Goal: Task Accomplishment & Management: Manage account settings

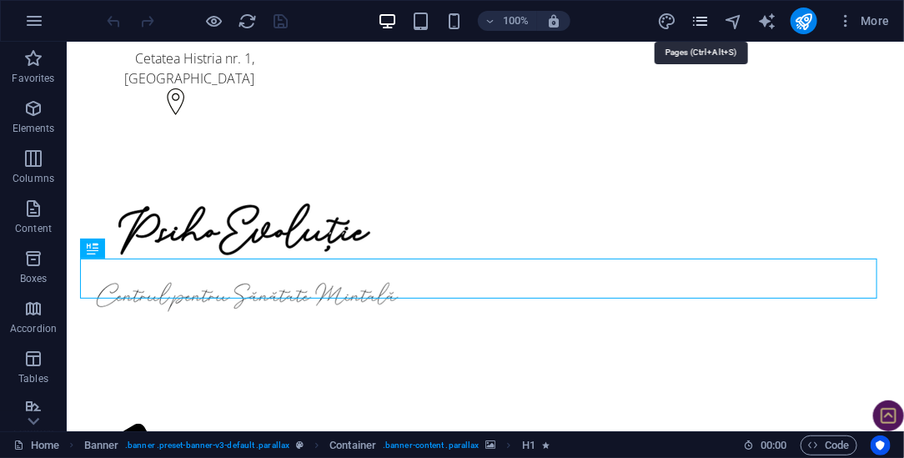
click at [700, 22] on icon "pages" at bounding box center [700, 21] width 19 height 19
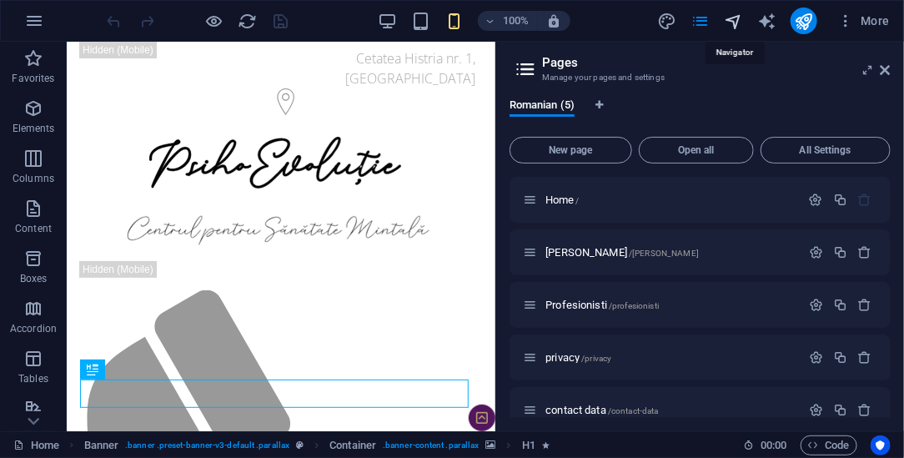
click at [728, 19] on icon "navigator" at bounding box center [733, 21] width 19 height 19
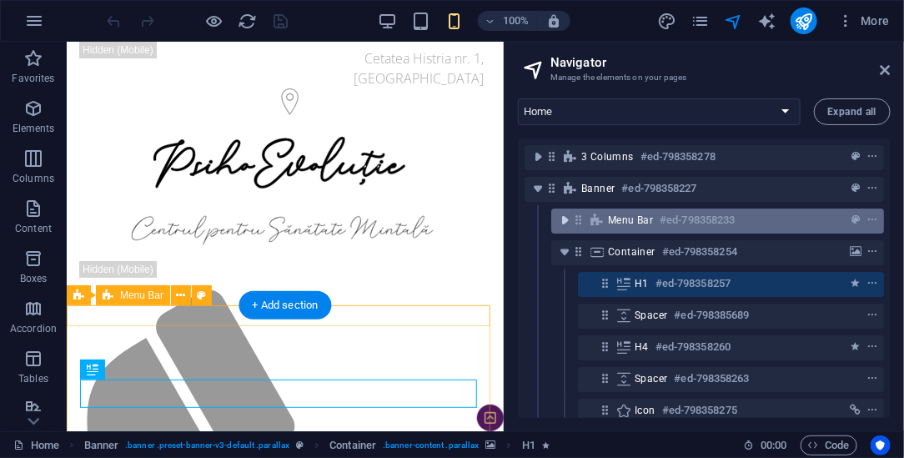
click at [563, 219] on icon "toggle-expand" at bounding box center [564, 220] width 17 height 17
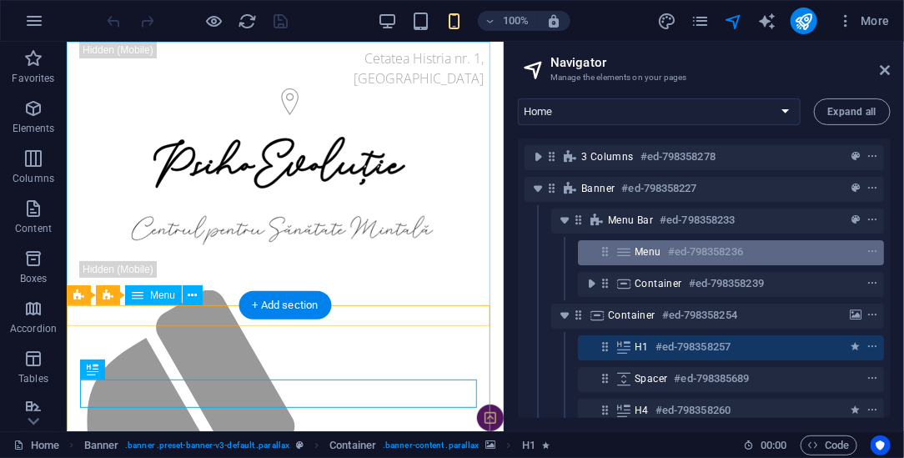
click at [636, 255] on span "Menu" at bounding box center [648, 251] width 27 height 13
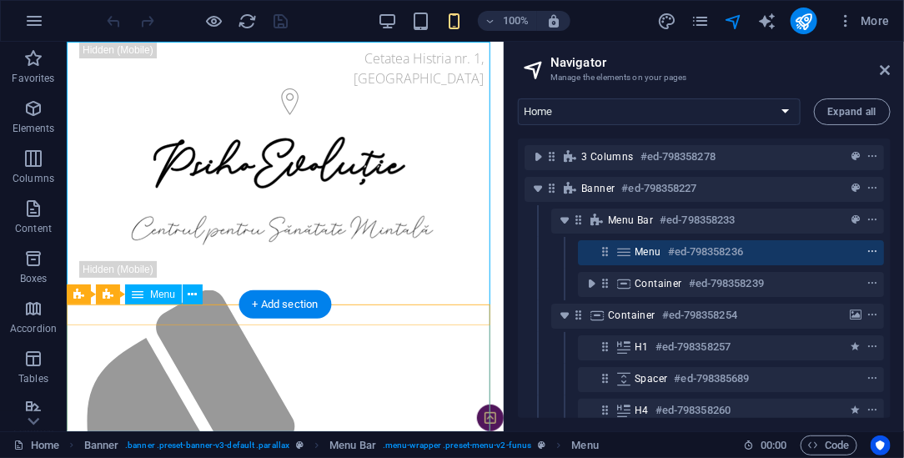
click at [872, 252] on icon "context-menu" at bounding box center [873, 252] width 12 height 12
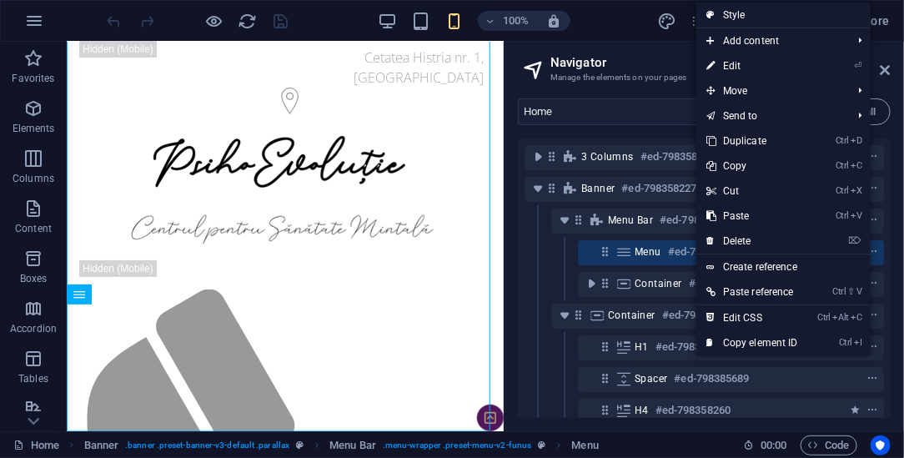
drag, startPoint x: 747, startPoint y: 67, endPoint x: 691, endPoint y: 84, distance: 59.4
click at [747, 67] on link "⏎ Edit" at bounding box center [752, 65] width 112 height 25
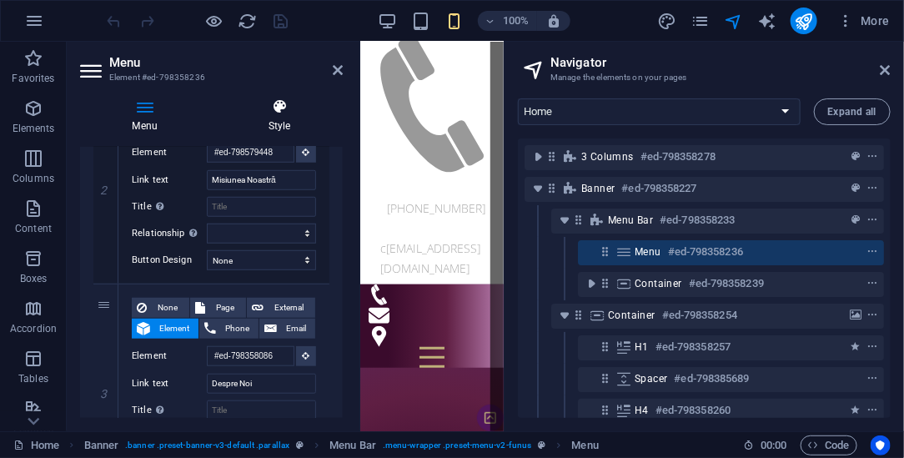
scroll to position [38, 0]
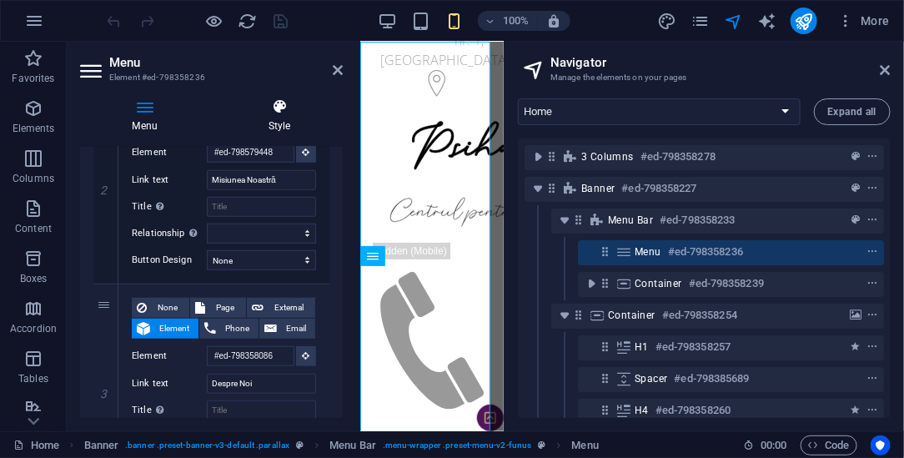
click at [281, 115] on h4 "Style" at bounding box center [279, 115] width 127 height 35
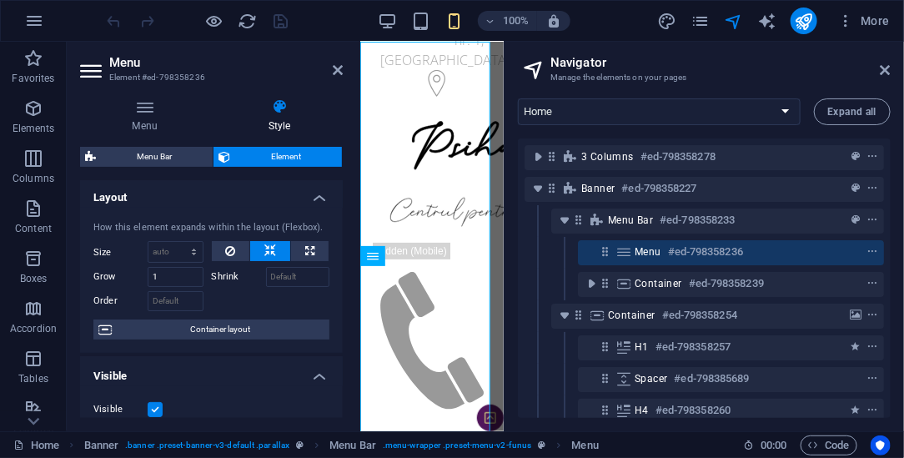
scroll to position [0, 0]
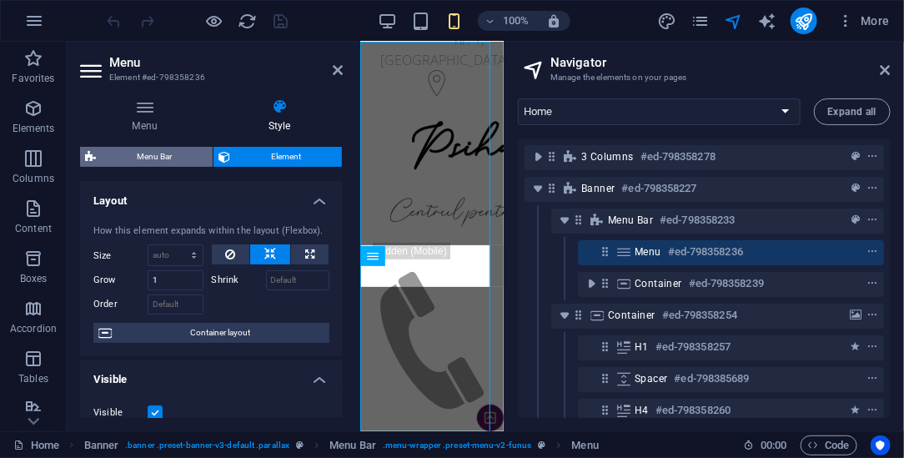
click at [148, 156] on span "Menu Bar" at bounding box center [154, 157] width 107 height 20
select select "rem"
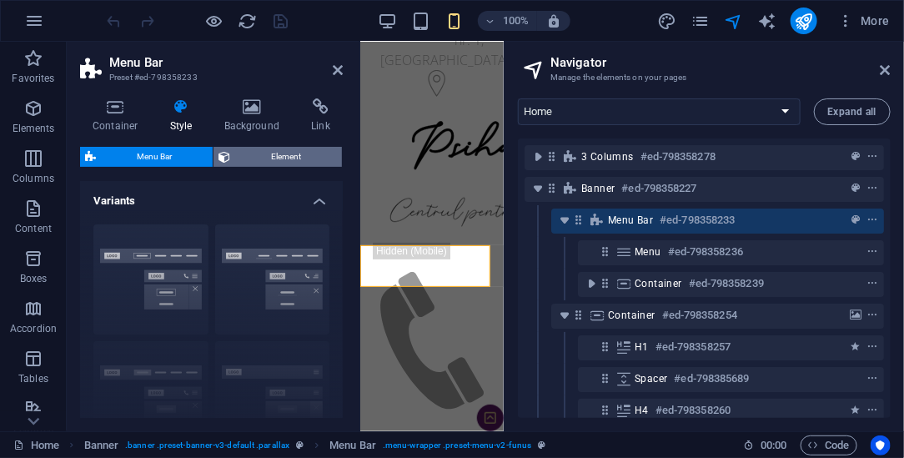
click at [269, 159] on span "Element" at bounding box center [286, 157] width 102 height 20
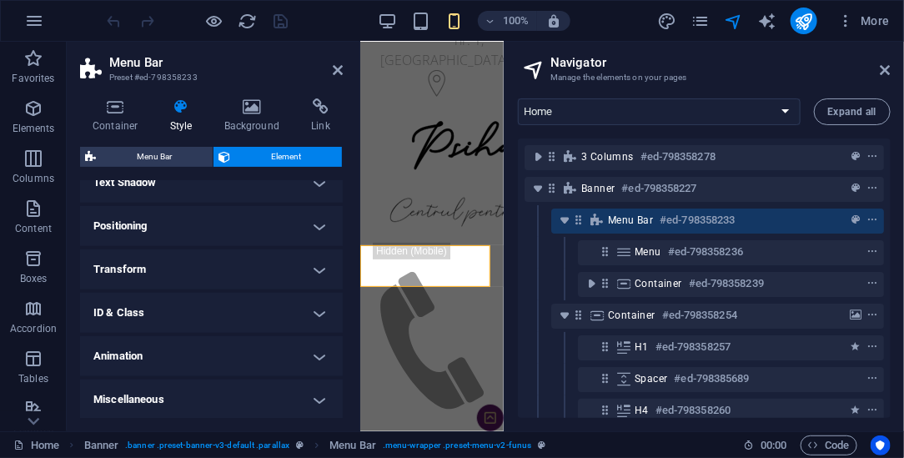
scroll to position [96, 0]
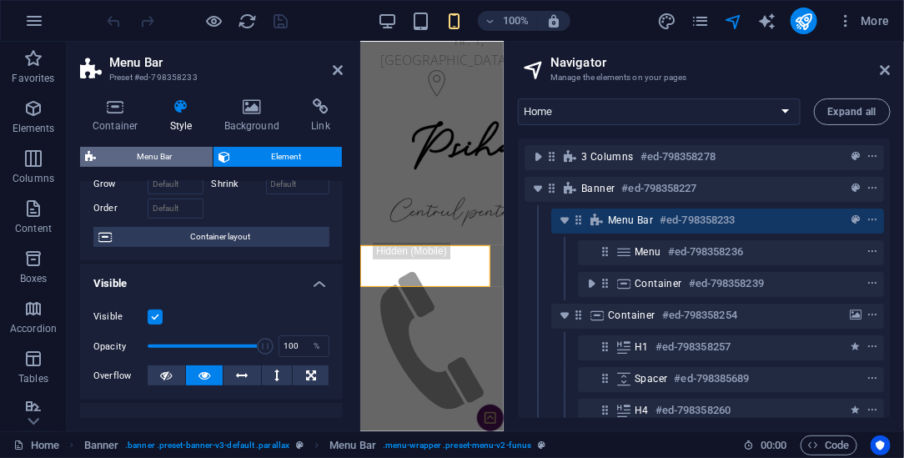
click at [162, 157] on span "Menu Bar" at bounding box center [154, 157] width 107 height 20
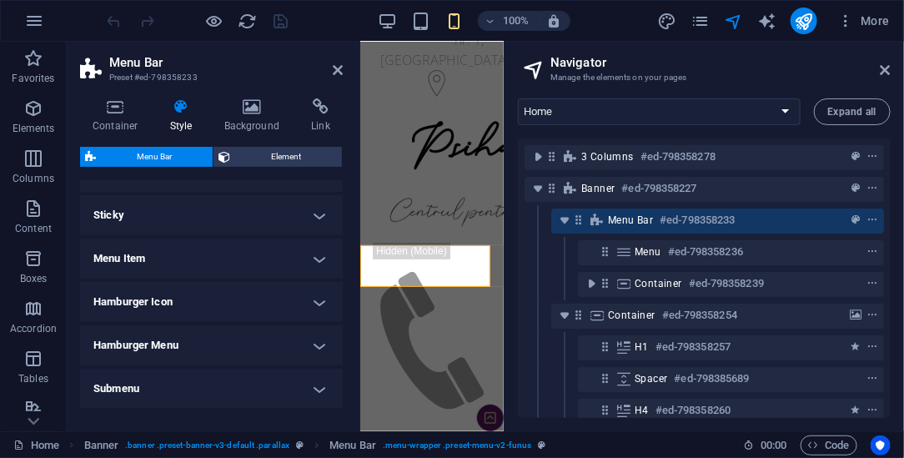
scroll to position [404, 0]
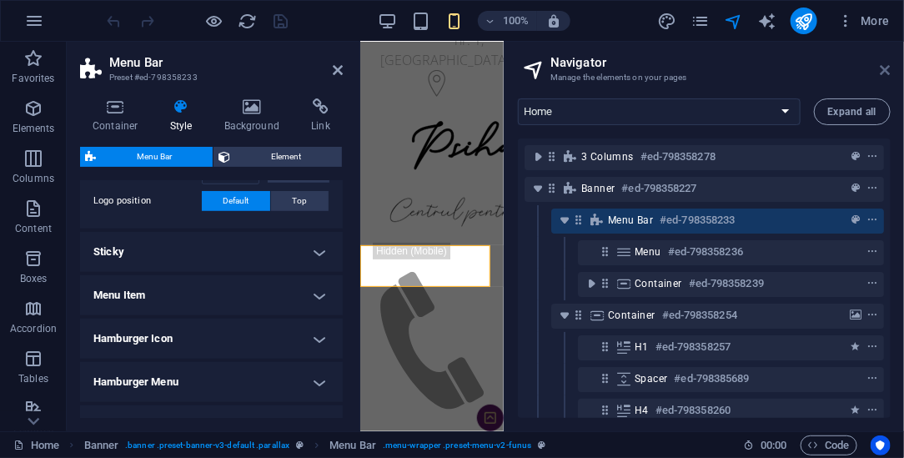
click at [887, 70] on icon at bounding box center [886, 69] width 10 height 13
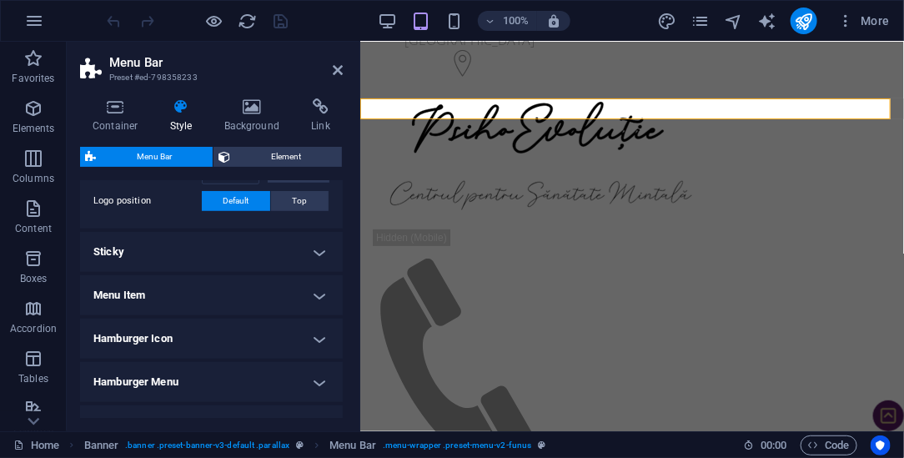
click at [141, 254] on h4 "Sticky" at bounding box center [211, 252] width 263 height 40
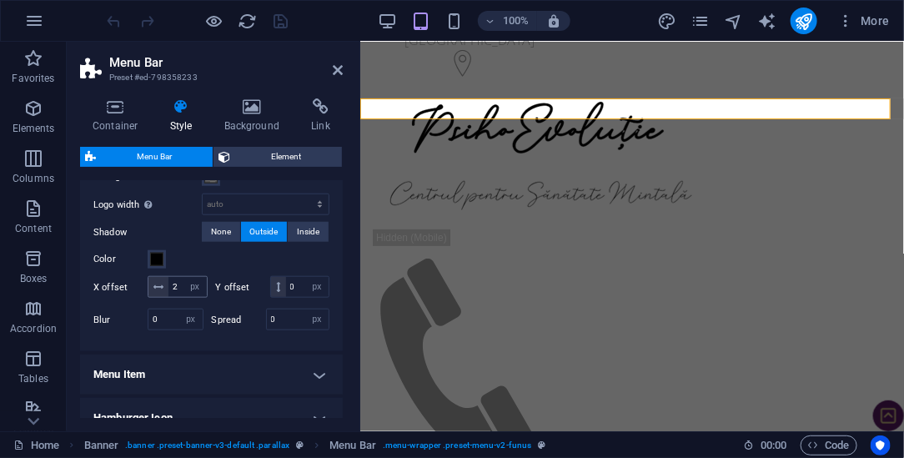
scroll to position [682, 0]
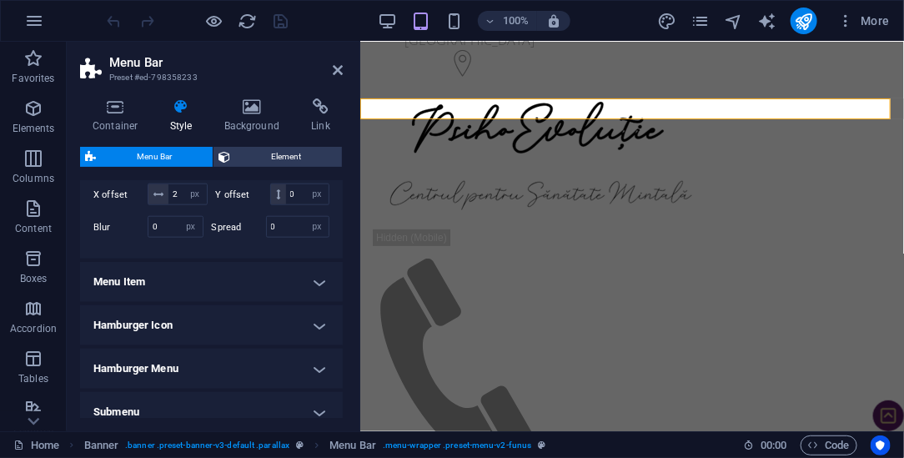
click at [210, 294] on h4 "Menu Item" at bounding box center [211, 282] width 263 height 40
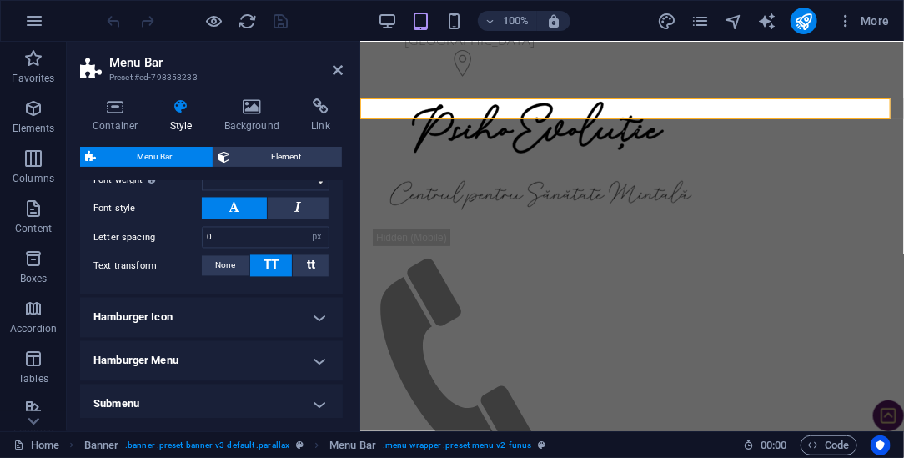
scroll to position [1146, 0]
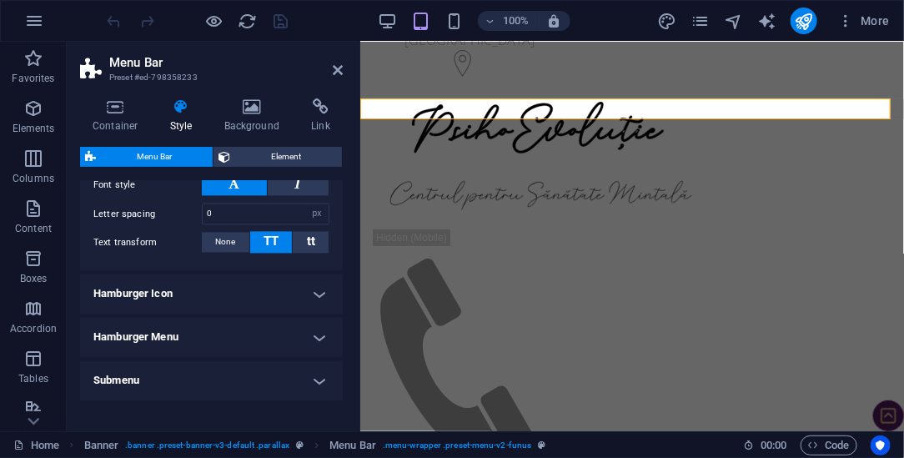
click at [261, 298] on h4 "Hamburger Icon" at bounding box center [211, 294] width 263 height 40
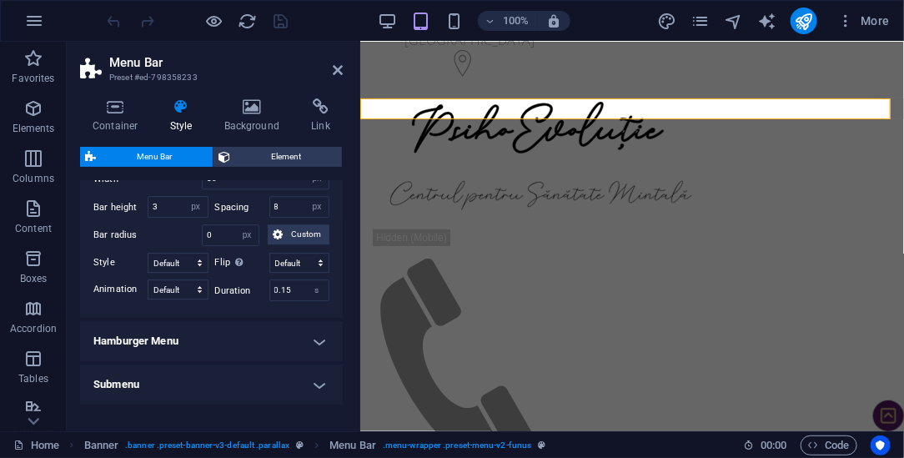
scroll to position [1701, 0]
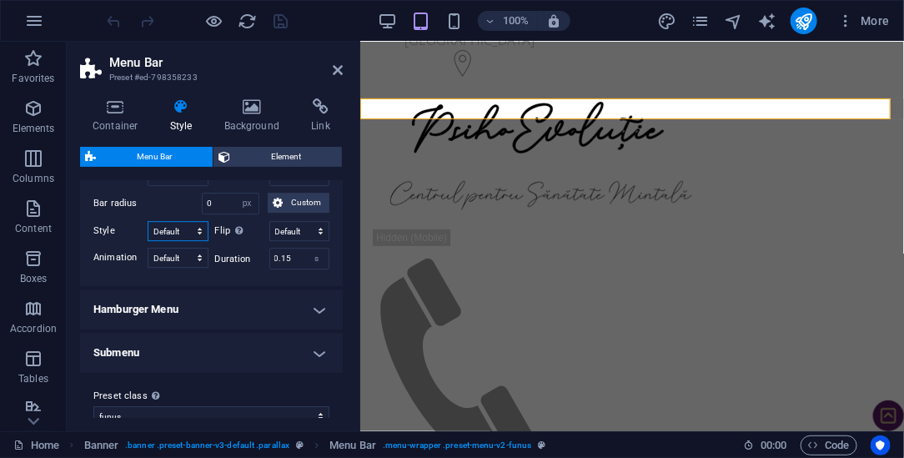
click at [191, 238] on select "Default Steps Steps centered Offset (small) Offset (large) Small outside Small …" at bounding box center [178, 231] width 61 height 20
select select "steps-centered"
click at [148, 229] on select "Default Steps Steps centered Offset (small) Offset (large) Small outside Small …" at bounding box center [178, 231] width 61 height 20
select select
click at [195, 238] on select "Default Steps Steps centered Offset (small) Offset (large) Small outside Small …" at bounding box center [178, 231] width 61 height 20
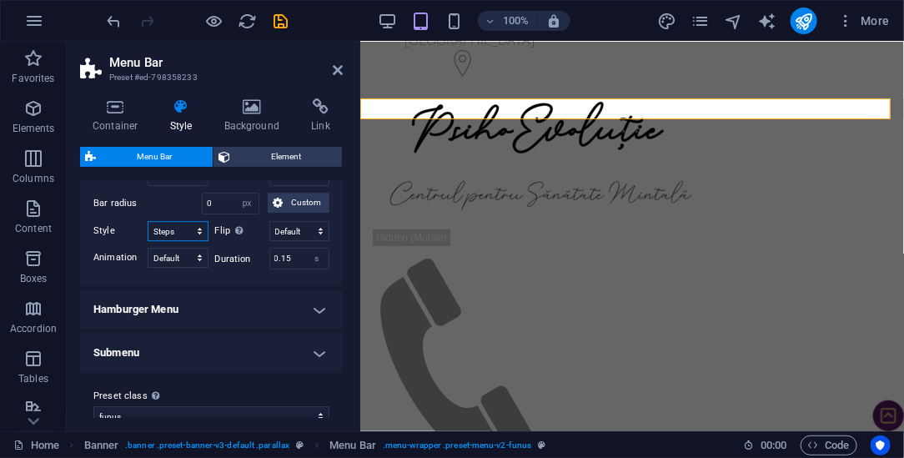
select select "offset-outer-small"
click at [148, 229] on select "Default Steps Steps centered Offset (small) Offset (large) Small outside Small …" at bounding box center [178, 231] width 61 height 20
select select
click at [194, 235] on select "Default Steps Steps centered Offset (small) Offset (large) Small outside Small …" at bounding box center [178, 231] width 61 height 20
select select "small-outer"
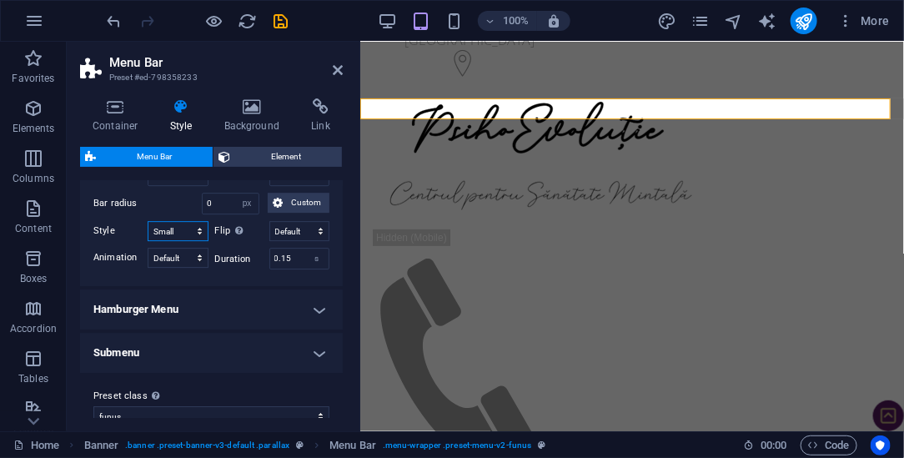
click at [148, 229] on select "Default Steps Steps centered Offset (small) Offset (large) Small outside Small …" at bounding box center [178, 231] width 61 height 20
select select
click at [196, 235] on select "Default Steps Steps centered Offset (small) Offset (large) Small outside Small …" at bounding box center [178, 231] width 61 height 20
select select "small-inner"
click at [148, 229] on select "Default Steps Steps centered Offset (small) Offset (large) Small outside Small …" at bounding box center [178, 231] width 61 height 20
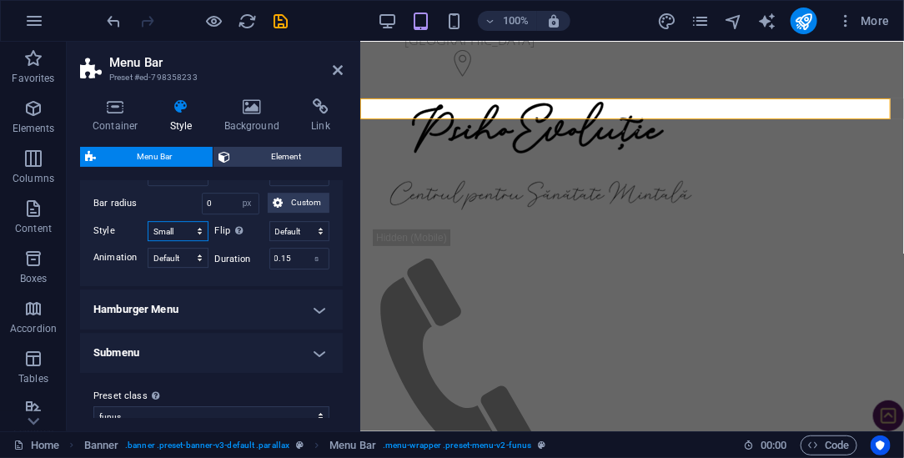
select select
click at [197, 238] on select "Default Steps Steps centered Offset (small) Offset (large) Small outside Small …" at bounding box center [178, 231] width 61 height 20
select select "offset-outer-large"
click at [148, 229] on select "Default Steps Steps centered Offset (small) Offset (large) Small outside Small …" at bounding box center [178, 231] width 61 height 20
select select
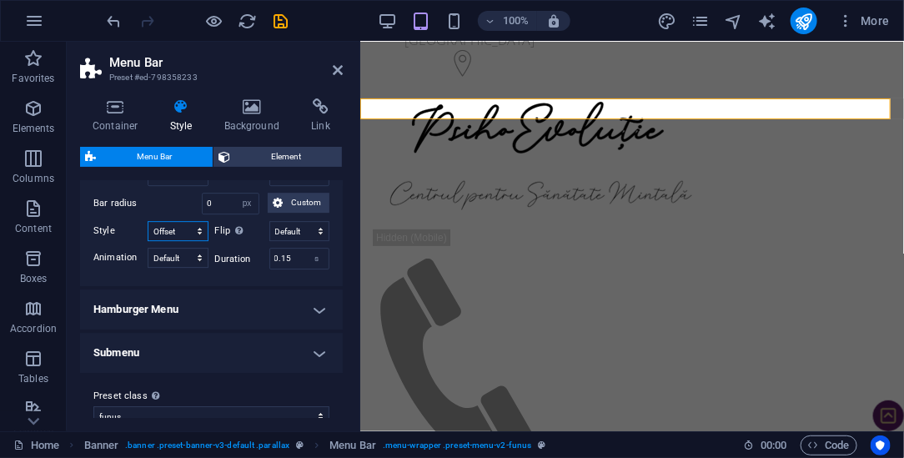
click at [195, 236] on select "Default Steps Steps centered Offset (small) Offset (large) Small outside Small …" at bounding box center [178, 231] width 61 height 20
select select "steps-centered"
click at [148, 229] on select "Default Steps Steps centered Offset (small) Offset (large) Small outside Small …" at bounding box center [178, 231] width 61 height 20
select select
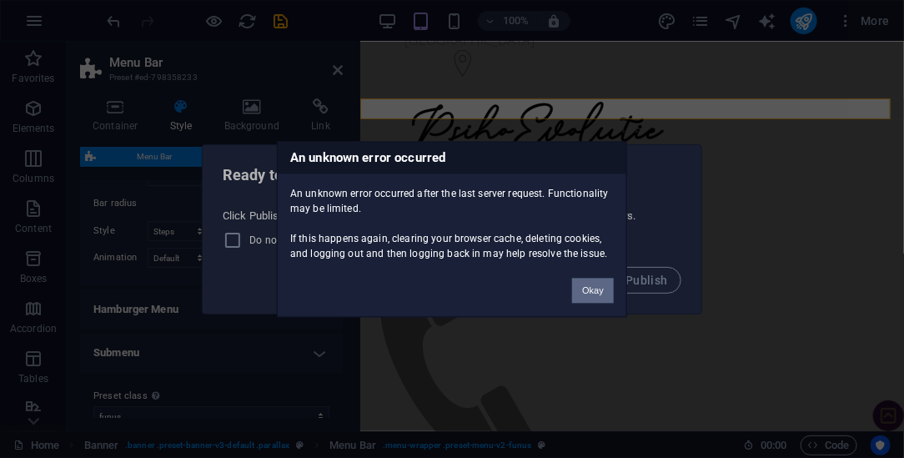
click at [591, 286] on button "Okay" at bounding box center [593, 290] width 42 height 25
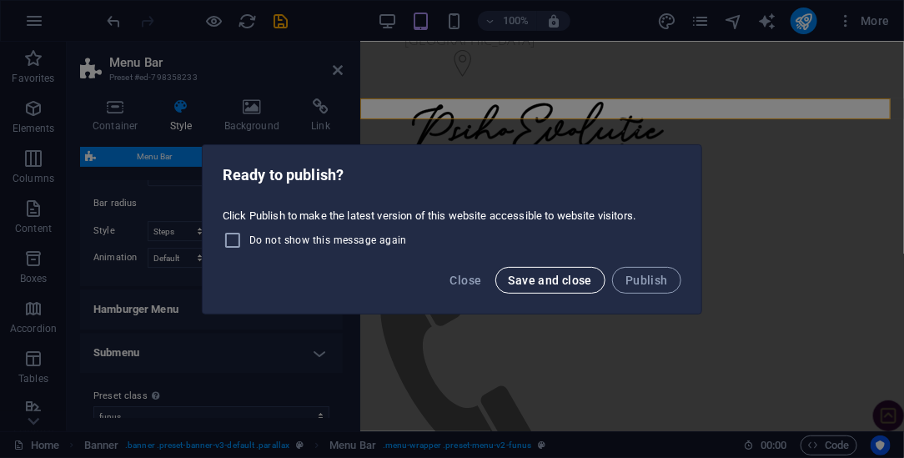
click at [553, 284] on span "Save and close" at bounding box center [551, 280] width 84 height 13
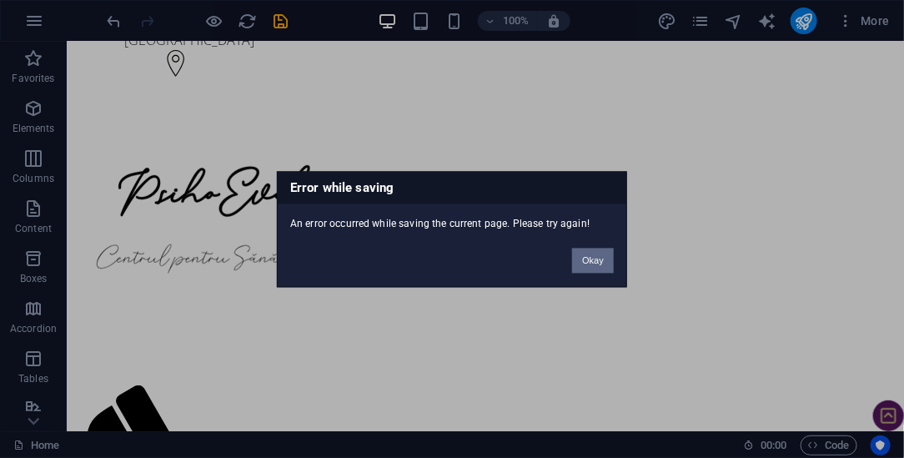
click at [584, 259] on button "Okay" at bounding box center [593, 260] width 42 height 25
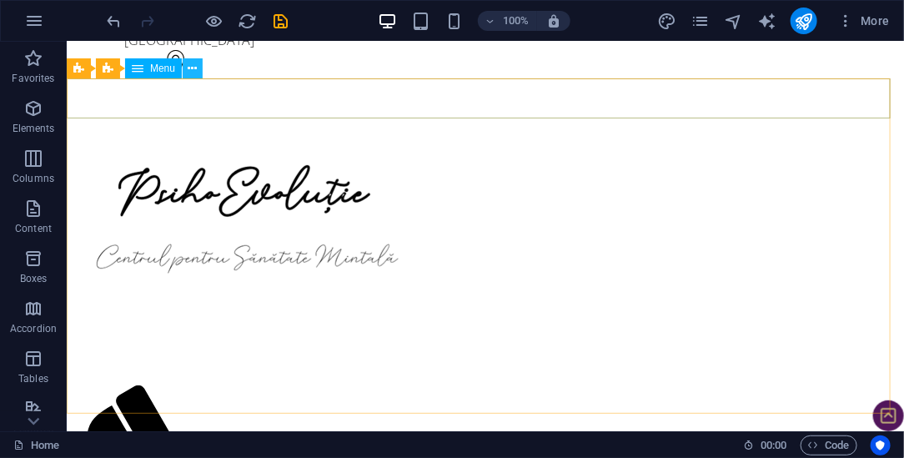
click at [192, 68] on icon at bounding box center [192, 69] width 9 height 18
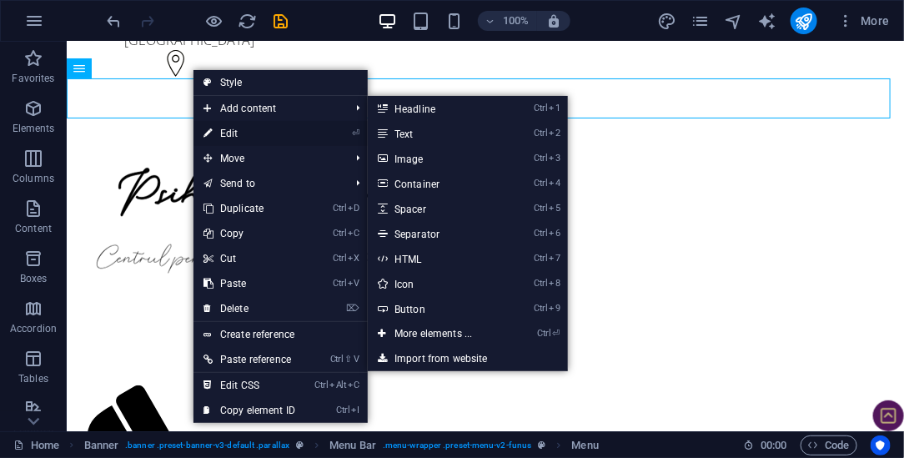
click at [237, 128] on link "⏎ Edit" at bounding box center [249, 133] width 112 height 25
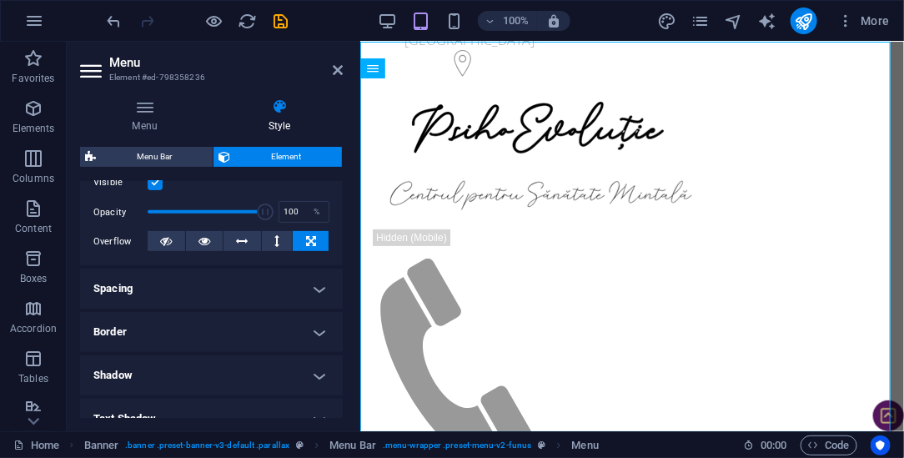
scroll to position [185, 0]
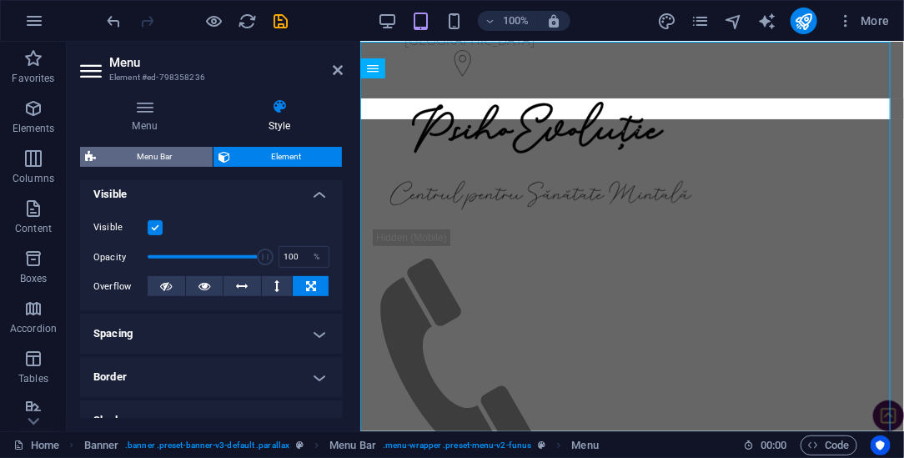
click at [158, 157] on span "Menu Bar" at bounding box center [154, 157] width 107 height 20
select select "rem"
select select "sticky_menu"
select select "px"
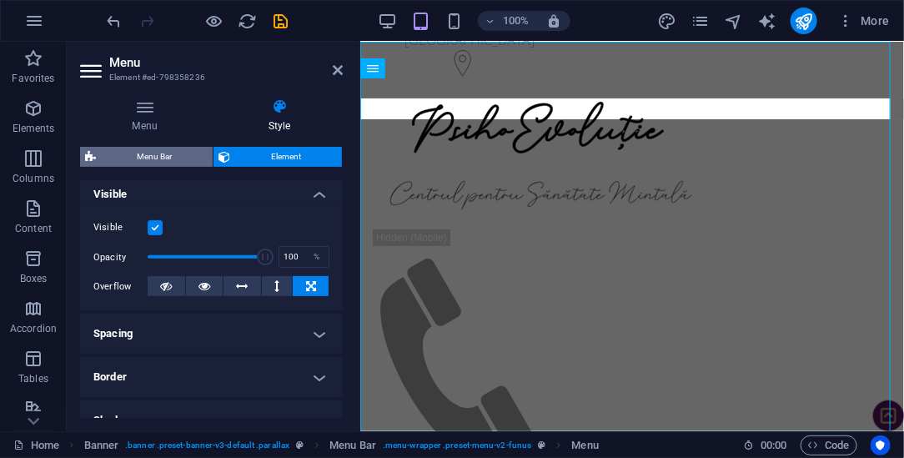
select select "px"
select select "hover_border_bottom"
select select "px"
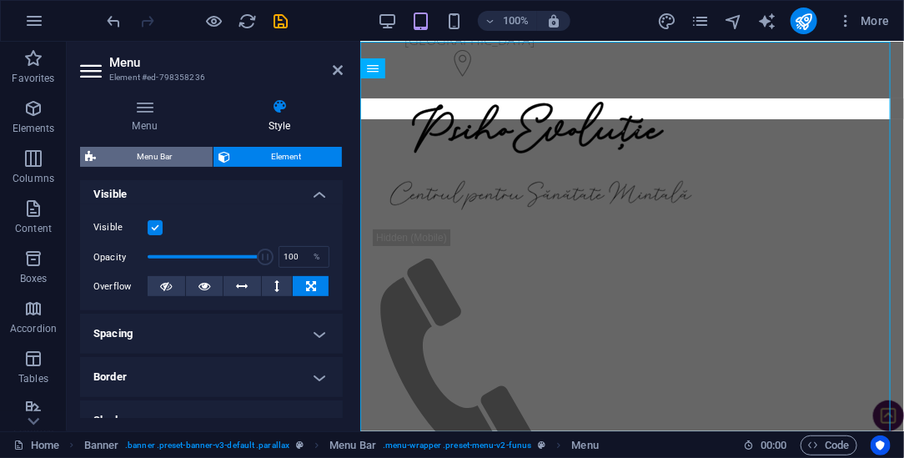
select select "rem"
select select "link-special-font"
select select "px"
select select
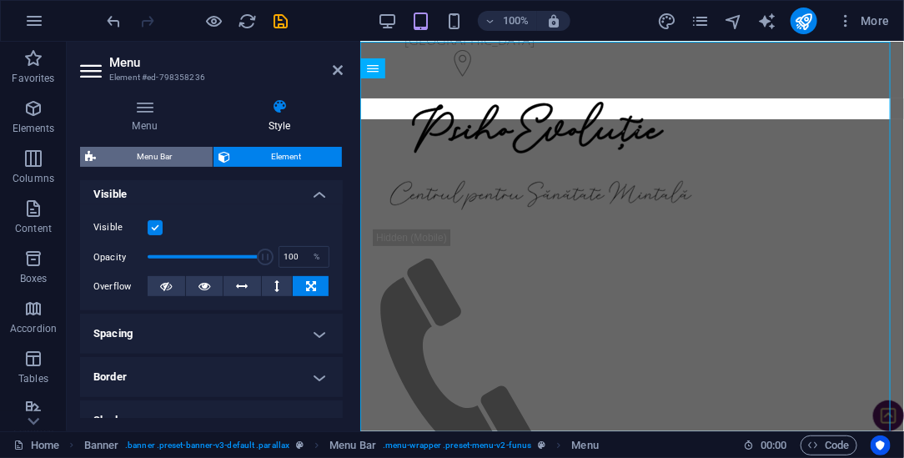
select select "px"
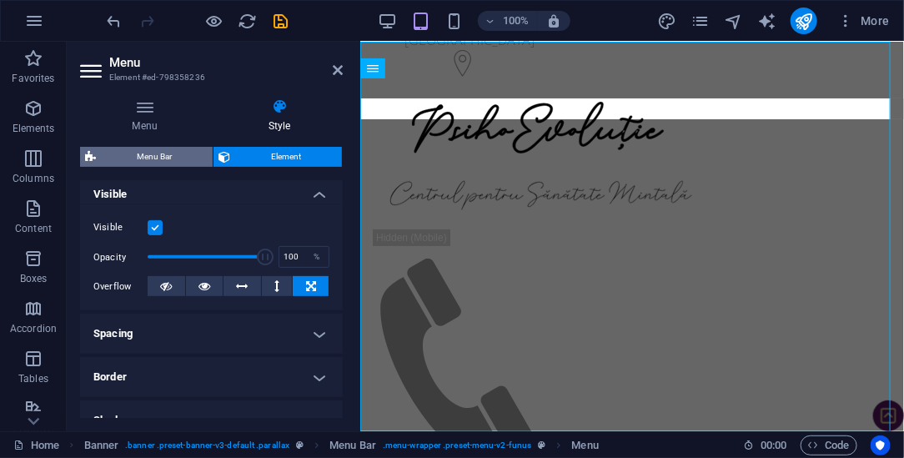
select select "px"
select select "steps-centered"
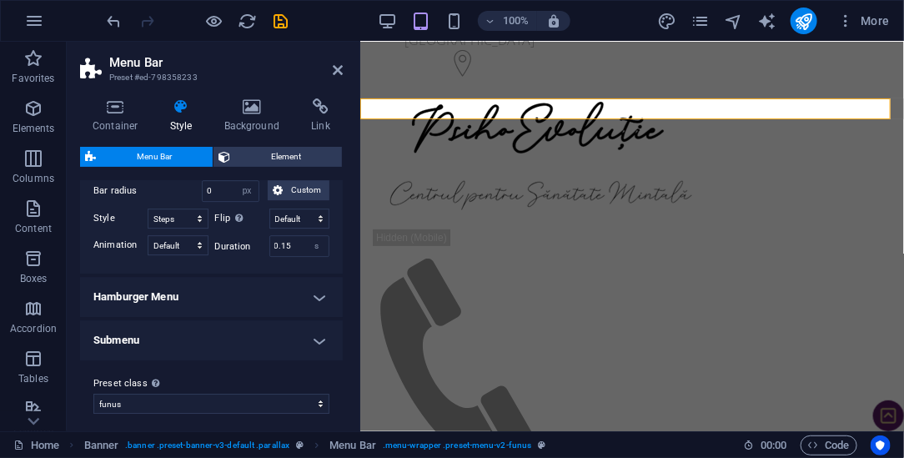
scroll to position [1730, 0]
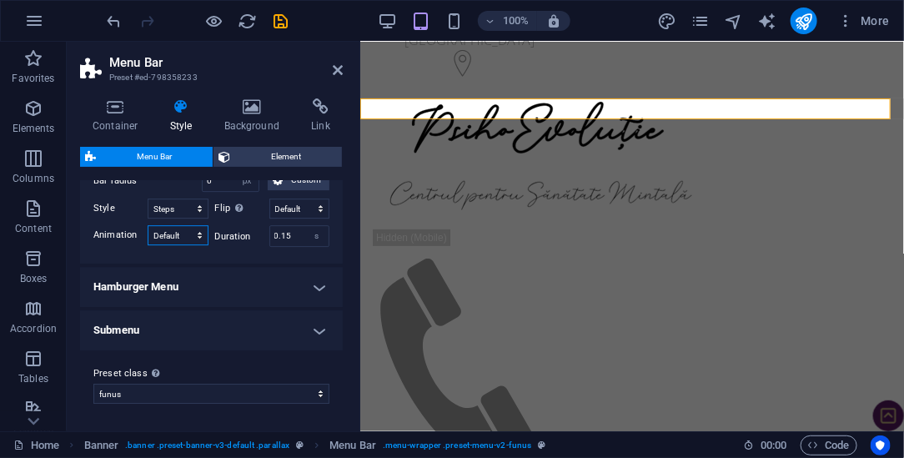
click at [184, 241] on select "Default Squeeze Rotate Rotate fast Collapse Turn Minus" at bounding box center [178, 235] width 61 height 20
click at [183, 241] on select "Default Squeeze Rotate Rotate fast Collapse Turn Minus" at bounding box center [178, 235] width 61 height 20
click at [255, 280] on h4 "Hamburger Menu" at bounding box center [211, 287] width 263 height 40
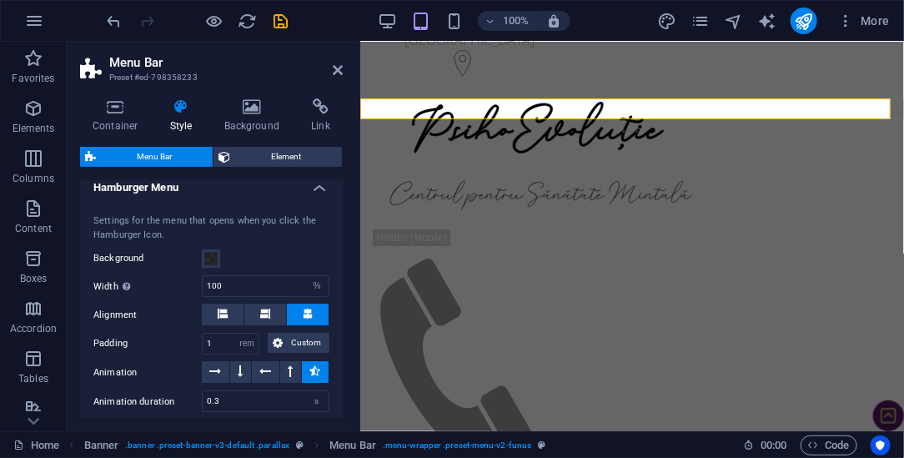
scroll to position [1915, 0]
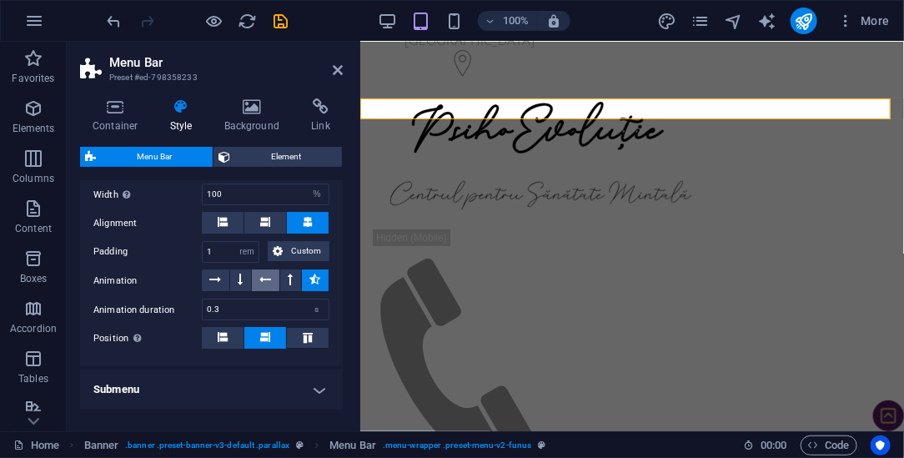
click at [264, 288] on icon at bounding box center [266, 279] width 12 height 20
select select
click at [313, 284] on icon at bounding box center [315, 279] width 11 height 20
select select
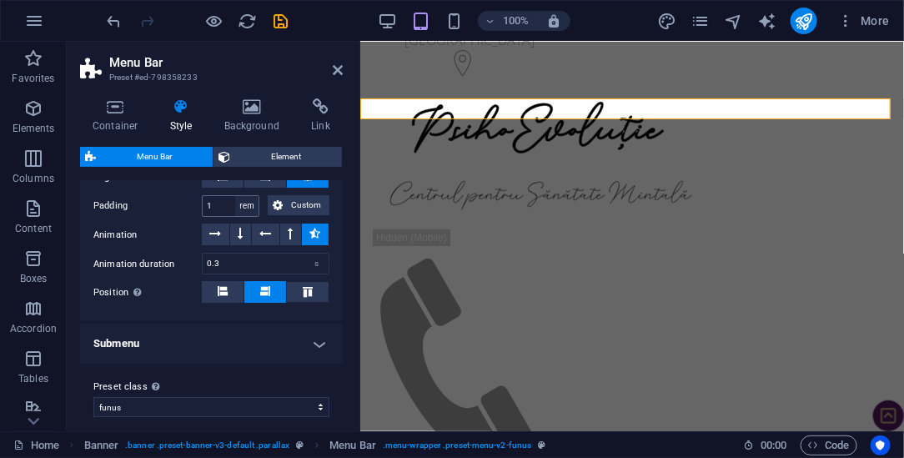
scroll to position [1977, 0]
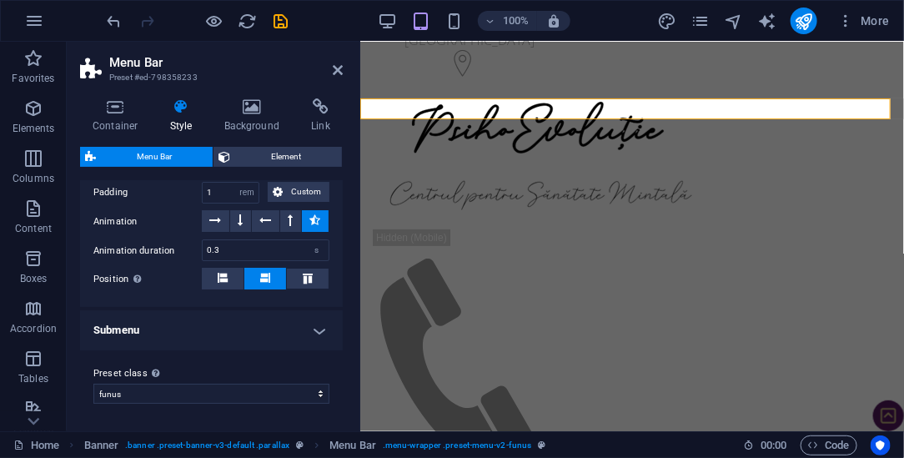
click at [298, 329] on h4 "Submenu" at bounding box center [211, 330] width 263 height 40
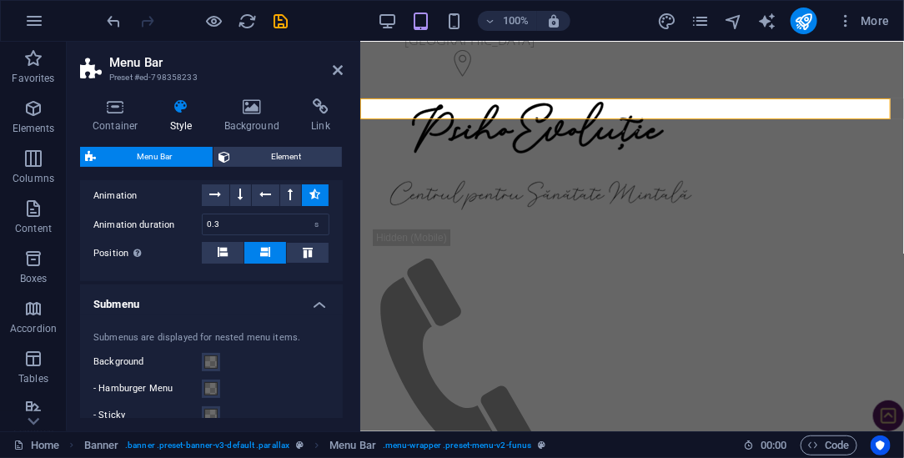
scroll to position [1986, 0]
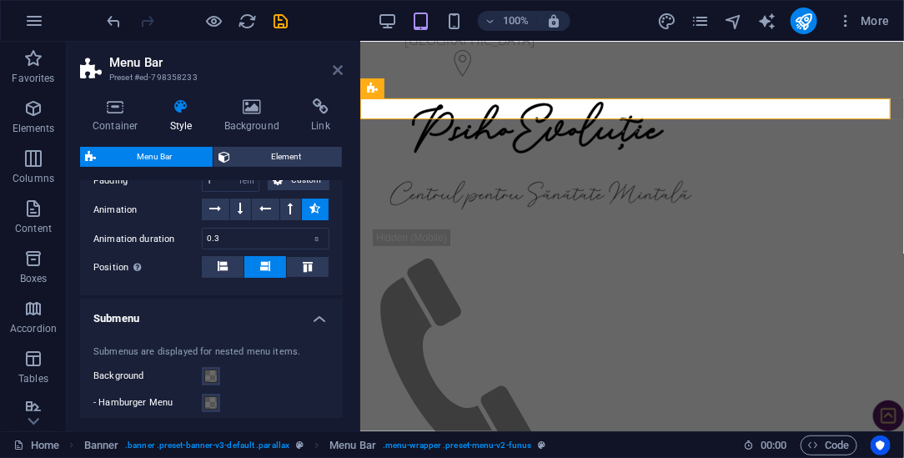
click at [340, 69] on icon at bounding box center [338, 69] width 10 height 13
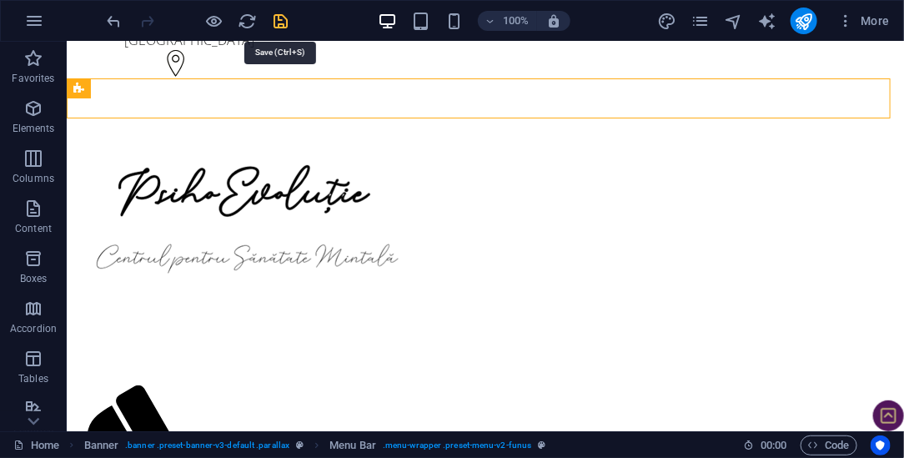
click at [279, 27] on icon "save" at bounding box center [281, 21] width 19 height 19
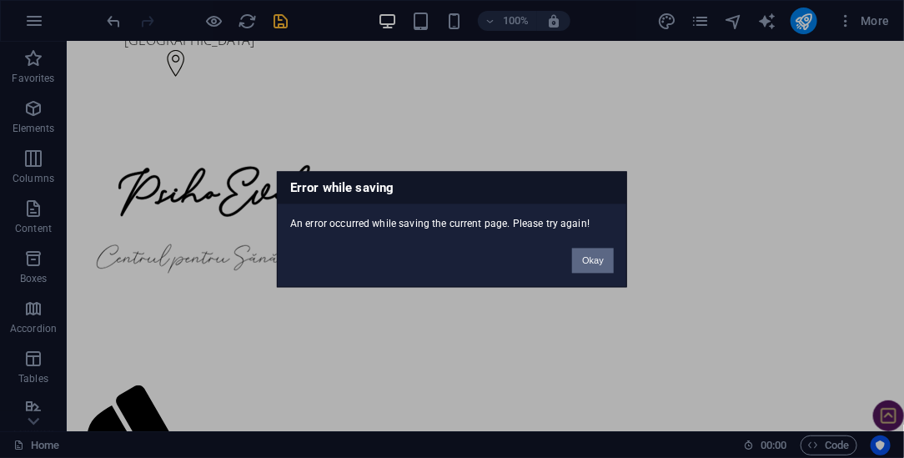
drag, startPoint x: 520, startPoint y: 225, endPoint x: 587, endPoint y: 267, distance: 78.7
click at [587, 267] on button "Okay" at bounding box center [593, 260] width 42 height 25
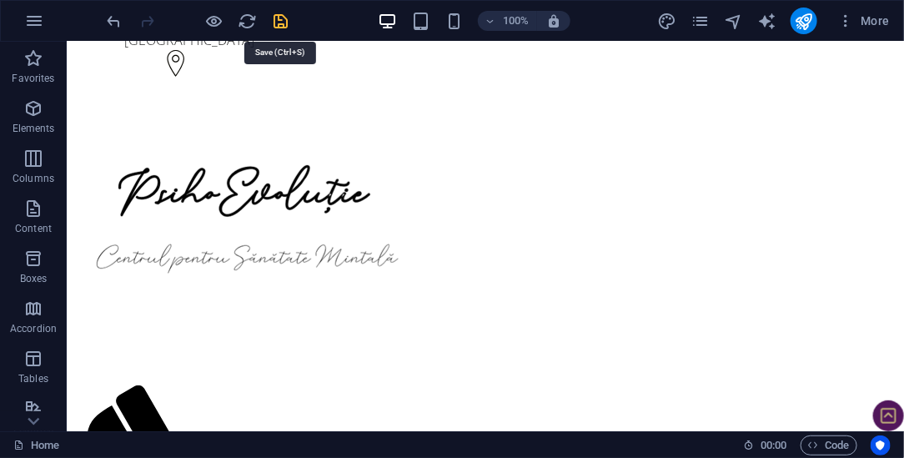
click at [275, 18] on icon "save" at bounding box center [281, 21] width 19 height 19
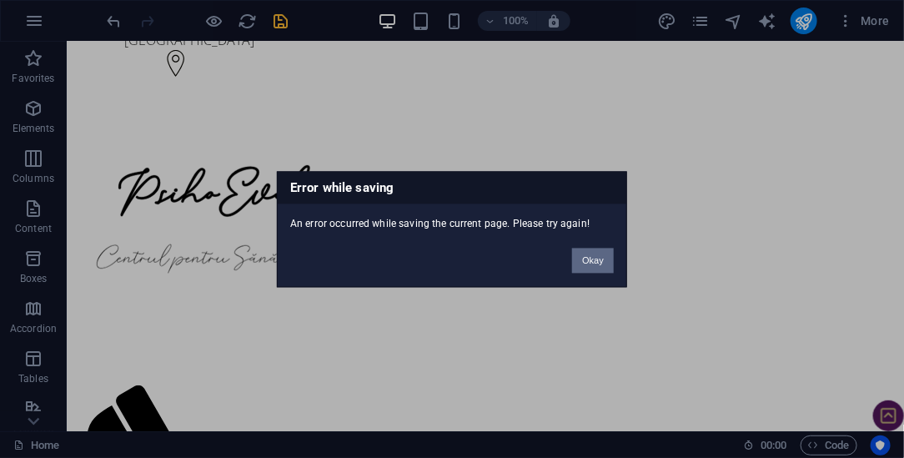
click at [597, 265] on button "Okay" at bounding box center [593, 260] width 42 height 25
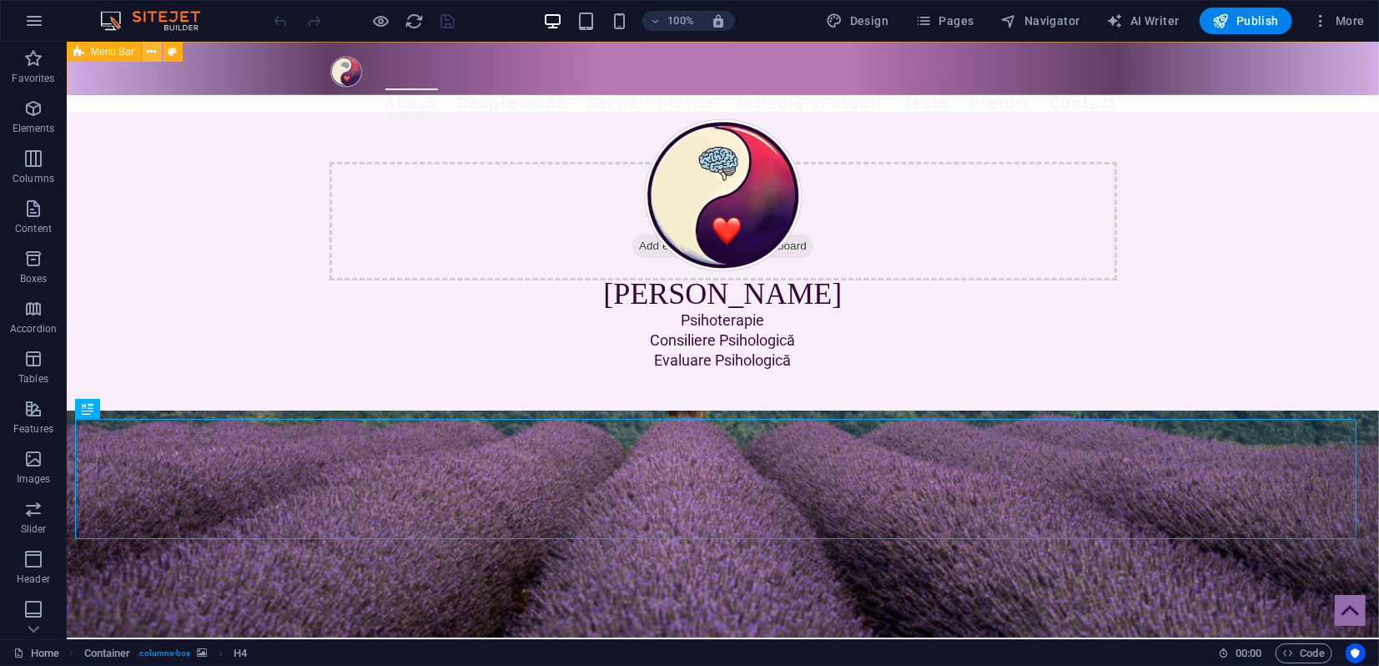
click at [154, 49] on icon at bounding box center [152, 52] width 9 height 18
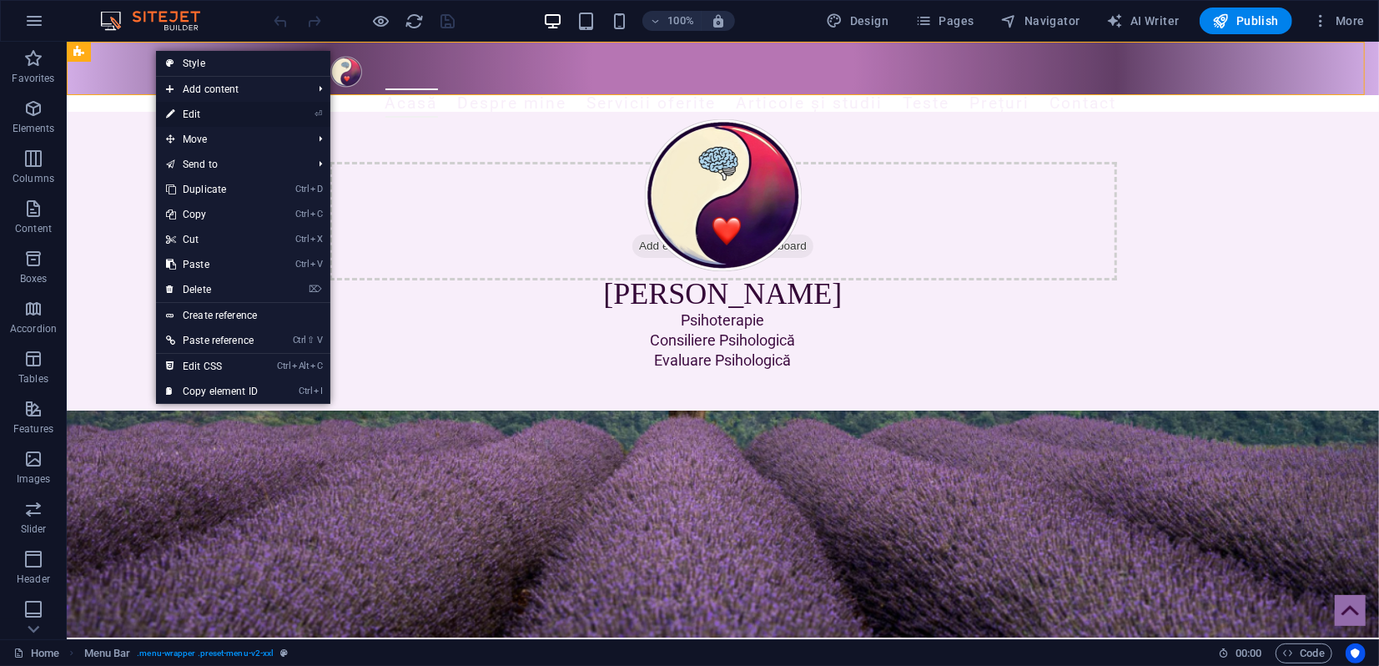
click at [196, 112] on link "⏎ Edit" at bounding box center [212, 114] width 112 height 25
select select "rem"
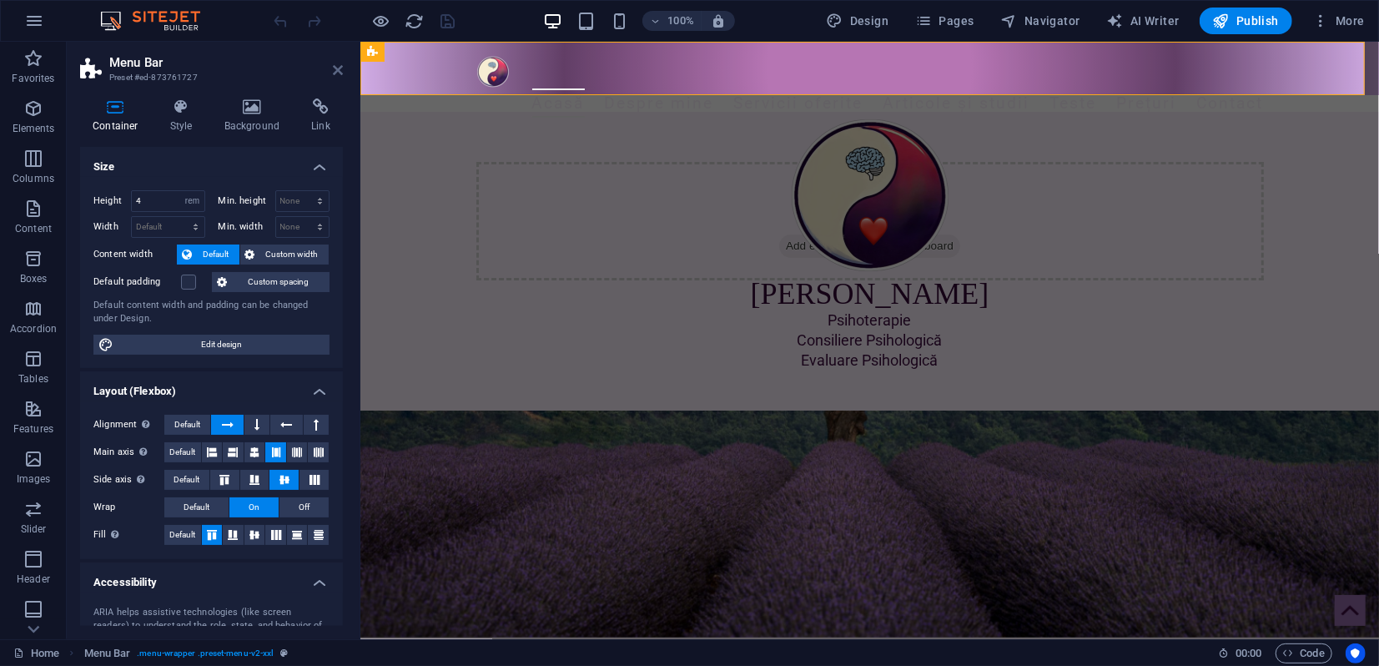
click at [333, 73] on icon at bounding box center [338, 69] width 10 height 13
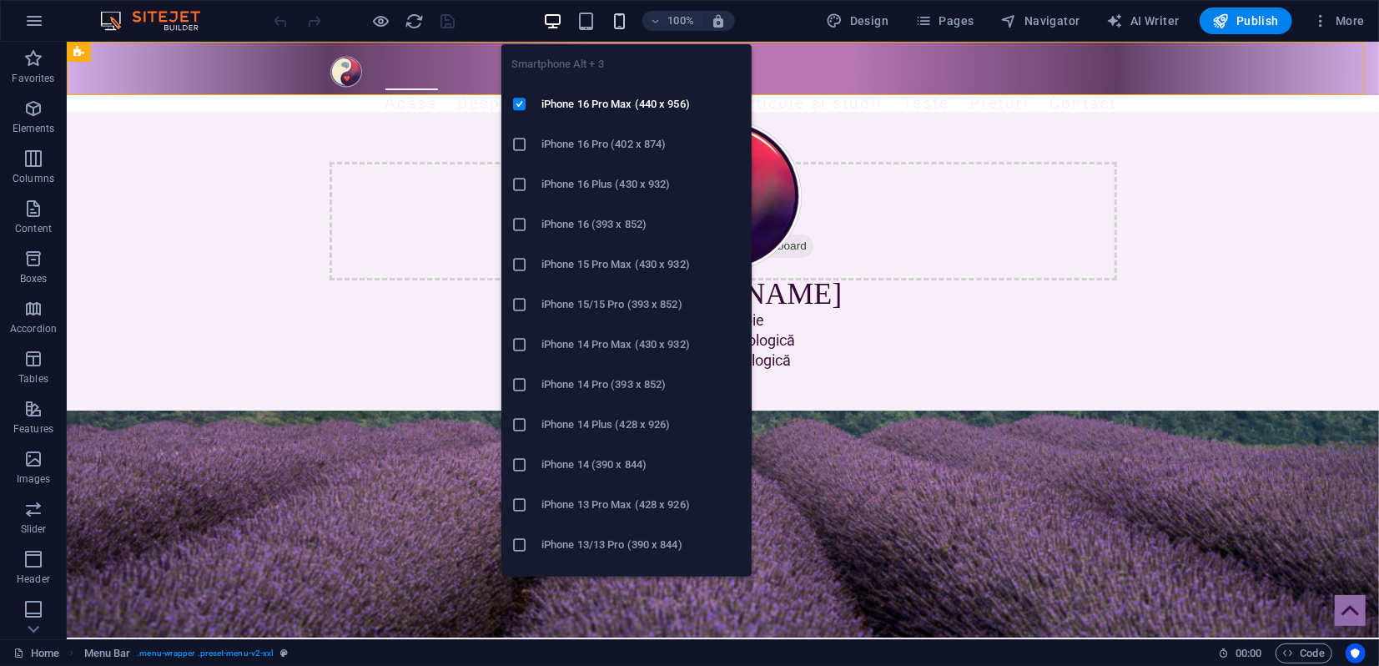
click at [621, 26] on icon "button" at bounding box center [619, 21] width 19 height 19
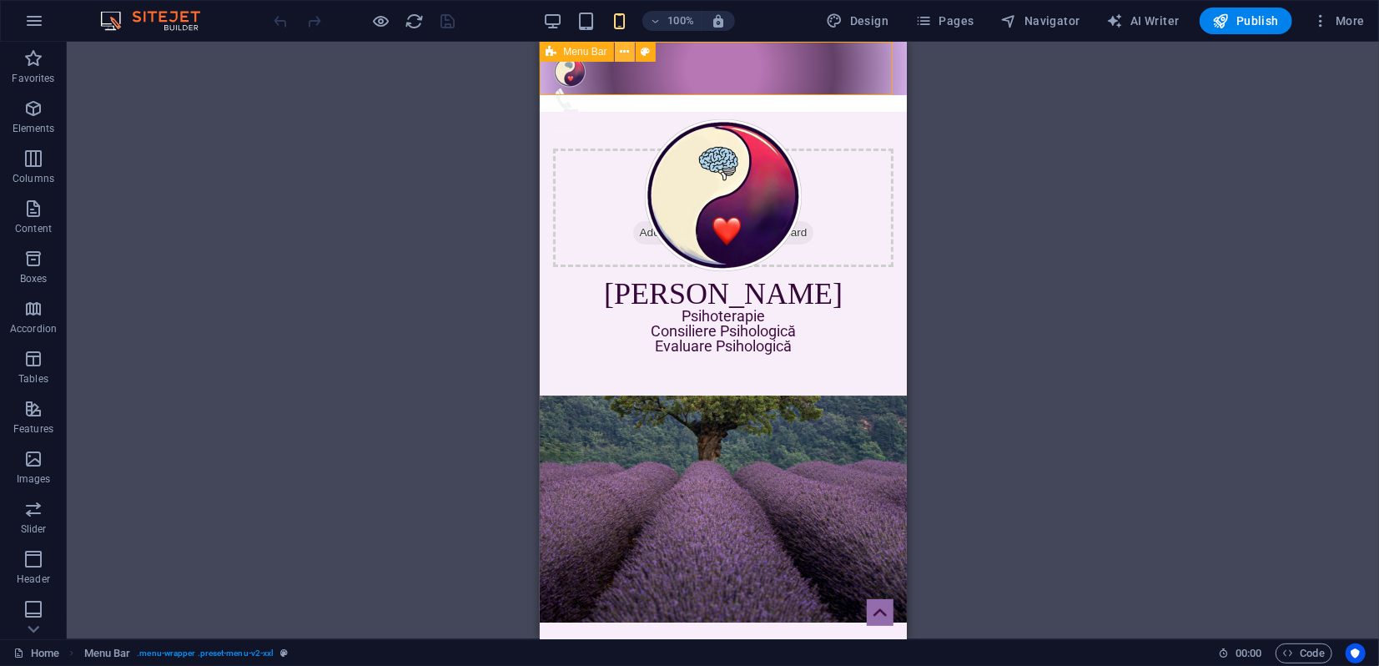
click at [621, 53] on icon at bounding box center [624, 52] width 9 height 18
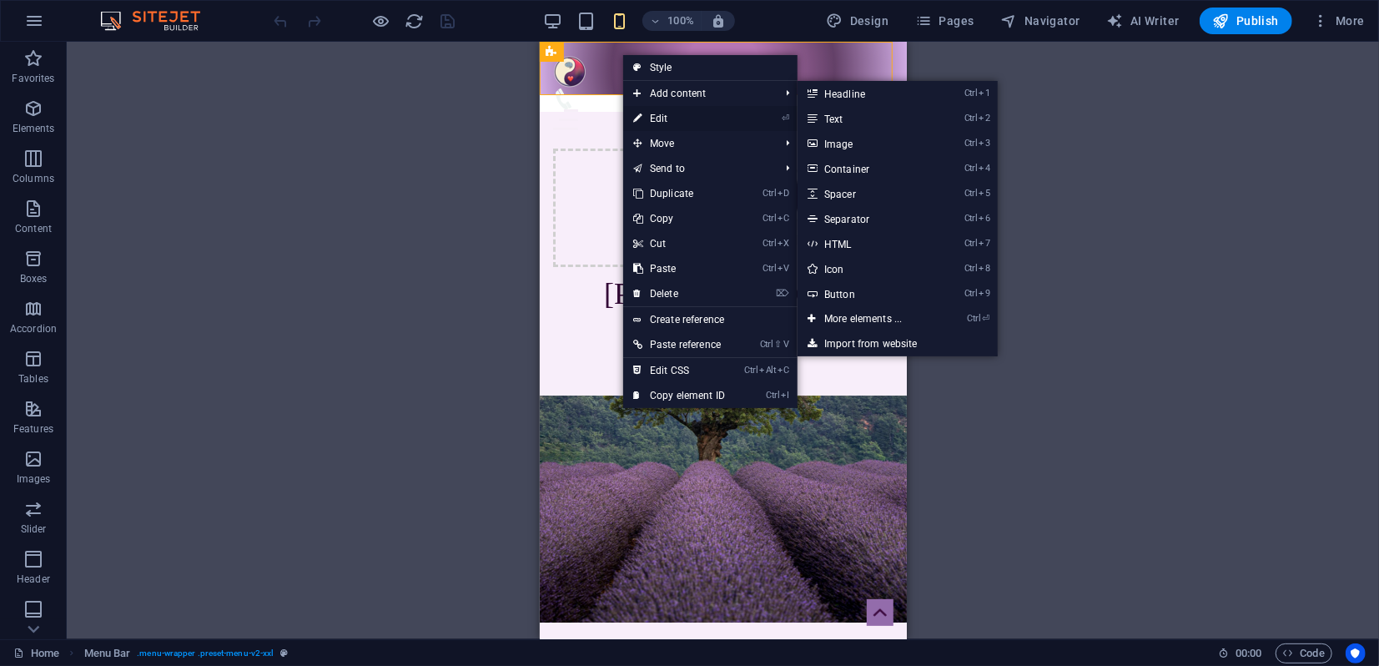
click at [653, 118] on link "⏎ Edit" at bounding box center [679, 118] width 112 height 25
select select "rem"
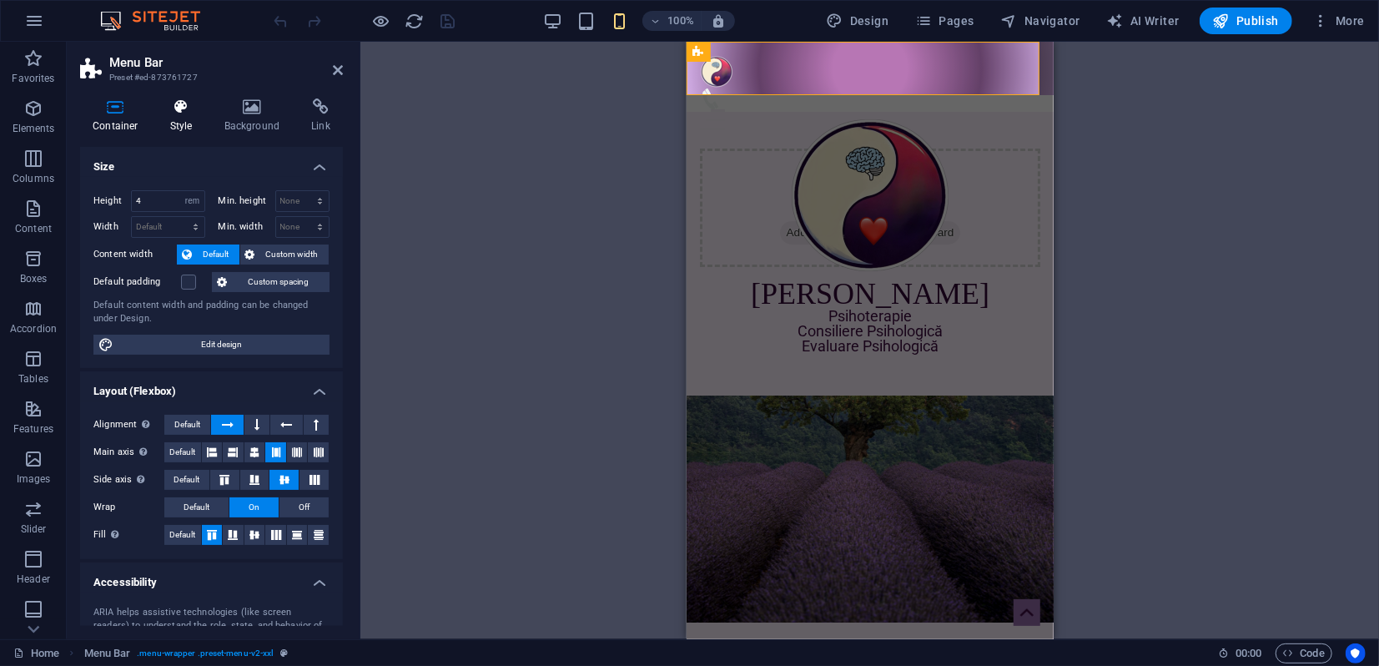
click at [173, 115] on h4 "Style" at bounding box center [185, 115] width 54 height 35
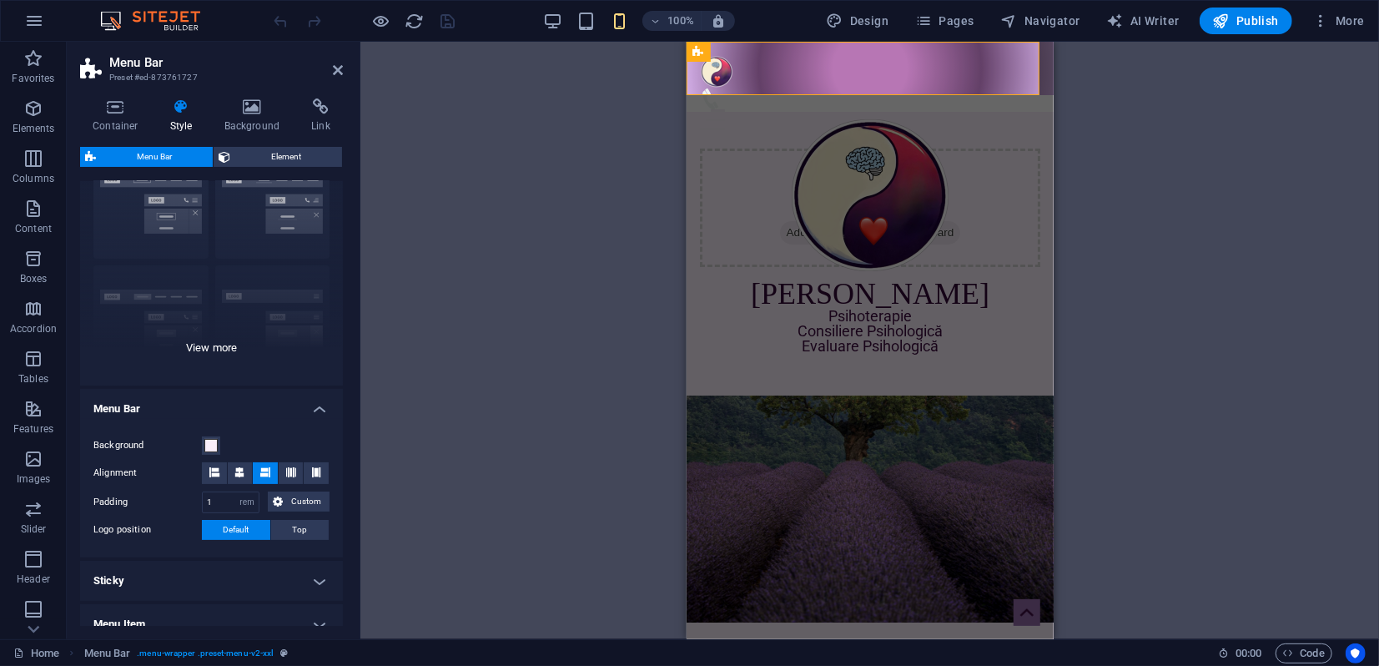
scroll to position [278, 0]
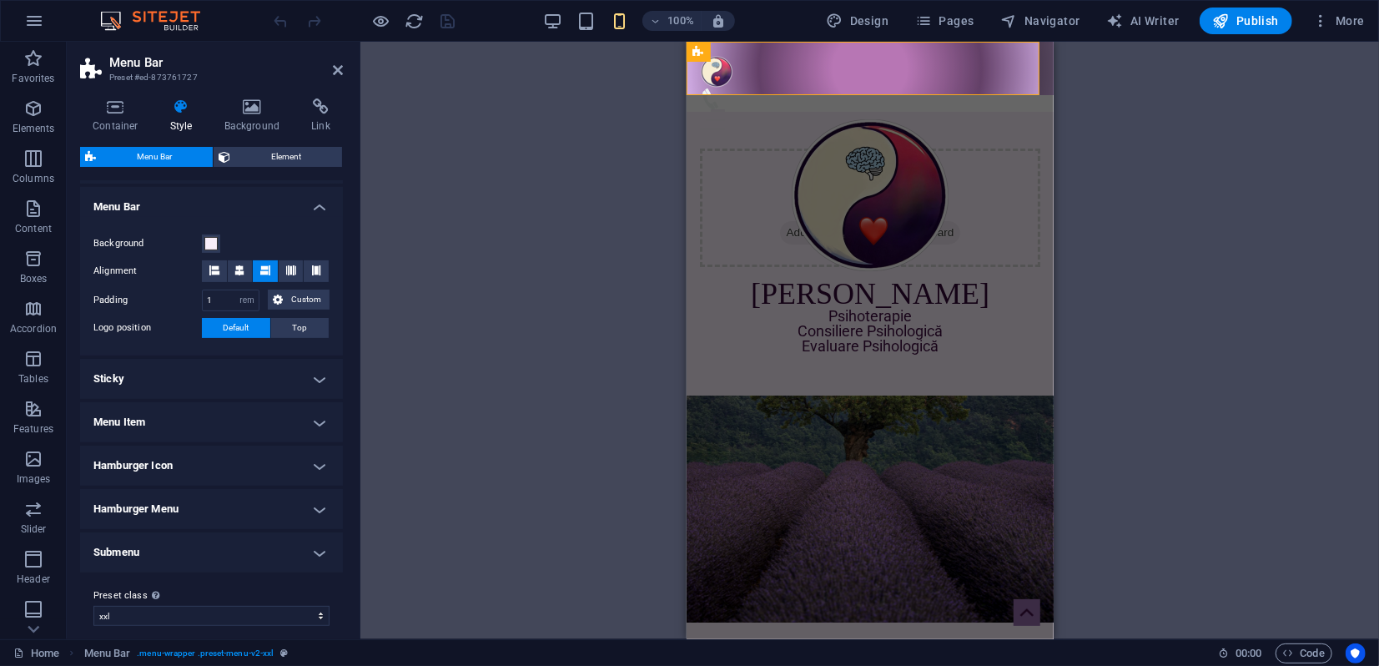
click at [138, 379] on h4 "Sticky" at bounding box center [211, 379] width 263 height 40
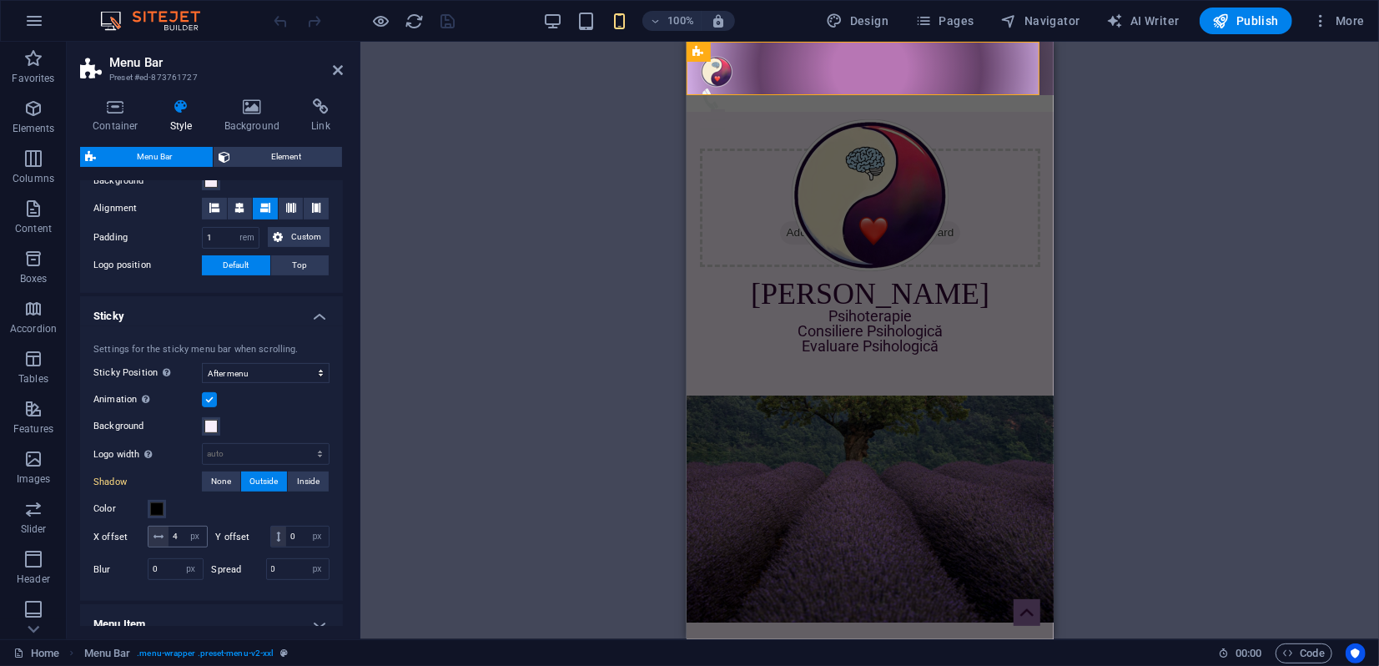
scroll to position [370, 0]
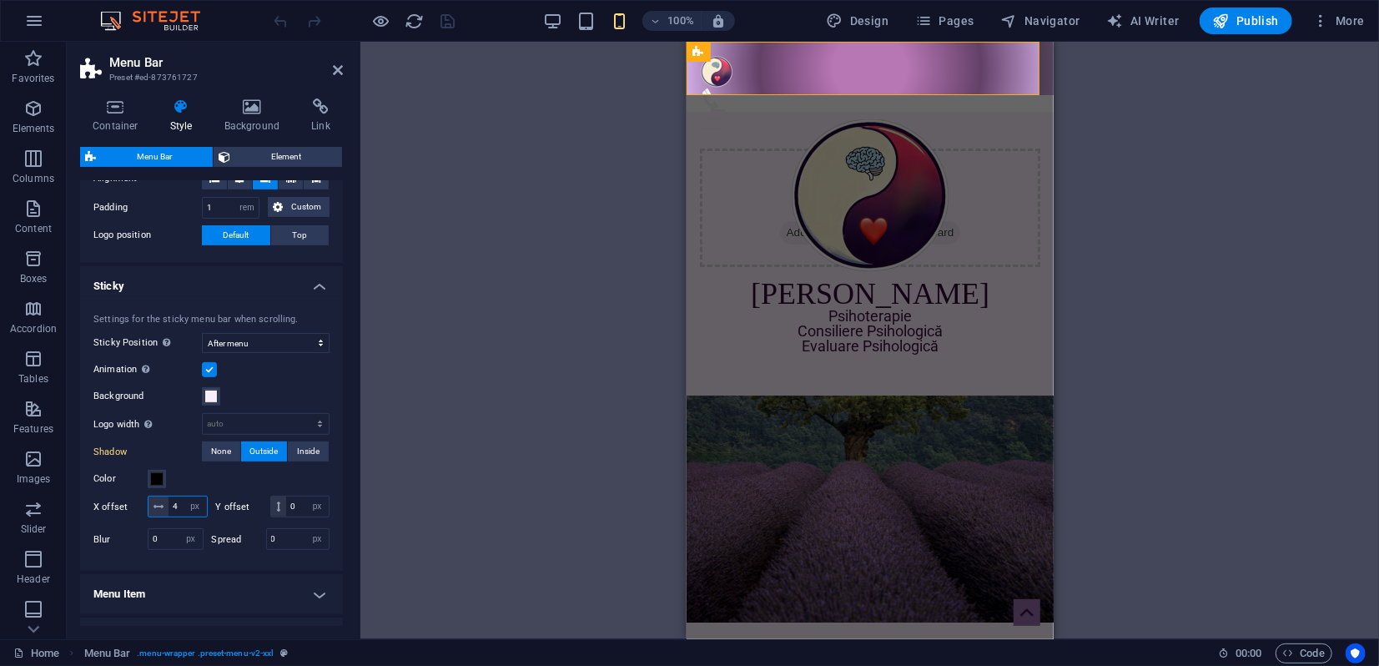
drag, startPoint x: 180, startPoint y: 501, endPoint x: 170, endPoint y: 500, distance: 10.0
click at [170, 500] on input "4" at bounding box center [187, 506] width 38 height 20
type input "3"
type input "2"
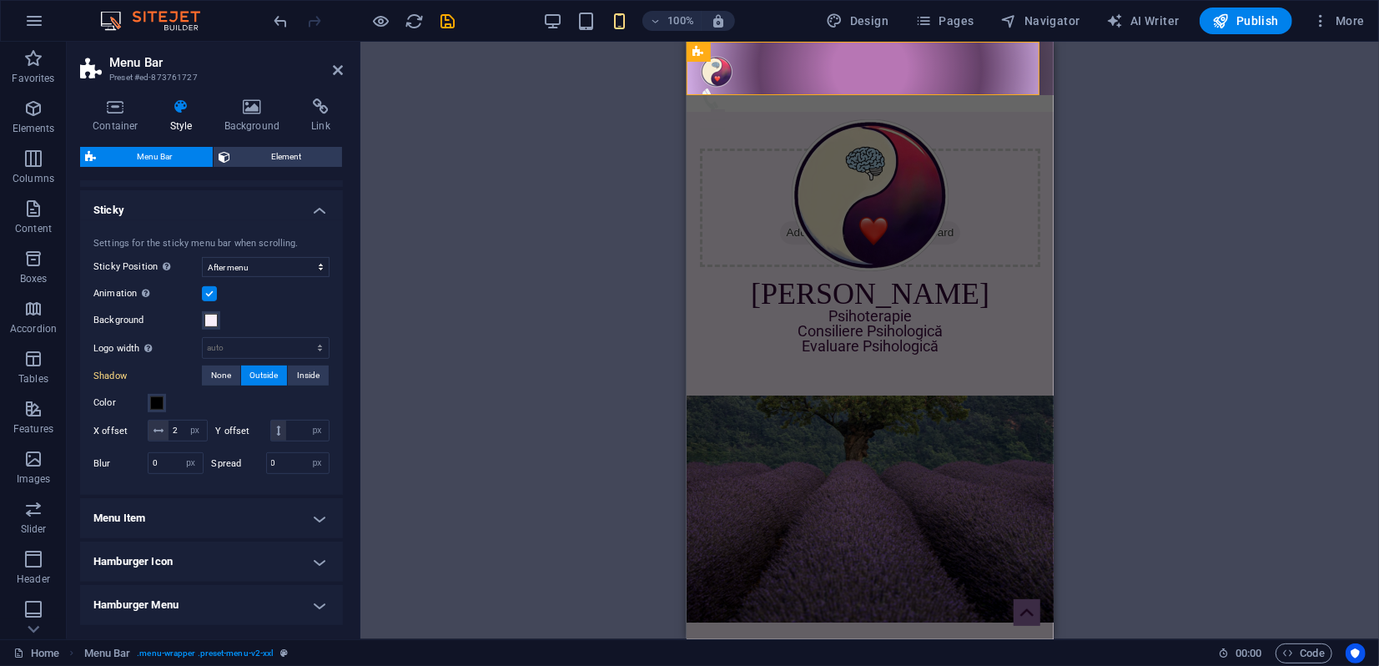
scroll to position [555, 0]
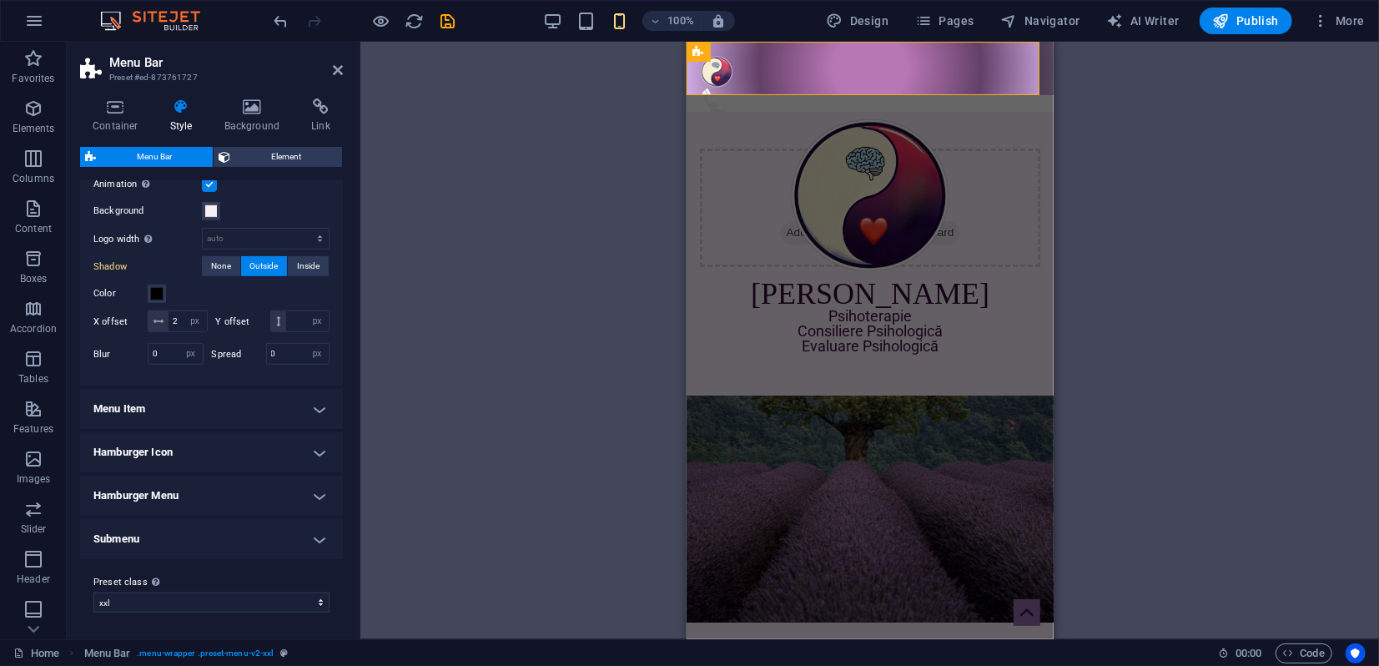
click at [222, 429] on h4 "Menu Item" at bounding box center [211, 409] width 263 height 40
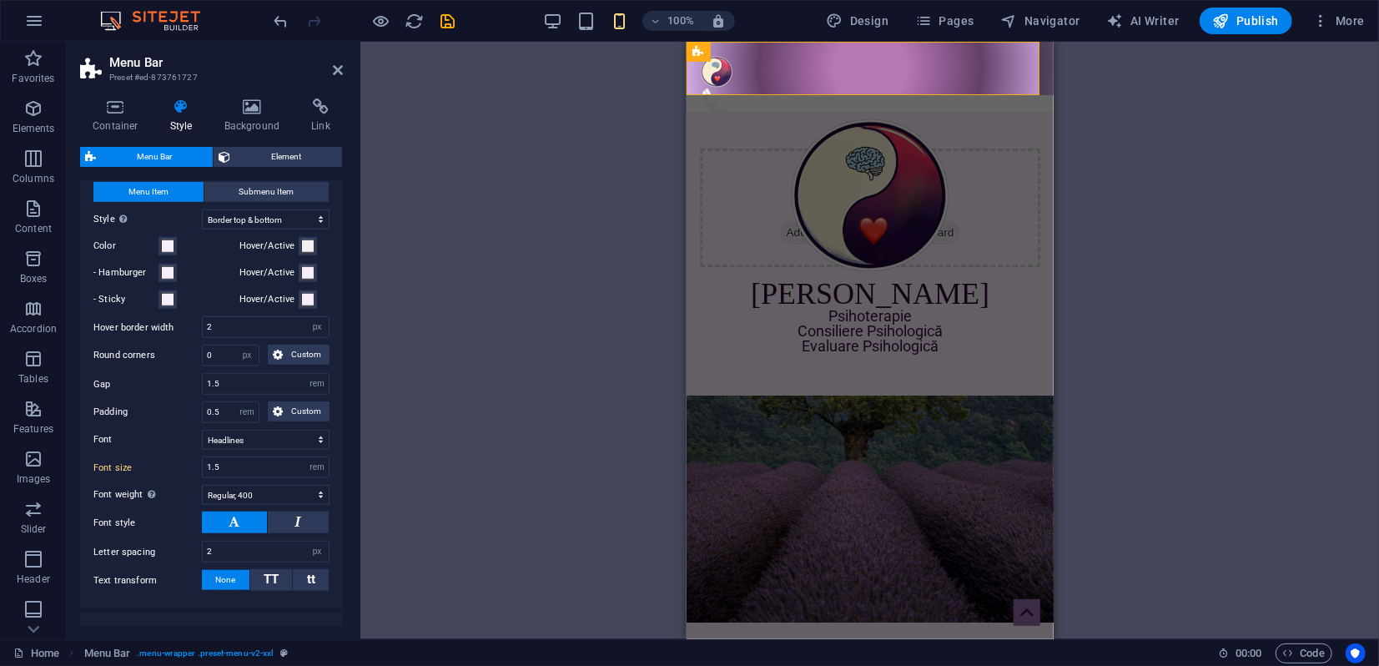
scroll to position [927, 0]
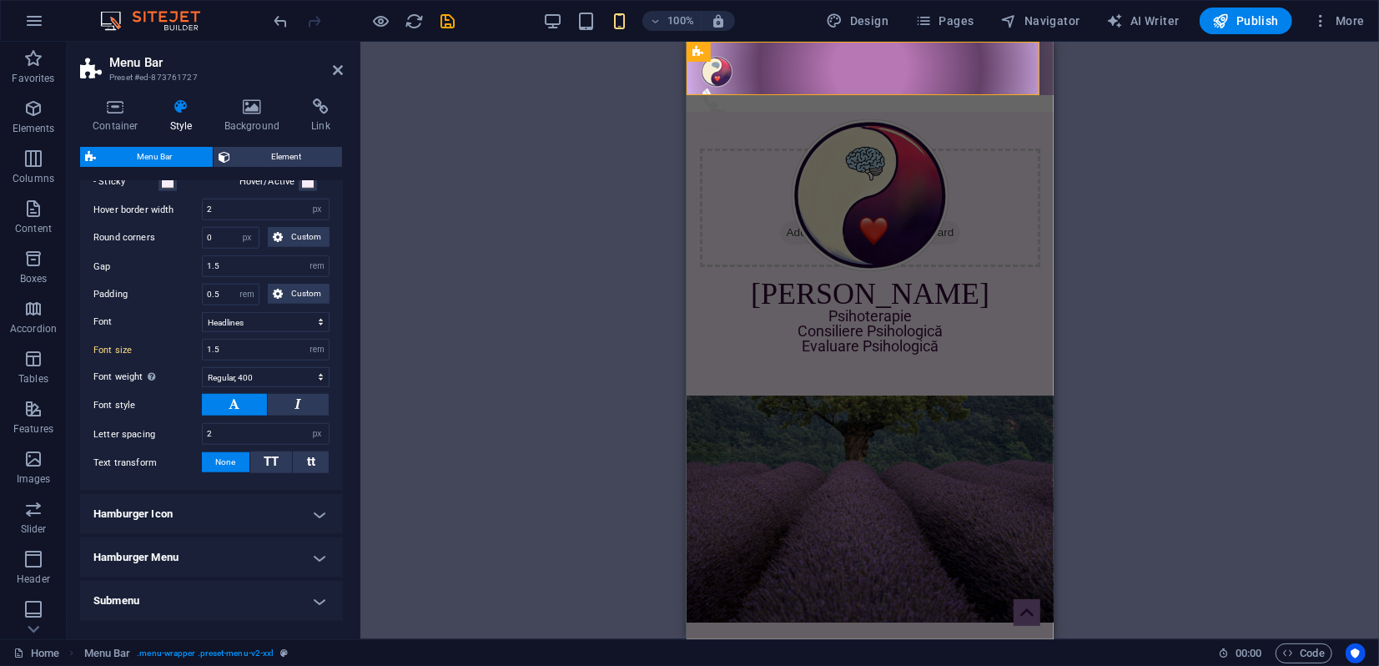
click at [254, 534] on h4 "Hamburger Icon" at bounding box center [211, 514] width 263 height 40
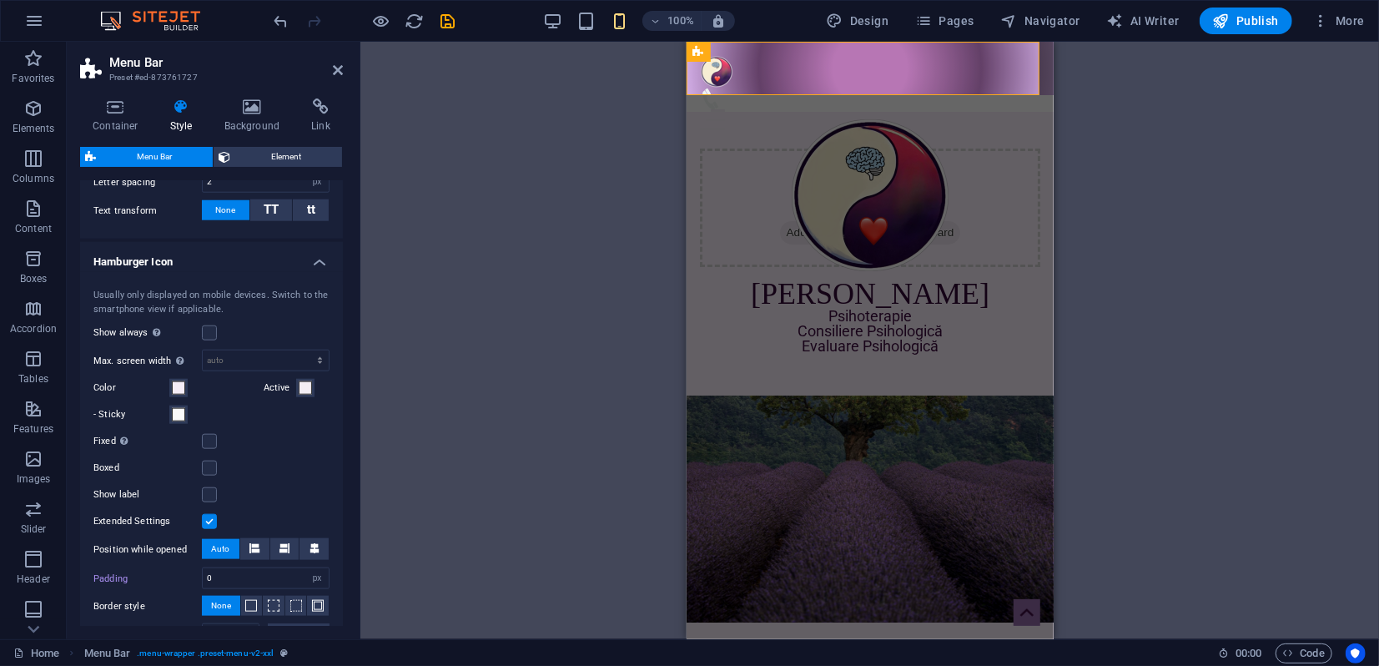
scroll to position [1297, 0]
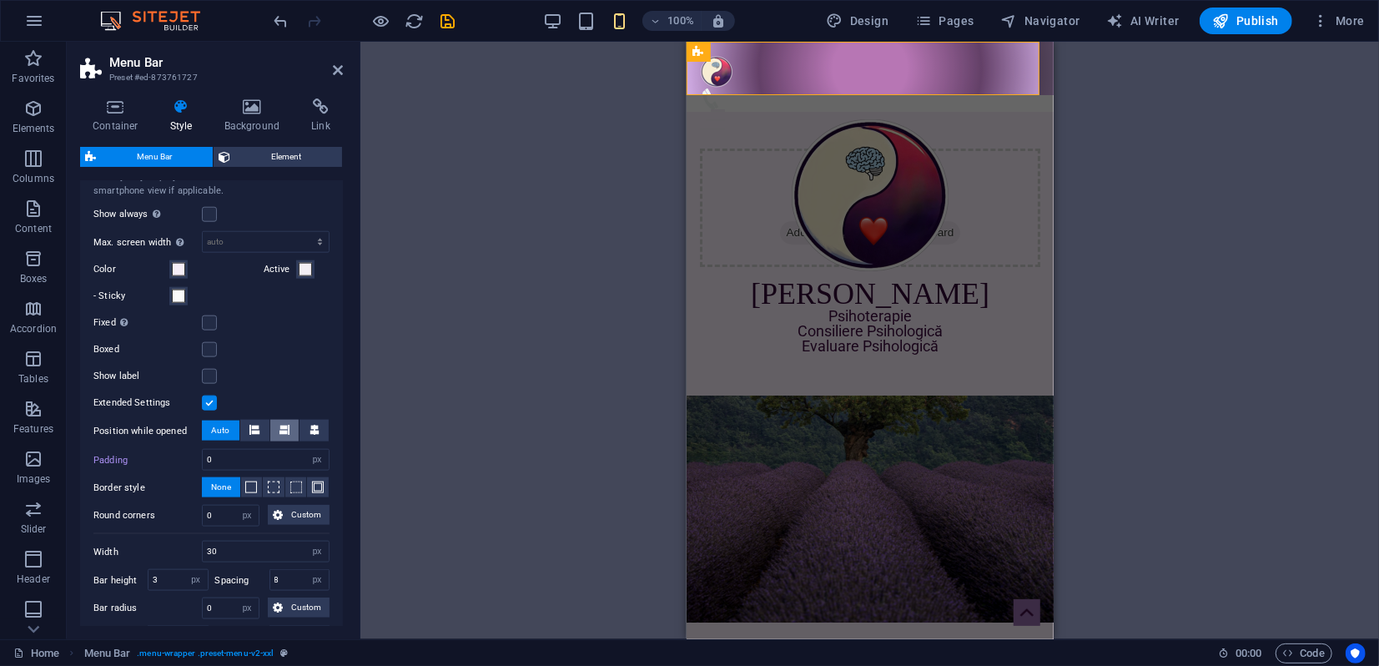
click at [279, 435] on icon at bounding box center [284, 430] width 10 height 10
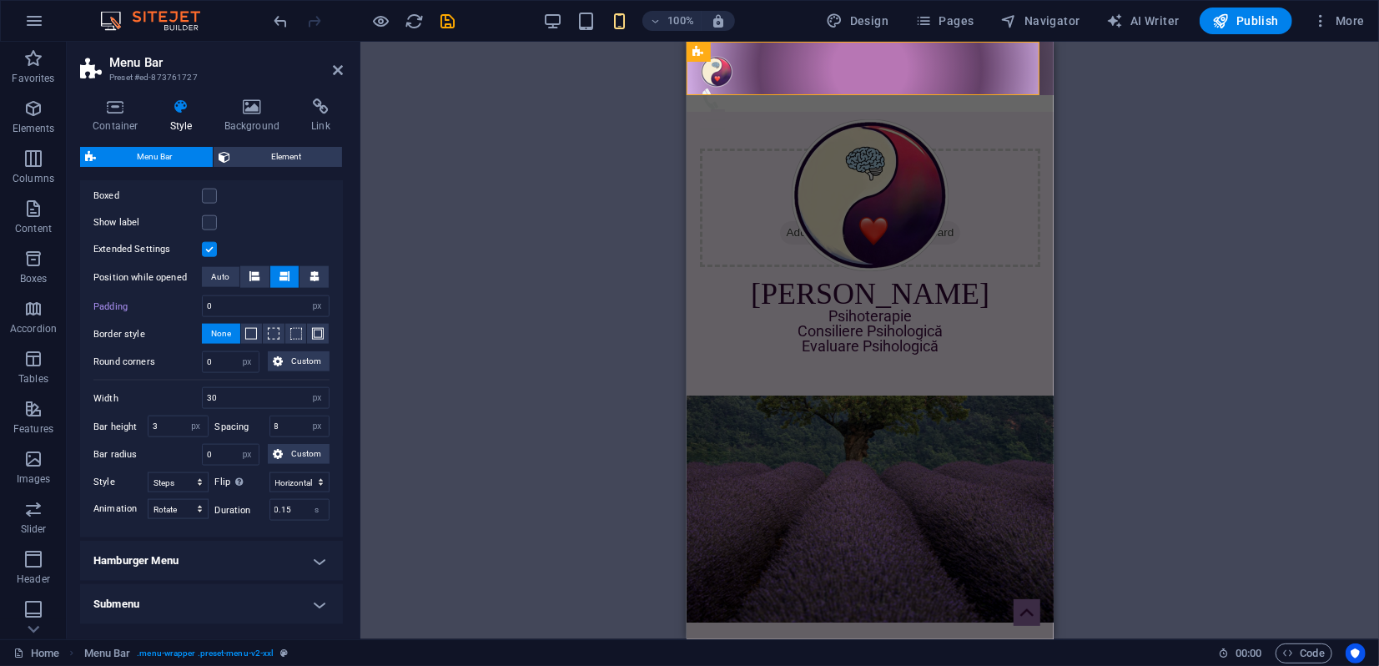
scroll to position [1482, 0]
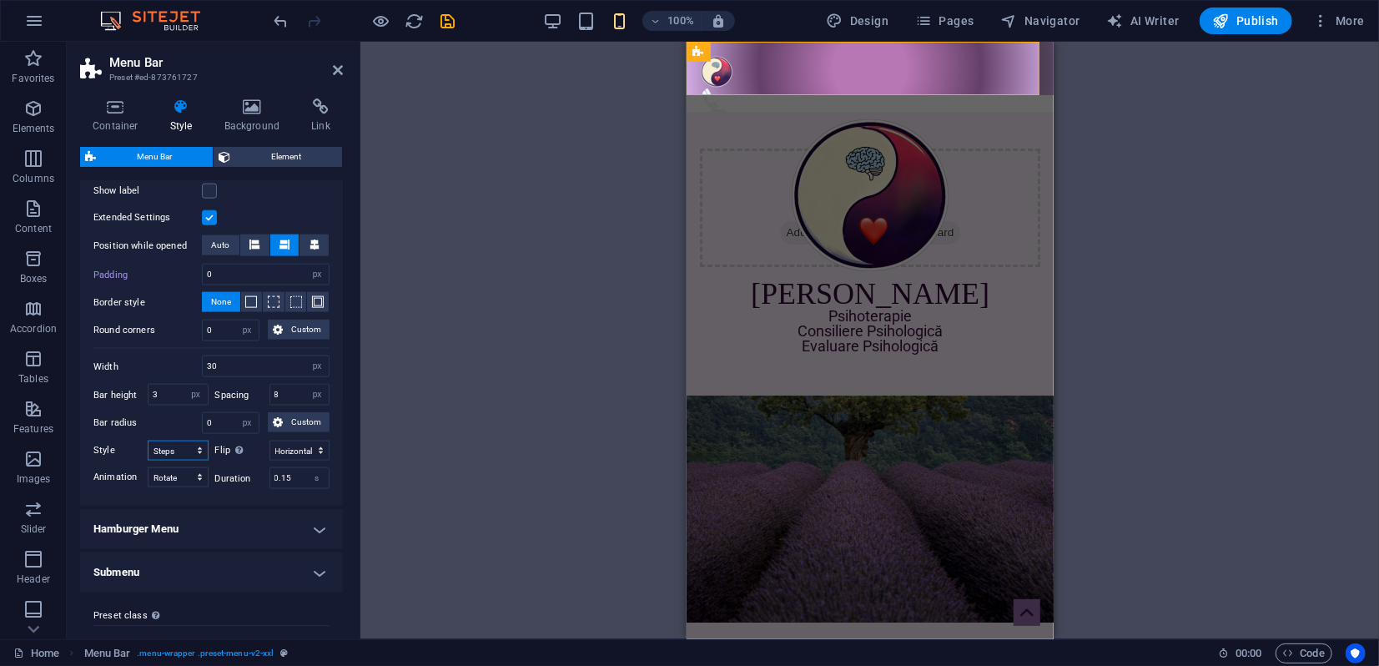
click at [193, 460] on select "Default Steps Steps centered Offset (small) Offset (large) Small outside Small …" at bounding box center [178, 450] width 61 height 20
click at [198, 487] on select "Default Squeeze Rotate Rotate fast Collapse Turn Minus" at bounding box center [178, 477] width 61 height 20
click at [148, 484] on select "Default Squeeze Rotate Rotate fast Collapse Turn Minus" at bounding box center [178, 477] width 61 height 20
click at [195, 487] on select "Default Squeeze Rotate Rotate fast Collapse Turn Minus" at bounding box center [178, 477] width 61 height 20
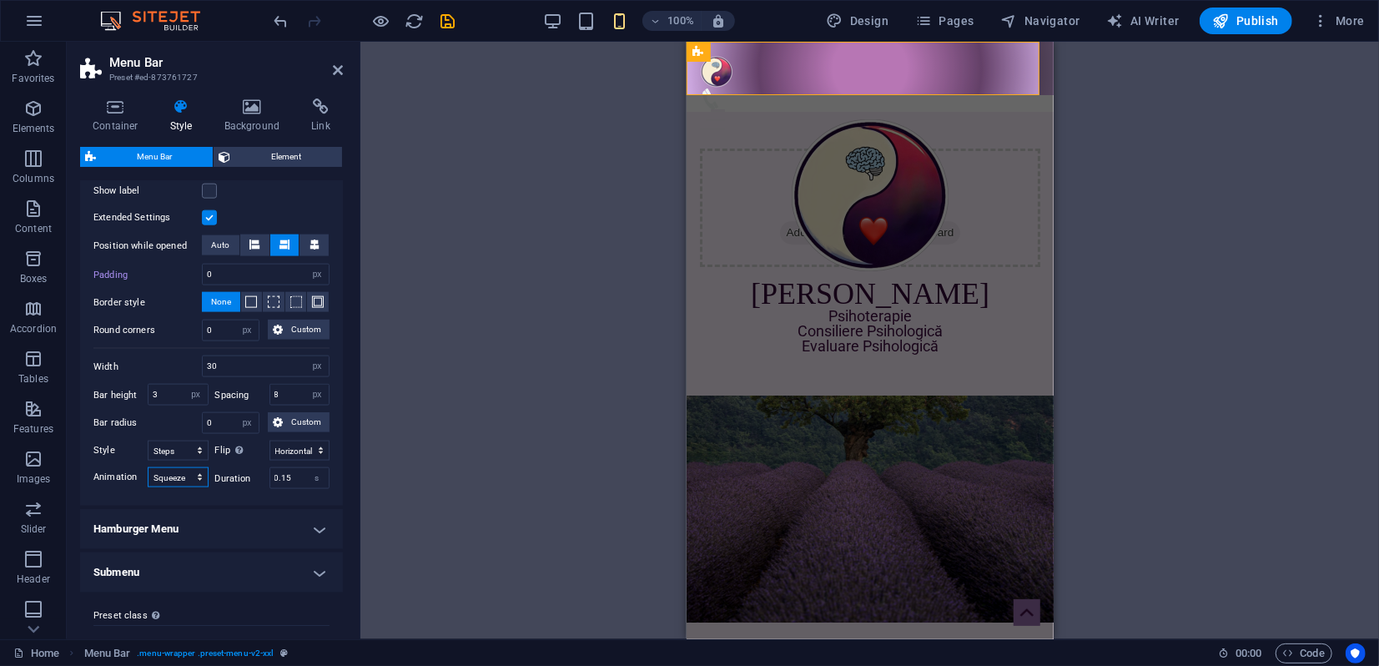
select select "default"
click at [148, 484] on select "Default Squeeze Rotate Rotate fast Collapse Turn Minus" at bounding box center [178, 477] width 61 height 20
click at [160, 540] on h4 "Hamburger Menu" at bounding box center [211, 529] width 263 height 40
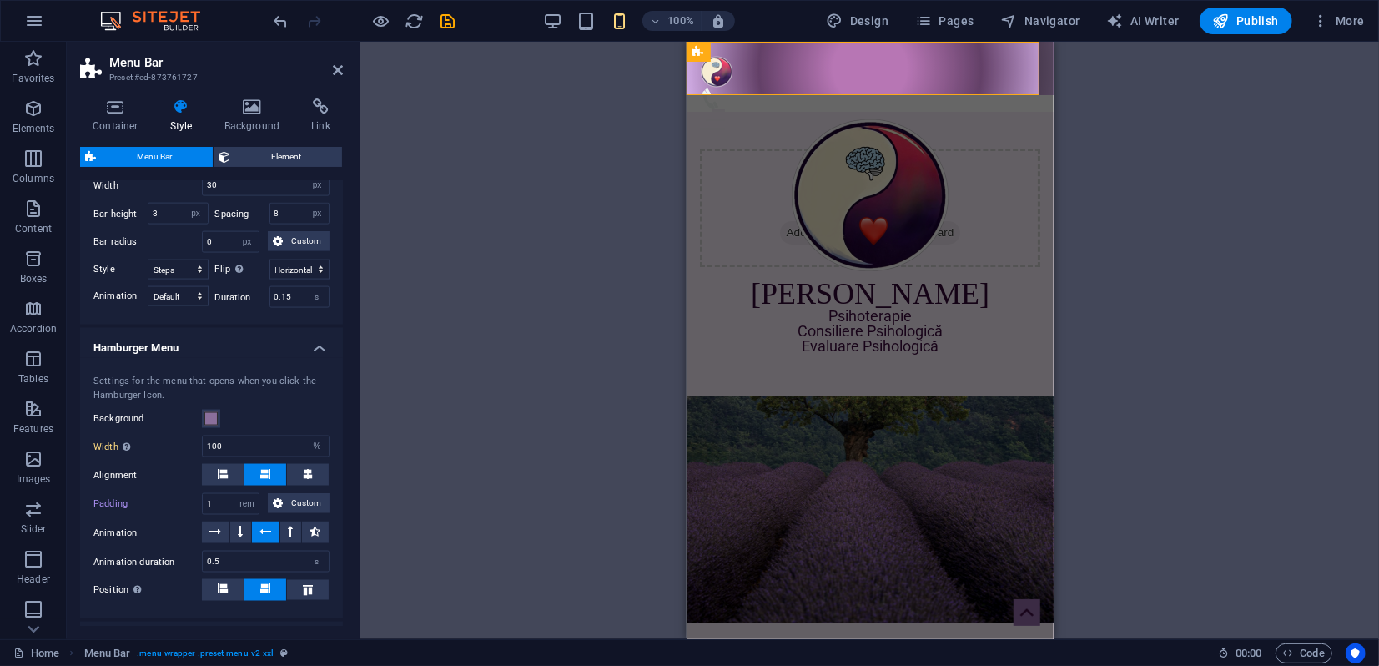
scroll to position [1668, 0]
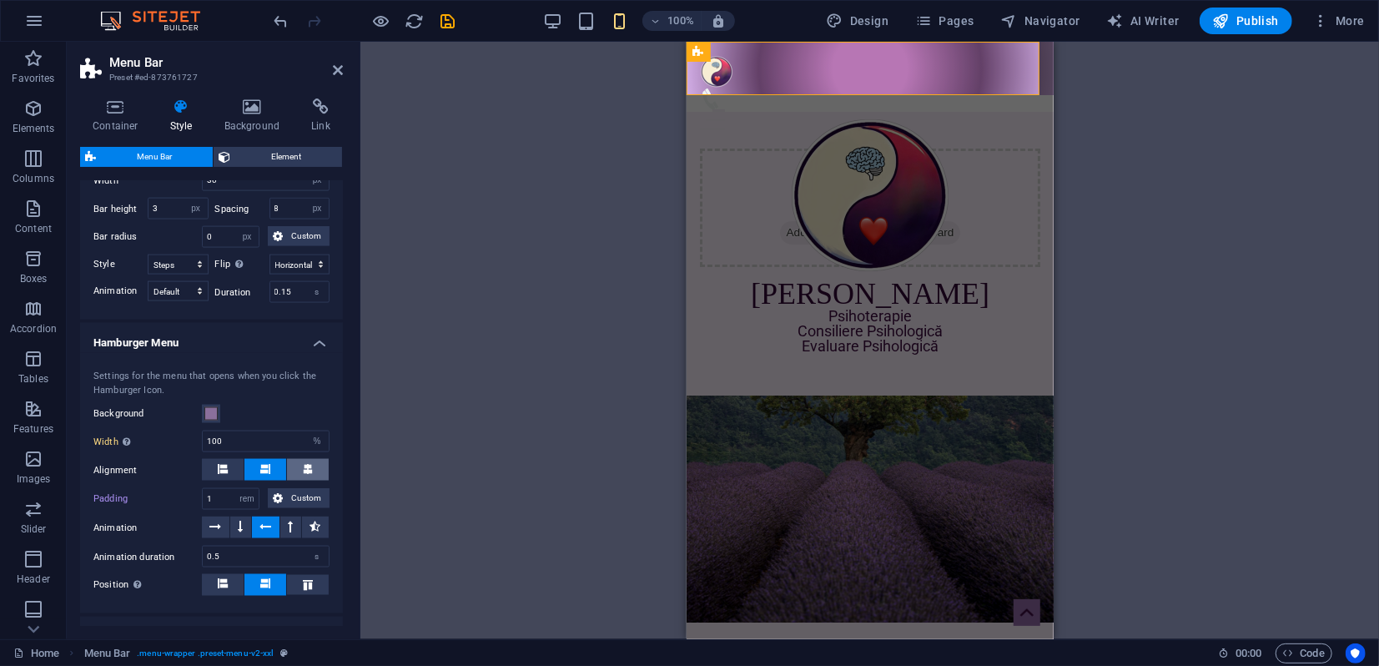
click at [310, 480] on button at bounding box center [308, 470] width 42 height 22
click at [310, 536] on icon at bounding box center [315, 526] width 11 height 20
drag, startPoint x: 239, startPoint y: 573, endPoint x: 218, endPoint y: 572, distance: 20.9
click at [215, 566] on input "0.5" at bounding box center [266, 556] width 126 height 20
type input "0.3"
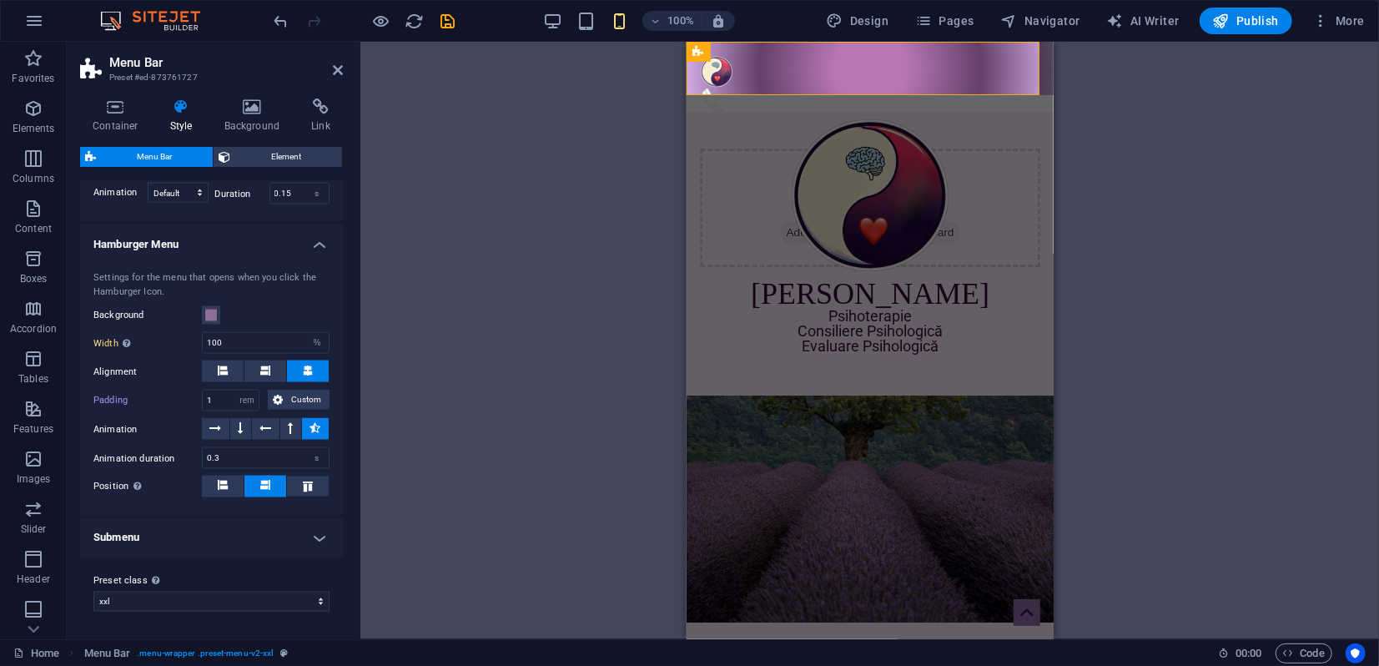
scroll to position [1781, 0]
click at [185, 554] on h4 "Submenu" at bounding box center [211, 538] width 263 height 40
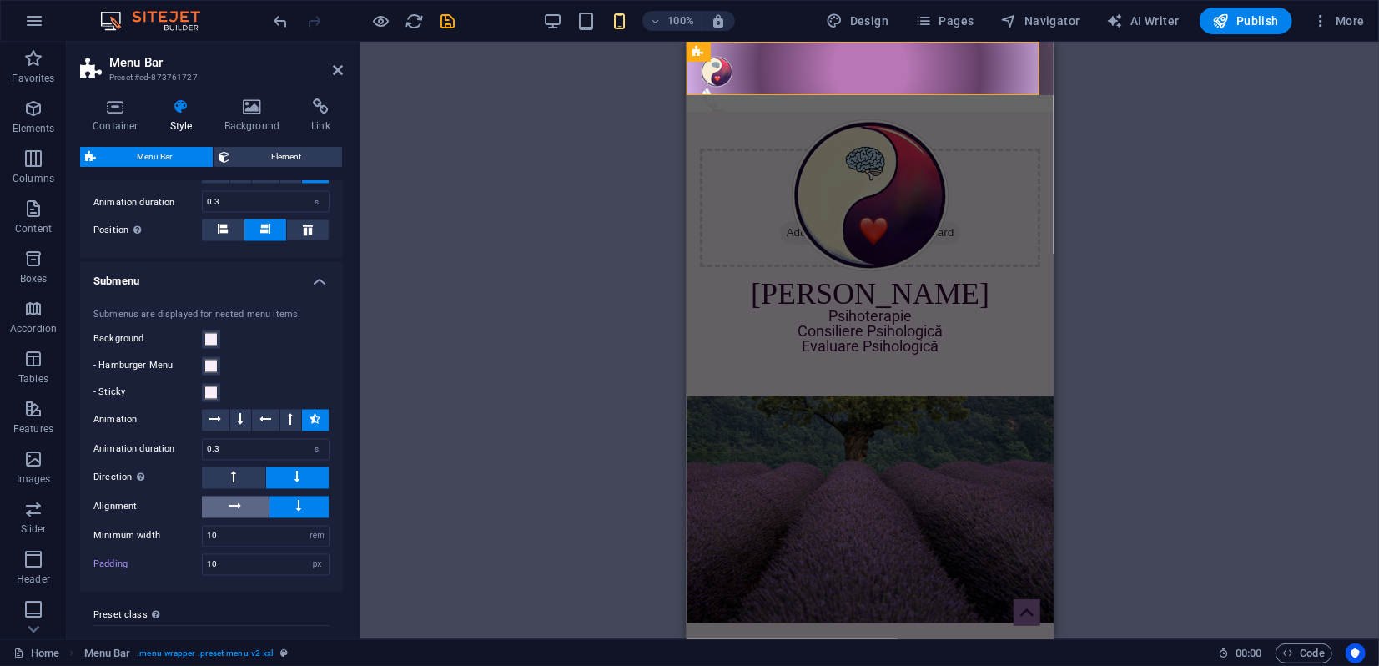
scroll to position [2070, 0]
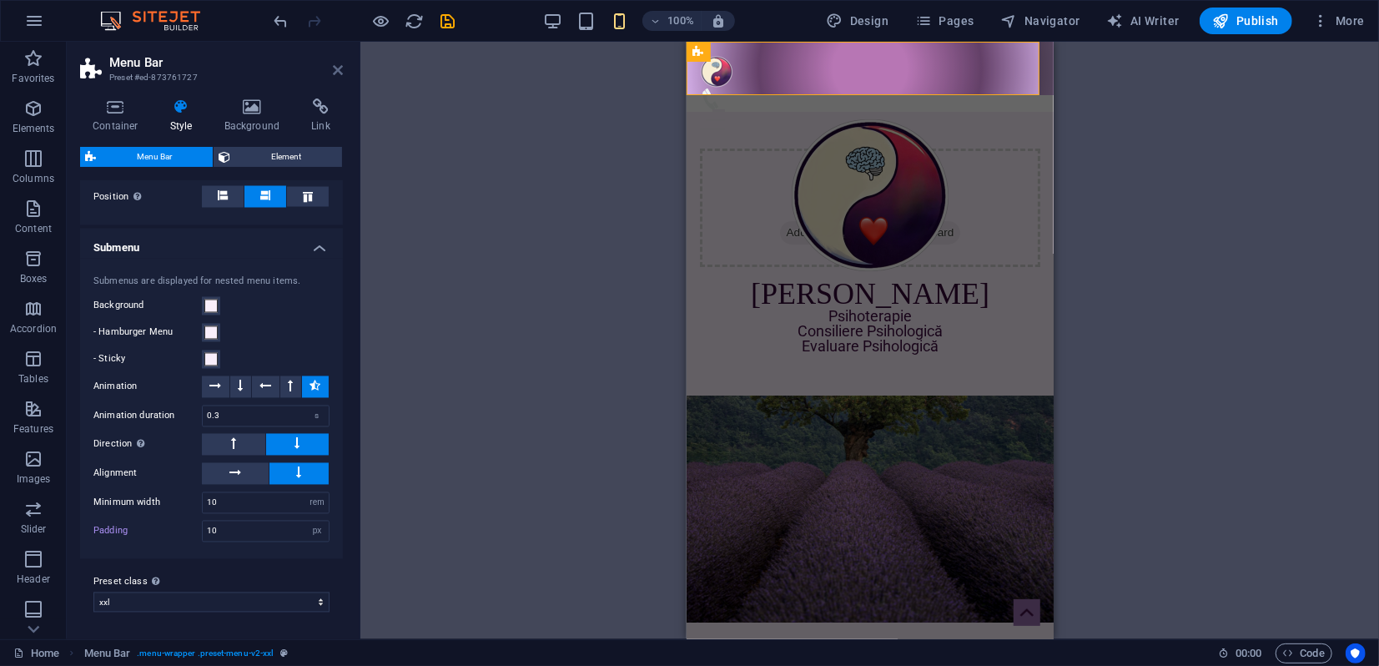
click at [336, 70] on icon at bounding box center [338, 69] width 10 height 13
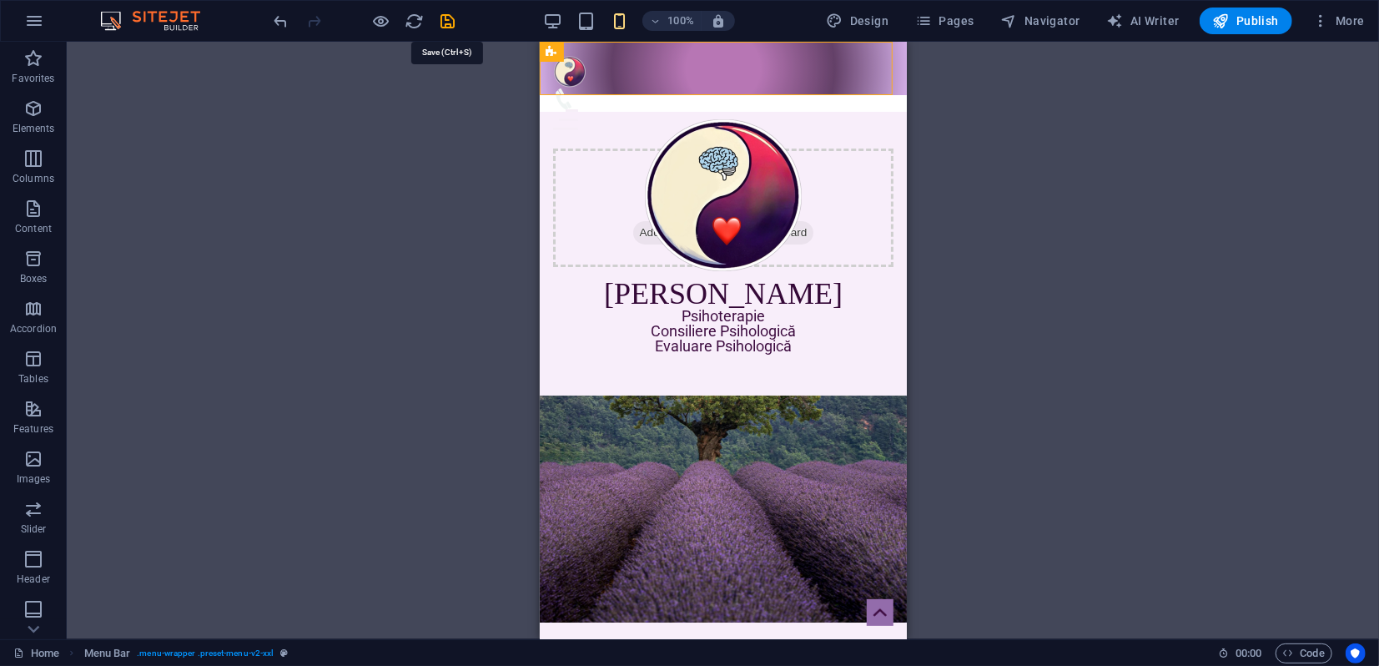
click at [447, 23] on icon "save" at bounding box center [448, 21] width 19 height 19
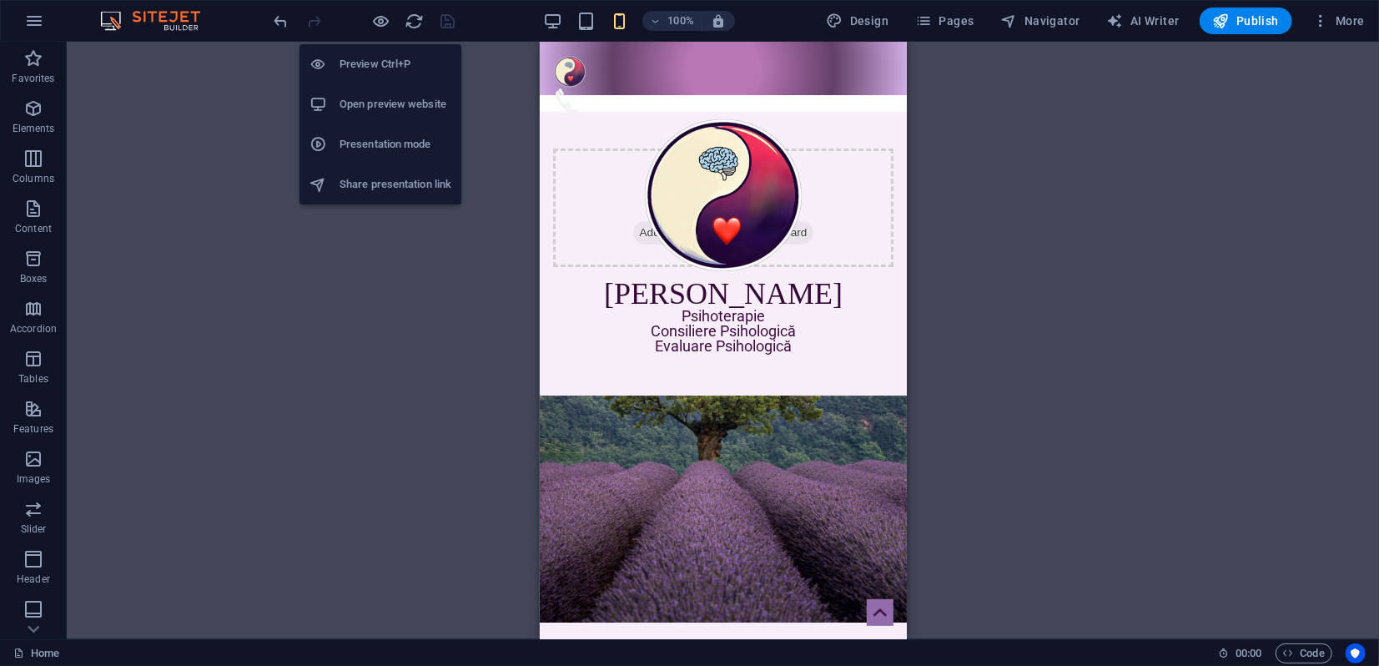
click at [371, 138] on h6 "Presentation mode" at bounding box center [395, 144] width 112 height 20
click at [372, 104] on h6 "Open preview website" at bounding box center [395, 104] width 112 height 20
click at [374, 149] on h6 "Presentation mode" at bounding box center [395, 144] width 112 height 20
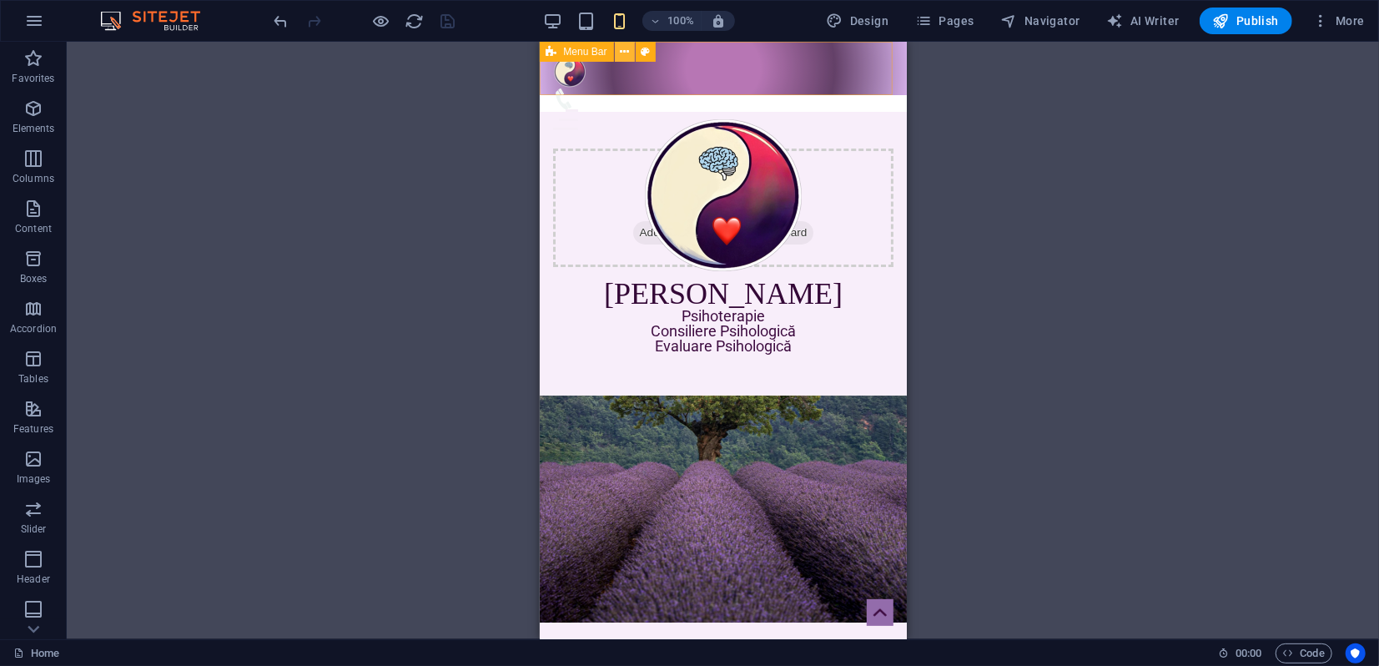
click at [621, 52] on icon at bounding box center [624, 52] width 9 height 18
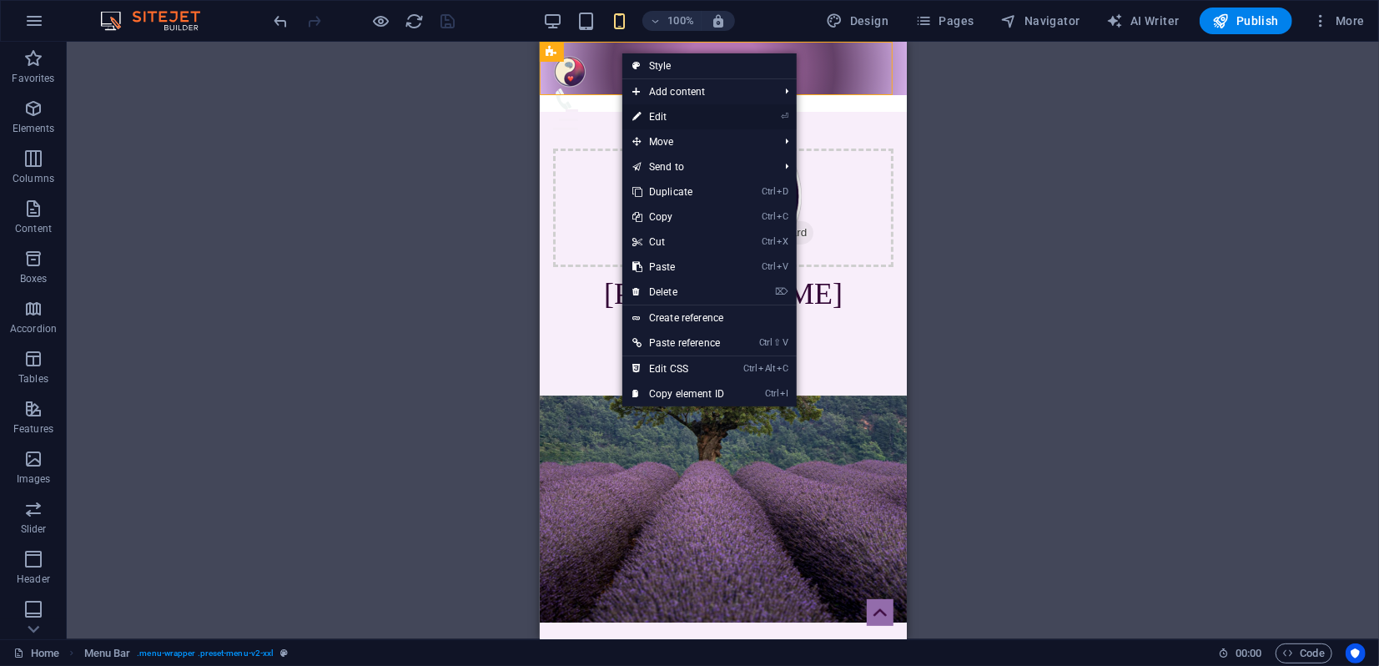
click at [652, 114] on link "⏎ Edit" at bounding box center [678, 116] width 112 height 25
select select "rem"
select select "sticky_menu"
select select "px"
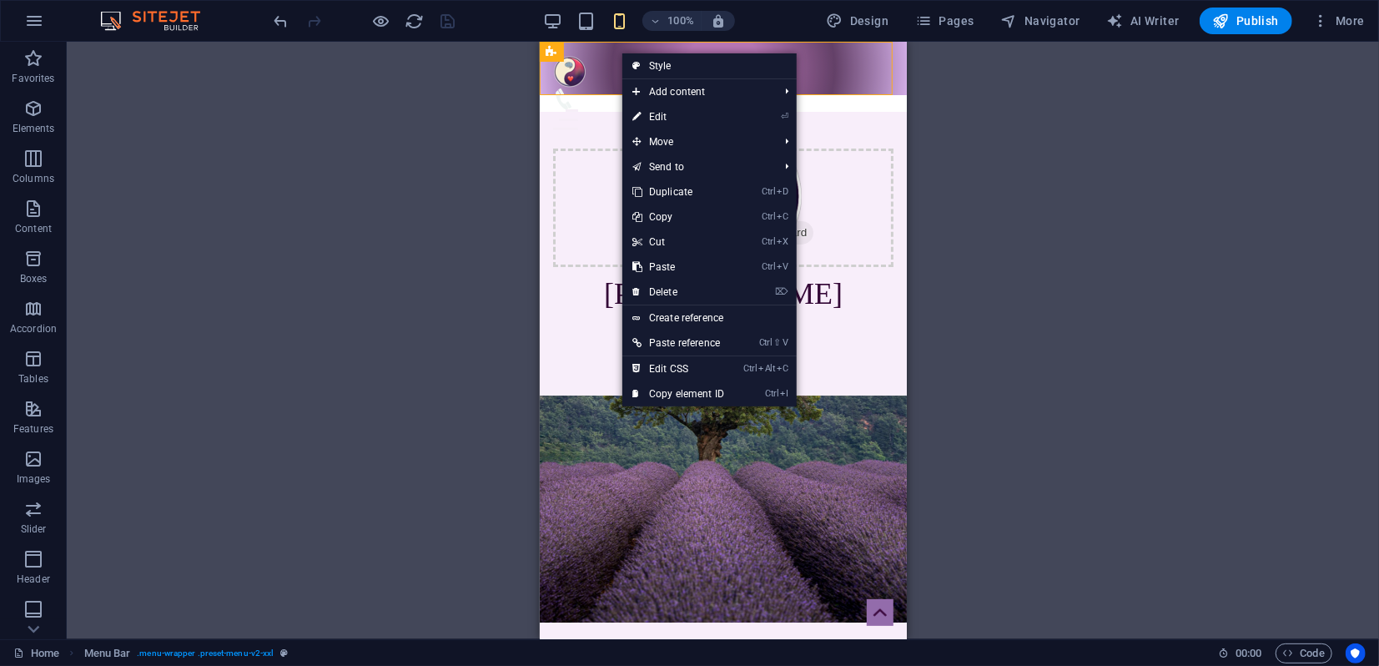
select select "px"
select select "hover_border_vertical"
select select "px"
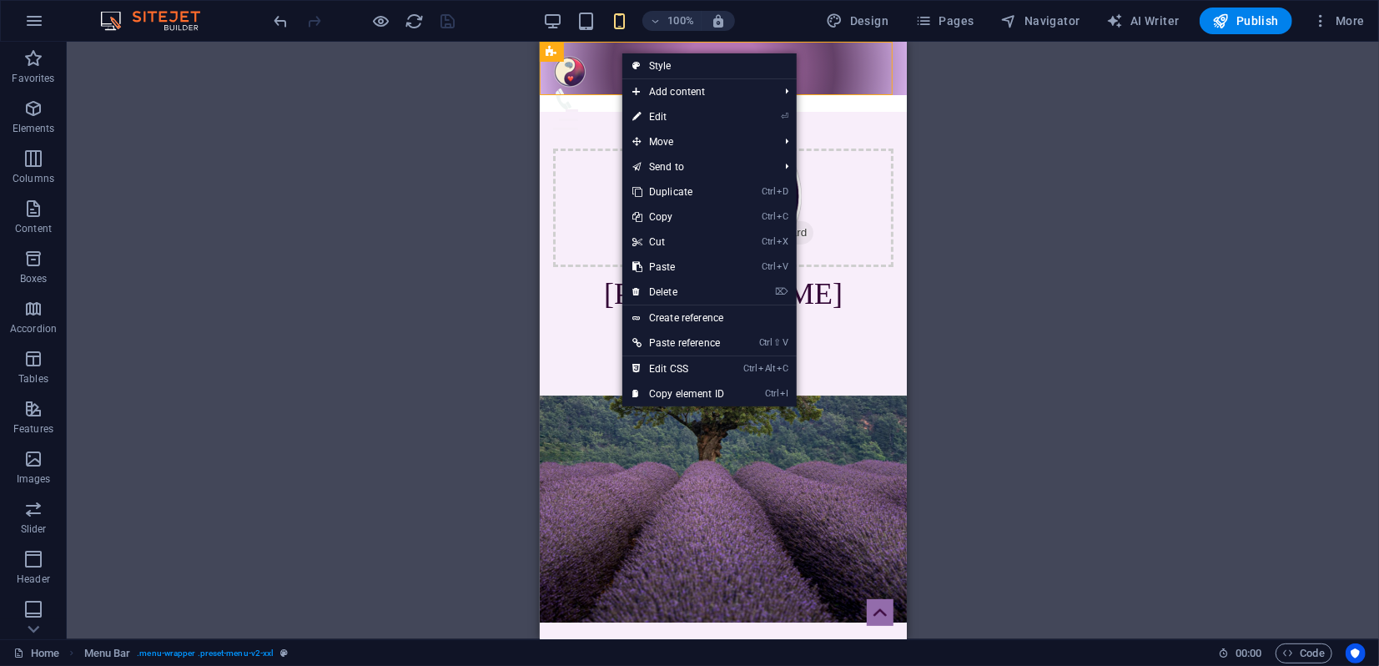
select select "rem"
select select "link-special-font"
select select "rem"
select select "400"
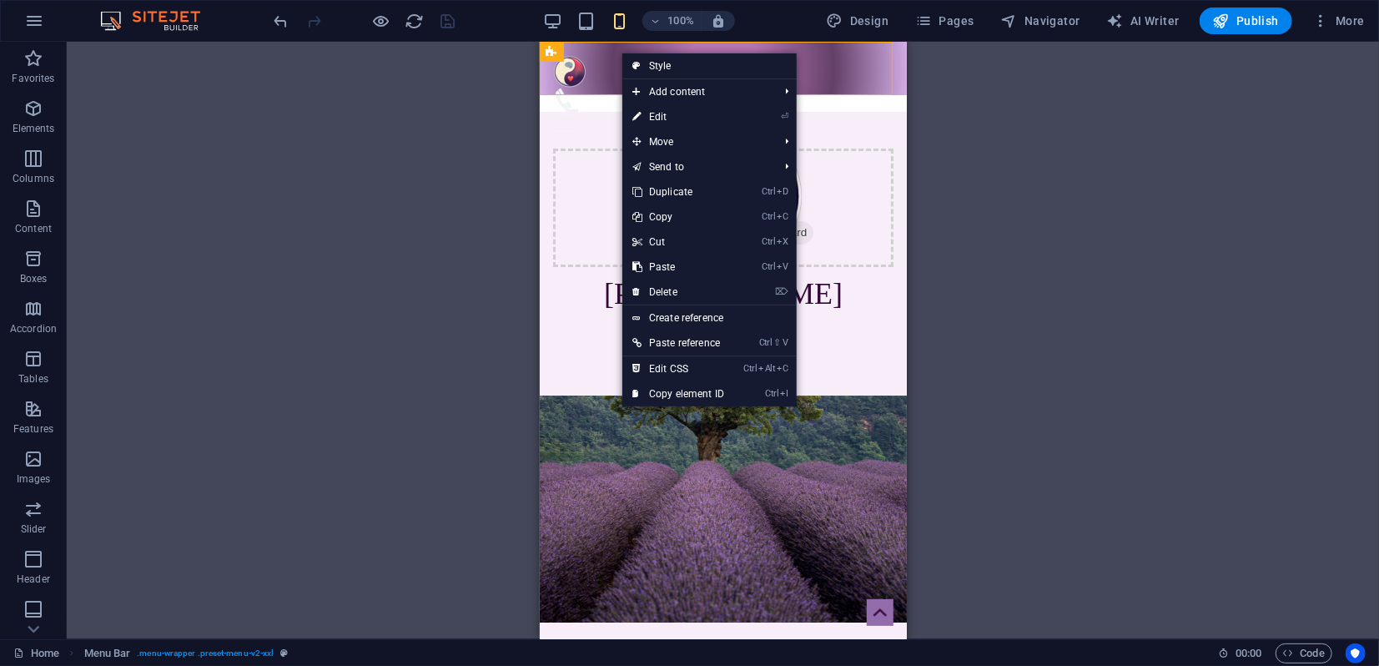
select select "px"
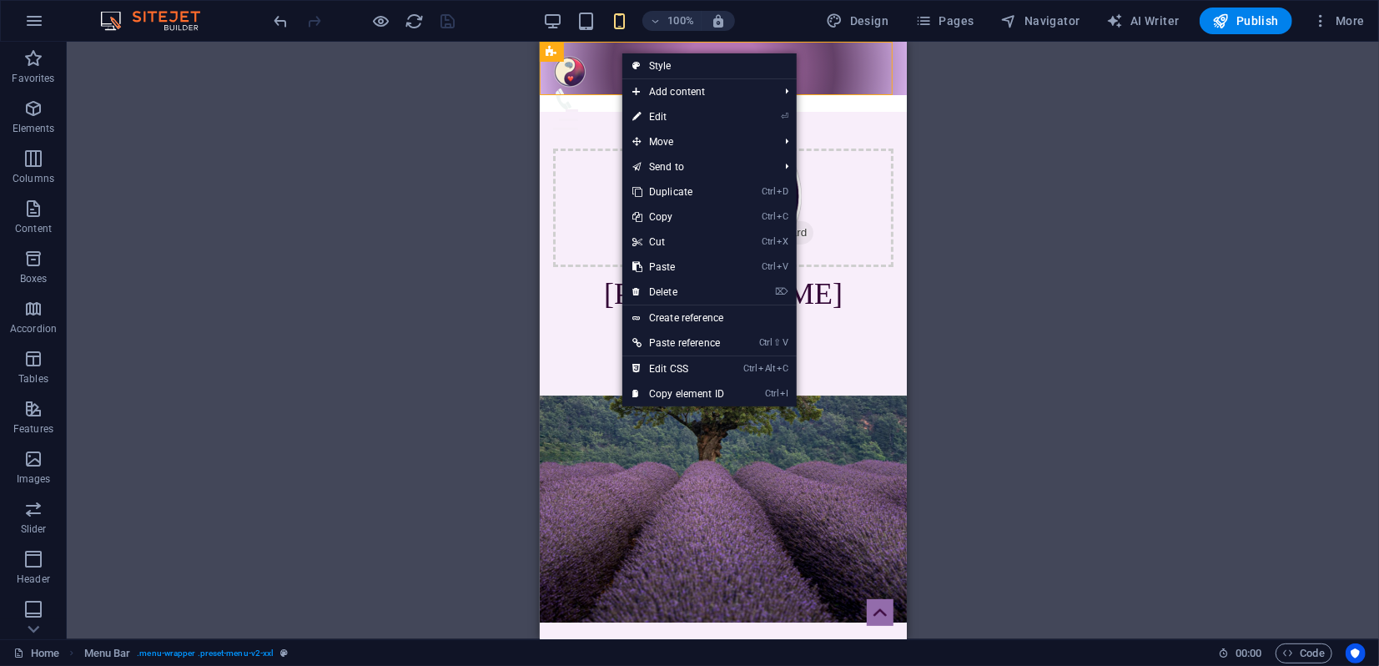
select select "px"
select select "steps"
select select "flip_horizontal"
select select "%"
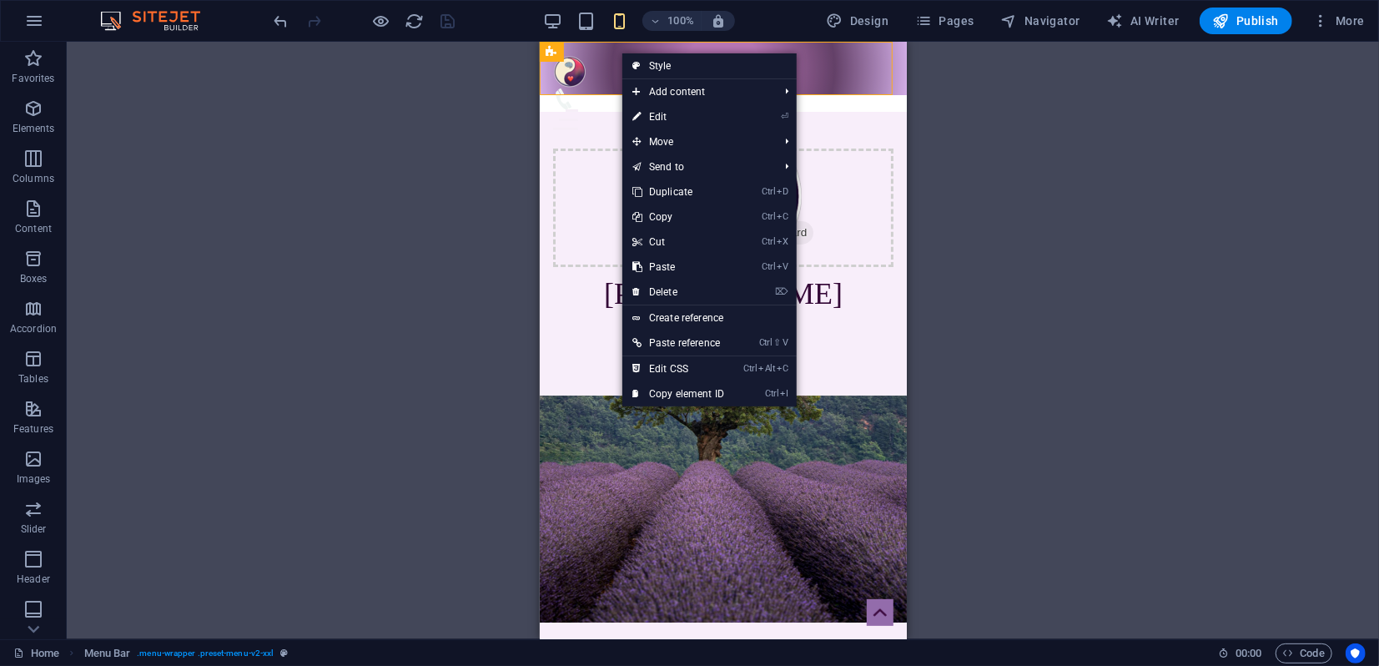
select select "rem"
select select "px"
select select "preset-menu-v2-xxl"
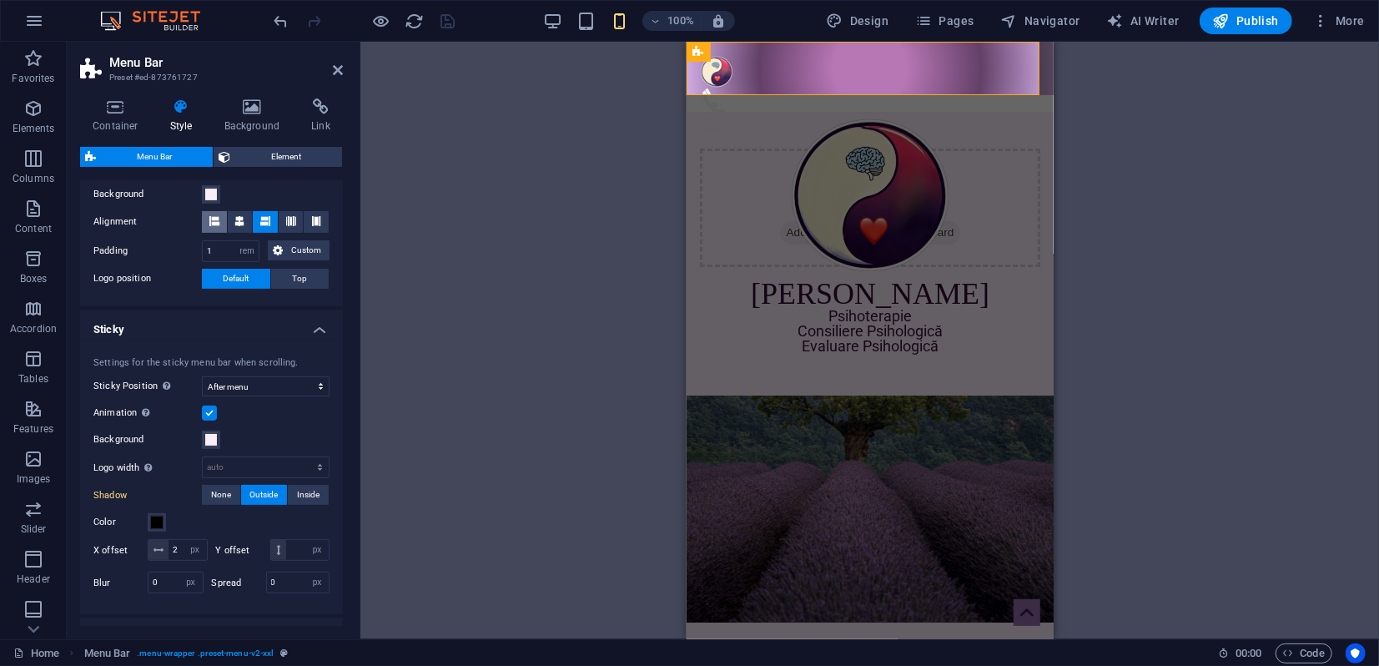
scroll to position [370, 0]
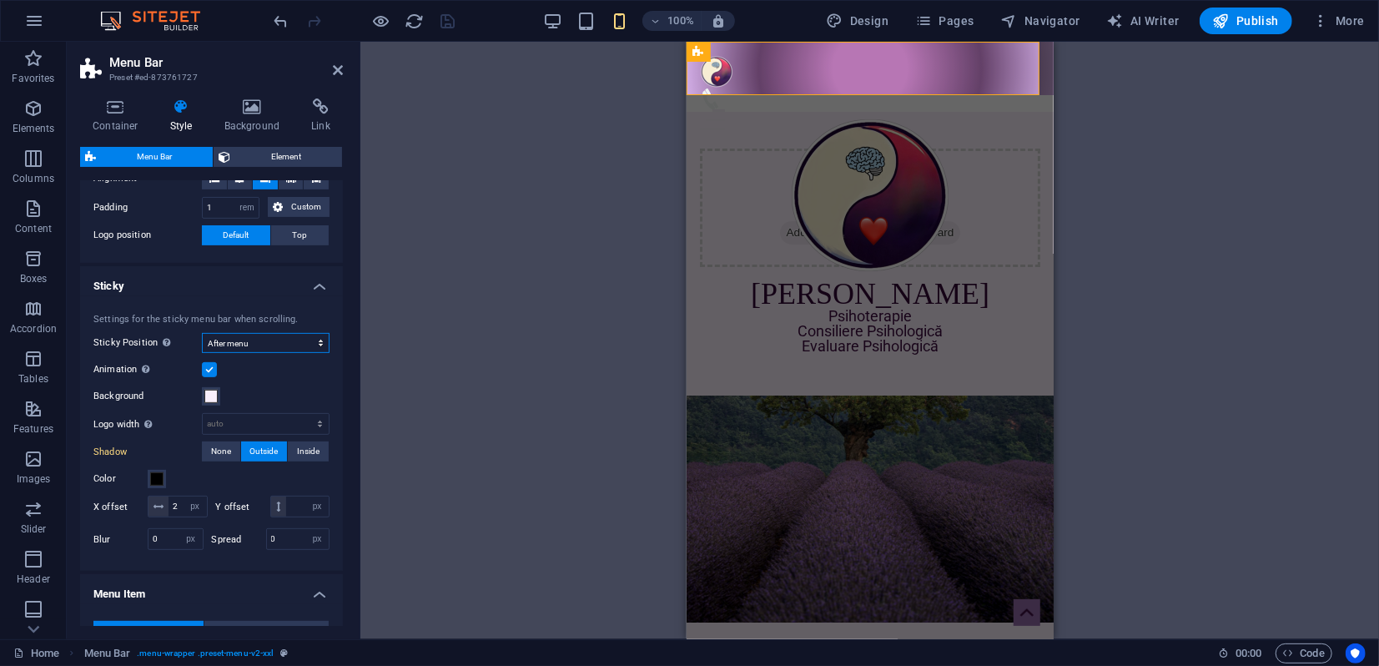
click at [280, 342] on select "Off Instant After menu After banner When scrolling up" at bounding box center [266, 343] width 128 height 20
click at [270, 291] on h4 "Sticky" at bounding box center [211, 281] width 263 height 30
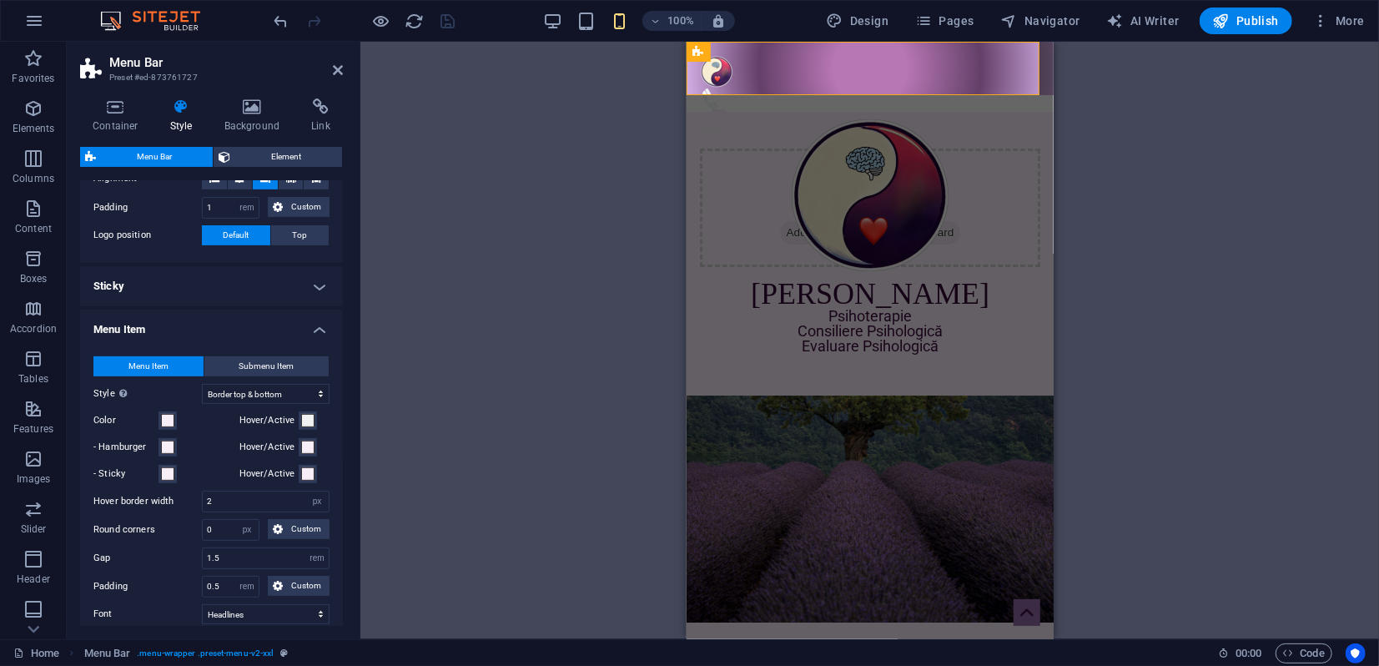
click at [247, 286] on h4 "Sticky" at bounding box center [211, 286] width 263 height 40
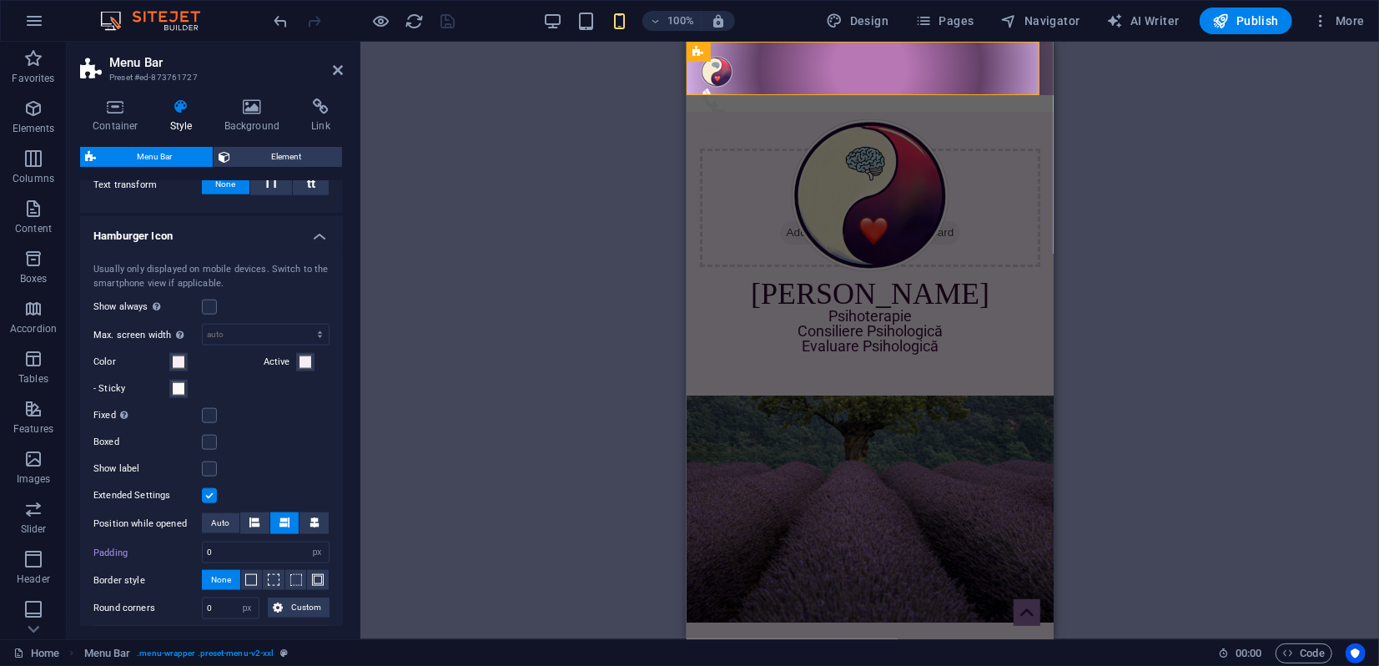
scroll to position [1297, 0]
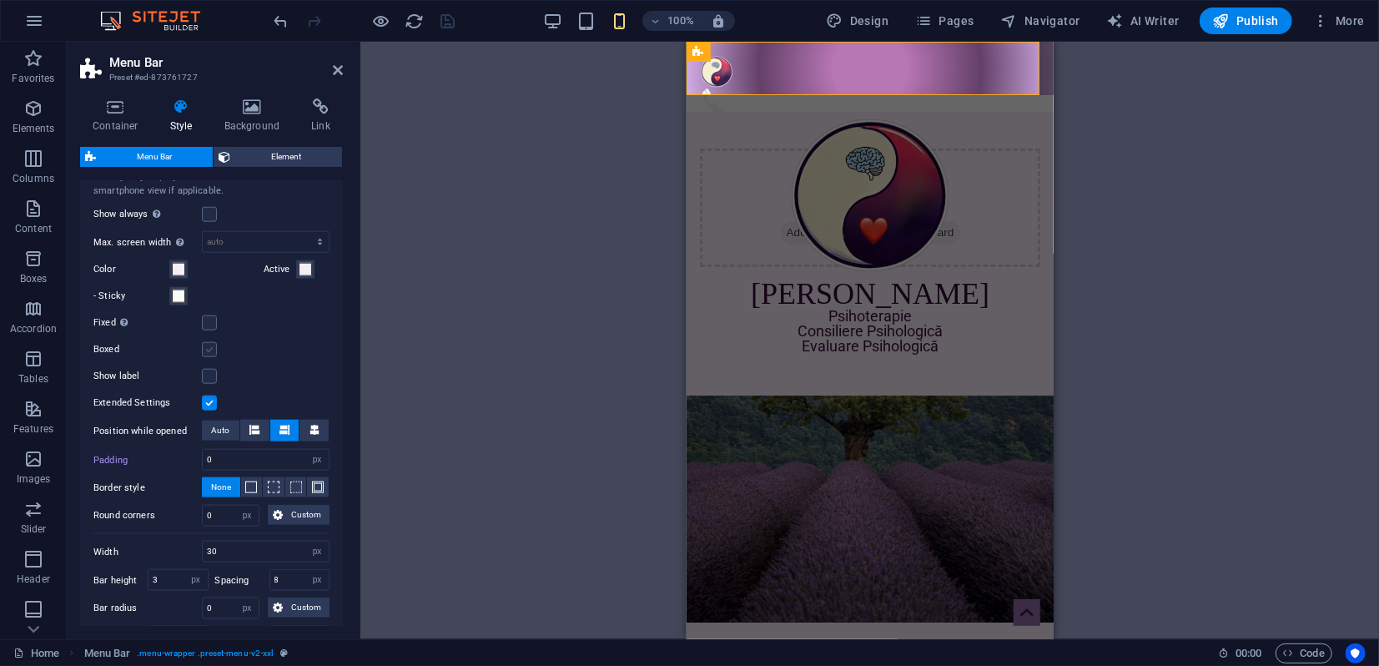
click at [209, 357] on label at bounding box center [209, 349] width 15 height 15
click at [0, 0] on input "Boxed" at bounding box center [0, 0] width 0 height 0
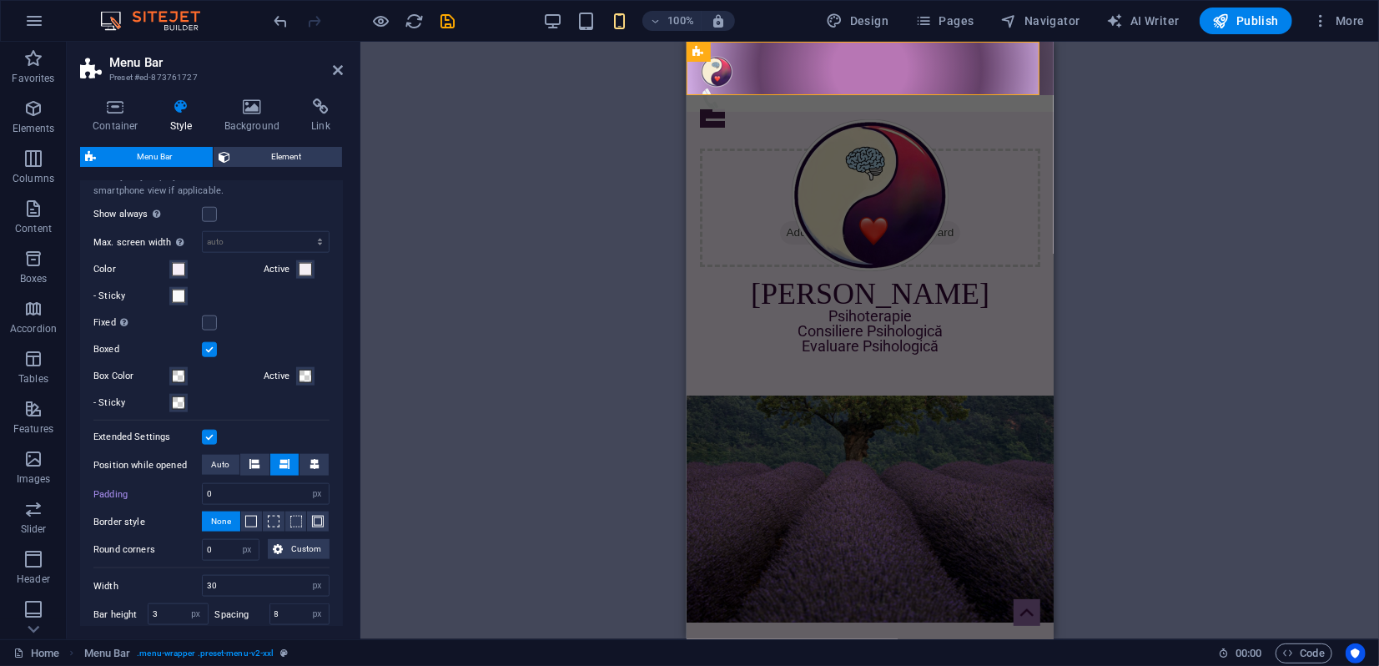
click at [209, 357] on label at bounding box center [209, 349] width 15 height 15
click at [0, 0] on input "Boxed" at bounding box center [0, 0] width 0 height 0
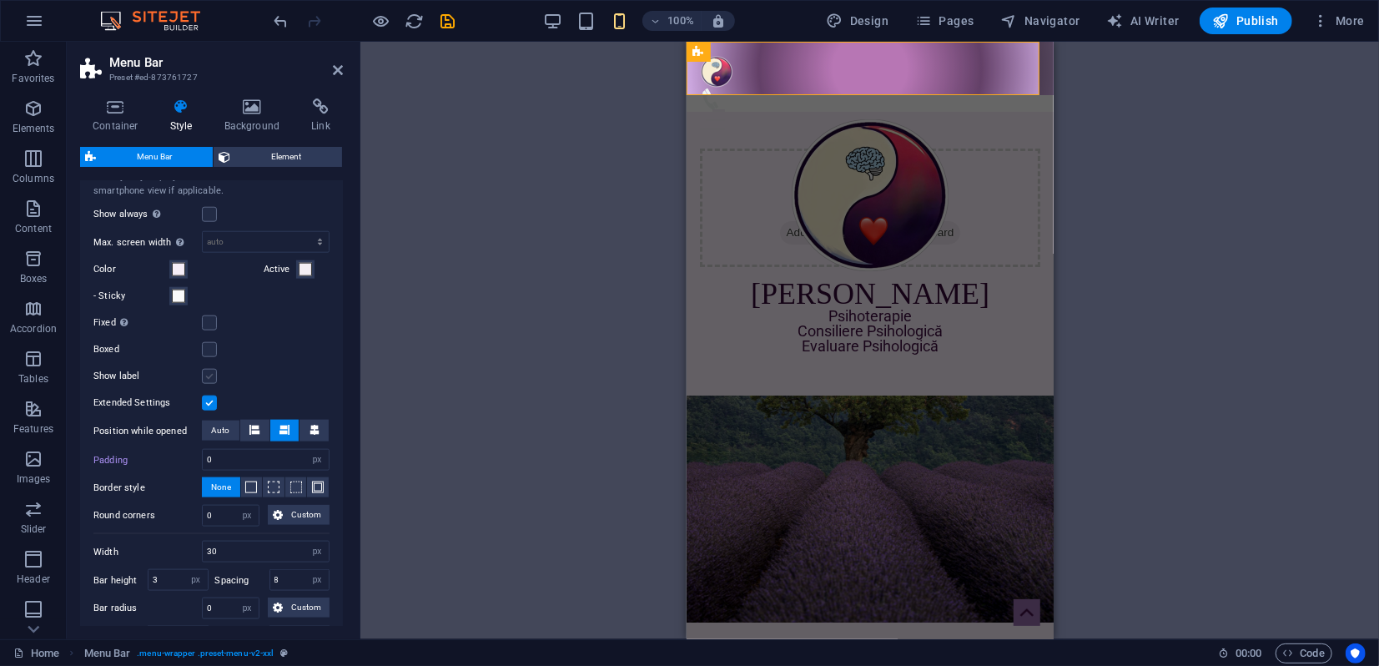
click at [209, 384] on label at bounding box center [209, 376] width 15 height 15
click at [0, 0] on input "Show label" at bounding box center [0, 0] width 0 height 0
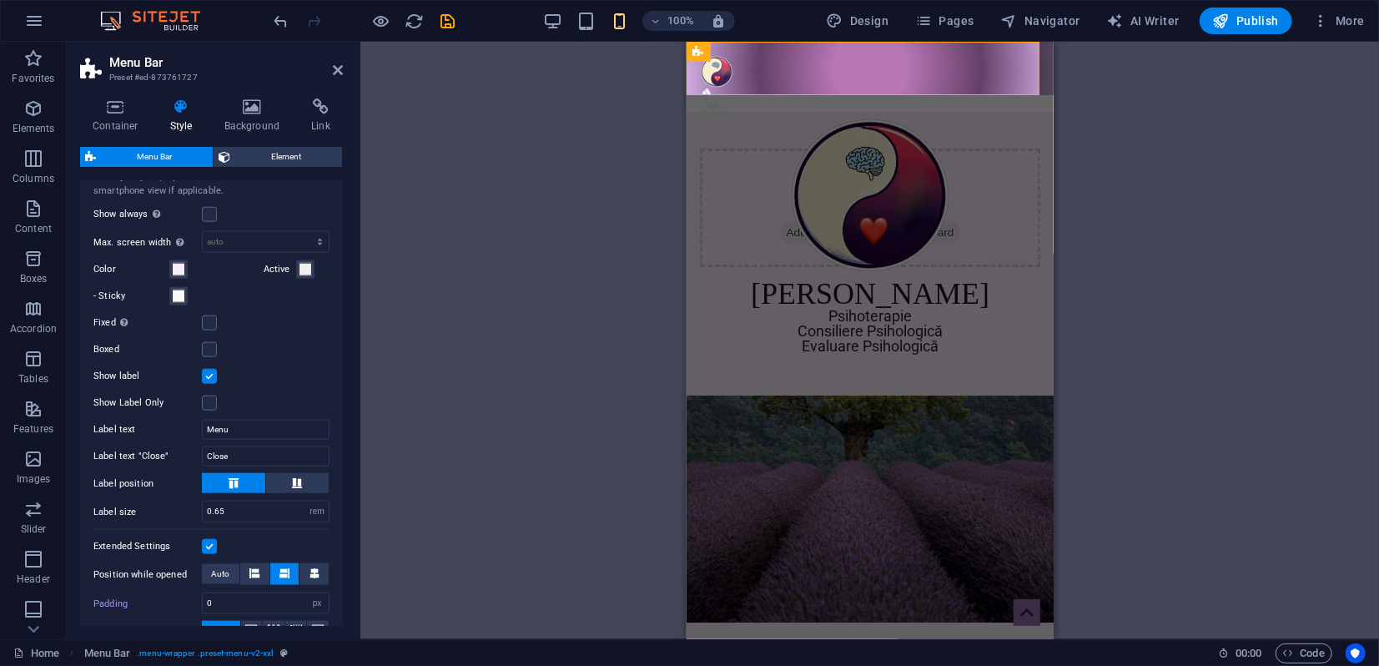
click at [205, 384] on label at bounding box center [209, 376] width 15 height 15
click at [0, 0] on input "Show label" at bounding box center [0, 0] width 0 height 0
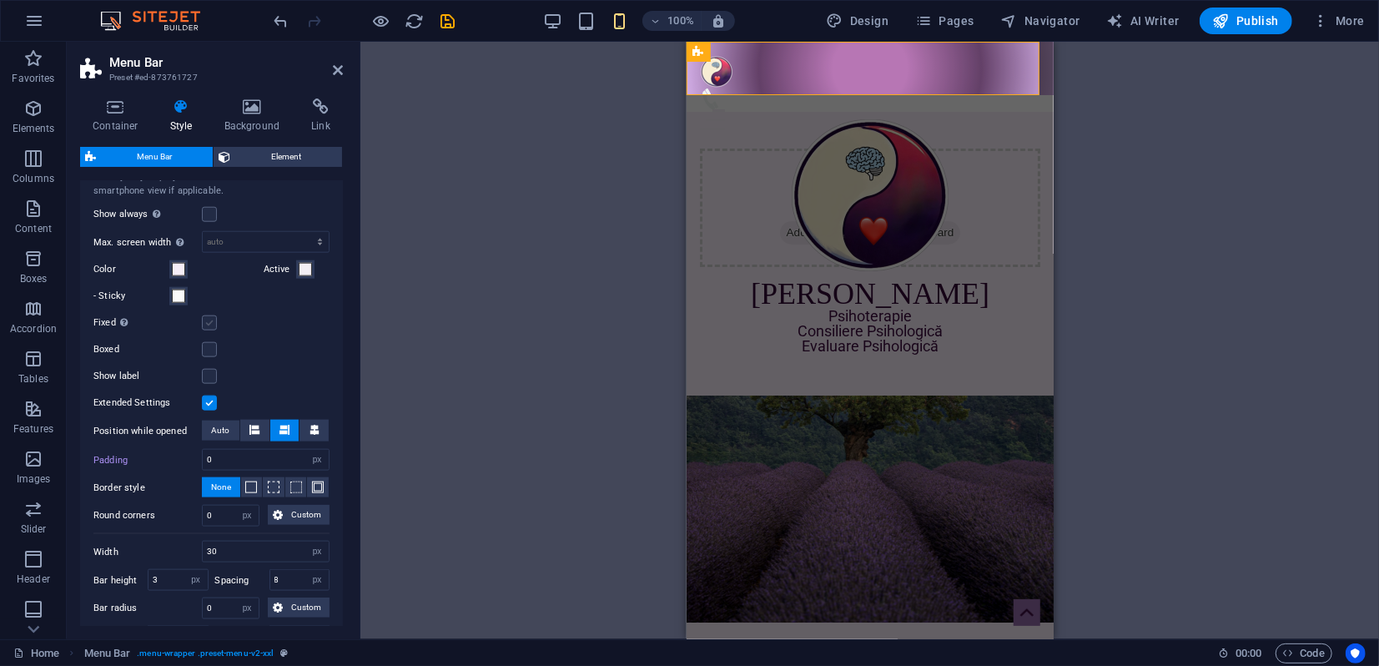
click at [209, 330] on label at bounding box center [209, 322] width 15 height 15
click at [0, 0] on input "Fixed Positions the trigger in a fixed state so that it is constantly in the vi…" at bounding box center [0, 0] width 0 height 0
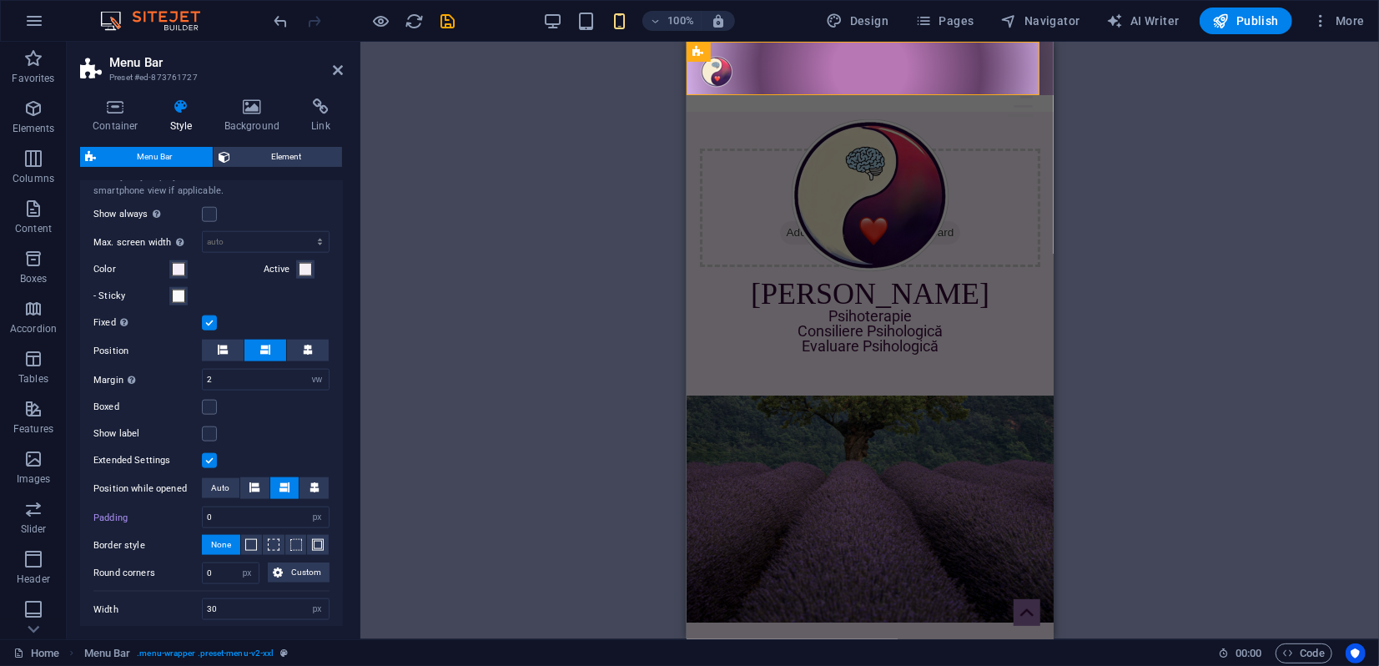
click at [209, 330] on label at bounding box center [209, 322] width 15 height 15
click at [0, 0] on input "Fixed Positions the trigger in a fixed state so that it is constantly in the vi…" at bounding box center [0, 0] width 0 height 0
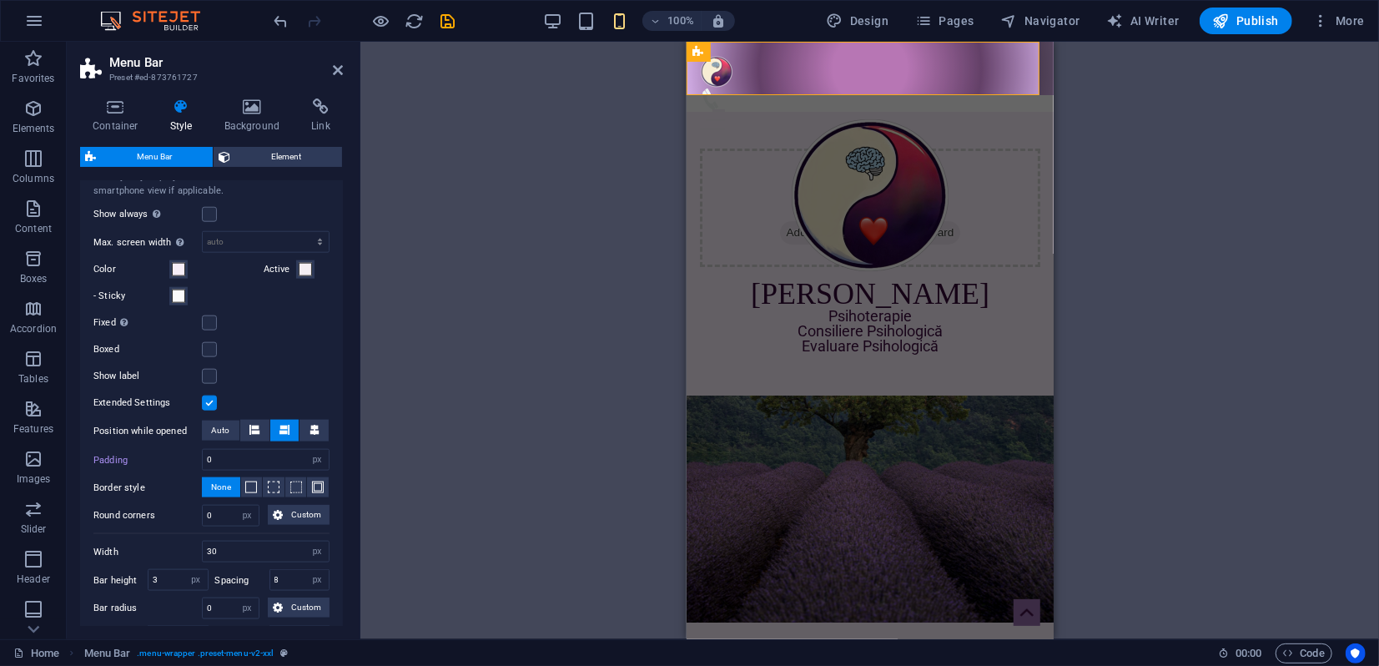
click at [209, 410] on label at bounding box center [209, 402] width 15 height 15
click at [0, 0] on input "Extended Settings" at bounding box center [0, 0] width 0 height 0
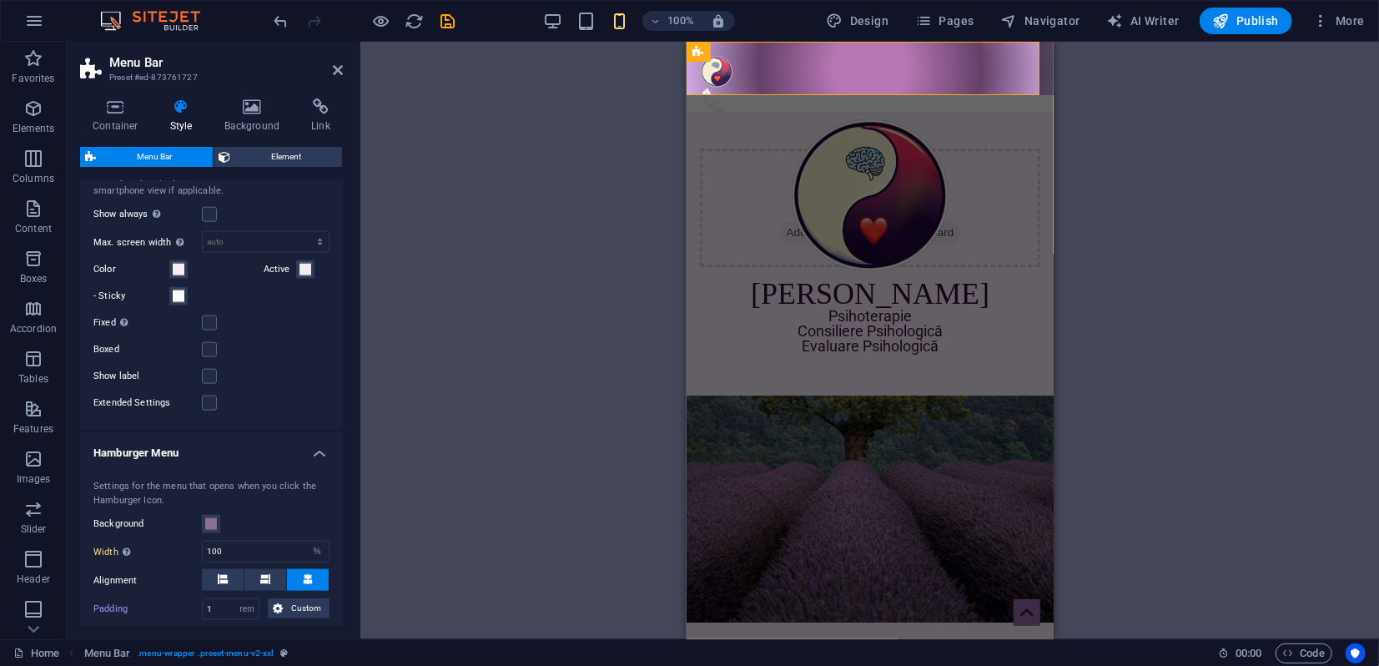
click at [336, 73] on icon at bounding box center [338, 69] width 10 height 13
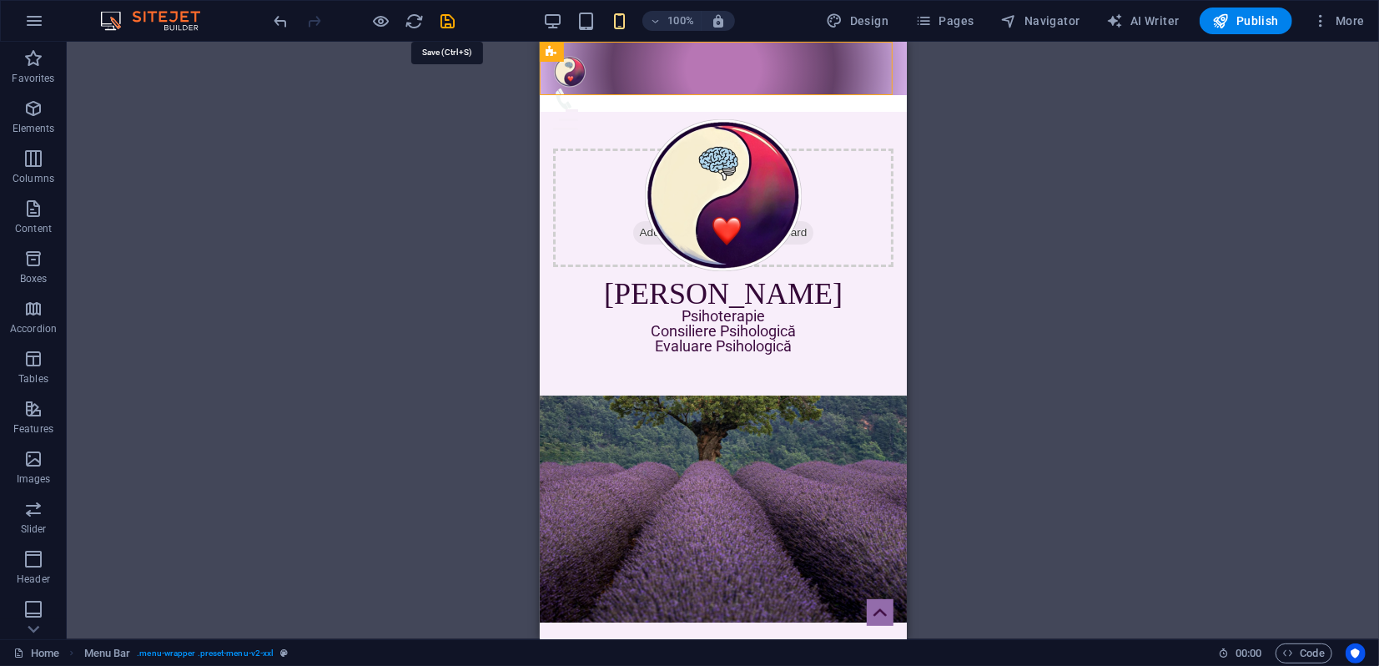
click at [452, 18] on icon "save" at bounding box center [448, 21] width 19 height 19
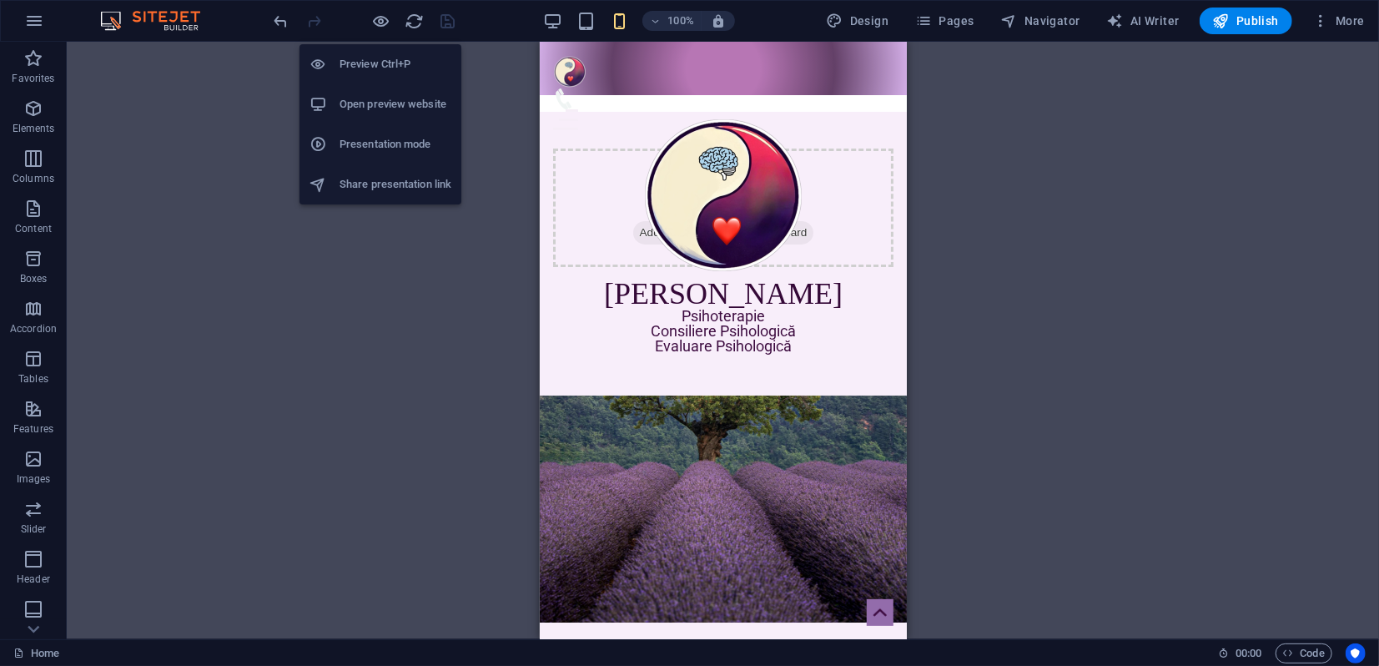
click at [354, 143] on h6 "Presentation mode" at bounding box center [395, 144] width 112 height 20
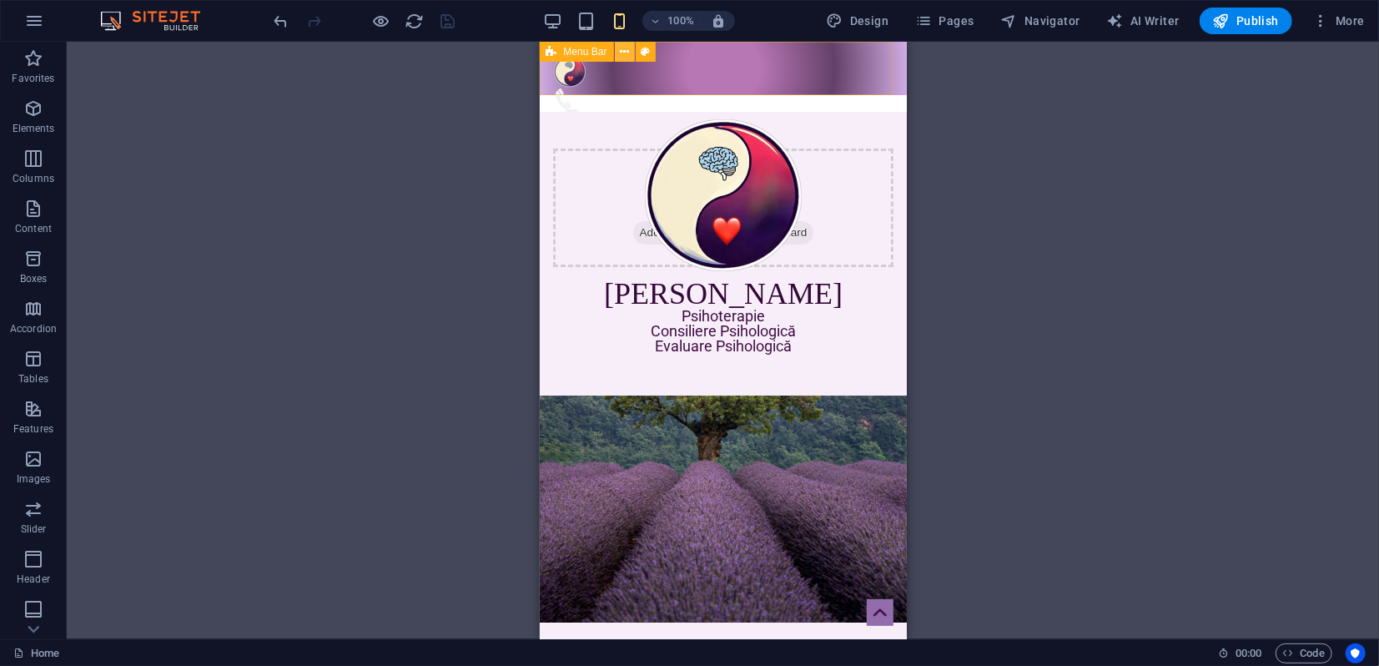
click at [626, 52] on icon at bounding box center [624, 52] width 9 height 18
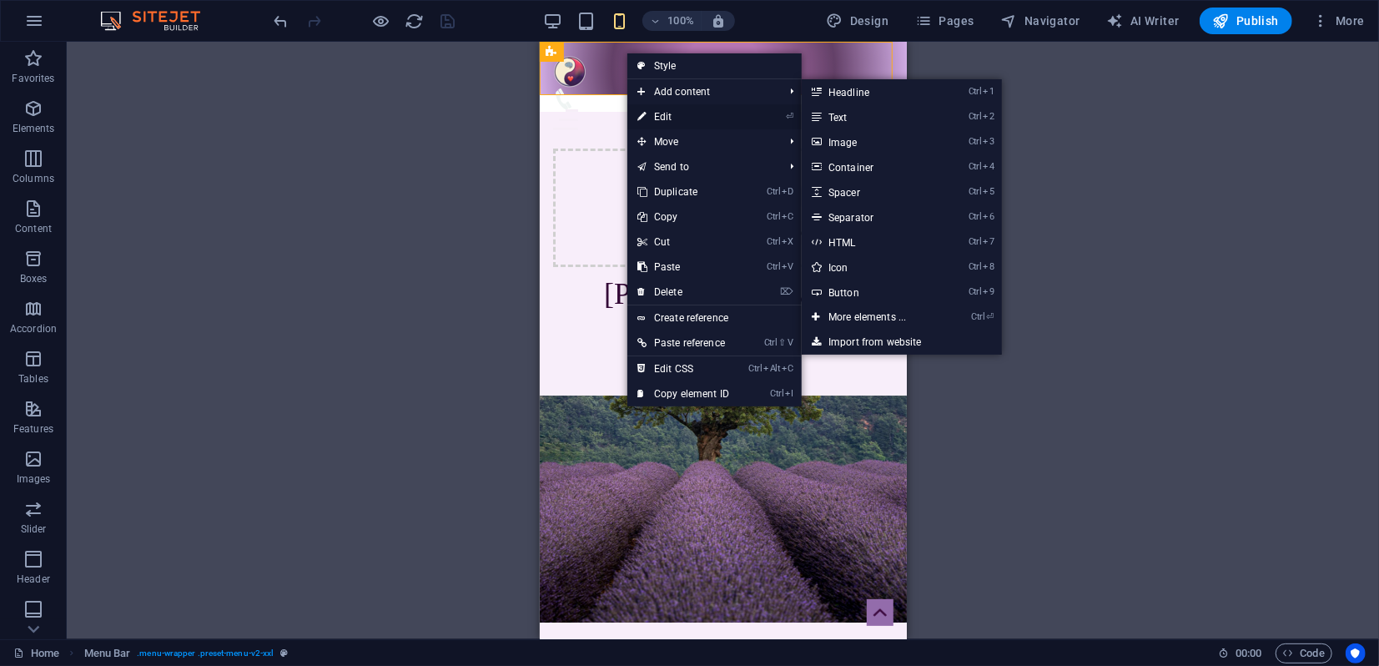
click at [663, 113] on link "⏎ Edit" at bounding box center [683, 116] width 112 height 25
select select "rem"
select select "sticky_menu"
select select "px"
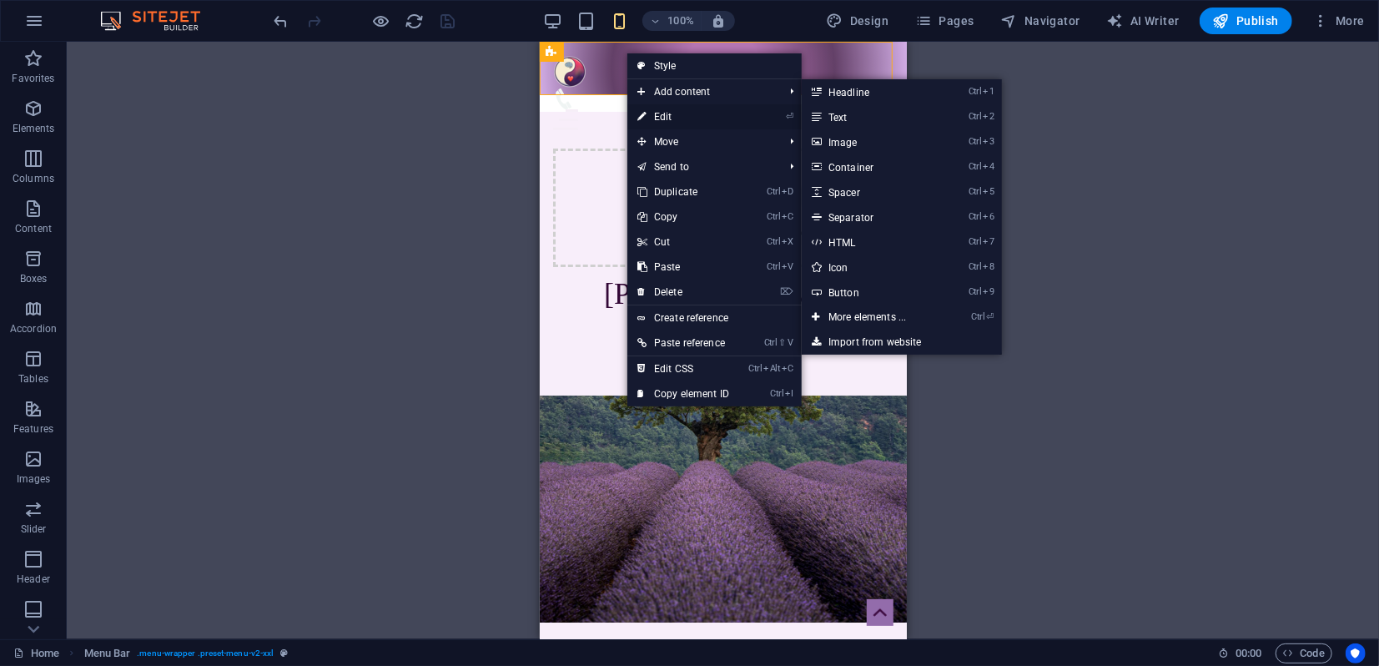
select select "px"
select select "hover_border_vertical"
select select "px"
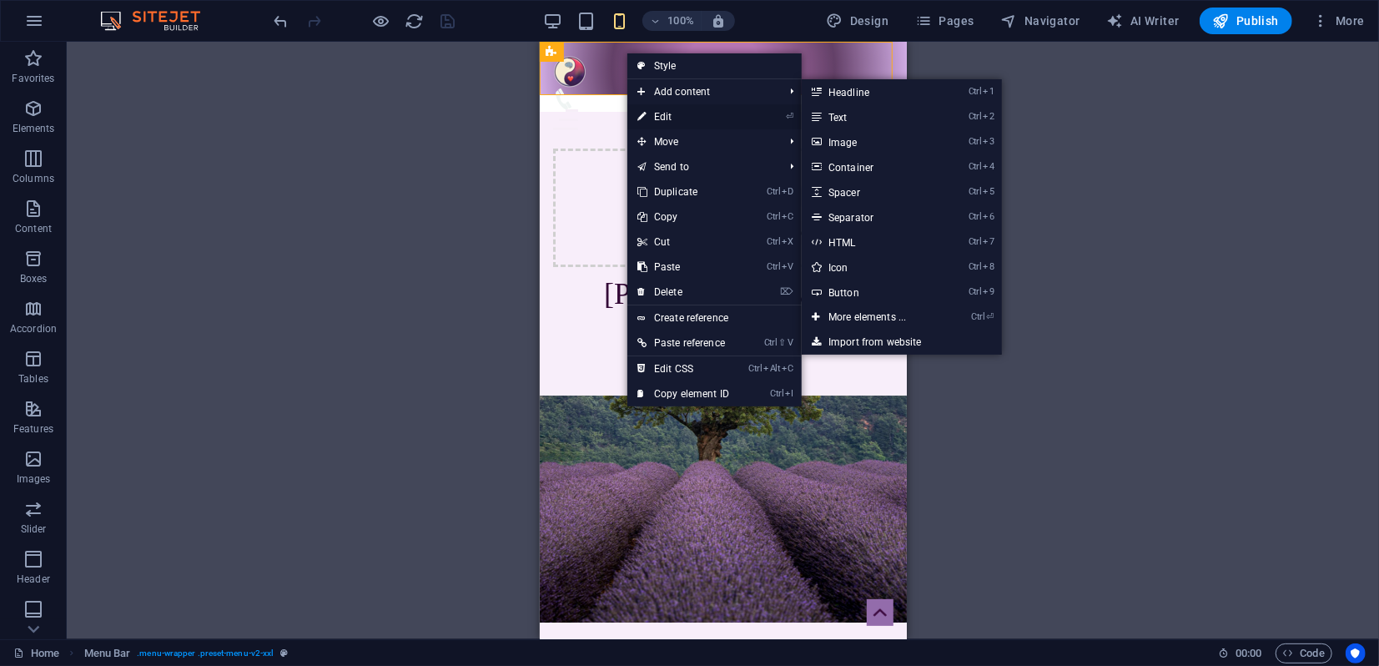
select select "rem"
select select "link-special-font"
select select "rem"
select select "400"
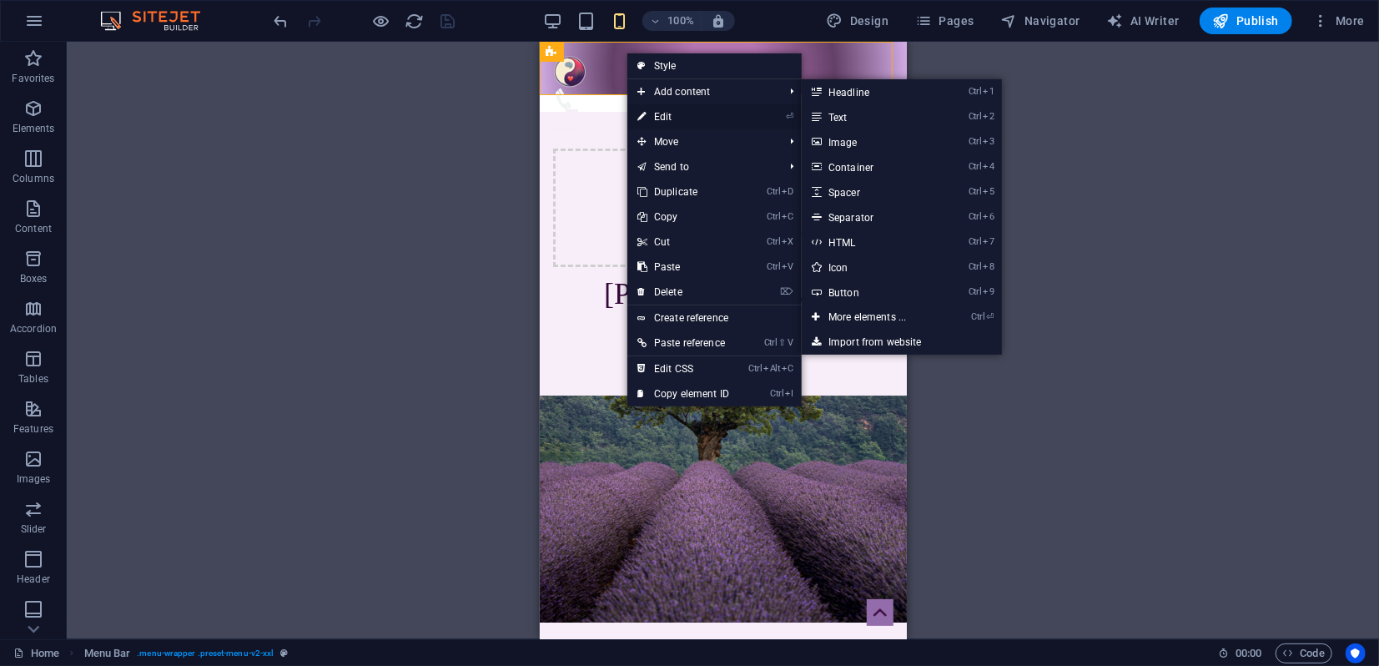
select select "px"
select select "%"
select select "rem"
select select "px"
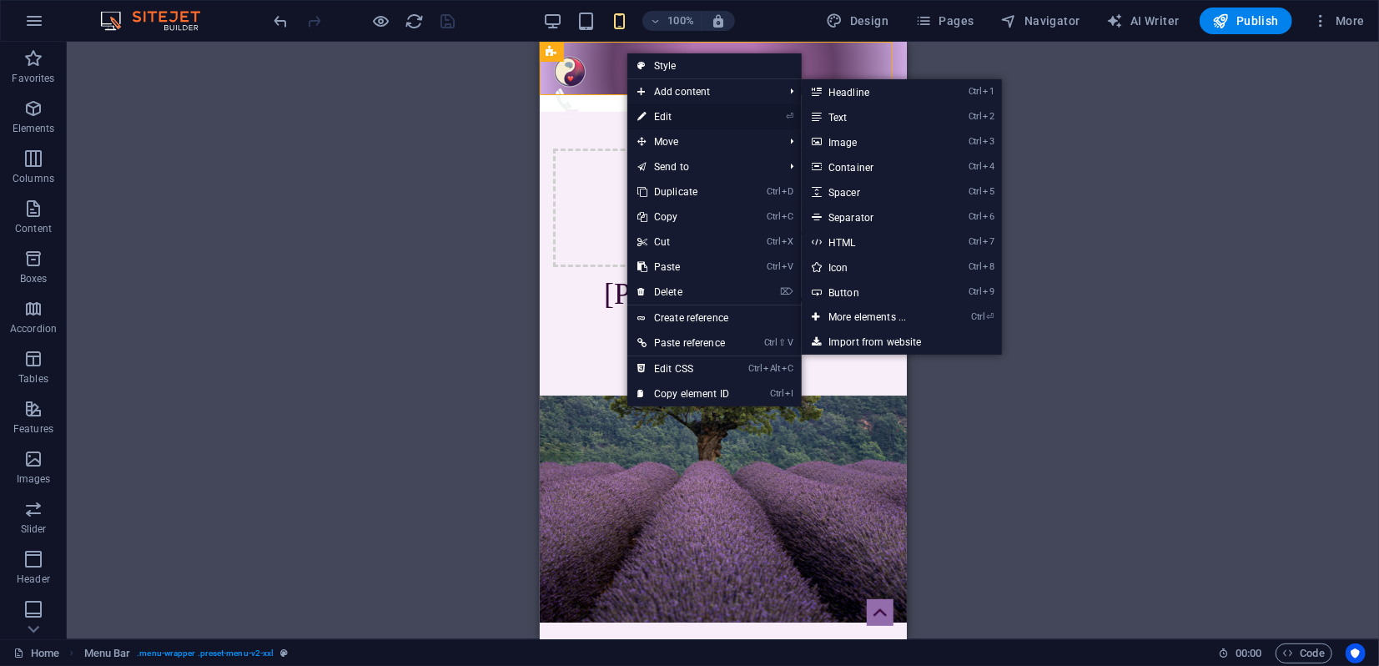
select select "preset-menu-v2-xxl"
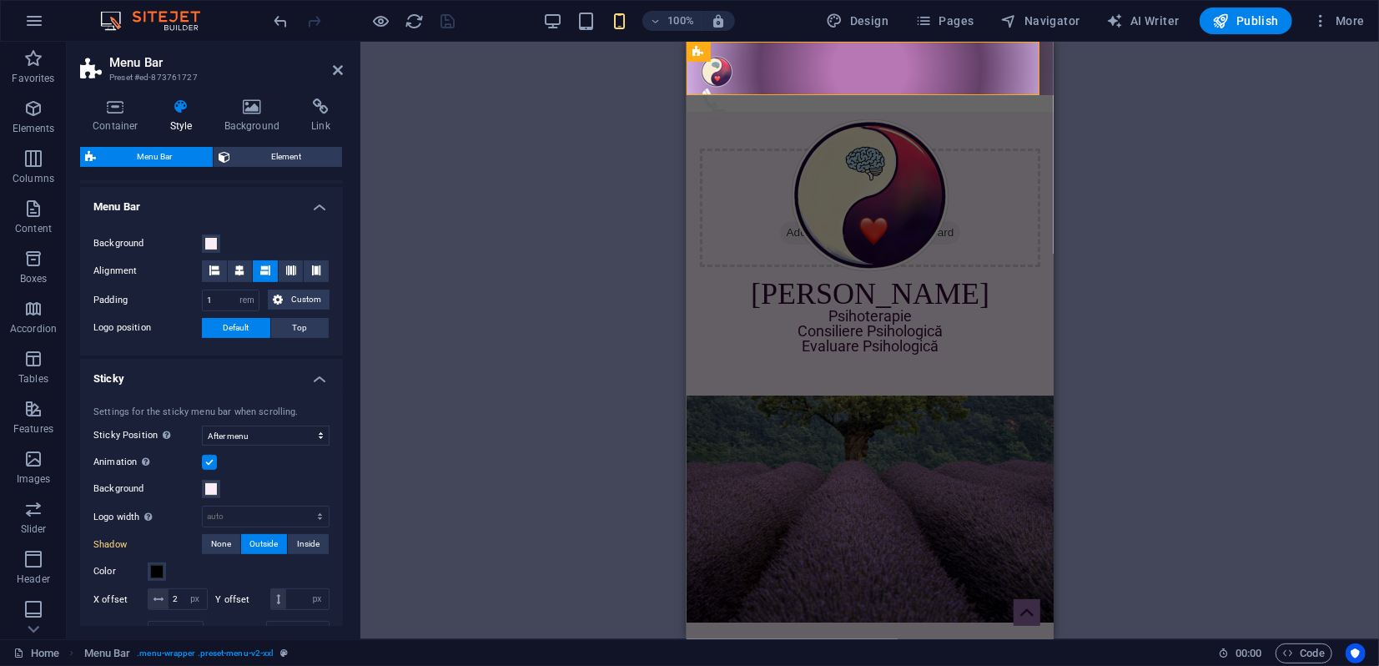
scroll to position [370, 0]
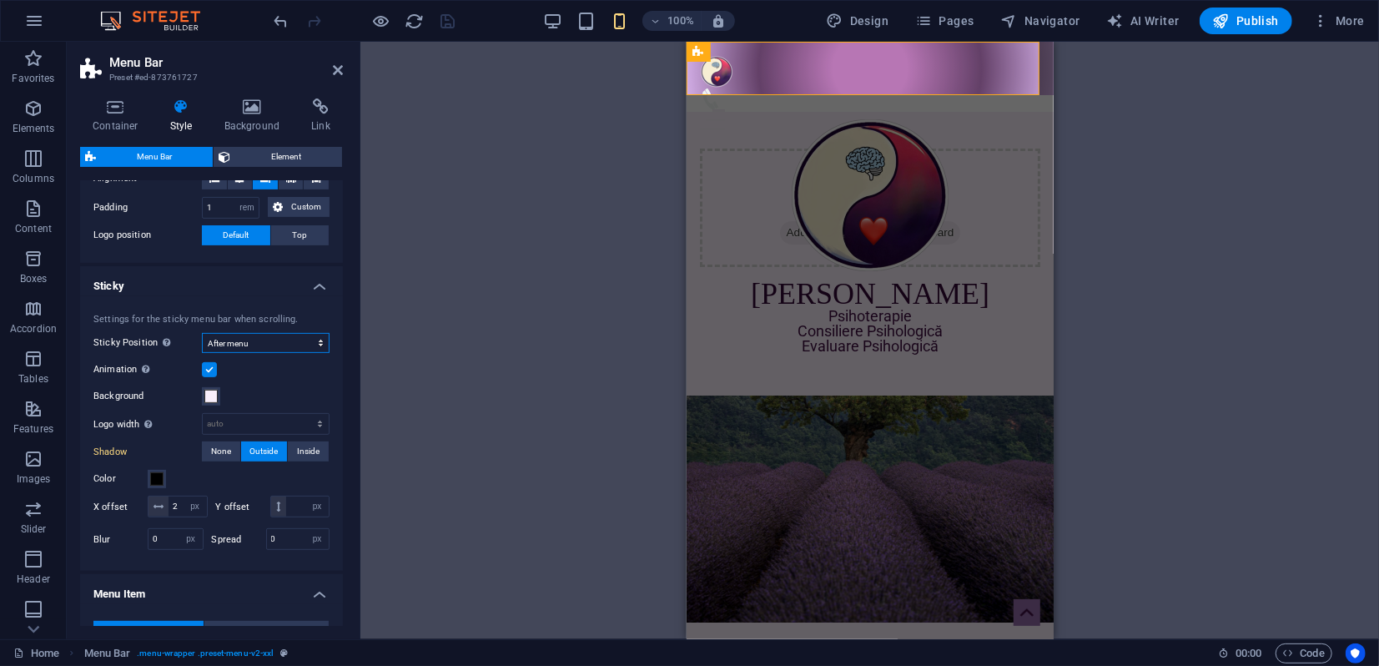
click at [271, 345] on select "Off Instant After menu After banner When scrolling up" at bounding box center [266, 343] width 128 height 20
click at [271, 346] on select "Off Instant After menu After banner When scrolling up" at bounding box center [266, 343] width 128 height 20
click at [271, 347] on select "Off Instant After menu After banner When scrolling up" at bounding box center [266, 343] width 128 height 20
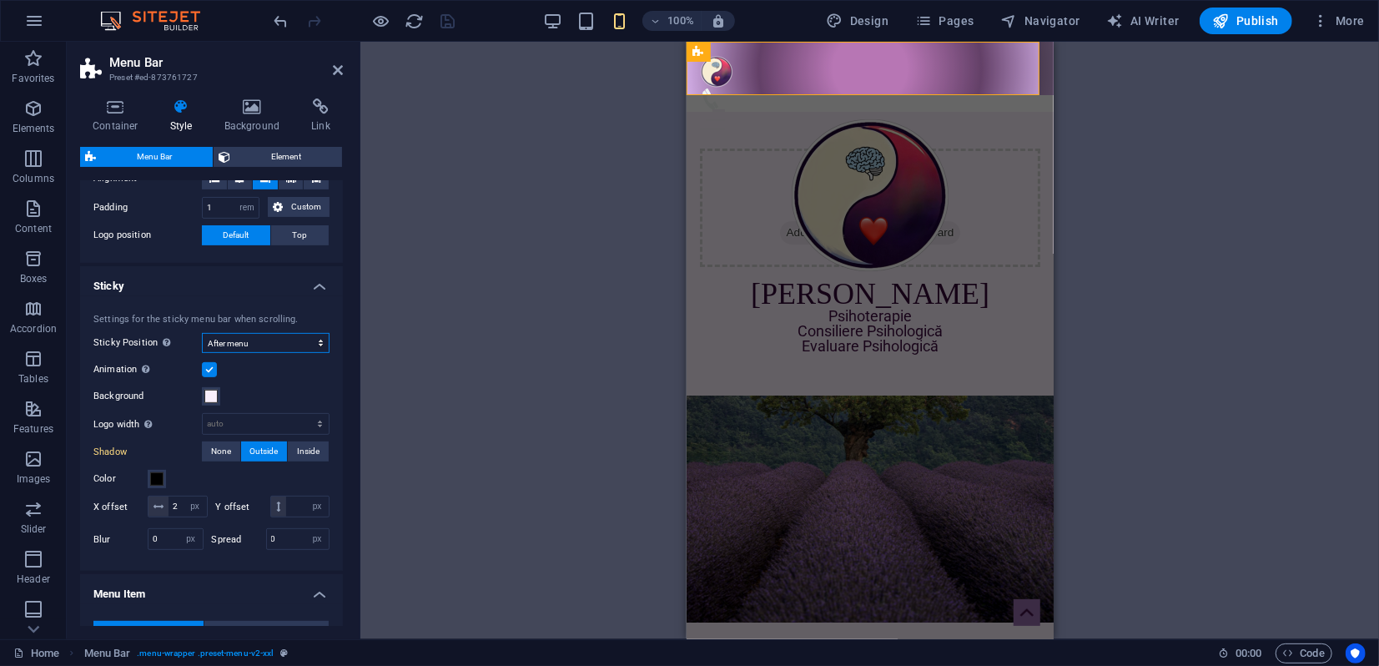
select select "sticky_none"
click at [202, 333] on select "Off Instant After menu After banner When scrolling up" at bounding box center [266, 343] width 128 height 20
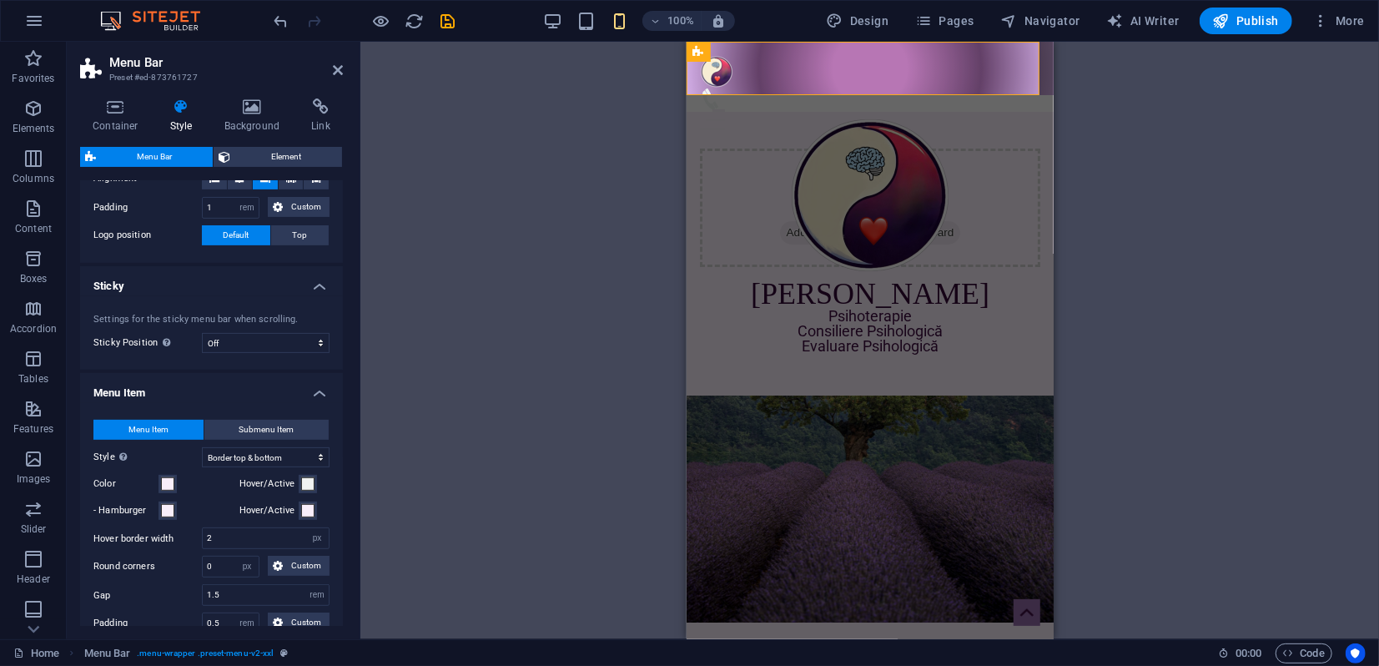
click at [439, 19] on icon "save" at bounding box center [448, 21] width 19 height 19
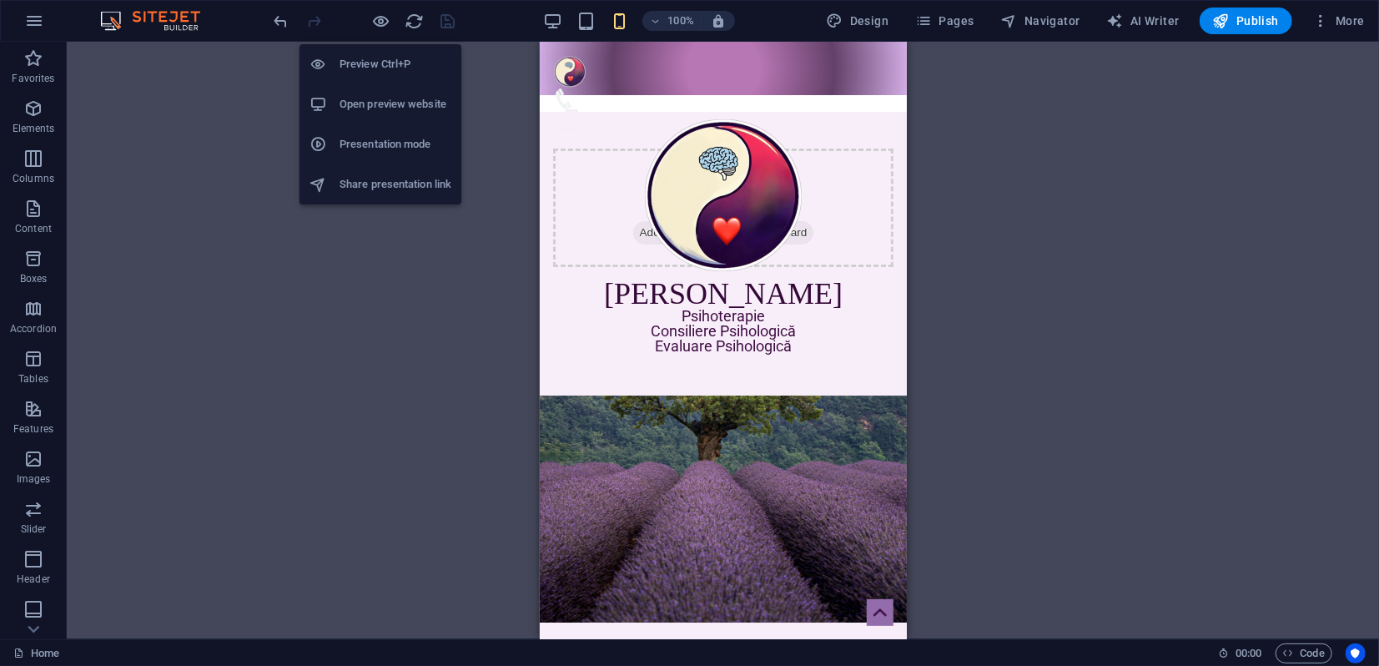
click at [383, 143] on h6 "Presentation mode" at bounding box center [395, 144] width 112 height 20
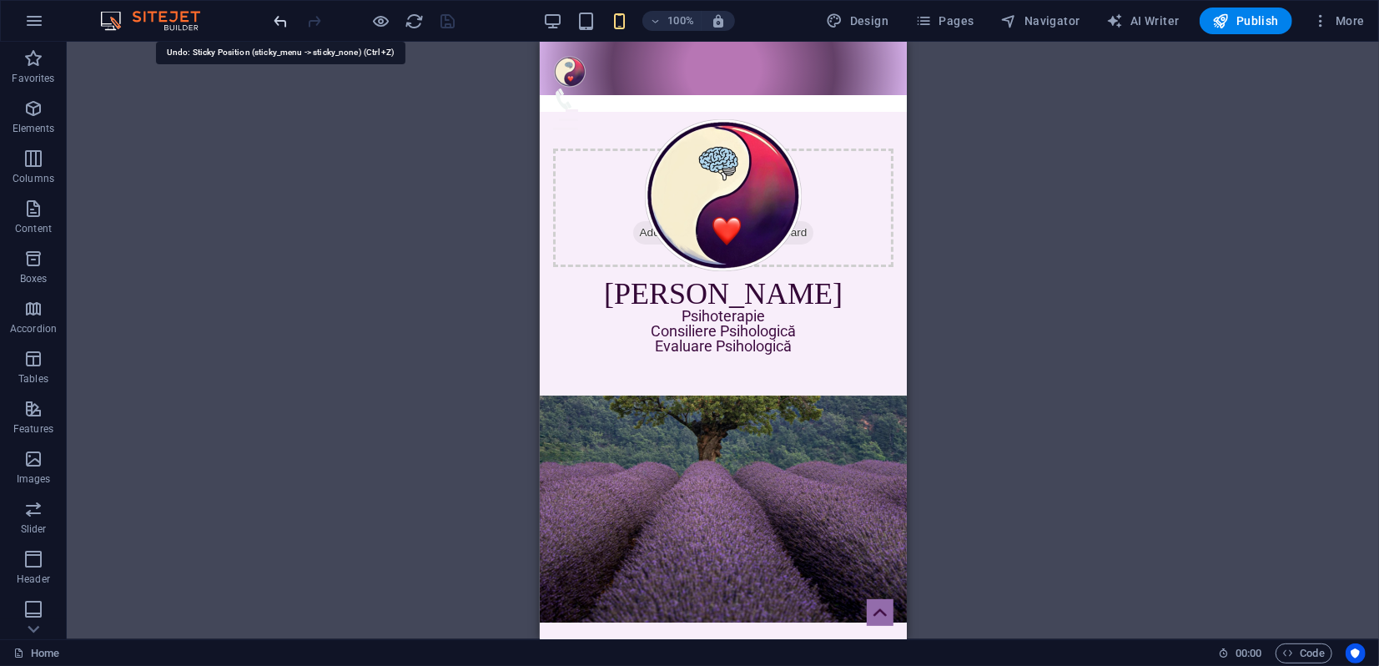
click at [284, 22] on icon "undo" at bounding box center [281, 21] width 19 height 19
click at [280, 22] on icon "undo" at bounding box center [281, 21] width 19 height 19
click at [282, 21] on icon "undo" at bounding box center [281, 21] width 19 height 19
click at [283, 20] on icon "undo" at bounding box center [281, 21] width 19 height 19
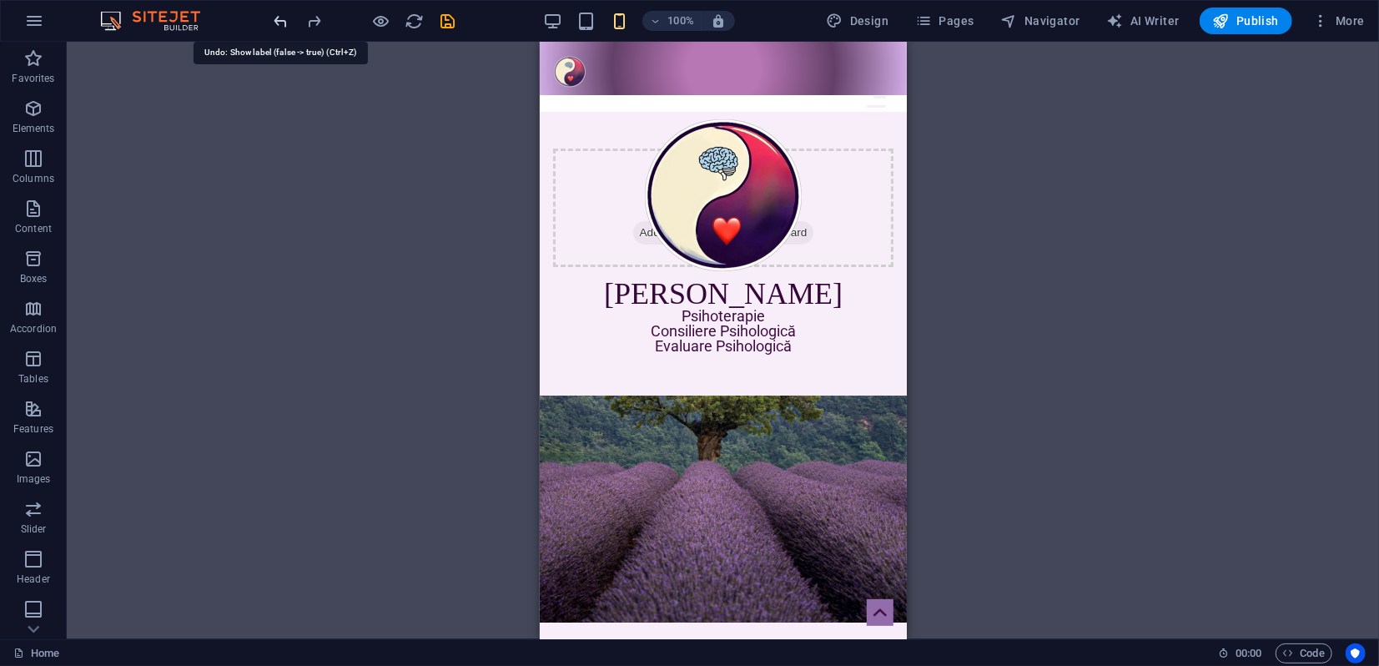
click at [283, 20] on icon "undo" at bounding box center [281, 21] width 19 height 19
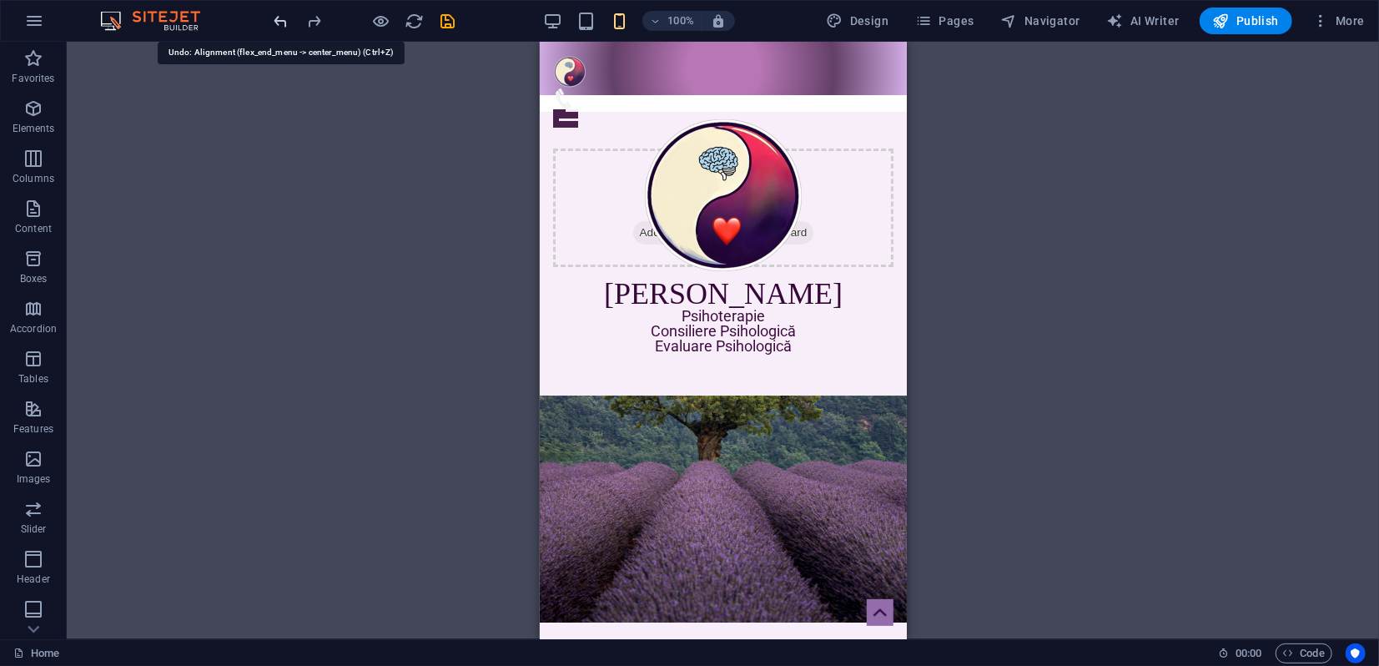
click at [283, 20] on icon "undo" at bounding box center [281, 21] width 19 height 19
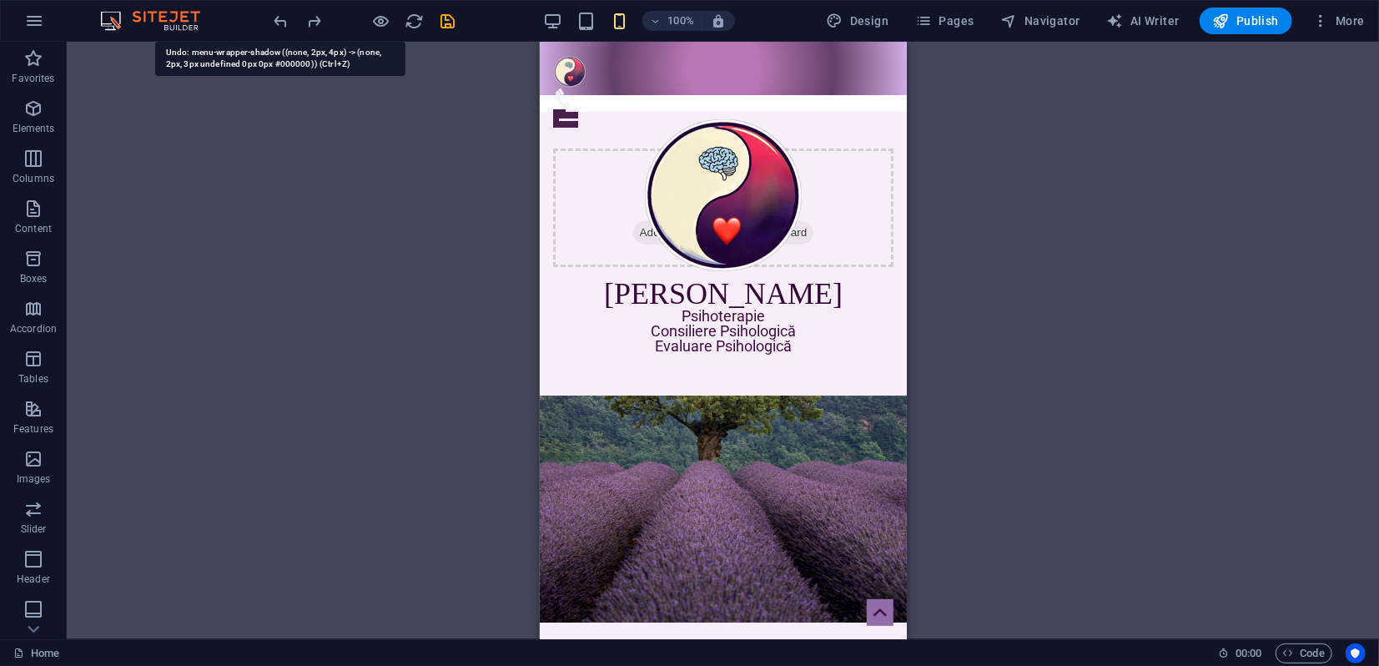
click at [283, 21] on icon "undo" at bounding box center [281, 21] width 19 height 19
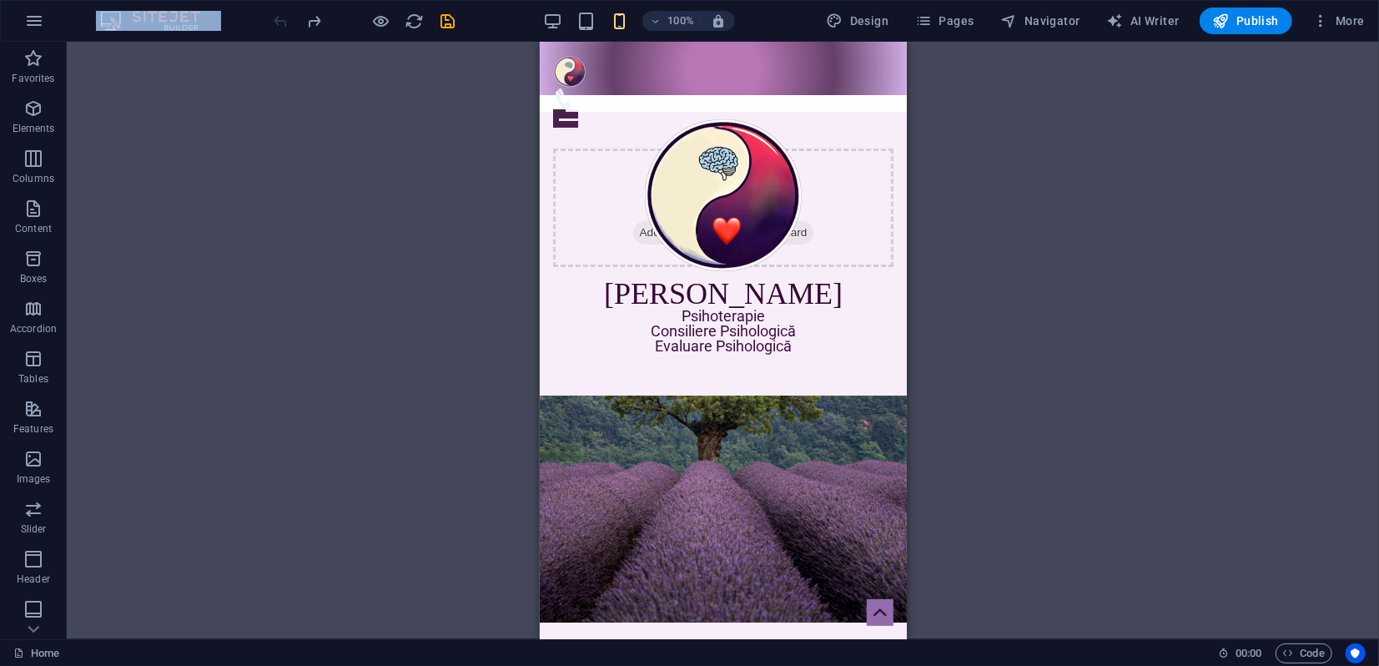
click at [283, 21] on div at bounding box center [364, 21] width 187 height 27
click at [445, 22] on icon "save" at bounding box center [448, 21] width 19 height 19
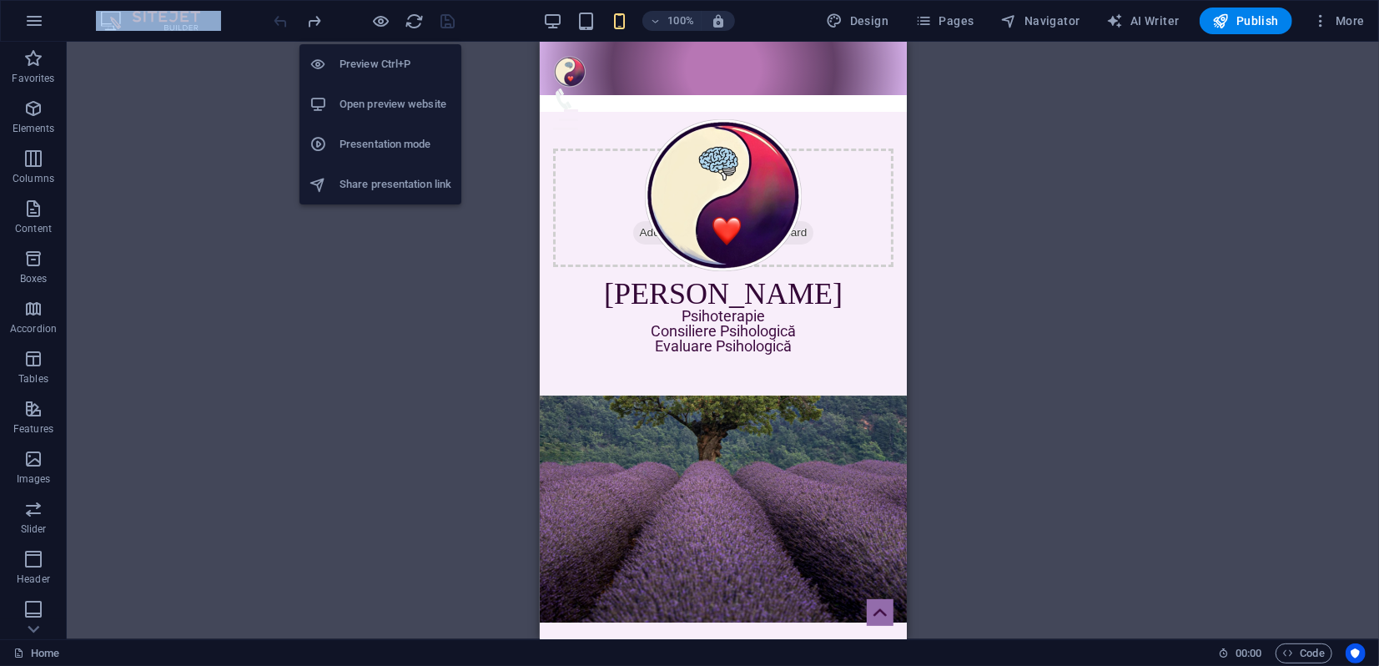
click at [383, 141] on h6 "Presentation mode" at bounding box center [395, 144] width 112 height 20
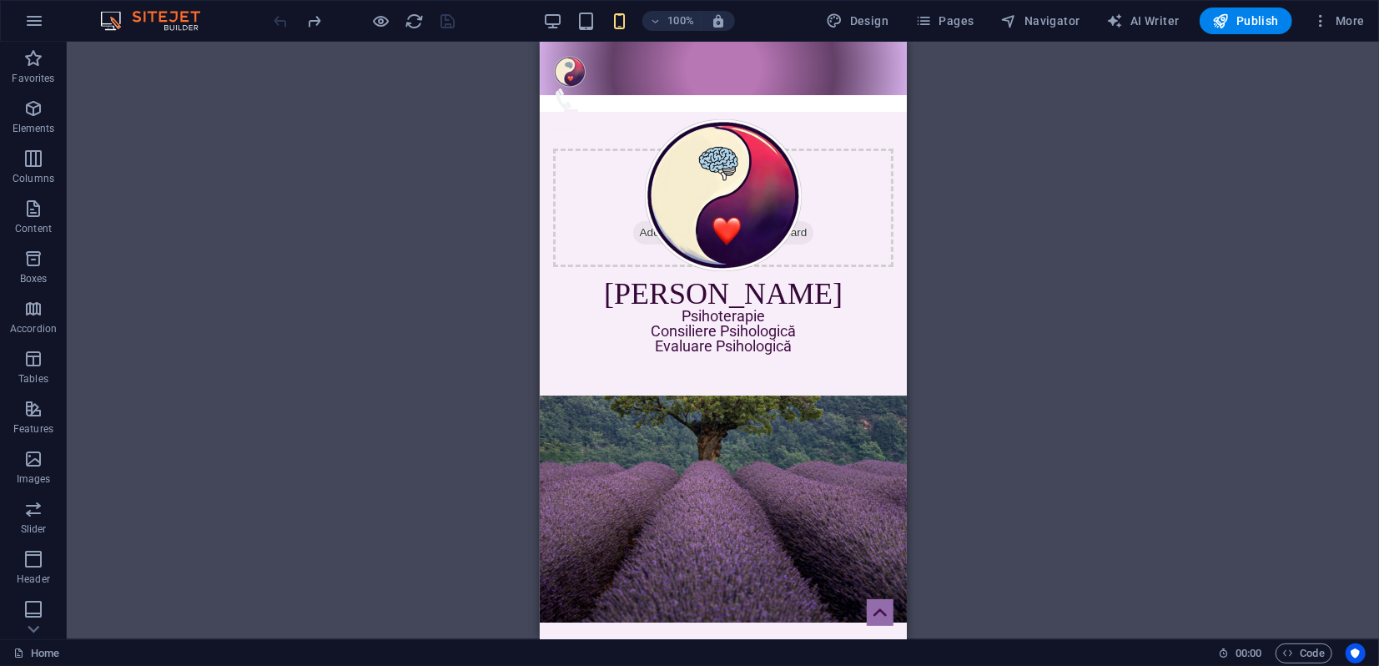
click at [351, 85] on div "H4 Container Spacer Text Container Text Container Image Container Menu Bar Logo…" at bounding box center [723, 340] width 1312 height 597
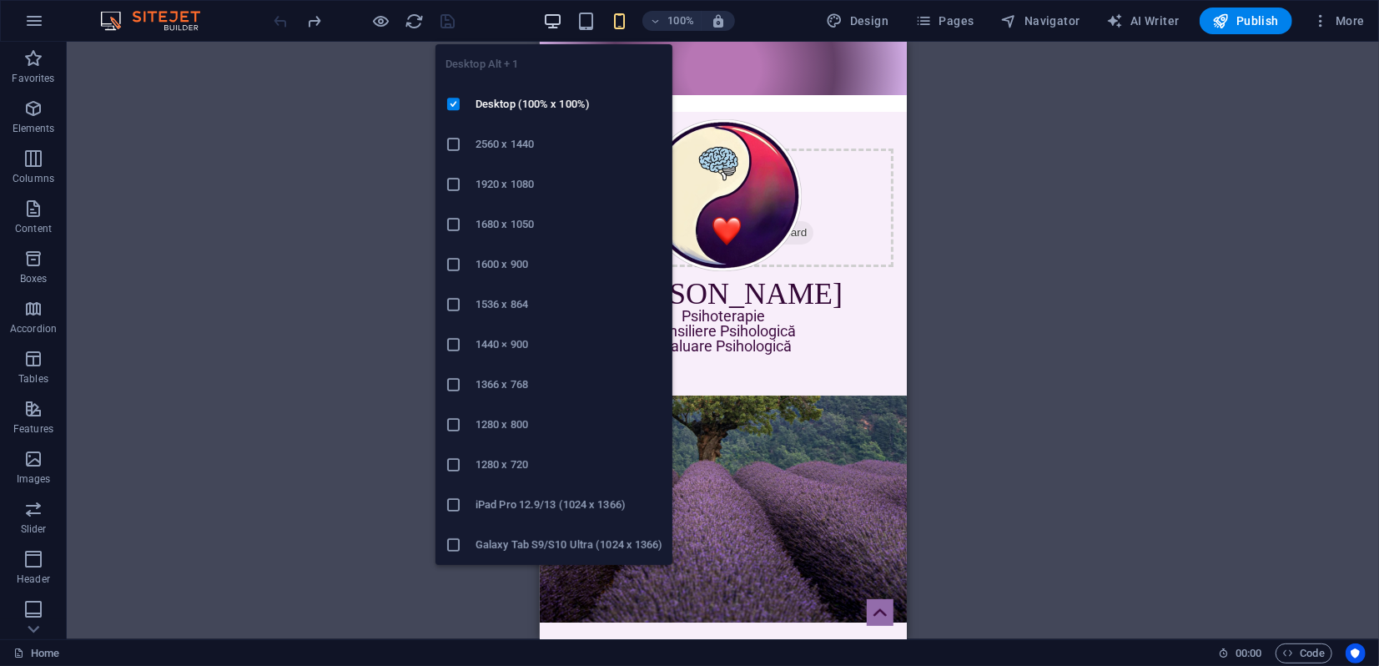
click at [557, 22] on icon "button" at bounding box center [552, 21] width 19 height 19
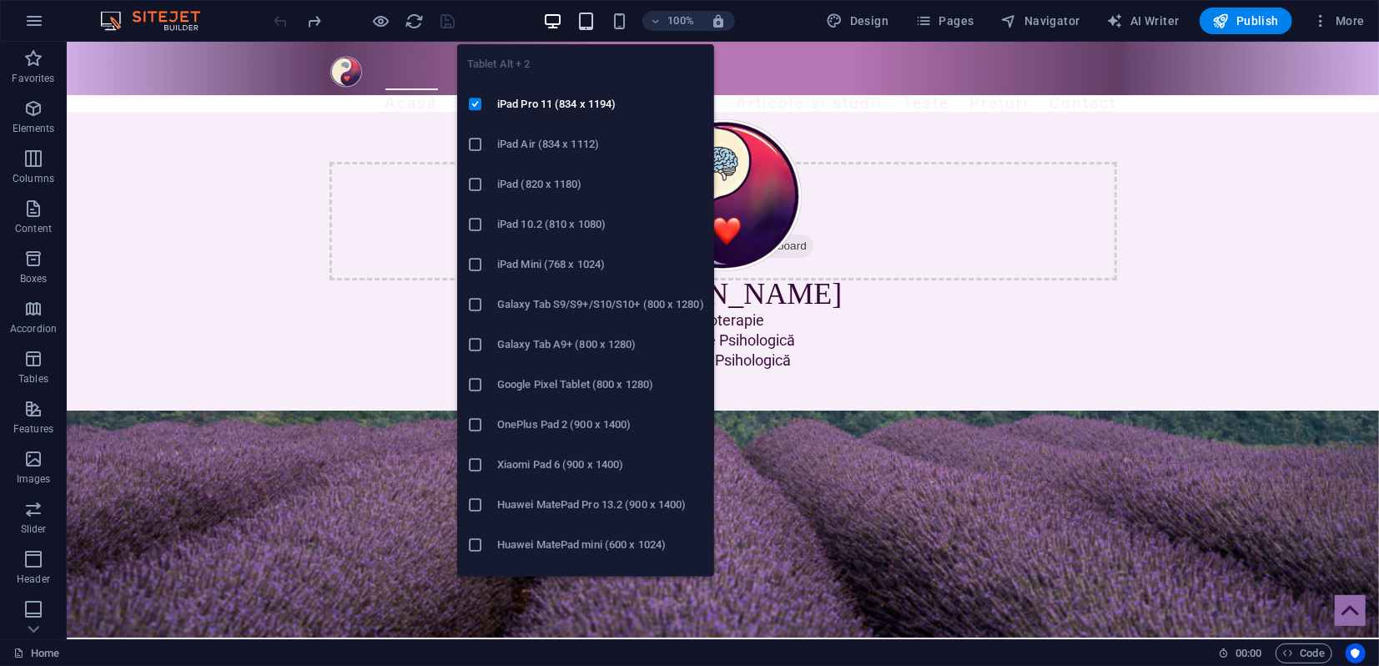
click at [590, 18] on icon "button" at bounding box center [585, 21] width 19 height 19
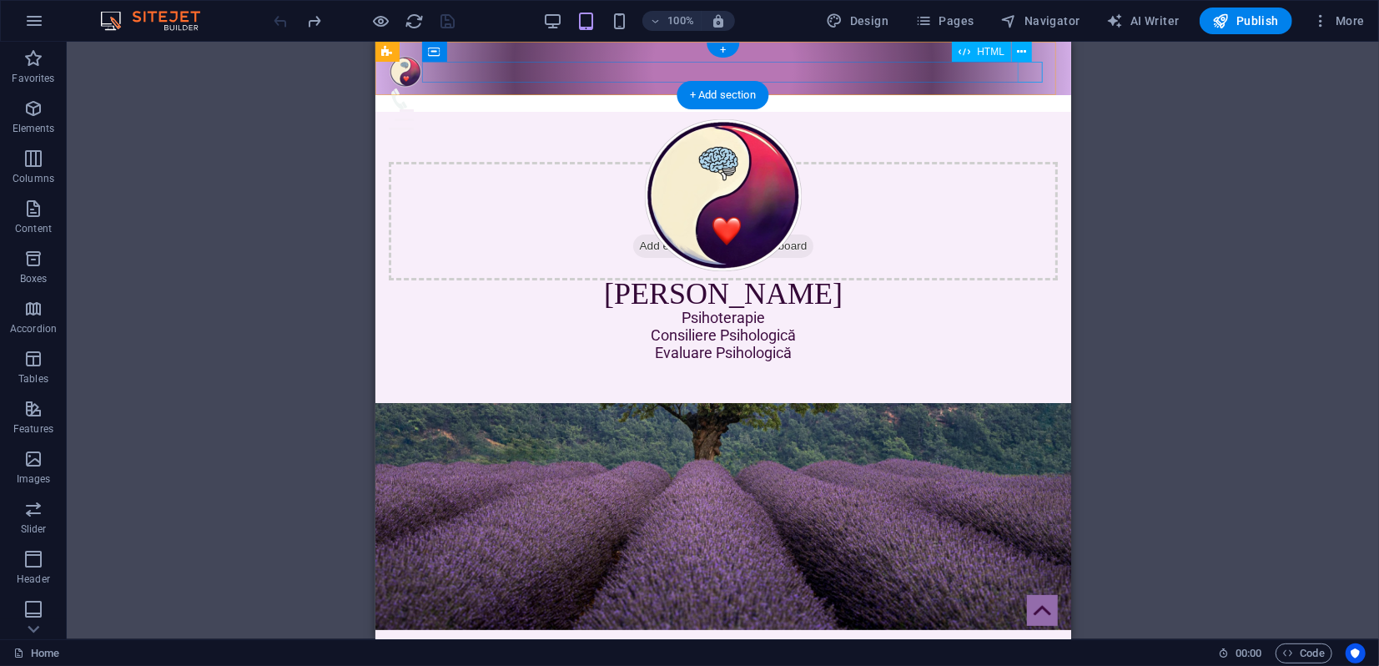
click at [1033, 108] on div "Menu" at bounding box center [722, 118] width 669 height 21
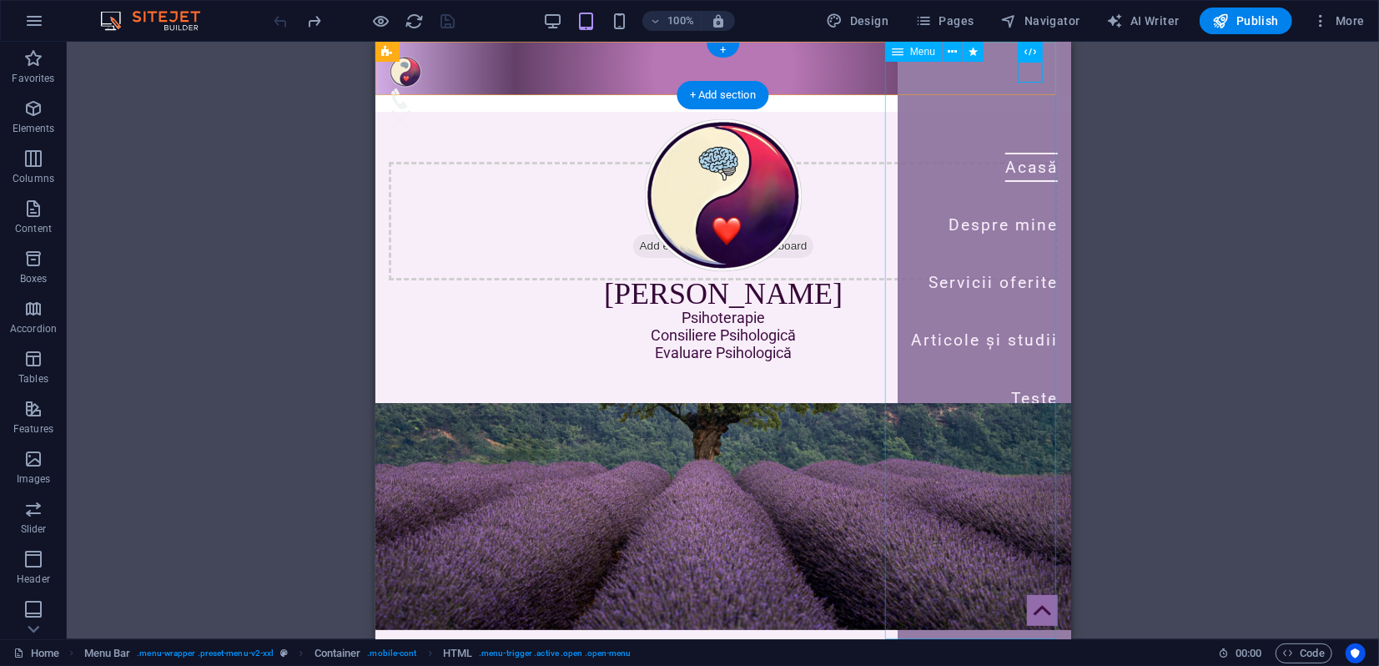
click at [992, 226] on nav "Acasă Despre mine Servicii oferite Articole și studii Teste Prețuri Contact" at bounding box center [983, 339] width 173 height 597
click at [950, 51] on icon at bounding box center [952, 52] width 9 height 18
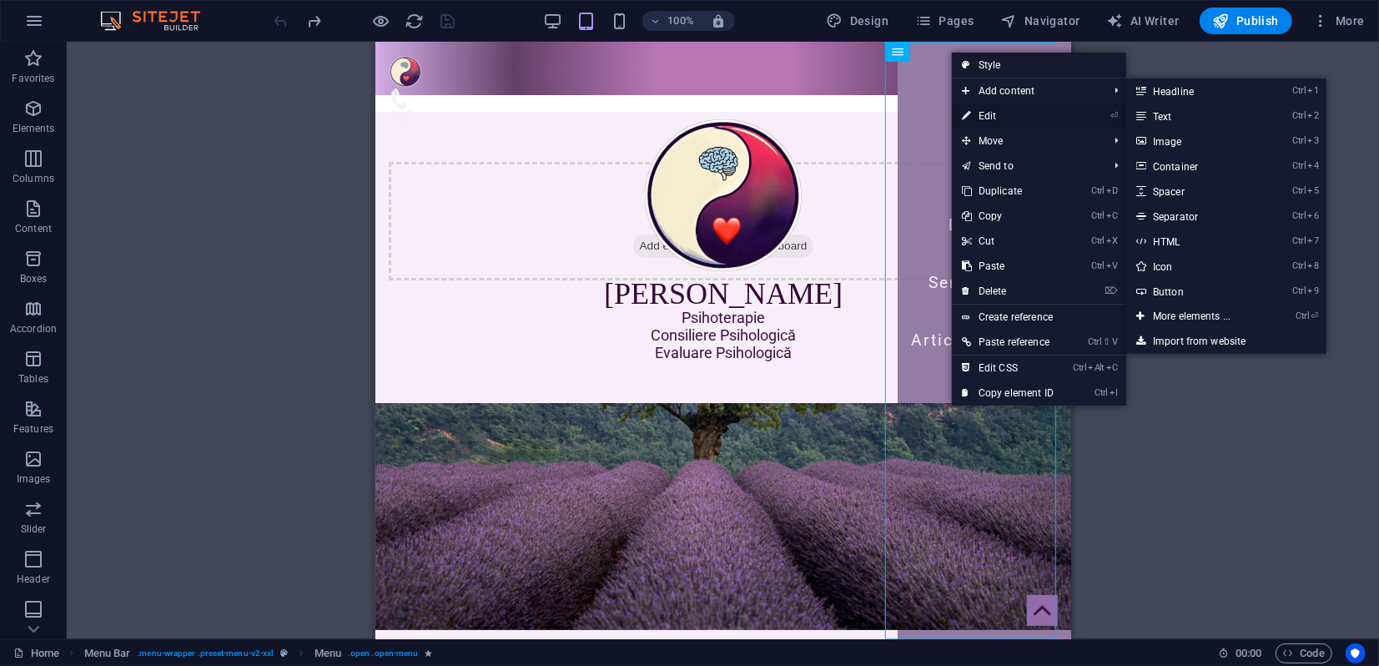
click at [987, 113] on link "⏎ Edit" at bounding box center [1008, 115] width 112 height 25
select select "2"
select select
select select "3"
select select
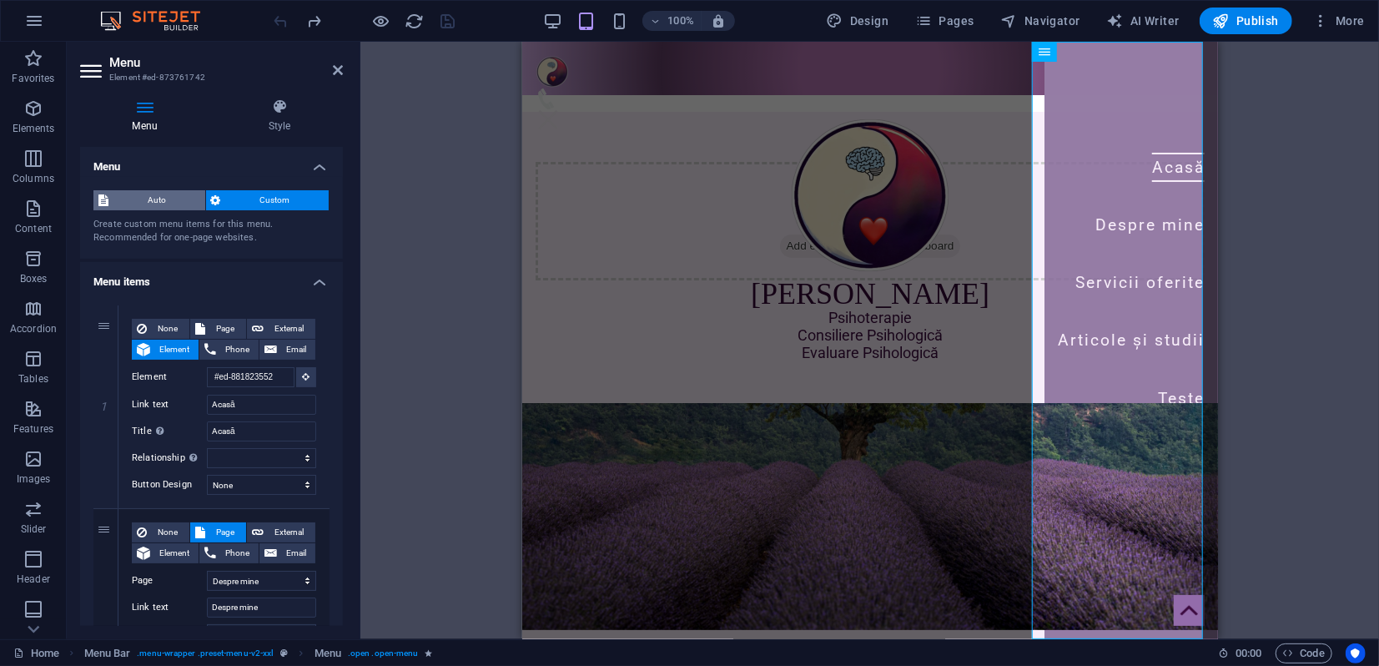
click at [168, 198] on span "Auto" at bounding box center [156, 200] width 87 height 20
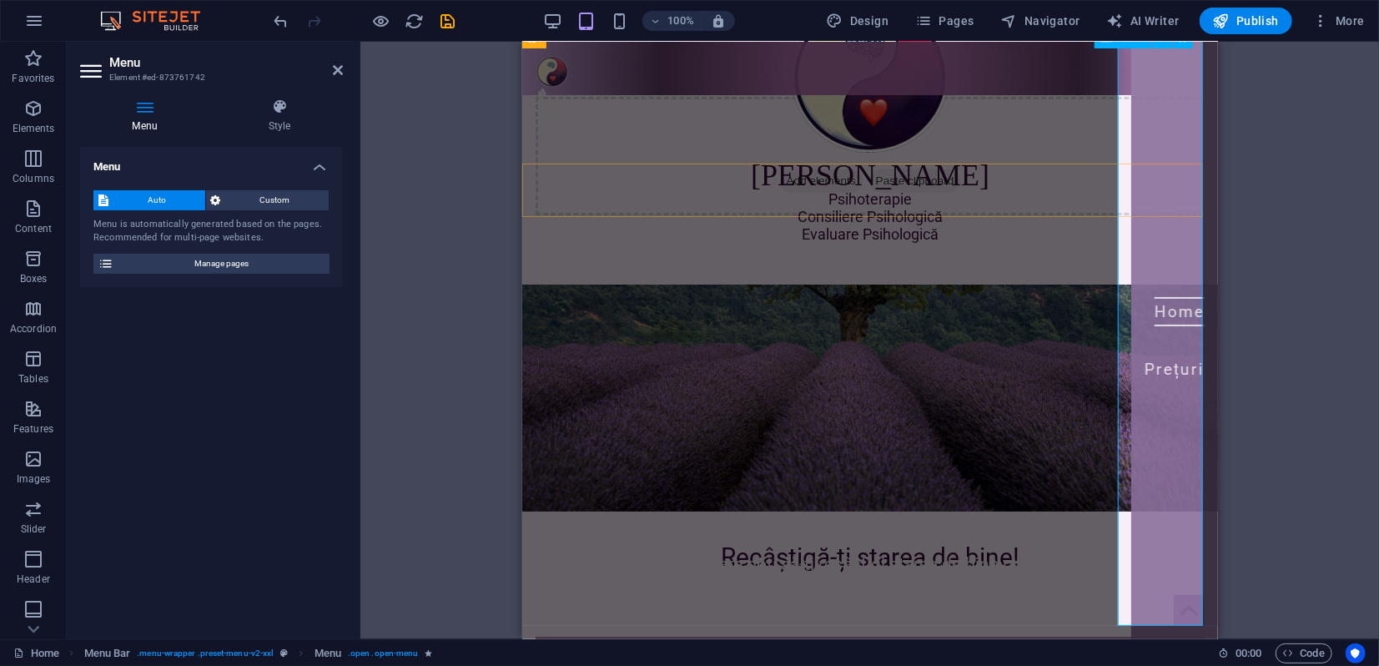
scroll to position [93, 0]
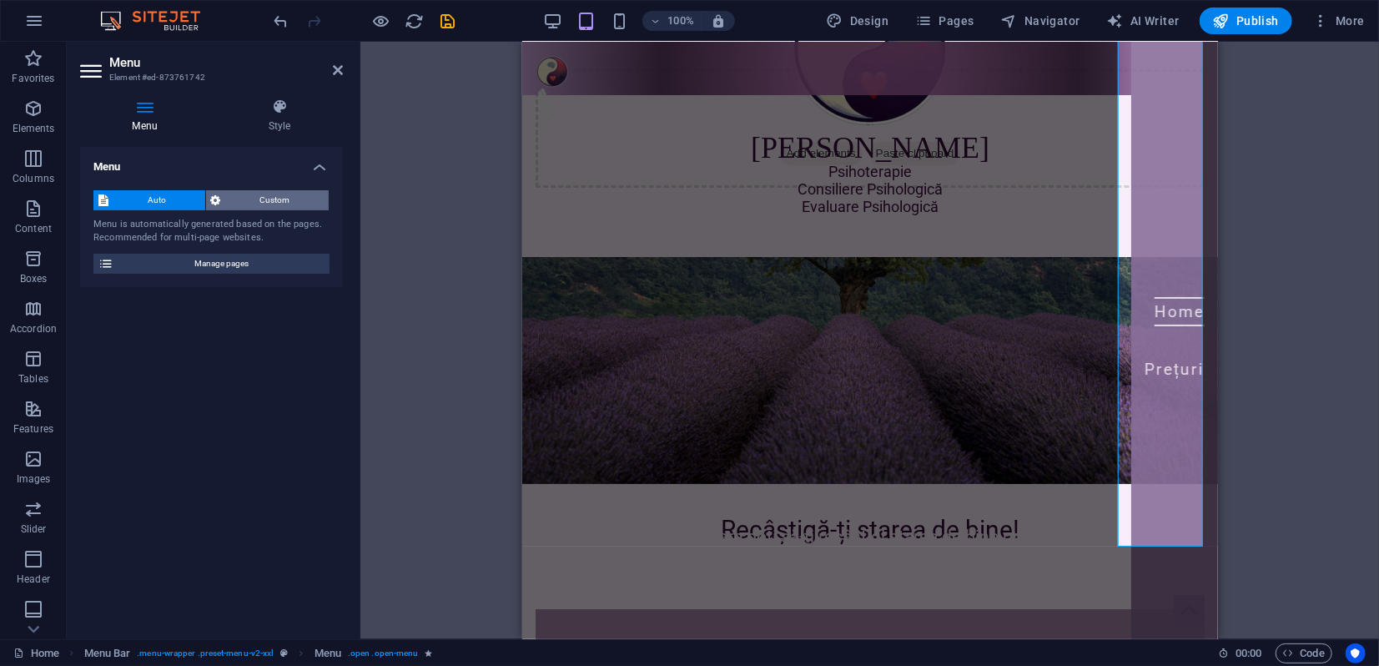
click at [299, 199] on span "Custom" at bounding box center [275, 200] width 98 height 20
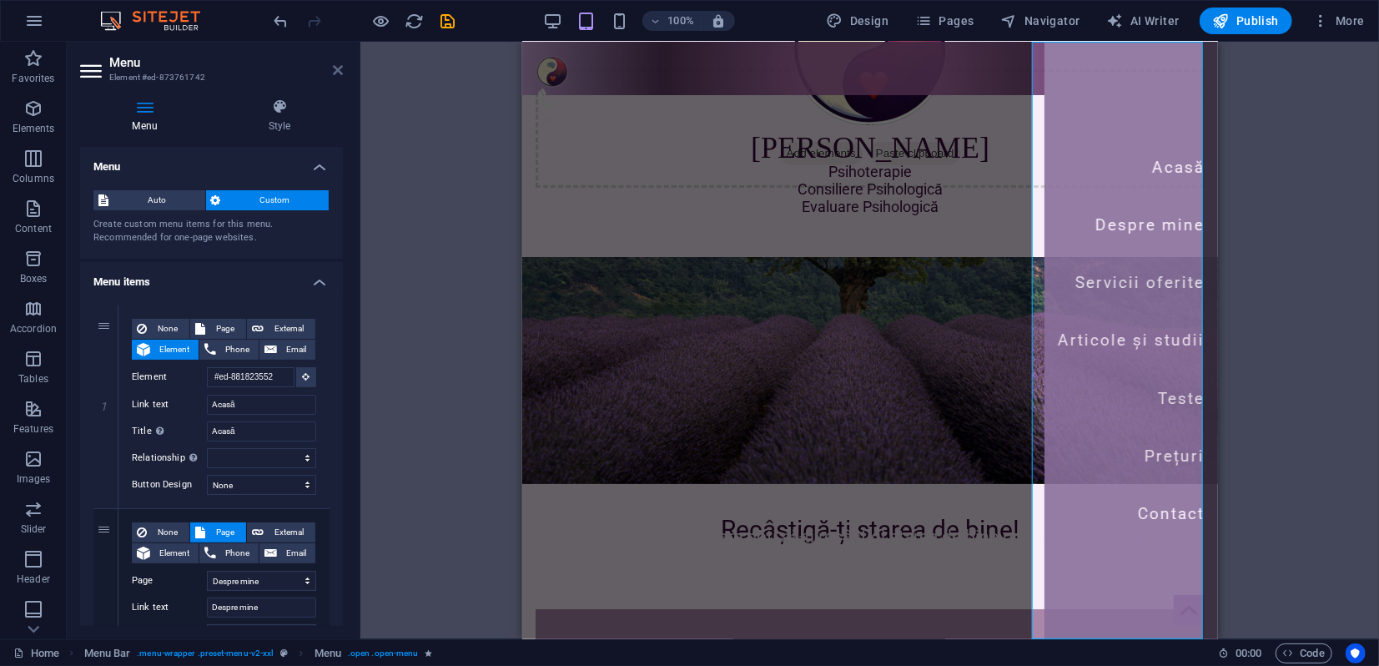
click at [334, 72] on icon at bounding box center [338, 69] width 10 height 13
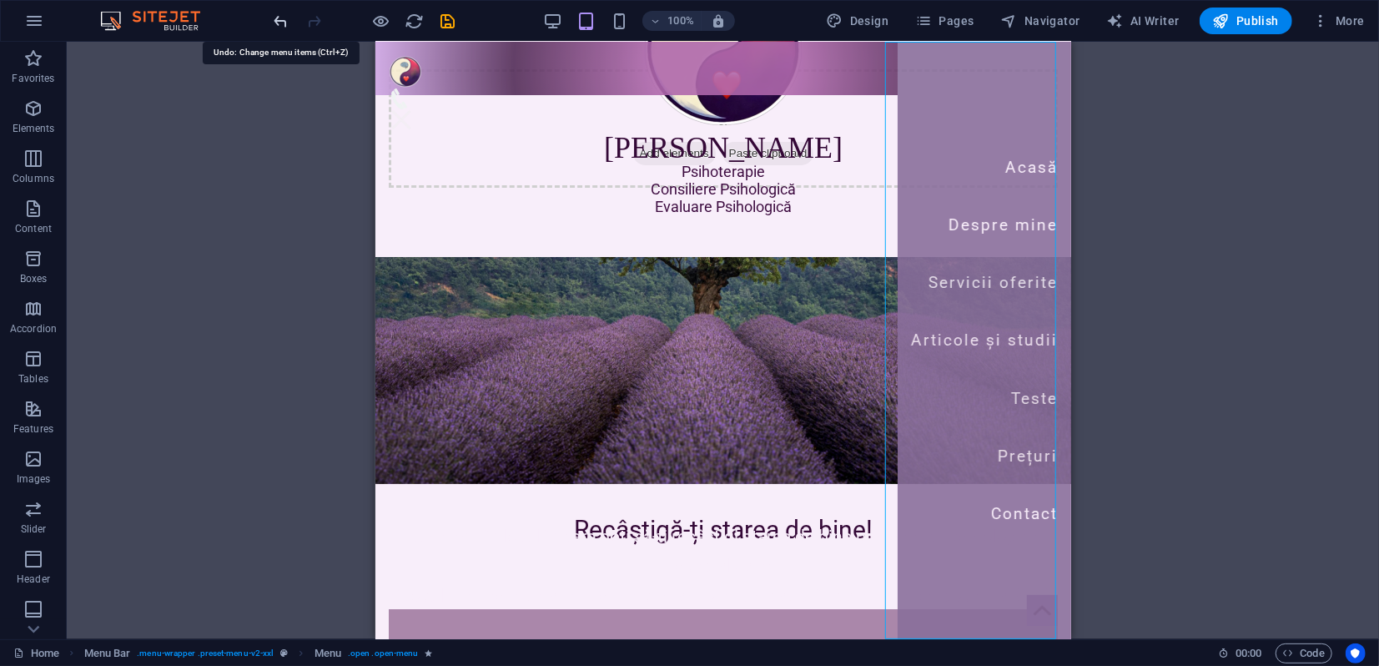
click at [287, 19] on icon "undo" at bounding box center [281, 21] width 19 height 19
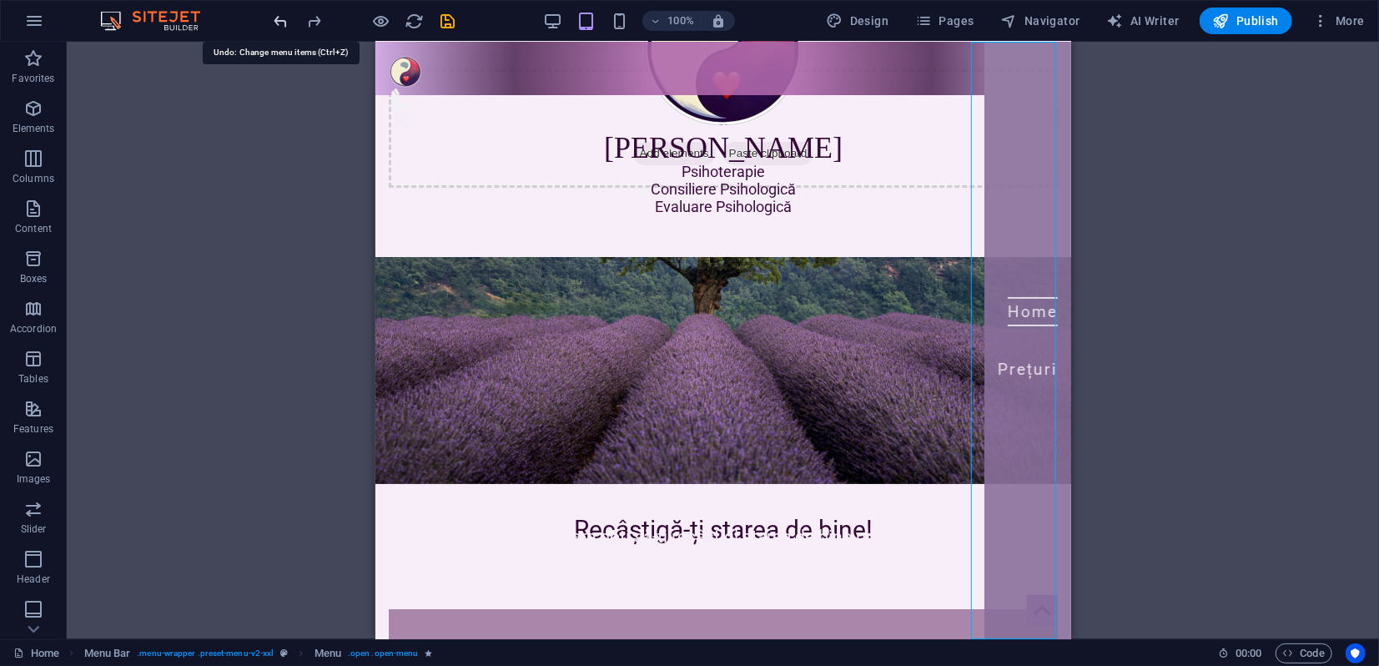
click at [280, 20] on icon "undo" at bounding box center [281, 21] width 19 height 19
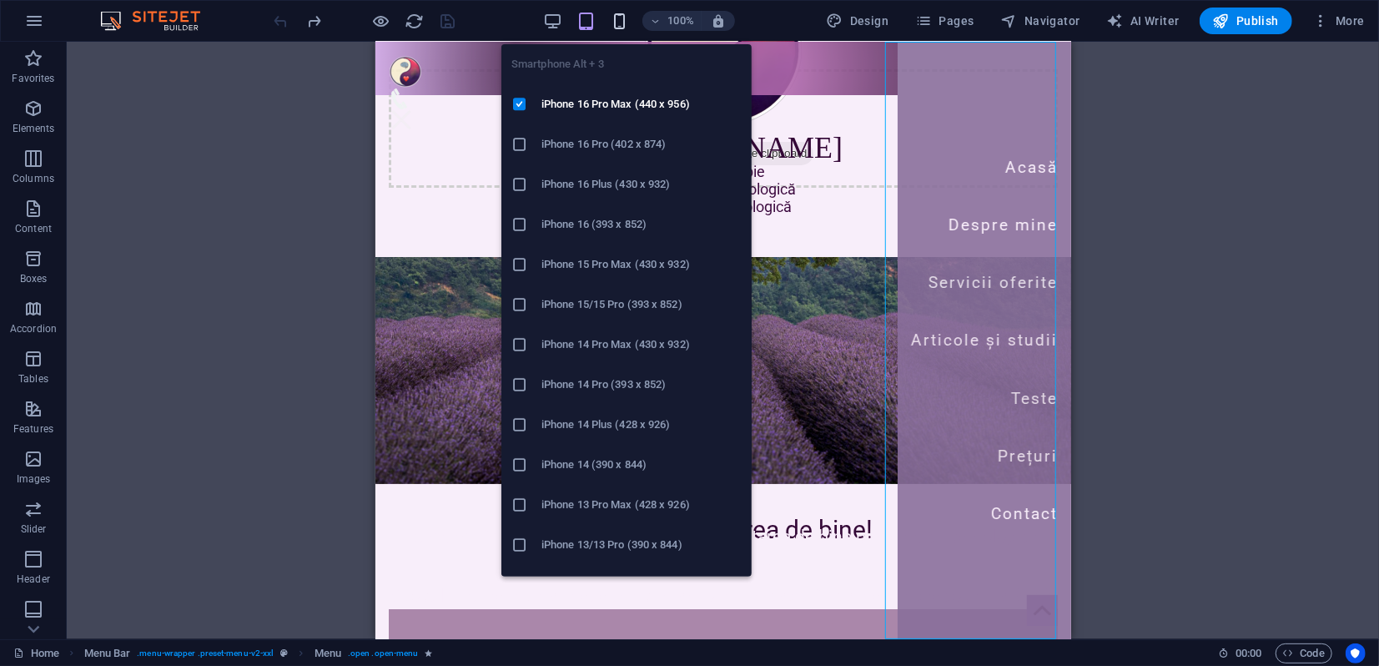
click at [619, 27] on icon "button" at bounding box center [619, 21] width 19 height 19
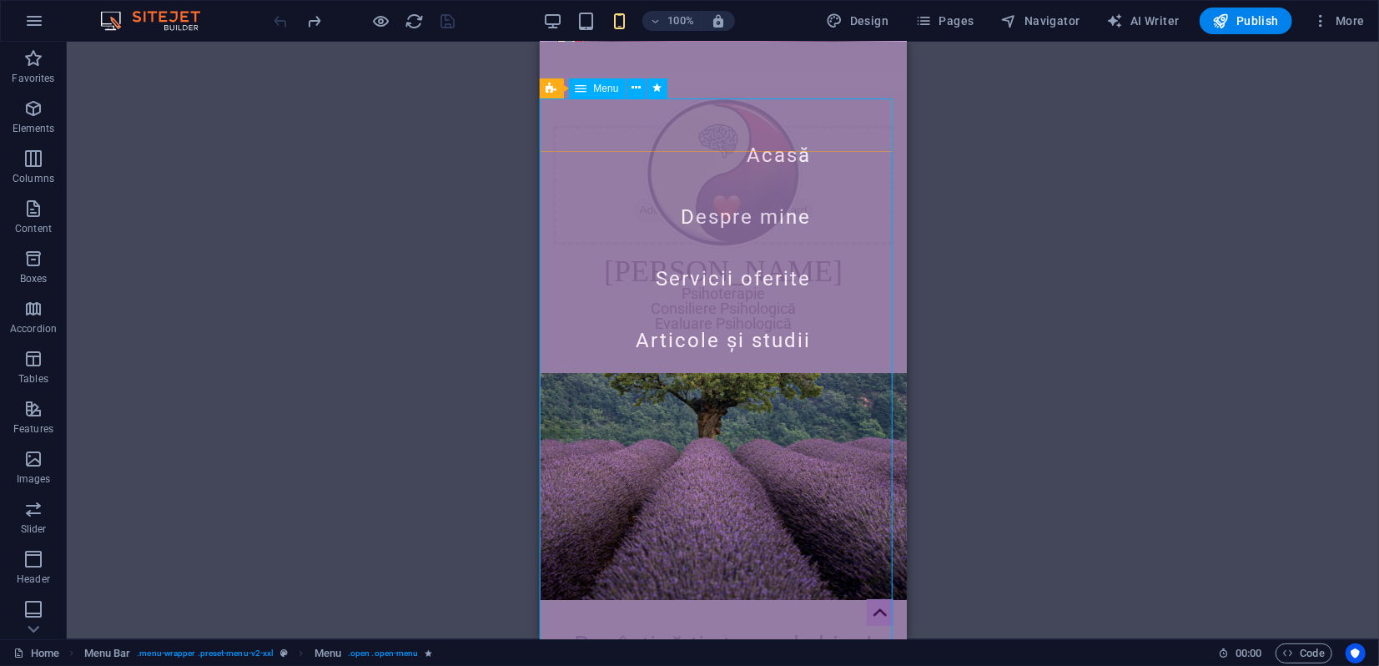
scroll to position [0, 0]
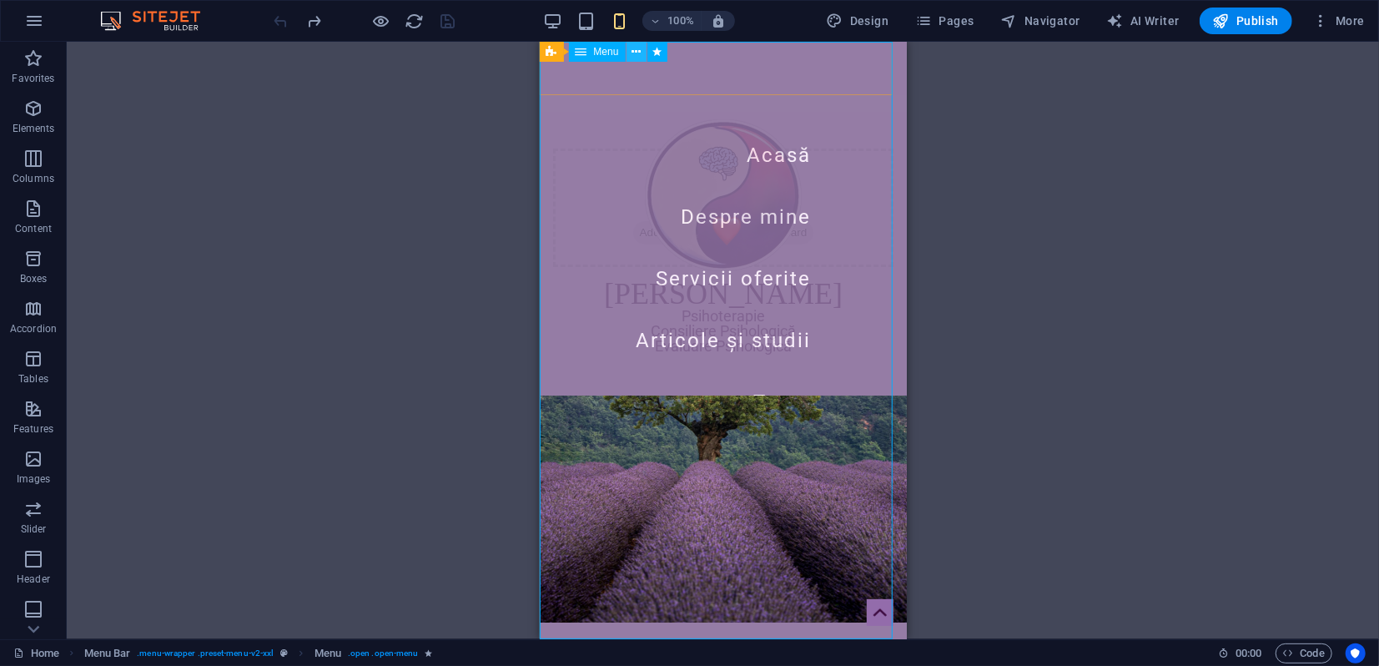
click at [633, 52] on icon at bounding box center [635, 52] width 9 height 18
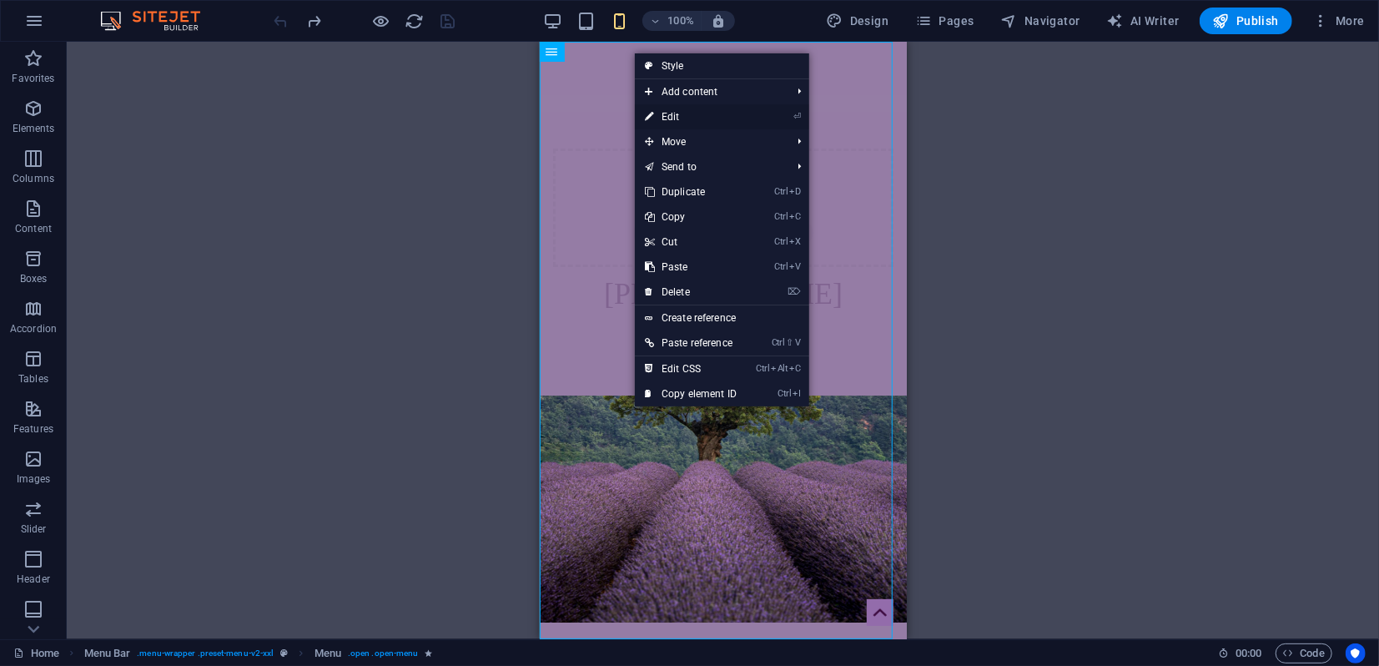
click at [667, 118] on link "⏎ Edit" at bounding box center [691, 116] width 112 height 25
select select "2"
select select
select select "3"
select select
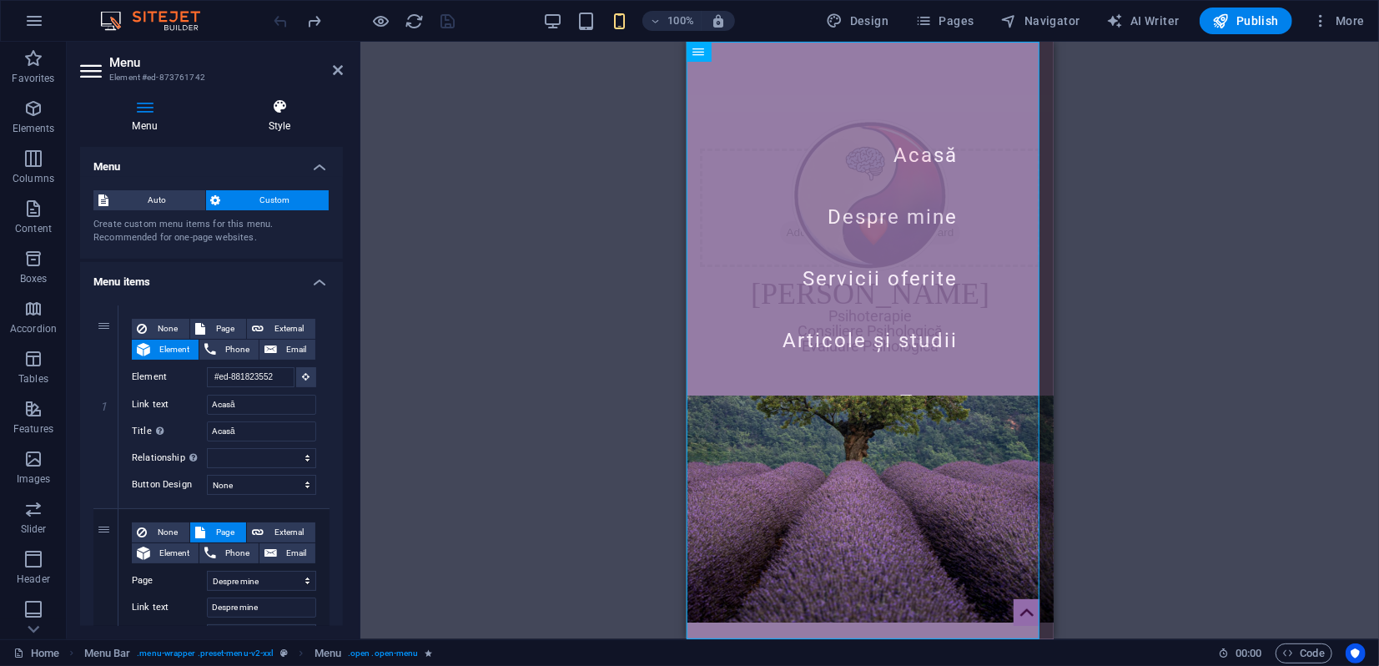
click at [279, 110] on icon at bounding box center [279, 106] width 127 height 17
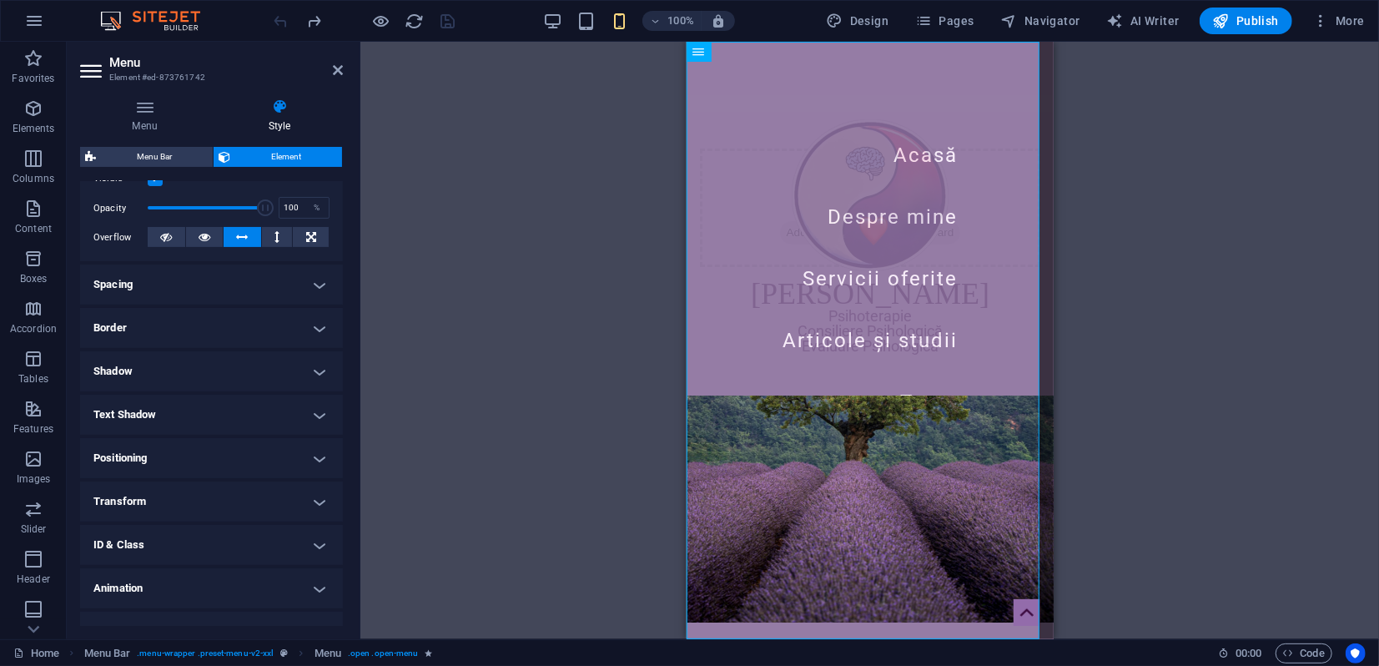
scroll to position [260, 0]
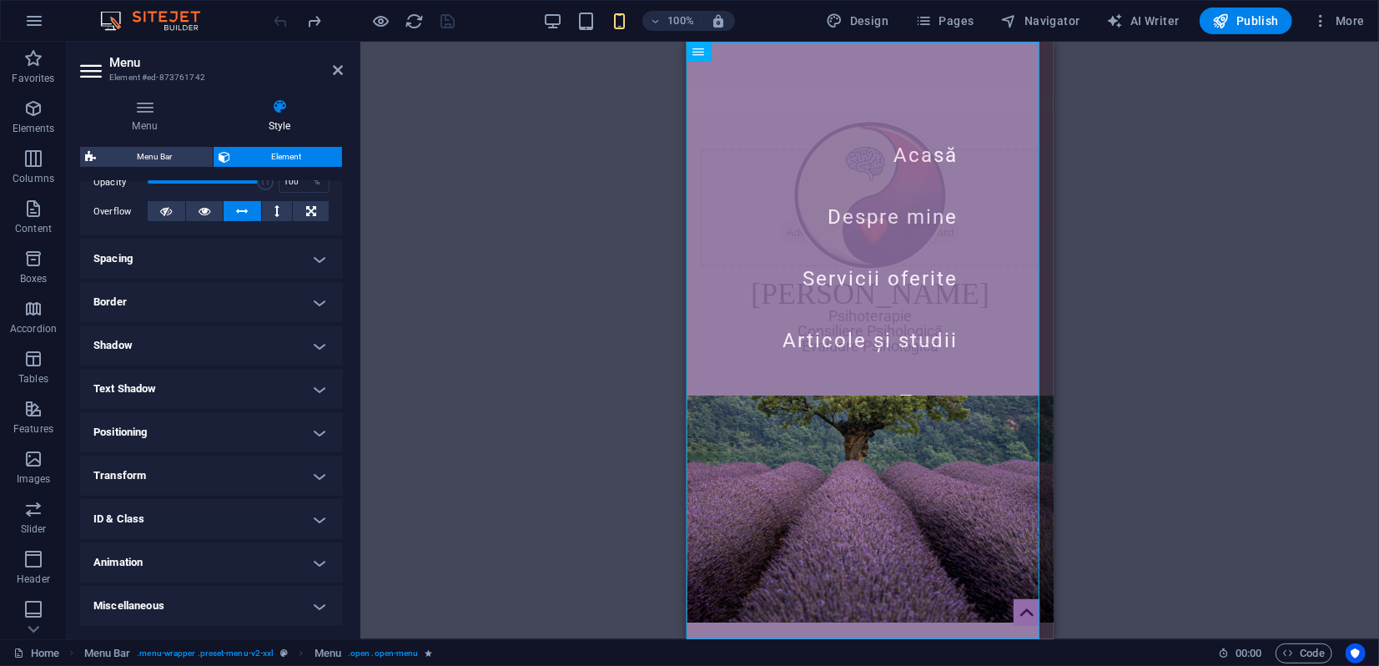
click at [262, 570] on h4 "Animation" at bounding box center [211, 562] width 263 height 40
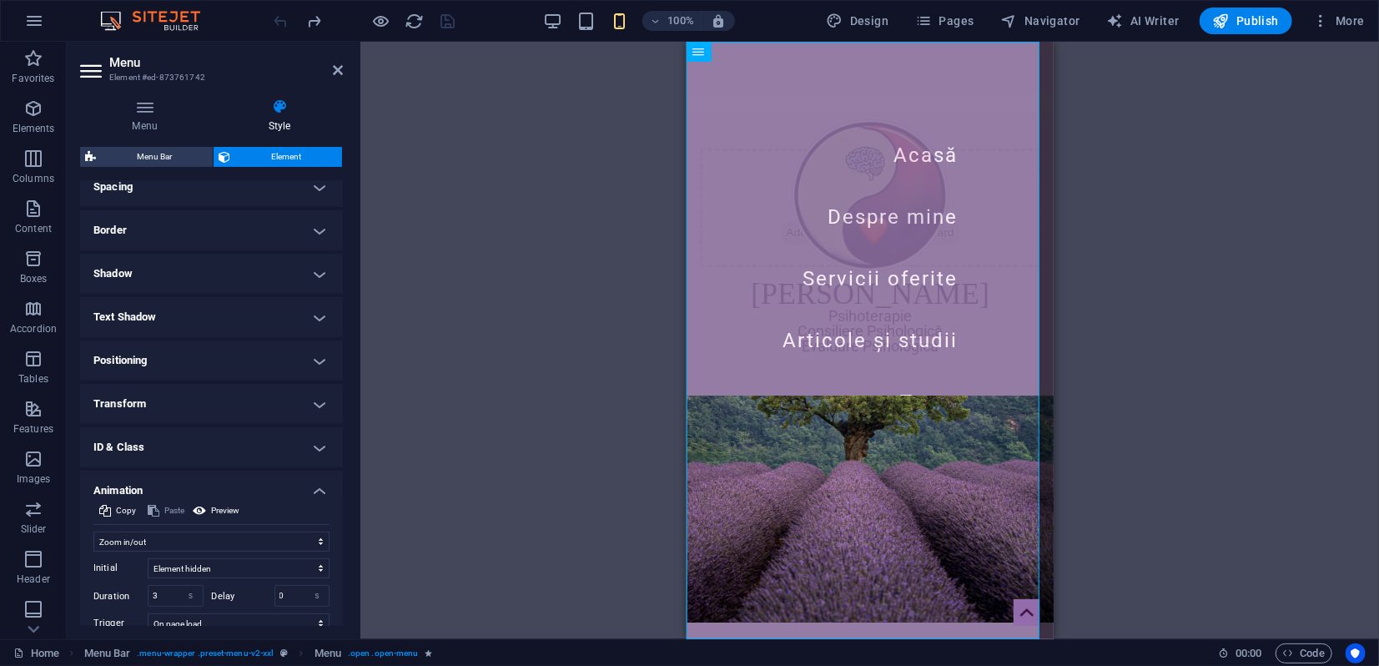
scroll to position [431, 0]
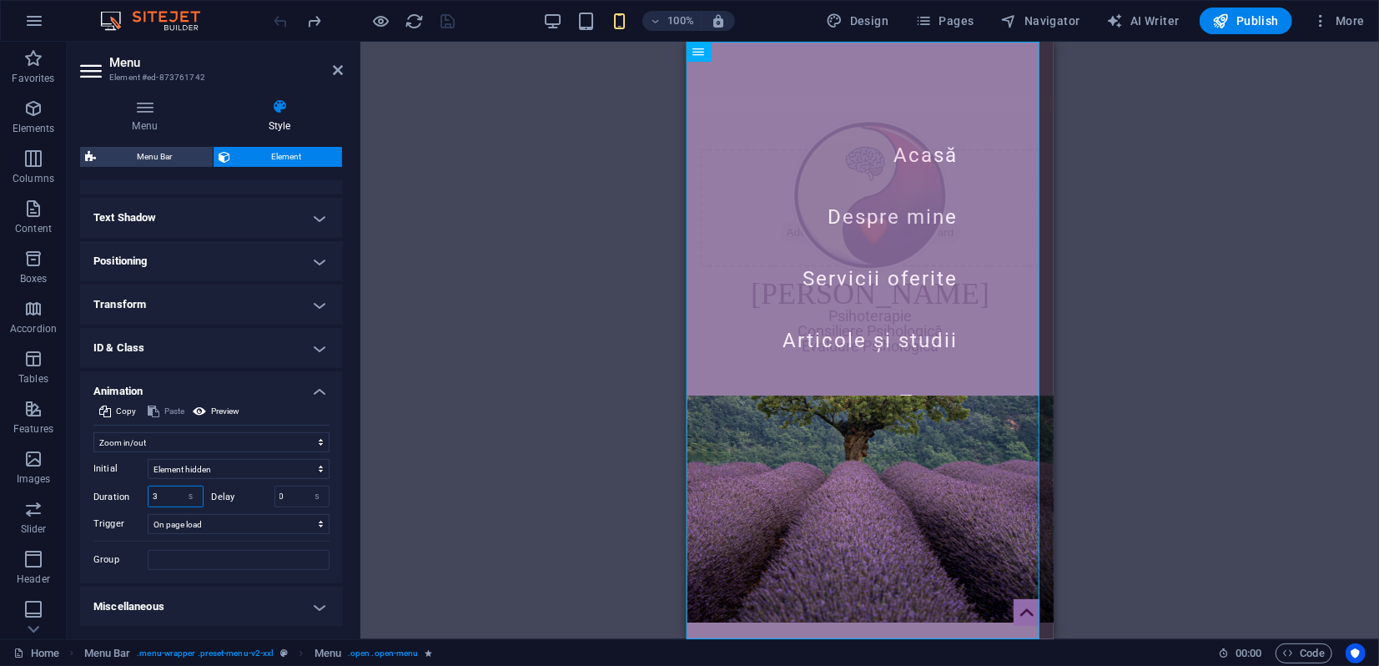
drag, startPoint x: 152, startPoint y: 495, endPoint x: 139, endPoint y: 486, distance: 15.0
click at [143, 489] on div "Duration 3 s ms" at bounding box center [148, 496] width 110 height 22
type input "1"
click at [227, 439] on select "Don't animate Show / Hide Slide up/down Zoom in/out Slide left to right Slide r…" at bounding box center [211, 442] width 236 height 20
select select "move-right-to-left"
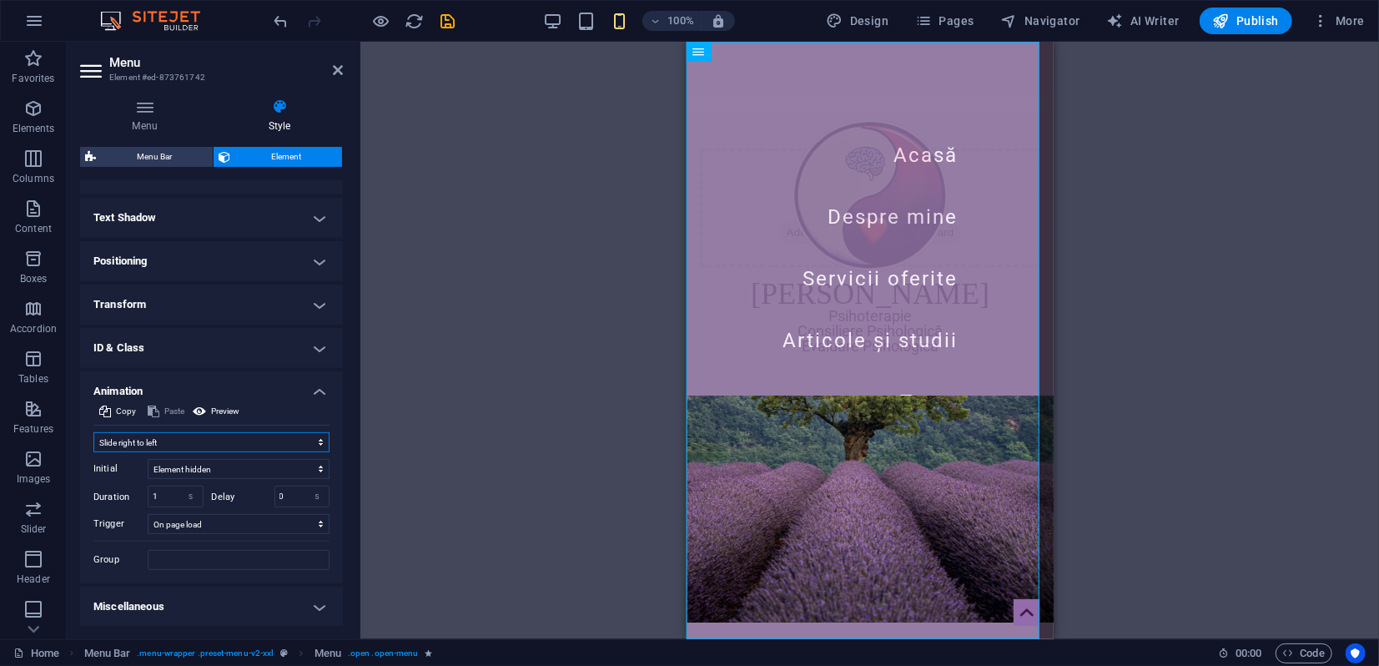
click at [93, 432] on select "Don't animate Show / Hide Slide up/down Zoom in/out Slide left to right Slide r…" at bounding box center [211, 442] width 236 height 20
click at [337, 73] on icon at bounding box center [338, 69] width 10 height 13
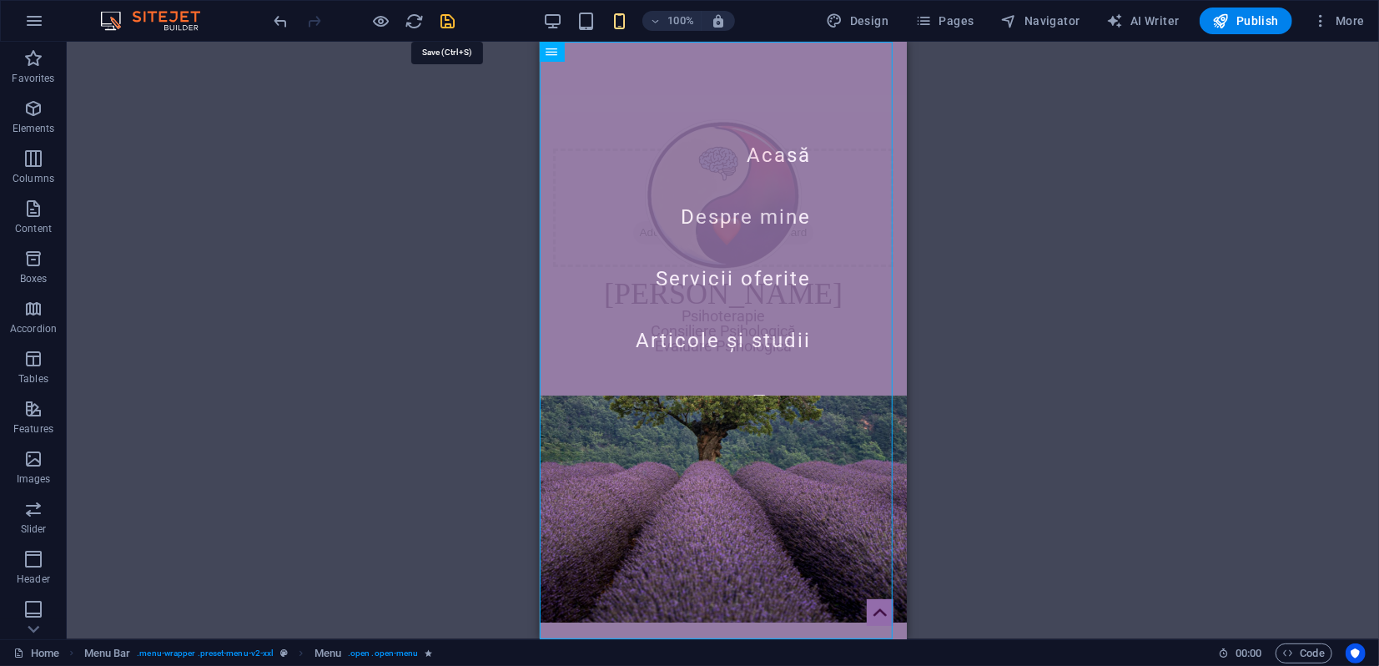
click at [444, 19] on icon "save" at bounding box center [448, 21] width 19 height 19
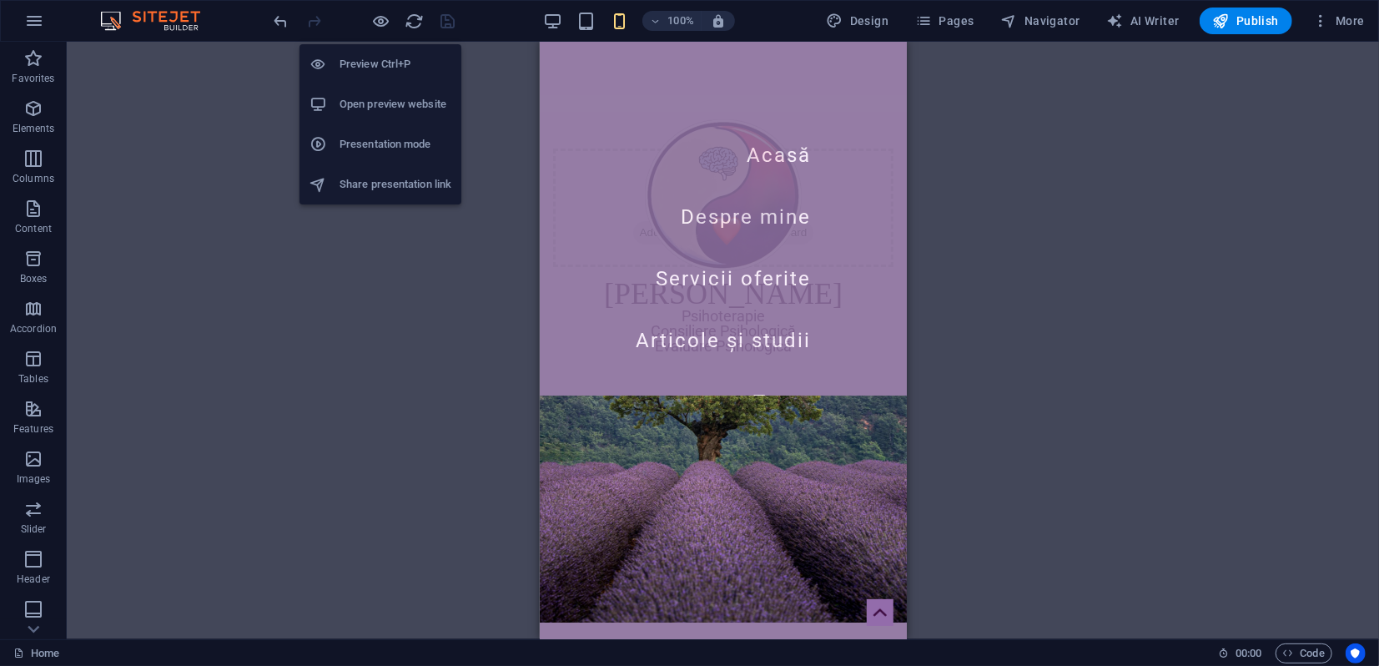
click at [374, 148] on h6 "Presentation mode" at bounding box center [395, 144] width 112 height 20
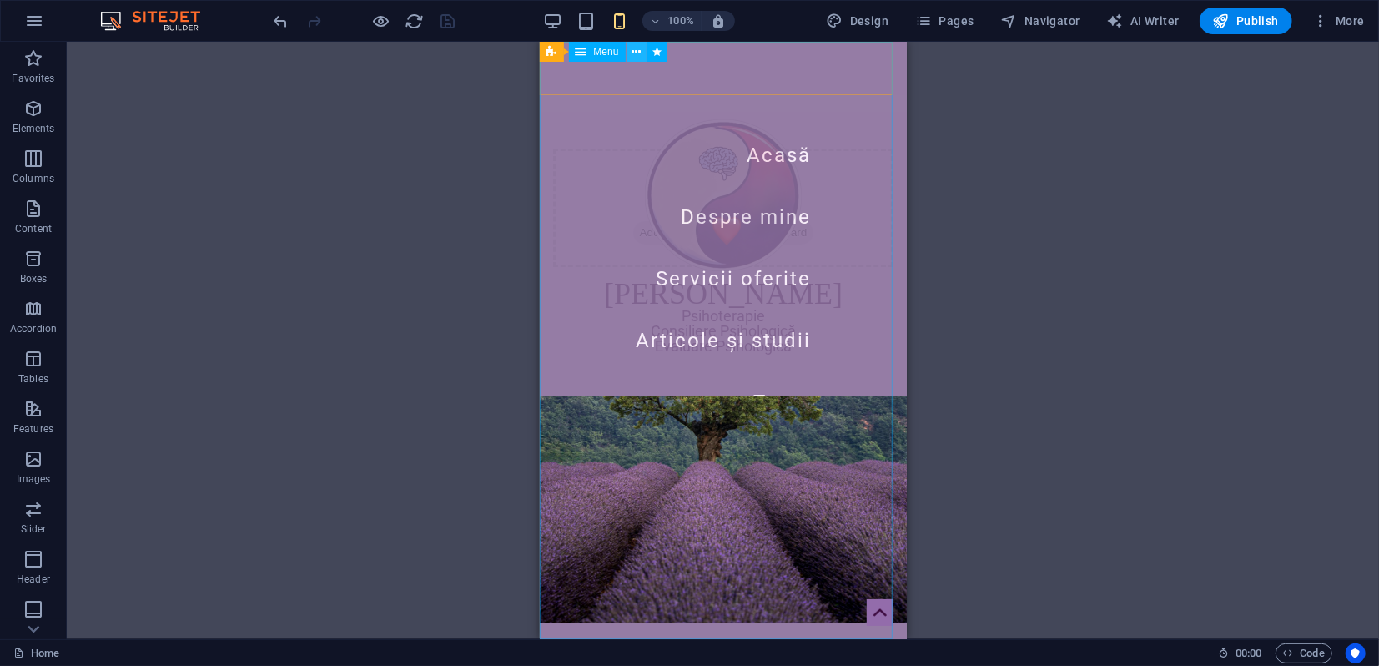
click at [635, 52] on icon at bounding box center [635, 52] width 9 height 18
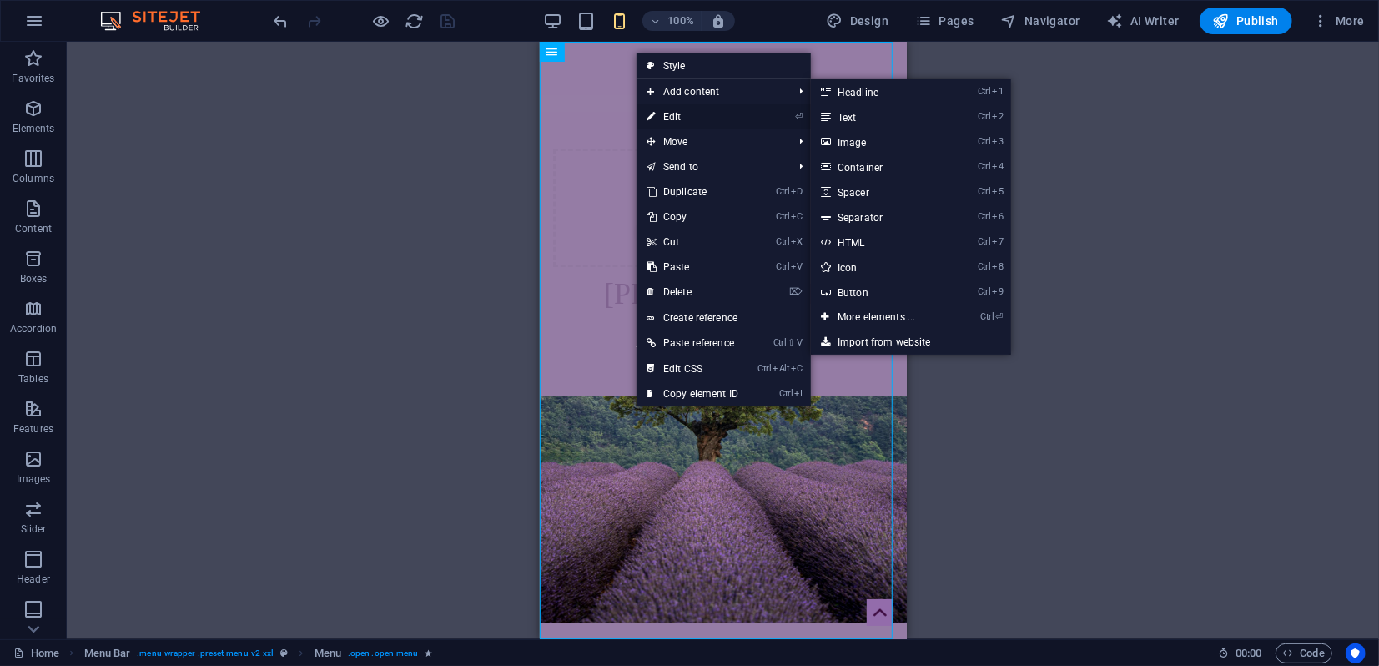
click at [670, 115] on link "⏎ Edit" at bounding box center [692, 116] width 112 height 25
select select "move-right-to-left"
select select "s"
select select "onload"
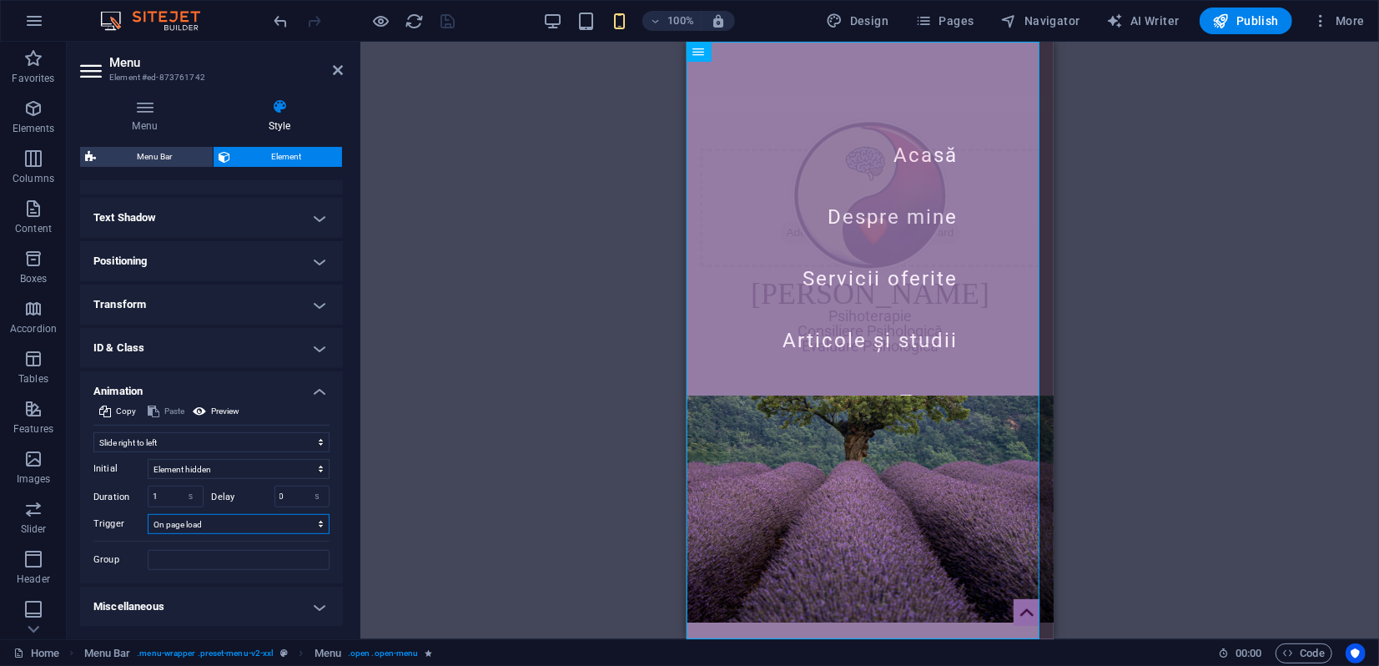
click at [229, 520] on select "No automatic trigger On page load Element scrolled into view" at bounding box center [239, 524] width 182 height 20
select select
click at [148, 514] on select "No automatic trigger On page load Element scrolled into view" at bounding box center [239, 524] width 182 height 20
click at [340, 67] on icon at bounding box center [338, 69] width 10 height 13
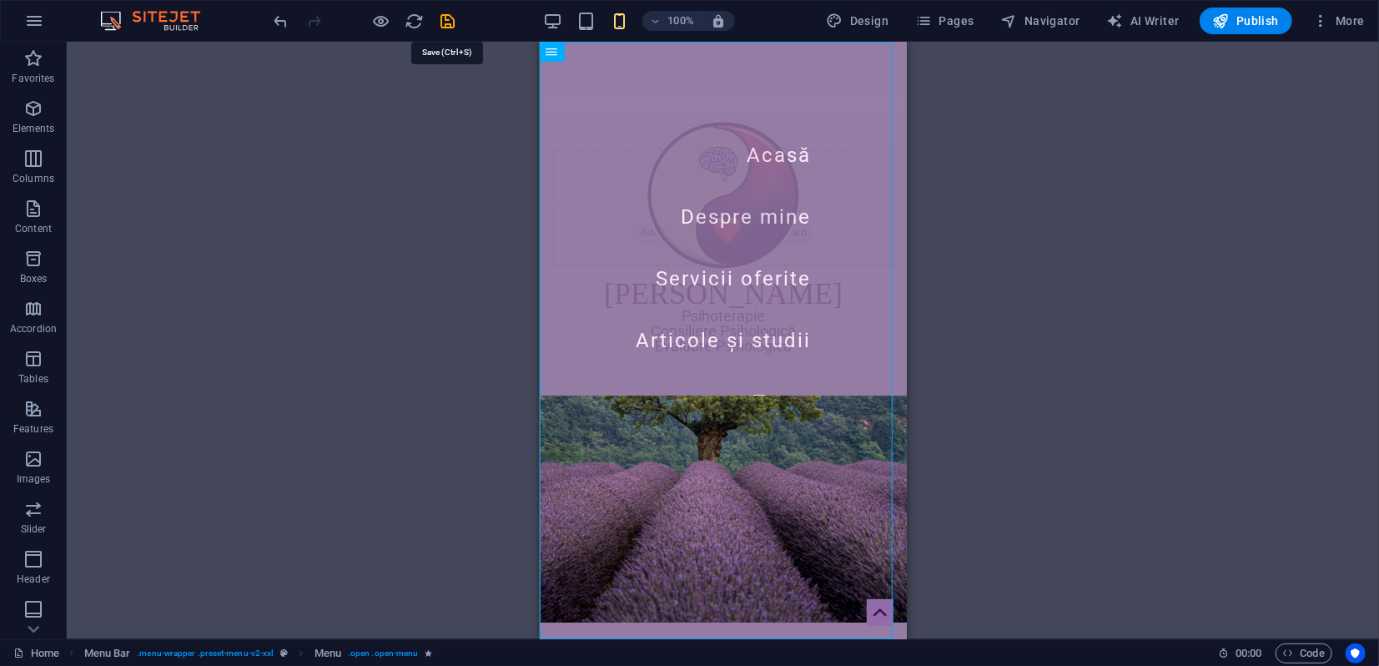
click at [447, 18] on icon "save" at bounding box center [448, 21] width 19 height 19
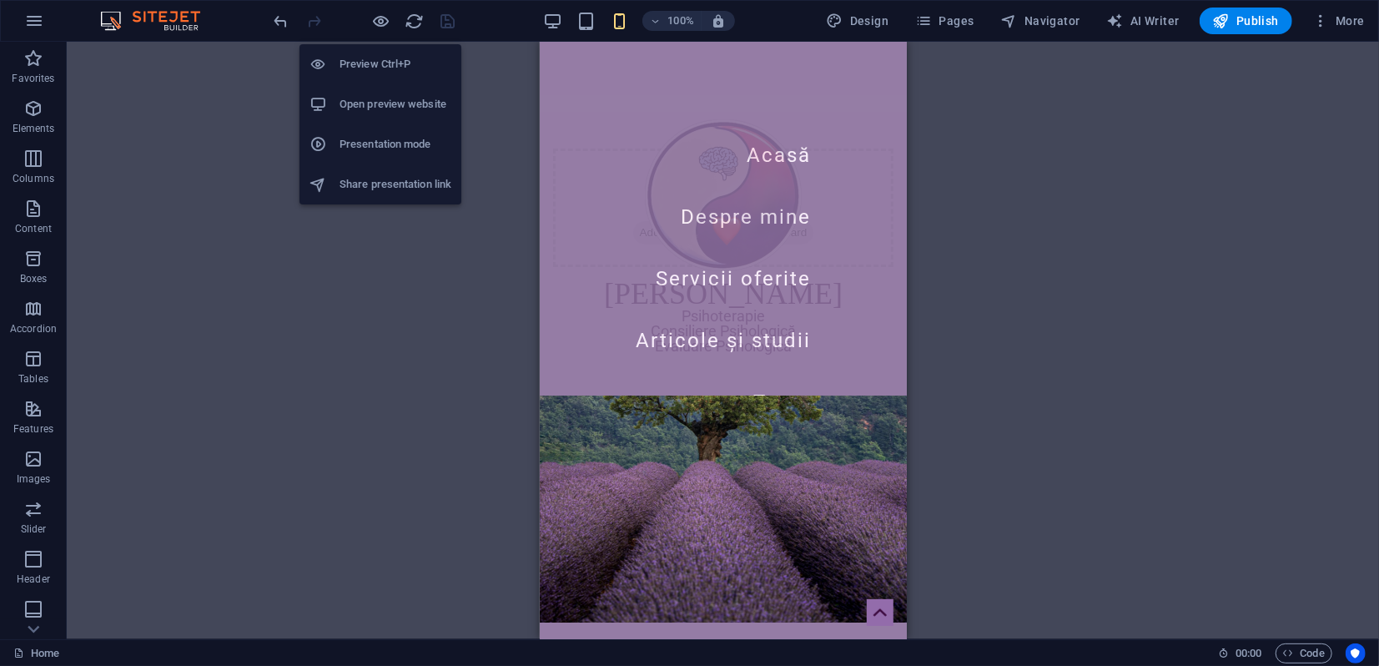
click at [364, 140] on h6 "Presentation mode" at bounding box center [395, 144] width 112 height 20
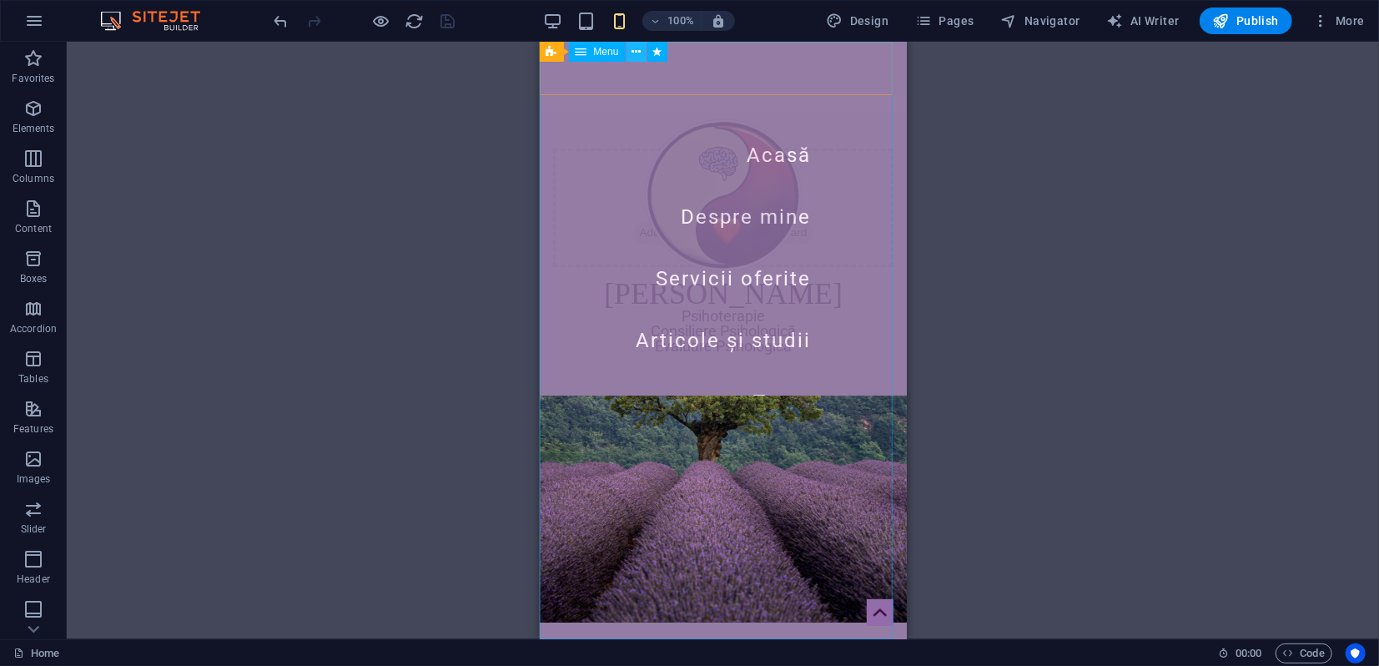
click at [637, 48] on icon at bounding box center [635, 52] width 9 height 18
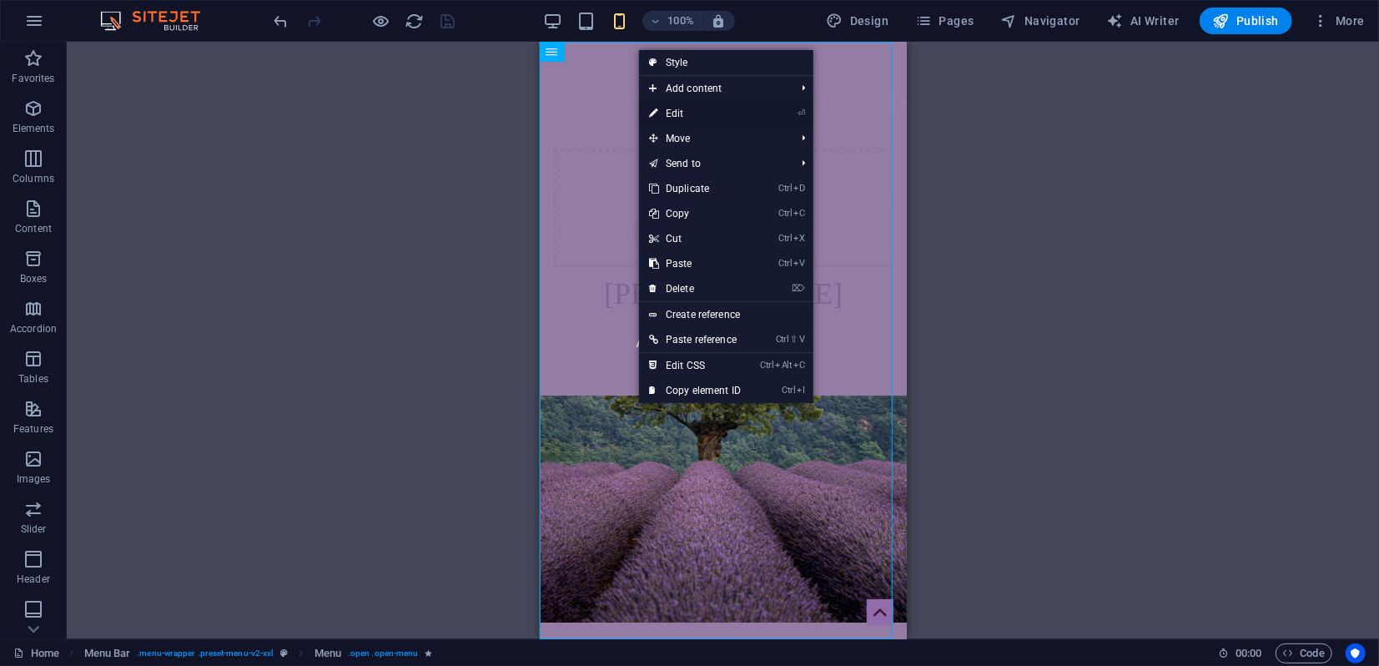
click at [669, 109] on link "⏎ Edit" at bounding box center [695, 113] width 112 height 25
select select "move-right-to-left"
select select "s"
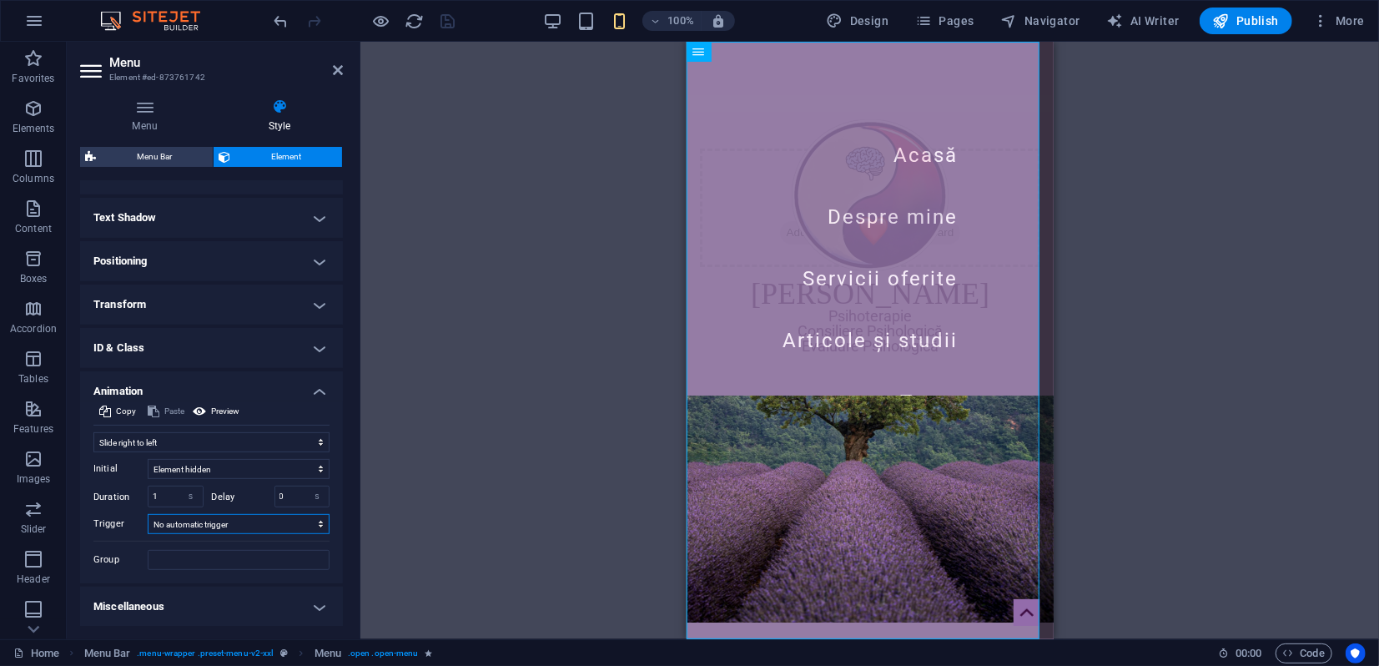
click at [200, 523] on select "No automatic trigger On page load Element scrolled into view" at bounding box center [239, 524] width 182 height 20
select select "scroll"
click at [148, 514] on select "No automatic trigger On page load Element scrolled into view" at bounding box center [239, 524] width 182 height 20
click at [341, 70] on icon at bounding box center [338, 69] width 10 height 13
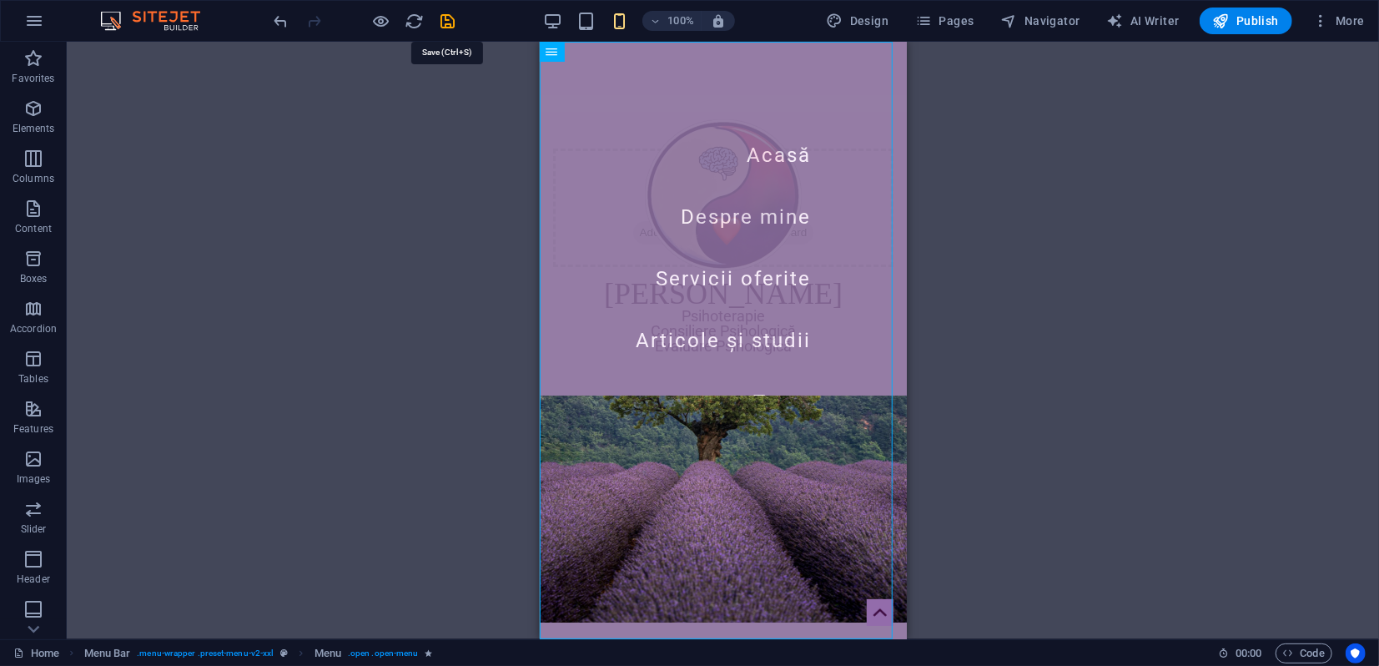
click at [454, 19] on icon "save" at bounding box center [448, 21] width 19 height 19
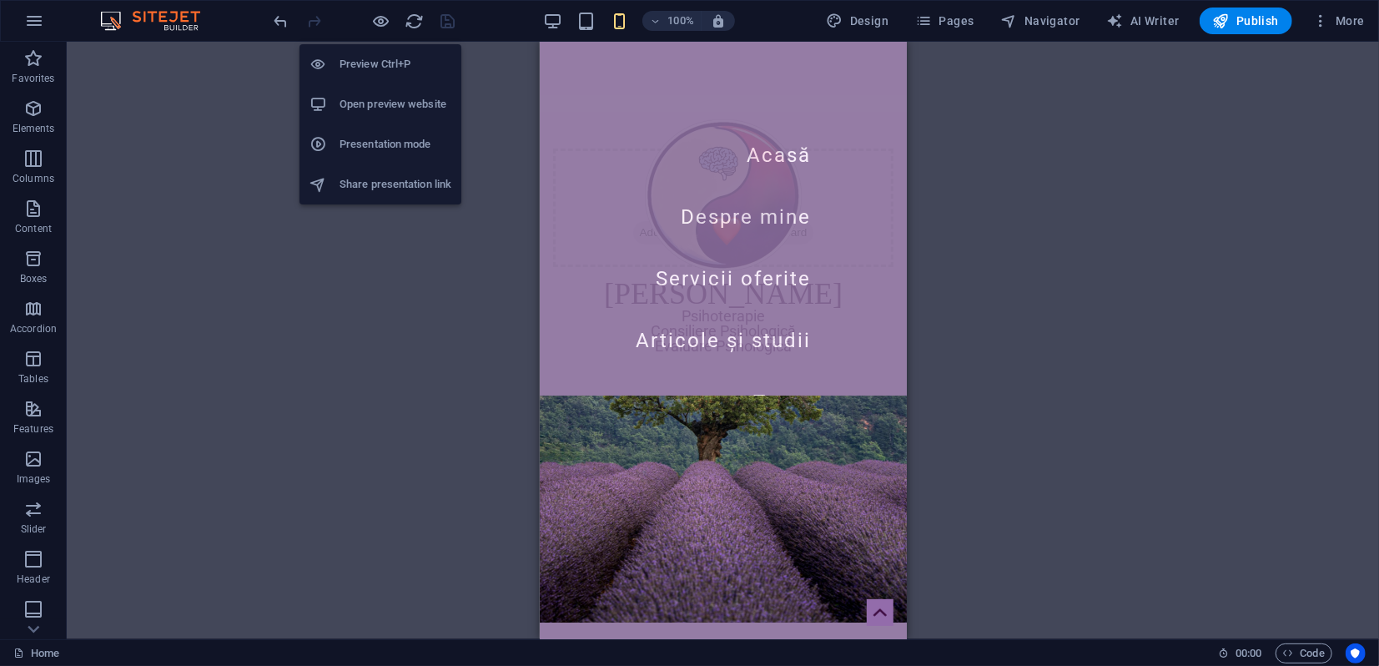
click at [376, 141] on h6 "Presentation mode" at bounding box center [395, 144] width 112 height 20
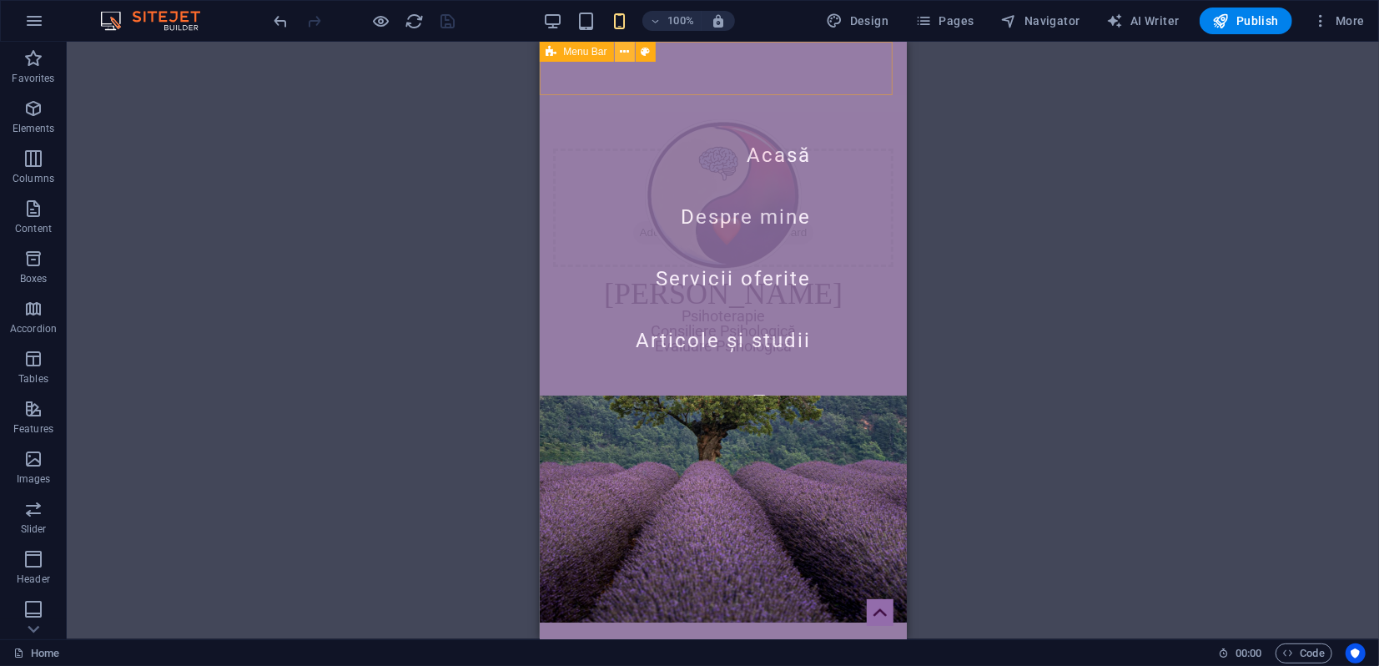
click at [626, 51] on icon at bounding box center [624, 52] width 9 height 18
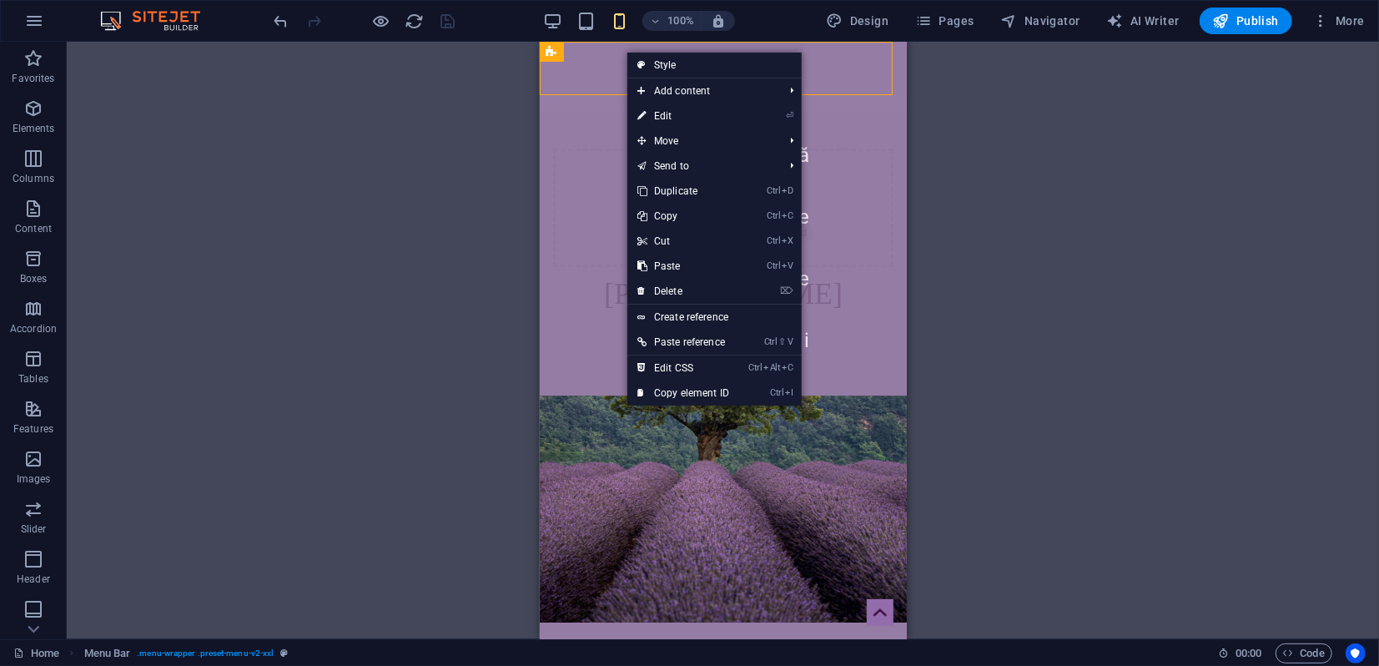
click at [663, 111] on link "⏎ Edit" at bounding box center [683, 115] width 112 height 25
select select "rem"
select select "sticky_menu"
select select "px"
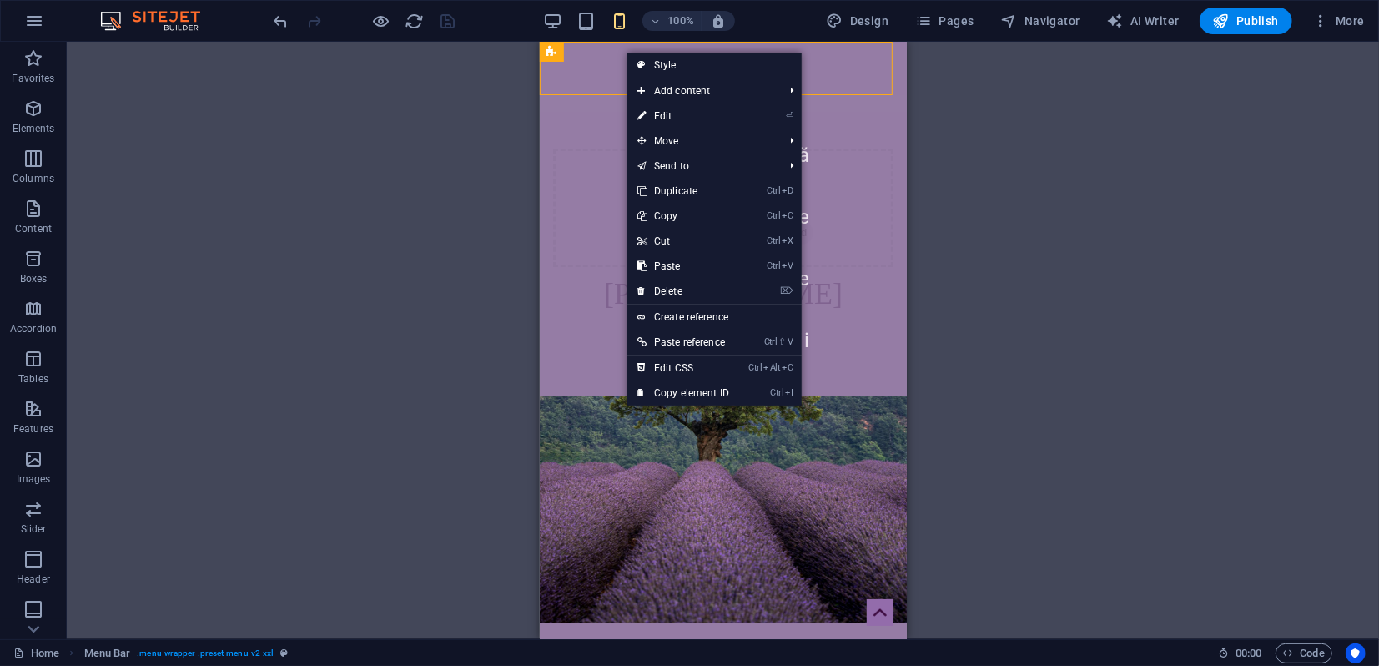
select select "px"
select select "hover_border_vertical"
select select "px"
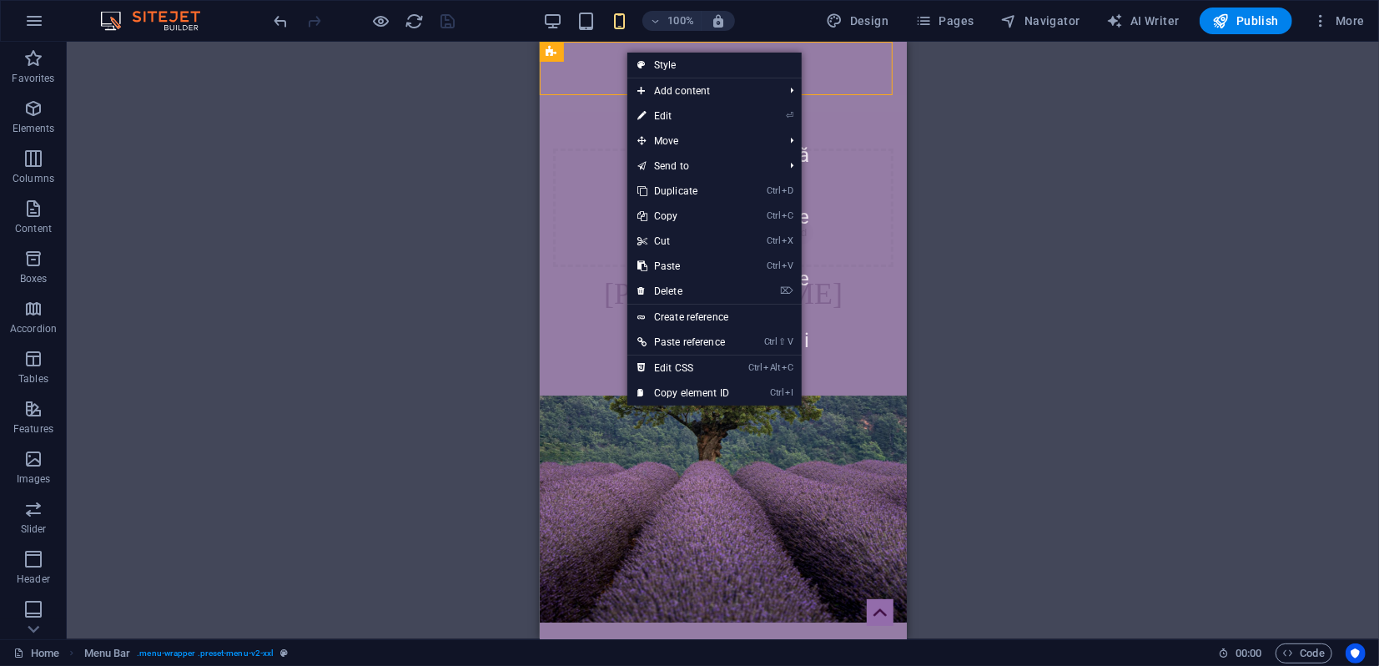
select select "rem"
select select "link-special-font"
select select "rem"
select select "400"
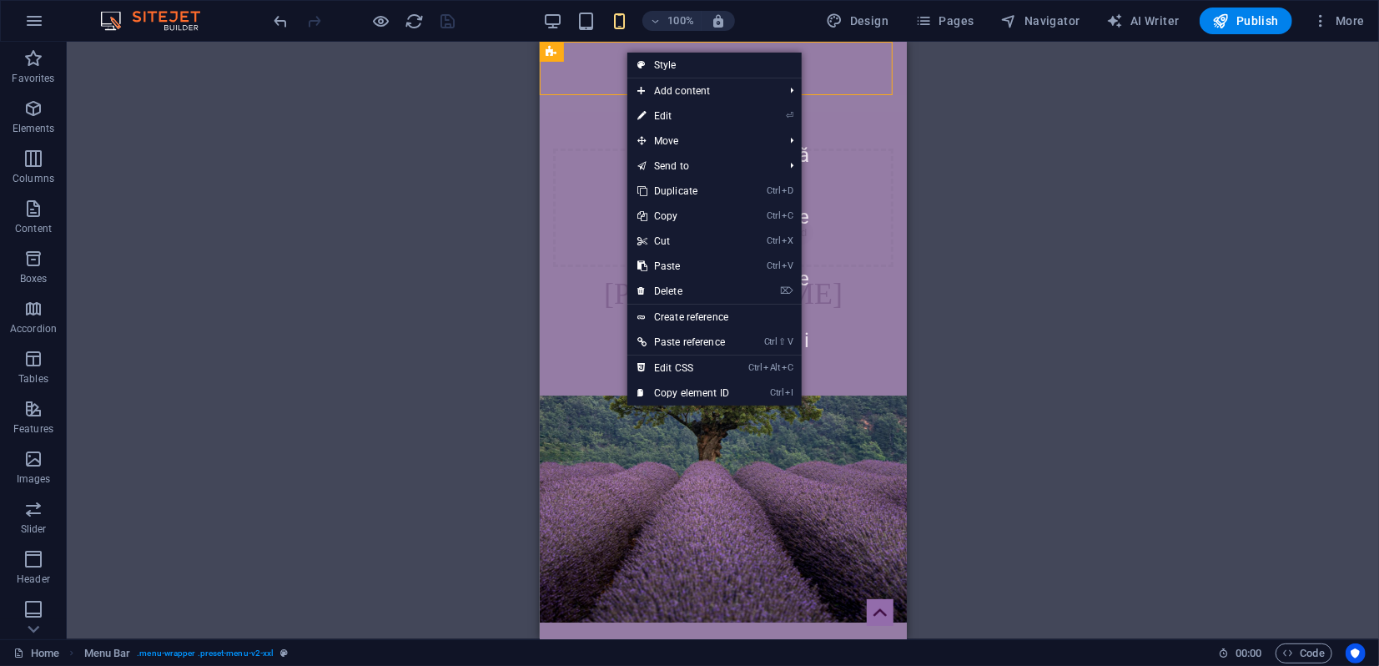
select select "px"
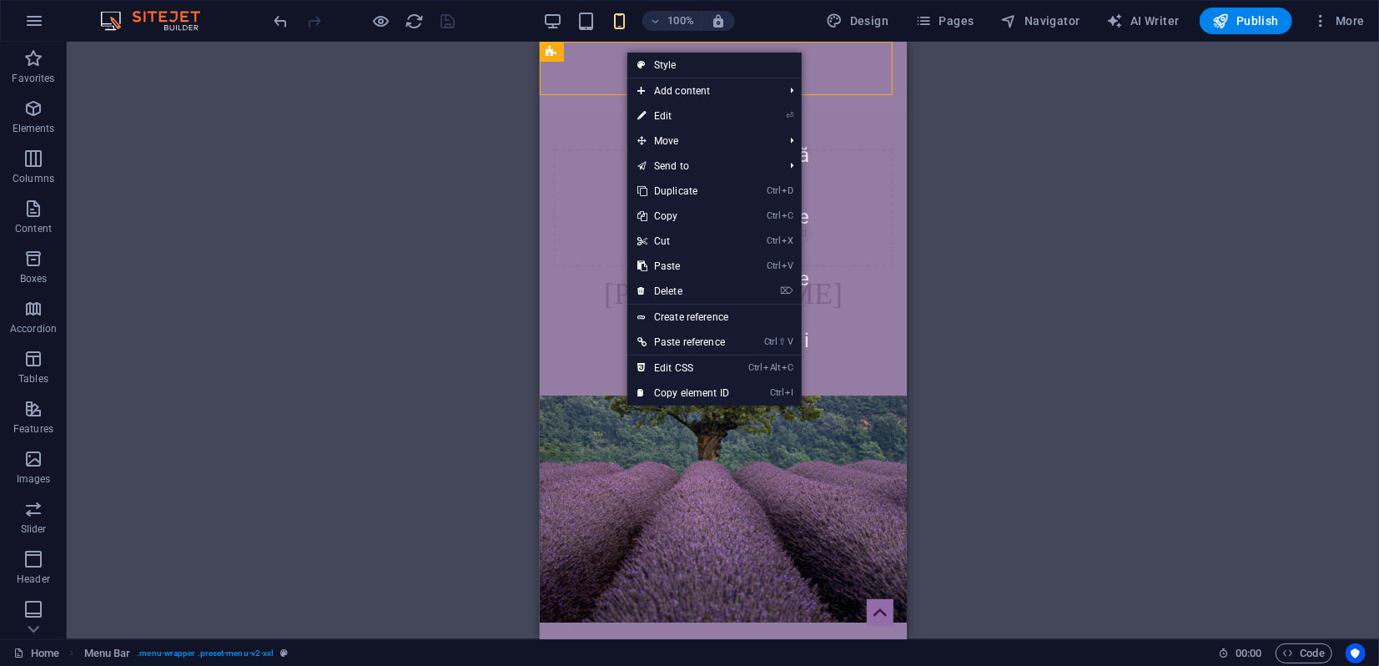
select select "px"
select select "steps"
select select "flip_horizontal"
select select "rotate"
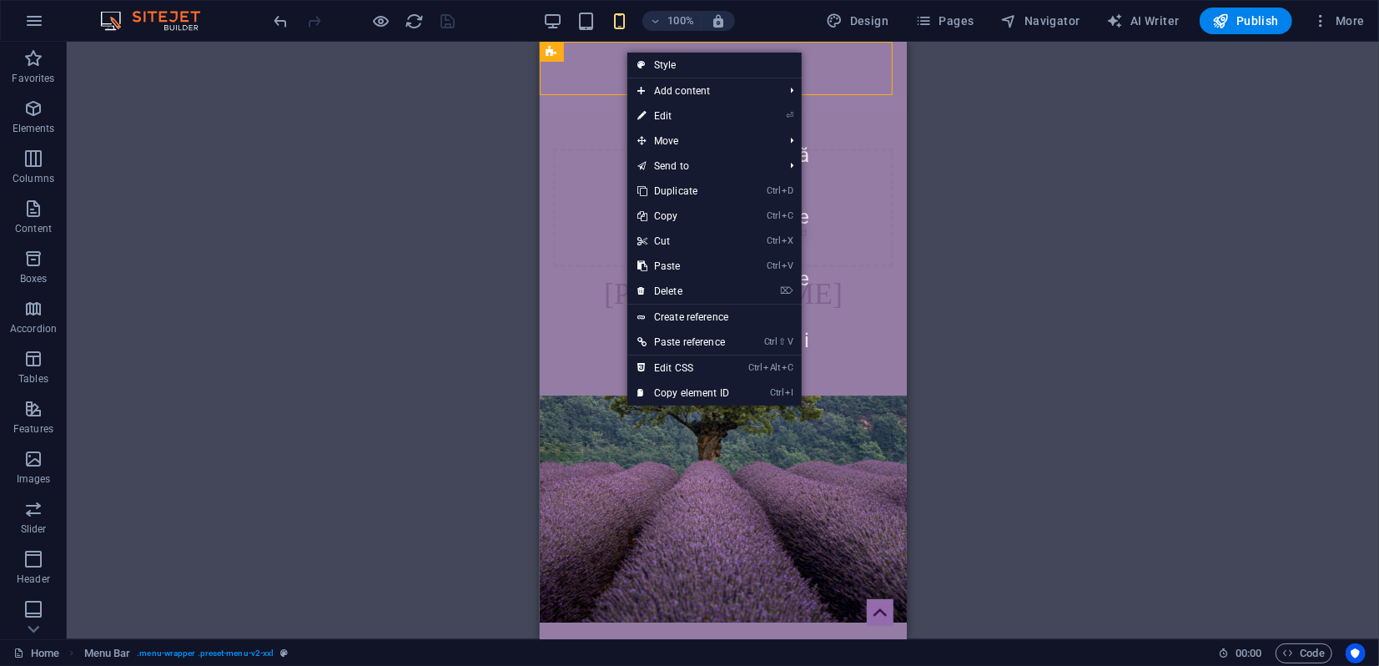
select select "%"
select select "rem"
select select "px"
select select "preset-menu-v2-xxl"
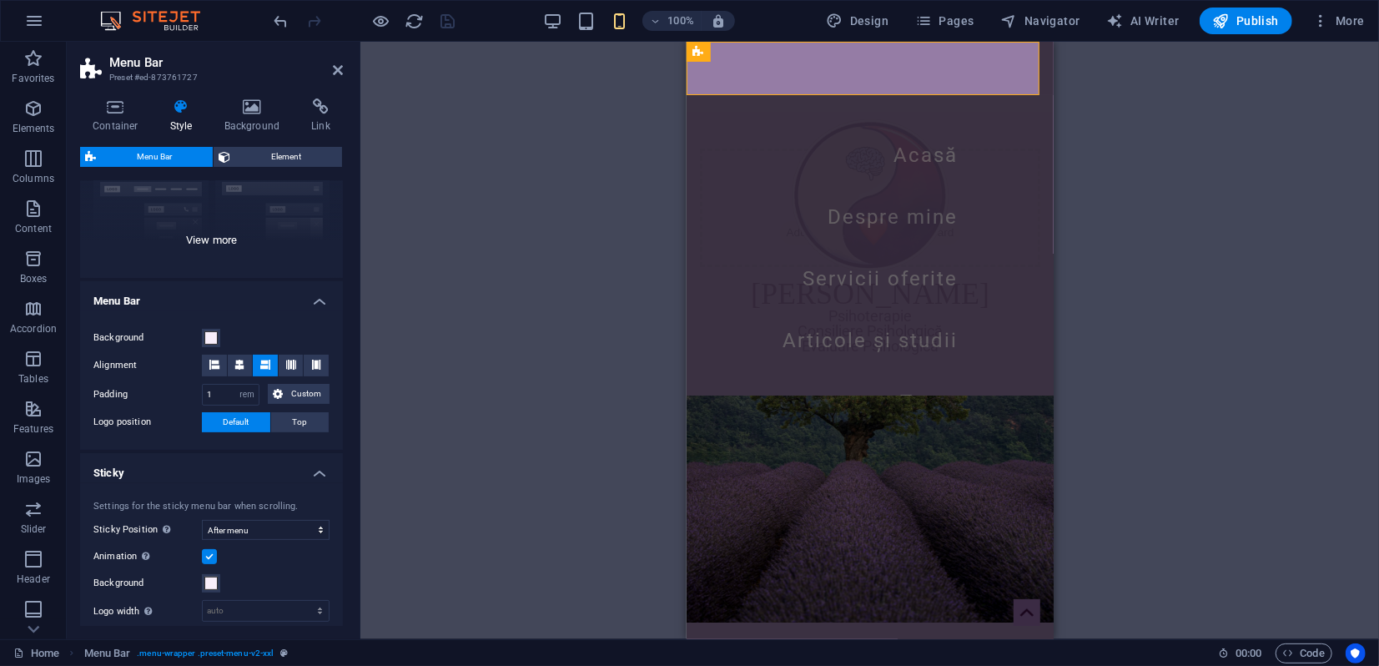
scroll to position [185, 0]
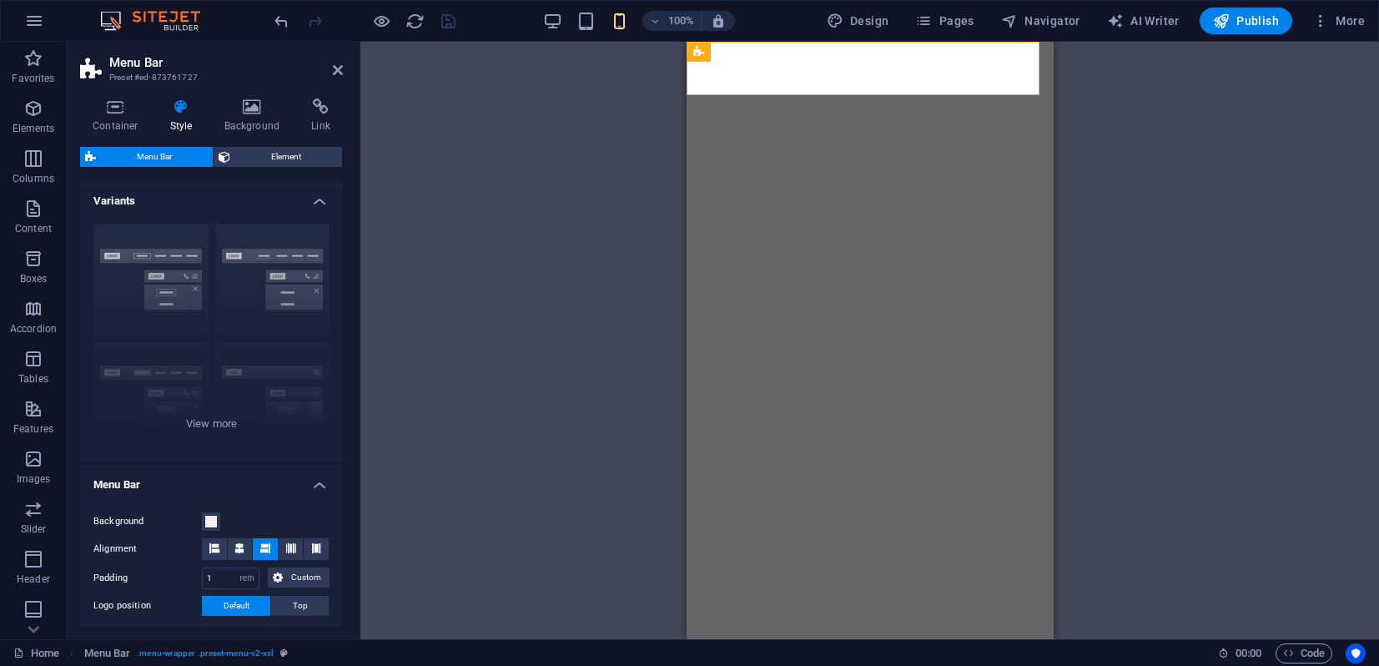
select select "rem"
select select "sticky_menu"
select select "px"
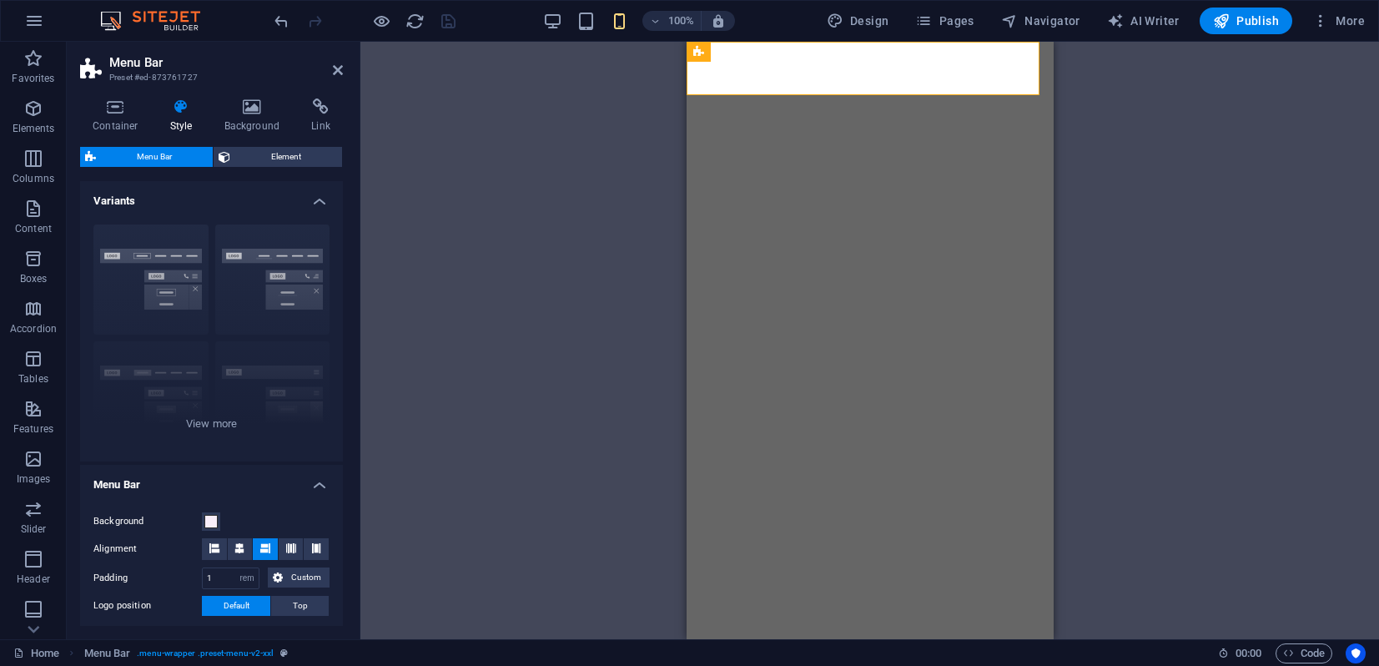
select select "px"
select select "hover_border_vertical"
select select "px"
select select "rem"
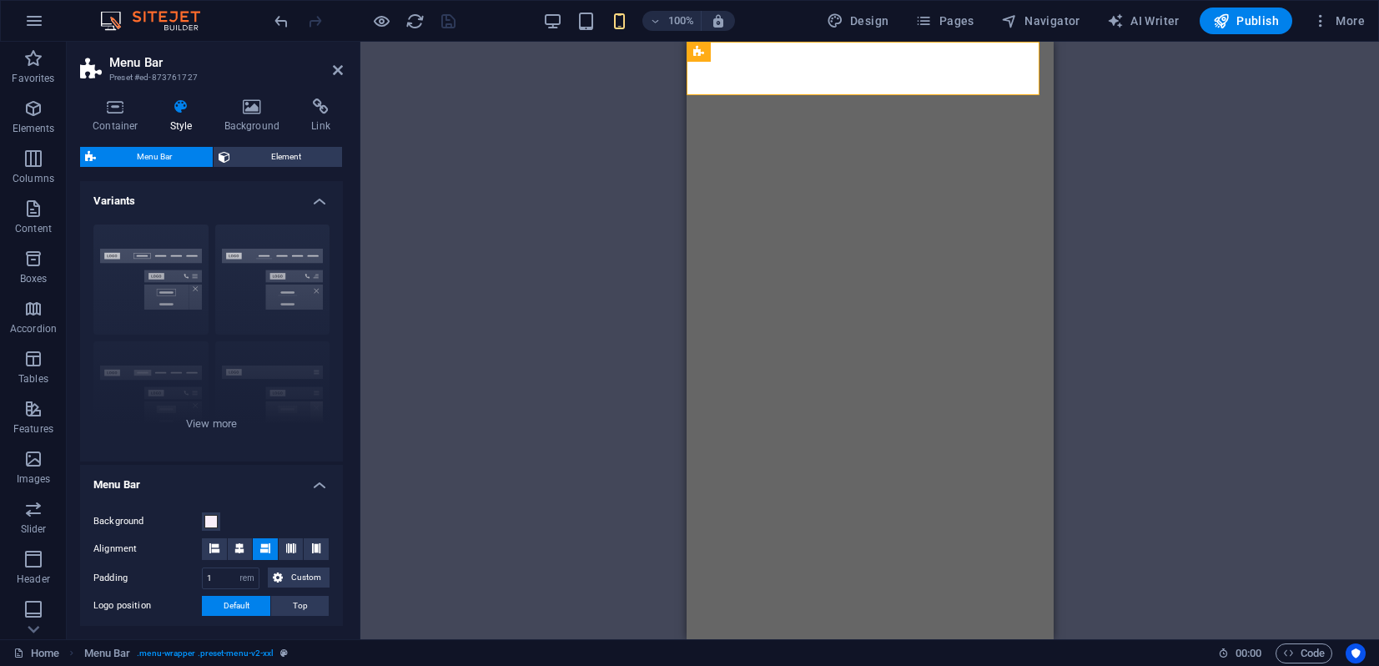
select select "rem"
select select "link-special-font"
select select "rem"
select select "400"
select select "px"
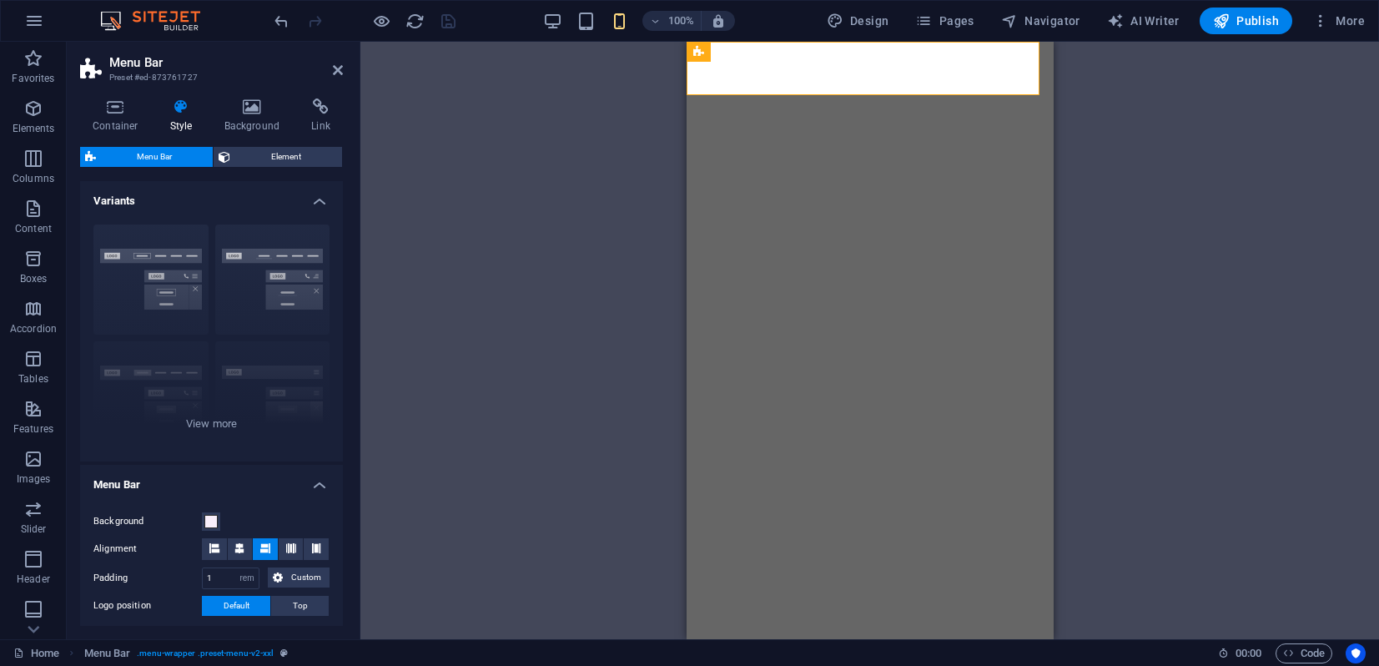
select select "px"
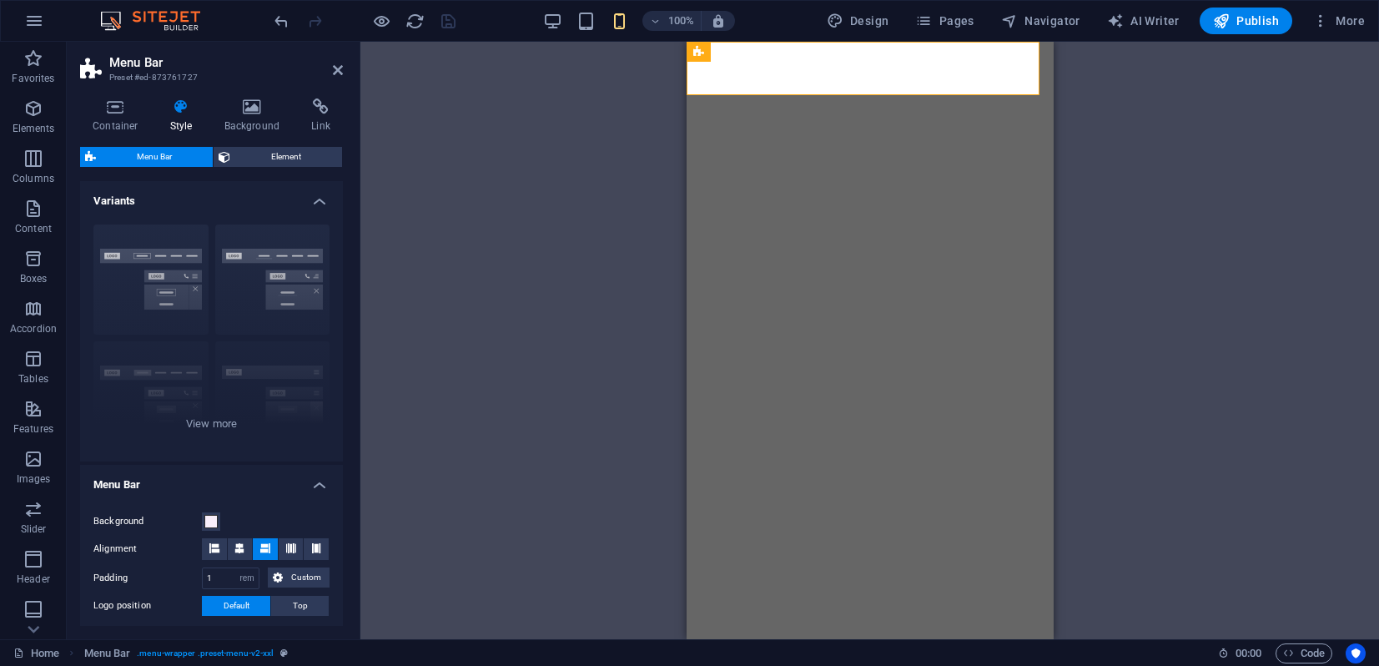
select select "px"
select select "steps"
select select "flip_horizontal"
select select "rotate"
select select "%"
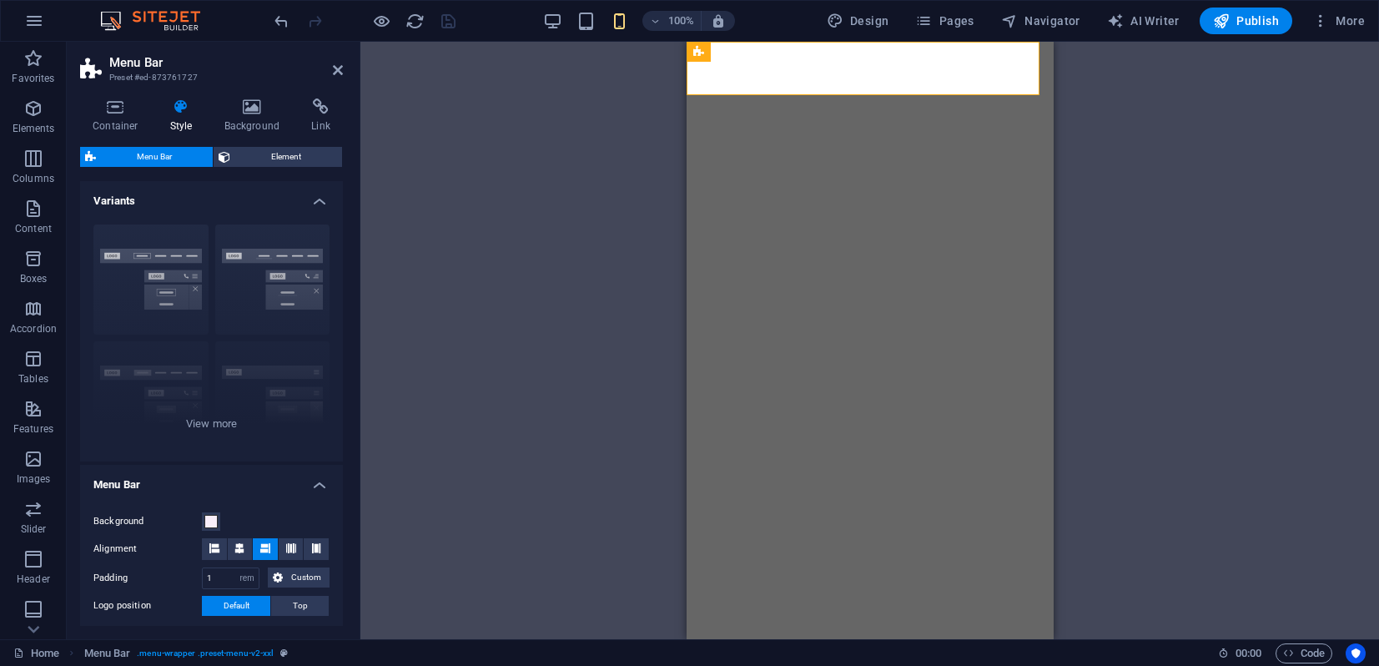
select select "rem"
select select "px"
select select "preset-menu-v2-xxl"
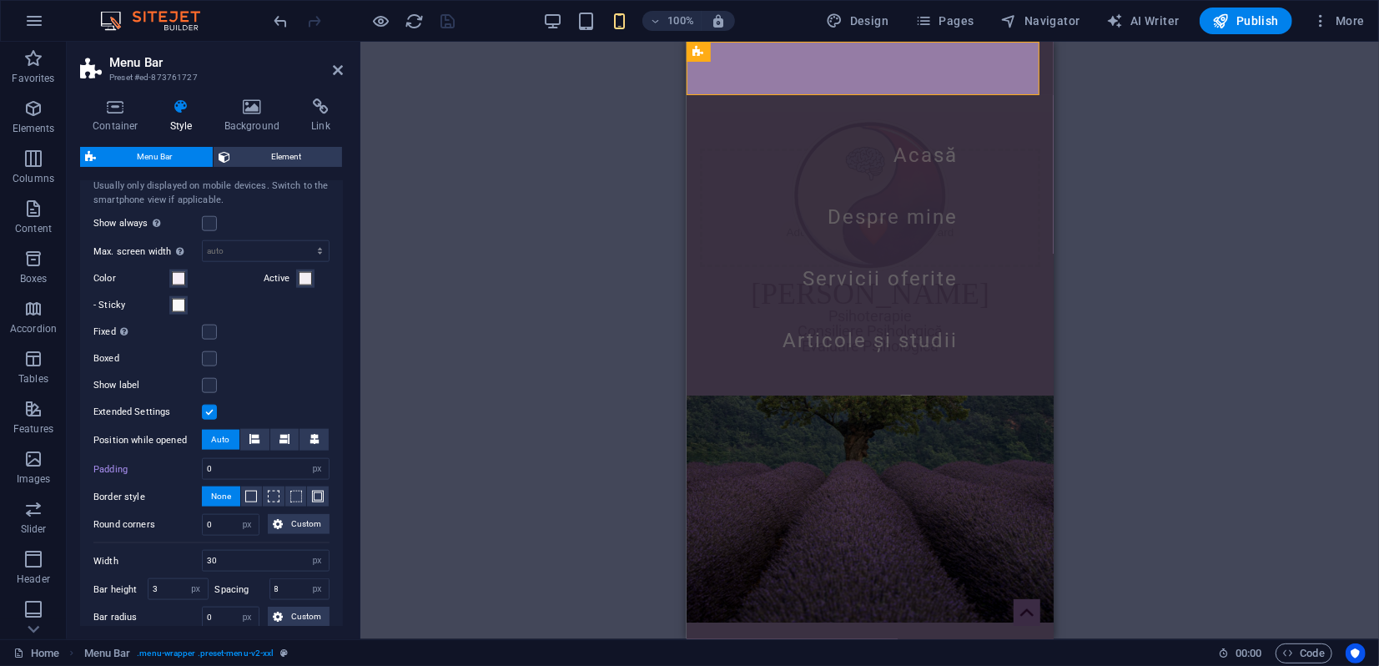
scroll to position [1297, 0]
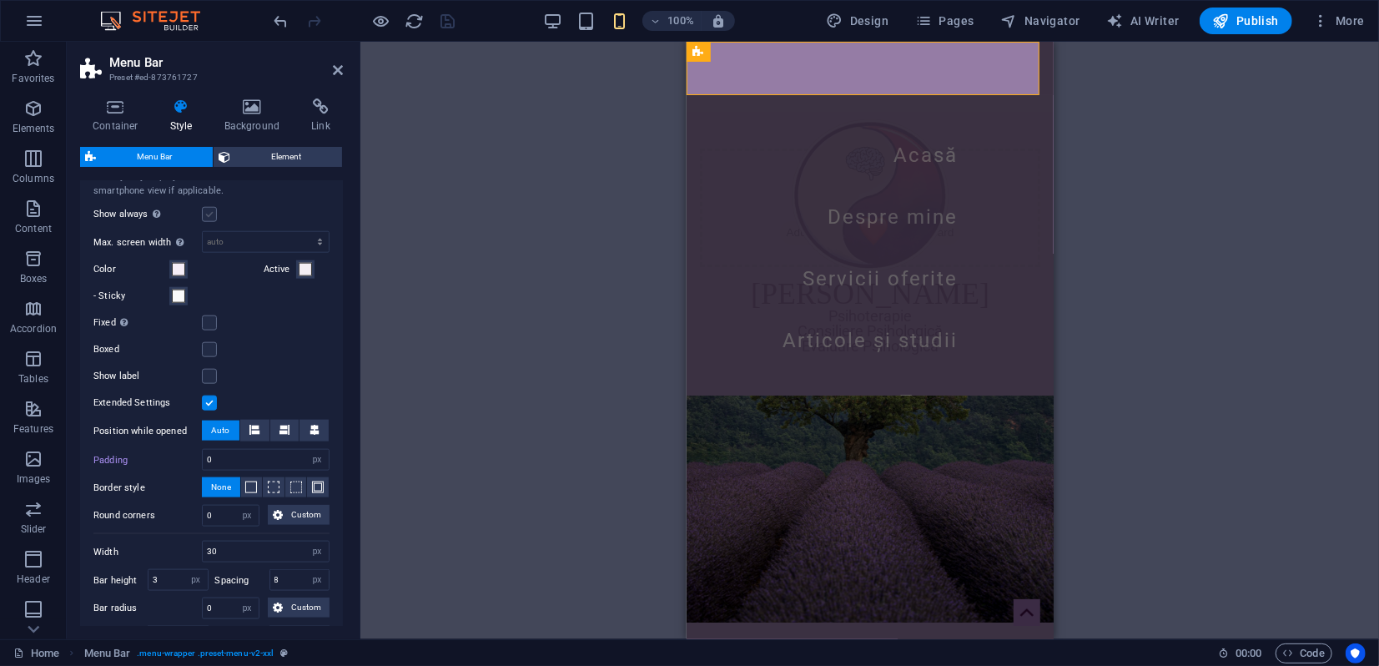
click at [209, 222] on label at bounding box center [209, 214] width 15 height 15
click at [0, 0] on input "Show always Shows the trigger for all viewports." at bounding box center [0, 0] width 0 height 0
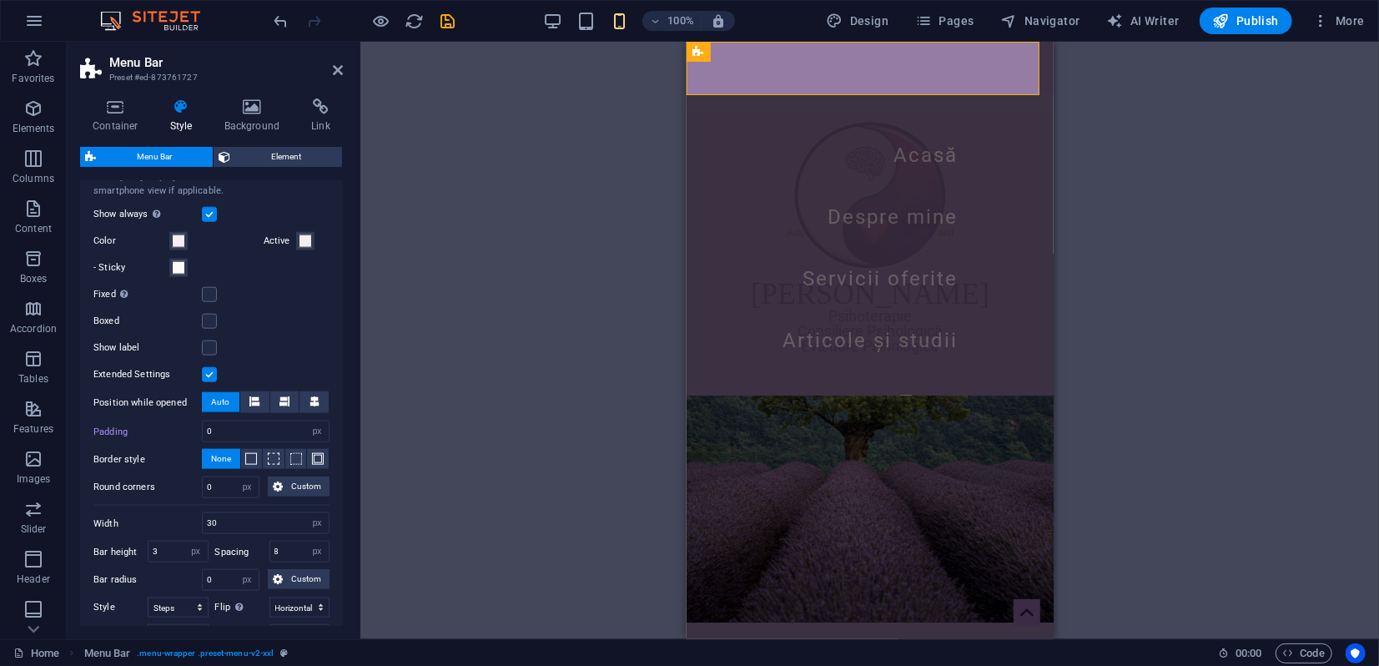
click at [211, 222] on label at bounding box center [209, 214] width 15 height 15
click at [0, 0] on input "Show always Shows the trigger for all viewports." at bounding box center [0, 0] width 0 height 0
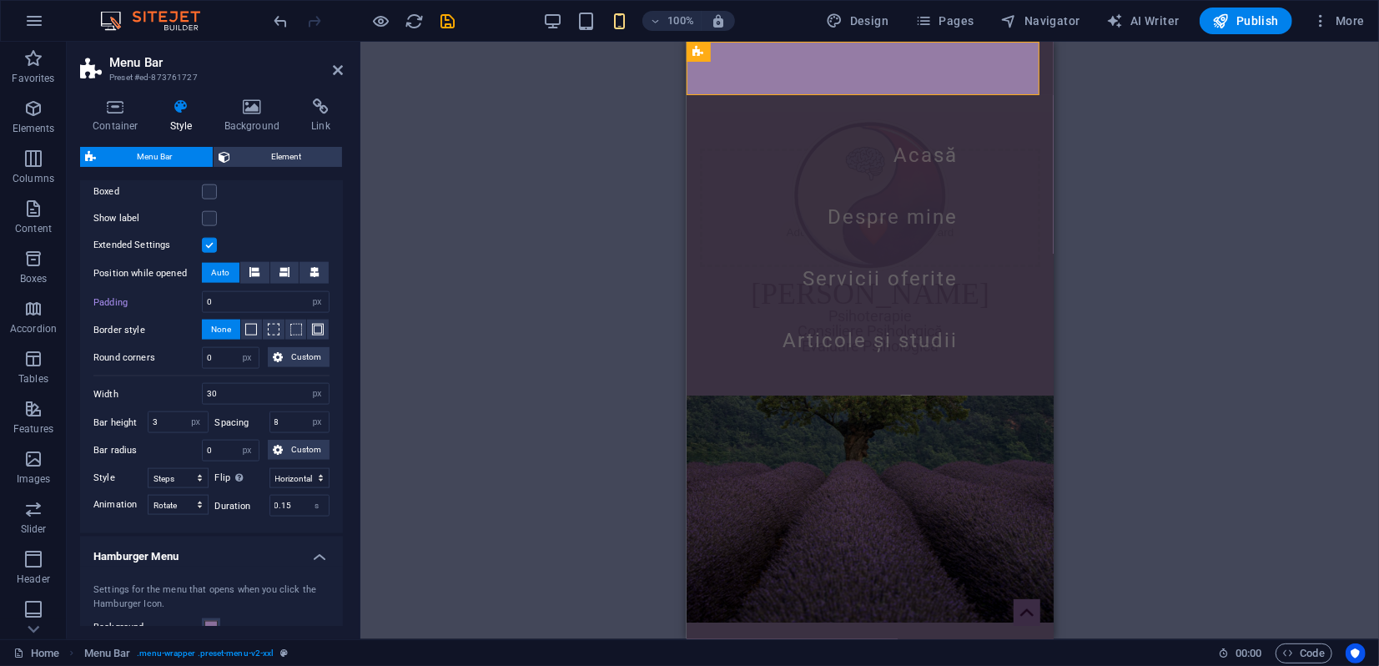
scroll to position [1482, 0]
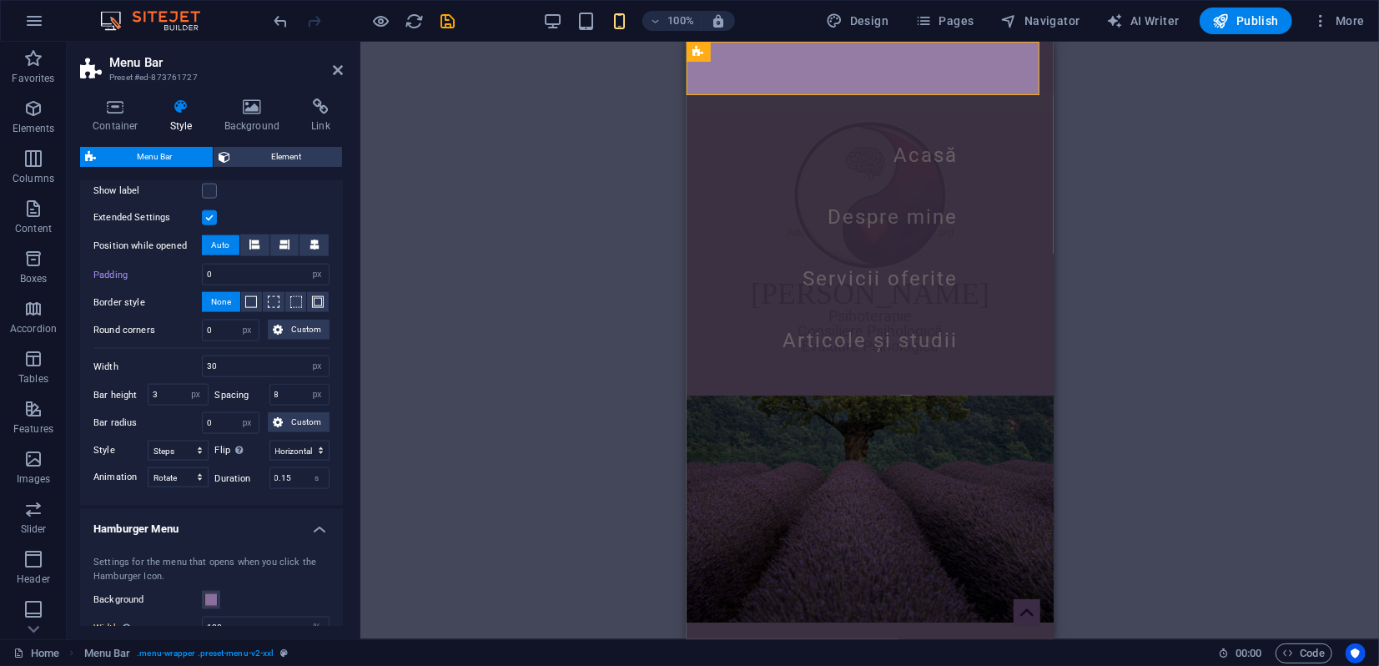
click at [214, 225] on label at bounding box center [209, 217] width 15 height 15
click at [0, 0] on input "Extended Settings" at bounding box center [0, 0] width 0 height 0
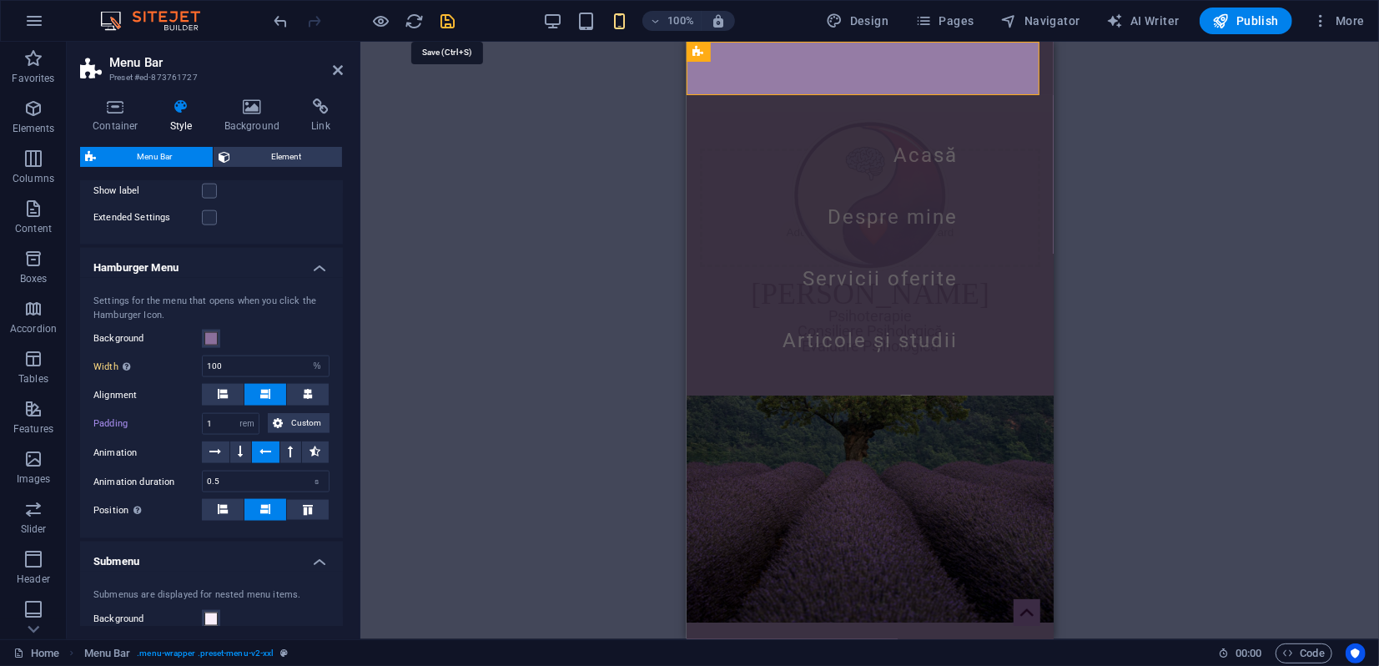
click at [450, 19] on icon "save" at bounding box center [448, 21] width 19 height 19
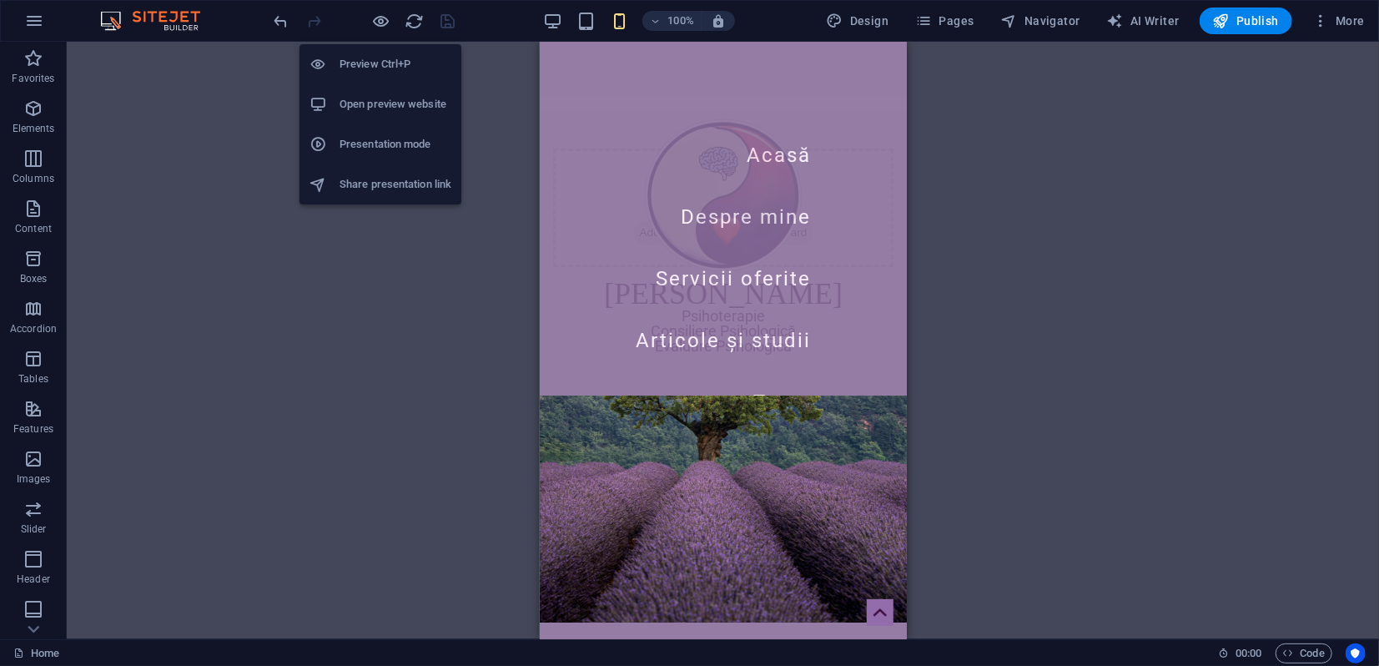
click at [368, 153] on h6 "Presentation mode" at bounding box center [395, 144] width 112 height 20
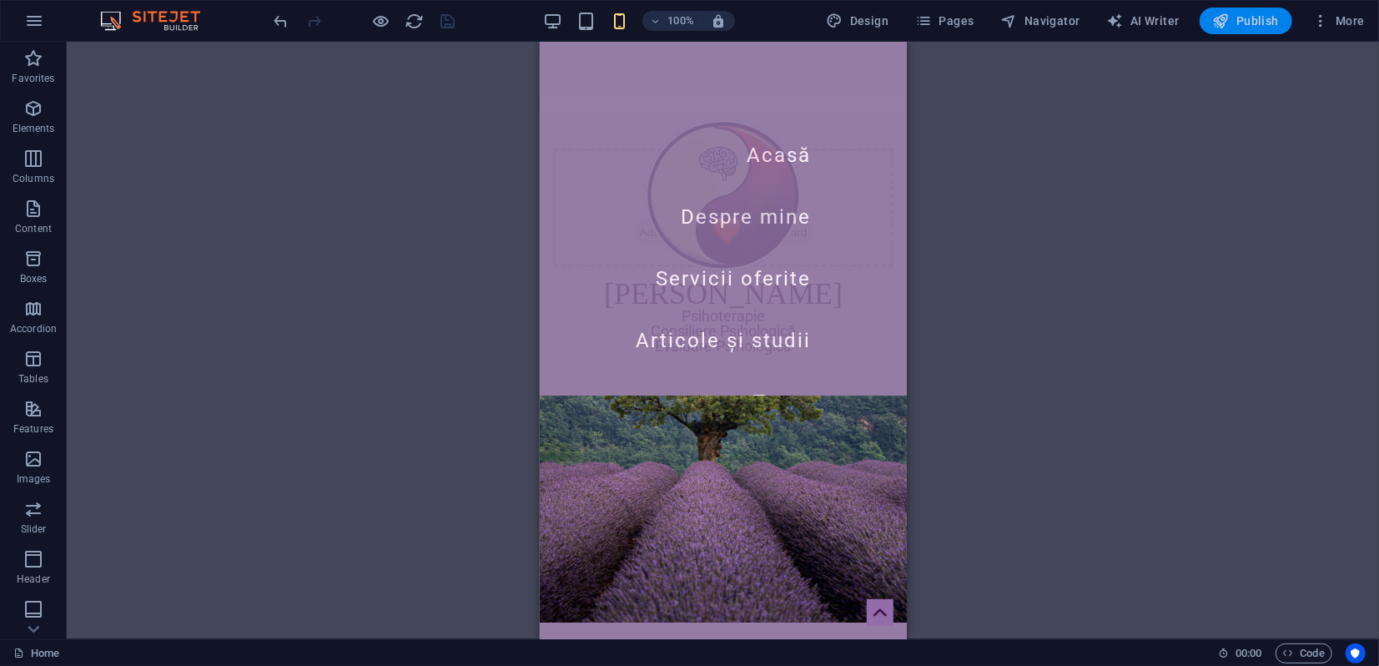
click at [1267, 20] on span "Publish" at bounding box center [1246, 21] width 66 height 17
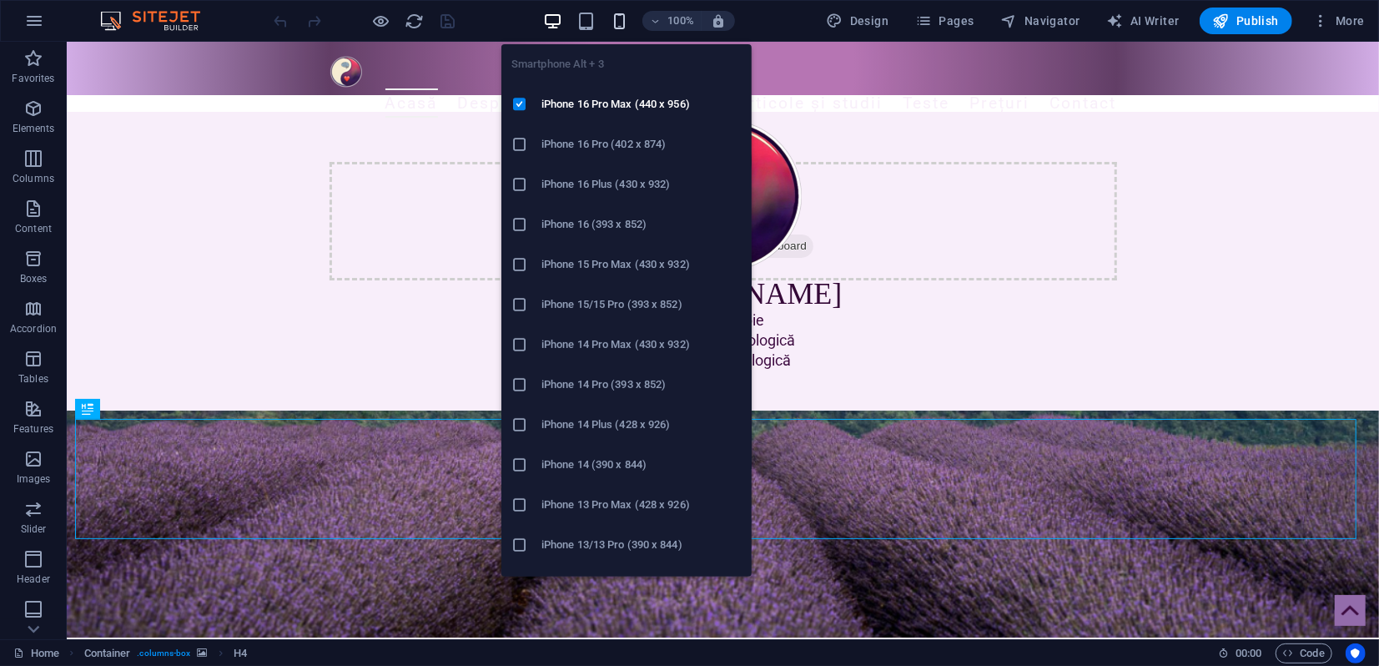
click at [621, 19] on icon "button" at bounding box center [619, 21] width 19 height 19
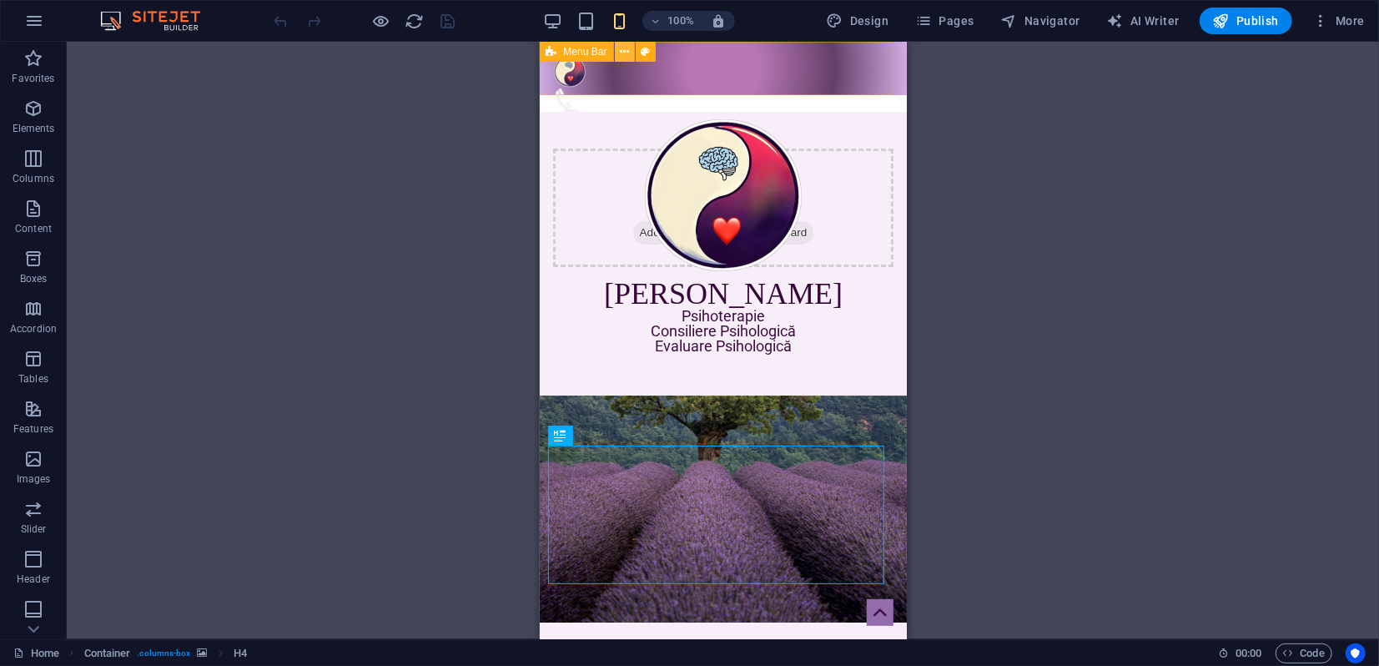
click at [627, 48] on icon at bounding box center [624, 52] width 9 height 18
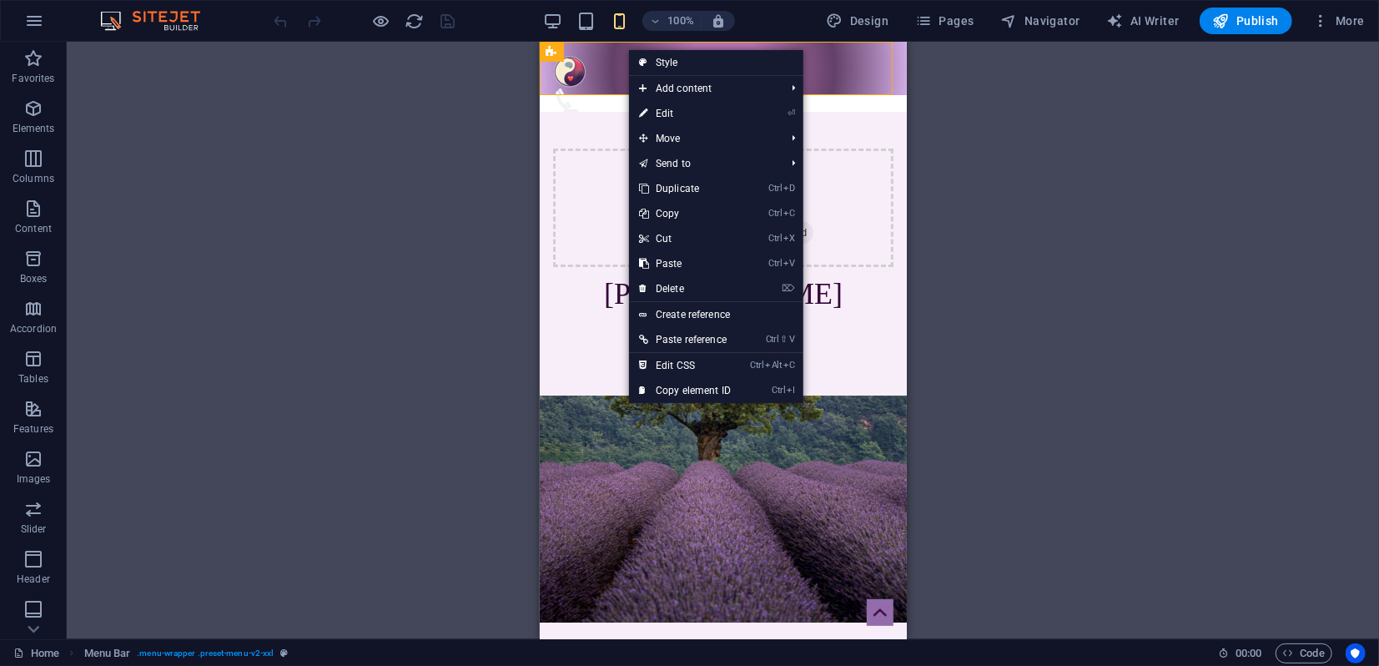
click at [661, 112] on link "⏎ Edit" at bounding box center [685, 113] width 112 height 25
select select "rem"
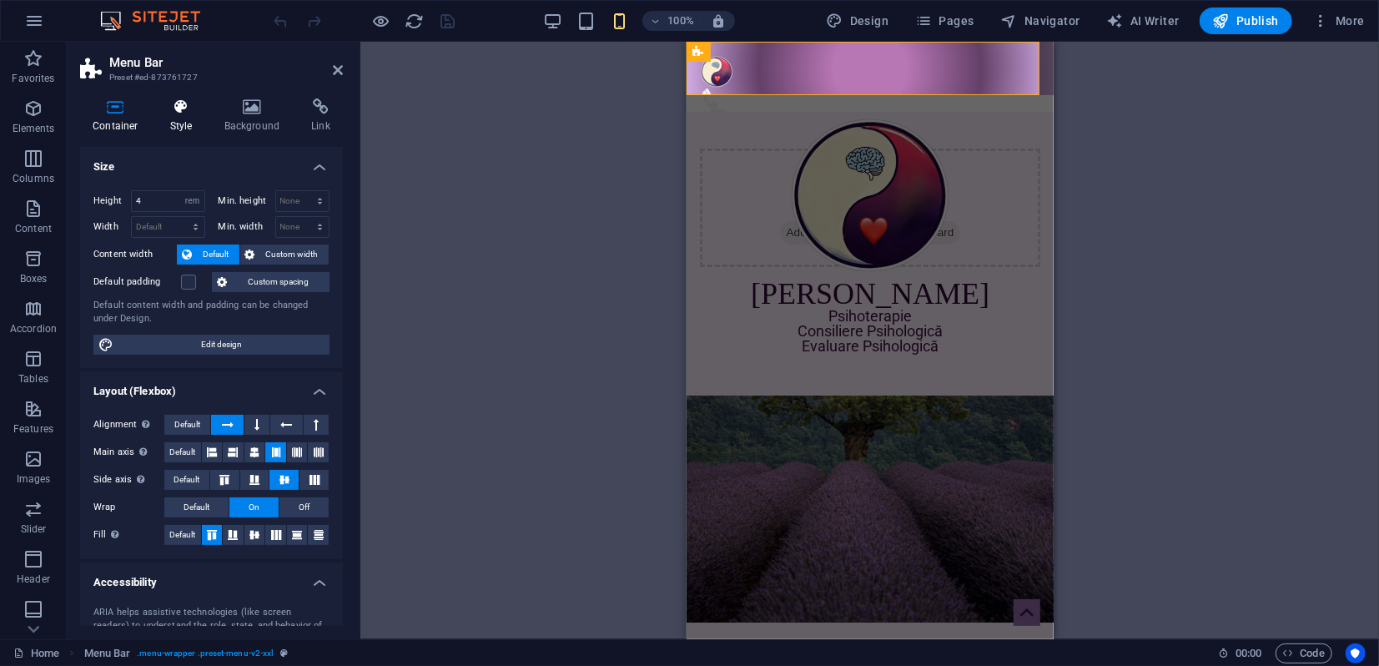
click at [188, 120] on h4 "Style" at bounding box center [185, 115] width 54 height 35
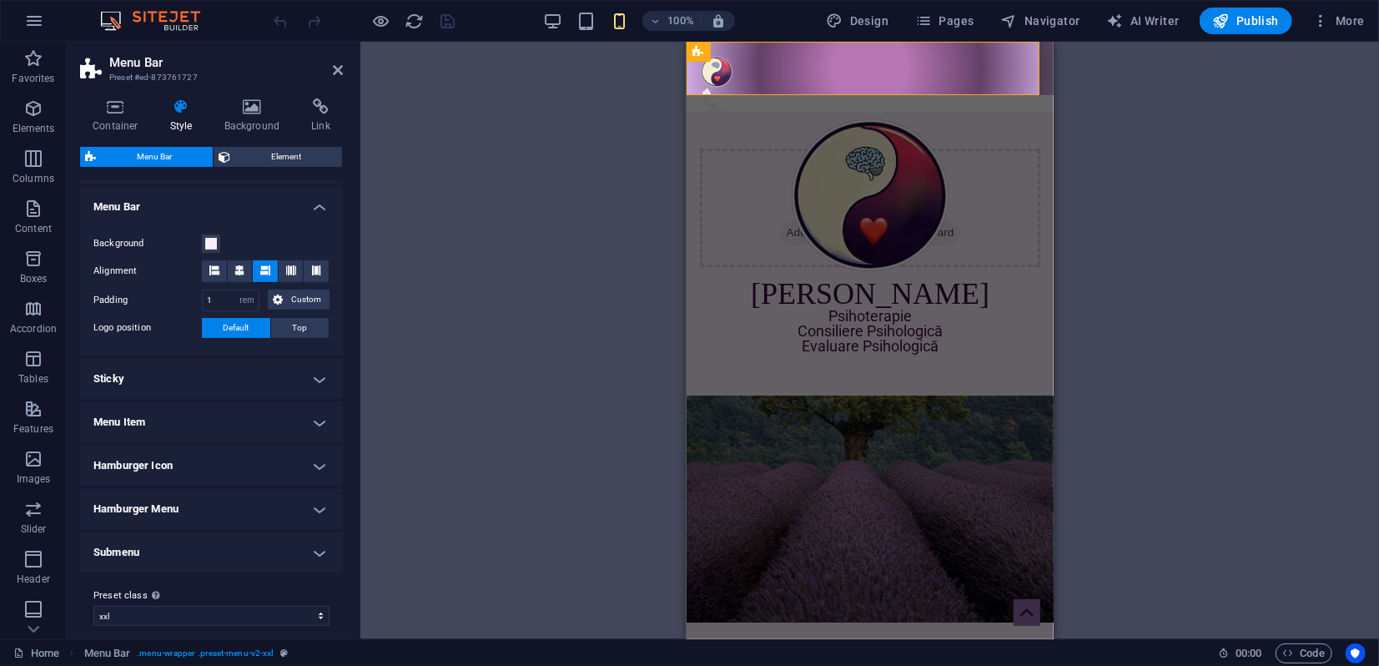
scroll to position [289, 0]
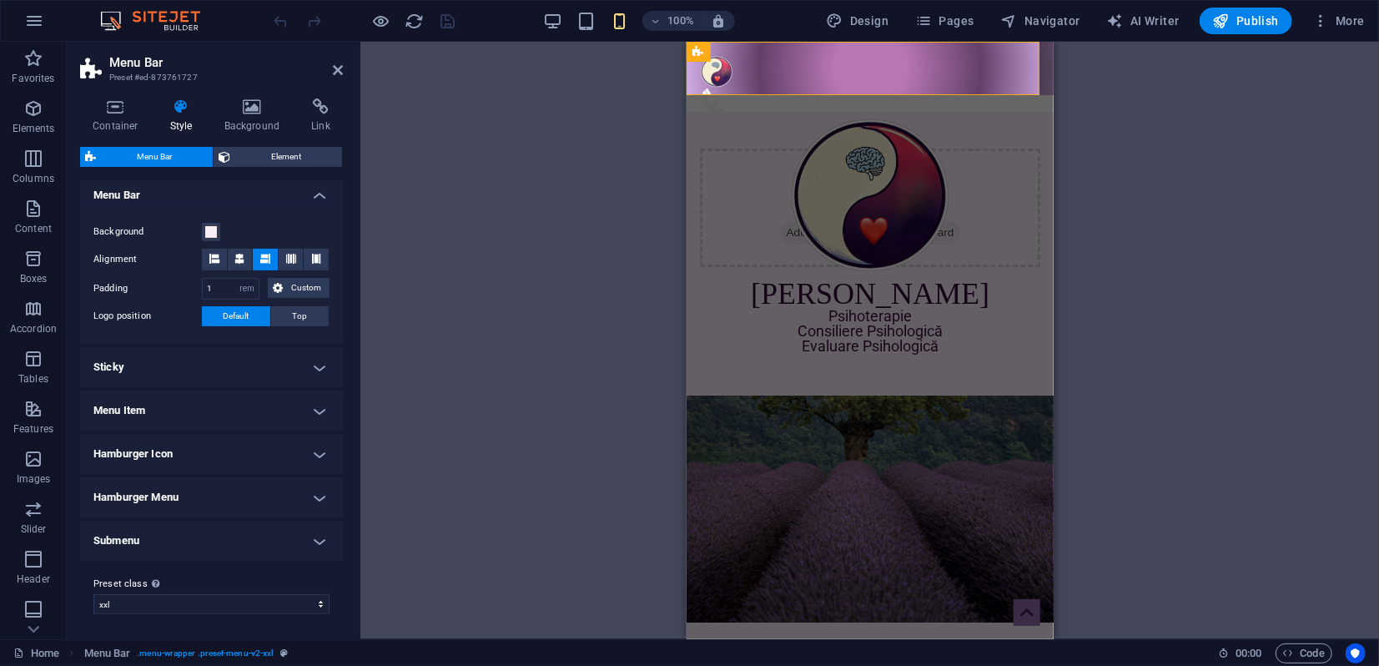
click at [173, 498] on h4 "Hamburger Menu" at bounding box center [211, 497] width 263 height 40
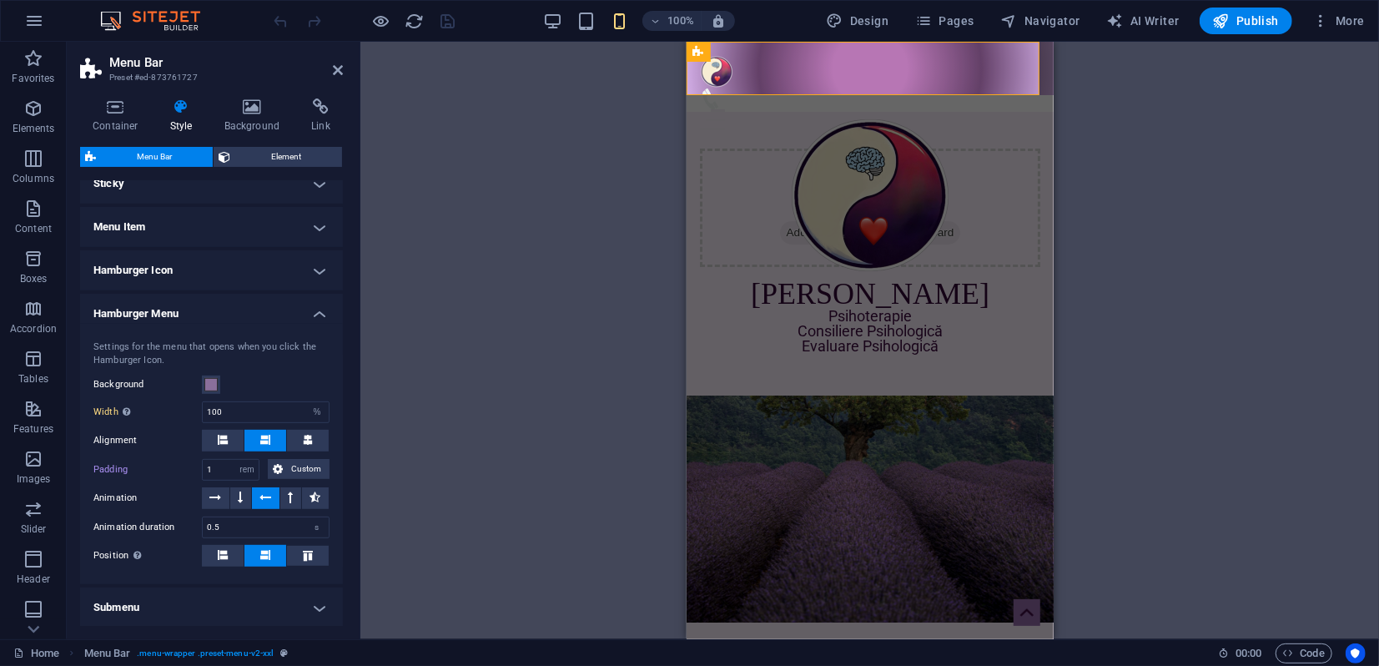
scroll to position [475, 0]
drag, startPoint x: 214, startPoint y: 519, endPoint x: 231, endPoint y: 518, distance: 17.5
click at [230, 518] on input "0.5" at bounding box center [266, 525] width 126 height 20
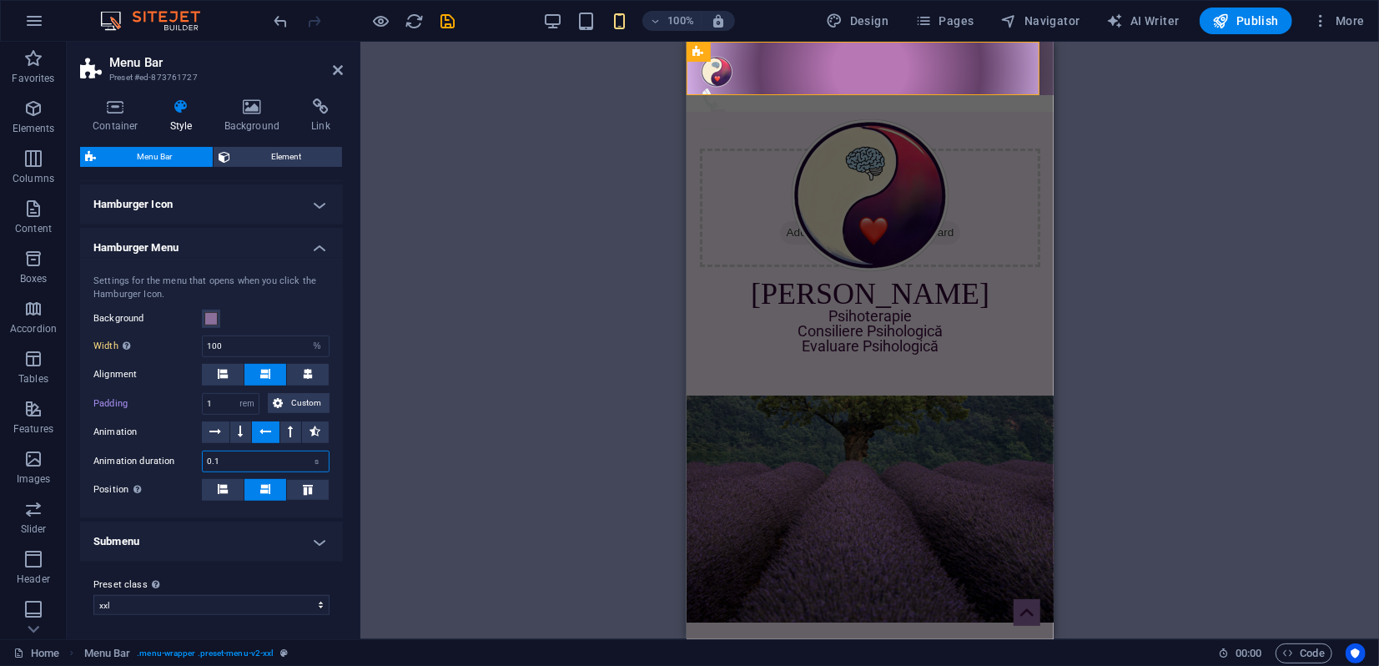
type input "0.1"
click at [255, 535] on h4 "Submenu" at bounding box center [211, 541] width 263 height 40
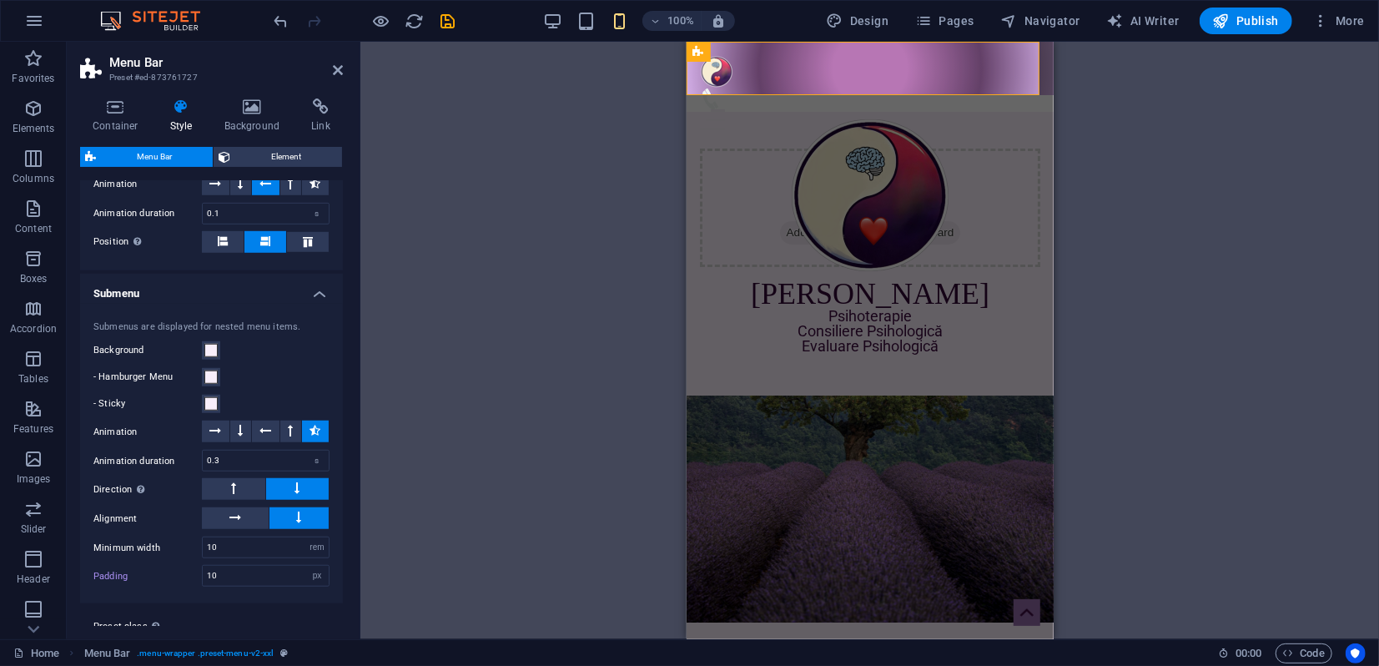
scroll to position [816, 0]
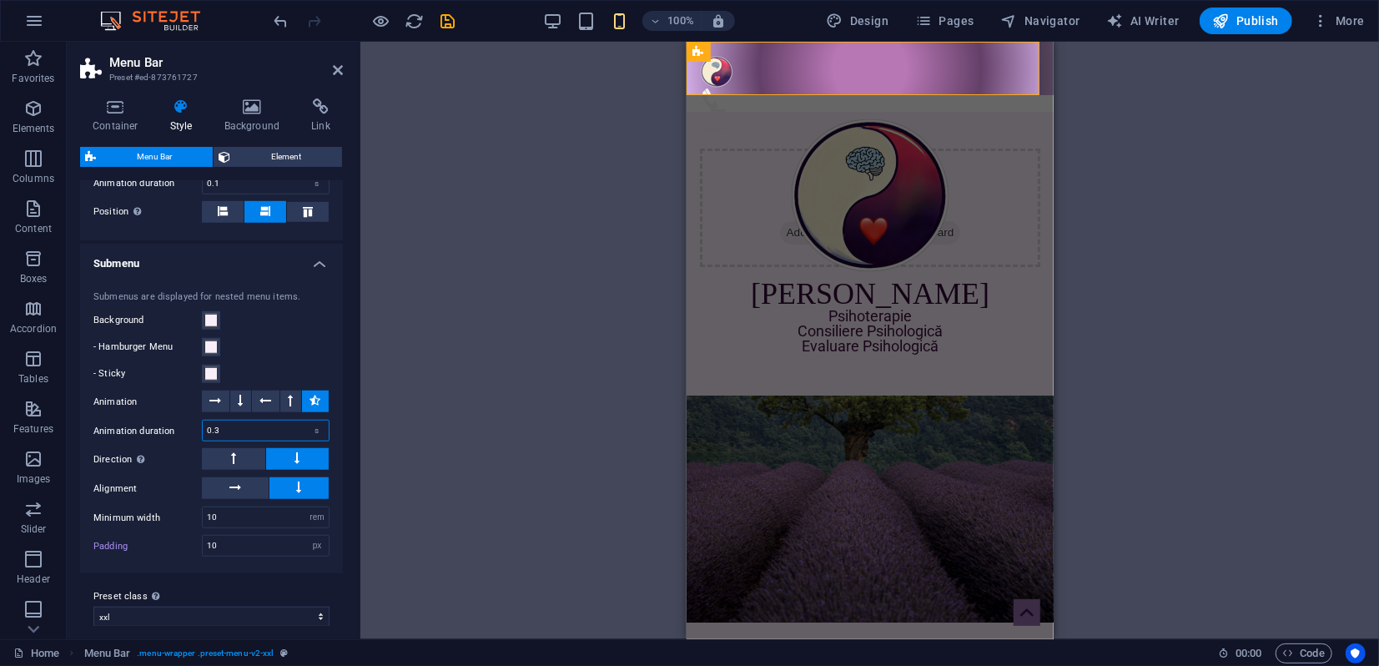
drag, startPoint x: 230, startPoint y: 429, endPoint x: 219, endPoint y: 420, distance: 13.7
click at [213, 424] on input "0.3" at bounding box center [266, 430] width 126 height 20
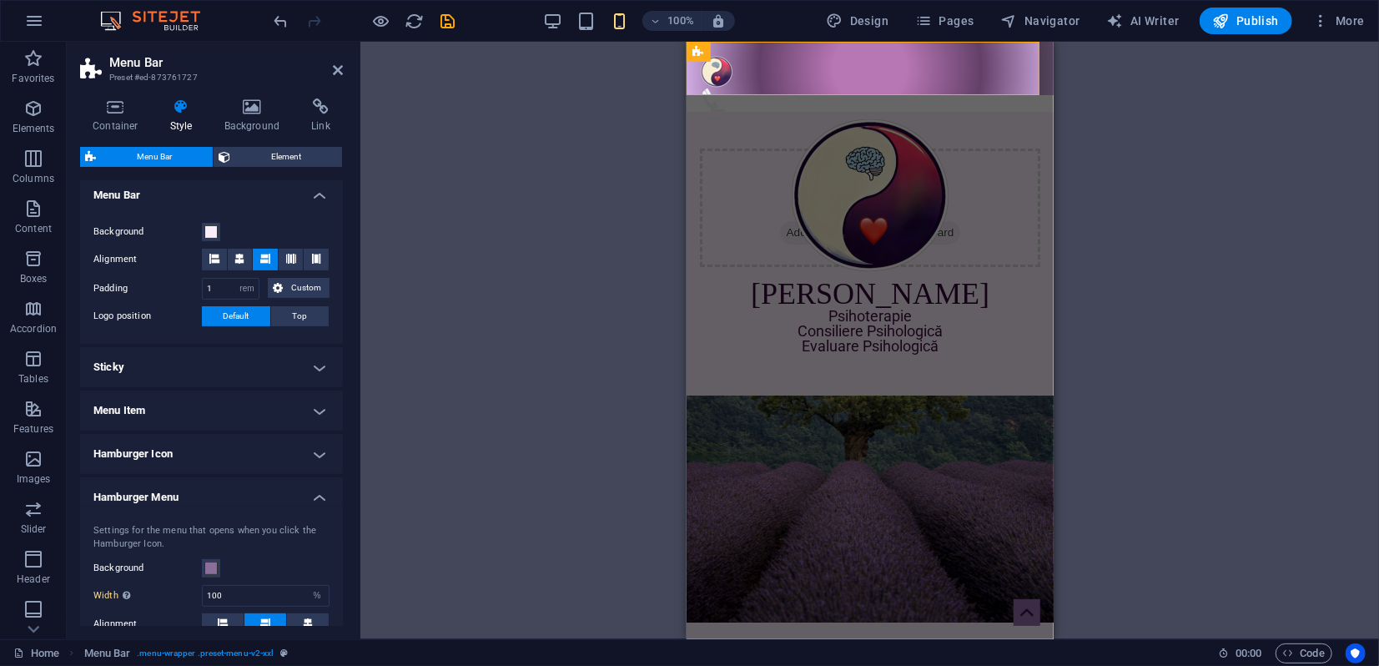
scroll to position [260, 0]
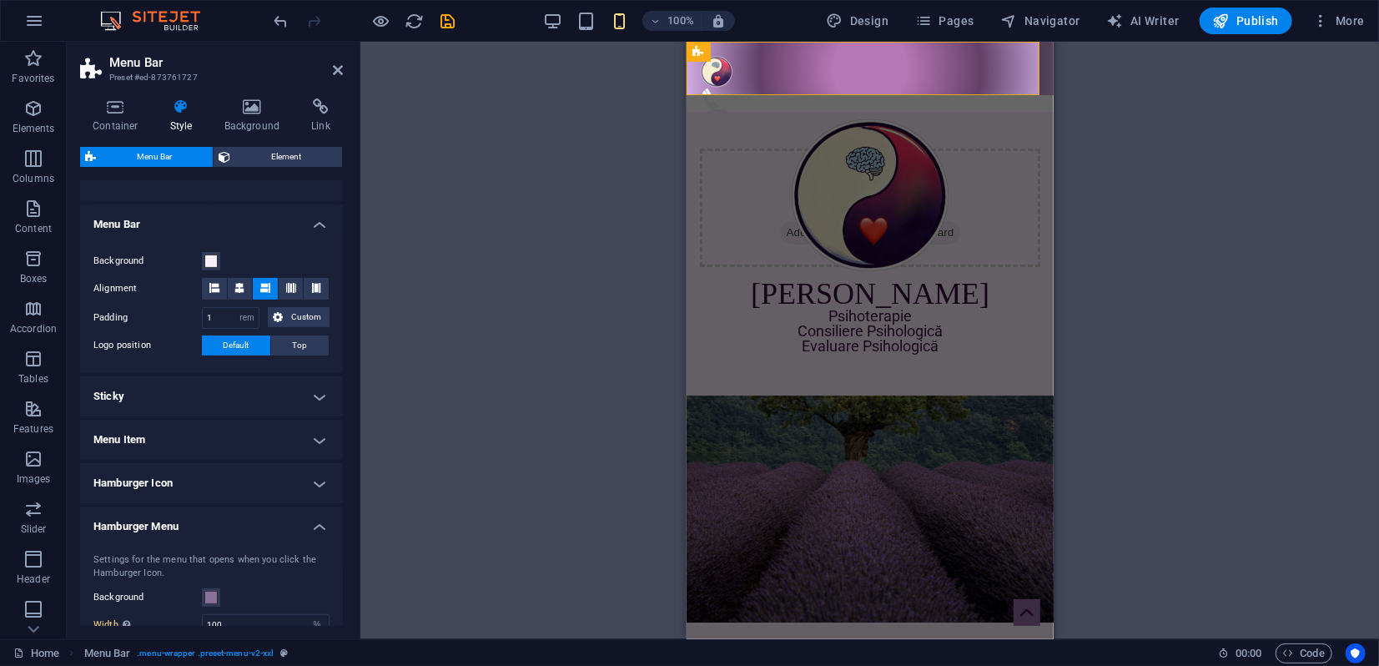
type input "0.5"
click at [217, 433] on h4 "Menu Item" at bounding box center [211, 440] width 263 height 40
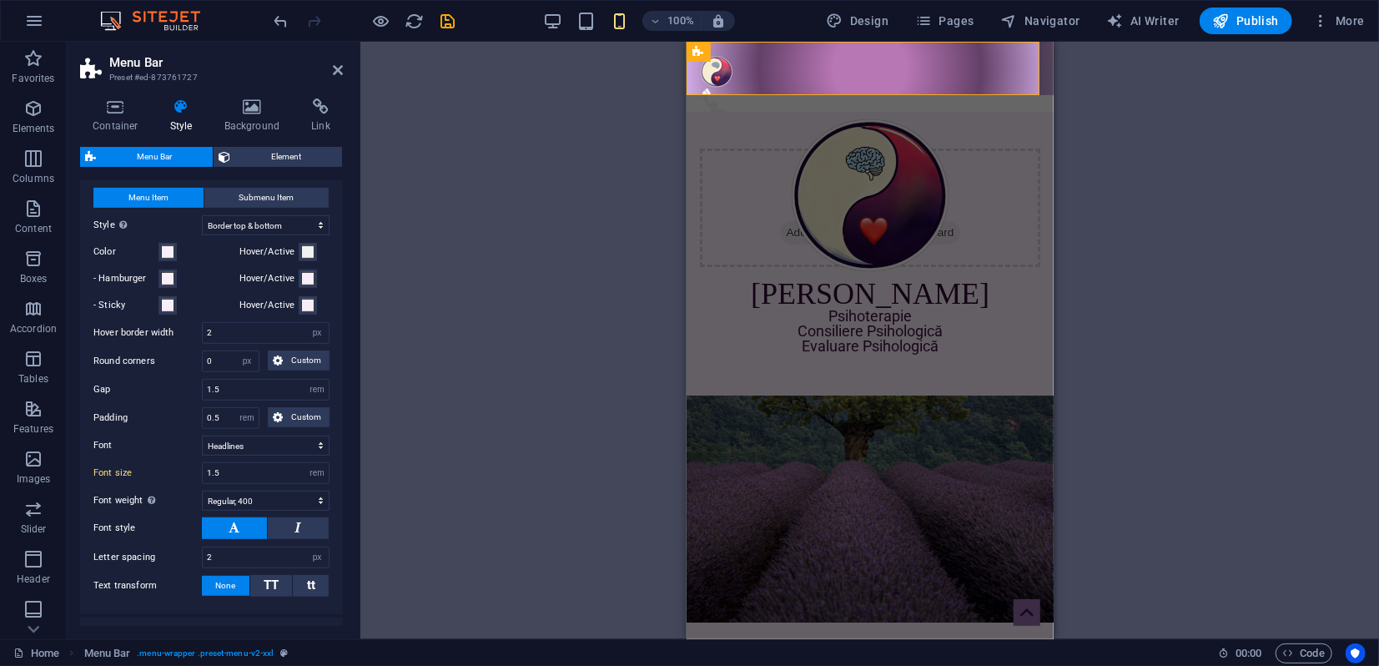
scroll to position [631, 0]
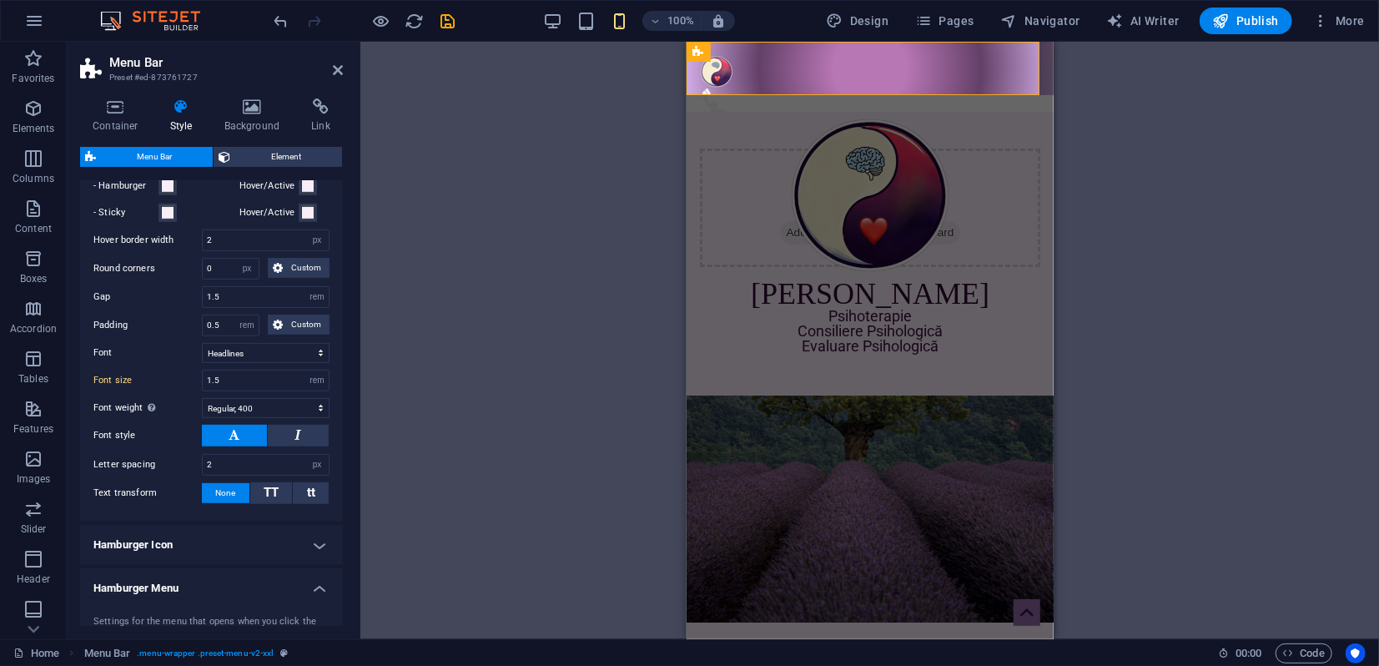
click at [222, 536] on h4 "Hamburger Icon" at bounding box center [211, 545] width 263 height 40
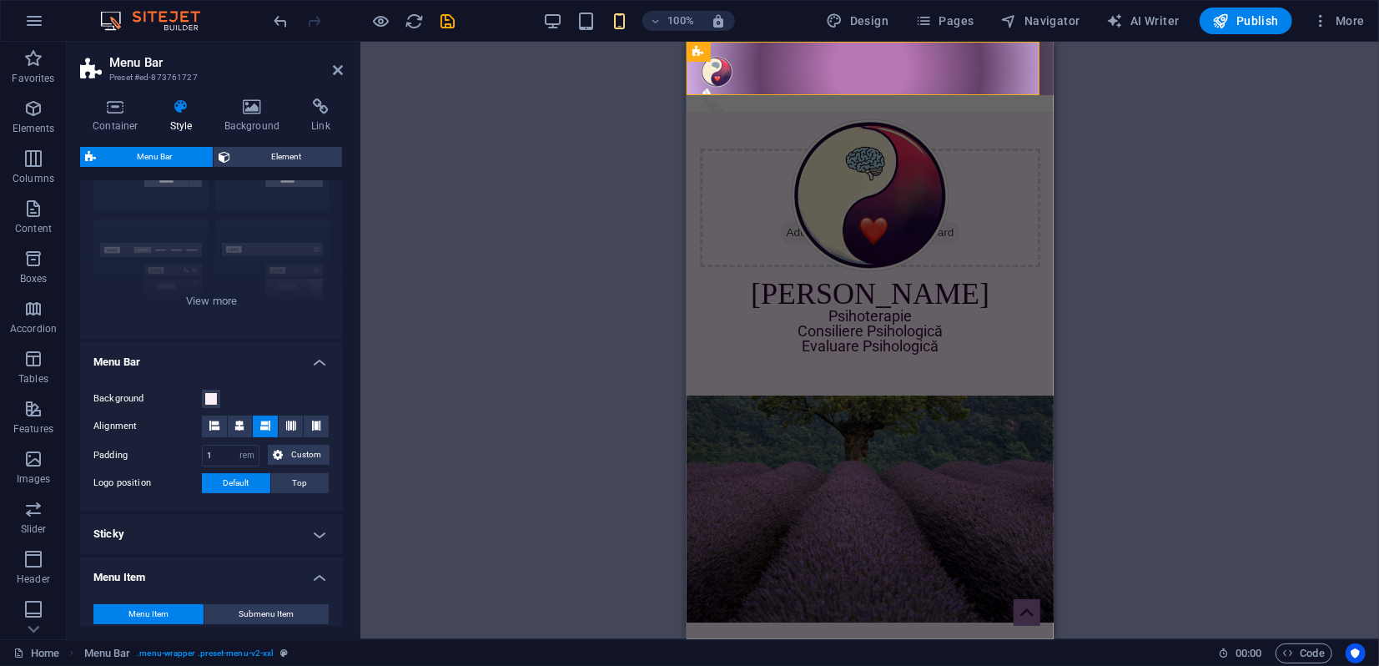
scroll to position [75, 0]
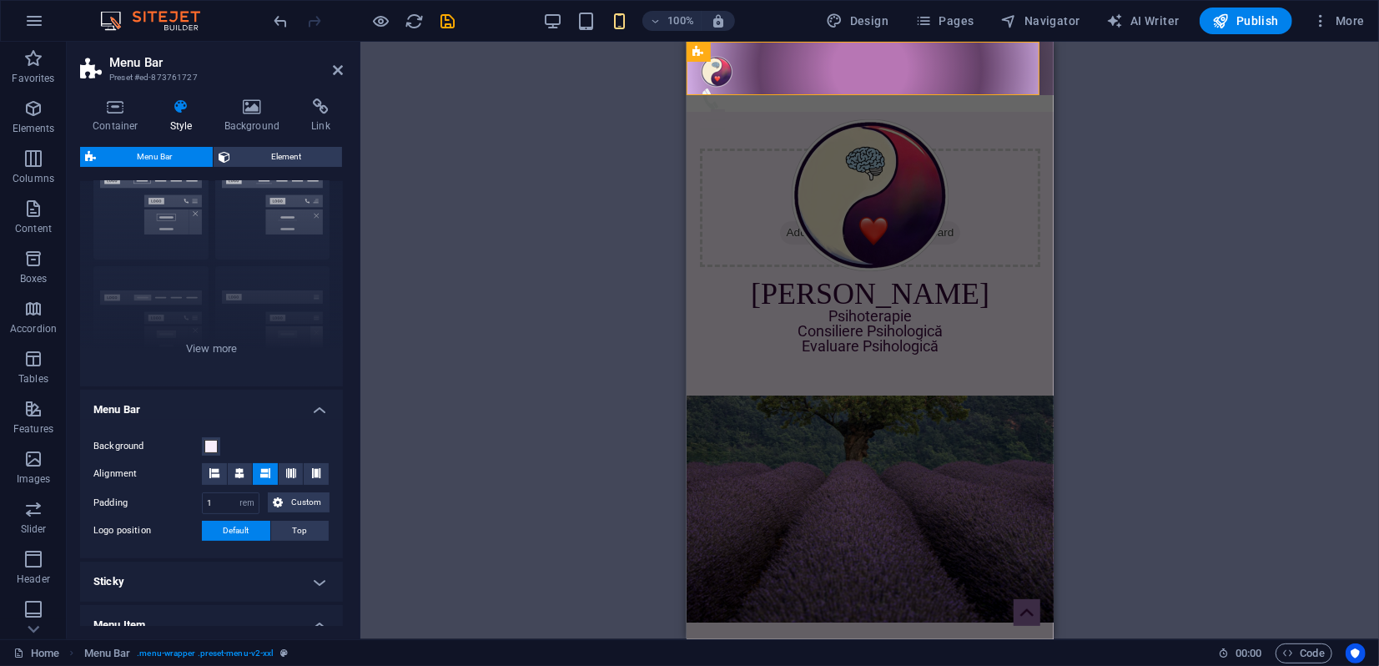
click at [209, 577] on h4 "Sticky" at bounding box center [211, 581] width 263 height 40
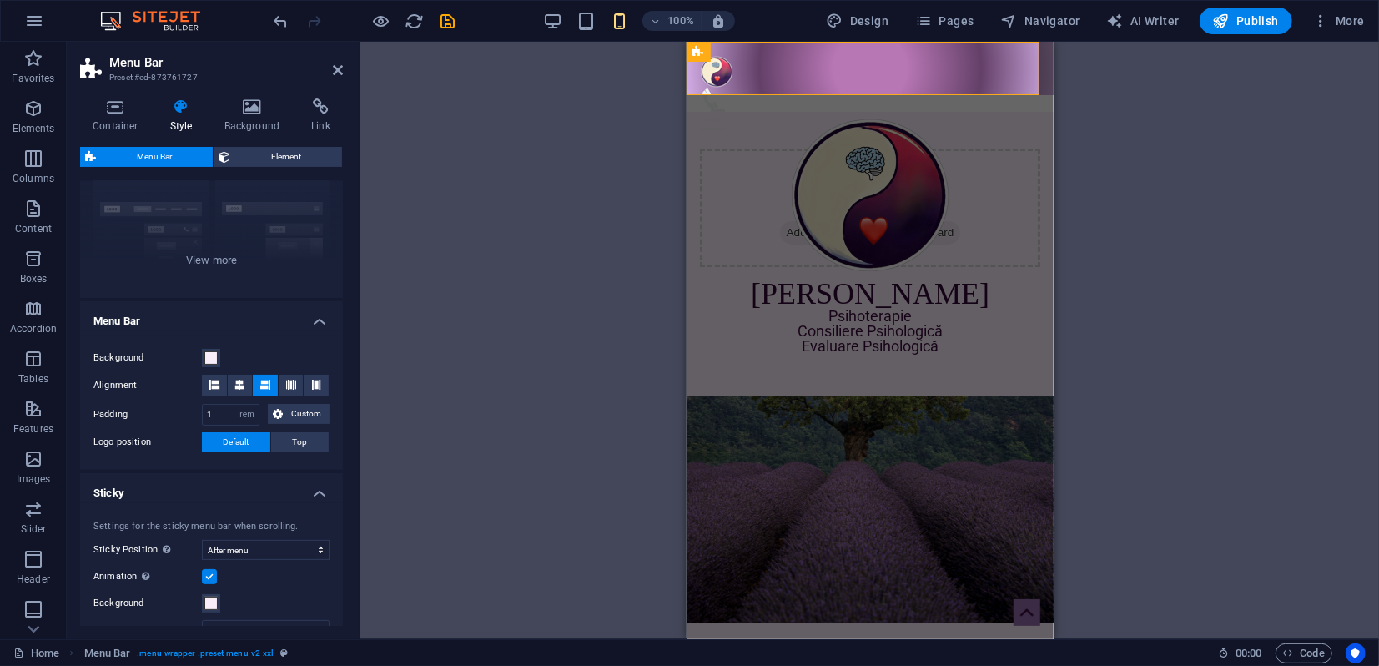
scroll to position [260, 0]
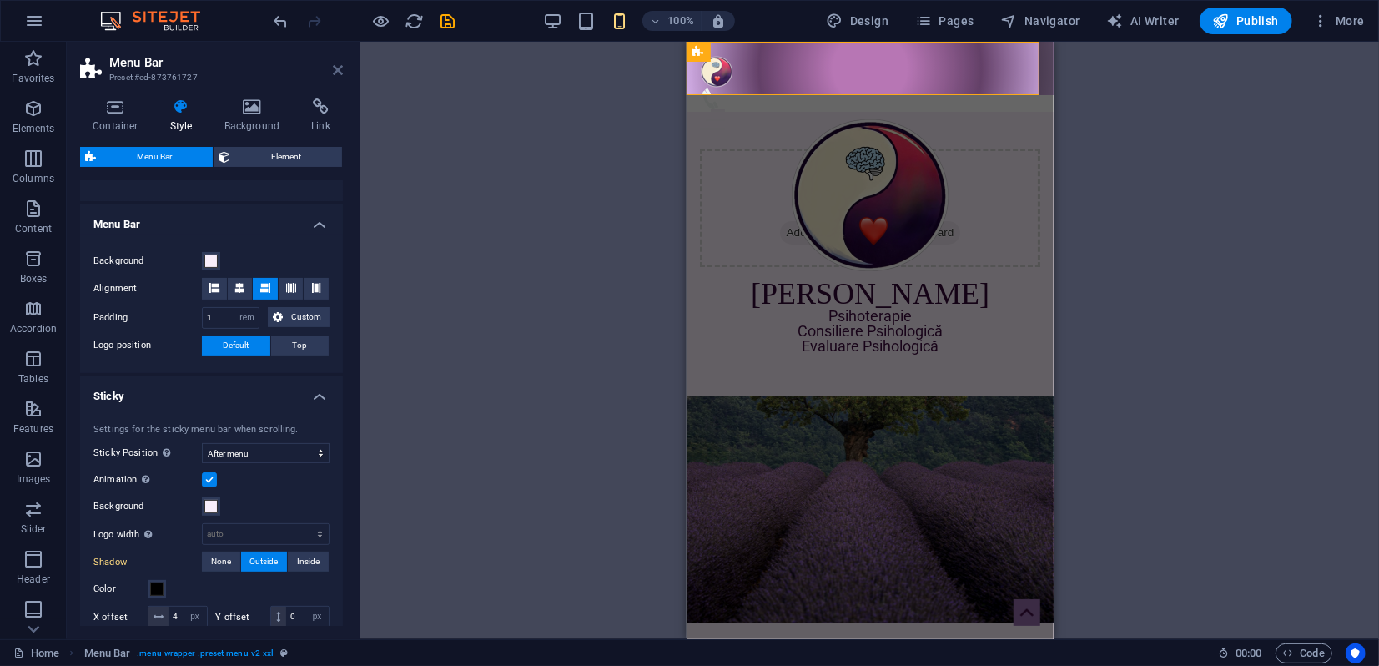
click at [334, 73] on icon at bounding box center [338, 69] width 10 height 13
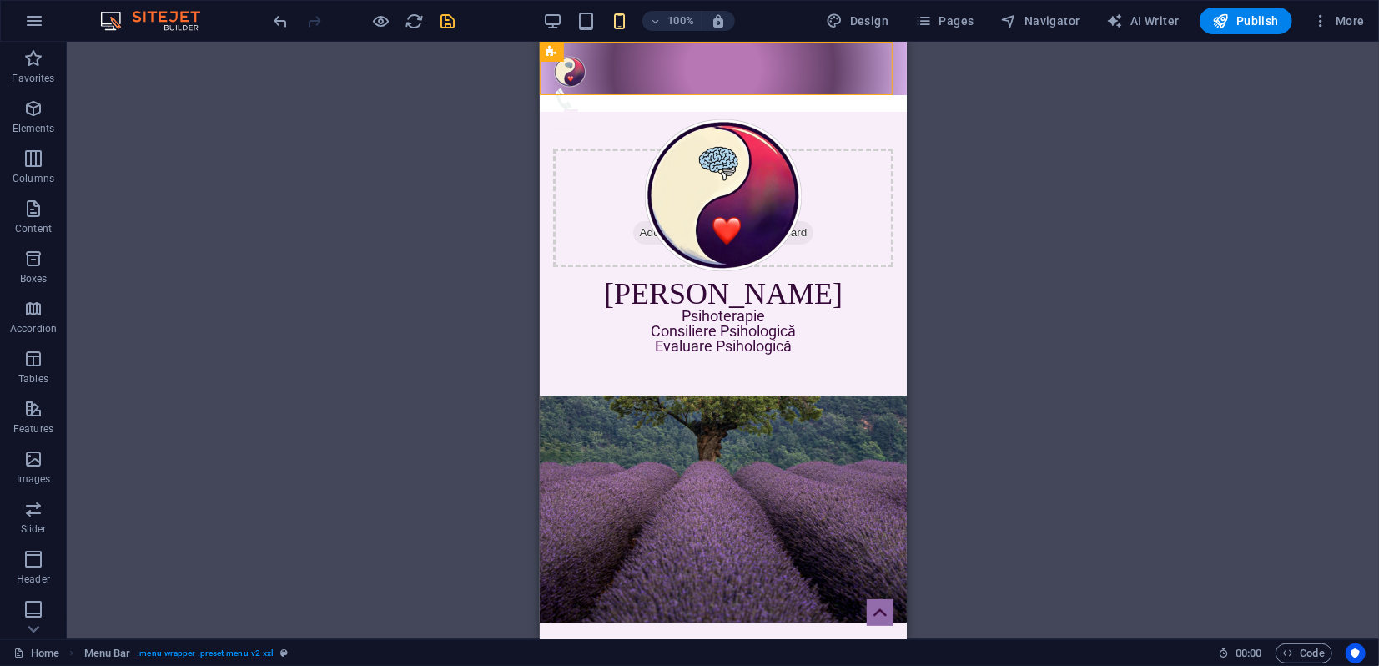
click at [450, 19] on icon "save" at bounding box center [448, 21] width 19 height 19
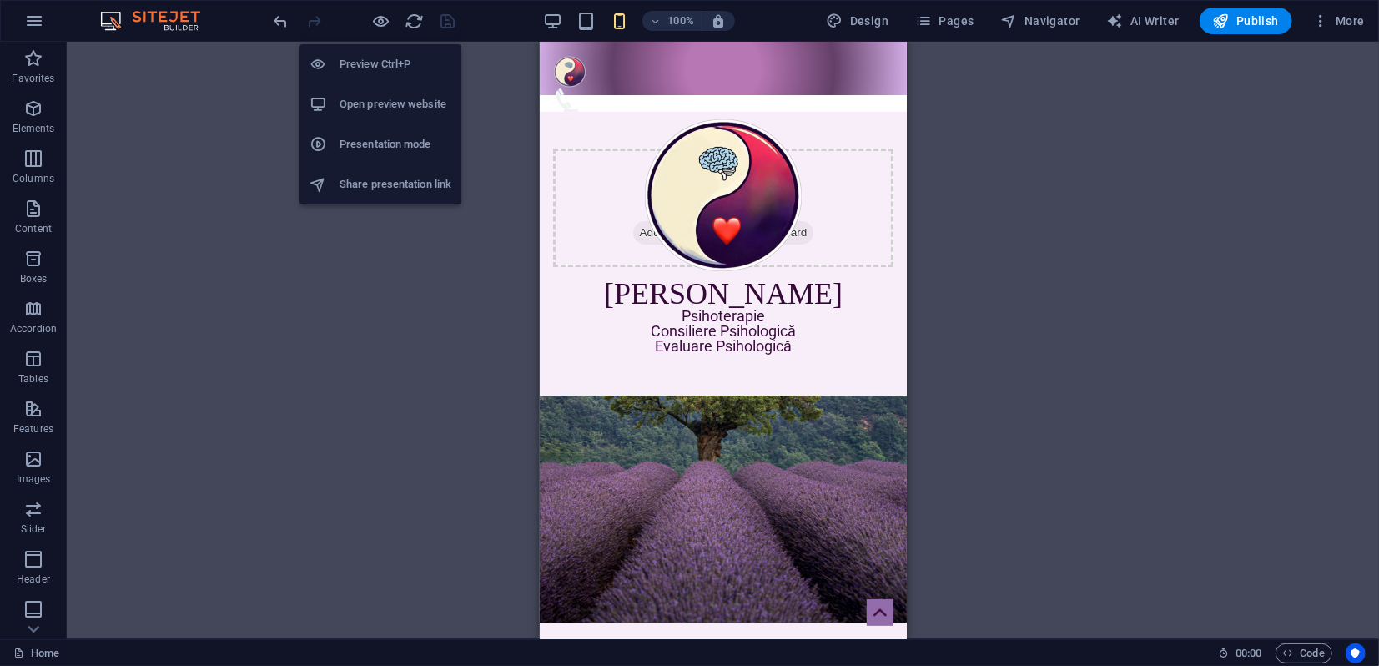
click at [369, 152] on h6 "Presentation mode" at bounding box center [395, 144] width 112 height 20
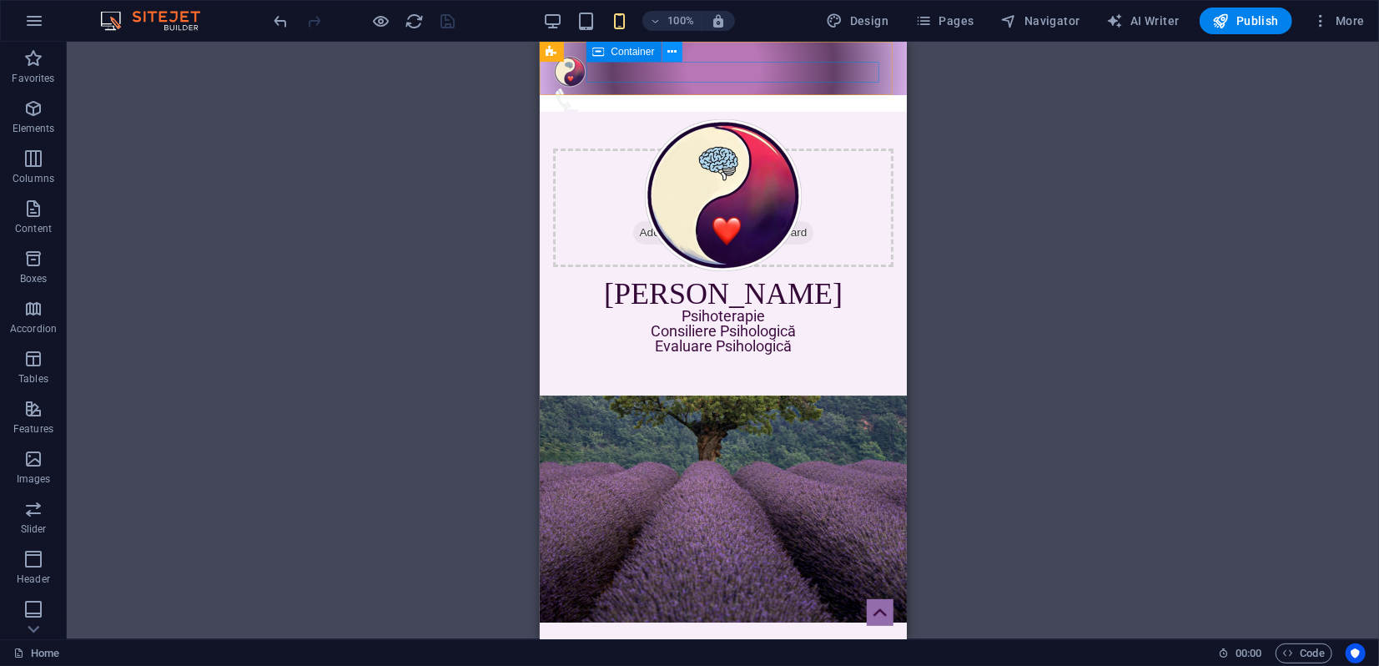
click at [669, 53] on icon at bounding box center [671, 52] width 9 height 18
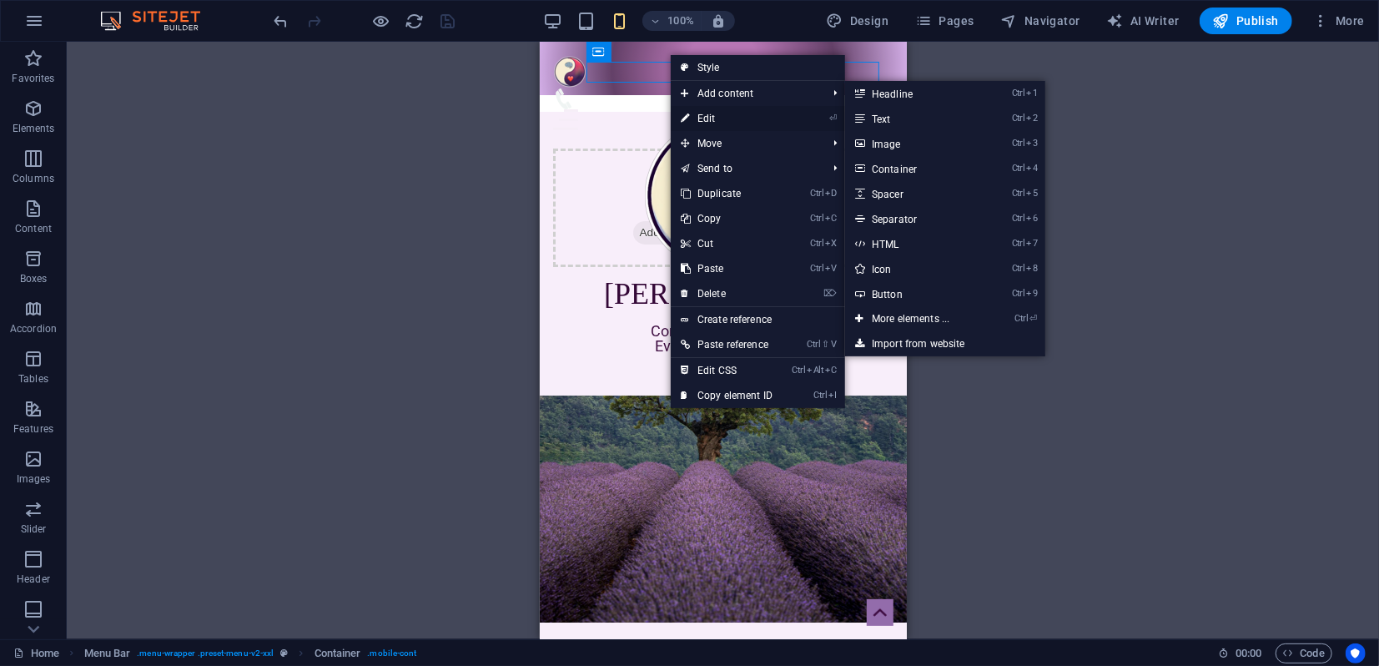
click at [702, 118] on link "⏎ Edit" at bounding box center [727, 118] width 112 height 25
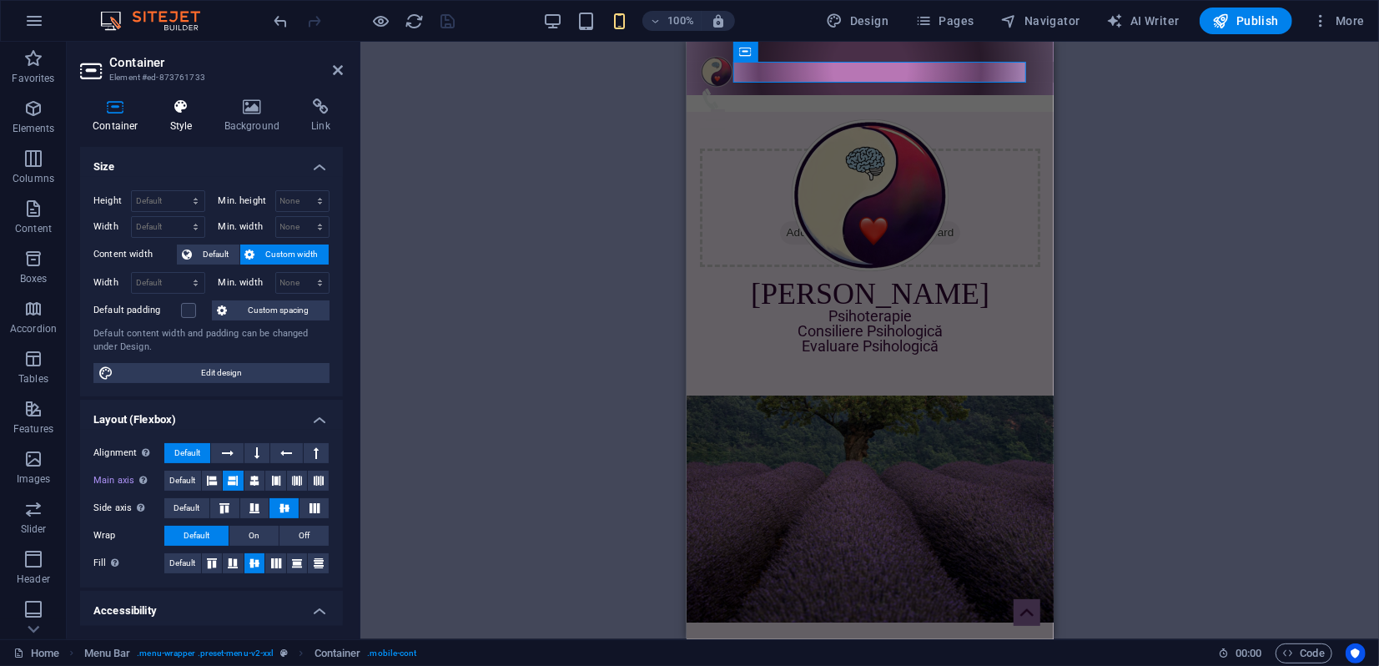
click at [178, 108] on icon at bounding box center [182, 106] width 48 height 17
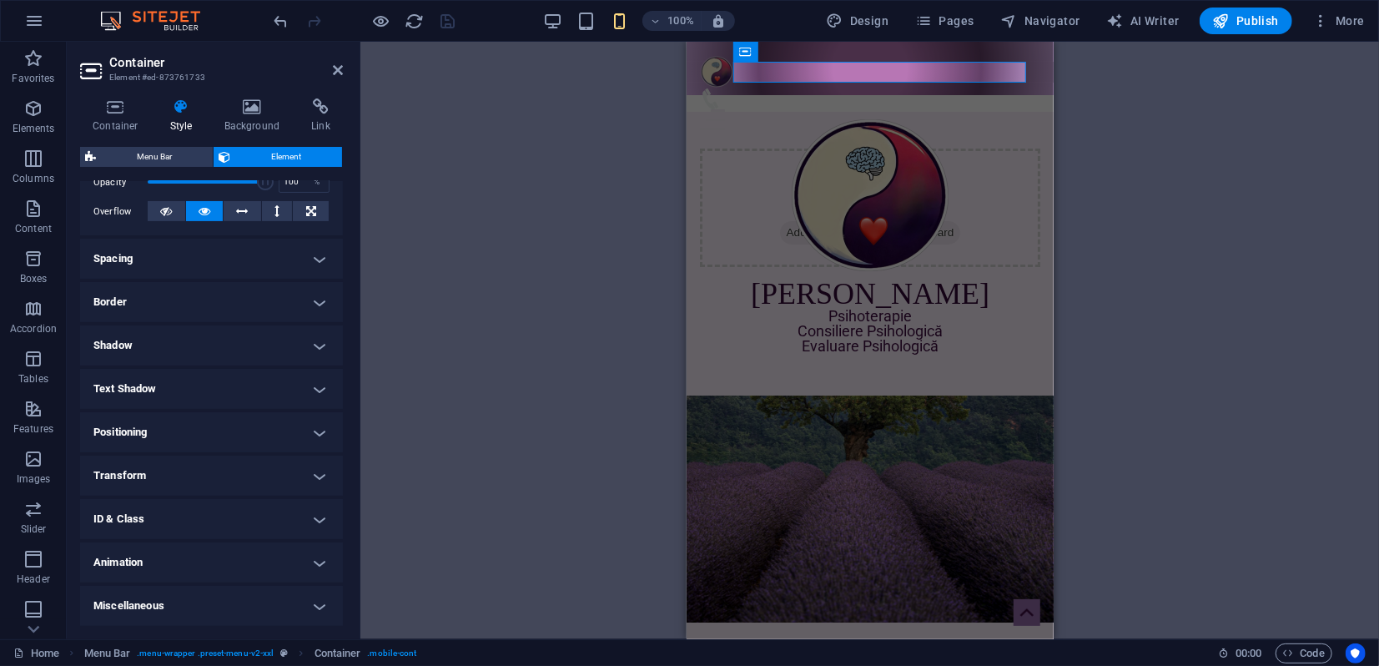
click at [197, 560] on h4 "Animation" at bounding box center [211, 562] width 263 height 40
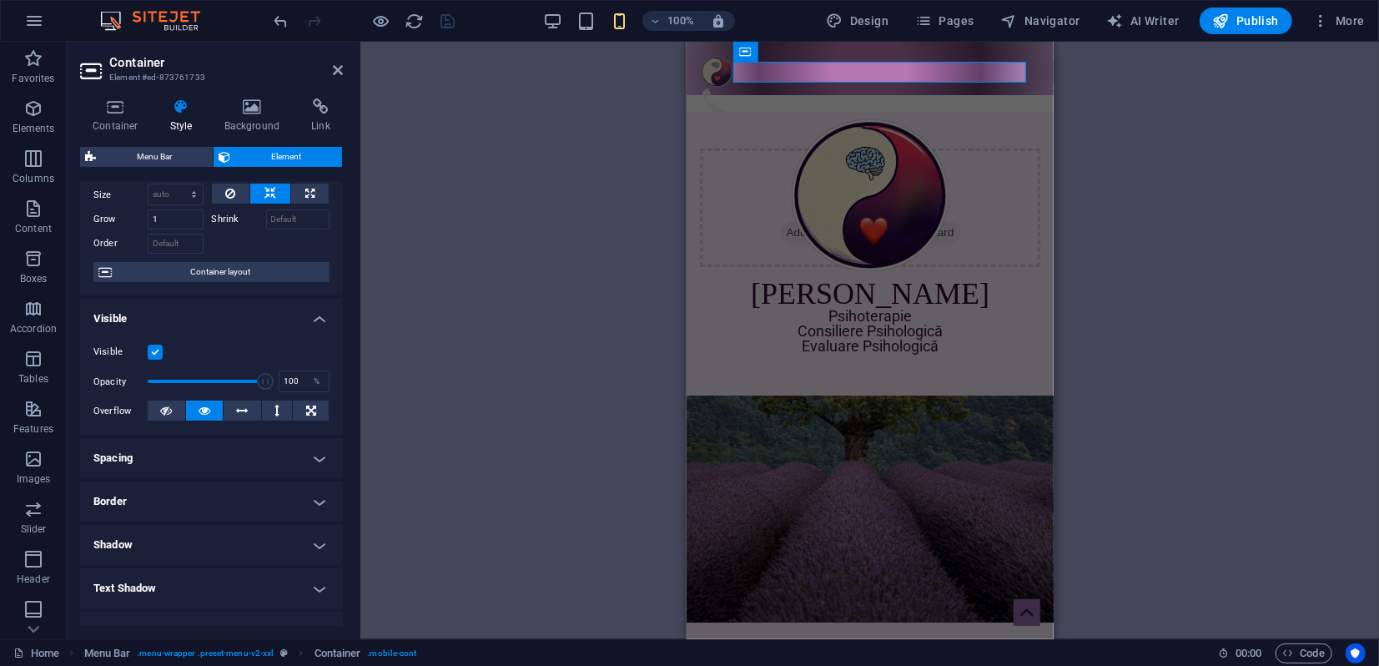
scroll to position [0, 0]
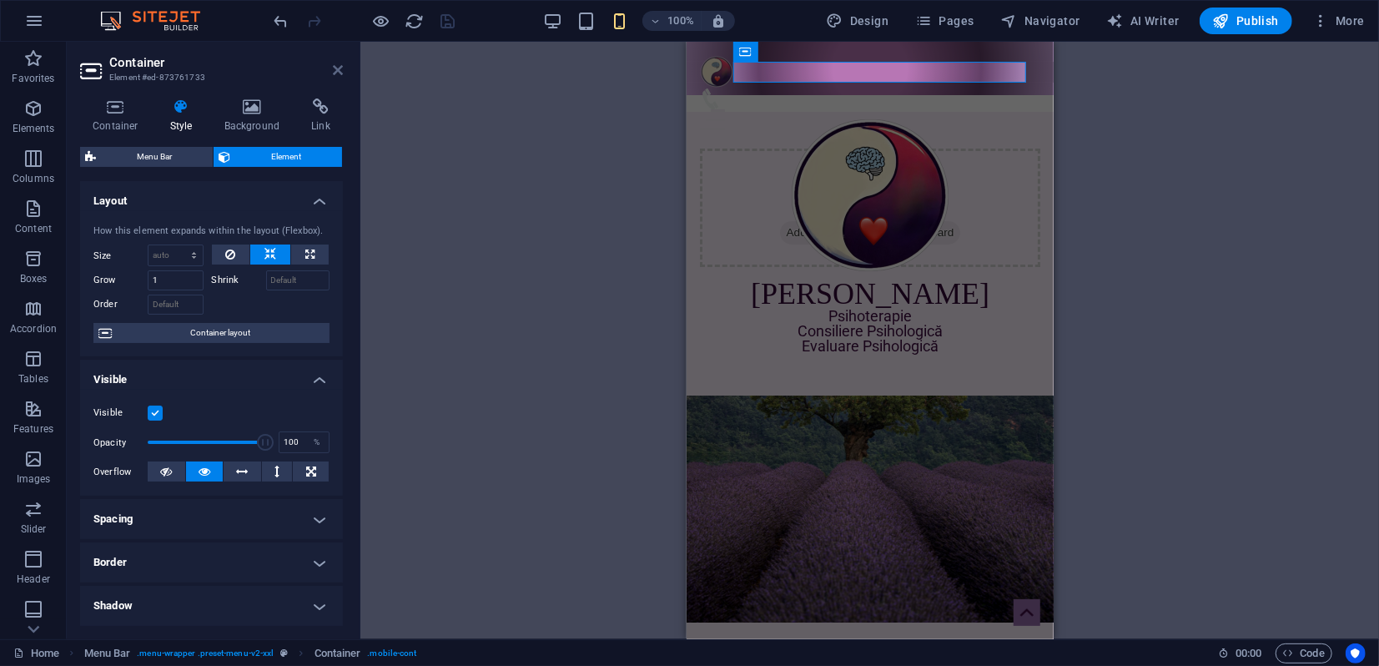
click at [337, 70] on icon at bounding box center [338, 69] width 10 height 13
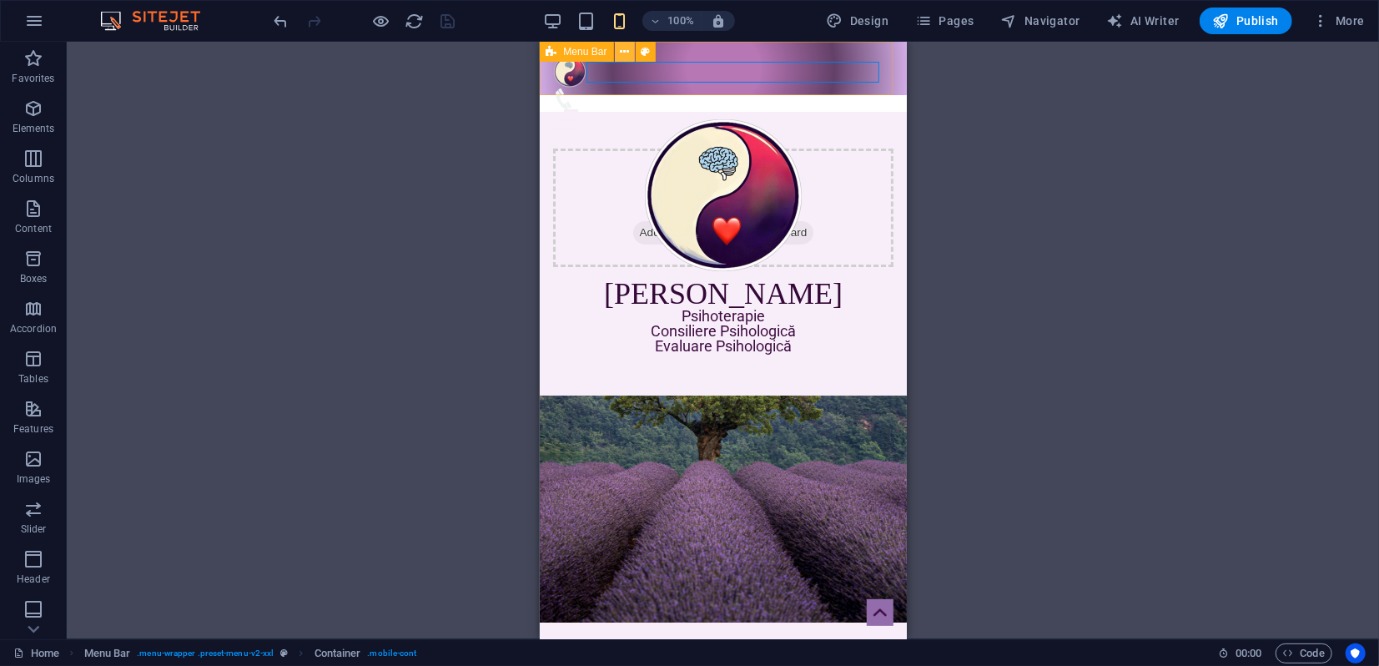
click at [621, 52] on icon at bounding box center [624, 52] width 9 height 18
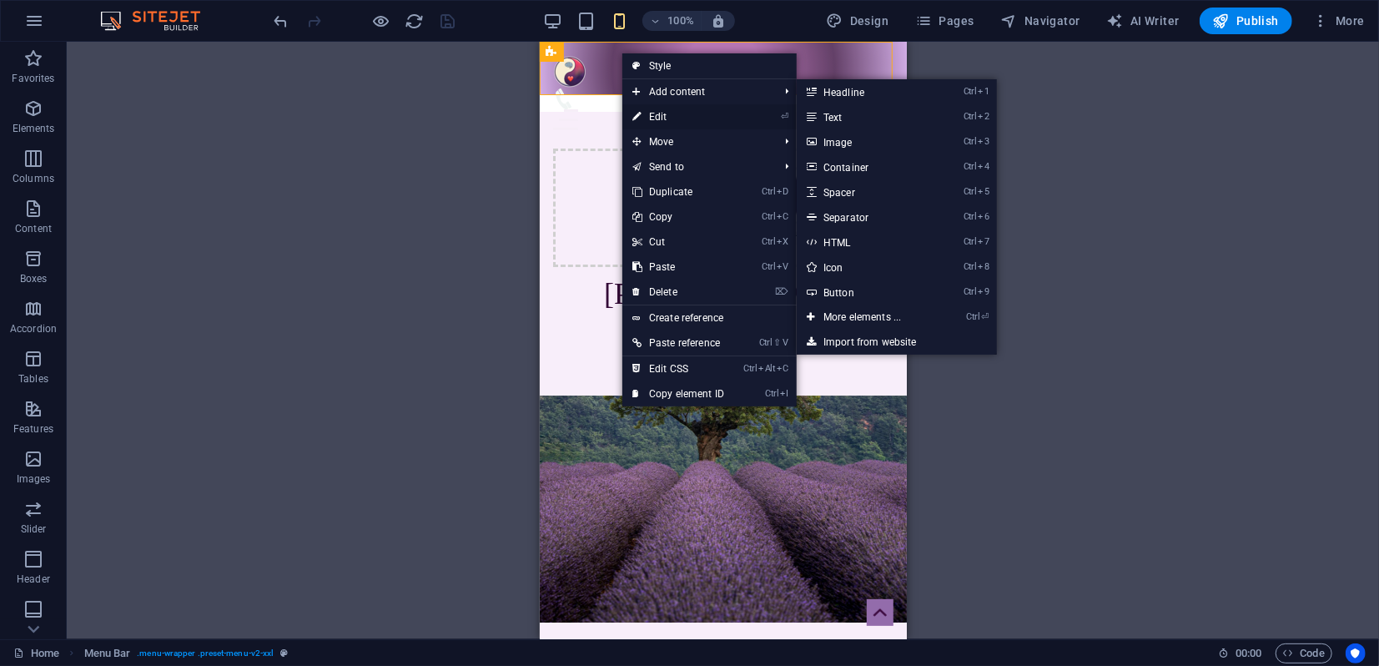
click at [651, 116] on link "⏎ Edit" at bounding box center [678, 116] width 112 height 25
select select "rem"
select select "sticky_menu"
select select "px"
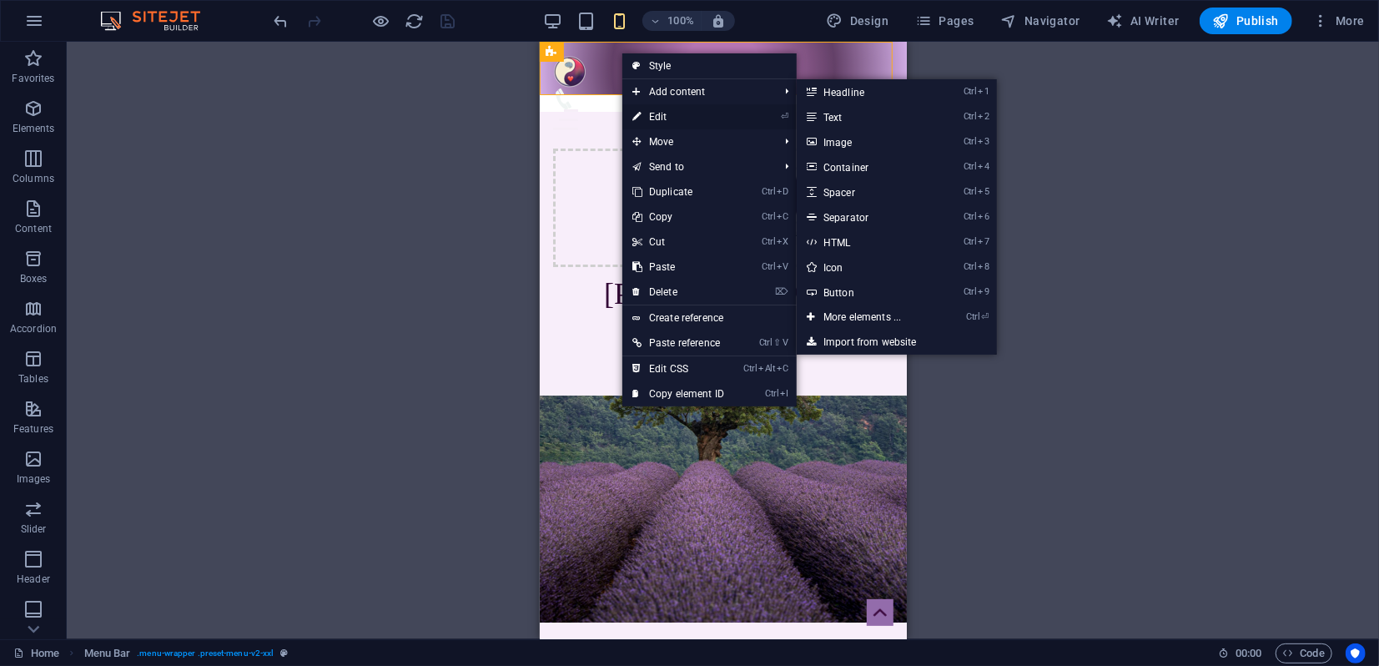
select select "px"
select select "hover_border_vertical"
select select "px"
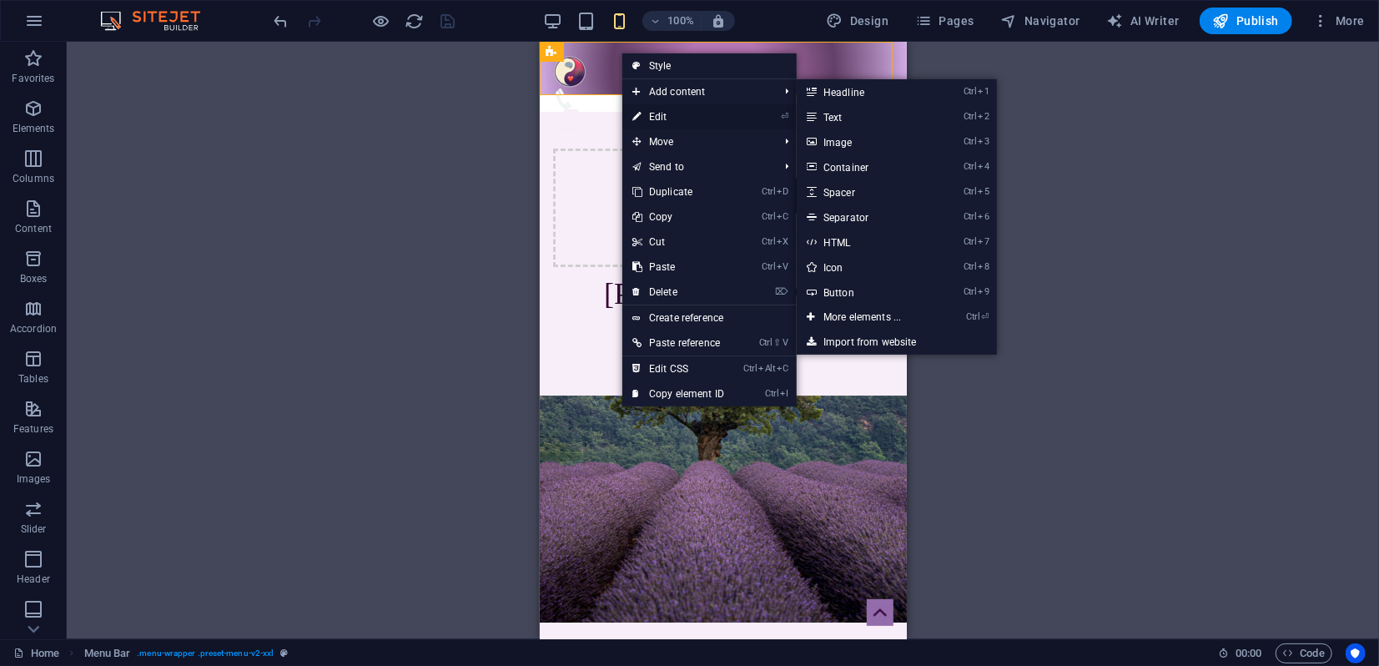
select select "rem"
select select "link-special-font"
select select "rem"
select select "400"
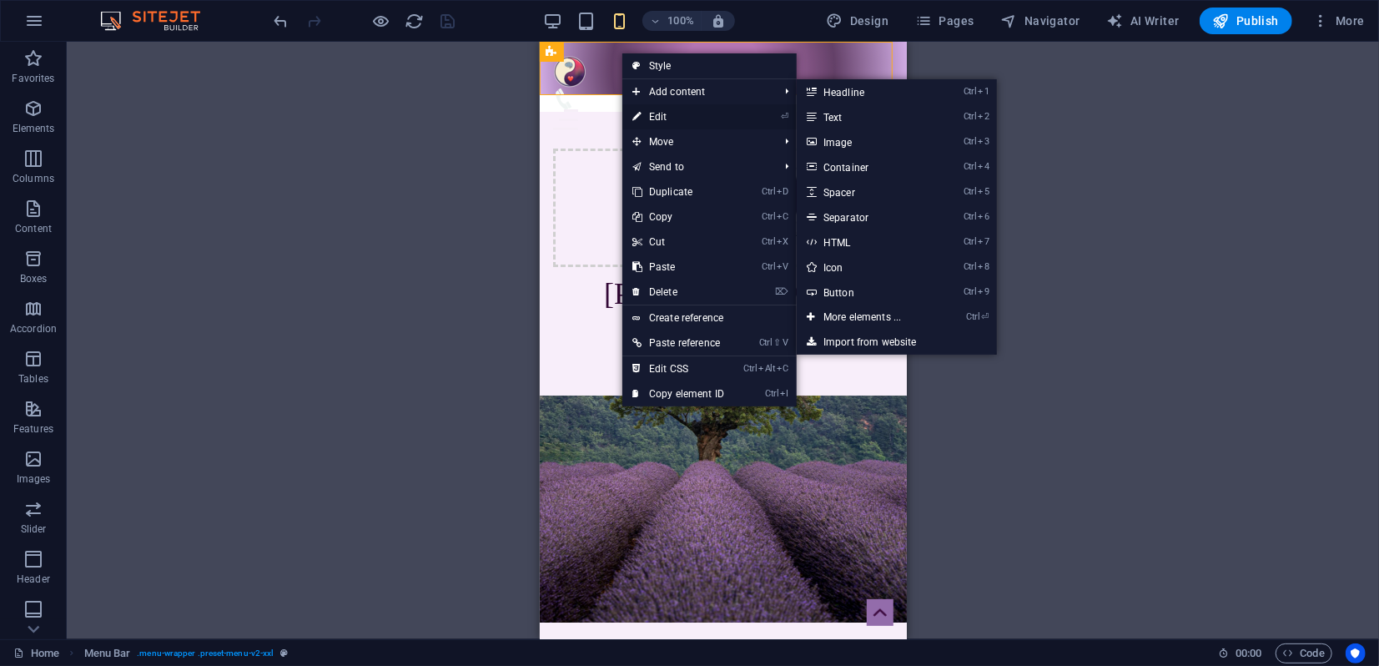
select select "px"
select select "%"
select select "rem"
select select "px"
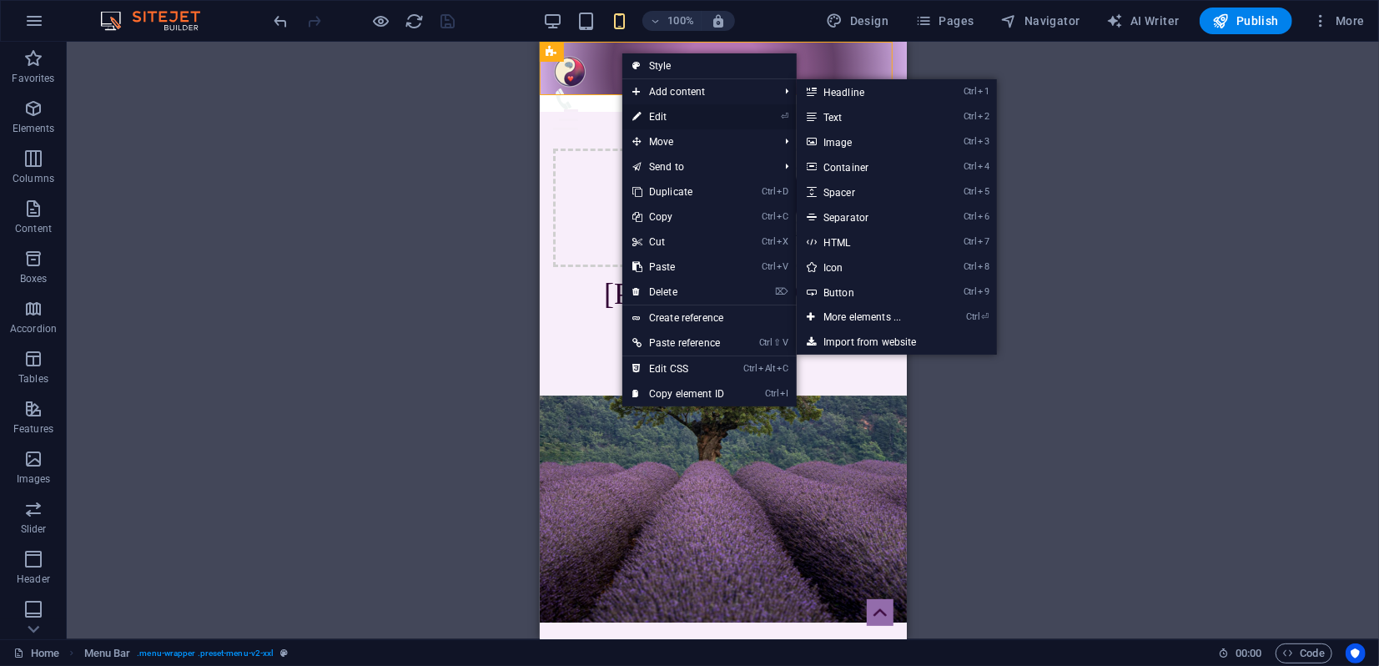
select select "preset-menu-v2-xxl"
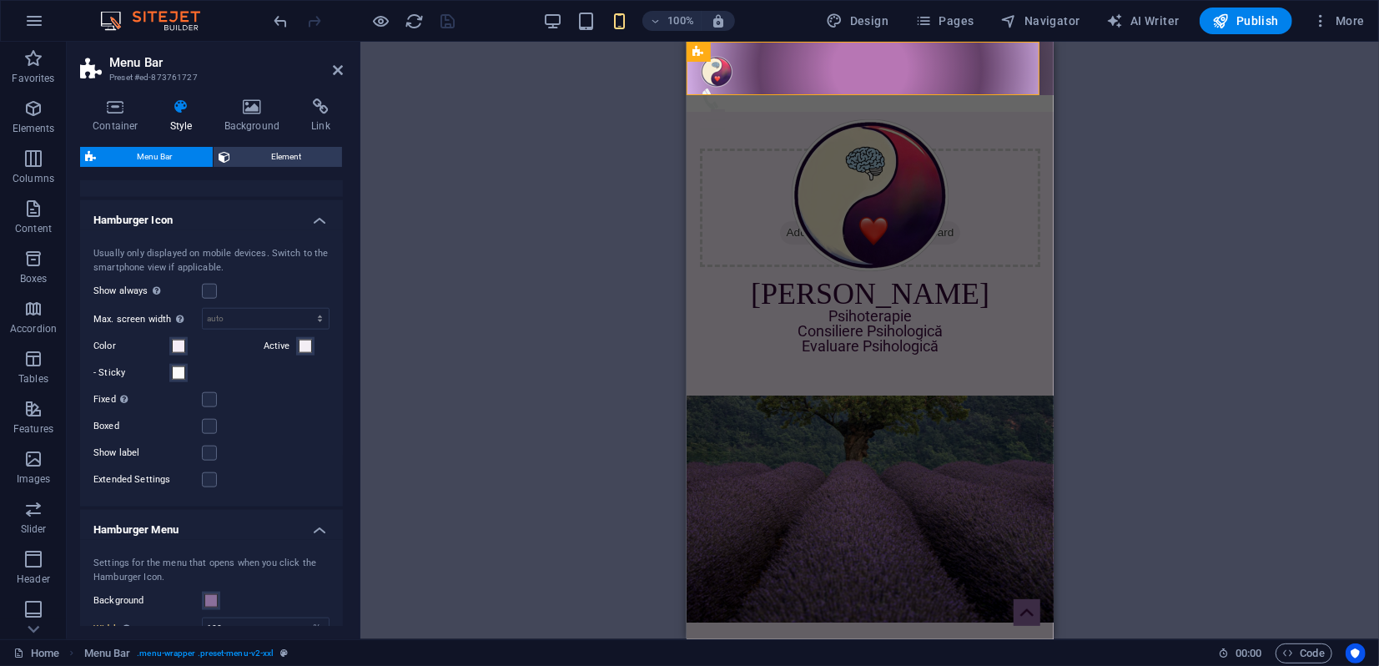
scroll to position [1204, 0]
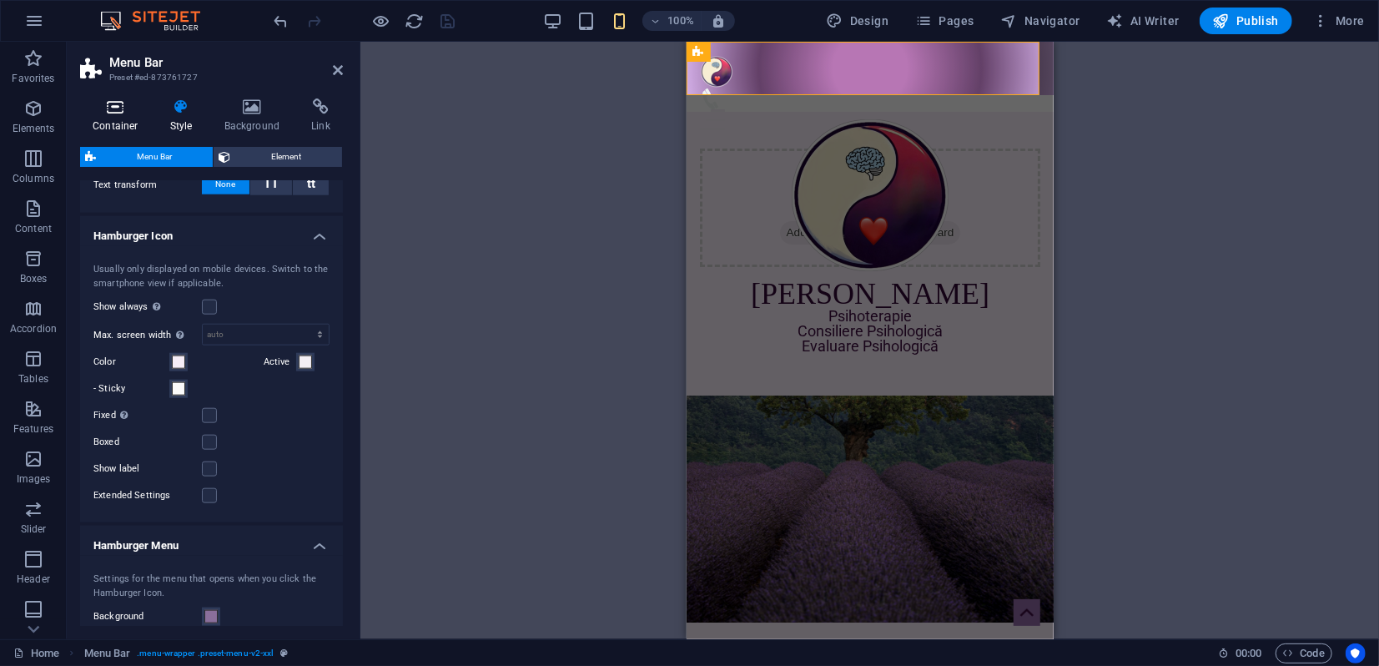
click at [116, 113] on icon at bounding box center [115, 106] width 71 height 17
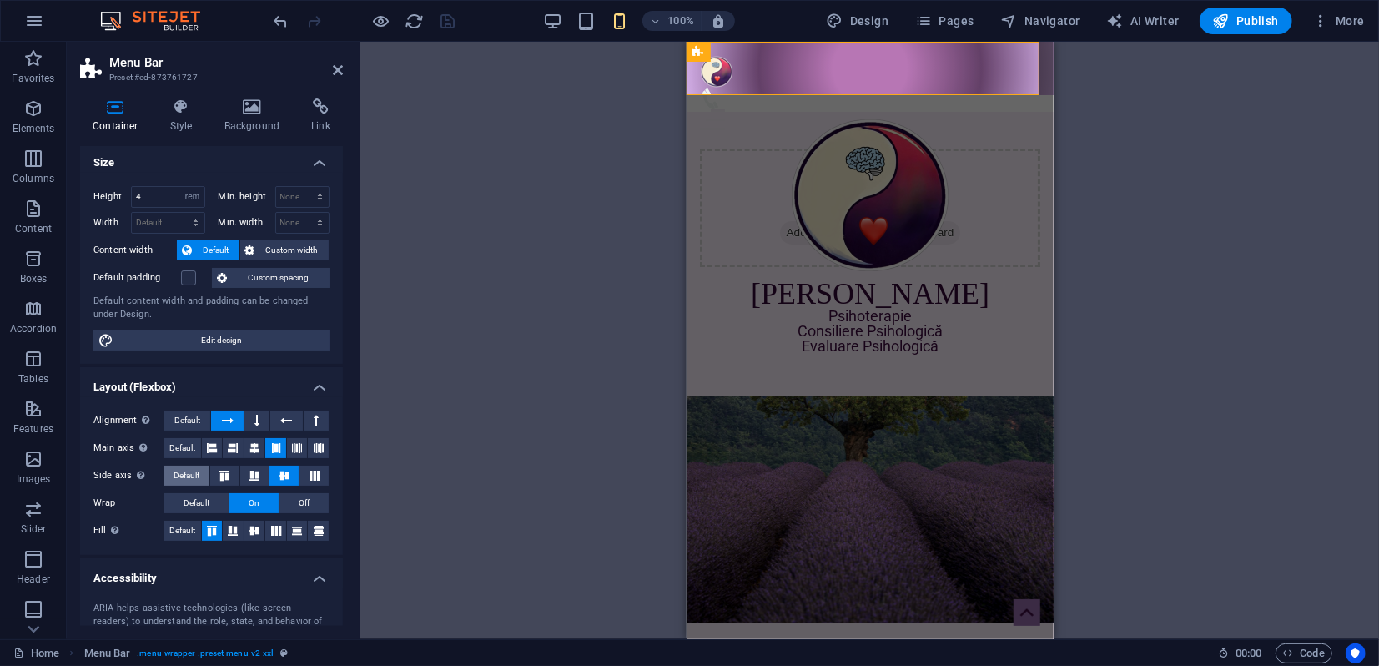
scroll to position [0, 0]
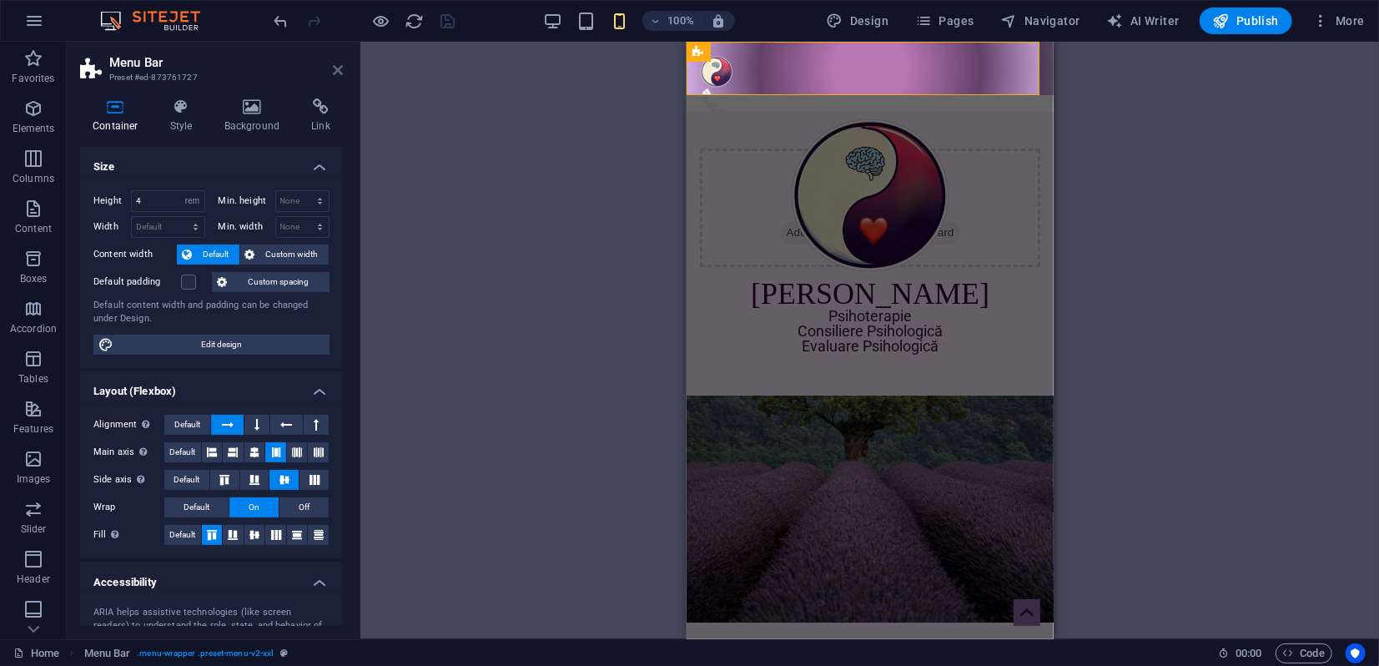
click at [337, 67] on icon at bounding box center [338, 69] width 10 height 13
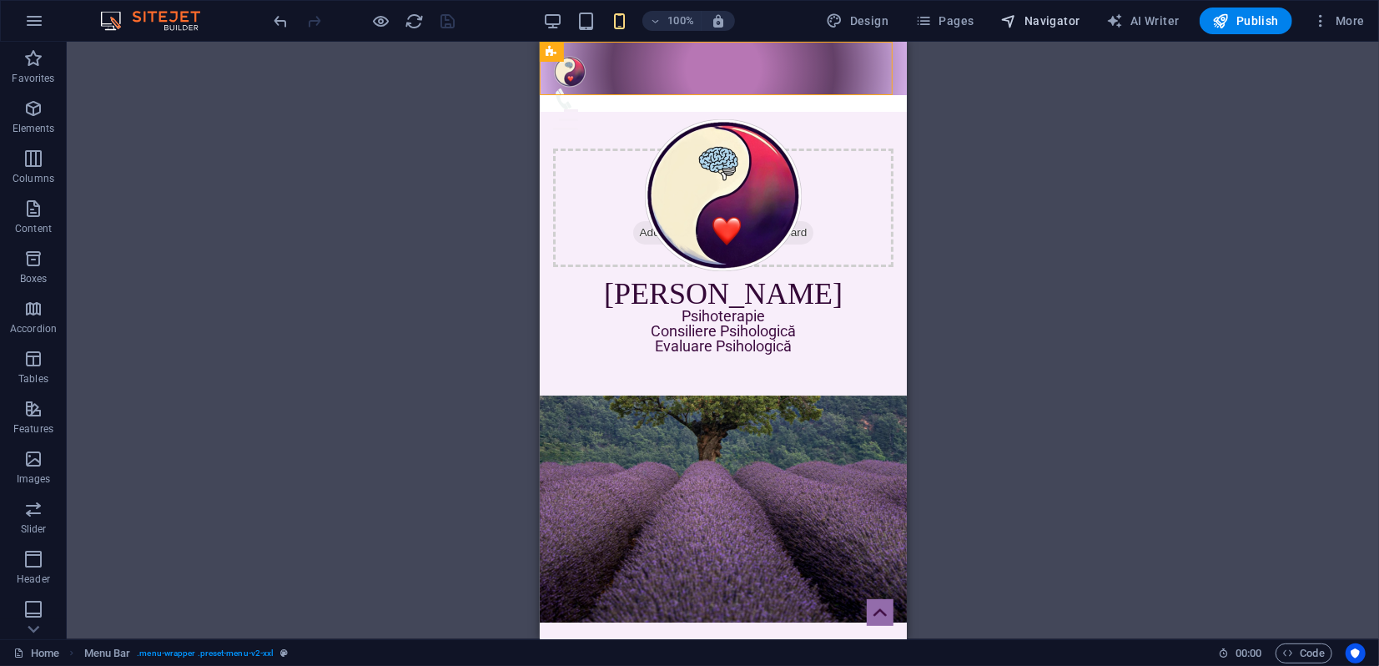
click at [1046, 19] on span "Navigator" at bounding box center [1040, 21] width 79 height 17
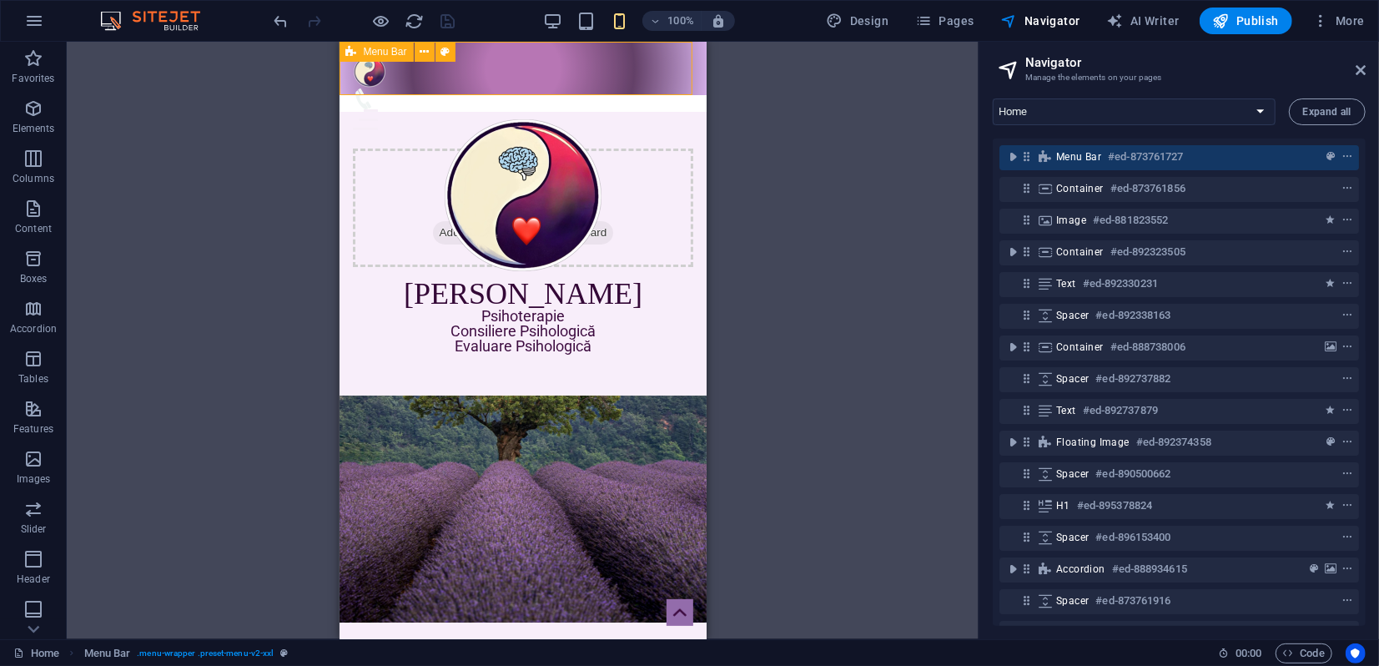
click at [365, 53] on span "Menu Bar" at bounding box center [385, 52] width 43 height 10
click at [1014, 155] on icon "toggle-expand" at bounding box center [1012, 156] width 17 height 17
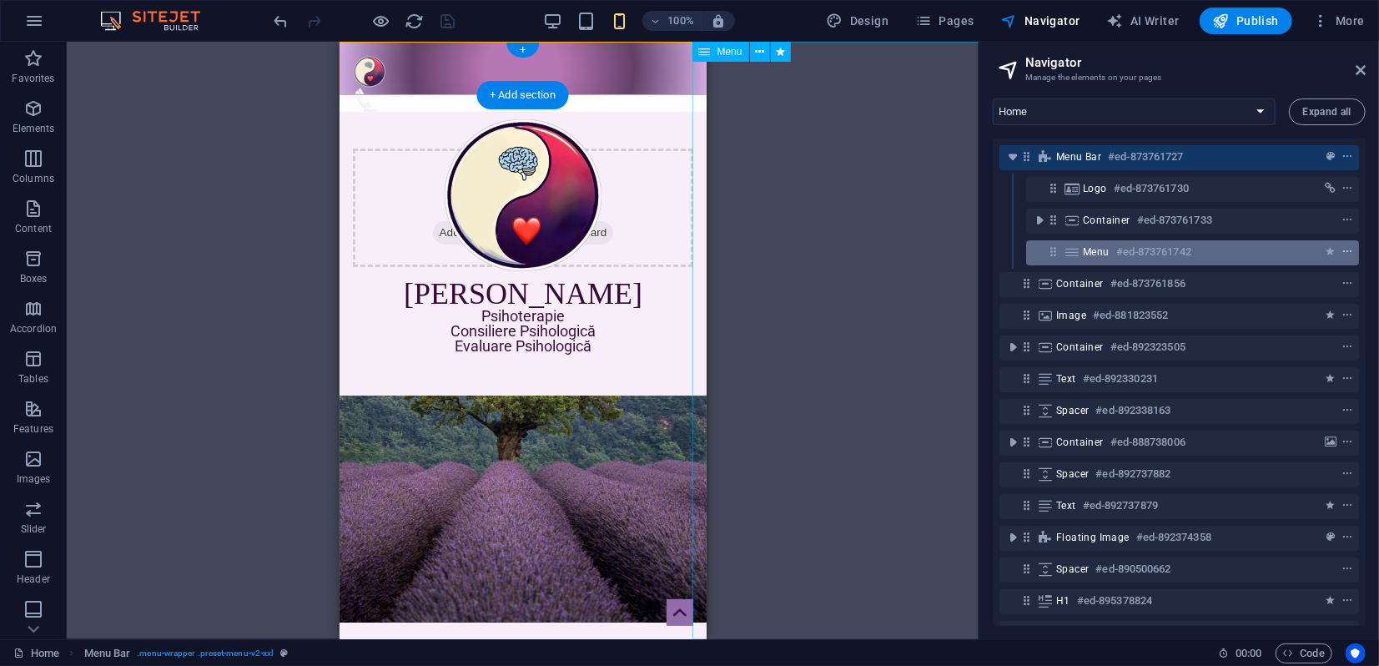
click at [1348, 254] on icon "context-menu" at bounding box center [1347, 252] width 12 height 12
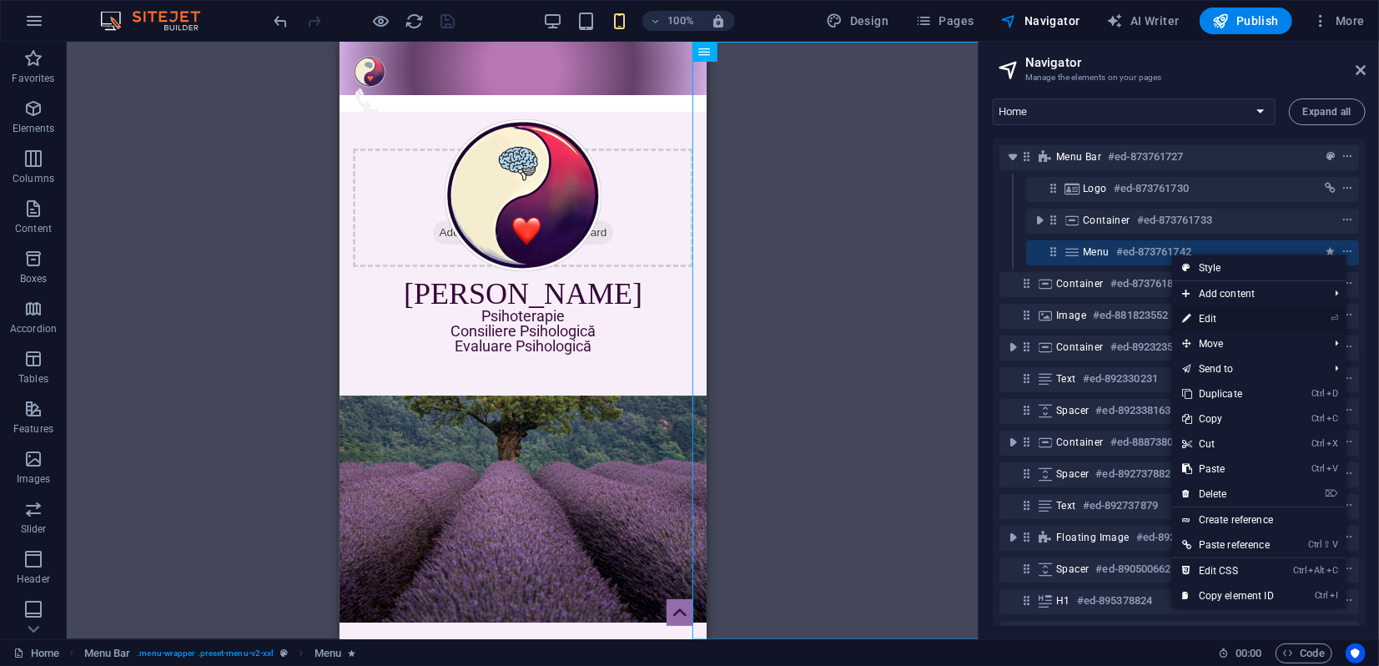
click at [1207, 320] on link "⏎ Edit" at bounding box center [1228, 318] width 112 height 25
select select "rem"
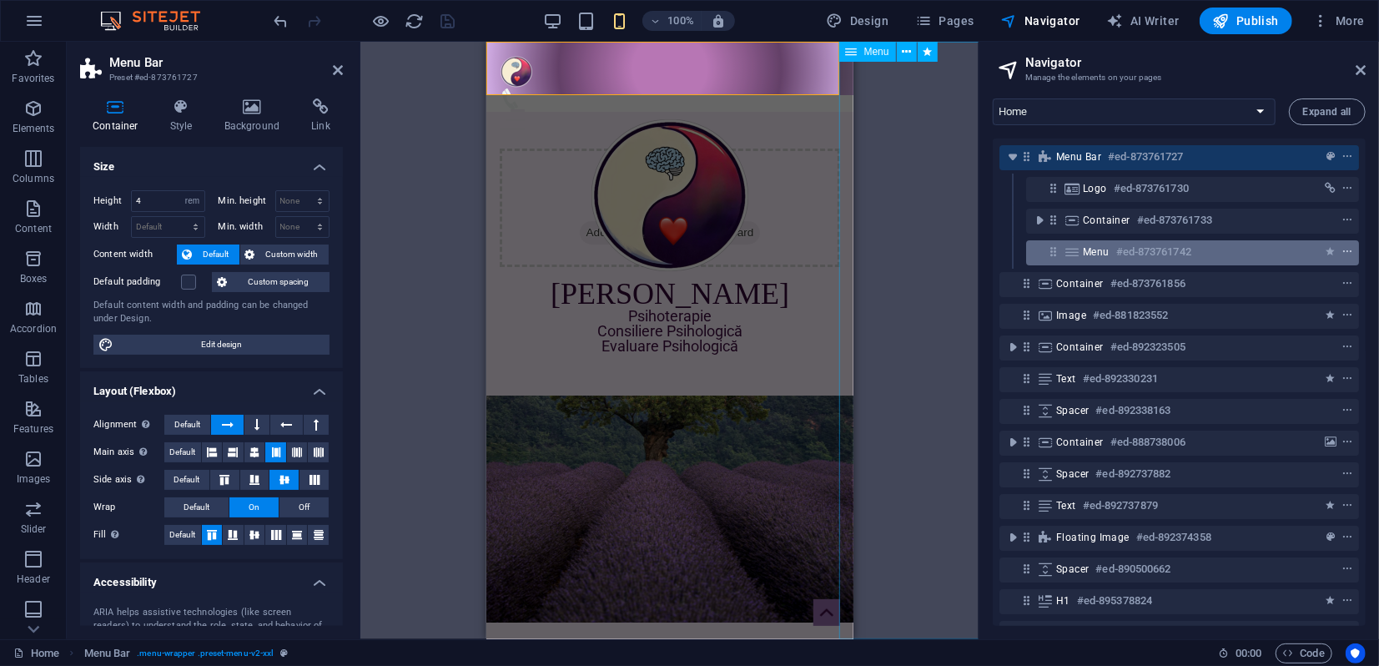
click at [1341, 251] on icon "context-menu" at bounding box center [1347, 252] width 12 height 12
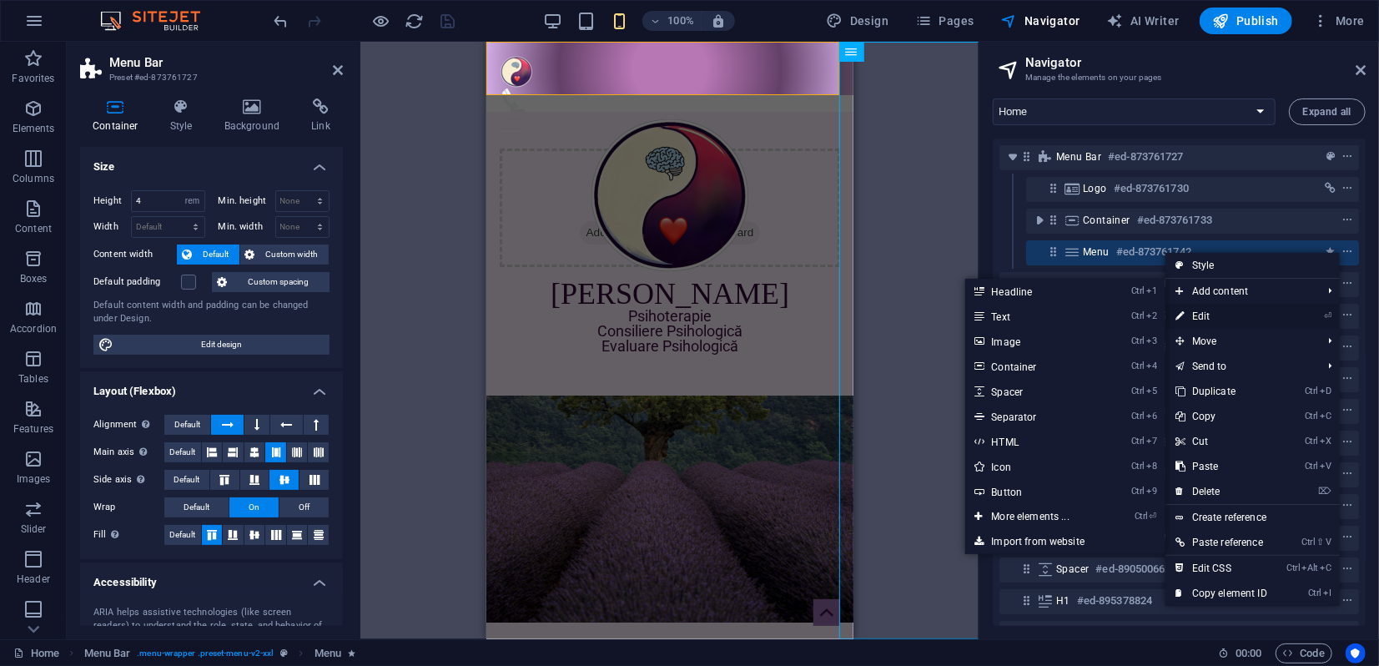
click at [1203, 314] on link "⏎ Edit" at bounding box center [1221, 316] width 112 height 25
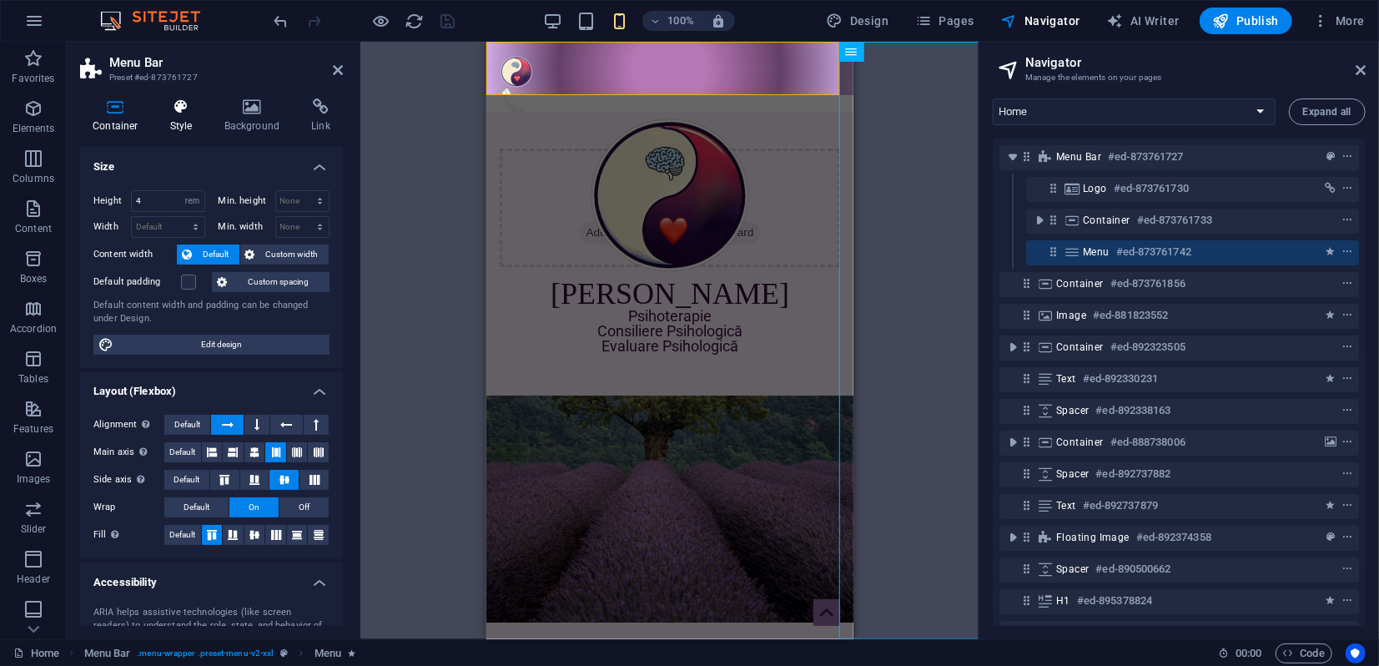
click at [169, 111] on icon at bounding box center [182, 106] width 48 height 17
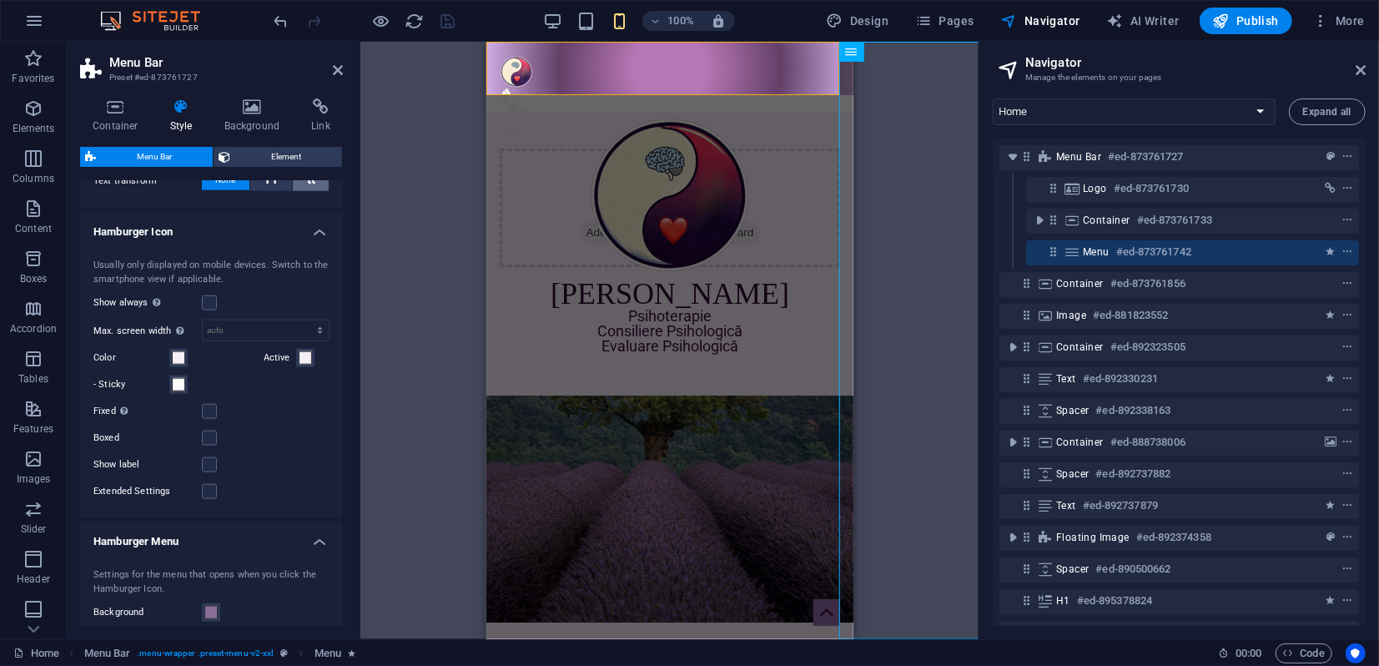
scroll to position [1204, 0]
click at [337, 76] on icon at bounding box center [338, 69] width 10 height 13
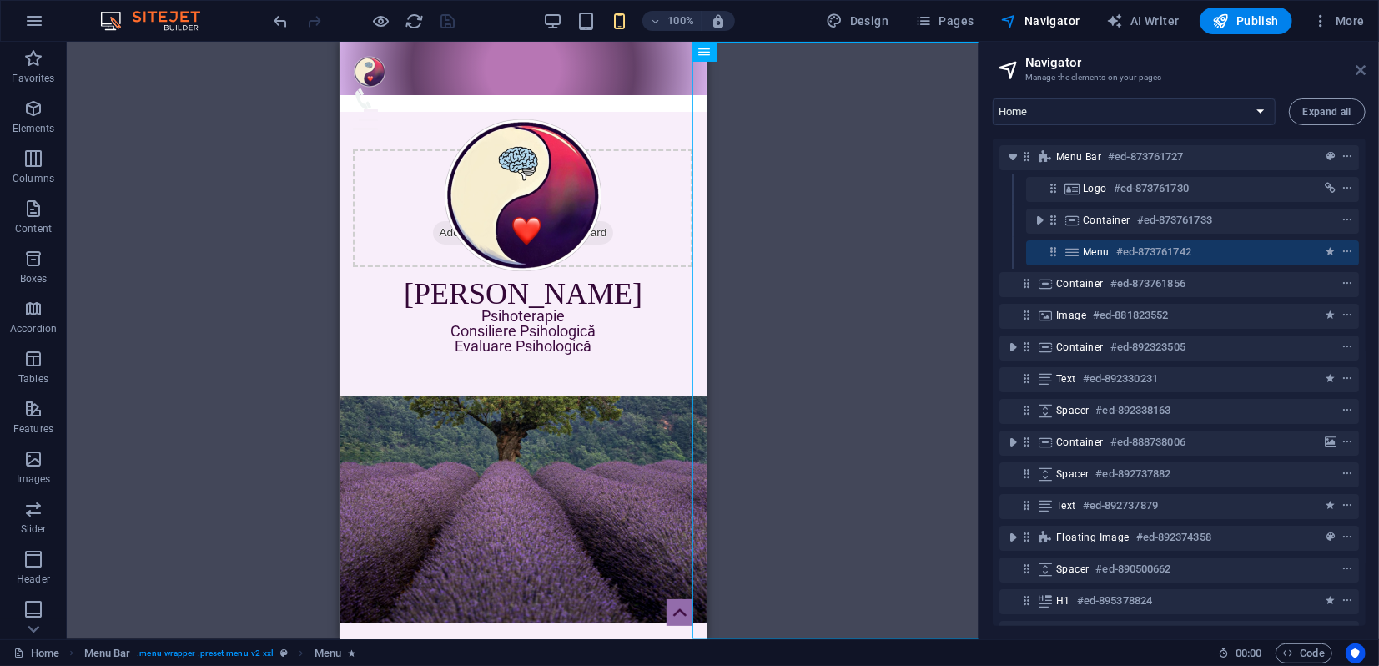
click at [1358, 70] on icon at bounding box center [1360, 69] width 10 height 13
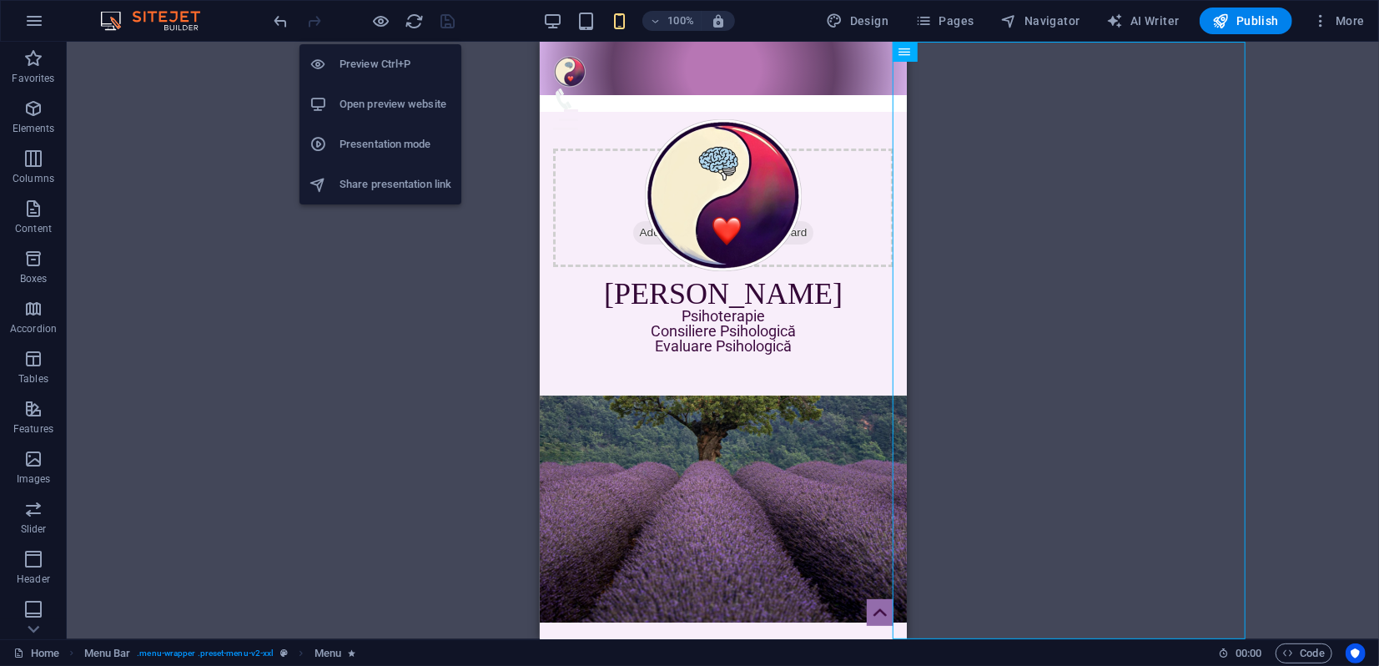
click at [374, 151] on h6 "Presentation mode" at bounding box center [395, 144] width 112 height 20
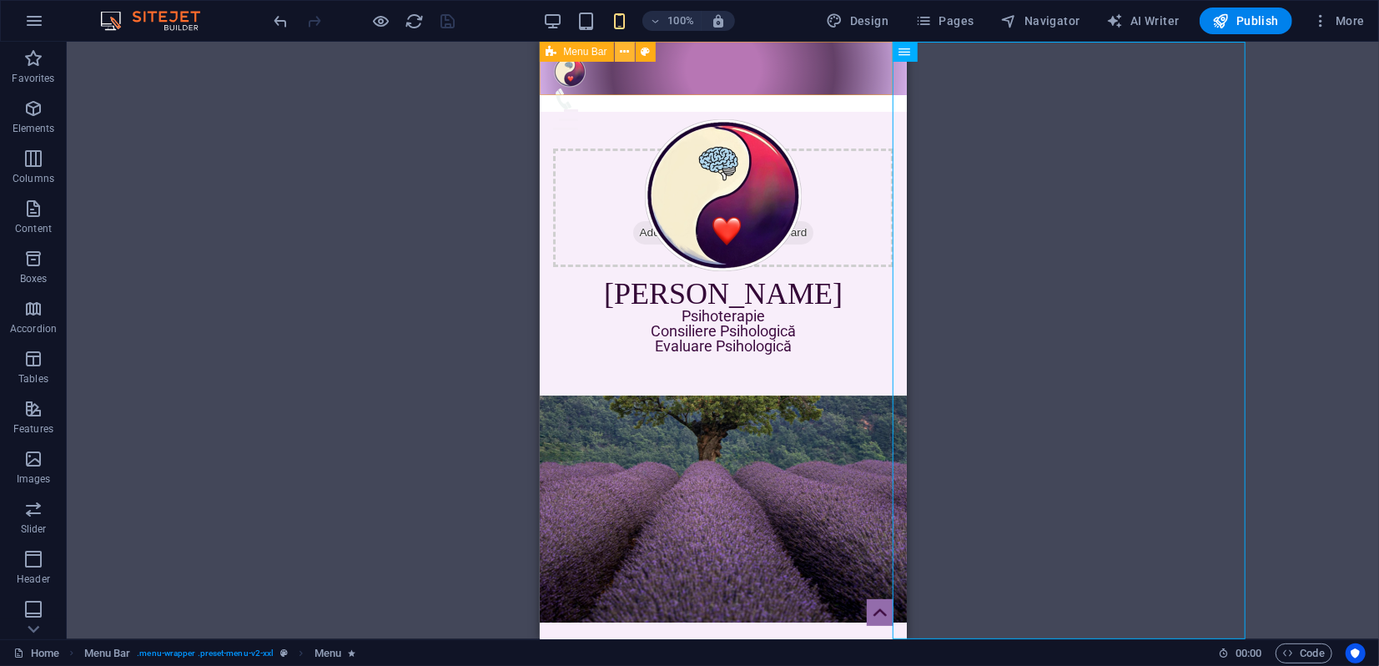
click at [621, 55] on icon at bounding box center [624, 52] width 9 height 18
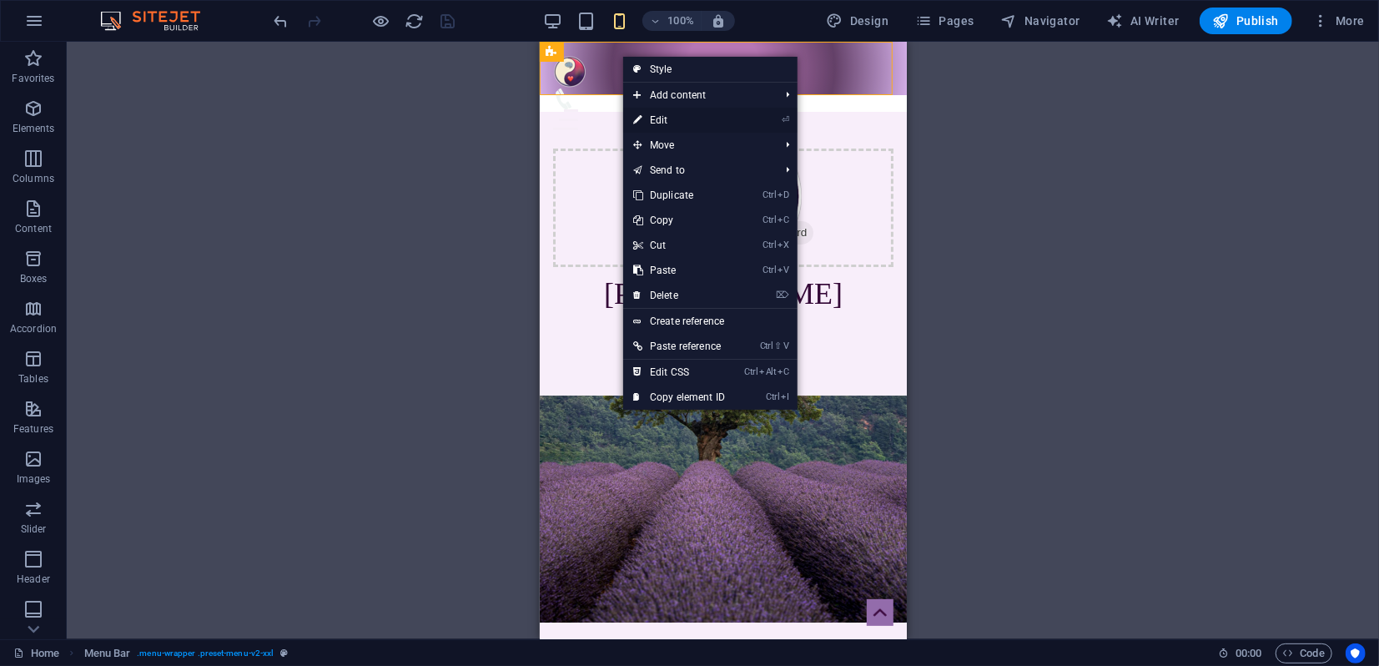
click at [662, 122] on link "⏎ Edit" at bounding box center [679, 120] width 112 height 25
select select "rem"
select select "sticky_menu"
select select "px"
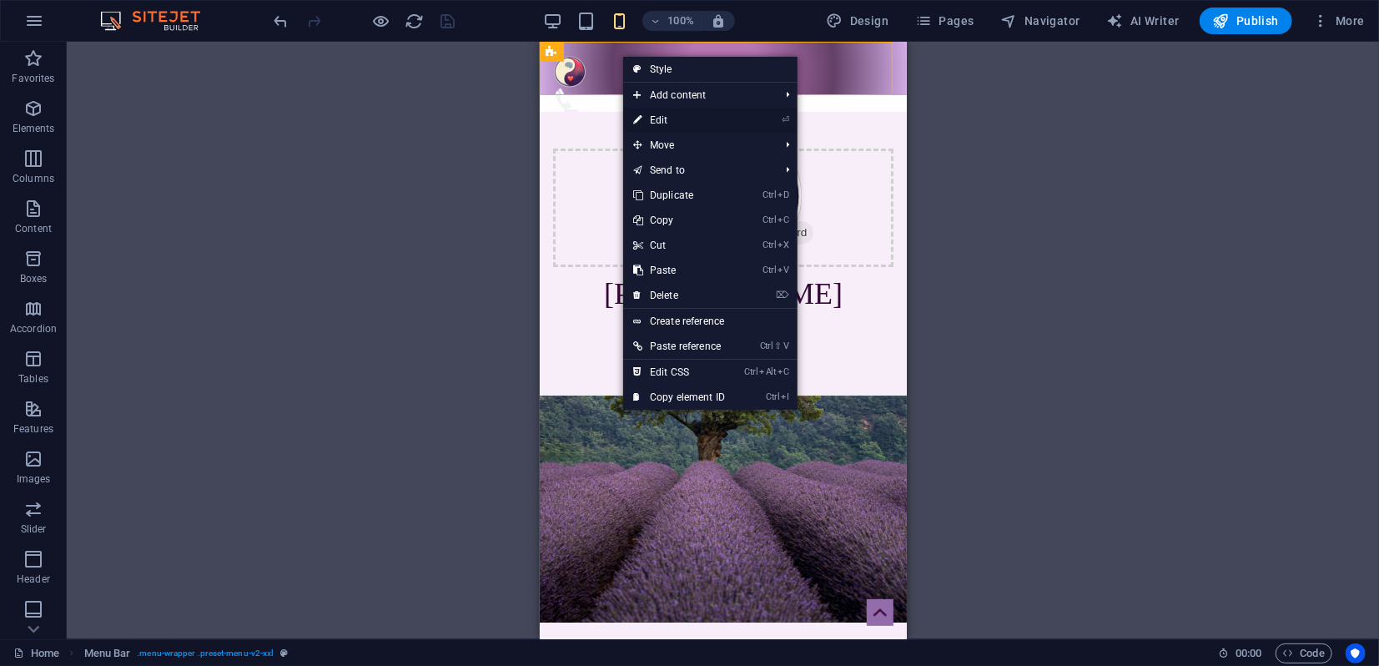
select select "px"
select select "hover_border_vertical"
select select "px"
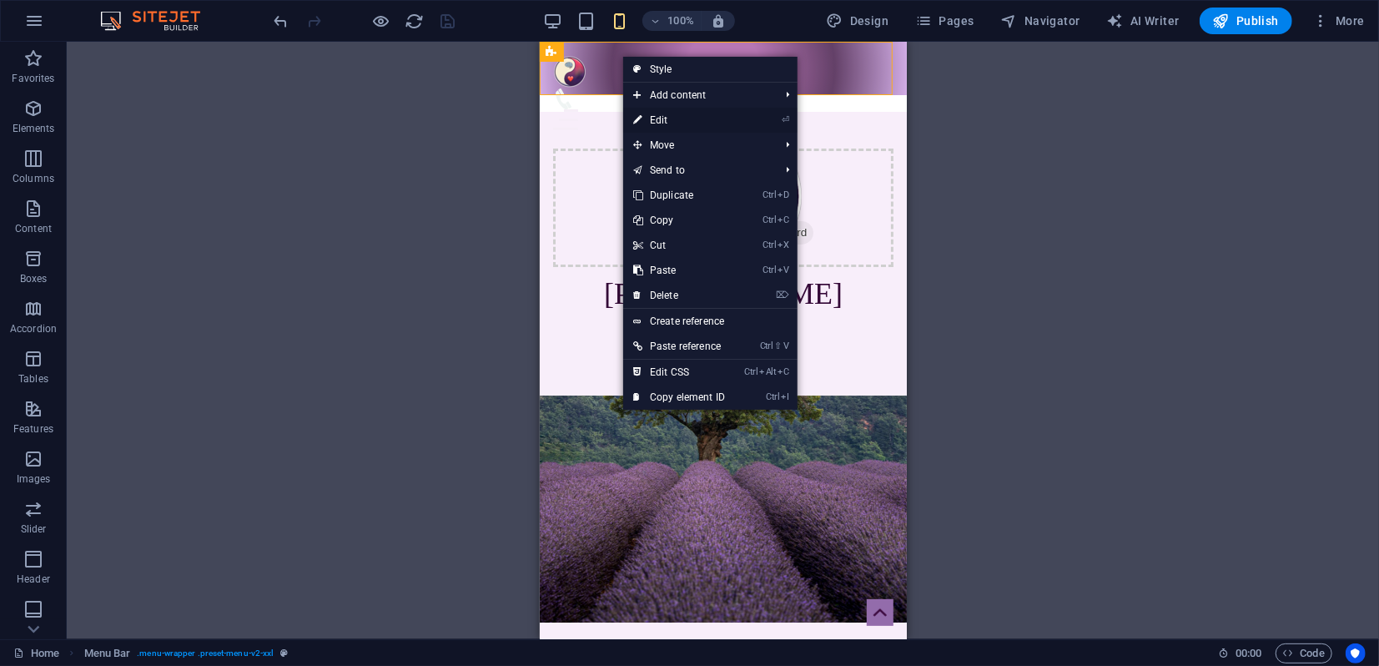
select select "rem"
select select "link-special-font"
select select "rem"
select select "400"
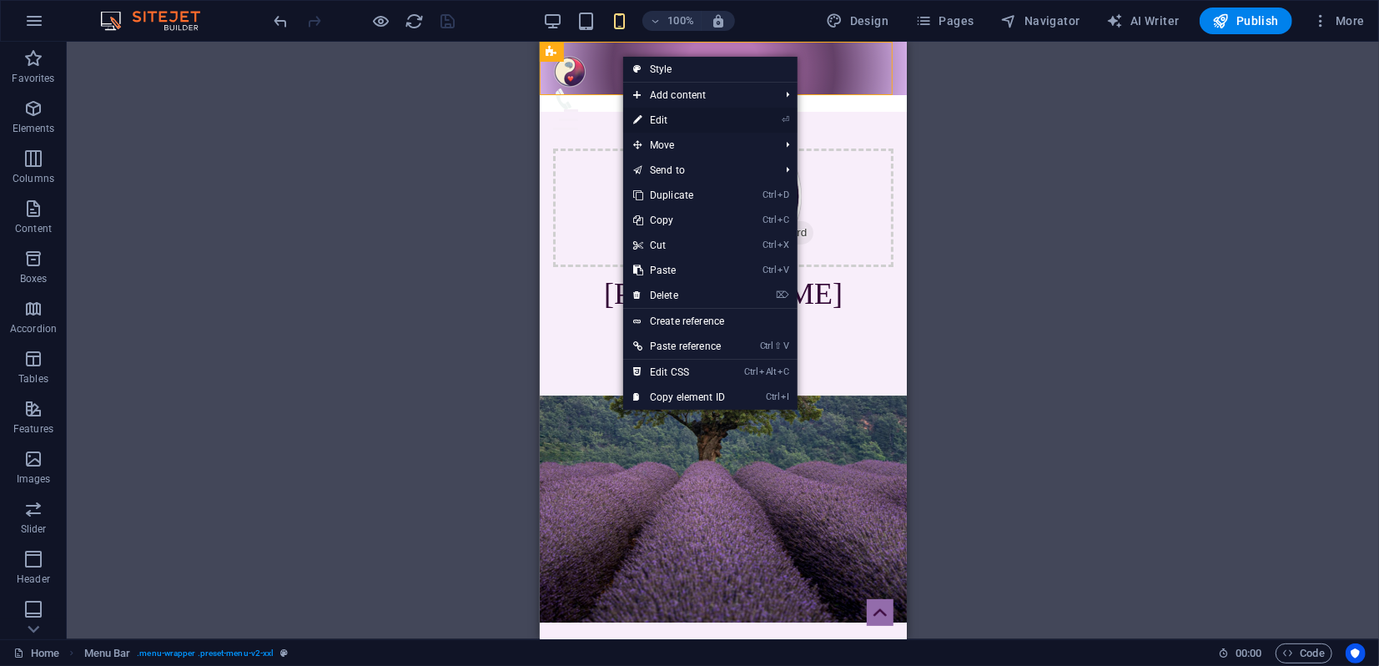
select select "px"
select select "%"
select select "rem"
select select "px"
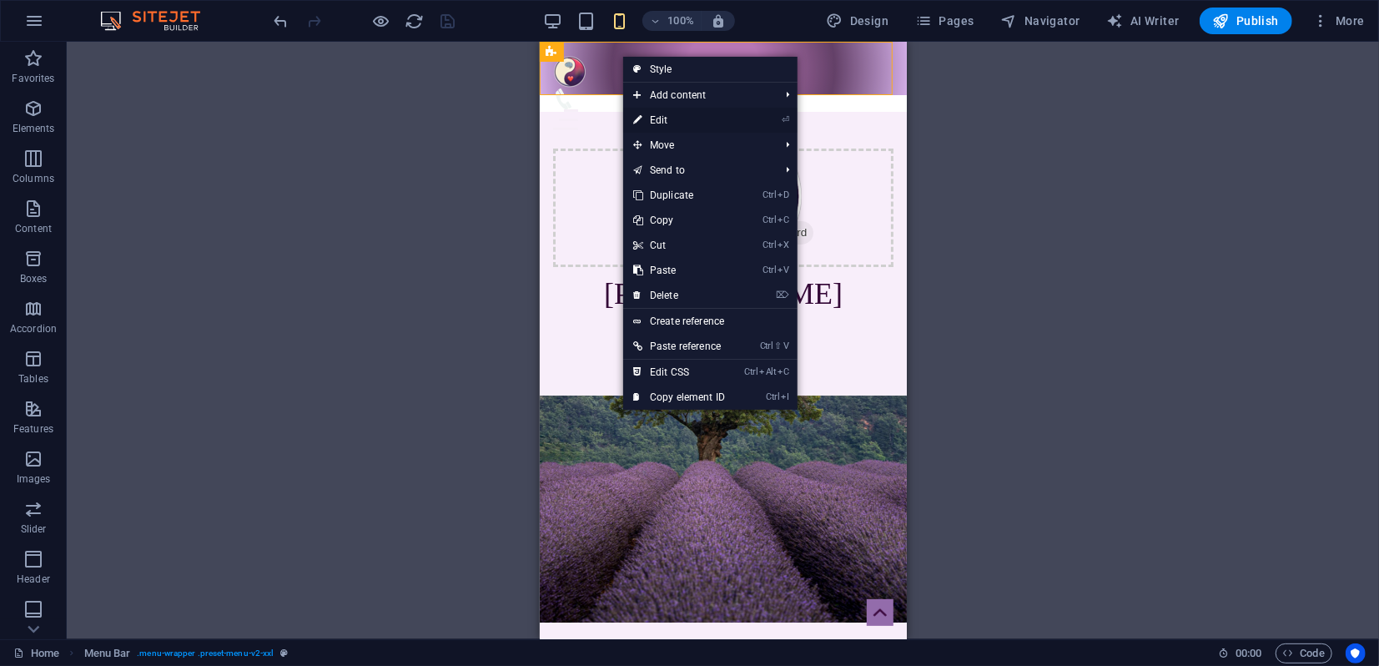
select select "preset-menu-v2-xxl"
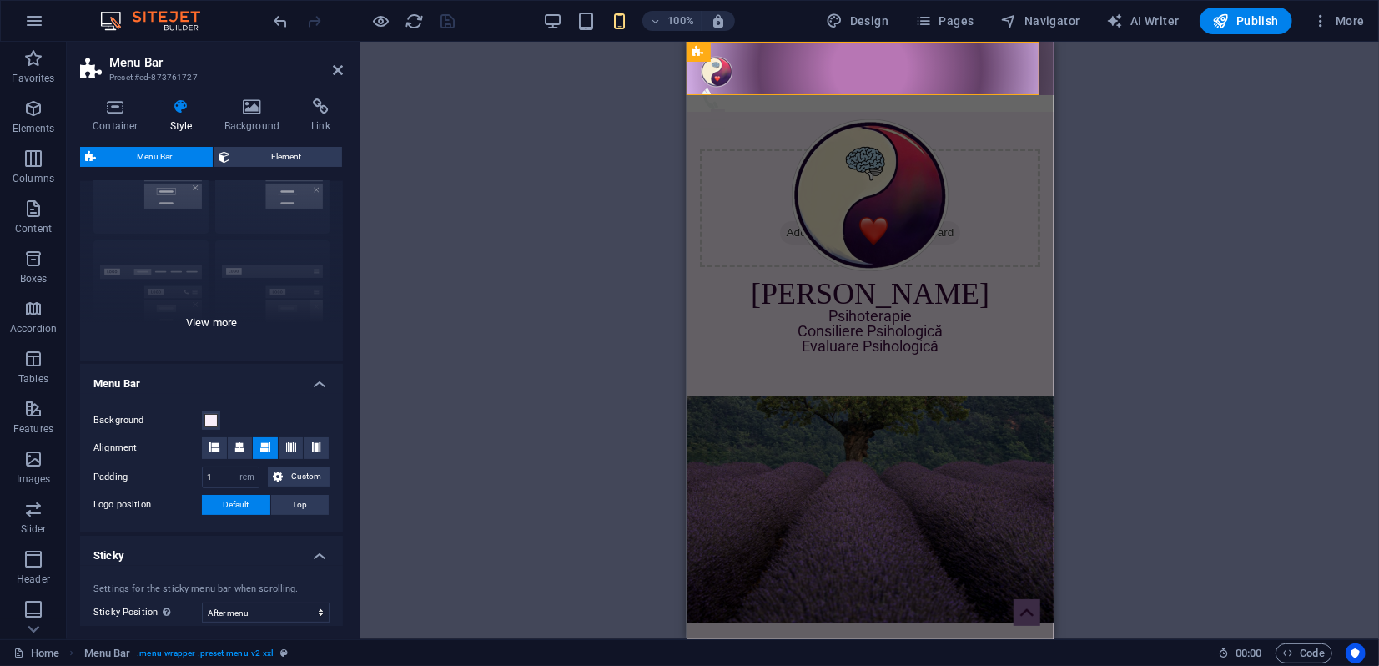
scroll to position [93, 0]
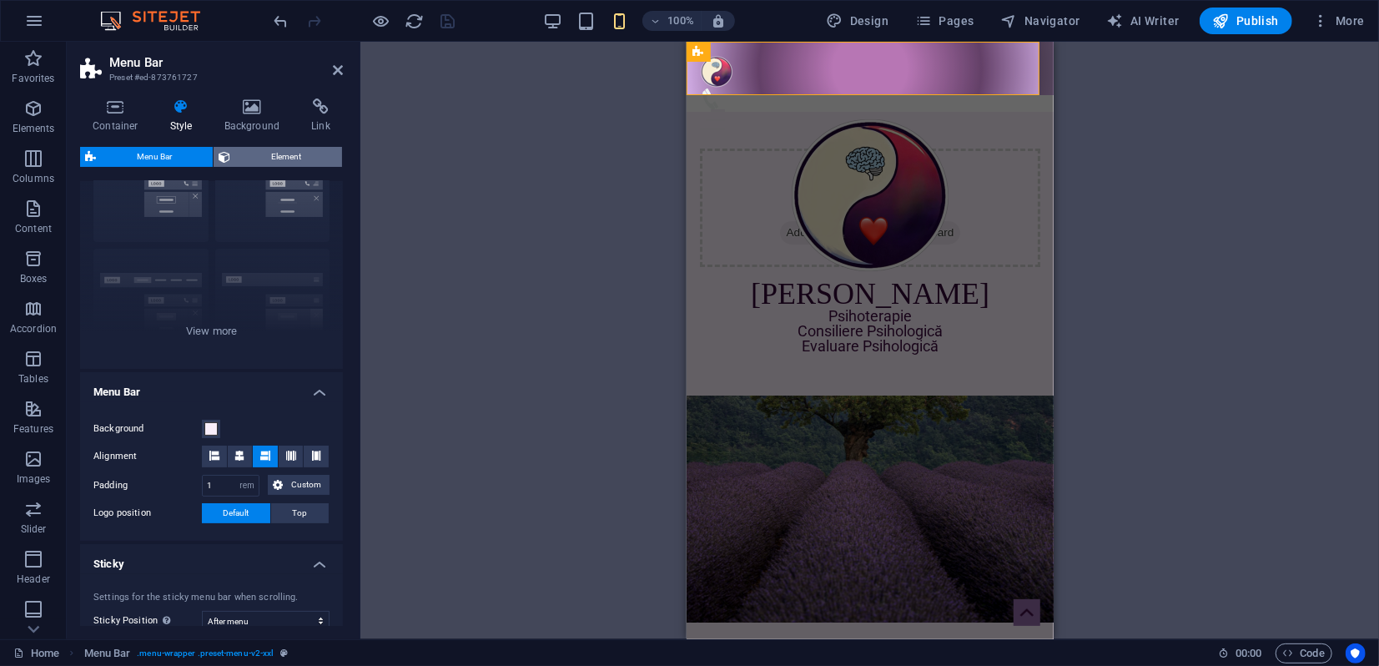
click at [273, 161] on span "Element" at bounding box center [286, 157] width 102 height 20
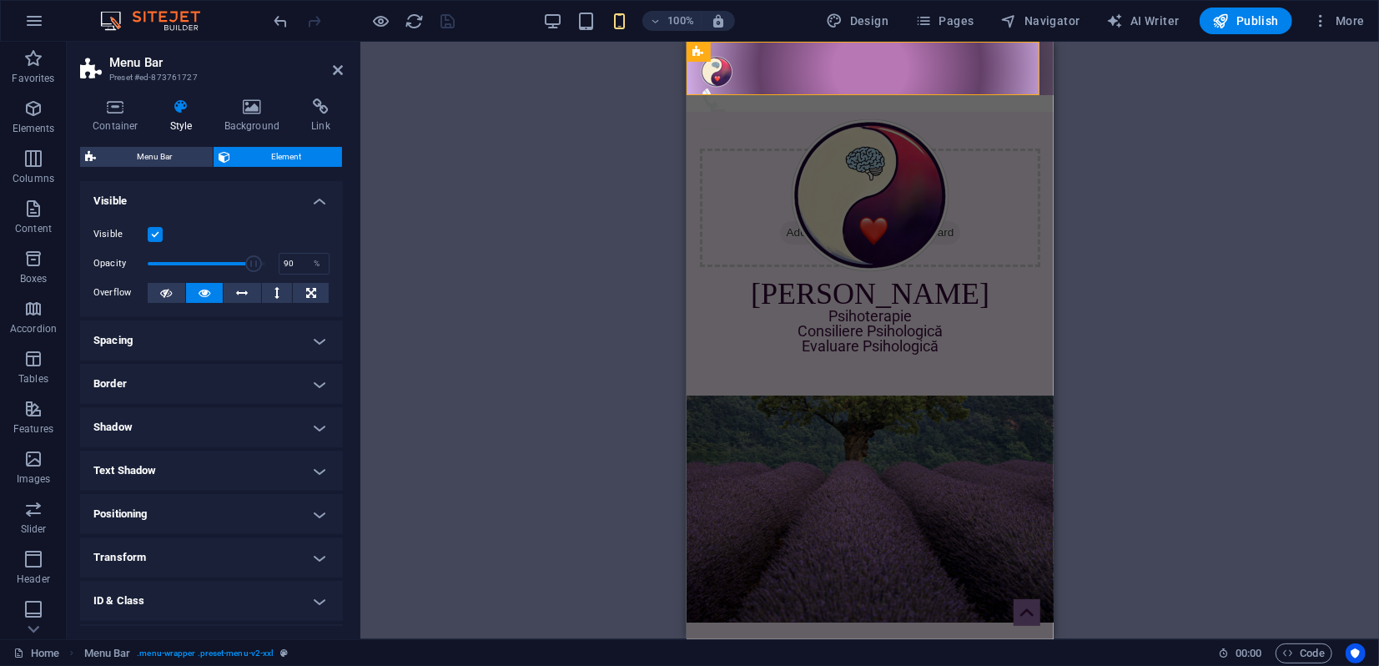
scroll to position [81, 0]
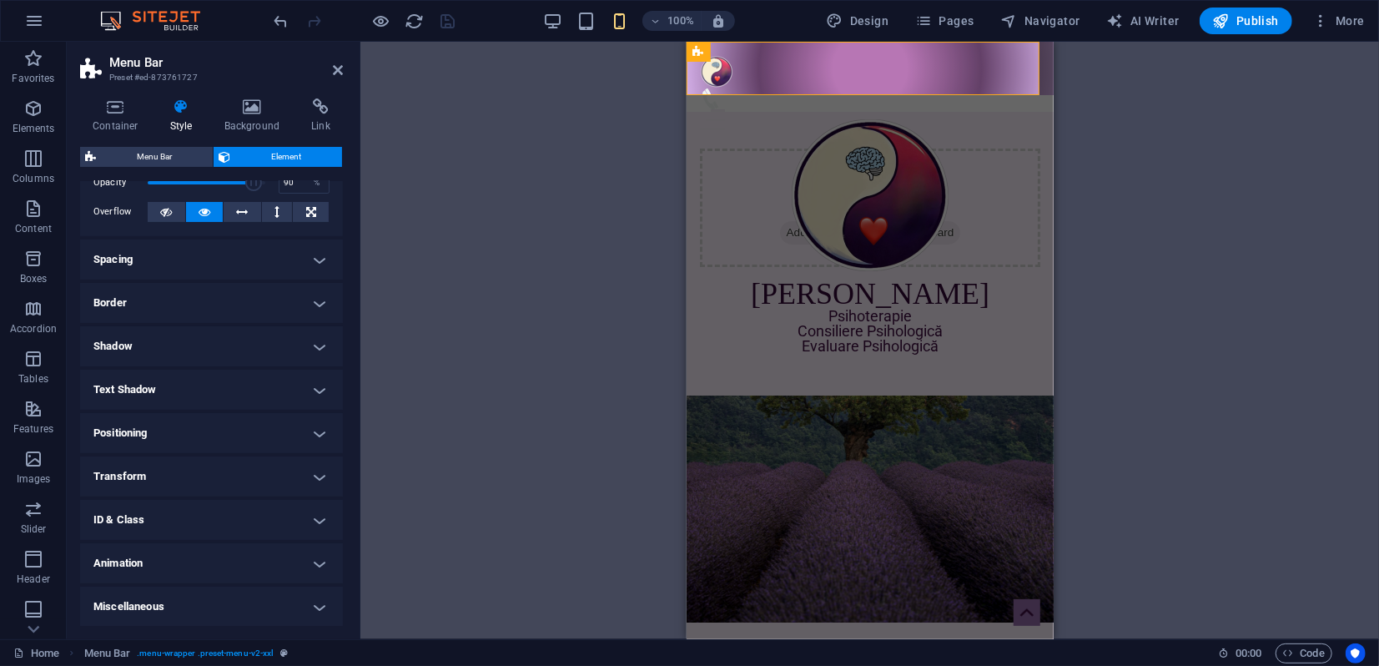
click at [165, 555] on h4 "Animation" at bounding box center [211, 563] width 263 height 40
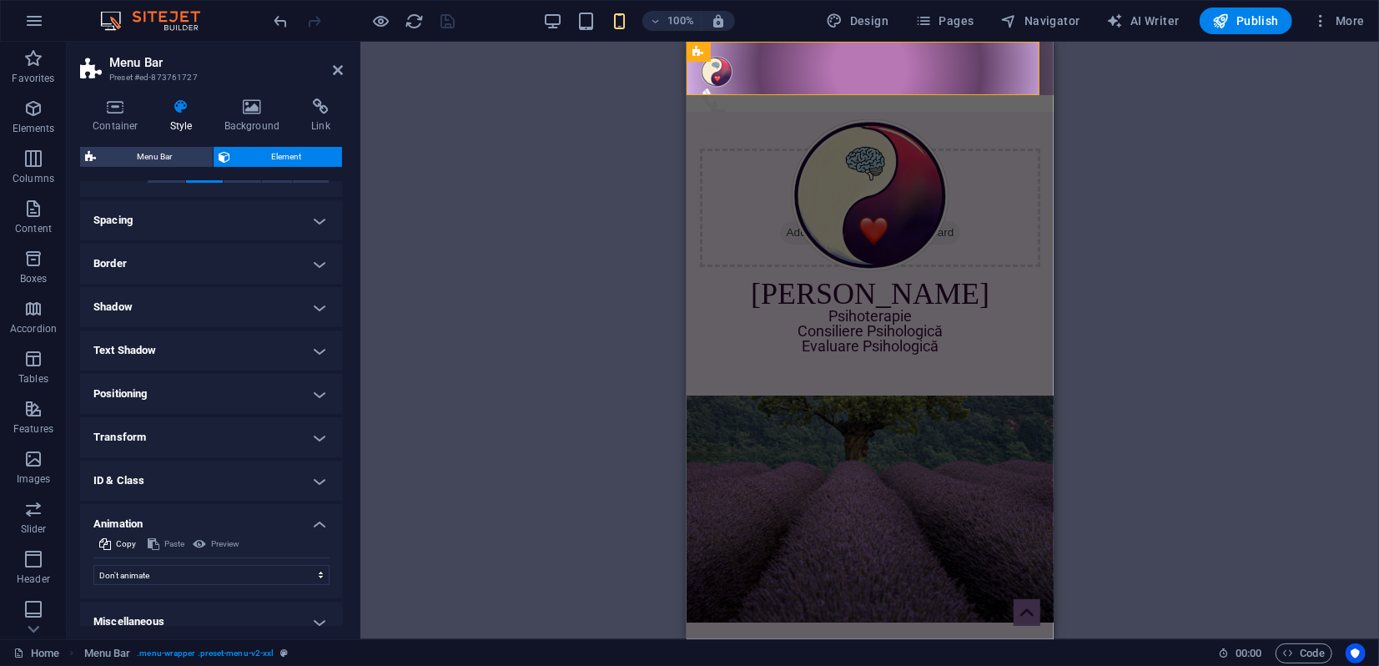
scroll to position [135, 0]
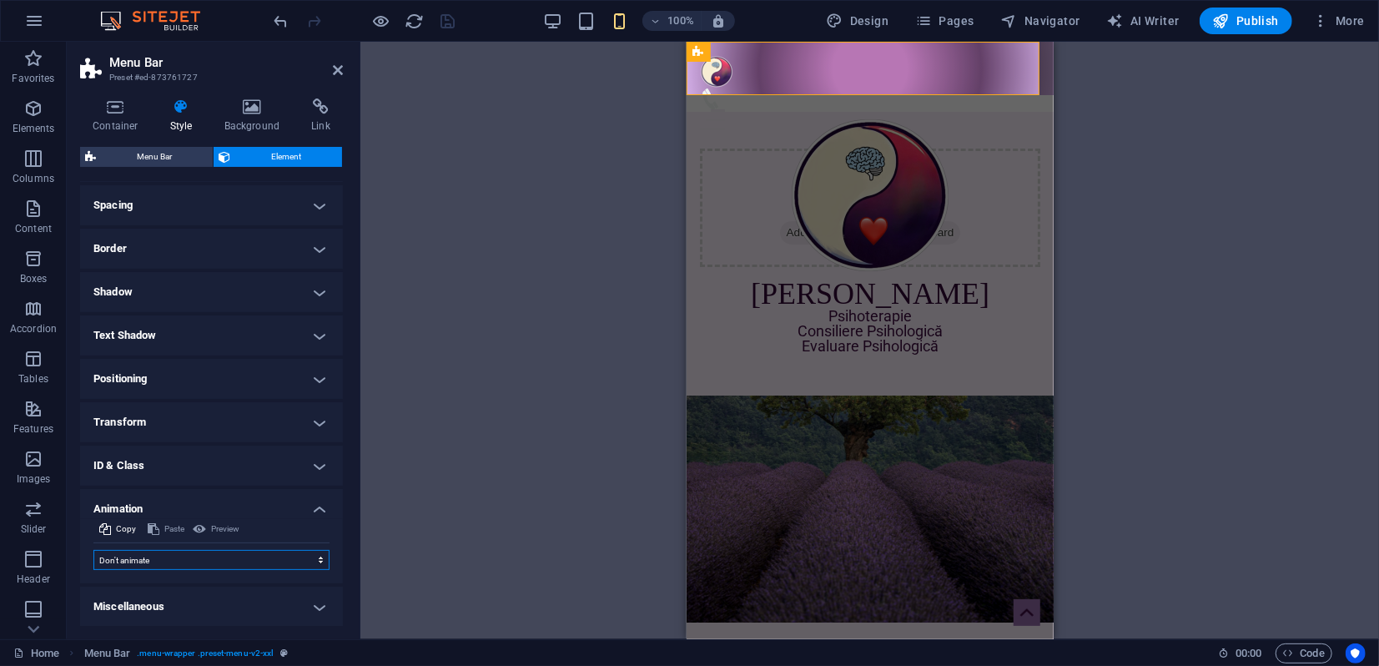
click at [210, 553] on select "Don't animate Show / Hide Slide up/down Zoom in/out Slide left to right Slide r…" at bounding box center [211, 560] width 236 height 20
click at [209, 553] on select "Don't animate Show / Hide Slide up/down Zoom in/out Slide left to right Slide r…" at bounding box center [211, 560] width 236 height 20
select select "shrink"
click at [93, 550] on select "Don't animate Show / Hide Slide up/down Zoom in/out Slide left to right Slide r…" at bounding box center [211, 560] width 236 height 20
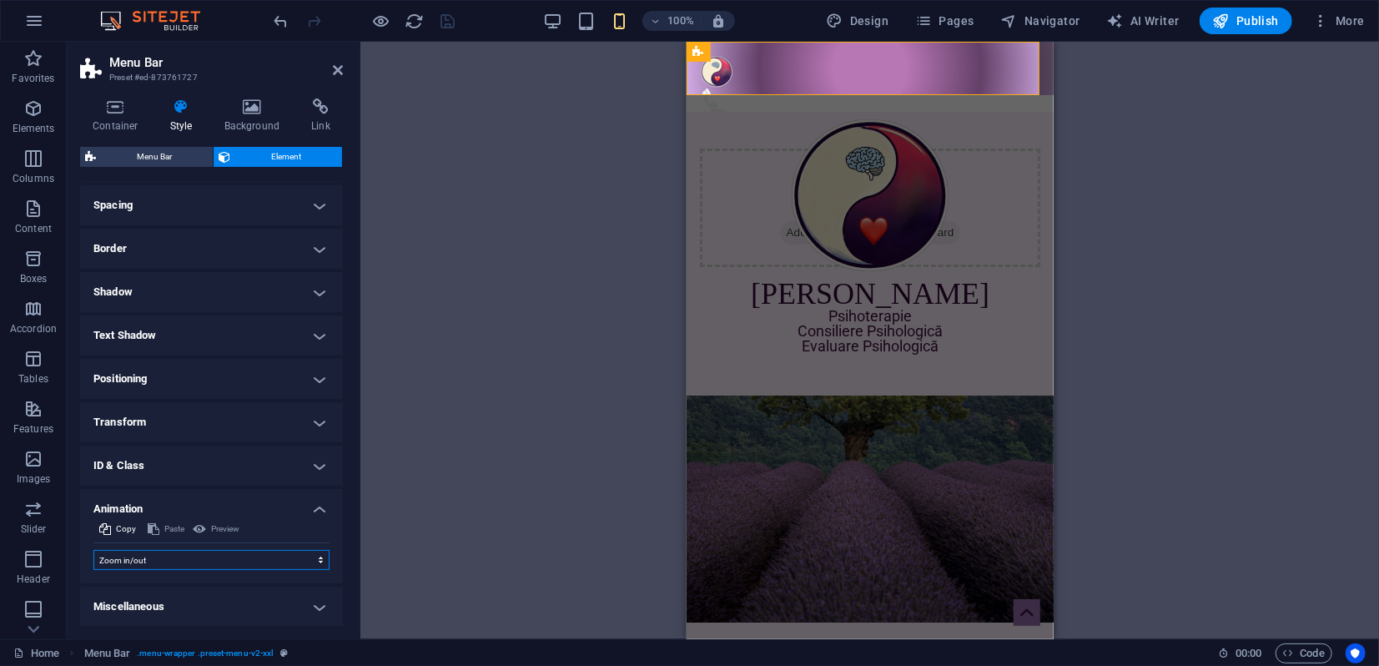
select select "scroll"
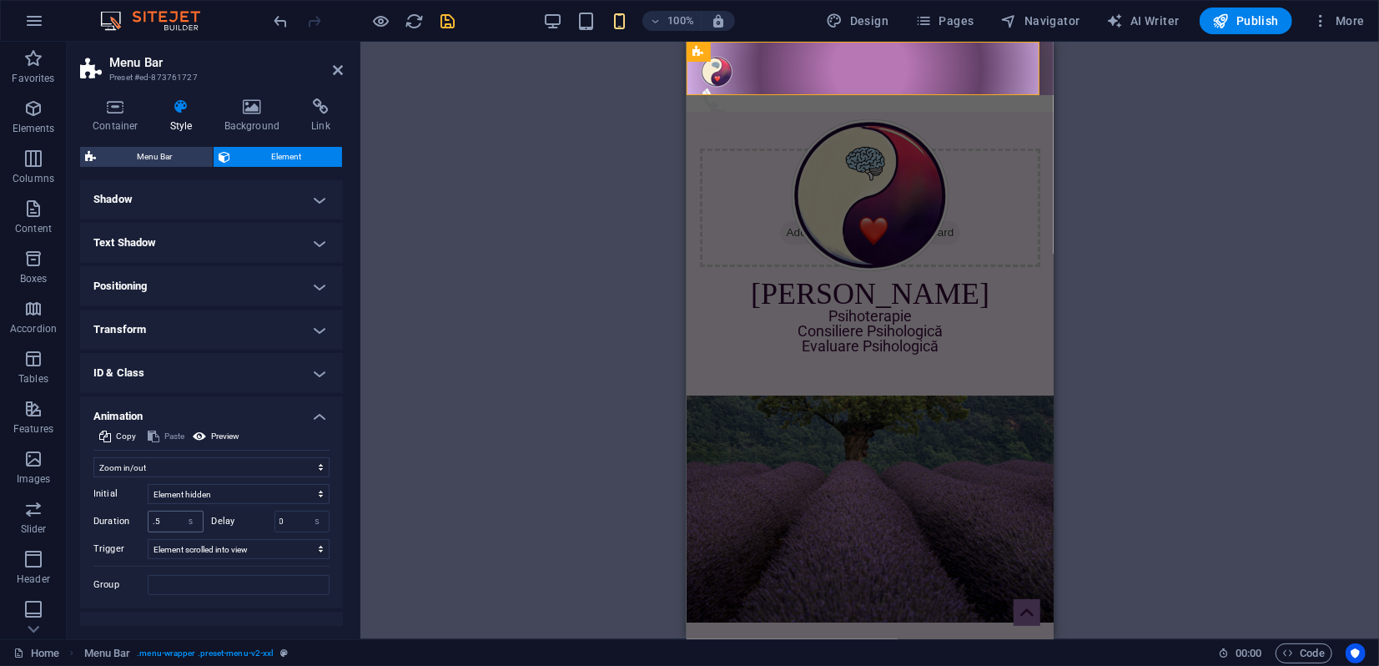
click at [156, 514] on div "Initial Element hidden Element shown Duration .5 s ms Delay 0 s ms Width auto p…" at bounding box center [211, 536] width 236 height 118
drag, startPoint x: 160, startPoint y: 519, endPoint x: 148, endPoint y: 514, distance: 13.5
click at [148, 515] on input ".5" at bounding box center [175, 521] width 54 height 20
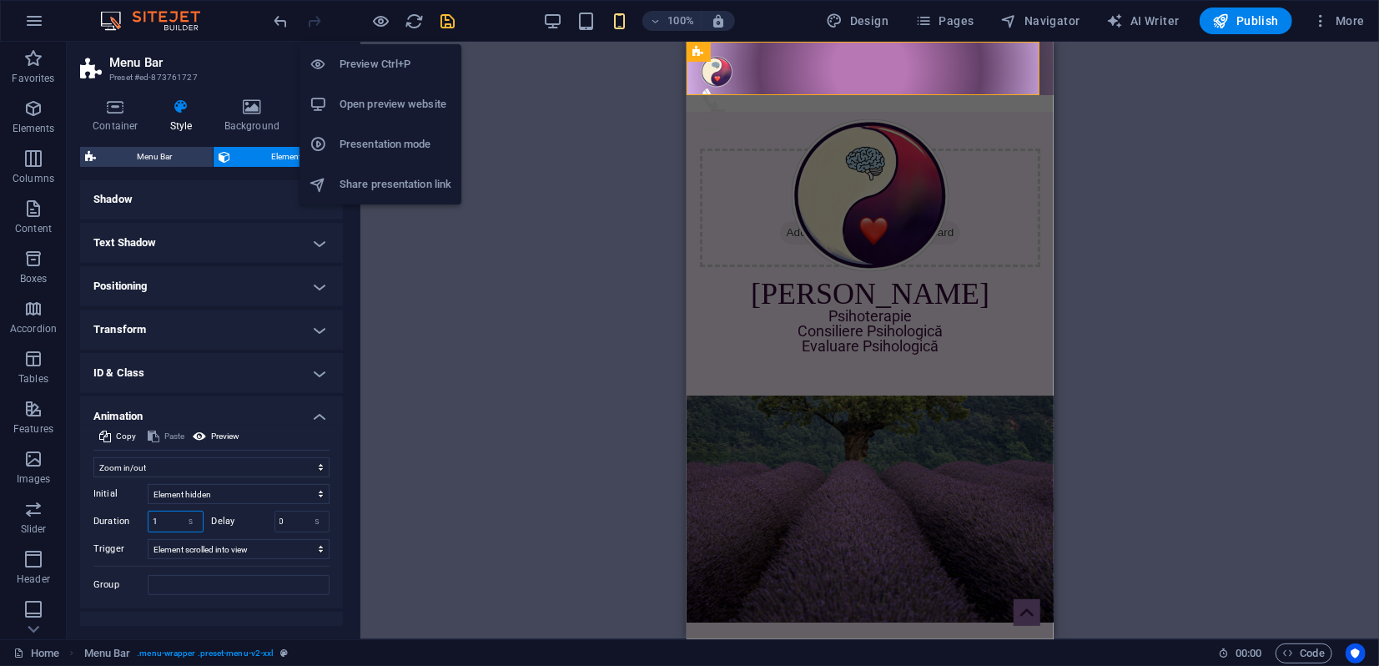
type input "1"
click at [376, 64] on h6 "Preview Ctrl+P" at bounding box center [395, 64] width 112 height 20
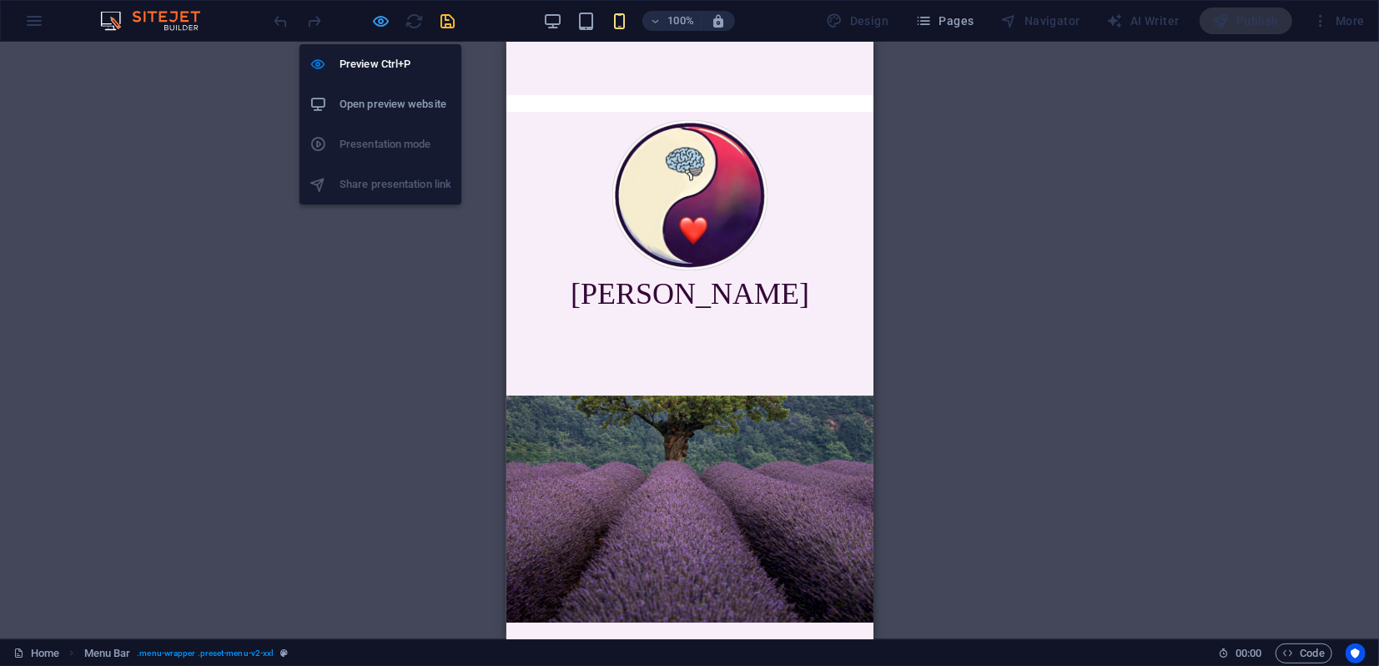
click at [387, 27] on icon "button" at bounding box center [381, 21] width 19 height 19
select select "shrink"
select select "s"
select select "scroll"
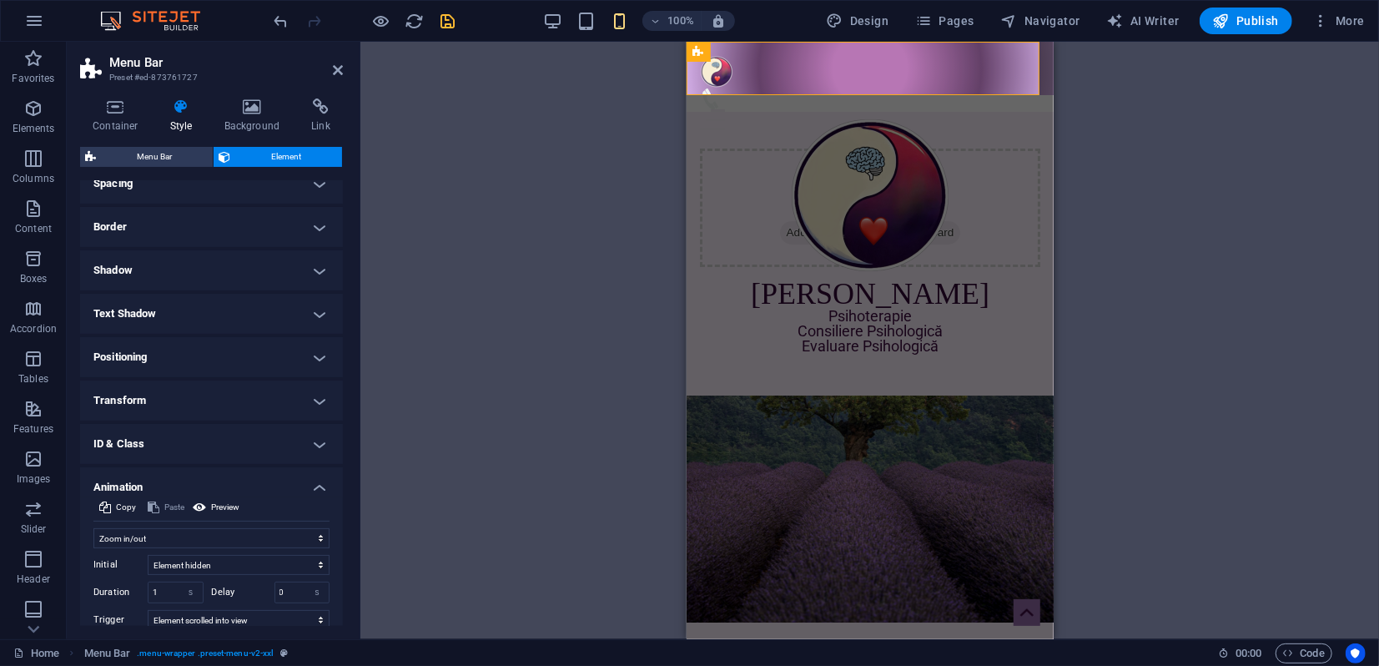
scroll to position [185, 0]
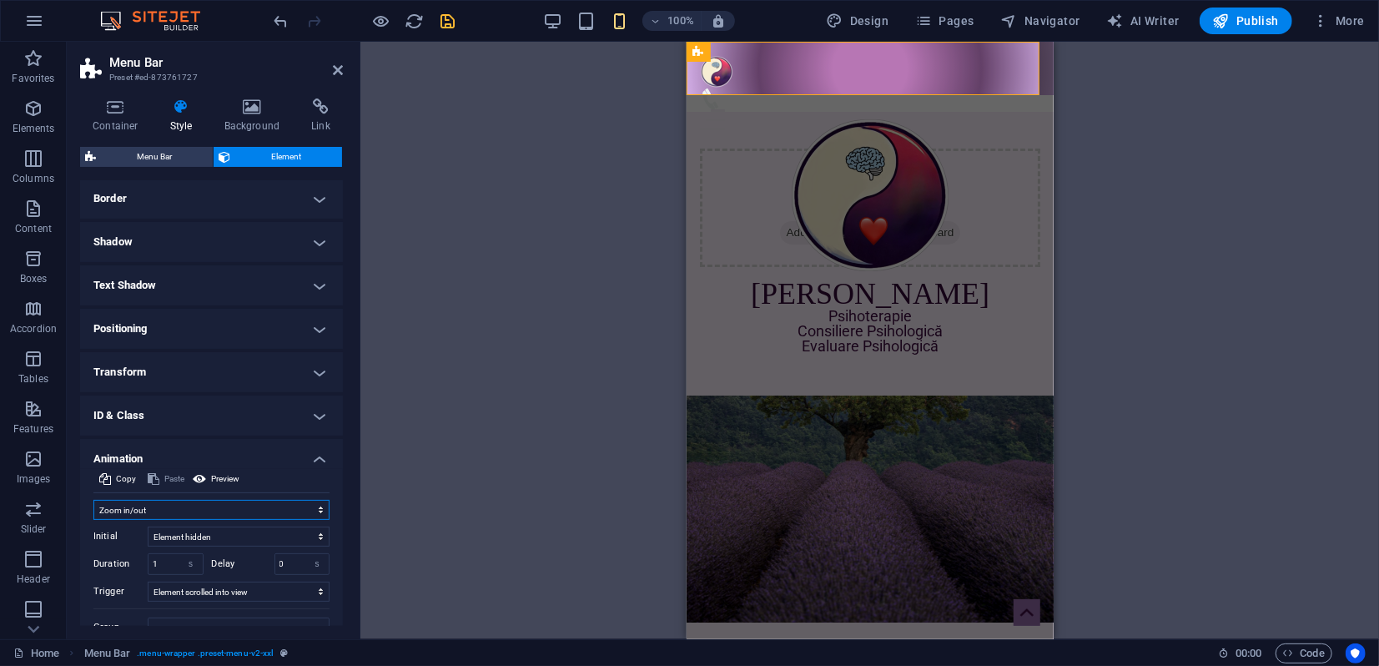
click at [241, 510] on select "Don't animate Show / Hide Slide up/down Zoom in/out Slide left to right Slide r…" at bounding box center [211, 510] width 236 height 20
select select "none"
click at [93, 520] on select "Don't animate Show / Hide Slide up/down Zoom in/out Slide left to right Slide r…" at bounding box center [211, 510] width 236 height 20
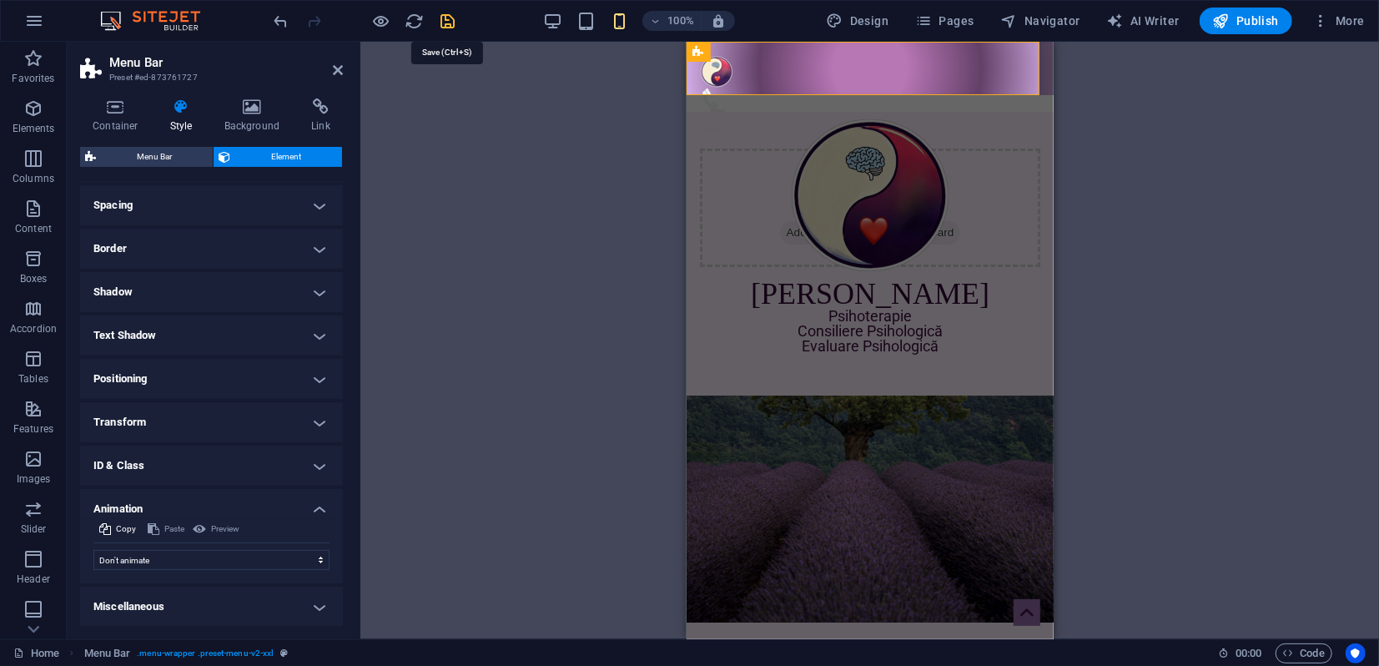
click at [445, 19] on icon "save" at bounding box center [448, 21] width 19 height 19
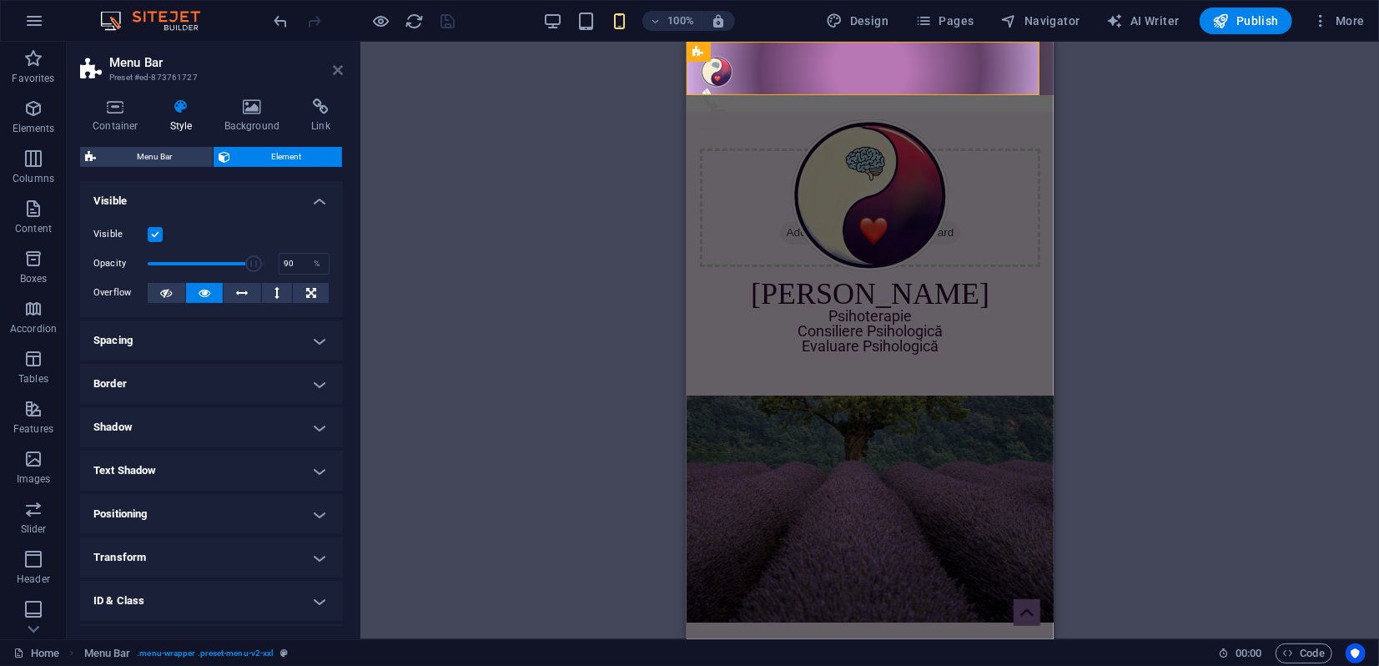
click at [340, 73] on icon at bounding box center [338, 69] width 10 height 13
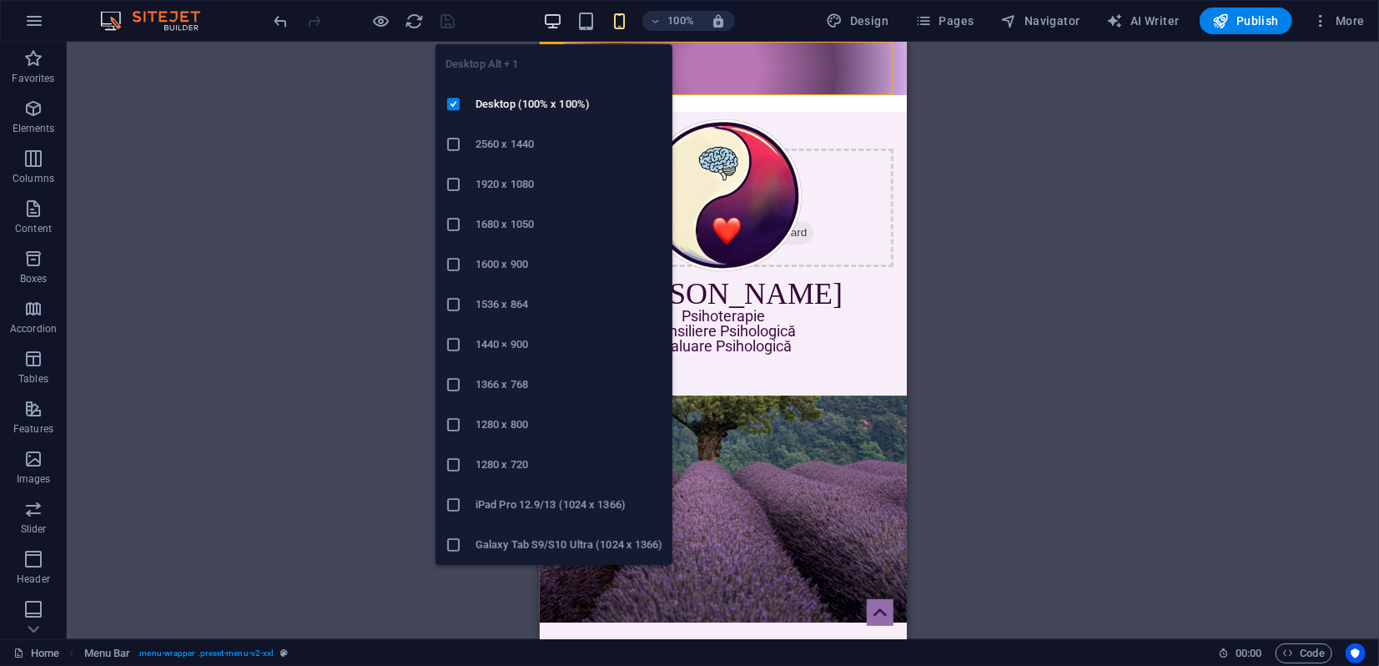
click at [562, 19] on icon "button" at bounding box center [552, 21] width 19 height 19
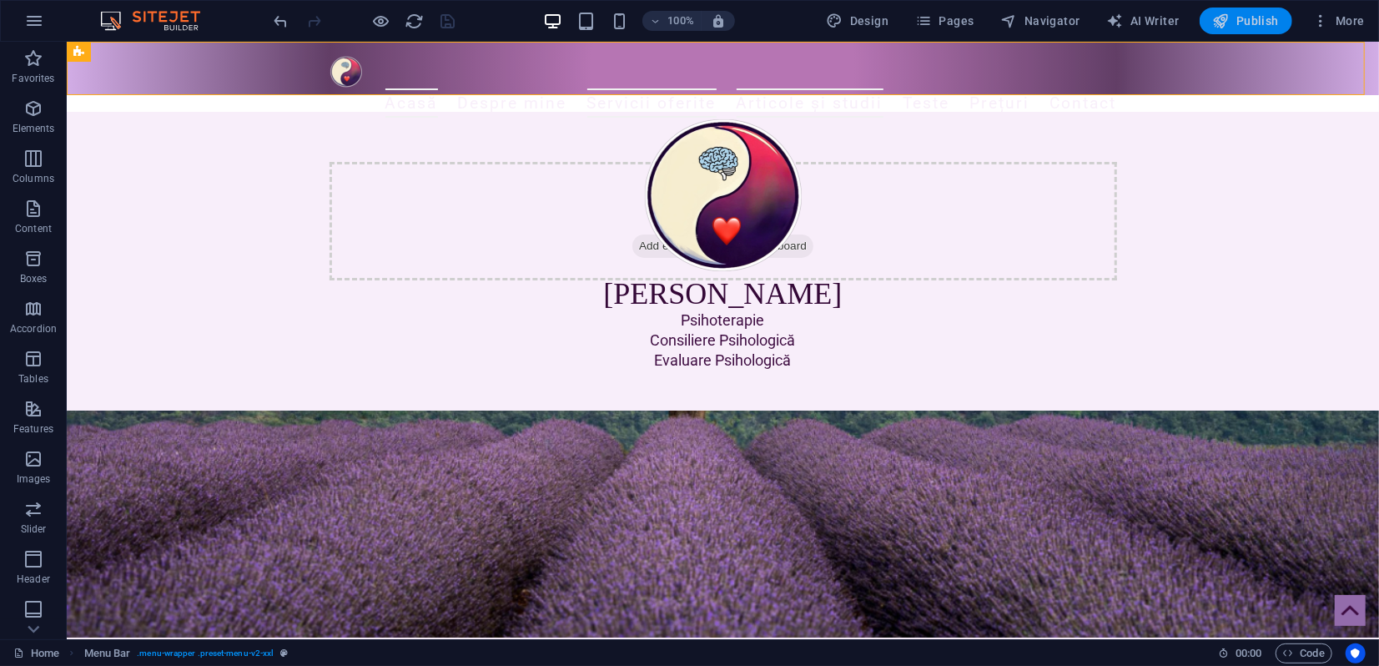
click at [1252, 19] on span "Publish" at bounding box center [1246, 21] width 66 height 17
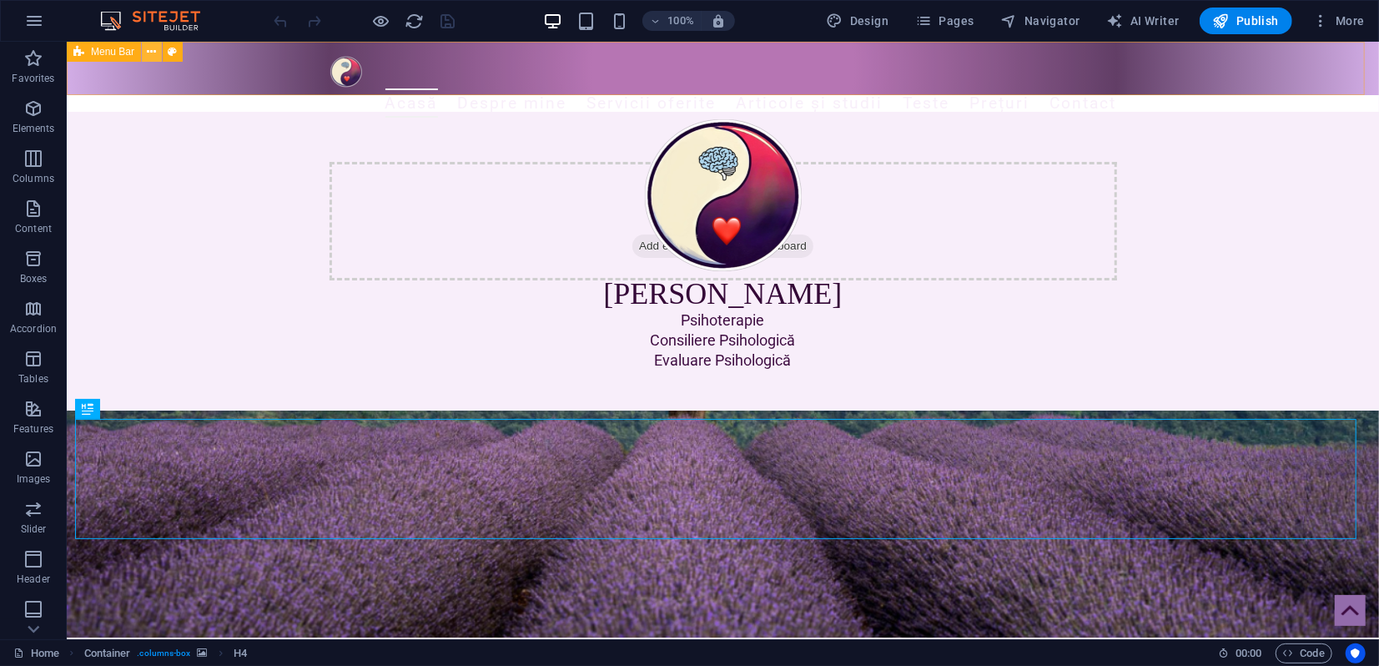
click at [149, 53] on icon at bounding box center [152, 52] width 9 height 18
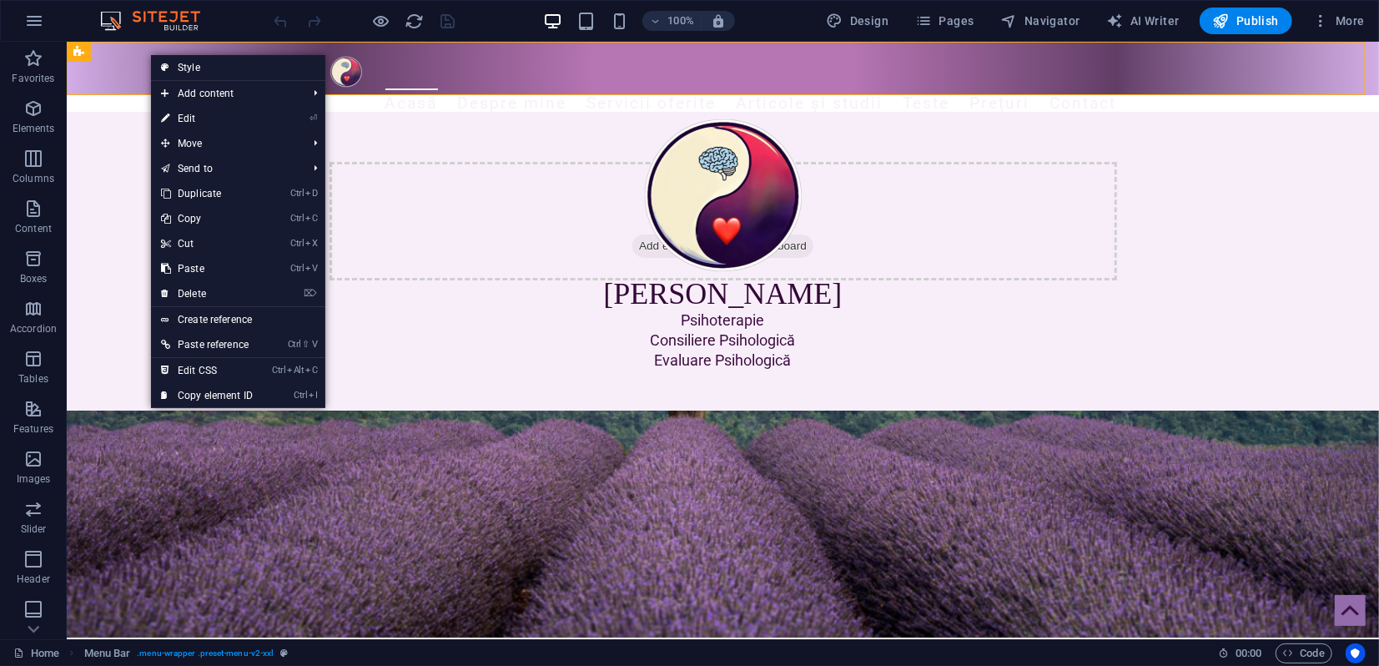
click at [203, 120] on link "⏎ Edit" at bounding box center [207, 118] width 112 height 25
select select "rem"
select select "preset-menu-v2-xxl"
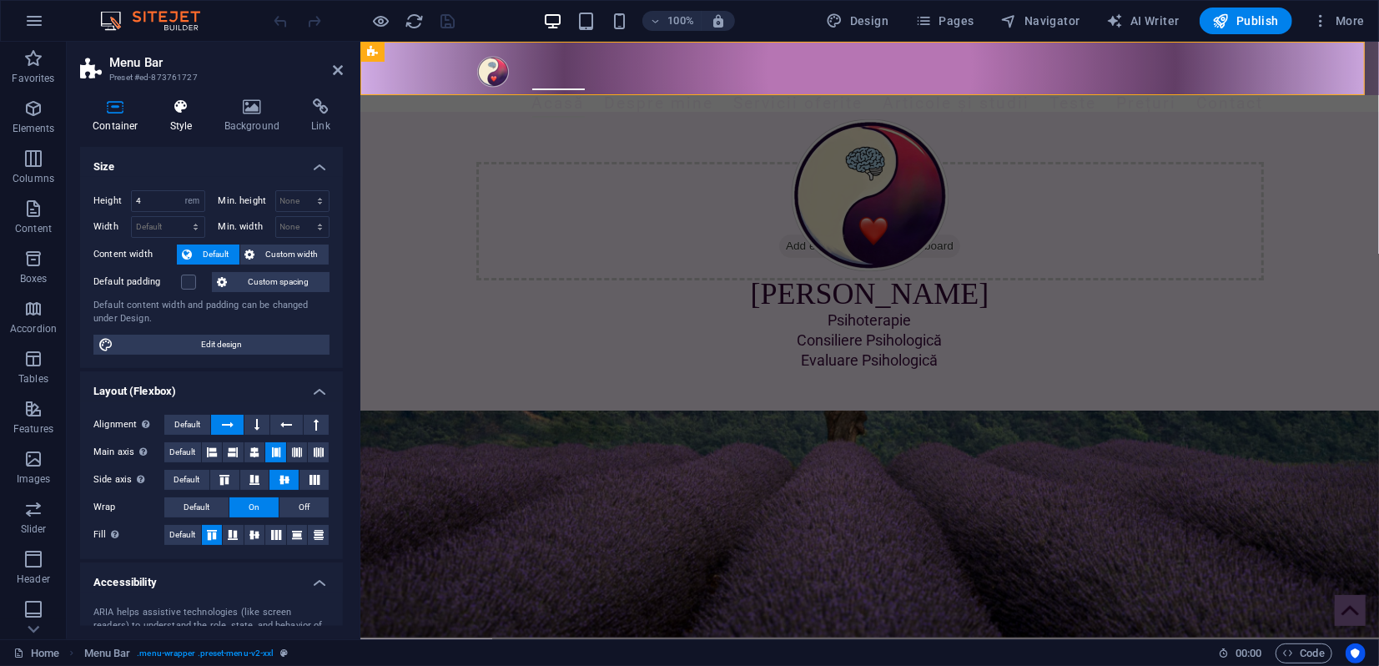
click at [186, 114] on icon at bounding box center [182, 106] width 48 height 17
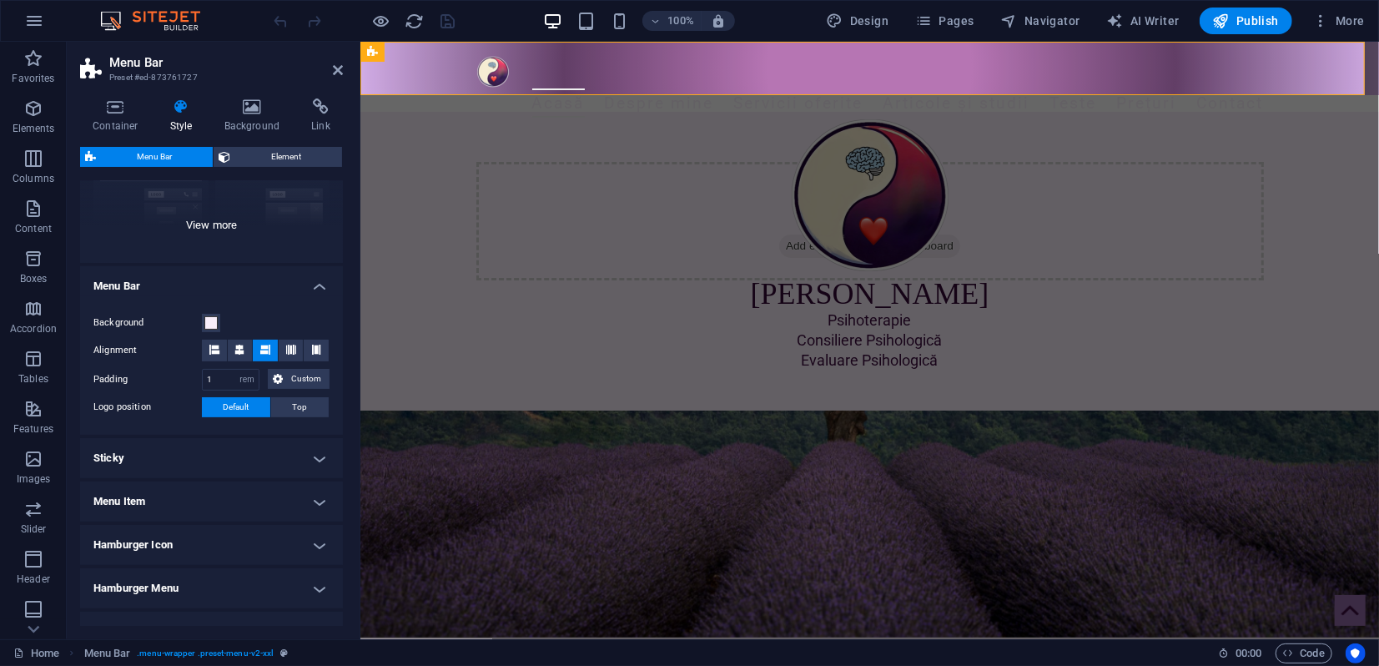
scroll to position [289, 0]
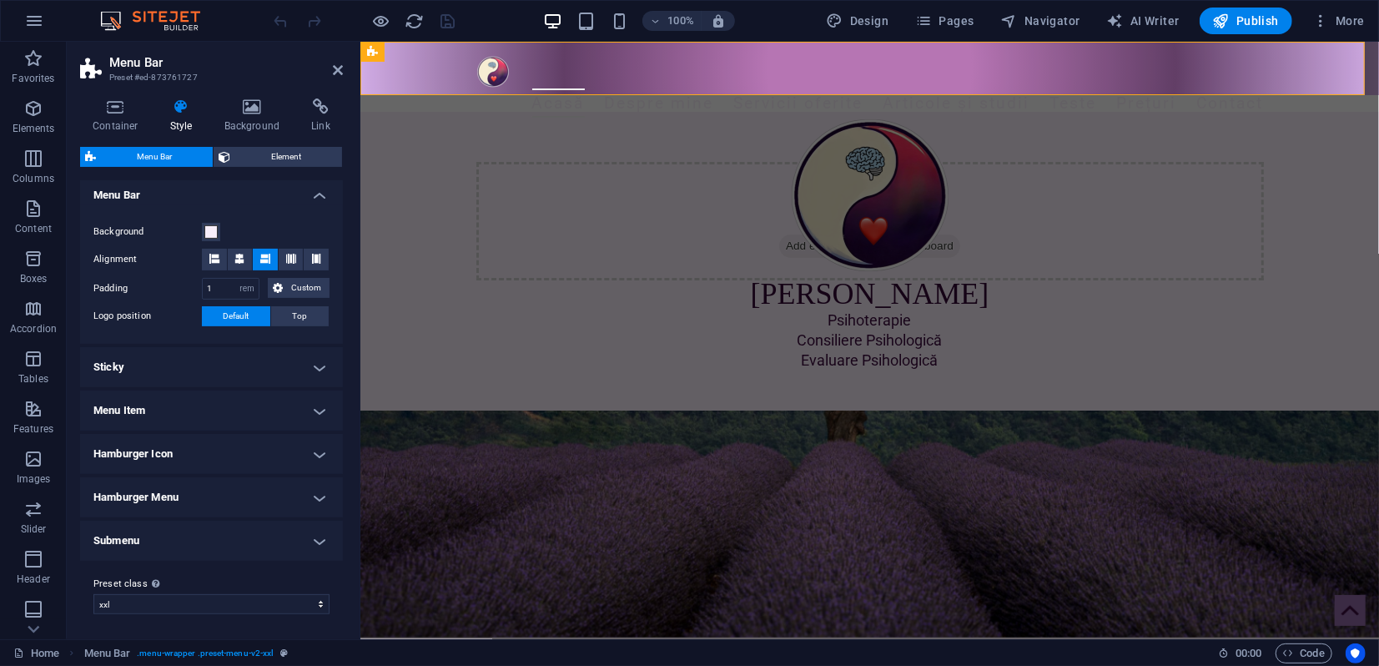
click at [193, 367] on h4 "Sticky" at bounding box center [211, 367] width 263 height 40
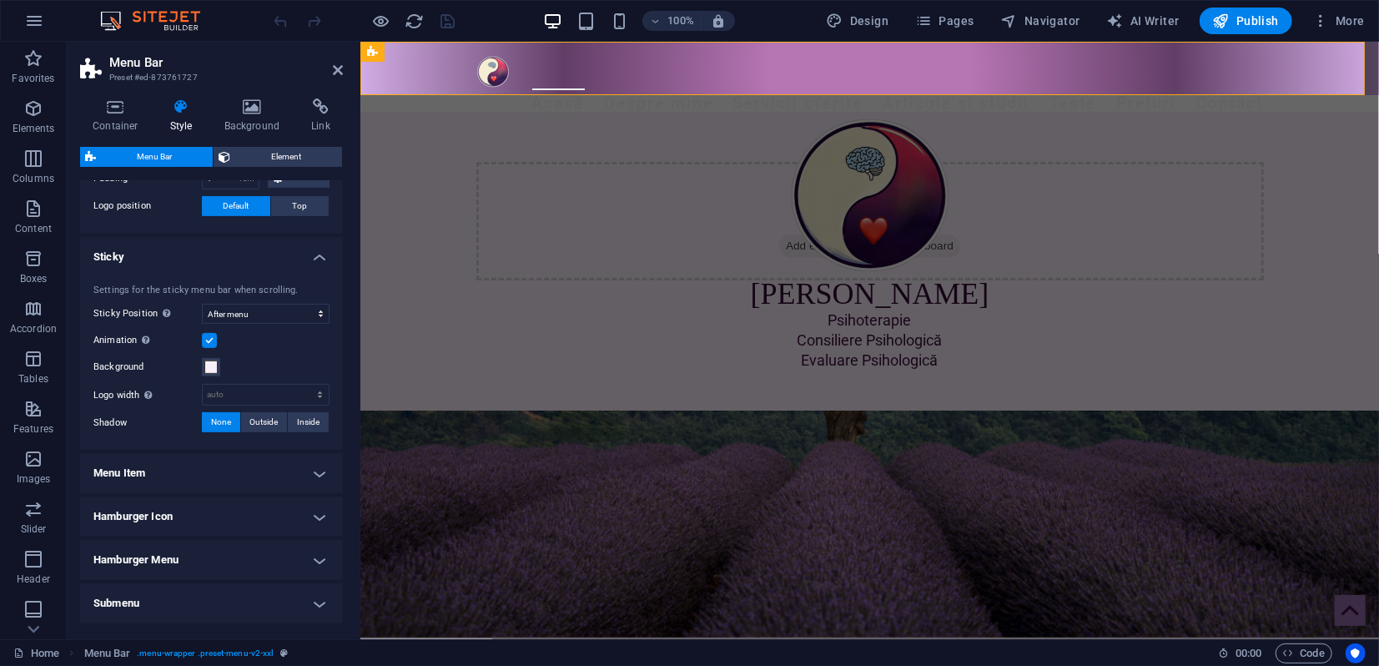
scroll to position [463, 0]
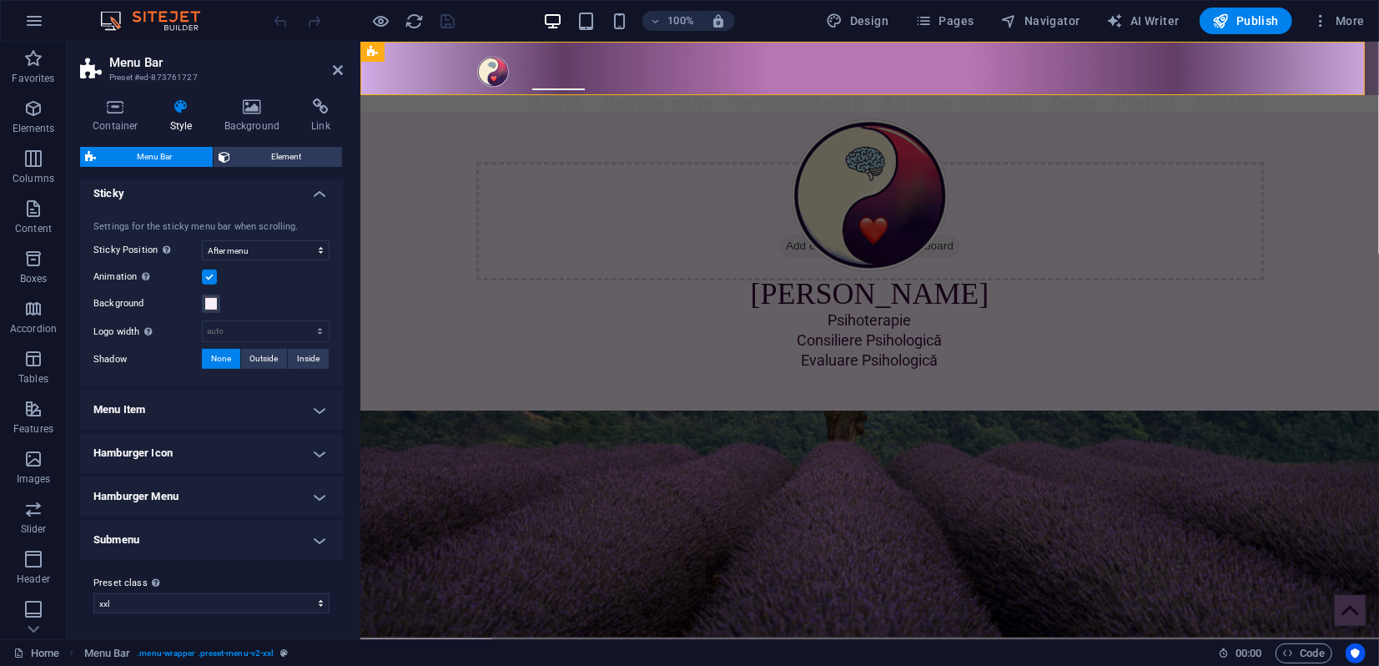
click at [173, 415] on h4 "Menu Item" at bounding box center [211, 409] width 263 height 40
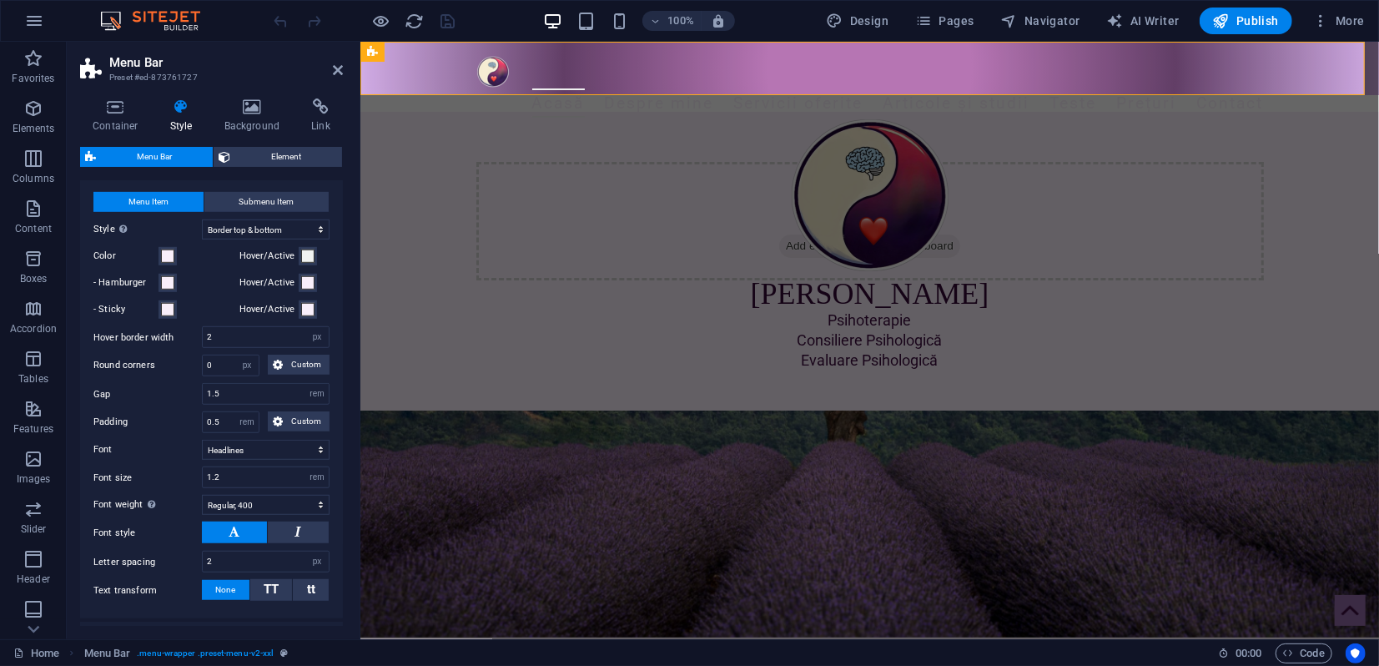
scroll to position [708, 0]
click at [334, 73] on icon at bounding box center [338, 69] width 10 height 13
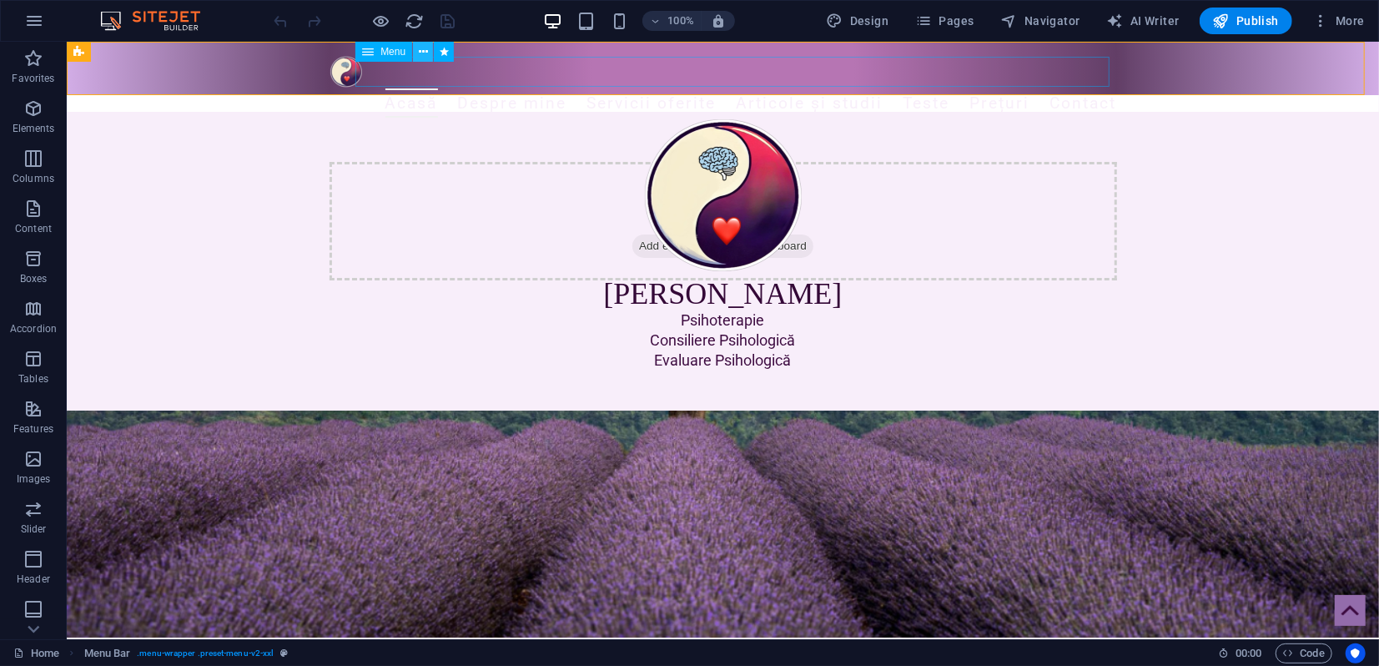
click at [422, 54] on icon at bounding box center [423, 52] width 9 height 18
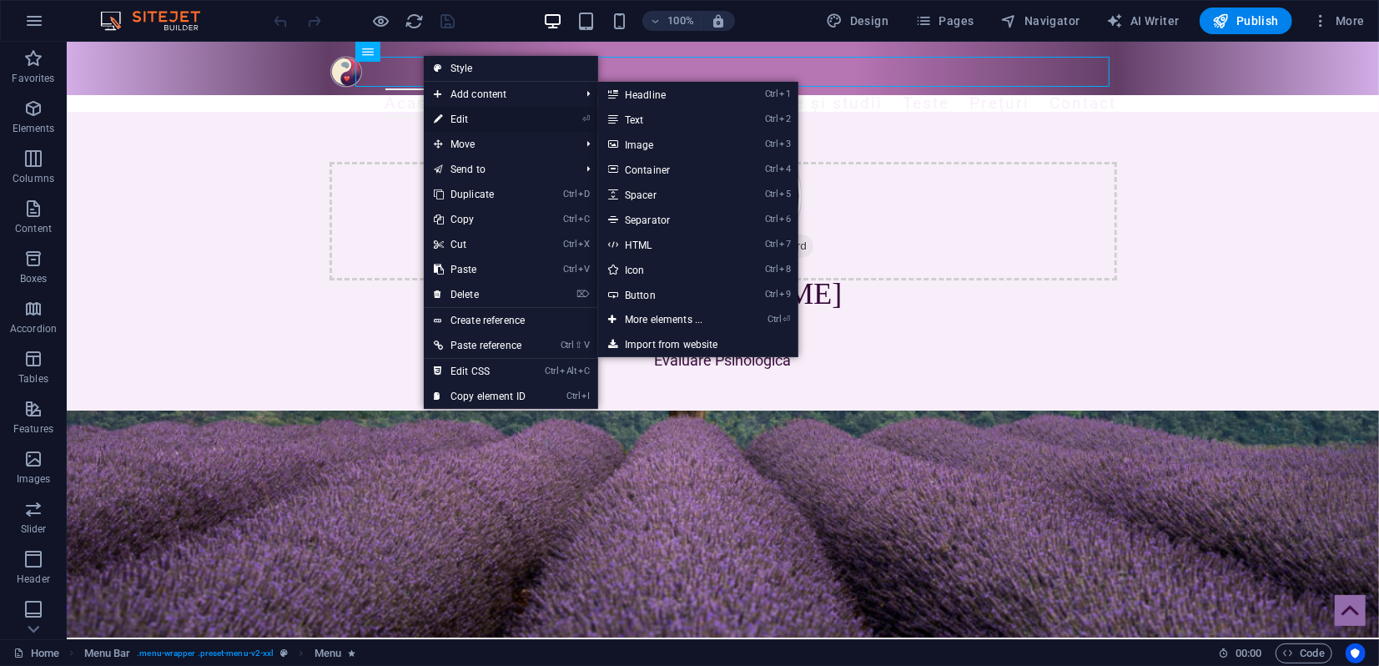
click at [460, 117] on link "⏎ Edit" at bounding box center [480, 119] width 112 height 25
select select "2"
select select
select select "3"
select select
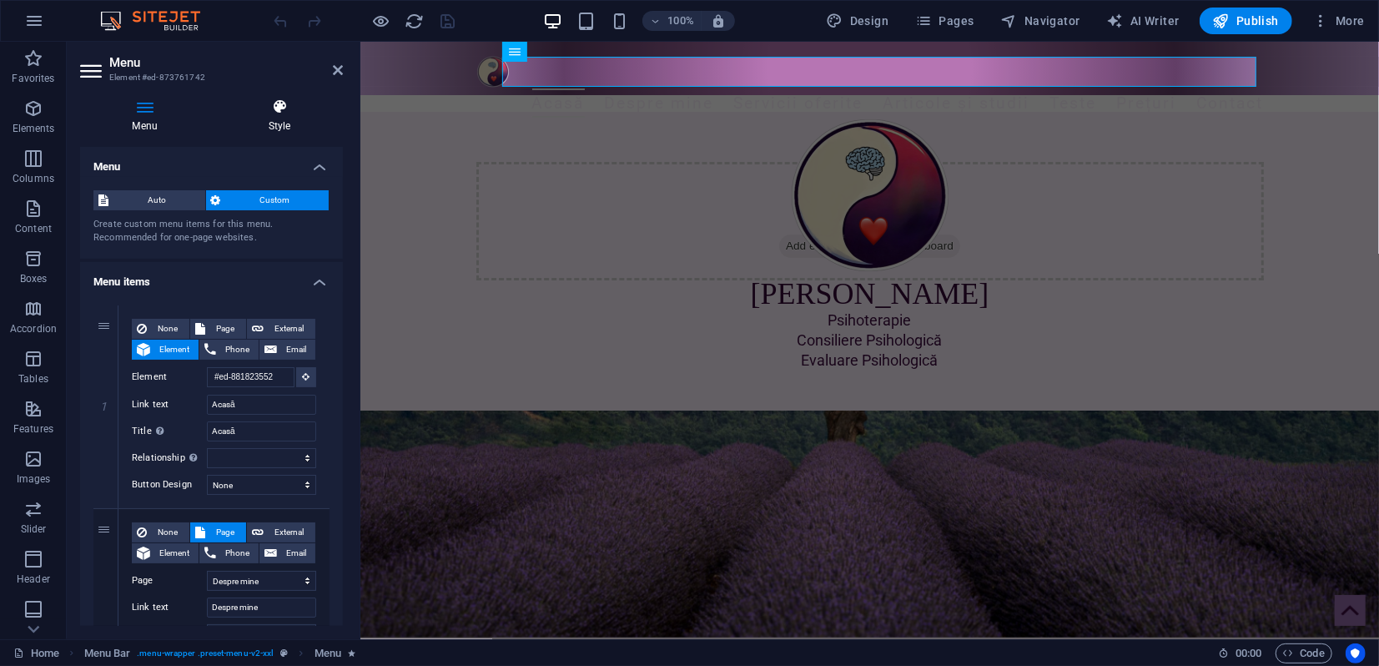
click at [289, 105] on icon at bounding box center [279, 106] width 127 height 17
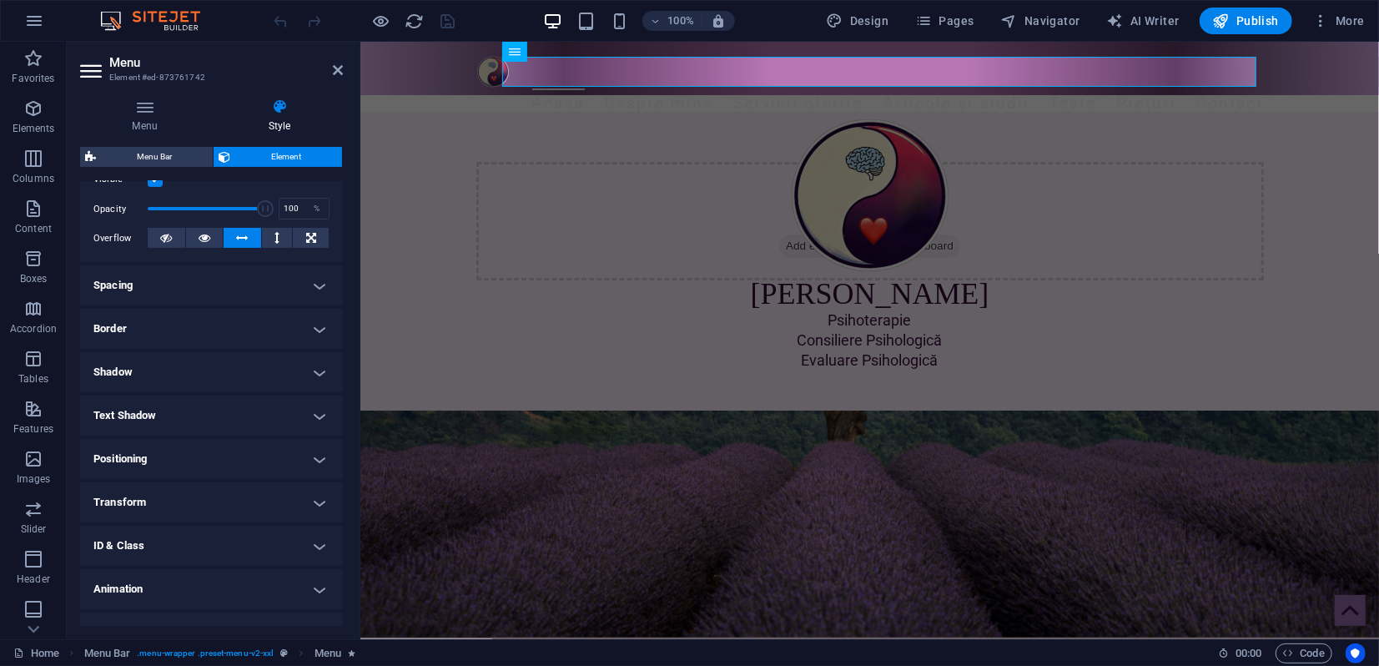
scroll to position [260, 0]
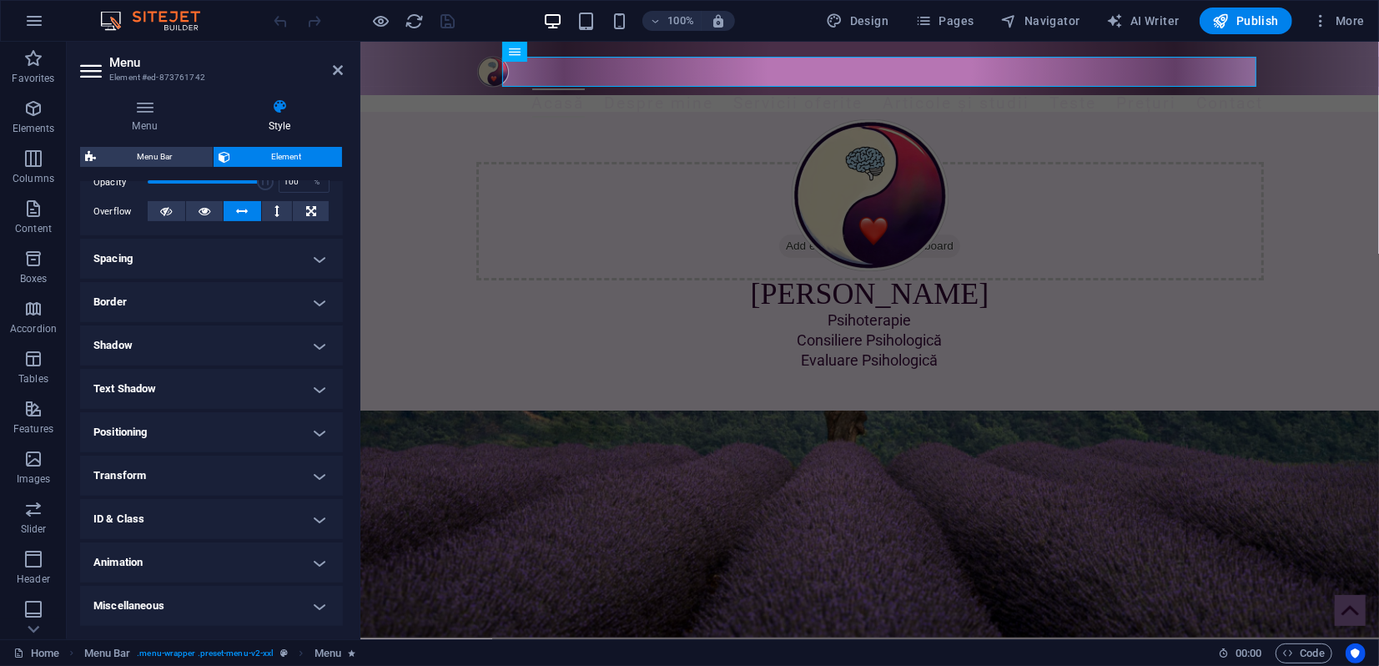
click at [160, 560] on h4 "Animation" at bounding box center [211, 562] width 263 height 40
click at [180, 611] on select "Don't animate Show / Hide Slide up/down Zoom in/out Slide left to right Slide r…" at bounding box center [211, 613] width 236 height 20
select select "shrink"
click at [93, 603] on select "Don't animate Show / Hide Slide up/down Zoom in/out Slide left to right Slide r…" at bounding box center [211, 613] width 236 height 20
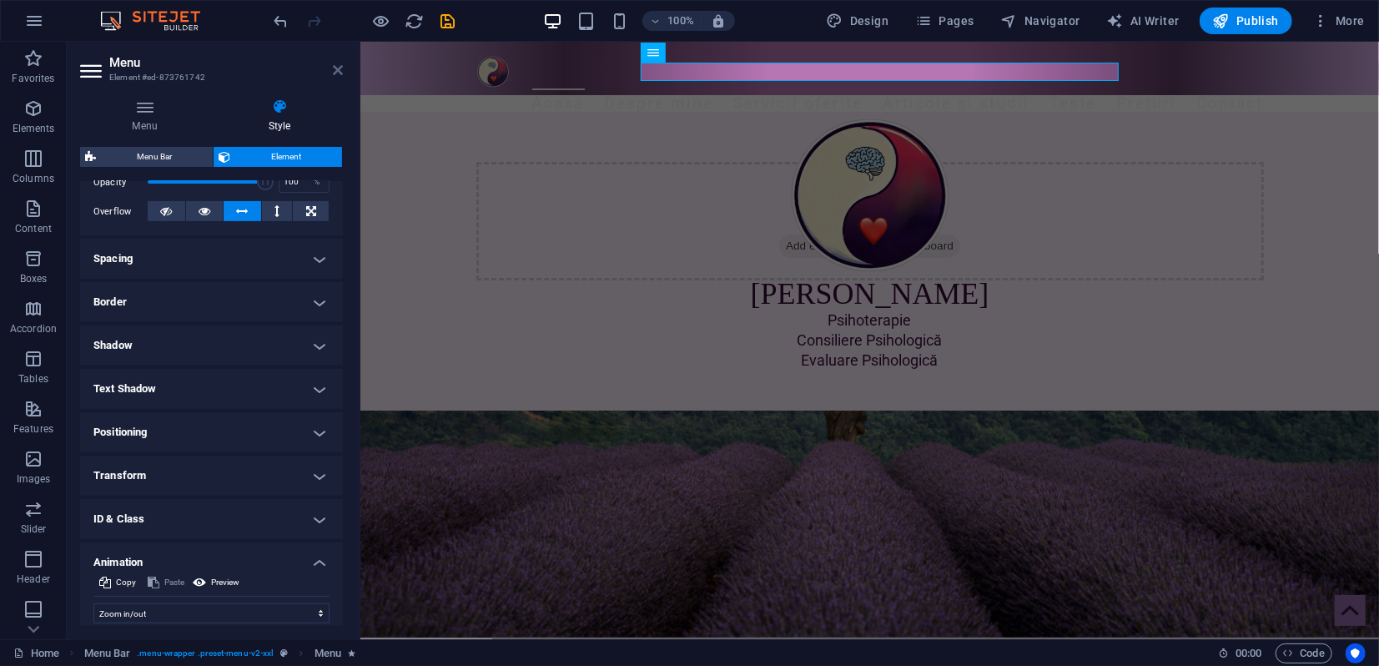
click at [337, 73] on icon at bounding box center [338, 69] width 10 height 13
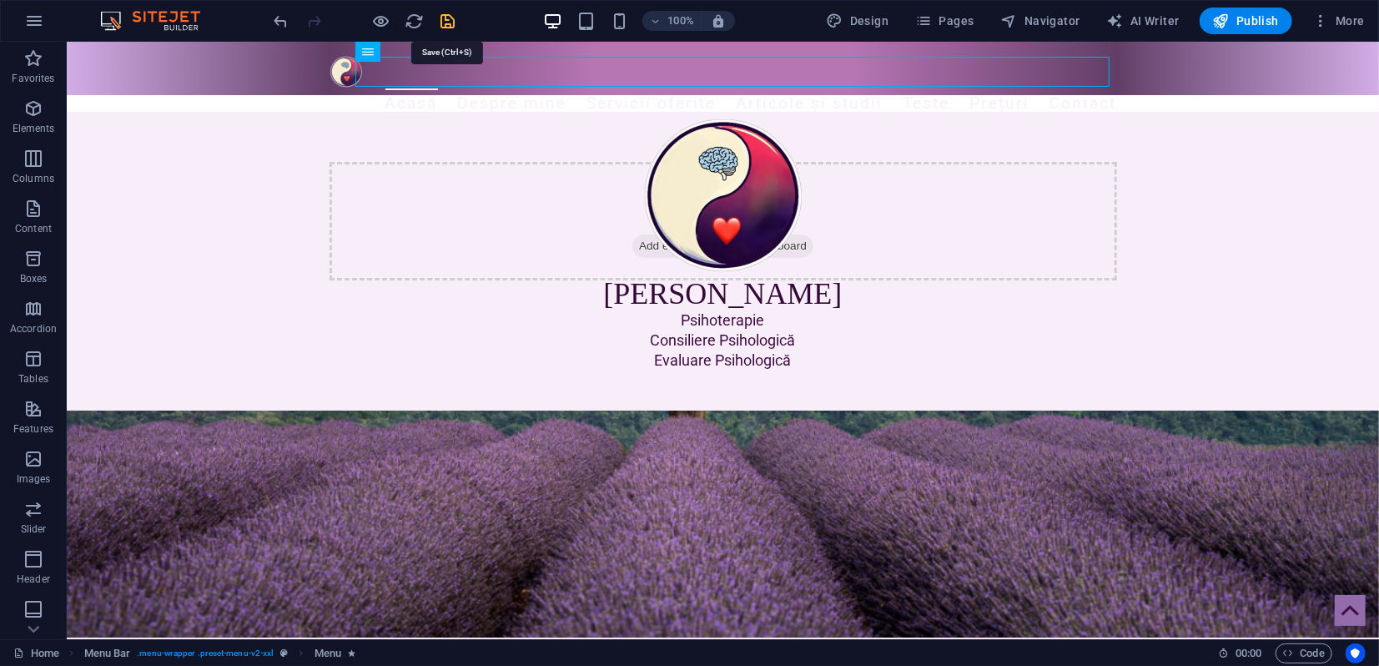
click at [446, 25] on icon "save" at bounding box center [448, 21] width 19 height 19
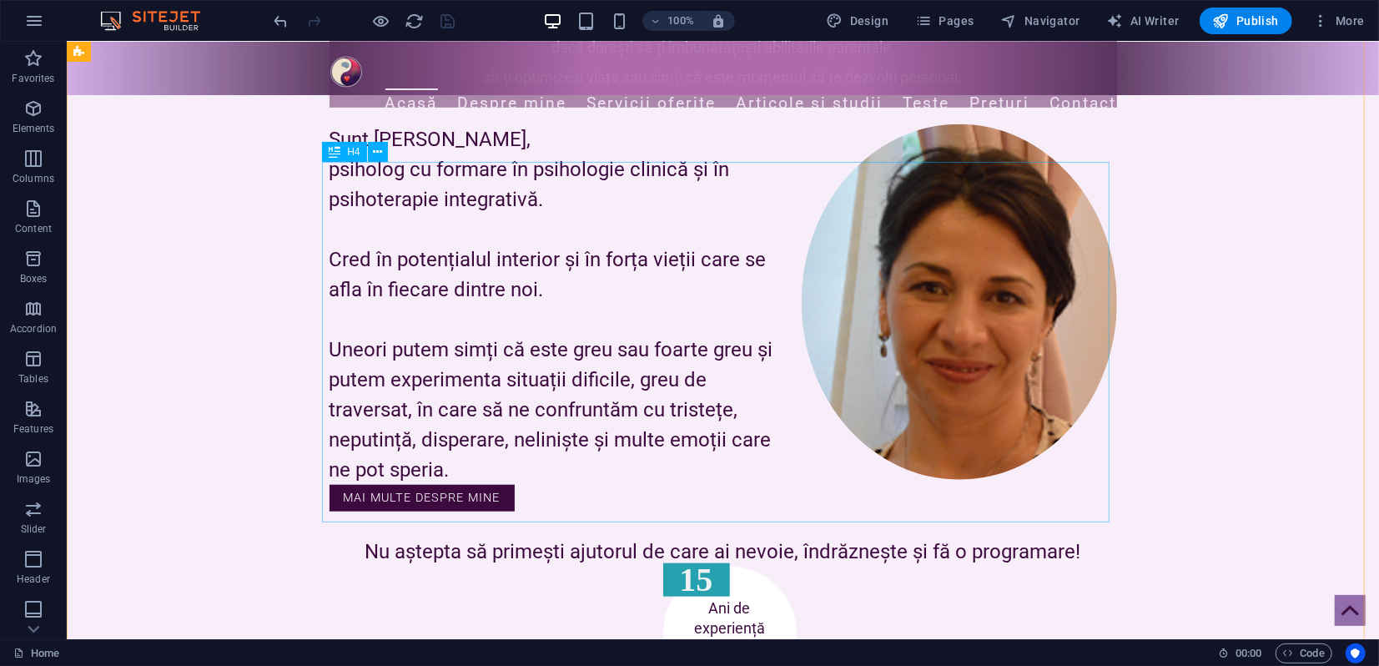
scroll to position [834, 0]
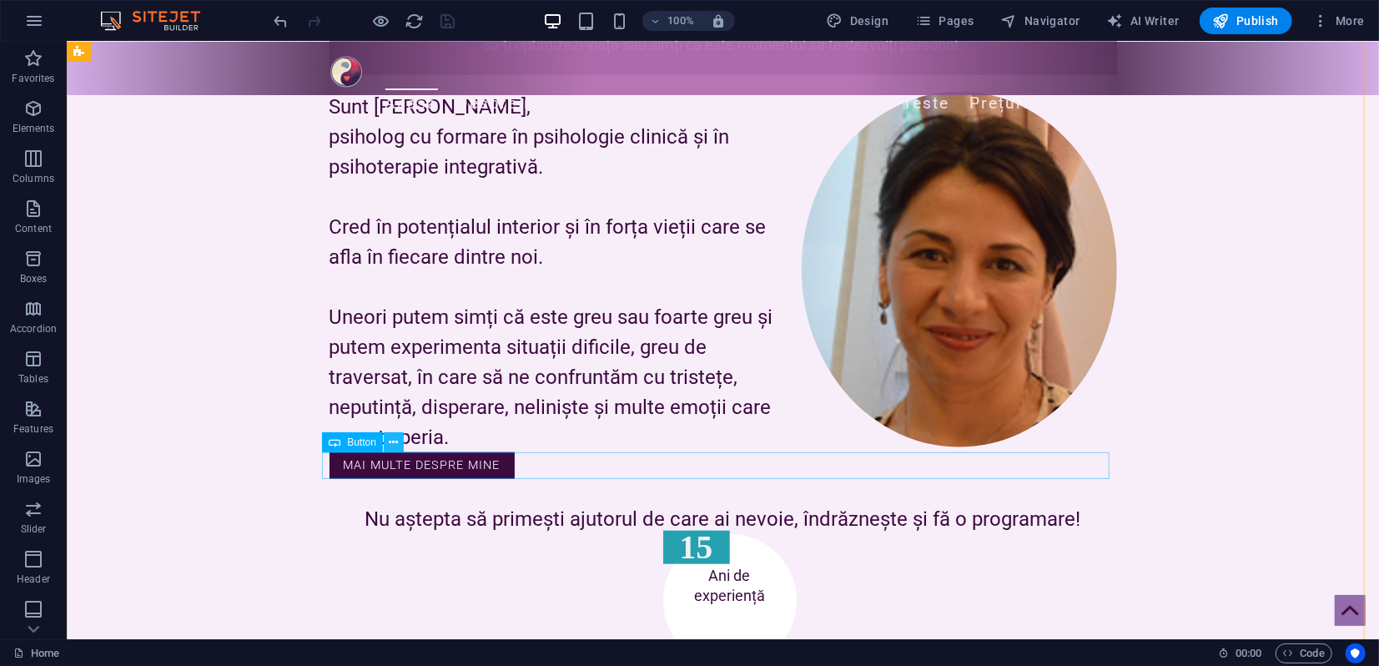
click at [394, 444] on icon at bounding box center [393, 443] width 9 height 18
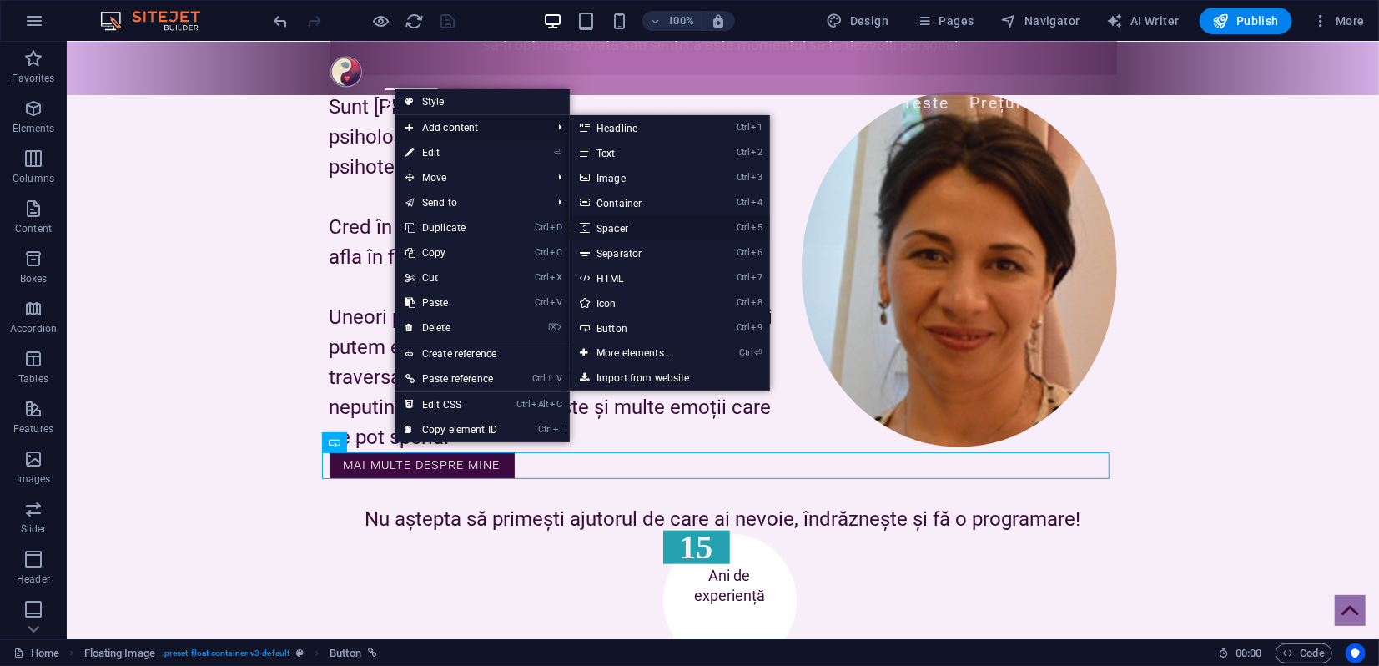
click at [622, 233] on link "Ctrl 5 Spacer" at bounding box center [639, 227] width 138 height 25
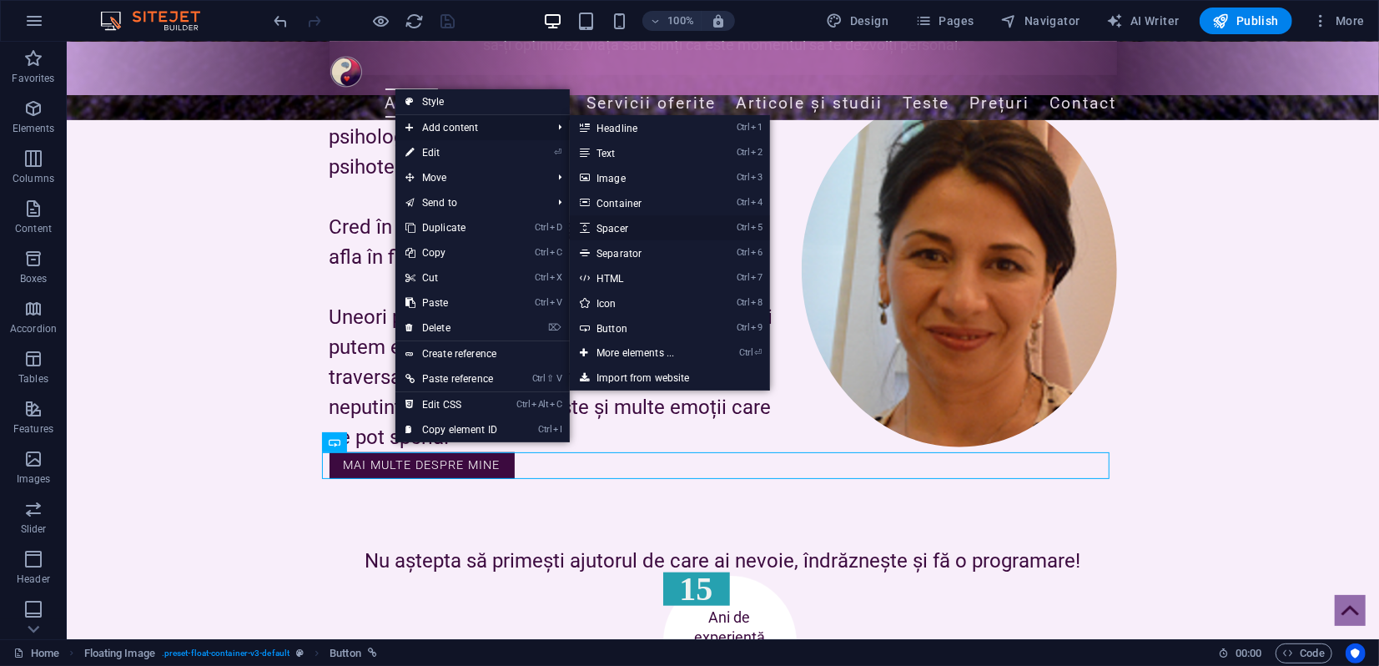
select select "px"
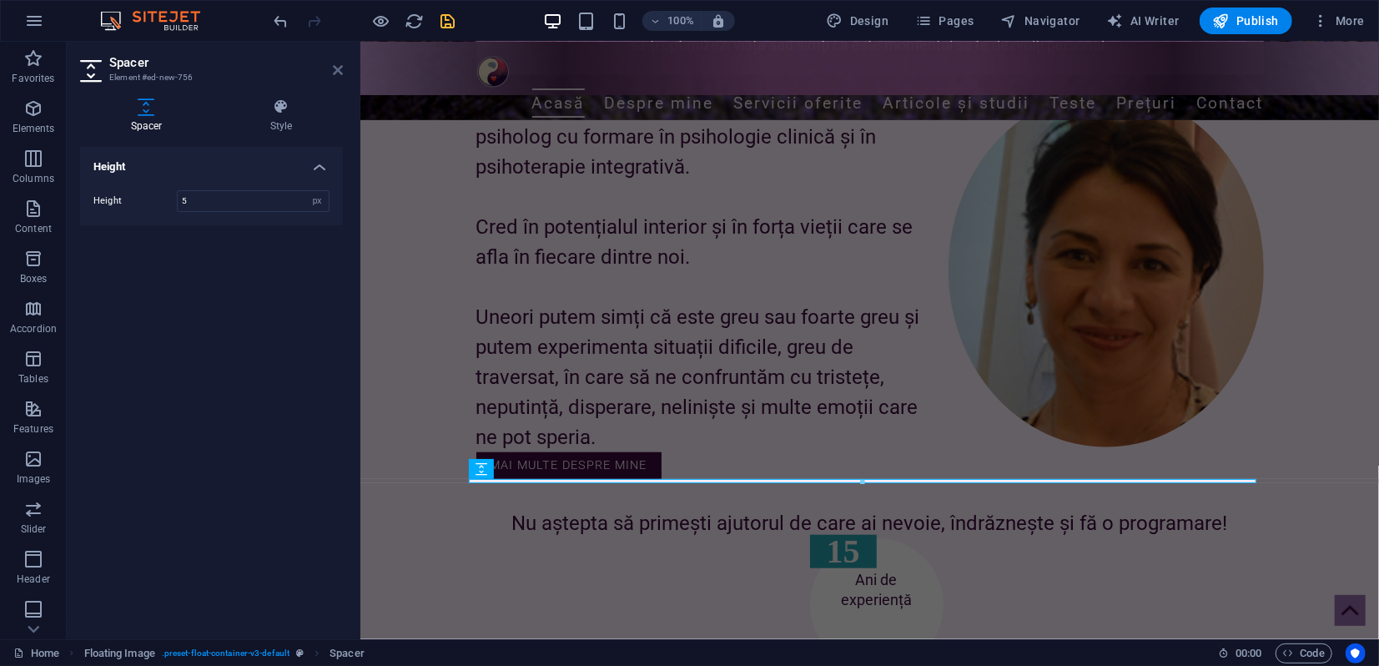
type input "5"
click at [334, 70] on icon at bounding box center [338, 69] width 10 height 13
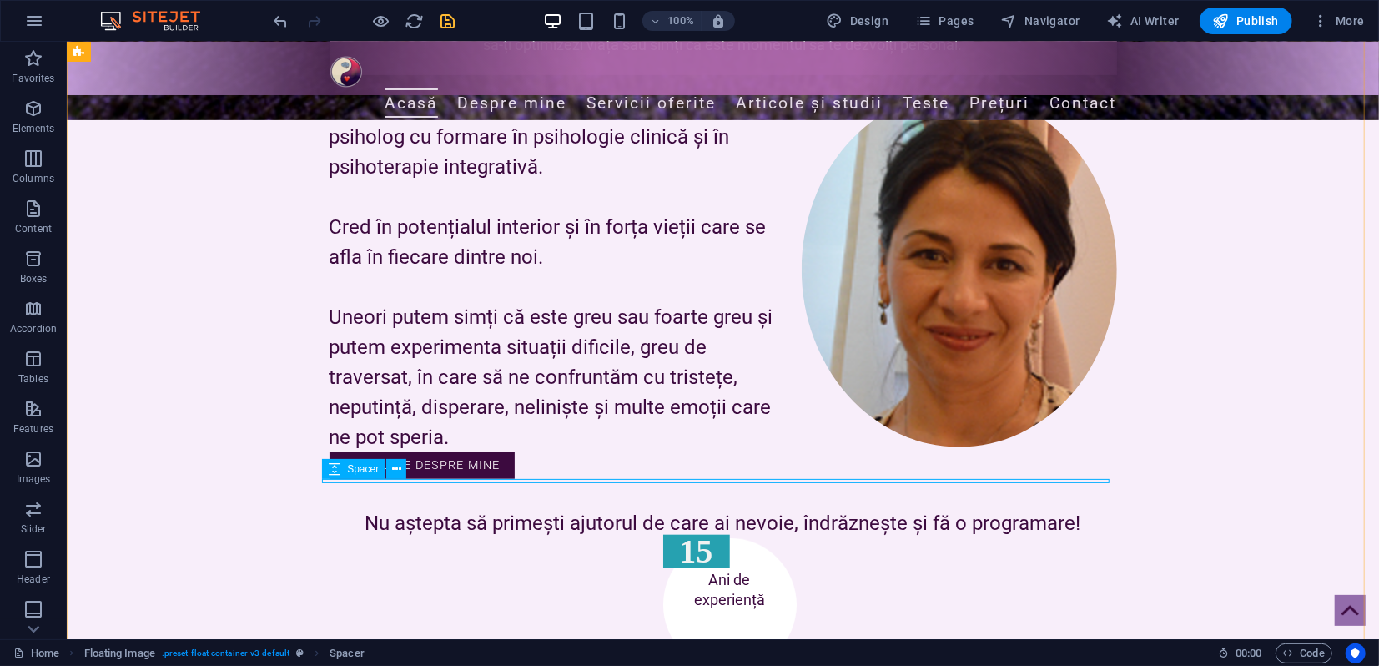
click at [613, 478] on div at bounding box center [722, 480] width 787 height 4
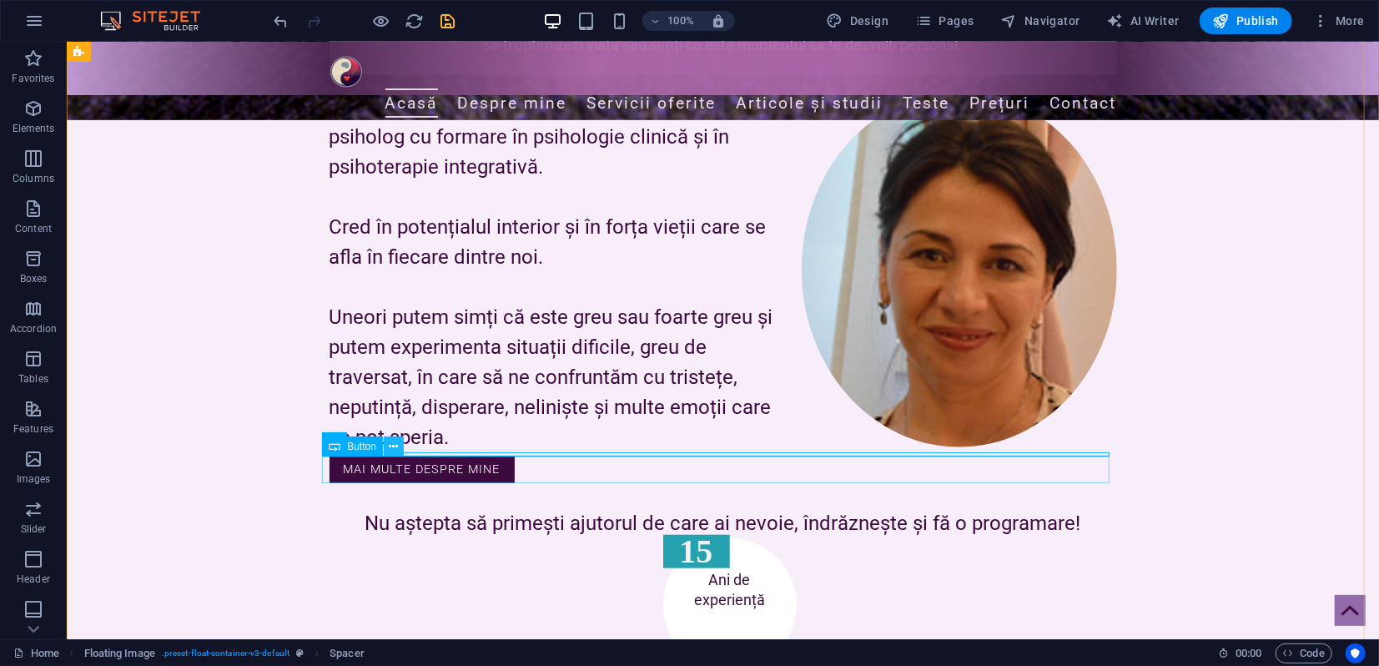
click at [389, 449] on icon at bounding box center [393, 447] width 9 height 18
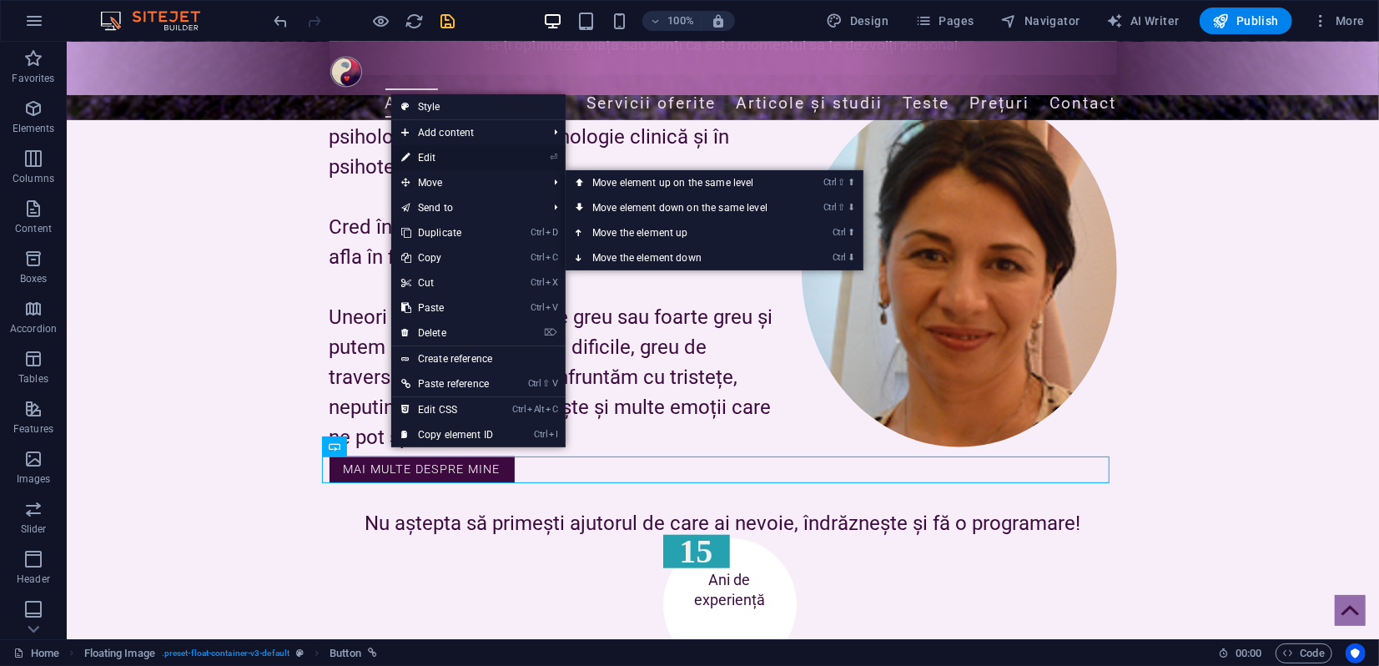
click at [446, 161] on link "⏎ Edit" at bounding box center [447, 157] width 112 height 25
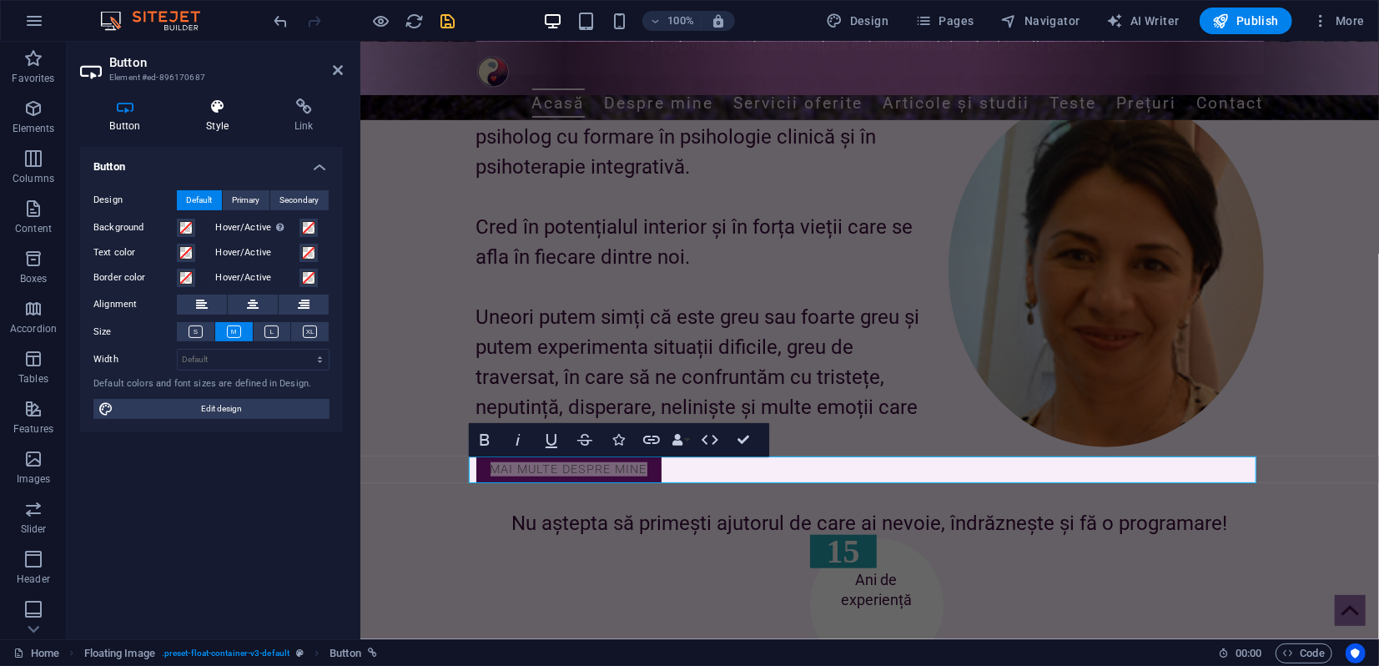
click at [222, 115] on h4 "Style" at bounding box center [221, 115] width 88 height 35
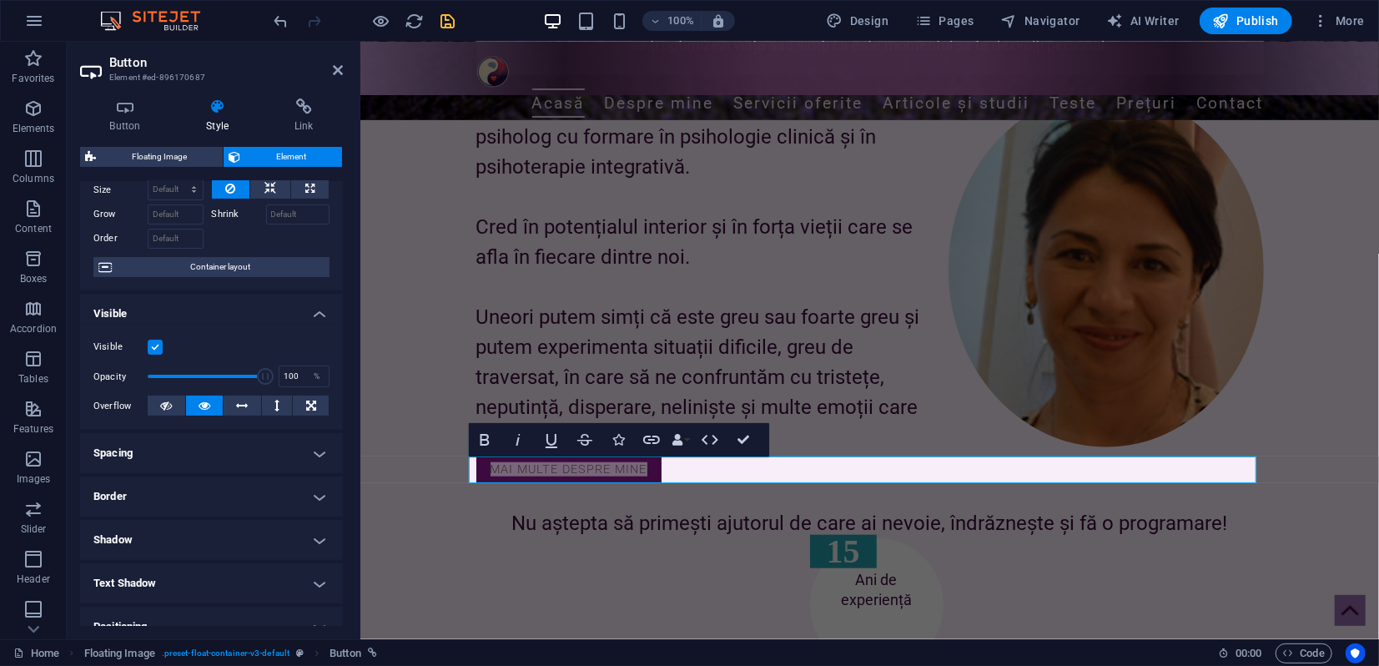
scroll to position [93, 0]
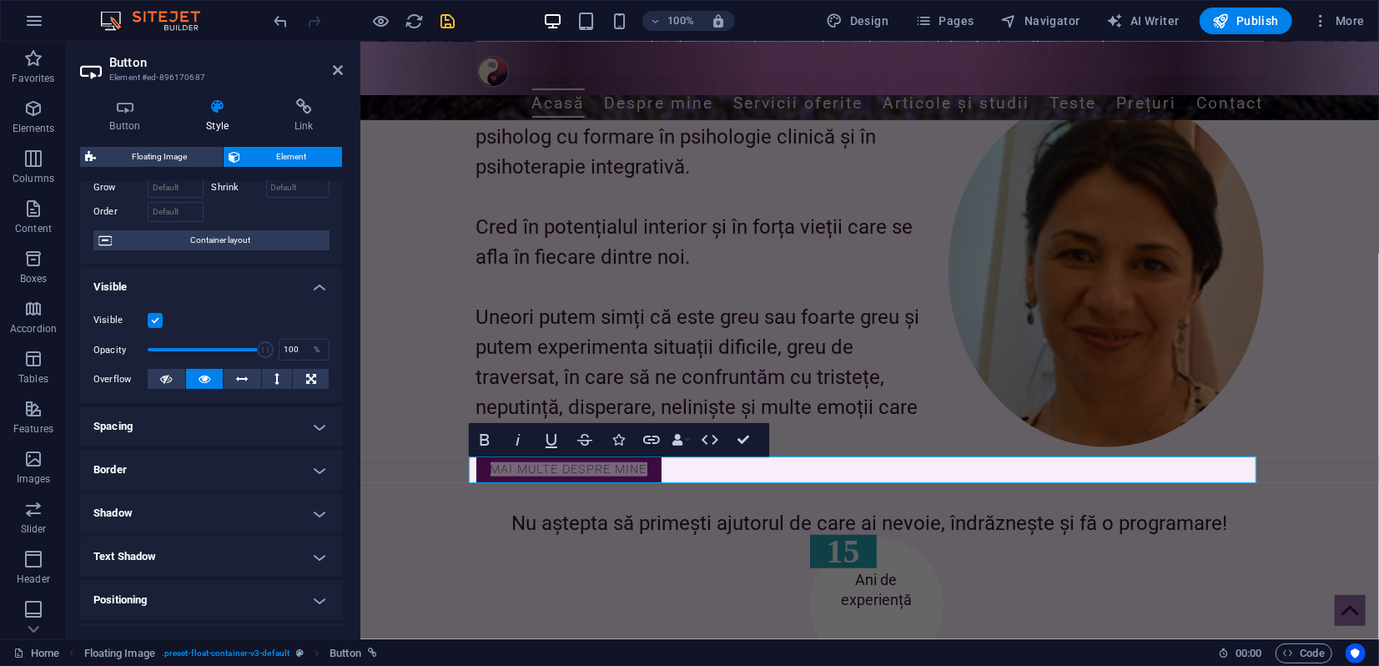
click at [254, 430] on h4 "Spacing" at bounding box center [211, 426] width 263 height 40
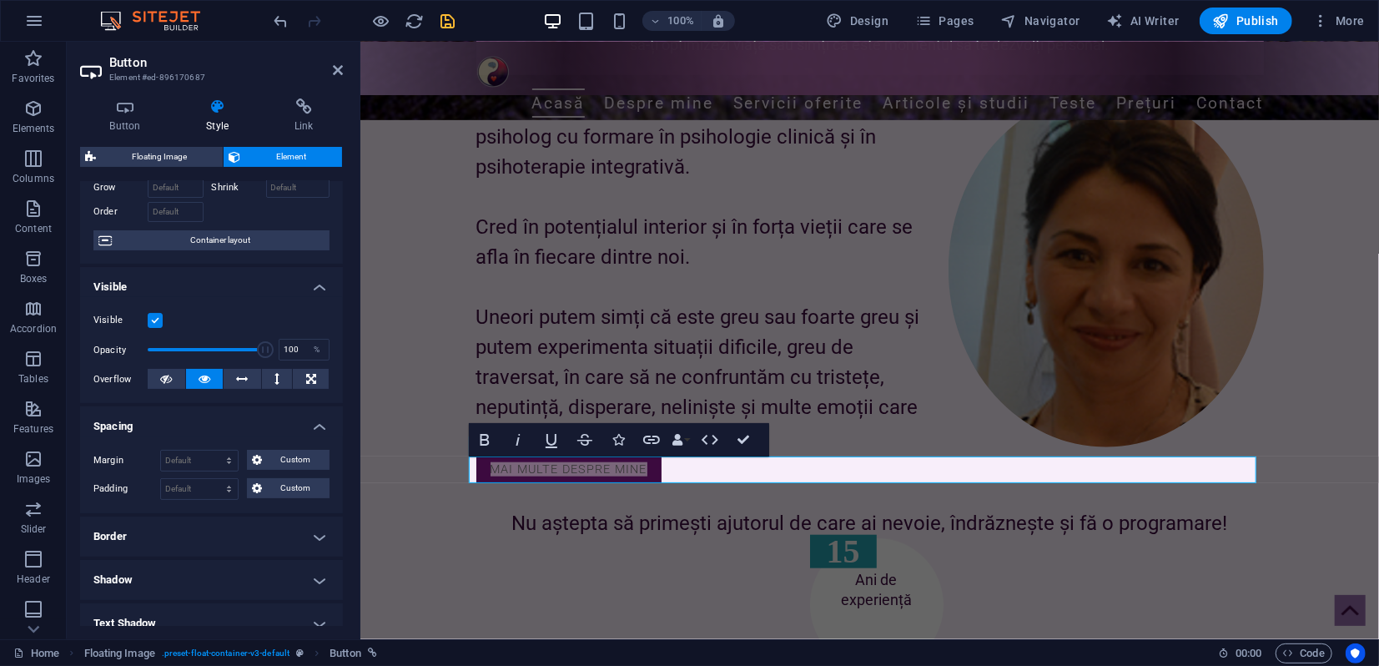
click at [215, 534] on h4 "Border" at bounding box center [211, 536] width 263 height 40
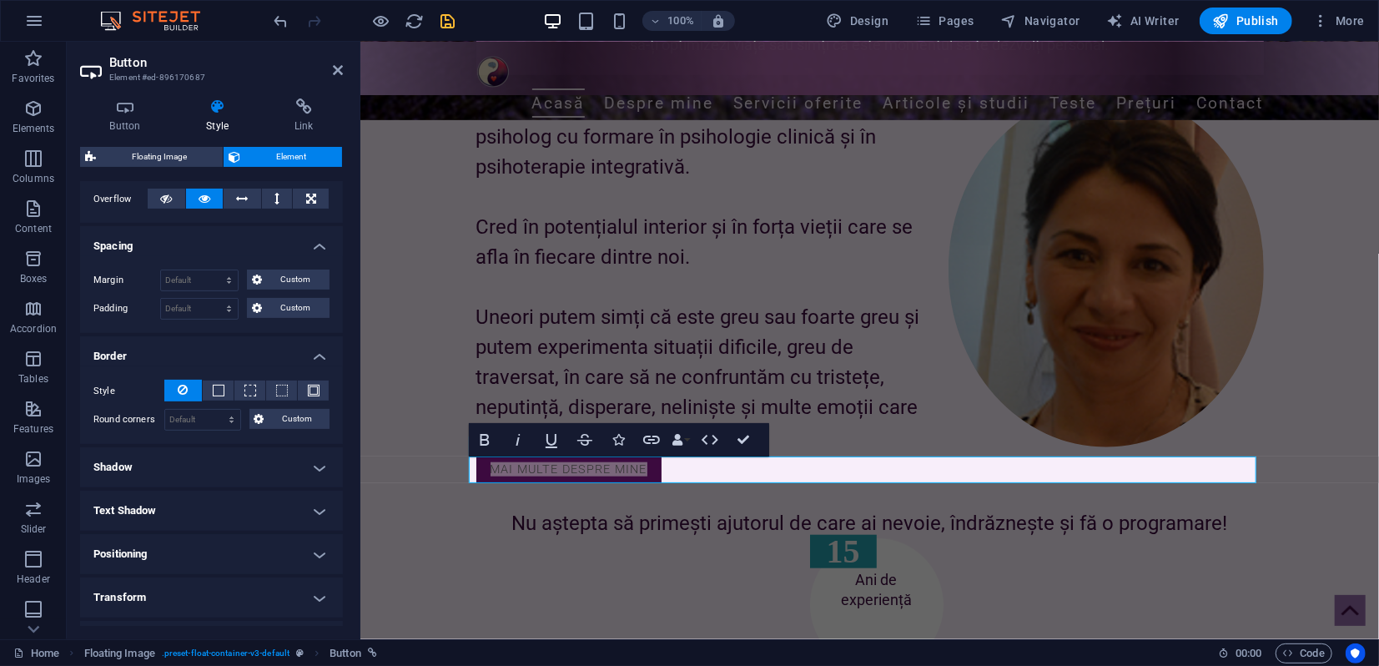
scroll to position [278, 0]
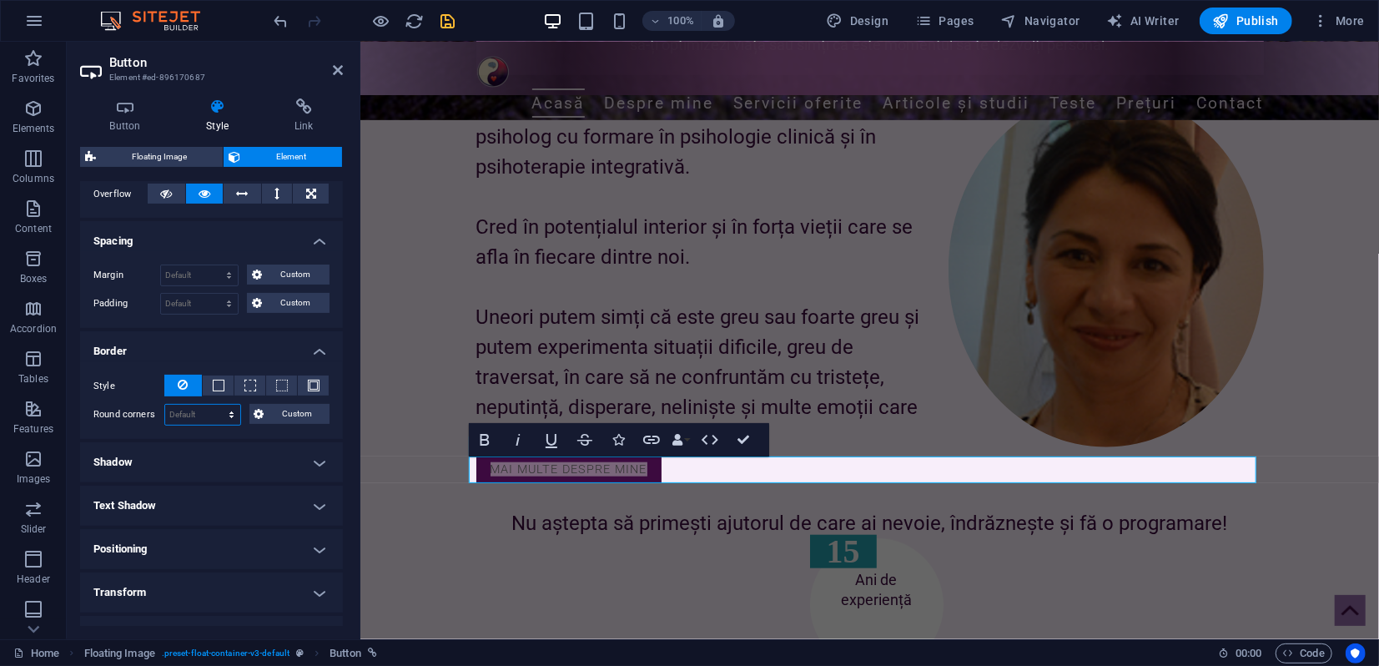
click at [194, 414] on select "Default px rem % vh vw Custom" at bounding box center [202, 414] width 75 height 20
select select "px"
click at [215, 404] on select "Default px rem % vh vw Custom" at bounding box center [202, 414] width 75 height 20
type input "10"
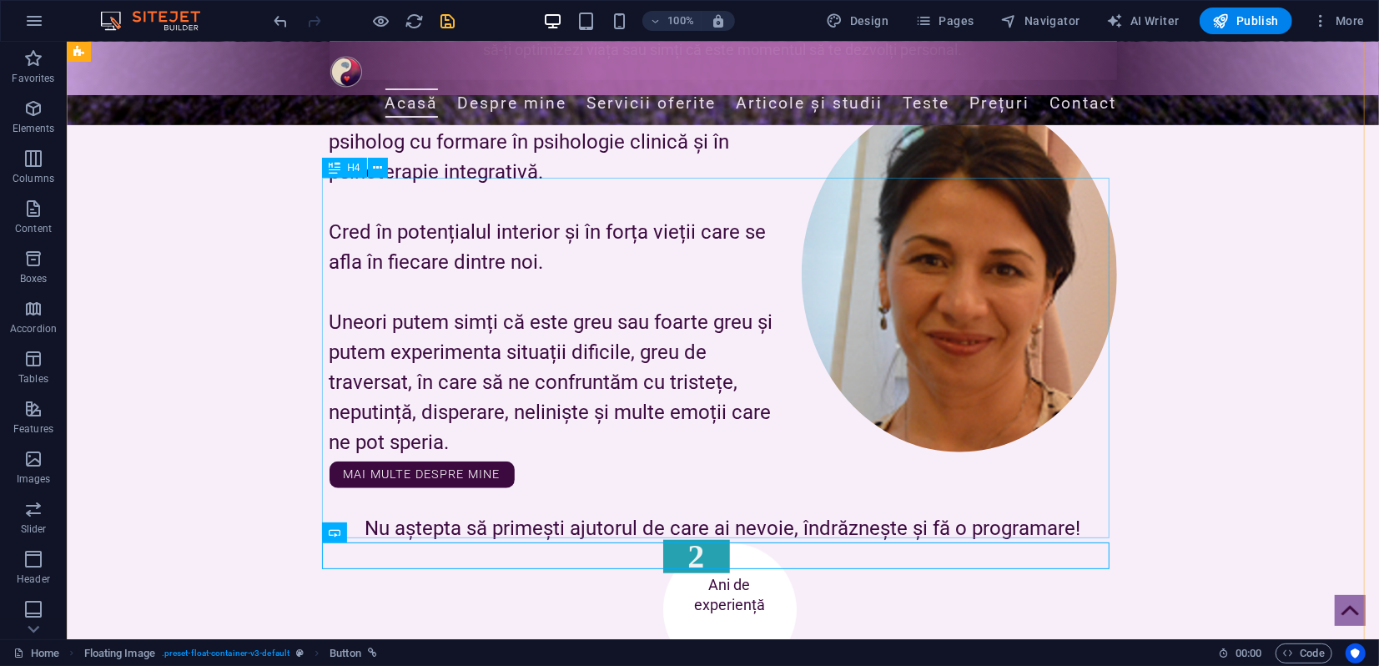
scroll to position [927, 0]
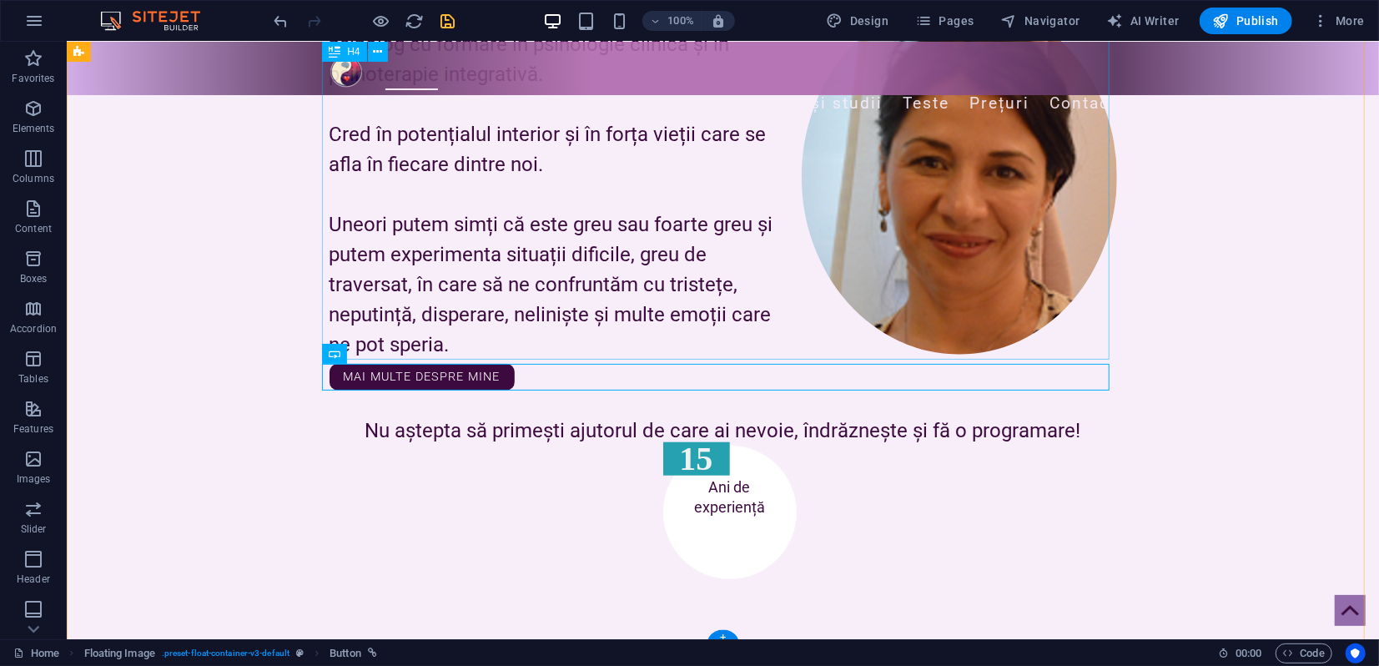
click at [470, 271] on div "Sunt Cristina Teodorescu, psiholog cu formare în psihologie clinică și în psiho…" at bounding box center [722, 178] width 787 height 360
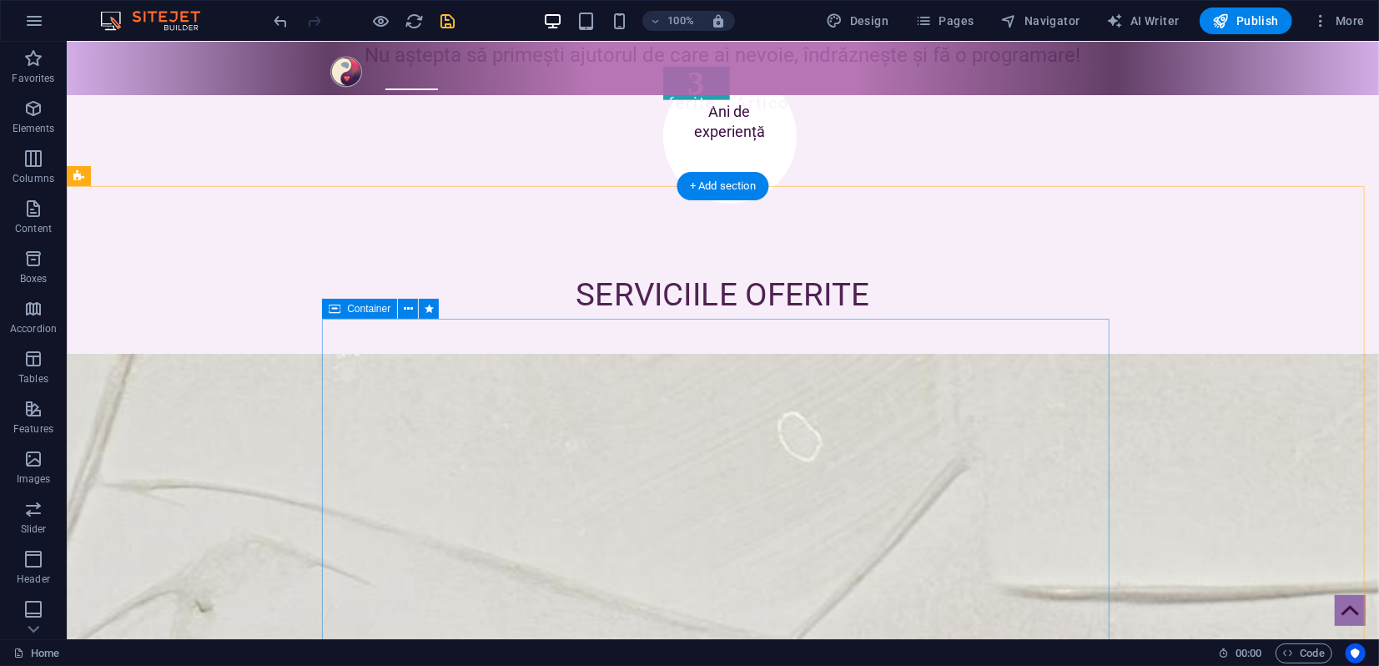
scroll to position [1297, 0]
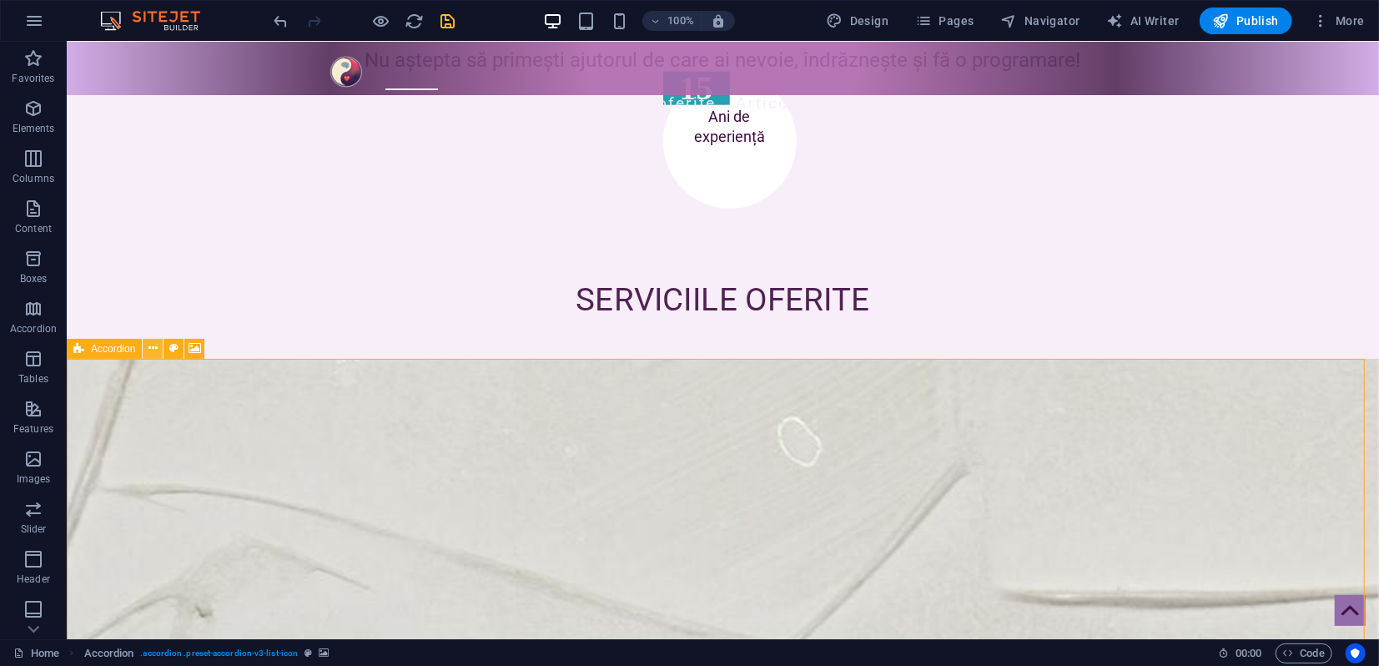
click at [153, 347] on icon at bounding box center [152, 348] width 9 height 18
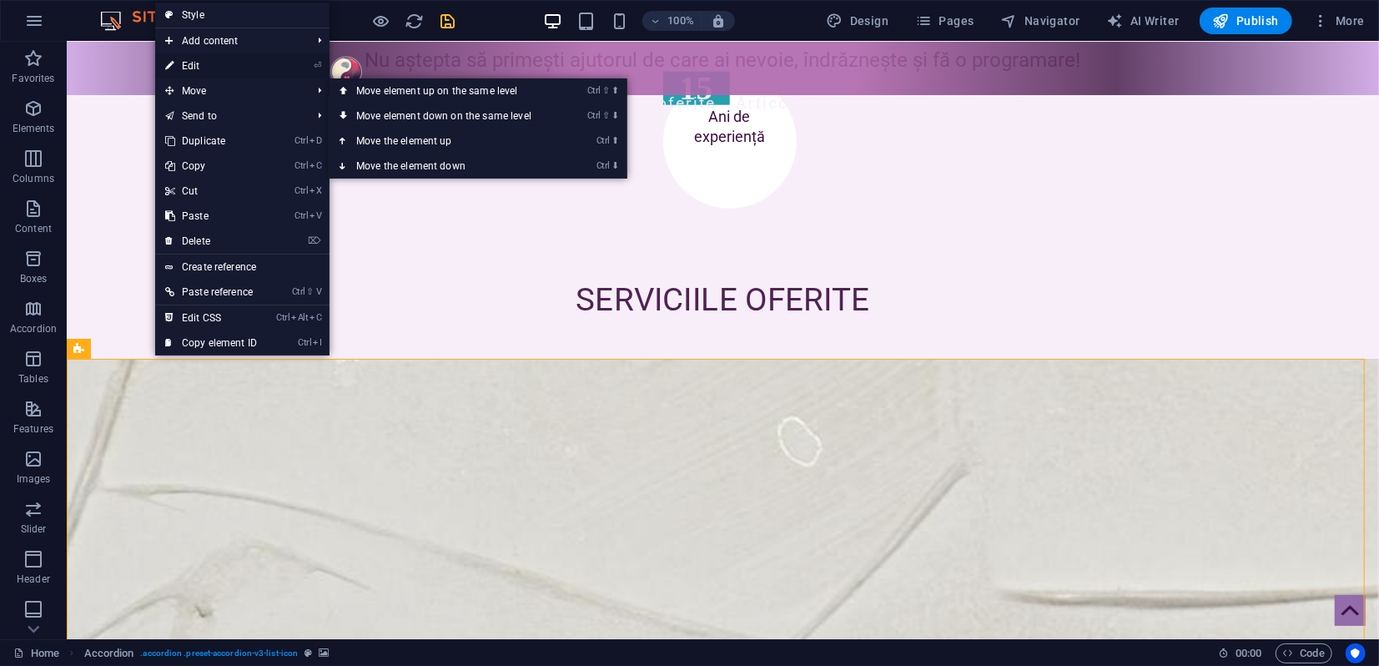
click at [189, 68] on link "⏎ Edit" at bounding box center [211, 65] width 112 height 25
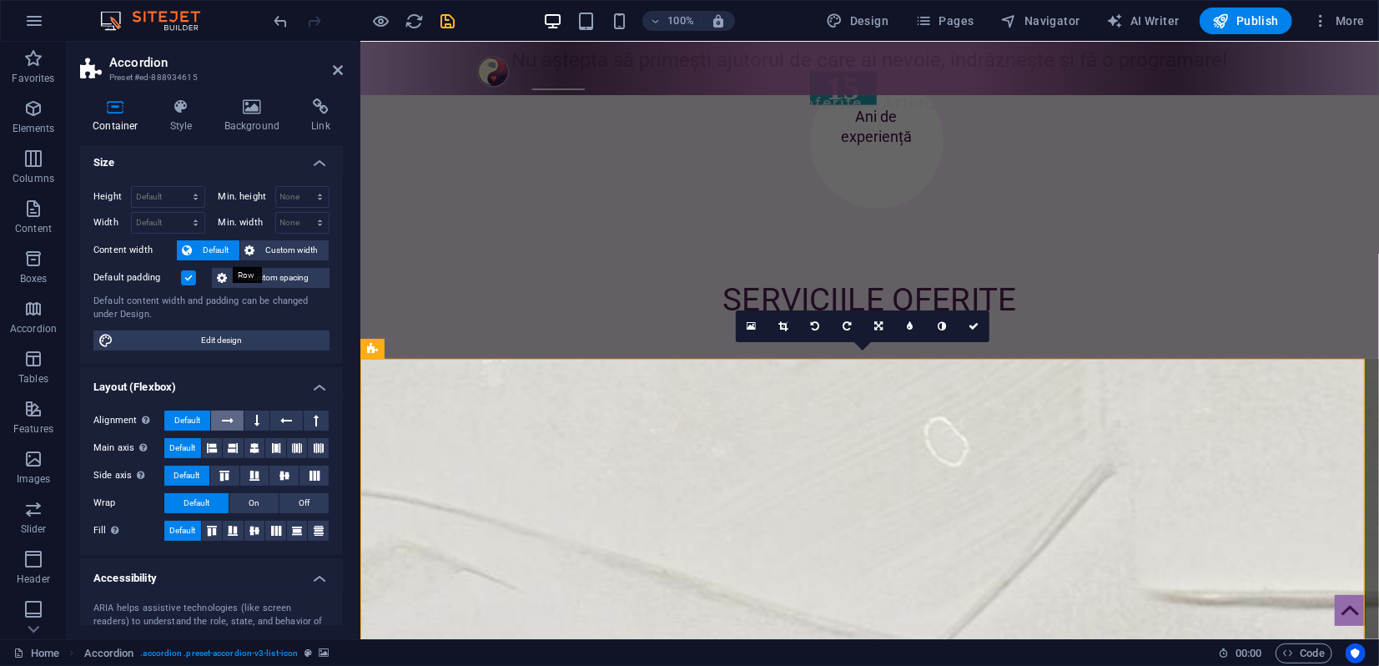
scroll to position [0, 0]
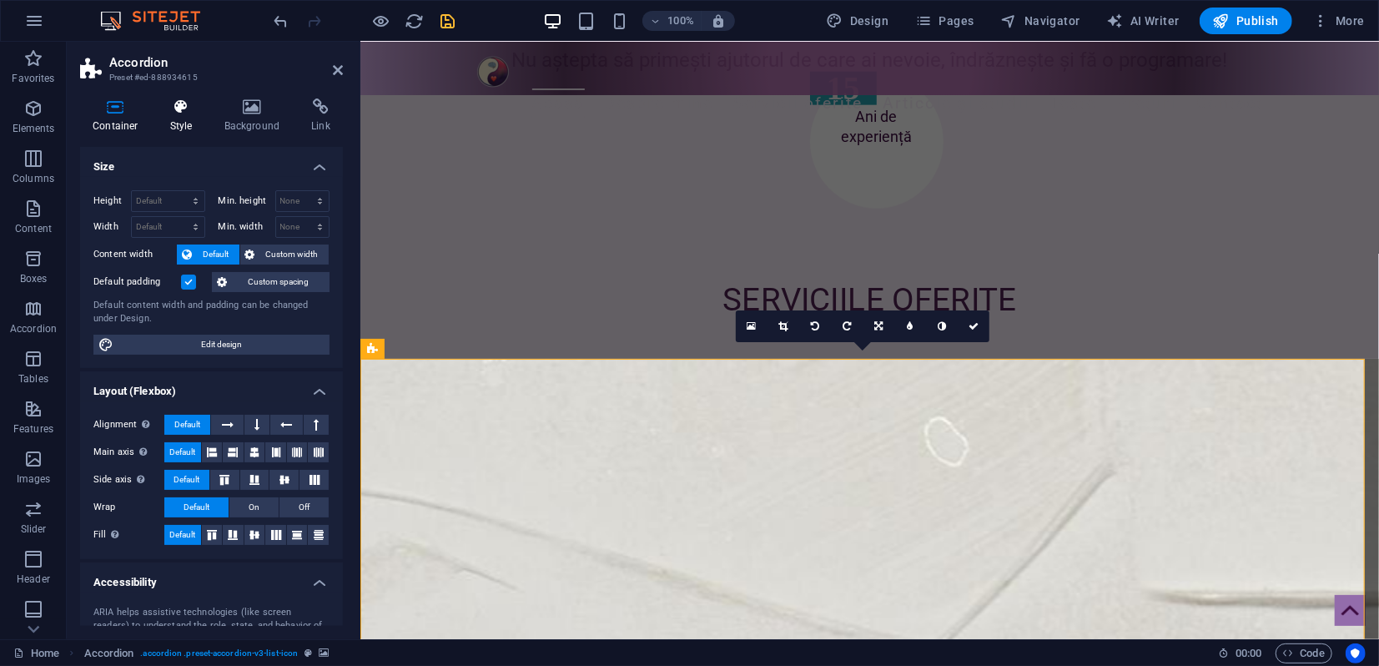
click at [184, 127] on h4 "Style" at bounding box center [185, 115] width 54 height 35
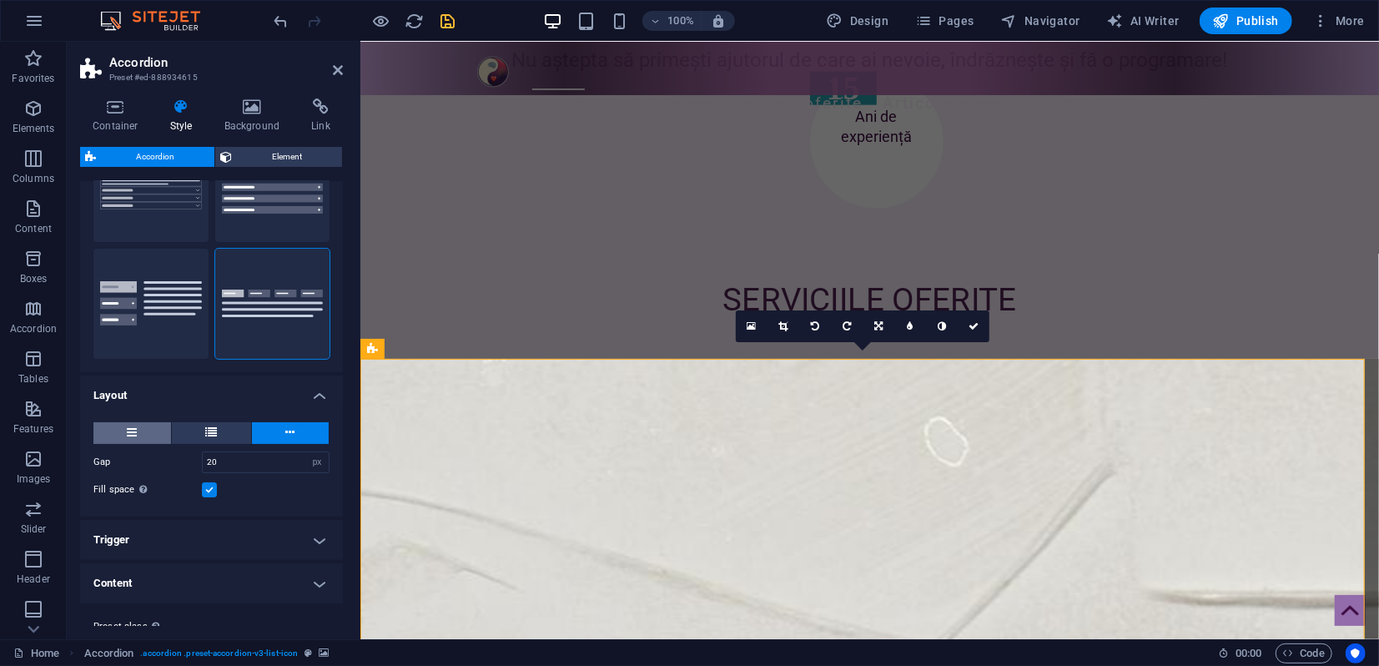
scroll to position [135, 0]
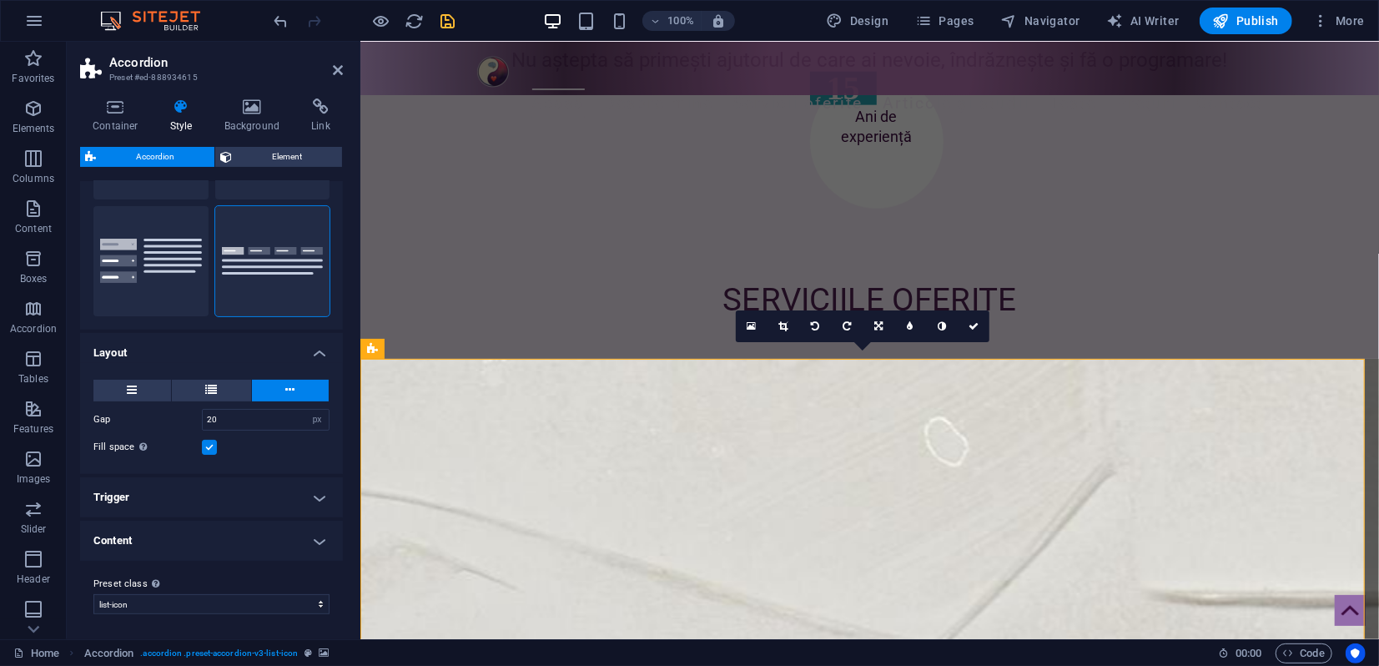
click at [227, 500] on h4 "Trigger" at bounding box center [211, 497] width 263 height 40
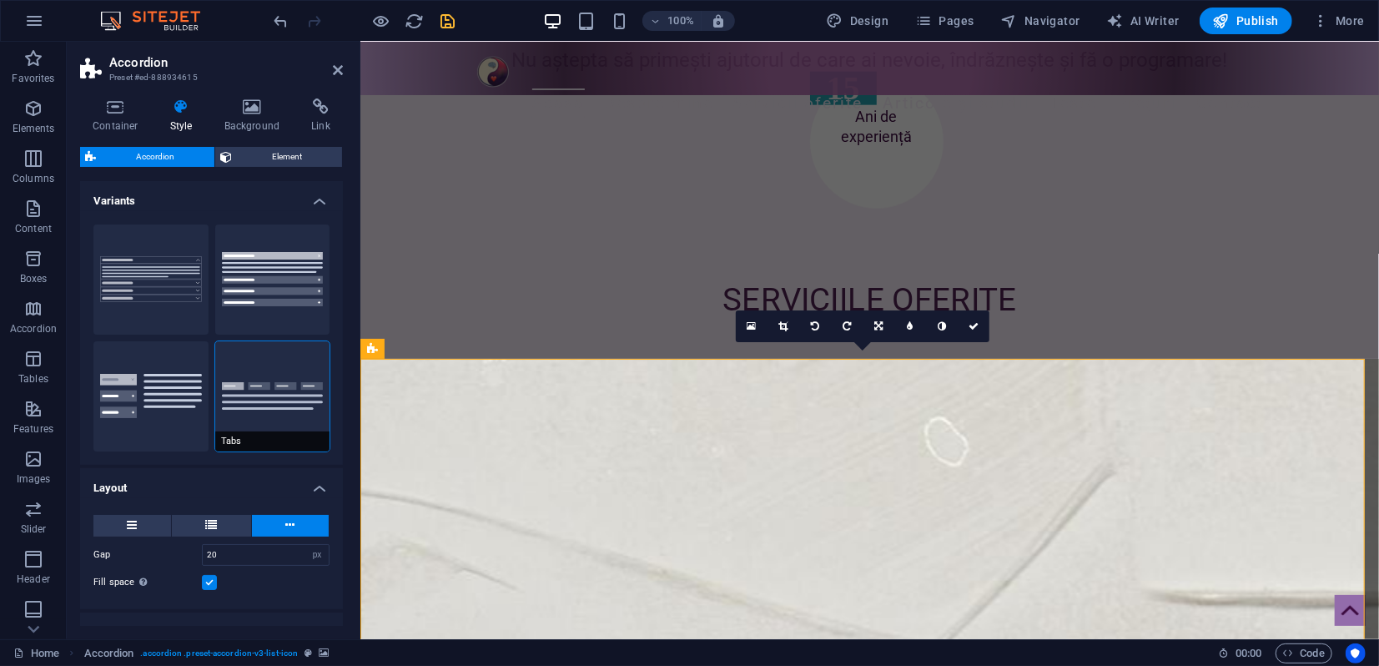
scroll to position [0, 0]
click at [335, 70] on icon at bounding box center [338, 69] width 10 height 13
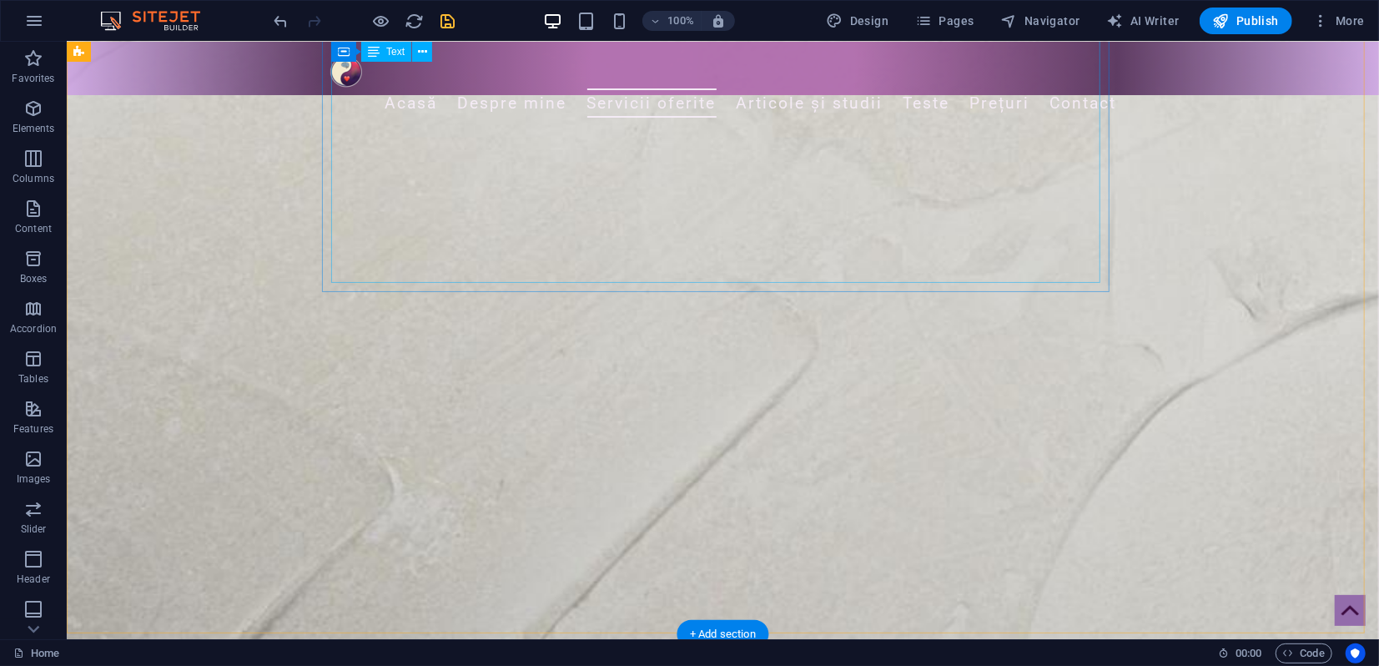
scroll to position [2316, 0]
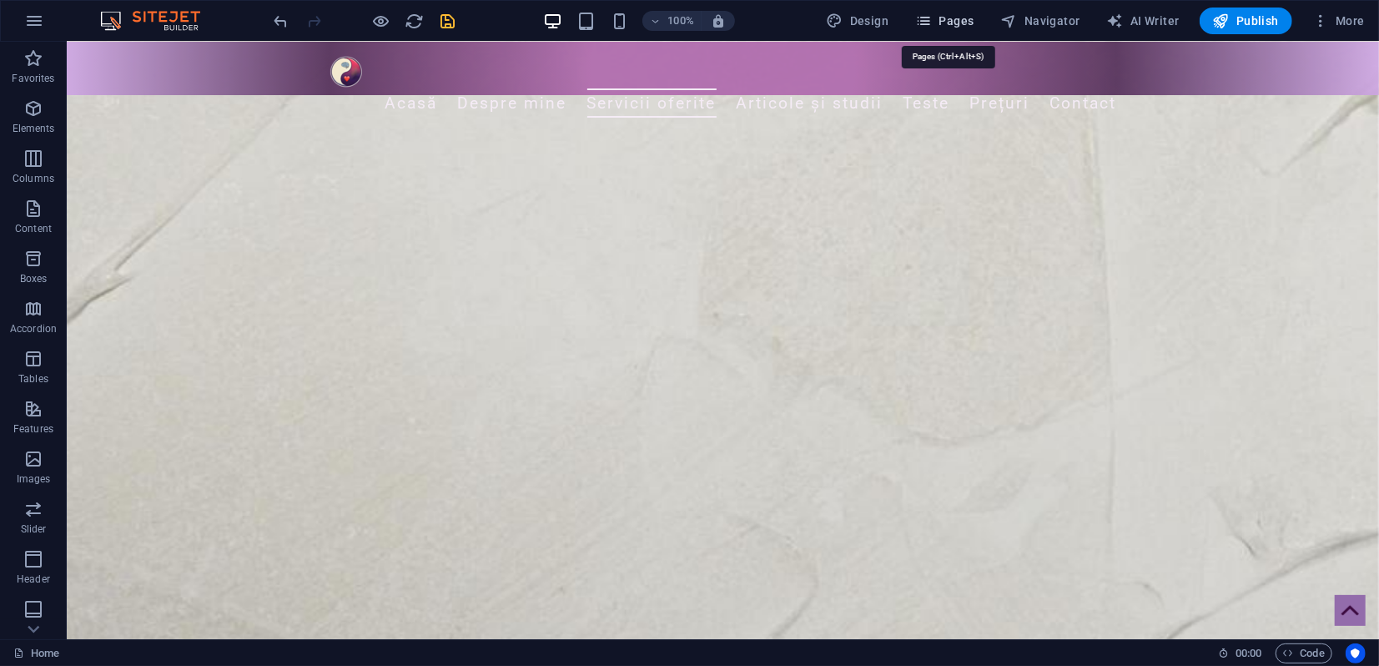
click at [971, 18] on span "Pages" at bounding box center [944, 21] width 58 height 17
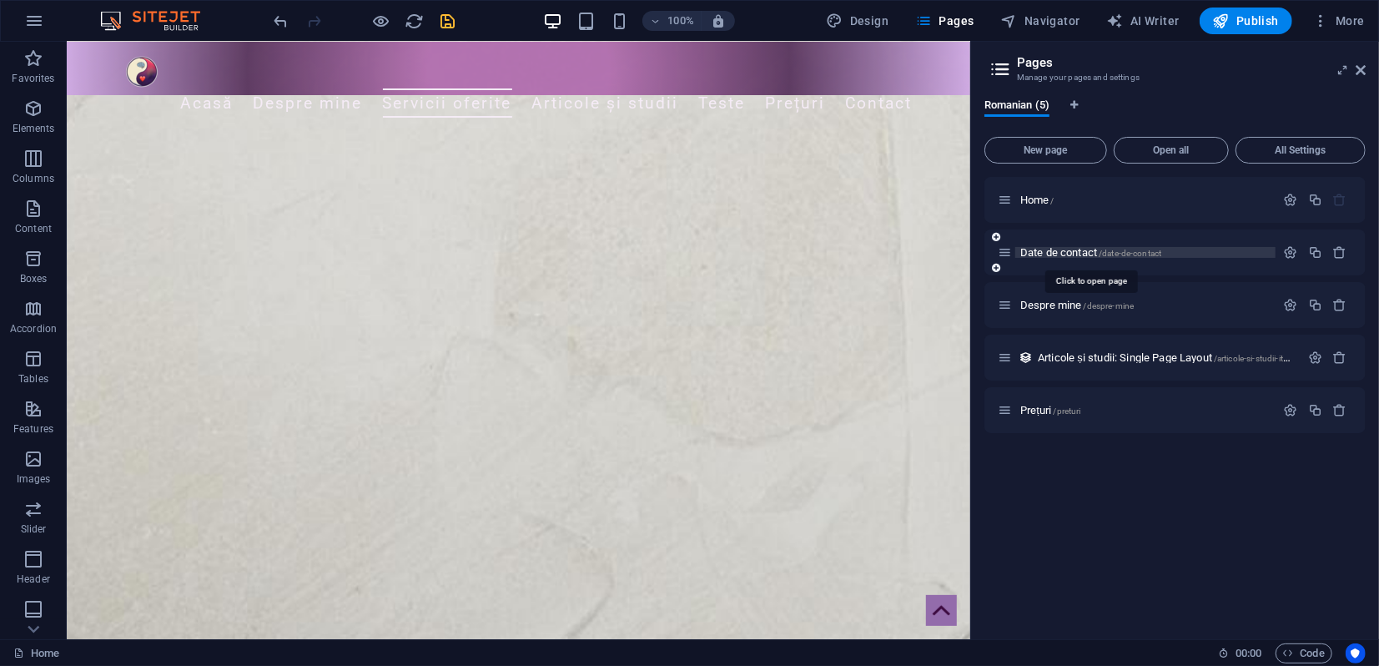
click at [1059, 249] on span "Date de contact /date-de-contact" at bounding box center [1090, 252] width 141 height 13
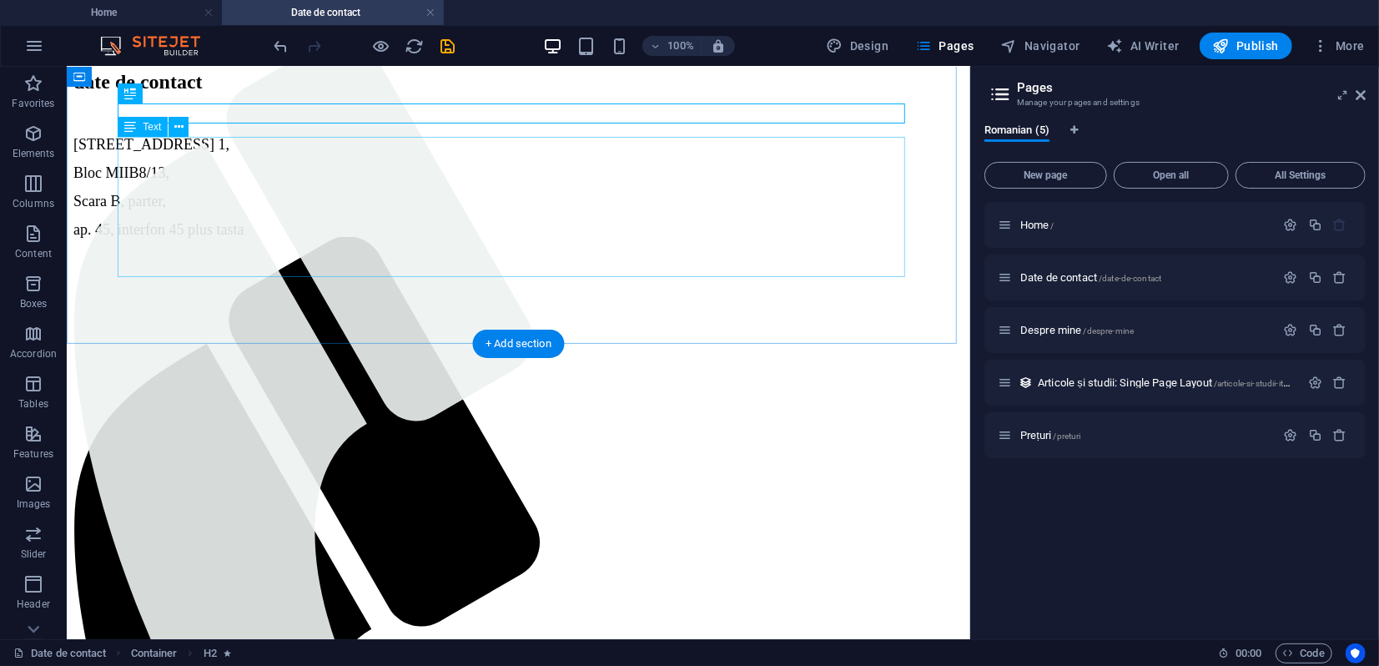
scroll to position [0, 0]
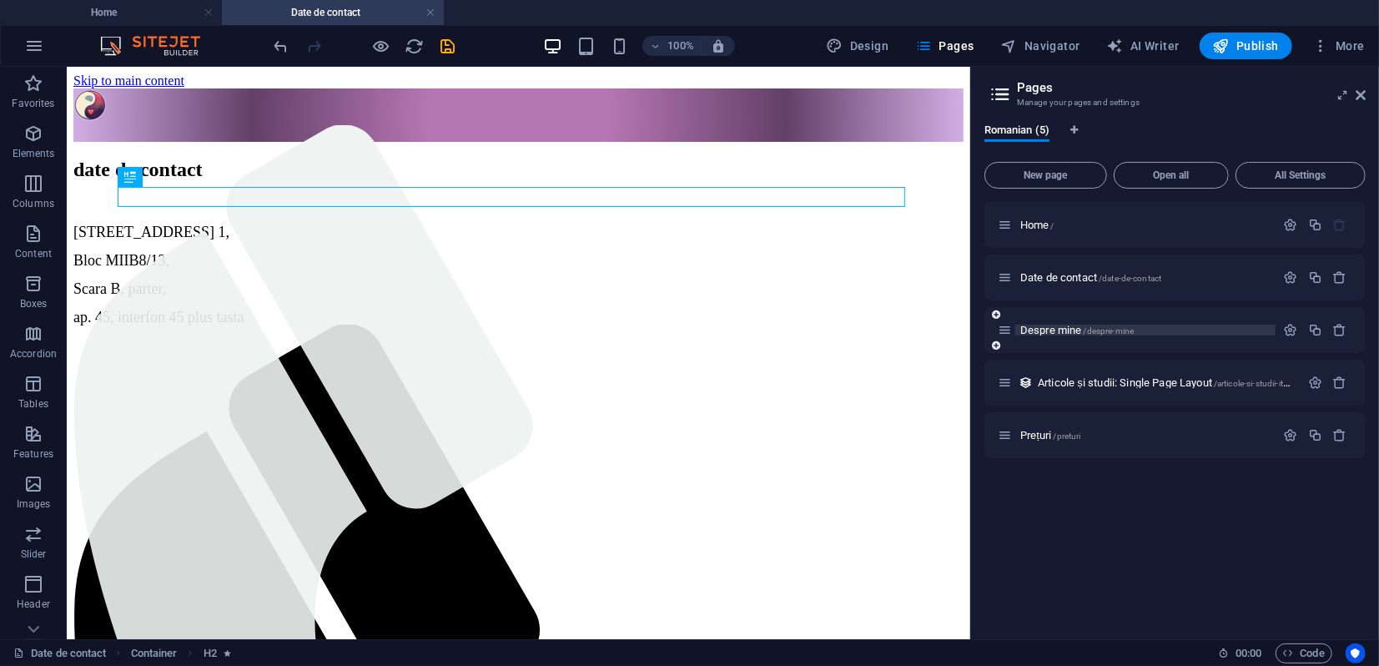
click at [1041, 332] on span "Despre mine /despre-mine" at bounding box center [1076, 330] width 113 height 13
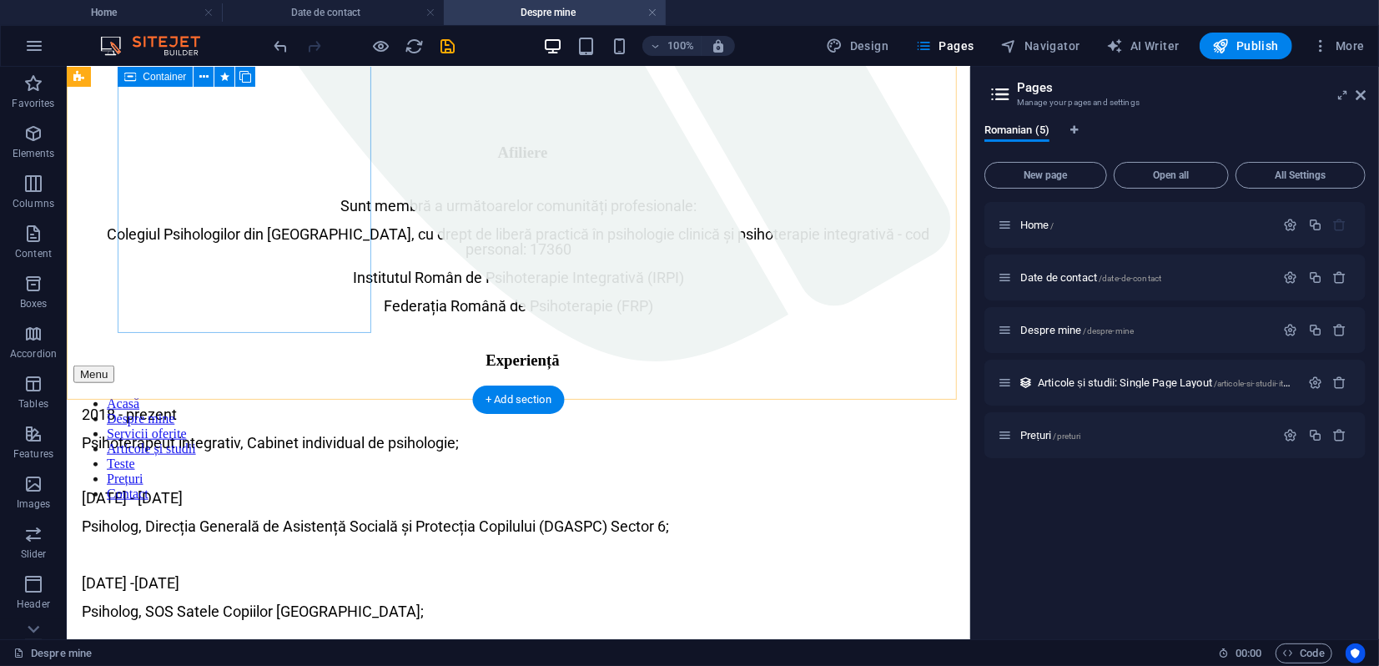
scroll to position [935, 0]
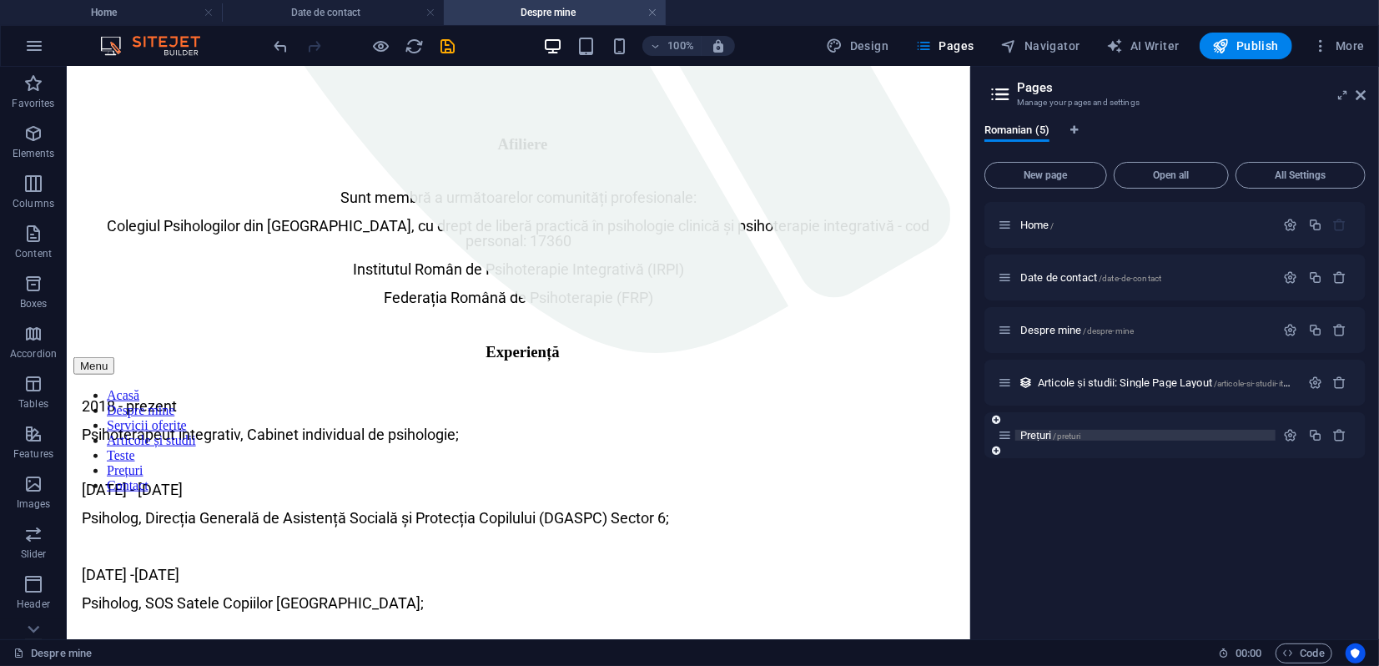
click at [1039, 437] on span "Prețuri /preturi" at bounding box center [1050, 435] width 61 height 13
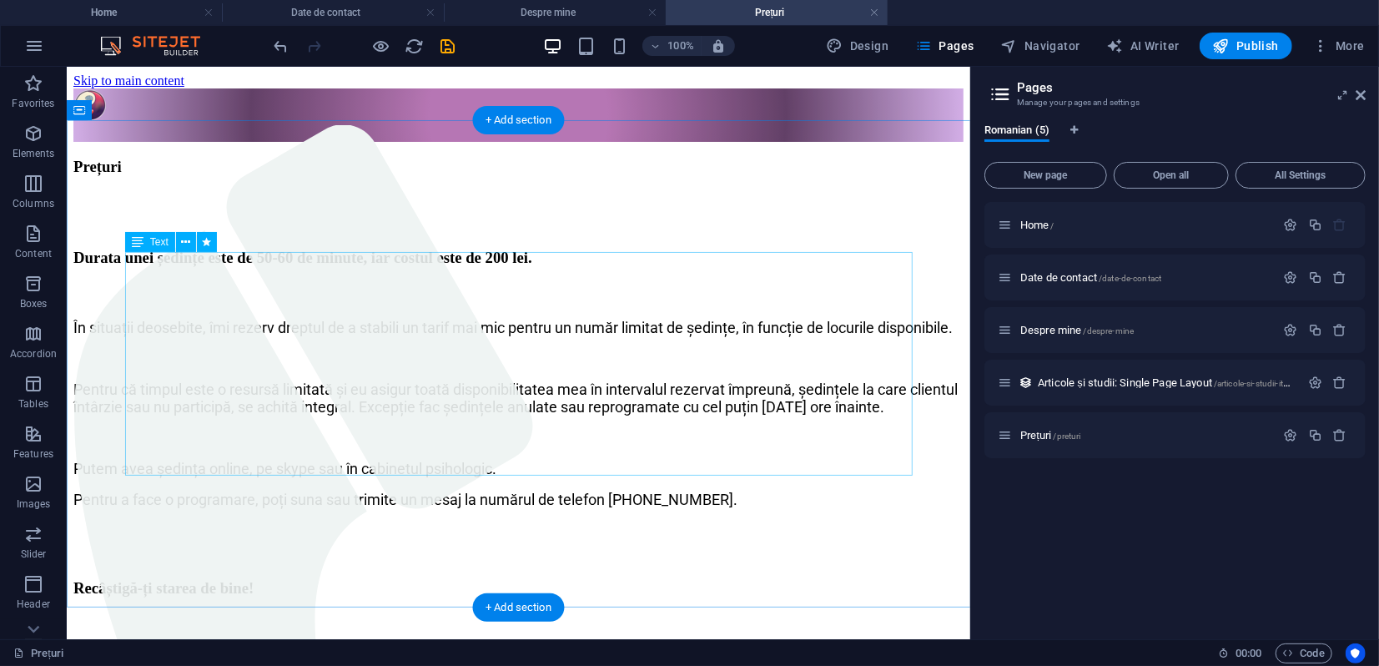
scroll to position [0, 0]
click at [189, 240] on button at bounding box center [186, 242] width 20 height 20
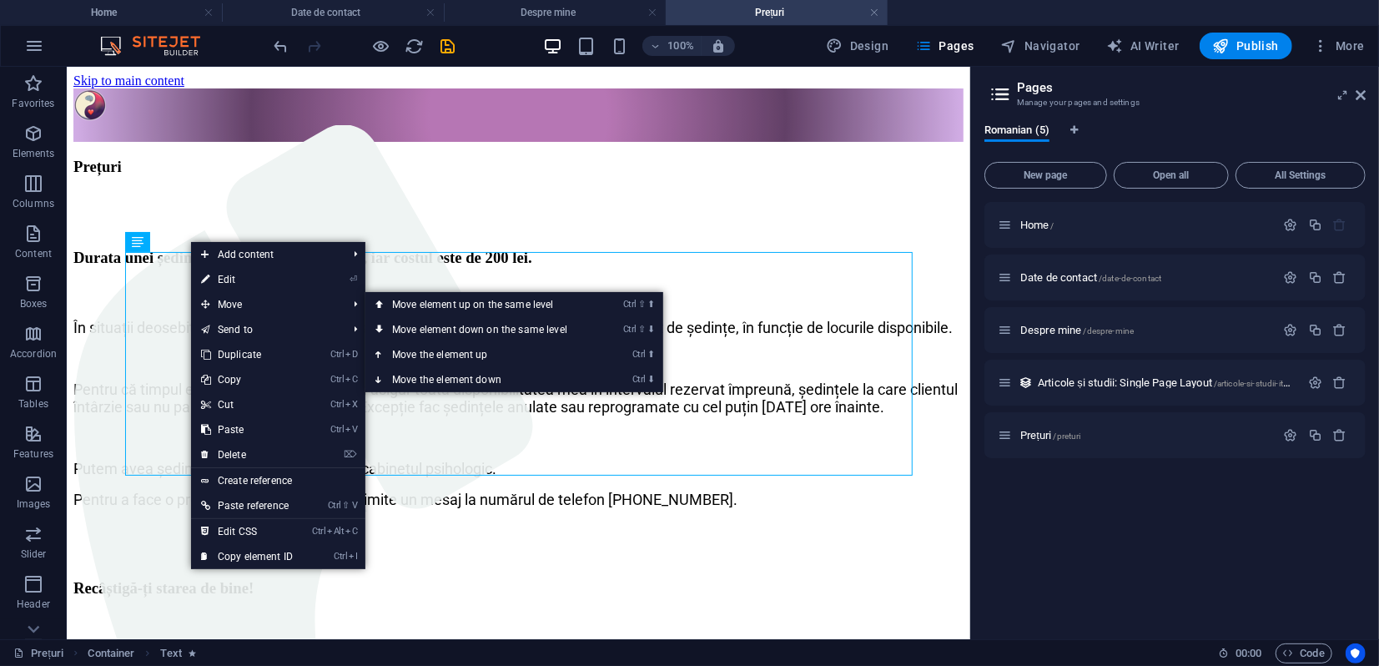
click at [245, 280] on link "⏎ Edit" at bounding box center [247, 279] width 112 height 25
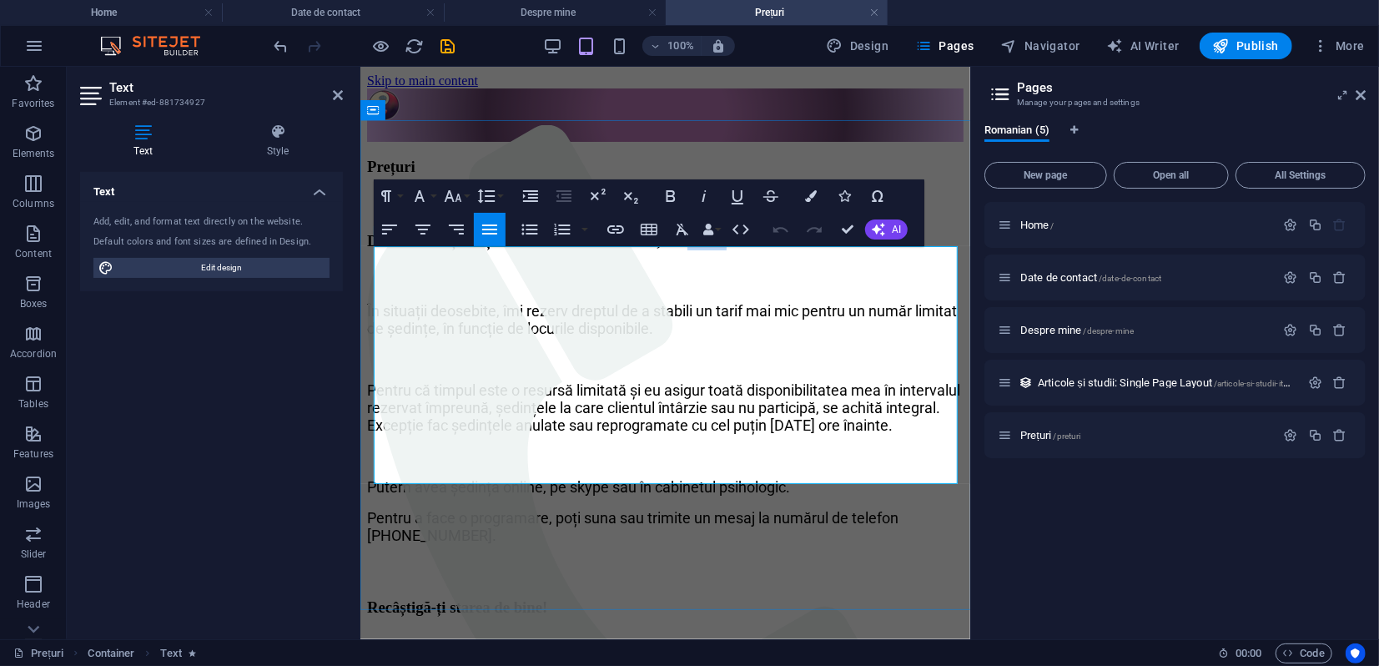
drag, startPoint x: 830, startPoint y: 262, endPoint x: 878, endPoint y: 266, distance: 48.6
click at [878, 249] on h3 "Durata unei ședințe este de 50-60 de minute, iar costul este de 200 lei." at bounding box center [664, 240] width 596 height 18
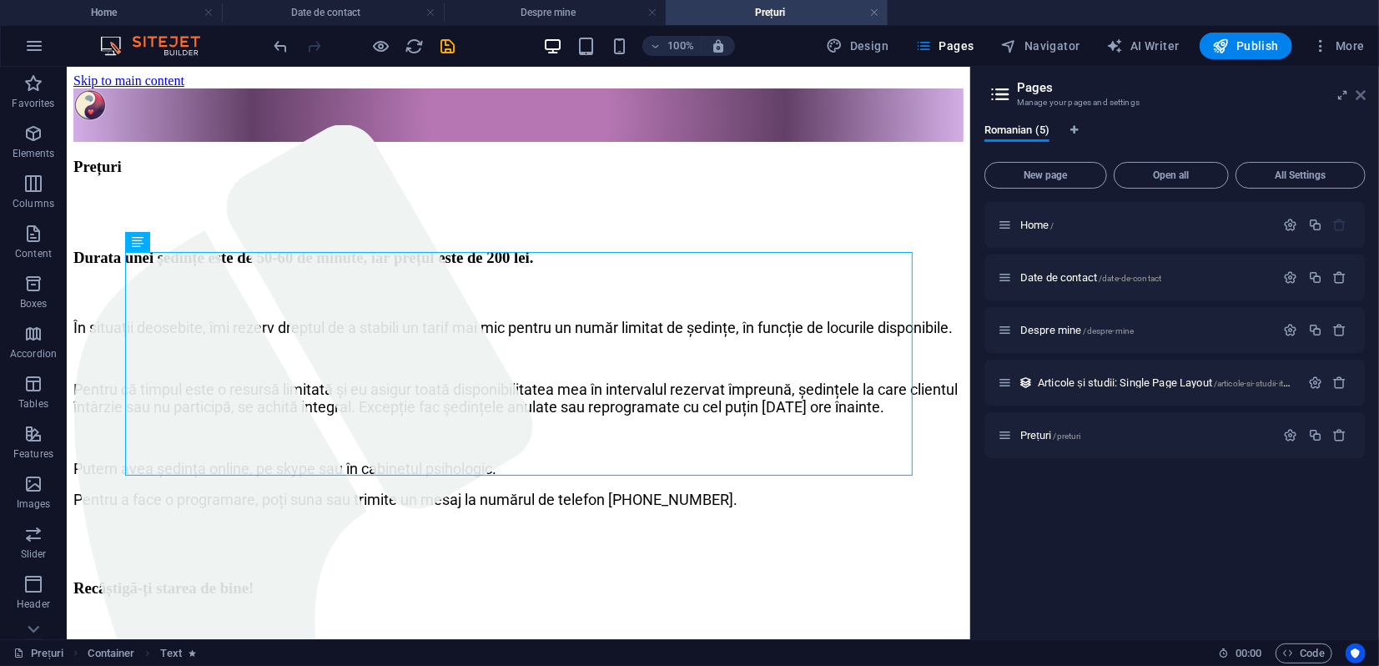
click at [1364, 93] on icon at bounding box center [1360, 94] width 10 height 13
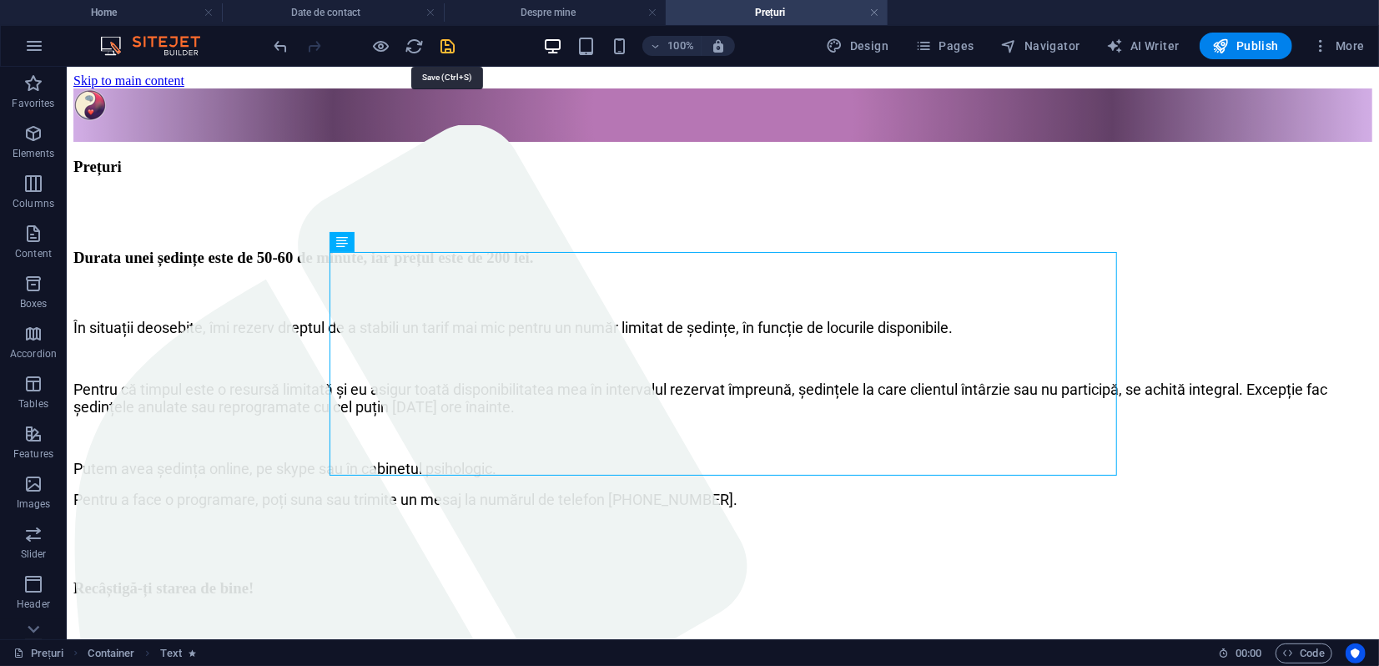
click at [449, 45] on icon "save" at bounding box center [448, 46] width 19 height 19
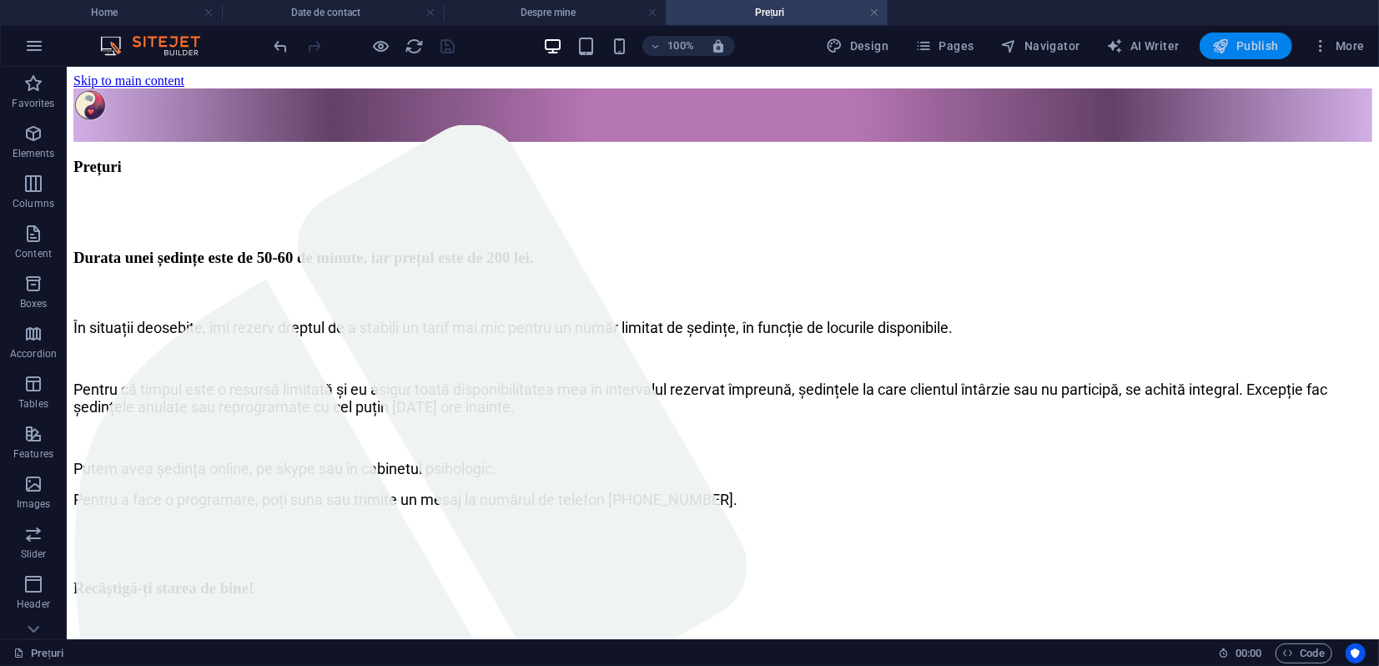
click at [1217, 43] on icon "button" at bounding box center [1221, 46] width 17 height 17
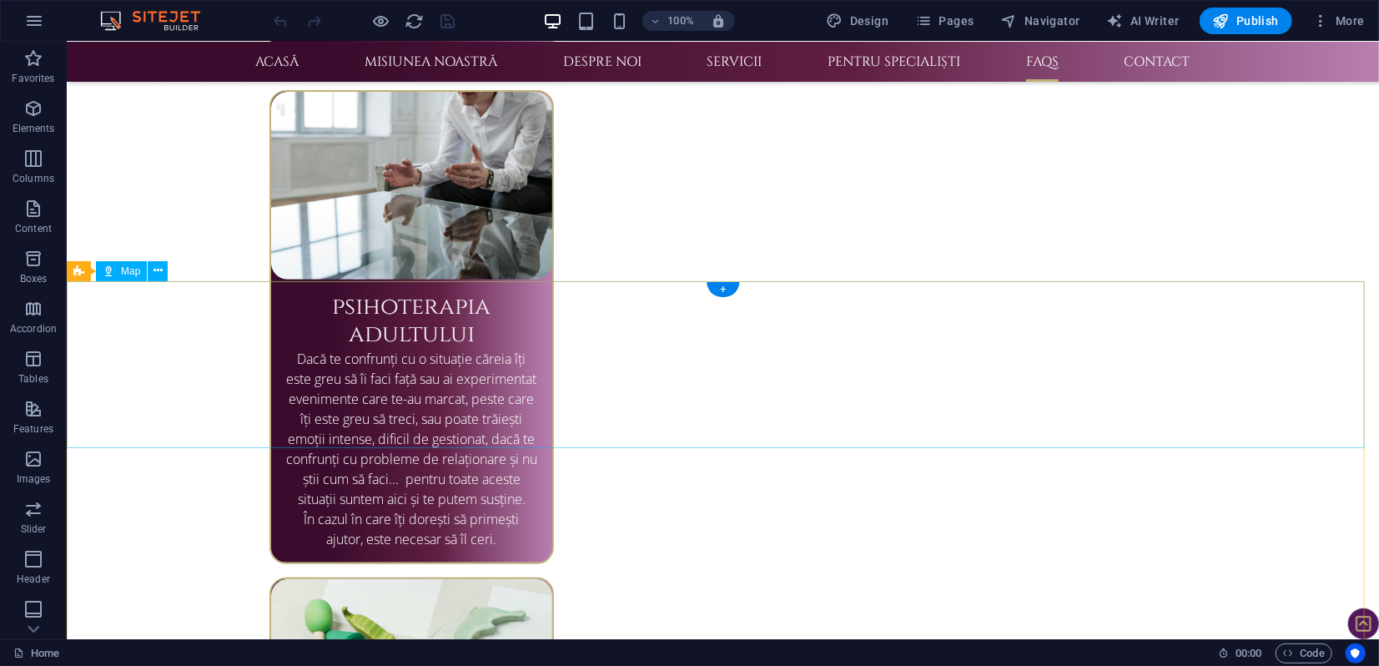
scroll to position [4445, 0]
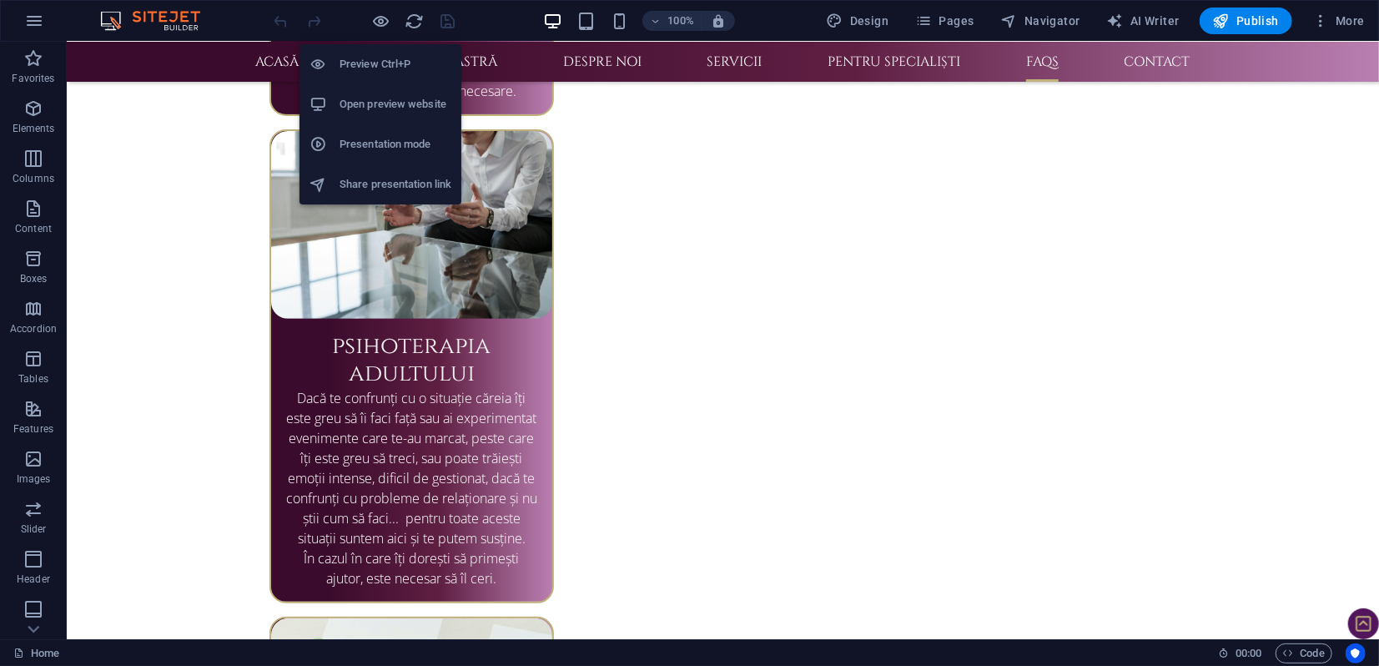
click at [377, 139] on h6 "Presentation mode" at bounding box center [395, 144] width 112 height 20
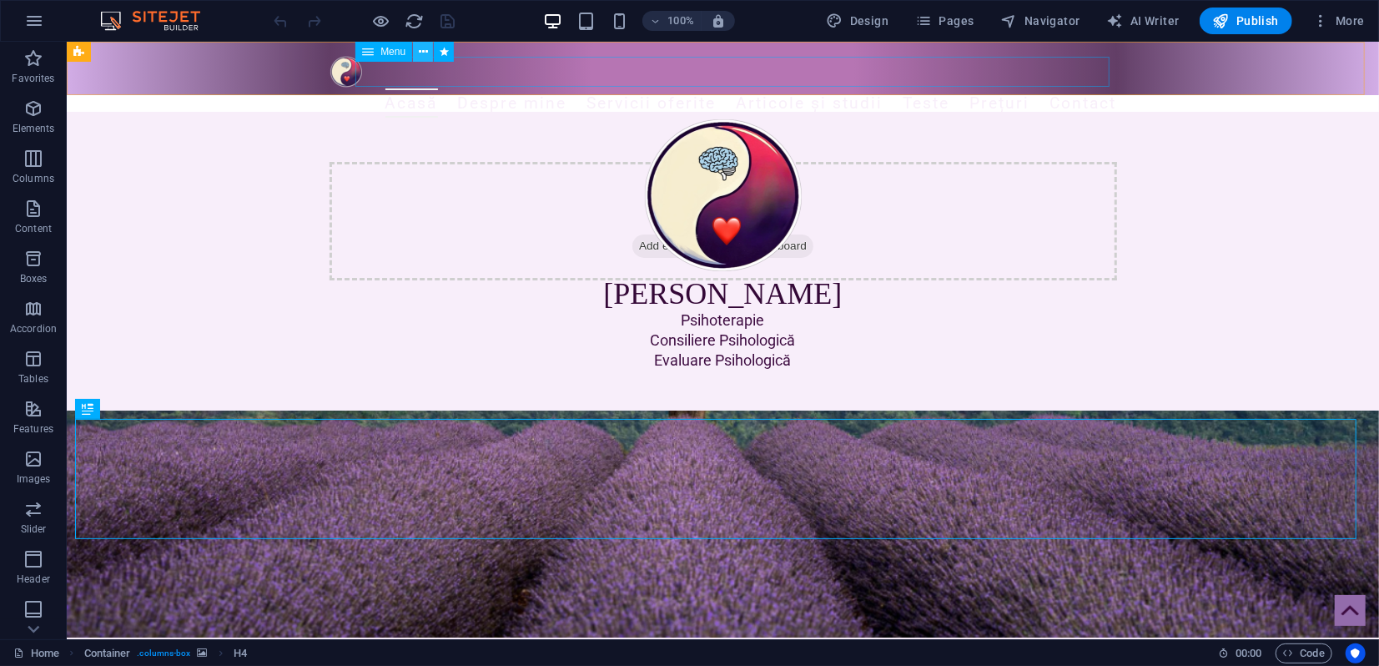
click at [425, 52] on icon at bounding box center [423, 52] width 9 height 18
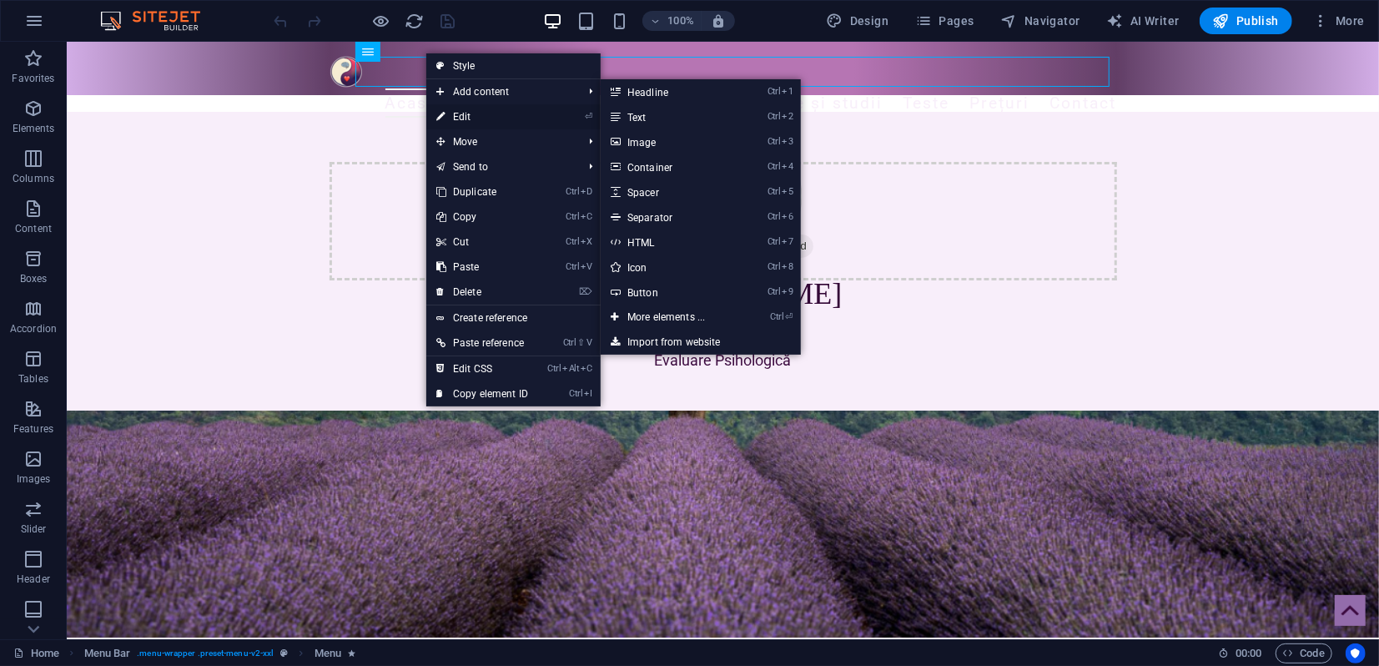
click at [456, 113] on link "⏎ Edit" at bounding box center [482, 116] width 112 height 25
select select "2"
select select
select select "3"
select select
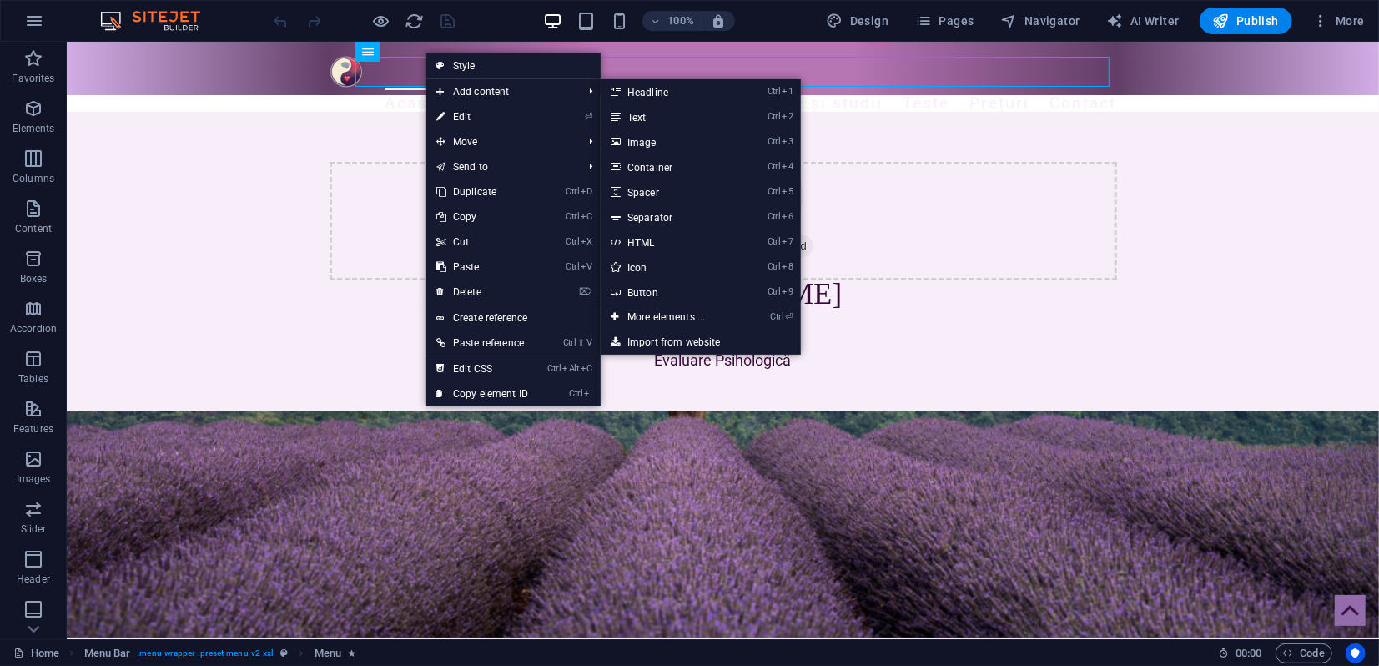
select select "shrink"
select select "s"
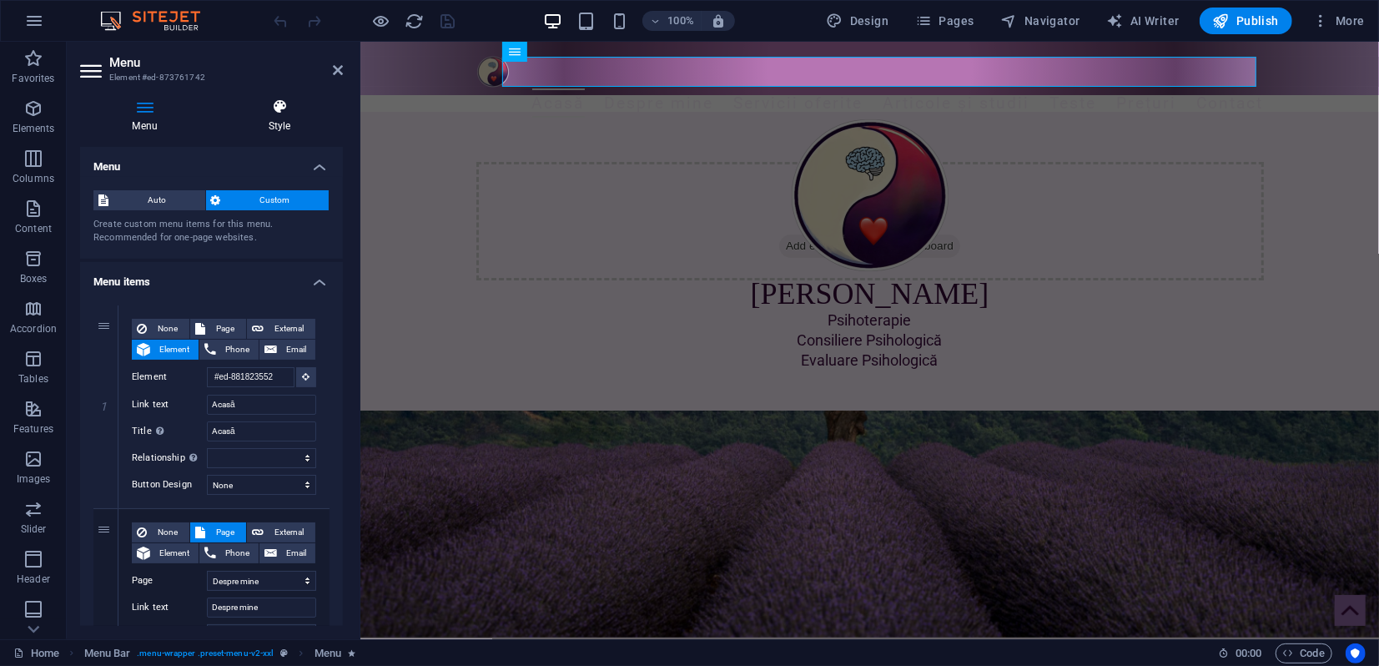
click at [278, 119] on h4 "Style" at bounding box center [279, 115] width 127 height 35
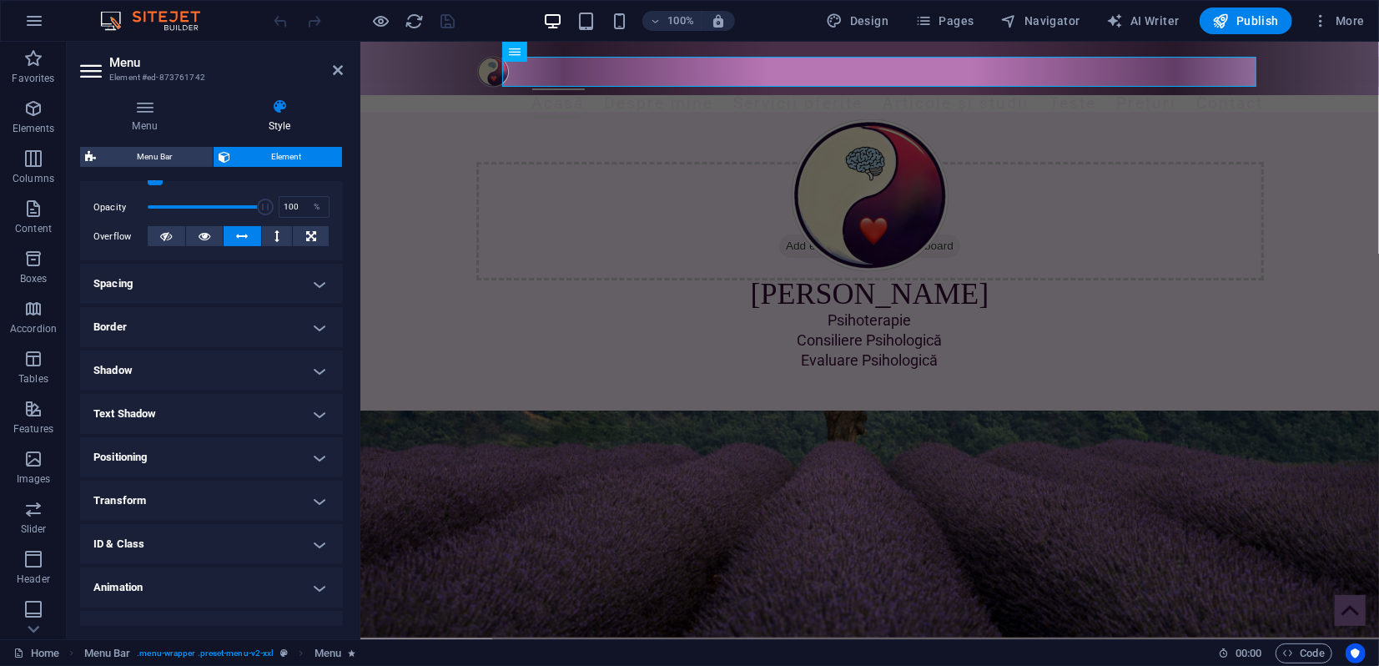
scroll to position [260, 0]
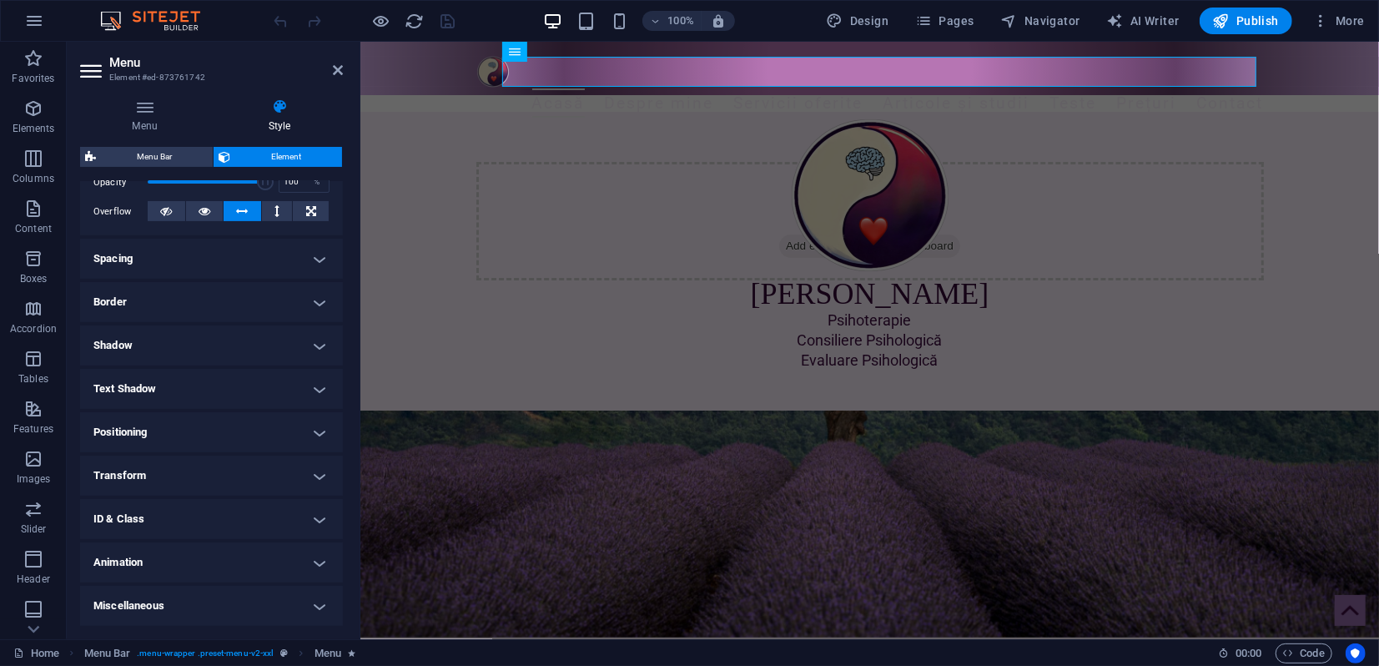
click at [186, 563] on h4 "Animation" at bounding box center [211, 562] width 263 height 40
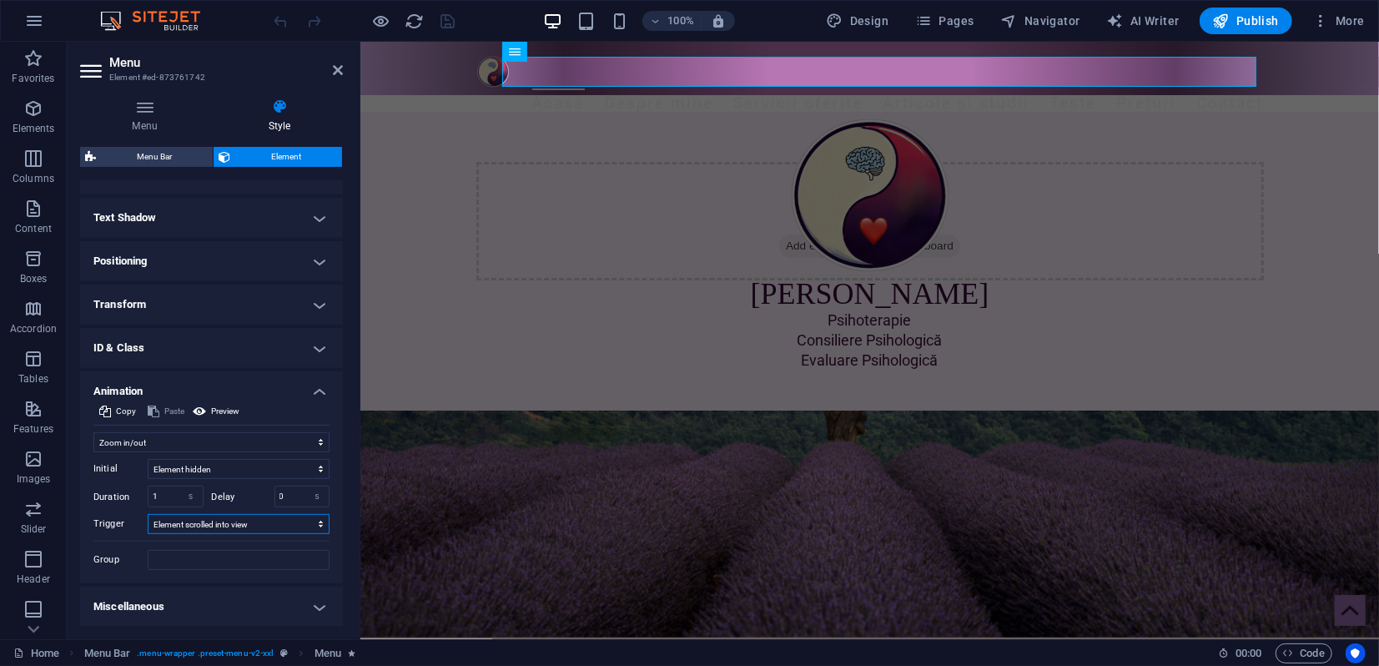
click at [209, 526] on select "No automatic trigger On page load Element scrolled into view" at bounding box center [239, 524] width 182 height 20
select select "onload"
click at [148, 514] on select "No automatic trigger On page load Element scrolled into view" at bounding box center [239, 524] width 182 height 20
click at [442, 25] on icon "save" at bounding box center [448, 21] width 19 height 19
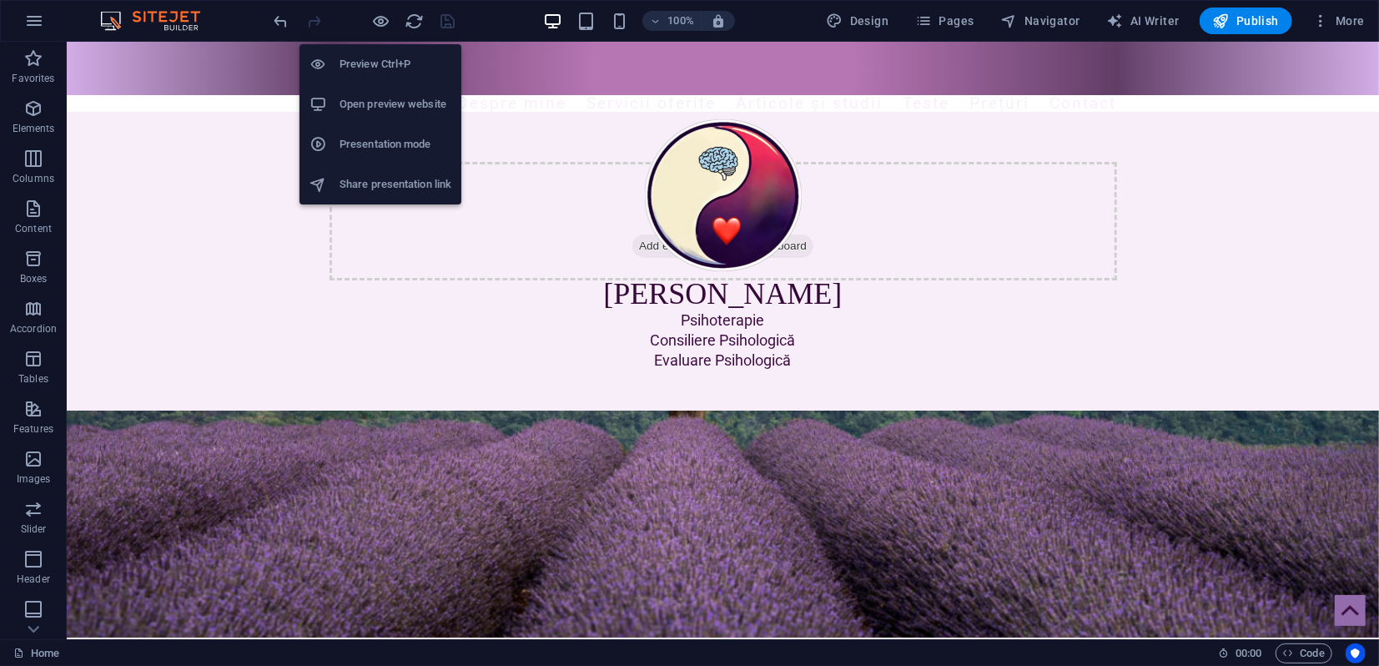
click at [382, 139] on h6 "Presentation mode" at bounding box center [395, 144] width 112 height 20
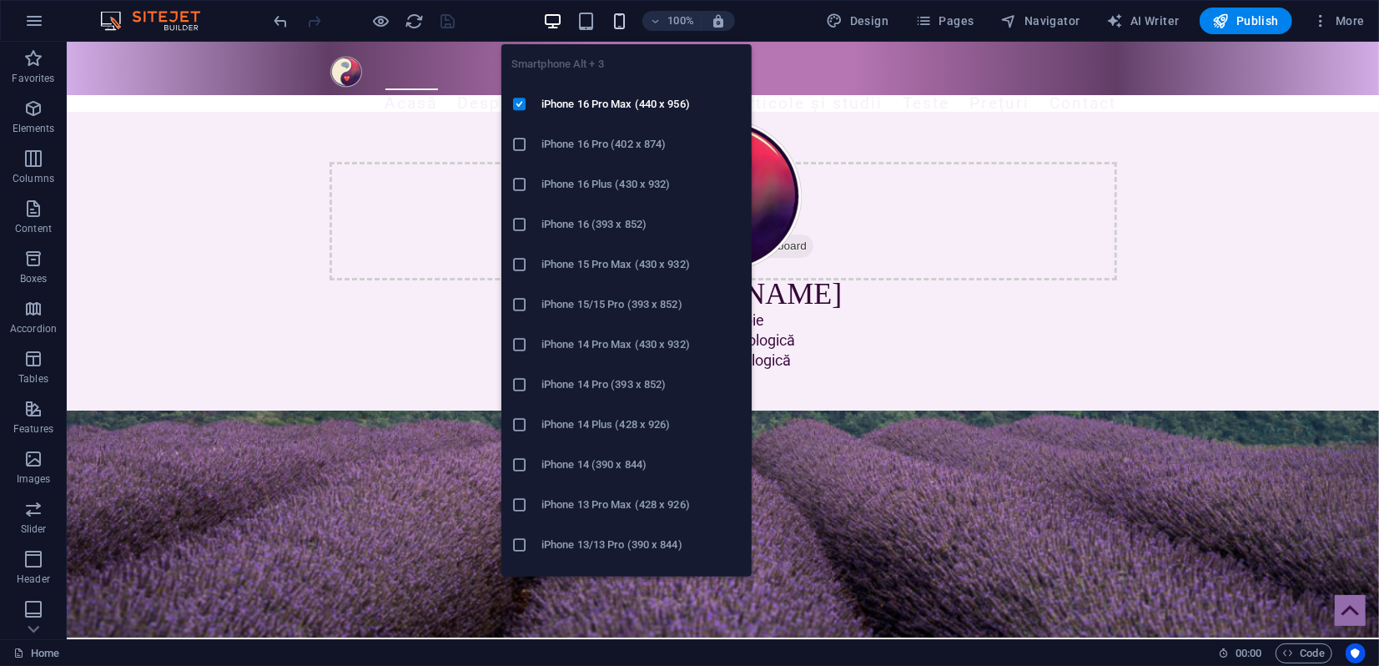
click at [621, 16] on icon "button" at bounding box center [619, 21] width 19 height 19
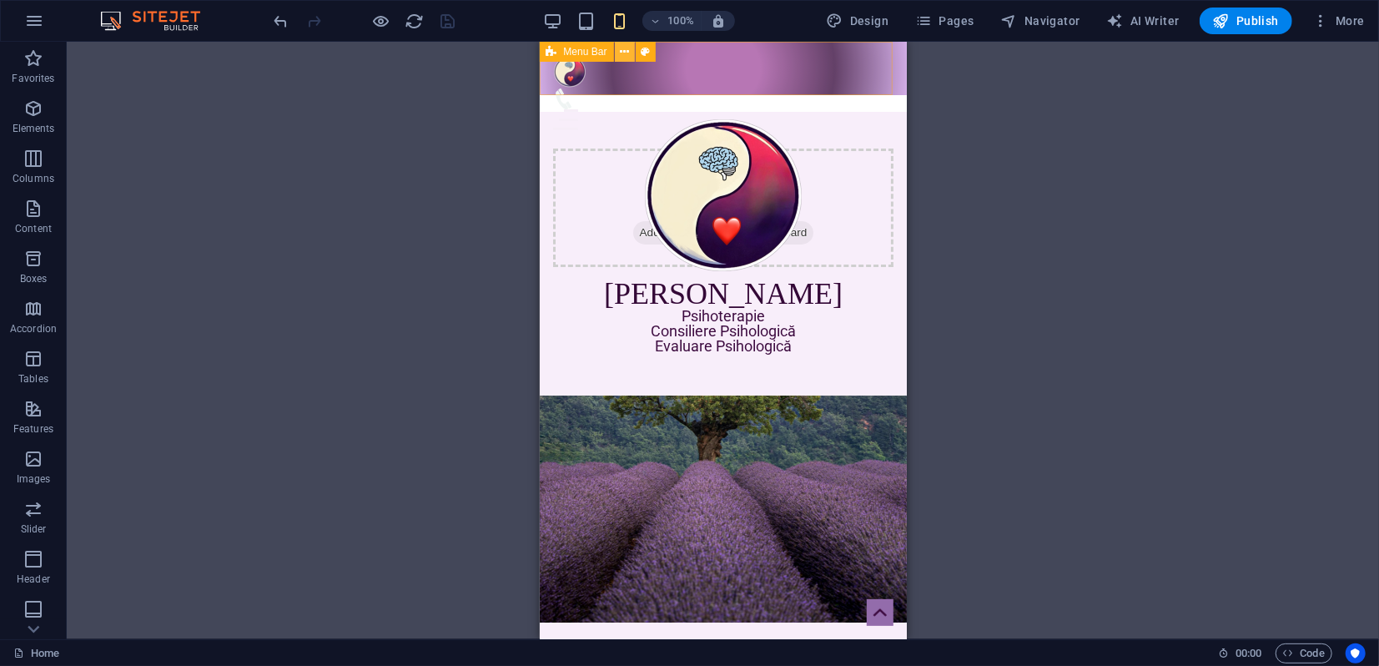
click at [623, 54] on icon at bounding box center [624, 52] width 9 height 18
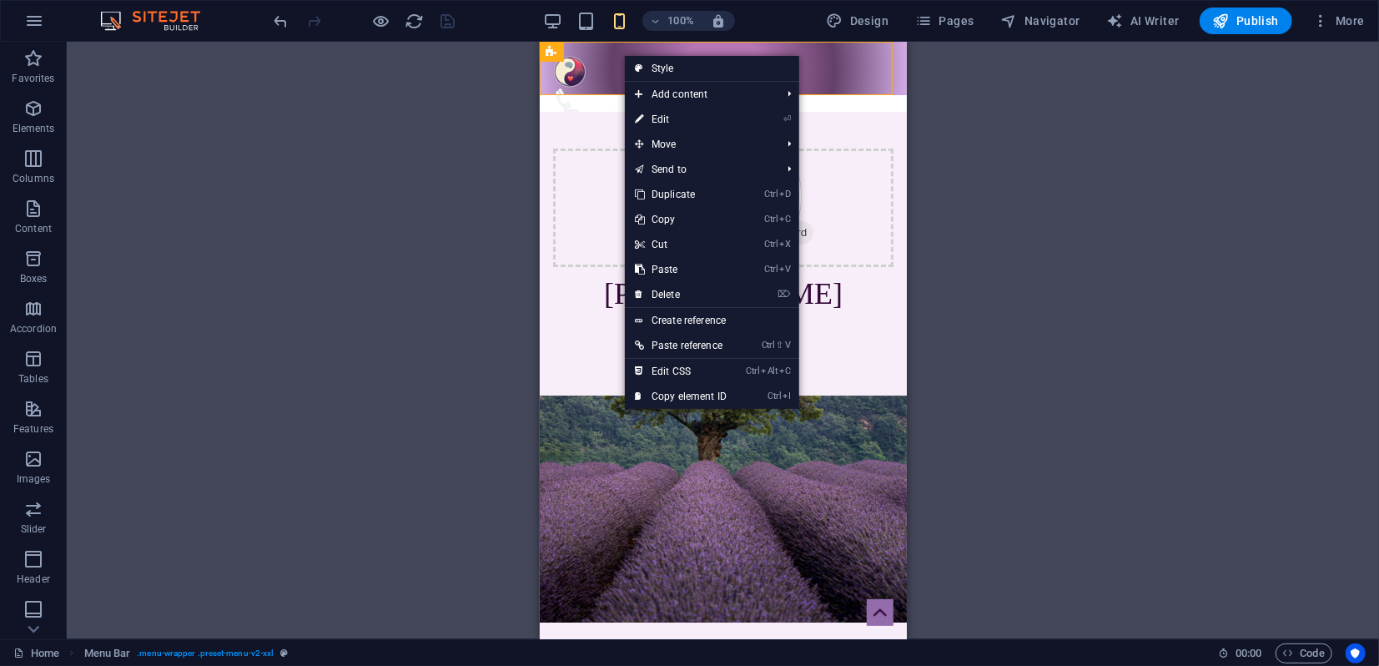
drag, startPoint x: 661, startPoint y: 121, endPoint x: 532, endPoint y: 143, distance: 130.3
click at [660, 121] on link "⏎ Edit" at bounding box center [681, 119] width 112 height 25
select select "rem"
select select "preset-menu-v2-xxl"
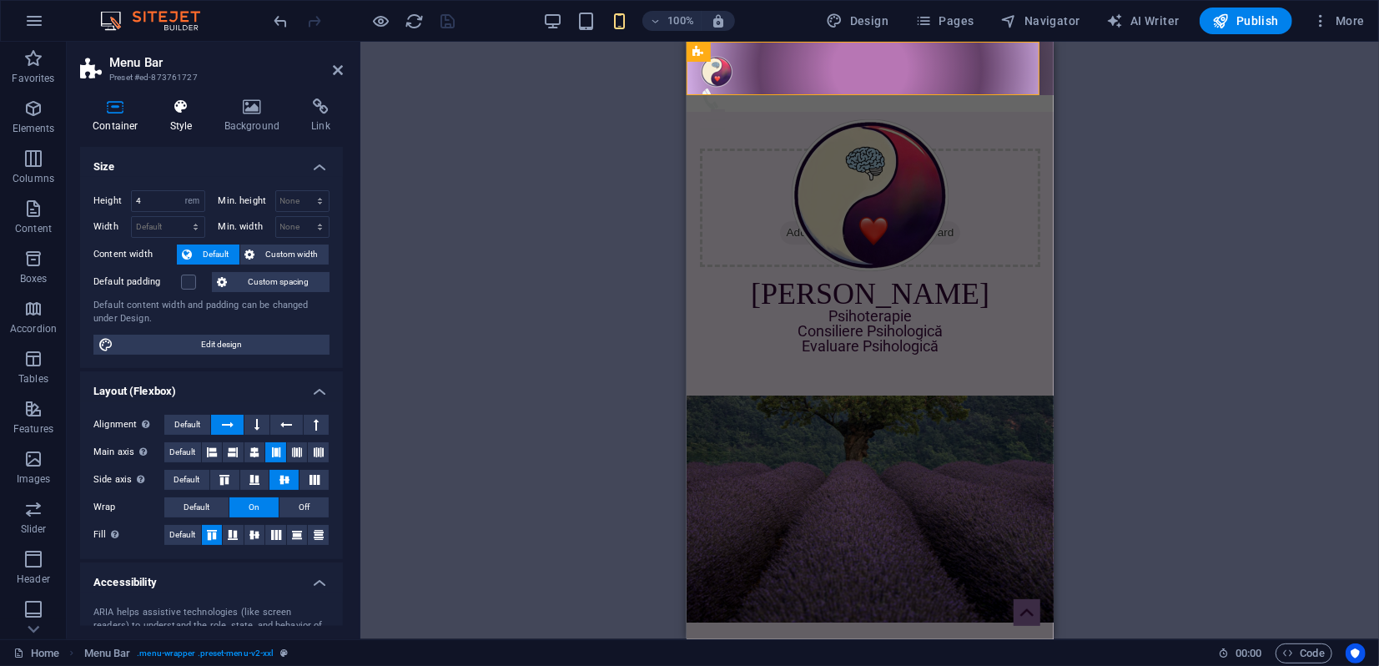
click at [186, 117] on h4 "Style" at bounding box center [185, 115] width 54 height 35
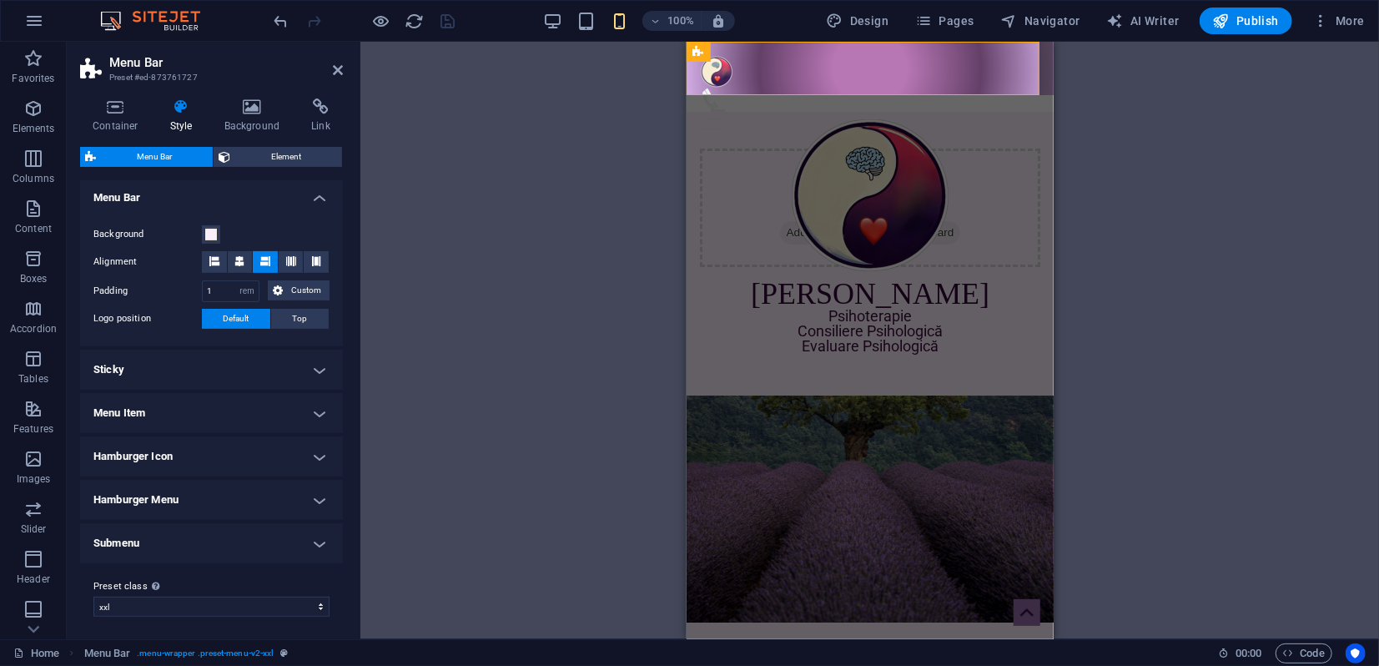
scroll to position [289, 0]
click at [156, 415] on h4 "Menu Item" at bounding box center [211, 410] width 263 height 40
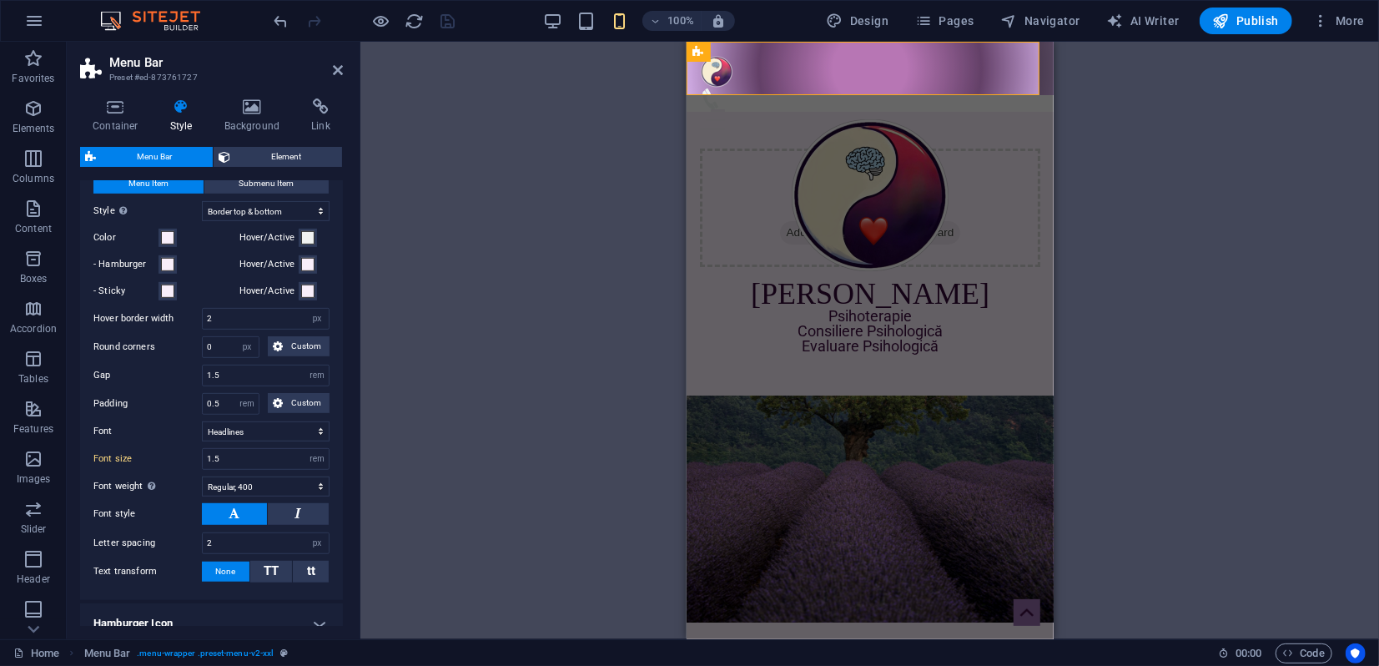
scroll to position [567, 0]
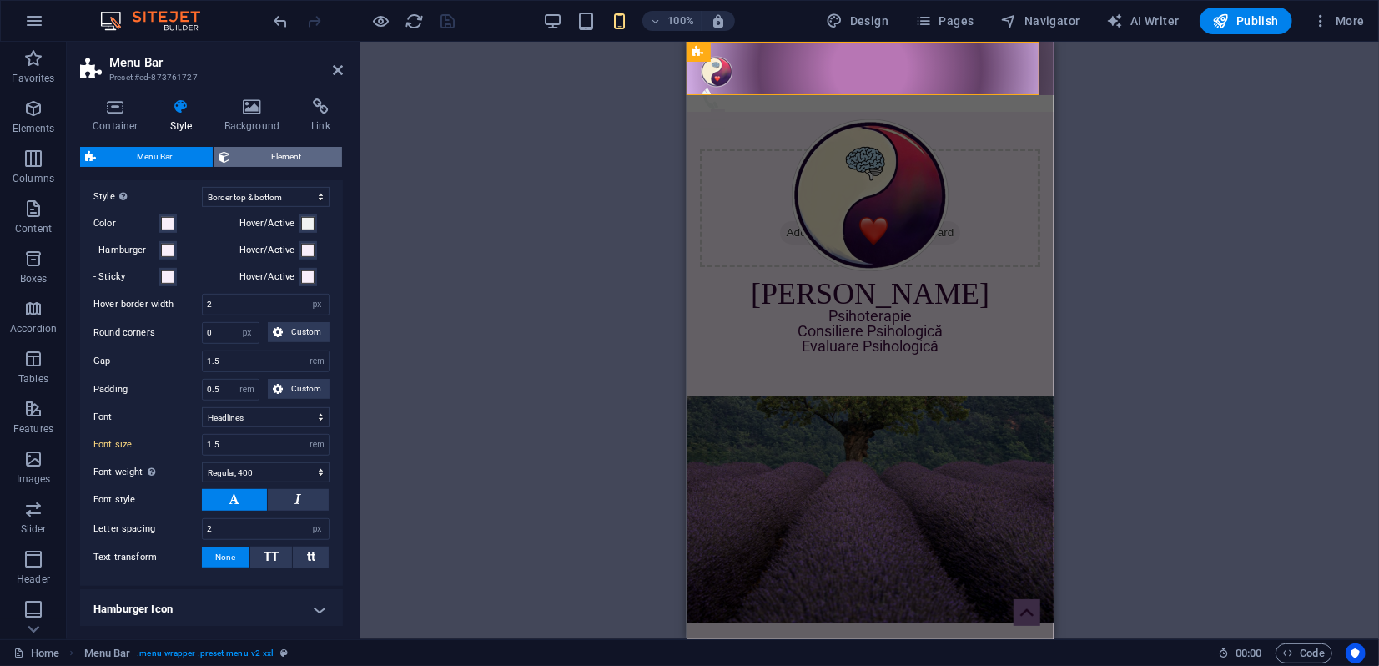
click at [287, 156] on span "Element" at bounding box center [286, 157] width 102 height 20
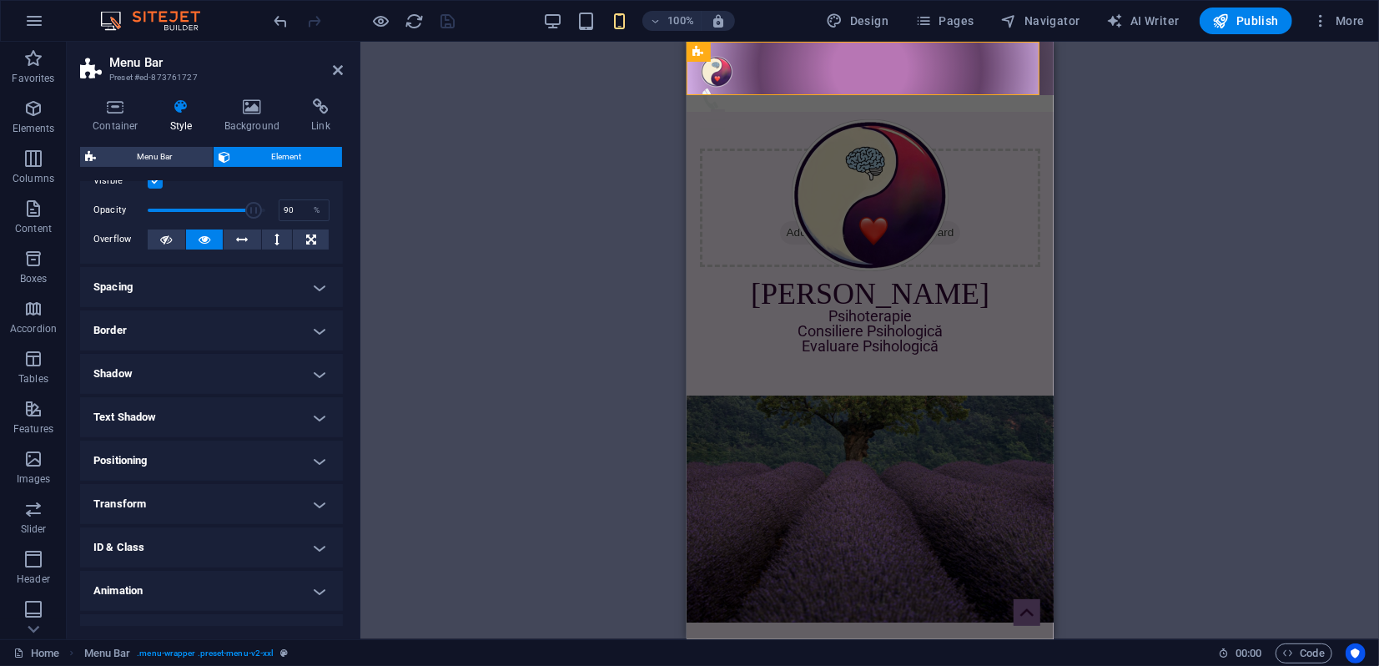
scroll to position [81, 0]
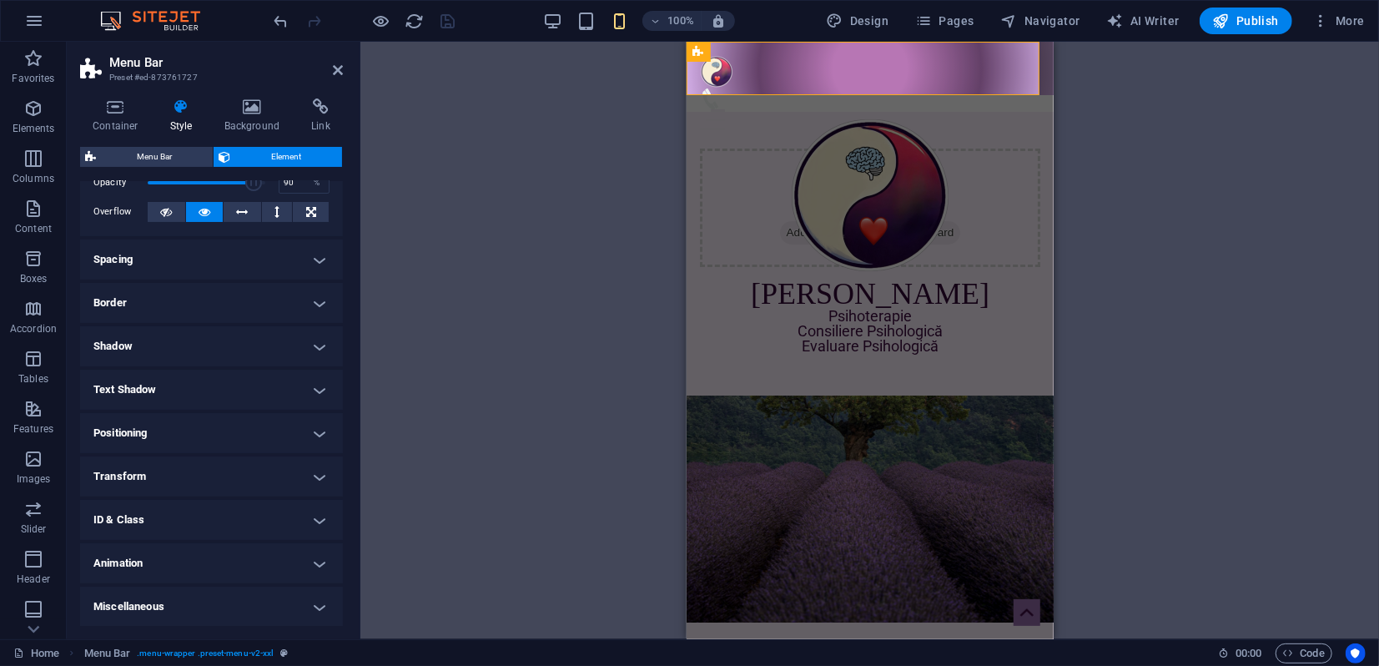
click at [200, 560] on h4 "Animation" at bounding box center [211, 563] width 263 height 40
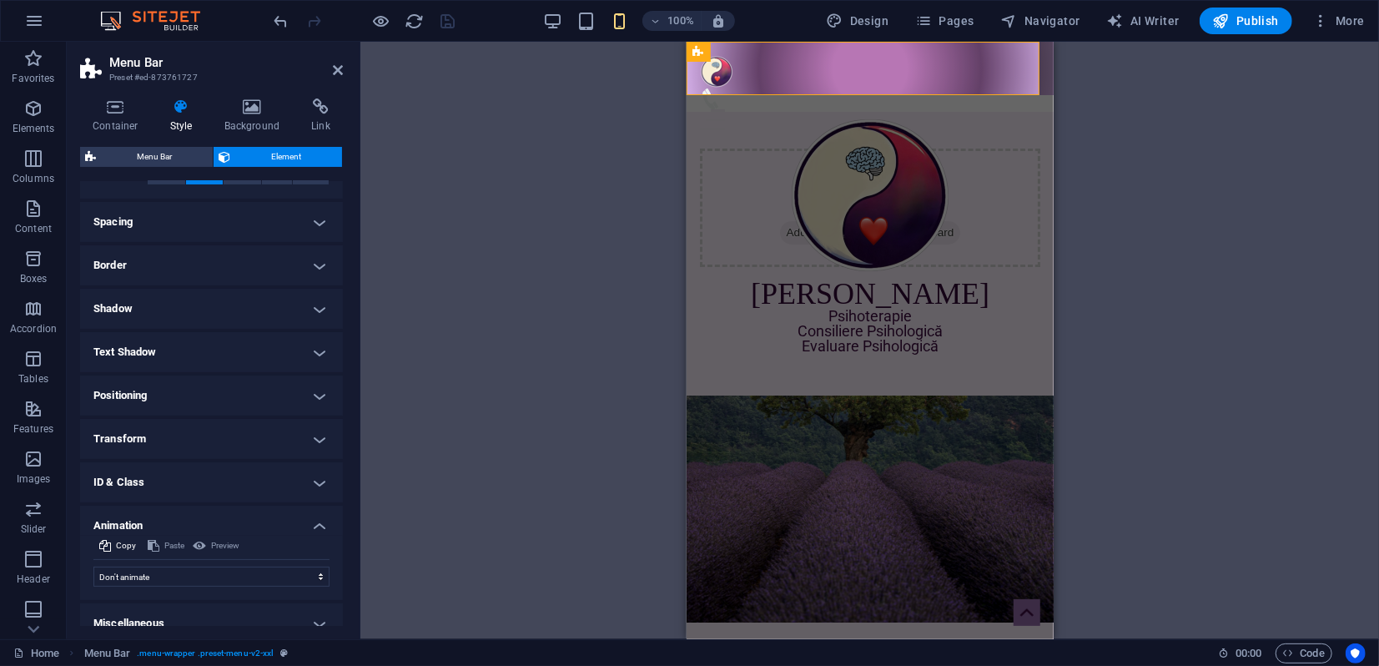
scroll to position [135, 0]
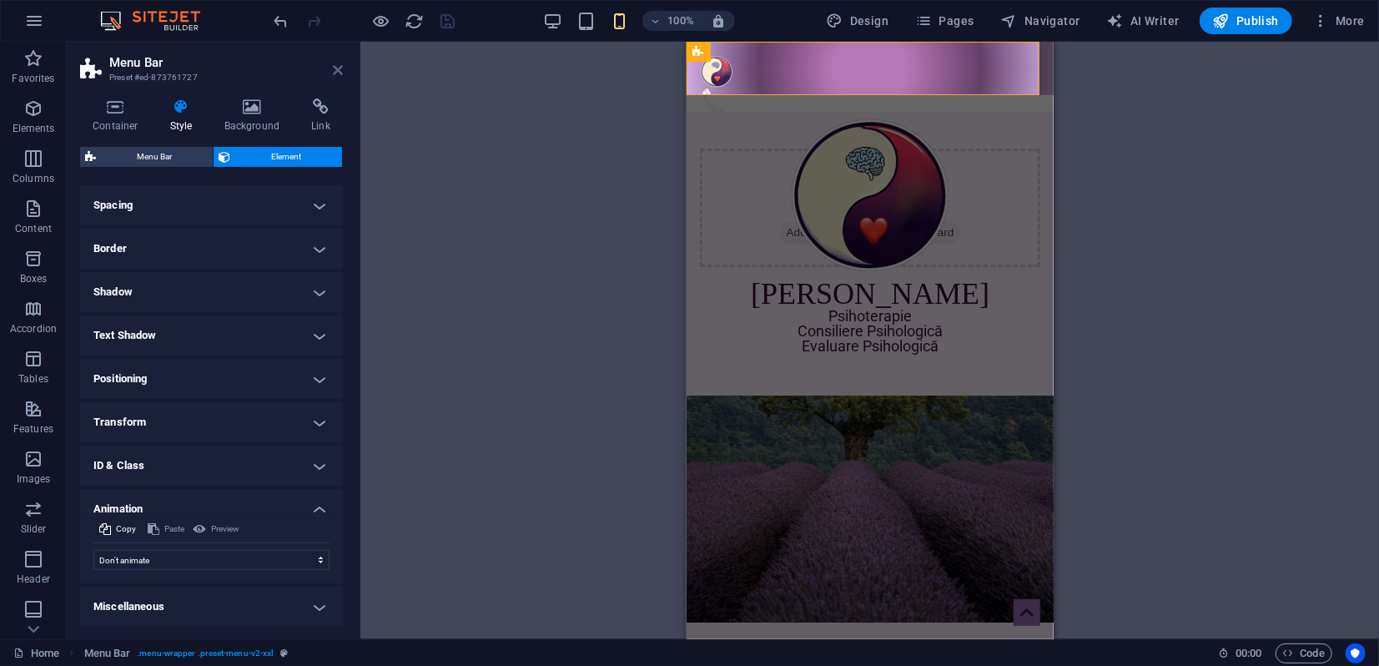
click at [334, 77] on link at bounding box center [338, 70] width 10 height 14
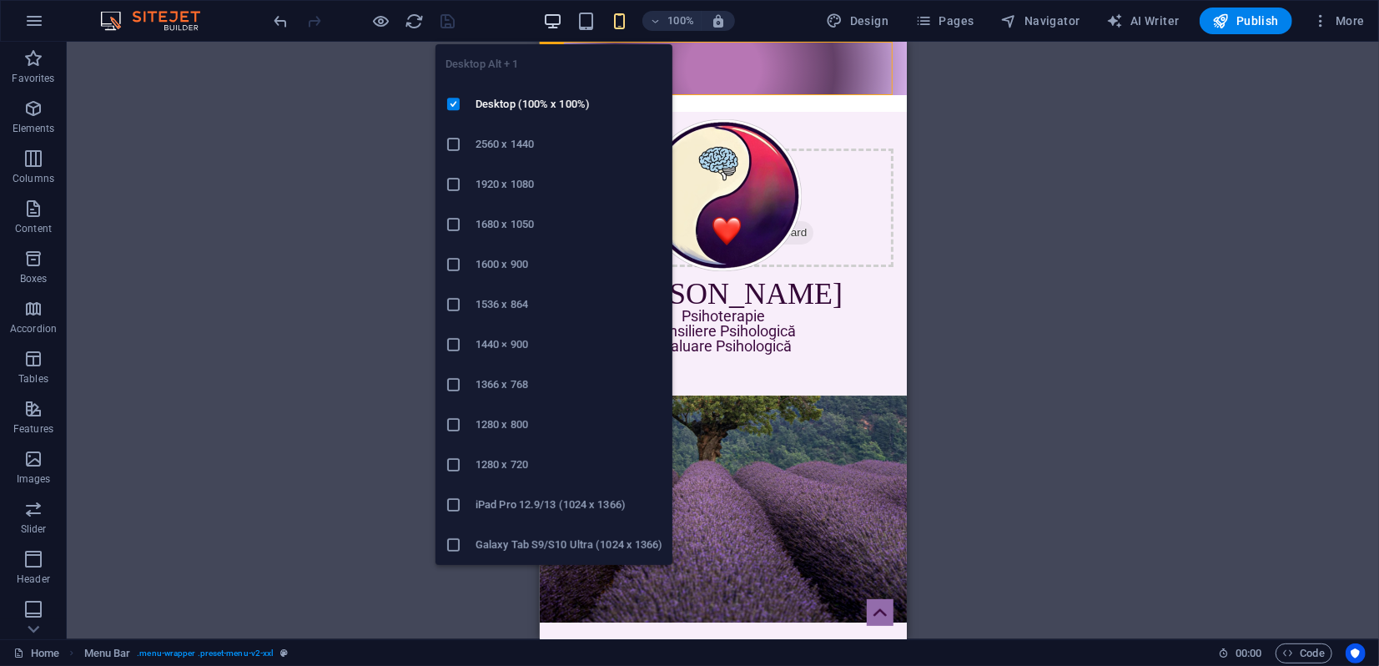
click at [551, 21] on icon "button" at bounding box center [552, 21] width 19 height 19
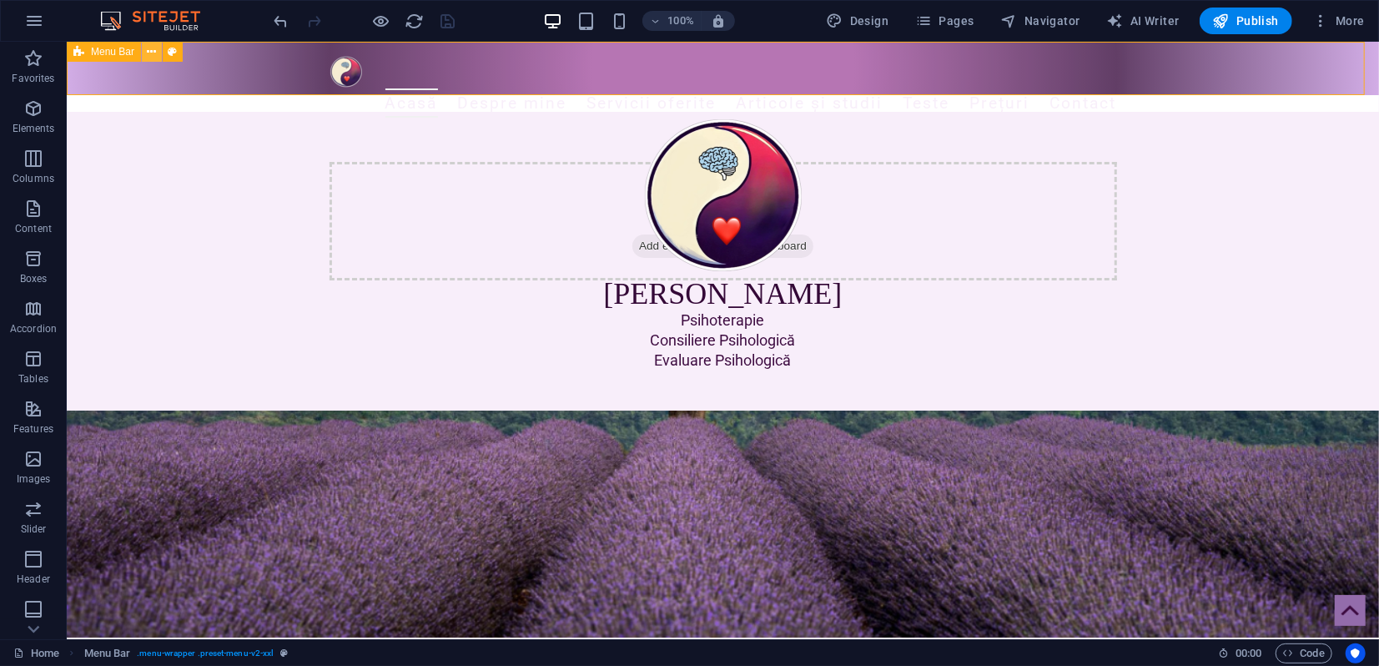
click at [148, 56] on icon at bounding box center [152, 52] width 9 height 18
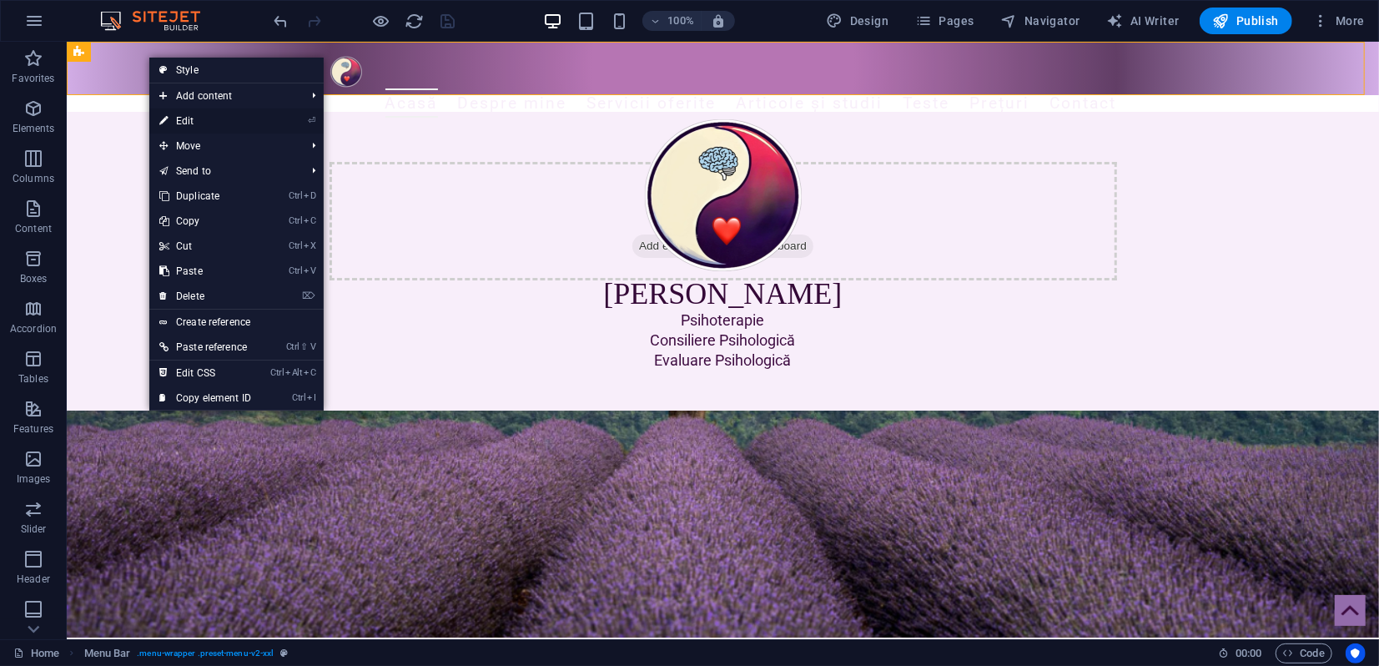
click at [188, 116] on link "⏎ Edit" at bounding box center [205, 120] width 112 height 25
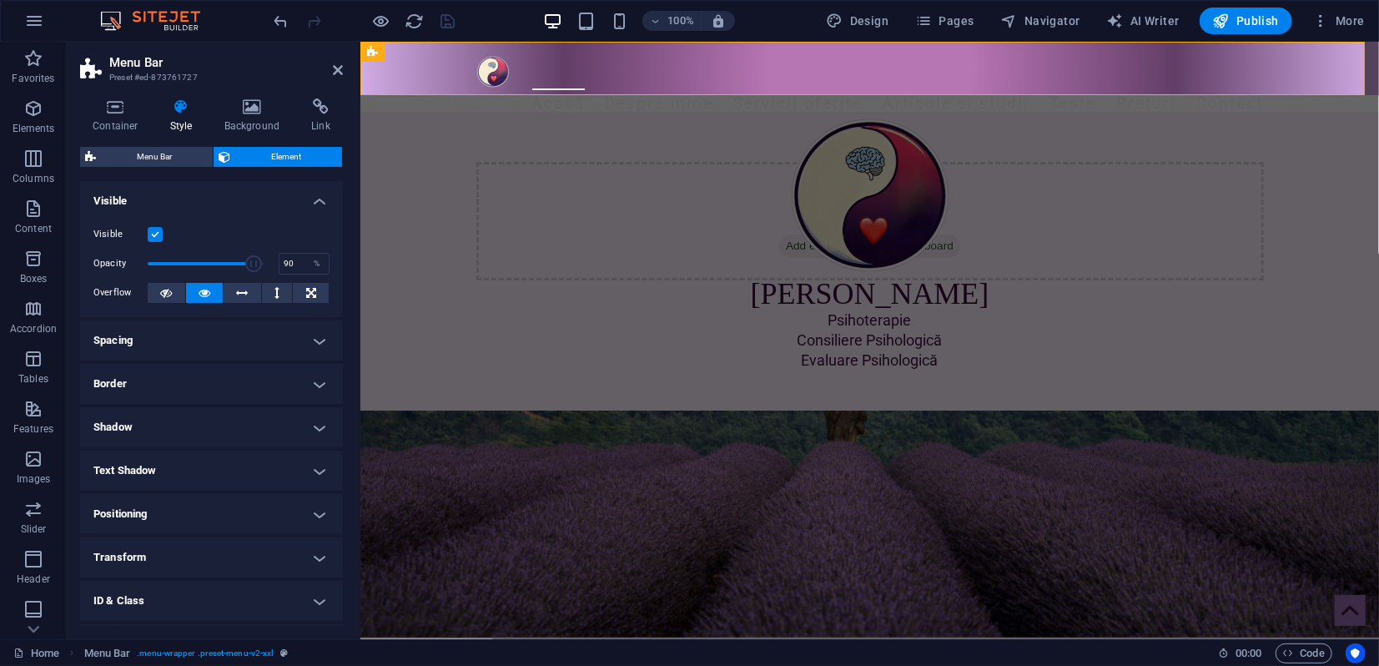
click at [153, 557] on h4 "Transform" at bounding box center [211, 557] width 263 height 40
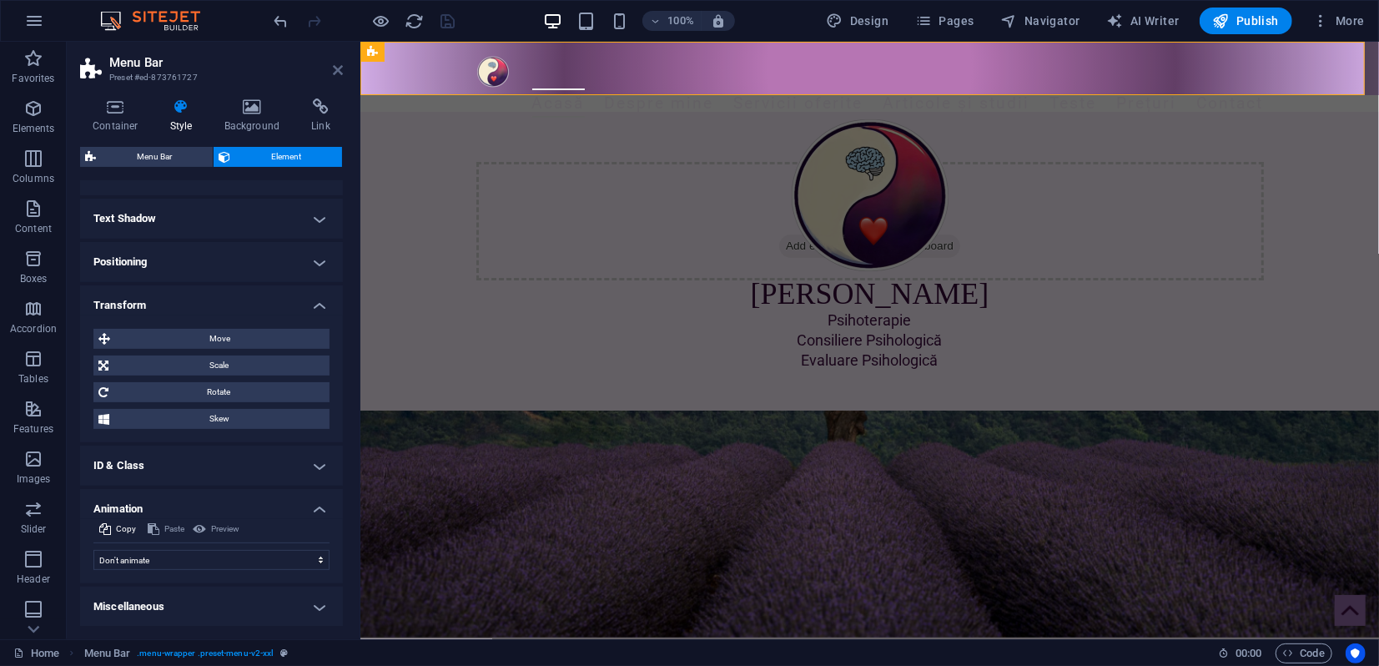
click at [338, 68] on icon at bounding box center [338, 69] width 10 height 13
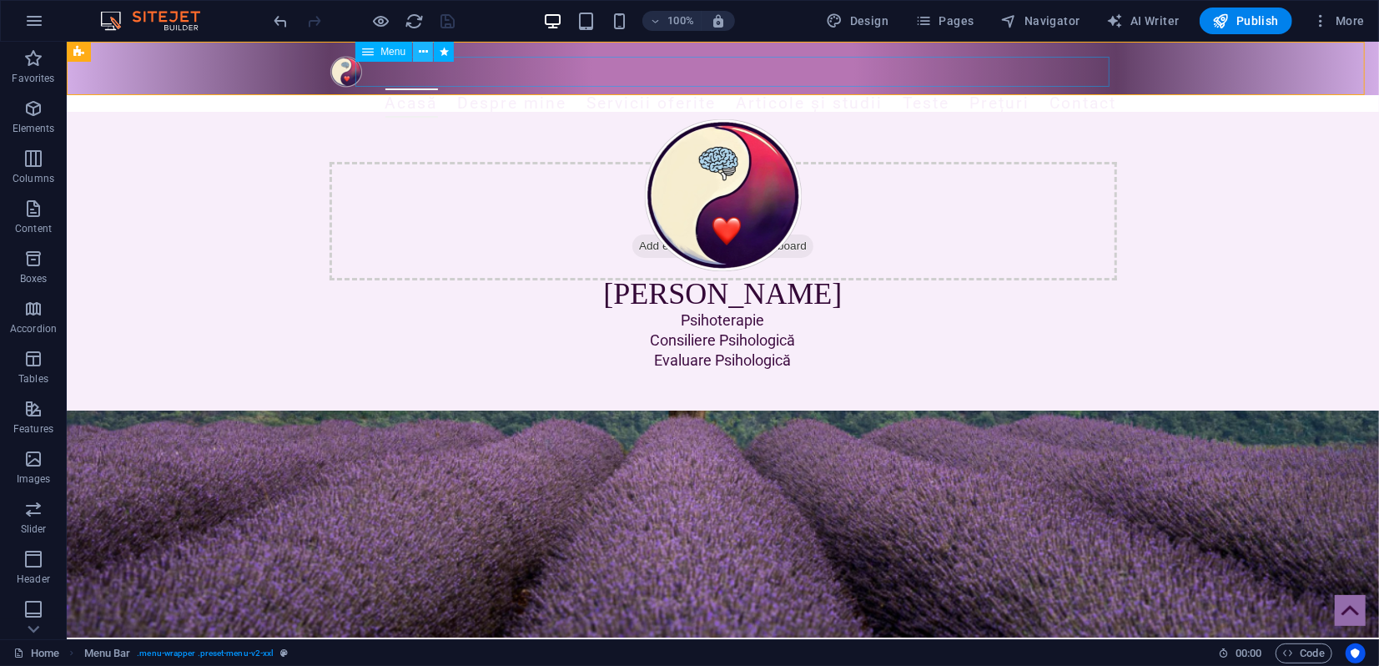
click at [427, 52] on icon at bounding box center [423, 52] width 9 height 18
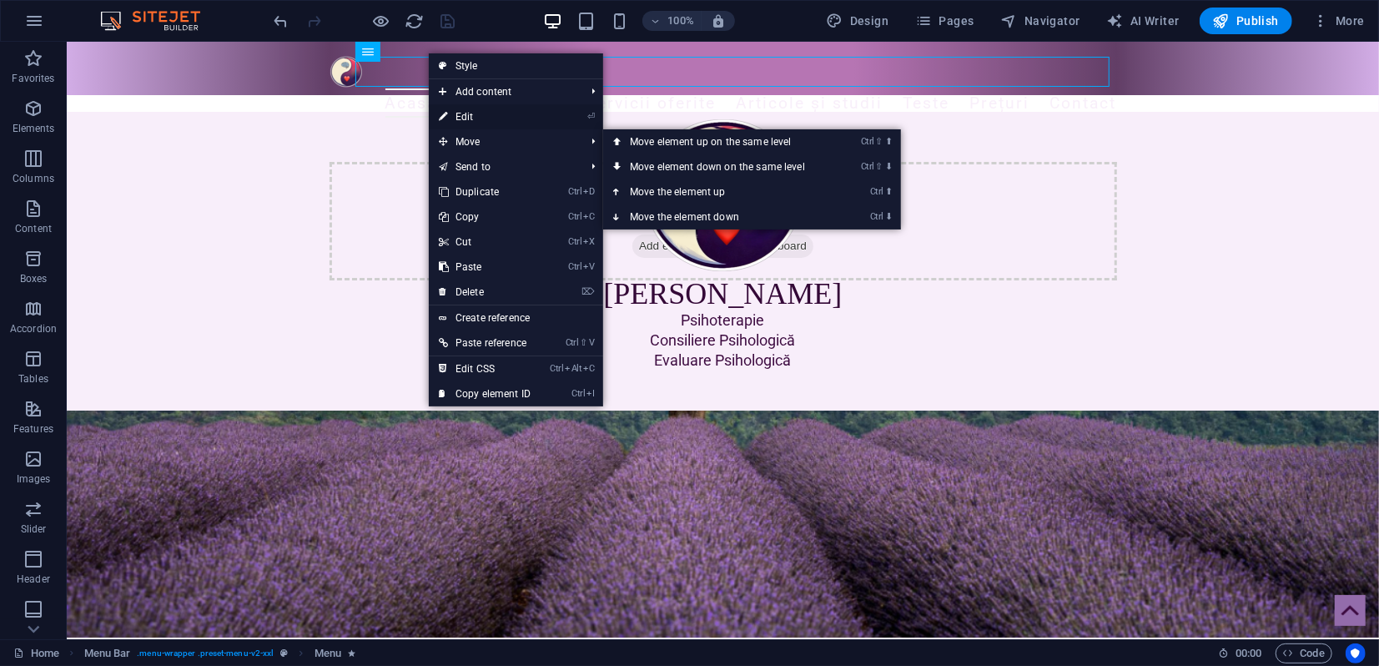
click at [467, 117] on link "⏎ Edit" at bounding box center [485, 116] width 112 height 25
select select "shrink"
select select "s"
select select "onload"
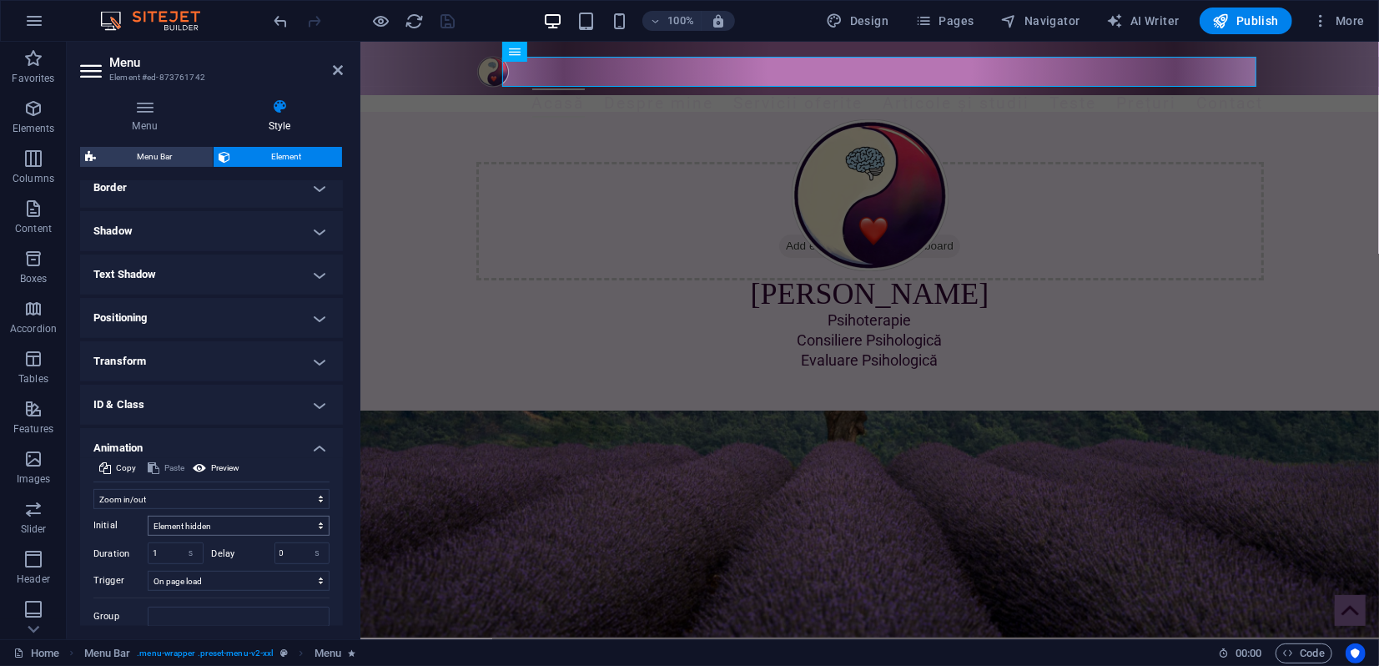
scroll to position [431, 0]
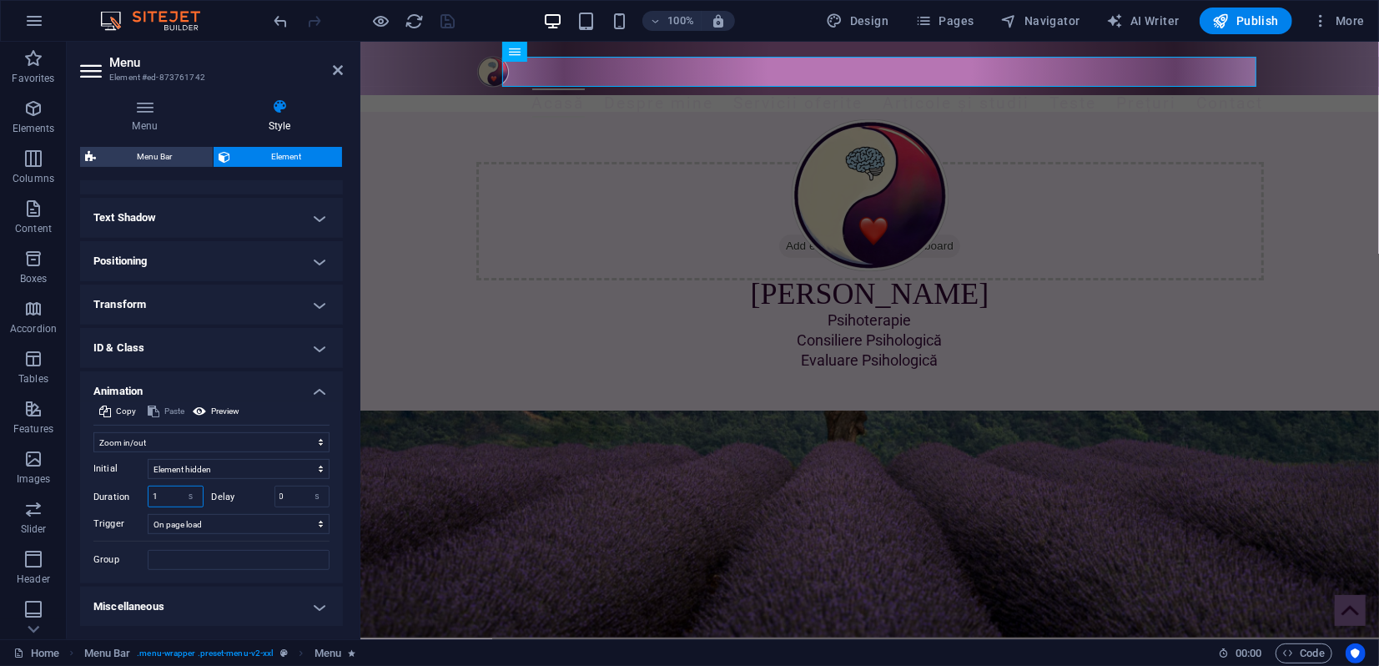
click at [155, 494] on input "1" at bounding box center [175, 496] width 54 height 20
drag, startPoint x: 168, startPoint y: 488, endPoint x: 155, endPoint y: 490, distance: 13.6
click at [154, 492] on input "1" at bounding box center [175, 496] width 54 height 20
drag, startPoint x: 157, startPoint y: 494, endPoint x: 147, endPoint y: 490, distance: 10.8
click at [147, 490] on div "Duration 1 s ms" at bounding box center [148, 496] width 110 height 22
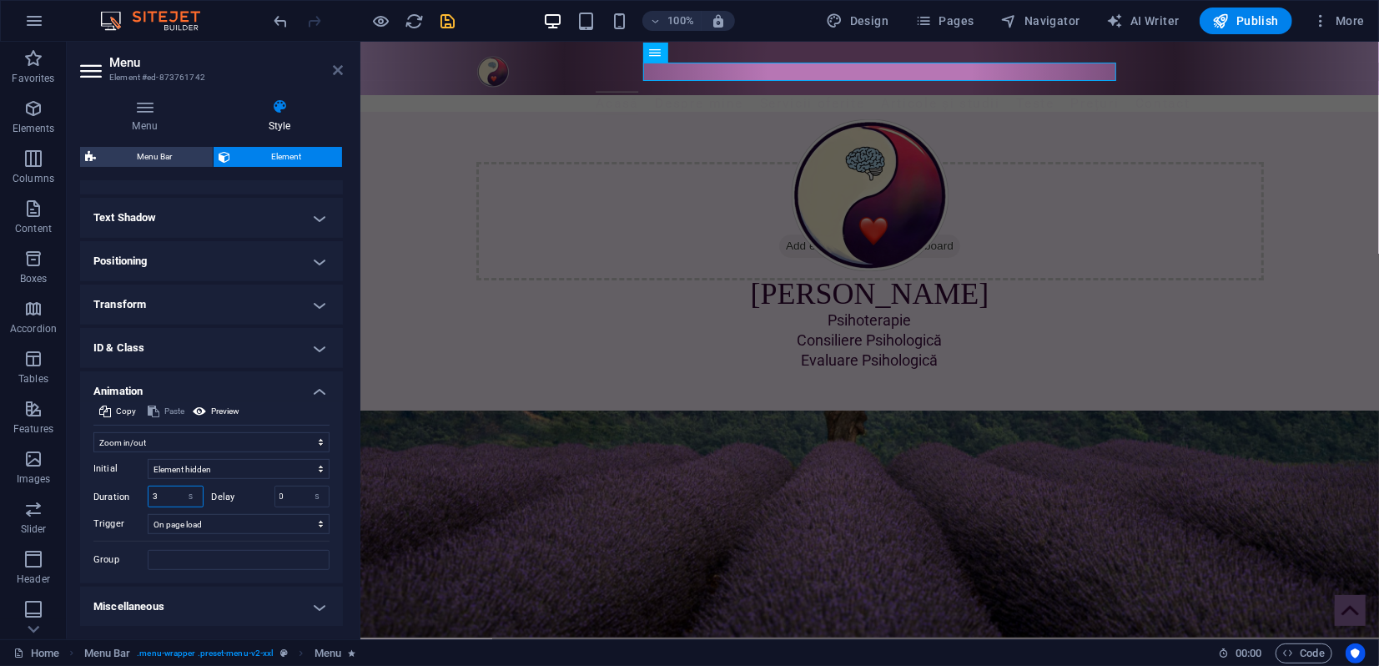
type input "3"
drag, startPoint x: 269, startPoint y: 32, endPoint x: 335, endPoint y: 73, distance: 78.7
click at [335, 73] on icon at bounding box center [338, 69] width 10 height 13
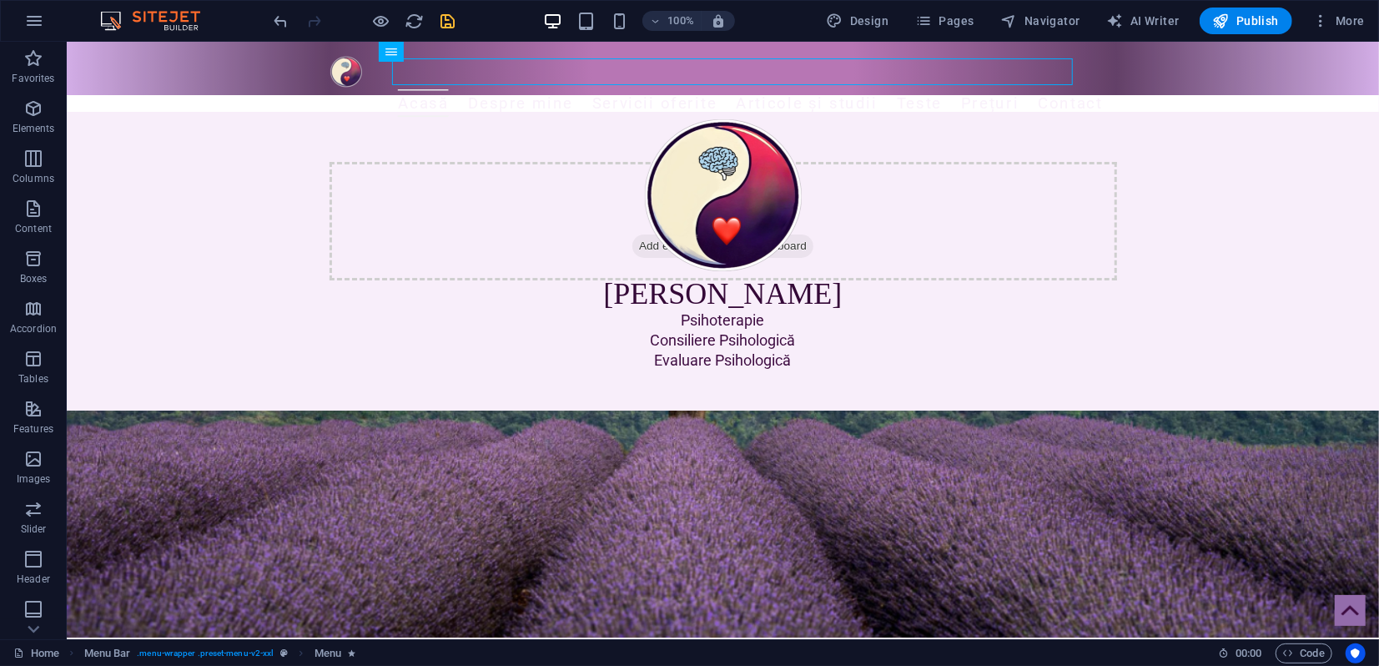
click at [440, 18] on icon "save" at bounding box center [448, 21] width 19 height 19
click at [1238, 23] on span "Publish" at bounding box center [1246, 21] width 66 height 17
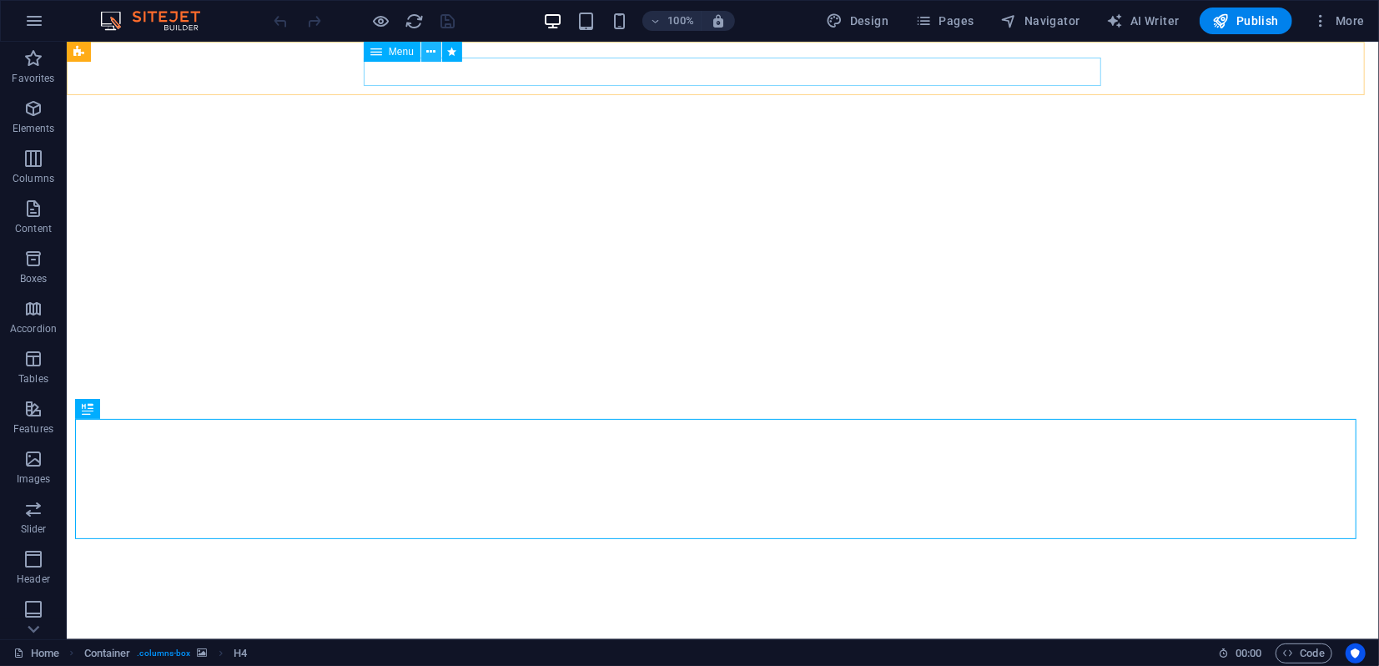
click at [429, 53] on icon at bounding box center [430, 52] width 9 height 18
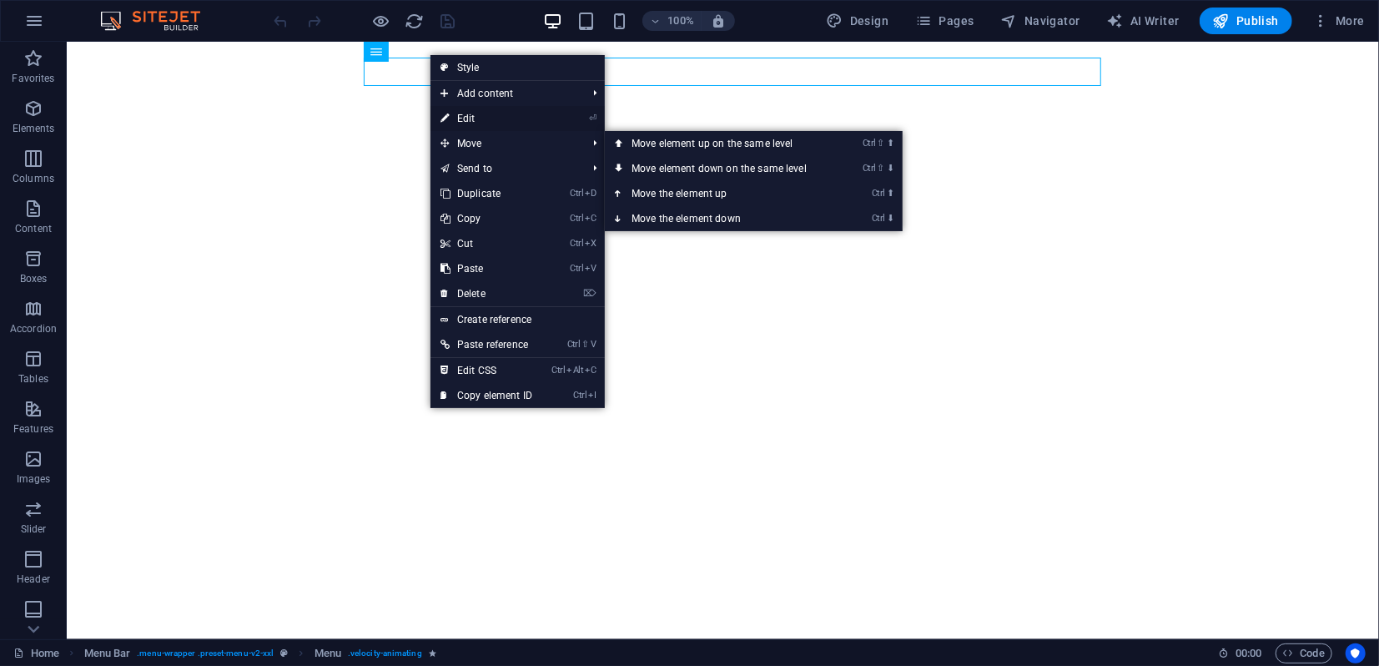
click at [466, 117] on link "⏎ Edit" at bounding box center [486, 118] width 112 height 25
select select "2"
select select
select select "3"
select select
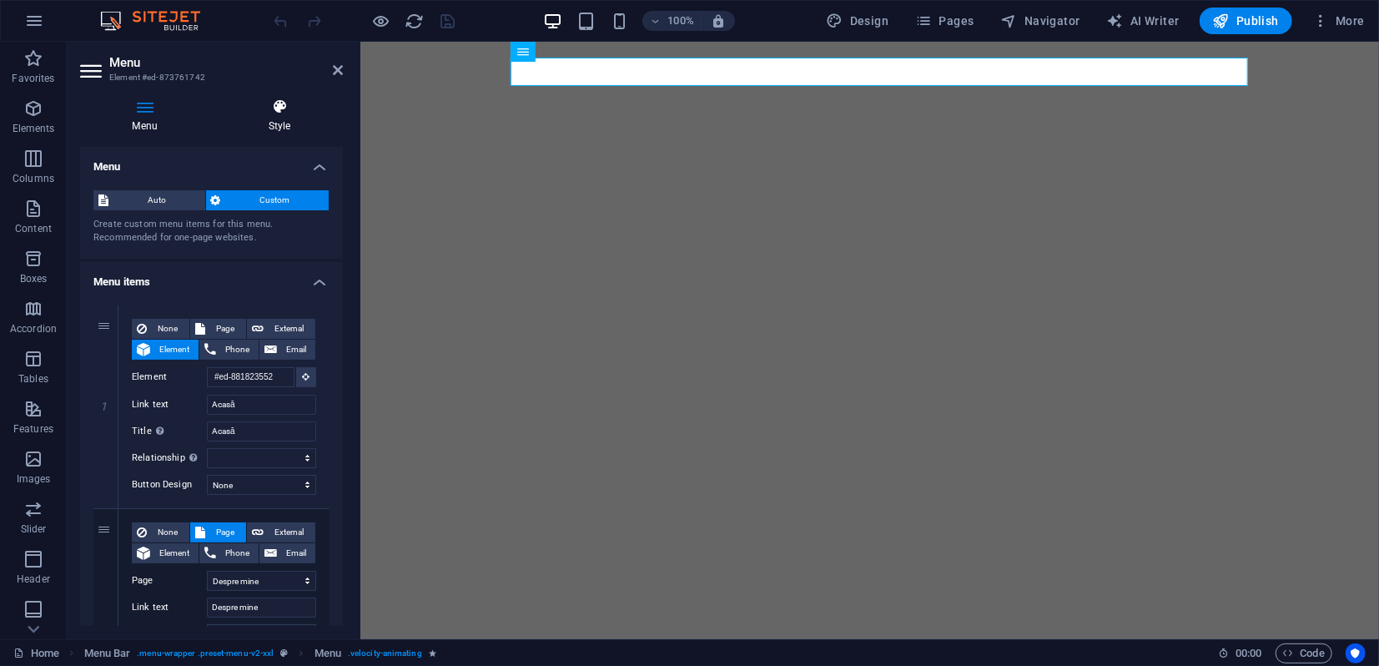
click at [281, 116] on h4 "Style" at bounding box center [279, 115] width 127 height 35
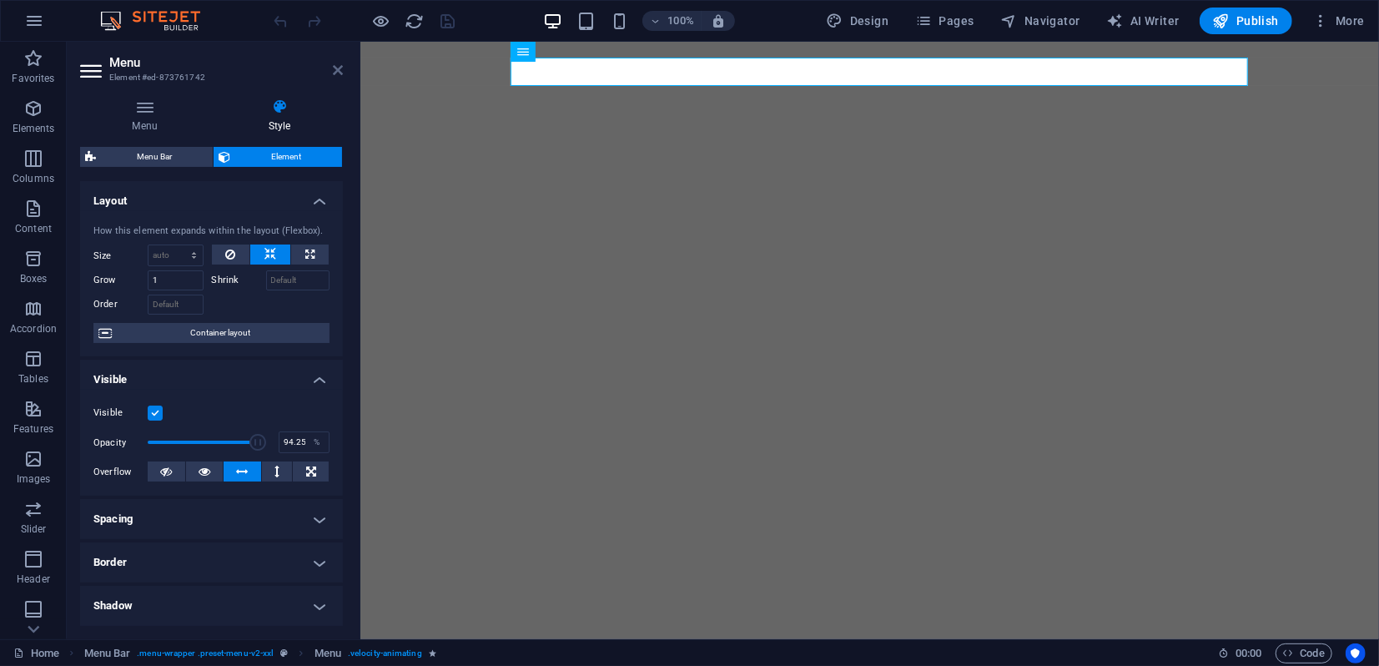
click at [335, 68] on icon at bounding box center [338, 69] width 10 height 13
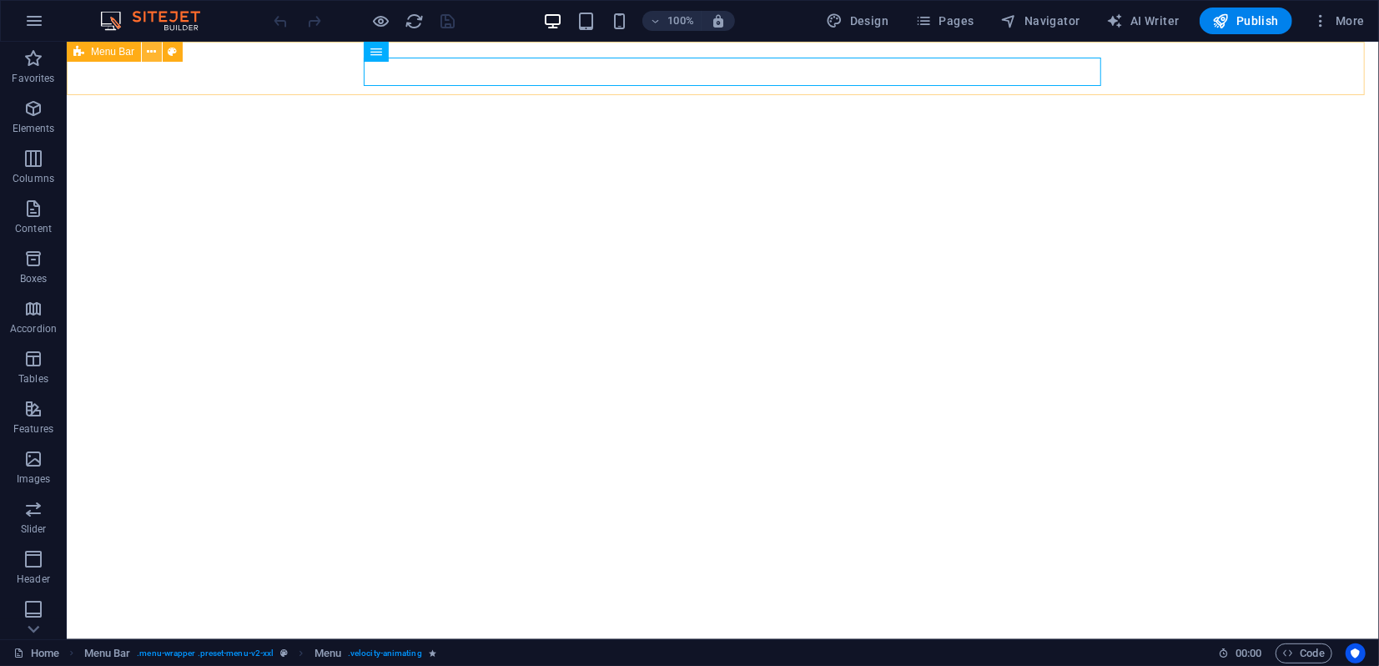
click at [151, 49] on icon at bounding box center [152, 52] width 9 height 18
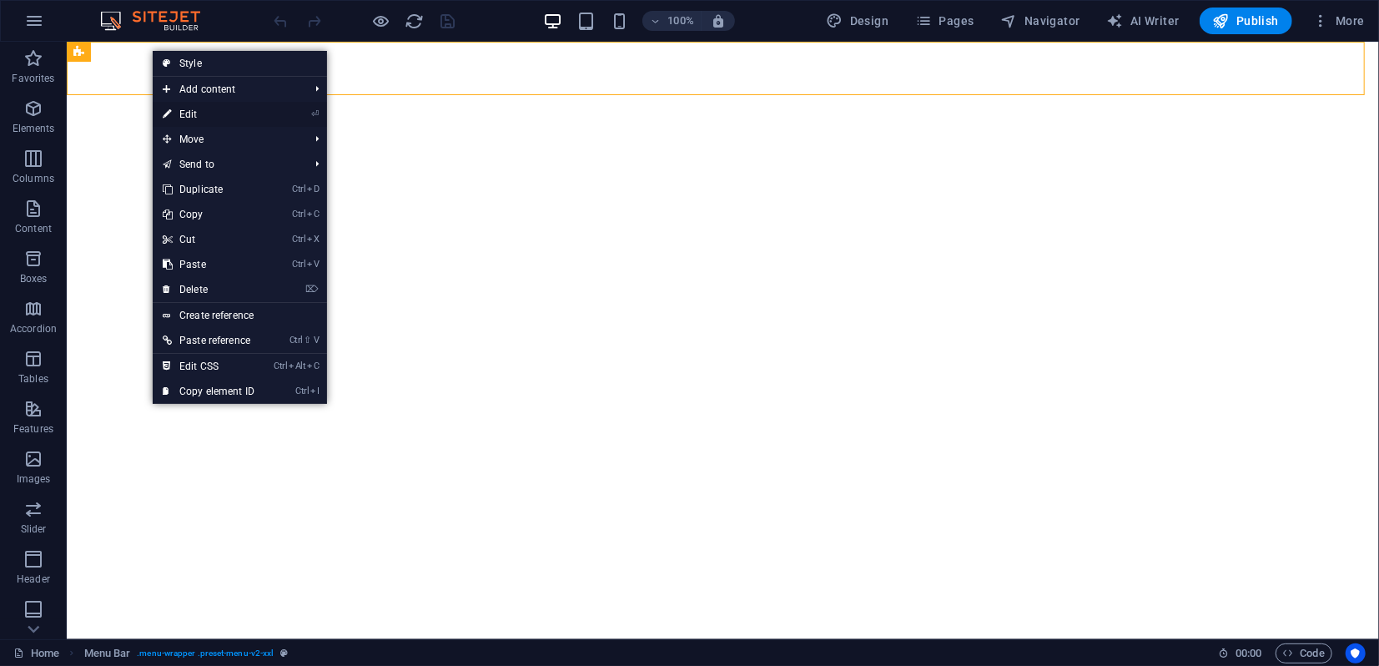
click at [199, 114] on link "⏎ Edit" at bounding box center [209, 114] width 112 height 25
select select "rem"
select select "preset-menu-v2-xxl"
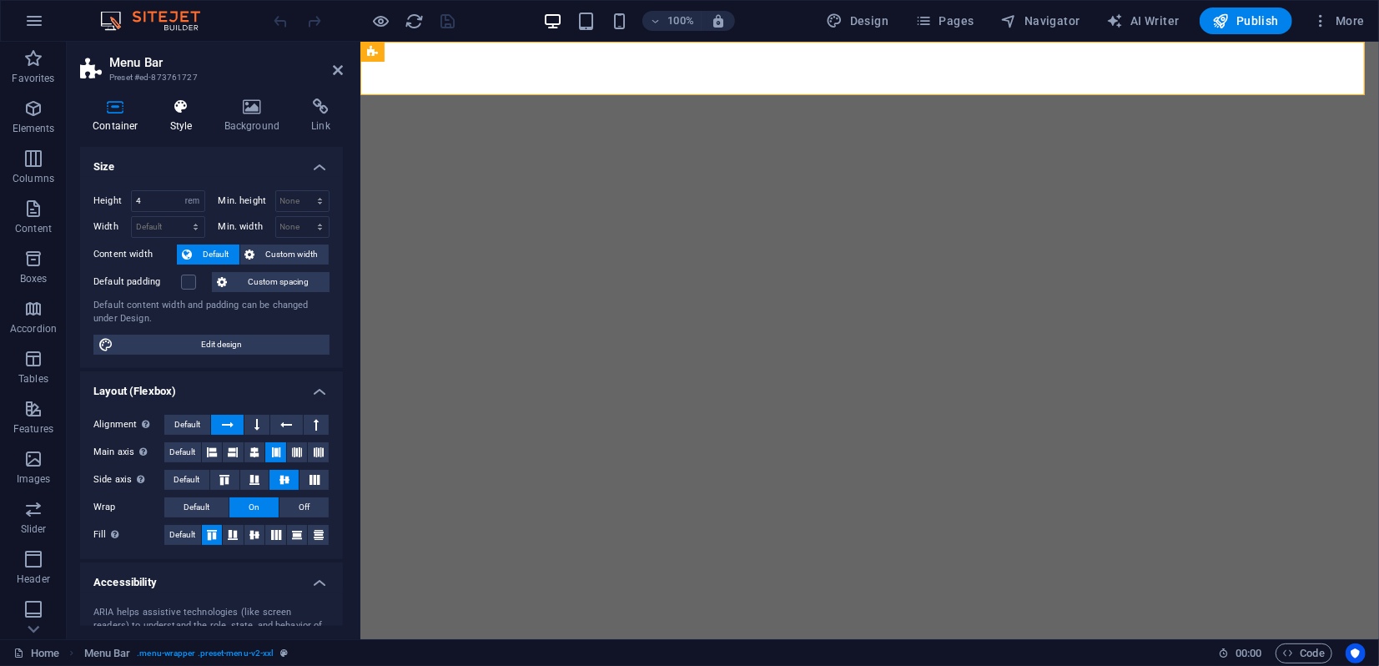
click at [178, 108] on icon at bounding box center [182, 106] width 48 height 17
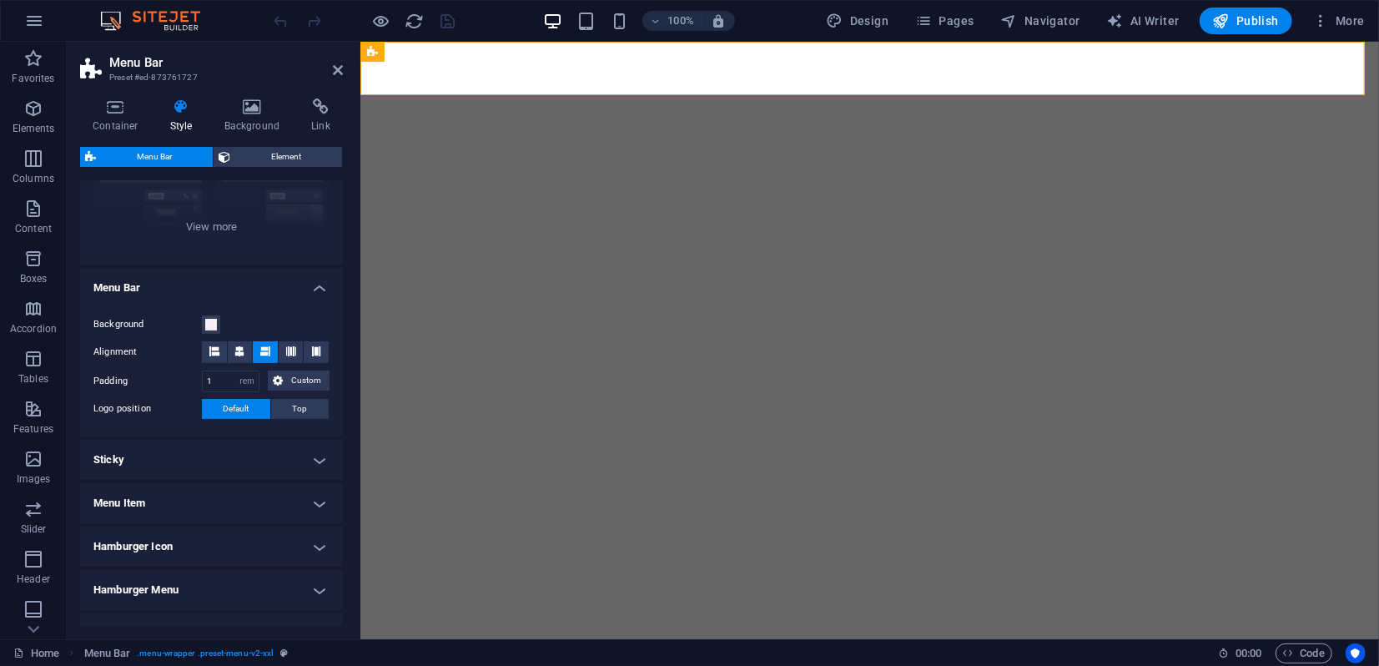
scroll to position [289, 0]
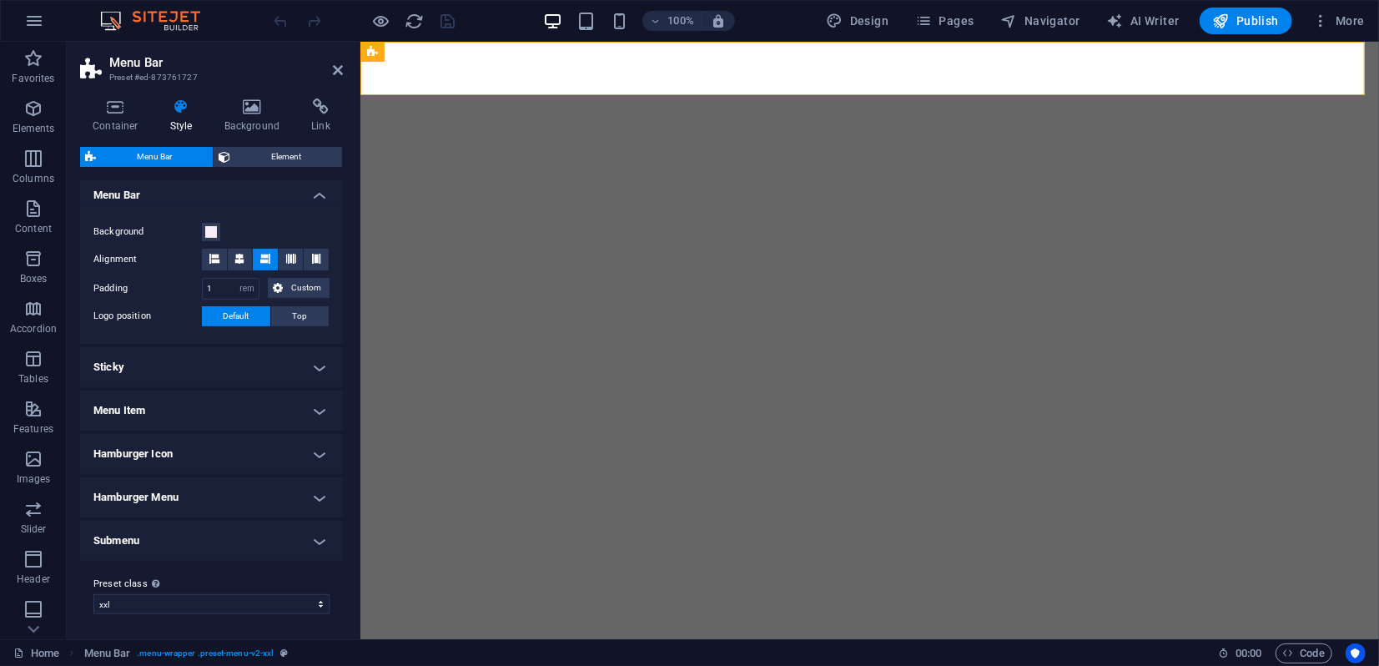
click at [165, 417] on h4 "Menu Item" at bounding box center [211, 410] width 263 height 40
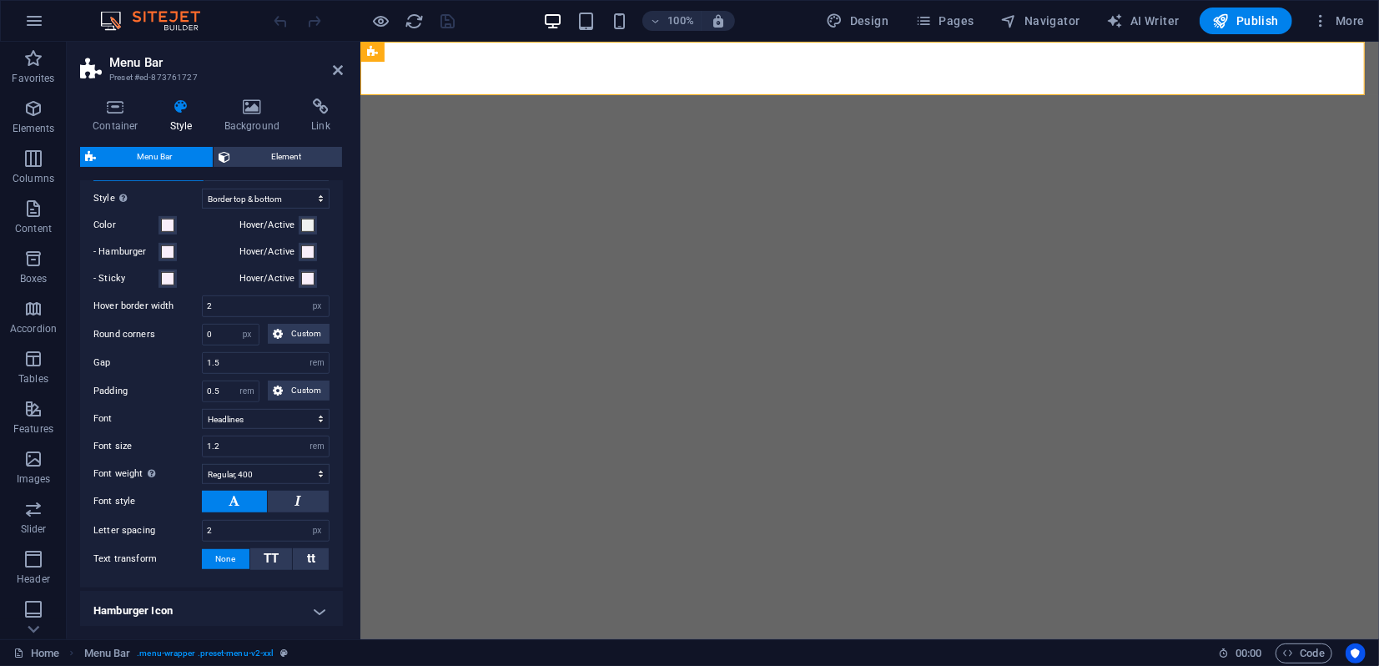
scroll to position [661, 0]
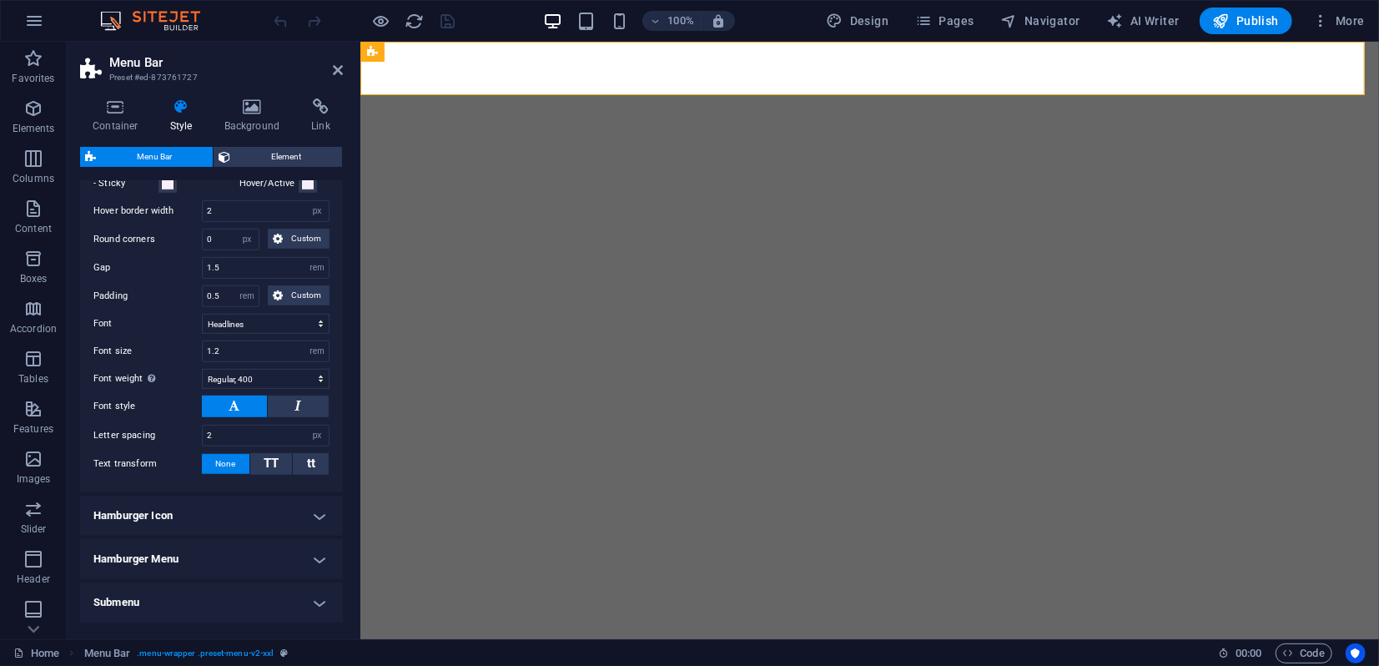
click at [207, 555] on h4 "Hamburger Menu" at bounding box center [211, 559] width 263 height 40
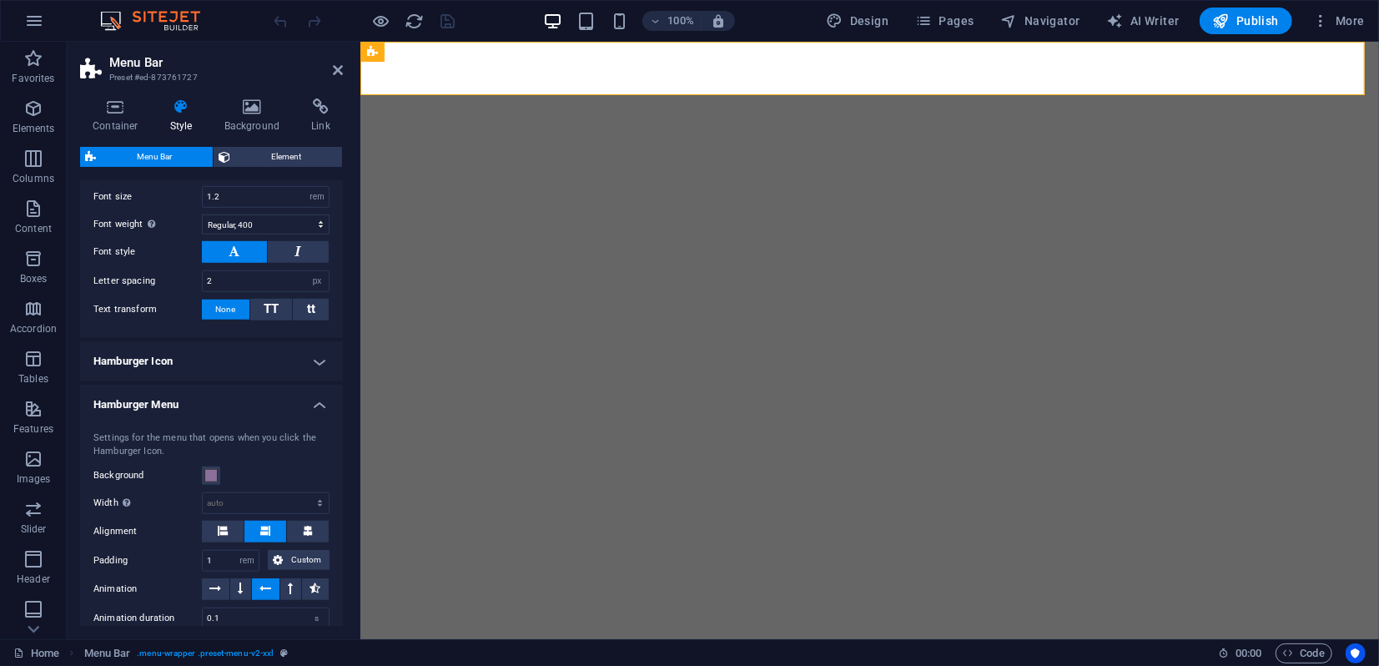
scroll to position [785, 0]
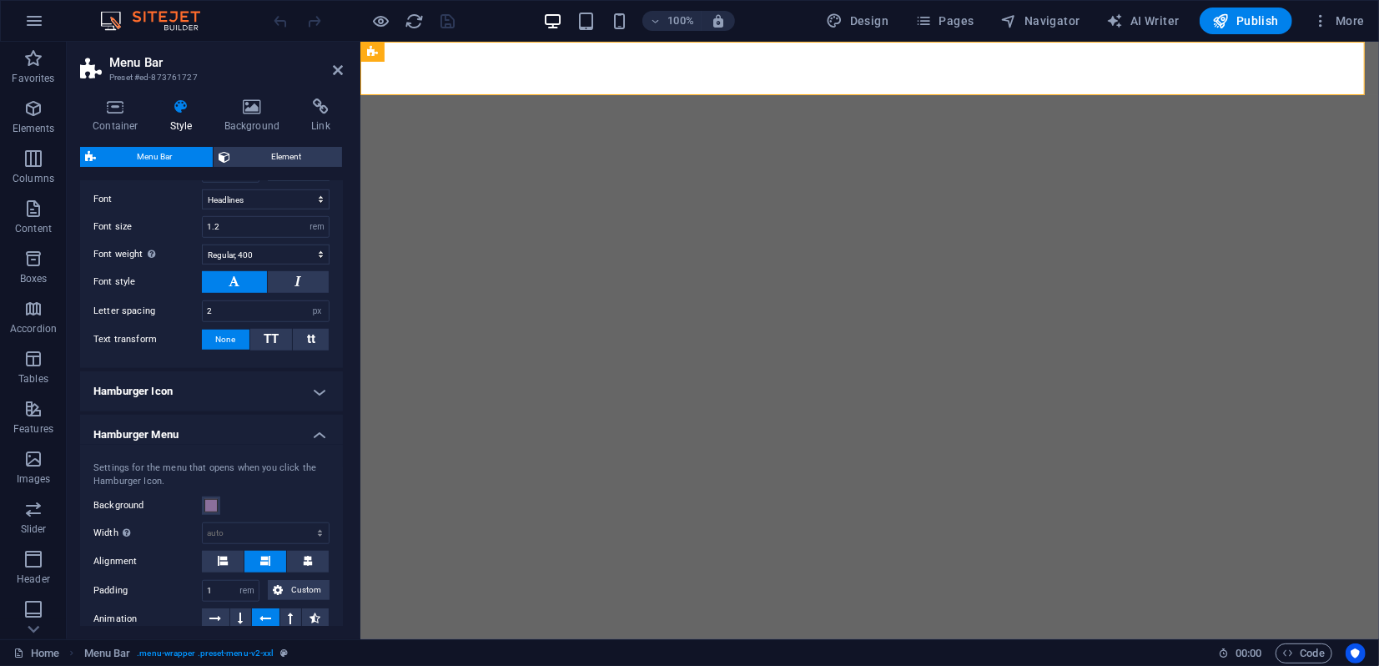
click at [177, 389] on h4 "Hamburger Icon" at bounding box center [211, 391] width 263 height 40
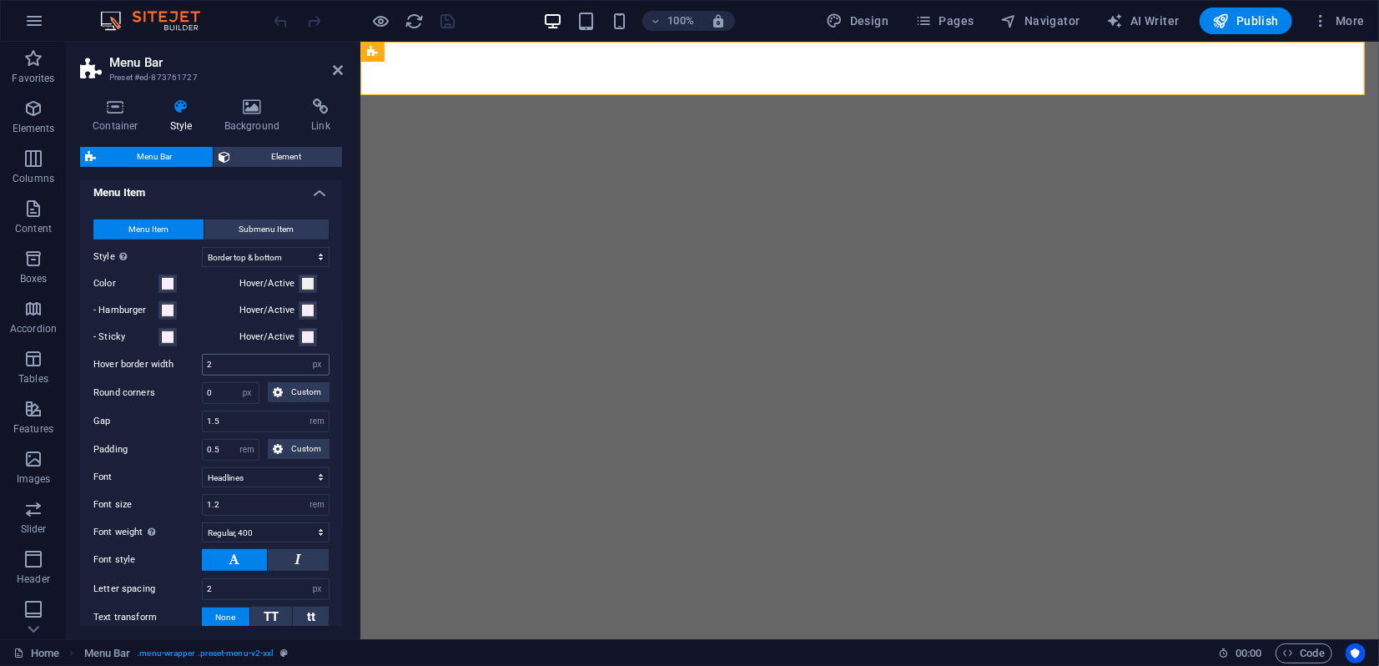
scroll to position [507, 0]
click at [338, 71] on icon at bounding box center [338, 69] width 10 height 13
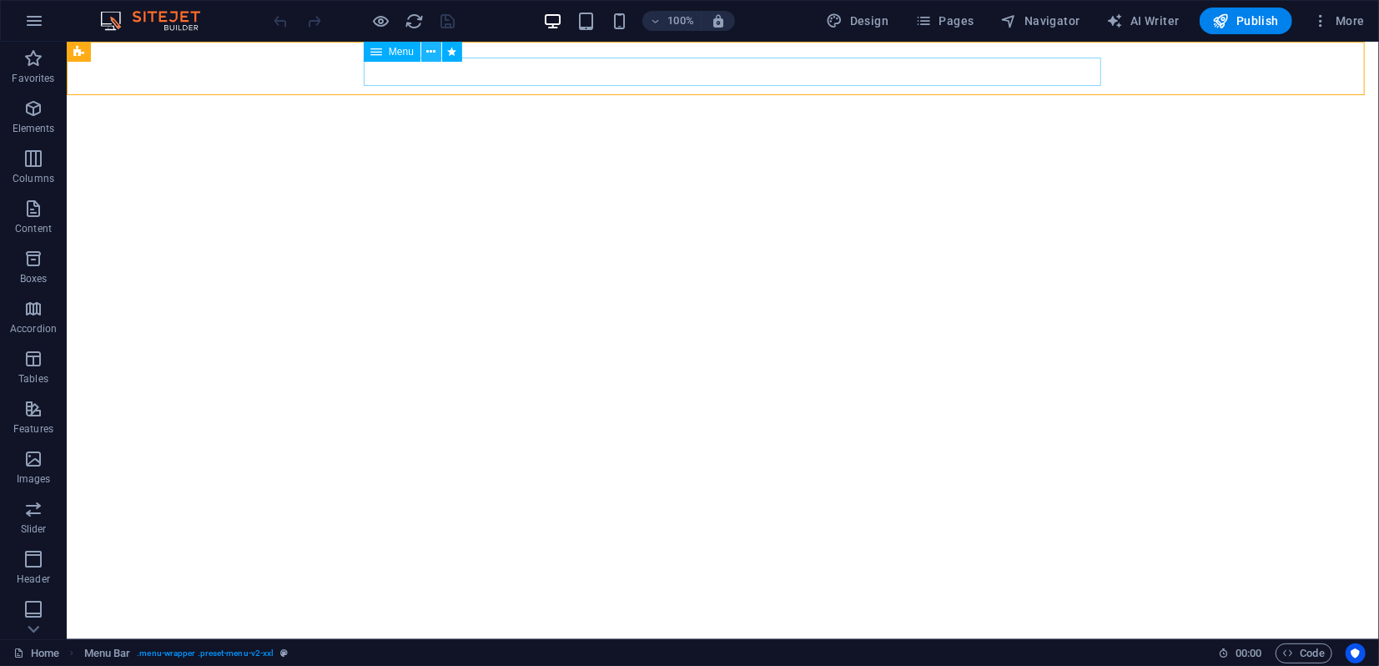
click at [430, 53] on icon at bounding box center [430, 52] width 9 height 18
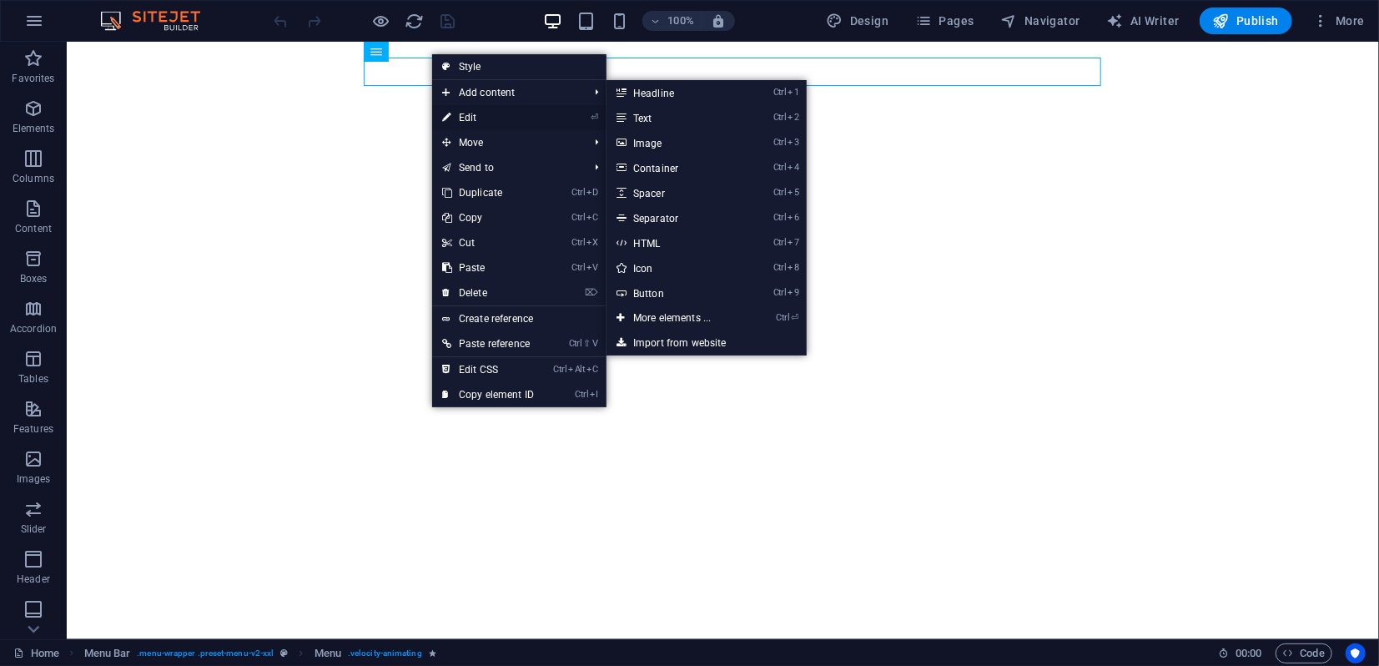
click at [469, 119] on link "⏎ Edit" at bounding box center [488, 117] width 112 height 25
select select "2"
select select
select select "3"
select select
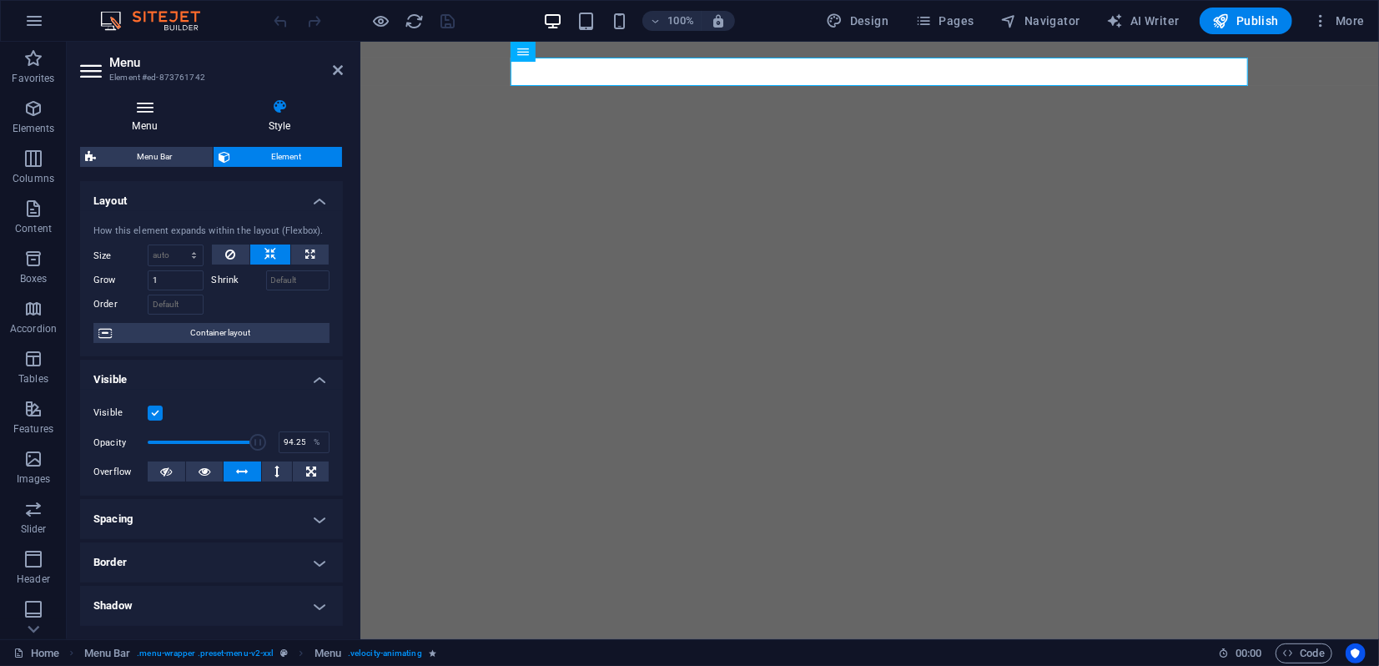
click at [141, 111] on icon at bounding box center [144, 106] width 129 height 17
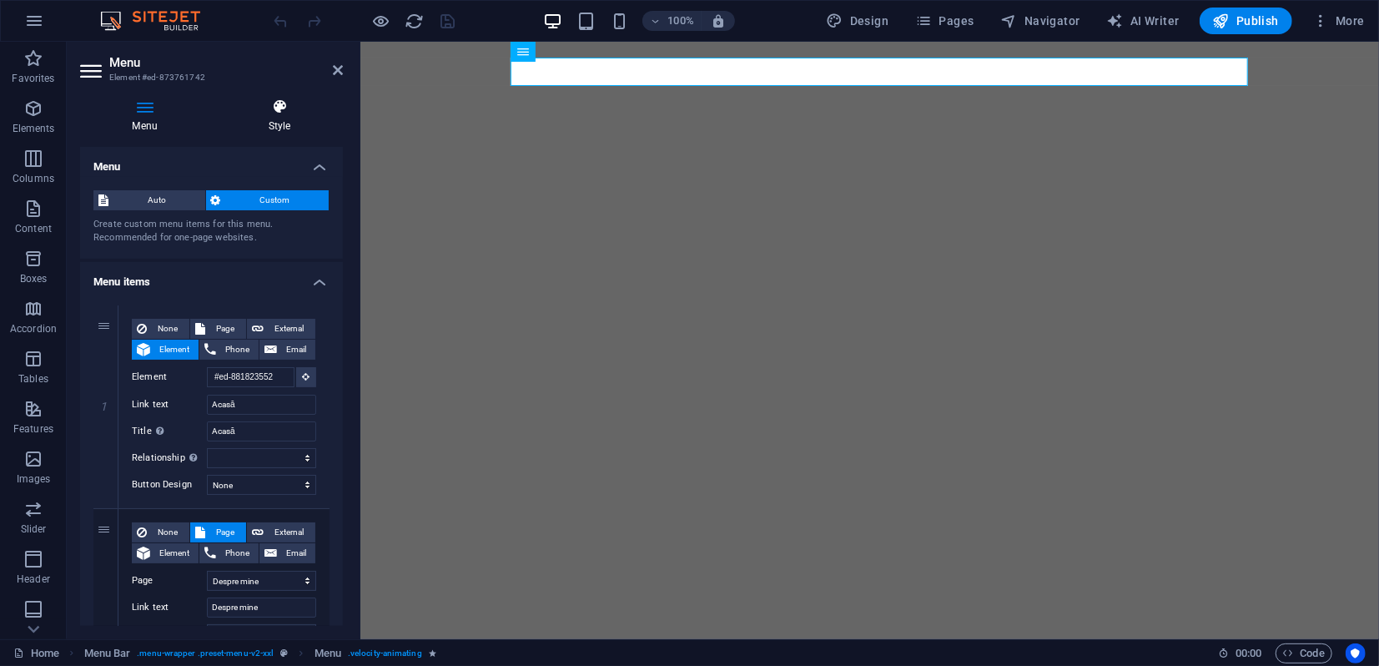
click at [275, 107] on icon at bounding box center [279, 106] width 127 height 17
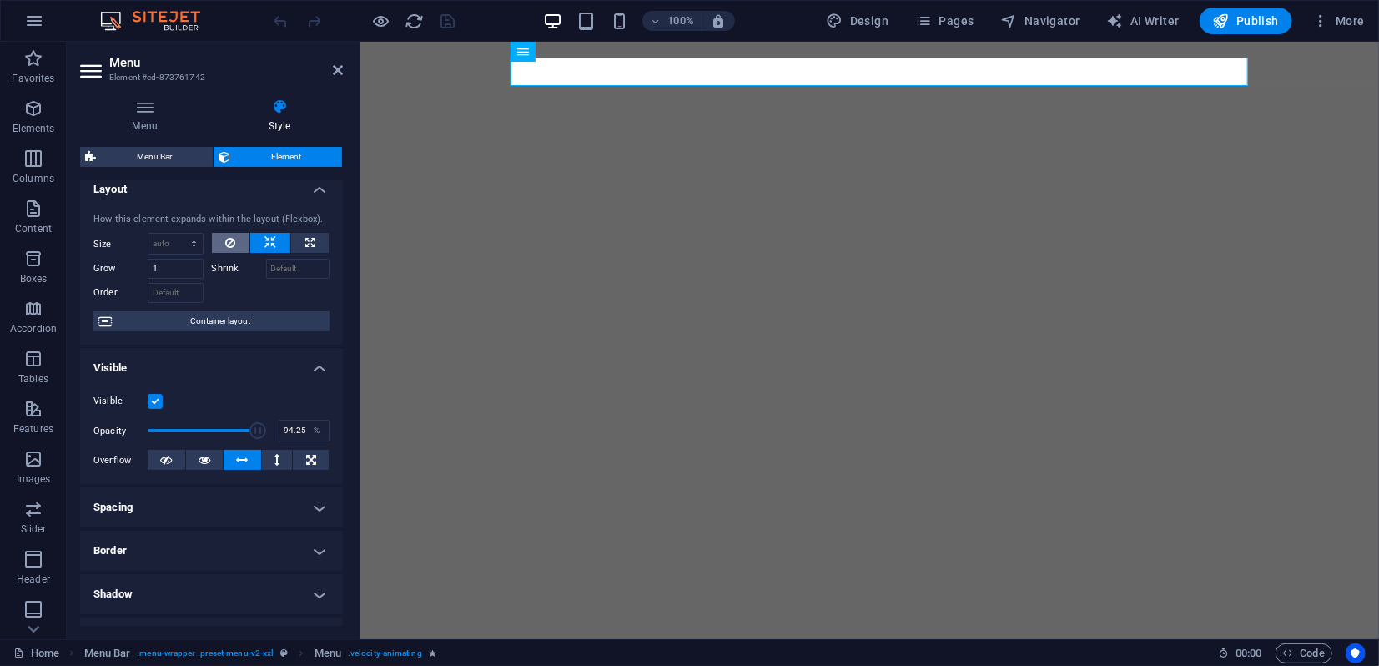
scroll to position [0, 0]
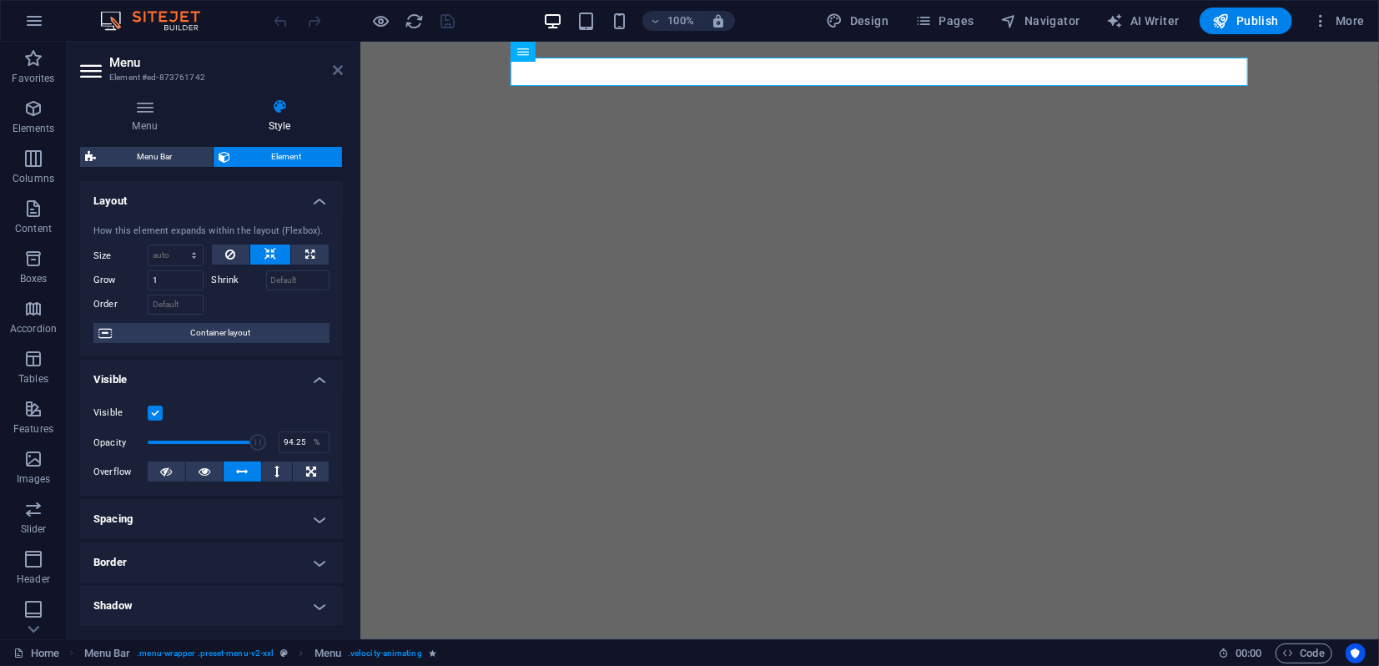
click at [333, 71] on icon at bounding box center [338, 69] width 10 height 13
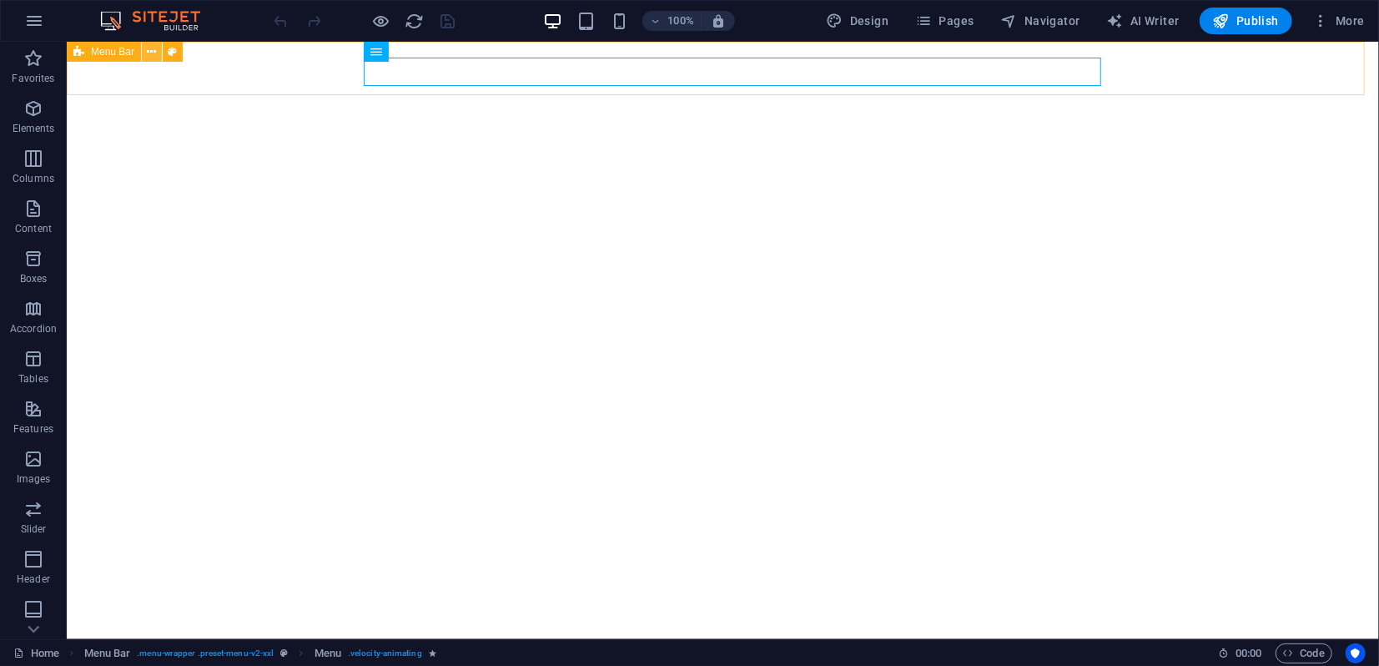
click at [153, 52] on icon at bounding box center [152, 52] width 9 height 18
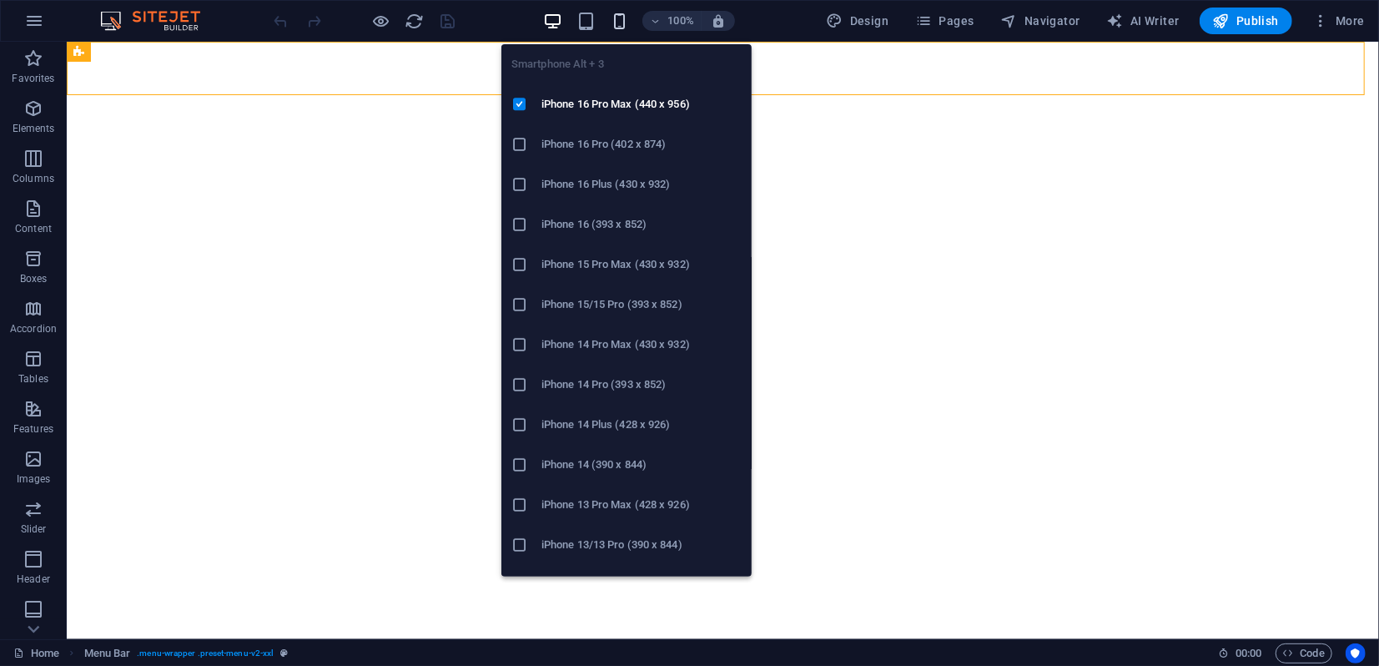
click at [615, 19] on icon "button" at bounding box center [619, 21] width 19 height 19
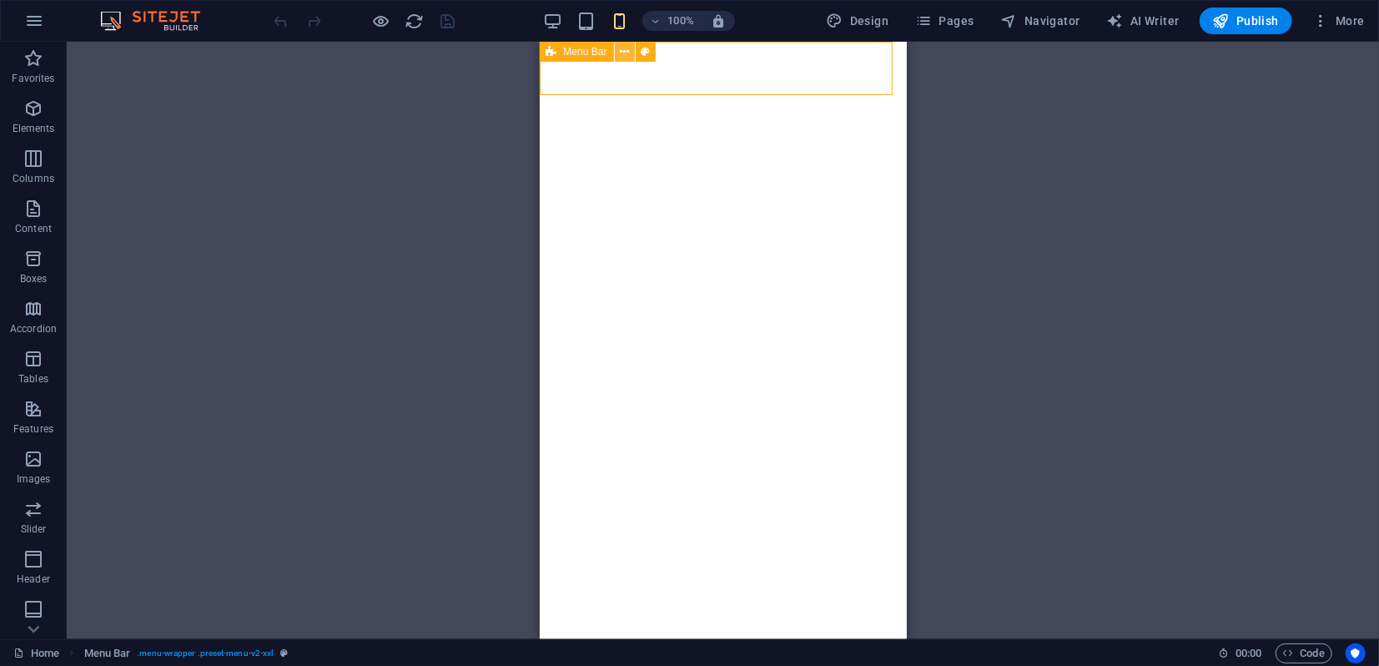
click at [629, 52] on button at bounding box center [625, 52] width 20 height 20
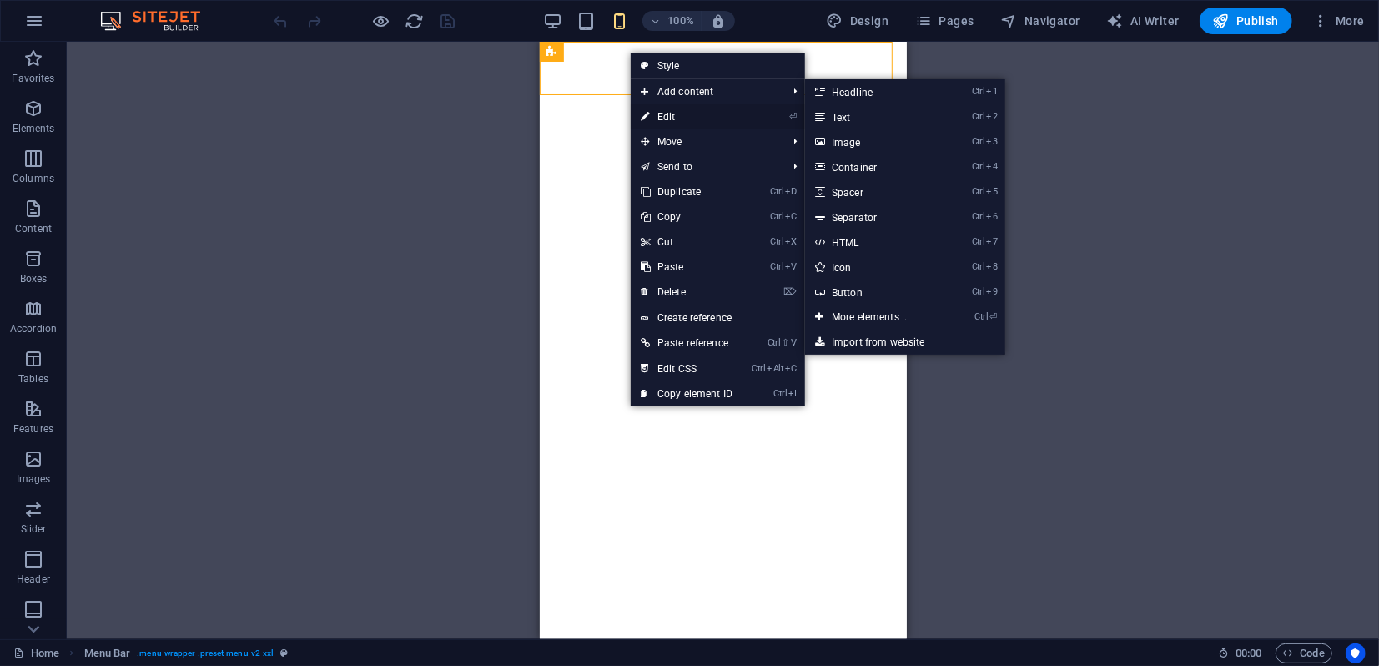
click at [674, 116] on link "⏎ Edit" at bounding box center [687, 116] width 112 height 25
select select "rem"
select select "hover_border_vertical"
select select "px"
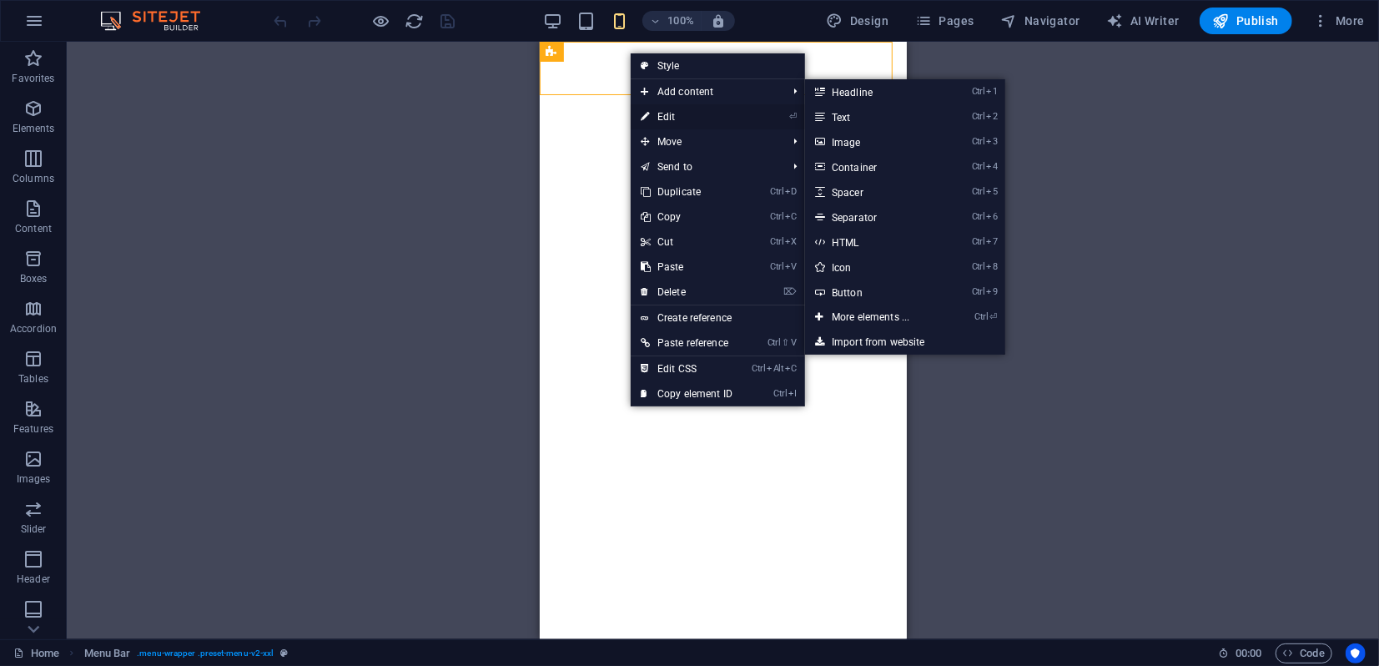
select select "rem"
select select "link-special-font"
select select "rem"
select select "400"
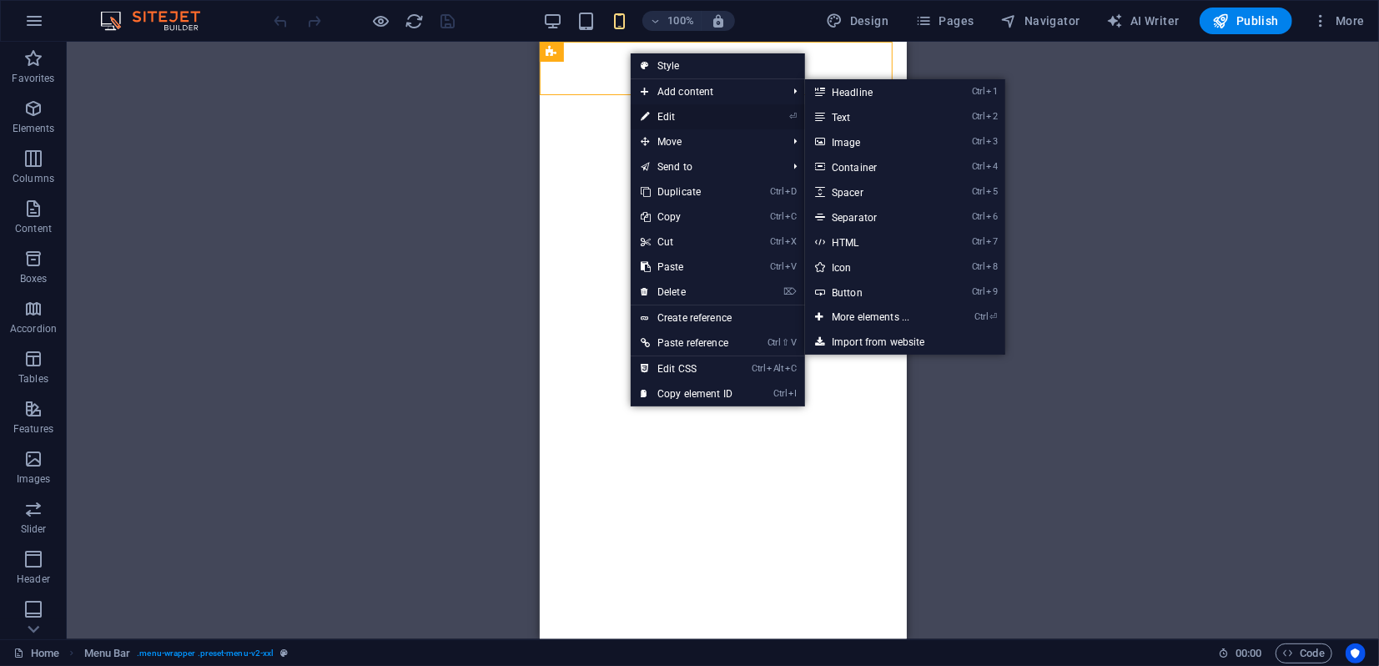
select select "px"
select select "rem"
select select "preset-menu-v2-xxl"
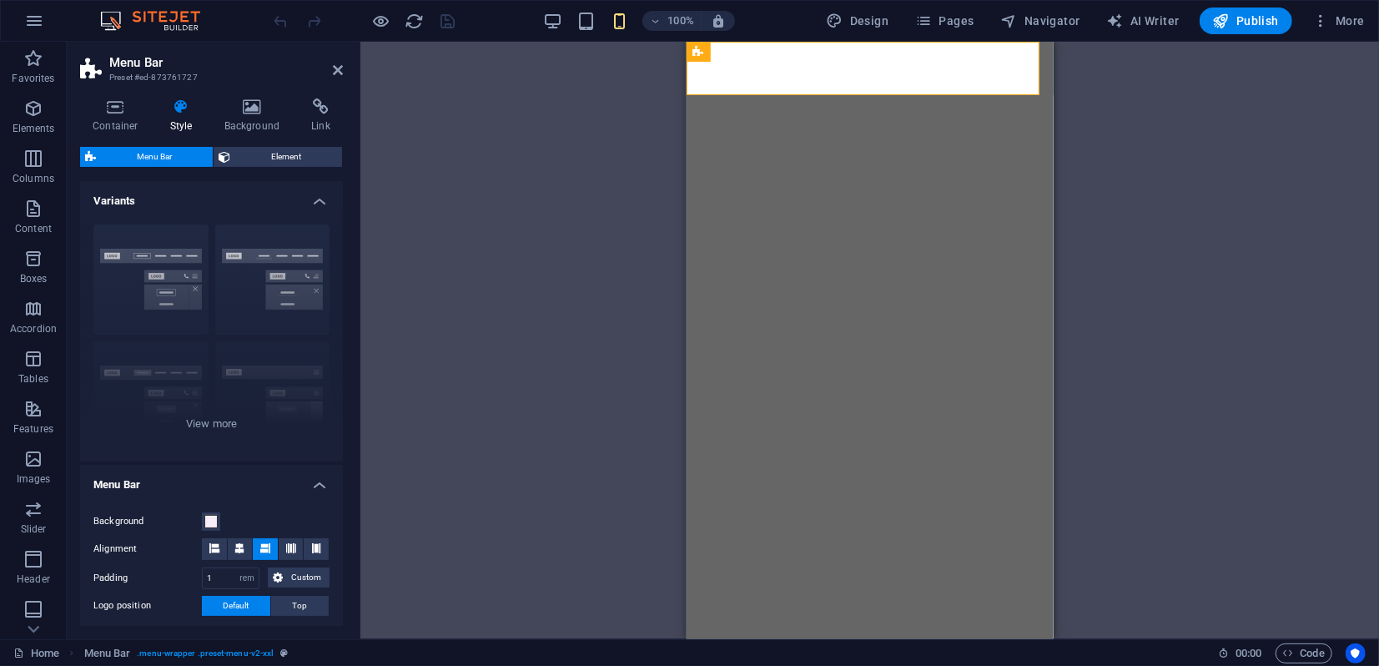
type input "1.5"
type input "100"
select select "%"
click at [273, 153] on span "Element" at bounding box center [286, 157] width 102 height 20
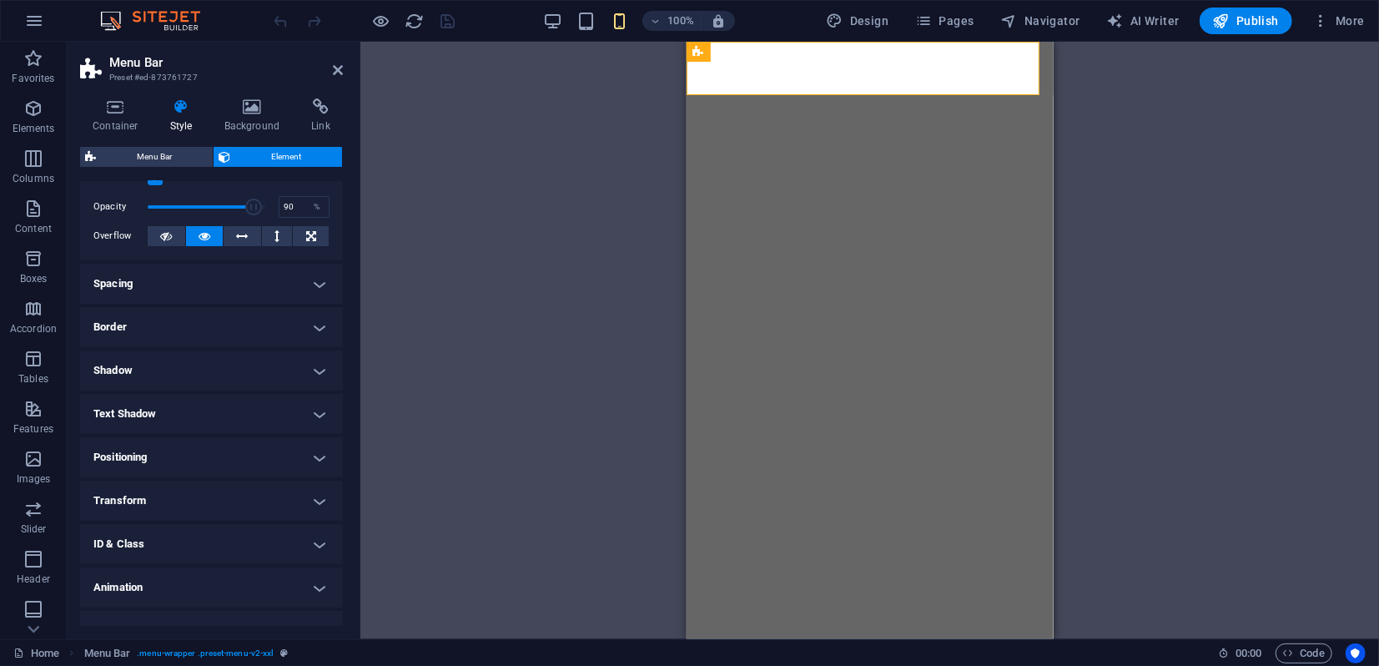
scroll to position [81, 0]
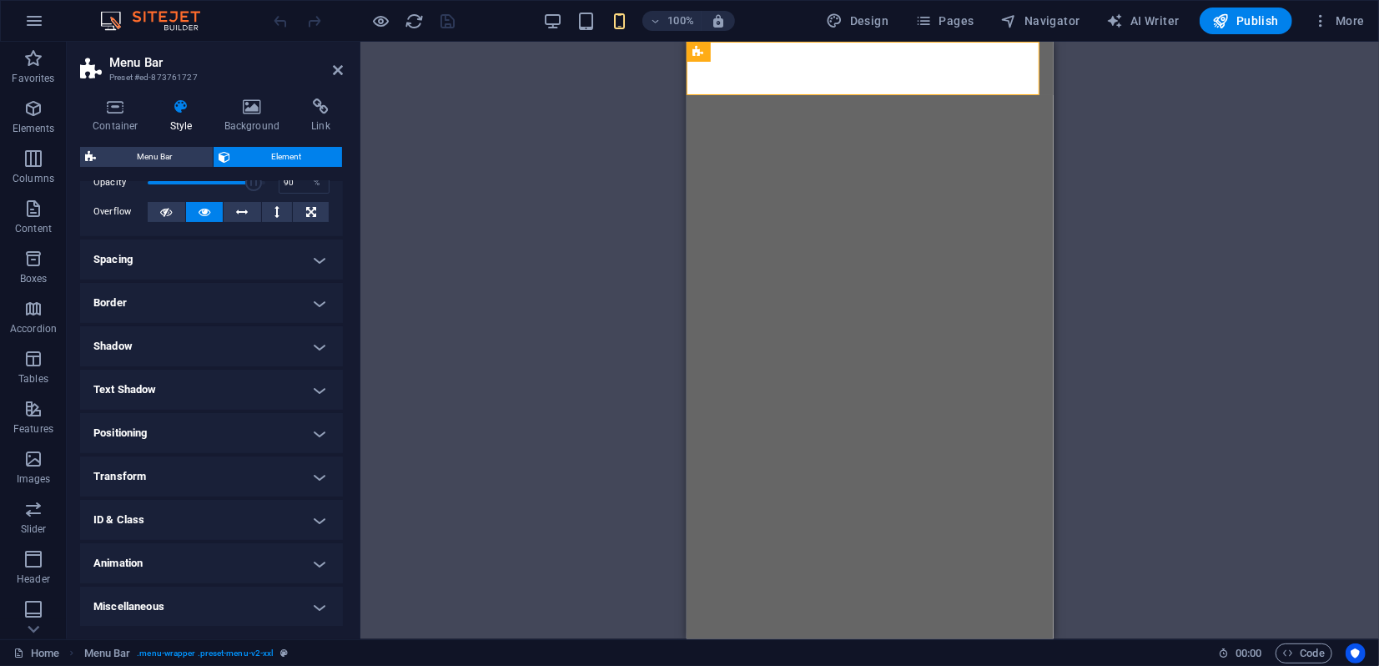
click at [260, 557] on h4 "Animation" at bounding box center [211, 563] width 263 height 40
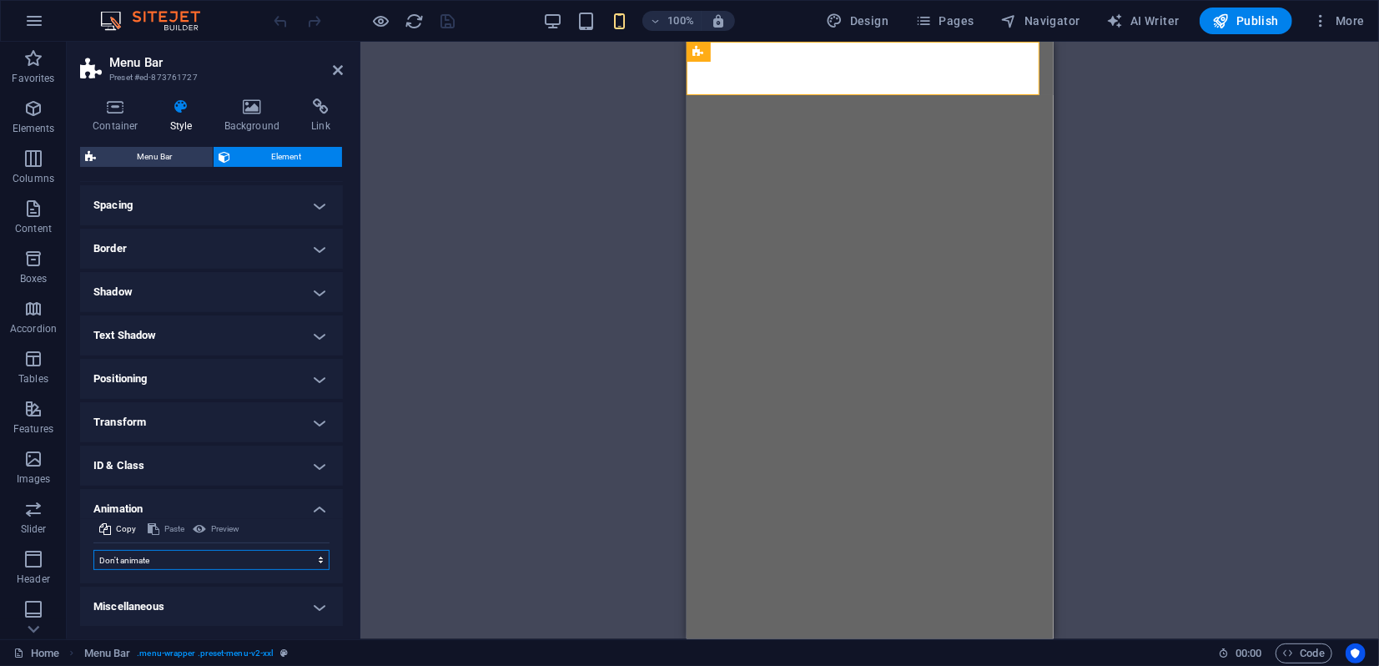
click at [209, 560] on select "Don't animate Show / Hide Slide up/down Zoom in/out Slide left to right Slide r…" at bounding box center [211, 560] width 236 height 20
select select "move-right-to-left"
click at [93, 550] on select "Don't animate Show / Hide Slide up/down Zoom in/out Slide left to right Slide r…" at bounding box center [211, 560] width 236 height 20
select select "scroll"
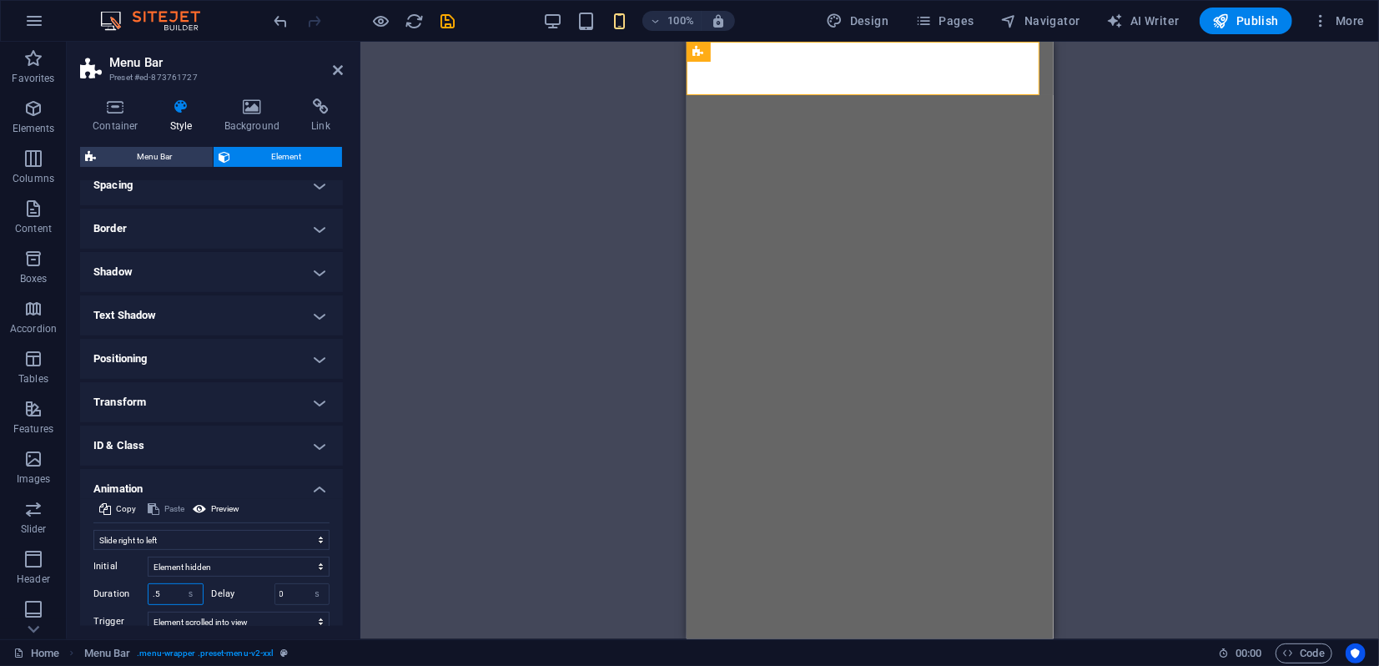
drag, startPoint x: 153, startPoint y: 614, endPoint x: 151, endPoint y: 589, distance: 25.1
click at [140, 610] on div "Initial Element hidden Element shown Duration .5 s ms Delay 0 s ms Width auto p…" at bounding box center [211, 609] width 236 height 118
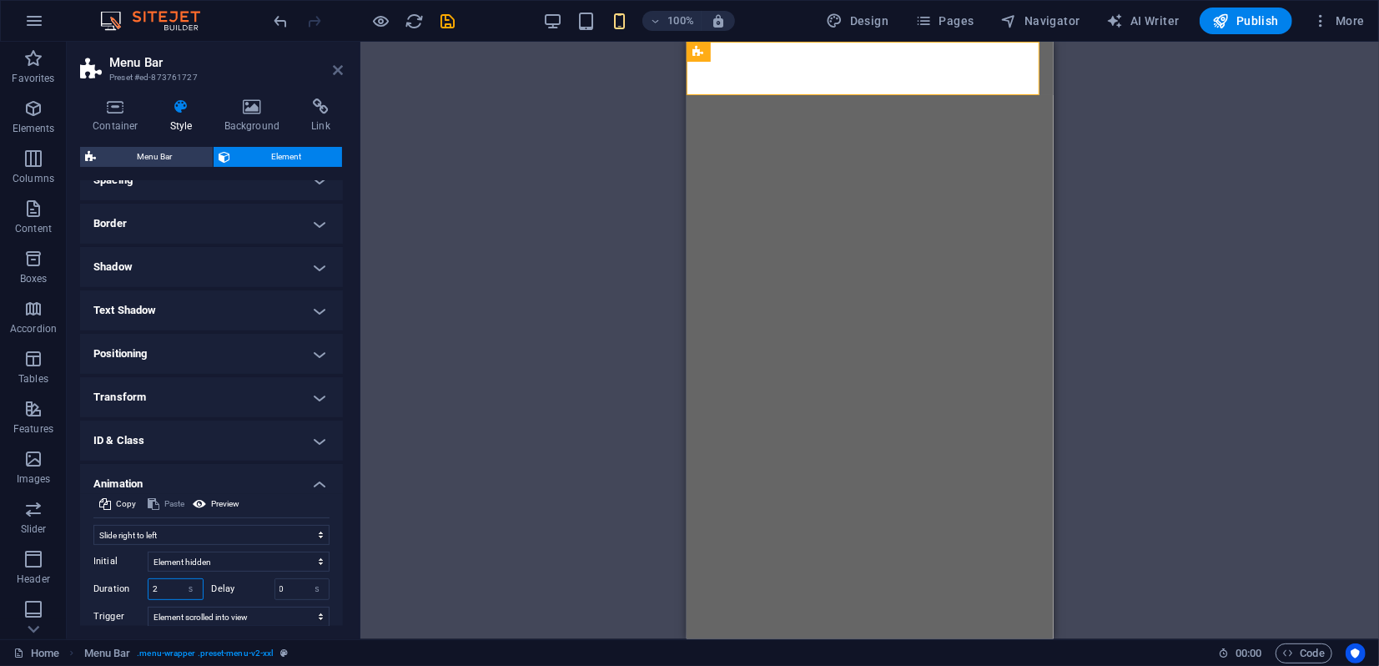
type input "2"
click at [335, 73] on icon at bounding box center [338, 69] width 10 height 13
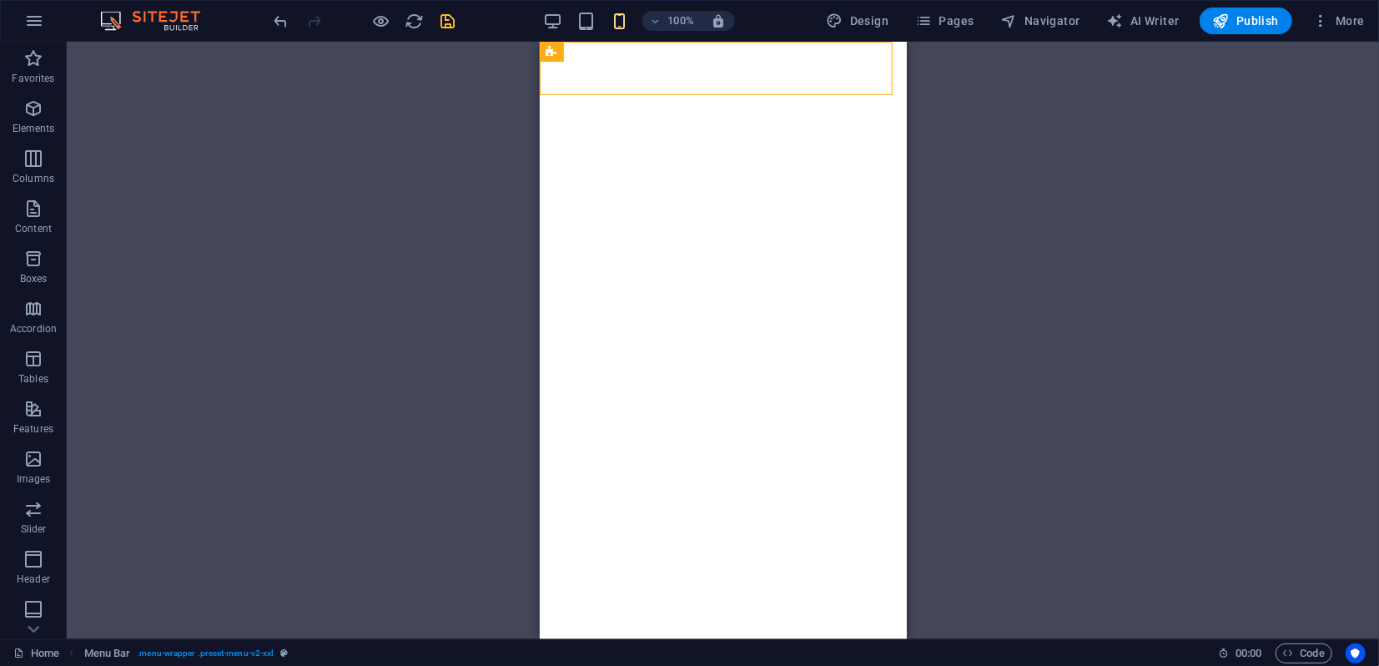
click at [448, 25] on icon "save" at bounding box center [448, 21] width 19 height 19
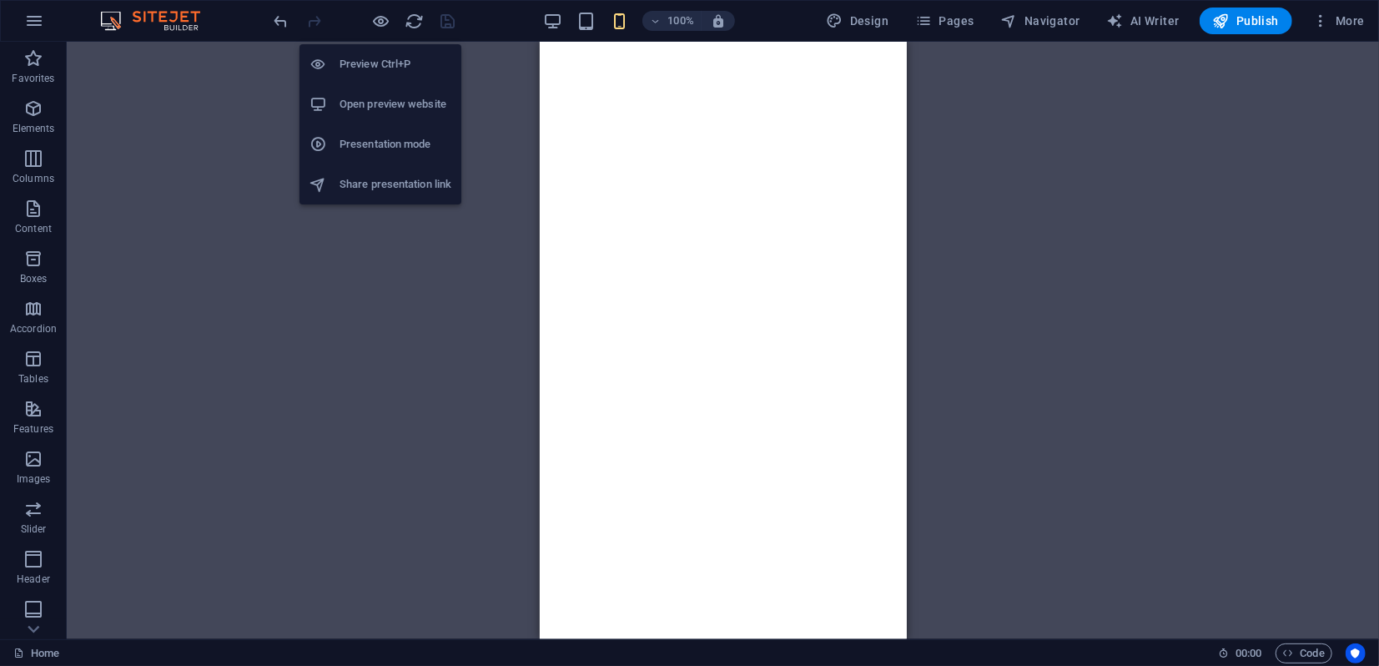
click at [379, 148] on h6 "Presentation mode" at bounding box center [395, 144] width 112 height 20
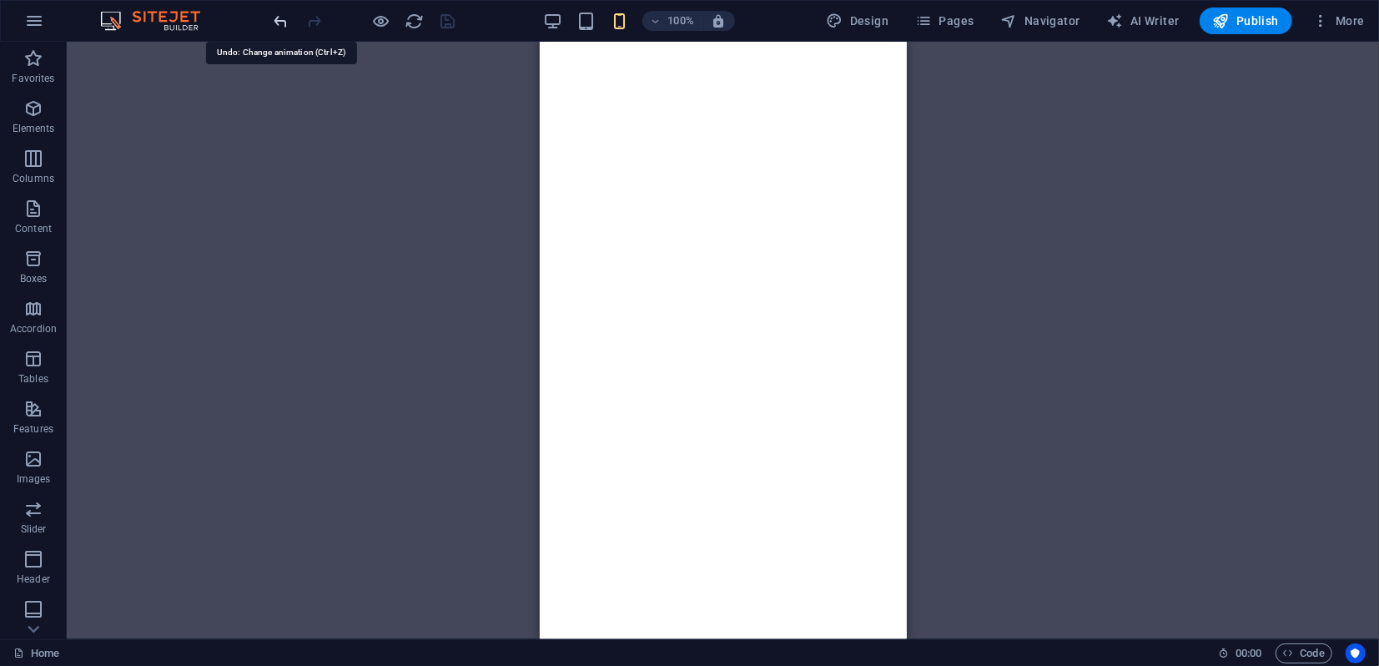
click at [289, 20] on icon "undo" at bounding box center [281, 21] width 19 height 19
click at [443, 18] on icon "save" at bounding box center [448, 21] width 19 height 19
click at [624, 52] on icon at bounding box center [624, 52] width 9 height 18
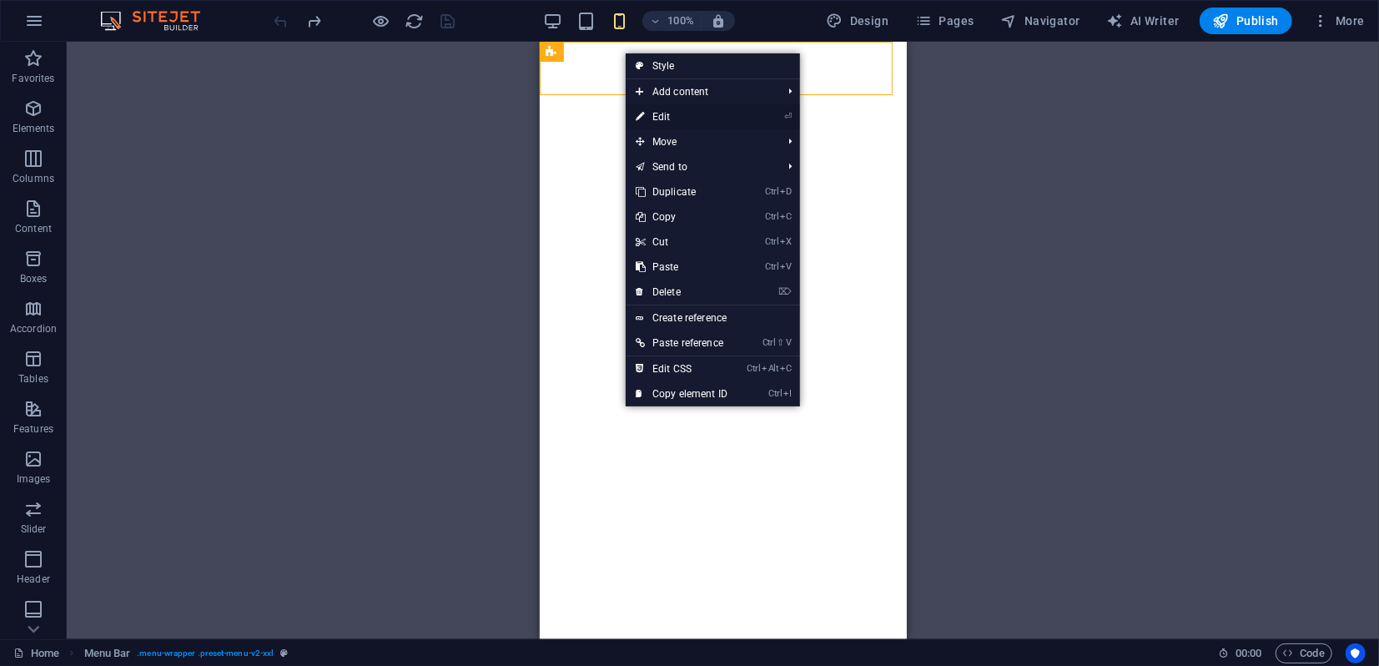
click at [656, 119] on link "⏎ Edit" at bounding box center [682, 116] width 112 height 25
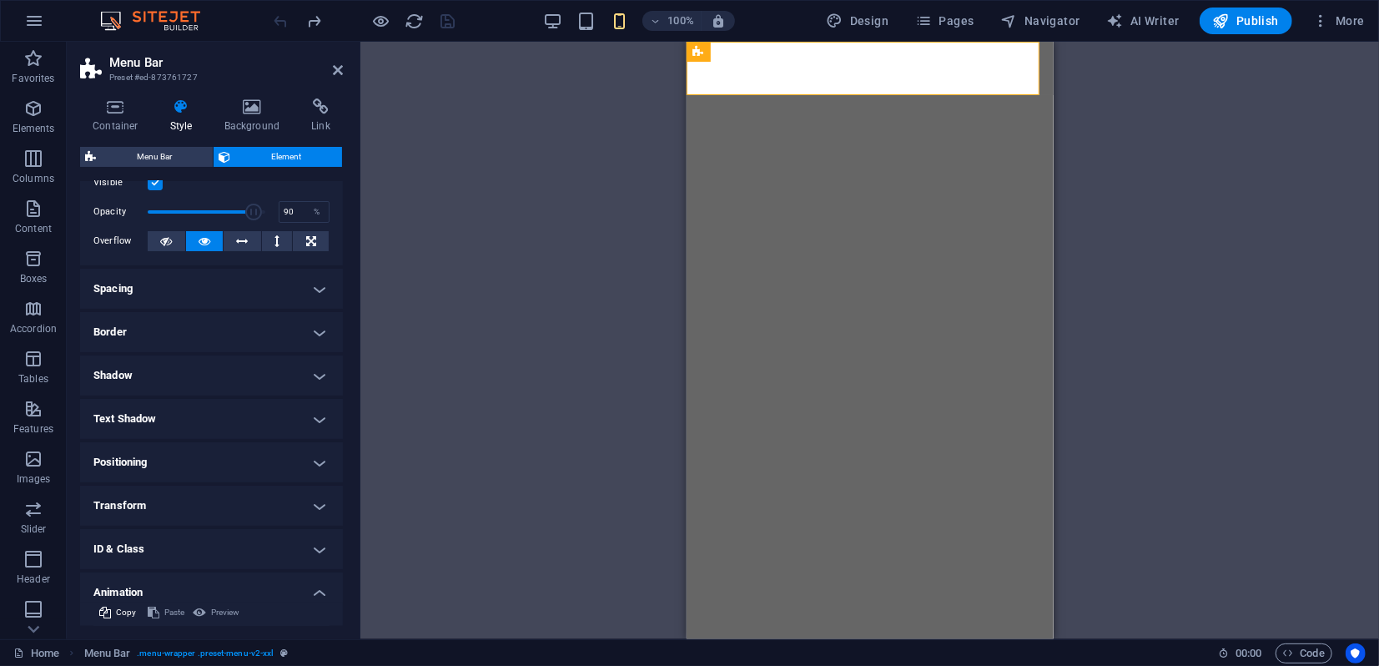
scroll to position [0, 0]
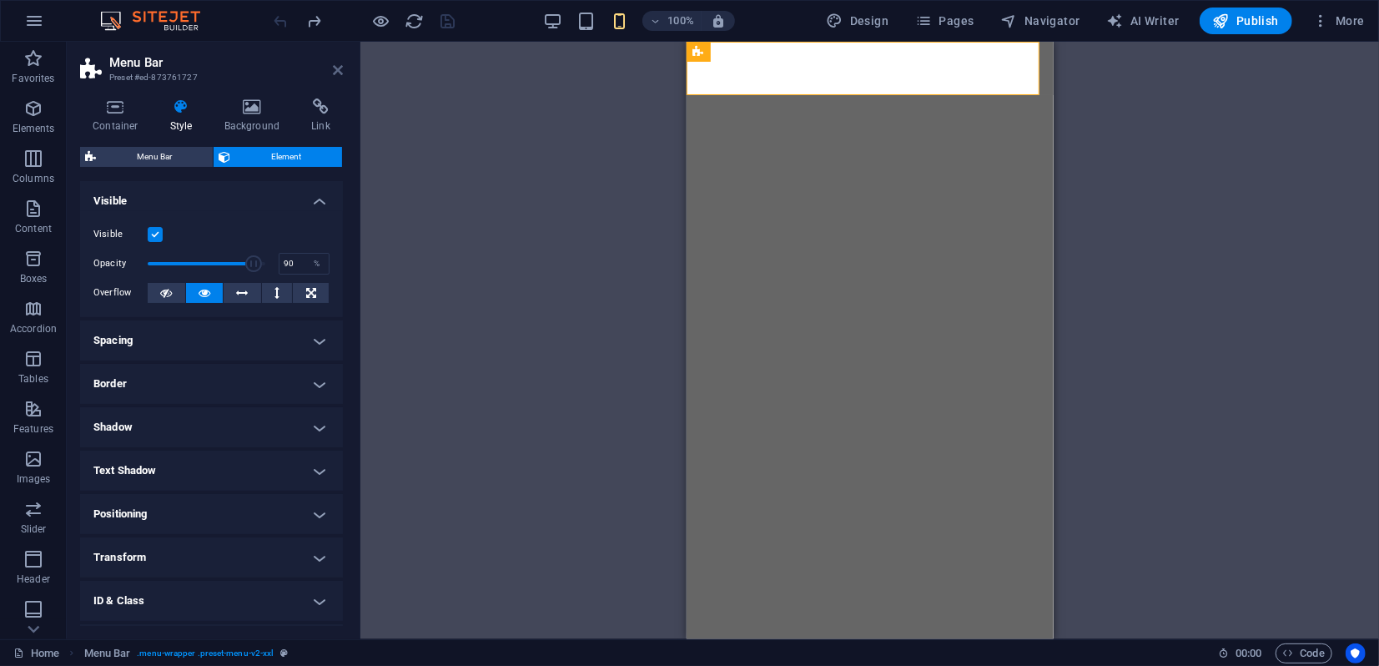
click at [339, 71] on icon at bounding box center [338, 69] width 10 height 13
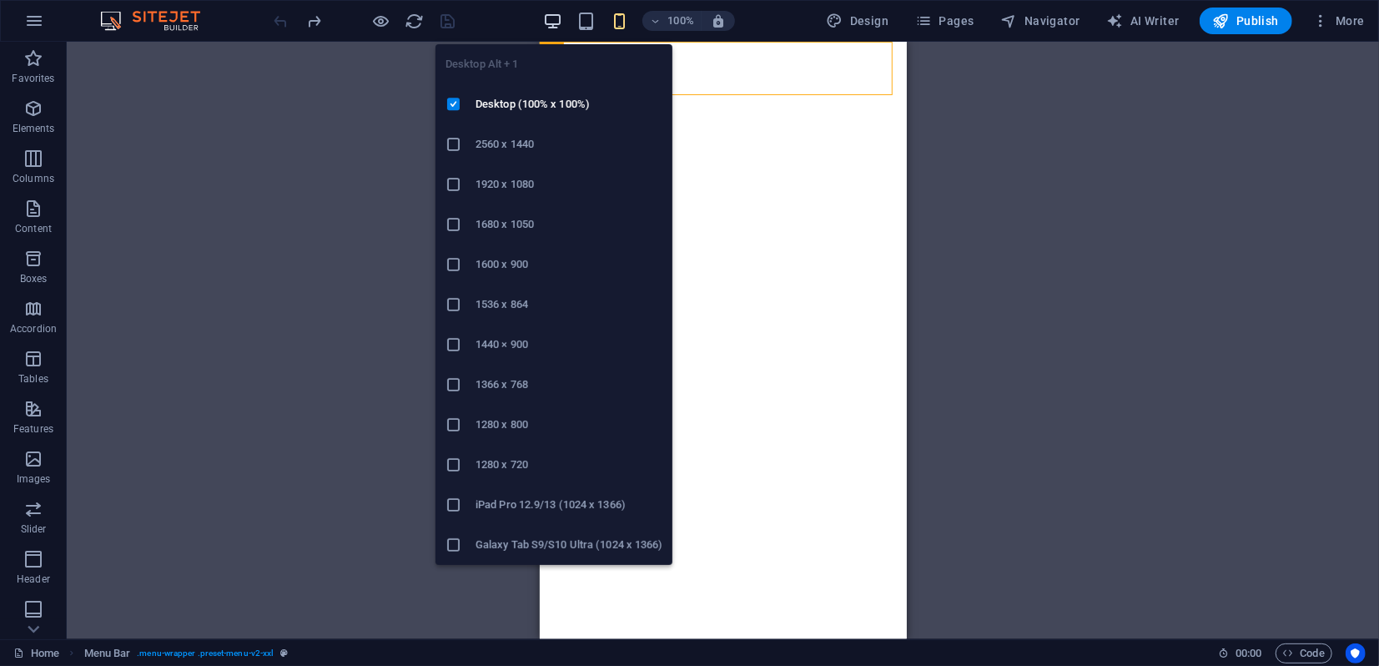
click at [555, 20] on icon "button" at bounding box center [552, 21] width 19 height 19
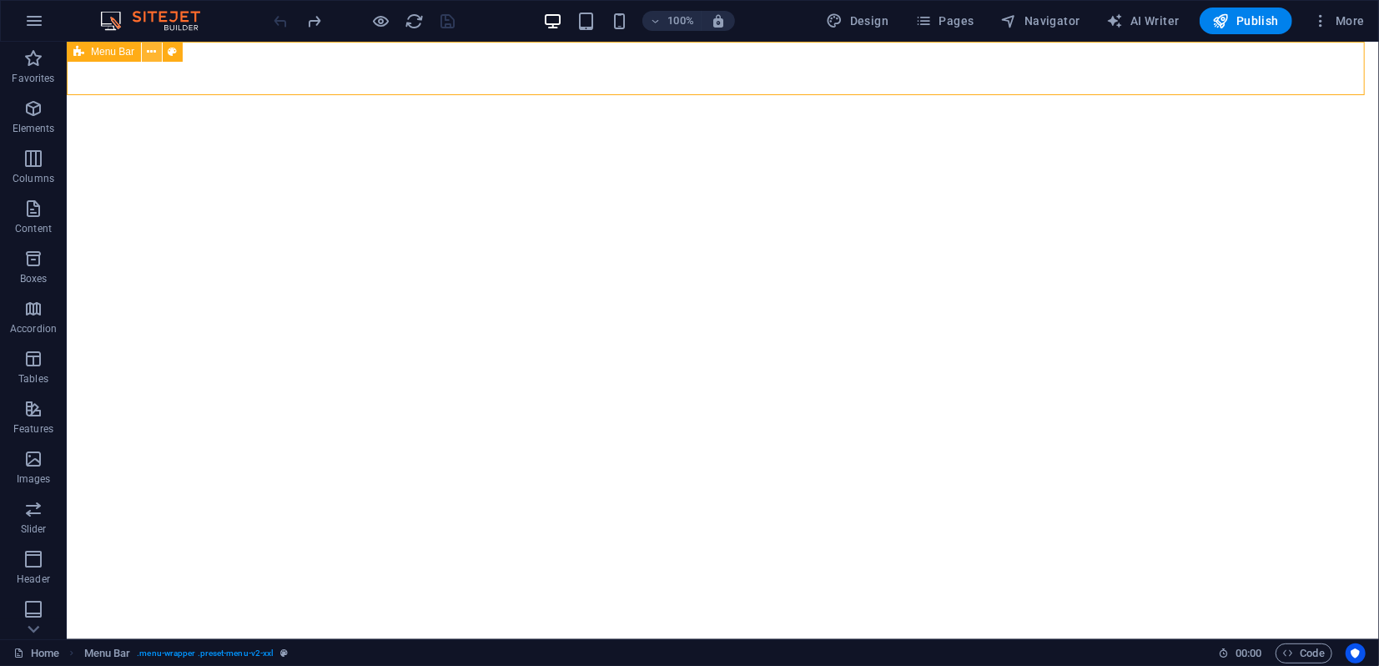
click at [148, 49] on icon at bounding box center [152, 52] width 9 height 18
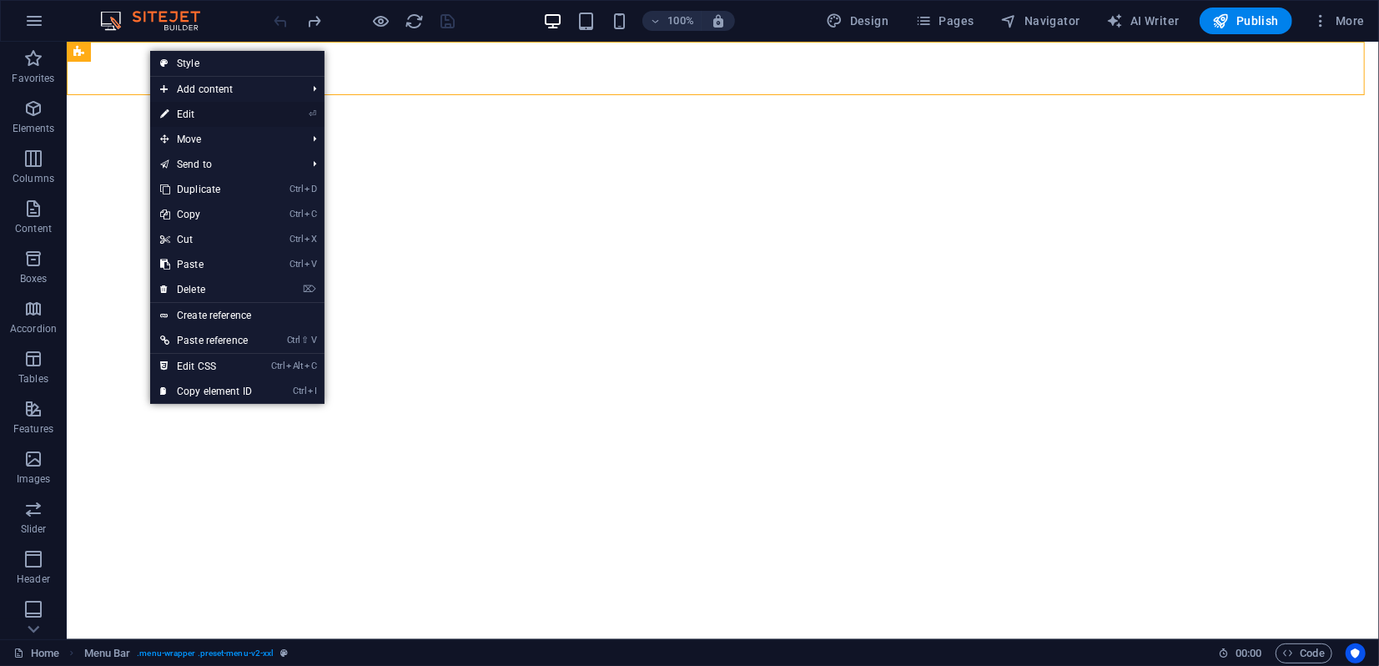
click at [193, 113] on link "⏎ Edit" at bounding box center [206, 114] width 112 height 25
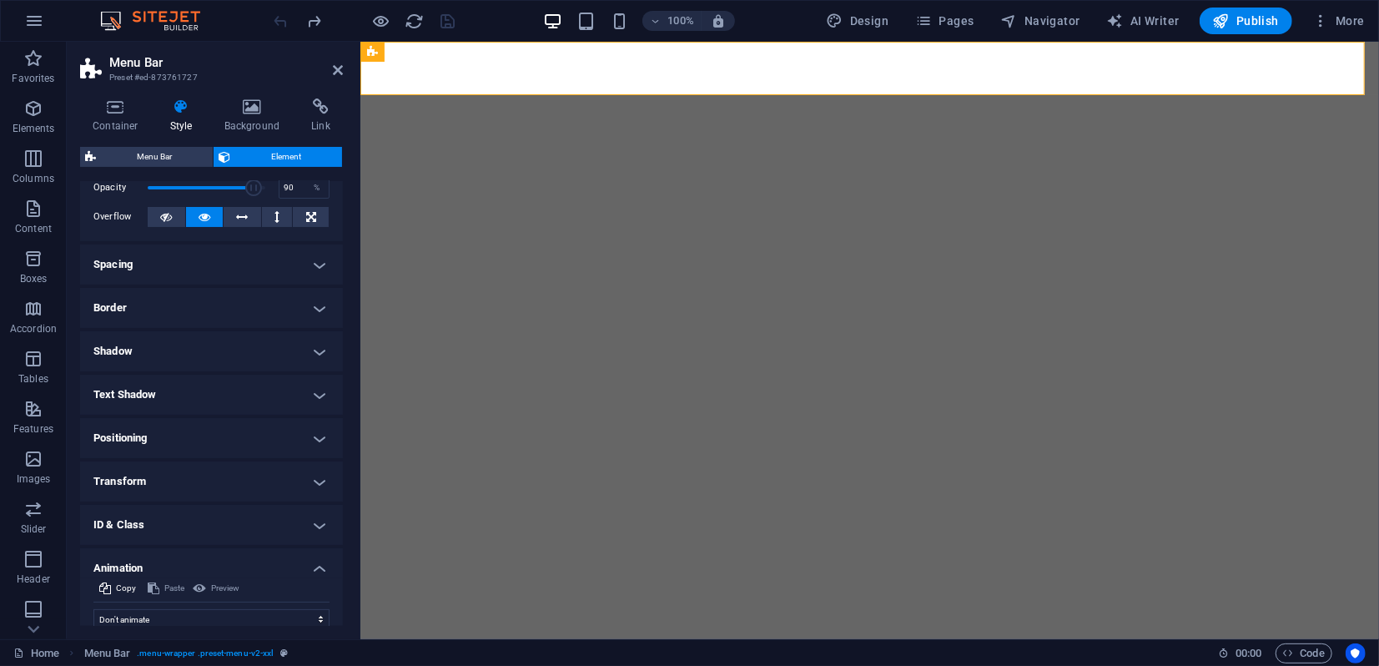
scroll to position [135, 0]
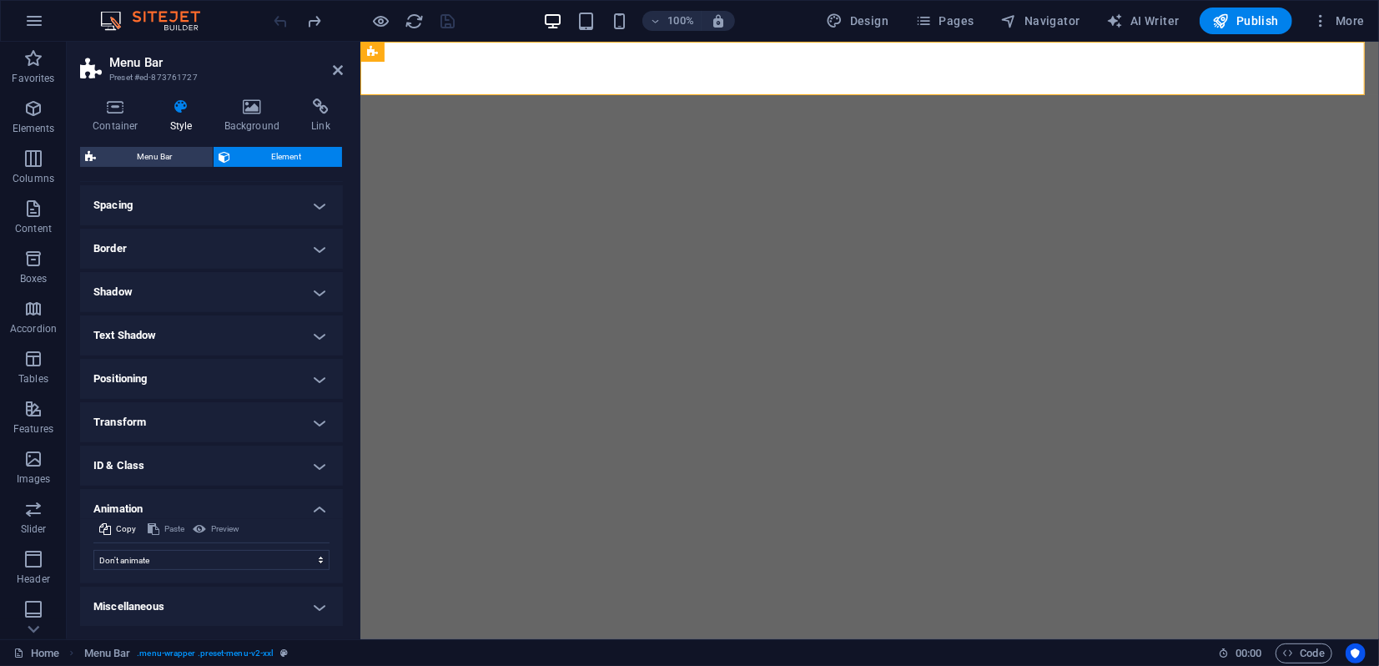
click at [331, 75] on header "Menu Bar Preset #ed-873761727" at bounding box center [211, 63] width 263 height 43
click at [338, 68] on icon at bounding box center [338, 69] width 10 height 13
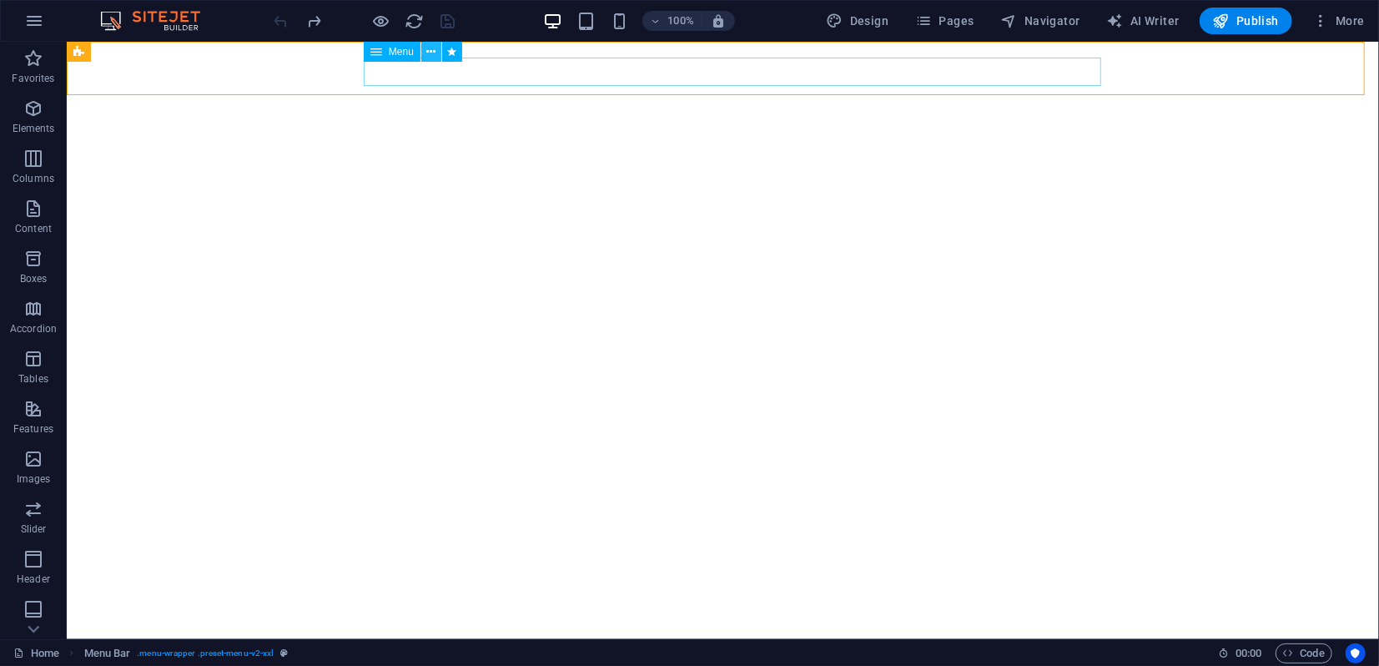
click at [430, 48] on icon at bounding box center [430, 52] width 9 height 18
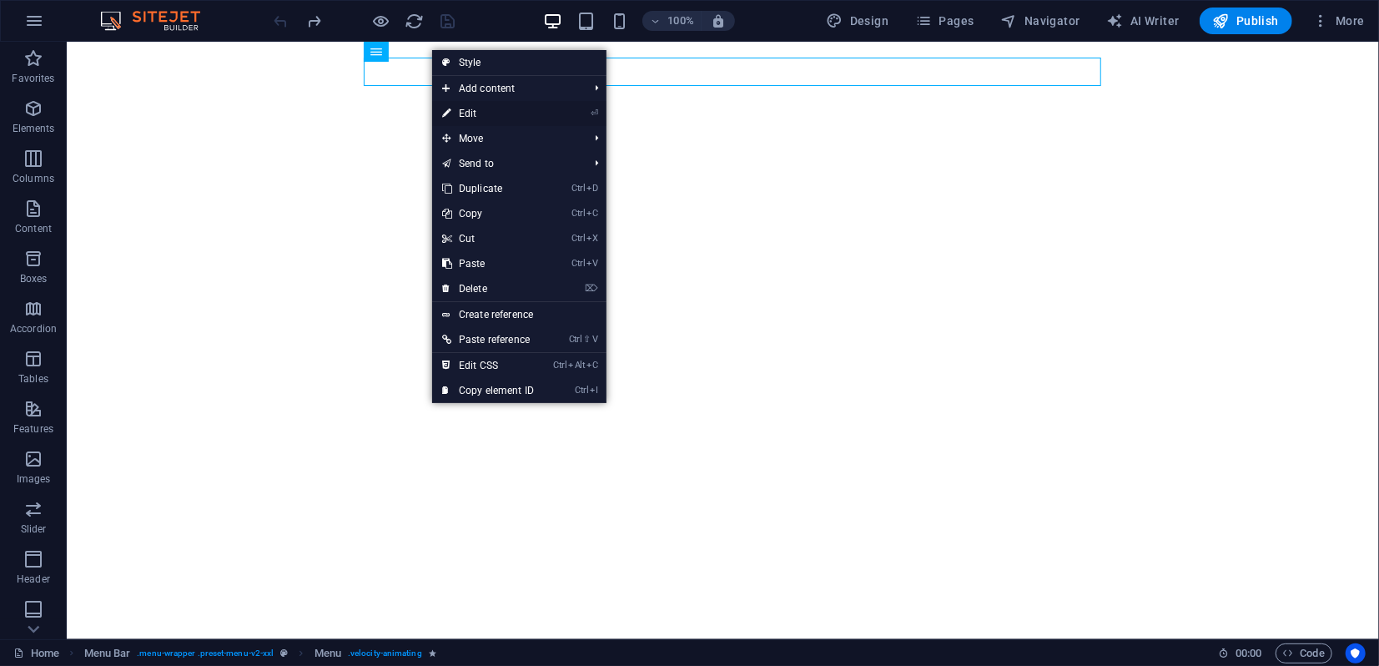
click at [466, 119] on link "⏎ Edit" at bounding box center [488, 113] width 112 height 25
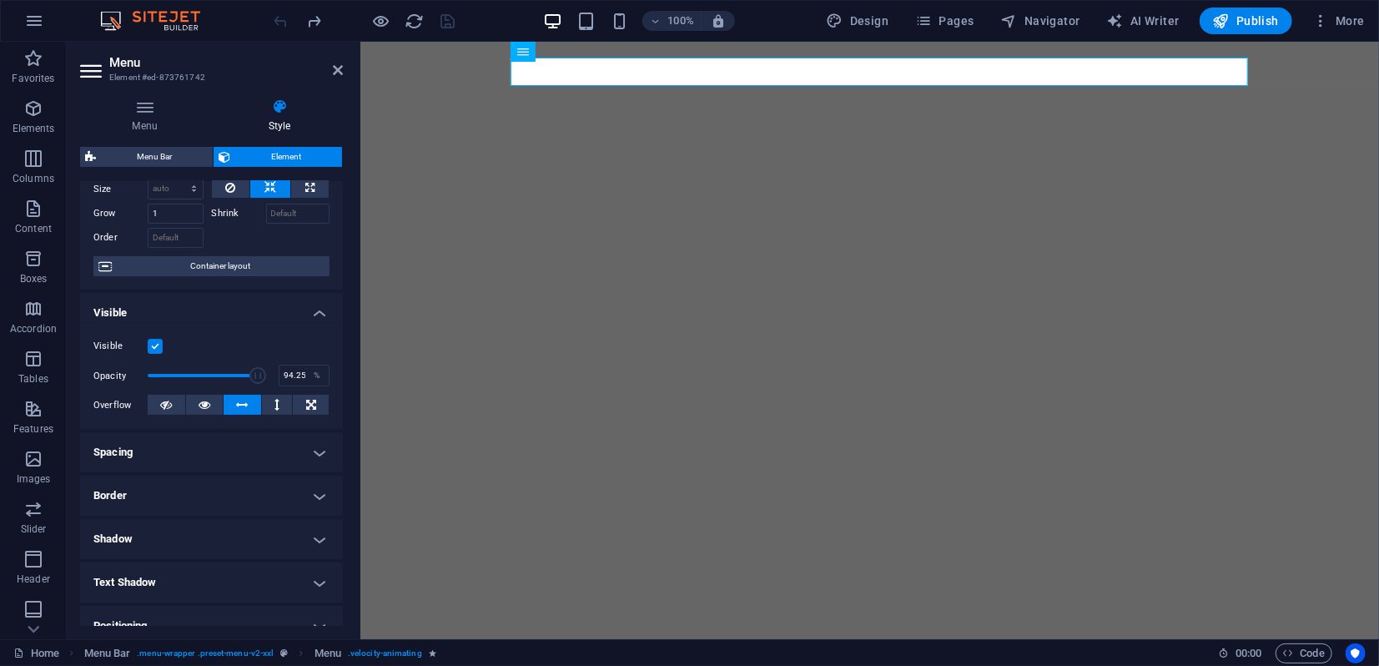
scroll to position [129, 0]
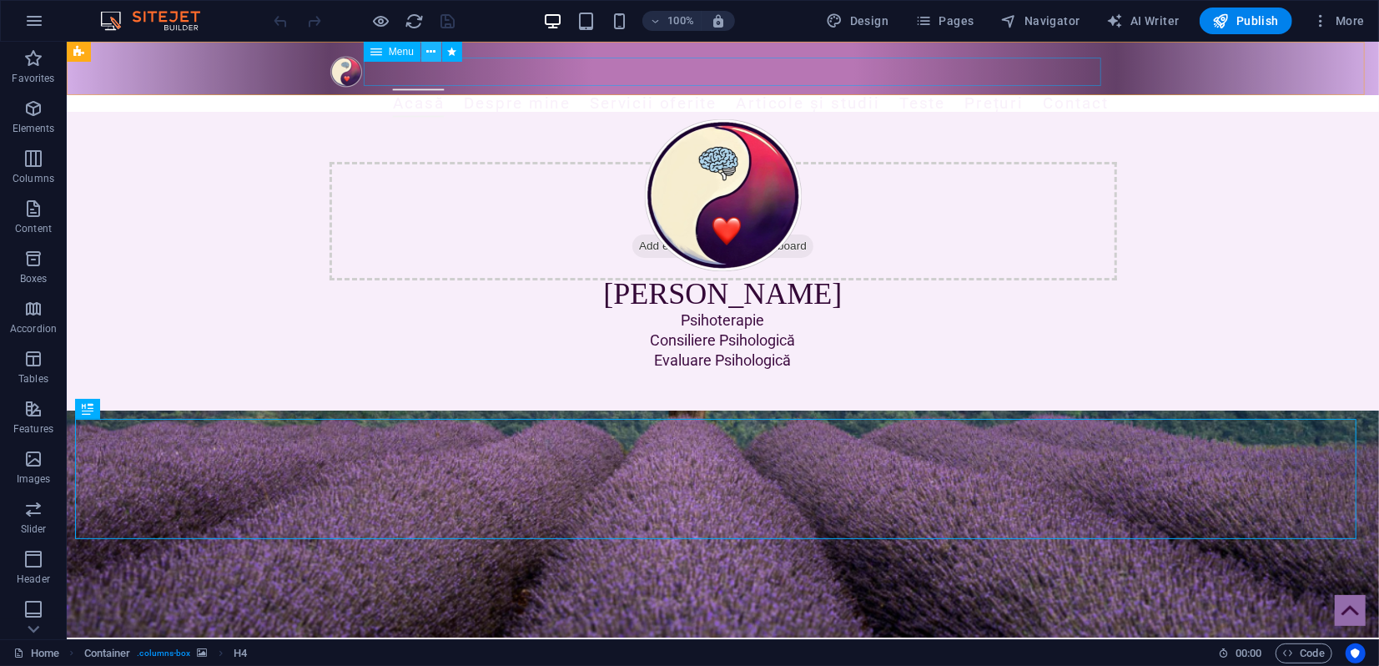
click at [432, 53] on icon at bounding box center [430, 52] width 9 height 18
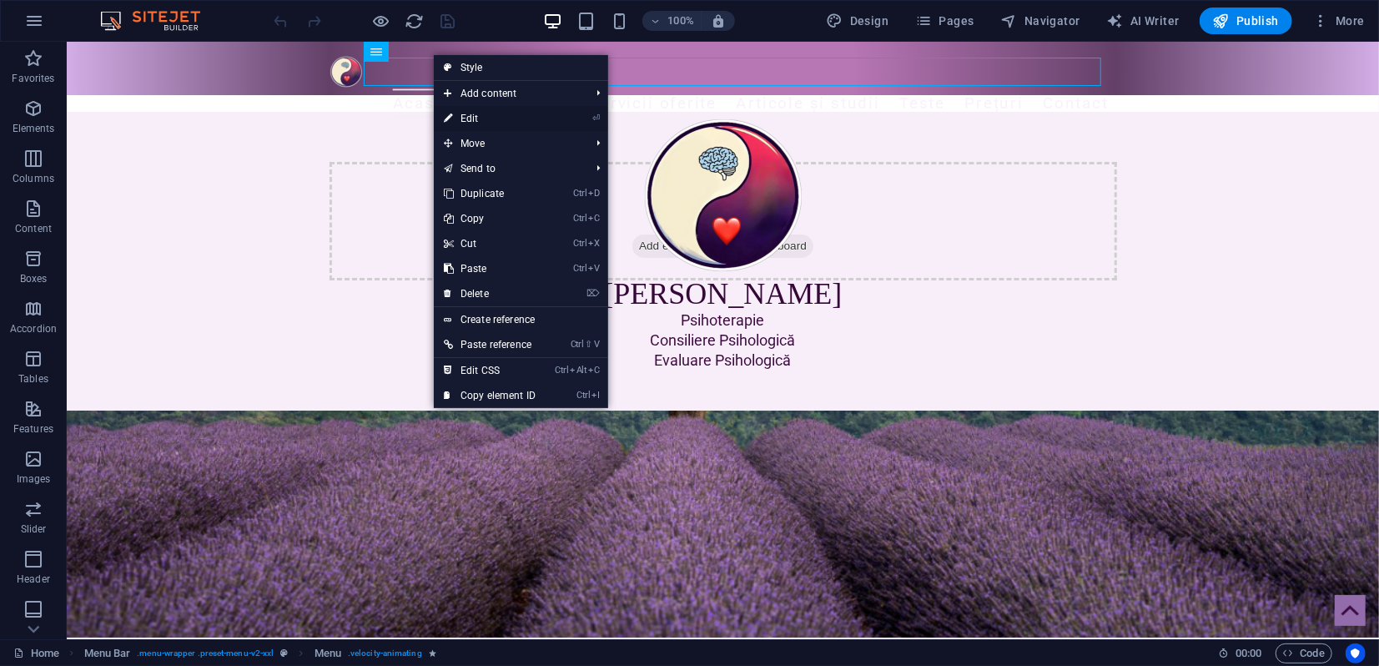
drag, startPoint x: 468, startPoint y: 124, endPoint x: 57, endPoint y: 99, distance: 411.9
click at [468, 124] on link "⏎ Edit" at bounding box center [490, 118] width 112 height 25
select select "2"
select select
select select "3"
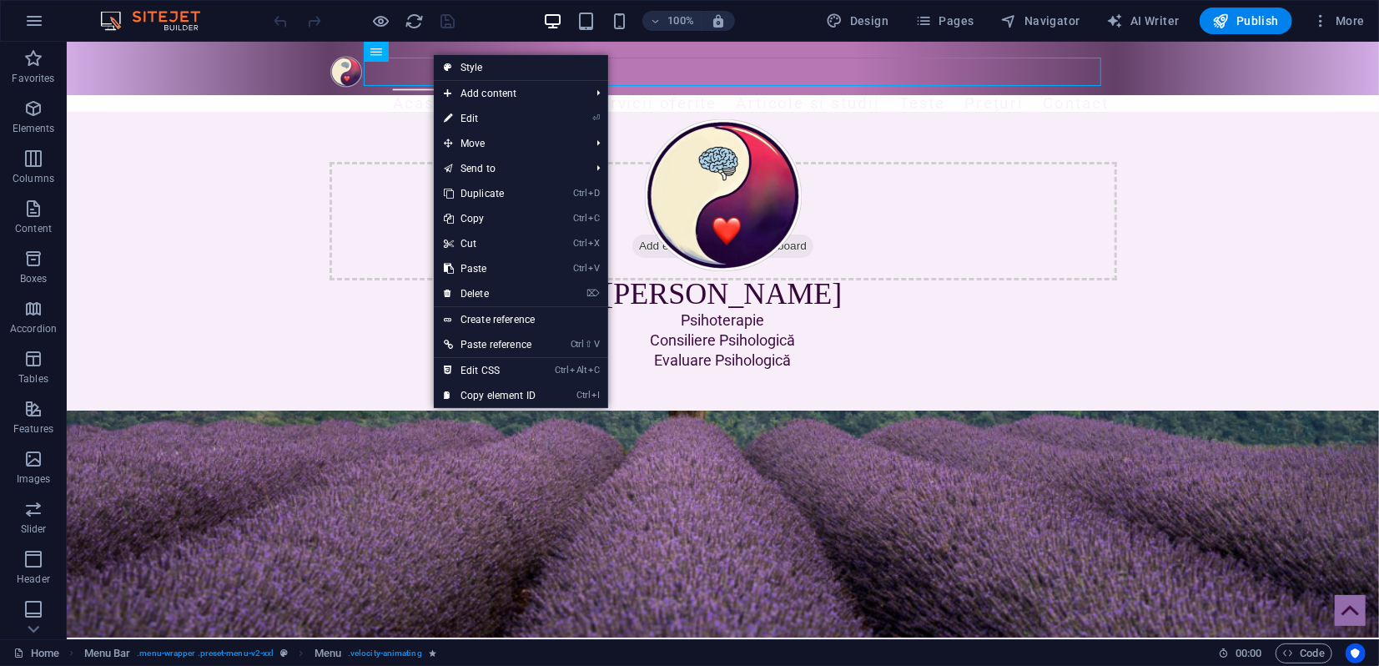
select select
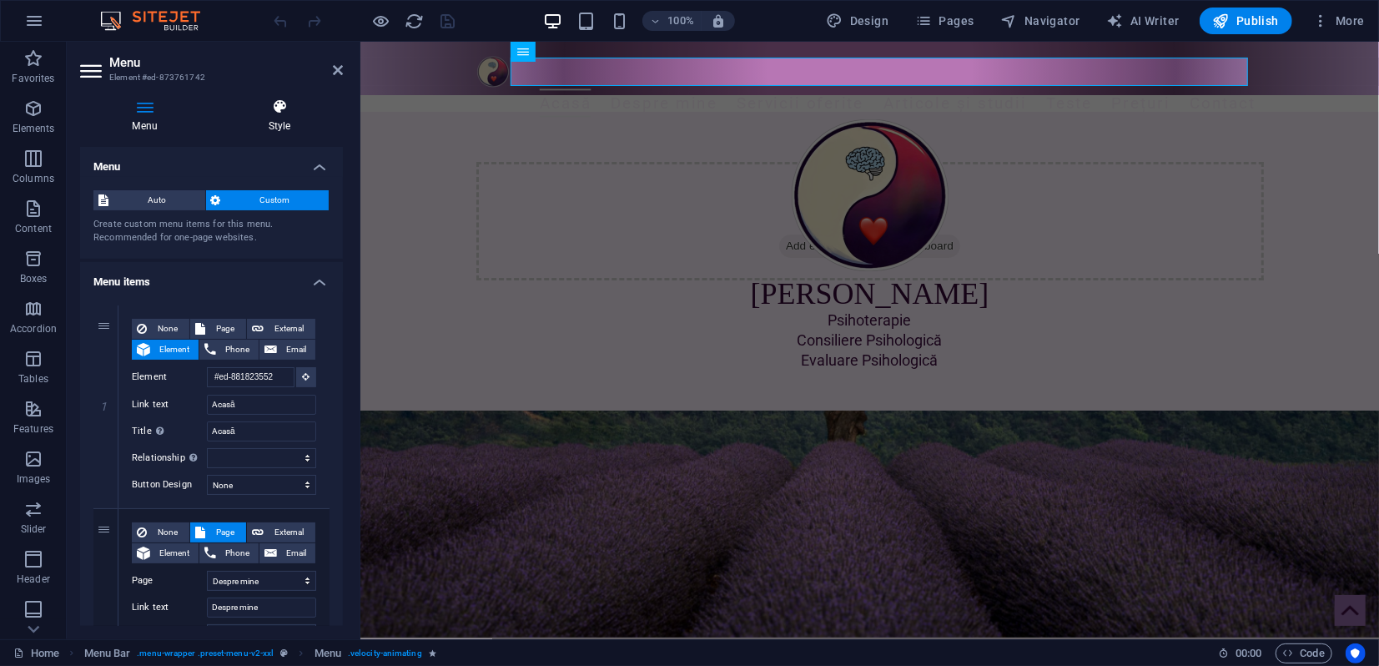
click at [281, 120] on h4 "Style" at bounding box center [279, 115] width 127 height 35
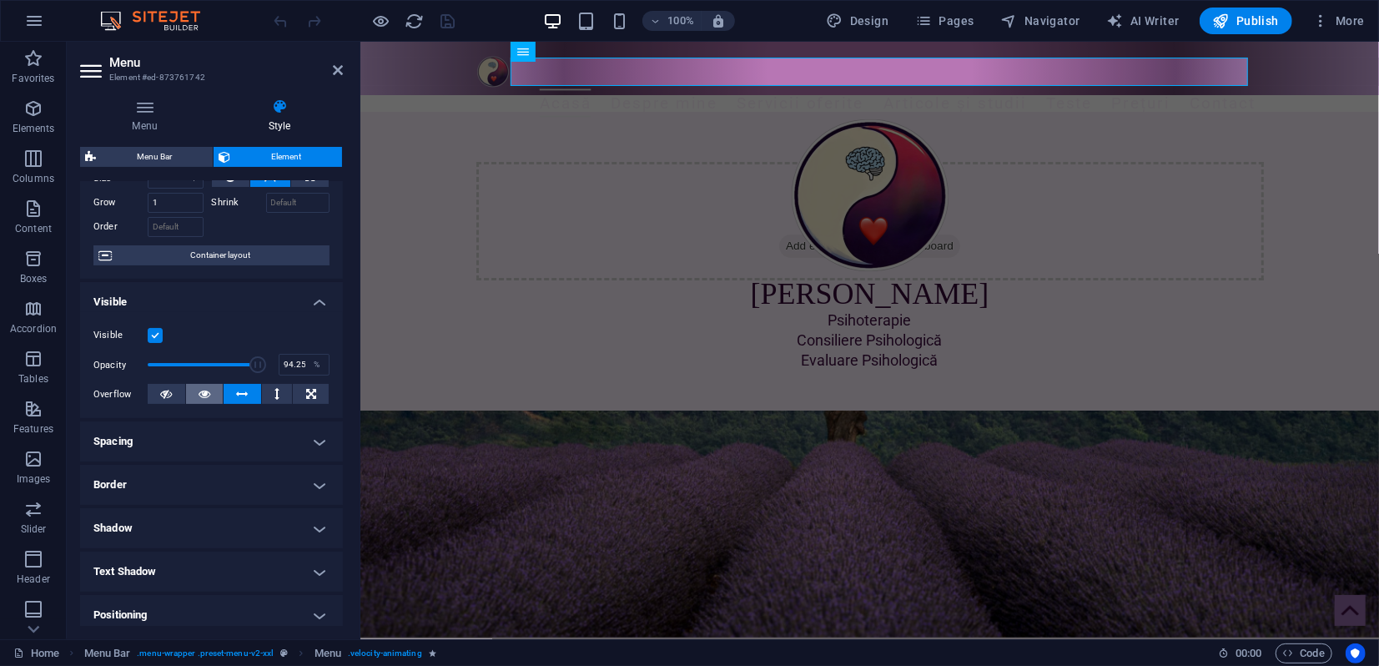
scroll to position [129, 0]
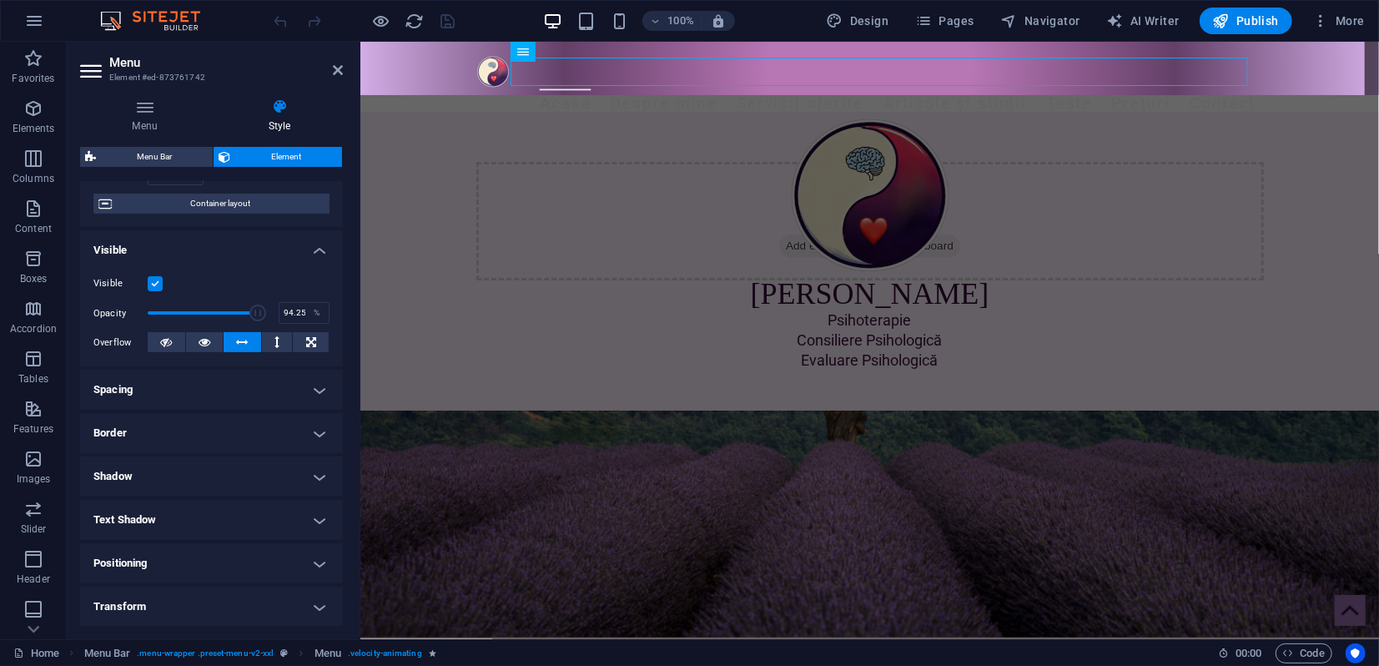
click at [153, 161] on span "Menu Bar" at bounding box center [154, 157] width 107 height 20
select select "rem"
select select "preset-menu-v2-xxl"
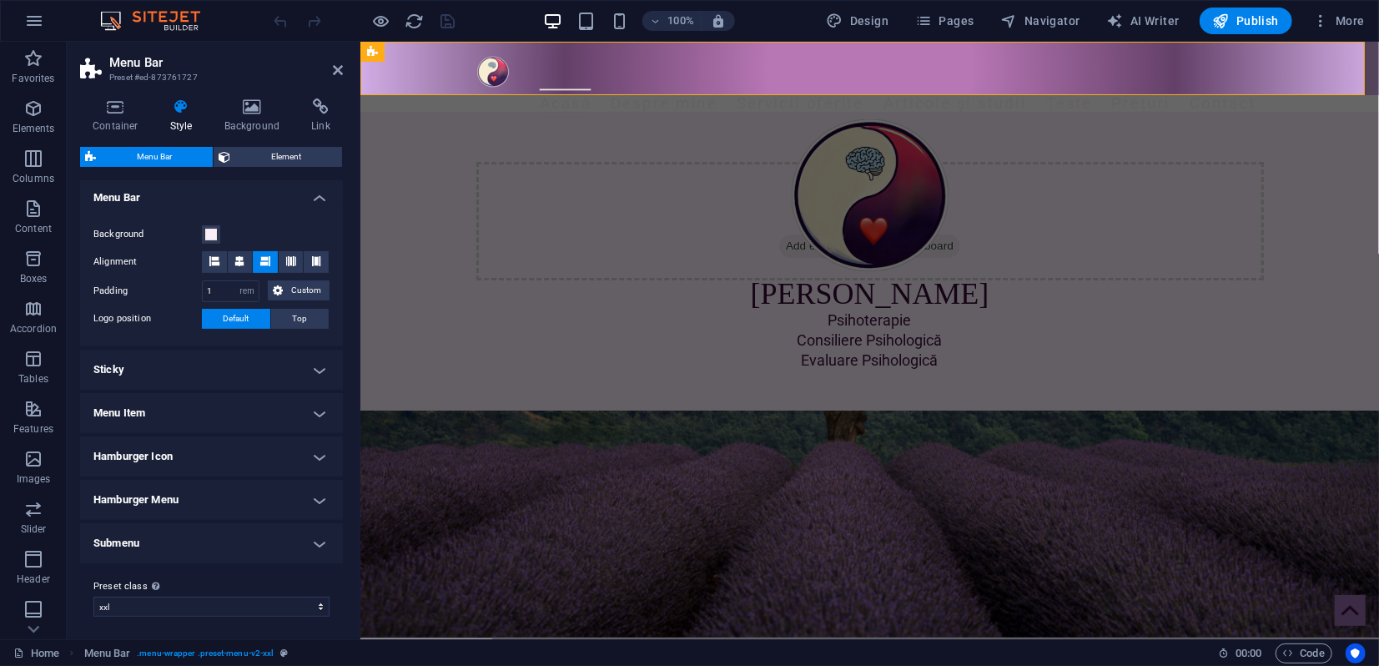
scroll to position [289, 0]
click at [241, 503] on h4 "Hamburger Menu" at bounding box center [211, 497] width 263 height 40
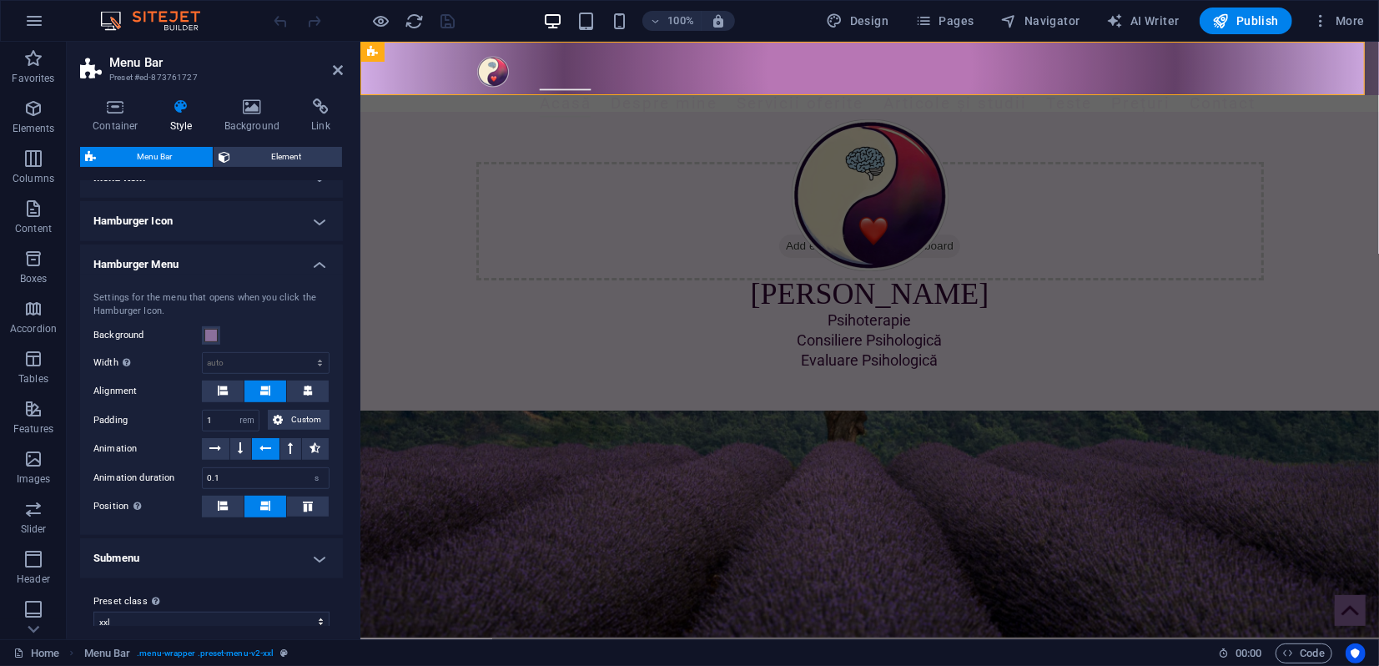
scroll to position [539, 0]
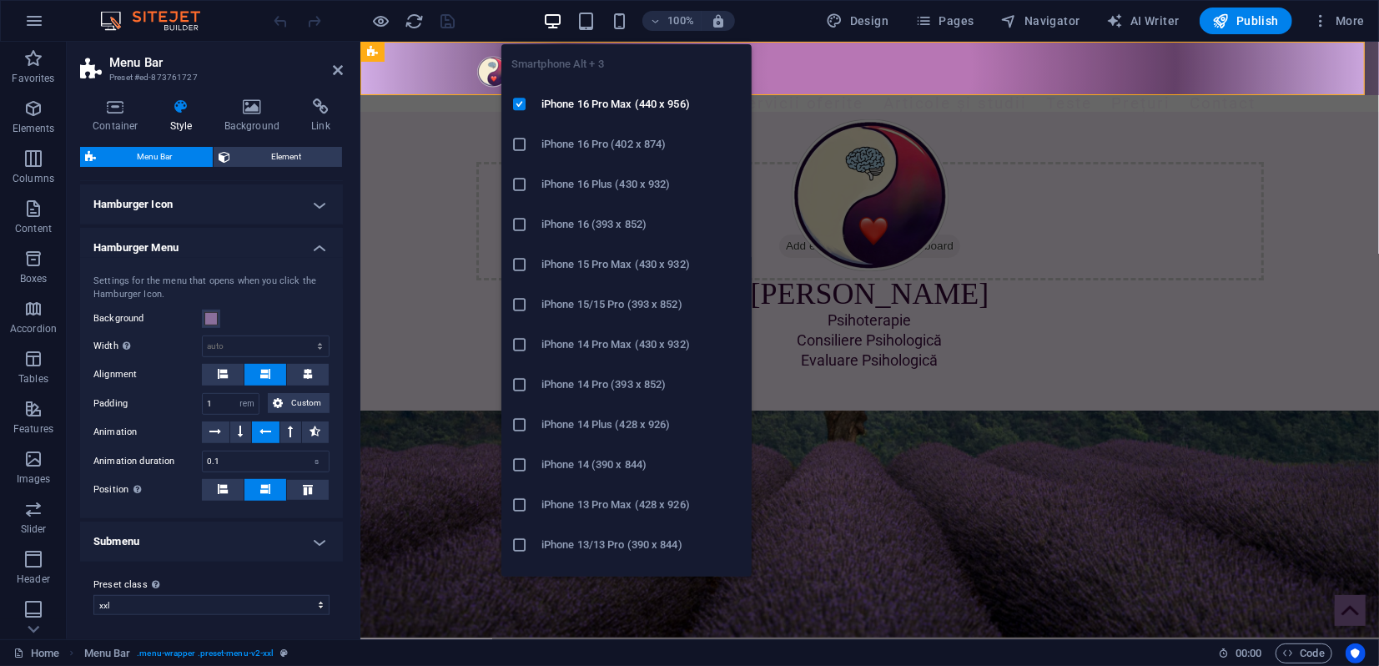
drag, startPoint x: 621, startPoint y: 19, endPoint x: 616, endPoint y: 32, distance: 13.2
click at [621, 19] on icon "button" at bounding box center [619, 21] width 19 height 19
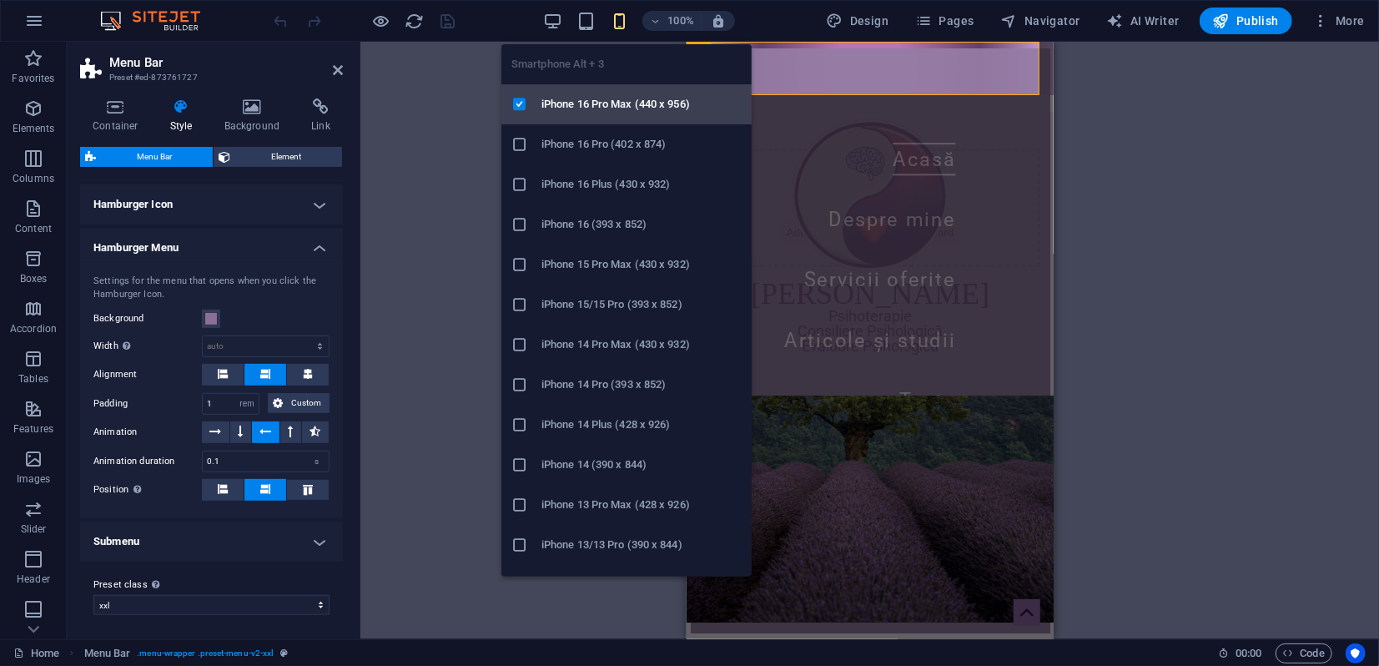
type input "100"
select select "%"
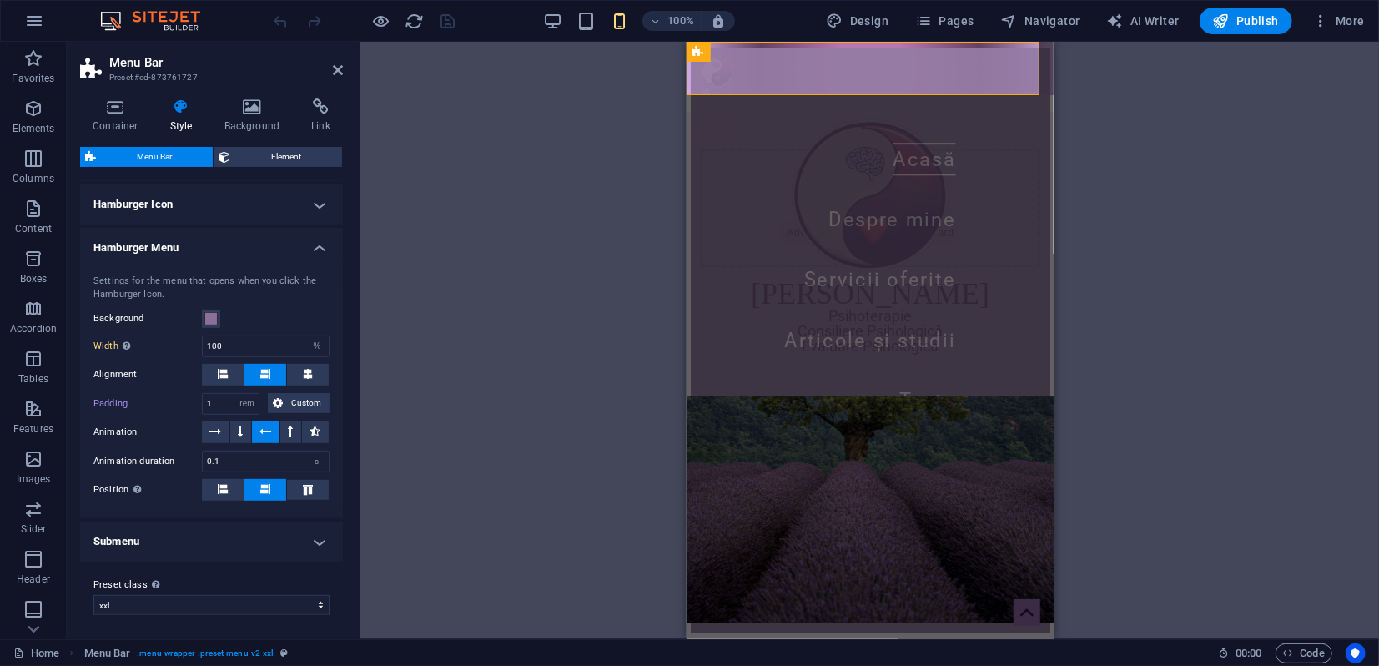
click at [274, 535] on h4 "Submenu" at bounding box center [211, 541] width 263 height 40
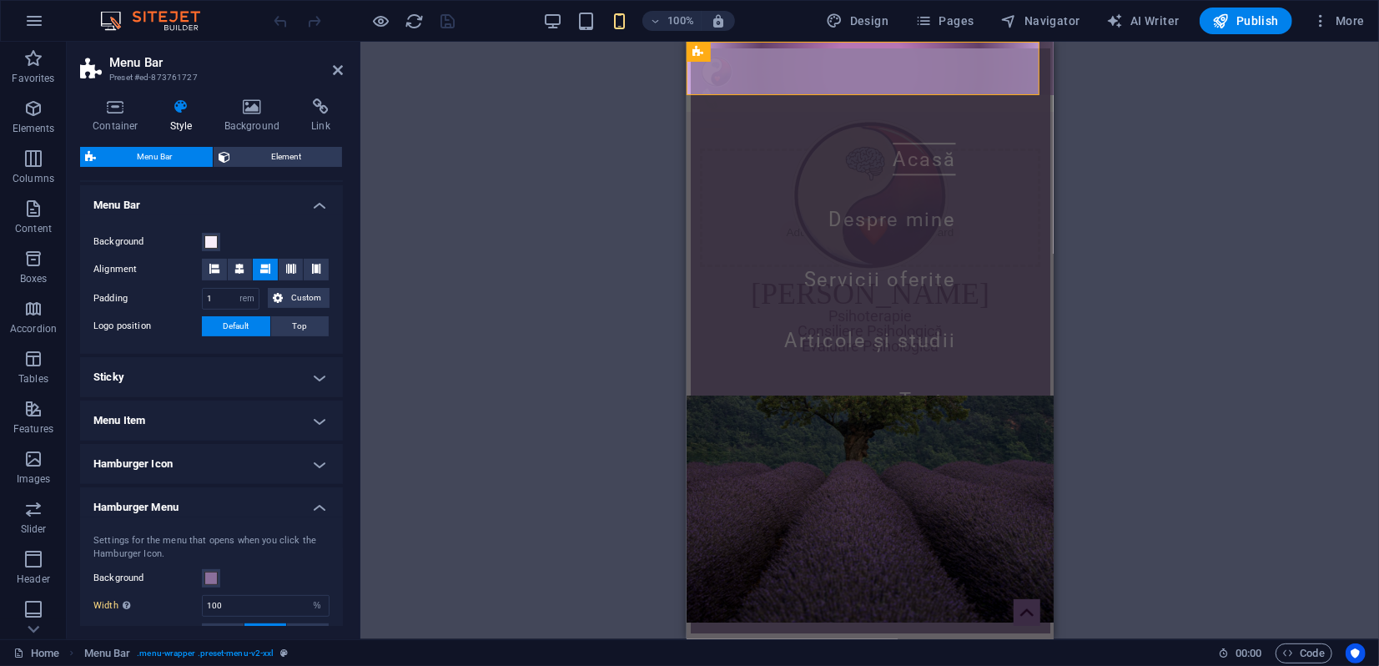
scroll to position [272, 0]
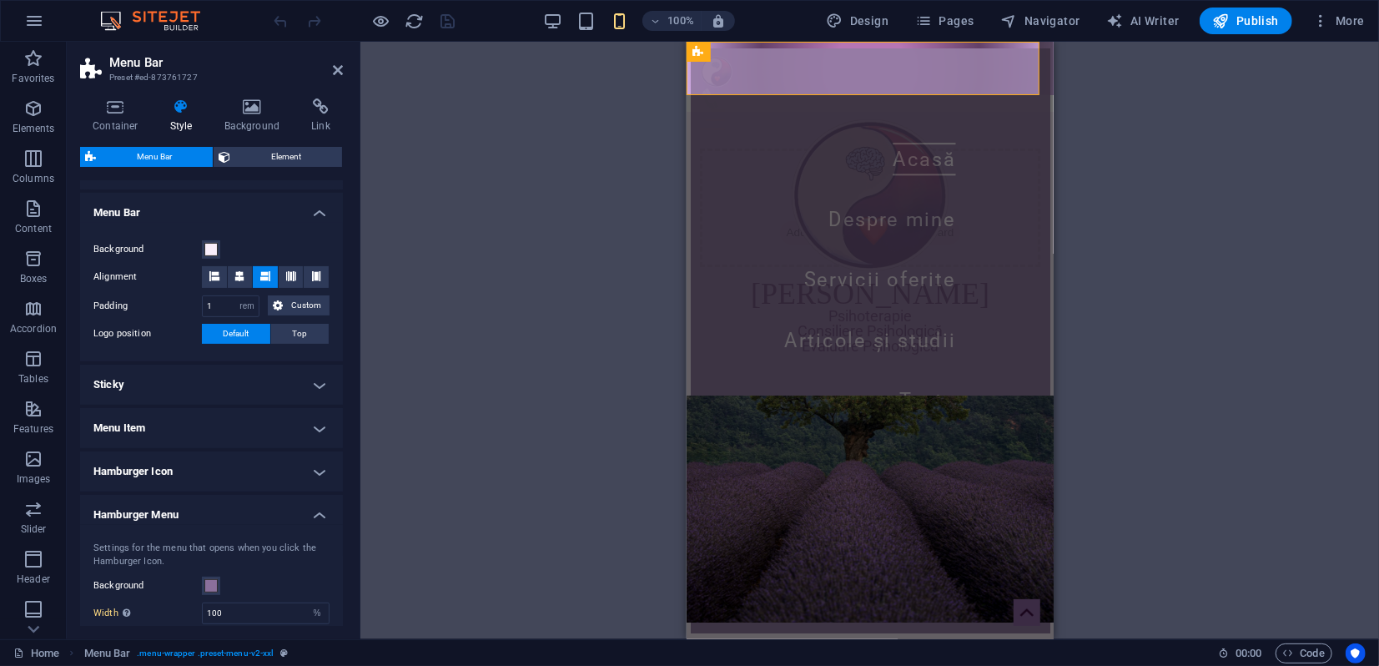
click at [157, 467] on h4 "Hamburger Icon" at bounding box center [211, 471] width 263 height 40
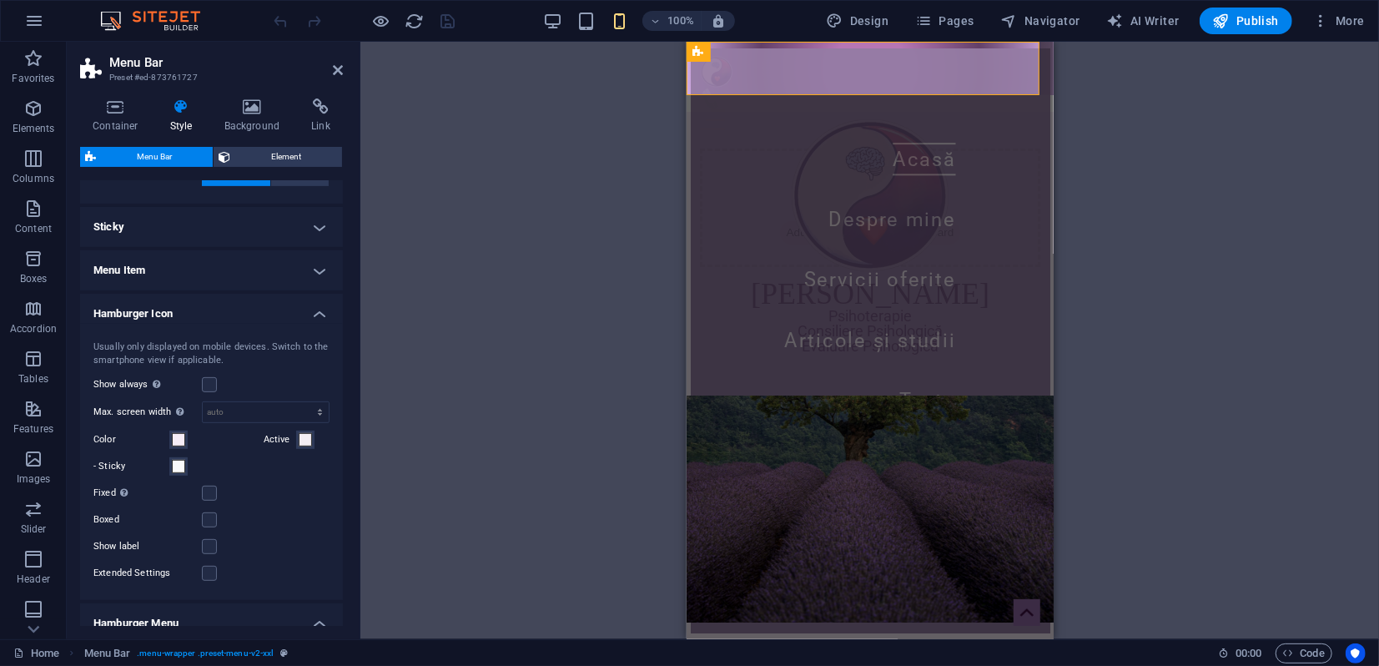
scroll to position [457, 0]
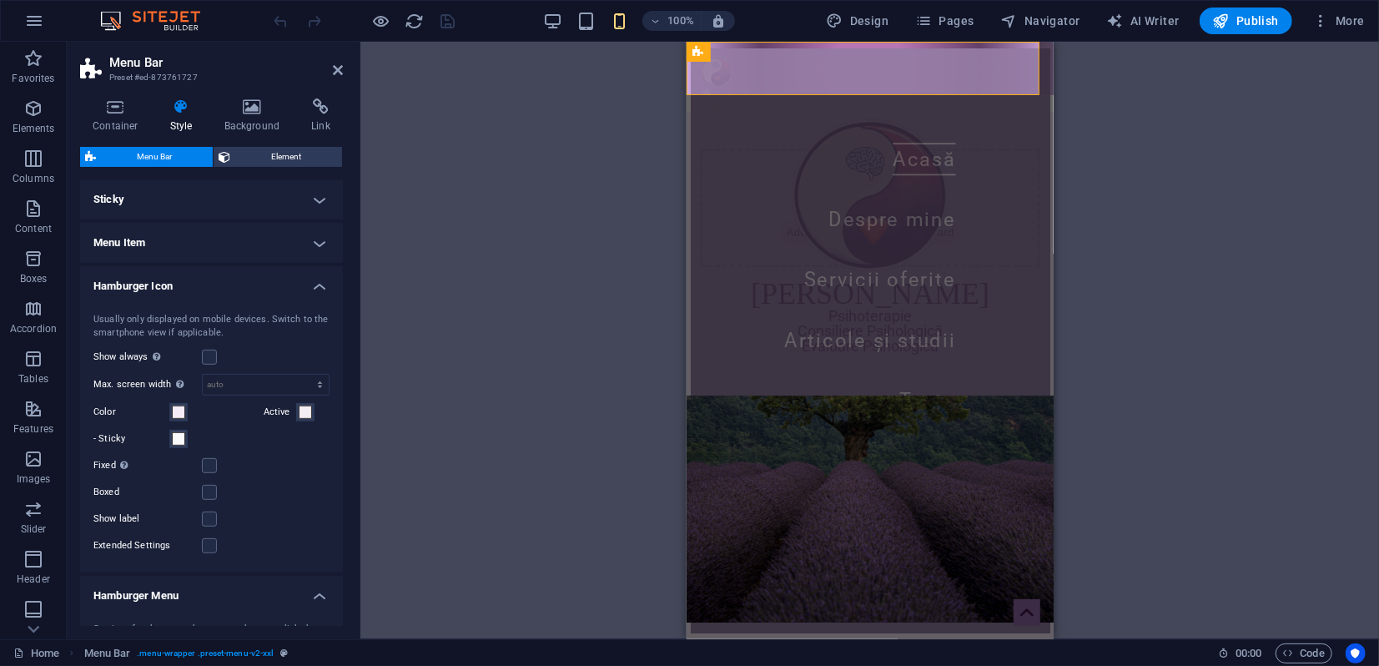
click at [208, 249] on h4 "Menu Item" at bounding box center [211, 243] width 263 height 40
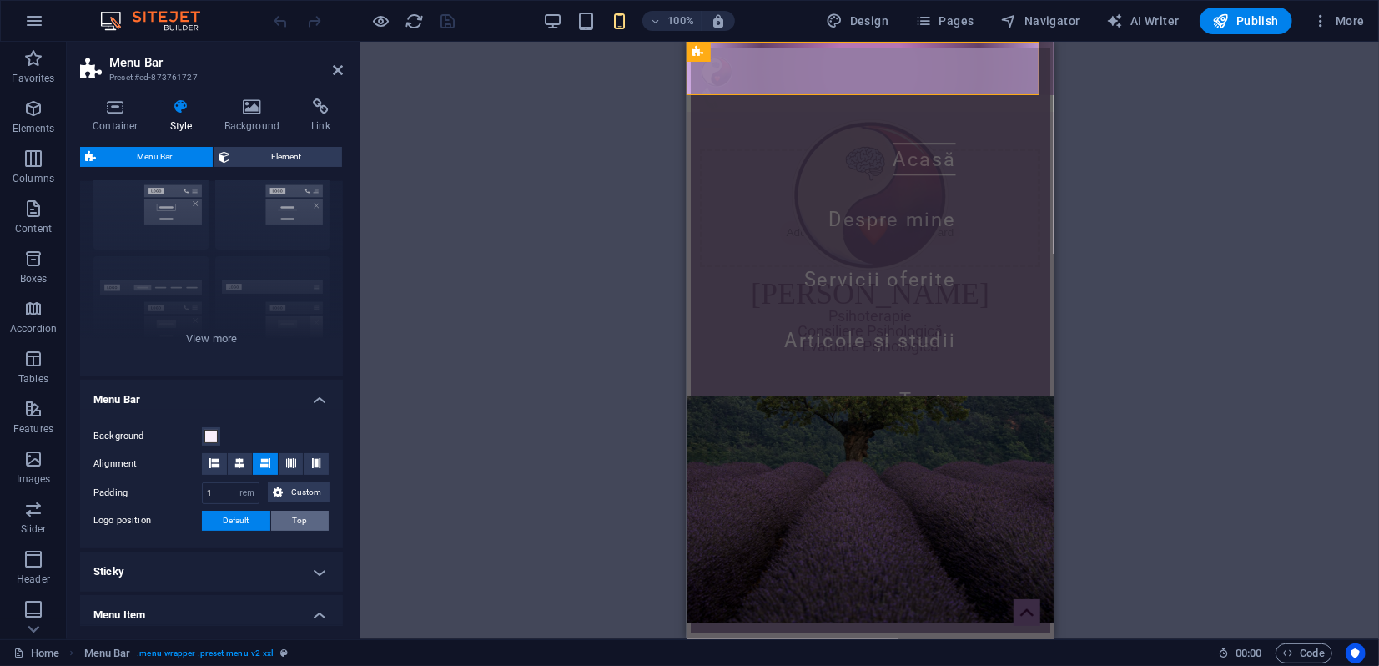
scroll to position [0, 0]
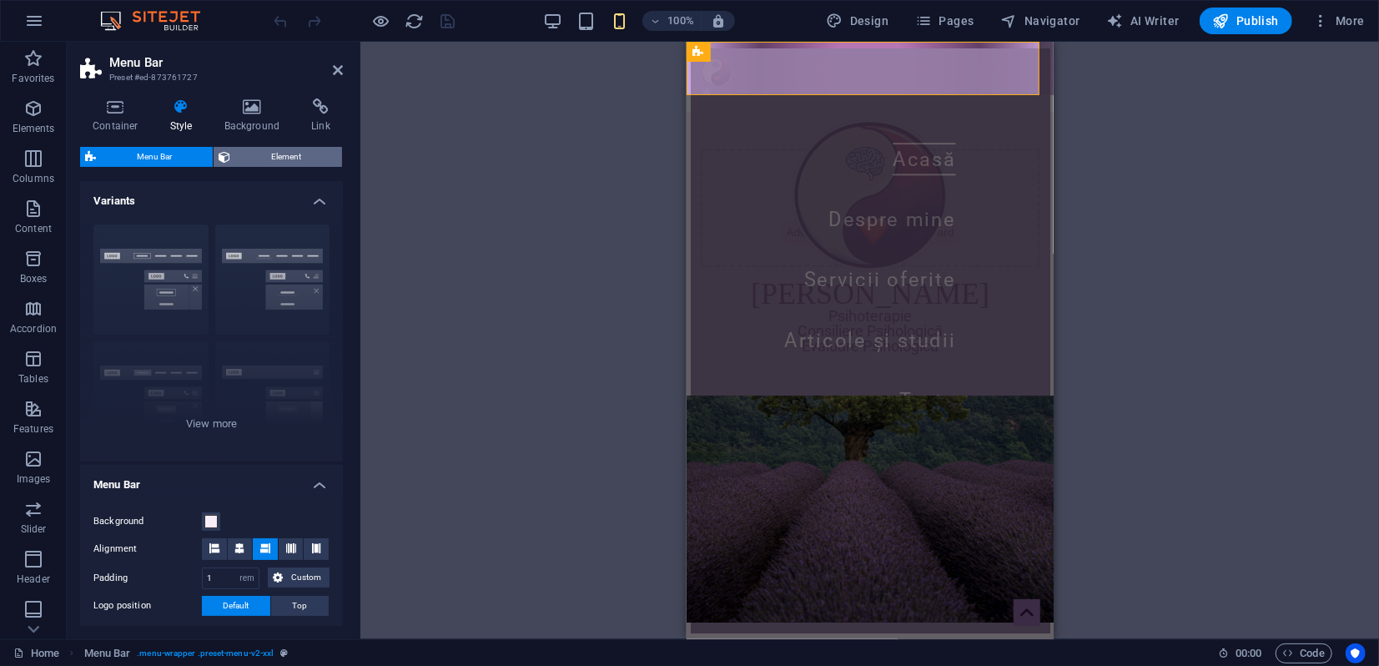
click at [284, 154] on span "Element" at bounding box center [286, 157] width 102 height 20
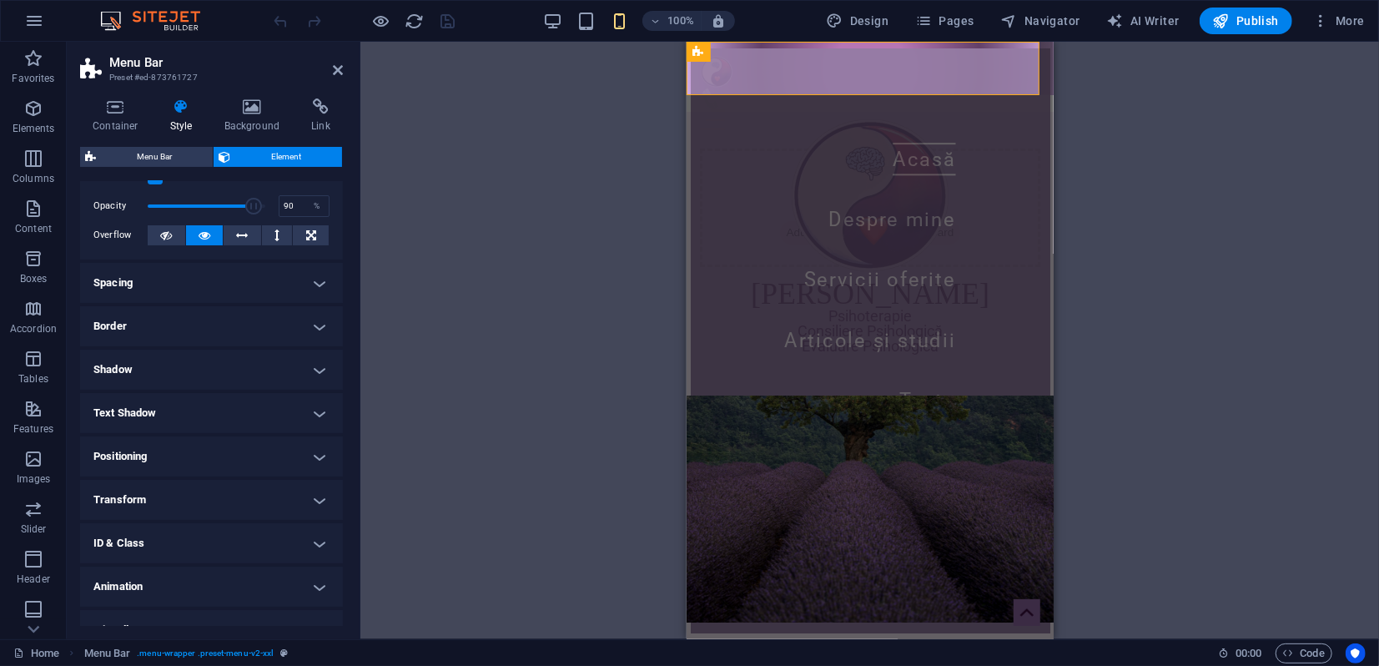
scroll to position [81, 0]
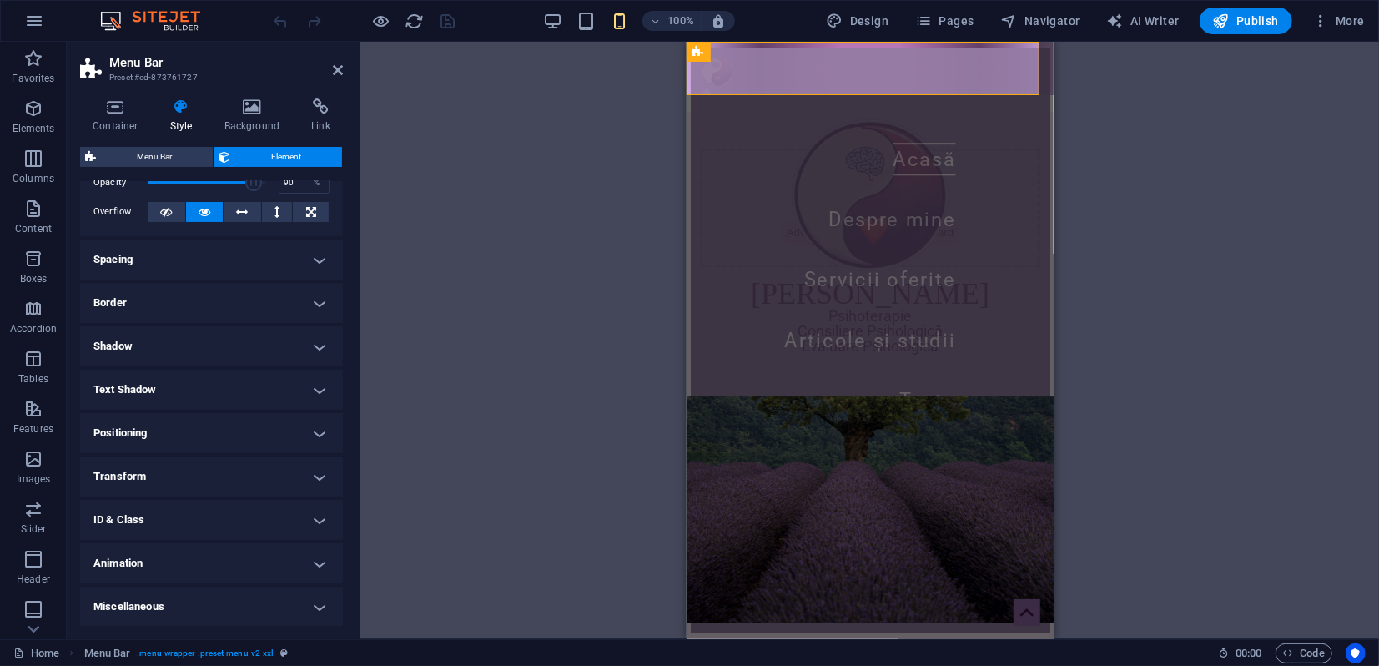
click at [289, 554] on h4 "Animation" at bounding box center [211, 563] width 263 height 40
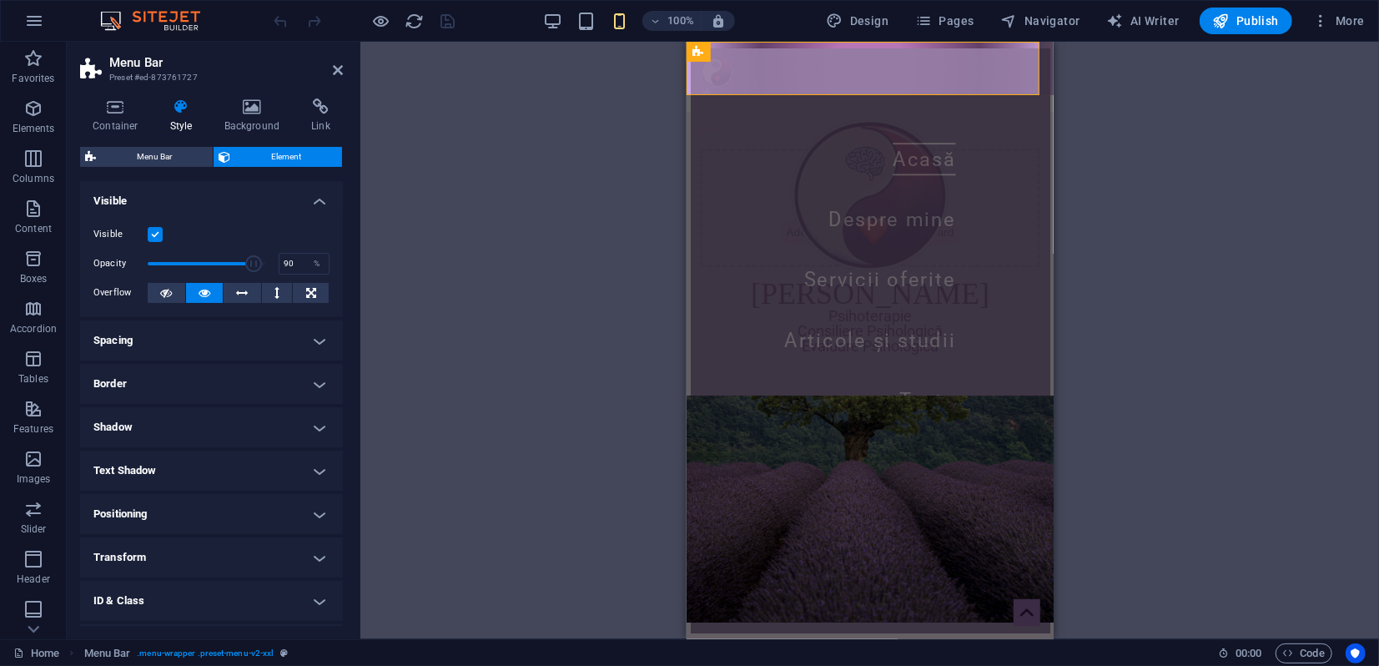
scroll to position [135, 0]
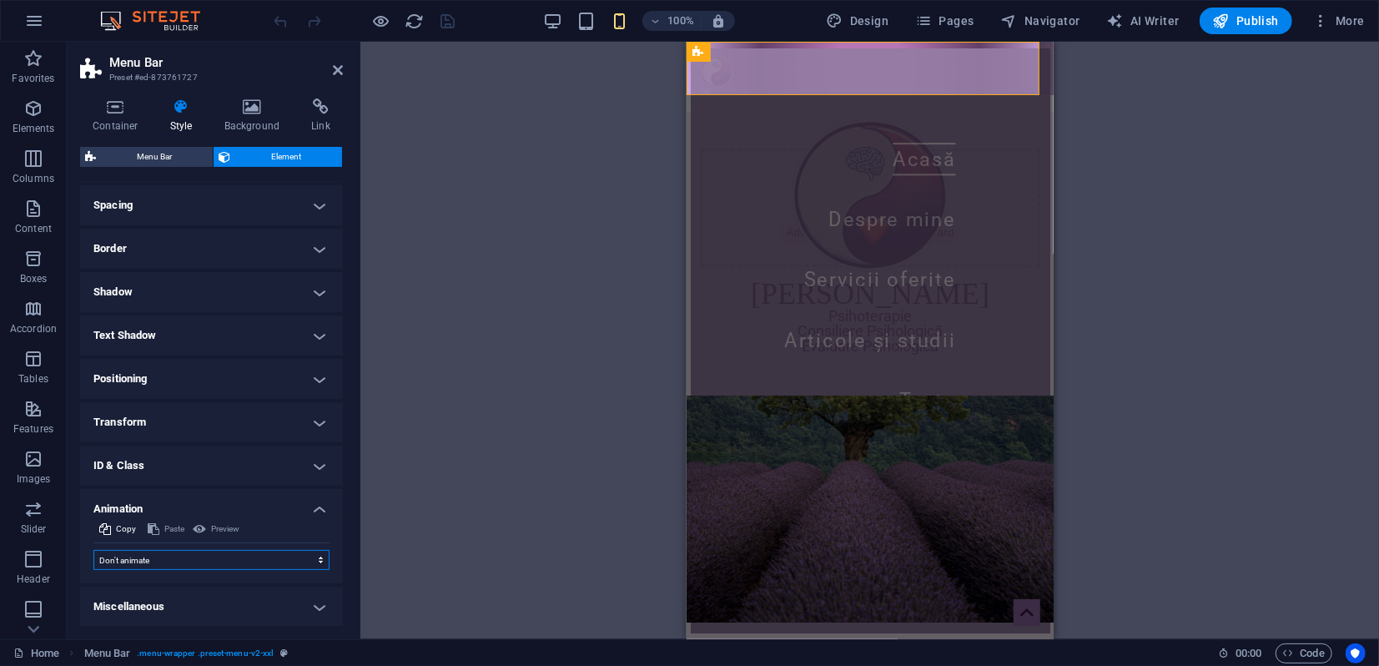
click at [229, 555] on select "Don't animate Show / Hide Slide up/down Zoom in/out Slide left to right Slide r…" at bounding box center [211, 560] width 236 height 20
select select "move-right-to-left"
click at [93, 550] on select "Don't animate Show / Hide Slide up/down Zoom in/out Slide left to right Slide r…" at bounding box center [211, 560] width 236 height 20
select select "scroll"
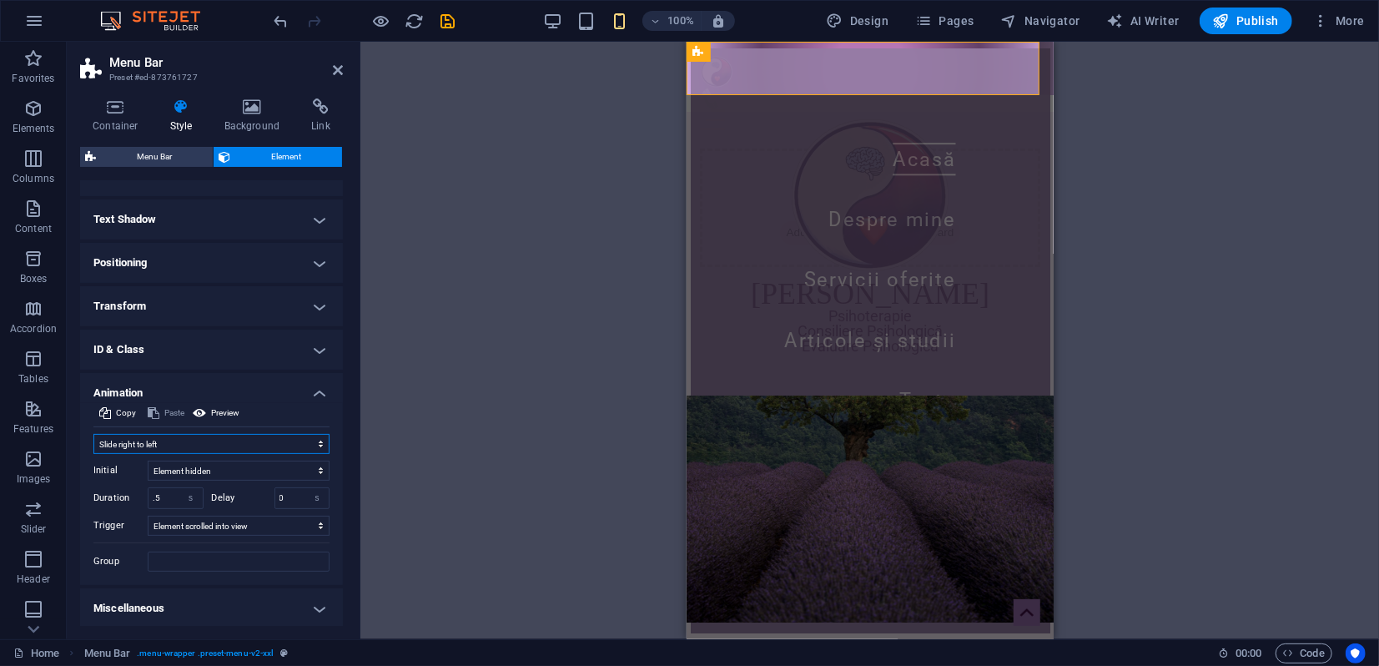
scroll to position [253, 0]
click at [337, 76] on icon at bounding box center [338, 69] width 10 height 13
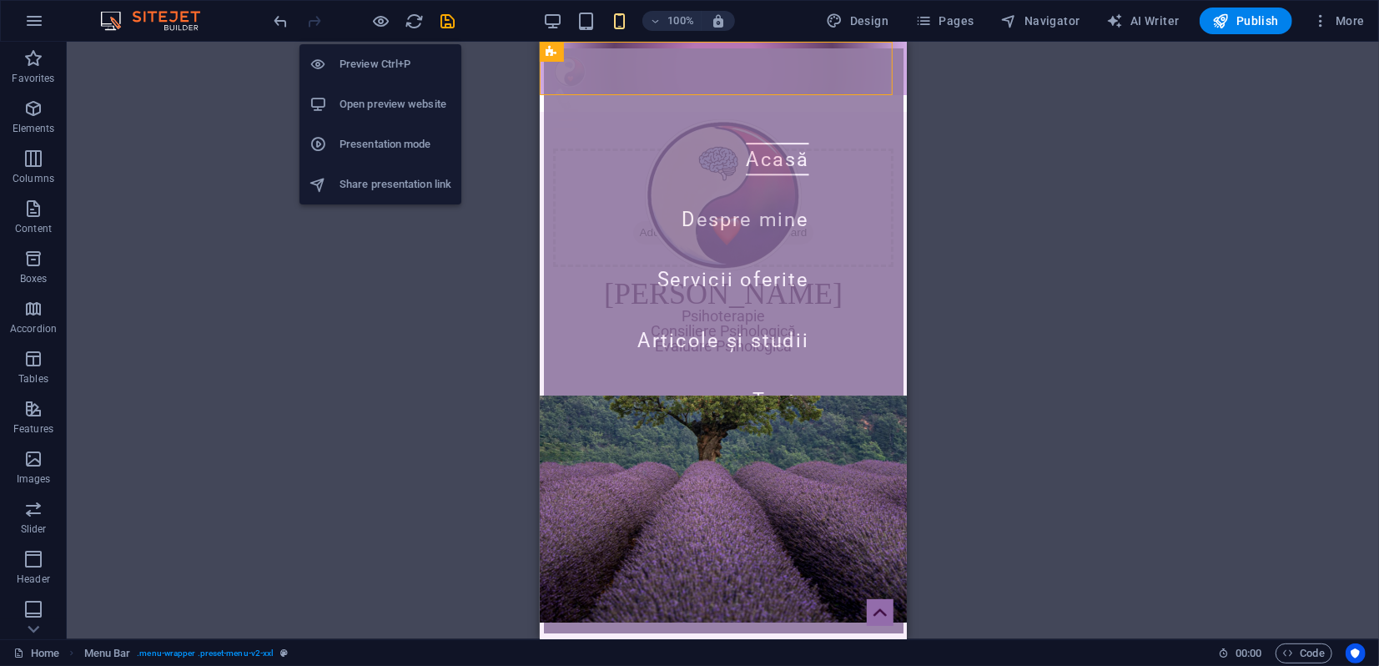
click at [394, 138] on h6 "Presentation mode" at bounding box center [395, 144] width 112 height 20
click at [375, 101] on h6 "Open preview website" at bounding box center [395, 104] width 112 height 20
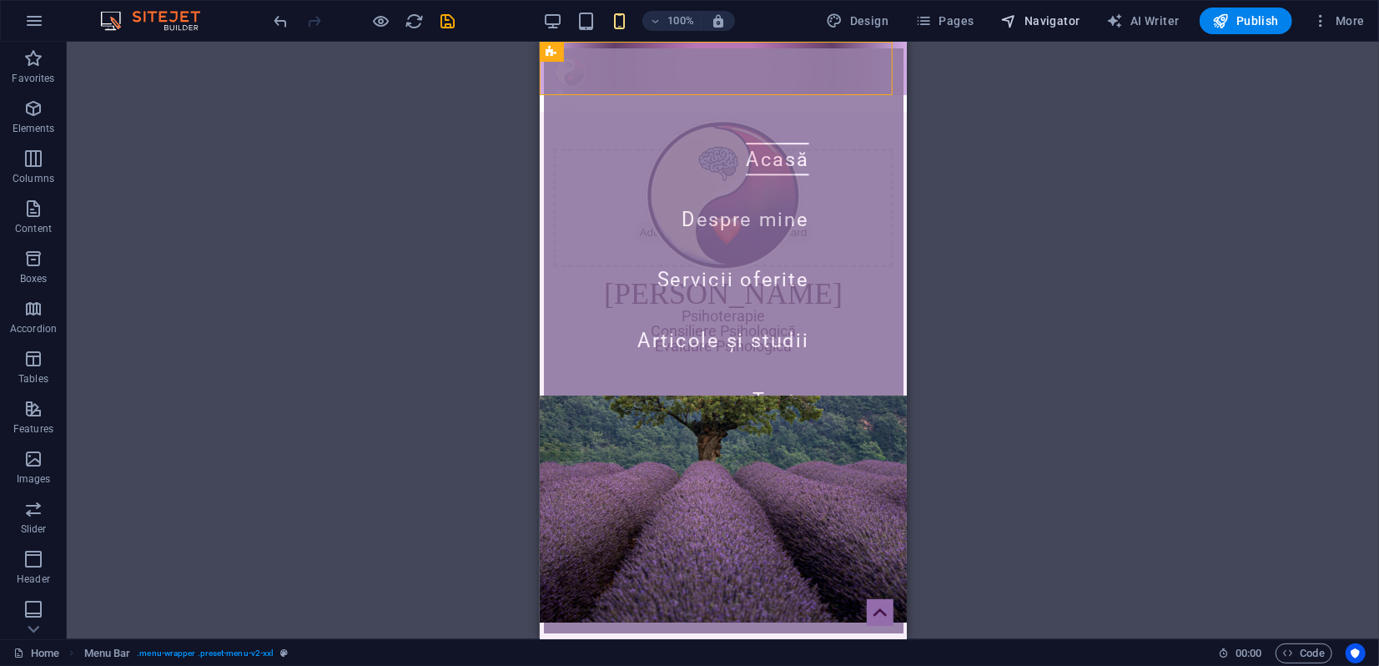
click at [1036, 21] on span "Navigator" at bounding box center [1040, 21] width 79 height 17
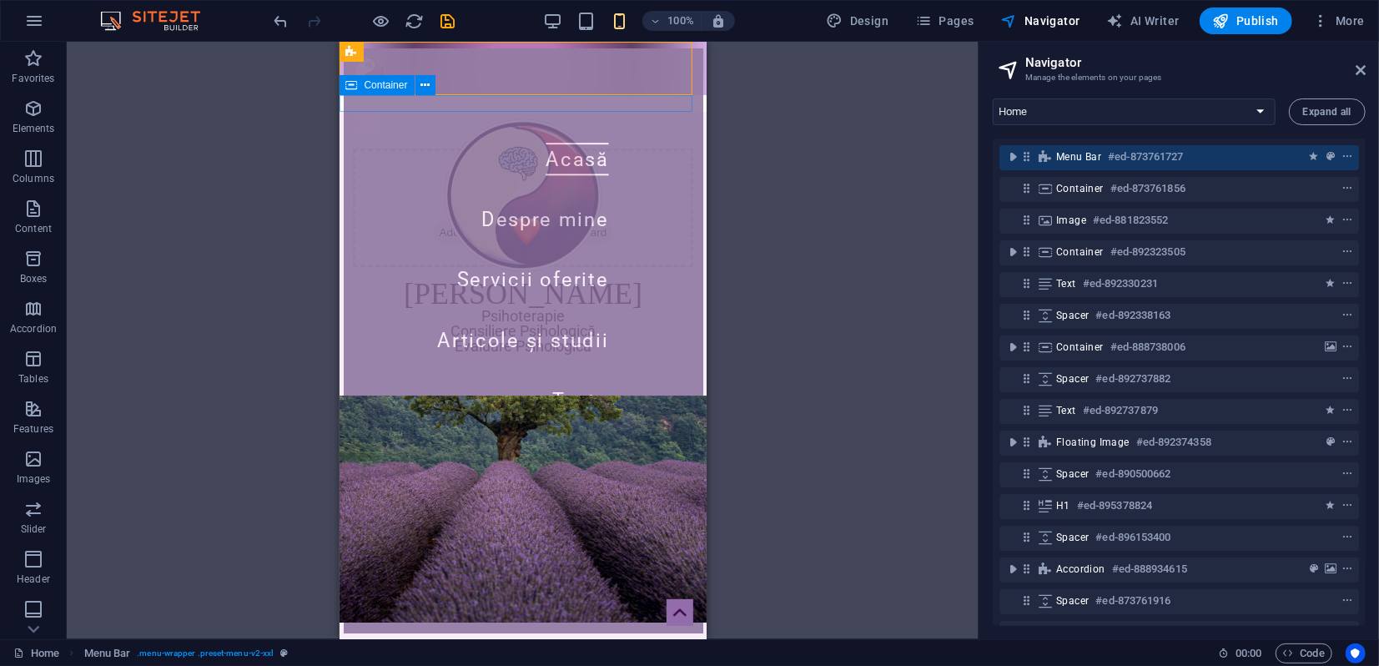
click at [357, 108] on div "Drop content here or Add elements Paste clipboard" at bounding box center [522, 102] width 367 height 17
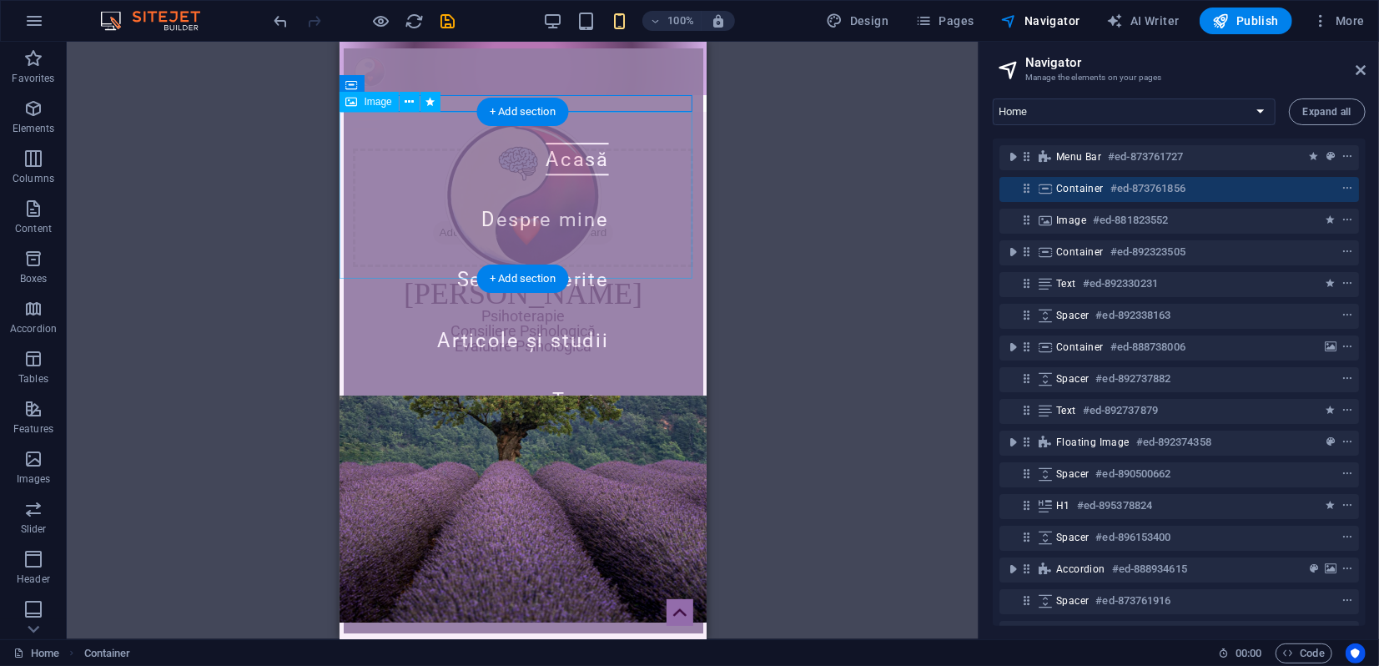
click at [354, 193] on figure at bounding box center [522, 194] width 367 height 167
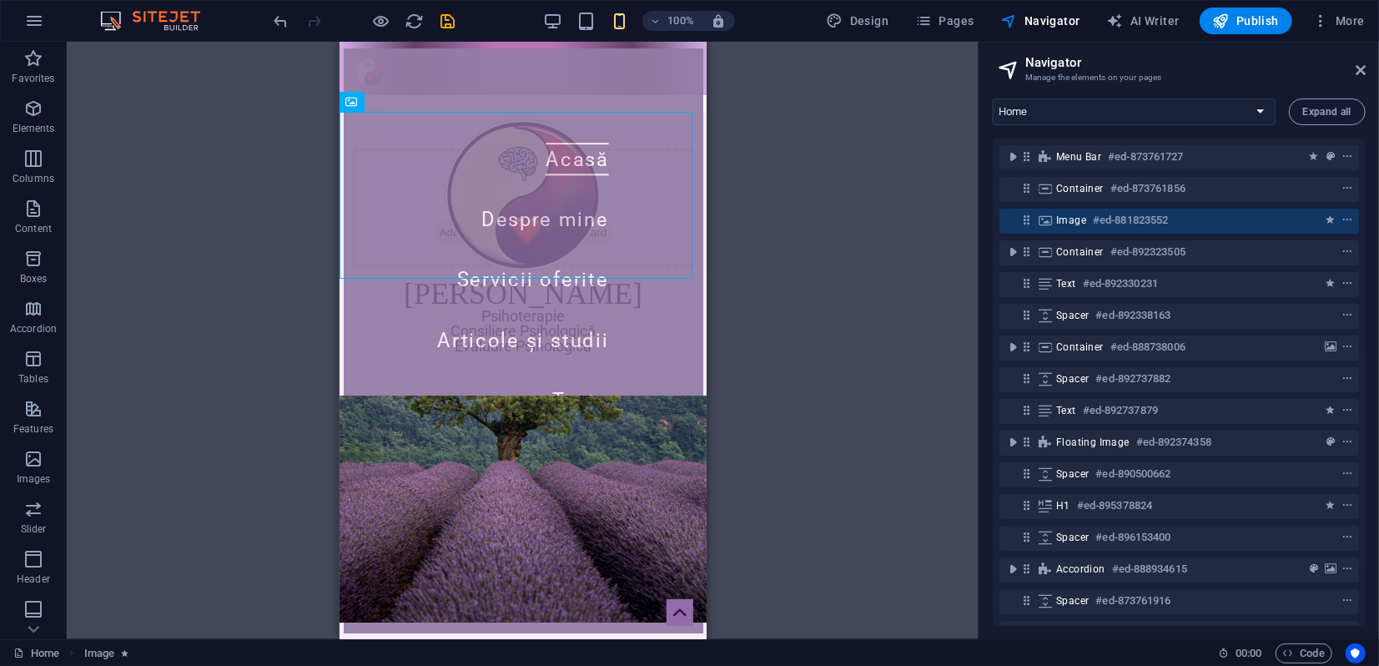
click at [368, 430] on figure at bounding box center [522, 507] width 367 height 227
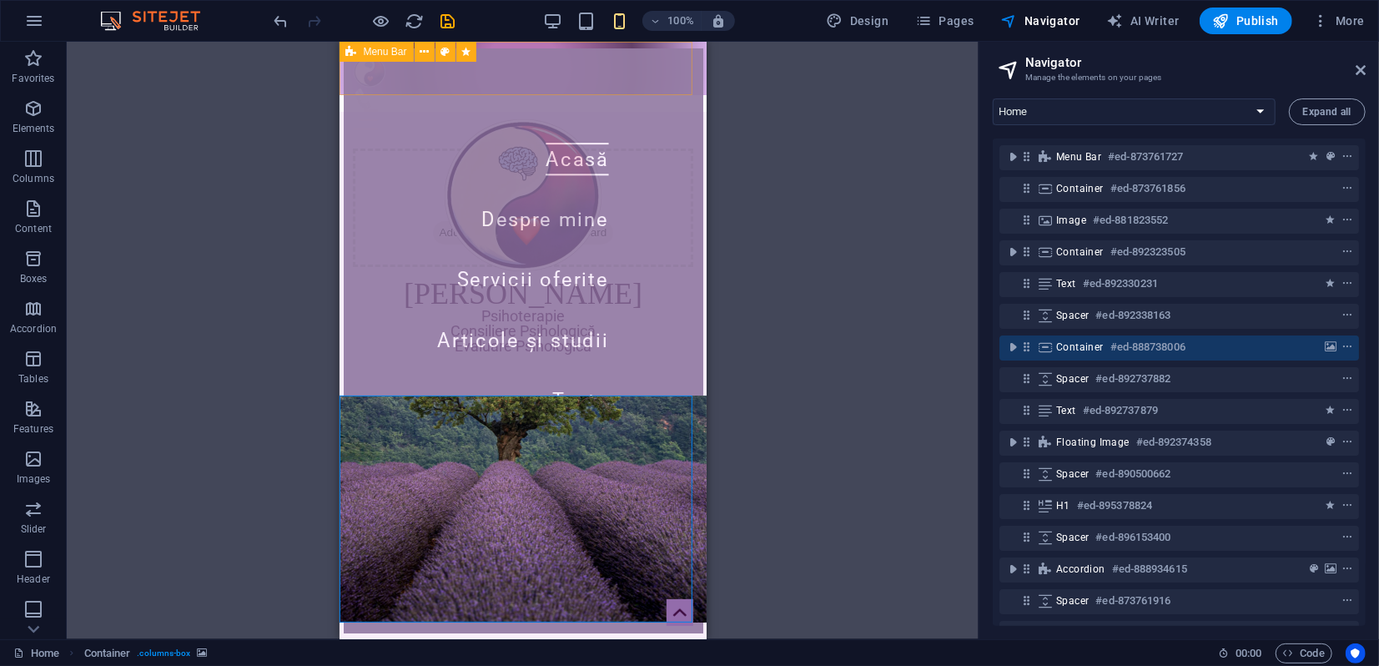
click at [357, 54] on div "Menu Bar" at bounding box center [376, 52] width 74 height 20
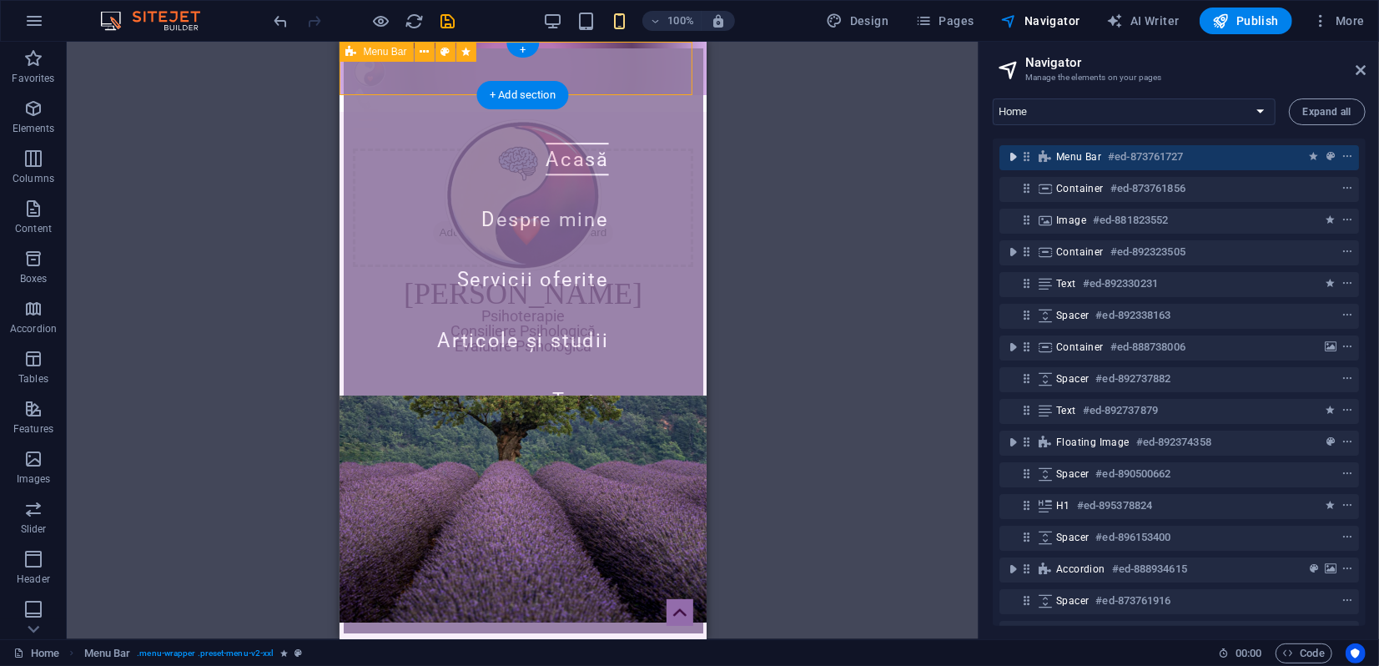
click at [1010, 159] on icon "toggle-expand" at bounding box center [1012, 156] width 17 height 17
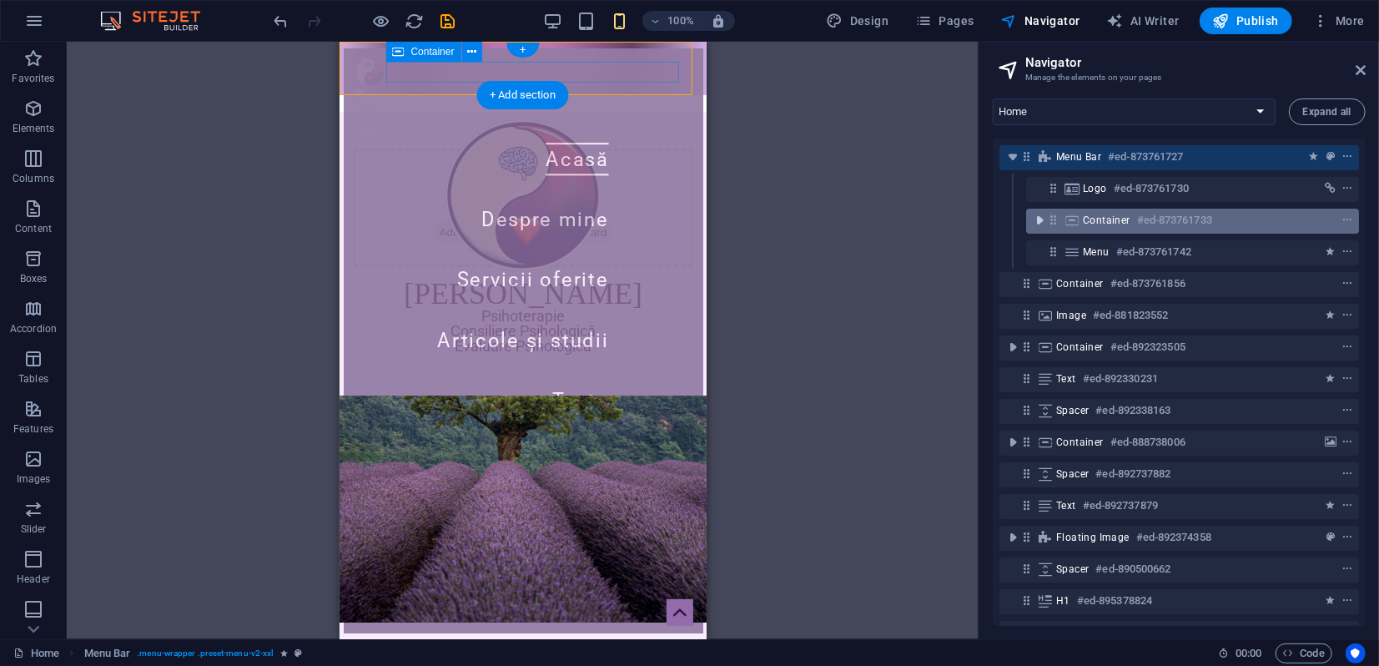
click at [1038, 218] on icon "toggle-expand" at bounding box center [1039, 220] width 17 height 17
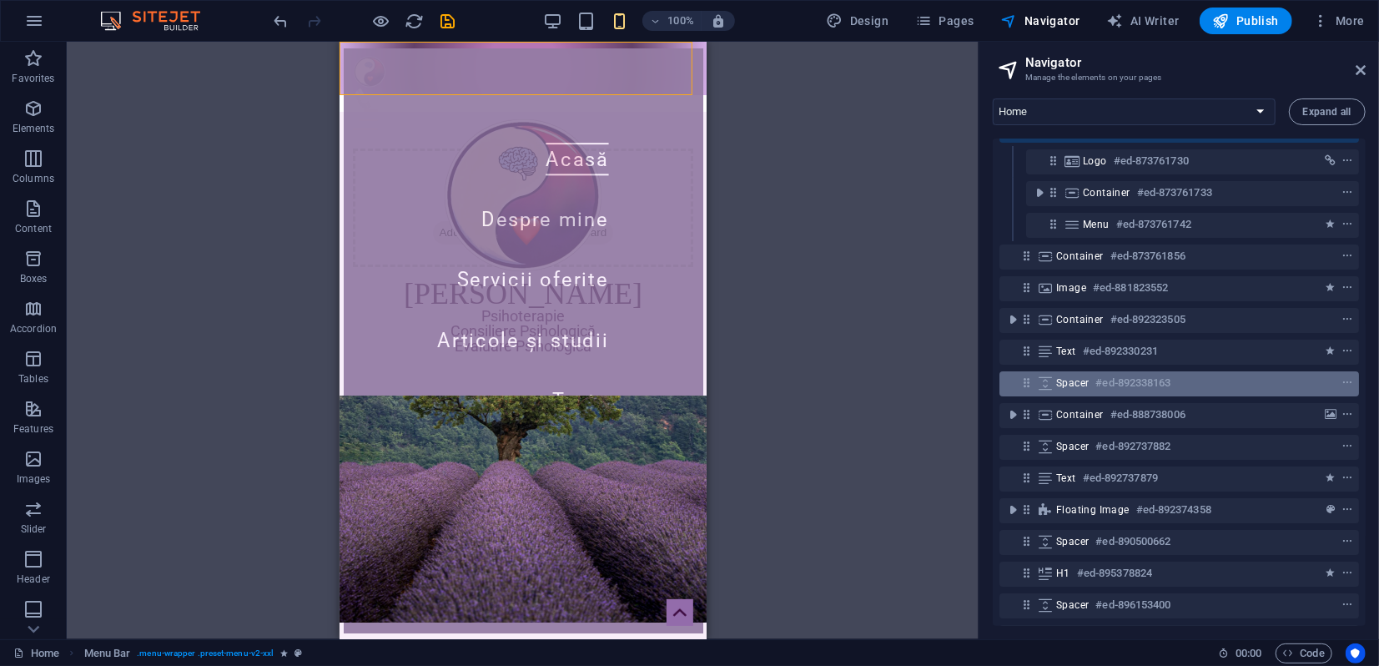
scroll to position [0, 0]
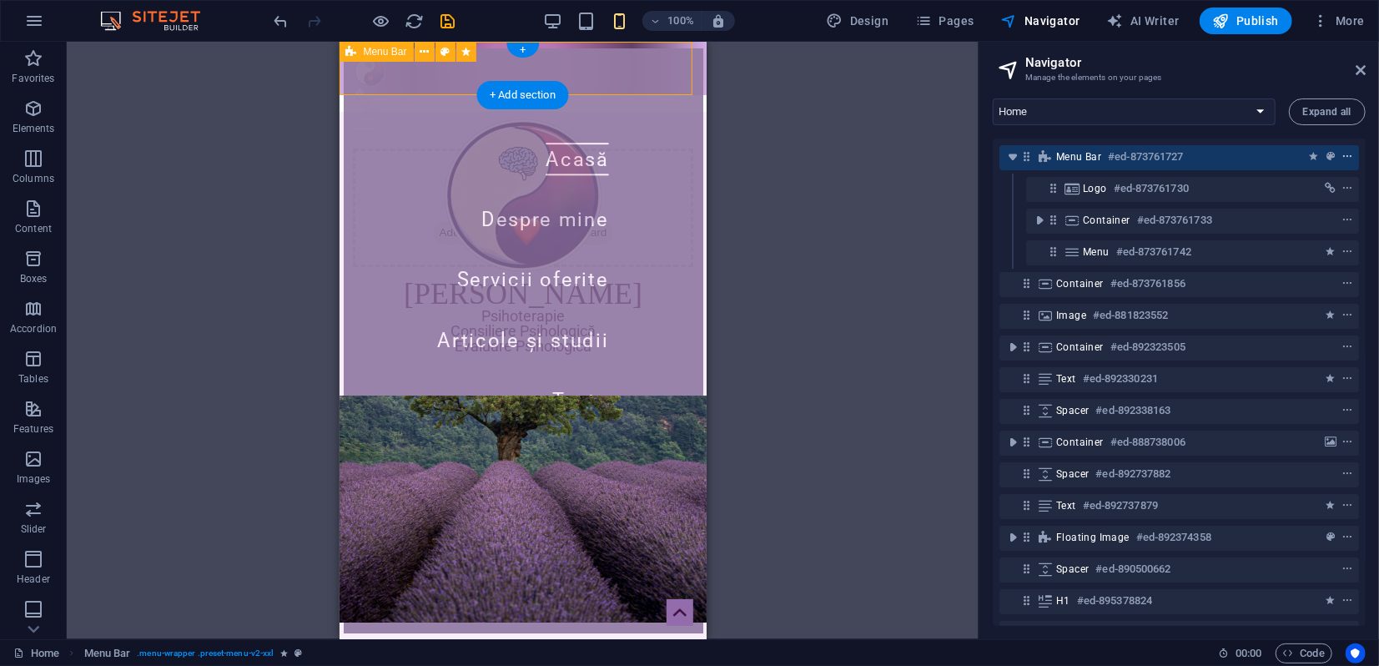
click at [1344, 157] on icon "context-menu" at bounding box center [1347, 157] width 12 height 12
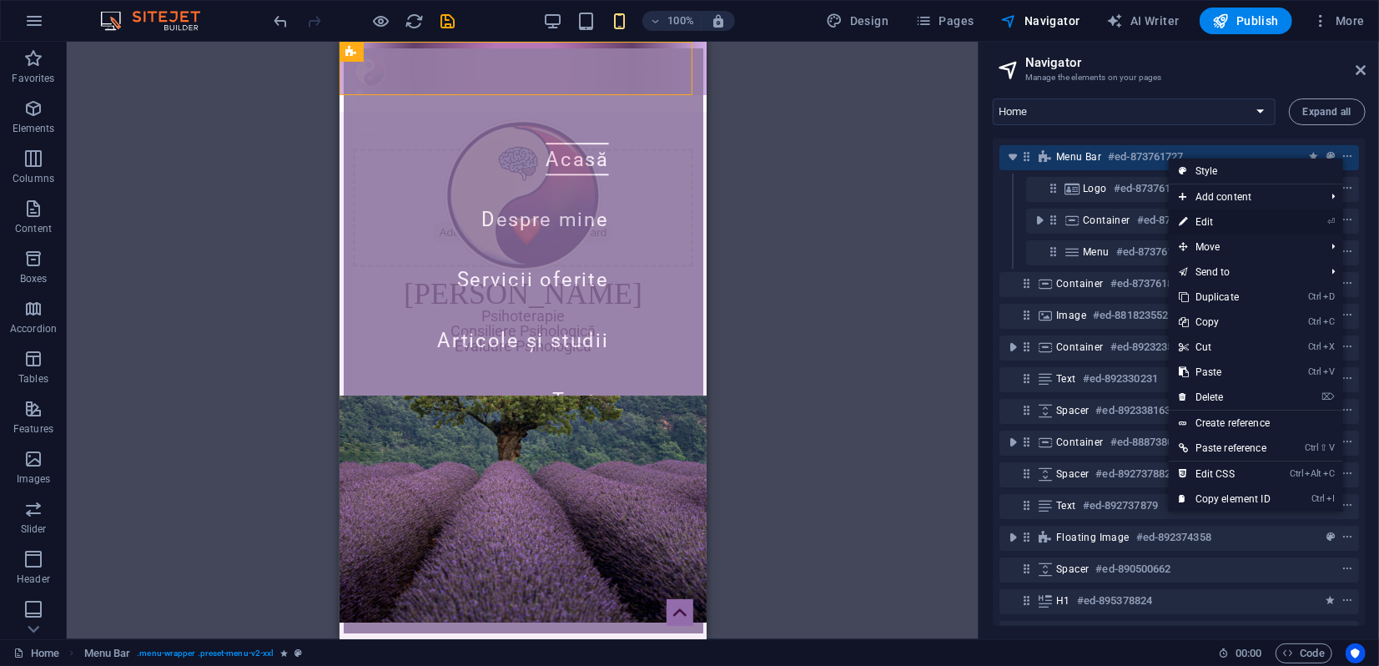
click at [1214, 221] on link "⏎ Edit" at bounding box center [1224, 221] width 112 height 25
select select "move-right-to-left"
select select "s"
select select "scroll"
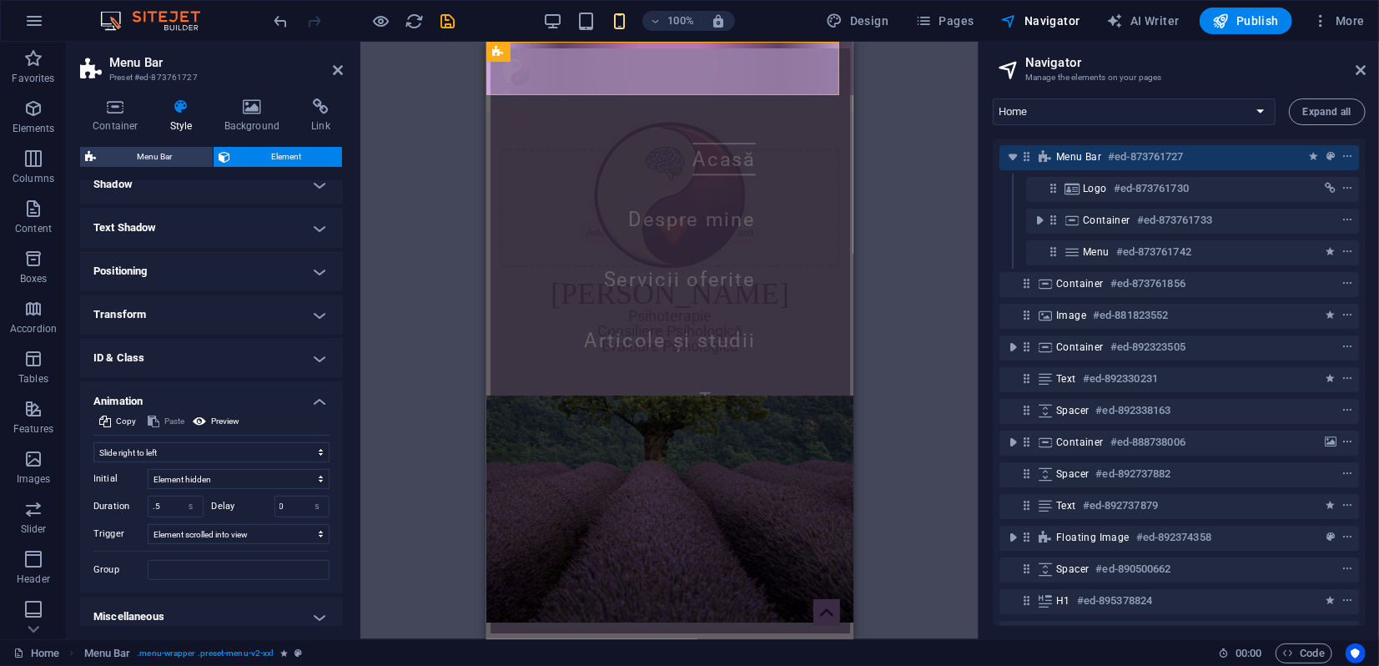
scroll to position [253, 0]
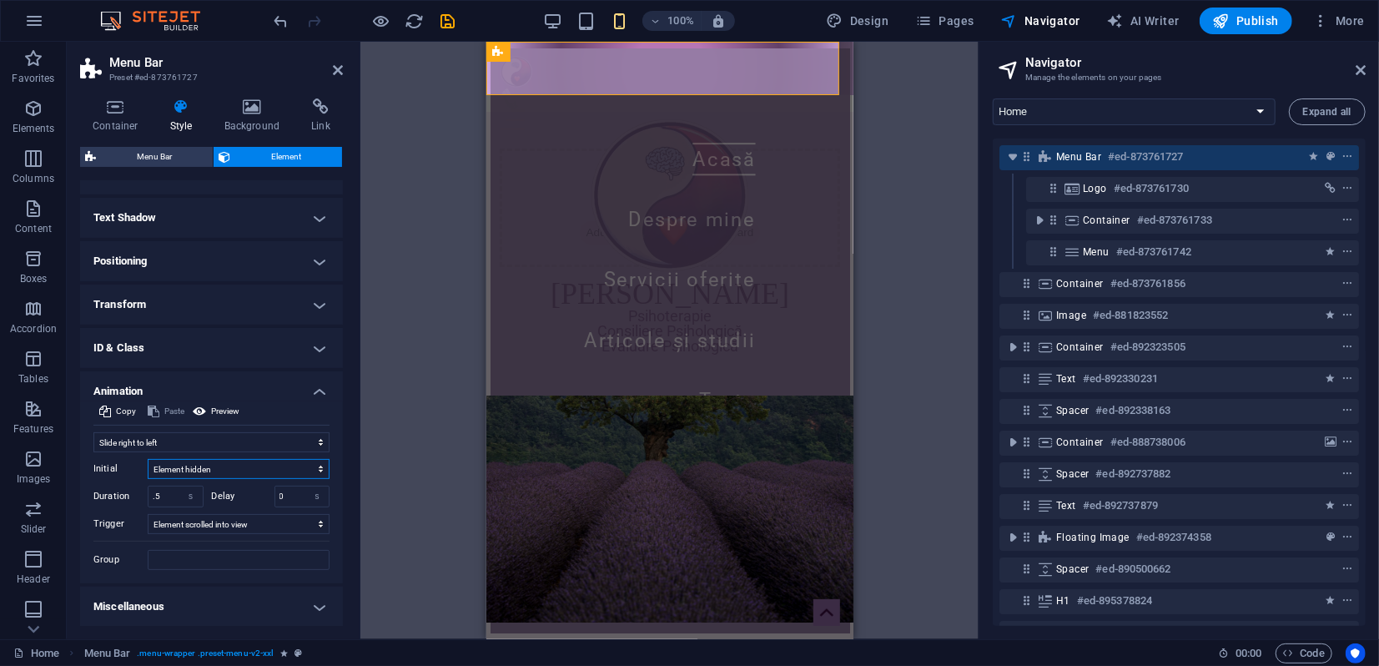
click at [259, 468] on select "Element hidden Element shown" at bounding box center [239, 469] width 182 height 20
click at [225, 409] on span "Preview" at bounding box center [225, 411] width 28 height 20
drag, startPoint x: 164, startPoint y: 494, endPoint x: 149, endPoint y: 474, distance: 25.0
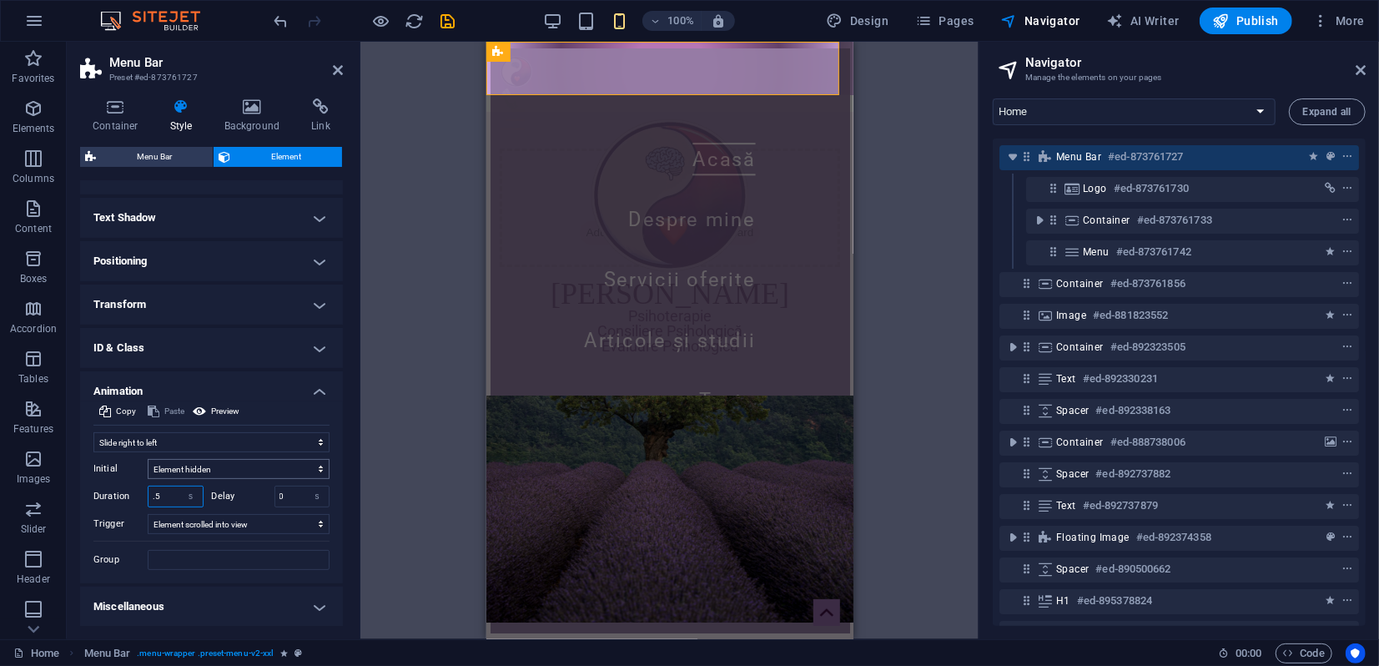
click at [140, 487] on div "Duration .5 s ms" at bounding box center [148, 496] width 110 height 22
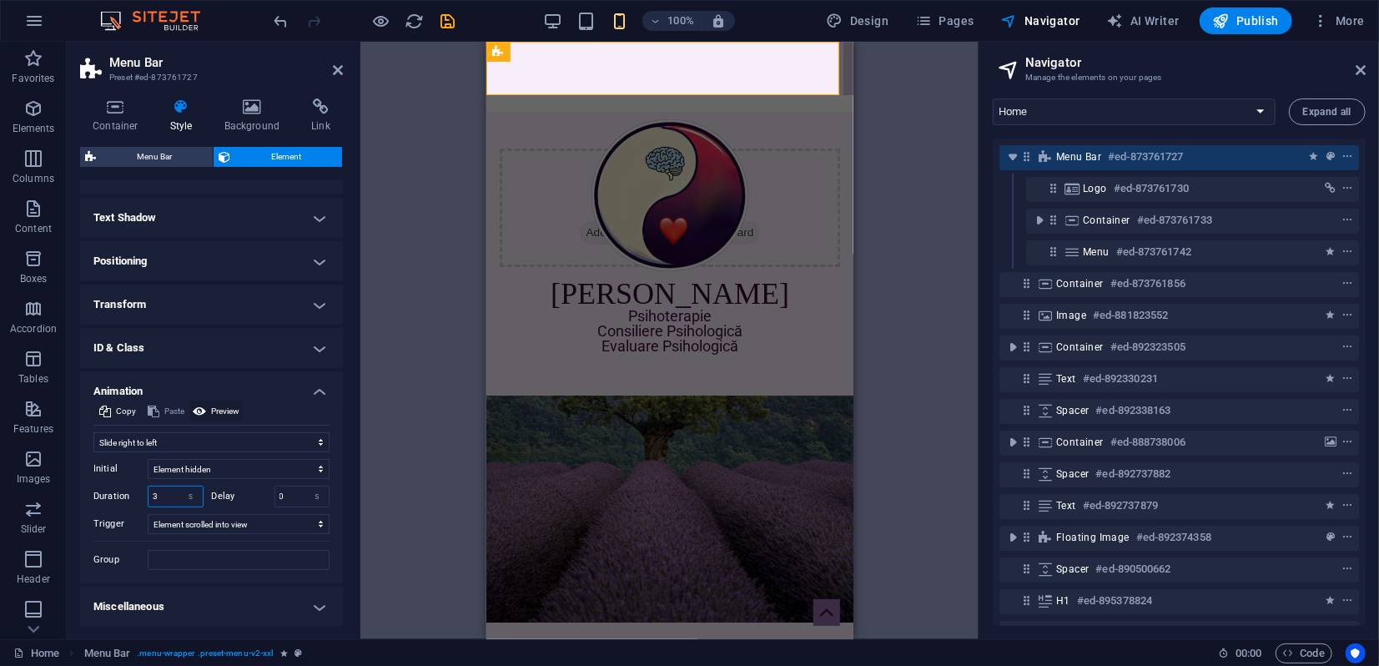
type input "3"
click at [219, 409] on span "Preview" at bounding box center [225, 411] width 28 height 20
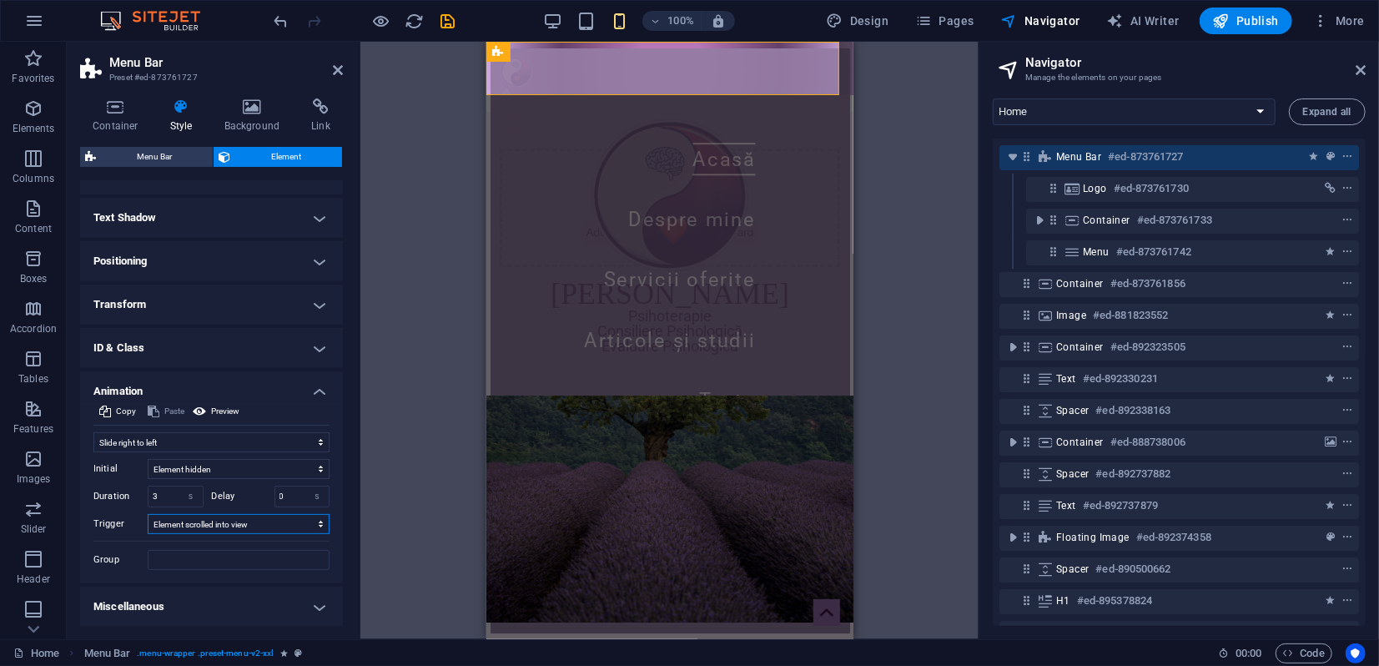
click at [251, 524] on select "No automatic trigger On page load Element scrolled into view" at bounding box center [239, 524] width 182 height 20
select select "onload"
click at [148, 514] on select "No automatic trigger On page load Element scrolled into view" at bounding box center [239, 524] width 182 height 20
click at [214, 523] on select "No automatic trigger On page load Element scrolled into view" at bounding box center [239, 524] width 182 height 20
select select
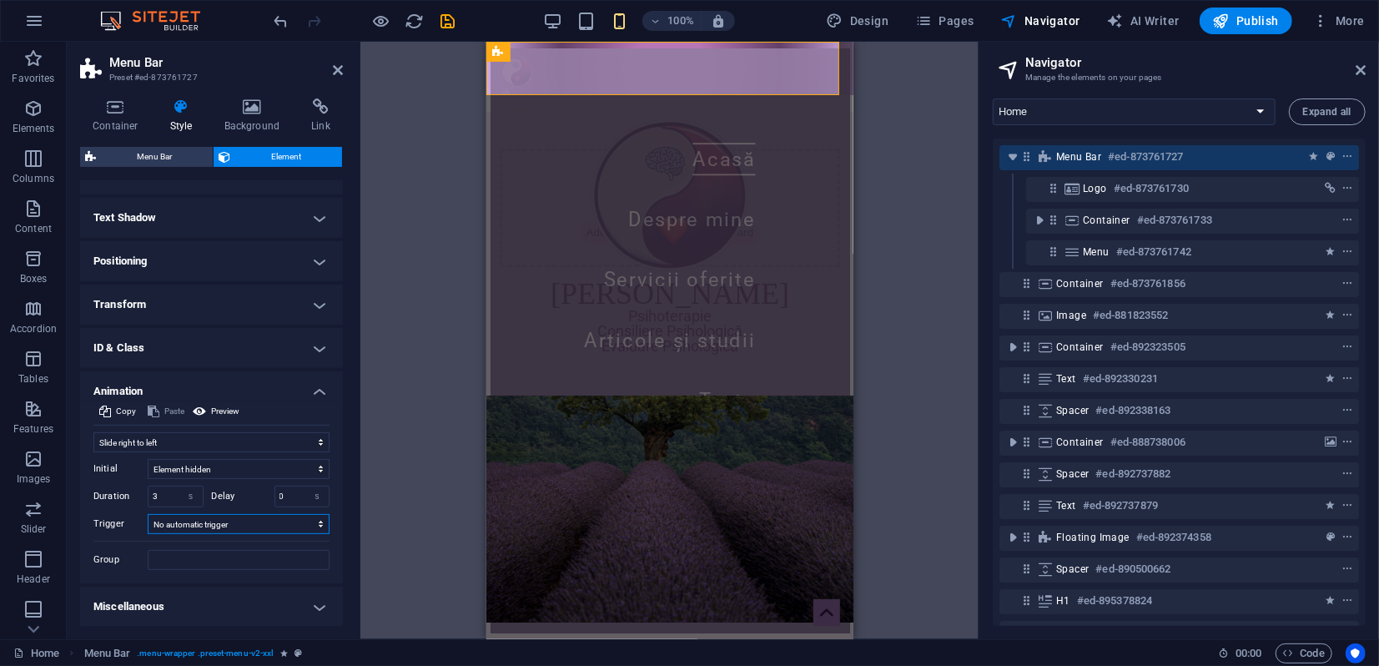
click at [148, 514] on select "No automatic trigger On page load Element scrolled into view" at bounding box center [239, 524] width 182 height 20
click at [219, 408] on span "Preview" at bounding box center [225, 411] width 28 height 20
click at [335, 73] on icon at bounding box center [338, 69] width 10 height 13
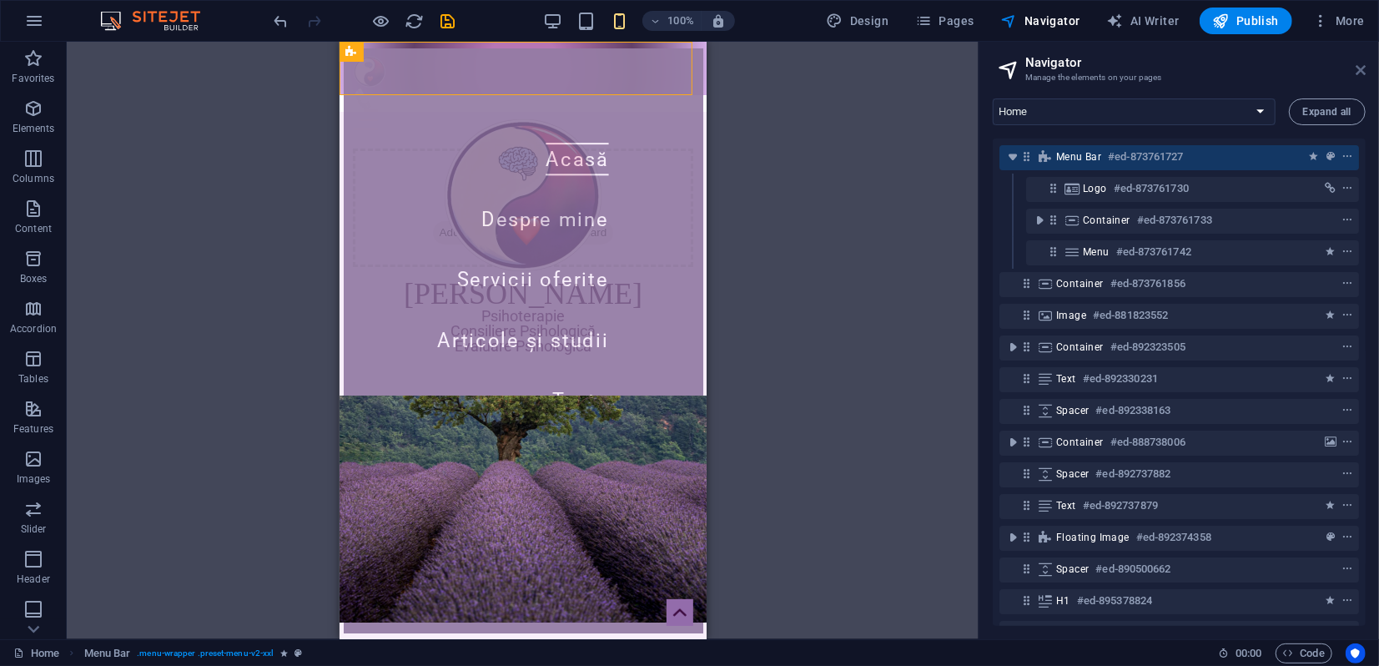
click at [1364, 73] on icon at bounding box center [1360, 69] width 10 height 13
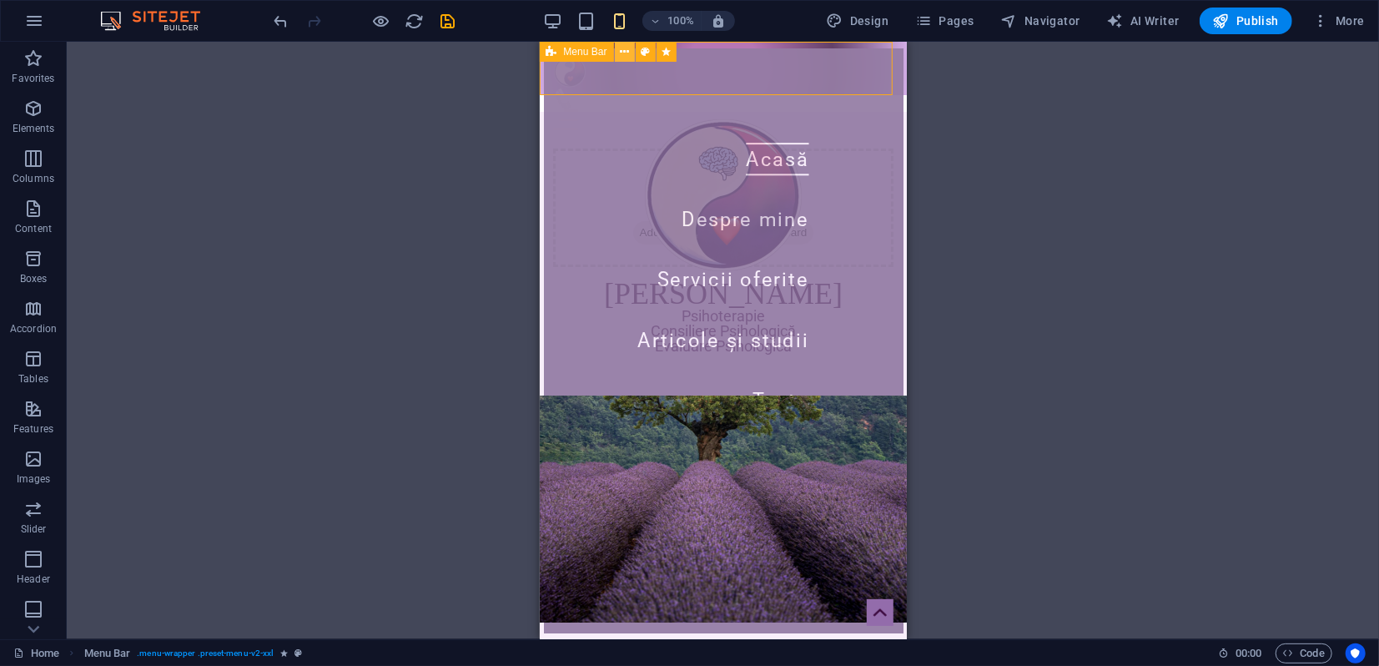
click at [620, 53] on icon at bounding box center [624, 52] width 9 height 18
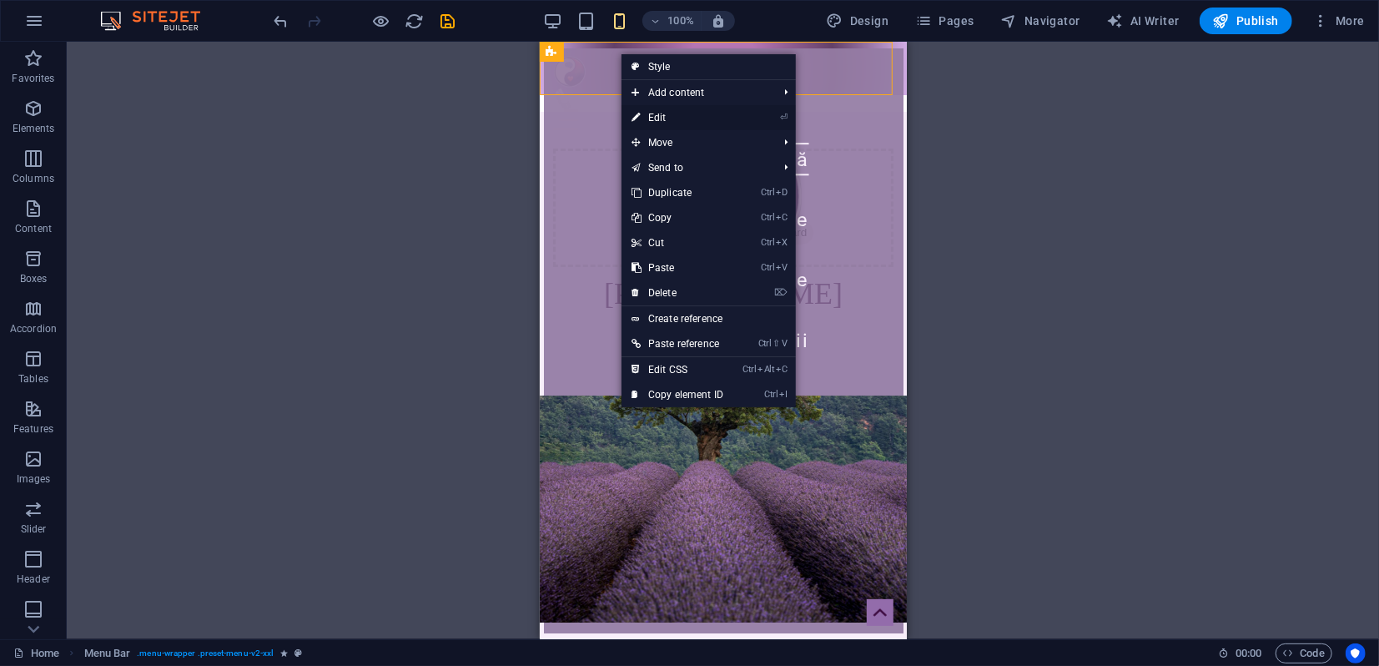
click at [654, 117] on link "⏎ Edit" at bounding box center [677, 117] width 112 height 25
select select "move-right-to-left"
select select "s"
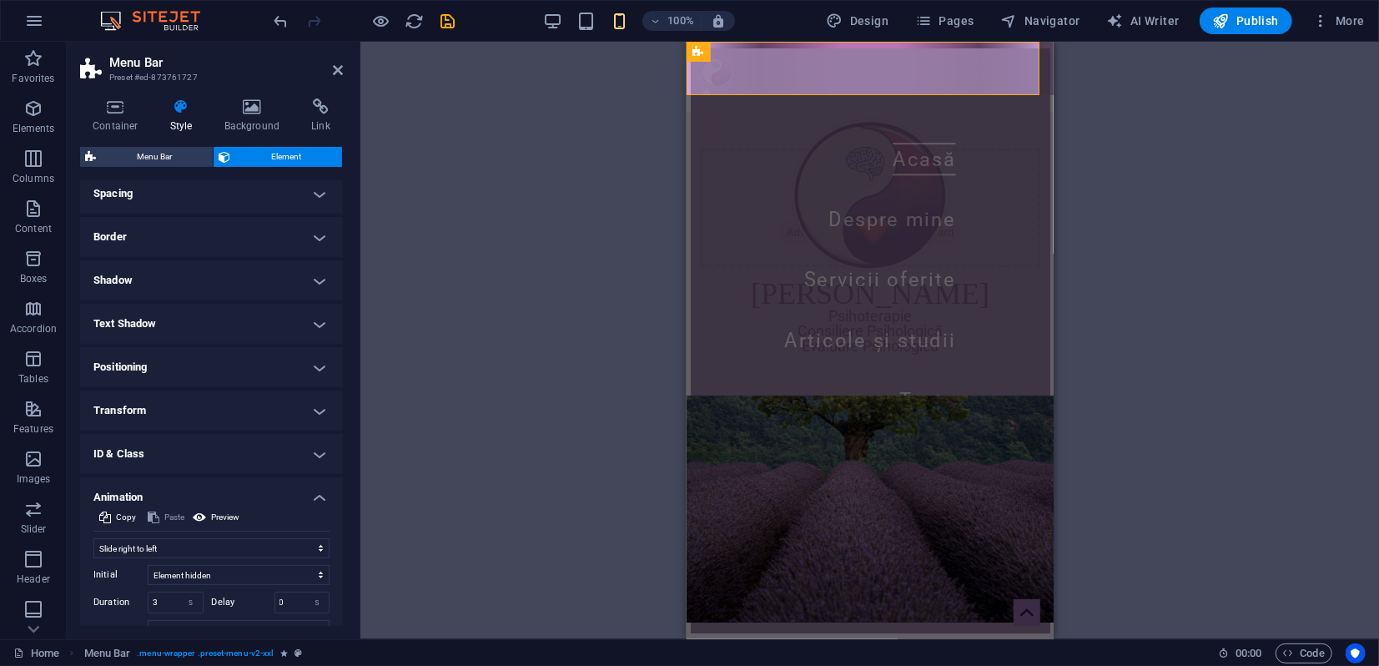
scroll to position [93, 0]
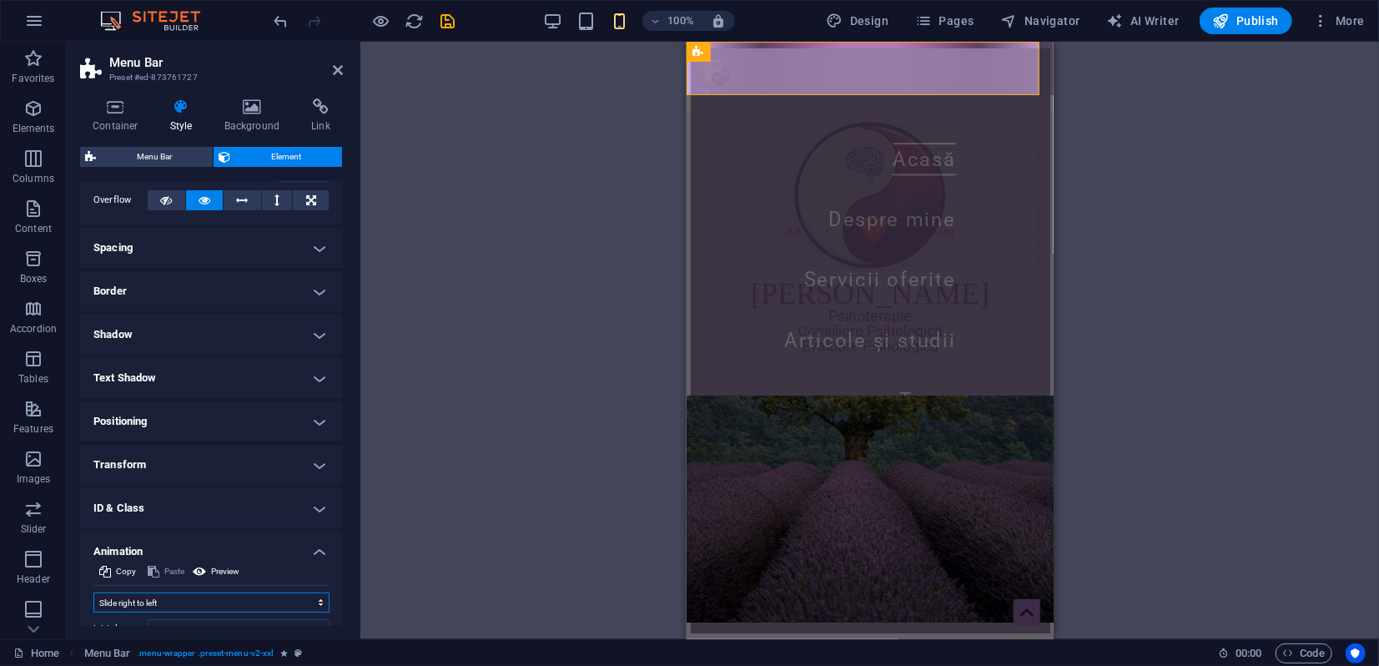
click at [167, 600] on select "Don't animate Show / Hide Slide up/down Zoom in/out Slide left to right Slide r…" at bounding box center [211, 602] width 236 height 20
select select "none"
click at [93, 592] on select "Don't animate Show / Hide Slide up/down Zoom in/out Slide left to right Slide r…" at bounding box center [211, 602] width 236 height 20
click at [335, 73] on icon at bounding box center [338, 69] width 10 height 13
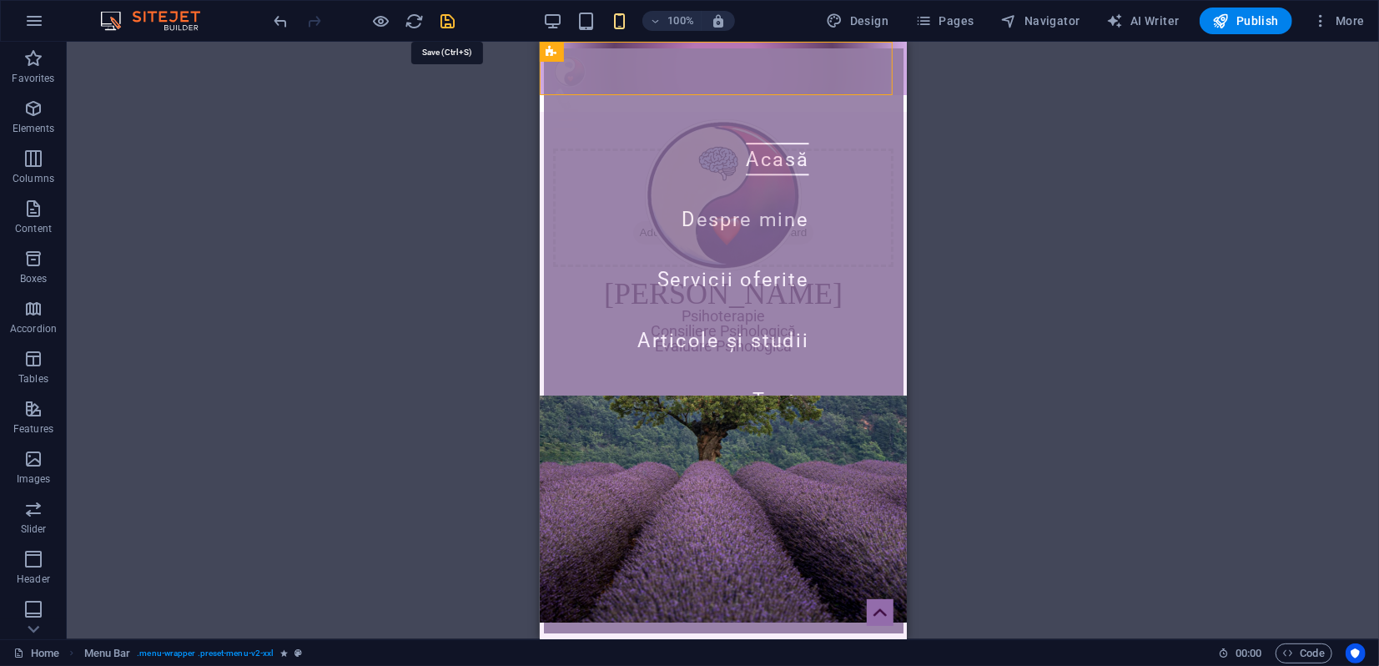
click at [450, 22] on icon "save" at bounding box center [448, 21] width 19 height 19
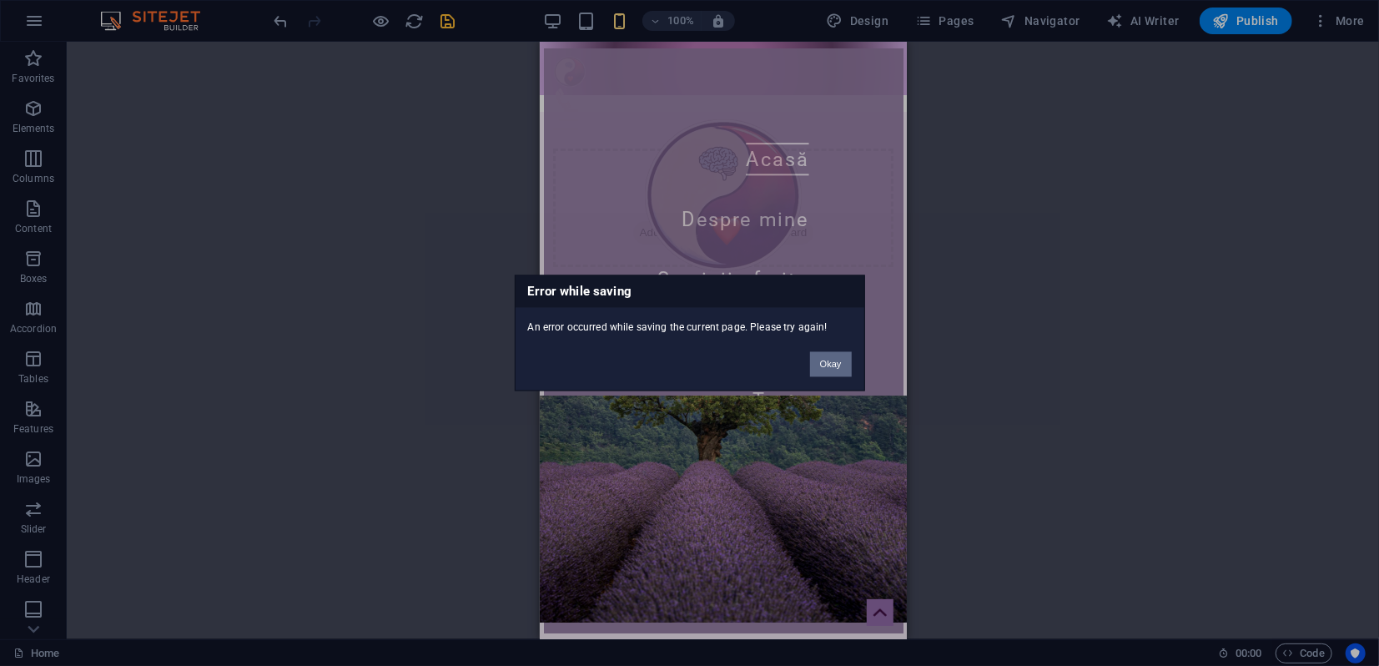
click at [836, 354] on button "Okay" at bounding box center [831, 364] width 42 height 25
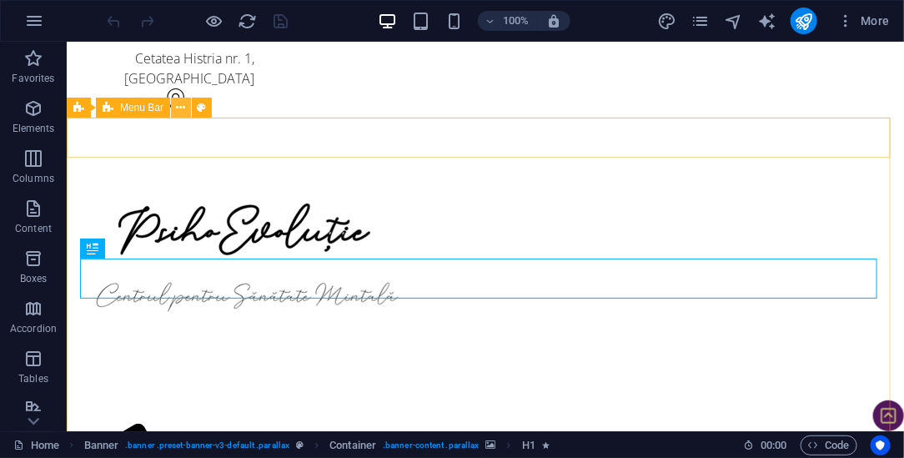
click at [179, 106] on icon at bounding box center [181, 108] width 9 height 18
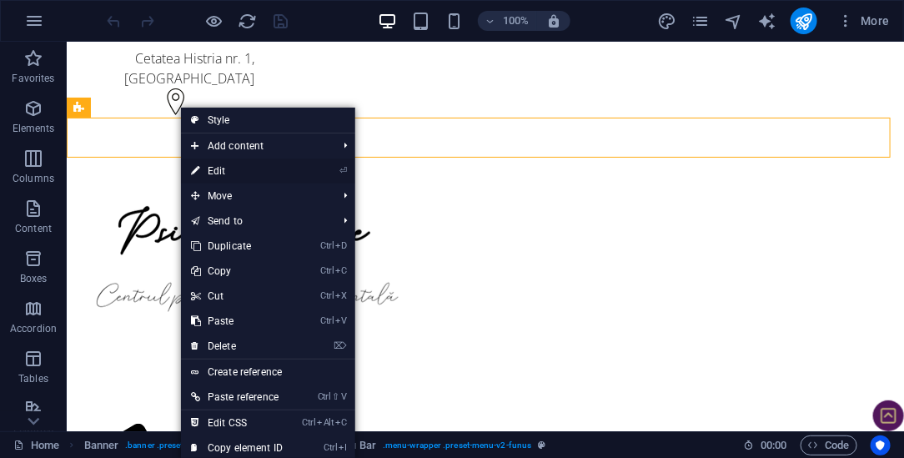
click at [215, 172] on link "⏎ Edit" at bounding box center [237, 170] width 112 height 25
select select "rem"
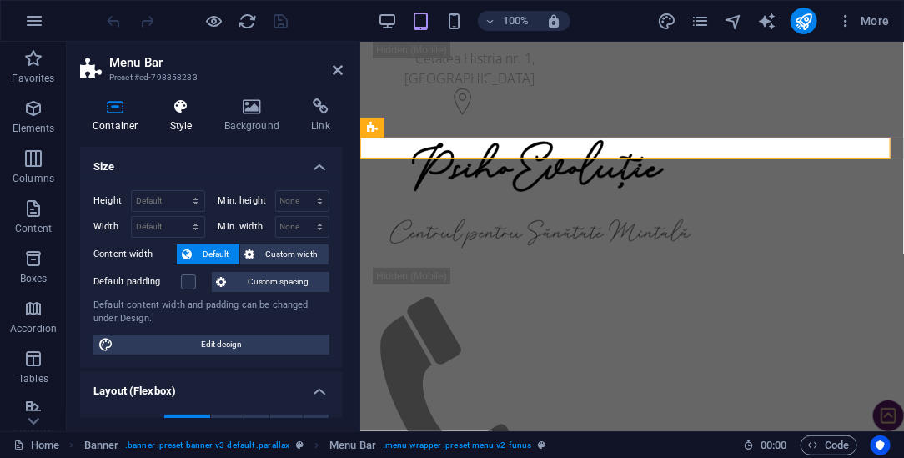
click at [179, 110] on icon at bounding box center [182, 106] width 48 height 17
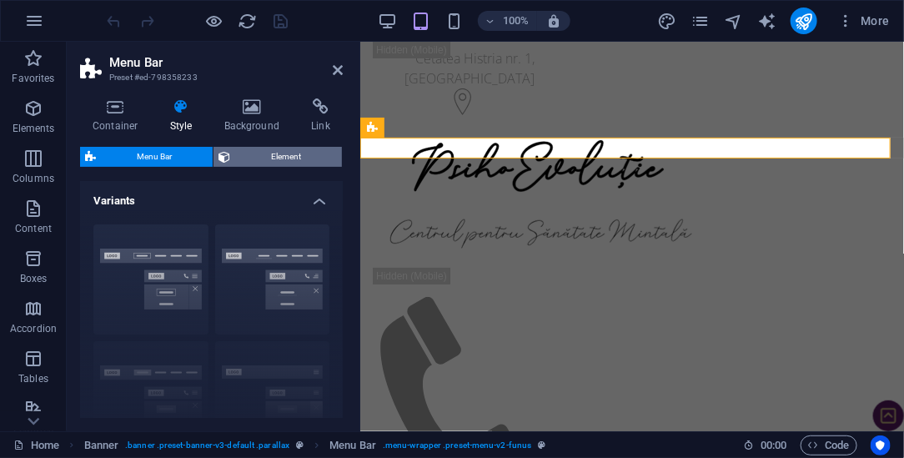
click at [266, 156] on span "Element" at bounding box center [286, 157] width 102 height 20
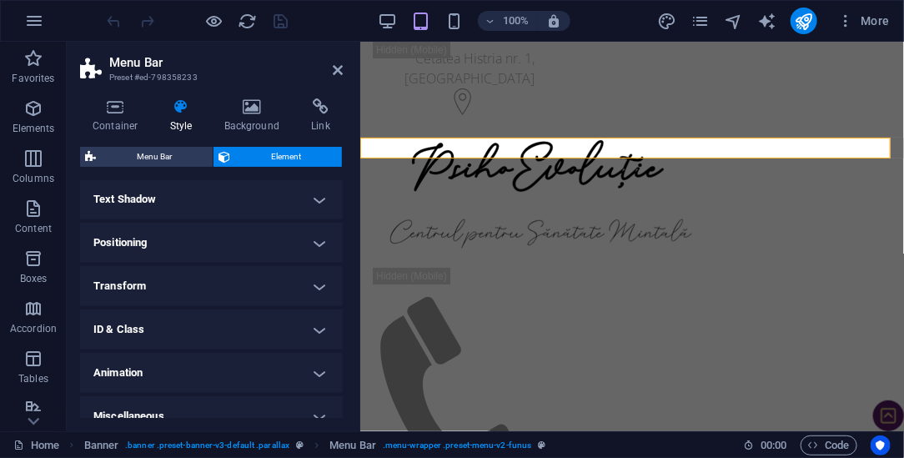
scroll to position [466, 0]
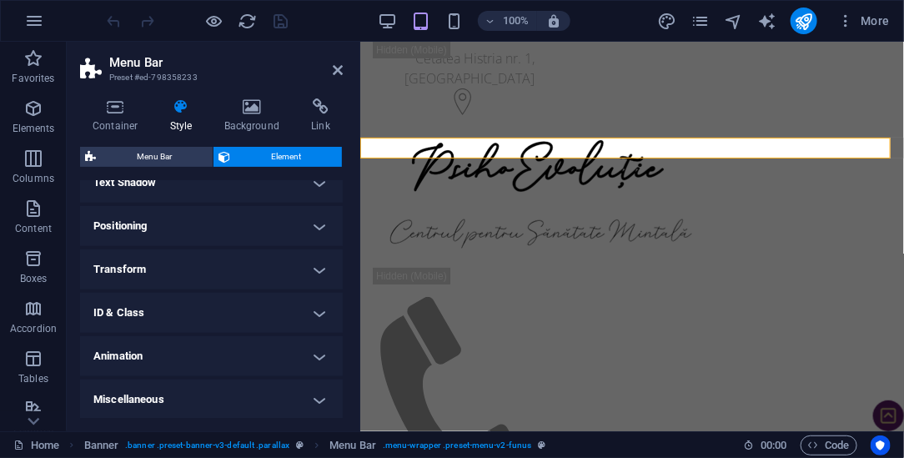
click at [188, 359] on h4 "Animation" at bounding box center [211, 356] width 263 height 40
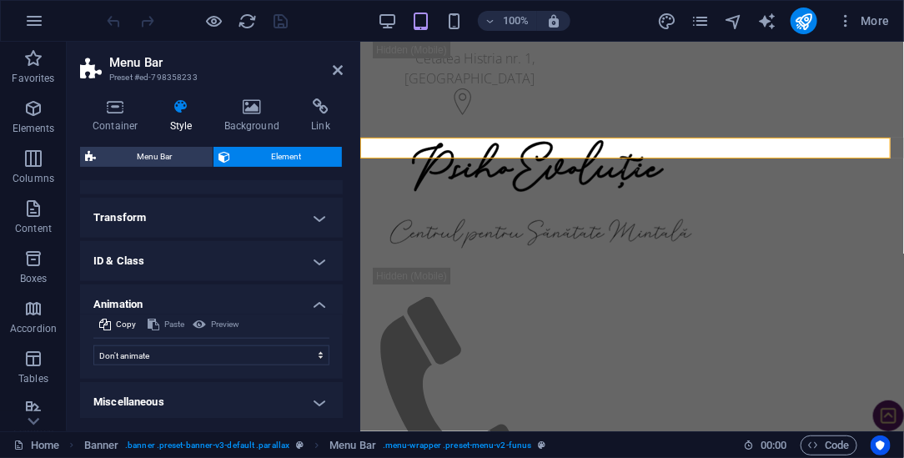
scroll to position [520, 0]
click at [338, 73] on icon at bounding box center [338, 69] width 10 height 13
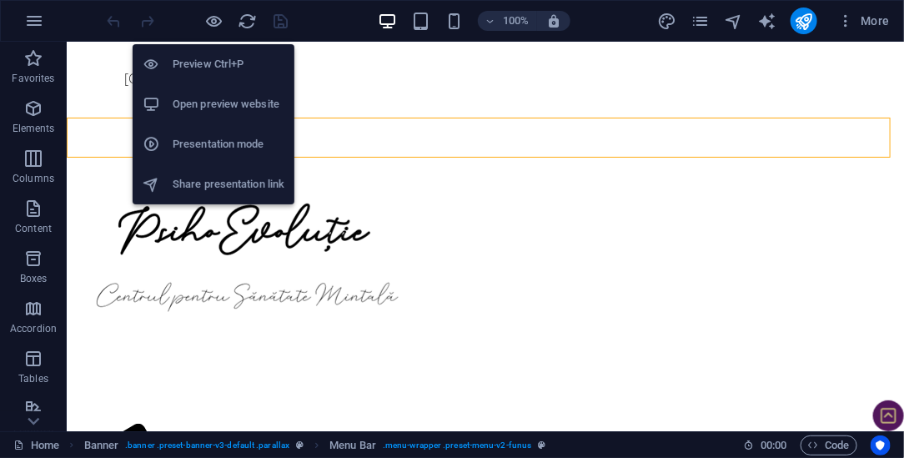
click at [214, 144] on h6 "Presentation mode" at bounding box center [229, 144] width 112 height 20
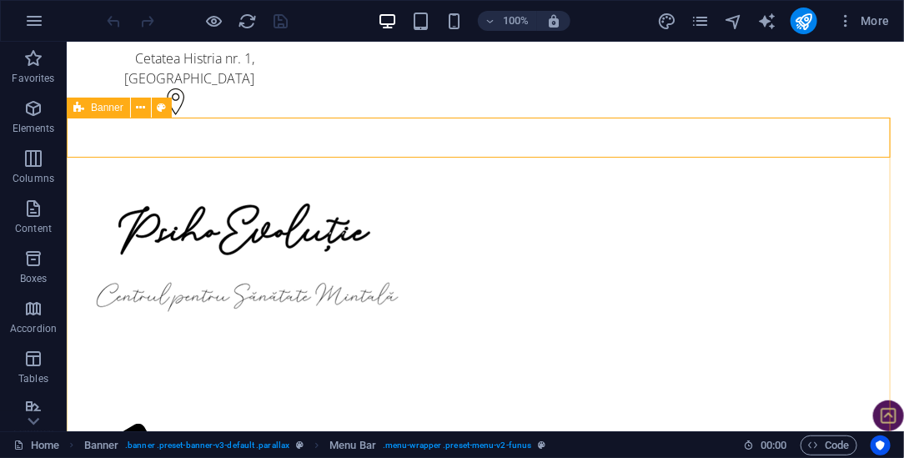
click at [95, 108] on span "Banner" at bounding box center [107, 108] width 33 height 10
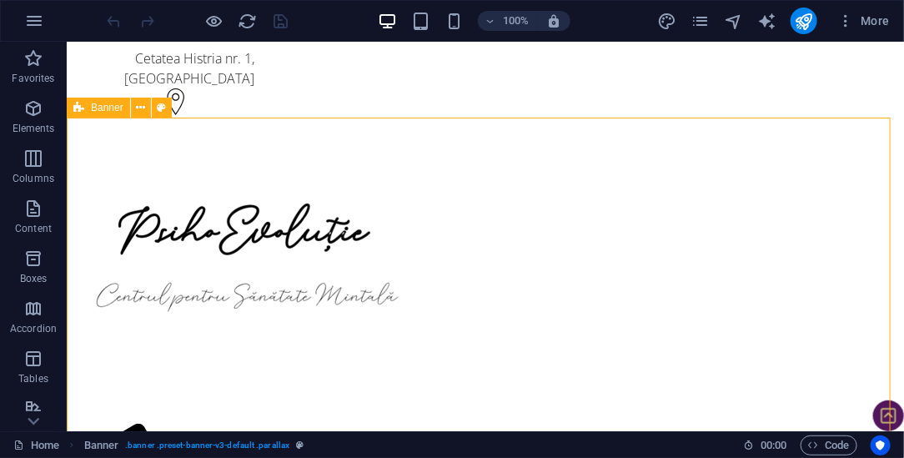
click at [95, 108] on span "Banner" at bounding box center [107, 108] width 33 height 10
click at [742, 23] on icon "navigator" at bounding box center [733, 21] width 19 height 19
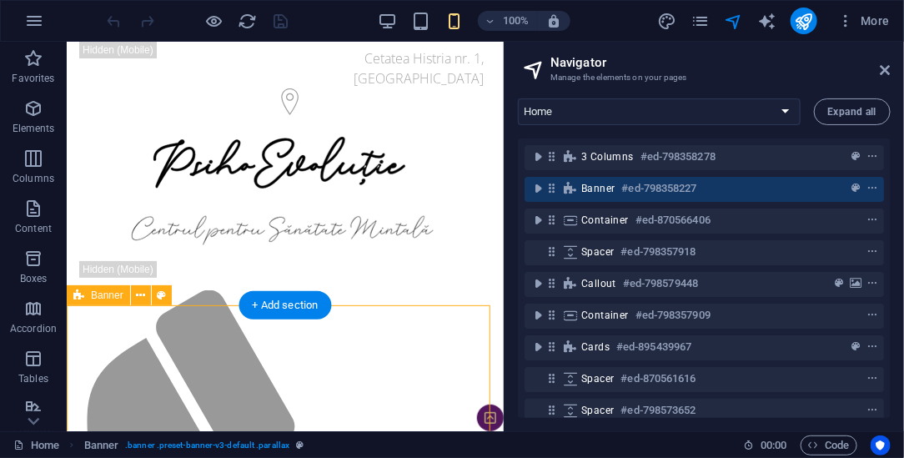
click at [590, 191] on span "Banner" at bounding box center [597, 188] width 33 height 13
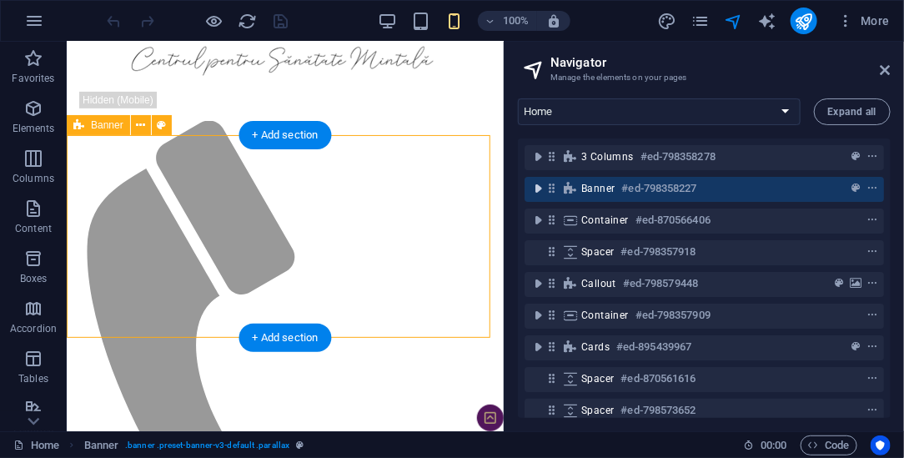
click at [536, 187] on icon "toggle-expand" at bounding box center [538, 188] width 17 height 17
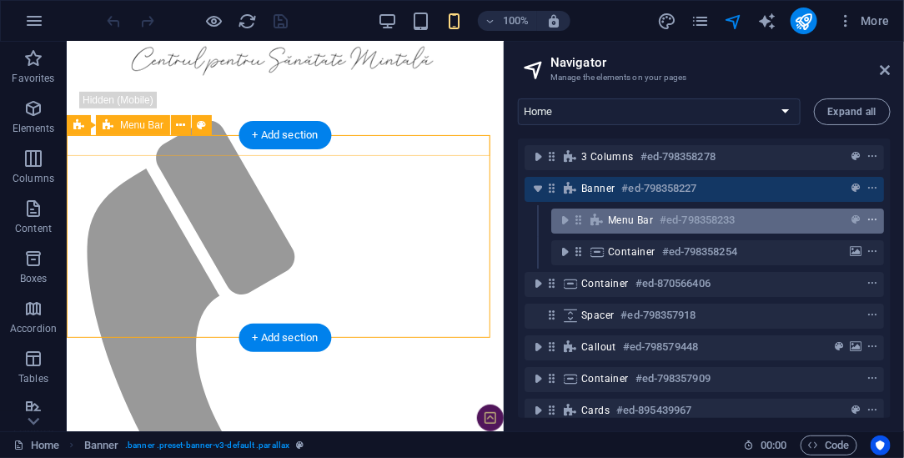
click at [874, 219] on icon "context-menu" at bounding box center [873, 220] width 12 height 12
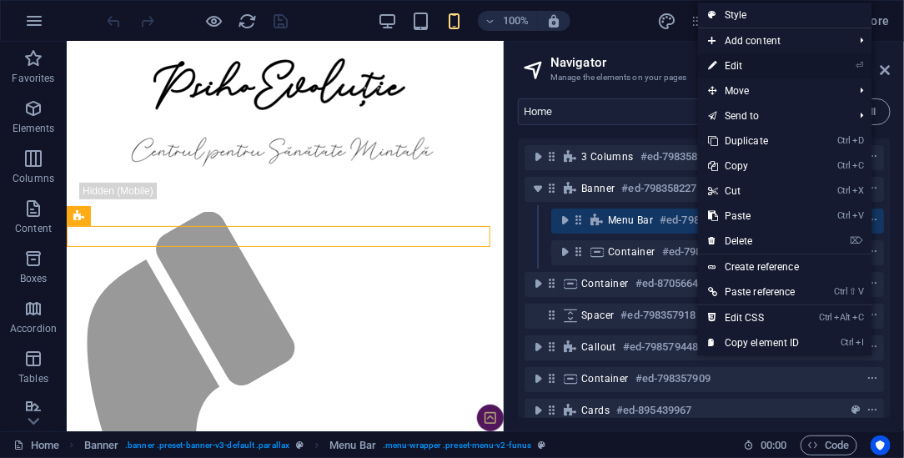
click at [737, 70] on link "⏎ Edit" at bounding box center [754, 65] width 112 height 25
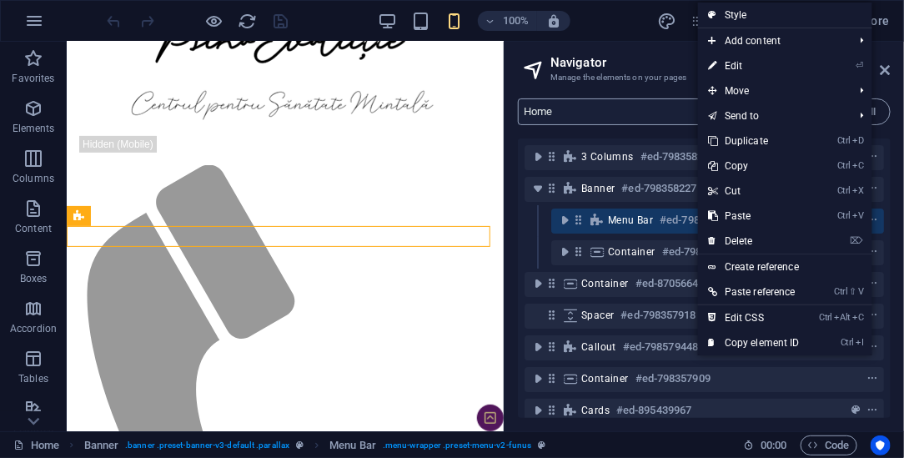
select select "vw"
select select "header"
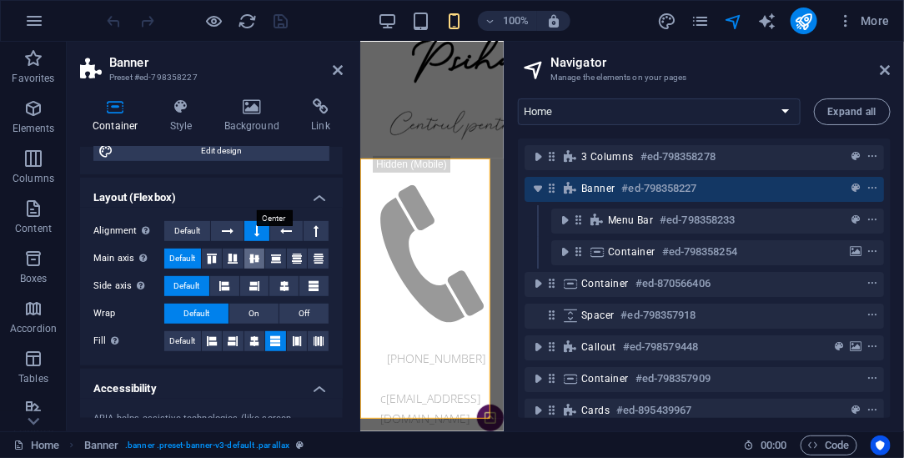
scroll to position [185, 0]
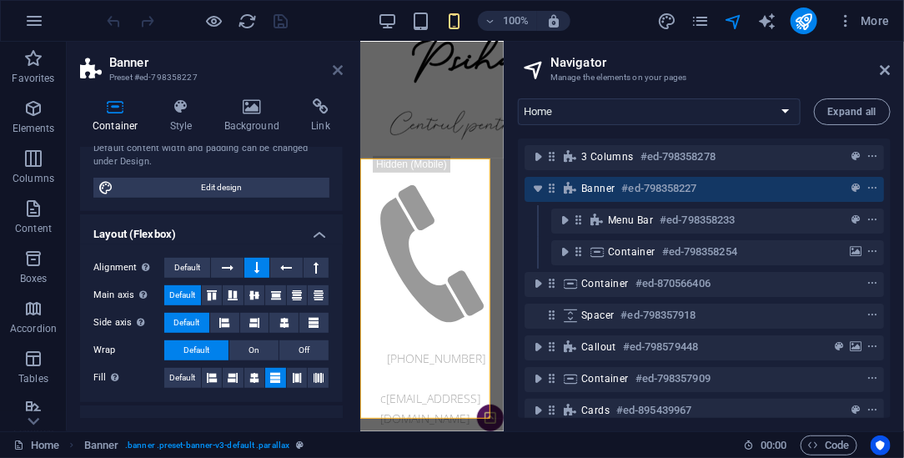
drag, startPoint x: 341, startPoint y: 72, endPoint x: 275, endPoint y: 29, distance: 78.4
click at [342, 71] on icon at bounding box center [338, 69] width 10 height 13
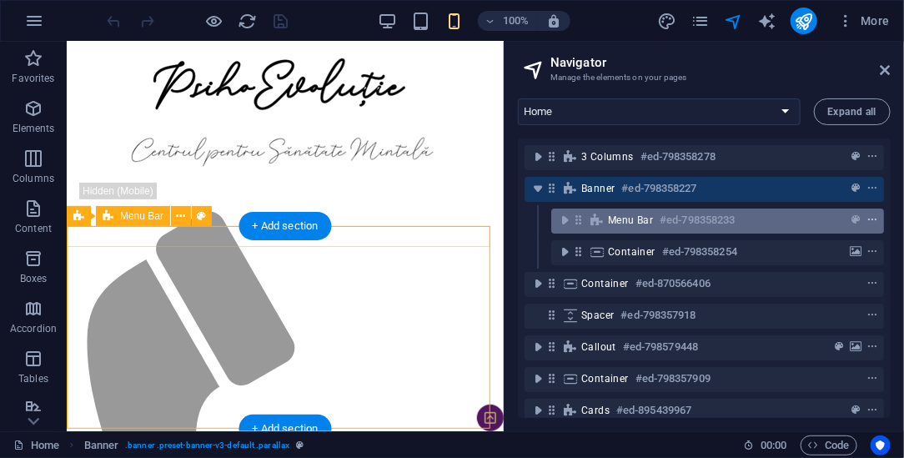
click at [869, 219] on icon "context-menu" at bounding box center [873, 220] width 12 height 12
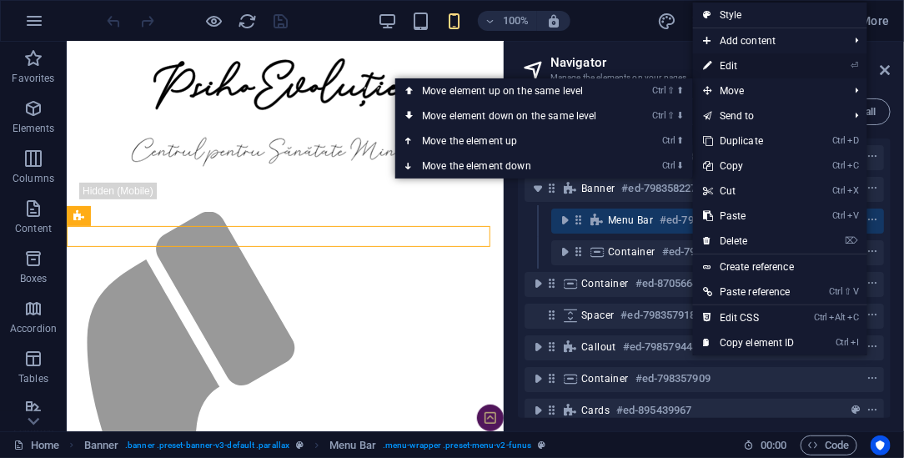
click at [745, 68] on link "⏎ Edit" at bounding box center [749, 65] width 112 height 25
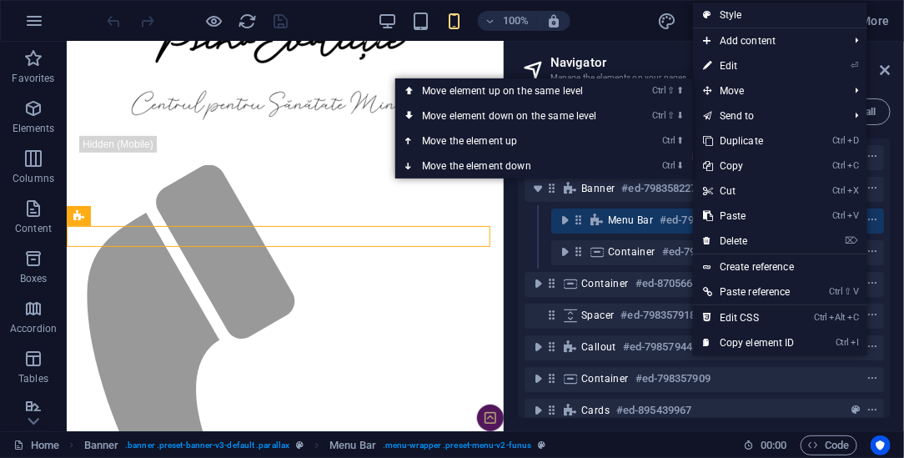
select select "vw"
select select "header"
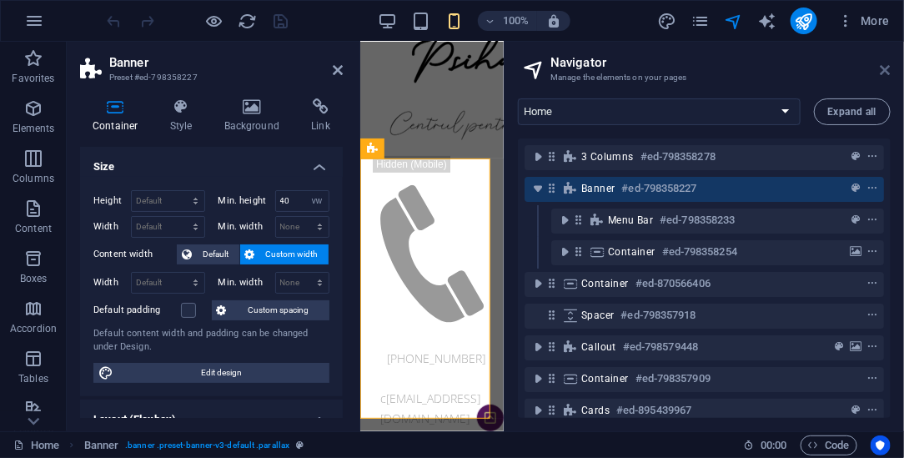
click at [889, 68] on icon at bounding box center [886, 69] width 10 height 13
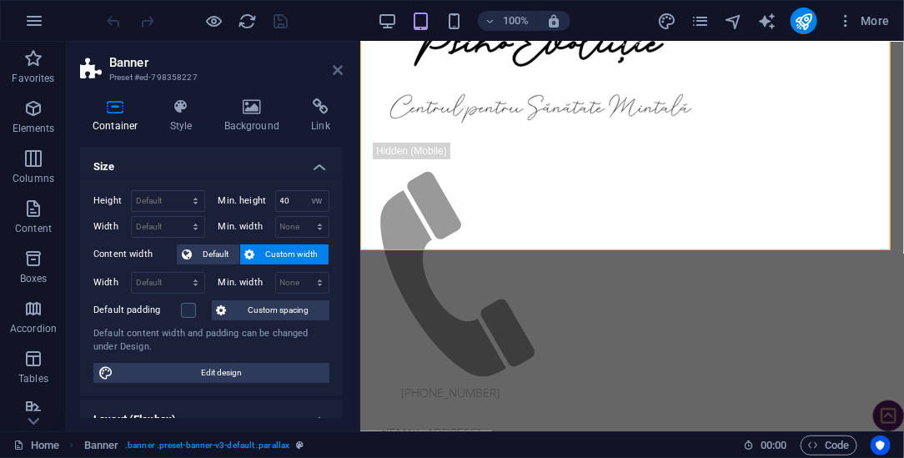
drag, startPoint x: 335, startPoint y: 69, endPoint x: 266, endPoint y: 34, distance: 77.6
click at [334, 69] on icon at bounding box center [338, 69] width 10 height 13
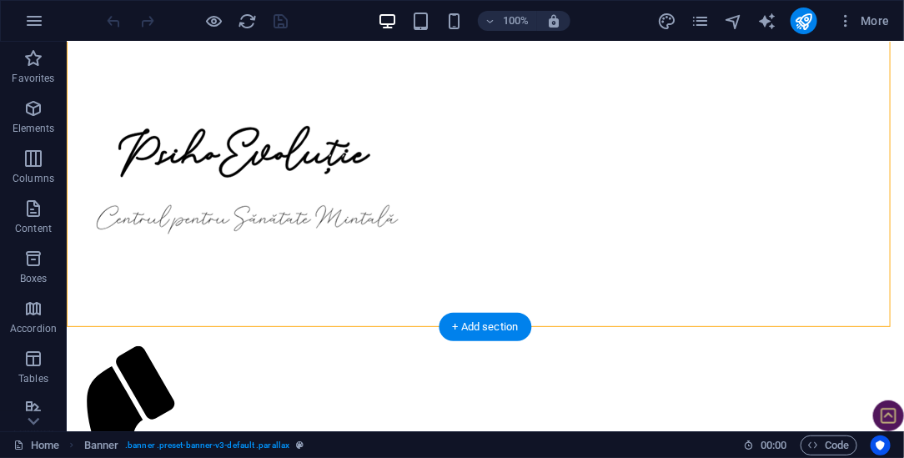
scroll to position [0, 0]
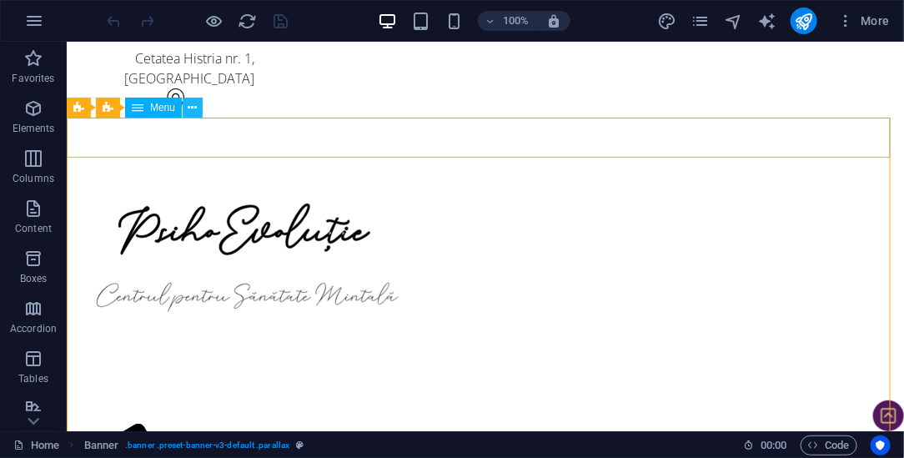
click at [197, 109] on icon at bounding box center [192, 108] width 9 height 18
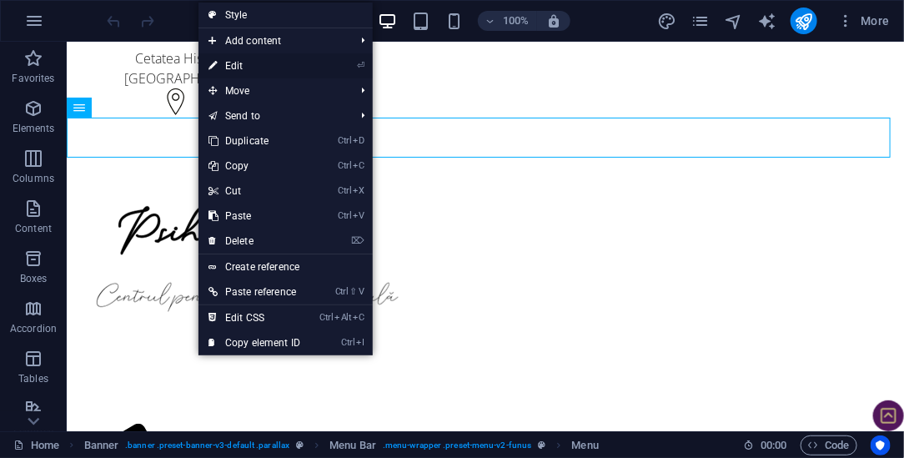
click at [248, 68] on link "⏎ Edit" at bounding box center [254, 65] width 112 height 25
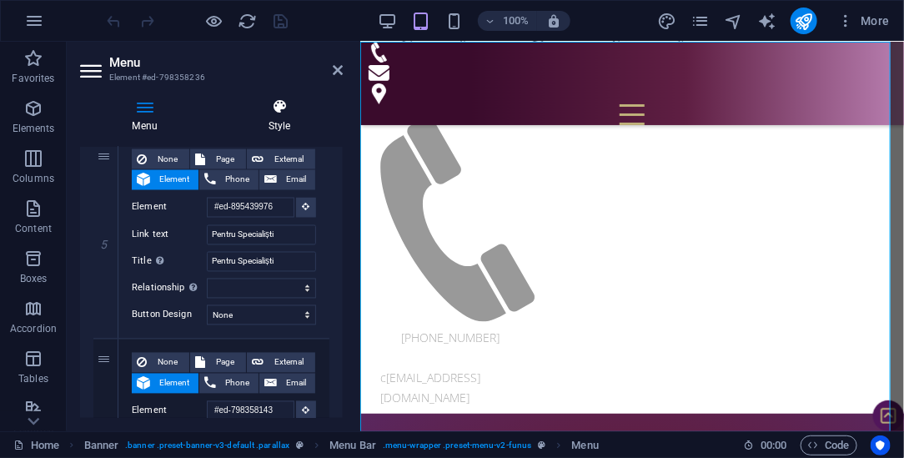
scroll to position [178, 0]
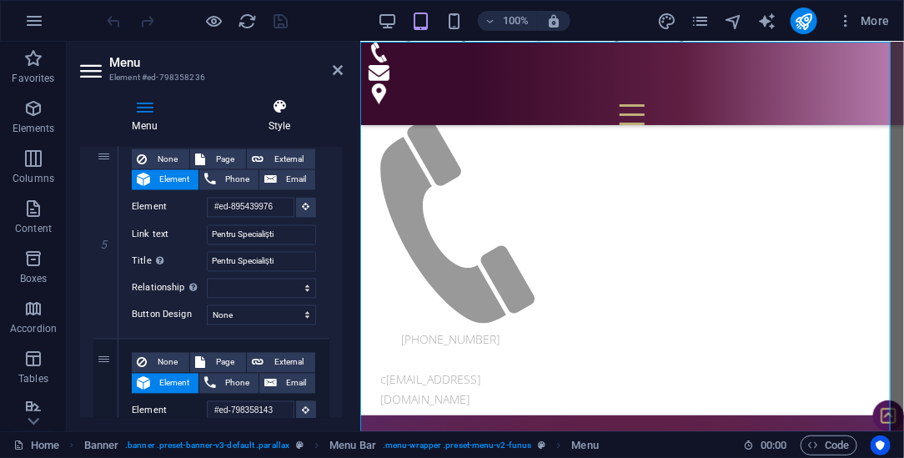
click at [284, 115] on h4 "Style" at bounding box center [279, 115] width 127 height 35
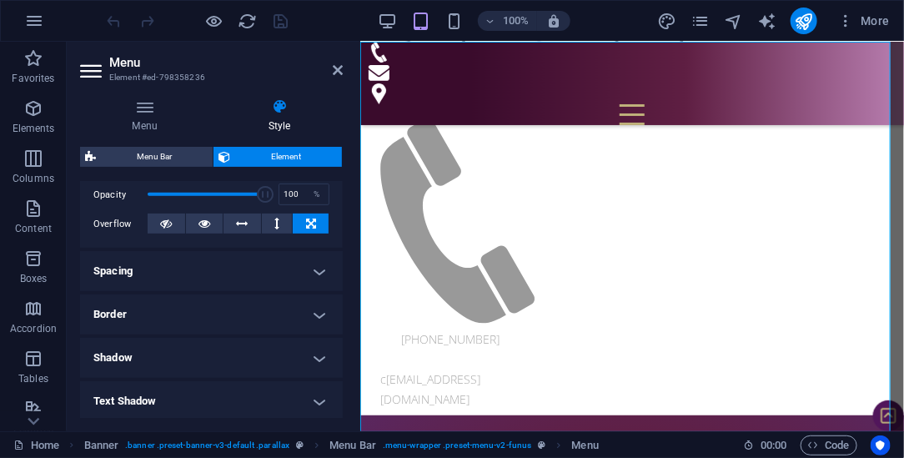
scroll to position [278, 0]
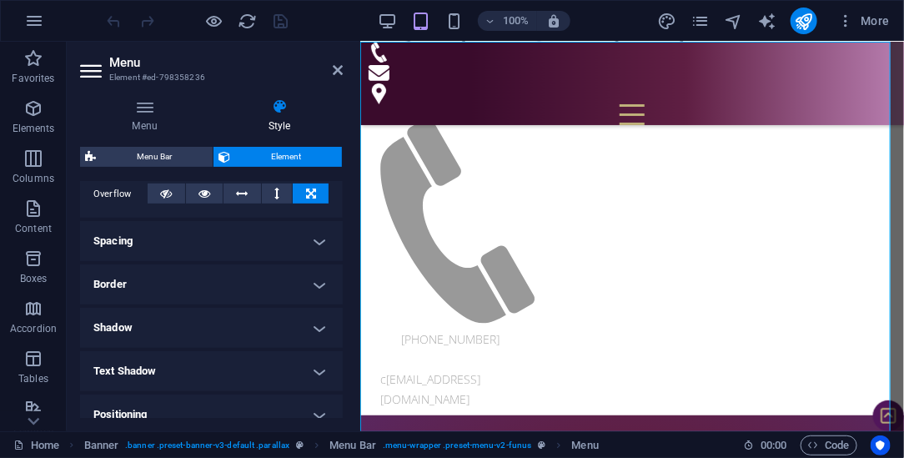
click at [156, 246] on h4 "Spacing" at bounding box center [211, 241] width 263 height 40
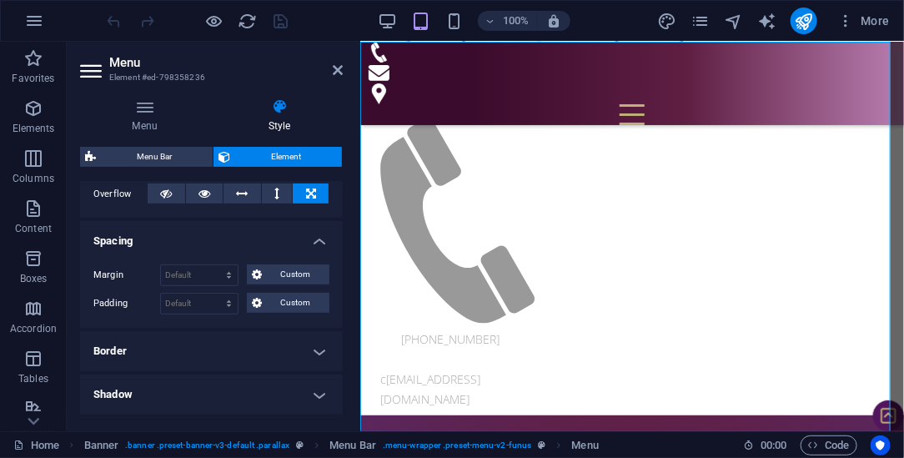
scroll to position [370, 0]
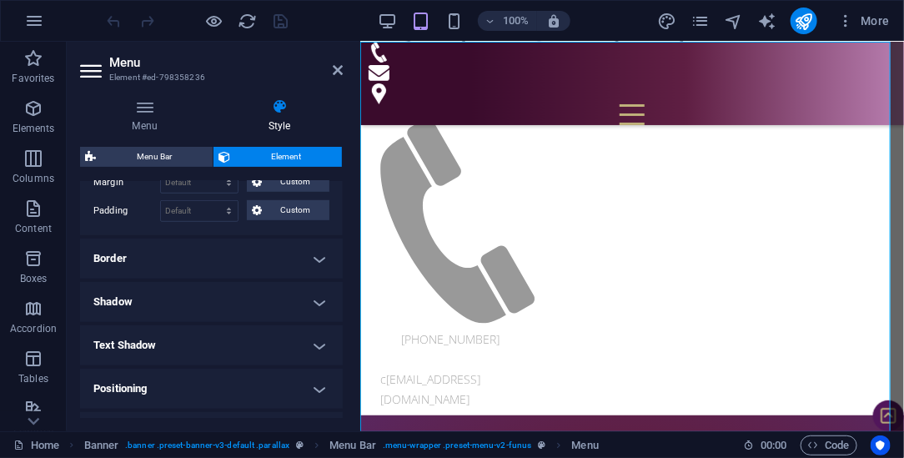
click at [211, 249] on h4 "Border" at bounding box center [211, 259] width 263 height 40
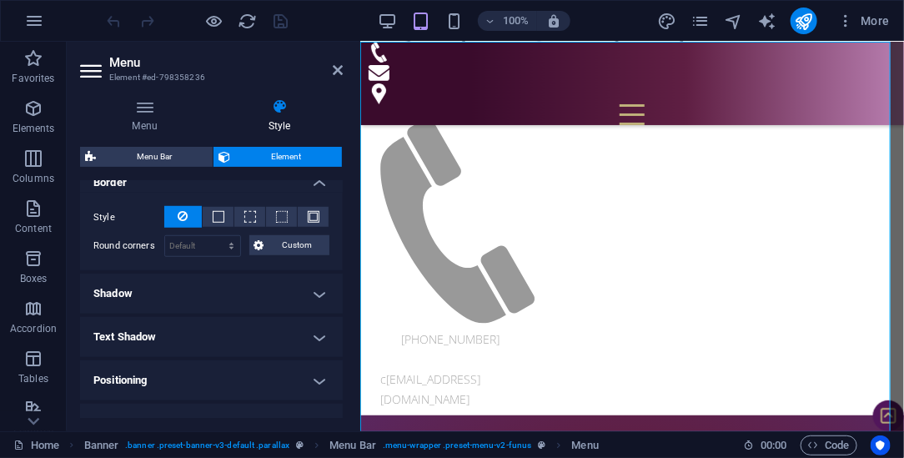
scroll to position [463, 0]
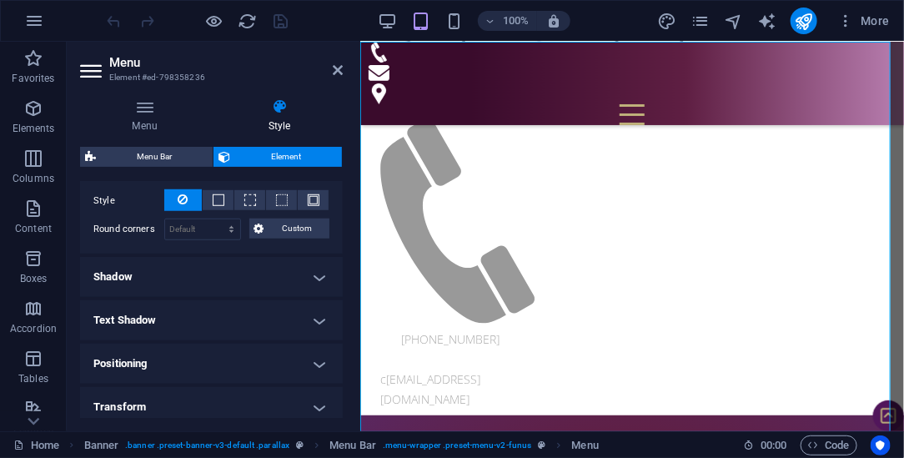
click at [147, 273] on h4 "Shadow" at bounding box center [211, 277] width 263 height 40
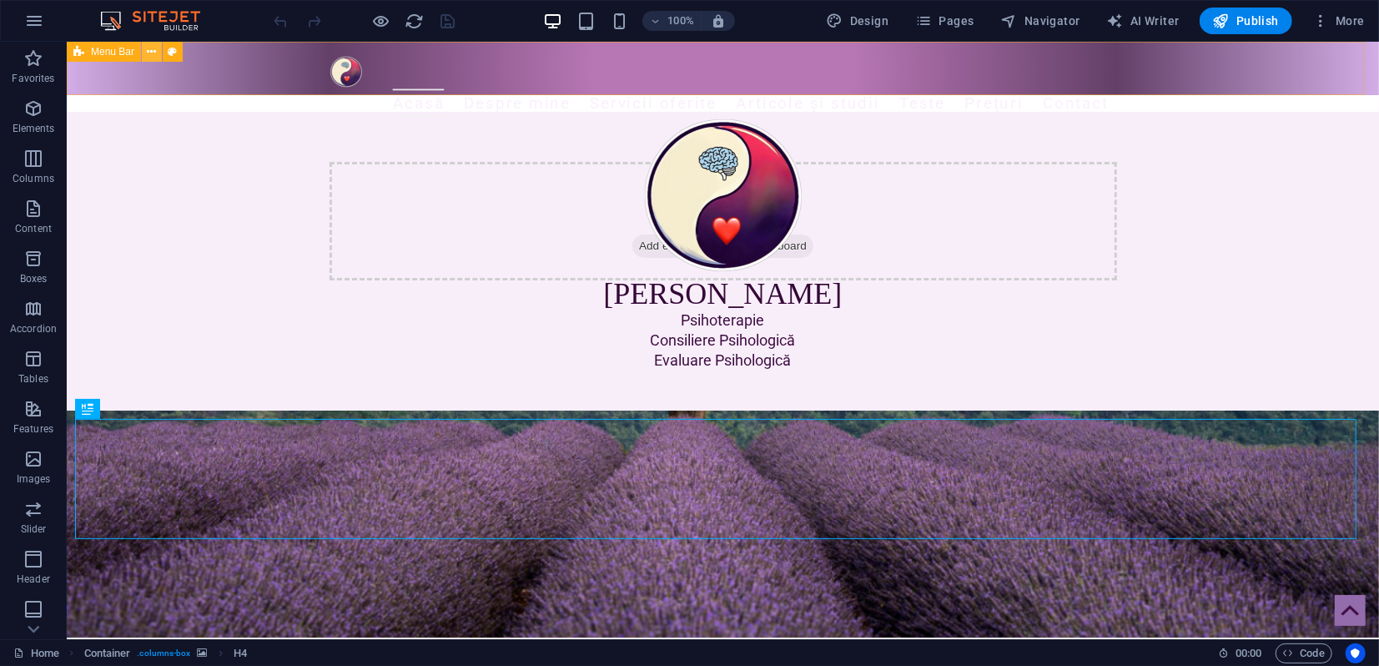
click at [153, 50] on icon at bounding box center [152, 52] width 9 height 18
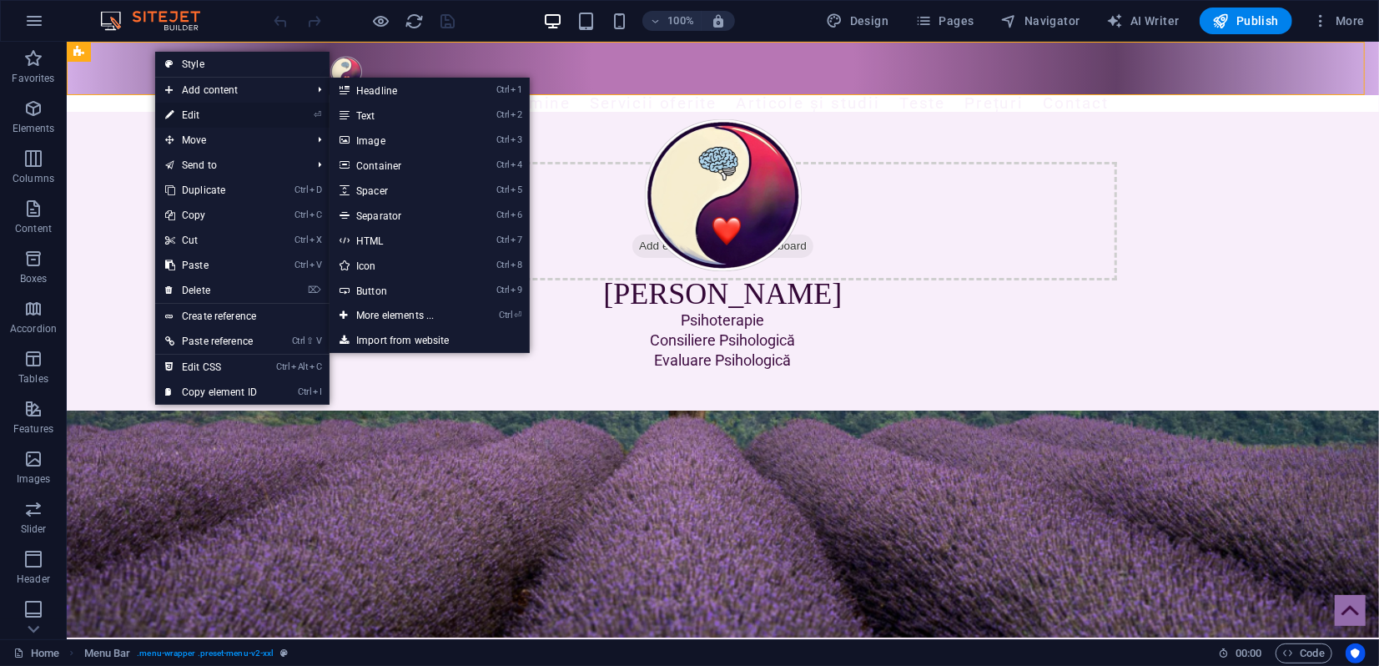
click at [183, 114] on link "⏎ Edit" at bounding box center [211, 115] width 112 height 25
select select "rem"
select select "preset-menu-v2-xxl"
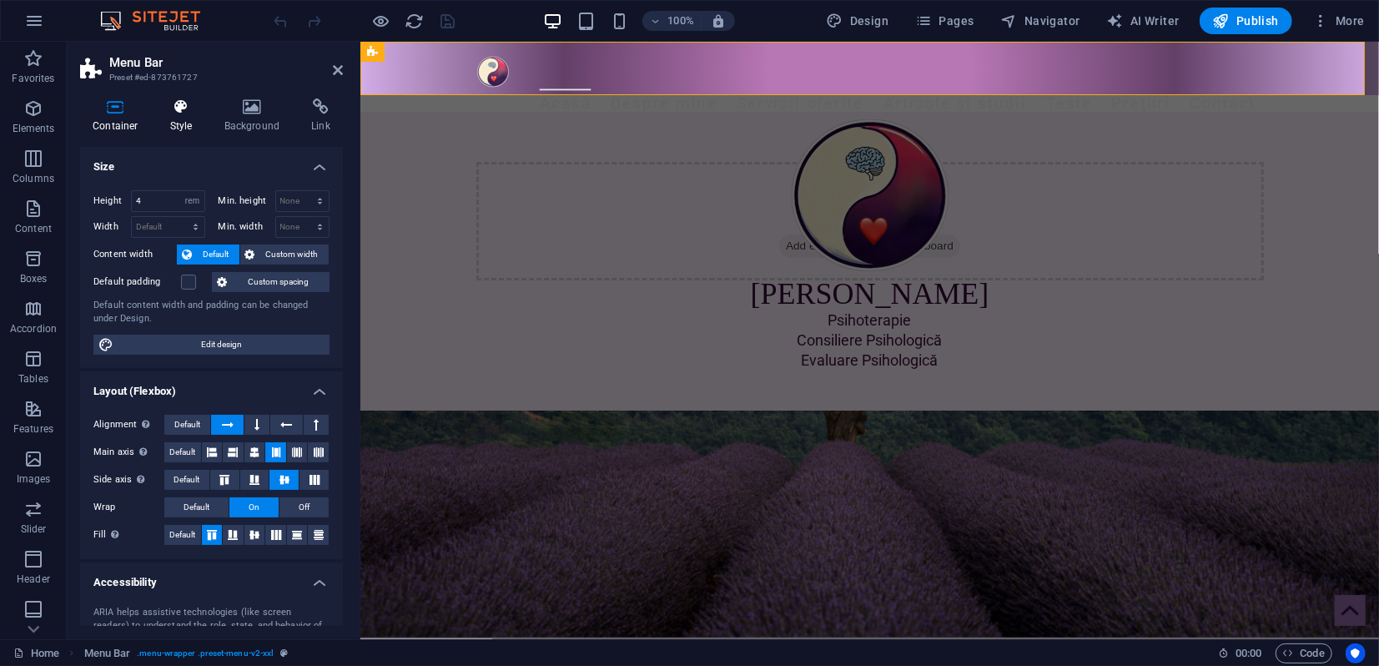
click at [176, 113] on icon at bounding box center [182, 106] width 48 height 17
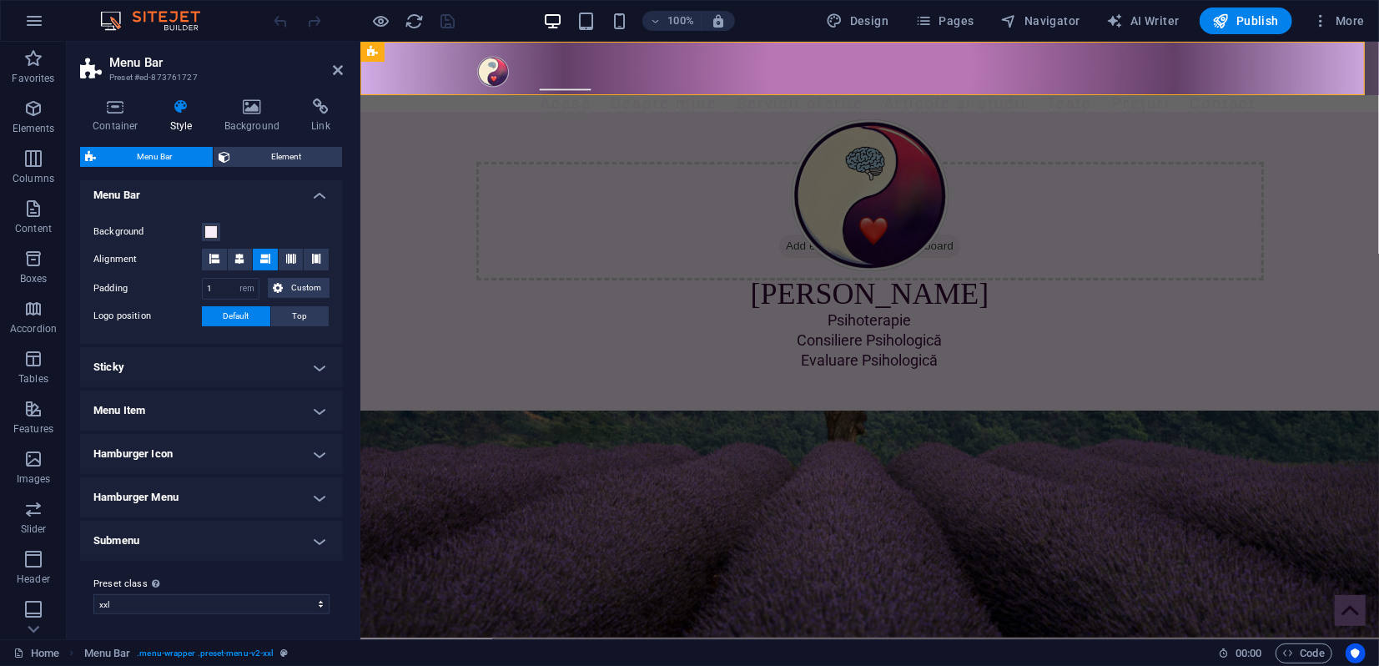
scroll to position [197, 0]
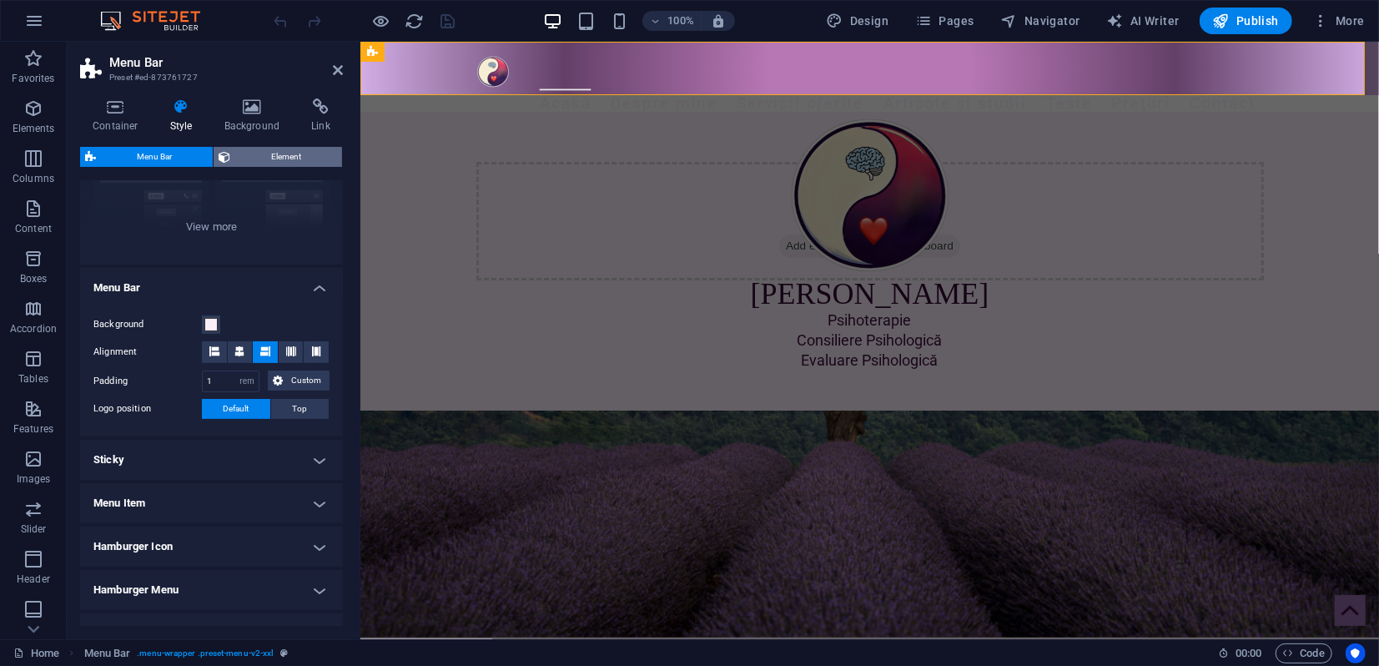
click at [266, 161] on span "Element" at bounding box center [286, 157] width 102 height 20
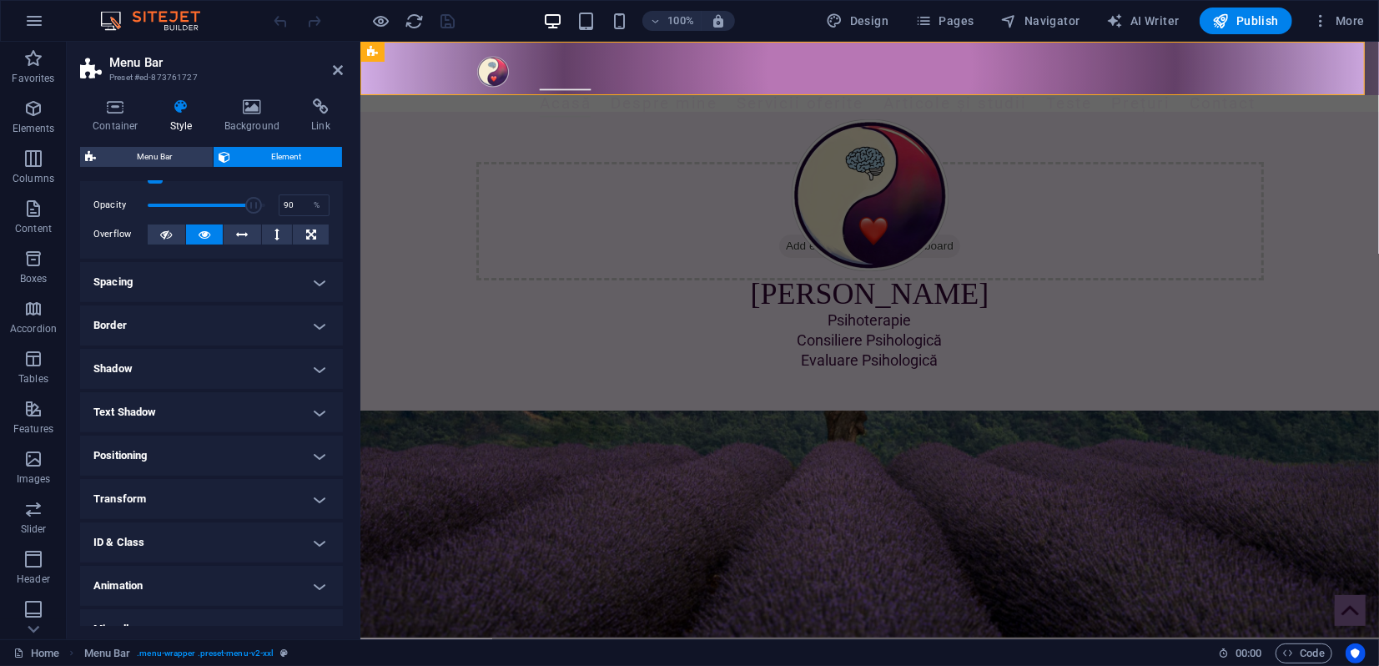
scroll to position [81, 0]
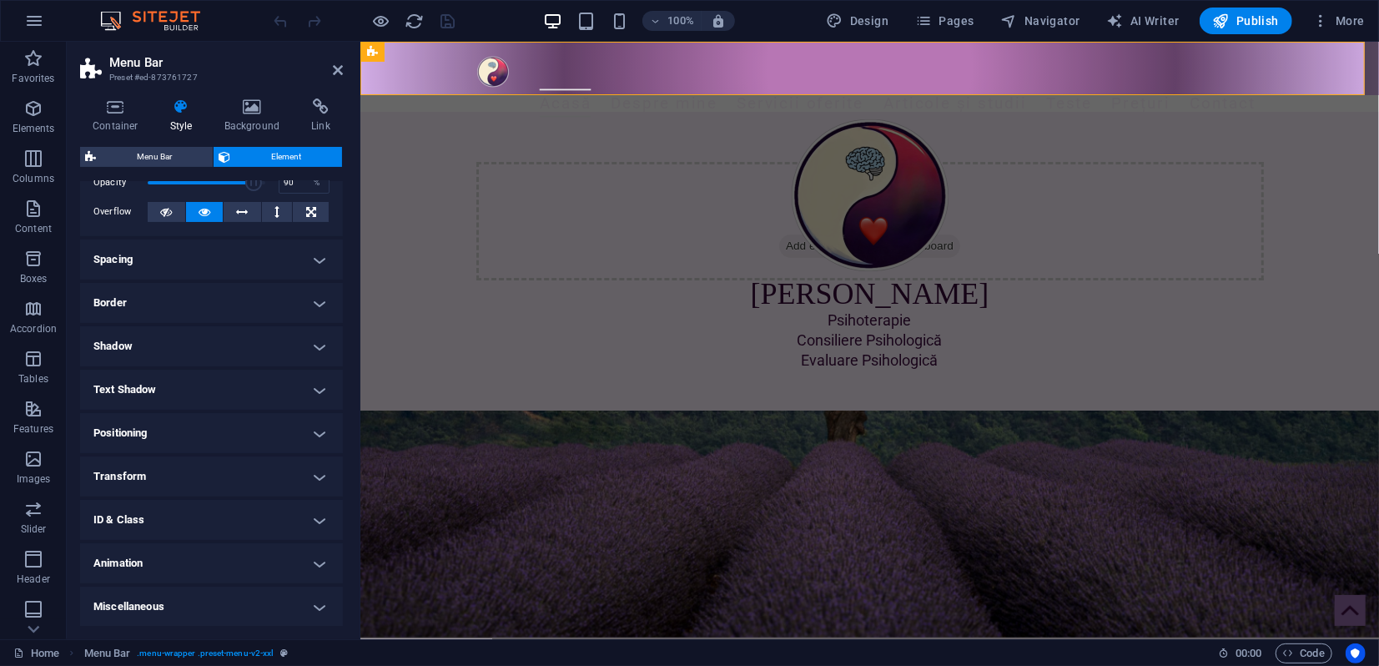
click at [244, 563] on h4 "Animation" at bounding box center [211, 563] width 263 height 40
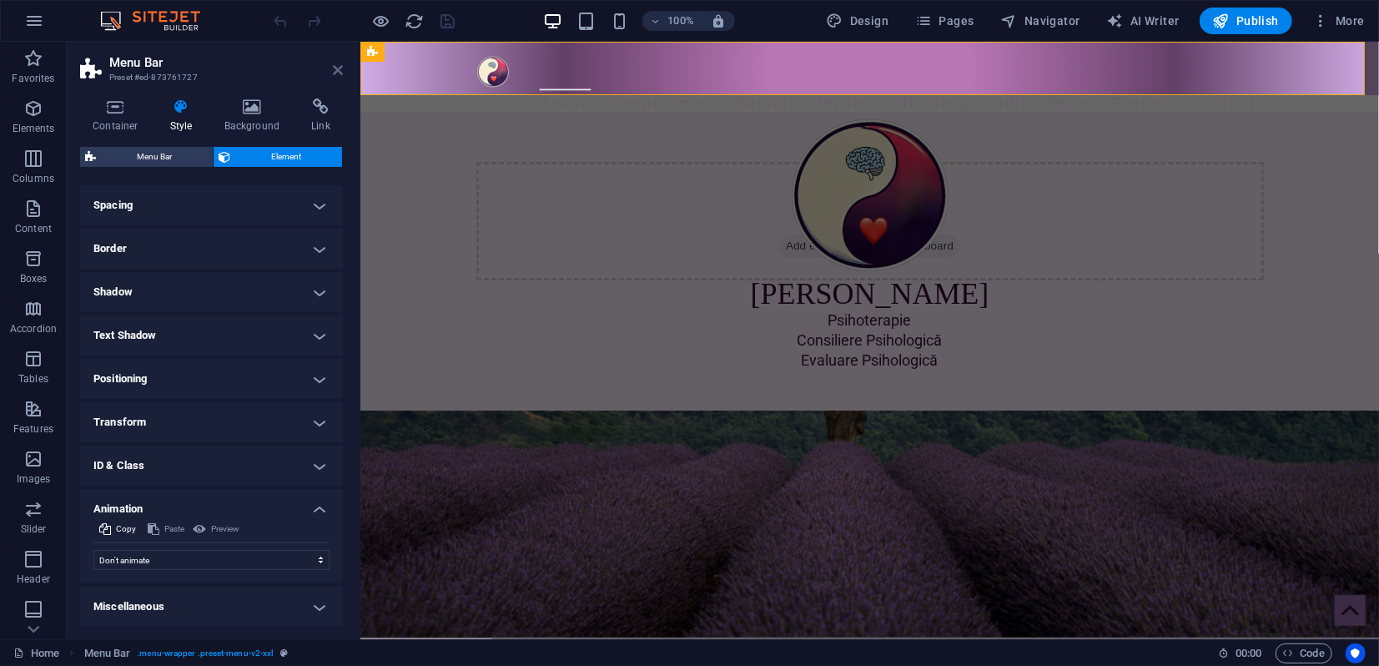
click at [334, 67] on icon at bounding box center [338, 69] width 10 height 13
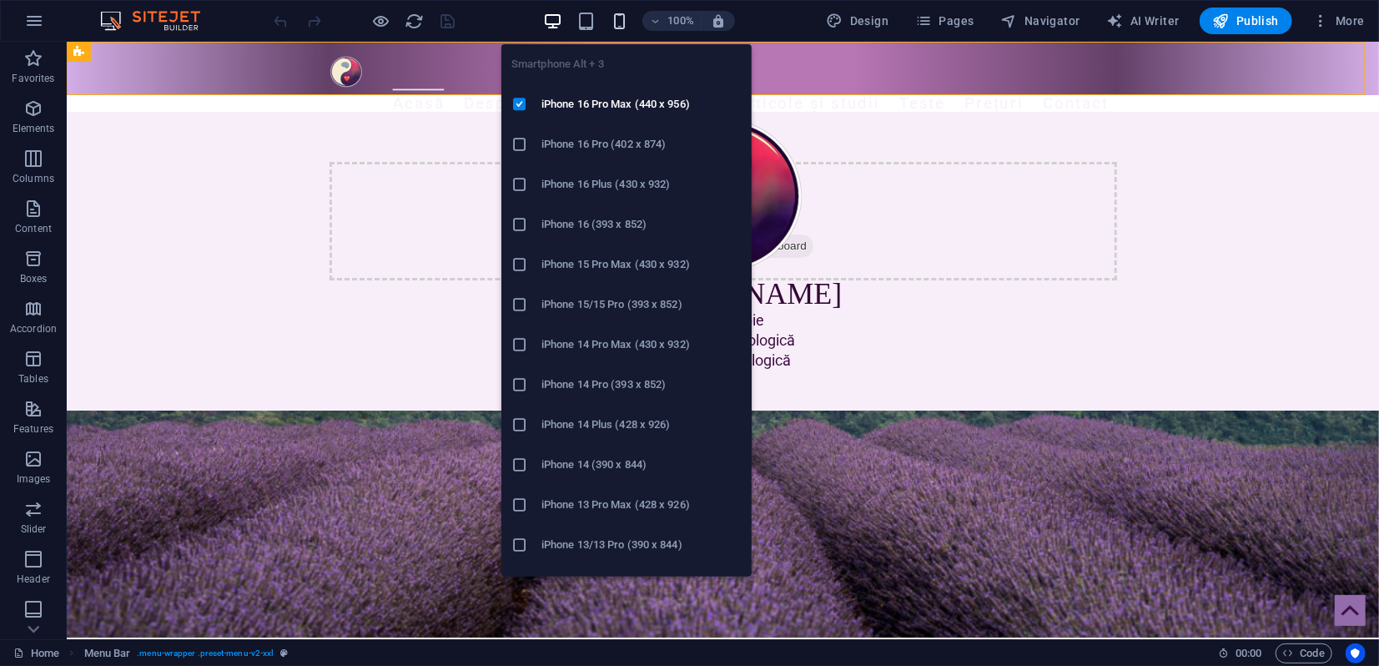
click at [626, 22] on icon "button" at bounding box center [619, 21] width 19 height 19
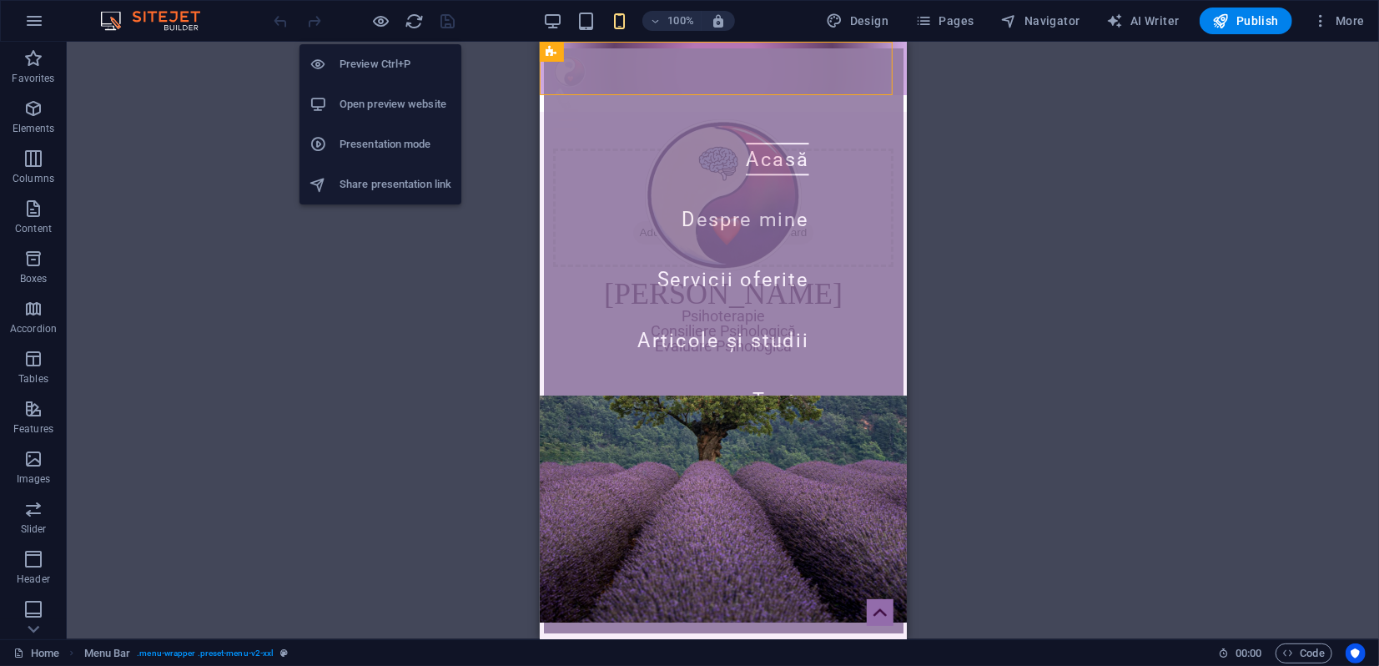
click at [365, 153] on h6 "Presentation mode" at bounding box center [395, 144] width 112 height 20
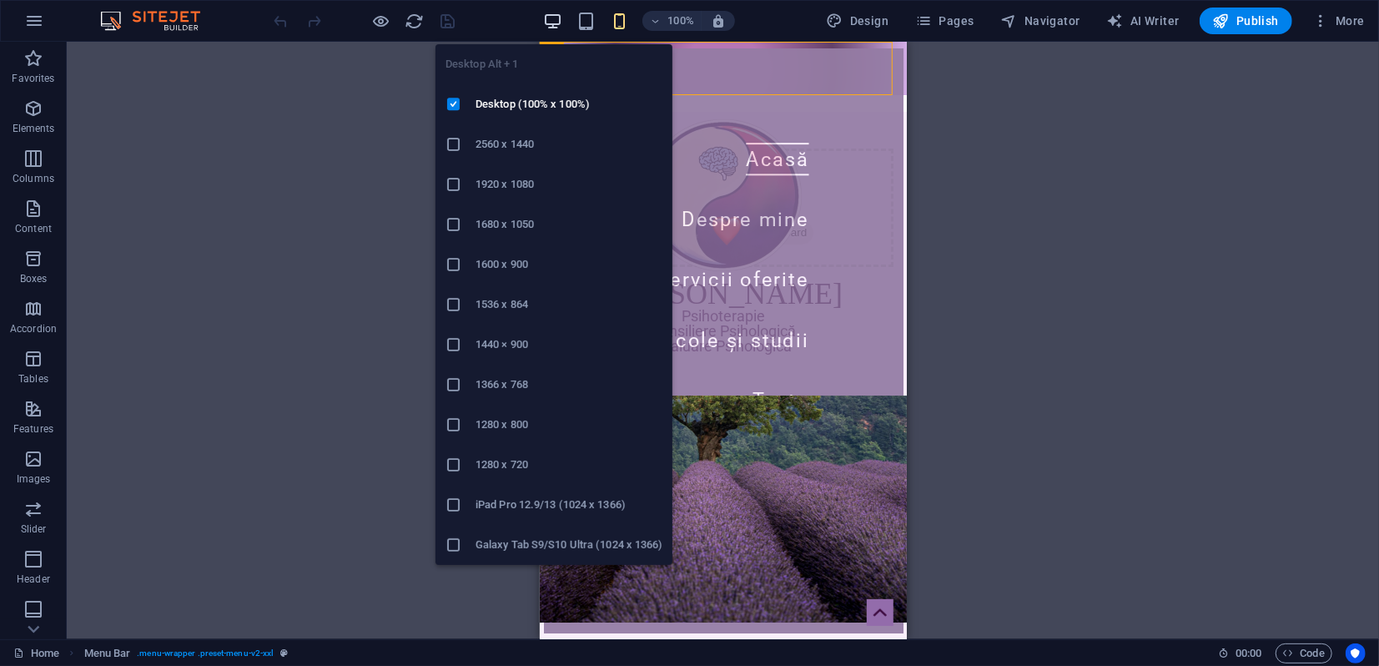
click at [558, 21] on icon "button" at bounding box center [552, 21] width 19 height 19
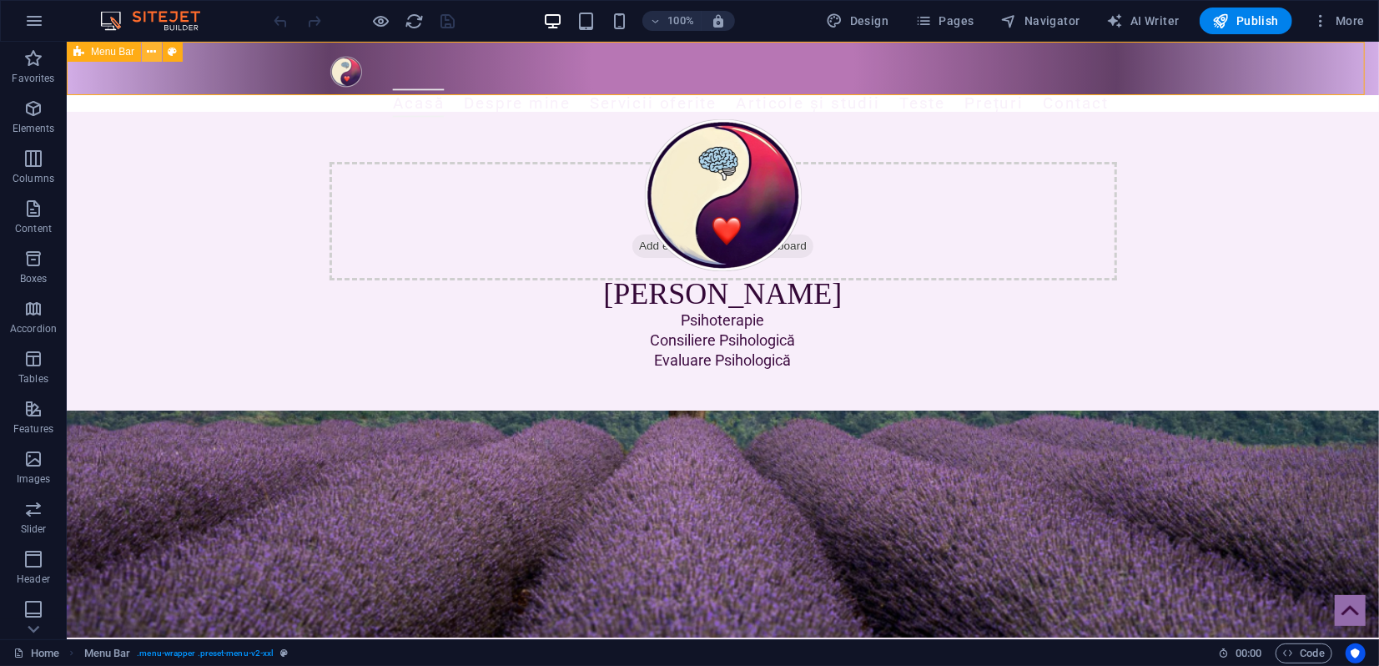
click at [152, 52] on icon at bounding box center [152, 52] width 9 height 18
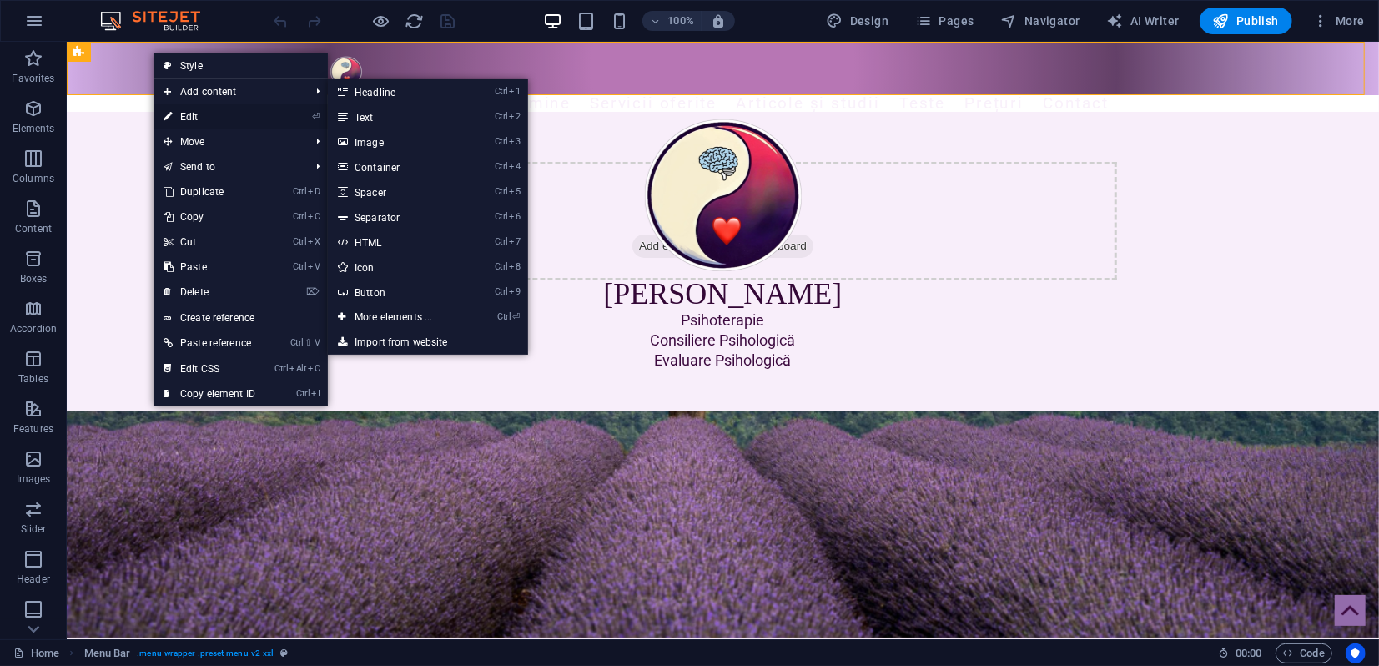
click at [195, 114] on link "⏎ Edit" at bounding box center [209, 116] width 112 height 25
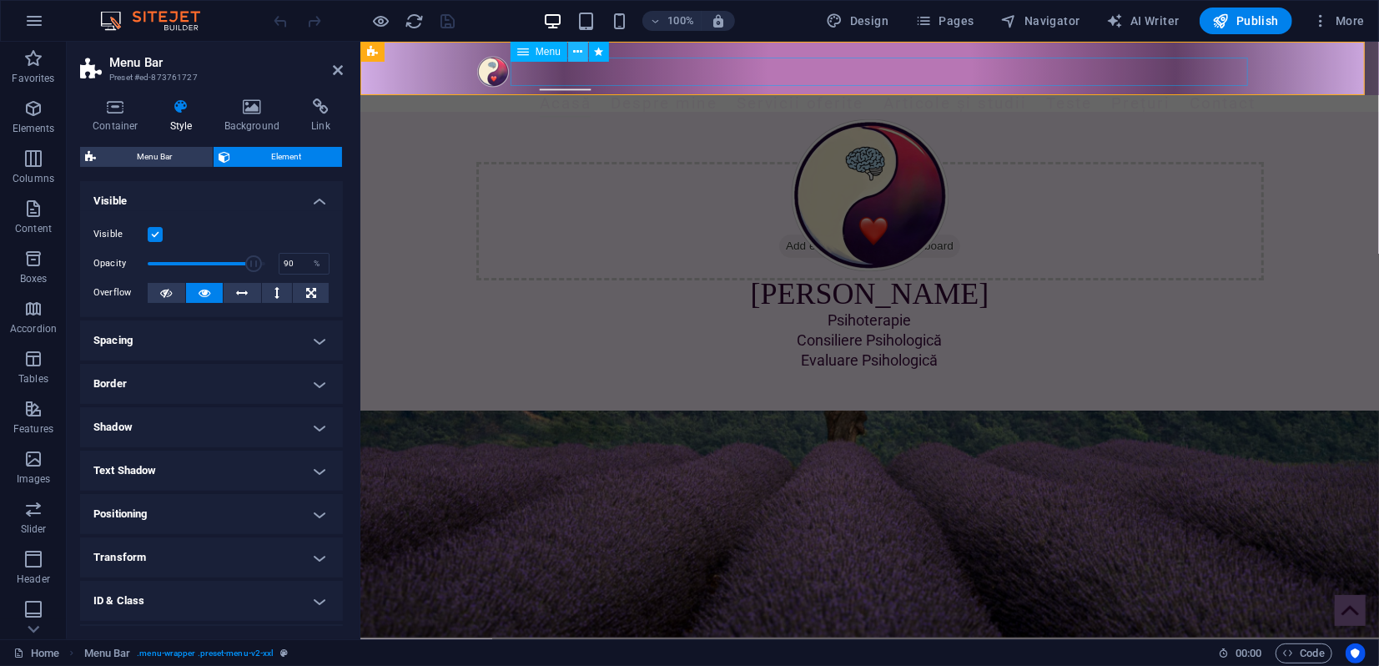
click at [576, 52] on icon at bounding box center [577, 52] width 9 height 18
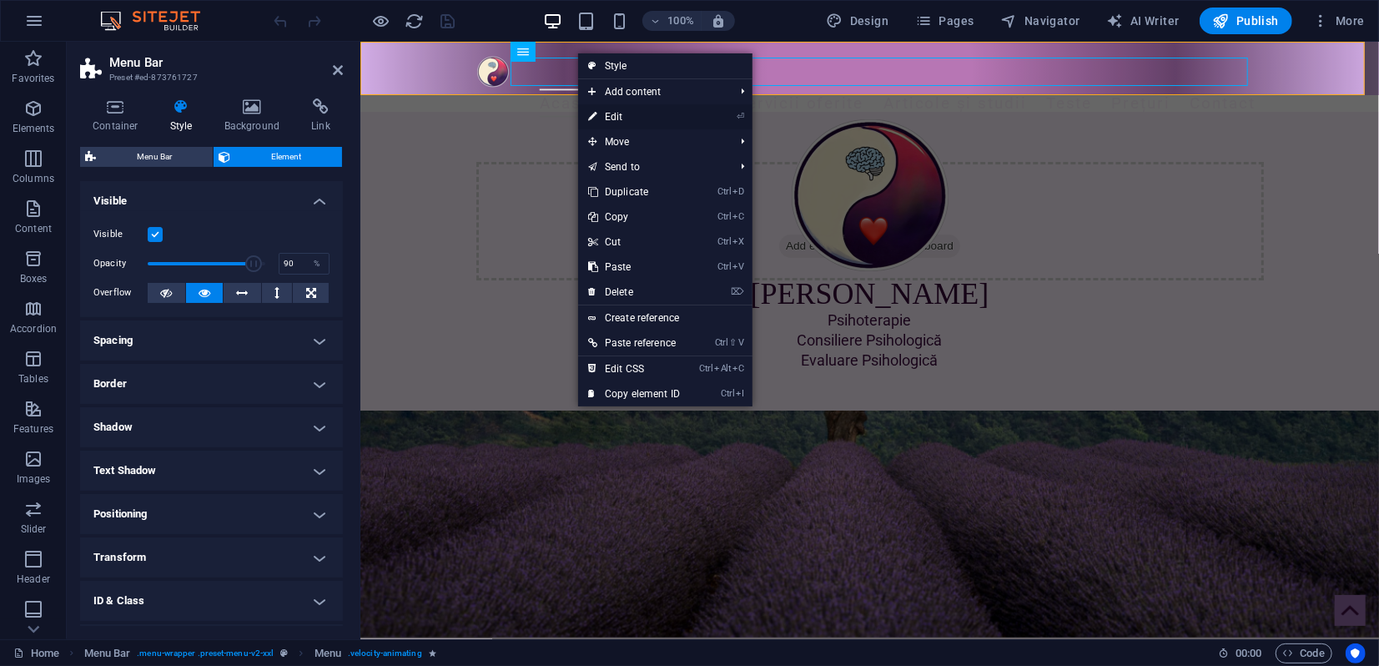
click at [611, 118] on link "⏎ Edit" at bounding box center [634, 116] width 112 height 25
select select "2"
select select
select select "3"
select select
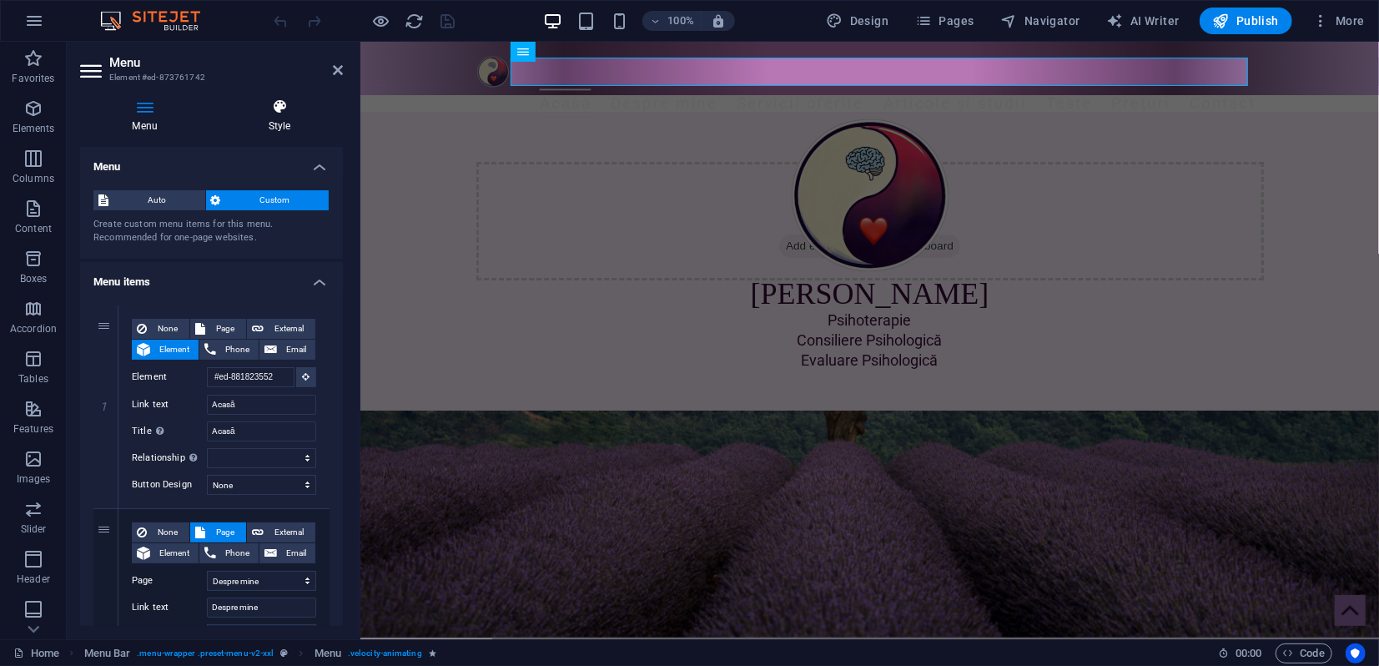
click at [288, 111] on icon at bounding box center [279, 106] width 127 height 17
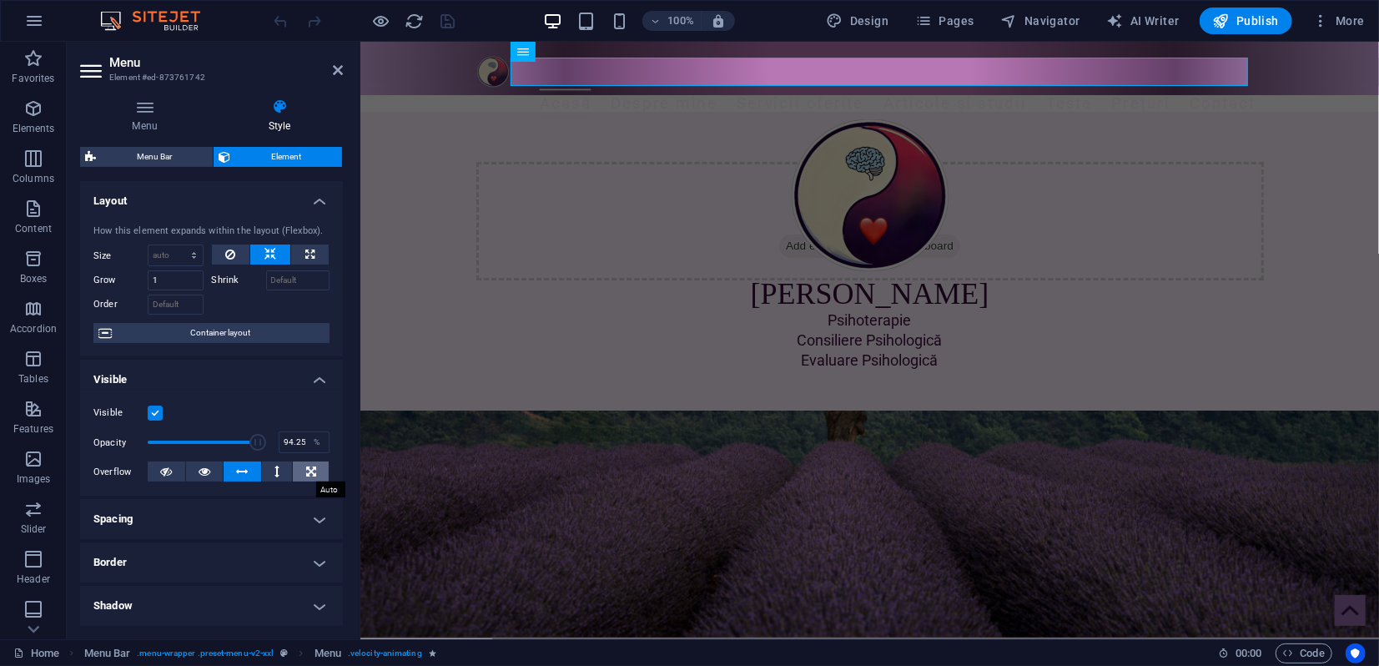
click at [310, 474] on icon at bounding box center [311, 471] width 10 height 20
click at [136, 520] on h4 "Spacing" at bounding box center [211, 519] width 263 height 40
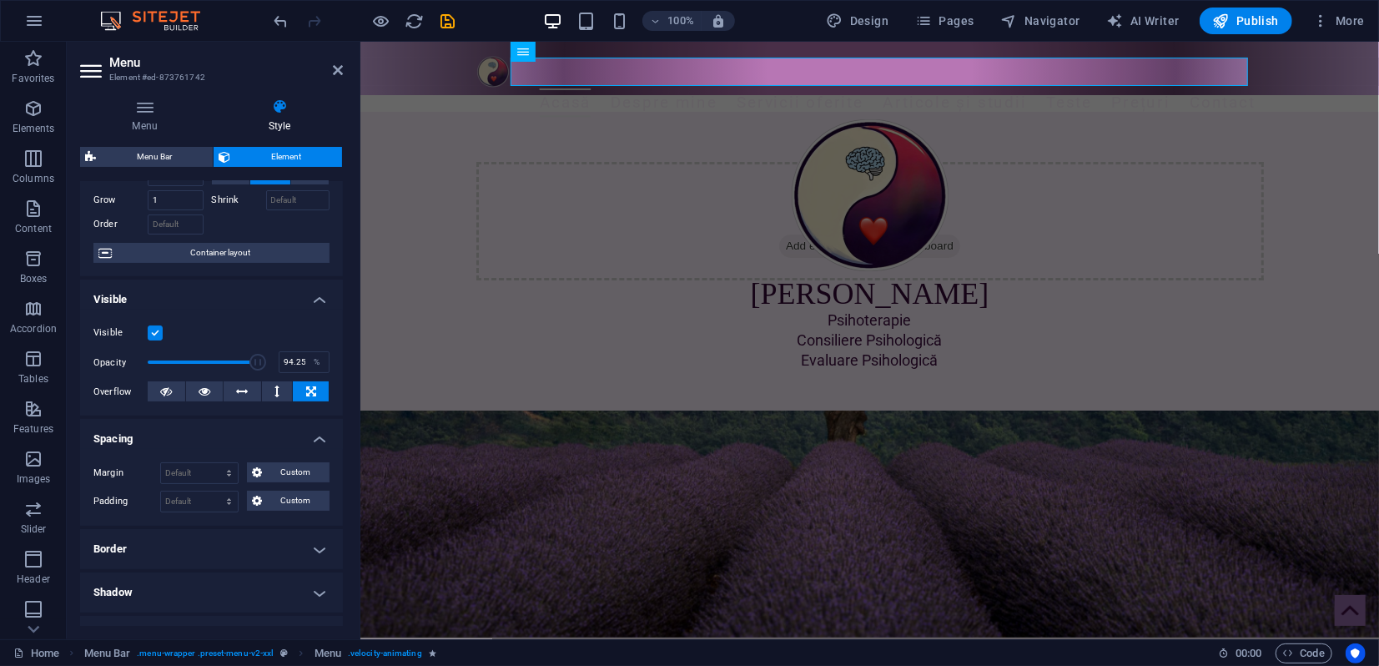
scroll to position [185, 0]
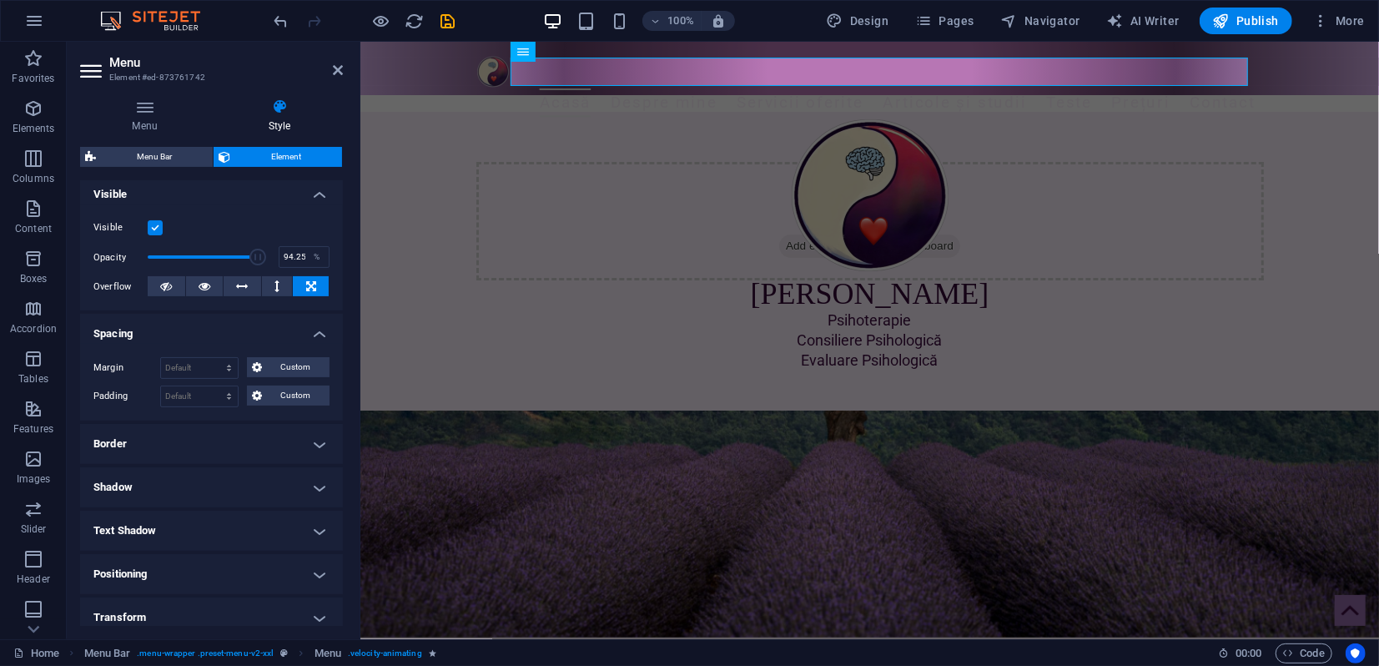
click at [133, 445] on h4 "Border" at bounding box center [211, 444] width 263 height 40
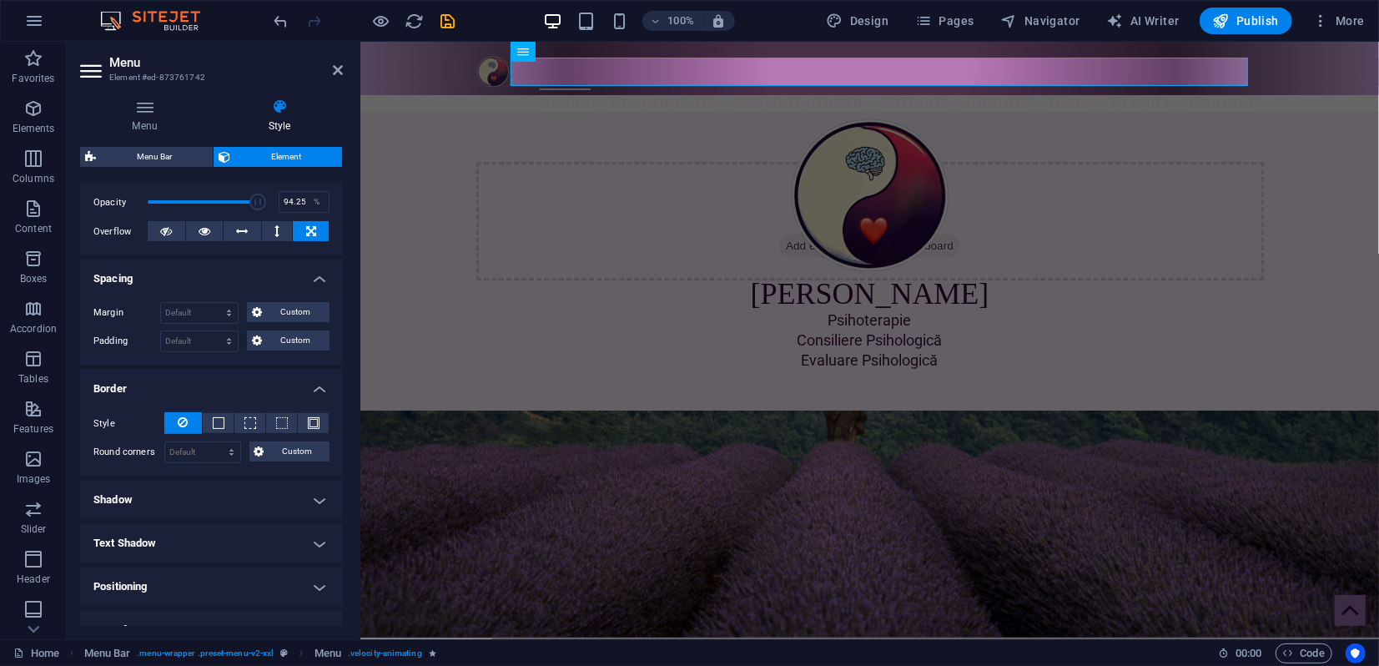
scroll to position [263, 0]
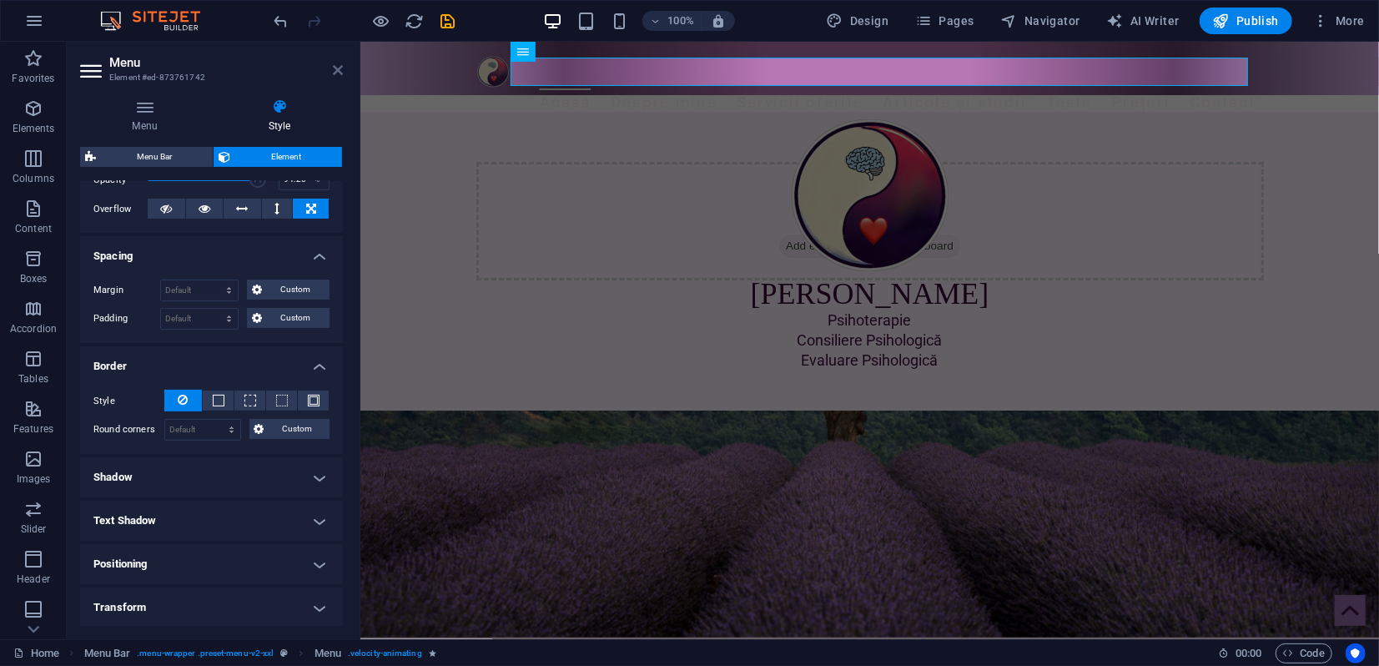
click at [335, 73] on icon at bounding box center [338, 69] width 10 height 13
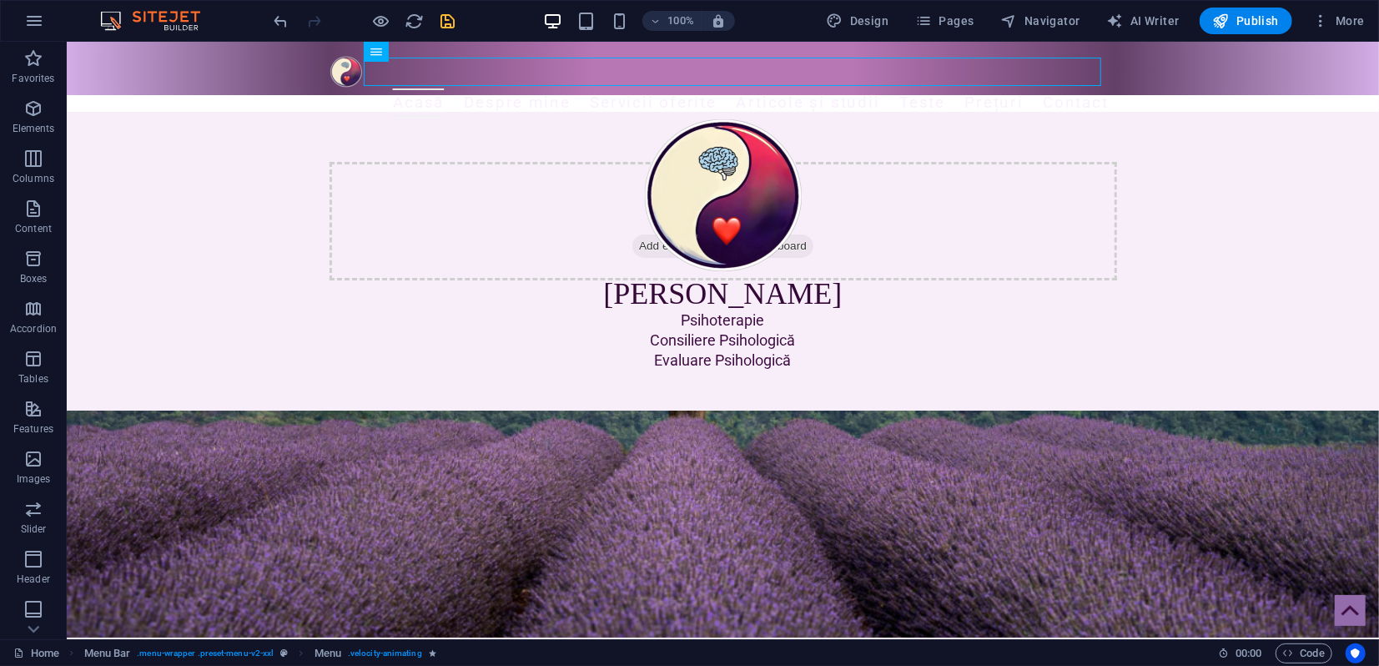
click at [451, 21] on icon "save" at bounding box center [448, 21] width 19 height 19
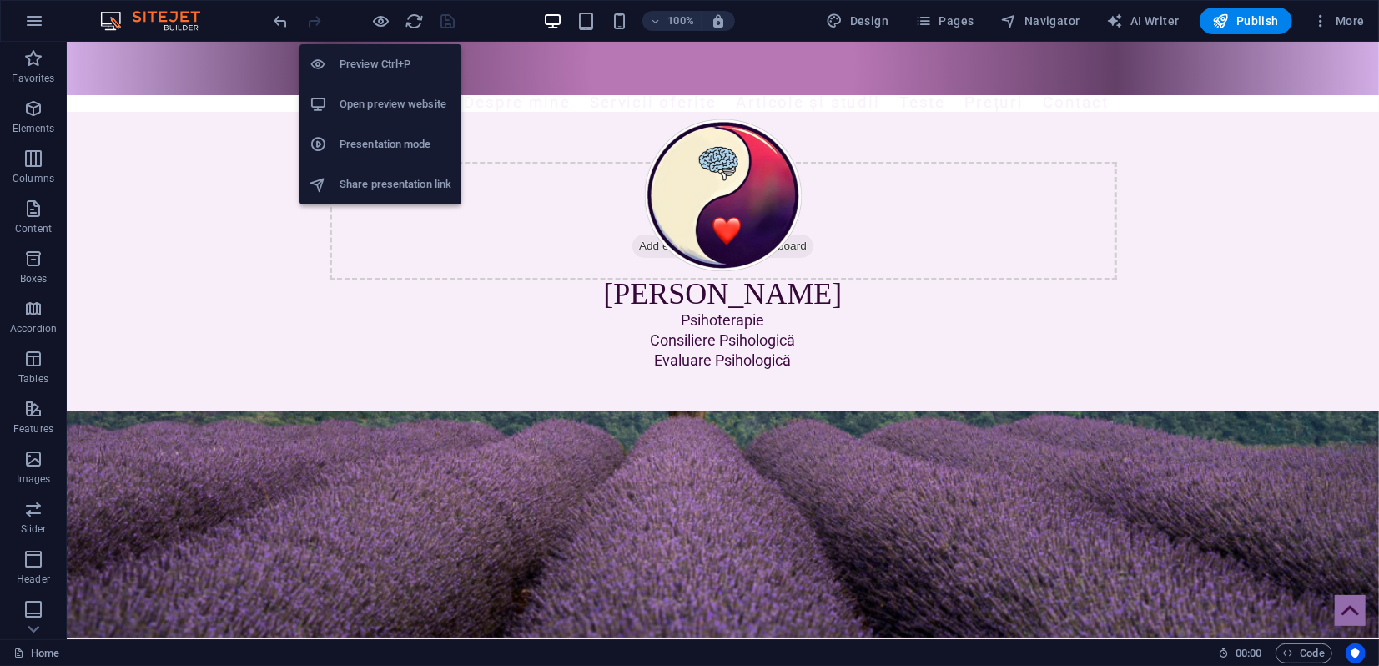
click at [359, 153] on h6 "Presentation mode" at bounding box center [395, 144] width 112 height 20
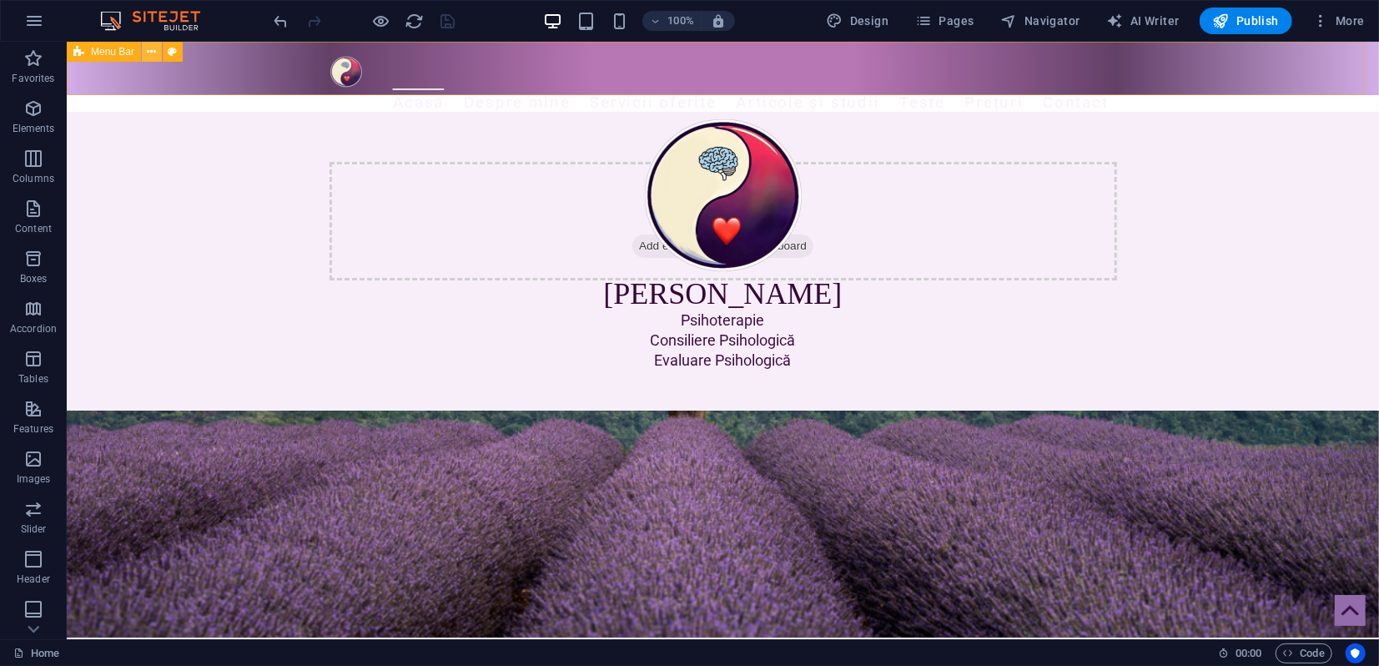
click at [159, 54] on button at bounding box center [152, 52] width 20 height 20
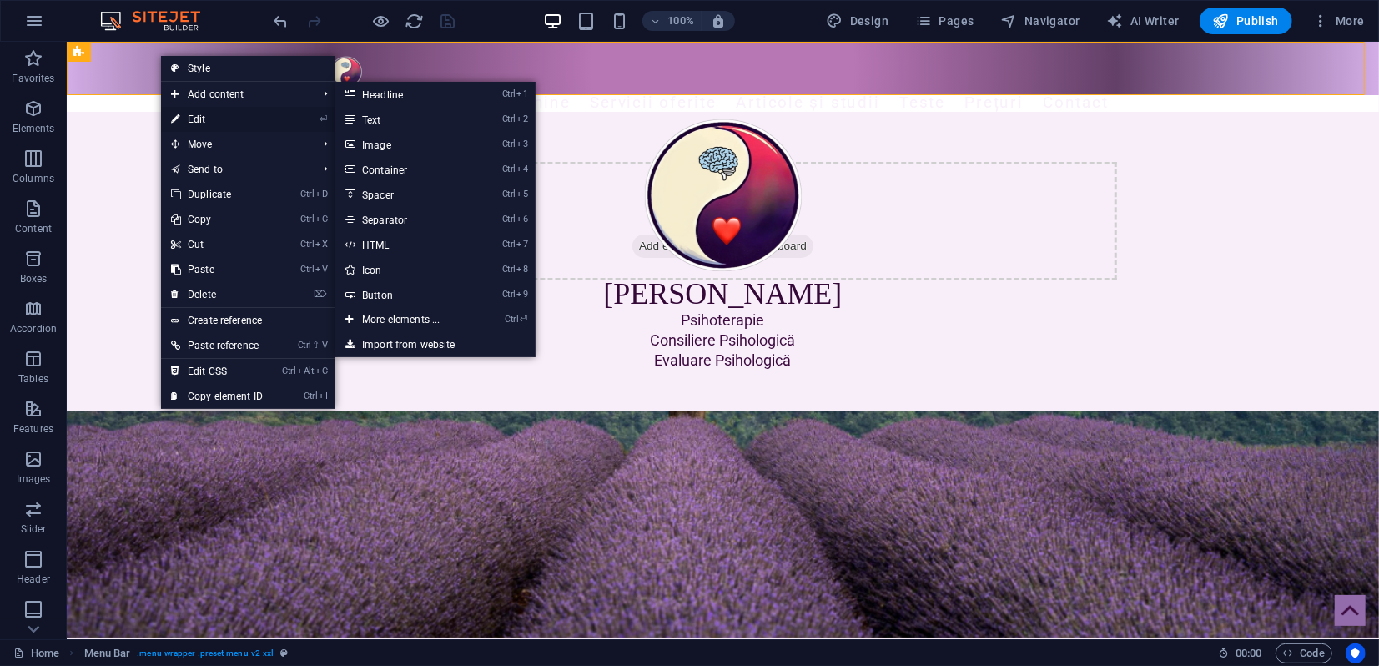
click at [206, 118] on link "⏎ Edit" at bounding box center [217, 119] width 112 height 25
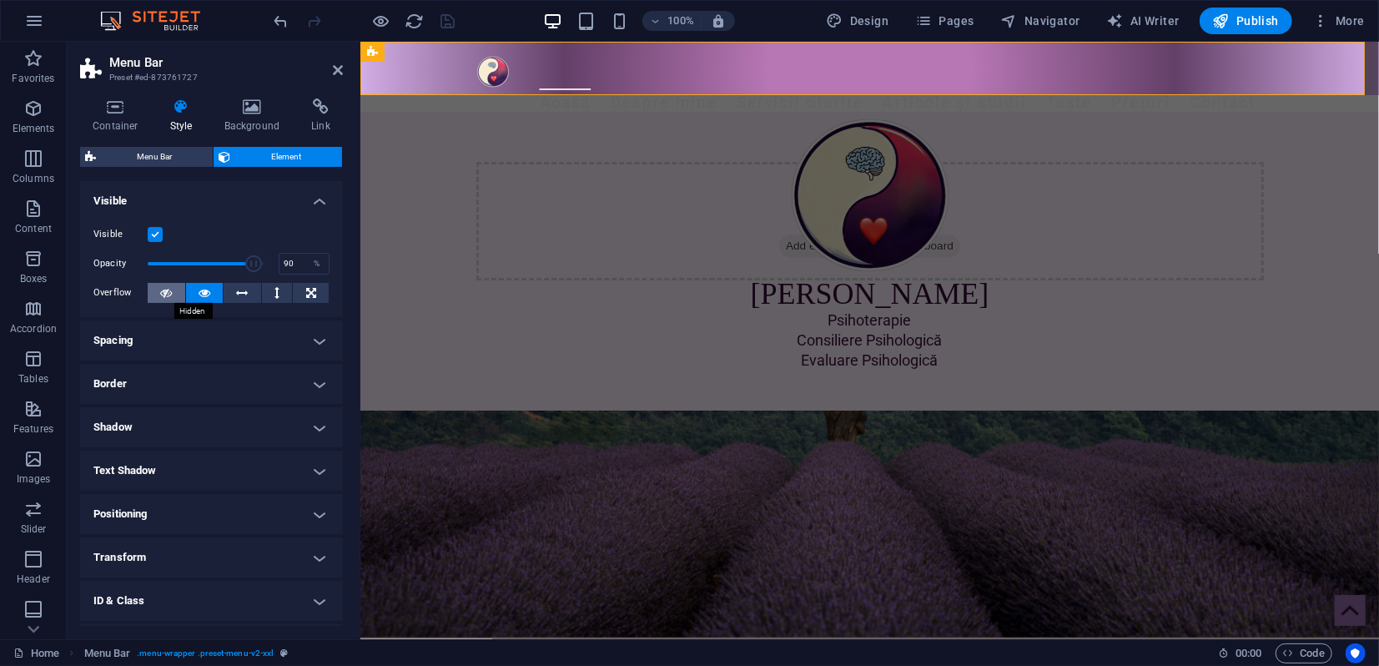
click at [163, 296] on icon at bounding box center [166, 293] width 12 height 20
click at [247, 294] on button at bounding box center [243, 293] width 38 height 20
click at [173, 295] on button at bounding box center [167, 293] width 38 height 20
click at [448, 19] on icon "save" at bounding box center [448, 21] width 19 height 19
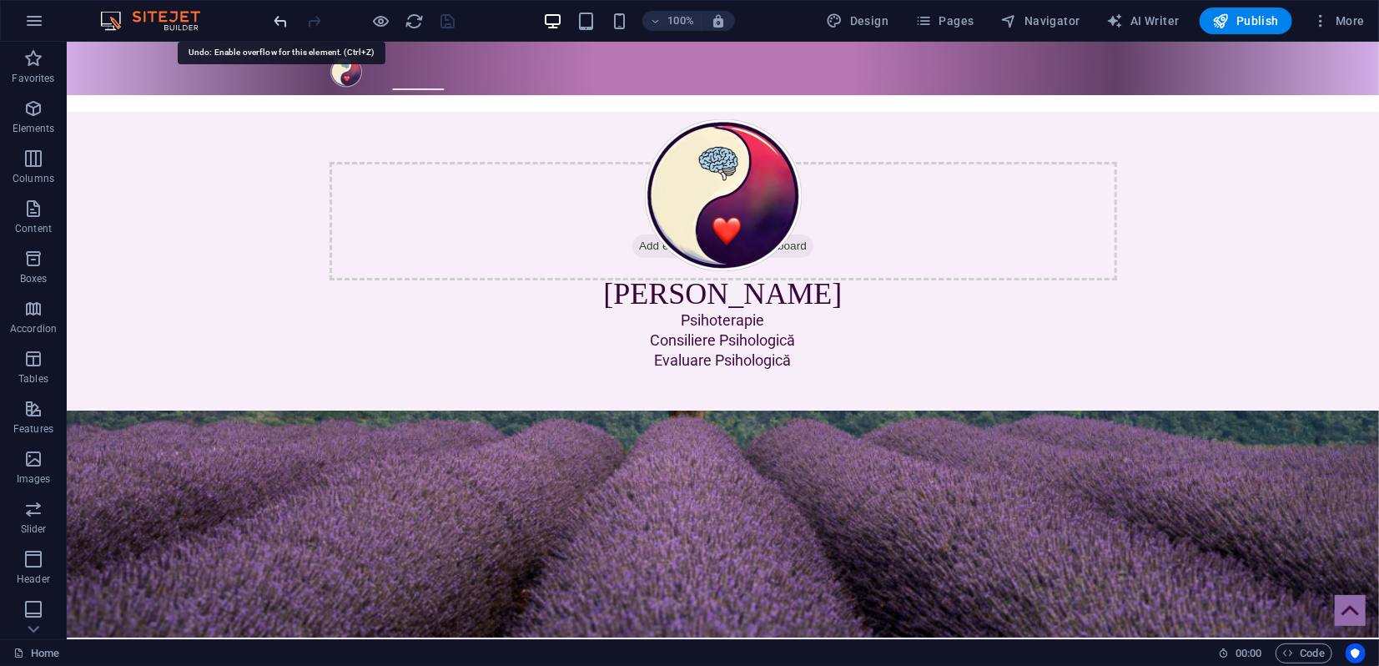
click at [280, 19] on icon "undo" at bounding box center [281, 21] width 19 height 19
click at [281, 19] on icon "undo" at bounding box center [281, 21] width 19 height 19
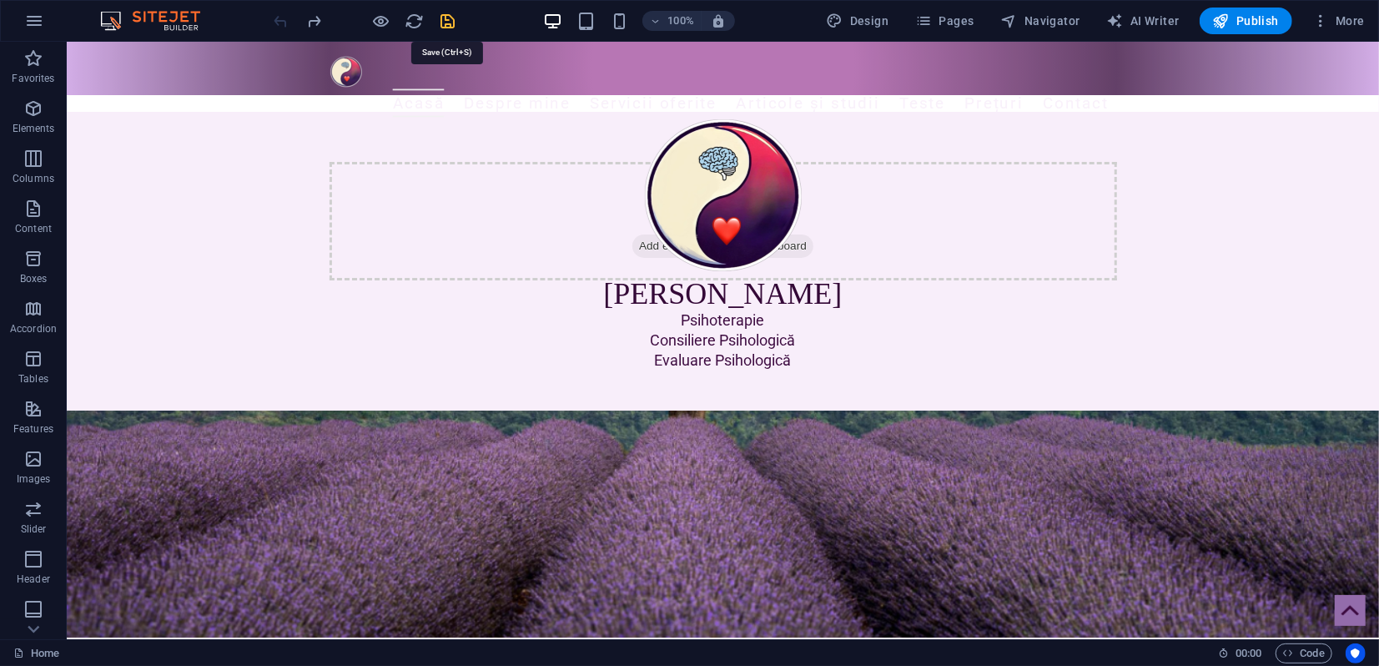
click at [452, 20] on icon "save" at bounding box center [448, 21] width 19 height 19
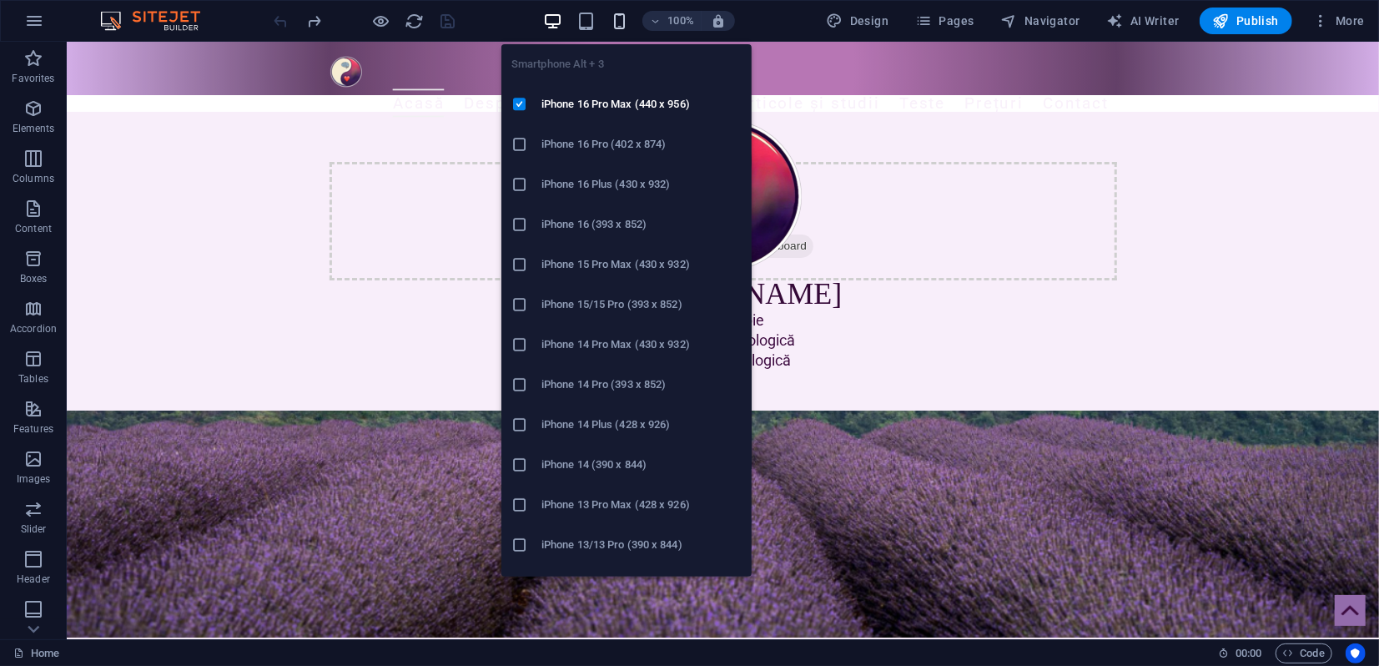
click at [619, 22] on icon "button" at bounding box center [619, 21] width 19 height 19
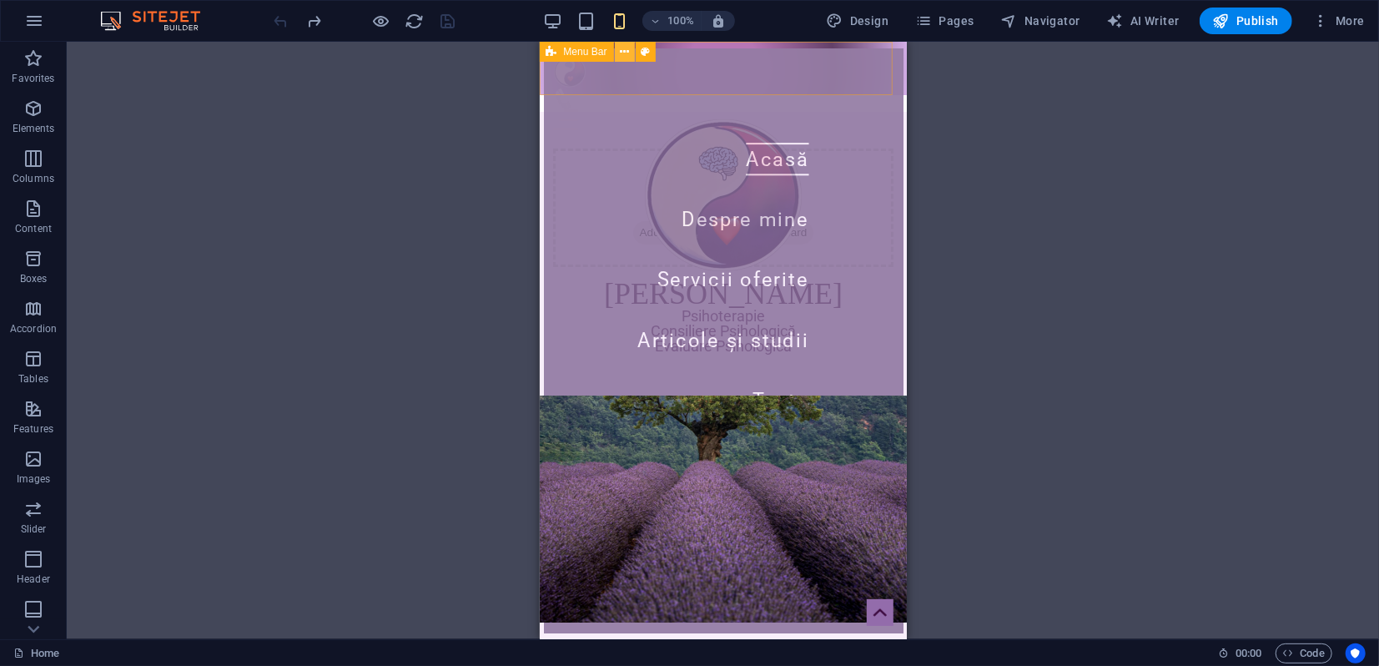
click at [628, 53] on icon at bounding box center [624, 52] width 9 height 18
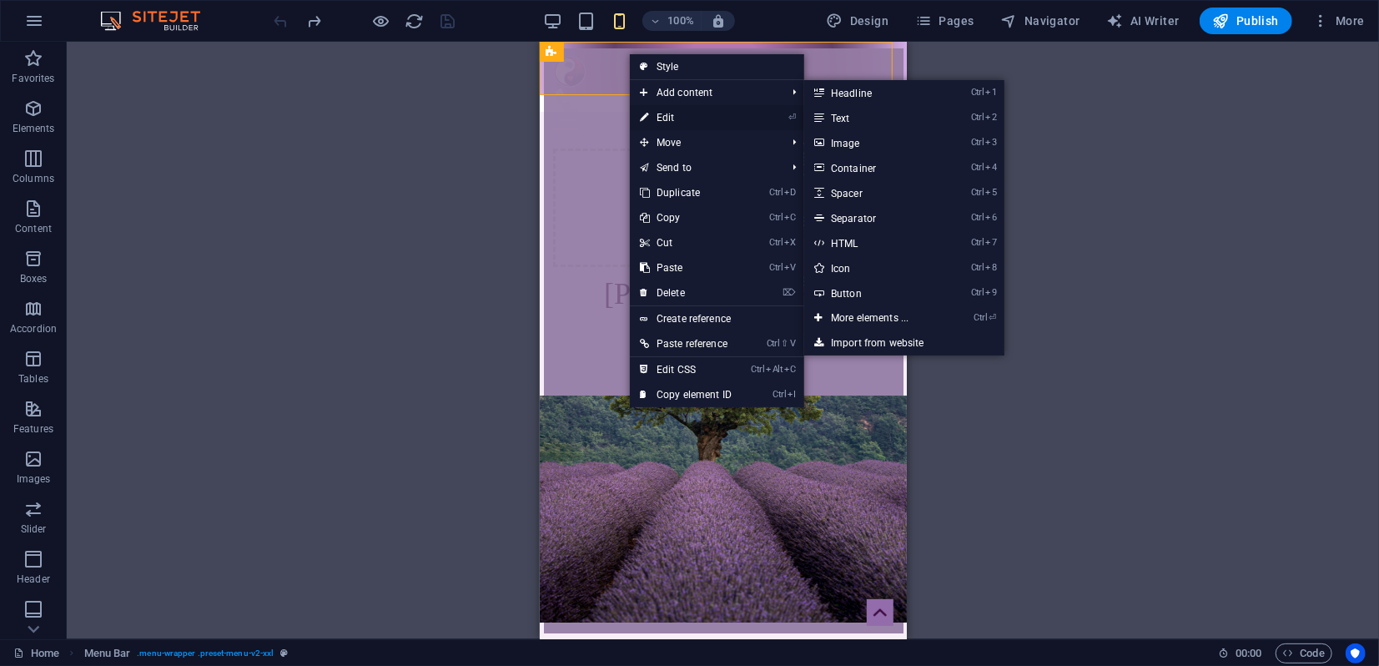
click at [665, 113] on link "⏎ Edit" at bounding box center [686, 117] width 112 height 25
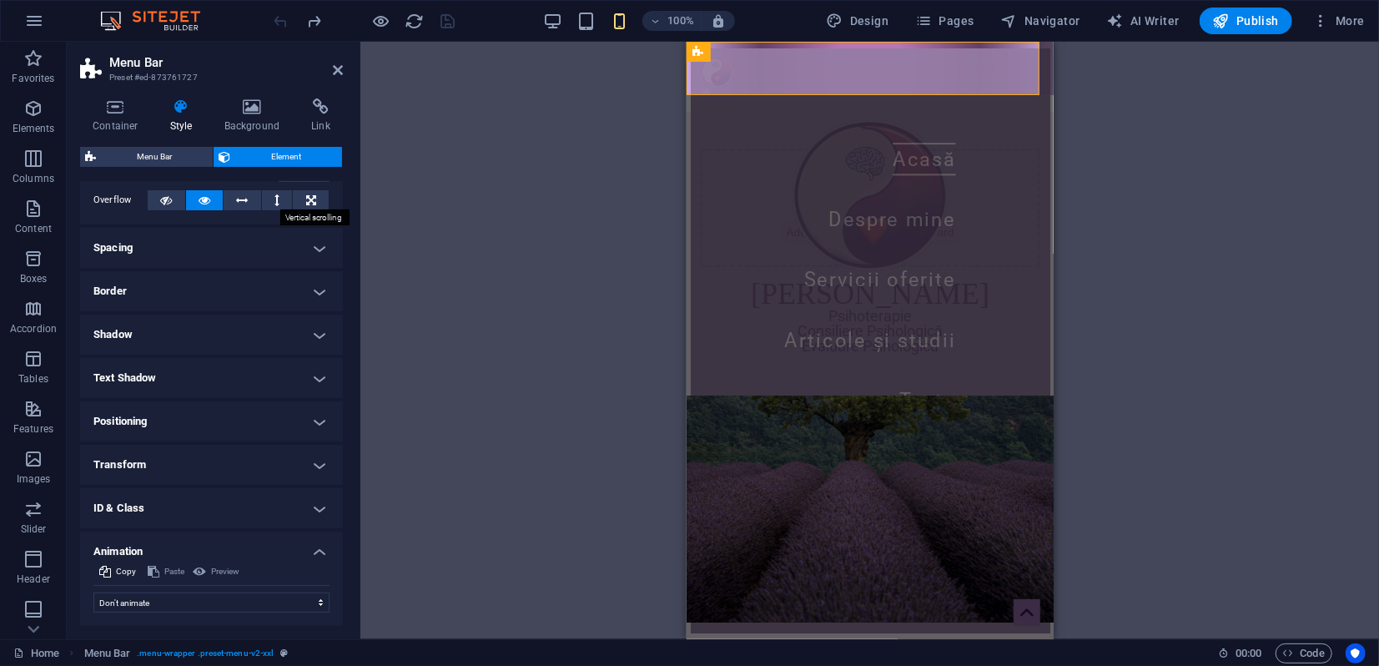
scroll to position [0, 0]
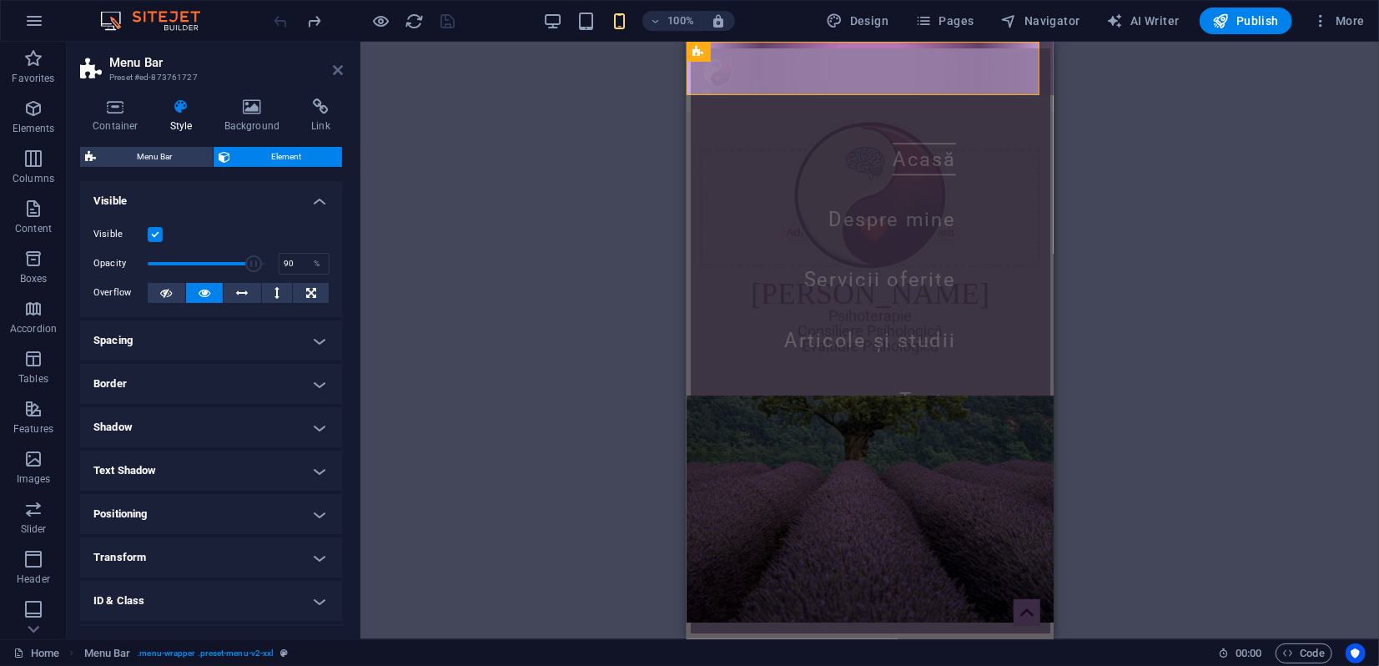
click at [337, 73] on icon at bounding box center [338, 69] width 10 height 13
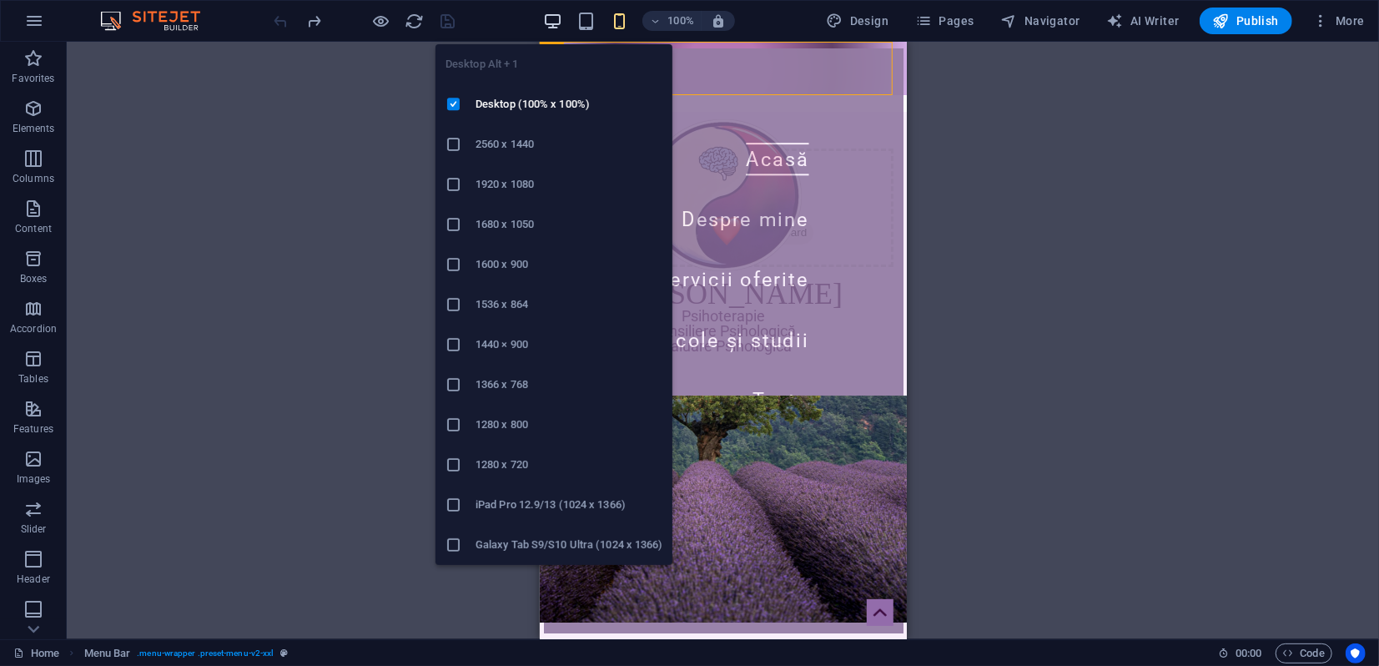
click at [548, 23] on icon "button" at bounding box center [552, 21] width 19 height 19
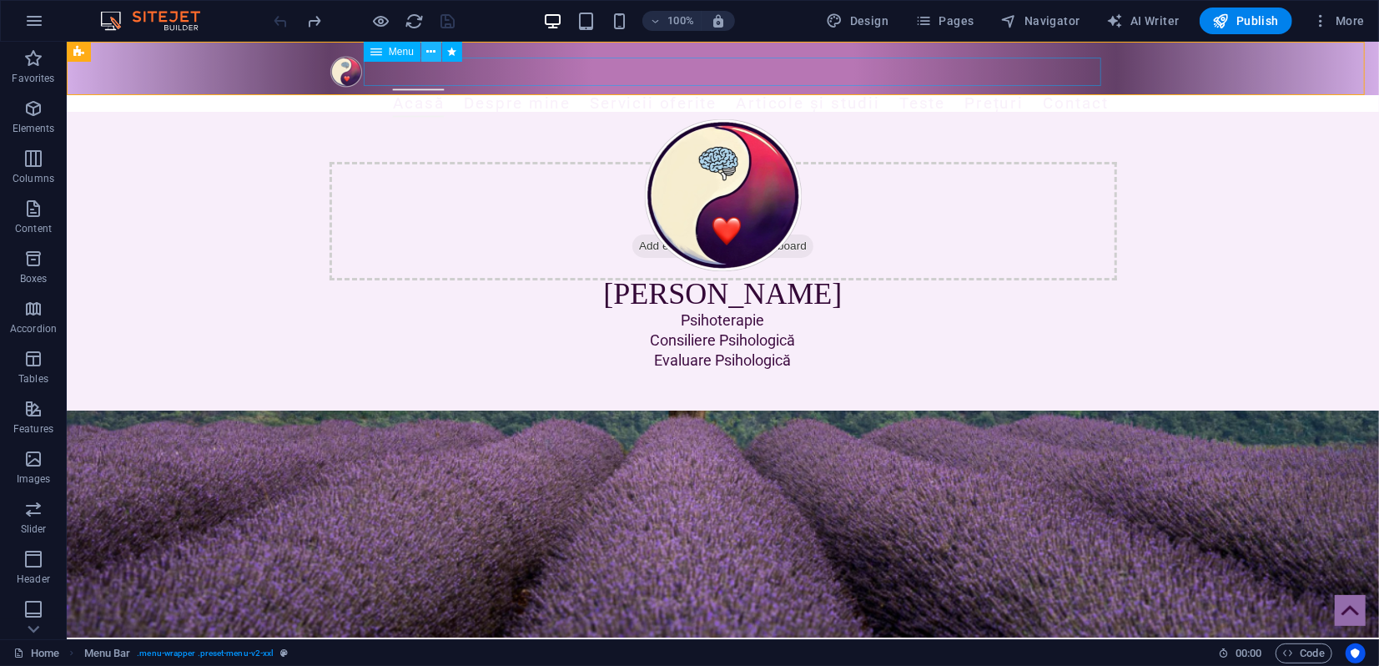
click at [434, 51] on icon at bounding box center [430, 52] width 9 height 18
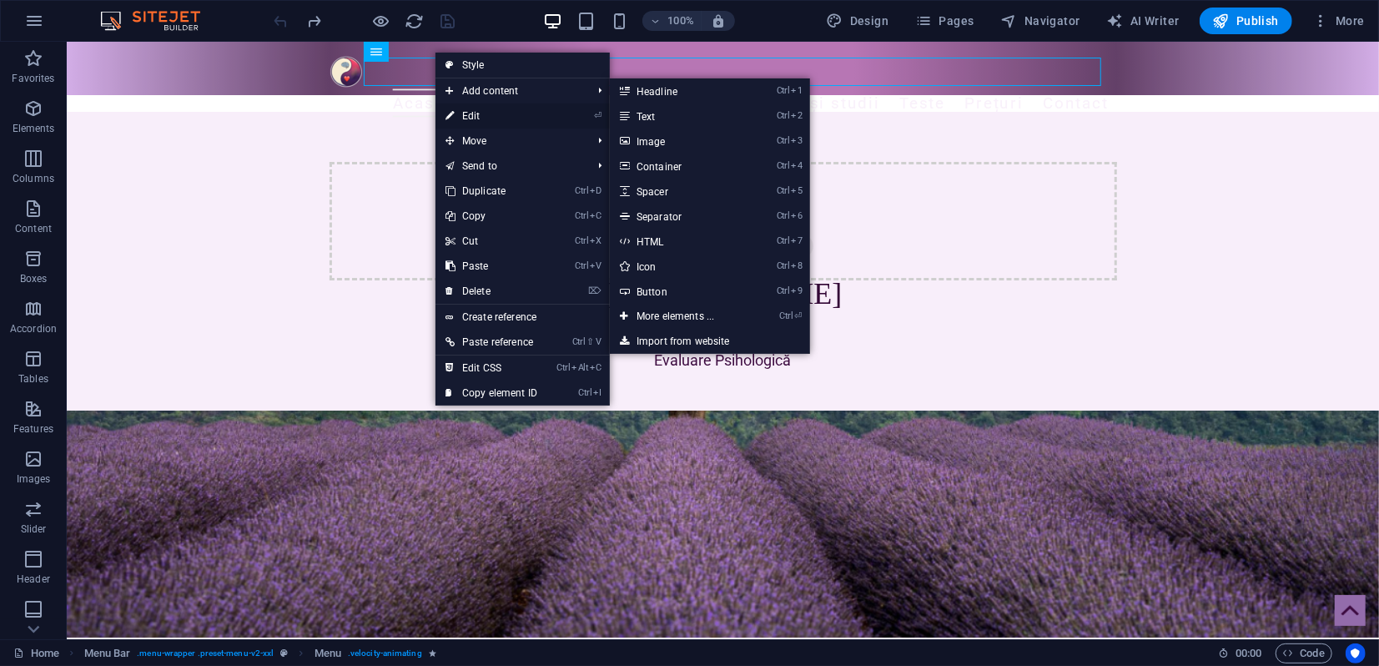
click at [476, 115] on link "⏎ Edit" at bounding box center [491, 115] width 112 height 25
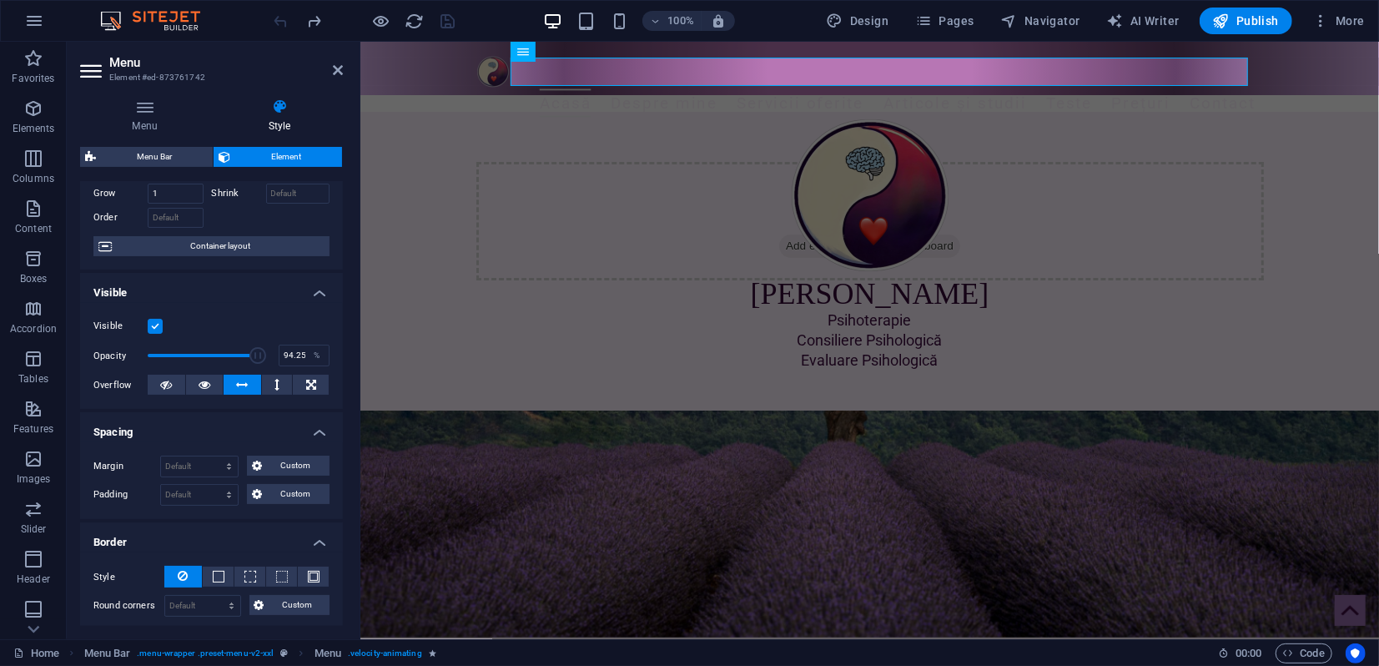
scroll to position [263, 0]
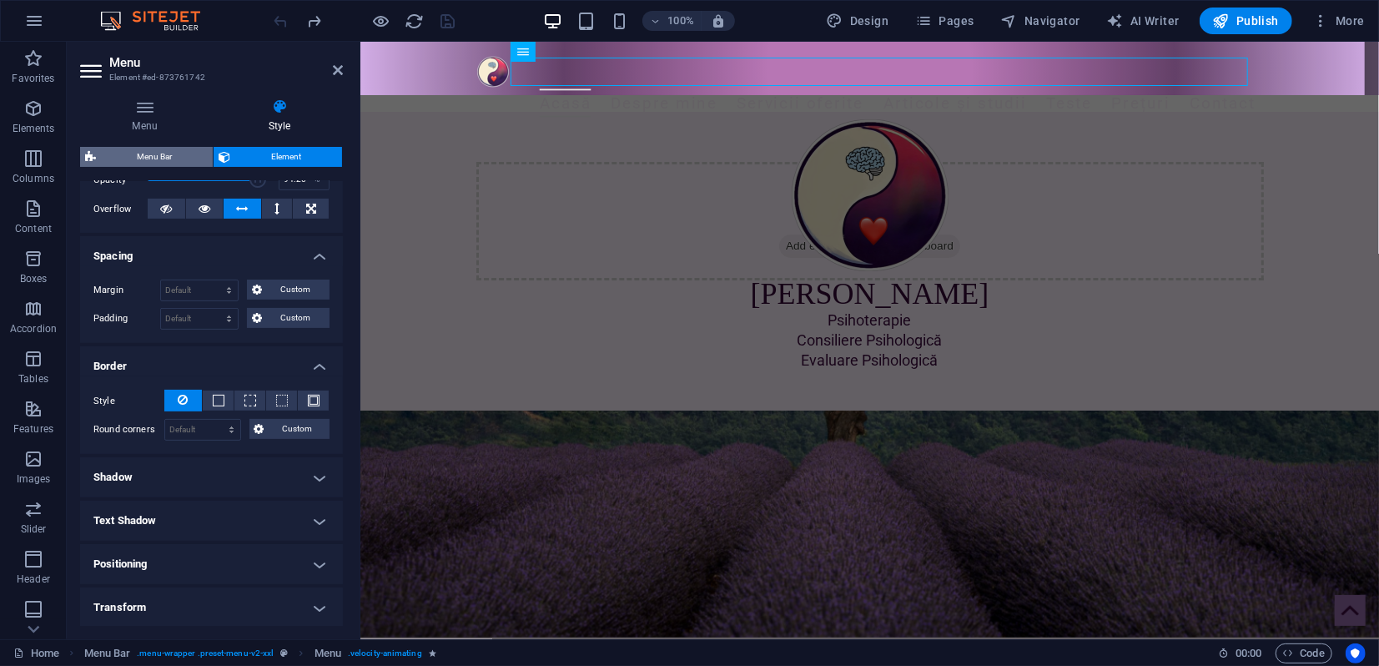
click at [167, 160] on span "Menu Bar" at bounding box center [154, 157] width 107 height 20
select select "rem"
select select "preset-menu-v2-xxl"
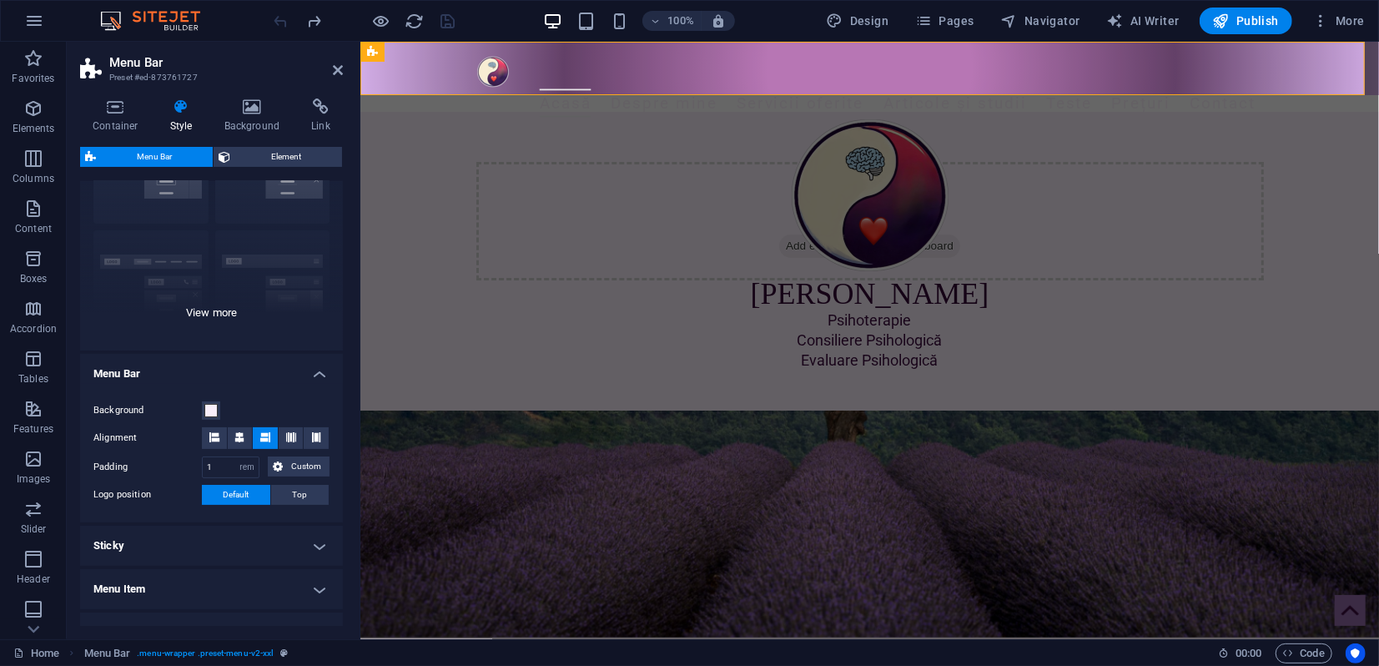
scroll to position [278, 0]
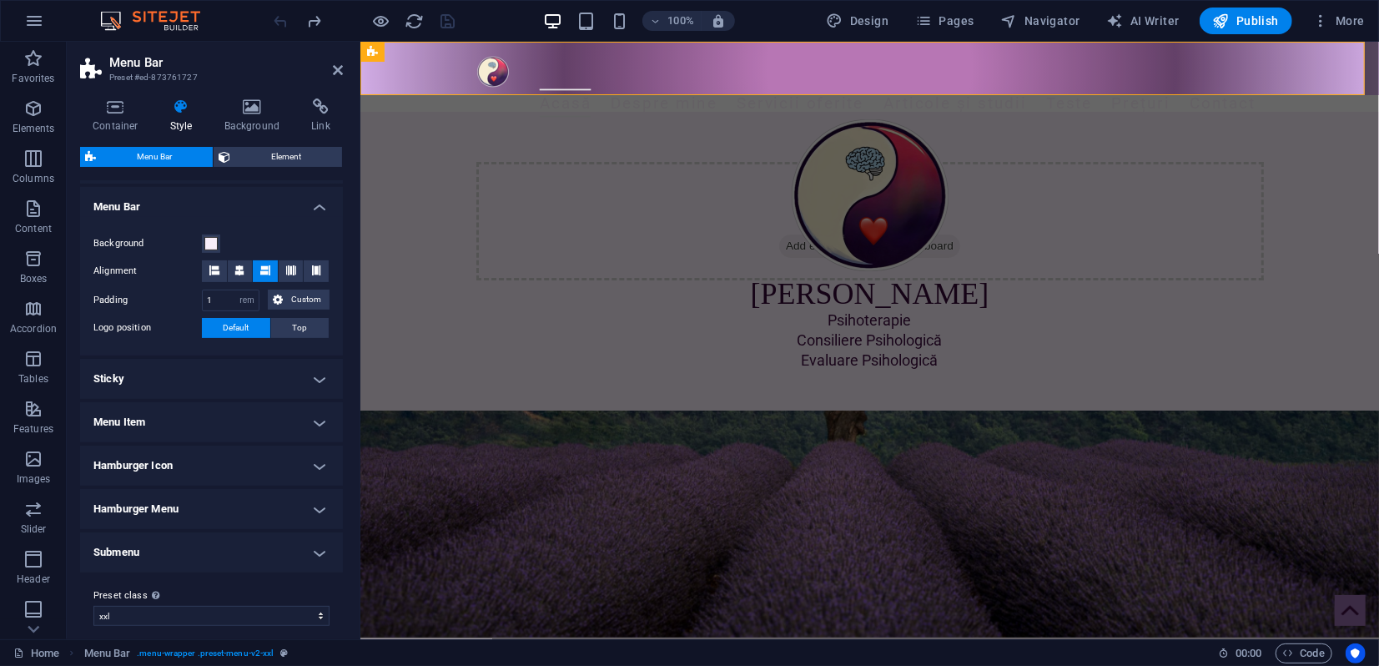
click at [188, 384] on h4 "Sticky" at bounding box center [211, 379] width 263 height 40
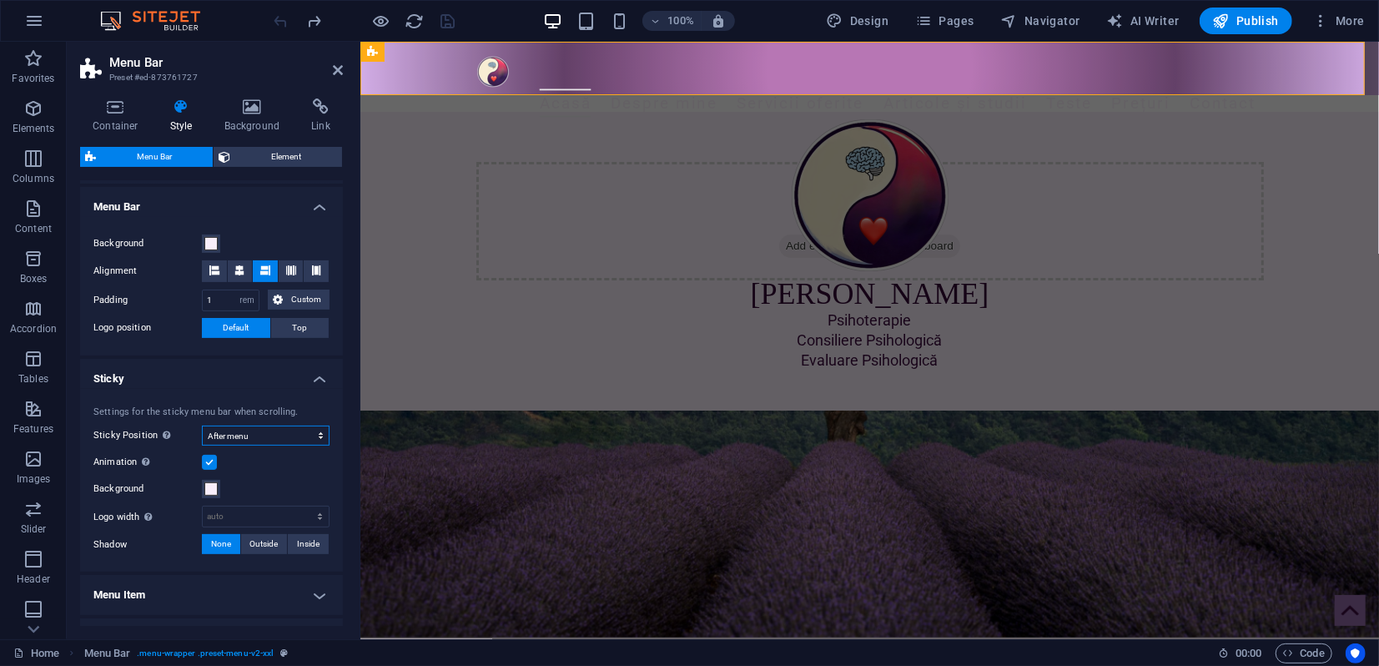
click at [250, 440] on select "Off Instant After menu After banner When scrolling up" at bounding box center [266, 435] width 128 height 20
select select "sticky_none"
click at [202, 425] on select "Off Instant After menu After banner When scrolling up" at bounding box center [266, 435] width 128 height 20
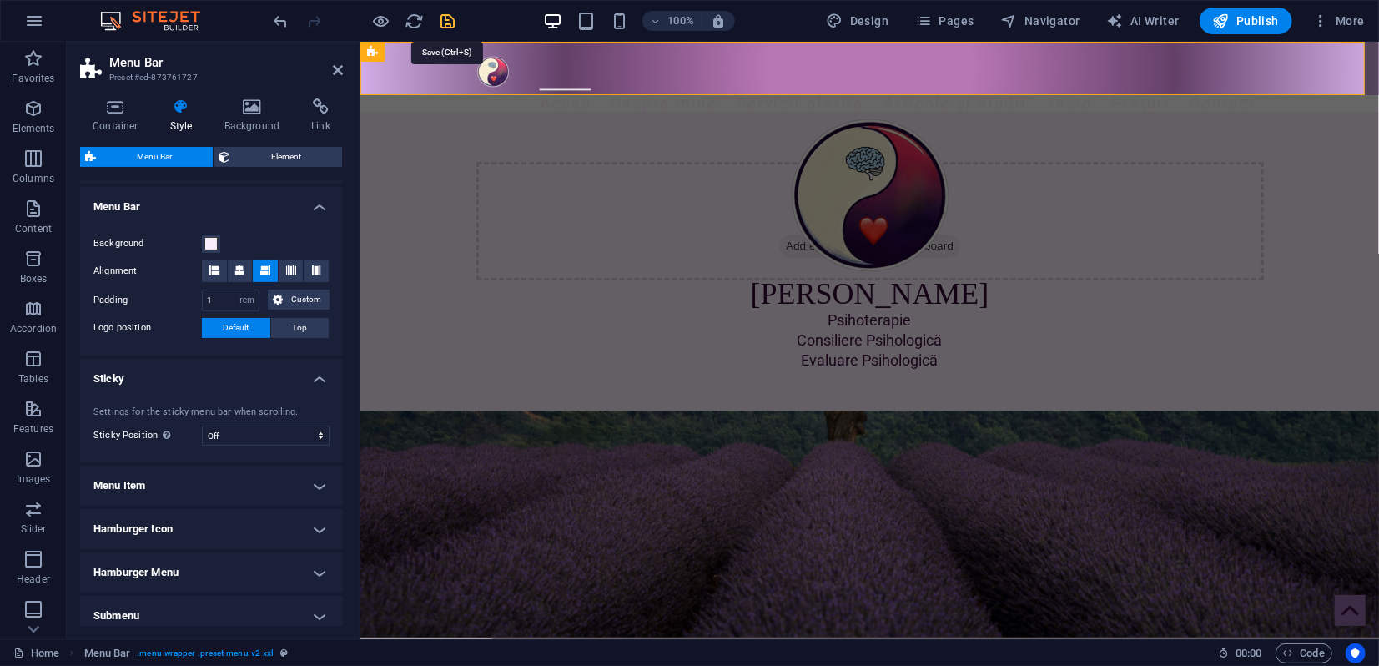
click at [448, 19] on icon "save" at bounding box center [448, 21] width 19 height 19
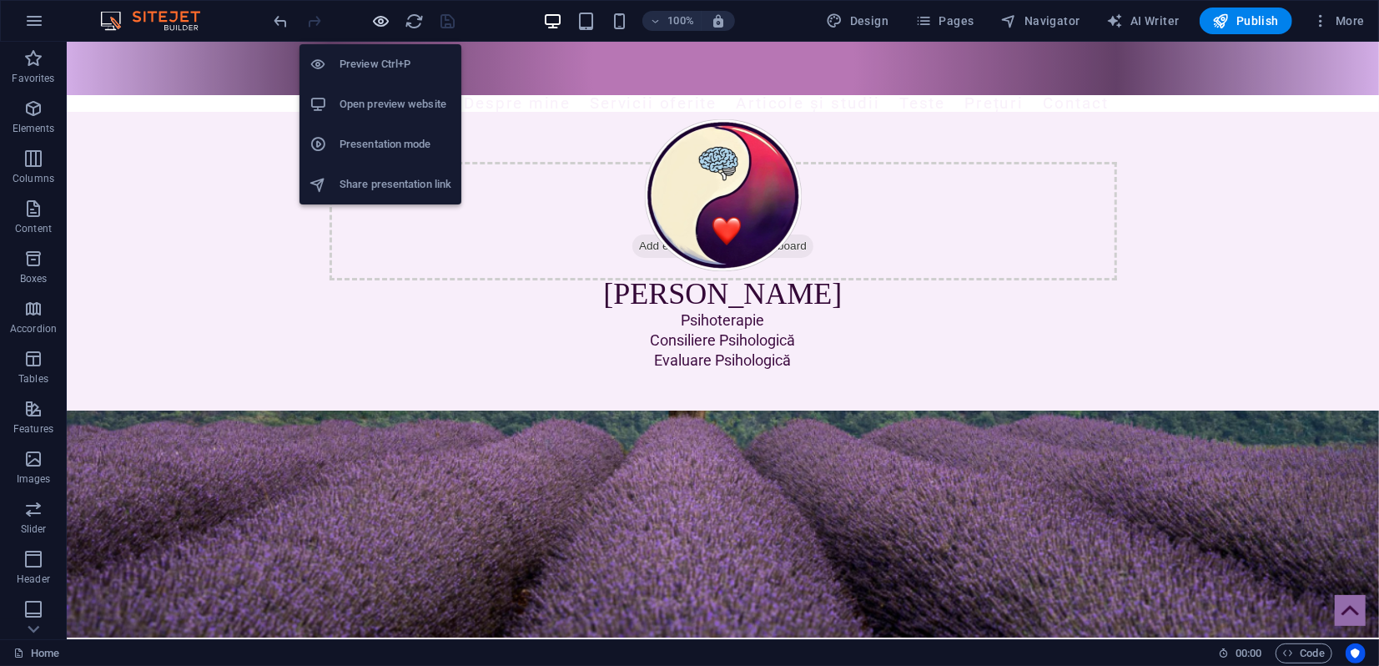
click at [384, 27] on icon "button" at bounding box center [381, 21] width 19 height 19
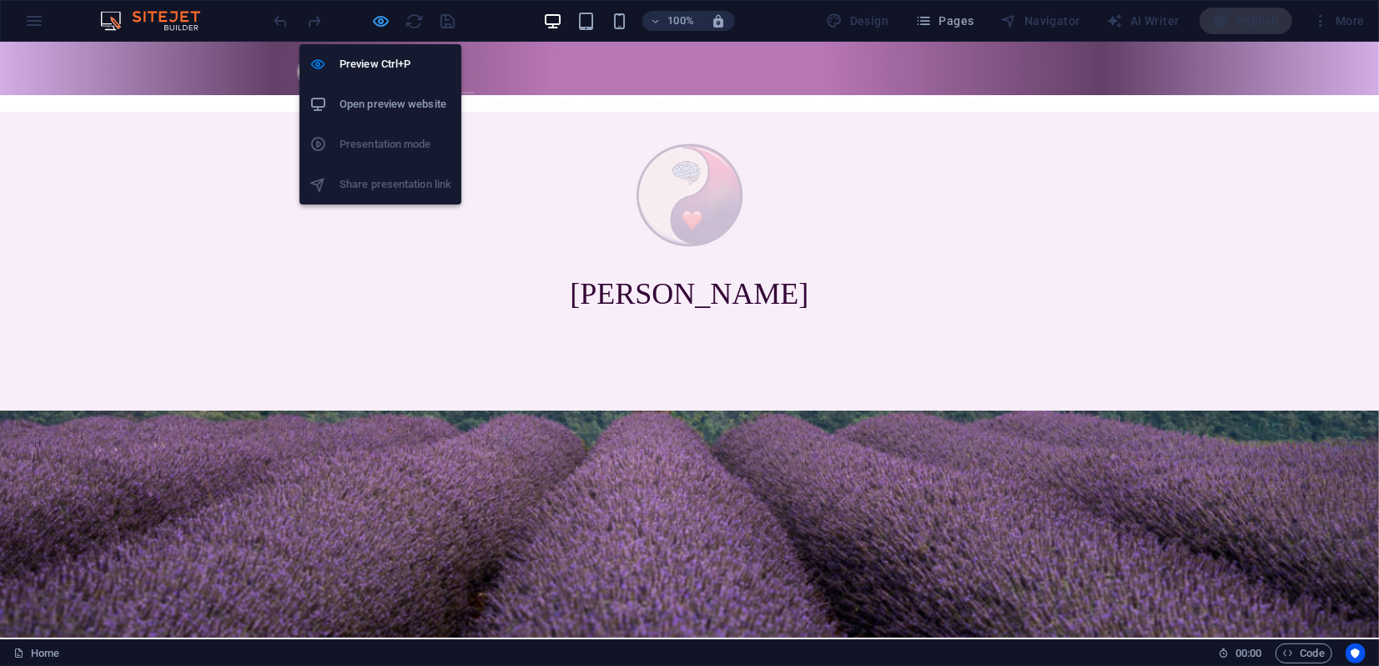
click at [382, 25] on icon "button" at bounding box center [381, 21] width 19 height 19
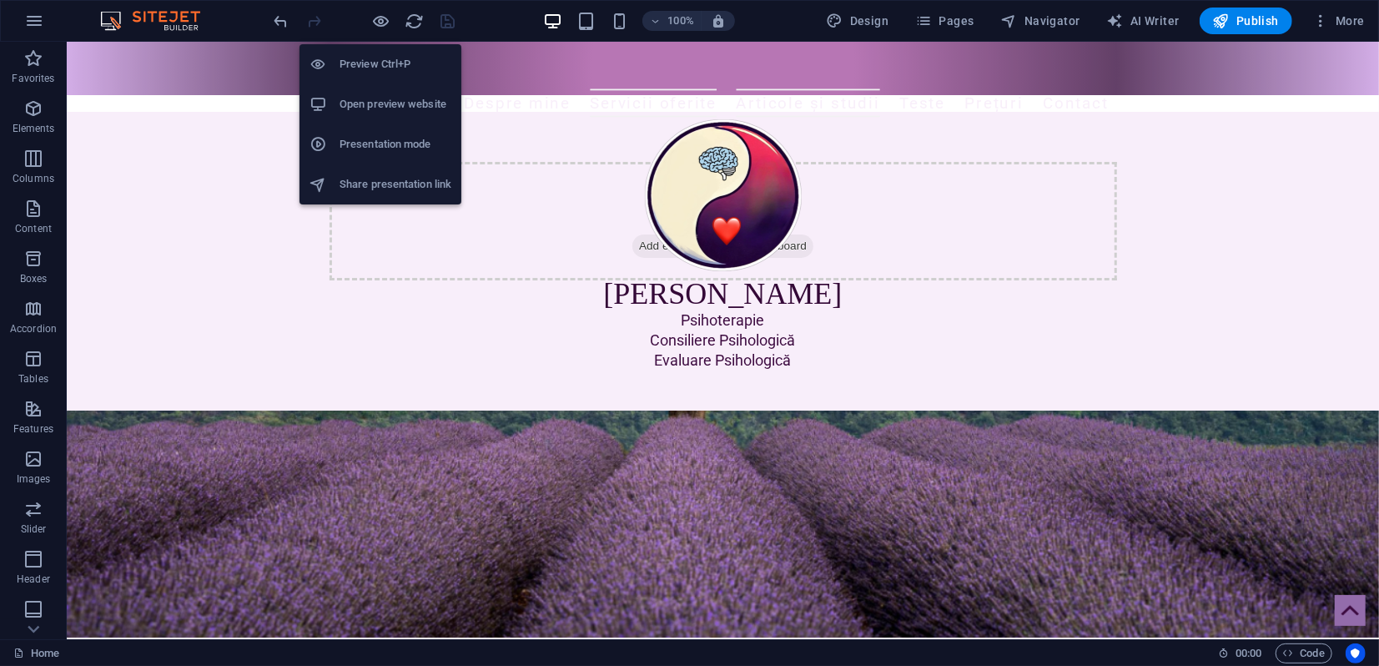
click at [371, 139] on h6 "Presentation mode" at bounding box center [395, 144] width 112 height 20
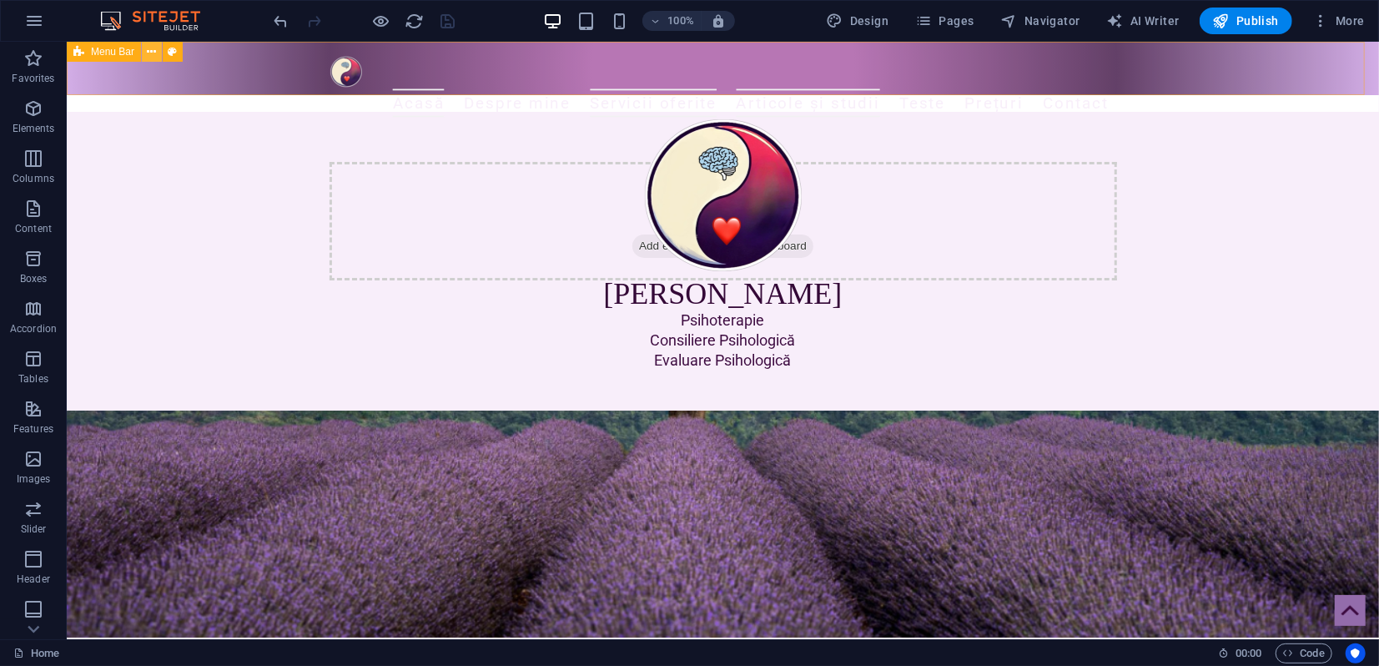
click at [158, 55] on button at bounding box center [152, 52] width 20 height 20
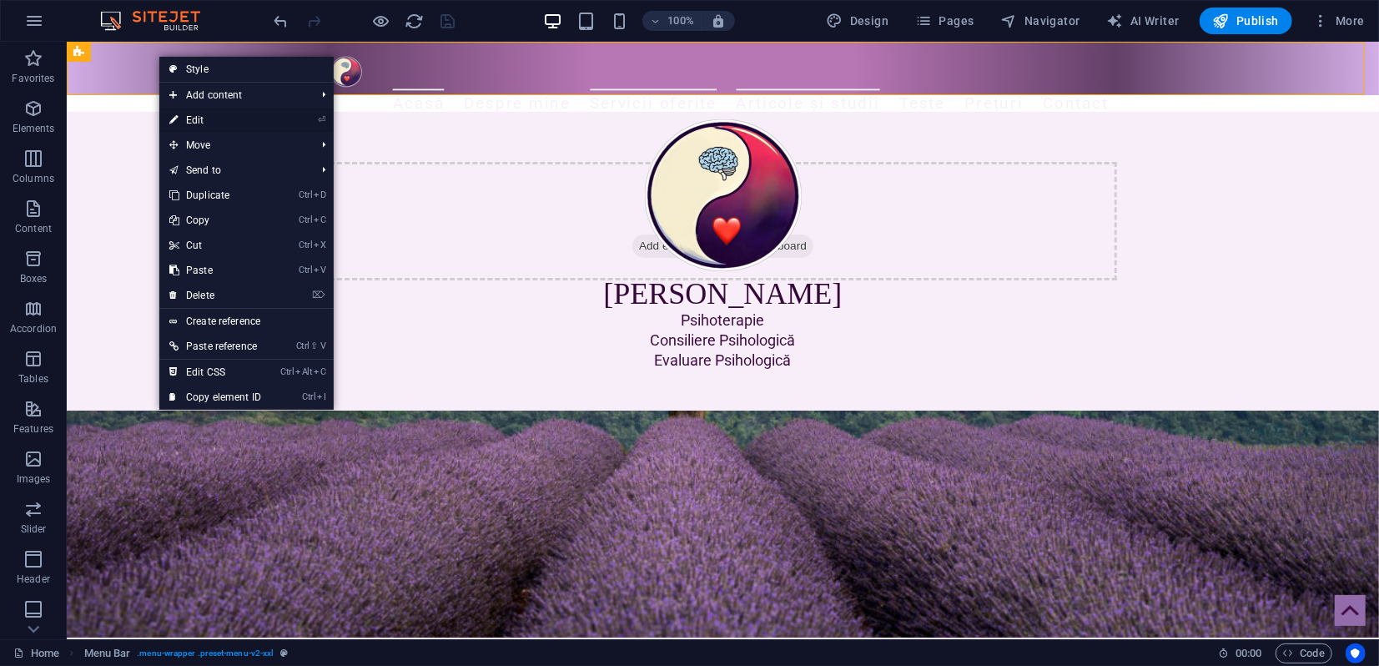
click at [200, 119] on link "⏎ Edit" at bounding box center [215, 120] width 112 height 25
select select "rem"
select select "preset-menu-v2-xxl"
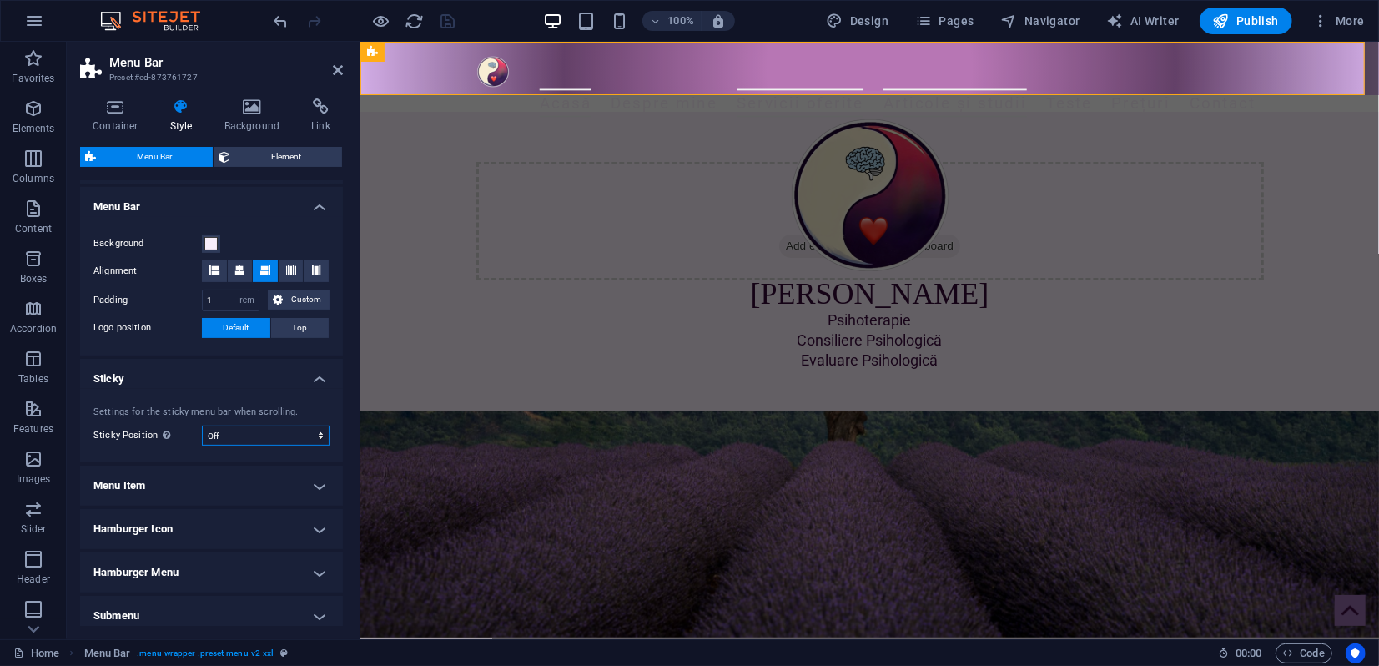
click at [231, 436] on select "Off Instant After menu After banner When scrolling up" at bounding box center [266, 435] width 128 height 20
select select "sticky_menu"
click at [202, 425] on select "Off Instant After menu After banner When scrolling up" at bounding box center [266, 435] width 128 height 20
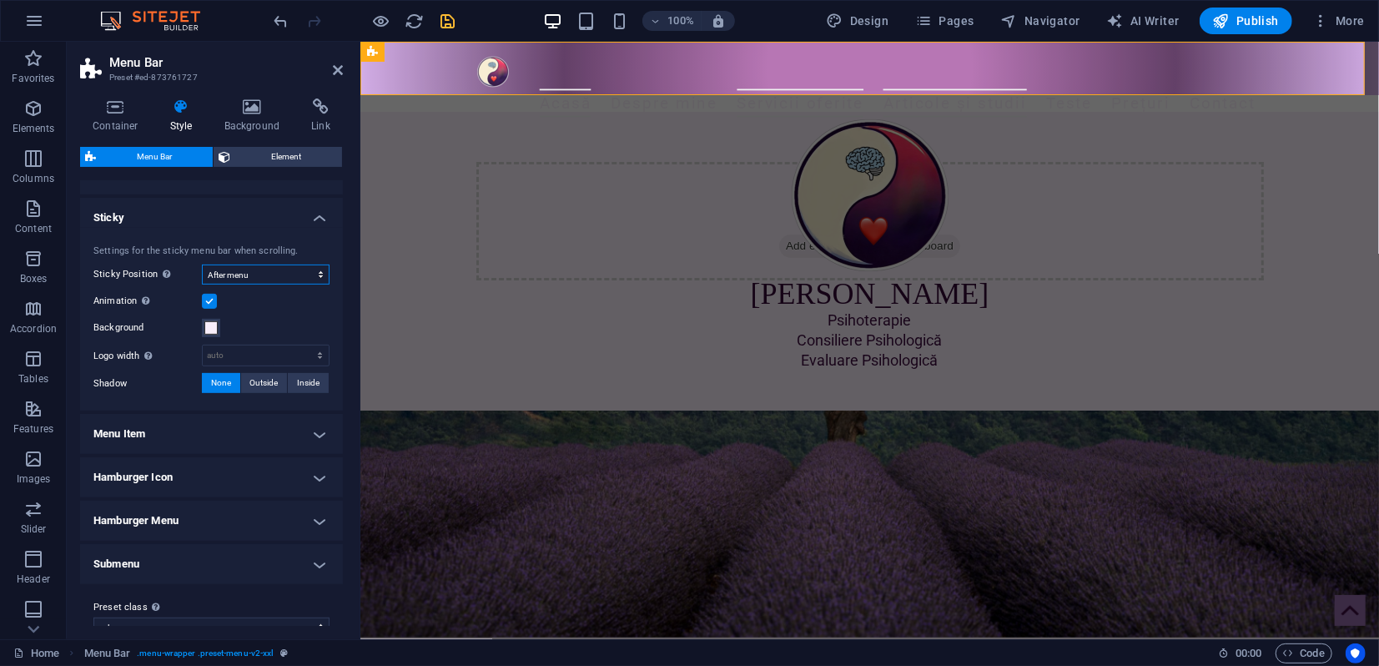
scroll to position [463, 0]
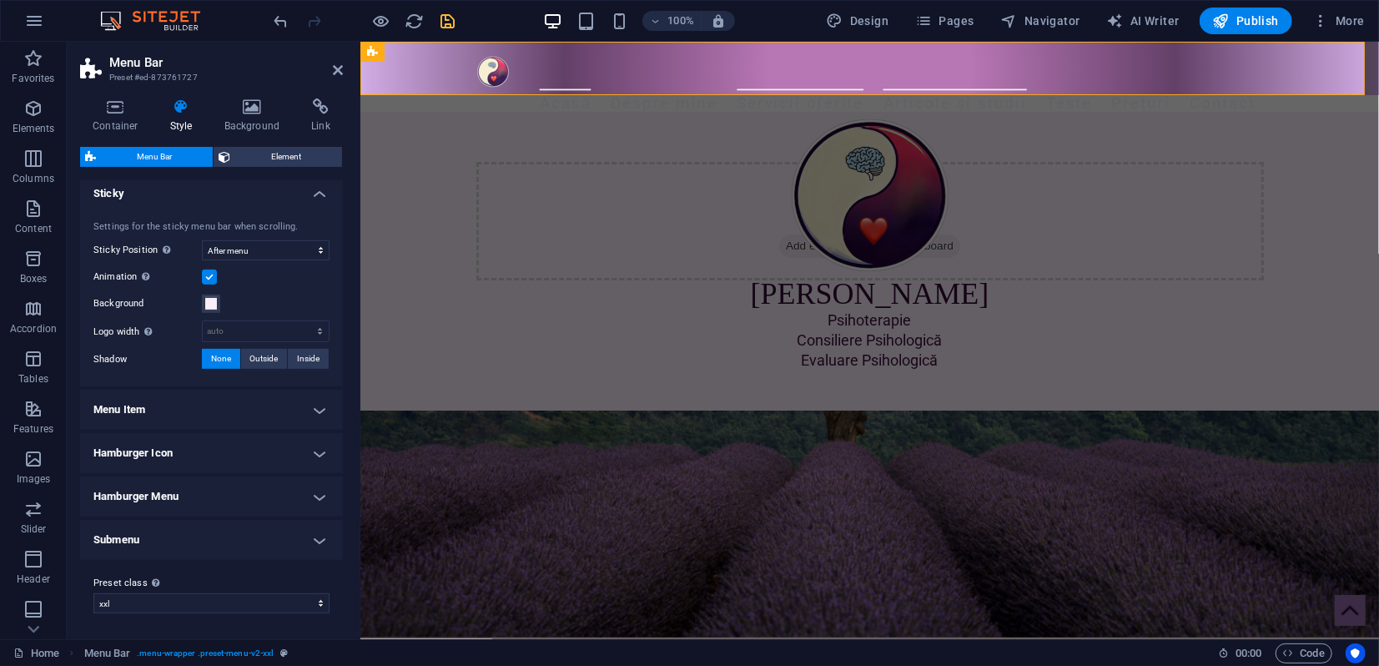
click at [249, 414] on h4 "Menu Item" at bounding box center [211, 409] width 263 height 40
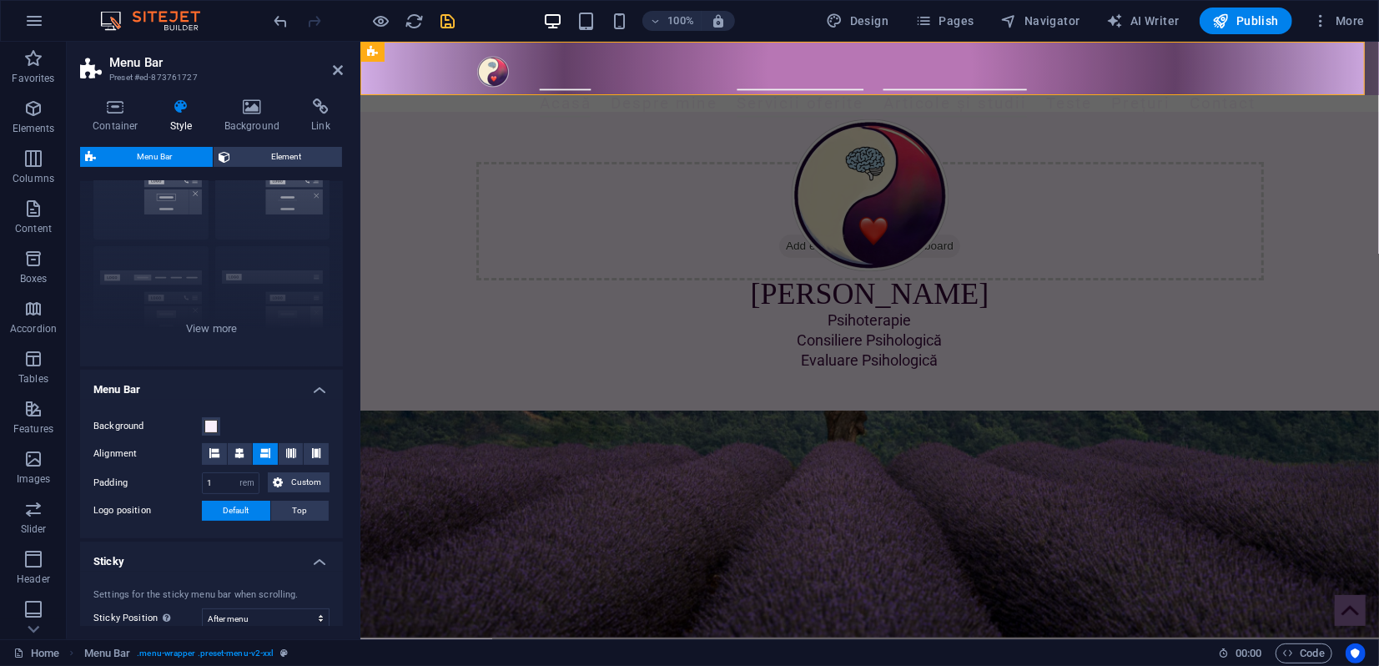
scroll to position [0, 0]
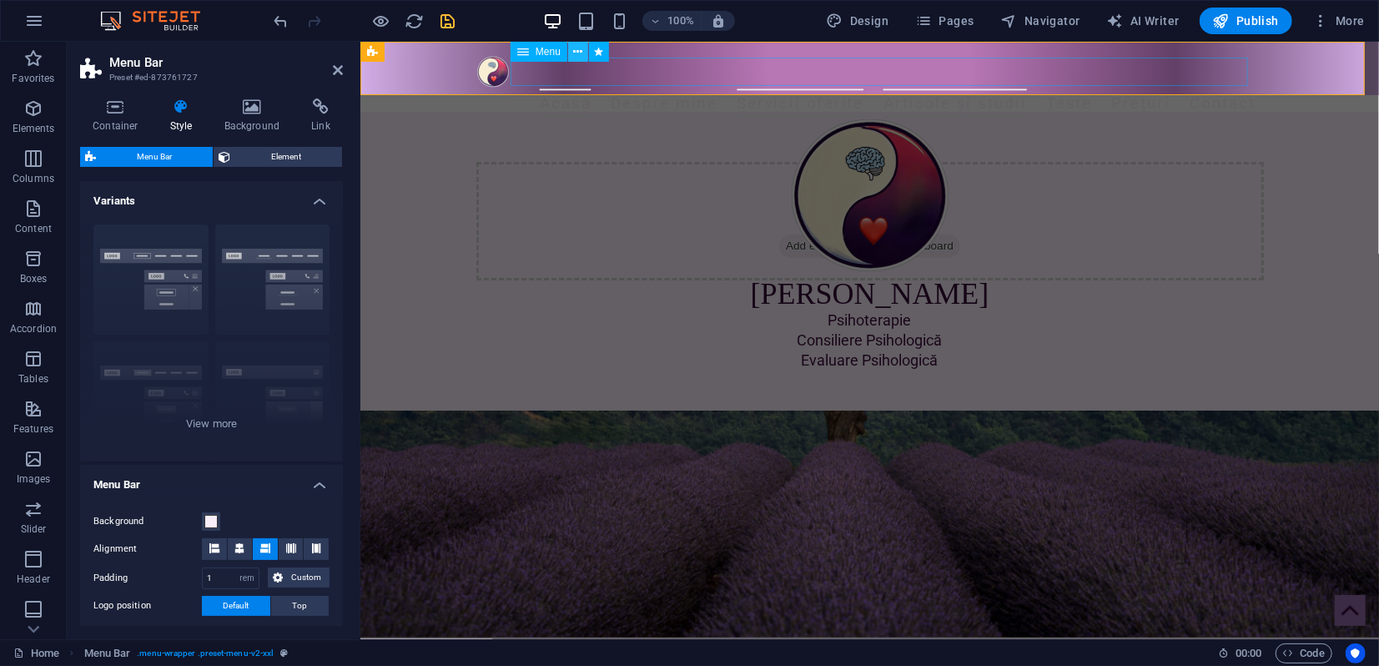
click at [580, 56] on icon at bounding box center [577, 52] width 9 height 18
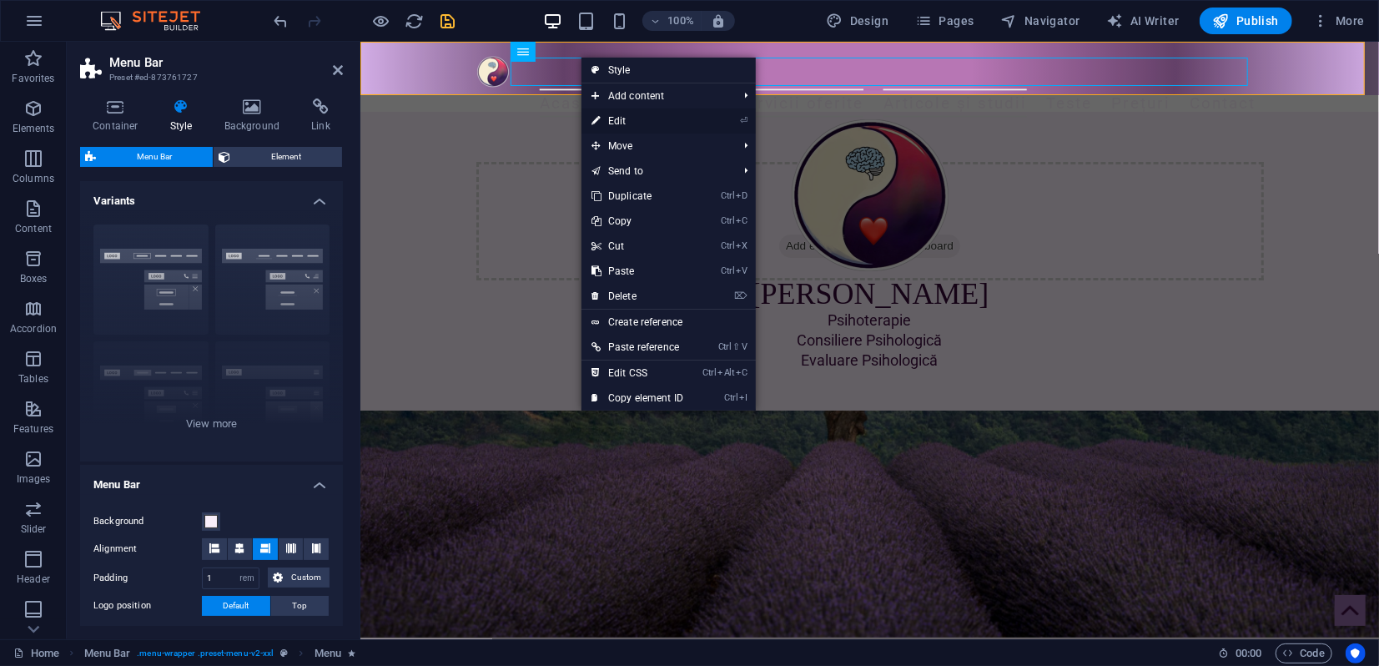
click at [609, 119] on link "⏎ Edit" at bounding box center [637, 120] width 112 height 25
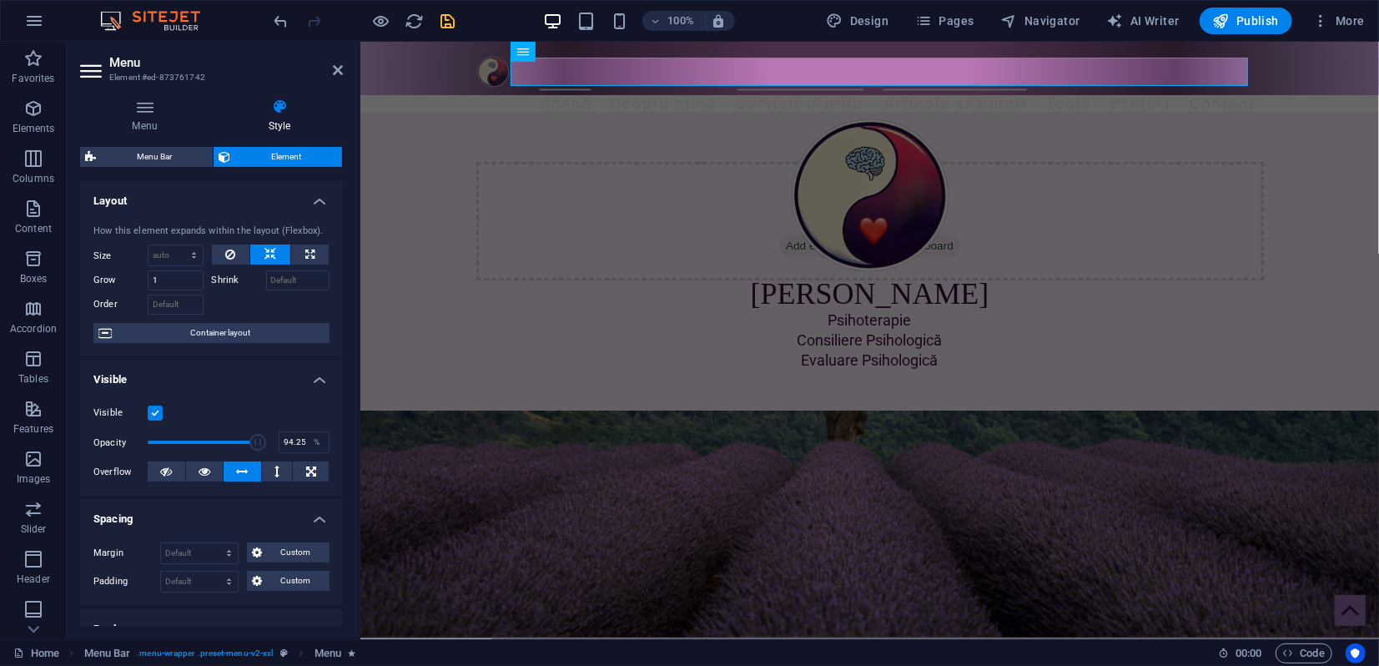
click at [154, 413] on label at bounding box center [155, 412] width 15 height 15
click at [0, 0] on input "Visible" at bounding box center [0, 0] width 0 height 0
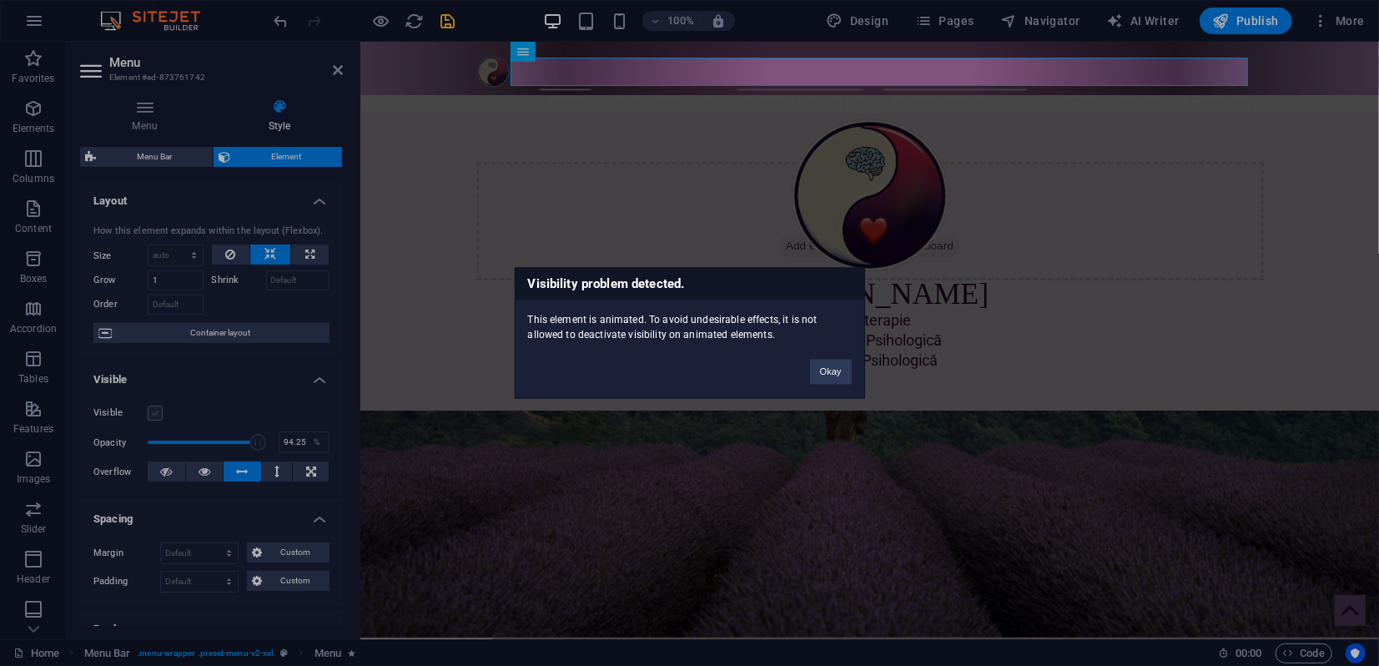
click at [154, 413] on div "Visibility problem detected. This element is animated. To avoid undesirable eff…" at bounding box center [689, 333] width 1379 height 666
click at [836, 368] on button "Okay" at bounding box center [831, 371] width 42 height 25
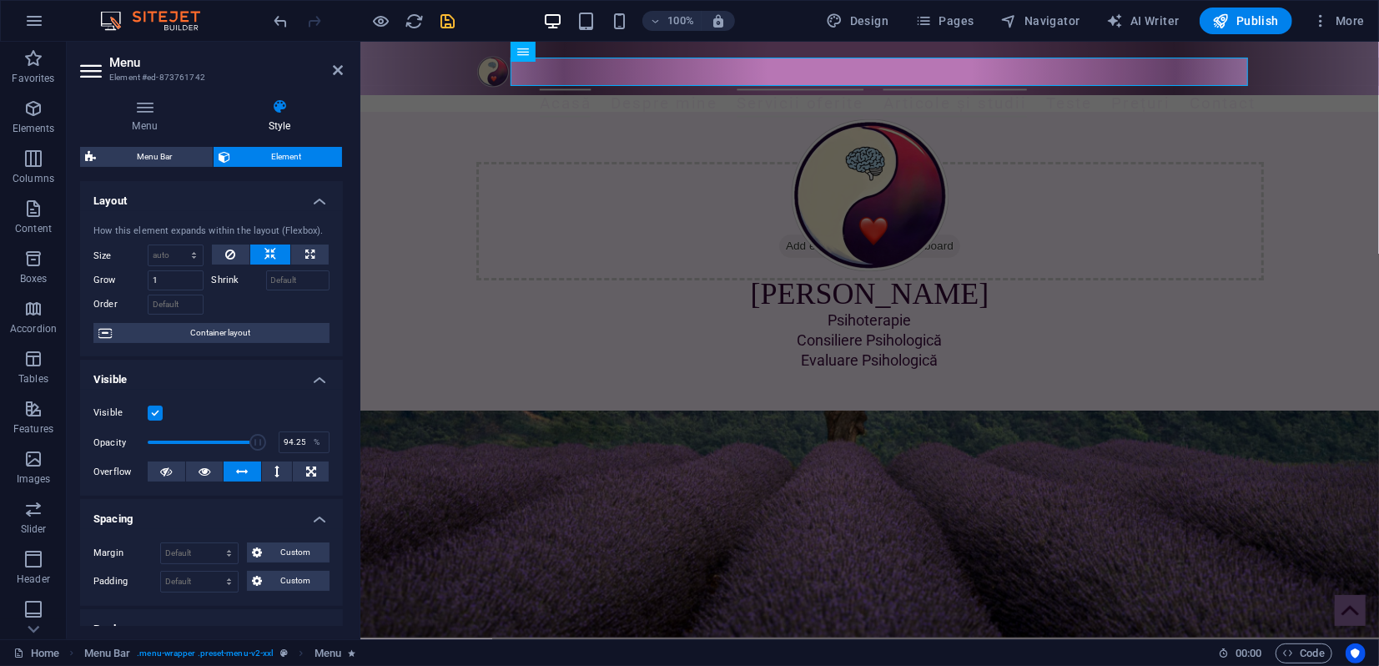
scroll to position [93, 0]
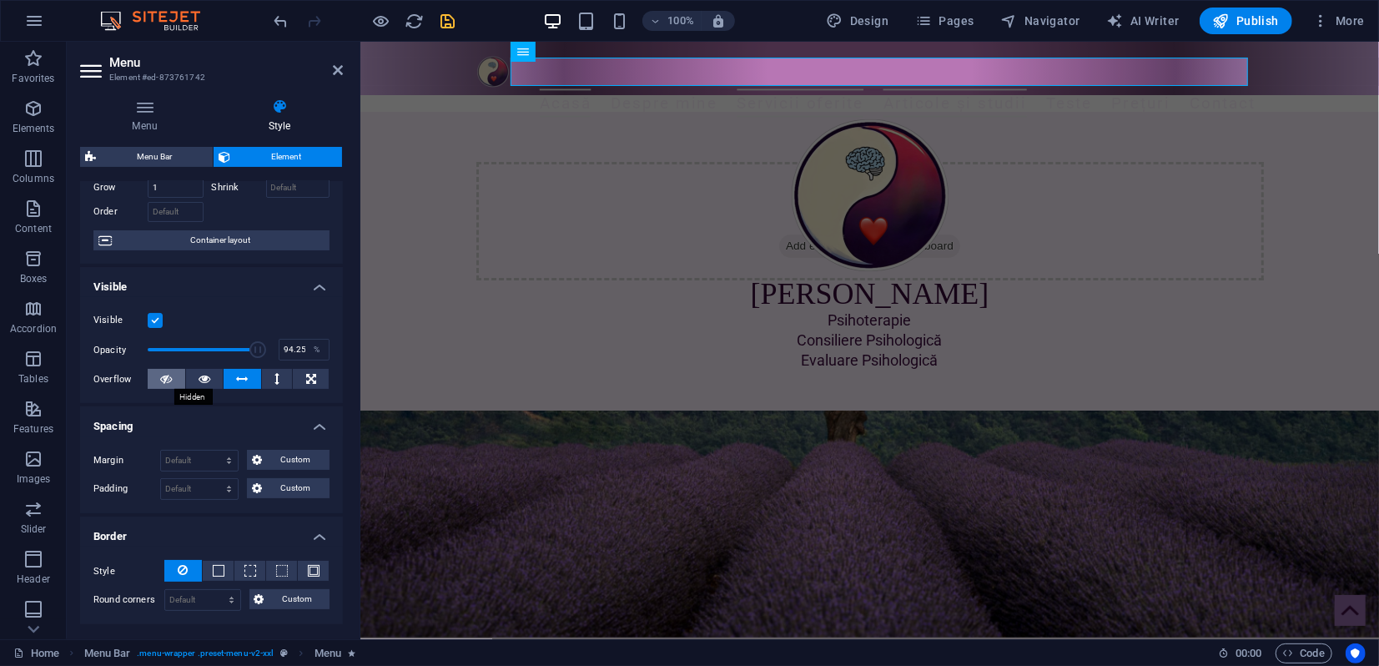
click at [167, 380] on icon at bounding box center [166, 379] width 12 height 20
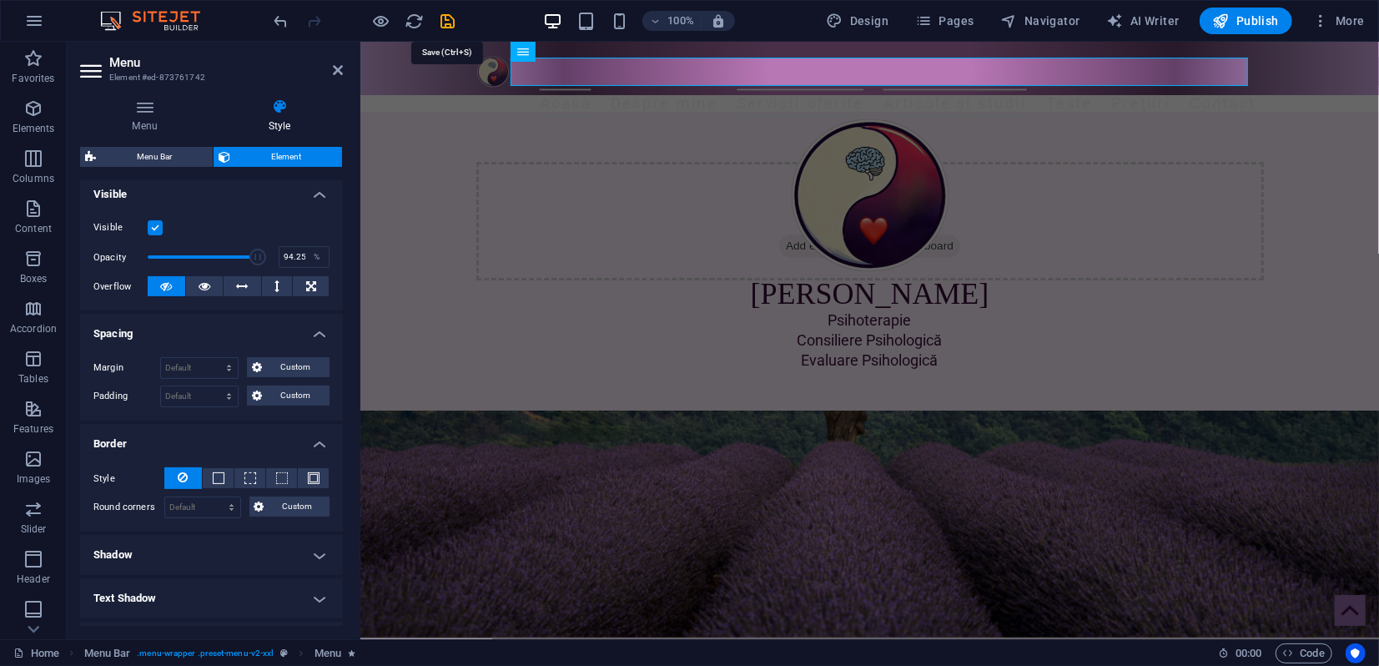
click at [447, 22] on icon "save" at bounding box center [448, 21] width 19 height 19
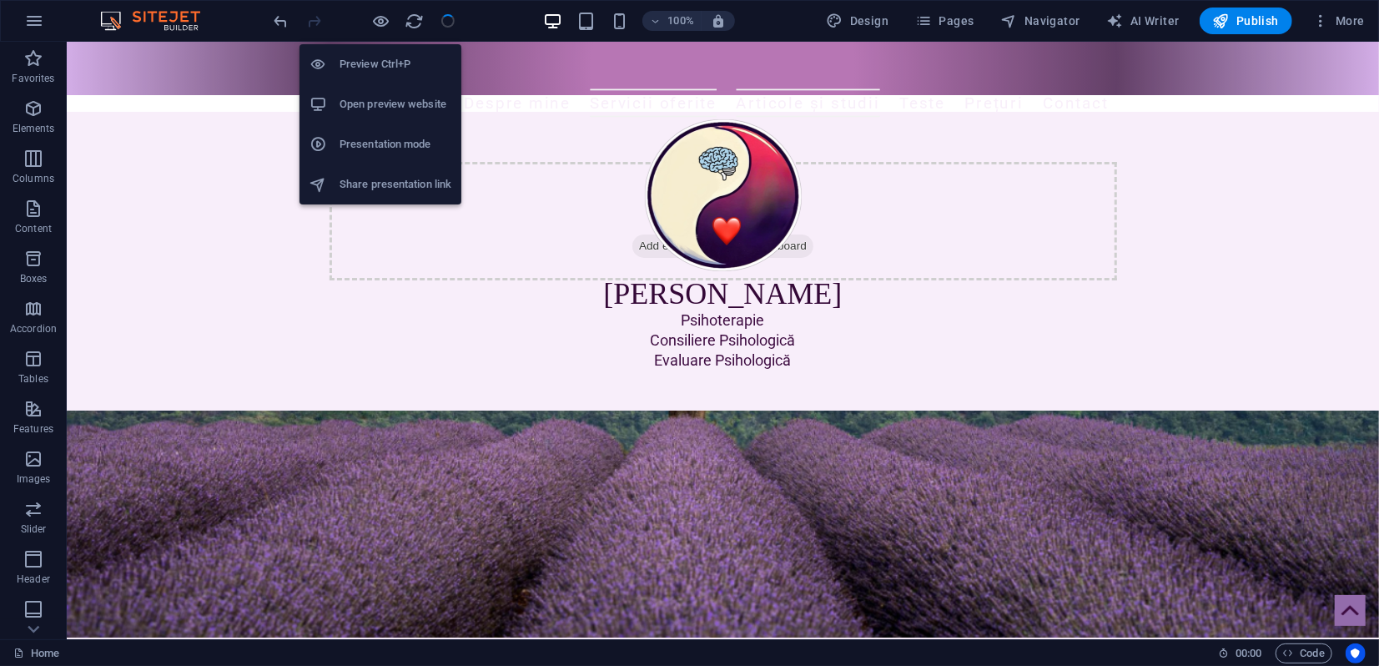
click at [379, 149] on h6 "Presentation mode" at bounding box center [395, 144] width 112 height 20
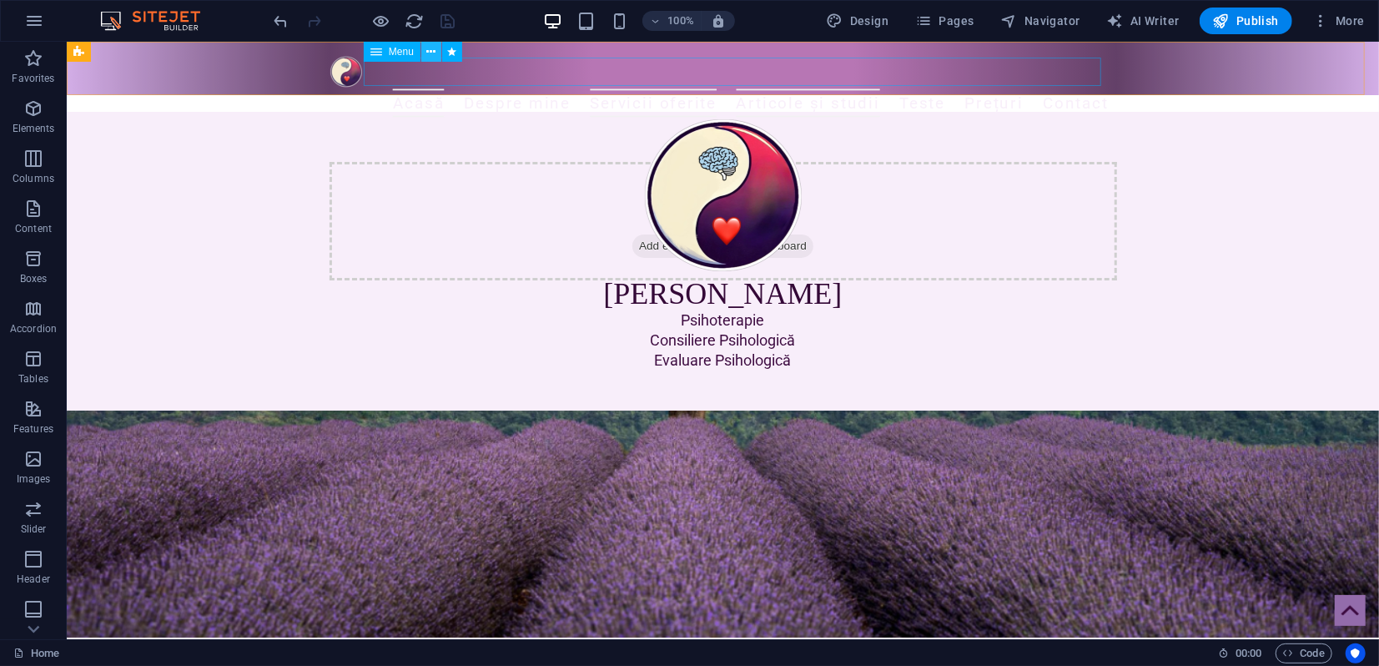
click at [429, 52] on icon at bounding box center [430, 52] width 9 height 18
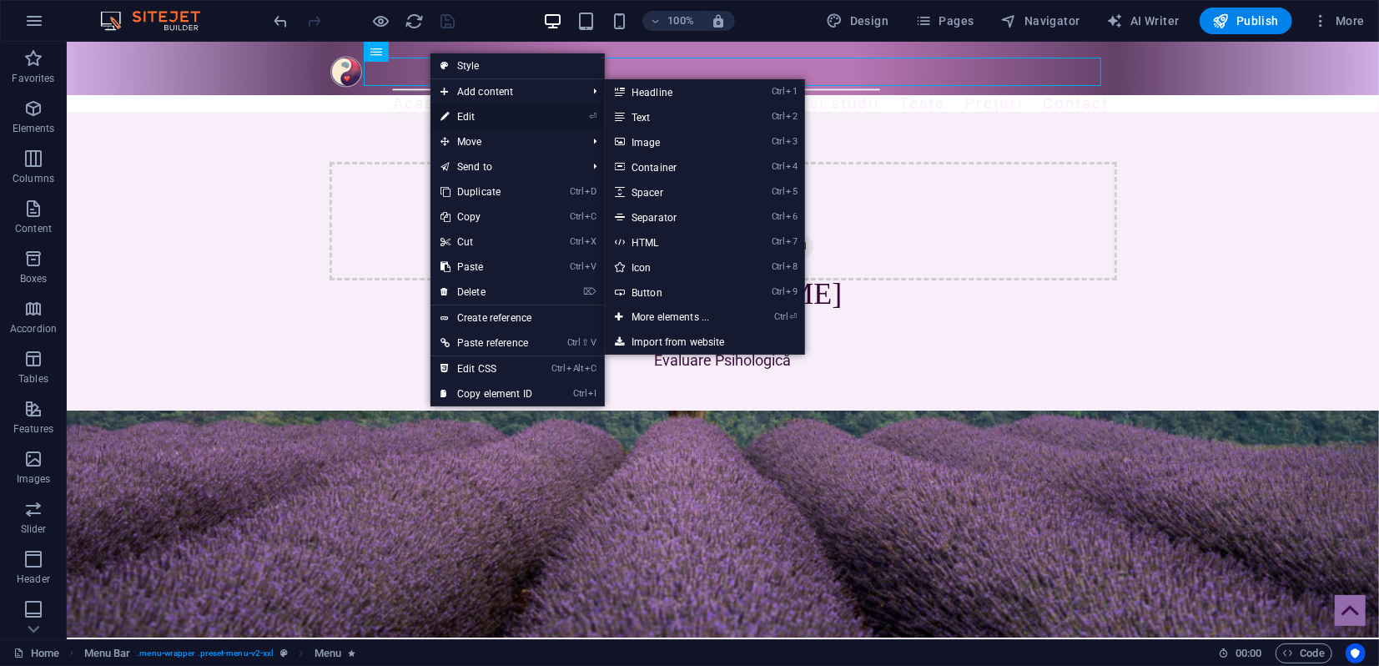
click at [455, 120] on link "⏎ Edit" at bounding box center [486, 116] width 112 height 25
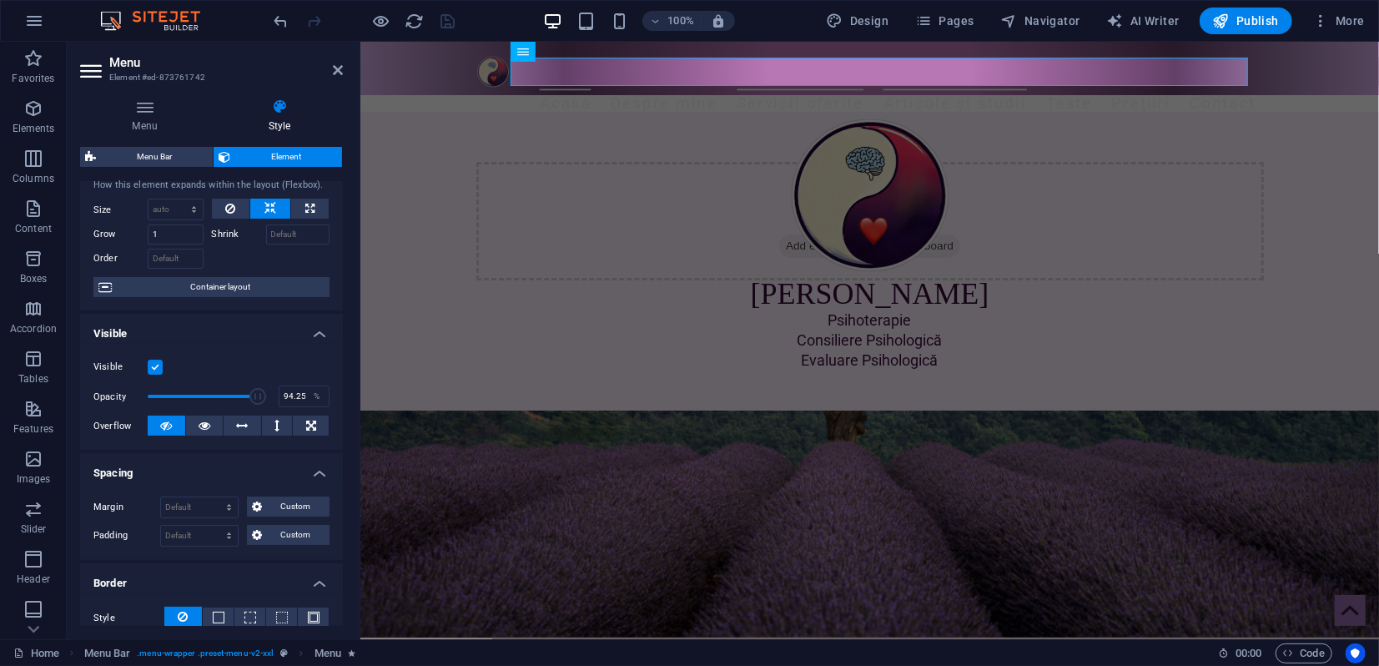
scroll to position [0, 0]
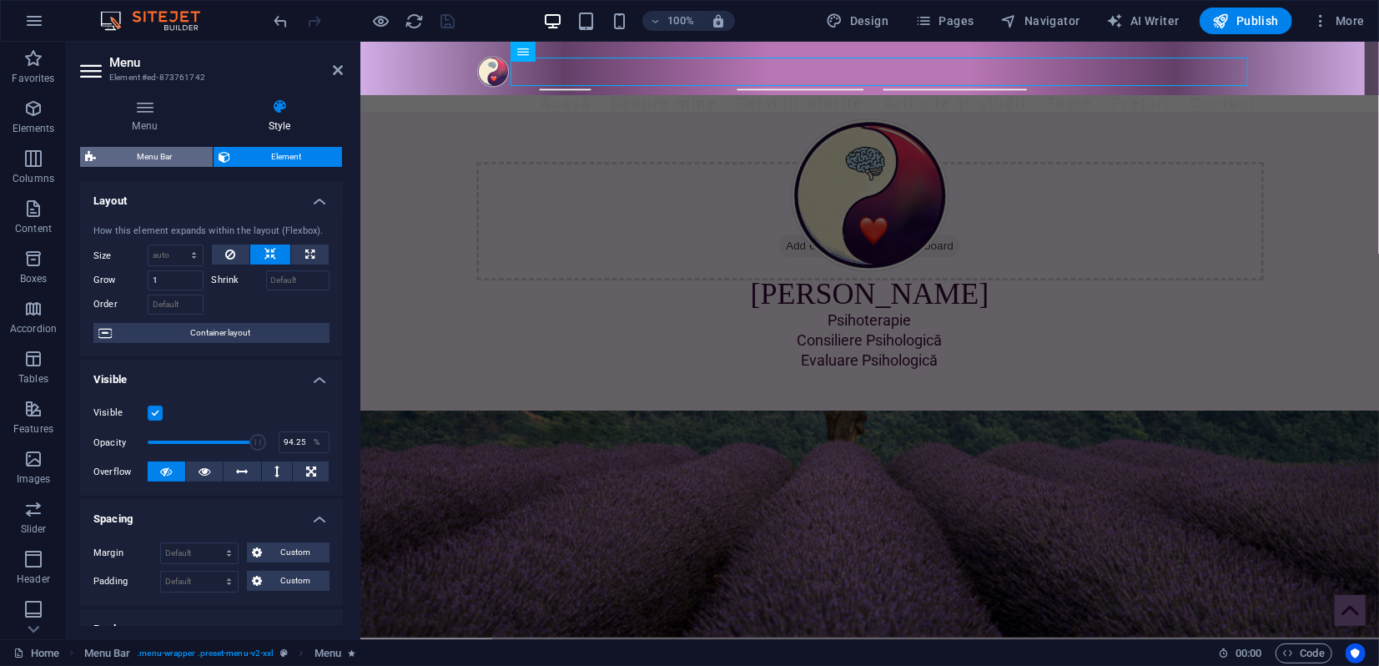
click at [169, 155] on span "Menu Bar" at bounding box center [154, 157] width 107 height 20
select select "rem"
select select "sticky_menu"
select select "hover_border_vertical"
select select "px"
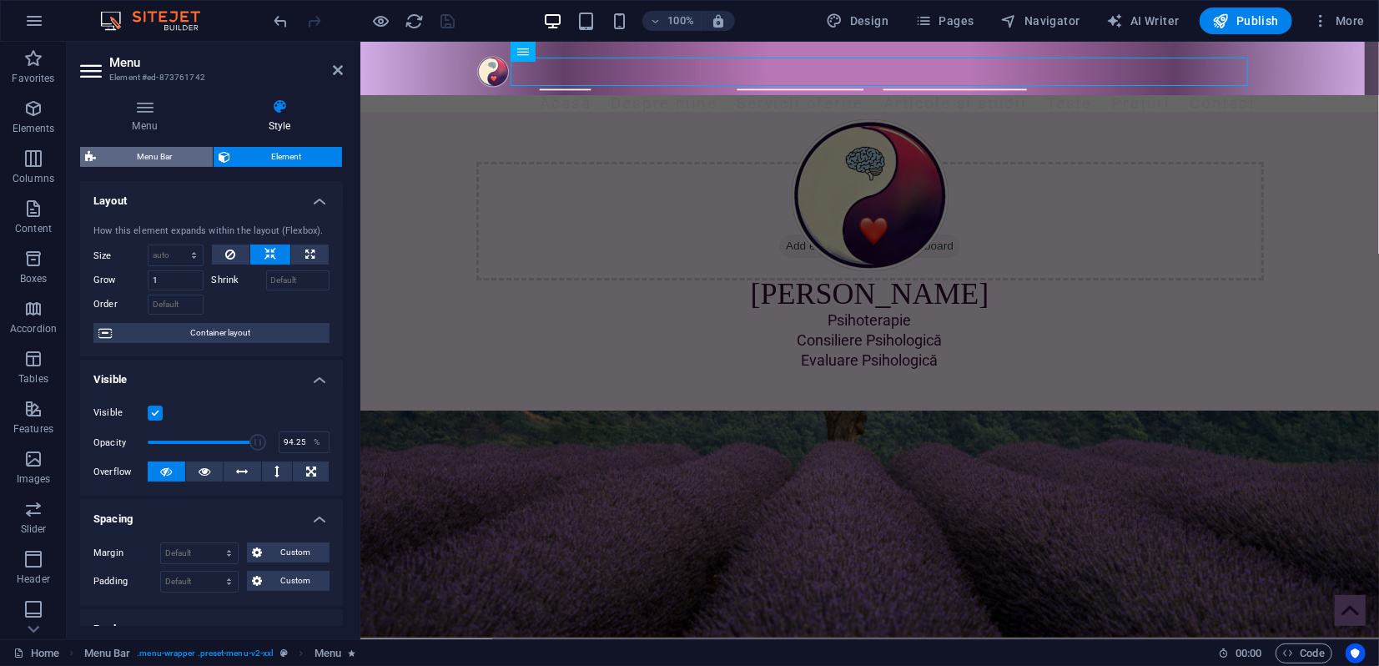
select select "px"
select select "rem"
select select "link-special-font"
select select "rem"
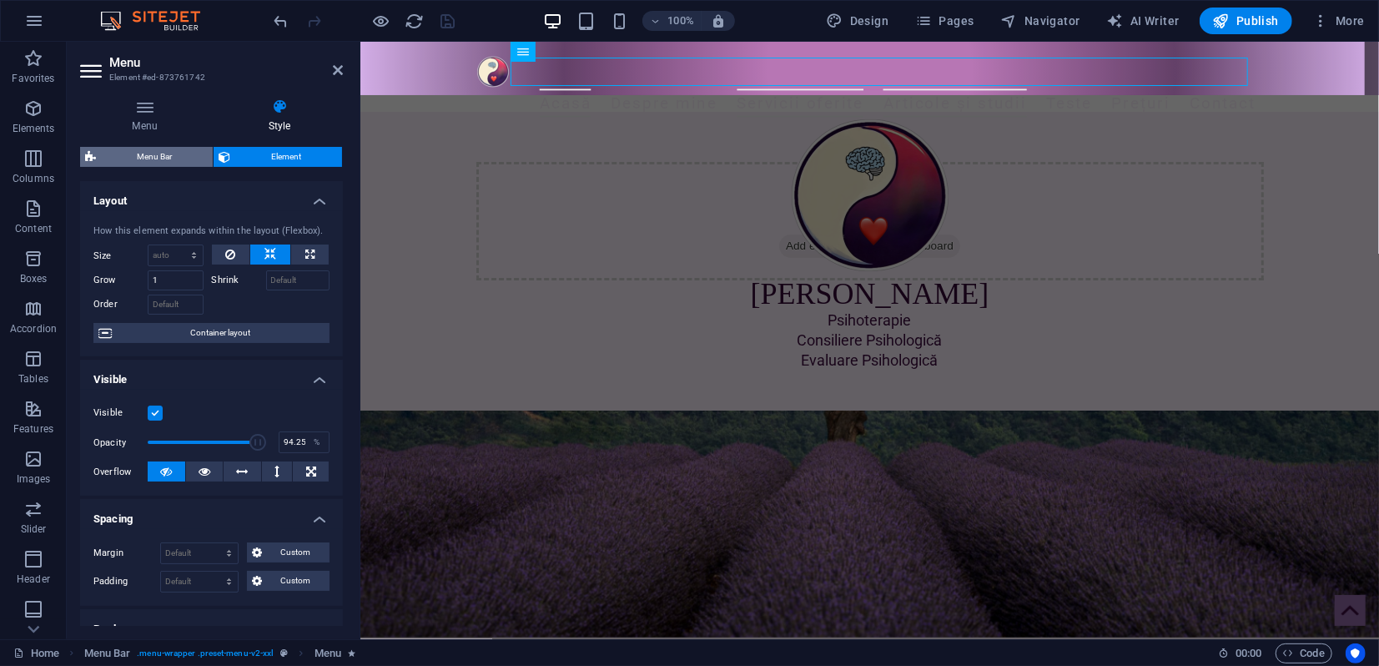
select select "400"
select select "px"
select select "preset-menu-v2-xxl"
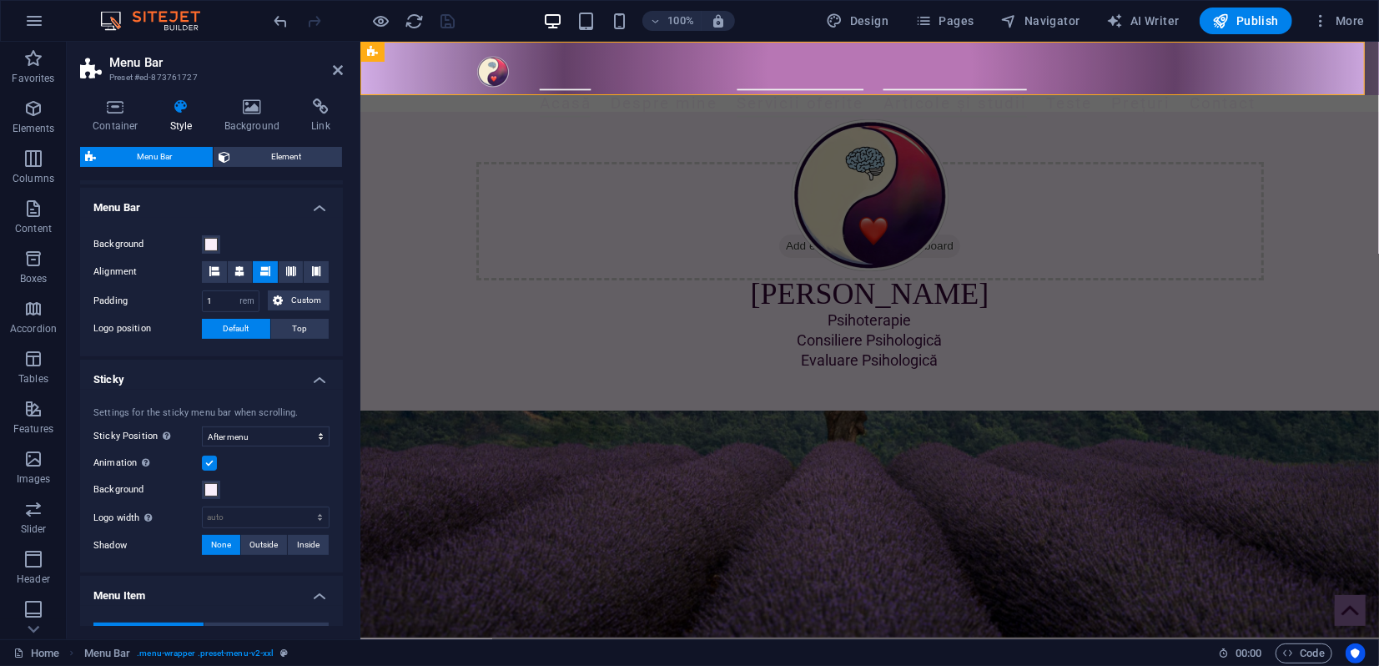
scroll to position [370, 0]
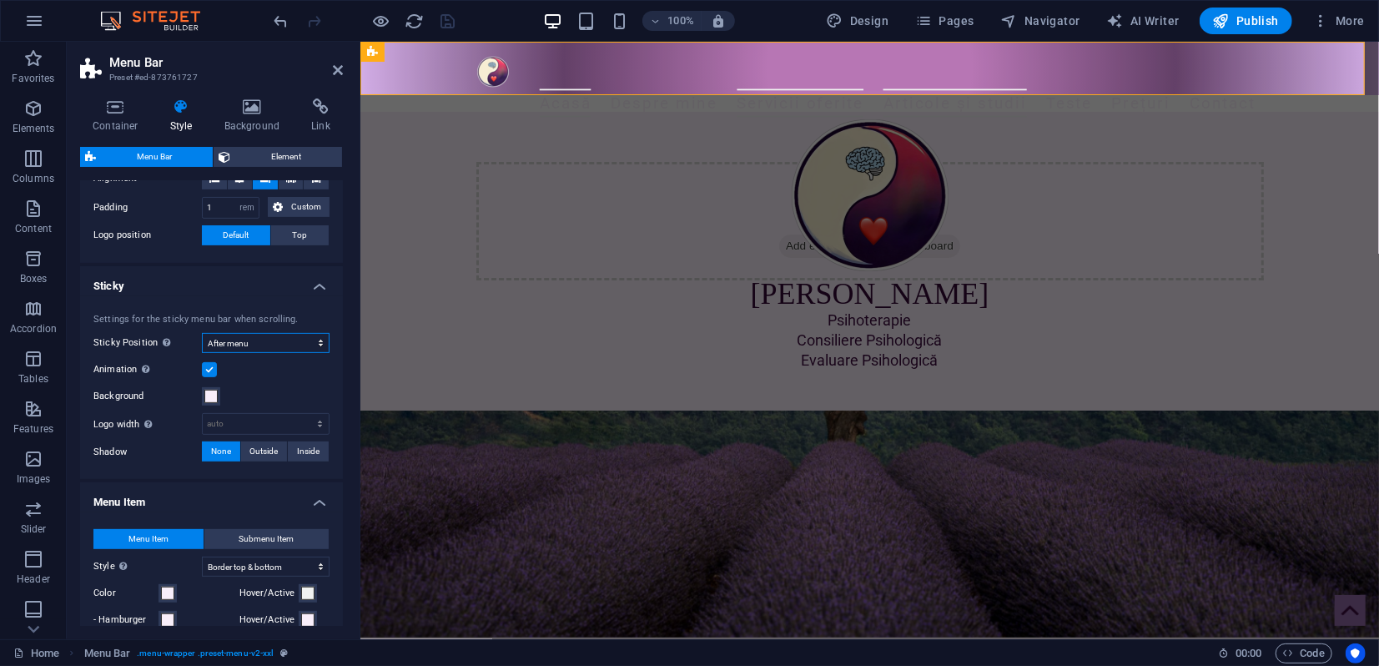
click at [227, 339] on select "Off Instant After menu After banner When scrolling up" at bounding box center [266, 343] width 128 height 20
select select "sticky_reverse"
click at [202, 333] on select "Off Instant After menu After banner When scrolling up" at bounding box center [266, 343] width 128 height 20
click at [339, 68] on icon at bounding box center [338, 69] width 10 height 13
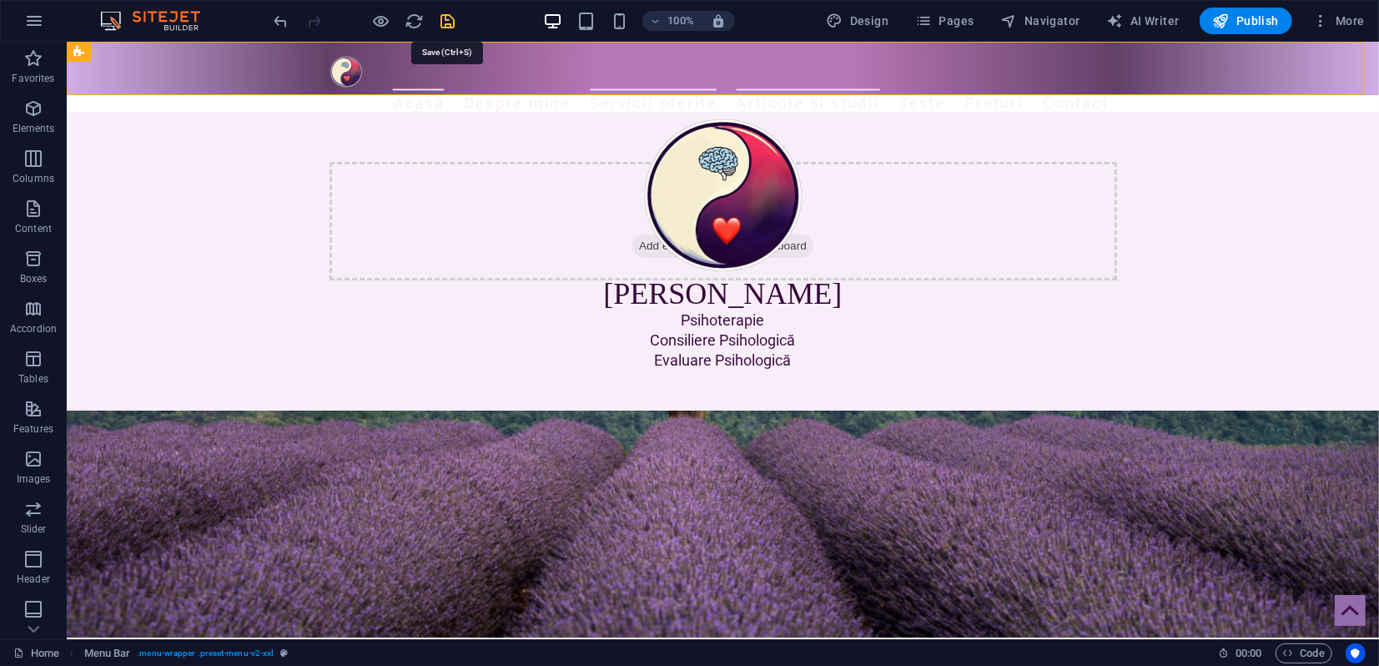
click at [443, 19] on icon "save" at bounding box center [448, 21] width 19 height 19
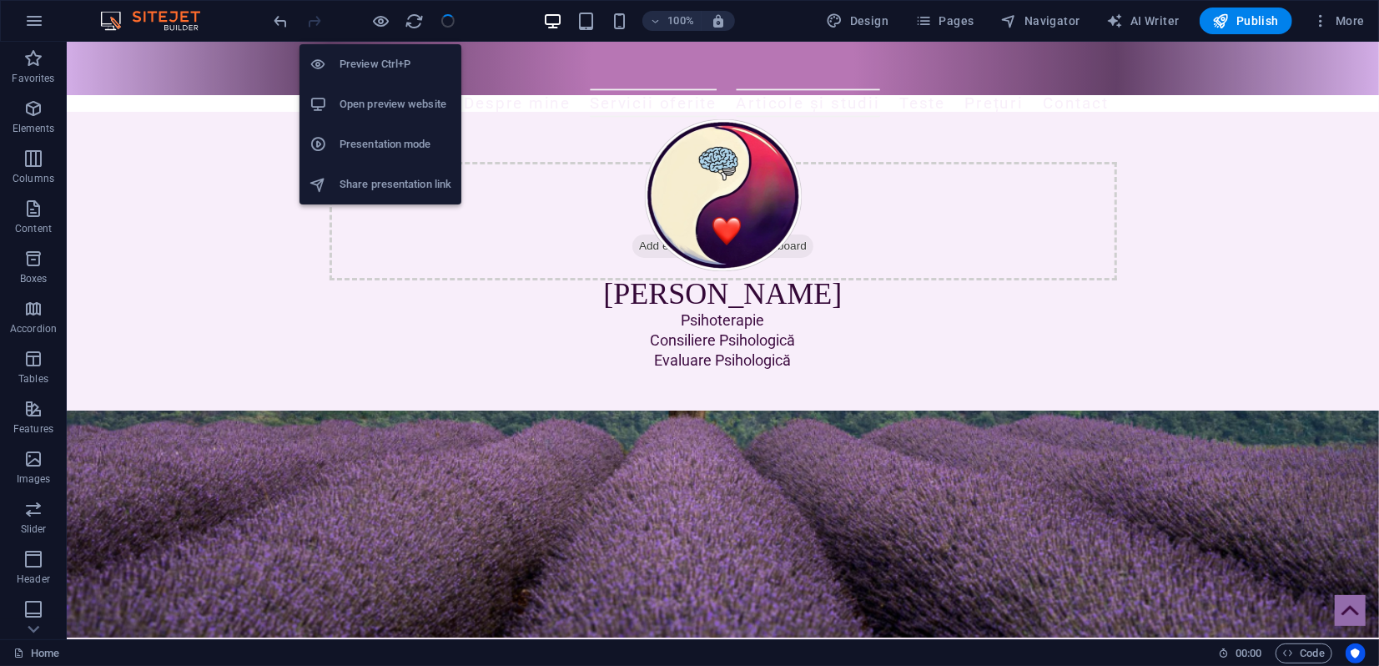
click at [381, 146] on h6 "Presentation mode" at bounding box center [395, 144] width 112 height 20
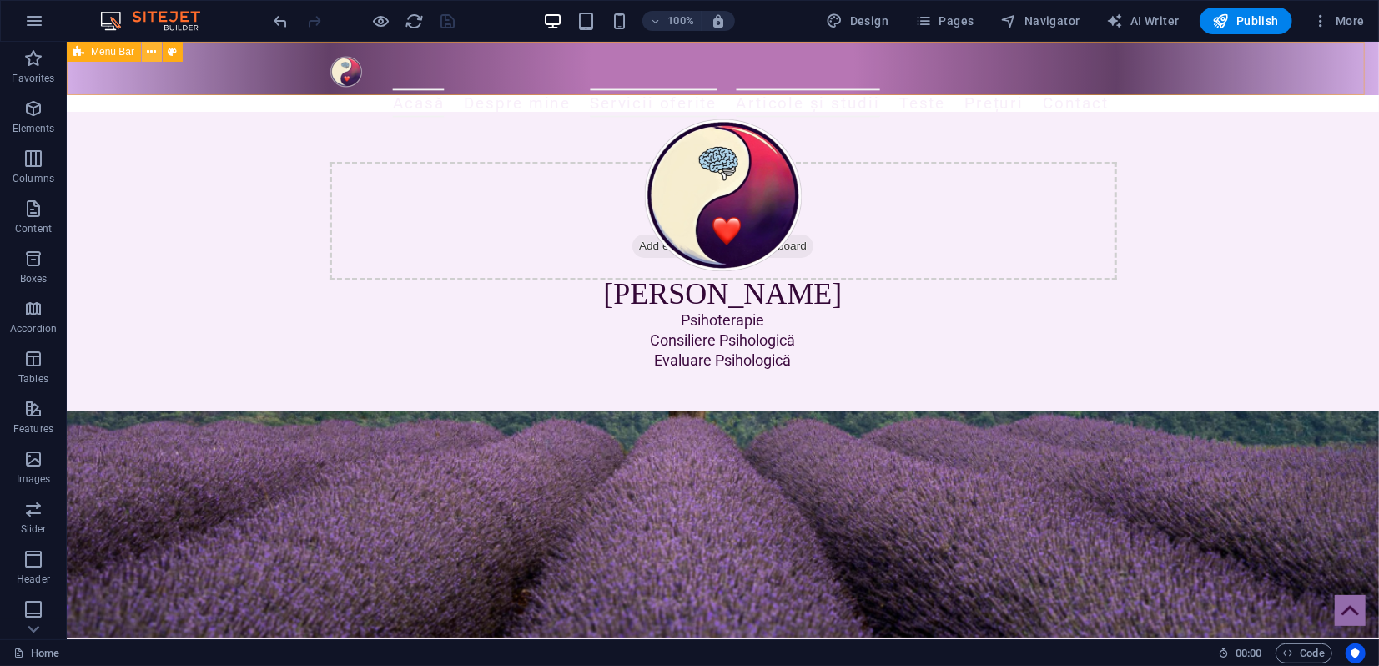
click at [156, 51] on button at bounding box center [152, 52] width 20 height 20
click at [391, 56] on icon at bounding box center [388, 52] width 9 height 18
click at [113, 54] on span "Menu Bar" at bounding box center [112, 52] width 43 height 10
click at [1054, 23] on span "Navigator" at bounding box center [1040, 21] width 79 height 17
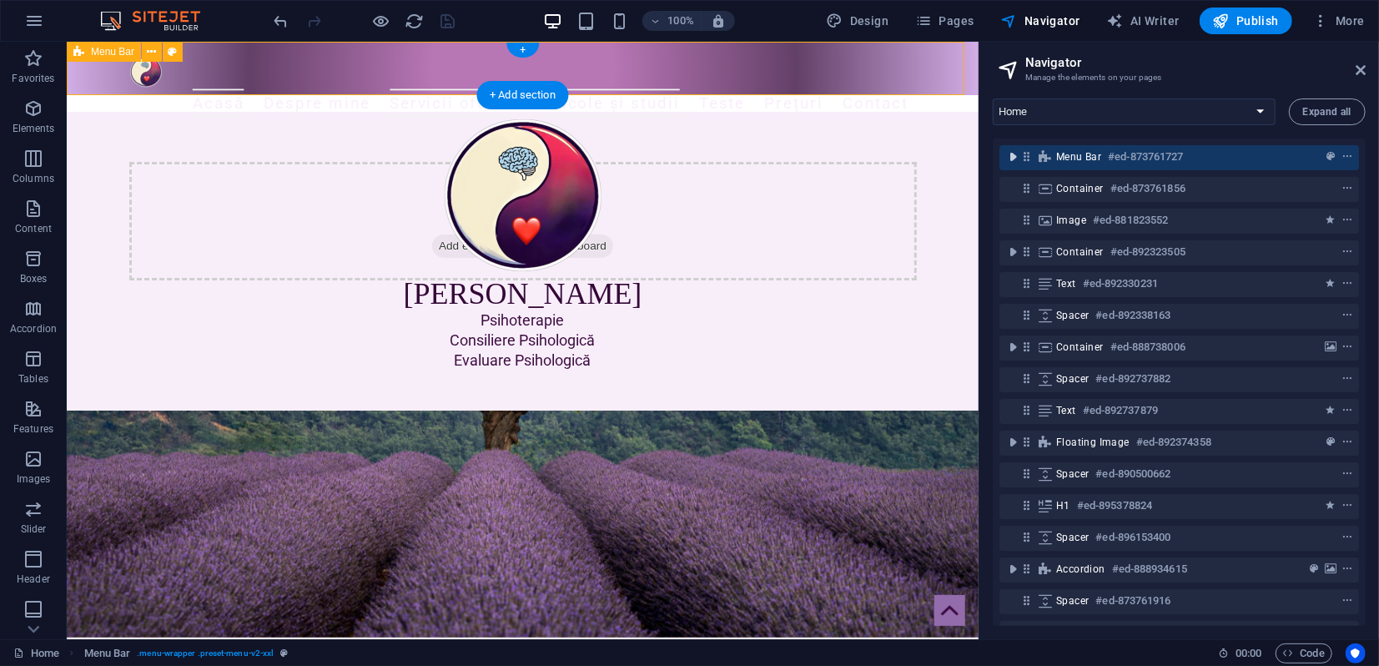
click at [1012, 159] on icon "toggle-expand" at bounding box center [1012, 156] width 17 height 17
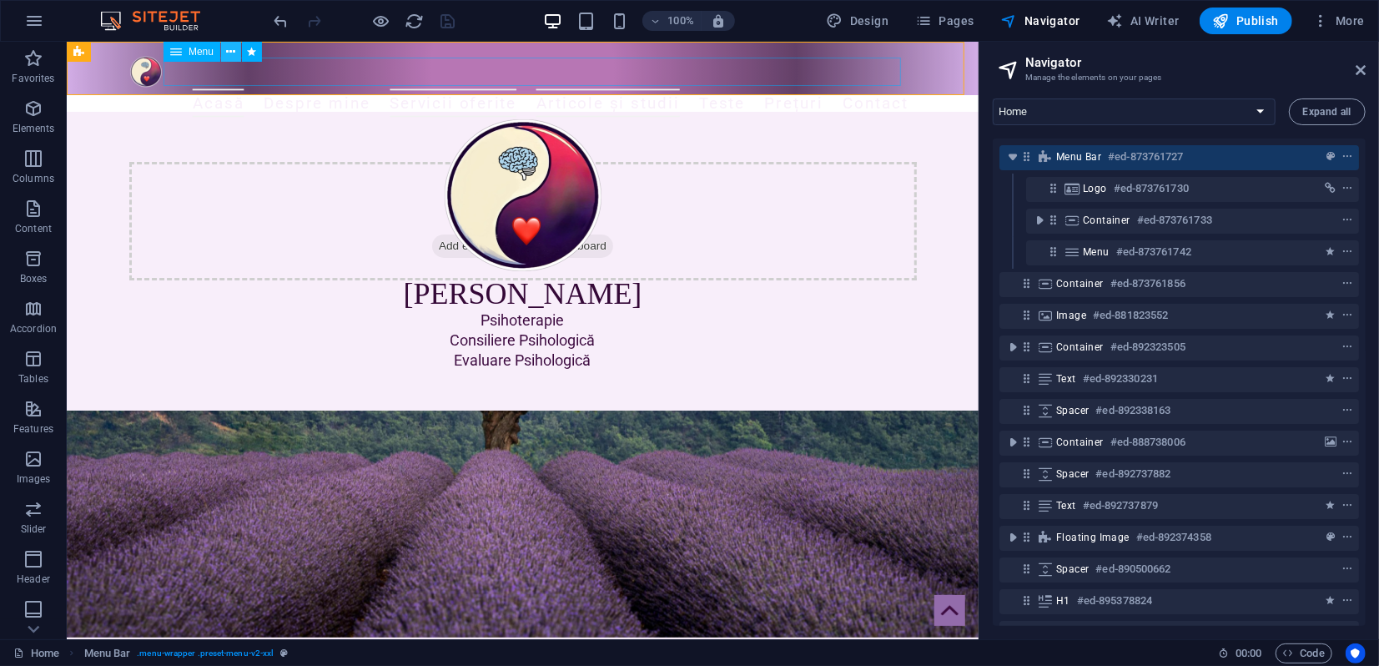
click at [230, 53] on icon at bounding box center [230, 52] width 9 height 18
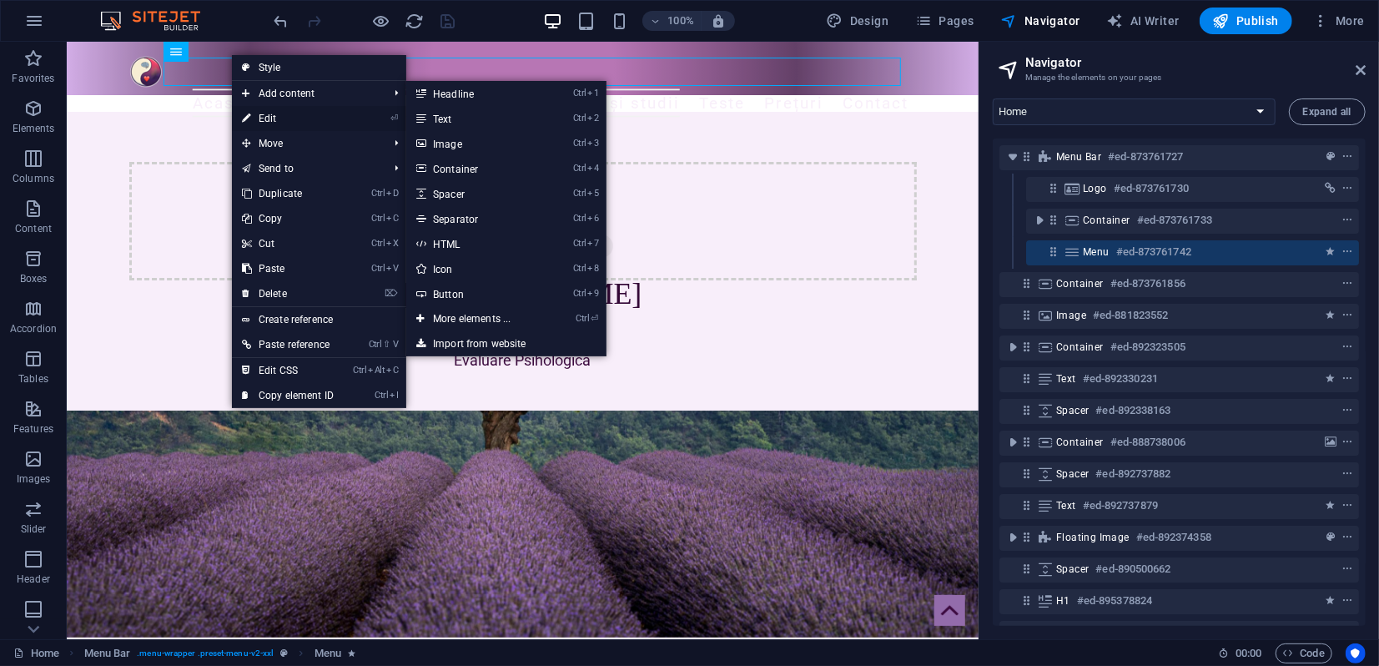
click at [262, 116] on link "⏎ Edit" at bounding box center [288, 118] width 112 height 25
select select "2"
select select
select select "3"
select select
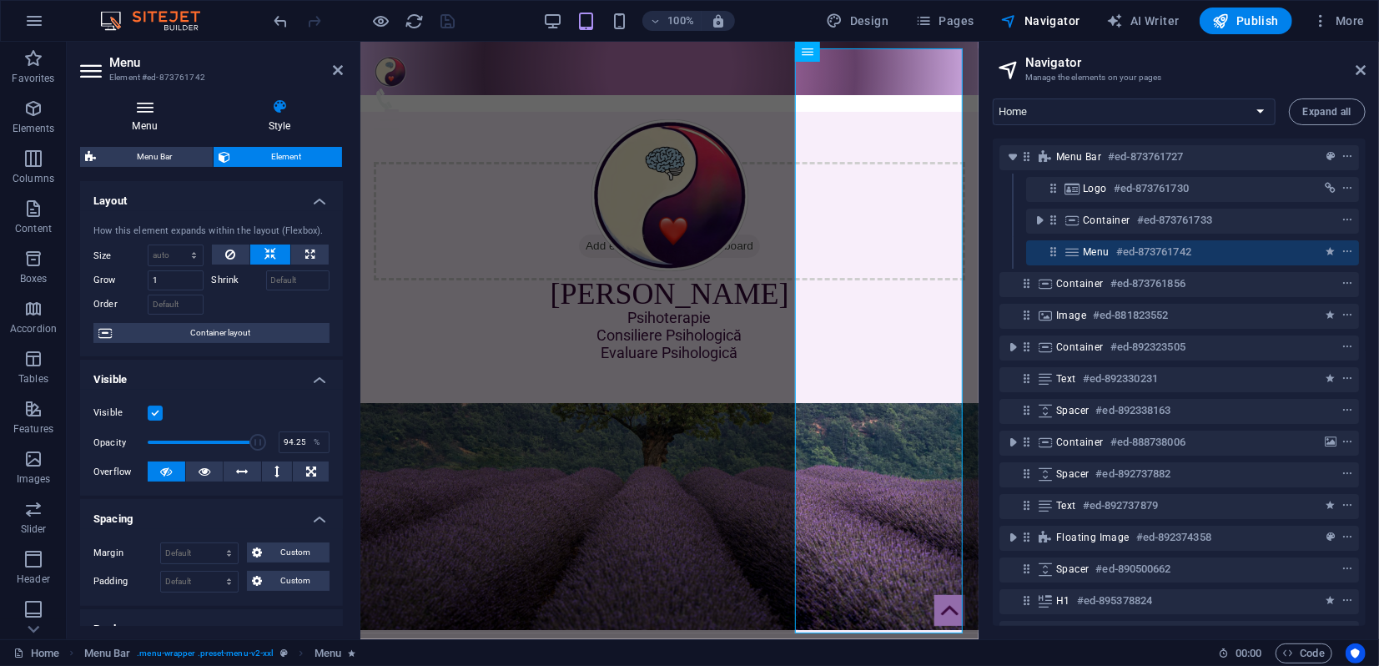
click at [146, 113] on icon at bounding box center [144, 106] width 129 height 17
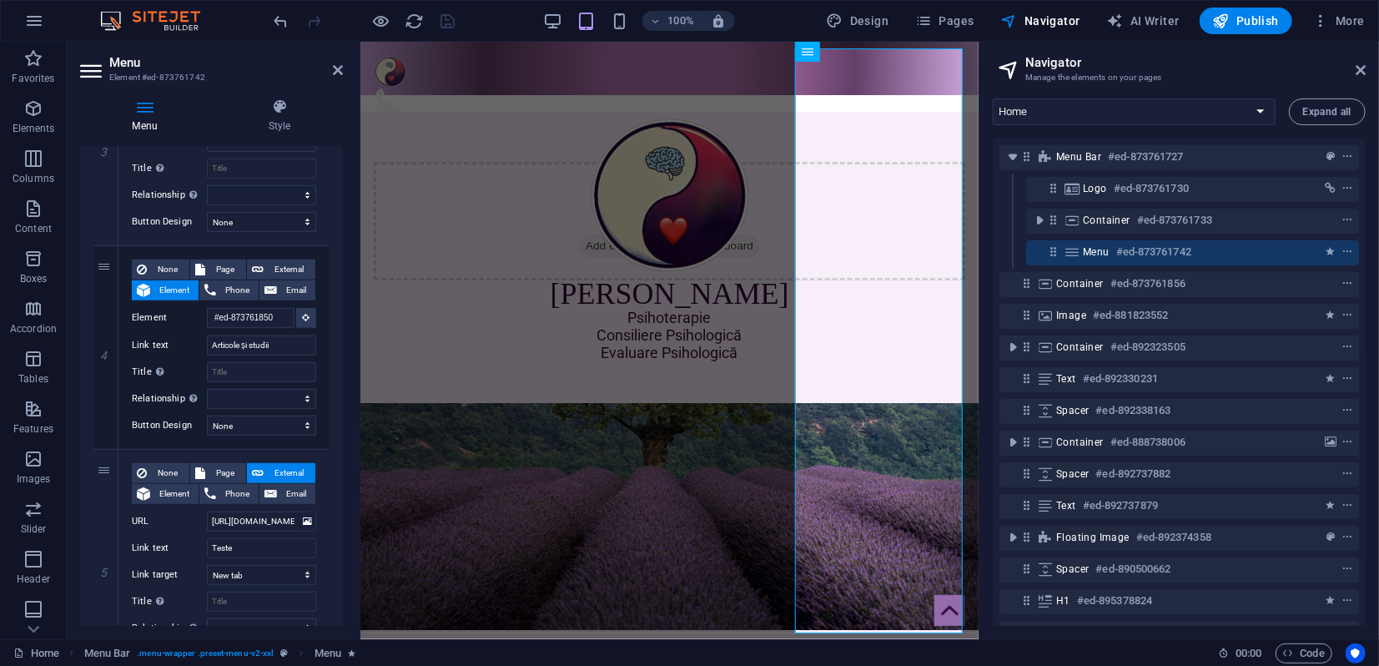
scroll to position [671, 0]
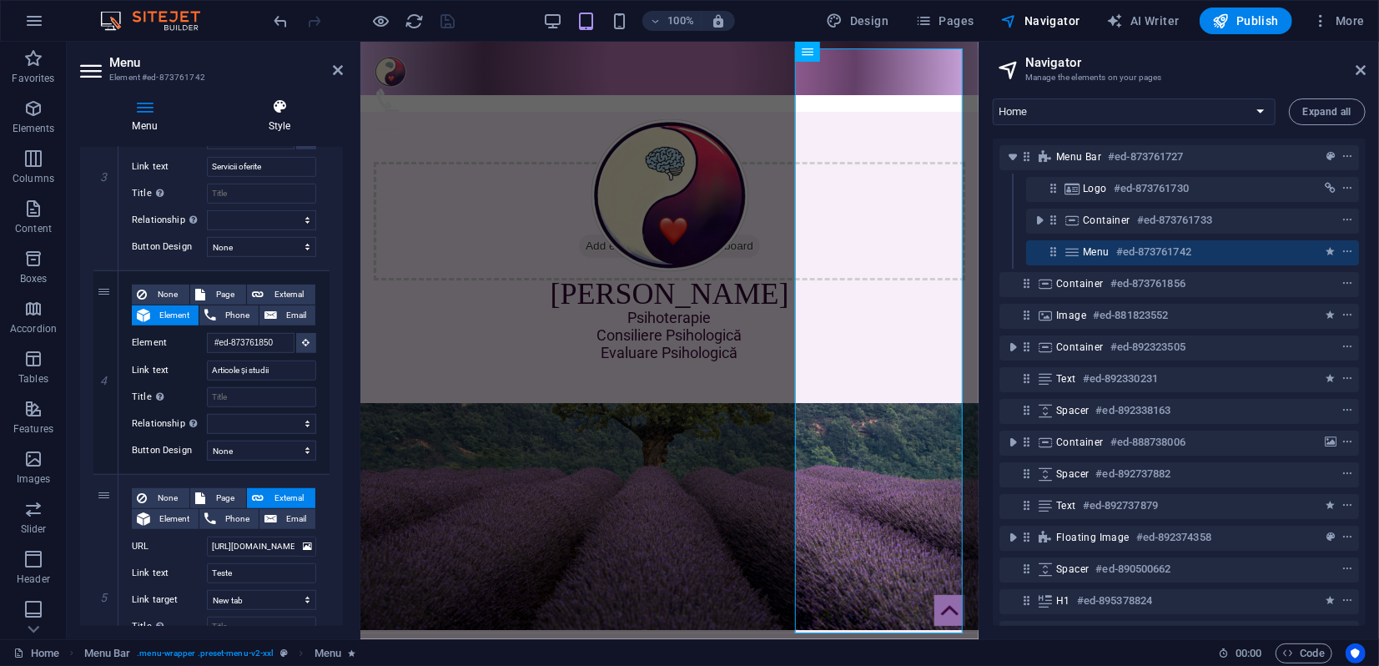
click at [280, 108] on icon at bounding box center [279, 106] width 127 height 17
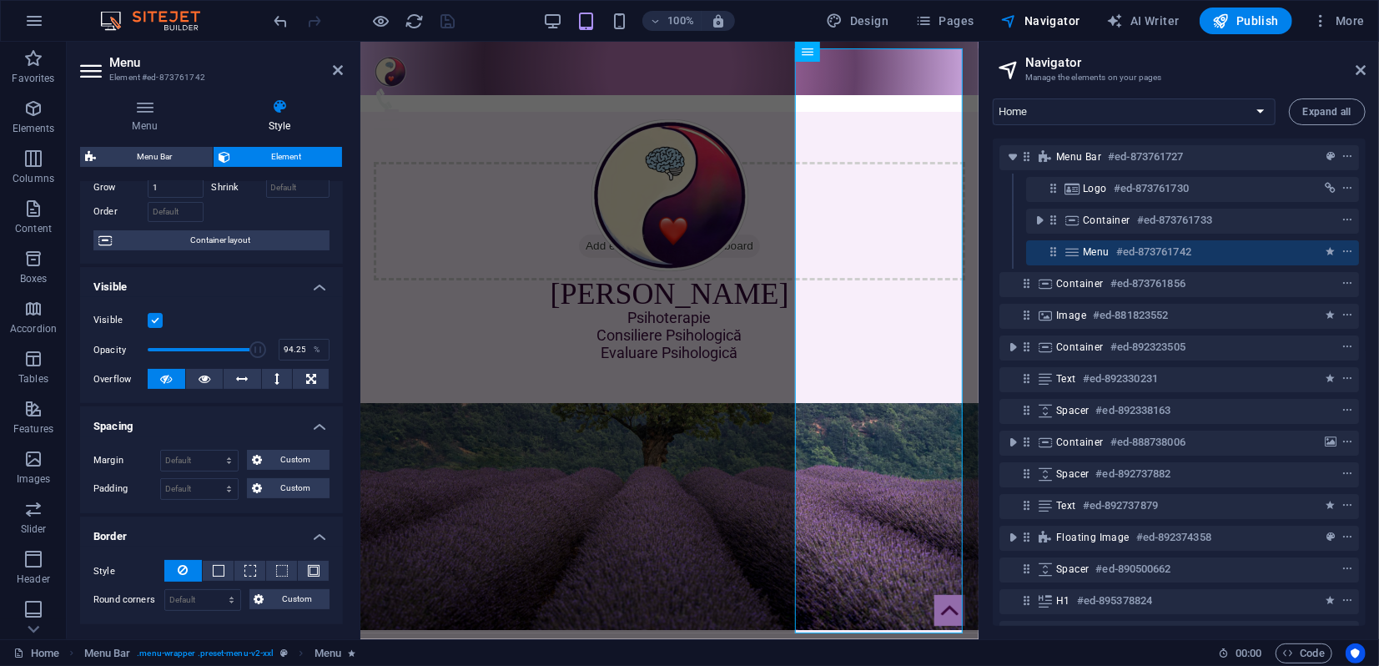
scroll to position [0, 0]
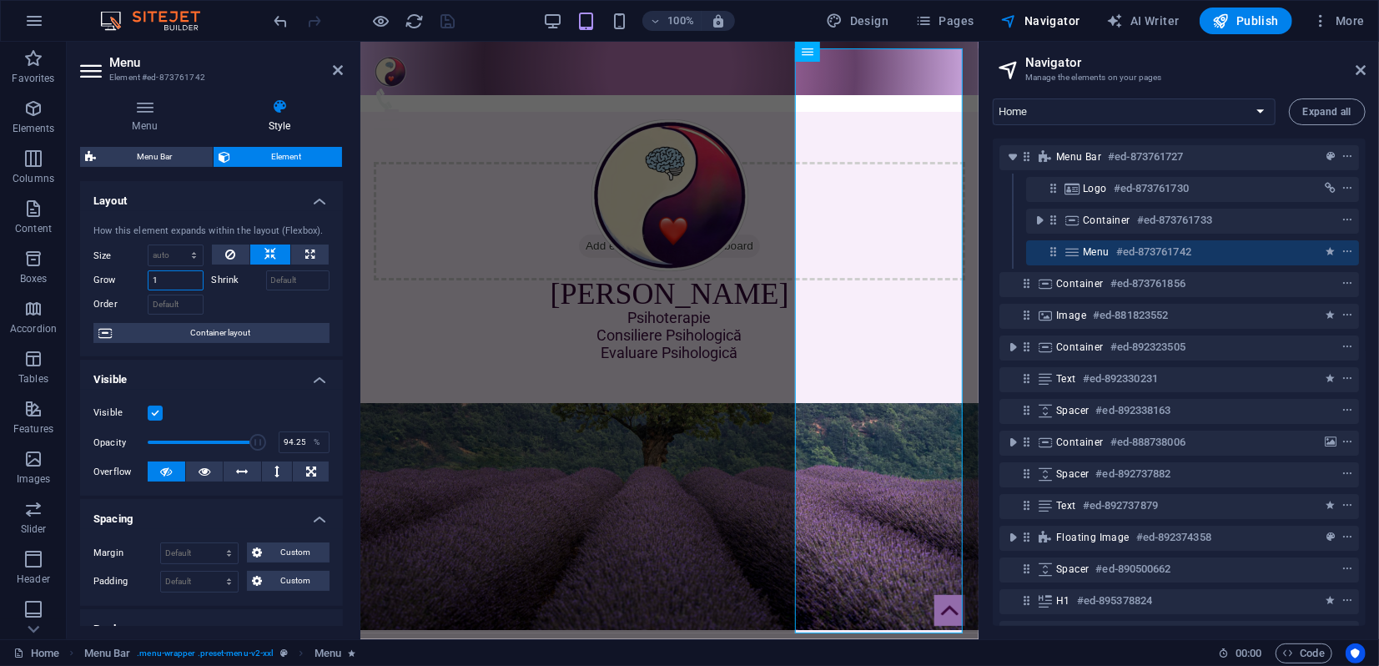
drag, startPoint x: 163, startPoint y: 287, endPoint x: 149, endPoint y: 284, distance: 14.6
click at [149, 284] on input "1" at bounding box center [176, 280] width 56 height 20
type input "0"
click at [446, 23] on icon "save" at bounding box center [448, 21] width 19 height 19
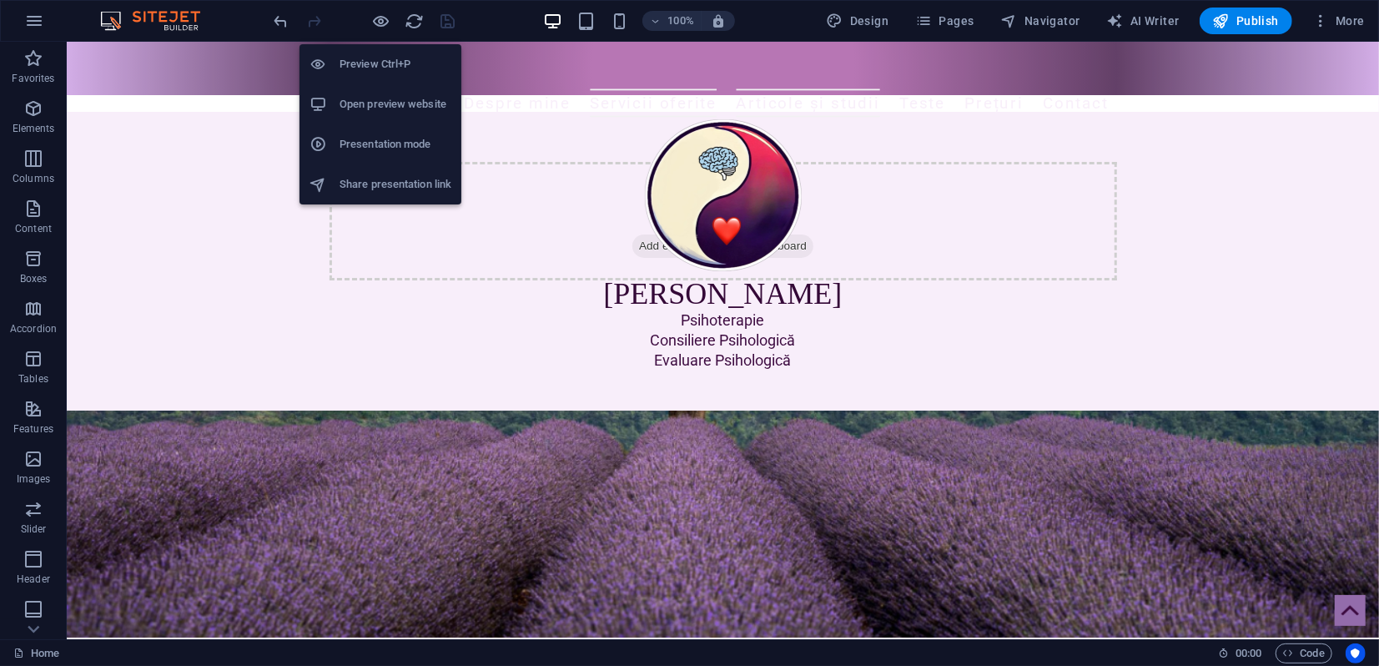
click at [374, 140] on h6 "Presentation mode" at bounding box center [395, 144] width 112 height 20
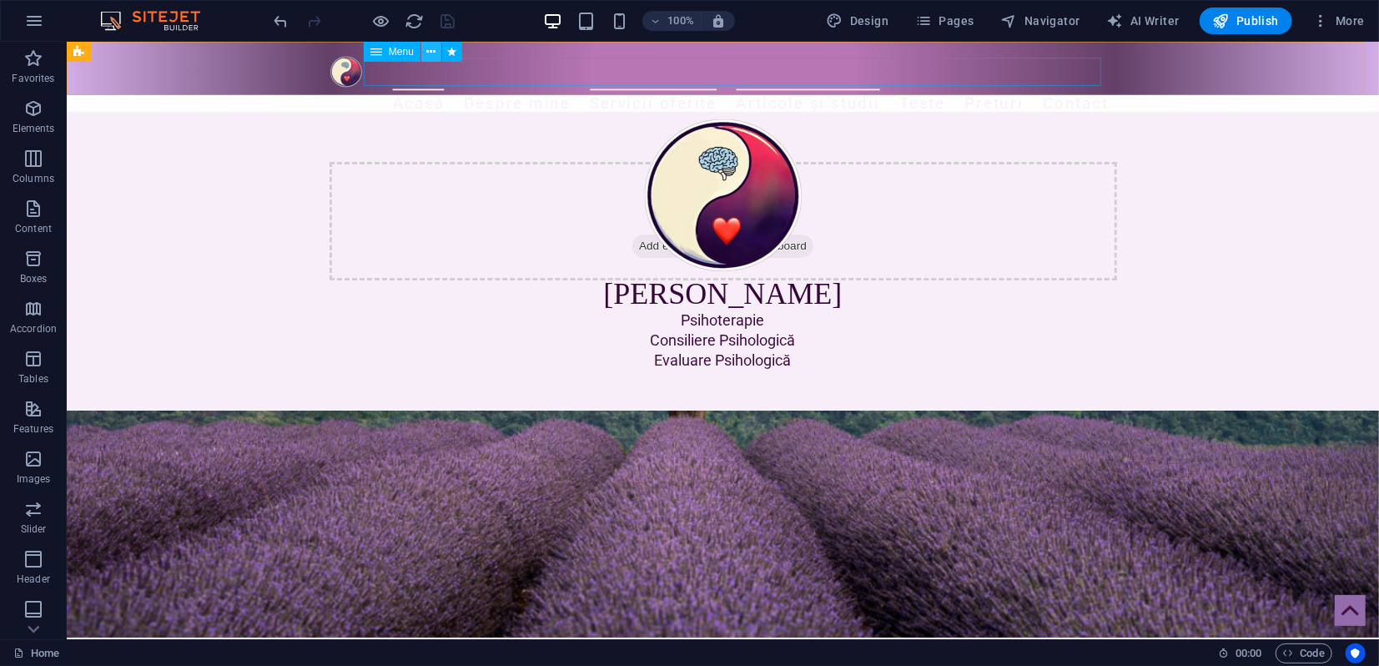
click at [429, 54] on icon at bounding box center [430, 52] width 9 height 18
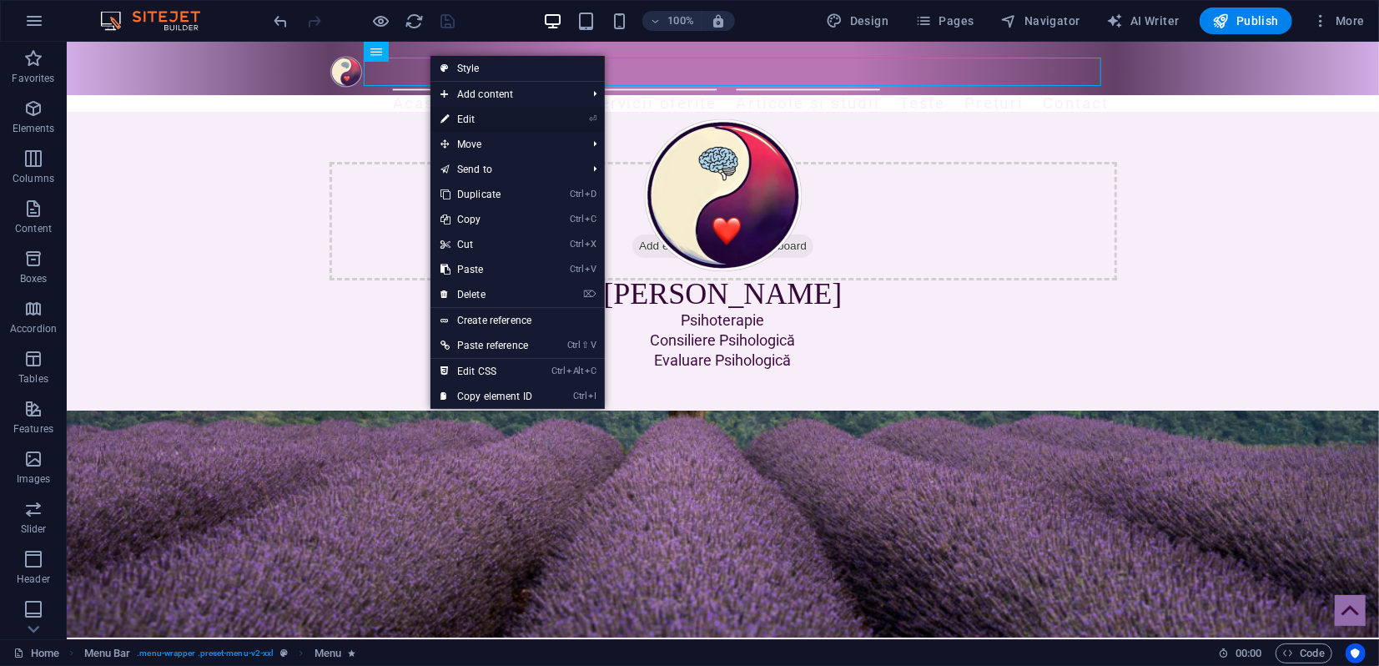
drag, startPoint x: 463, startPoint y: 118, endPoint x: 74, endPoint y: 86, distance: 389.9
click at [463, 118] on link "⏎ Edit" at bounding box center [486, 119] width 112 height 25
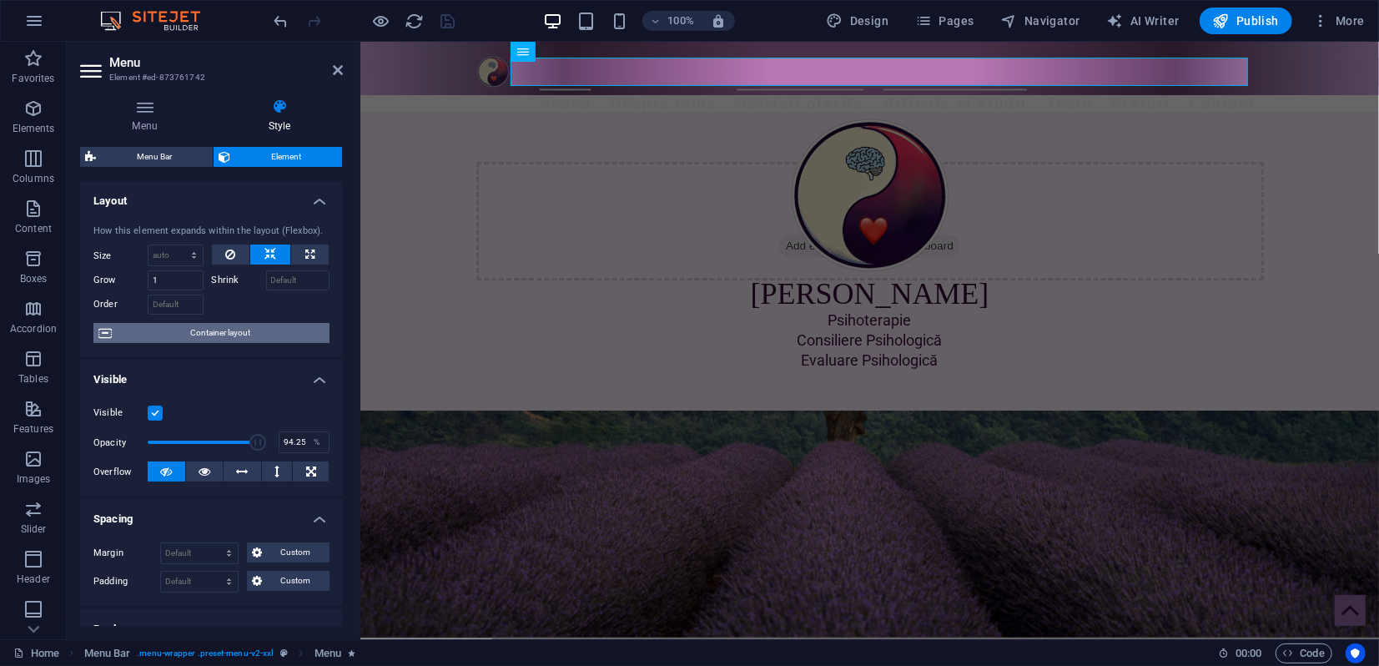
click at [222, 329] on span "Container layout" at bounding box center [221, 333] width 208 height 20
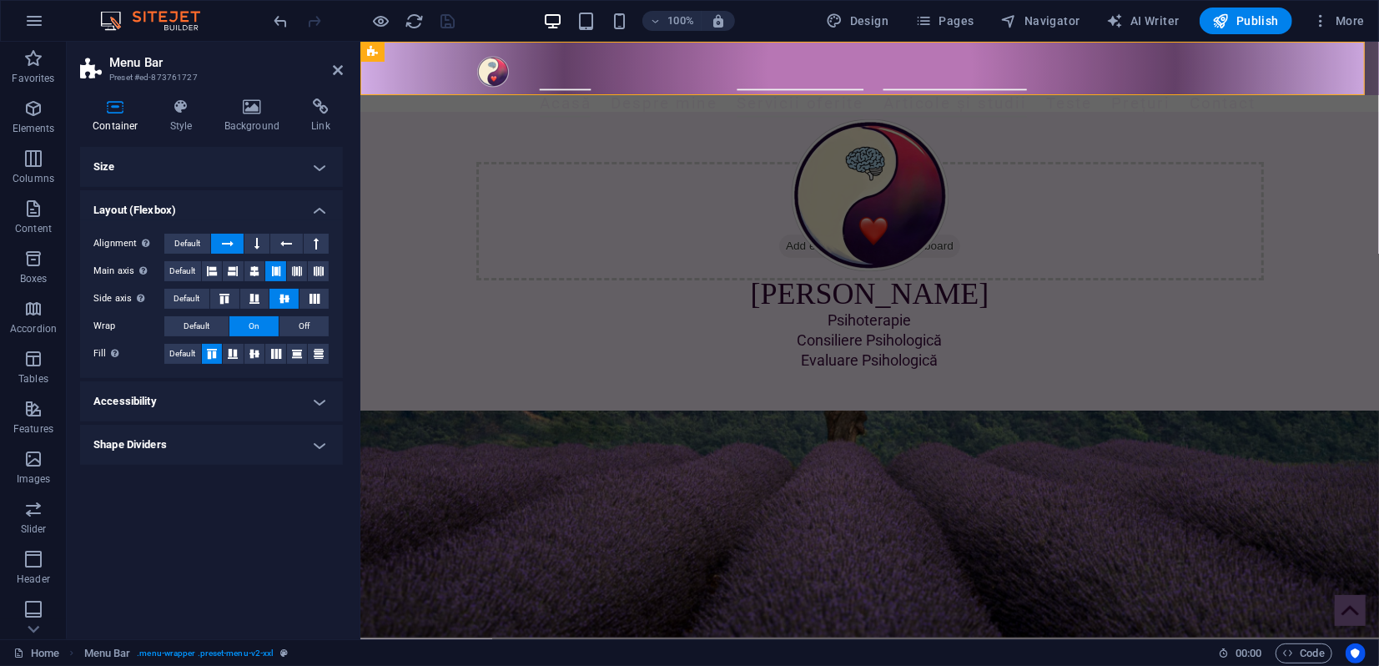
click at [314, 166] on h4 "Size" at bounding box center [211, 167] width 263 height 40
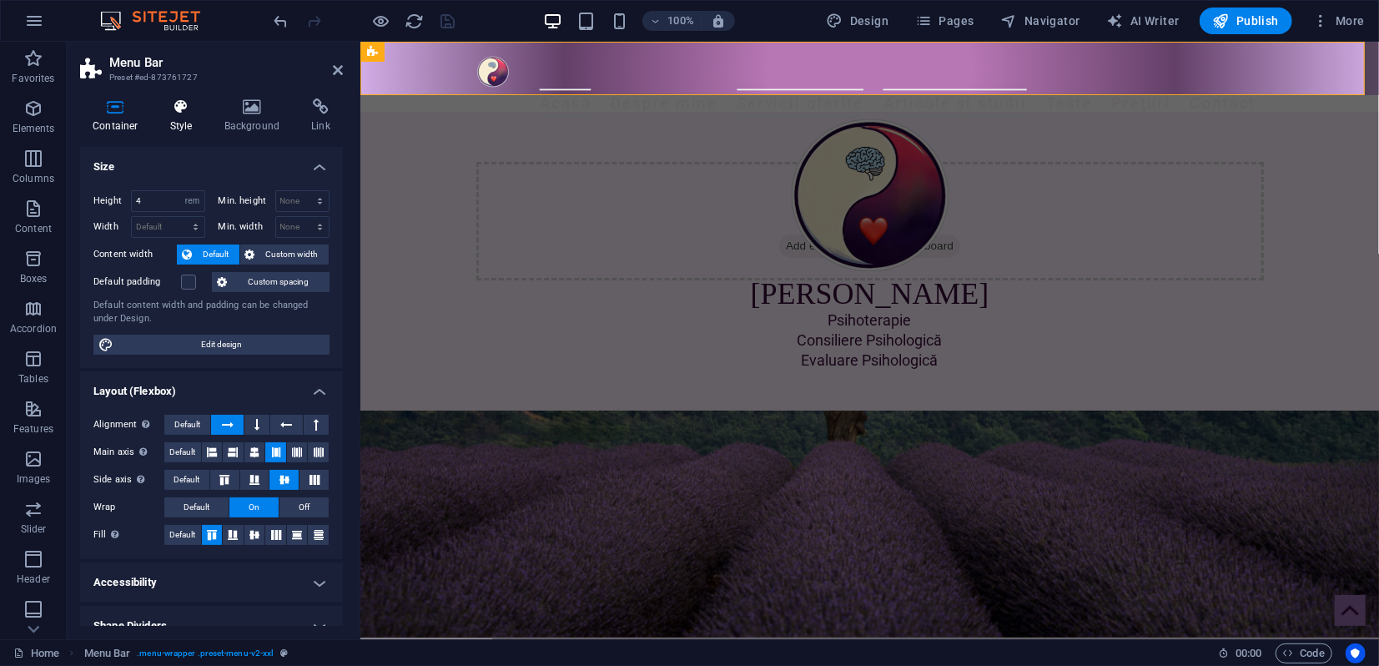
click at [184, 118] on h4 "Style" at bounding box center [185, 115] width 54 height 35
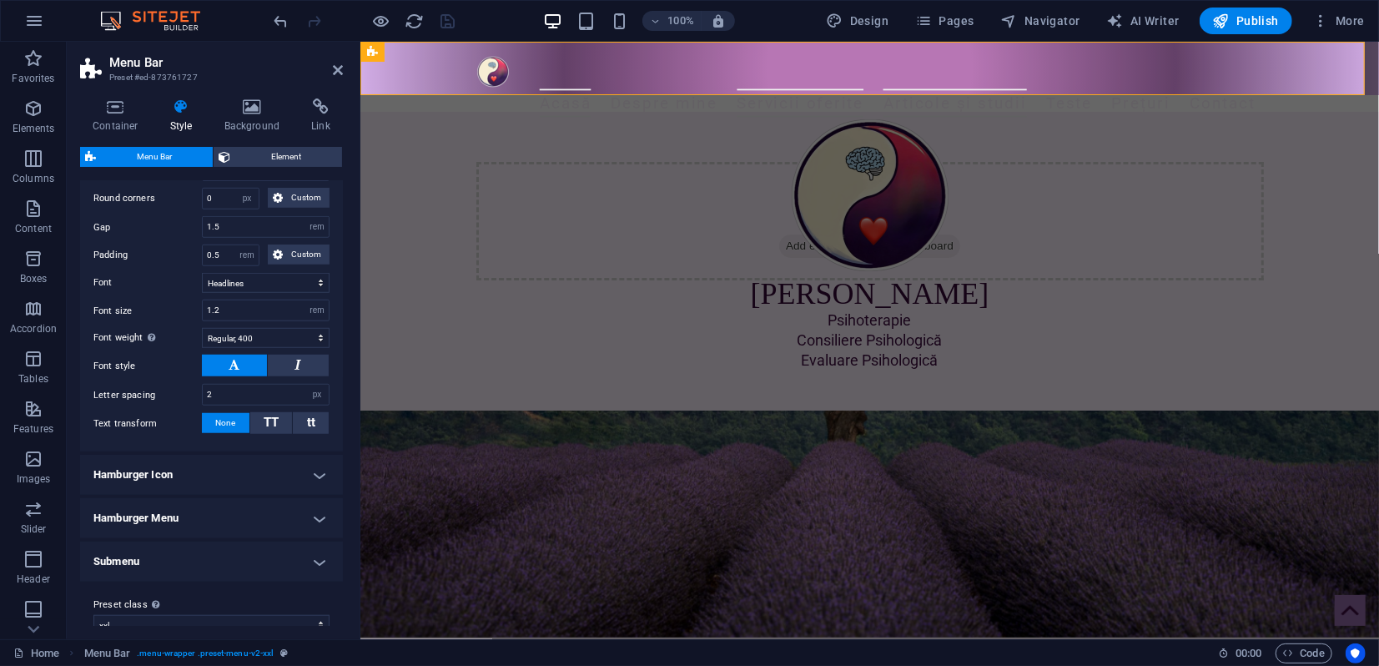
scroll to position [894, 0]
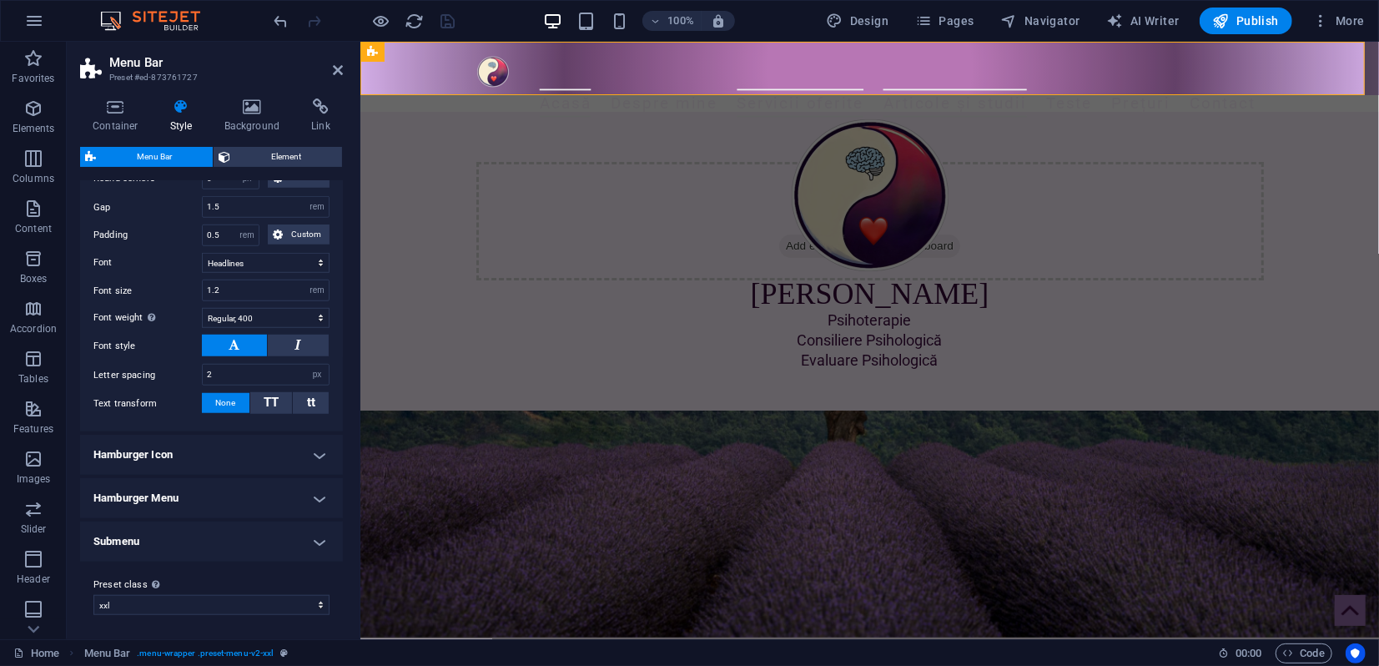
click at [188, 453] on h4 "Hamburger Icon" at bounding box center [211, 455] width 263 height 40
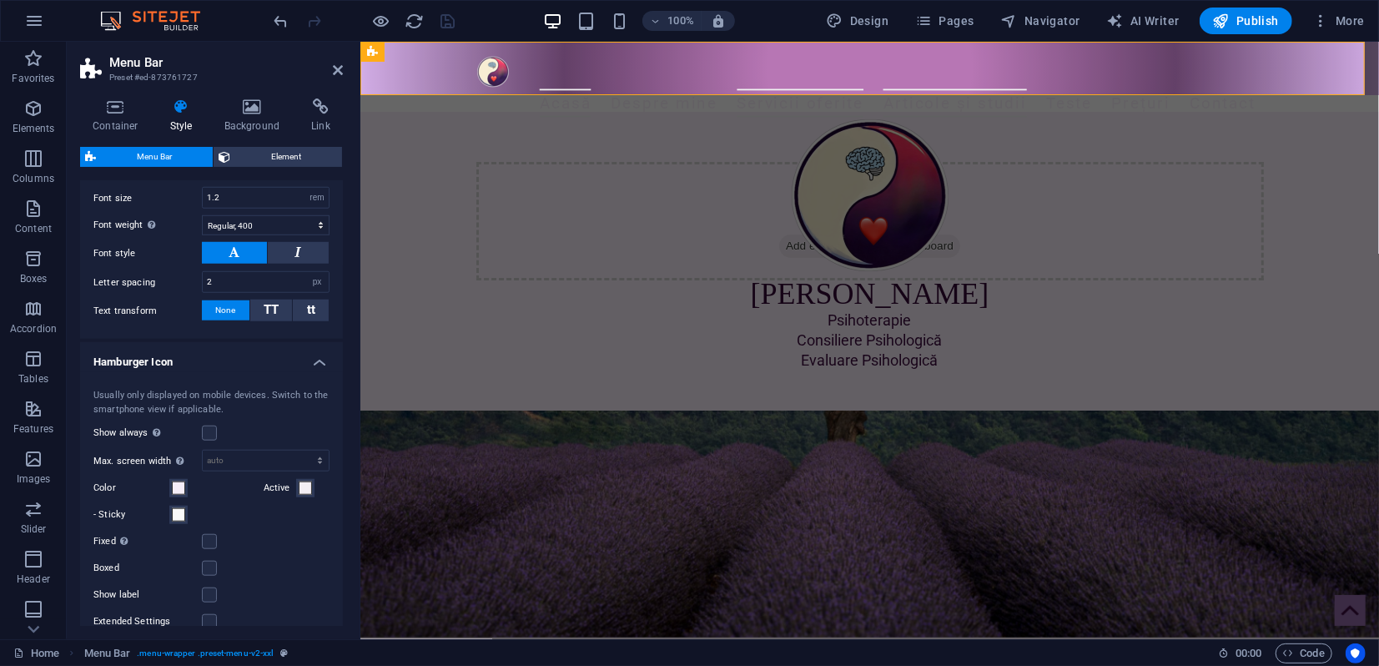
scroll to position [1079, 0]
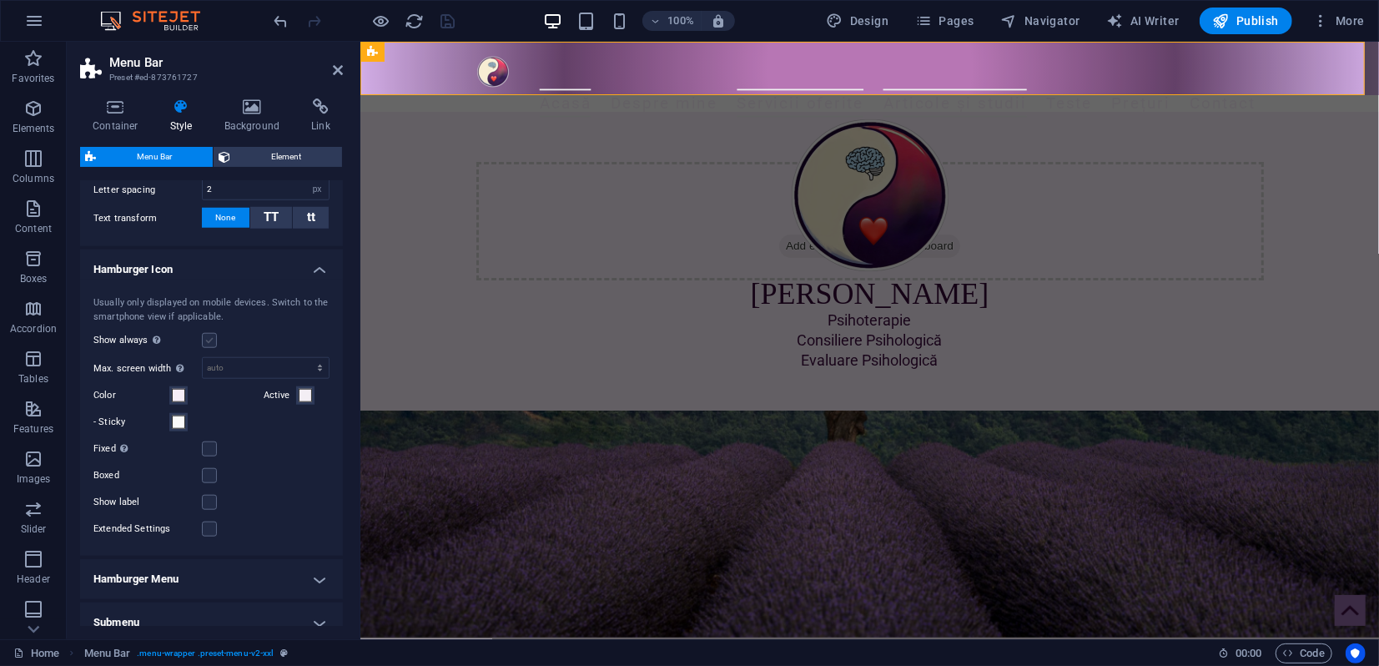
click at [209, 340] on label at bounding box center [209, 340] width 15 height 15
click at [0, 0] on input "Show always Shows the trigger for all viewports." at bounding box center [0, 0] width 0 height 0
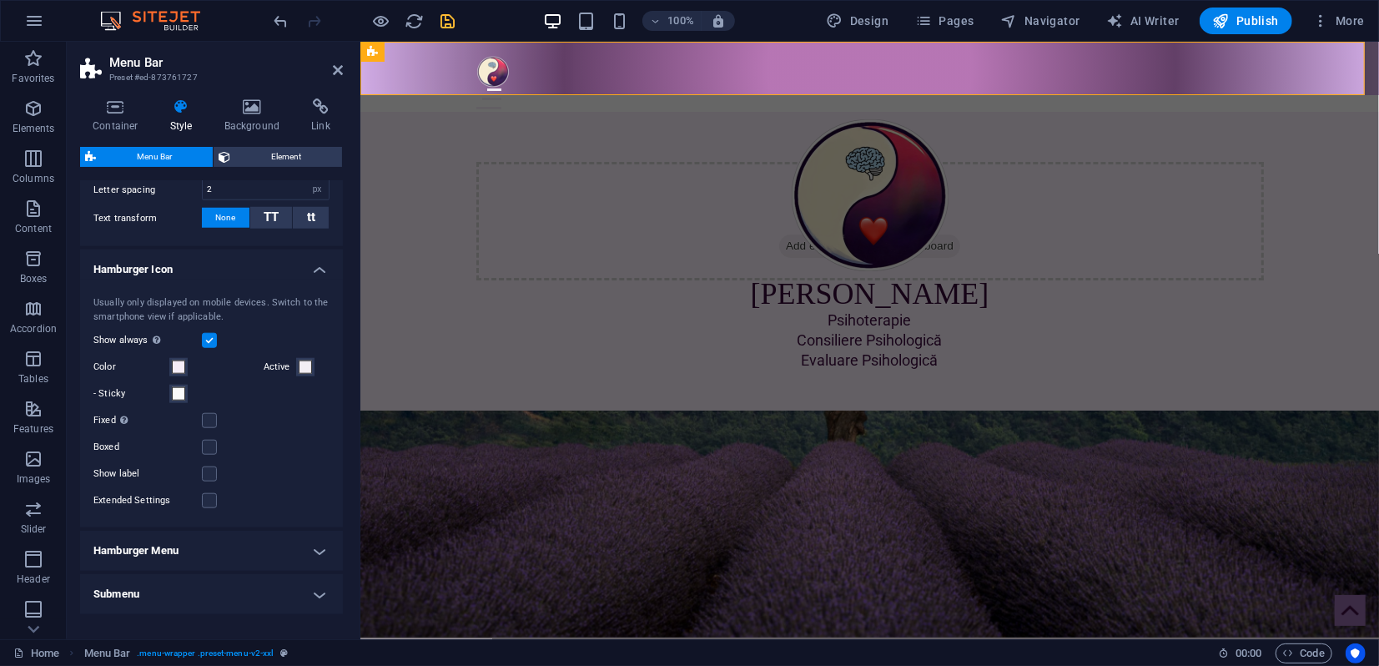
click at [208, 339] on label at bounding box center [209, 340] width 15 height 15
click at [0, 0] on input "Show always Shows the trigger for all viewports." at bounding box center [0, 0] width 0 height 0
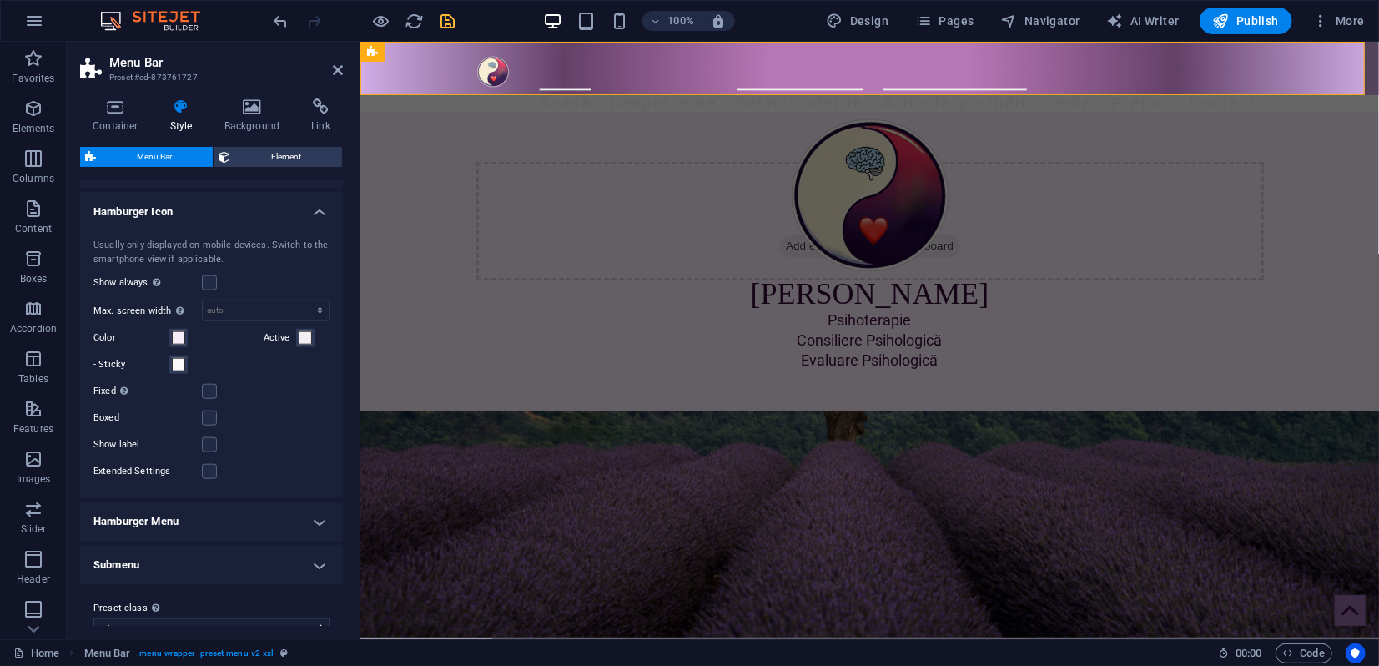
scroll to position [1160, 0]
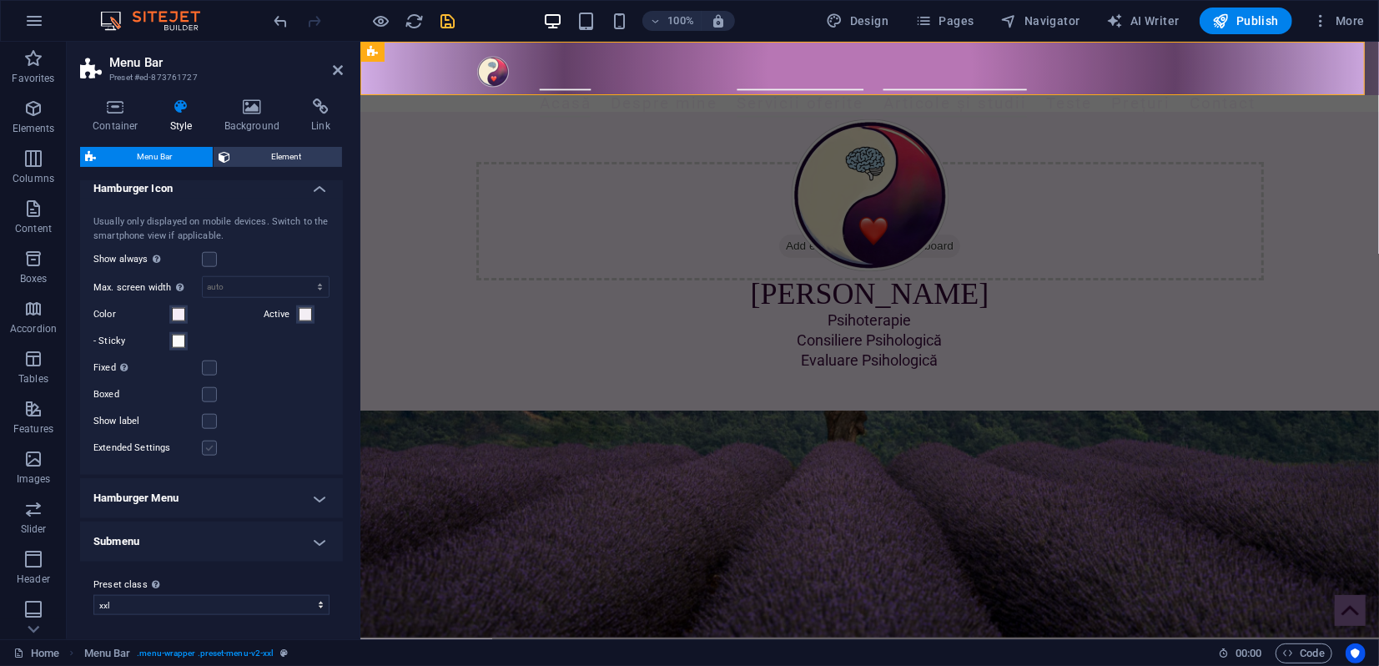
click at [207, 447] on label at bounding box center [209, 447] width 15 height 15
click at [0, 0] on input "Extended Settings" at bounding box center [0, 0] width 0 height 0
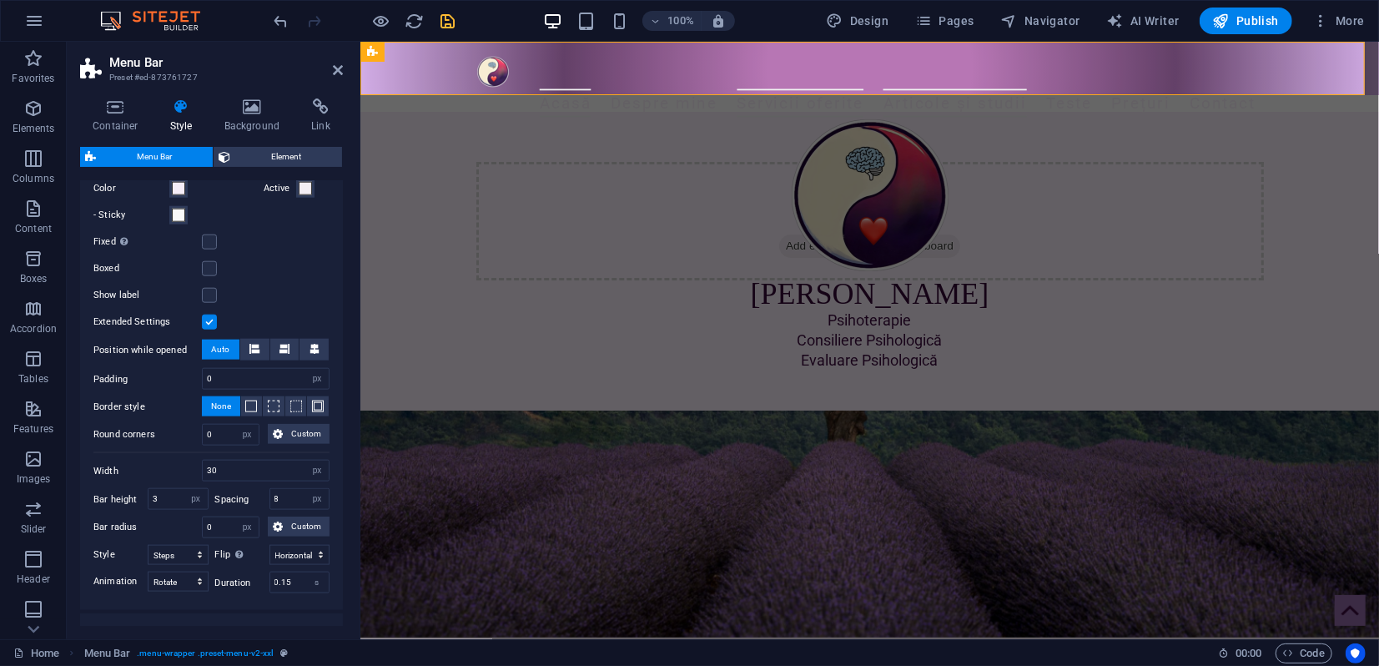
scroll to position [1345, 0]
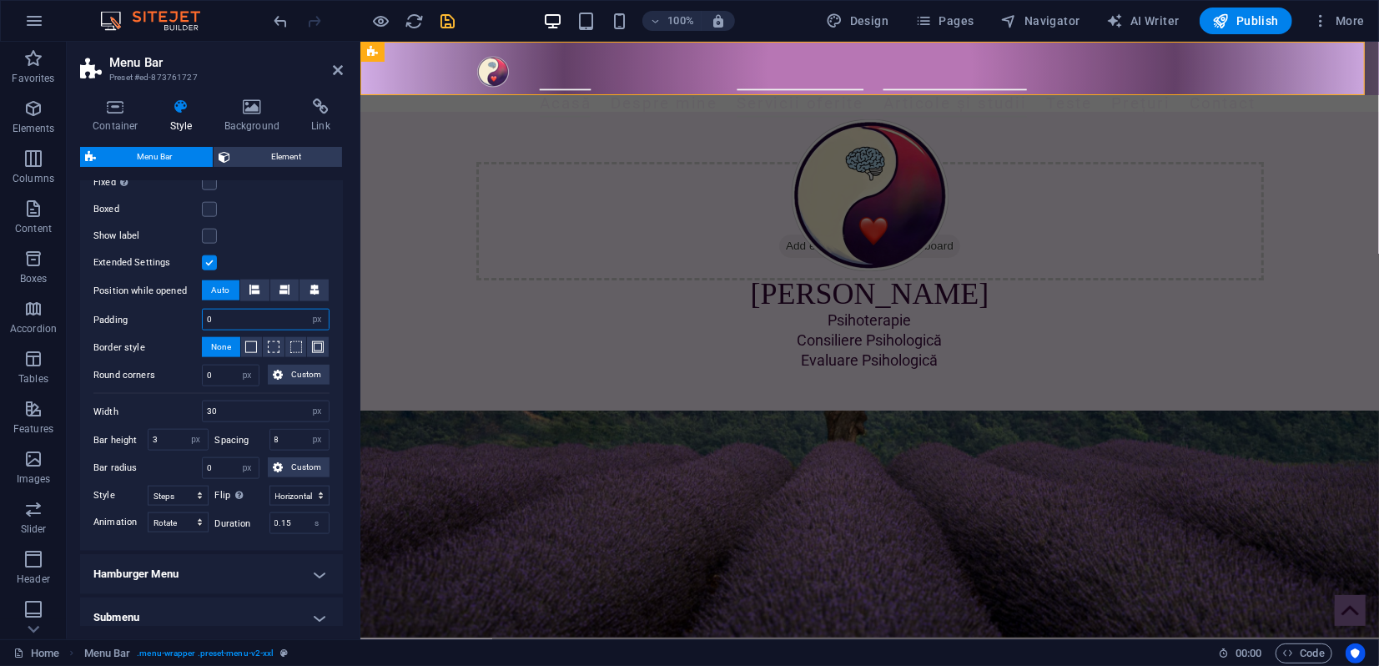
drag, startPoint x: 213, startPoint y: 318, endPoint x: 203, endPoint y: 315, distance: 10.3
click at [203, 315] on input "0" at bounding box center [266, 319] width 126 height 20
type input "10"
click at [454, 18] on icon "save" at bounding box center [448, 21] width 19 height 19
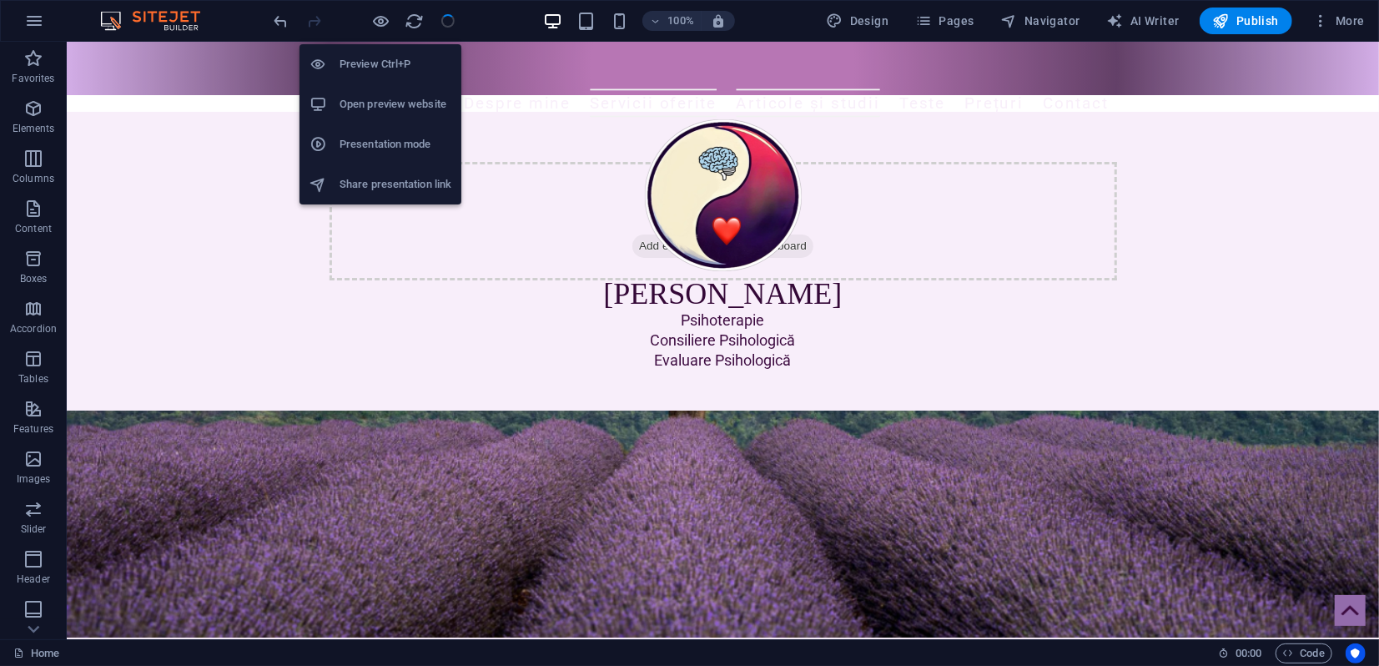
click at [372, 150] on h6 "Presentation mode" at bounding box center [395, 144] width 112 height 20
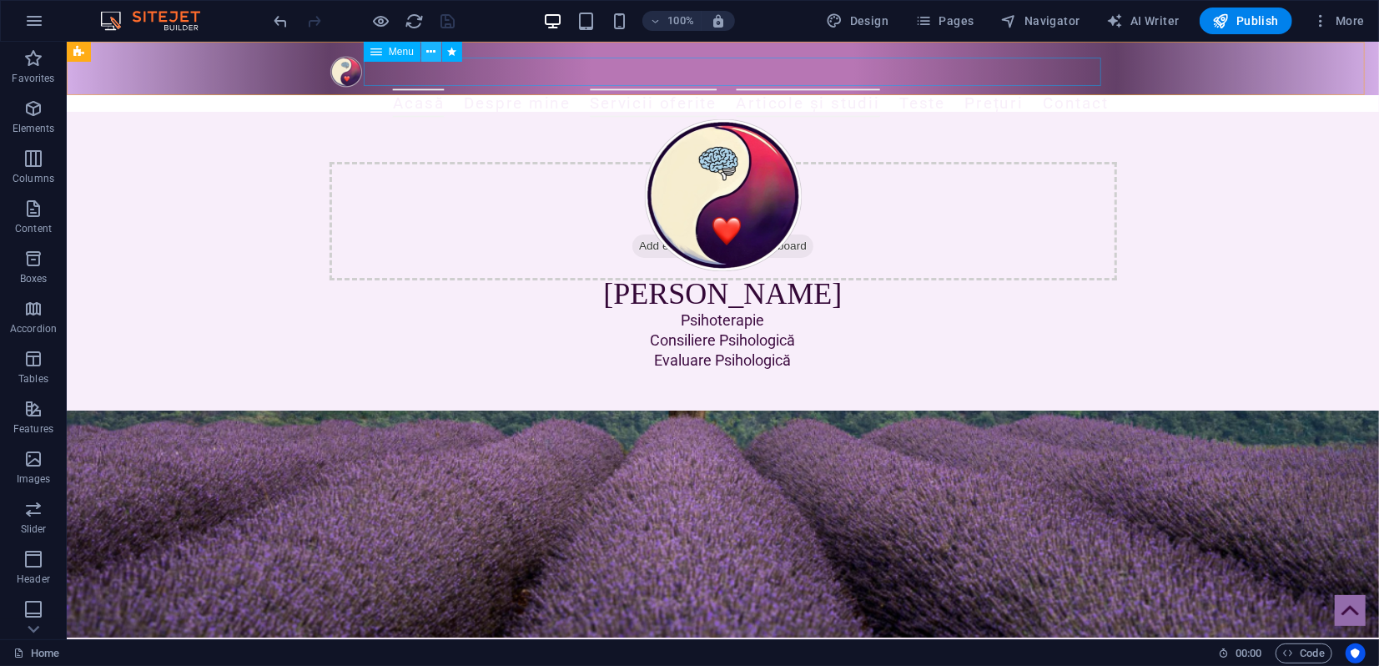
click at [428, 53] on icon at bounding box center [430, 52] width 9 height 18
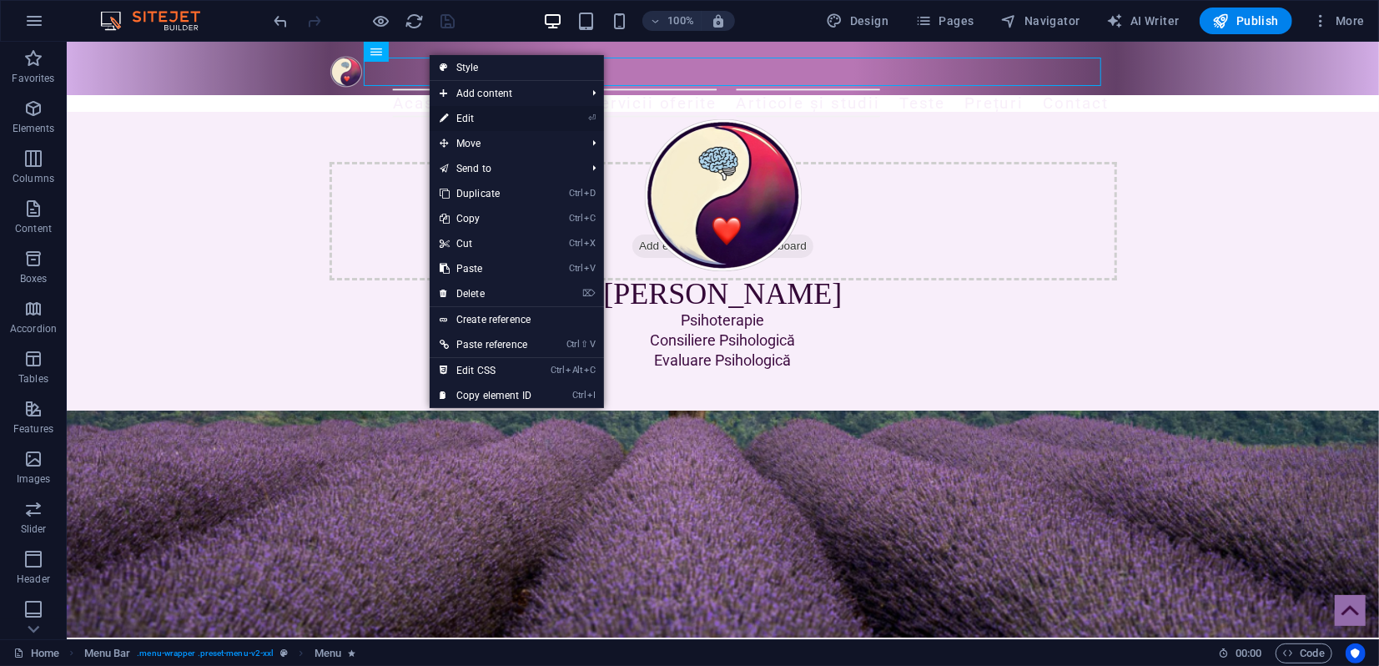
click at [450, 120] on link "⏎ Edit" at bounding box center [486, 118] width 112 height 25
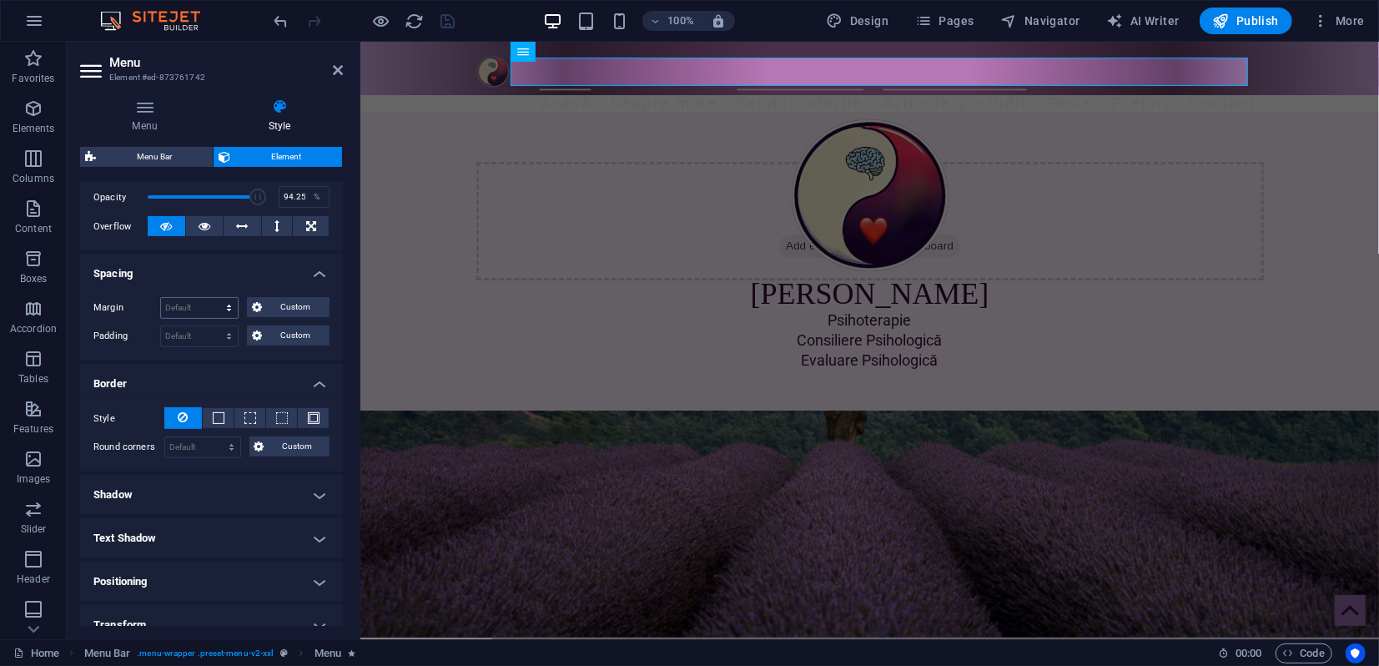
scroll to position [263, 0]
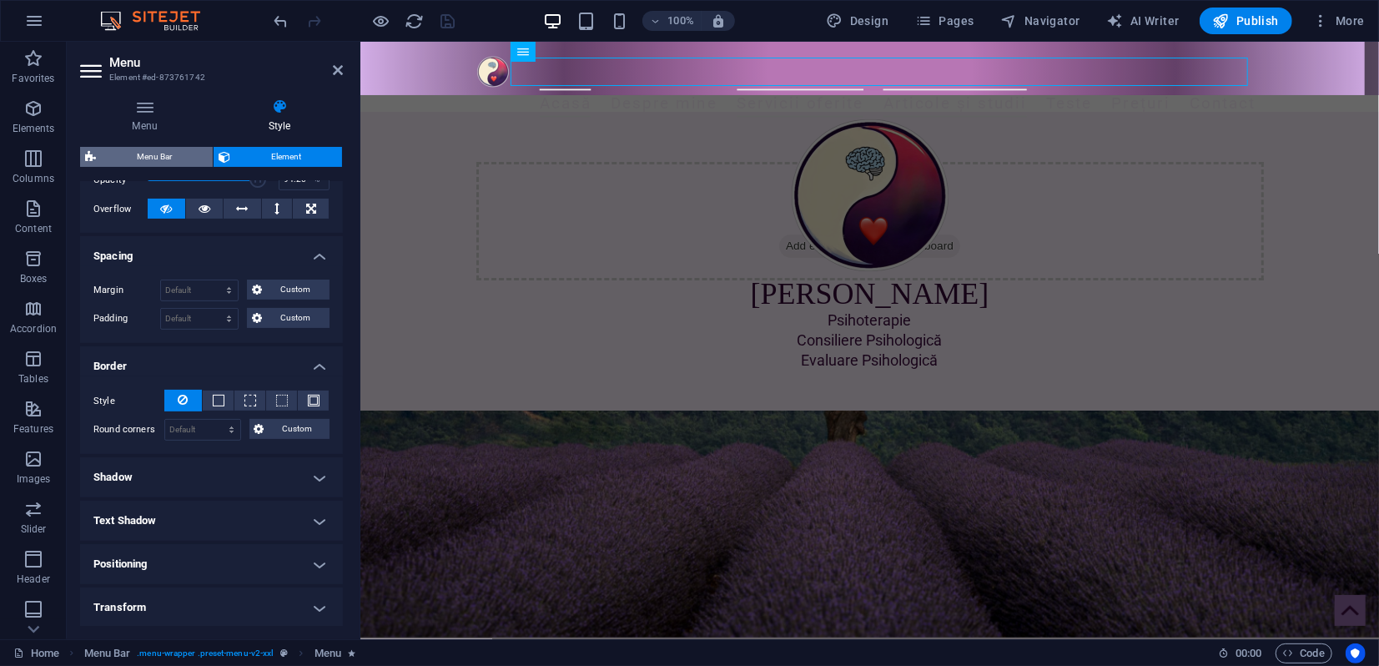
click at [183, 161] on span "Menu Bar" at bounding box center [154, 157] width 107 height 20
select select "rem"
select select "sticky_reverse"
select select "hover_border_vertical"
select select "px"
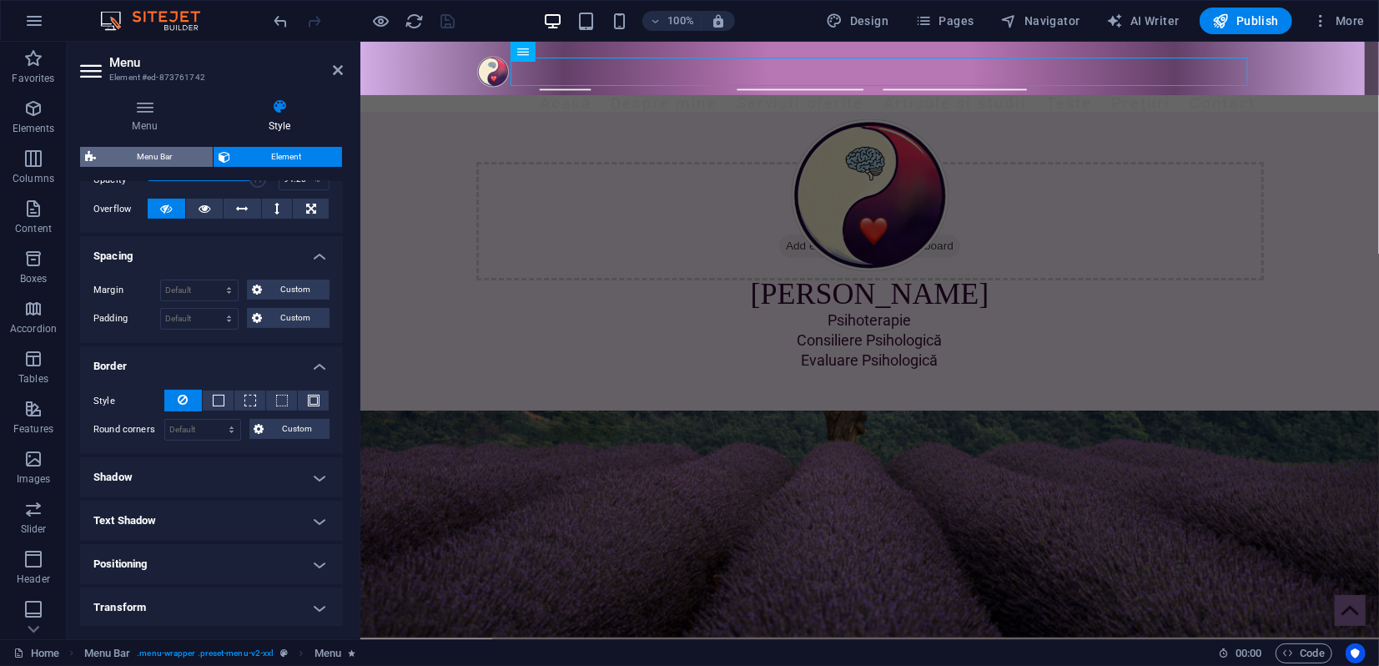
select select "px"
select select "rem"
select select "link-special-font"
select select "rem"
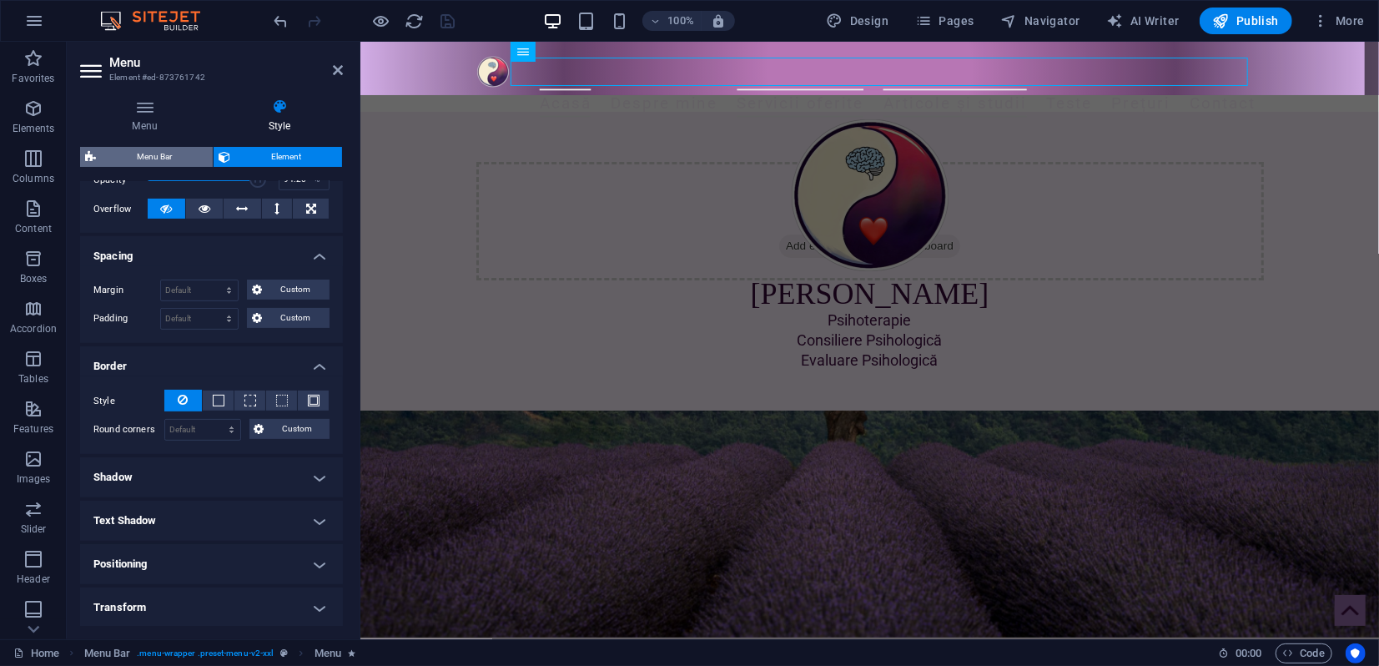
select select "400"
select select "px"
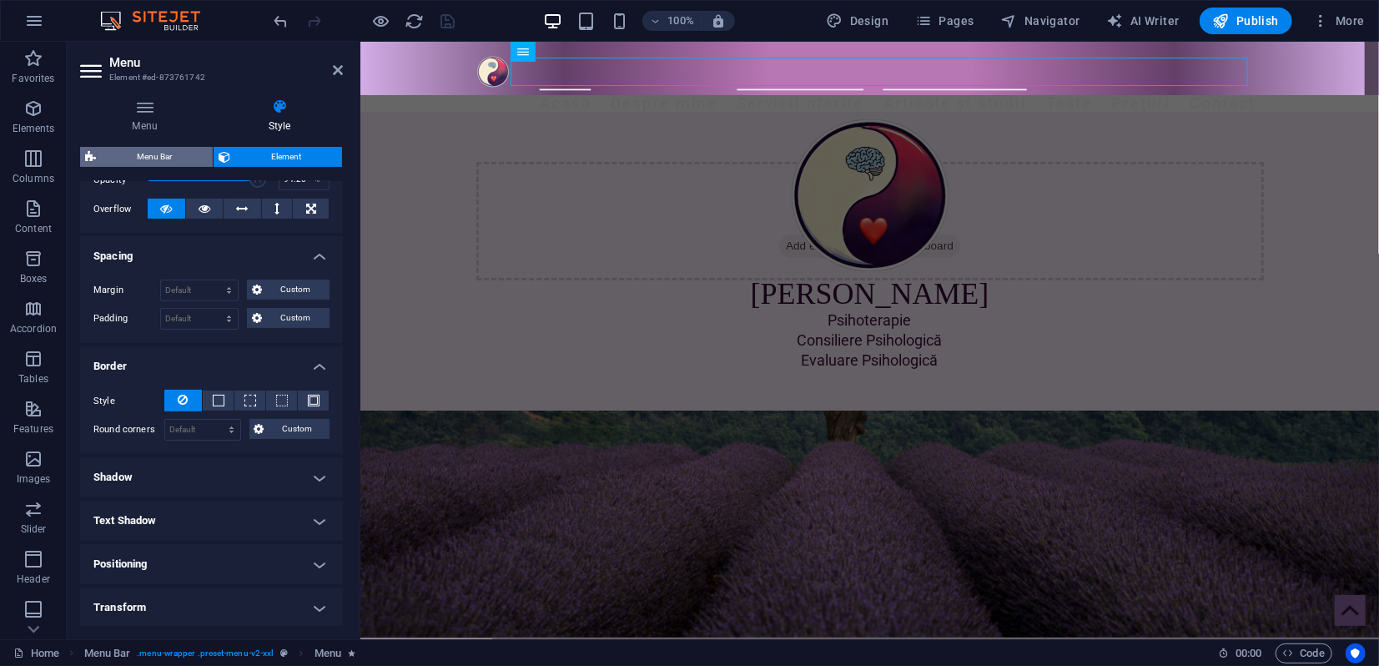
select select "px"
select select "steps"
select select "flip_horizontal"
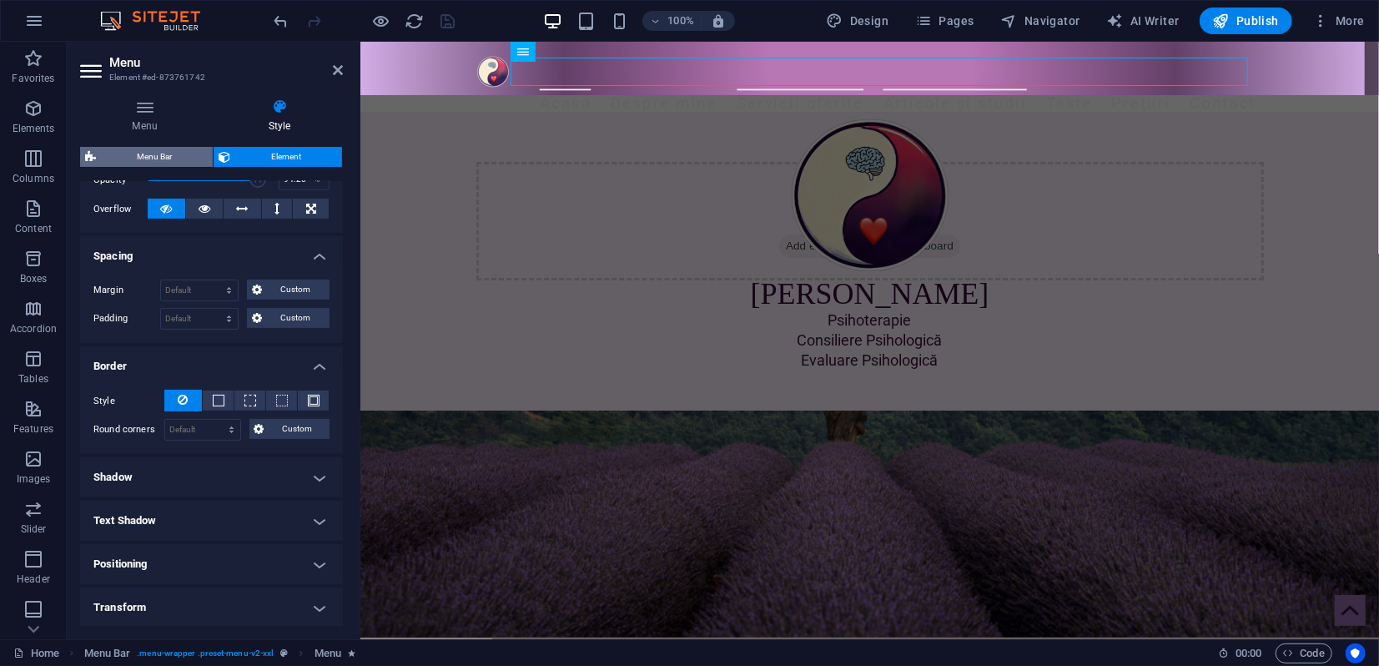
select select "rotate"
select select "preset-menu-v2-xxl"
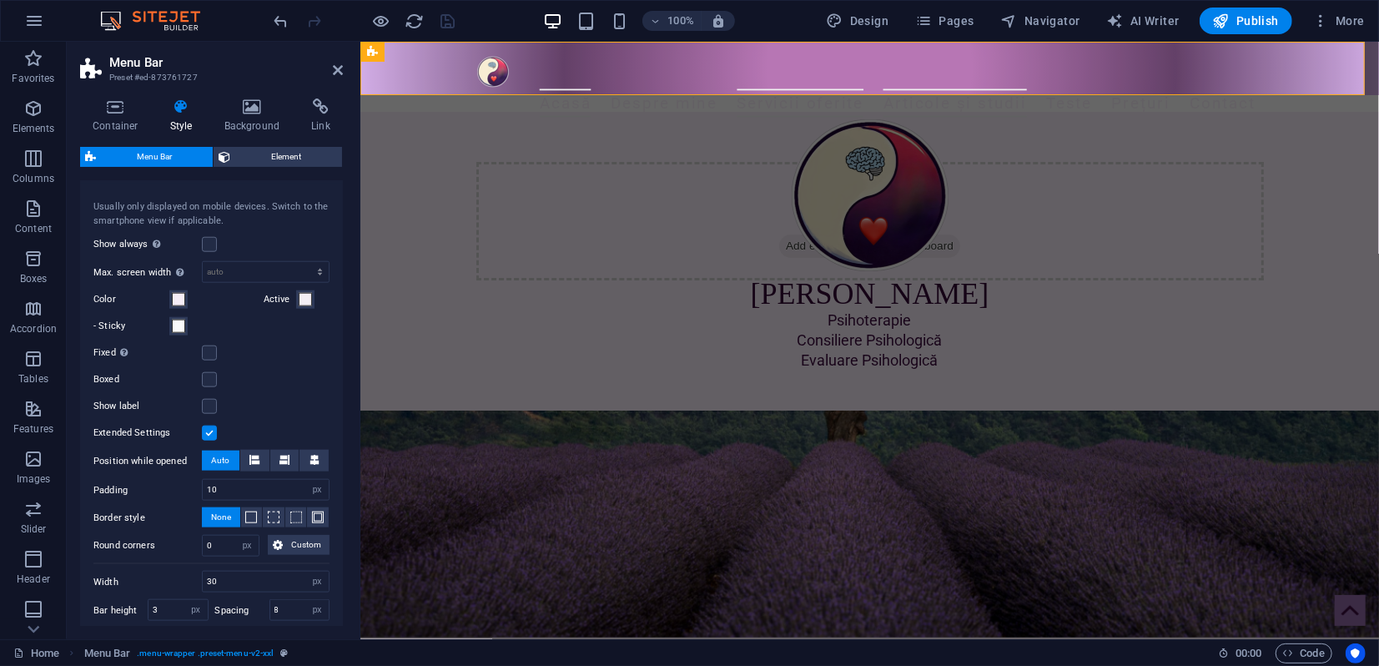
scroll to position [1204, 0]
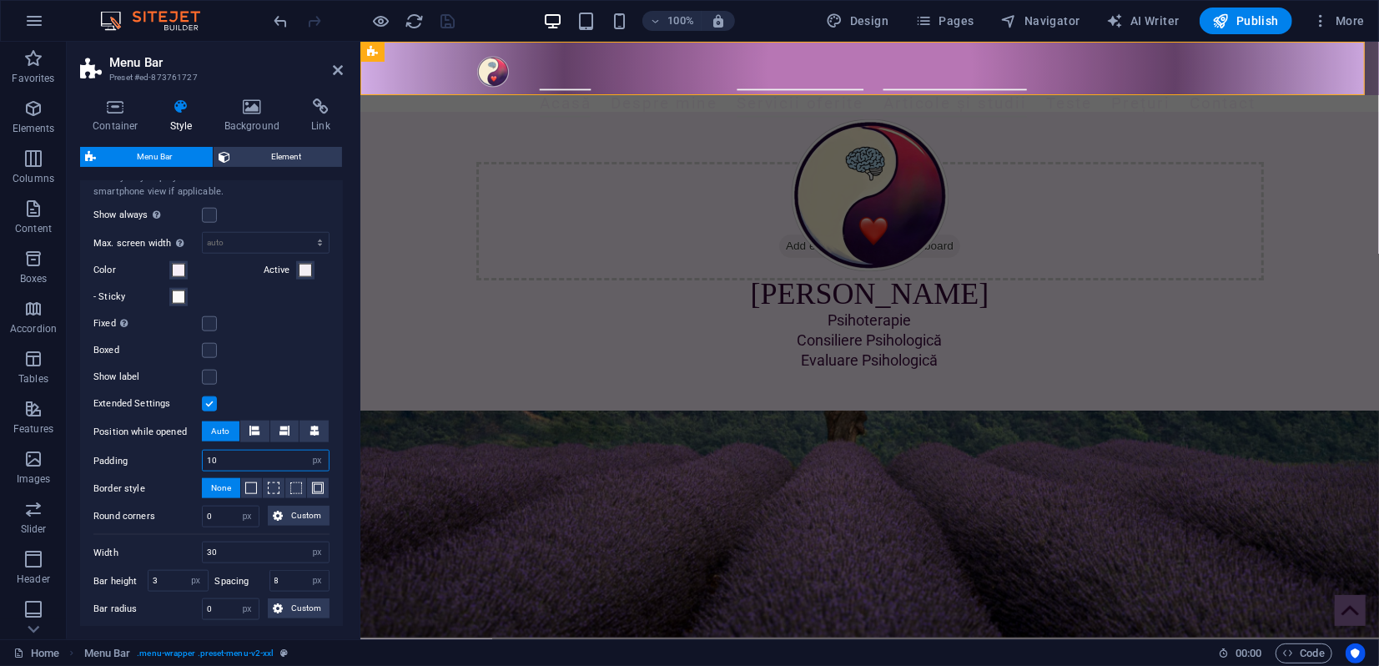
click at [227, 460] on input "10" at bounding box center [266, 460] width 126 height 20
type input "100"
click at [340, 73] on icon at bounding box center [338, 69] width 10 height 13
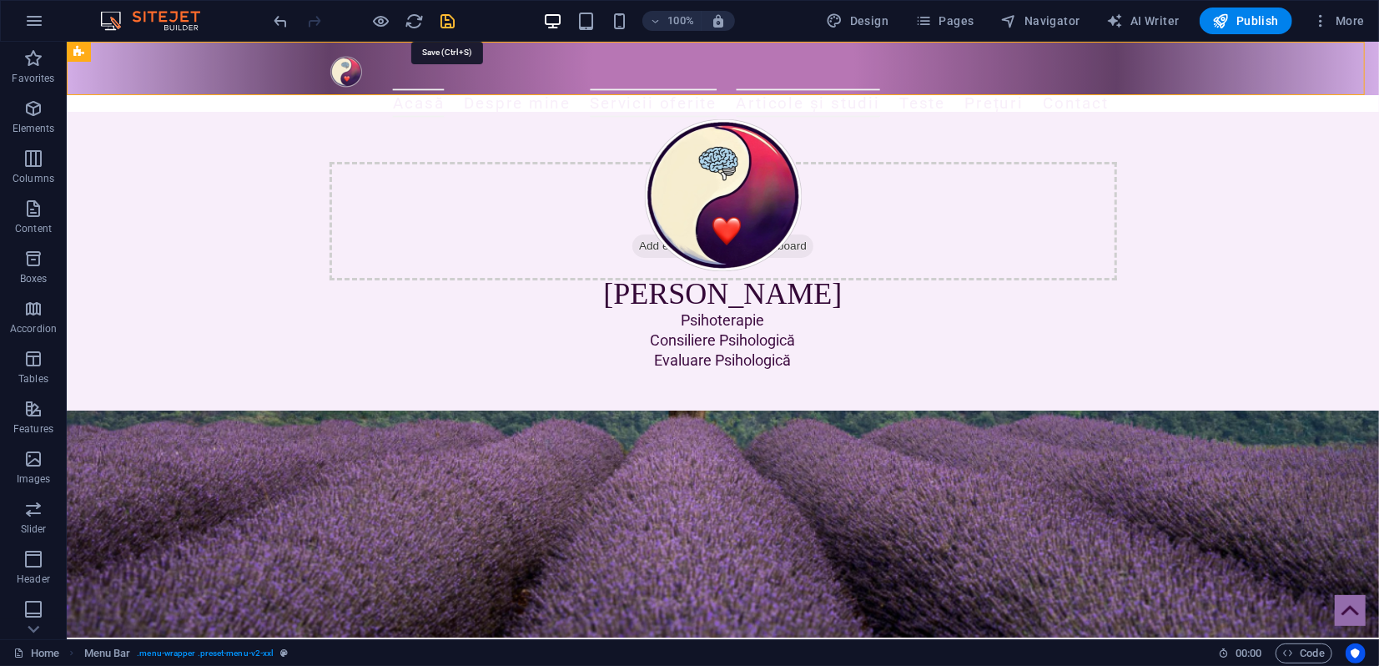
click at [445, 20] on icon "save" at bounding box center [448, 21] width 19 height 19
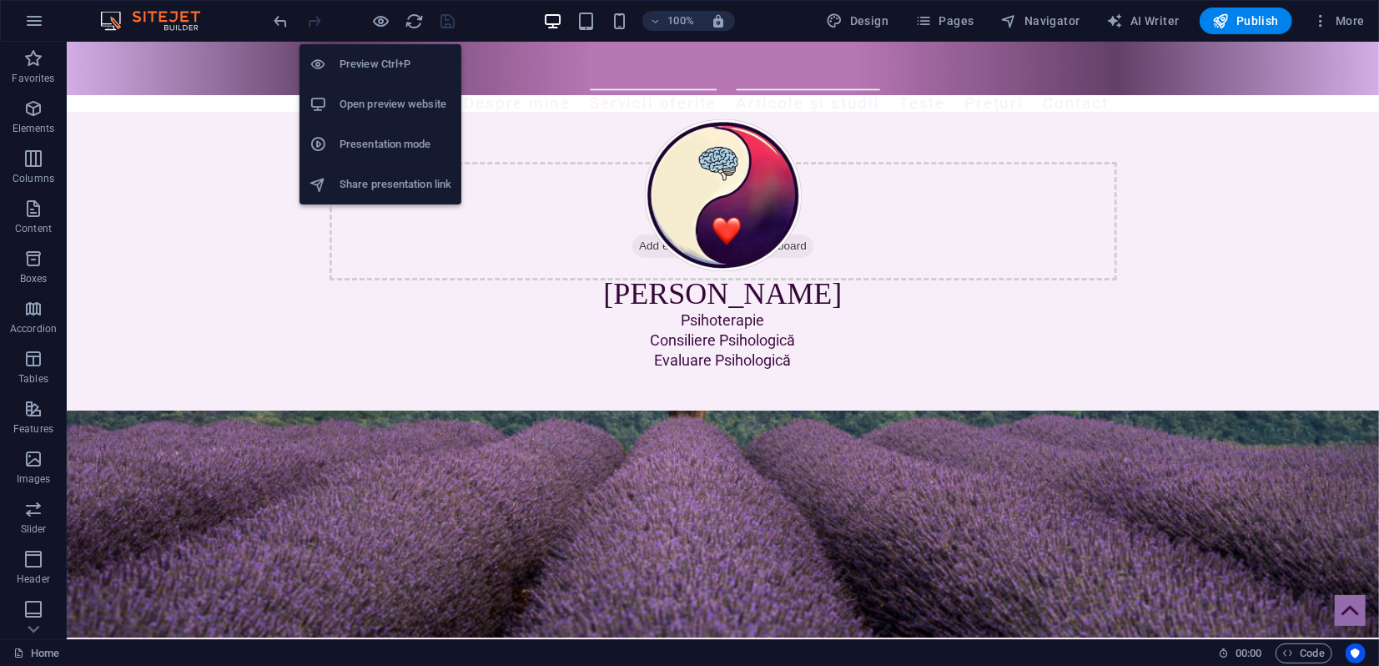
click at [375, 140] on h6 "Presentation mode" at bounding box center [395, 144] width 112 height 20
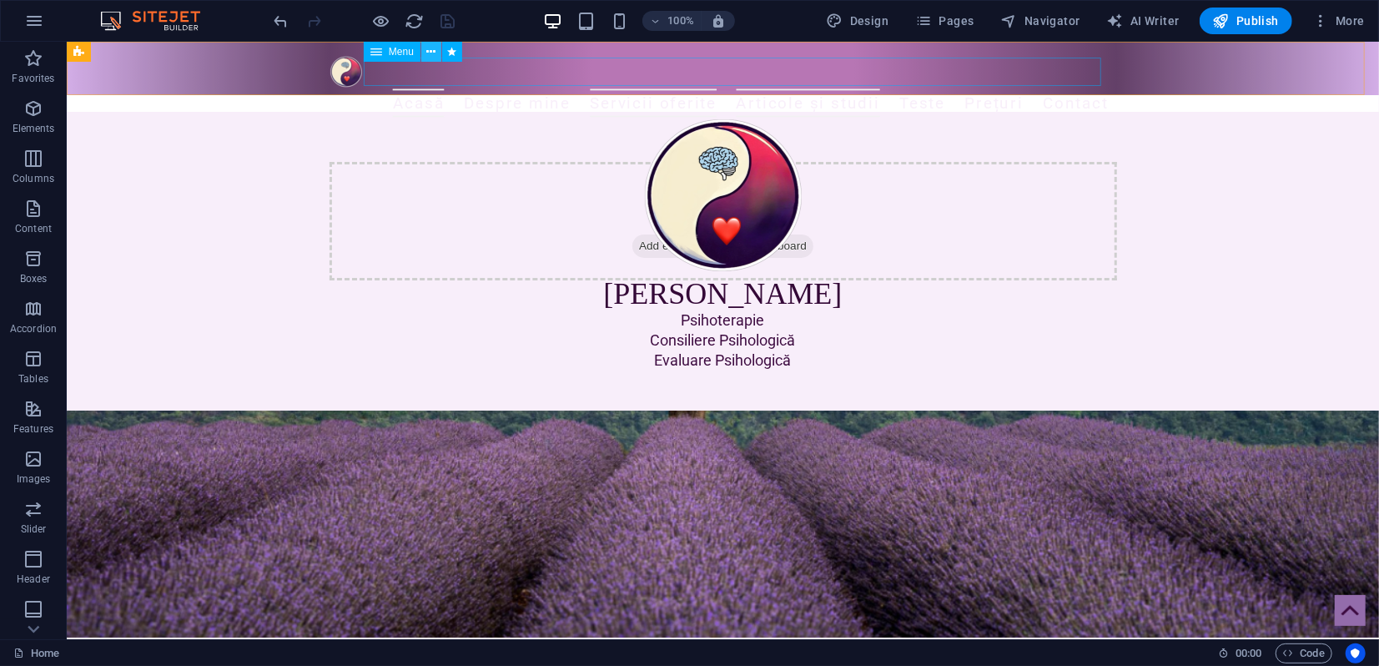
click at [430, 53] on icon at bounding box center [430, 52] width 9 height 18
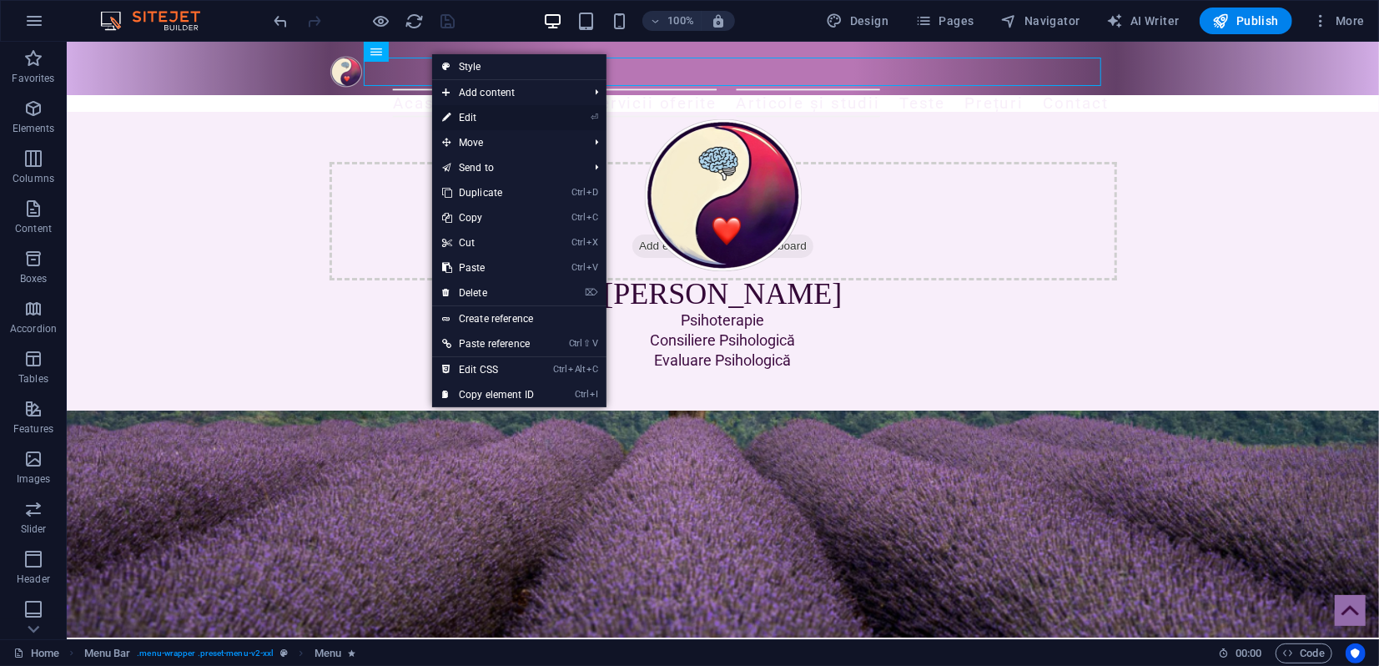
click at [458, 118] on link "⏎ Edit" at bounding box center [488, 117] width 112 height 25
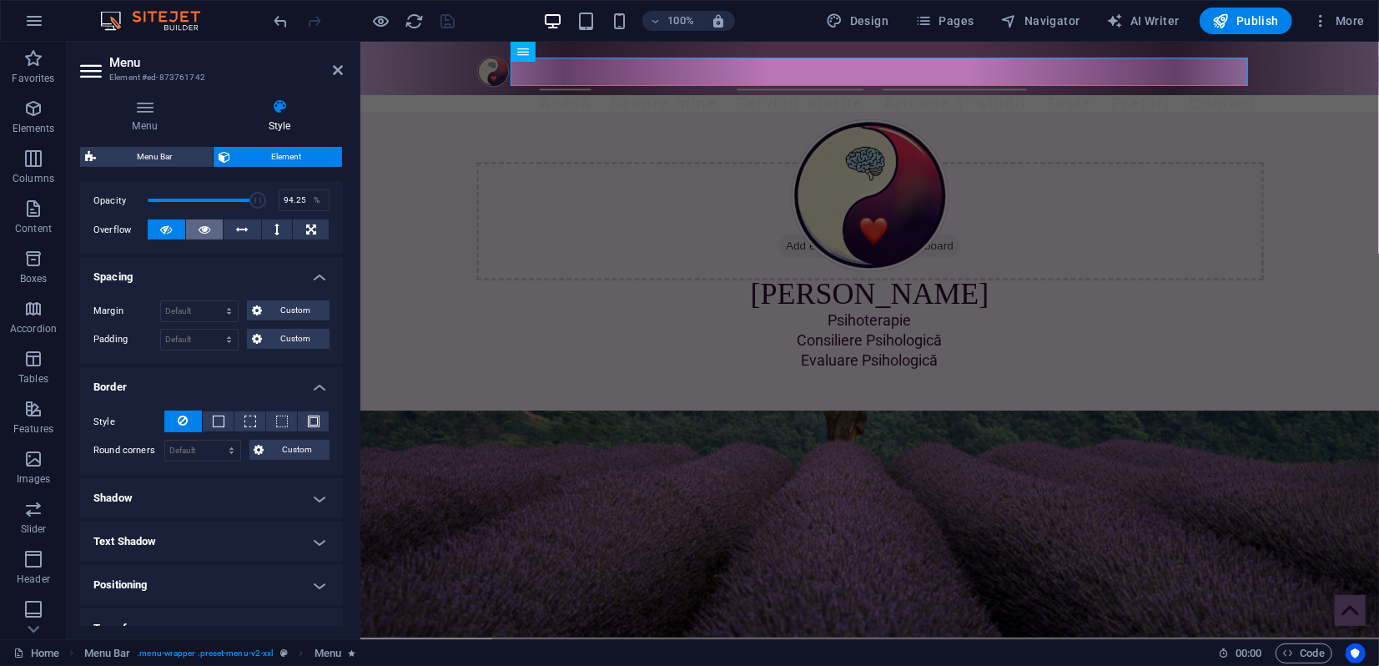
scroll to position [263, 0]
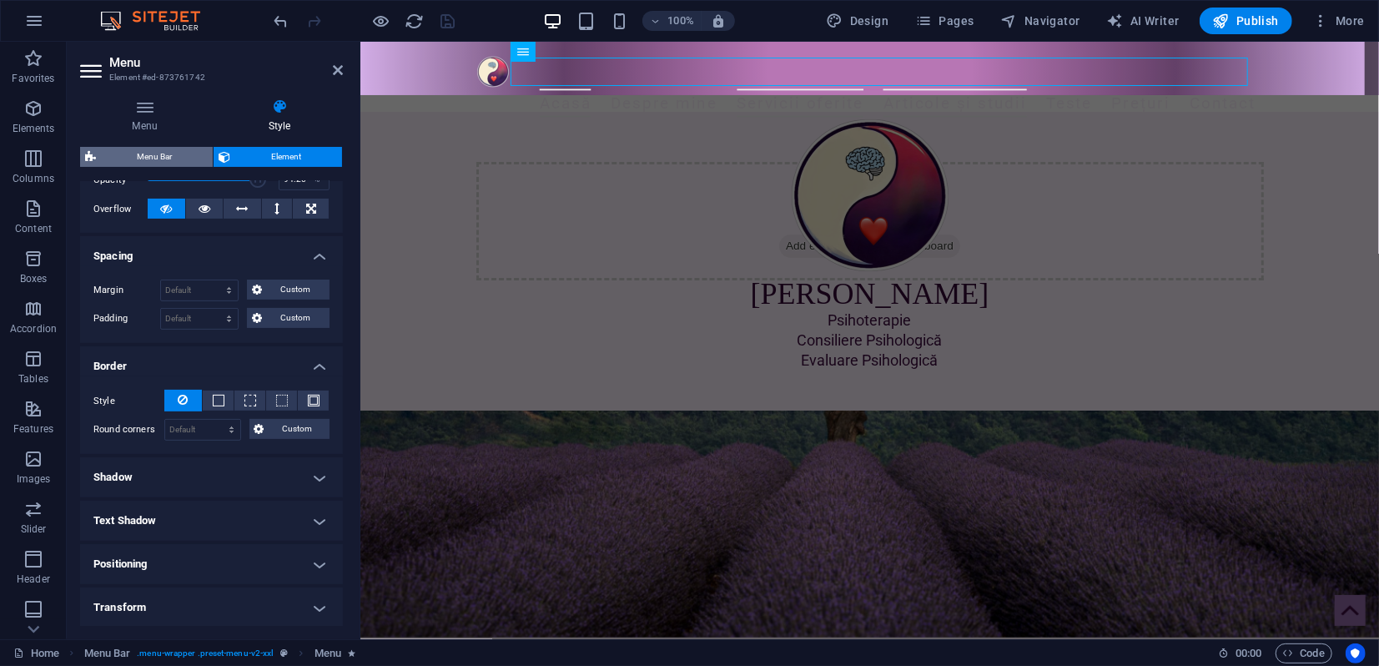
click at [173, 160] on span "Menu Bar" at bounding box center [154, 157] width 107 height 20
select select "rem"
select select "sticky_reverse"
select select "hover_border_vertical"
select select "px"
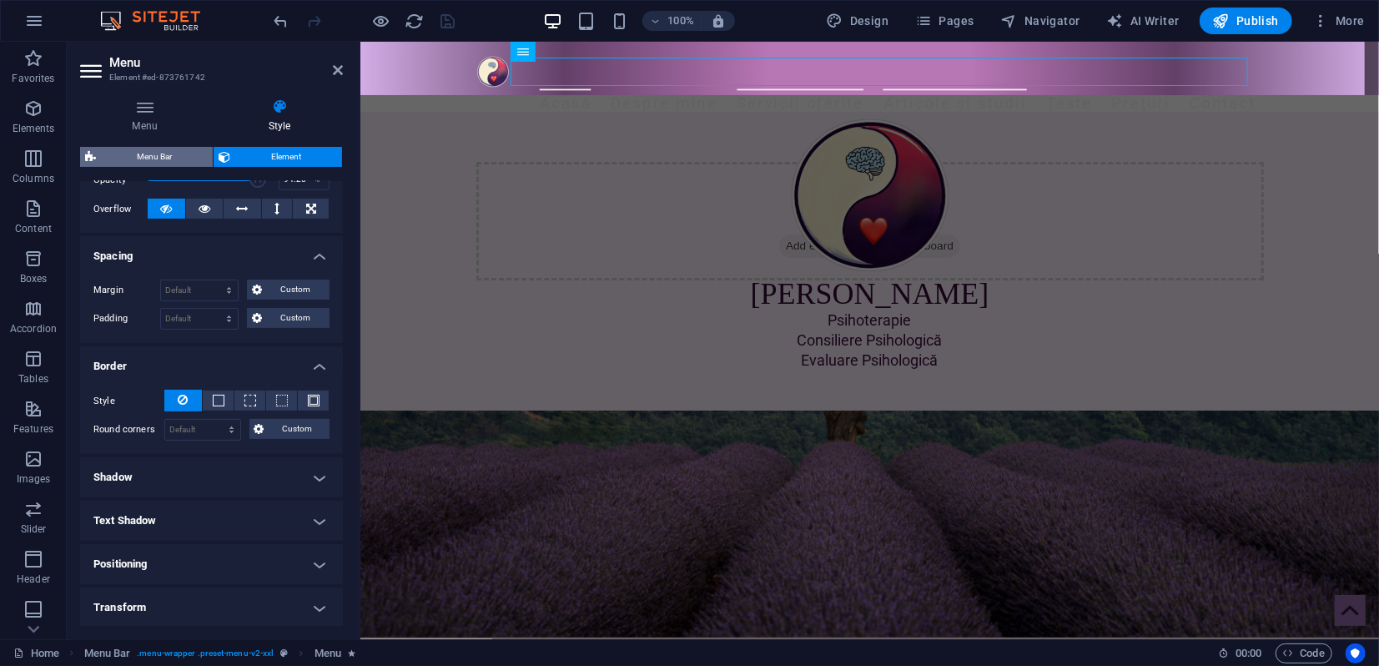
select select "px"
select select "rem"
select select "link-special-font"
select select "rem"
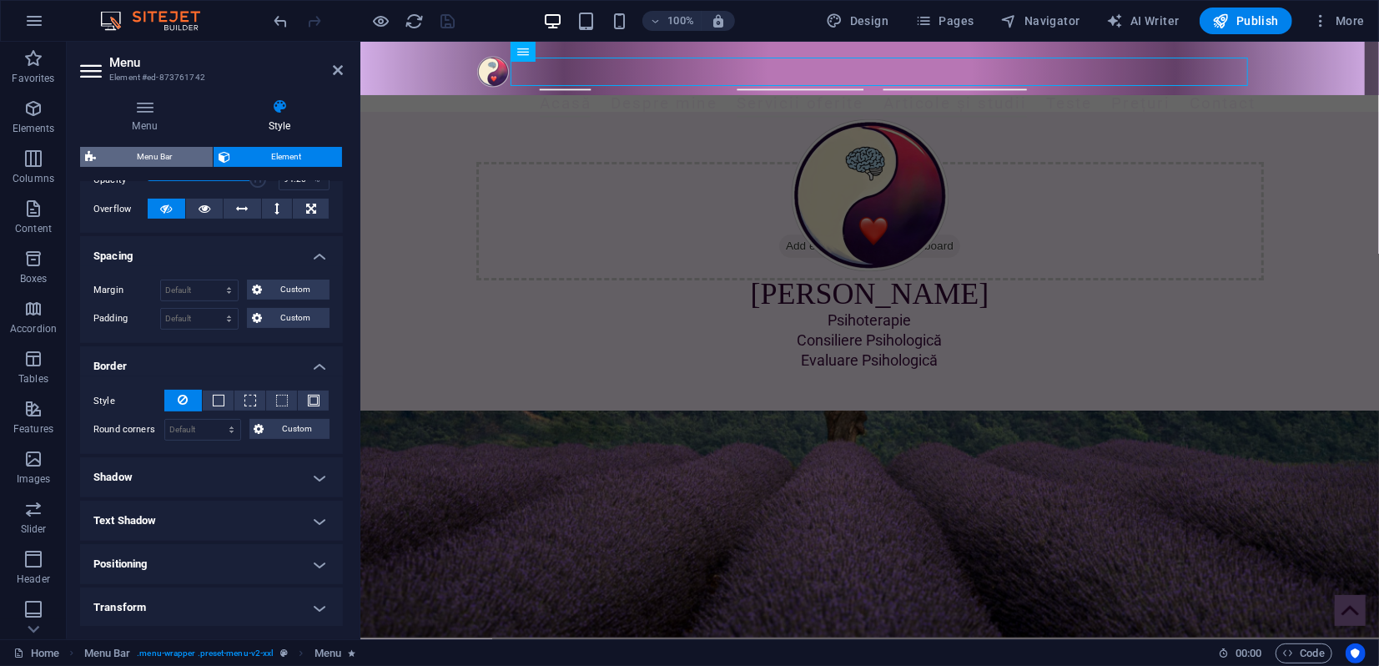
select select "400"
select select "px"
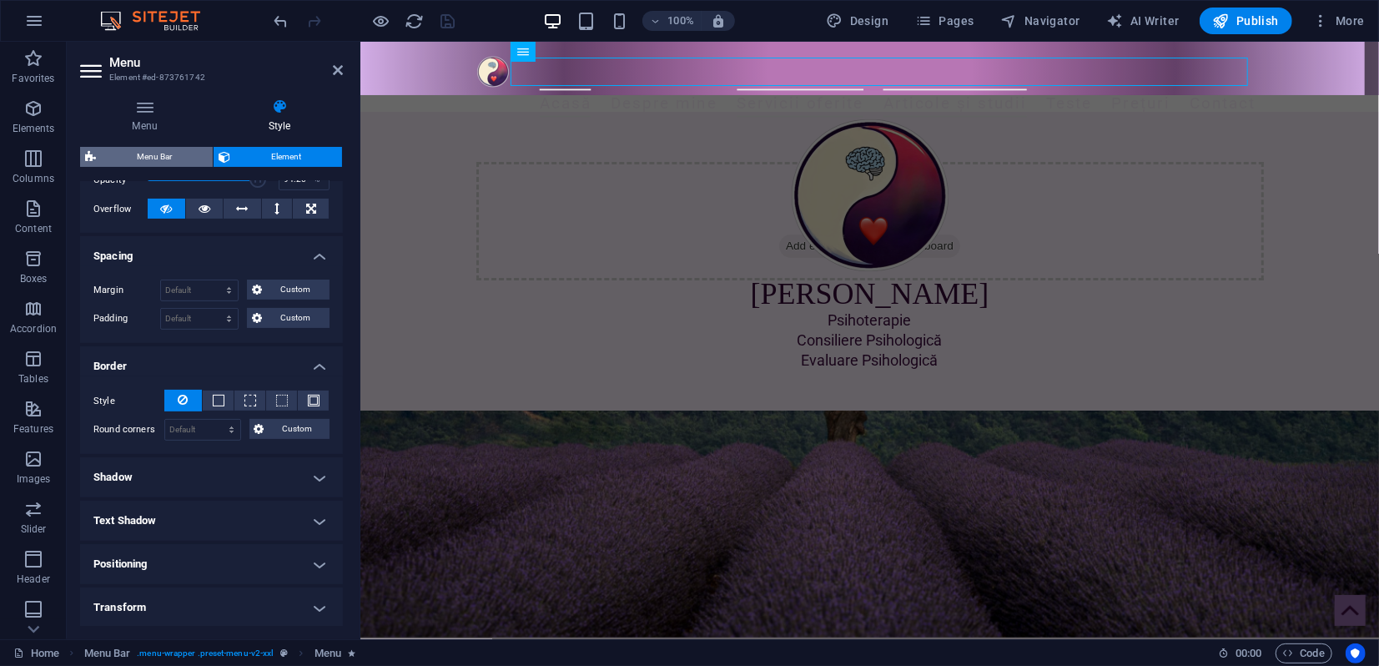
select select "px"
select select "steps"
select select "flip_horizontal"
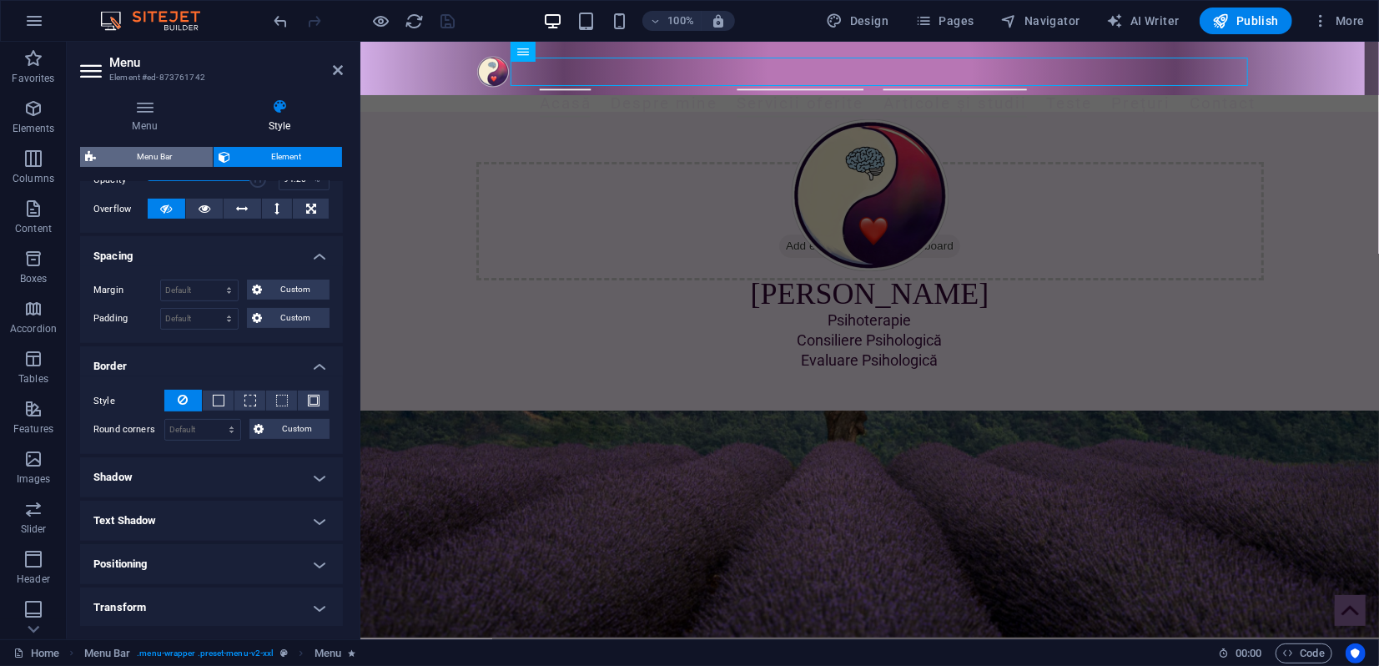
select select "rotate"
select select "preset-menu-v2-xxl"
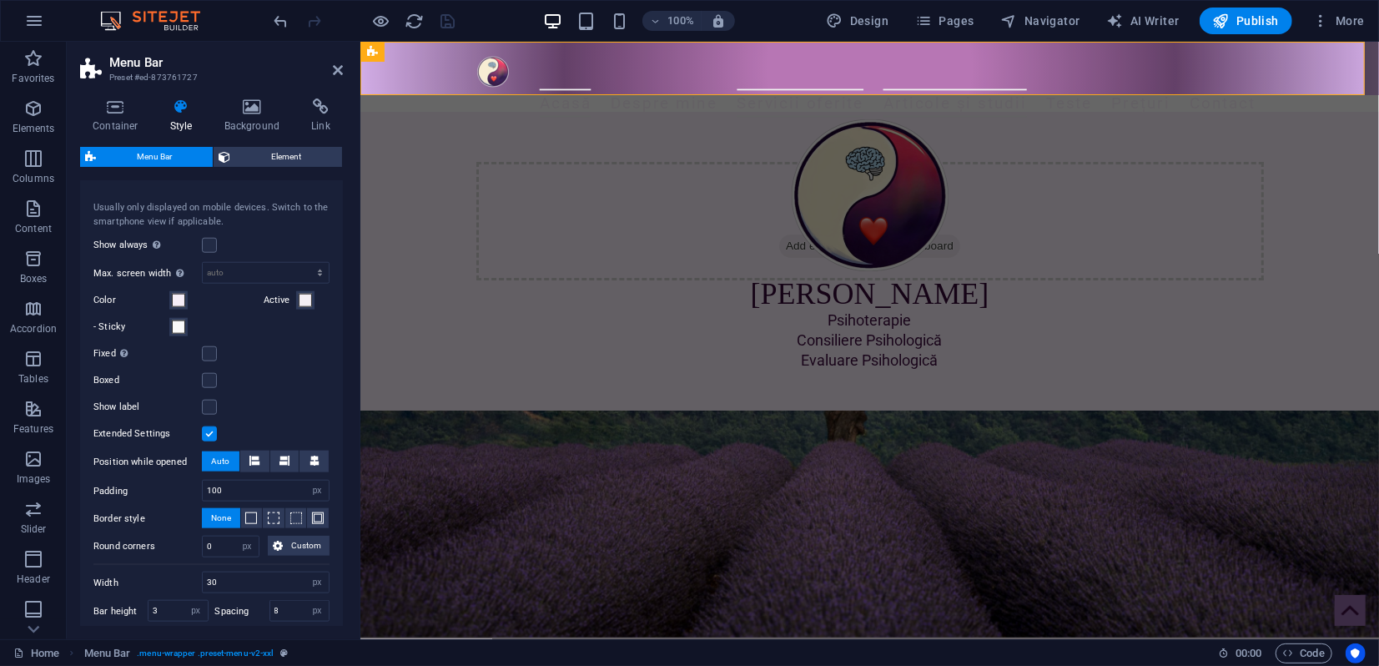
scroll to position [1204, 0]
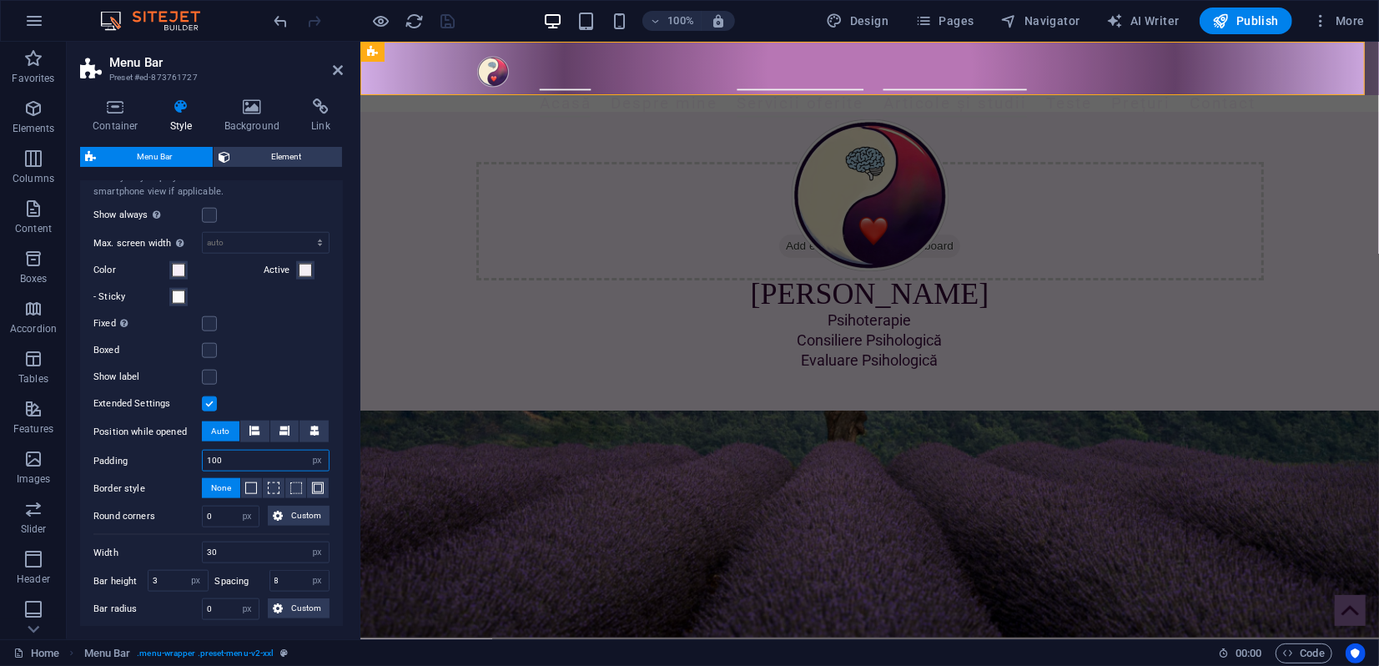
drag, startPoint x: 217, startPoint y: 455, endPoint x: 229, endPoint y: 454, distance: 11.8
click at [227, 455] on input "100" at bounding box center [266, 460] width 126 height 20
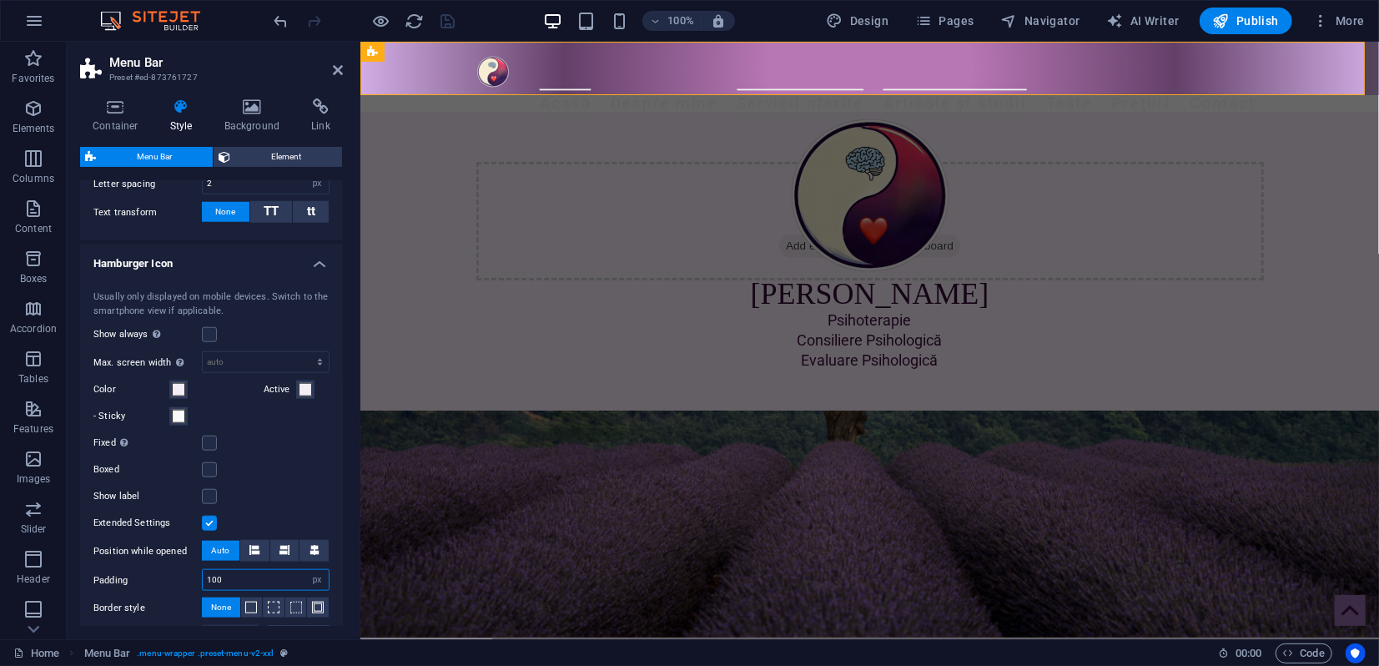
scroll to position [1112, 0]
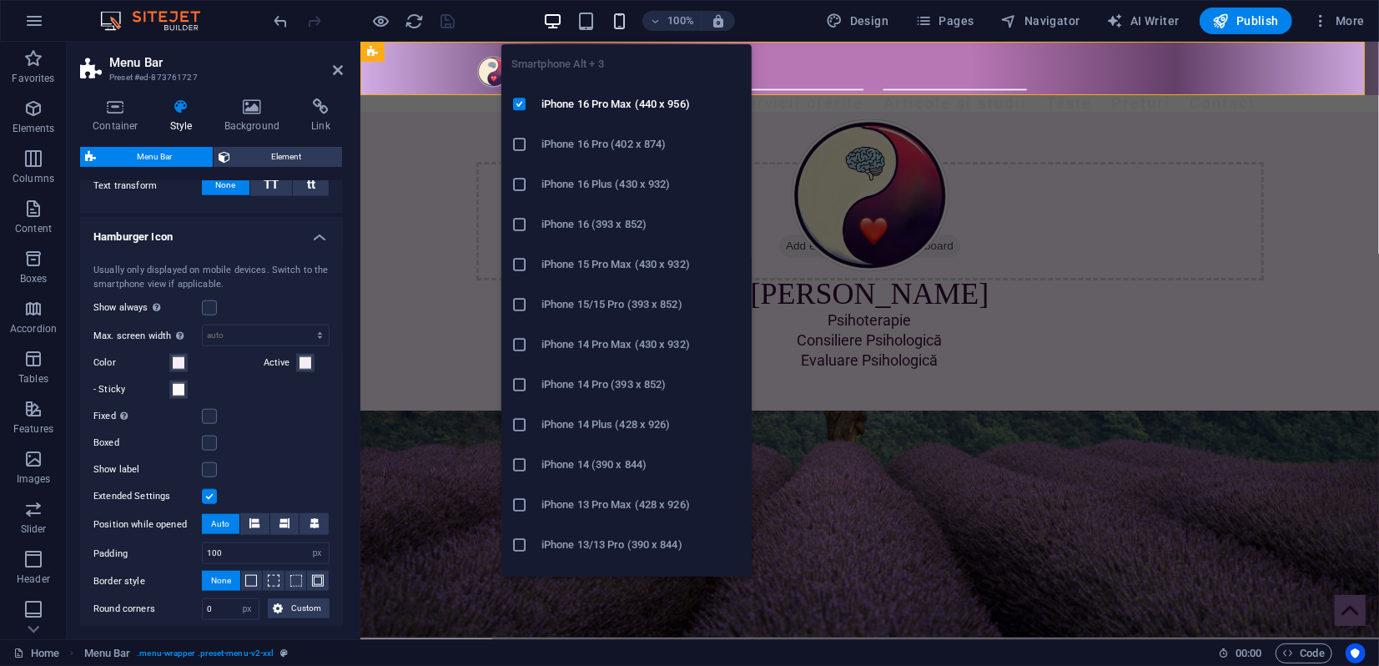
click at [623, 21] on icon "button" at bounding box center [619, 21] width 19 height 19
type input "4"
type input "1.5"
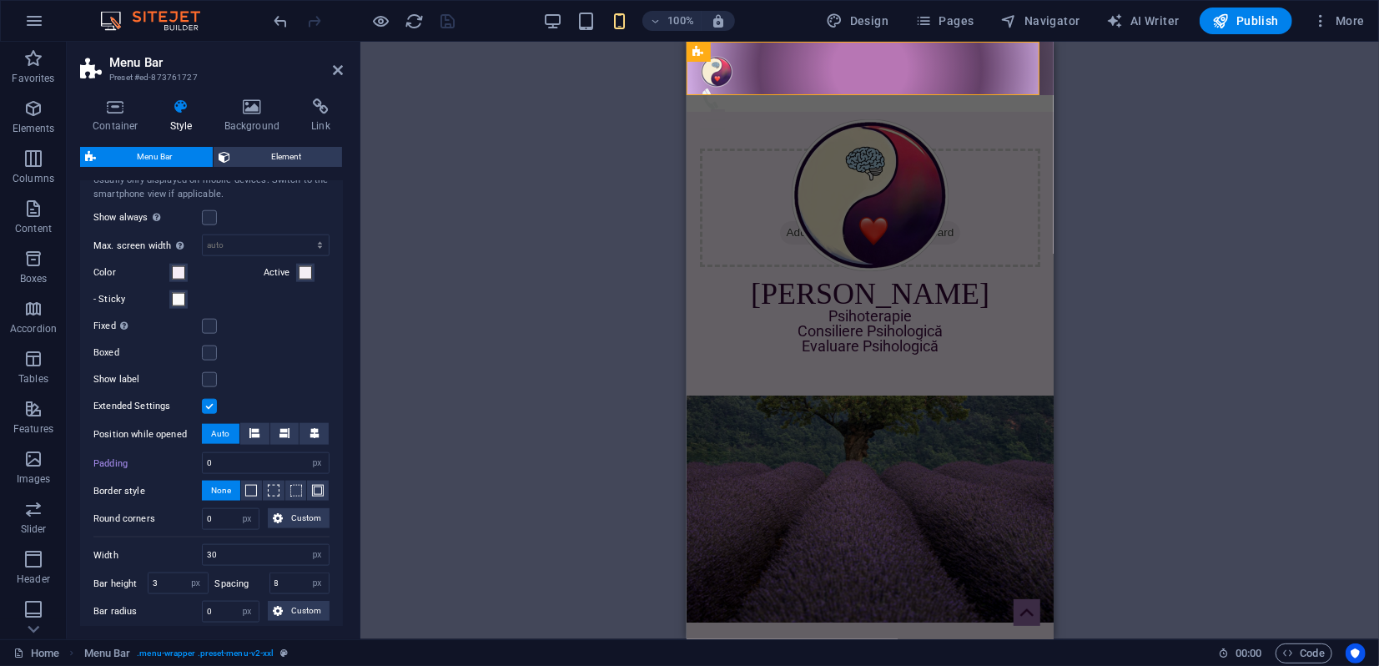
scroll to position [1318, 0]
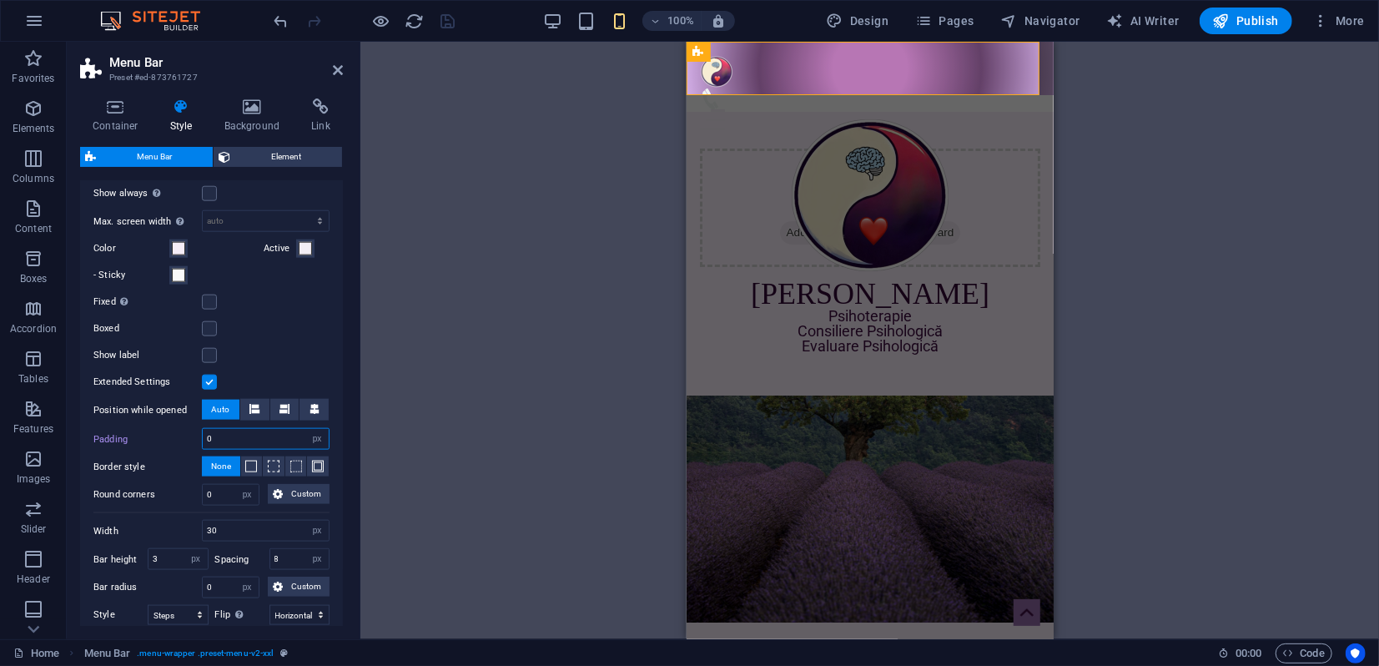
drag, startPoint x: 217, startPoint y: 460, endPoint x: 203, endPoint y: 460, distance: 13.4
click at [203, 449] on input "0" at bounding box center [266, 439] width 126 height 20
drag, startPoint x: 231, startPoint y: 457, endPoint x: 193, endPoint y: 454, distance: 38.5
click at [192, 450] on div "Padding 100 px rem % vh vw" at bounding box center [211, 439] width 236 height 22
type input "0"
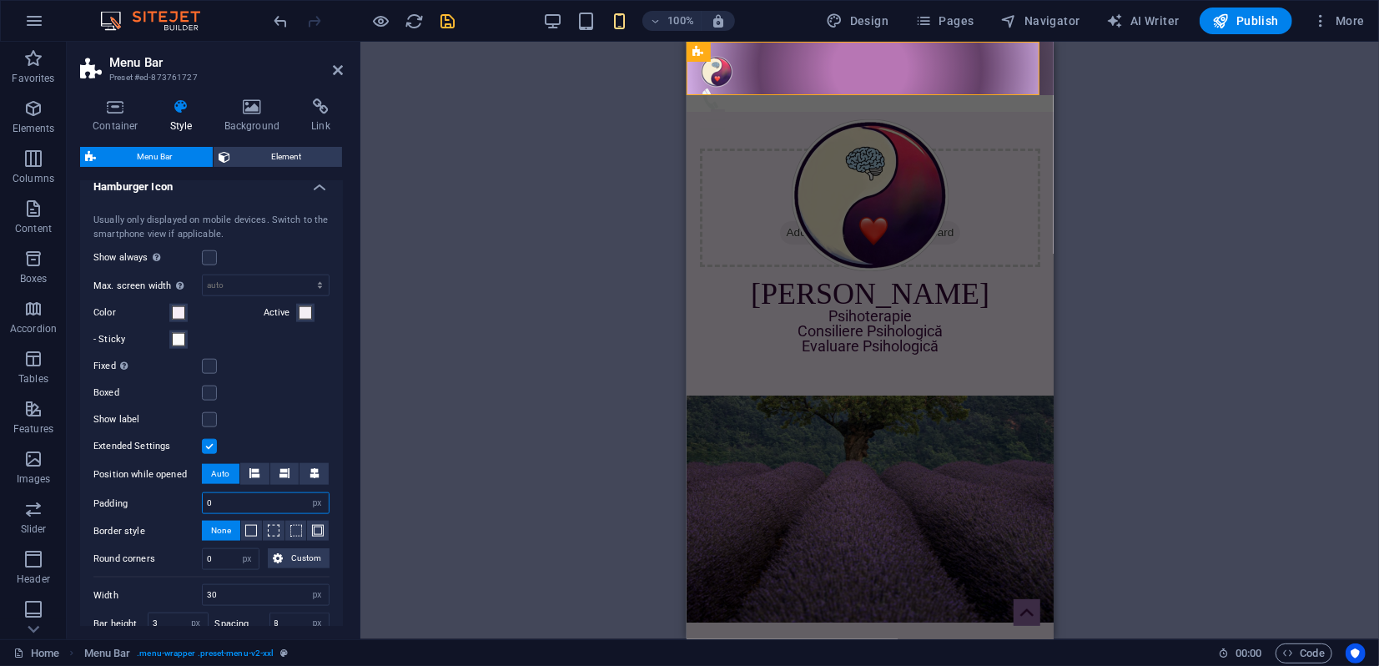
scroll to position [1225, 0]
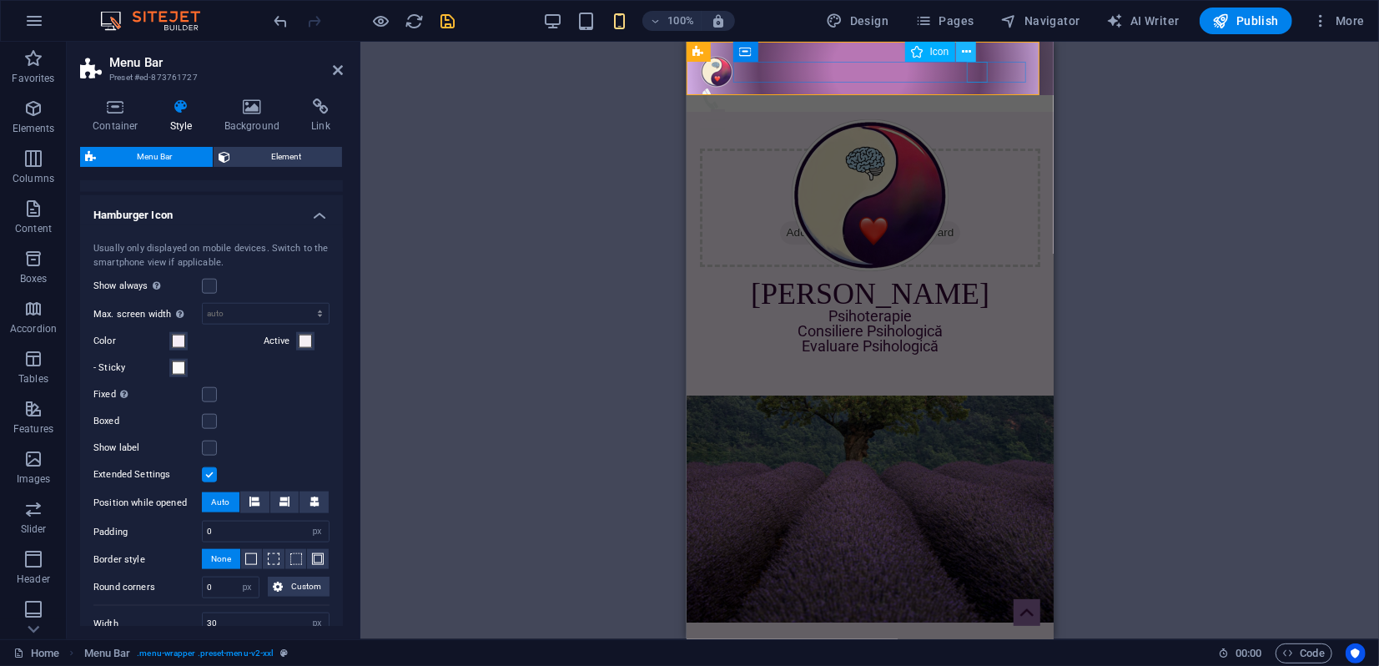
click at [971, 52] on button at bounding box center [966, 52] width 20 height 20
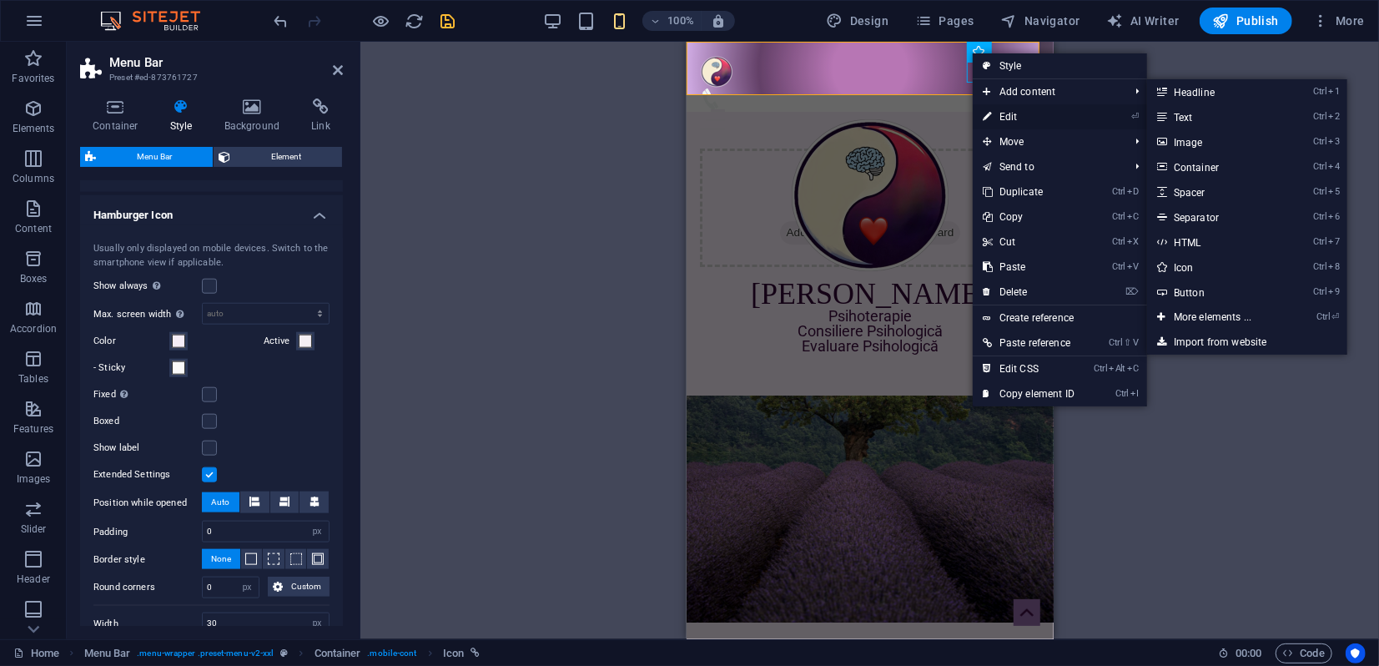
click at [1001, 115] on link "⏎ Edit" at bounding box center [1028, 116] width 112 height 25
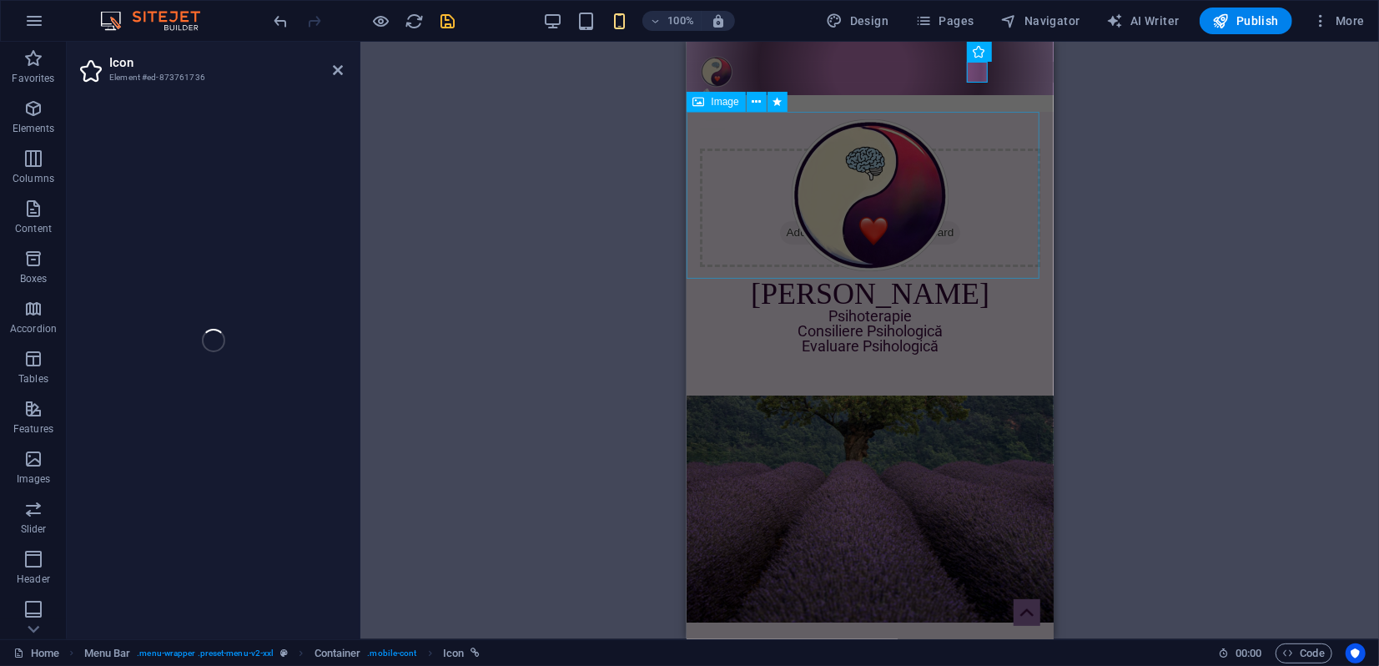
select select "xMidYMid"
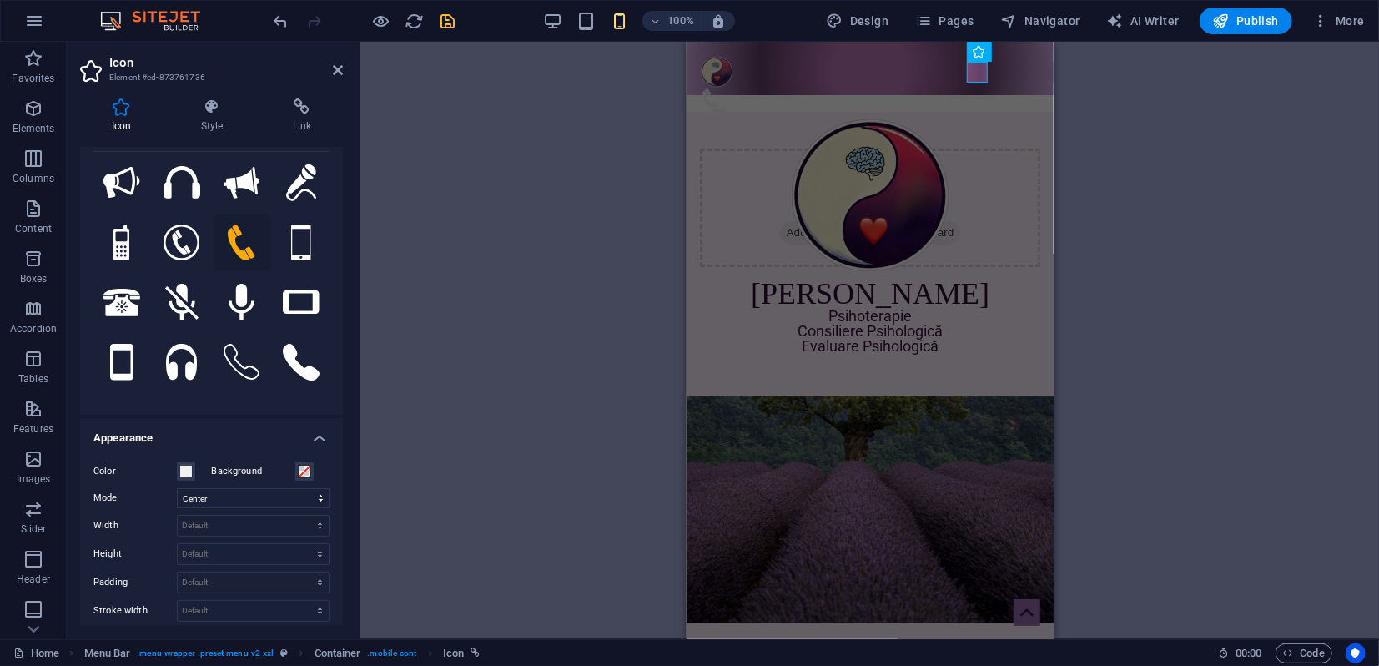
scroll to position [185, 0]
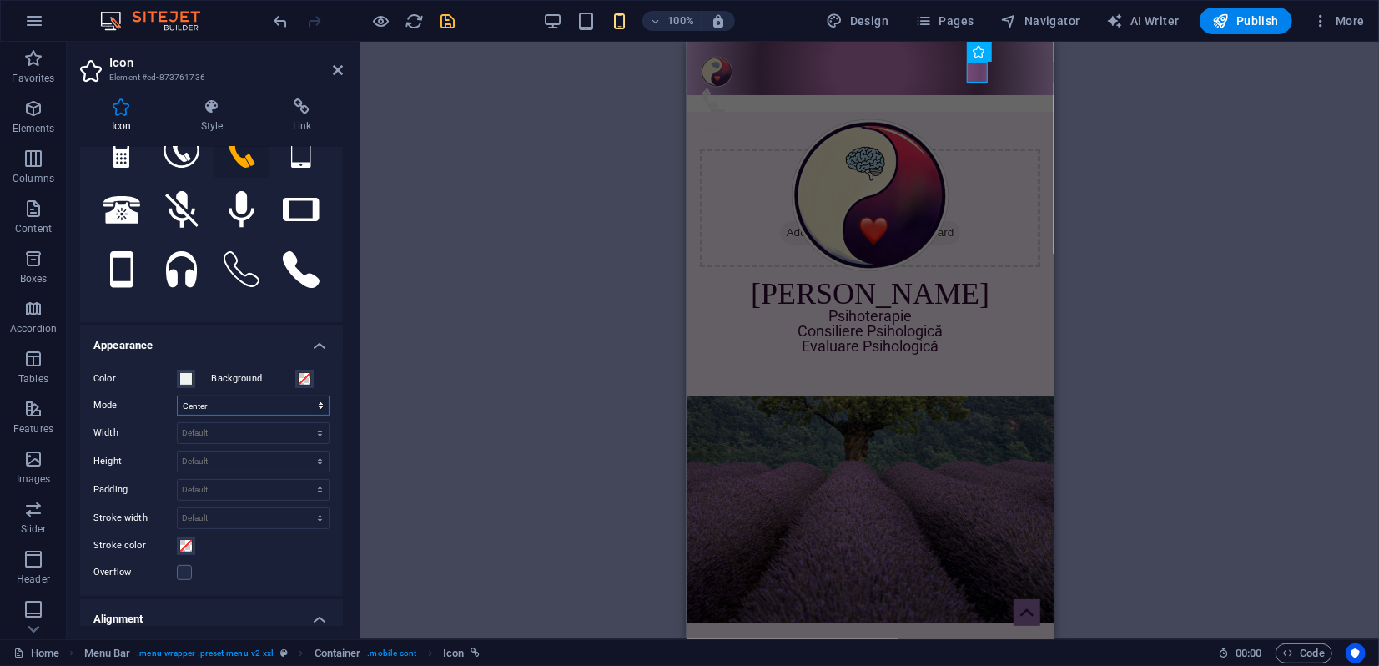
click at [236, 404] on select "Scale Left Center Right" at bounding box center [253, 405] width 153 height 20
click at [203, 327] on h4 "Appearance" at bounding box center [211, 340] width 263 height 30
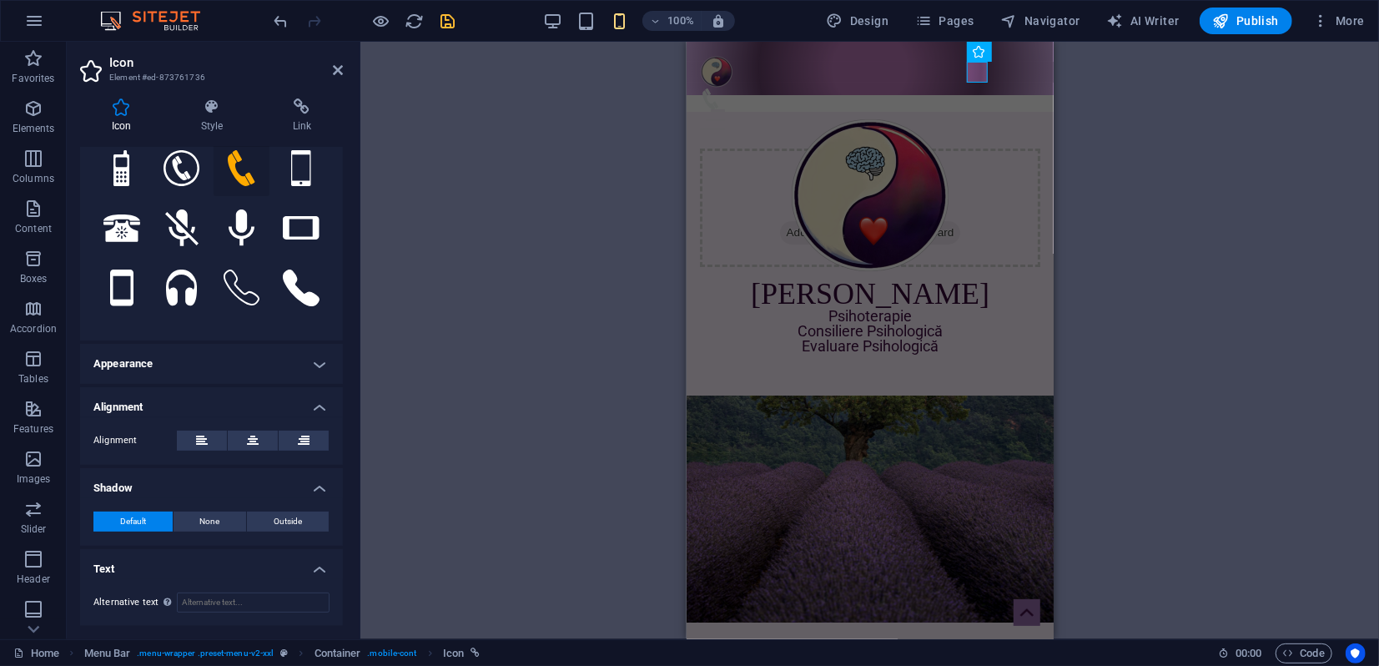
scroll to position [167, 0]
click at [226, 362] on h4 "Appearance" at bounding box center [211, 364] width 263 height 40
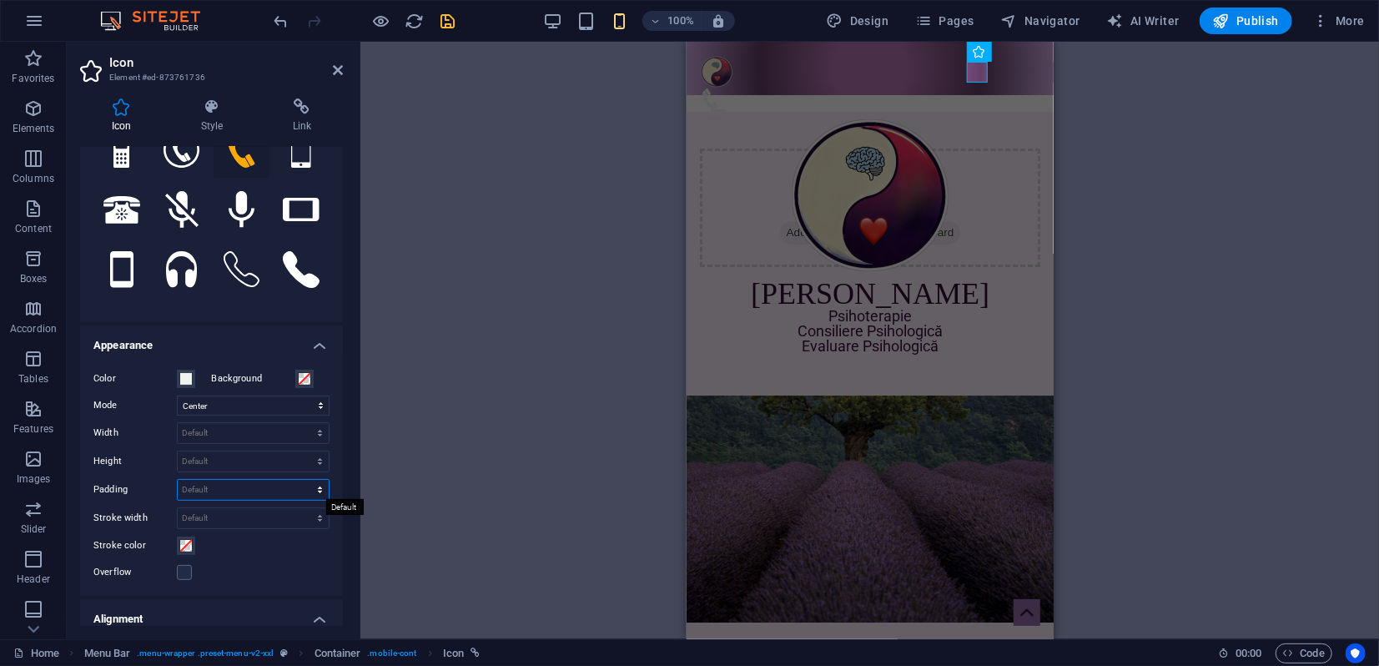
click at [214, 489] on select "Default px rem % em vh vw" at bounding box center [253, 490] width 151 height 20
select select "px"
click at [302, 480] on select "Default px rem % em vh vw" at bounding box center [253, 490] width 151 height 20
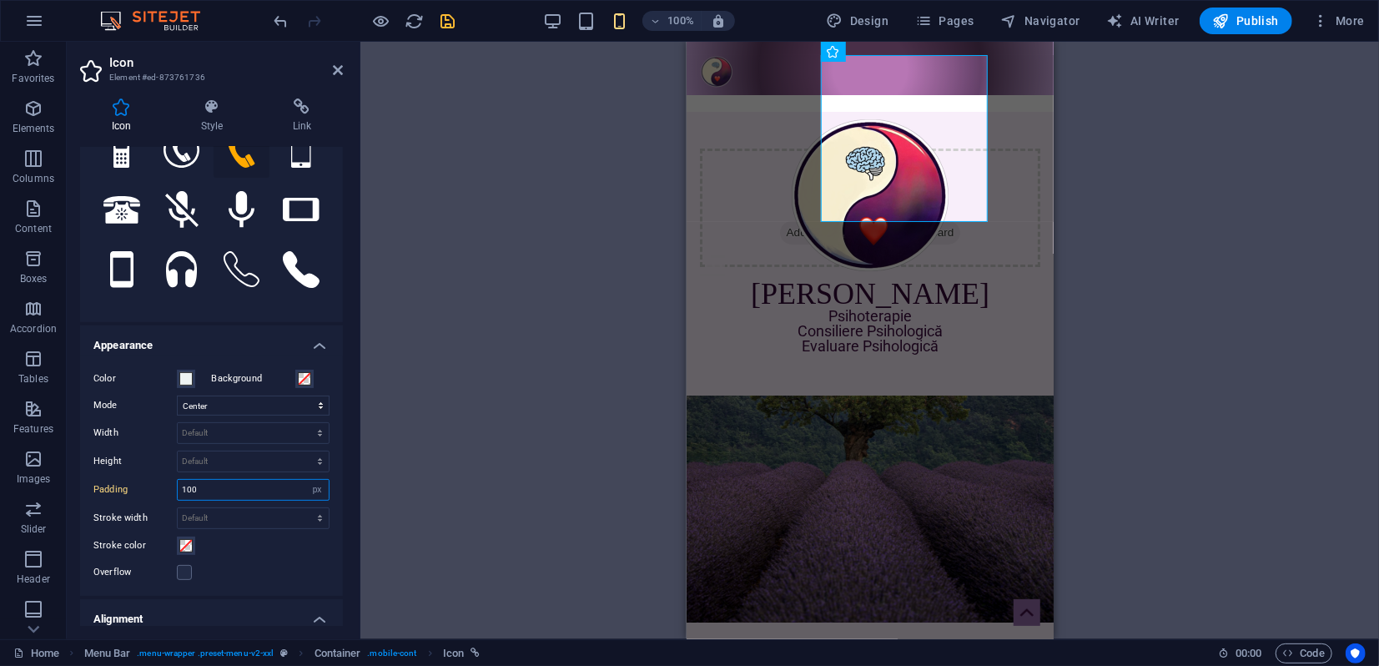
drag, startPoint x: 187, startPoint y: 484, endPoint x: 171, endPoint y: 483, distance: 15.9
click at [171, 483] on div "Padding 100 Default px rem % em vh vw" at bounding box center [211, 490] width 236 height 22
type input "0"
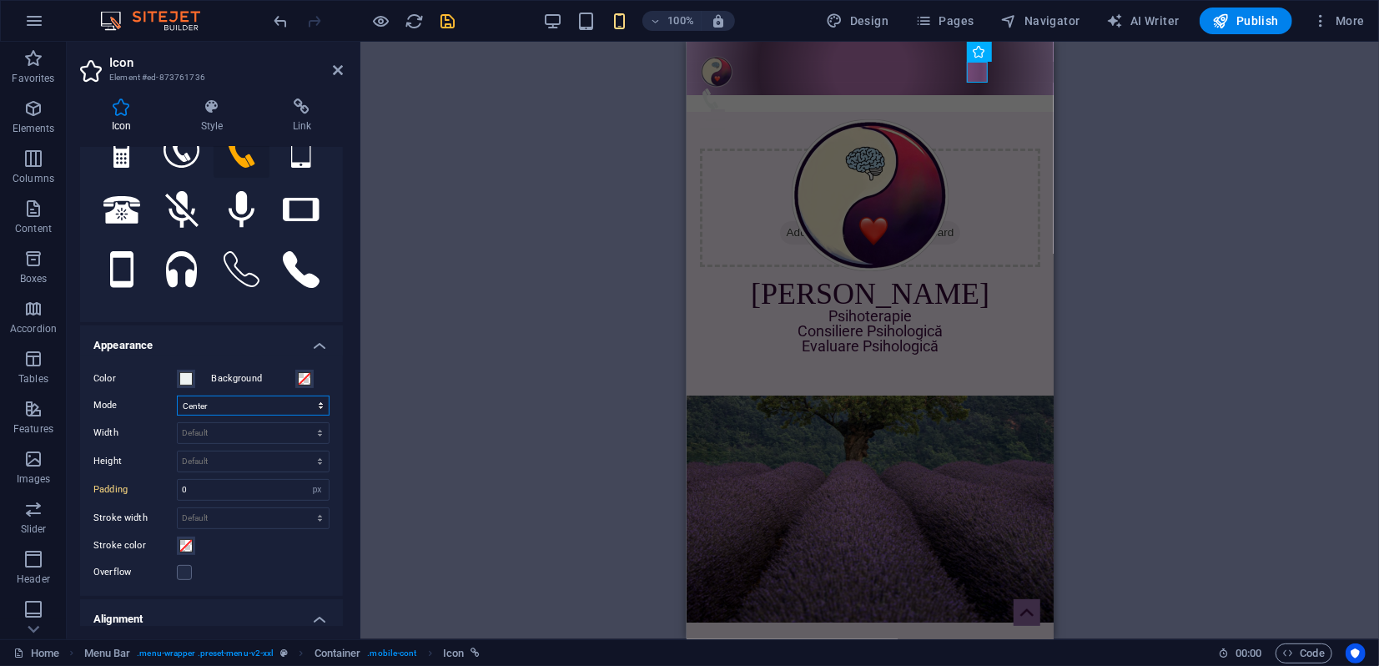
click at [198, 405] on select "Scale Left Center Right" at bounding box center [253, 405] width 153 height 20
click at [177, 395] on select "Scale Left Center Right" at bounding box center [253, 405] width 153 height 20
click at [207, 405] on select "Scale Left Center Right" at bounding box center [253, 405] width 153 height 20
select select "xMidYMid"
click at [177, 395] on select "Scale Left Center Right" at bounding box center [253, 405] width 153 height 20
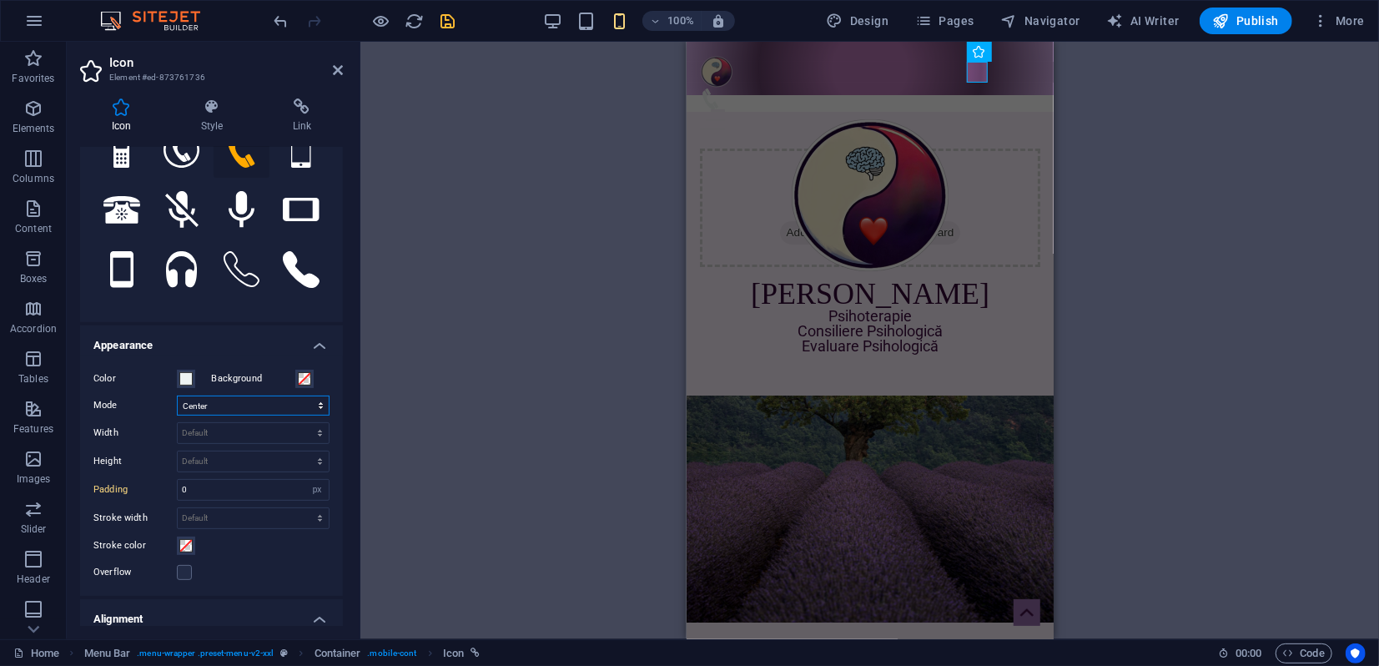
scroll to position [370, 0]
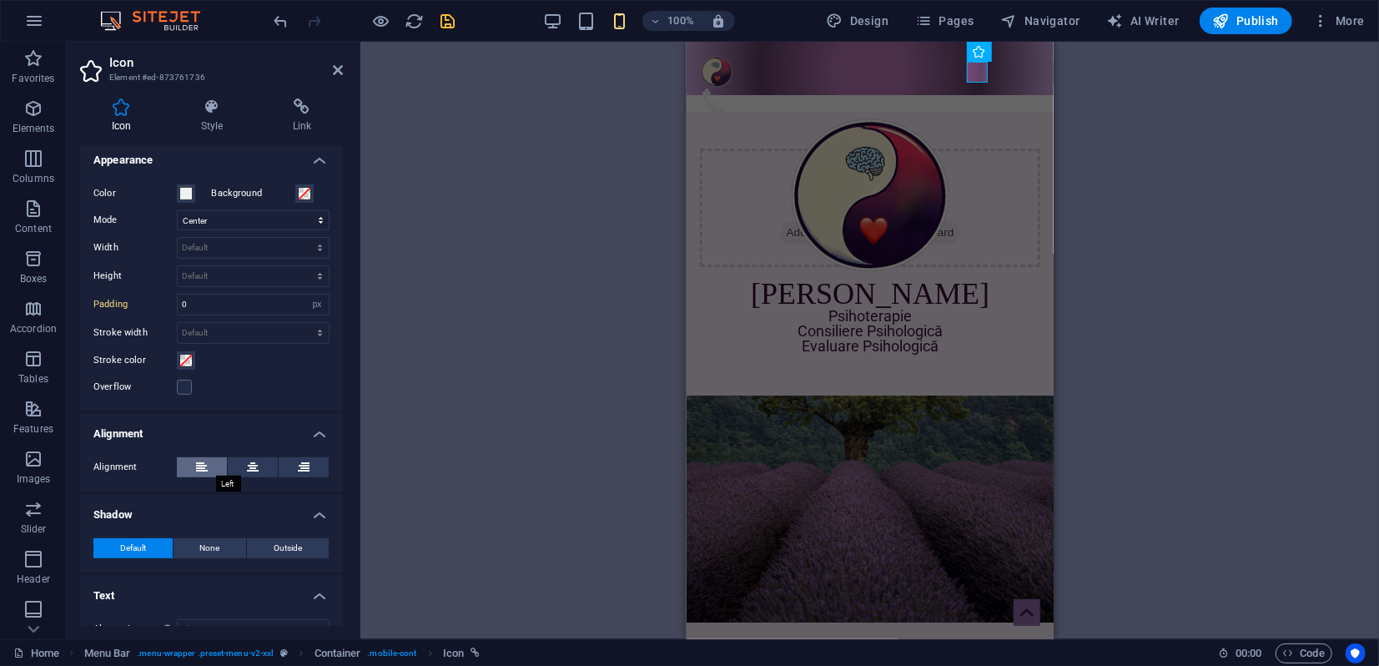
click at [207, 471] on button at bounding box center [202, 467] width 50 height 20
click at [247, 468] on icon at bounding box center [253, 467] width 12 height 20
click at [298, 469] on icon at bounding box center [304, 467] width 12 height 20
click at [249, 469] on icon at bounding box center [253, 467] width 12 height 20
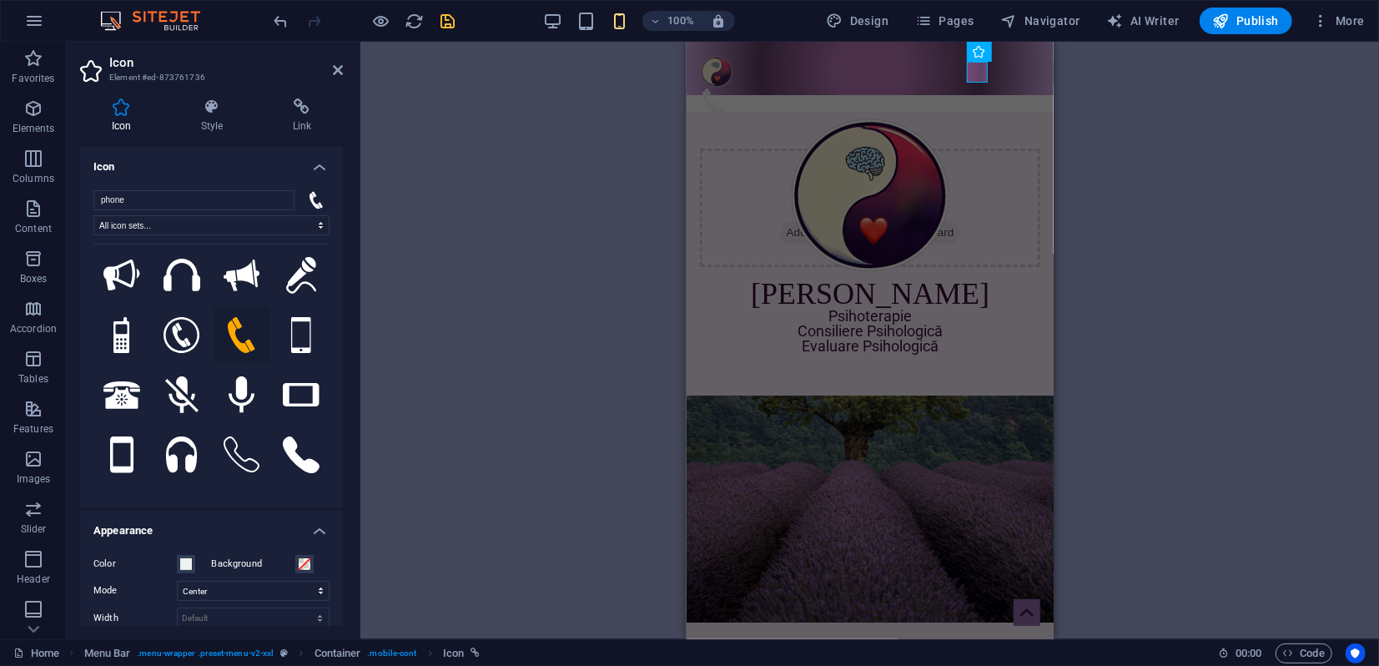
scroll to position [93, 0]
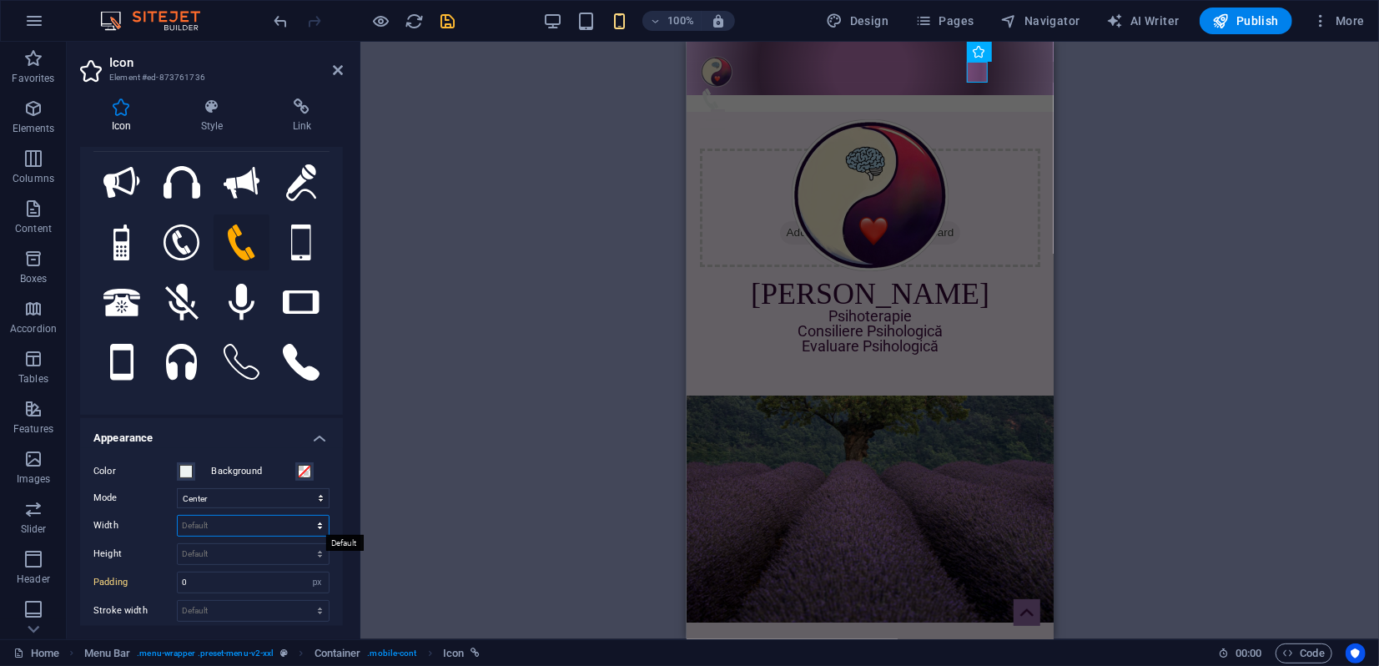
click at [214, 525] on select "Default auto px rem % em vh vw" at bounding box center [253, 525] width 151 height 20
select select "px"
click at [302, 515] on select "Default auto px rem % em vh vw" at bounding box center [253, 525] width 151 height 20
type input "50"
click at [340, 68] on icon at bounding box center [338, 69] width 10 height 13
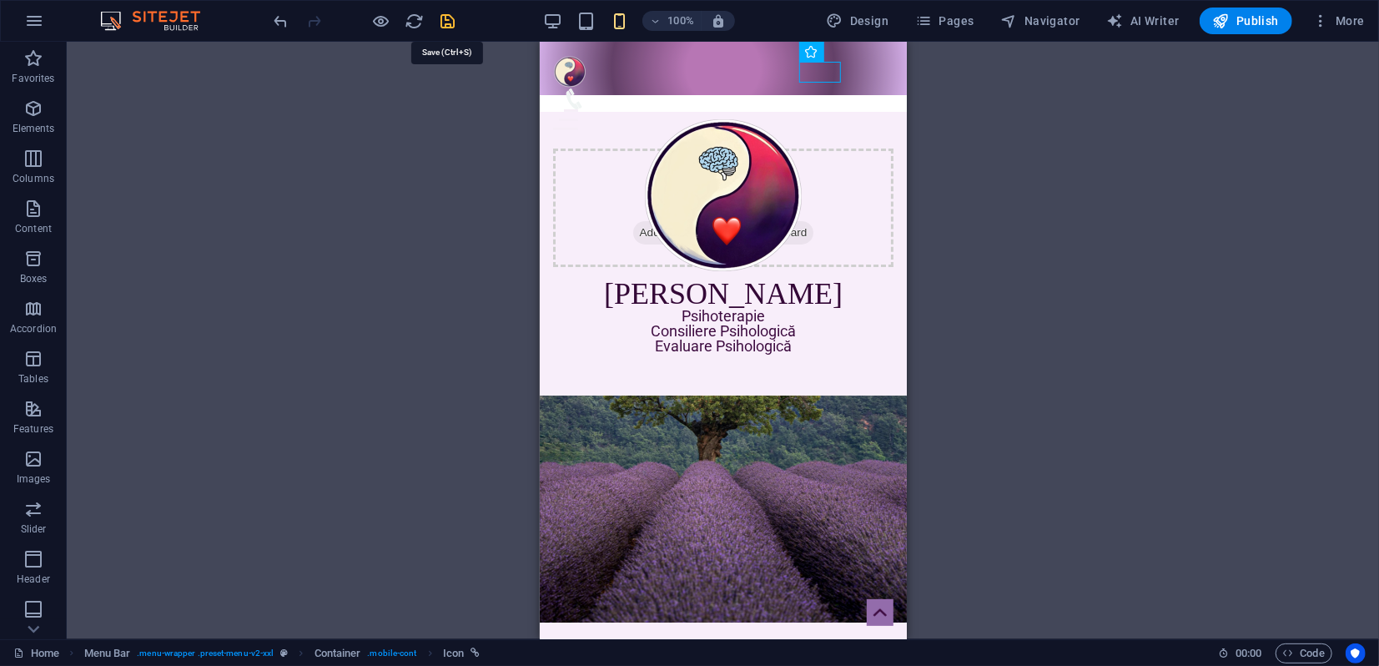
click at [453, 22] on icon "save" at bounding box center [448, 21] width 19 height 19
click at [1035, 23] on span "Navigator" at bounding box center [1040, 21] width 79 height 17
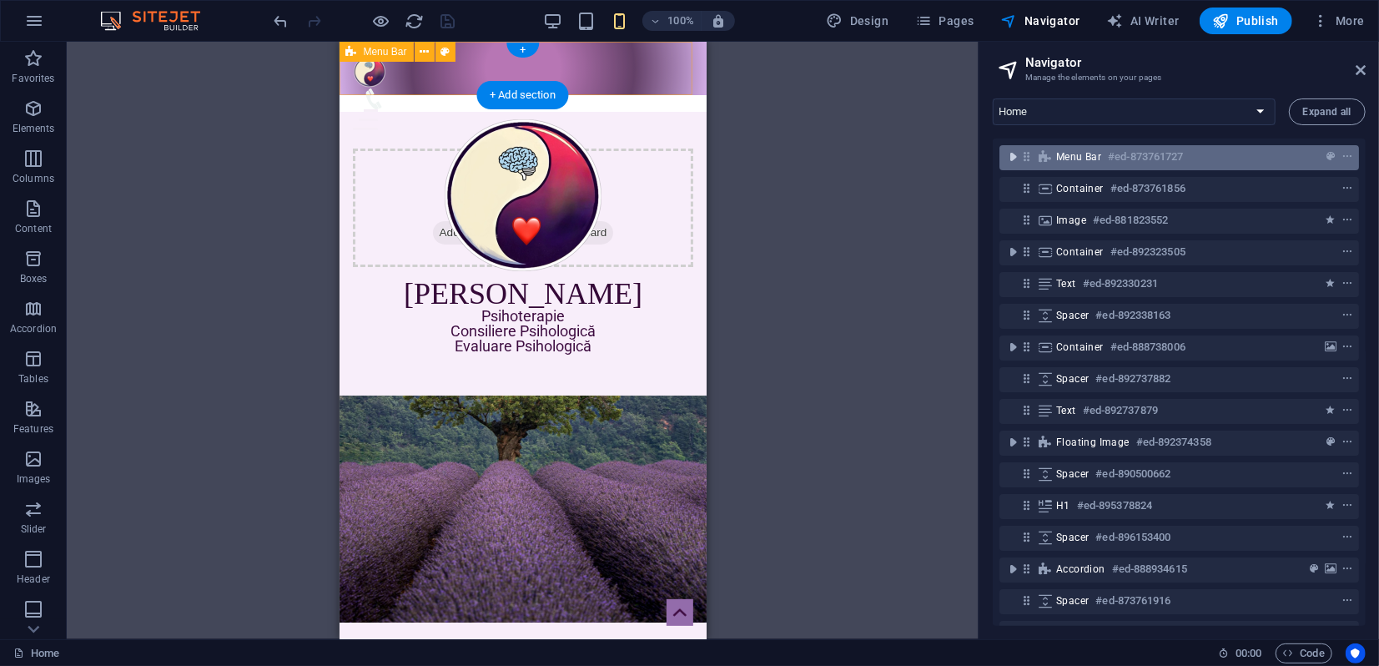
click at [1015, 156] on icon "toggle-expand" at bounding box center [1012, 156] width 17 height 17
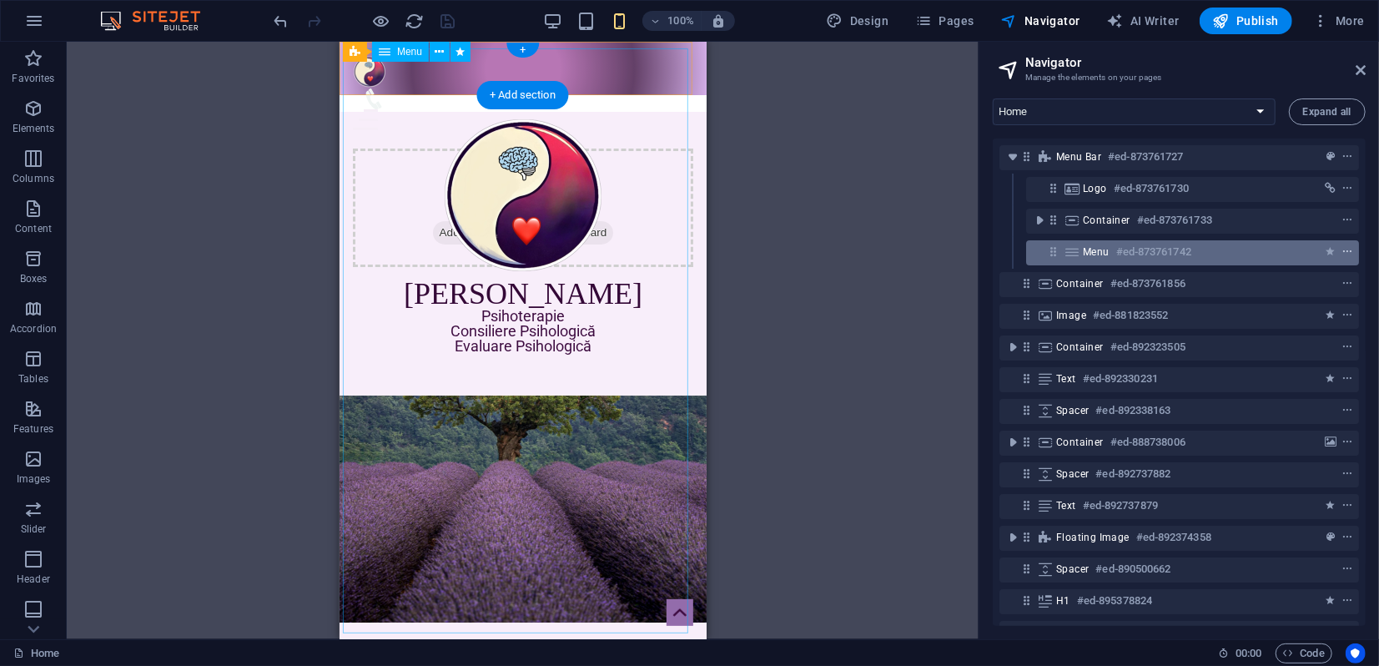
click at [1345, 251] on icon "context-menu" at bounding box center [1347, 252] width 12 height 12
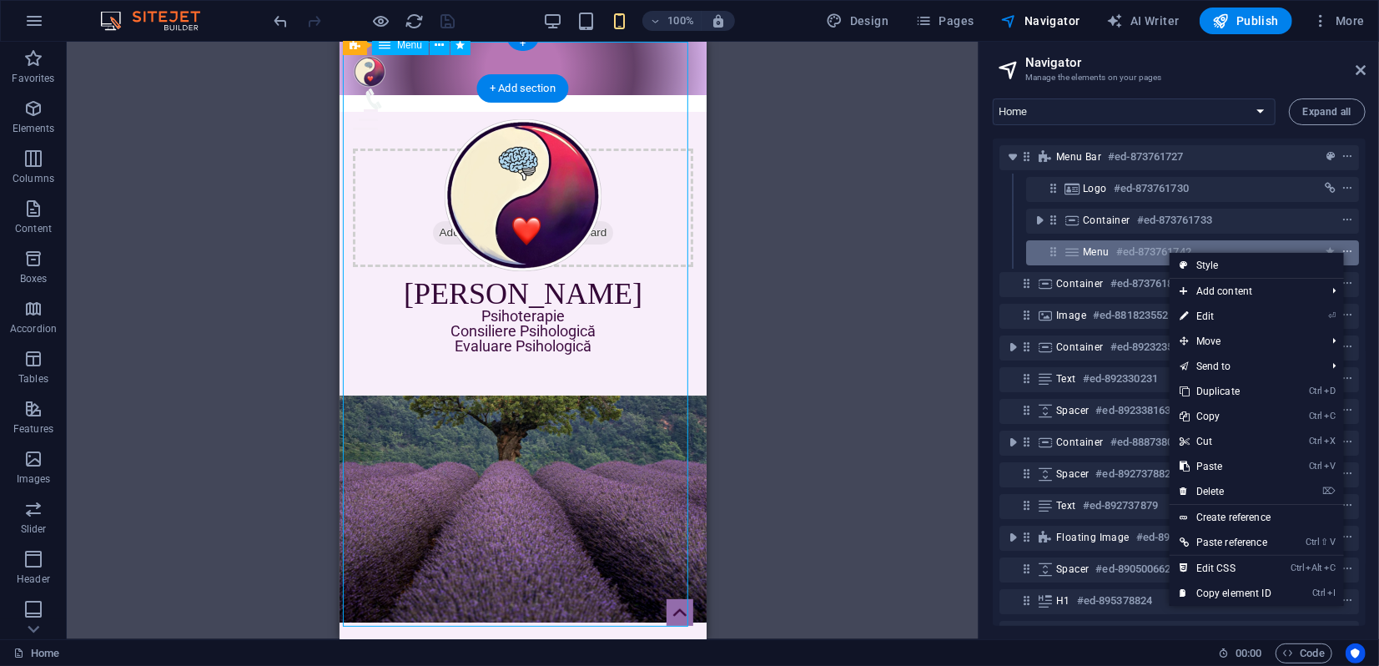
scroll to position [7, 0]
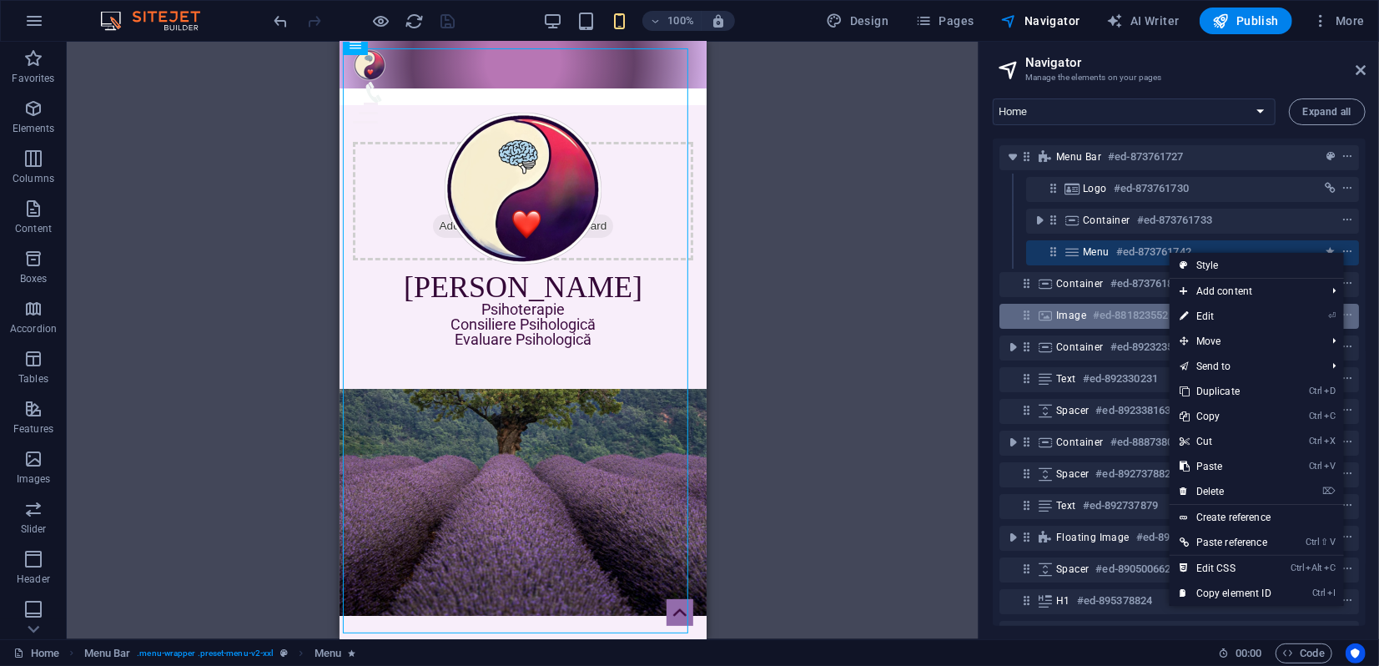
click at [1207, 318] on link "⏎ Edit" at bounding box center [1225, 316] width 112 height 25
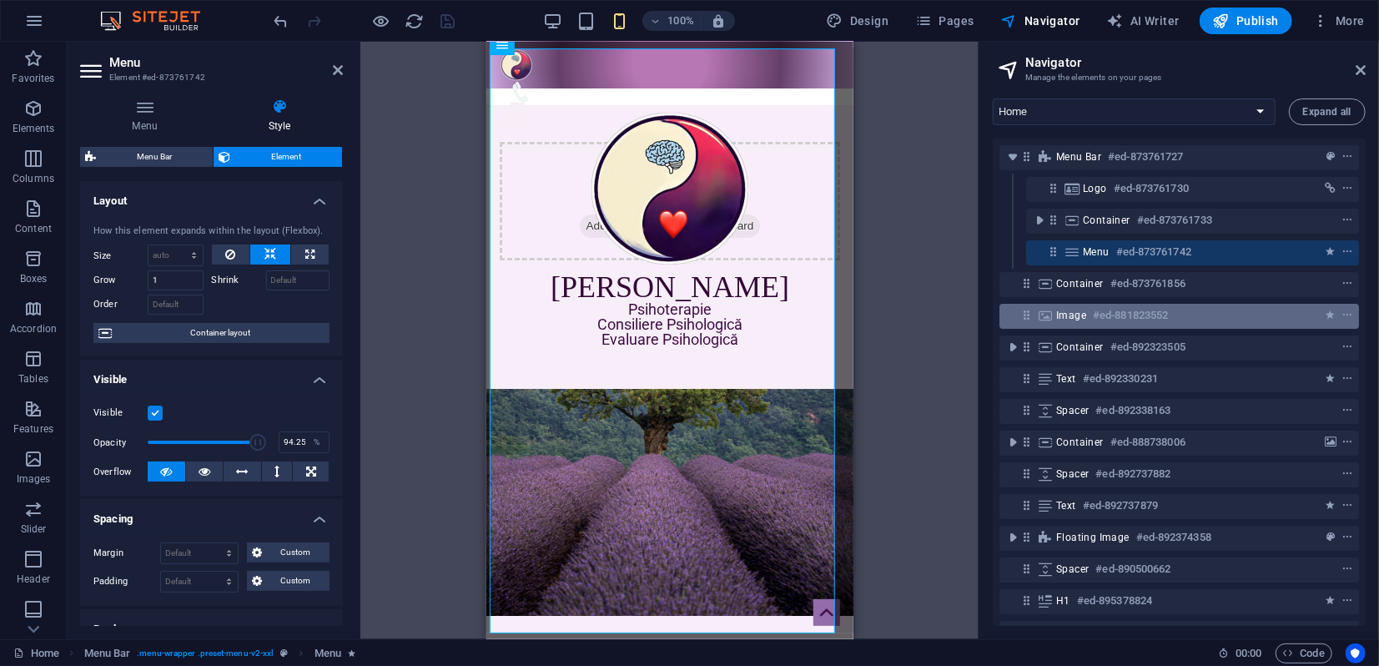
type input "0"
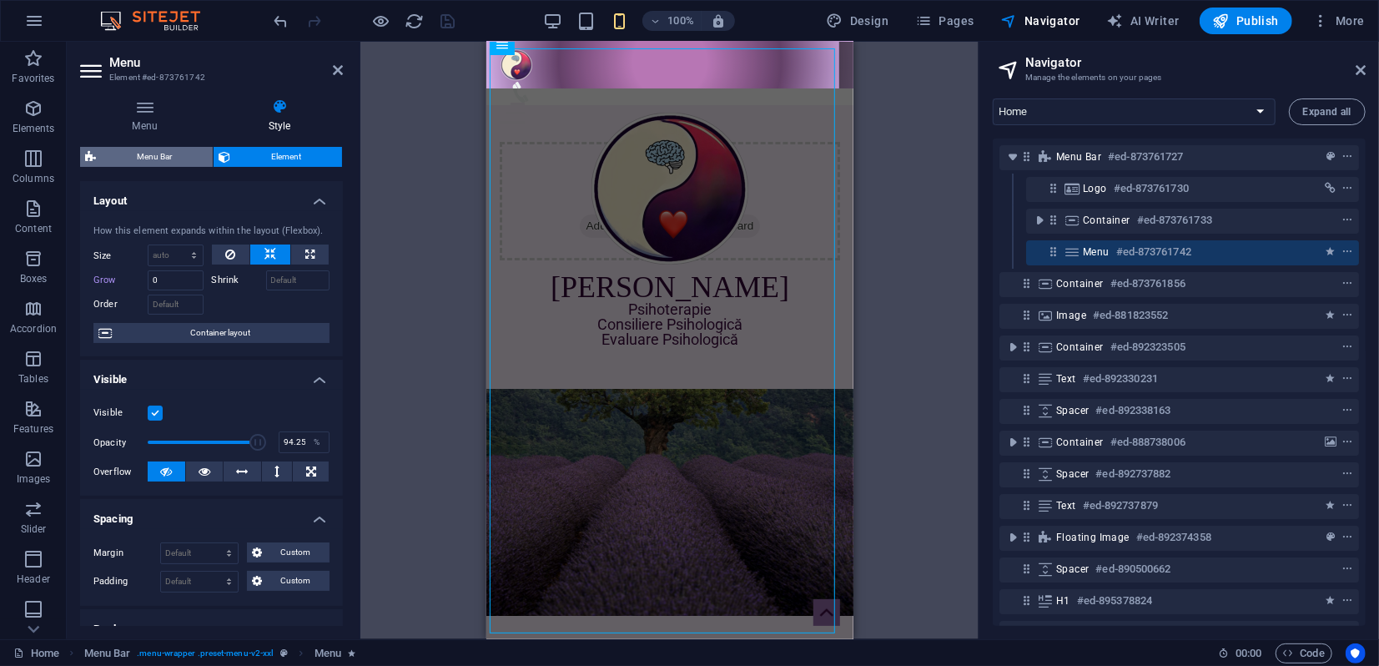
click at [154, 157] on span "Menu Bar" at bounding box center [154, 157] width 107 height 20
select select "rem"
select select "sticky_reverse"
select select "px"
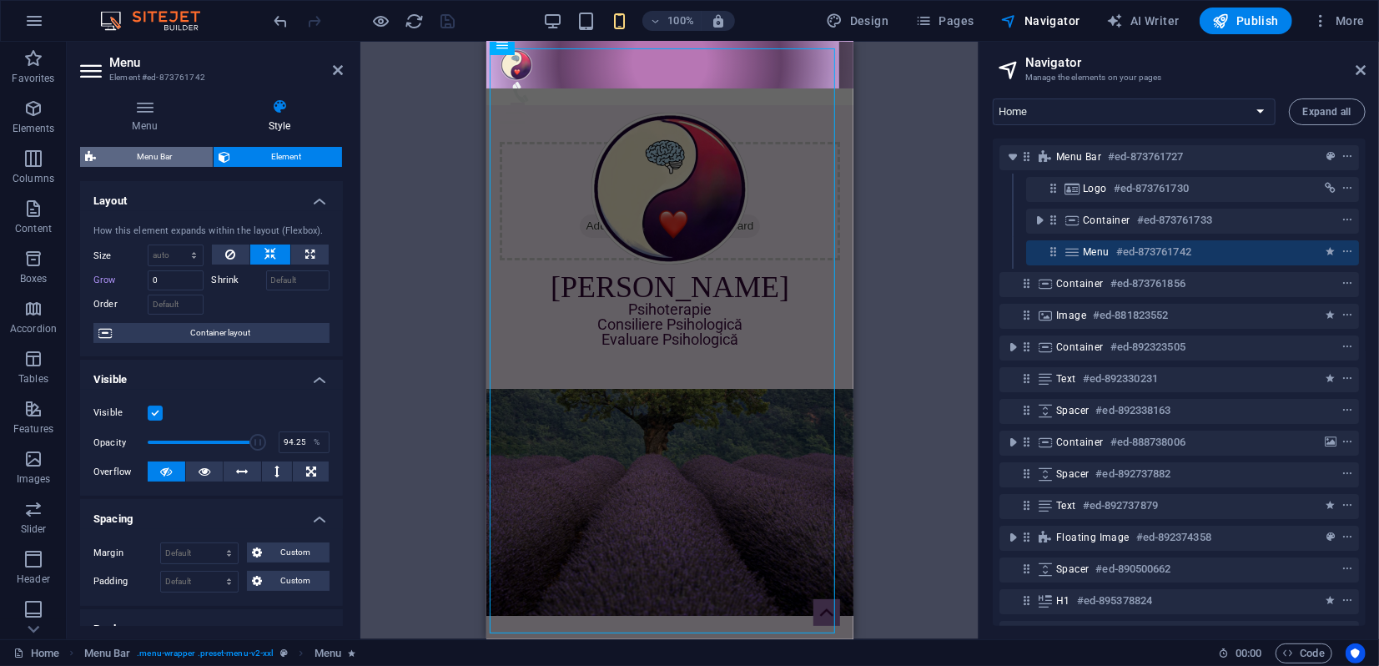
select select "px"
select select "hover_border_vertical"
select select "px"
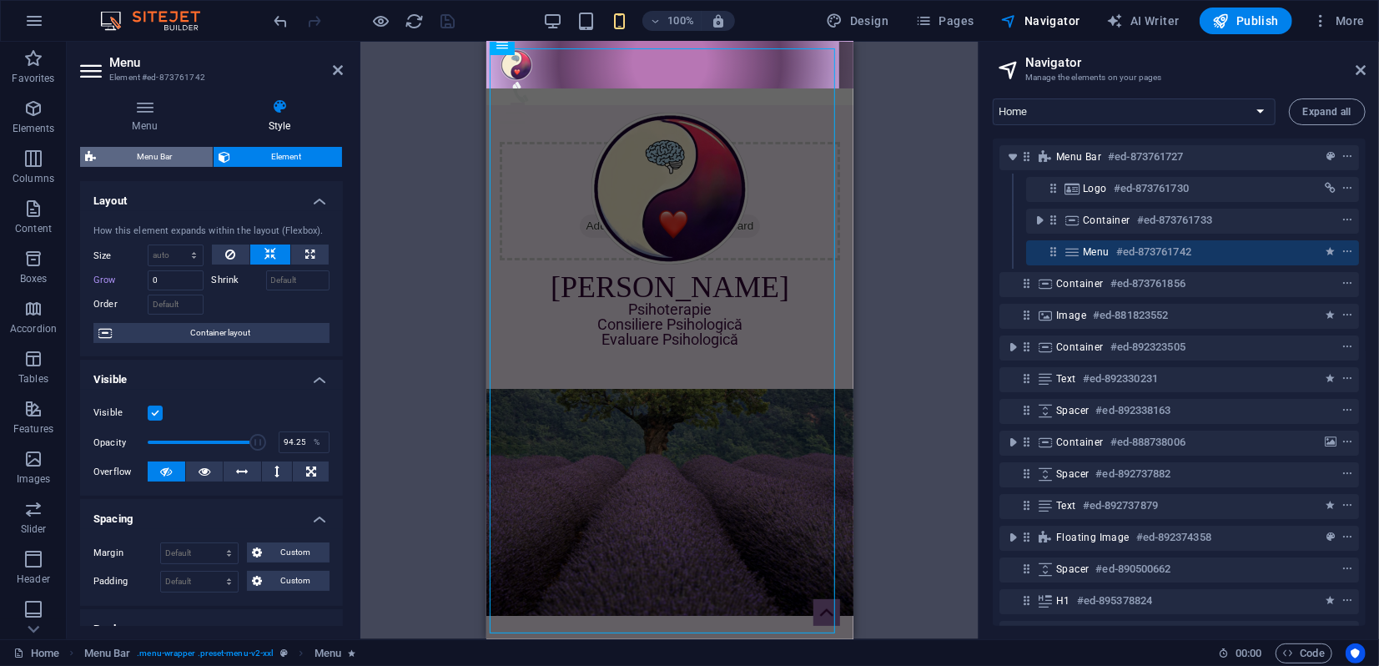
select select "rem"
select select "link-special-font"
select select "rem"
select select "400"
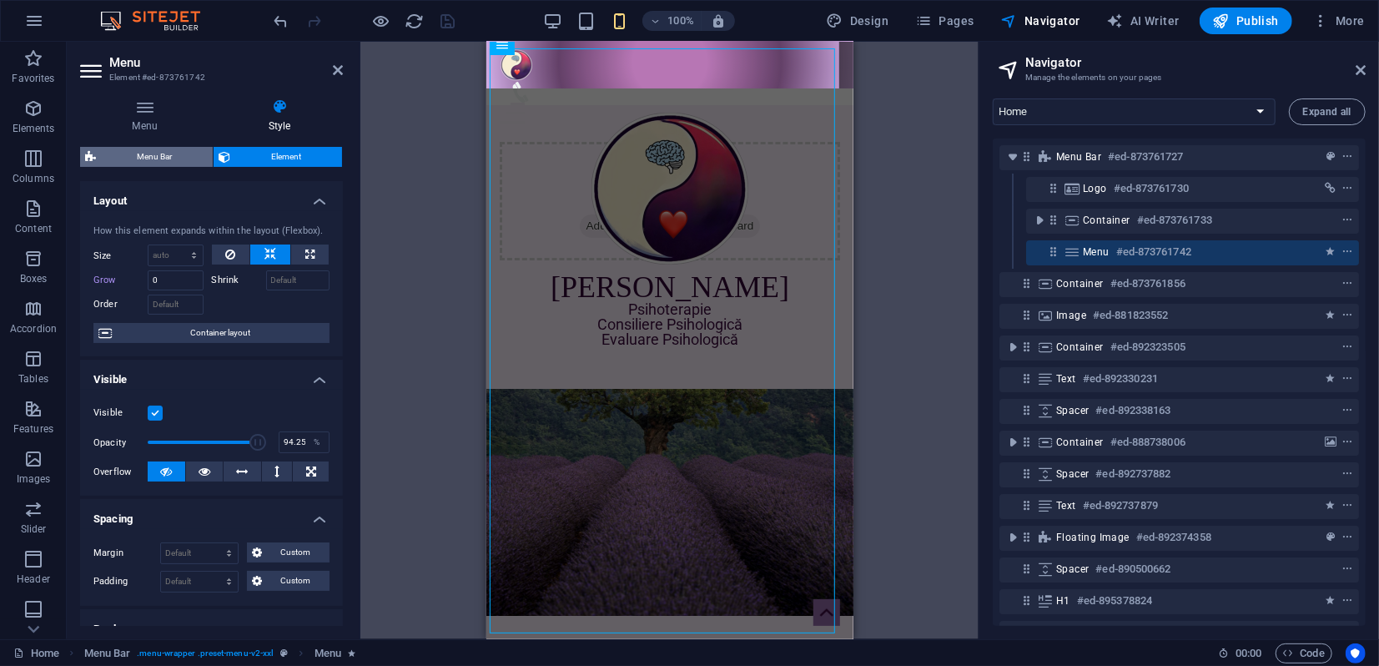
select select "px"
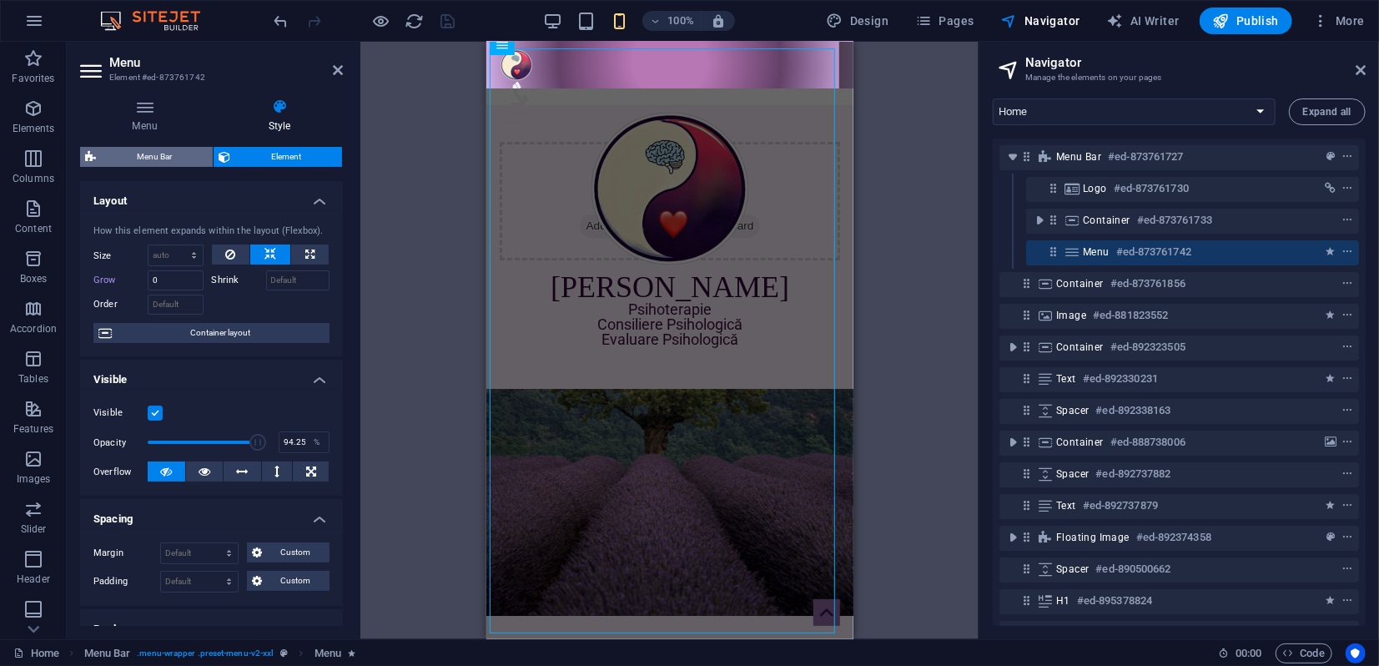
select select "px"
select select "steps"
select select "flip_horizontal"
select select "rotate"
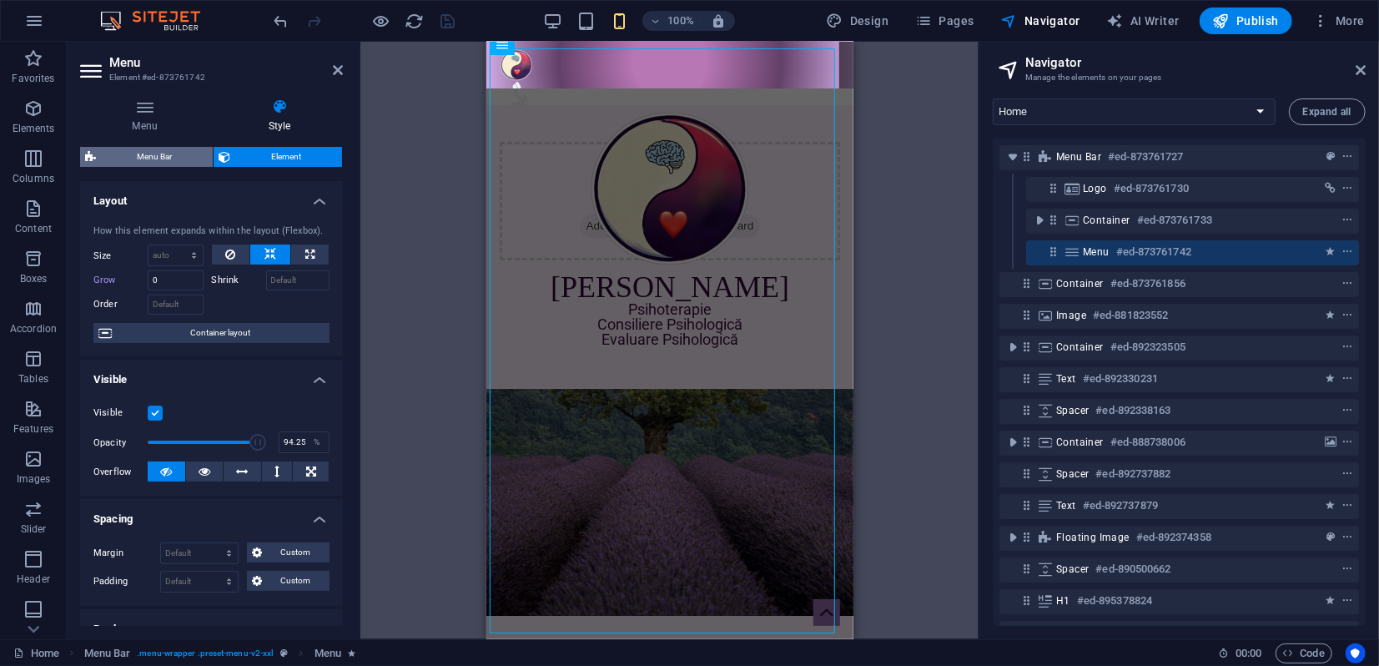
select select "preset-menu-v2-xxl"
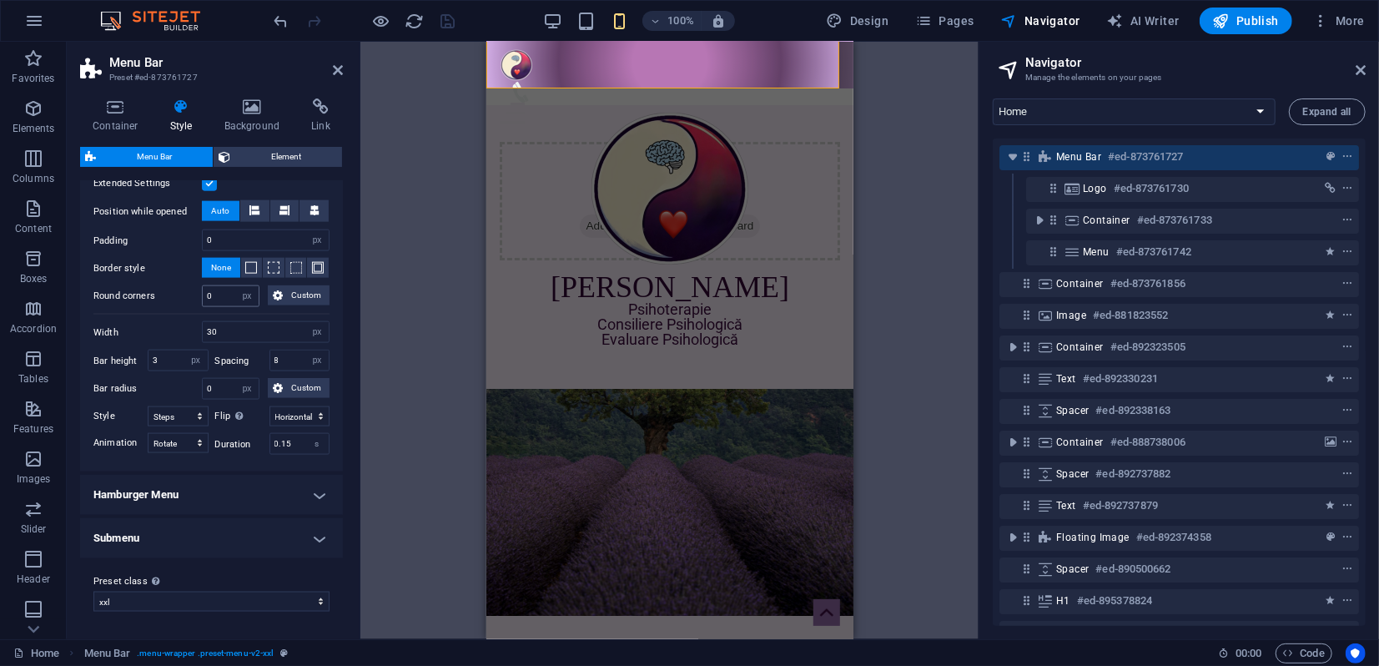
scroll to position [1533, 0]
click at [227, 492] on h4 "Hamburger Menu" at bounding box center [211, 495] width 263 height 40
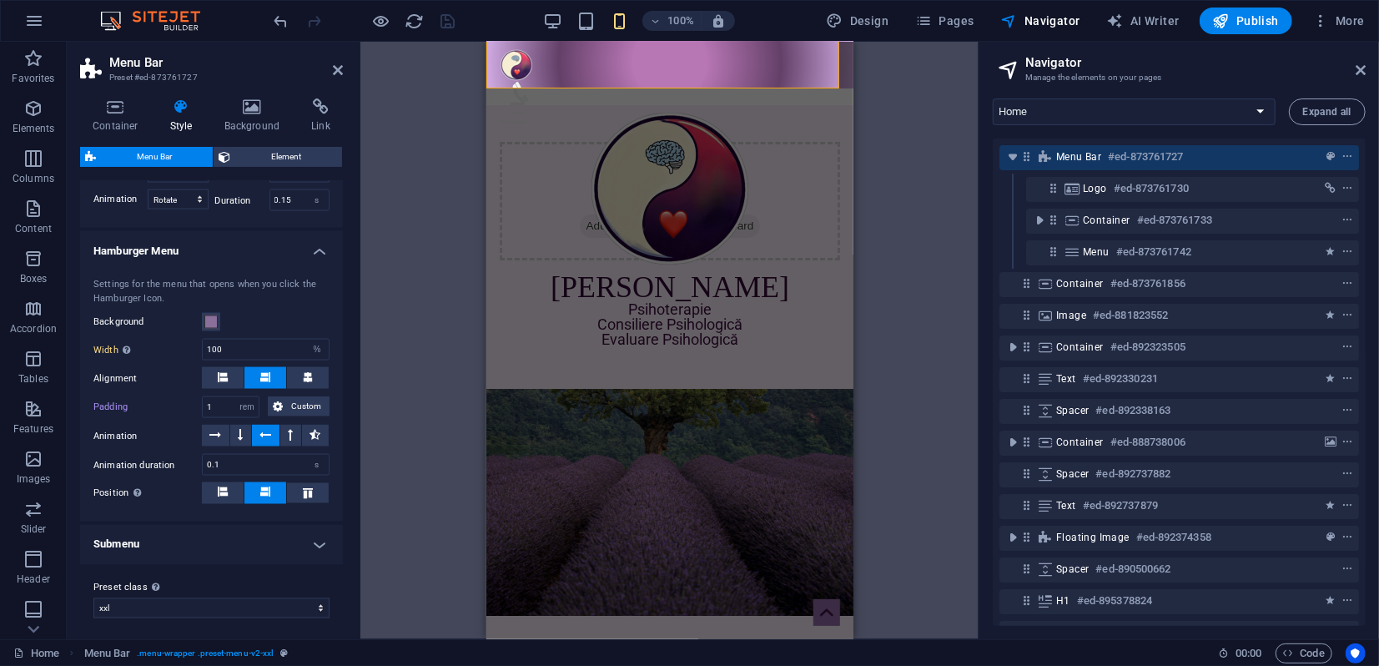
scroll to position [1781, 0]
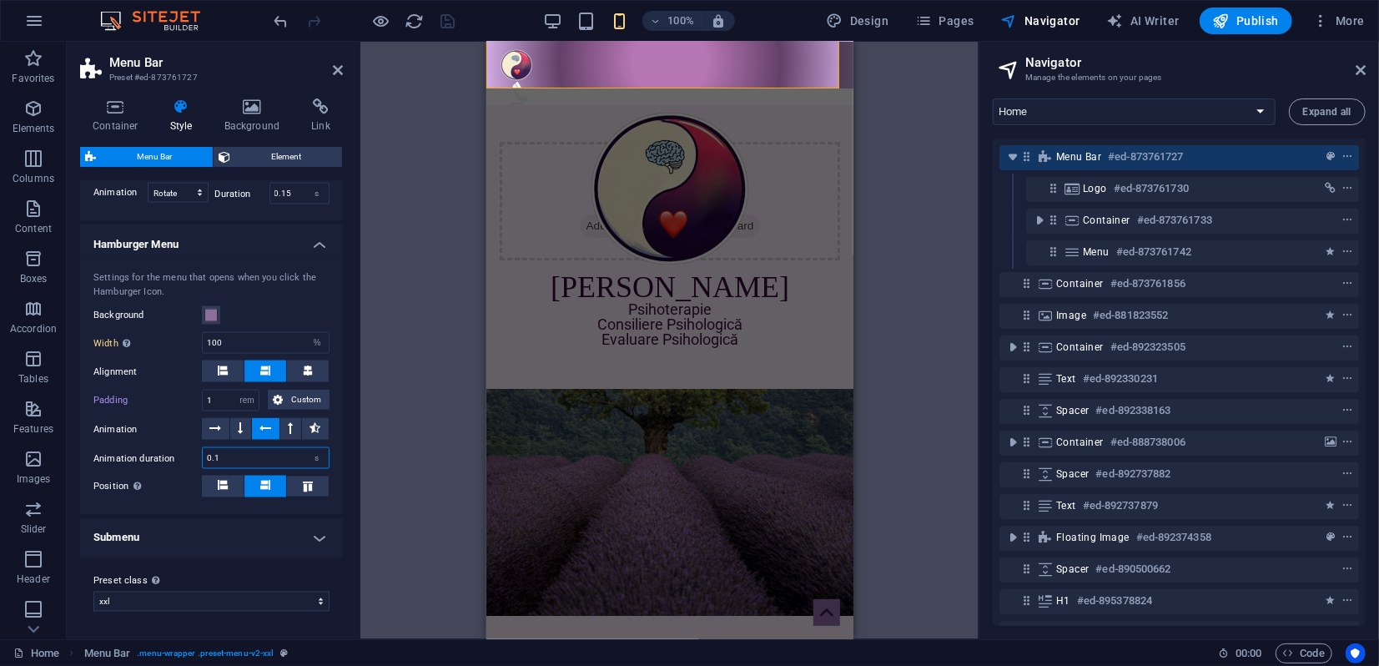
click at [217, 455] on input "0.1" at bounding box center [266, 458] width 126 height 20
type input "0"
type input "1"
click at [221, 533] on h4 "Submenu" at bounding box center [211, 538] width 263 height 40
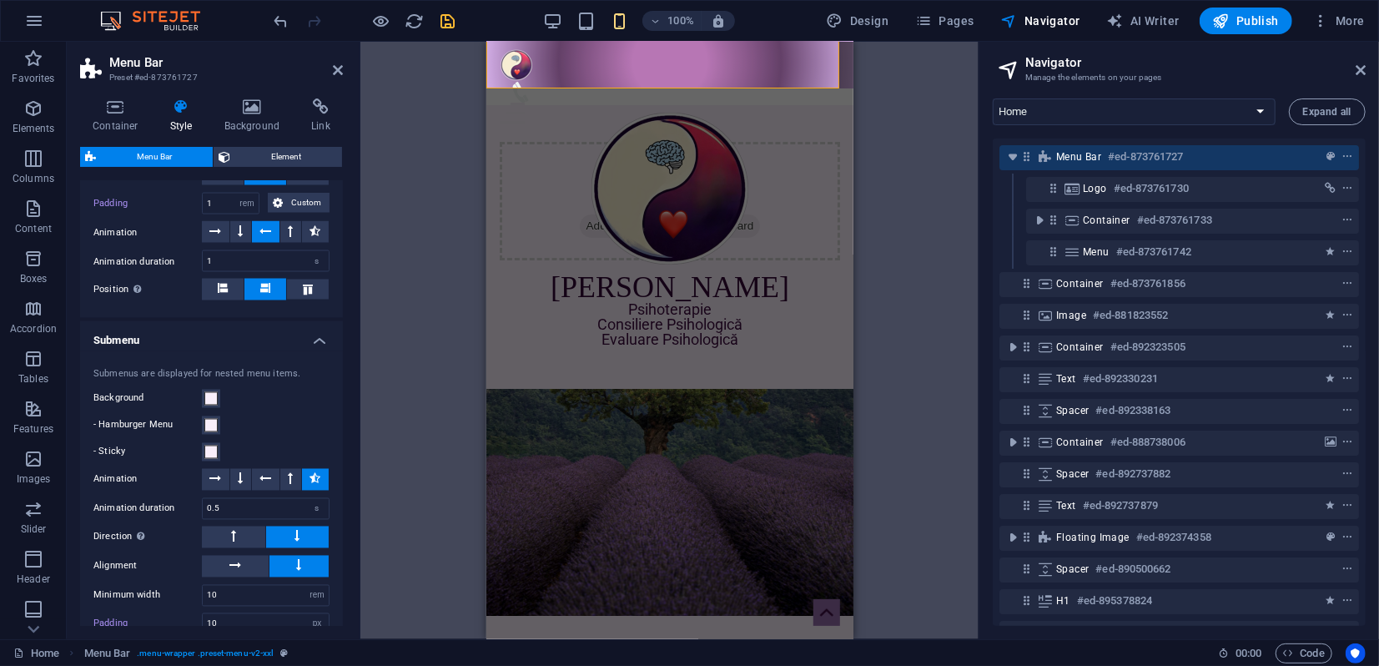
scroll to position [1967, 0]
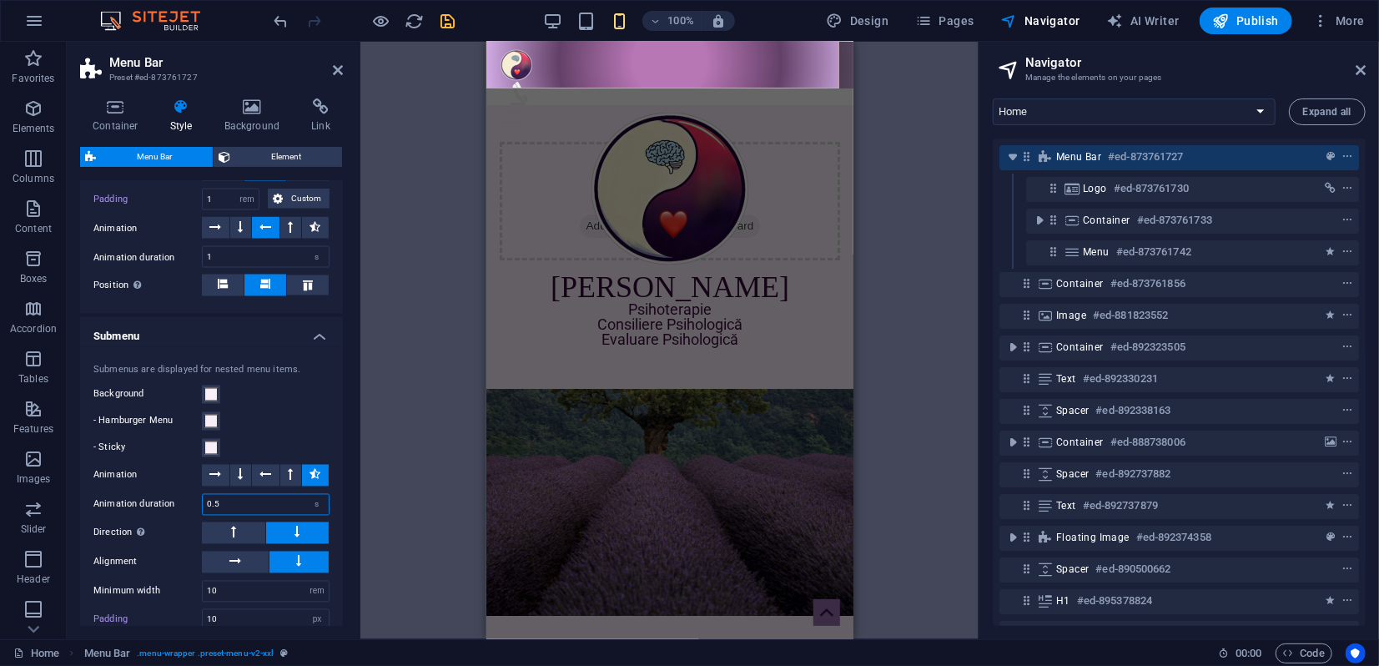
drag, startPoint x: 219, startPoint y: 520, endPoint x: 196, endPoint y: 515, distance: 23.3
click at [196, 515] on div "Animation duration 0.5 s" at bounding box center [211, 505] width 236 height 22
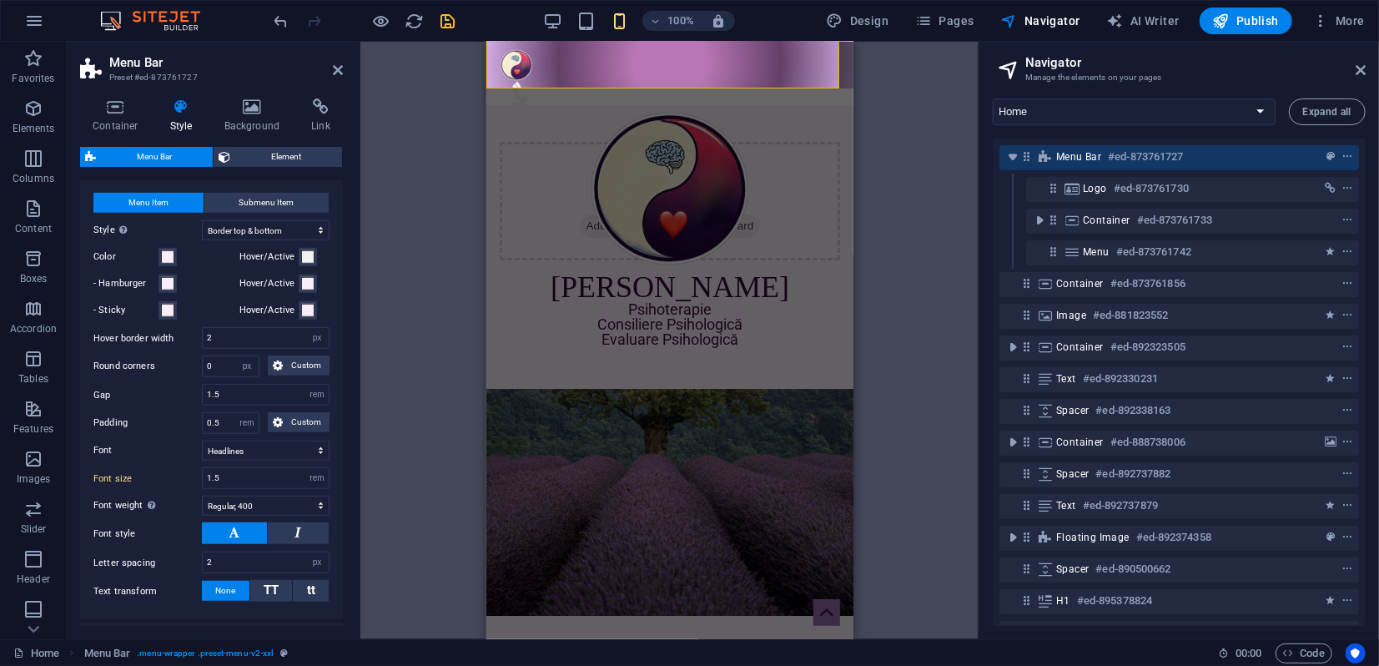
scroll to position [773, 0]
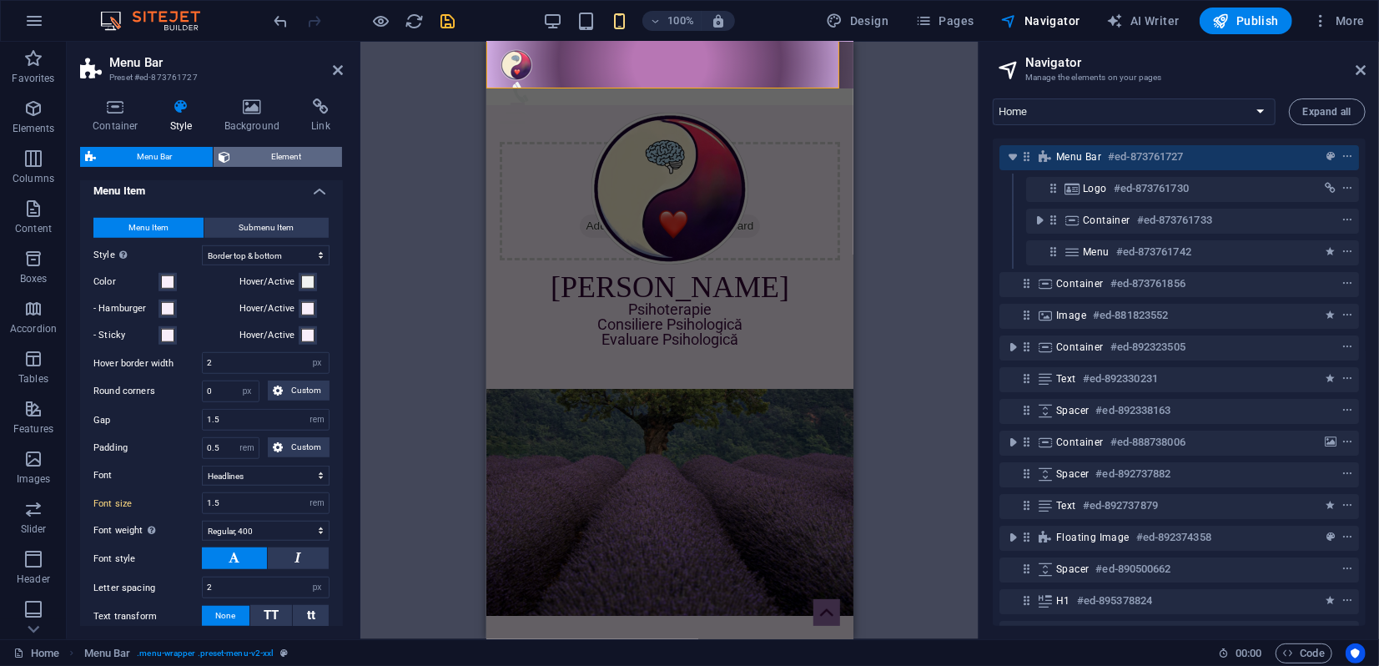
type input "1"
click at [290, 153] on span "Element" at bounding box center [286, 157] width 102 height 20
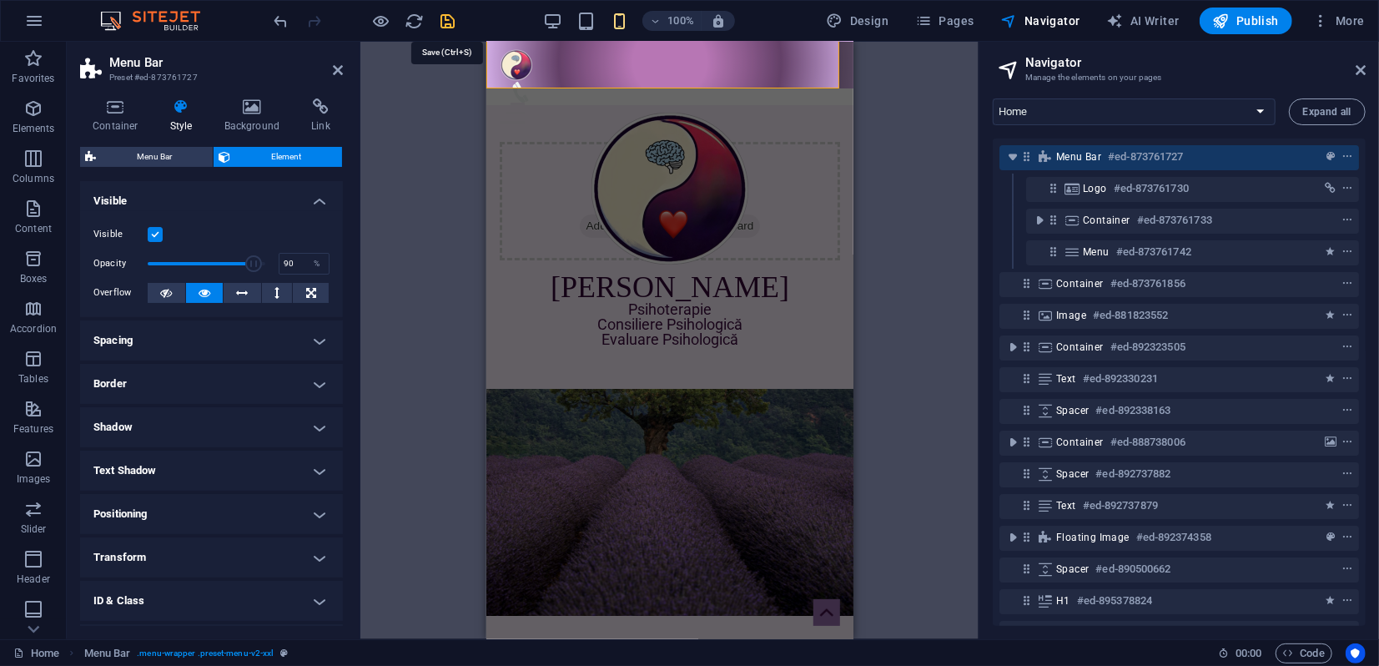
click at [450, 18] on icon "save" at bounding box center [448, 21] width 19 height 19
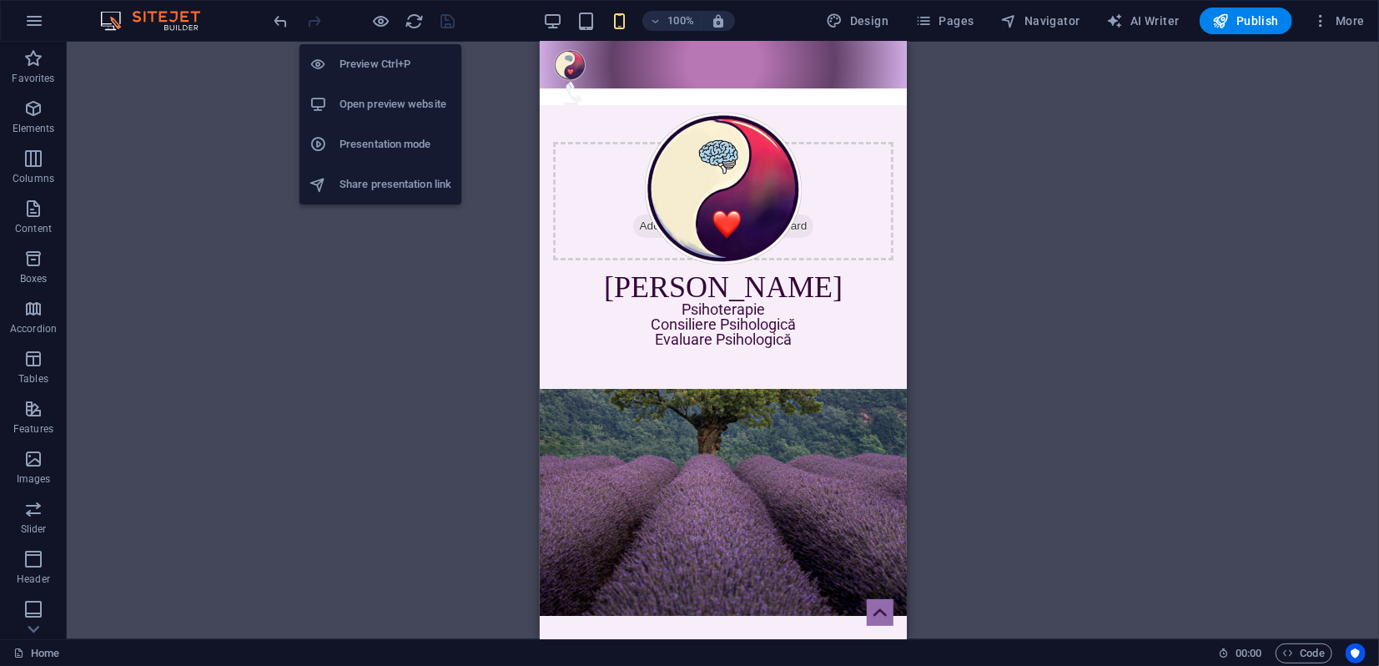
click at [376, 144] on h6 "Presentation mode" at bounding box center [395, 144] width 112 height 20
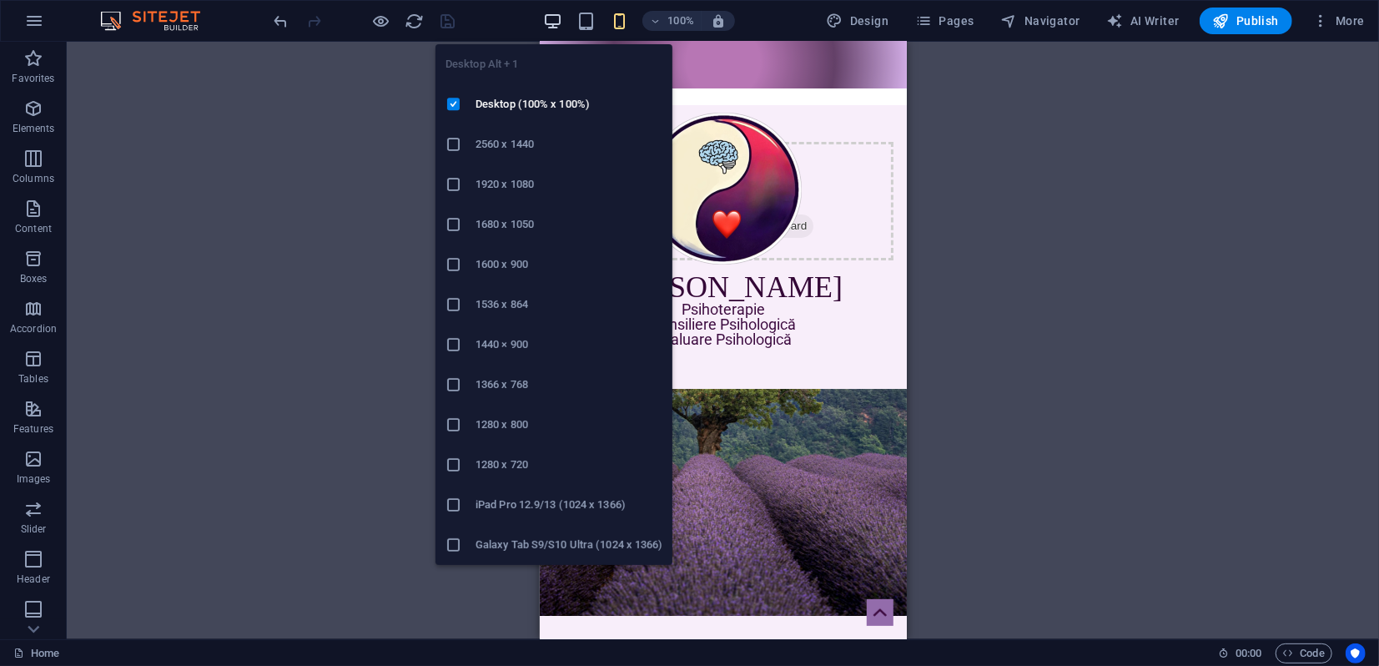
click at [557, 23] on icon "button" at bounding box center [552, 21] width 19 height 19
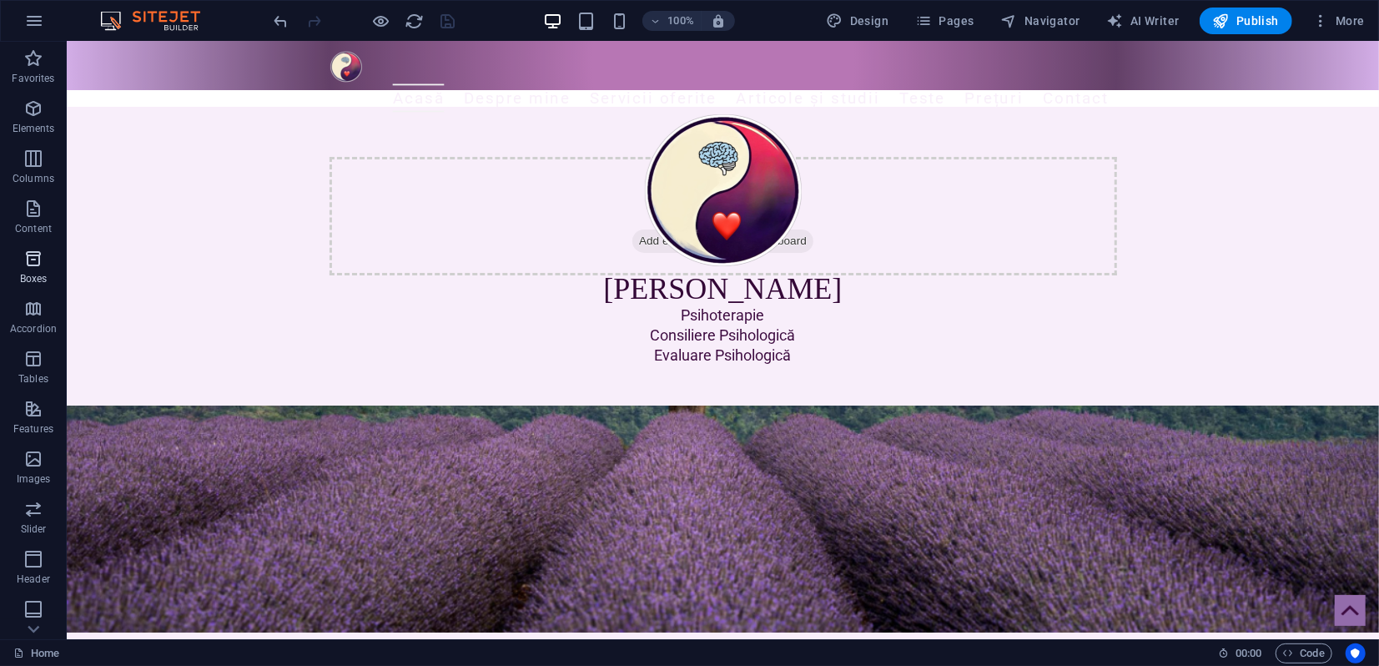
scroll to position [4, 0]
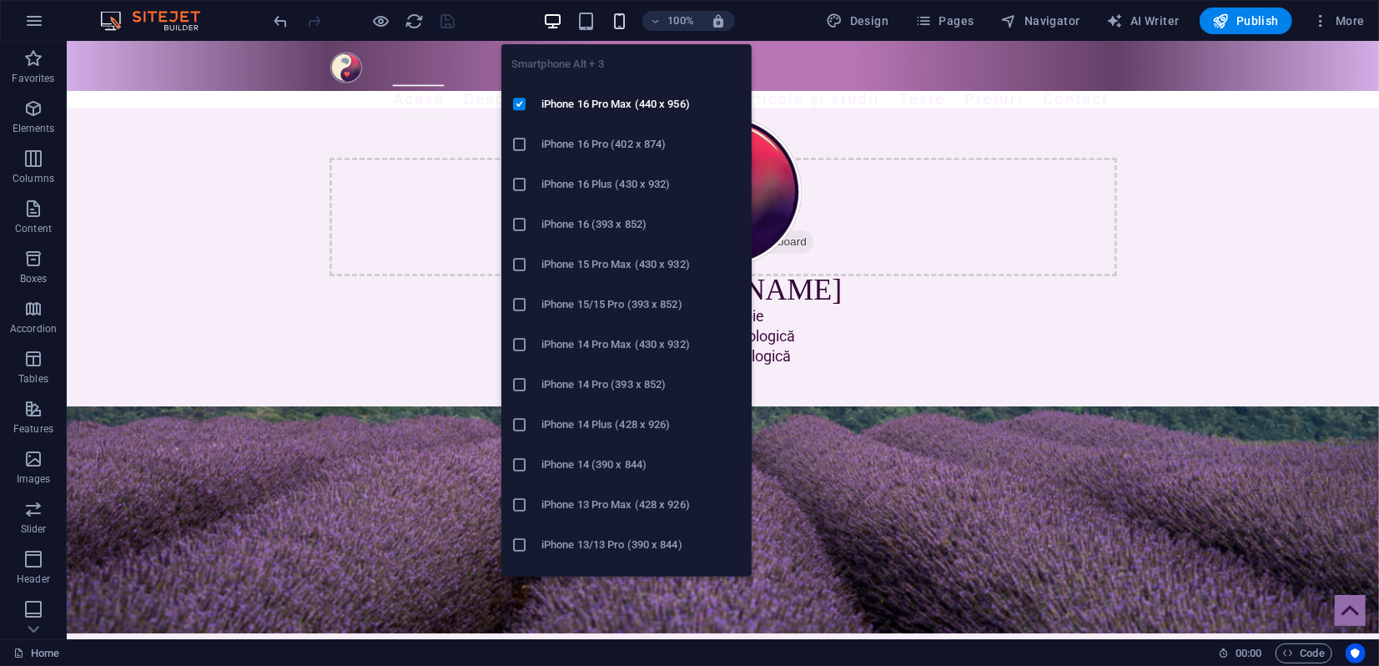
click at [619, 20] on icon "button" at bounding box center [619, 21] width 19 height 19
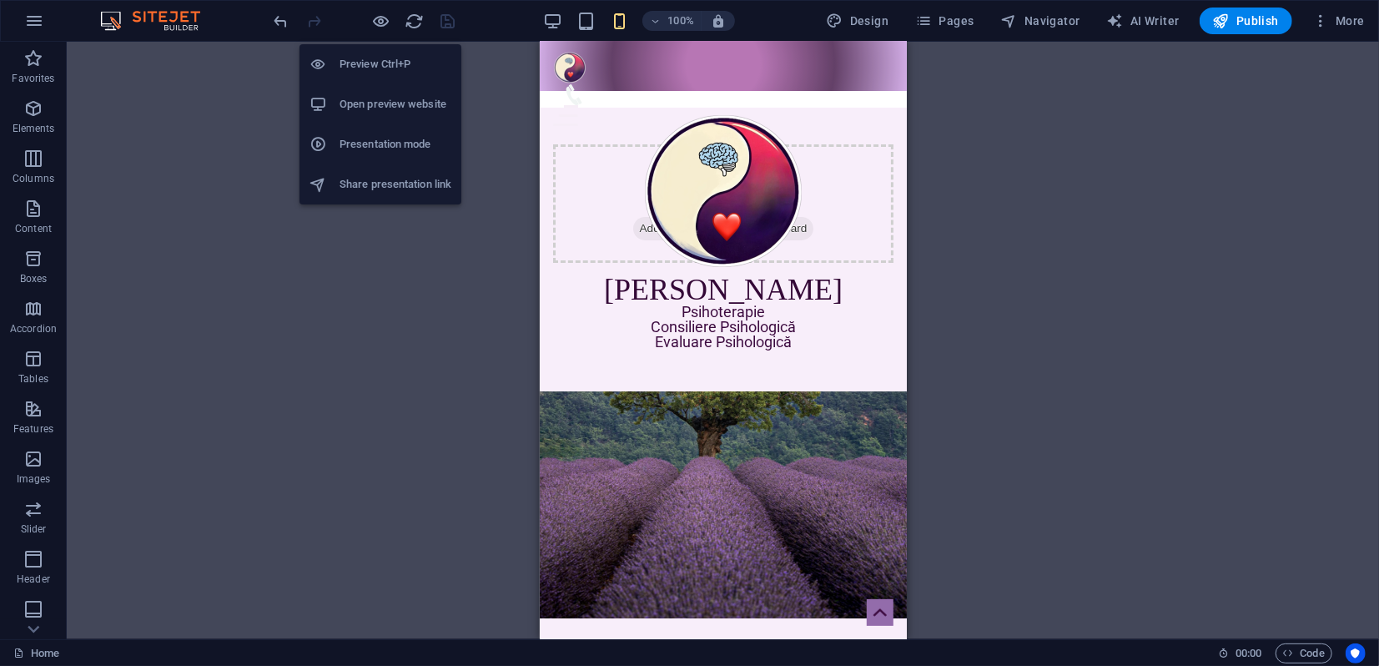
click at [378, 140] on h6 "Presentation mode" at bounding box center [395, 144] width 112 height 20
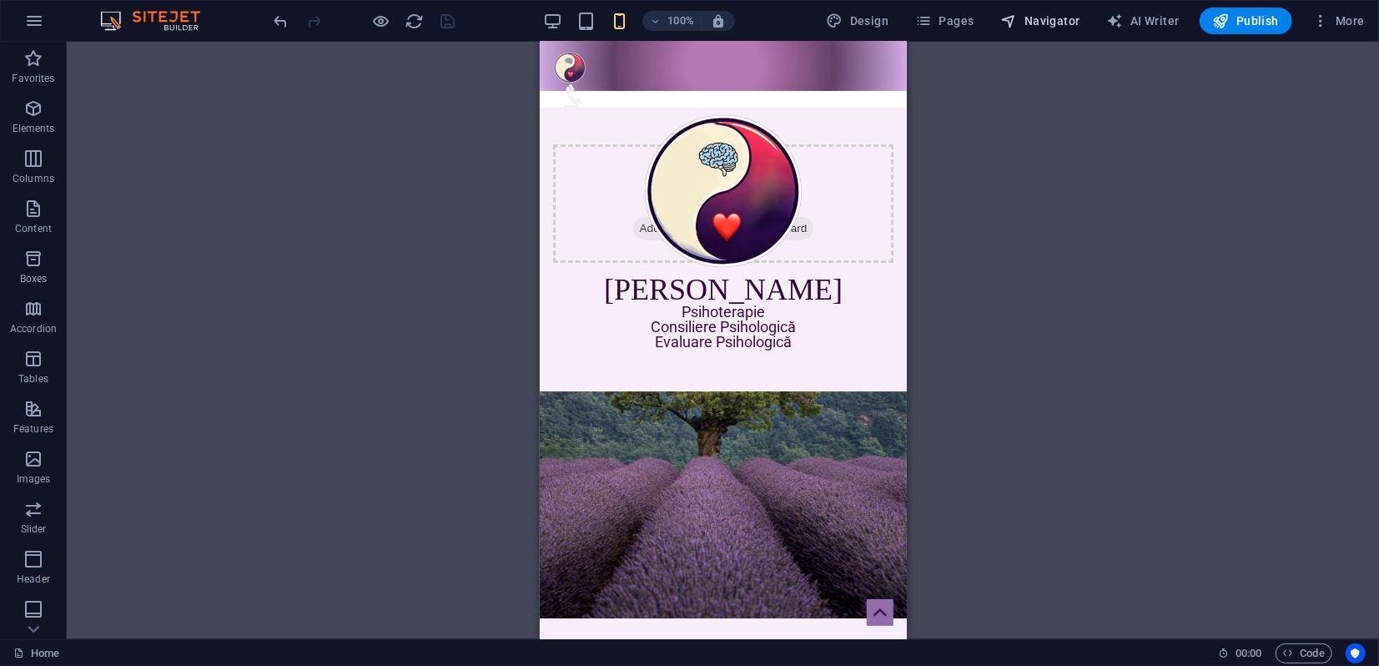
click at [1054, 13] on span "Navigator" at bounding box center [1040, 21] width 79 height 17
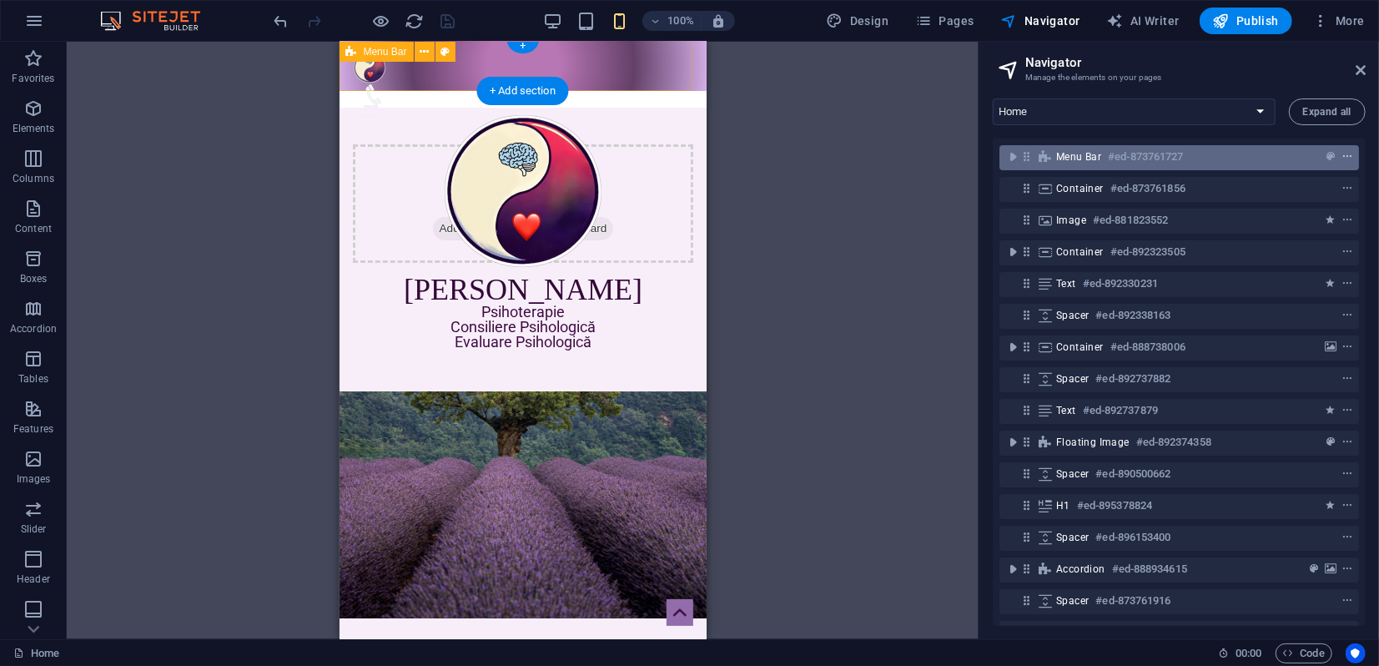
click at [1341, 157] on icon "context-menu" at bounding box center [1347, 157] width 12 height 12
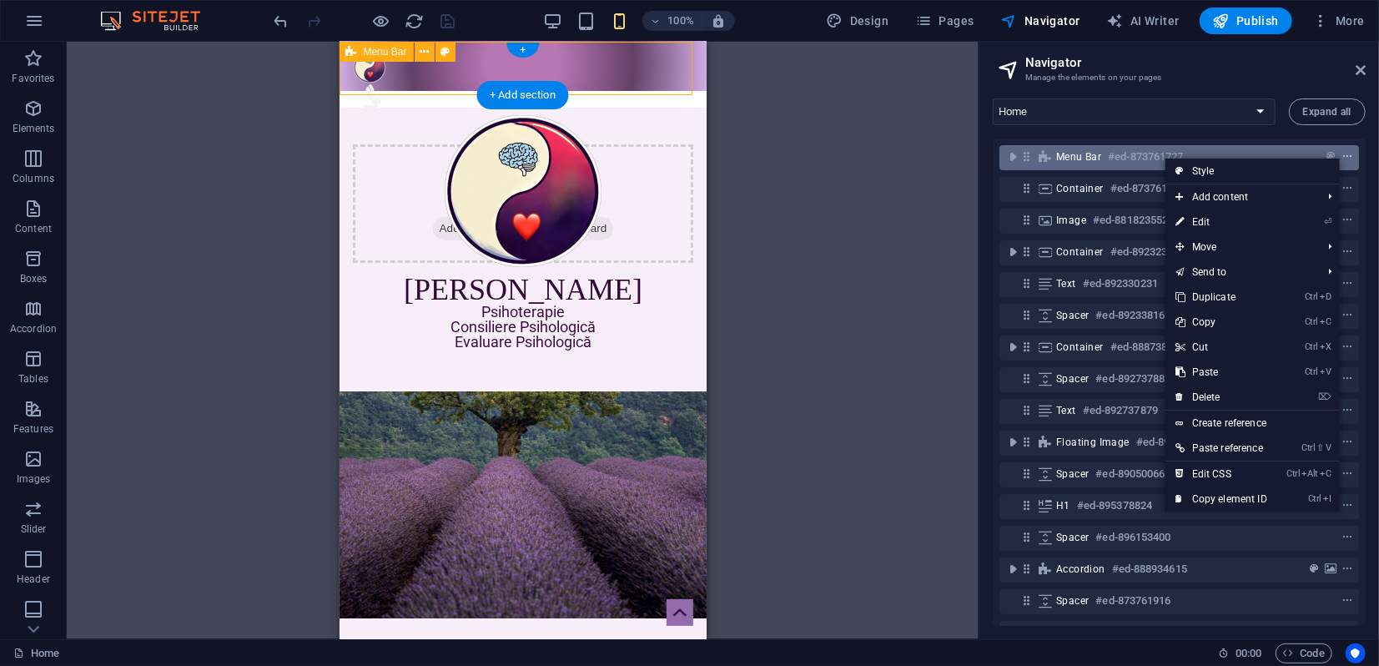
scroll to position [0, 0]
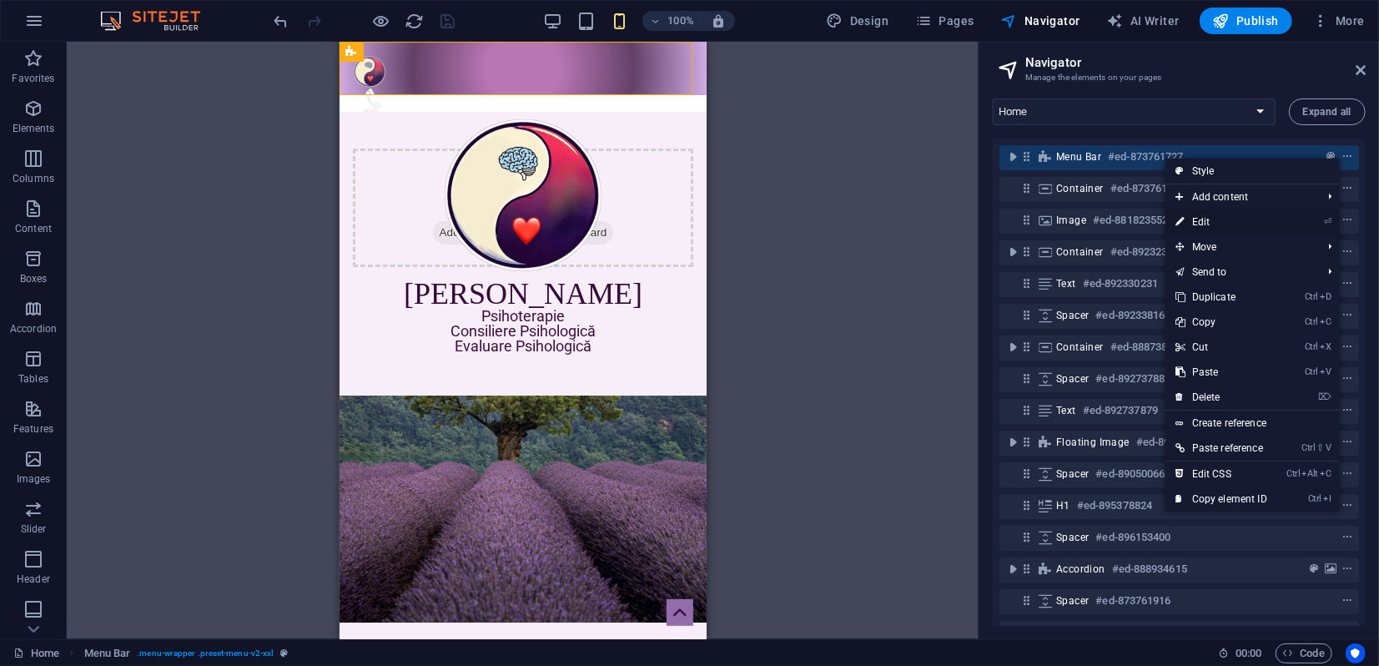
click at [1206, 224] on link "⏎ Edit" at bounding box center [1221, 221] width 112 height 25
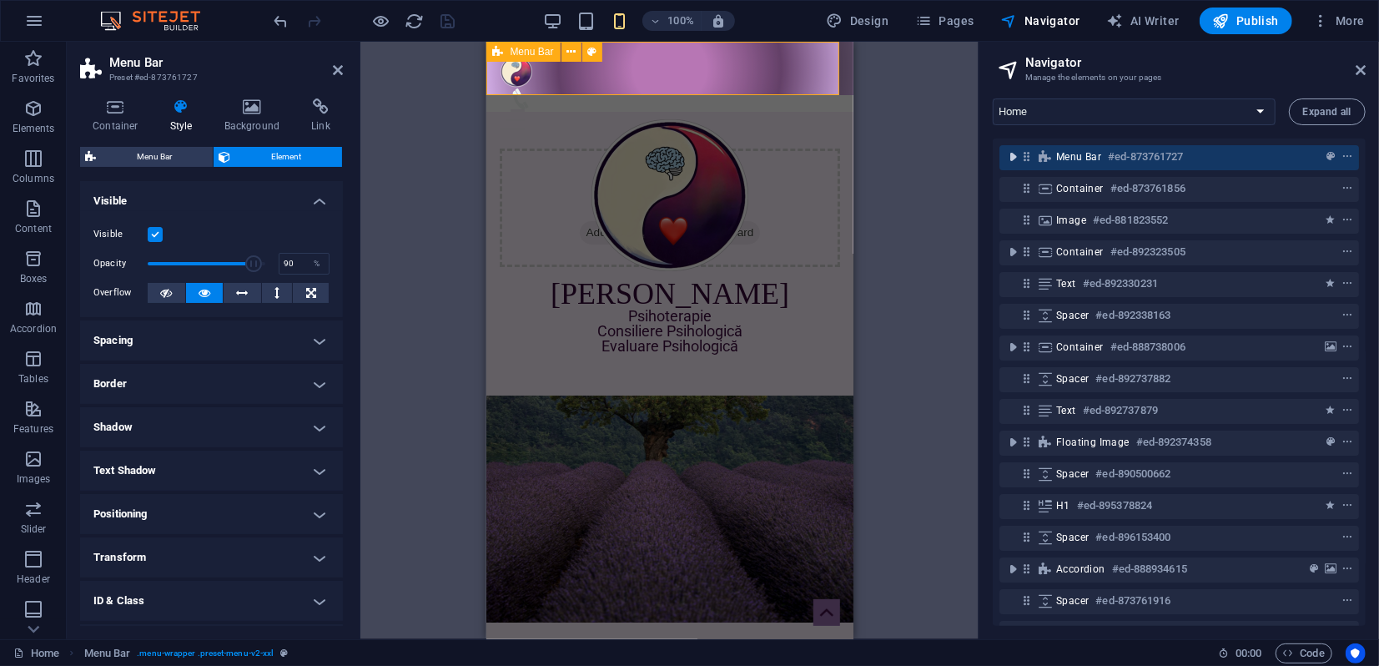
click at [1012, 156] on icon "toggle-expand" at bounding box center [1012, 156] width 17 height 17
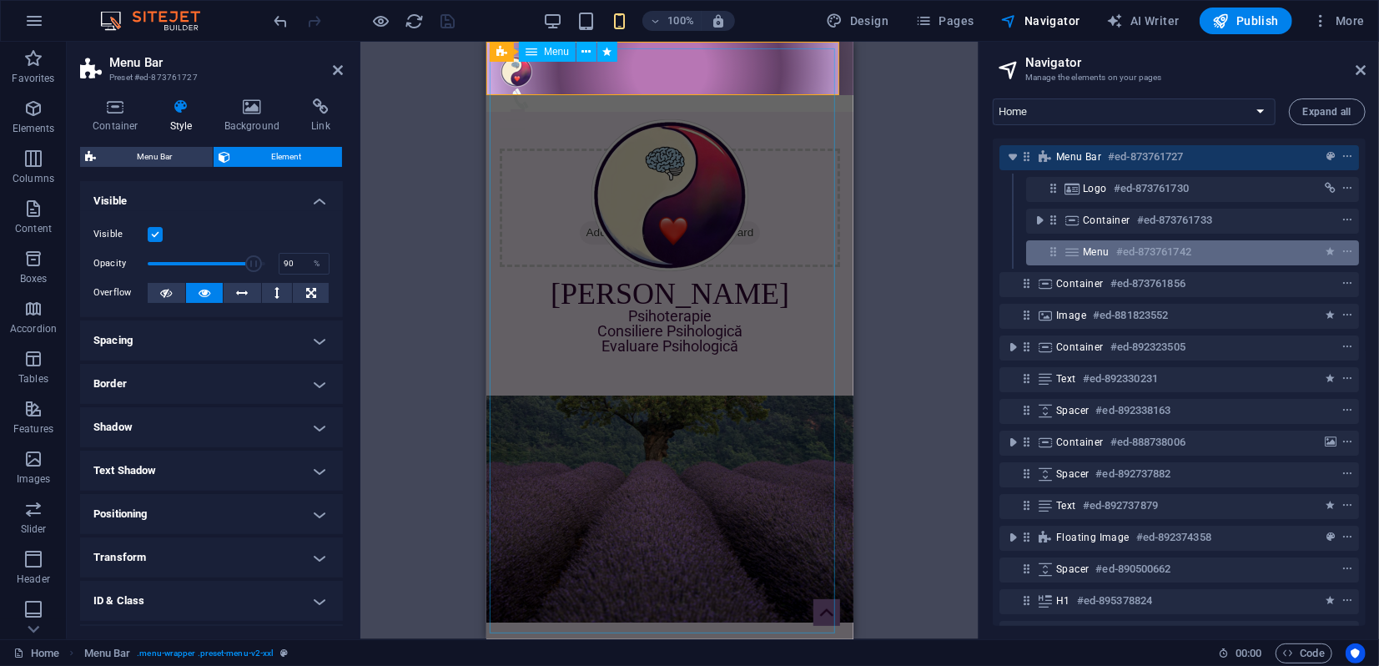
click at [1098, 256] on span "Menu" at bounding box center [1096, 251] width 27 height 13
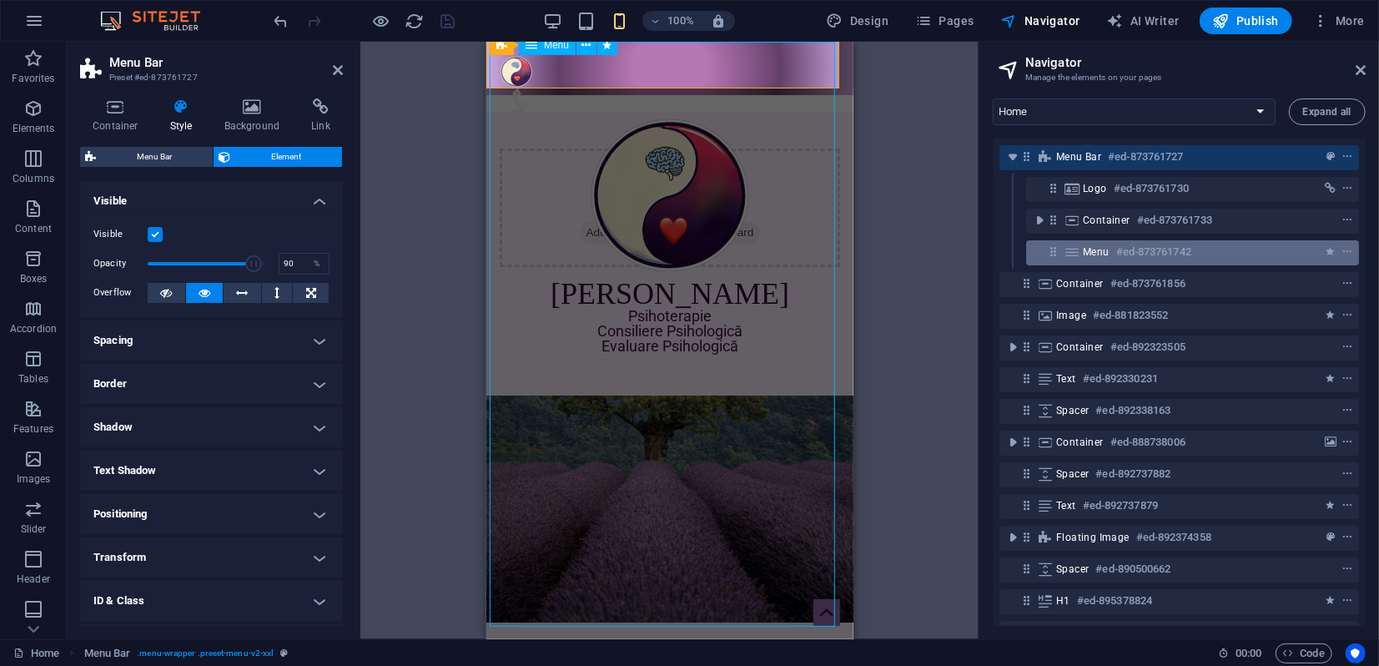
scroll to position [7, 0]
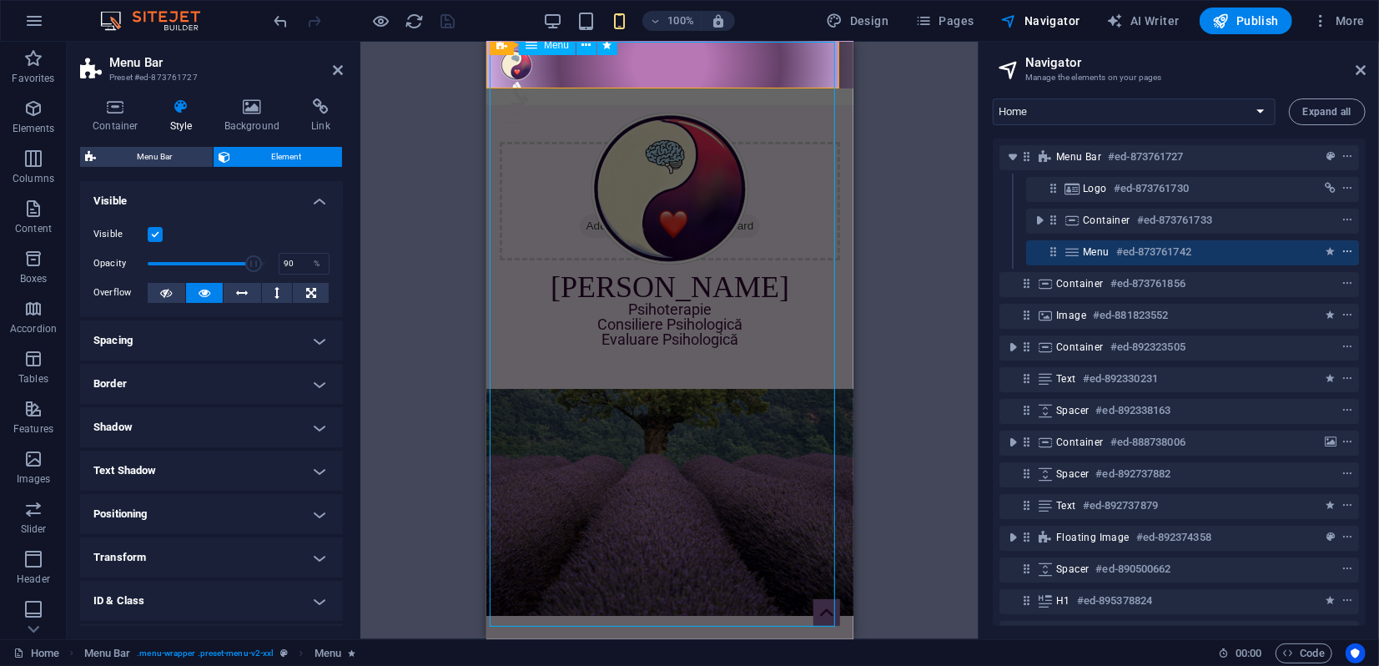
click at [1346, 254] on icon "context-menu" at bounding box center [1347, 252] width 12 height 12
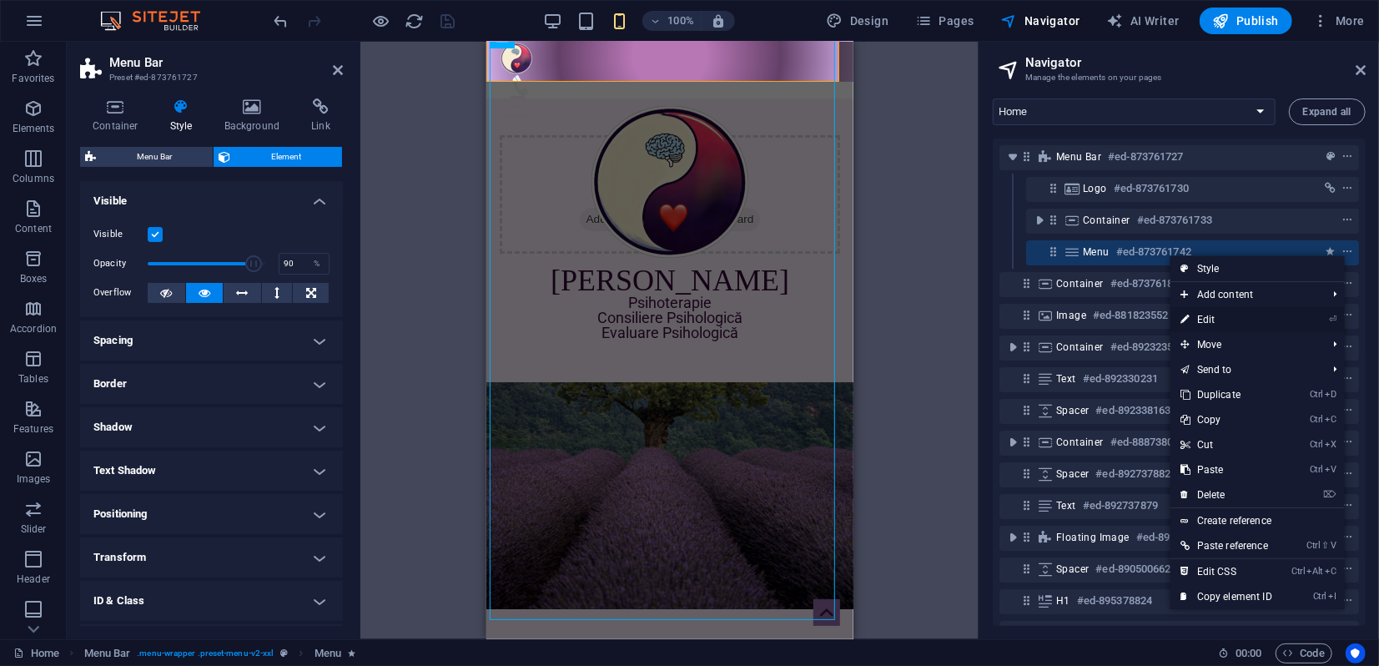
click at [1217, 320] on link "⏎ Edit" at bounding box center [1226, 319] width 112 height 25
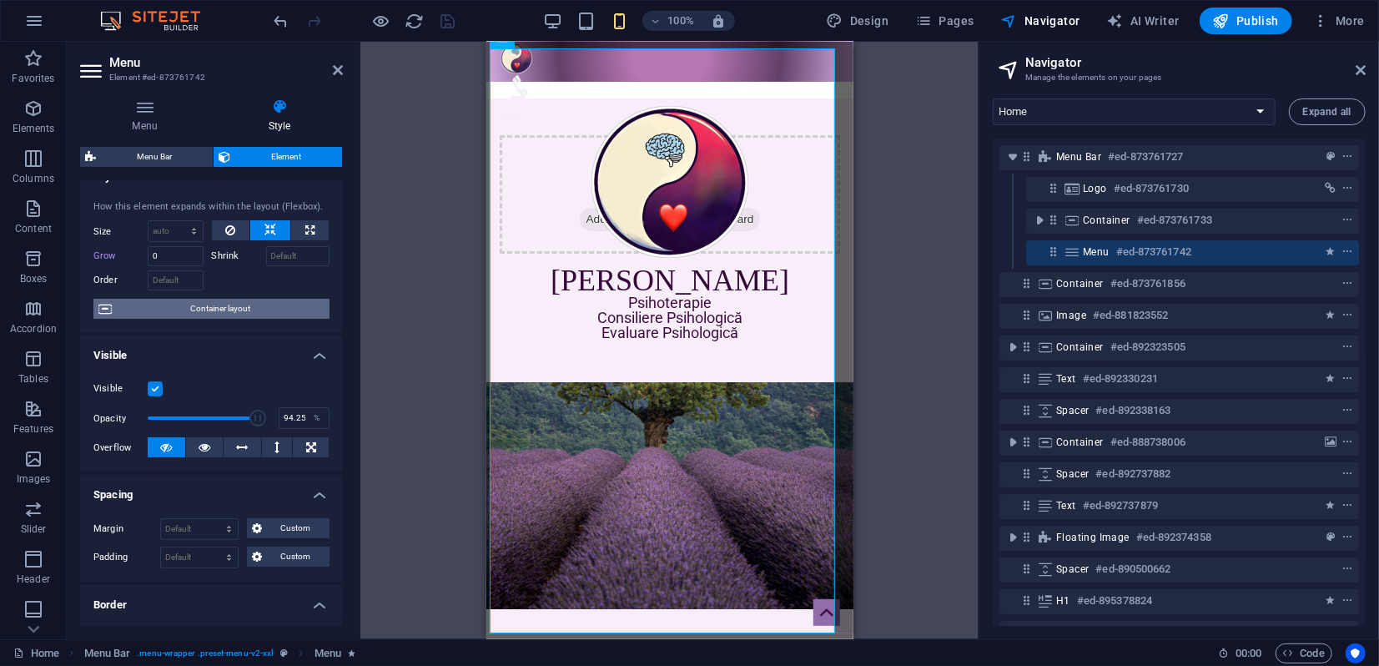
scroll to position [0, 0]
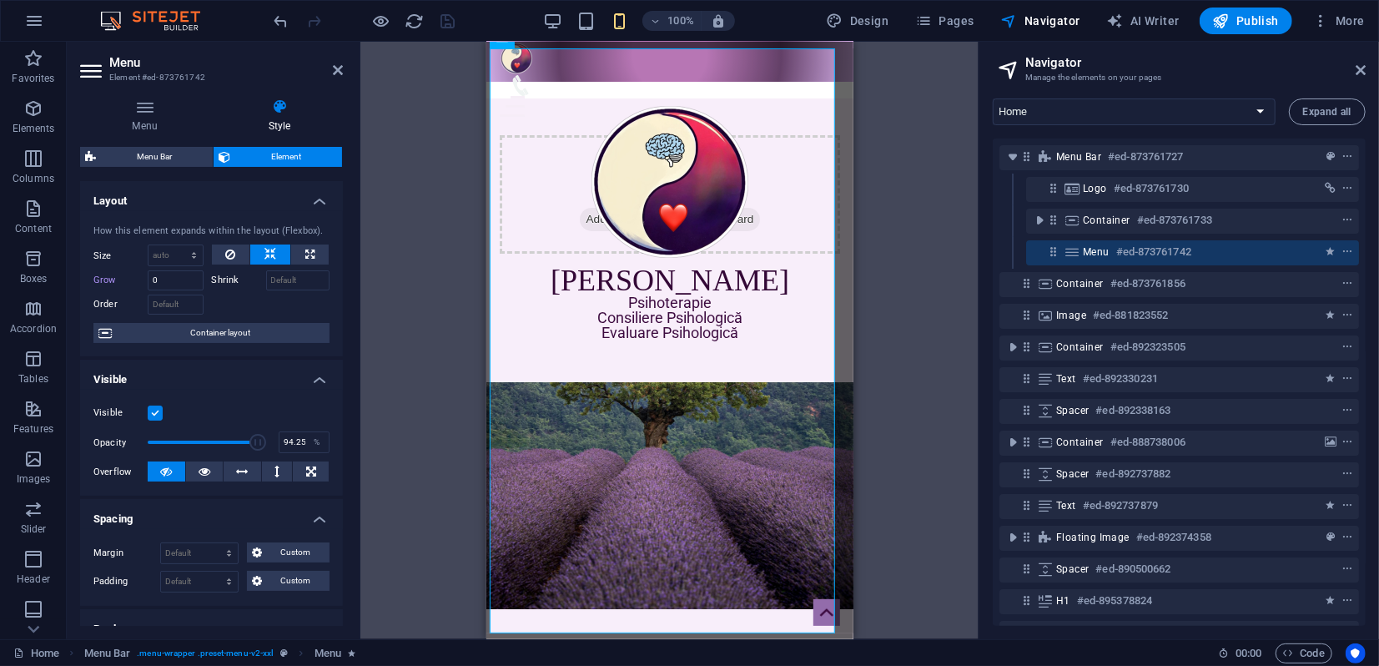
click at [157, 414] on label at bounding box center [155, 412] width 15 height 15
click at [0, 0] on input "Visible" at bounding box center [0, 0] width 0 height 0
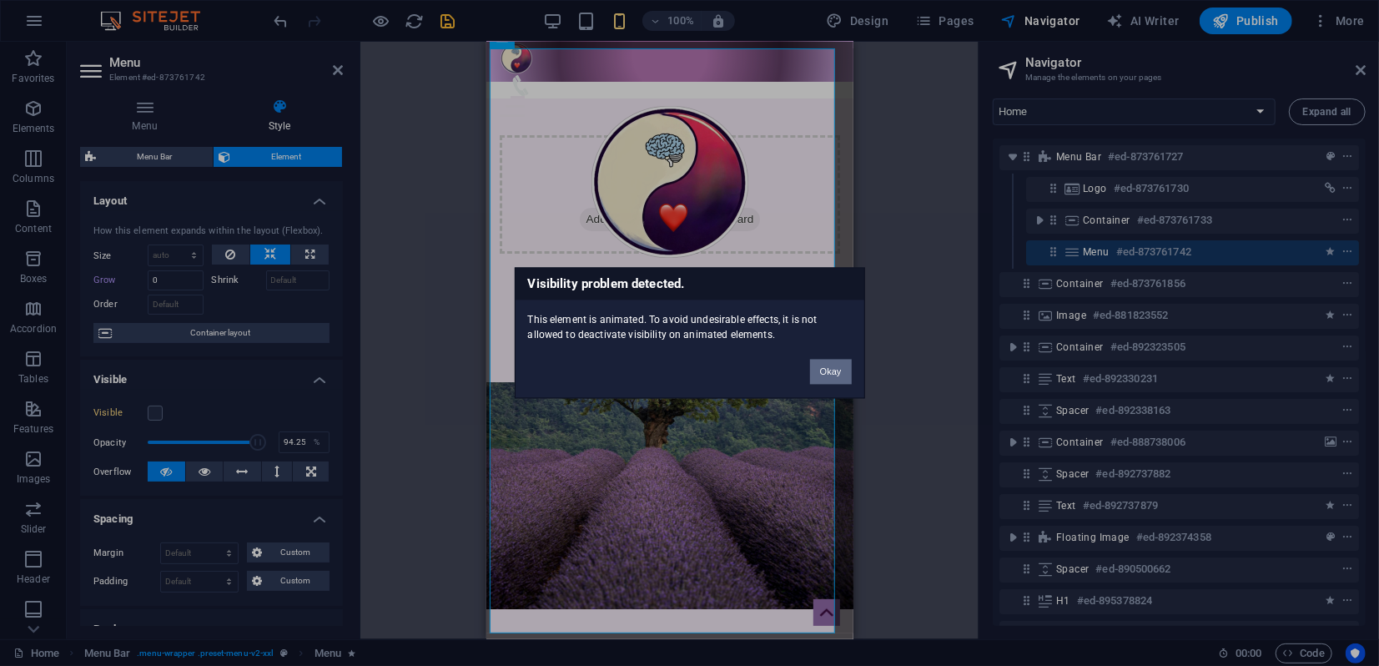
click at [817, 370] on button "Okay" at bounding box center [831, 371] width 42 height 25
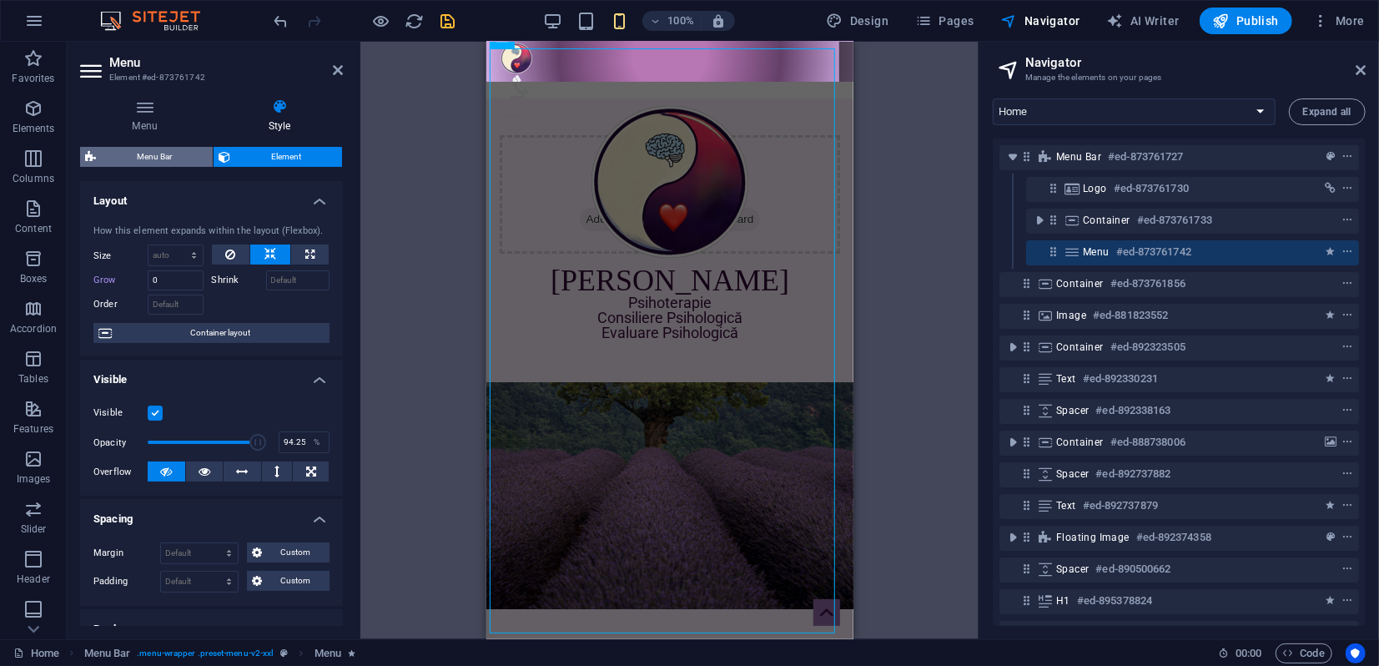
click at [144, 161] on span "Menu Bar" at bounding box center [154, 157] width 107 height 20
select select "rem"
select select "sticky_reverse"
select select "px"
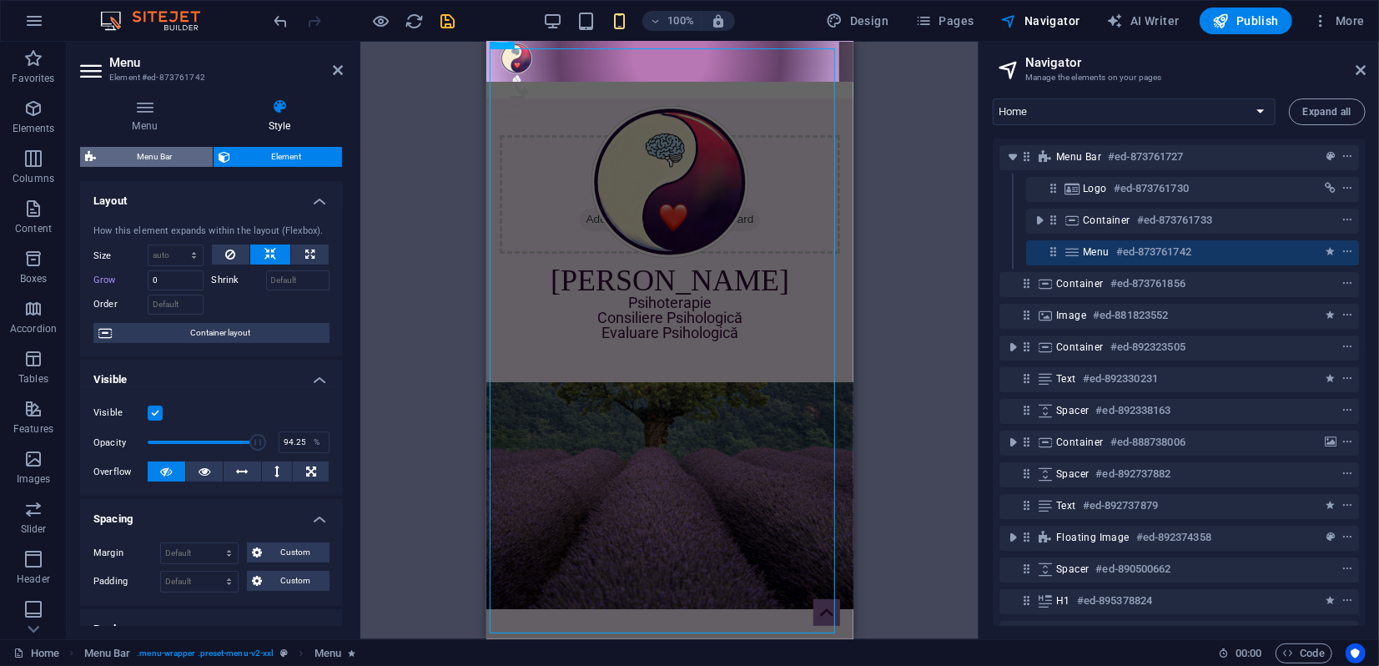
select select "px"
select select "hover_border_vertical"
select select "px"
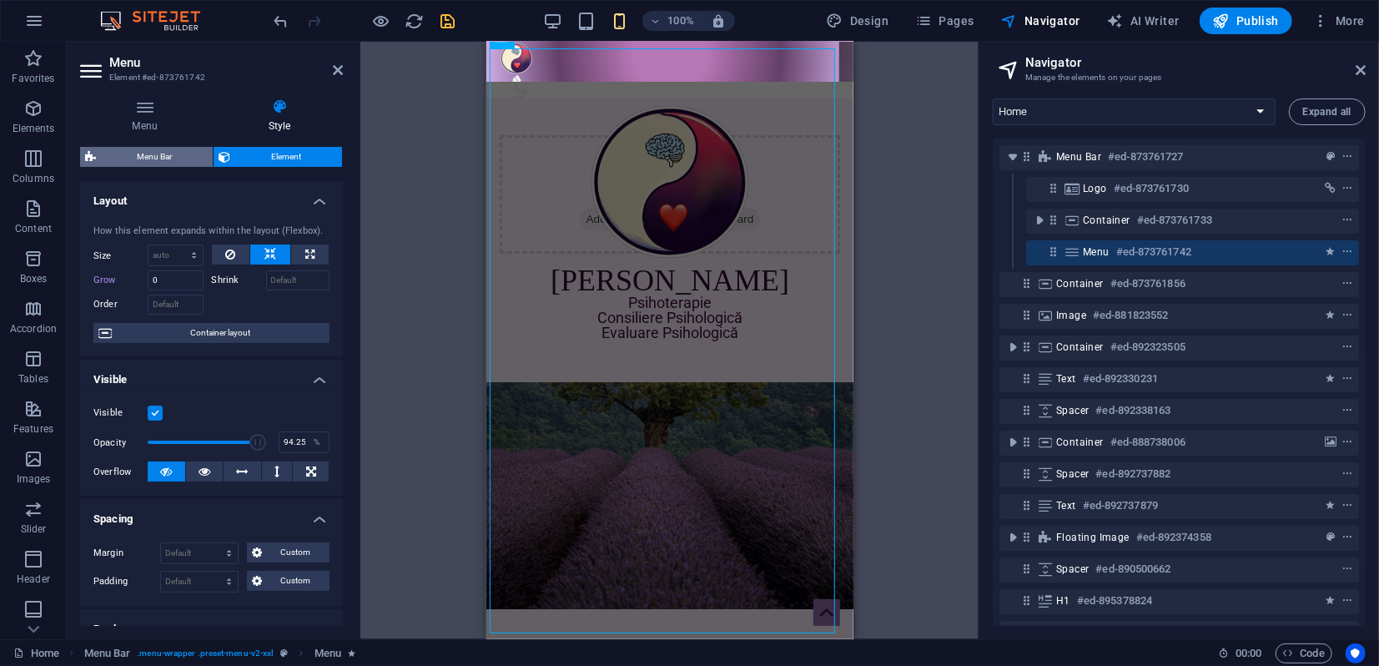
select select "rem"
select select "link-special-font"
select select "rem"
select select "400"
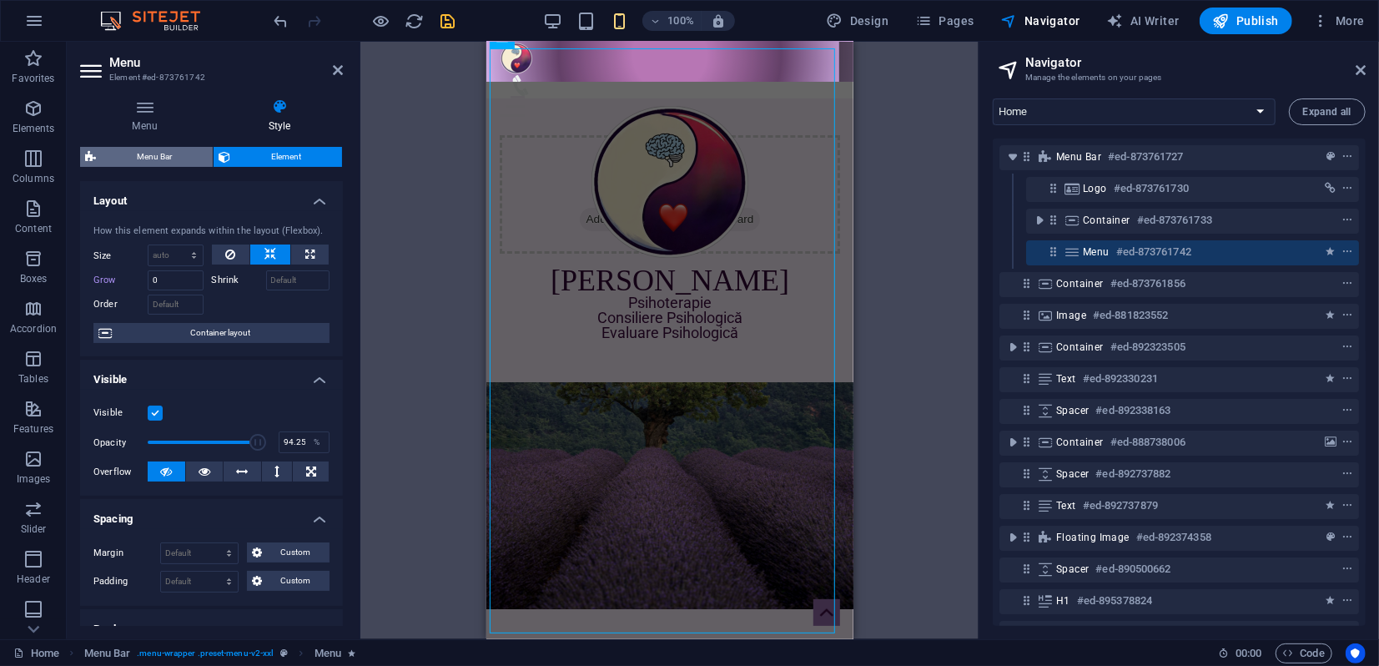
select select "px"
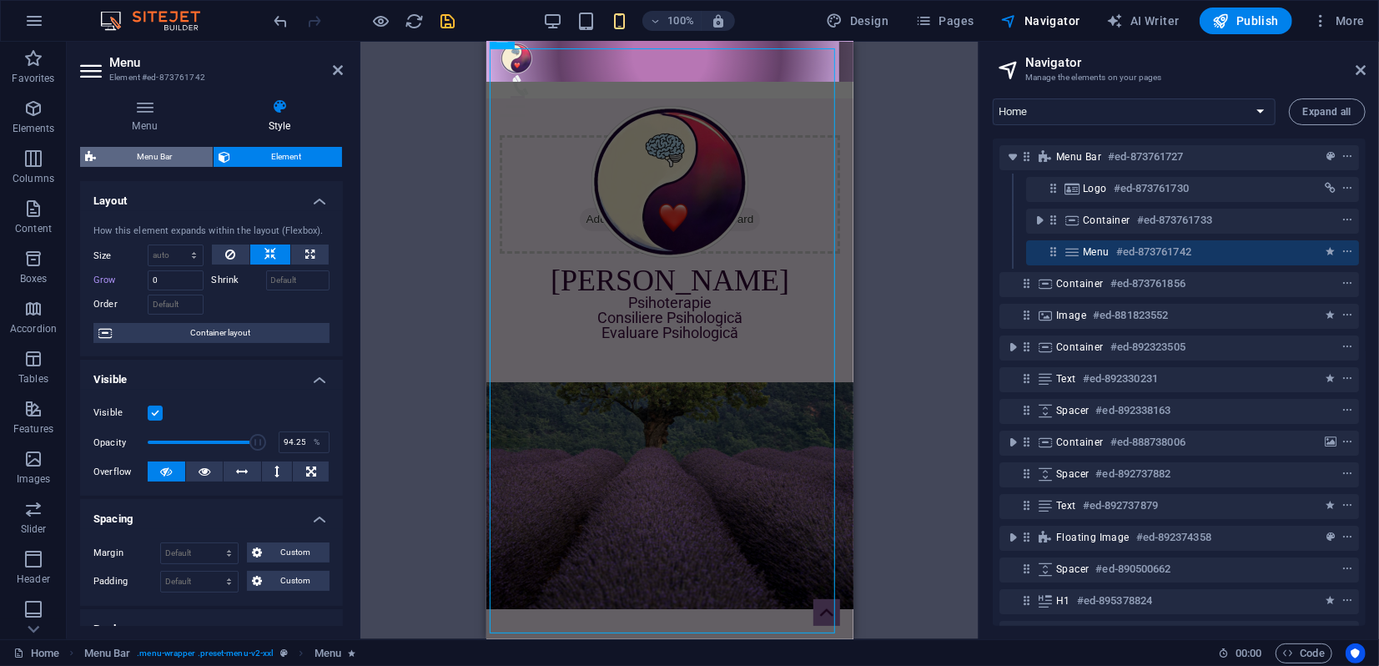
select select "px"
select select "steps"
select select "flip_horizontal"
select select "rotate"
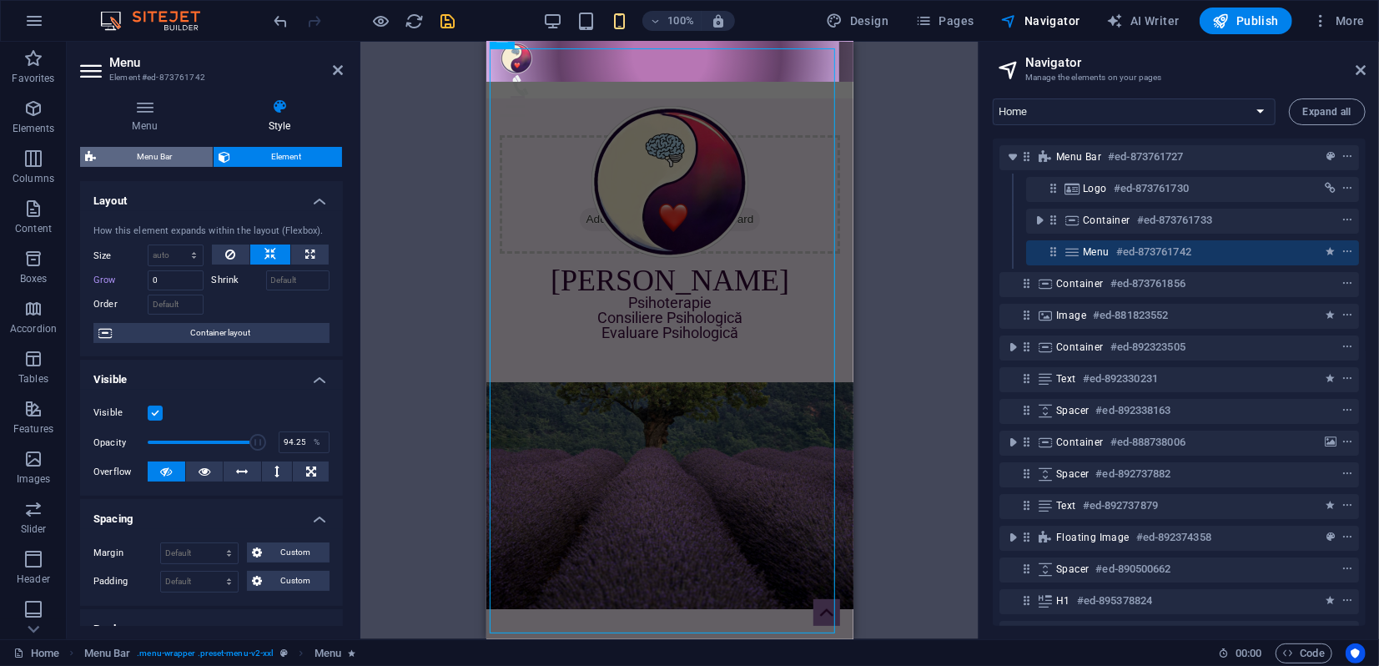
select select "%"
select select "rem"
select select "px"
select select "preset-menu-v2-xxl"
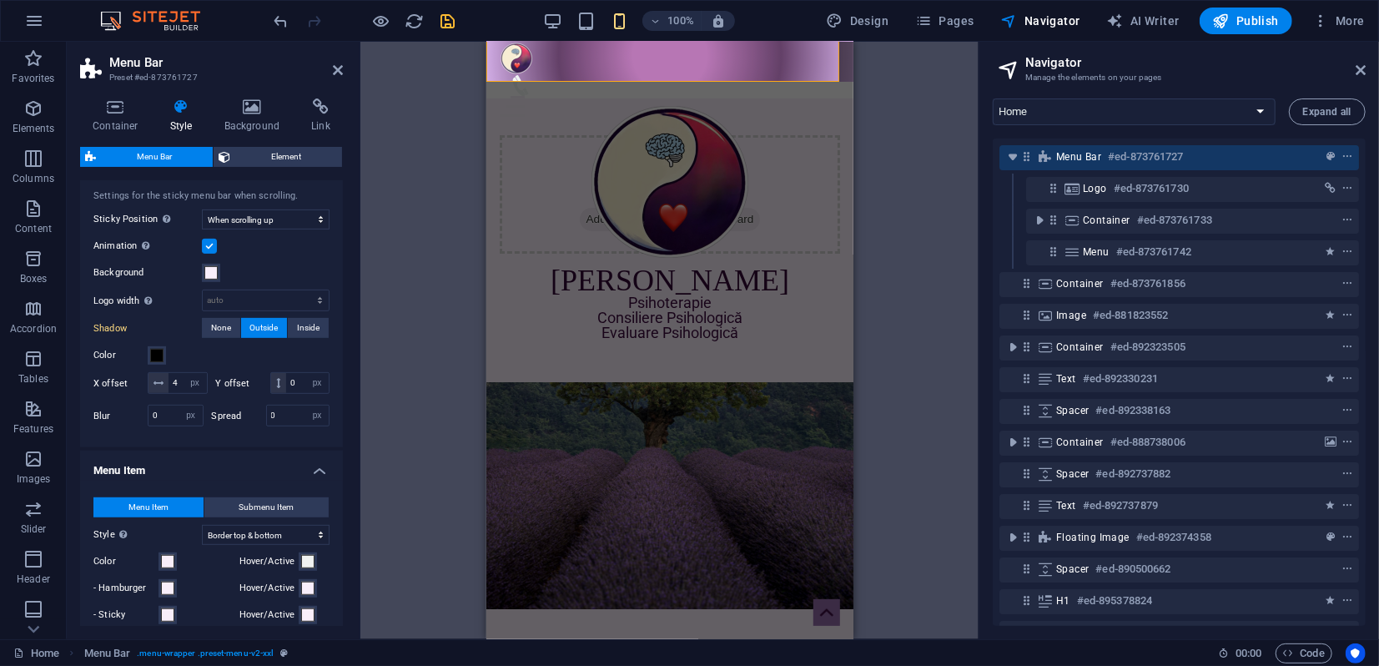
scroll to position [463, 0]
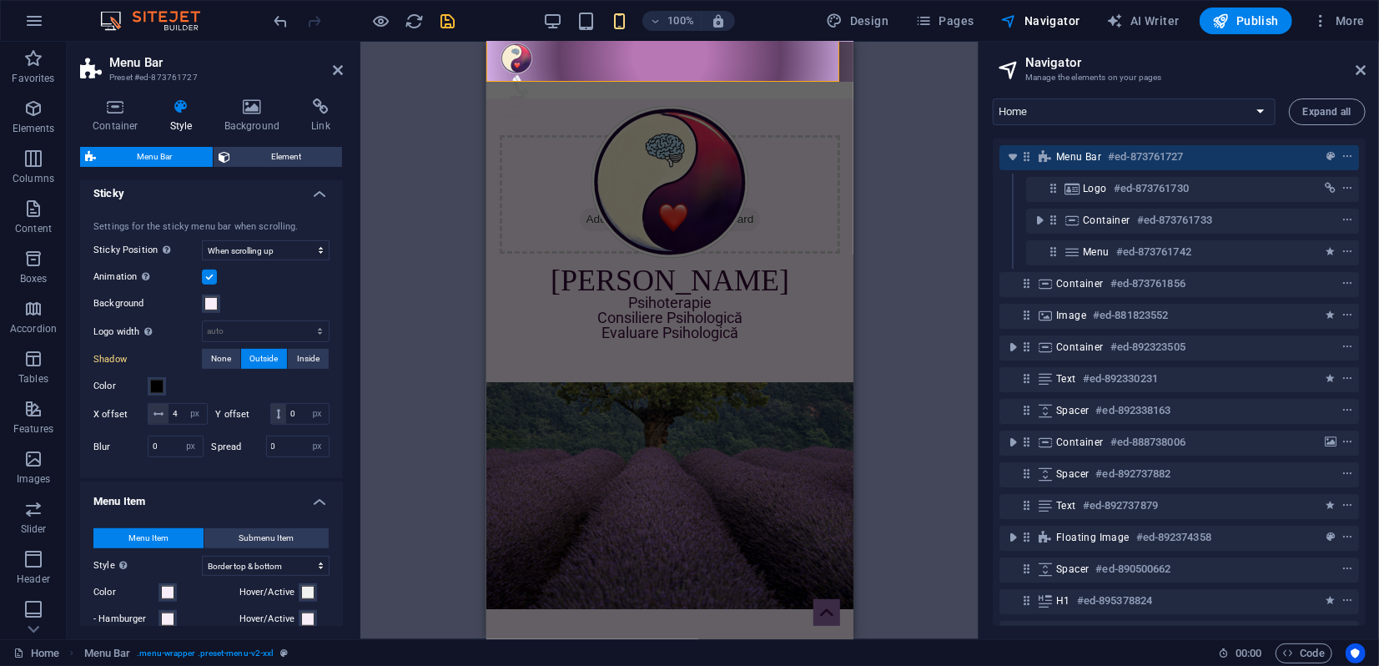
click at [180, 112] on icon at bounding box center [182, 106] width 48 height 17
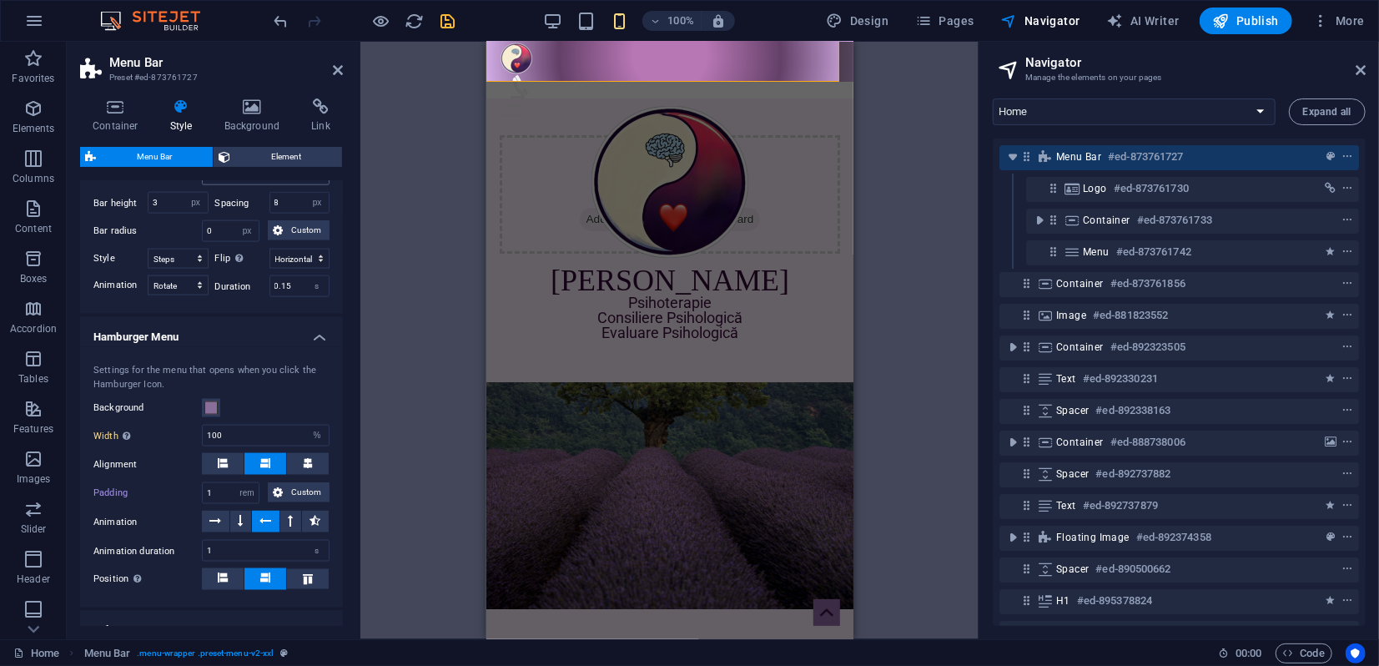
scroll to position [1668, 0]
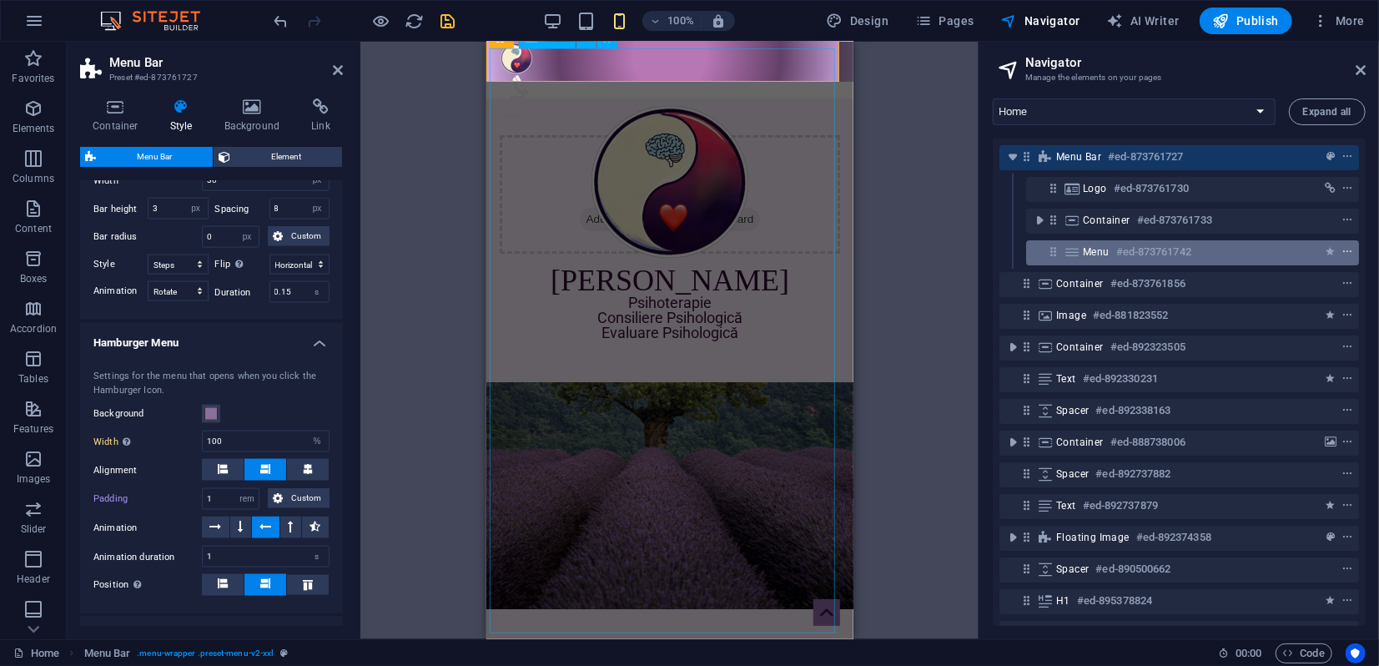
click at [1343, 253] on icon "context-menu" at bounding box center [1347, 252] width 12 height 12
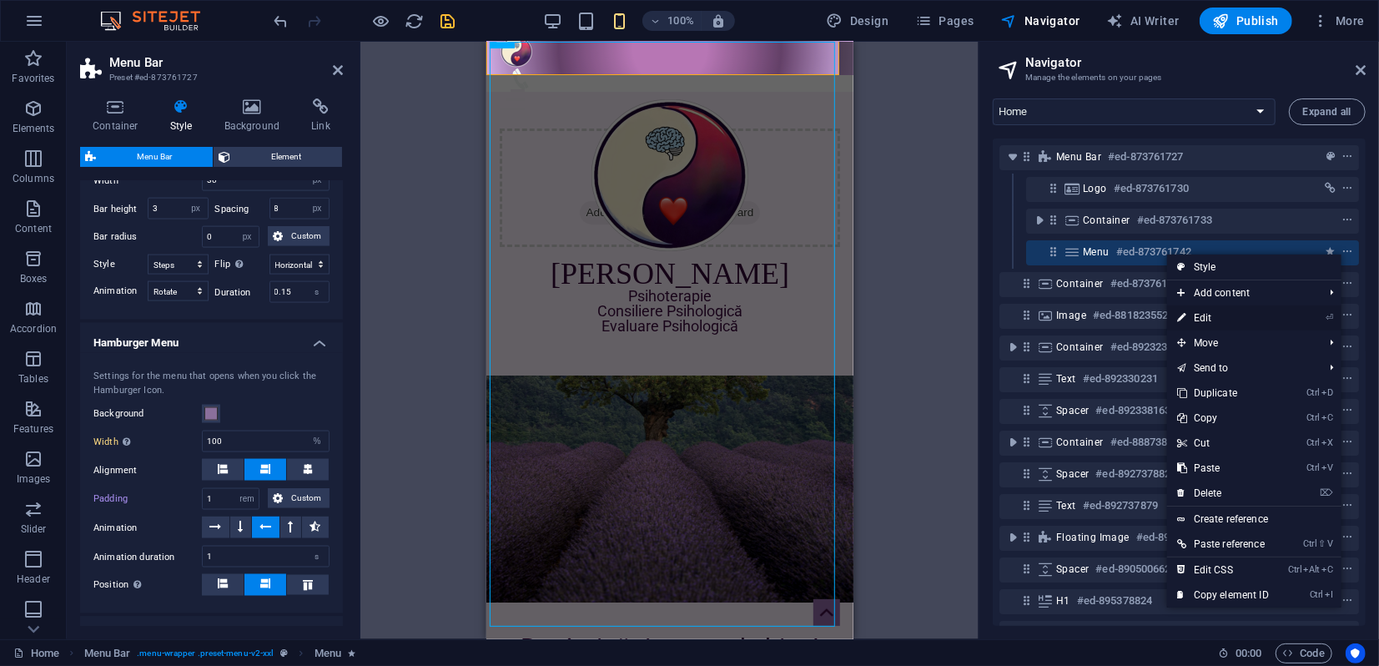
click at [1208, 319] on link "⏎ Edit" at bounding box center [1223, 317] width 112 height 25
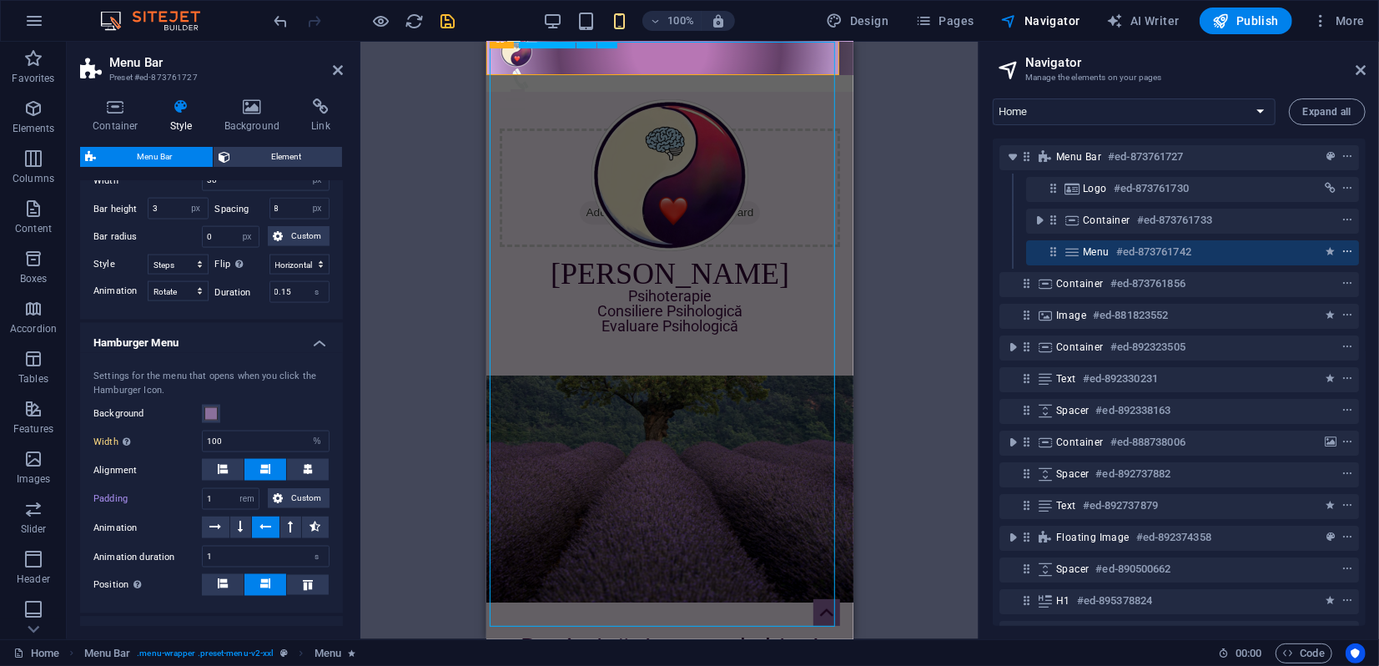
click at [1348, 254] on icon "context-menu" at bounding box center [1347, 252] width 12 height 12
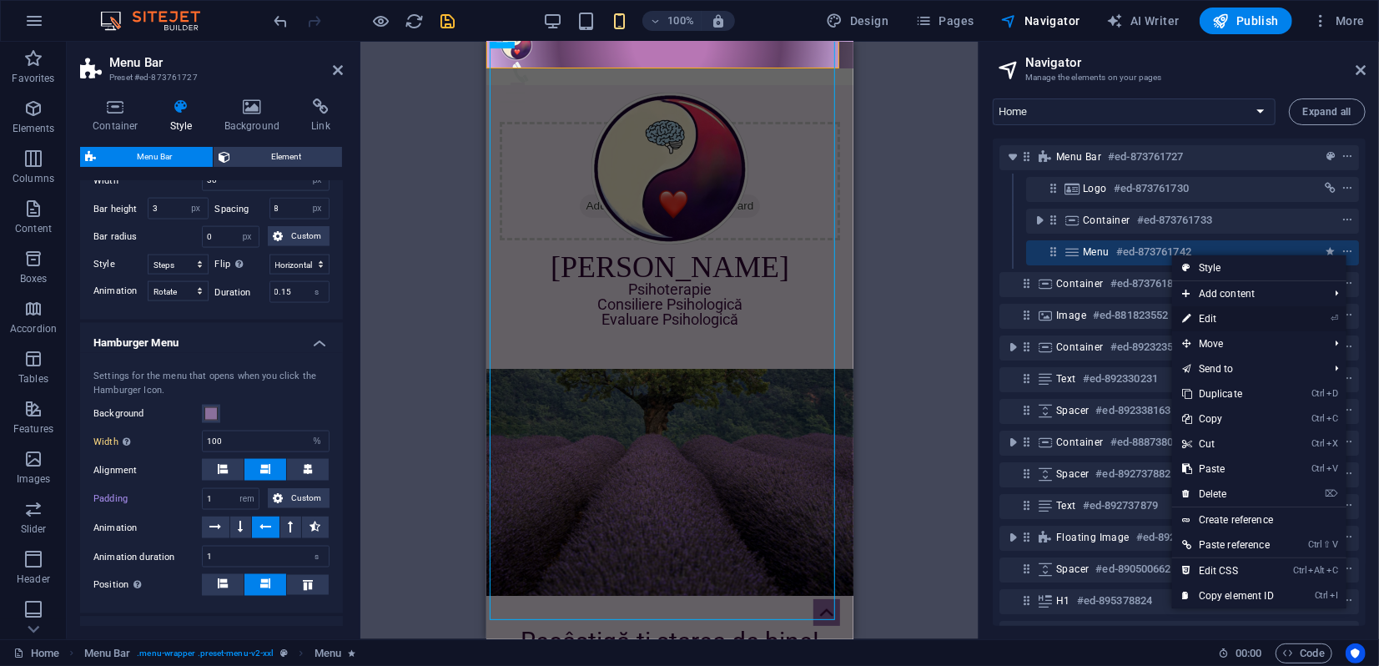
click at [1205, 318] on link "⏎ Edit" at bounding box center [1228, 318] width 112 height 25
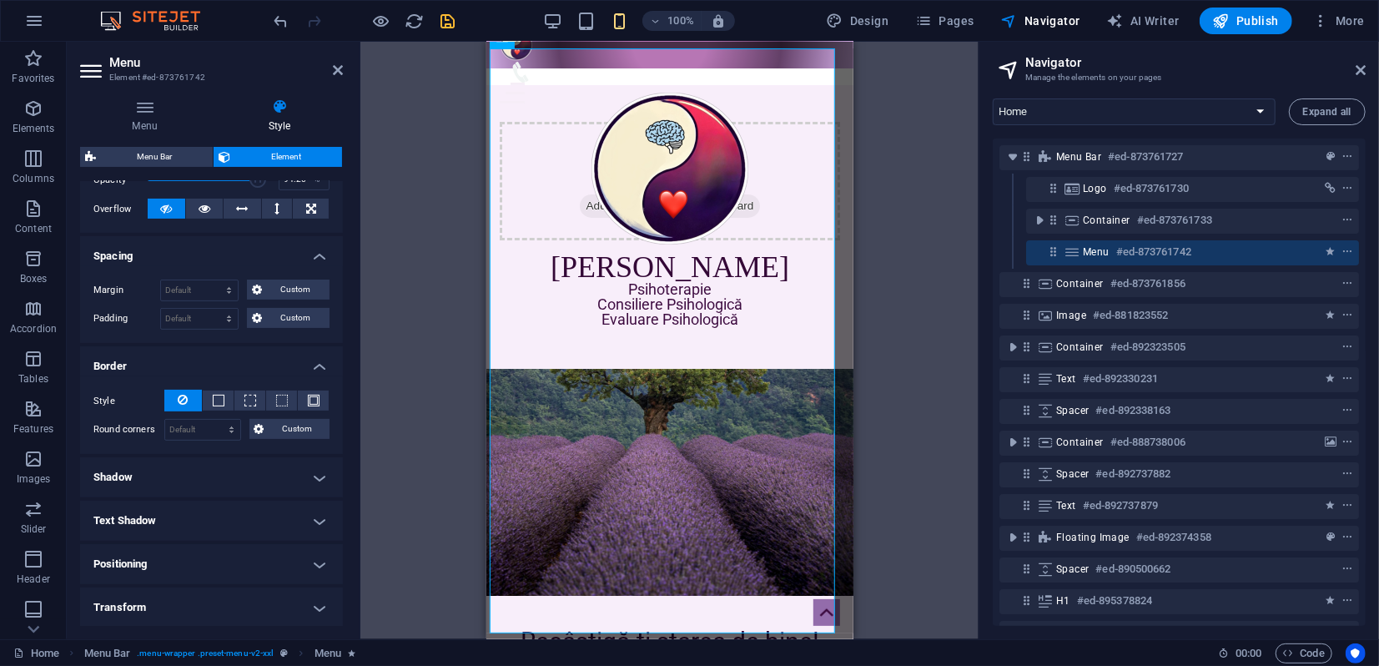
scroll to position [263, 0]
click at [176, 563] on h4 "Positioning" at bounding box center [211, 564] width 263 height 40
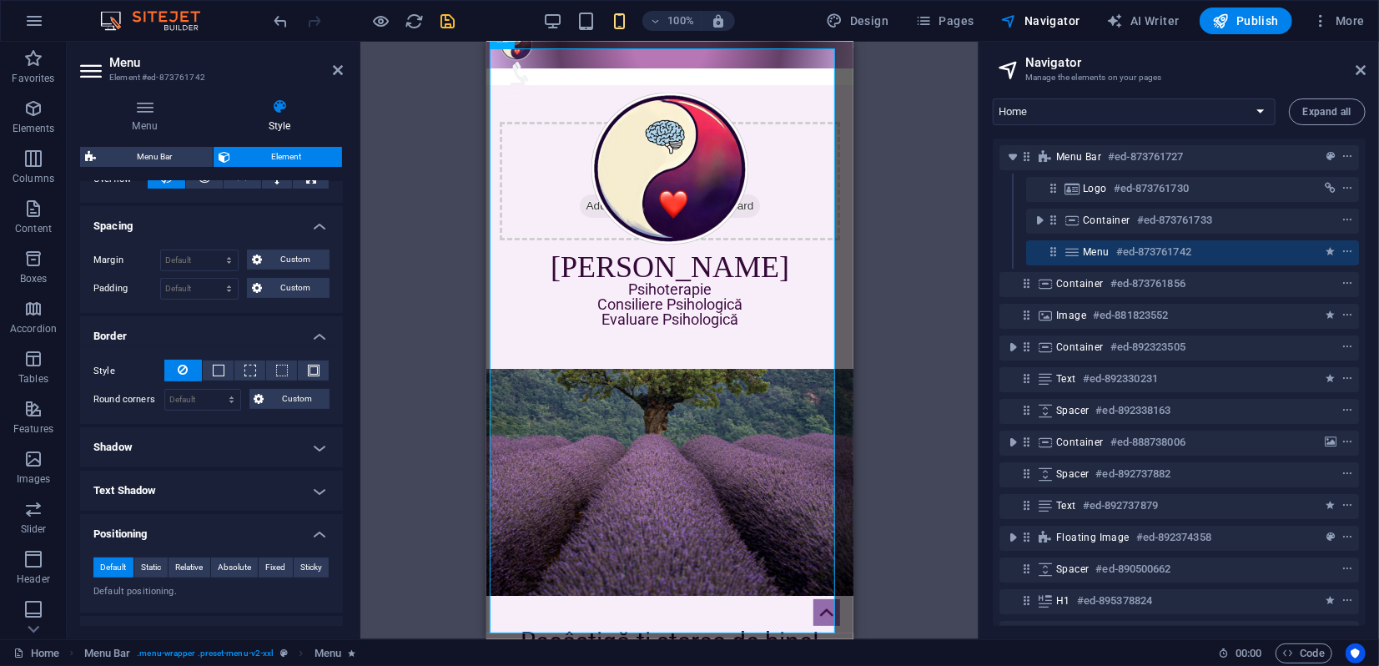
scroll to position [320, 0]
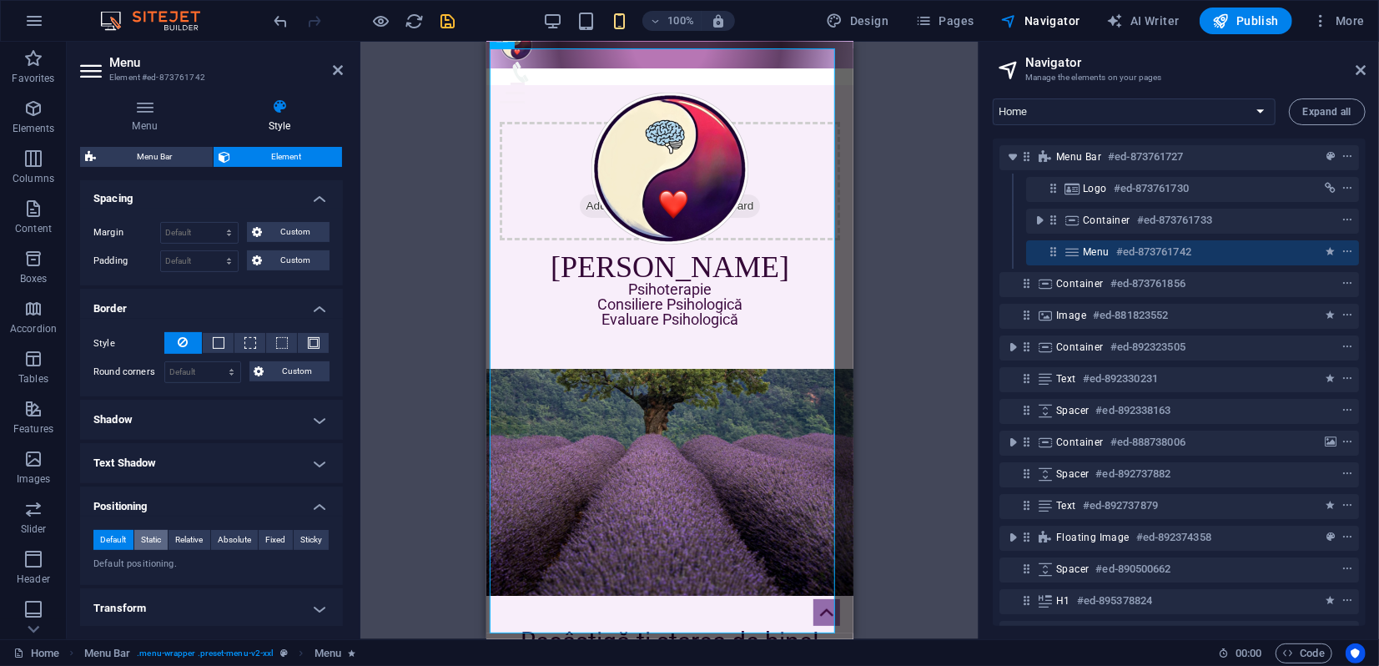
click at [148, 536] on span "Static" at bounding box center [151, 540] width 20 height 20
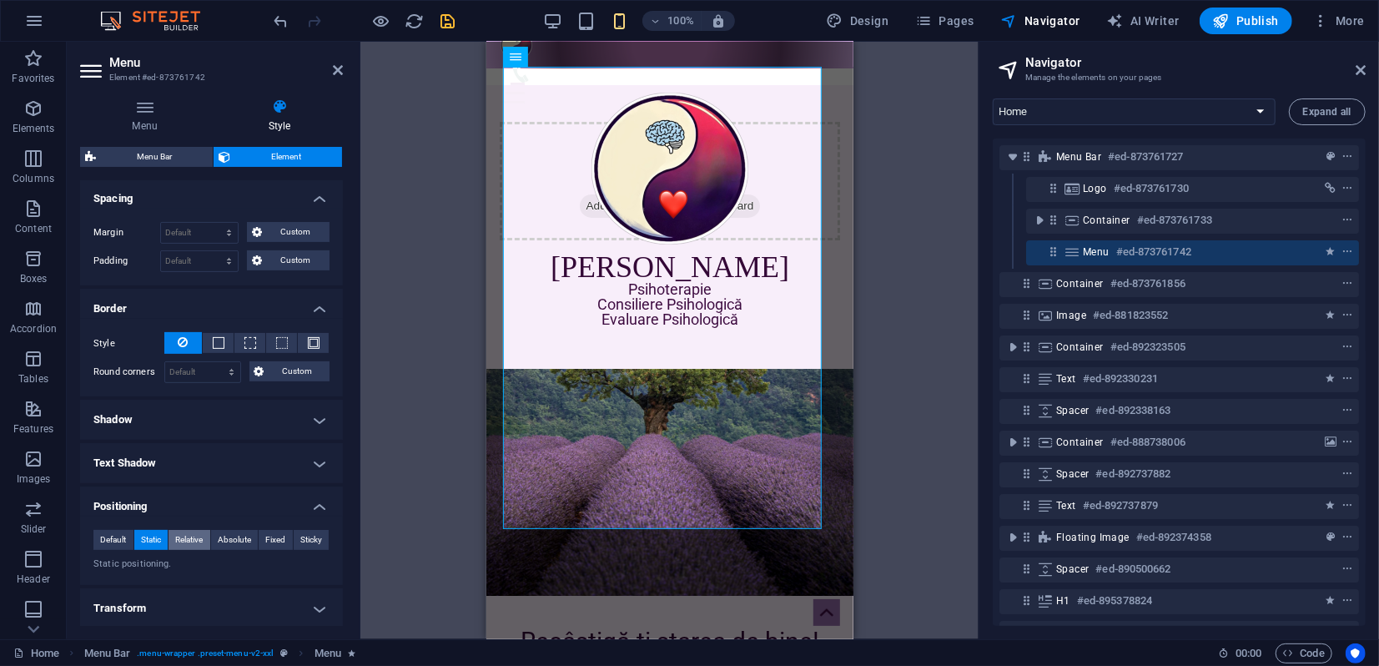
click at [190, 540] on span "Relative" at bounding box center [189, 540] width 28 height 20
click at [237, 540] on span "Absolute" at bounding box center [234, 540] width 33 height 20
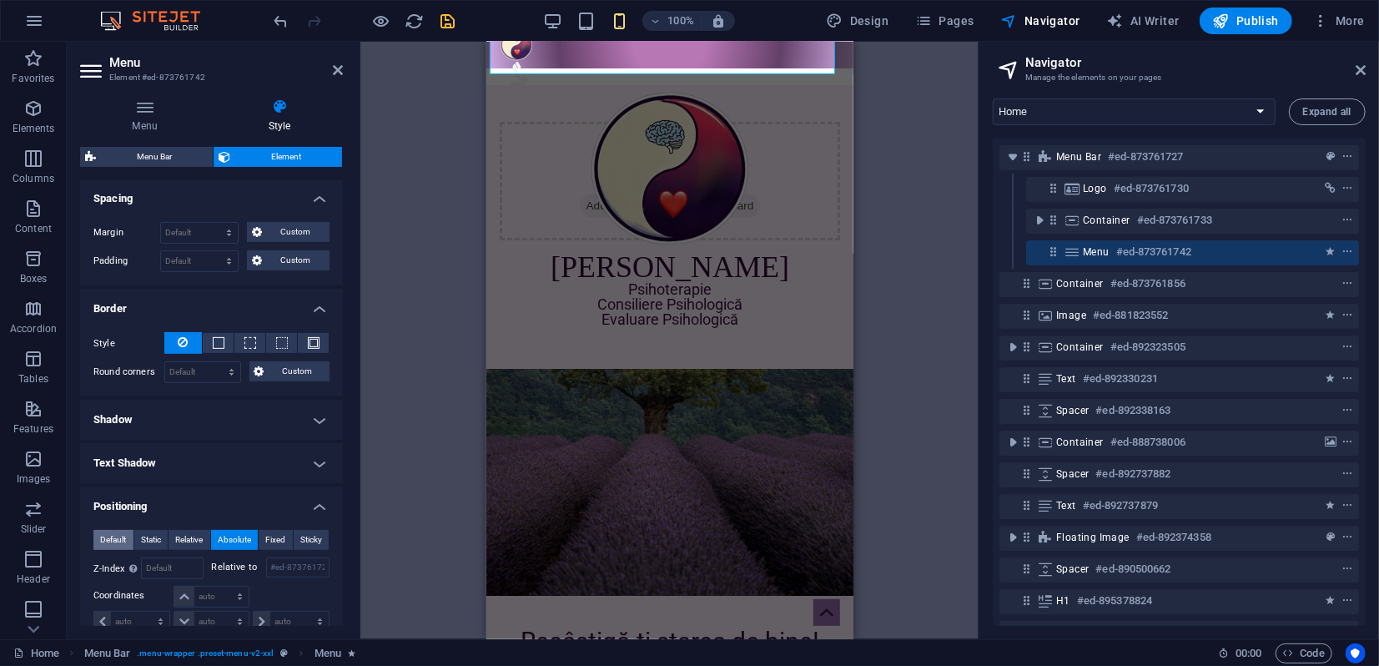
click at [120, 538] on span "Default" at bounding box center [113, 540] width 26 height 20
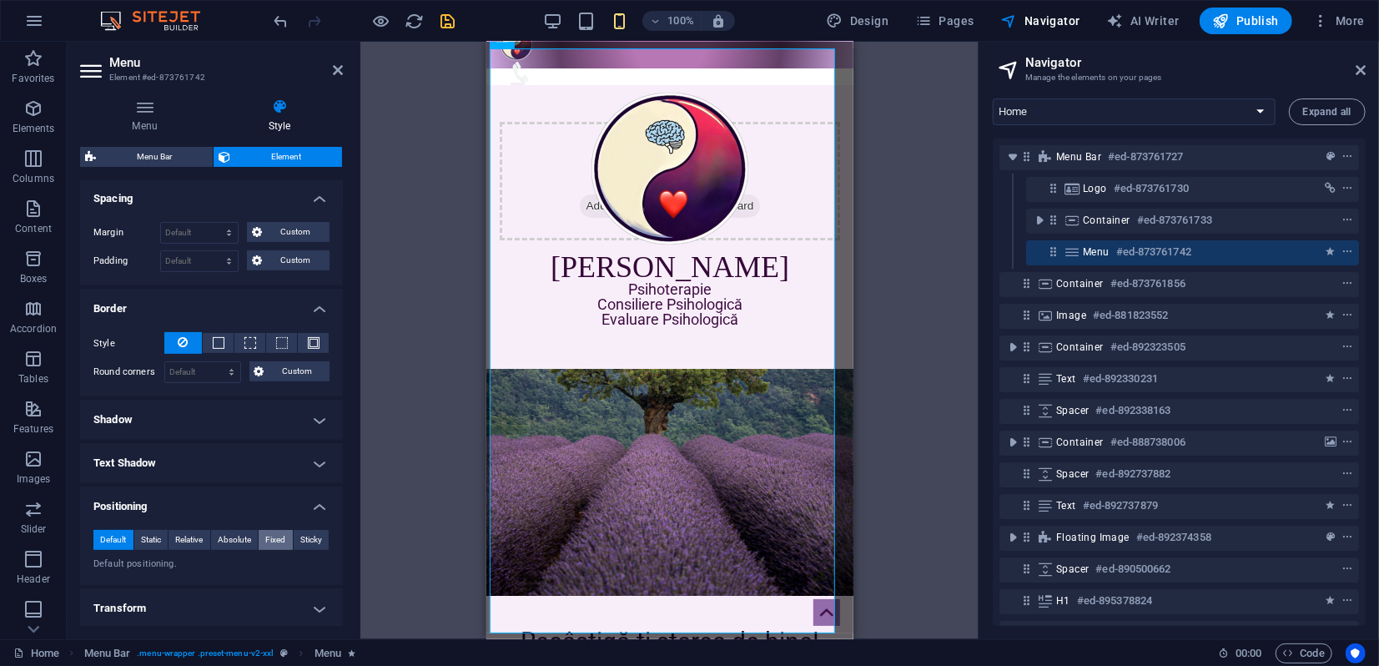
click at [272, 537] on span "Fixed" at bounding box center [275, 540] width 20 height 20
click at [307, 539] on span "Sticky" at bounding box center [311, 540] width 22 height 20
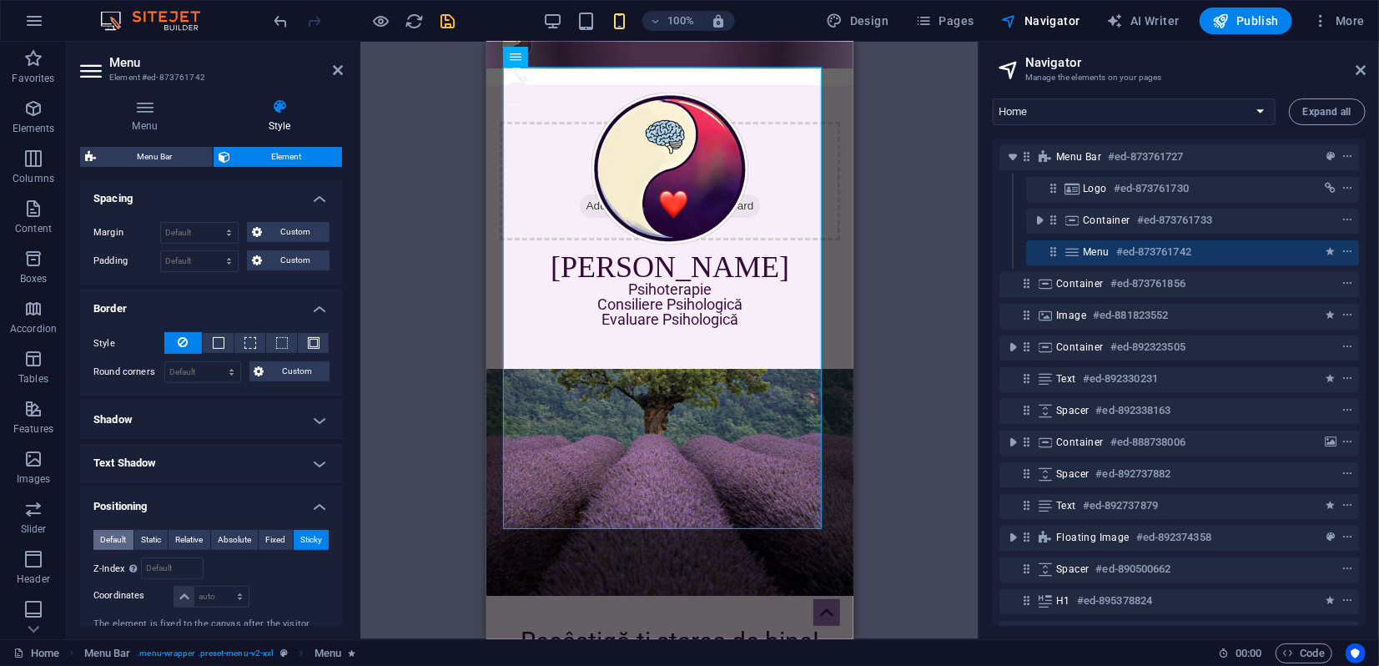
click at [115, 541] on span "Default" at bounding box center [113, 540] width 26 height 20
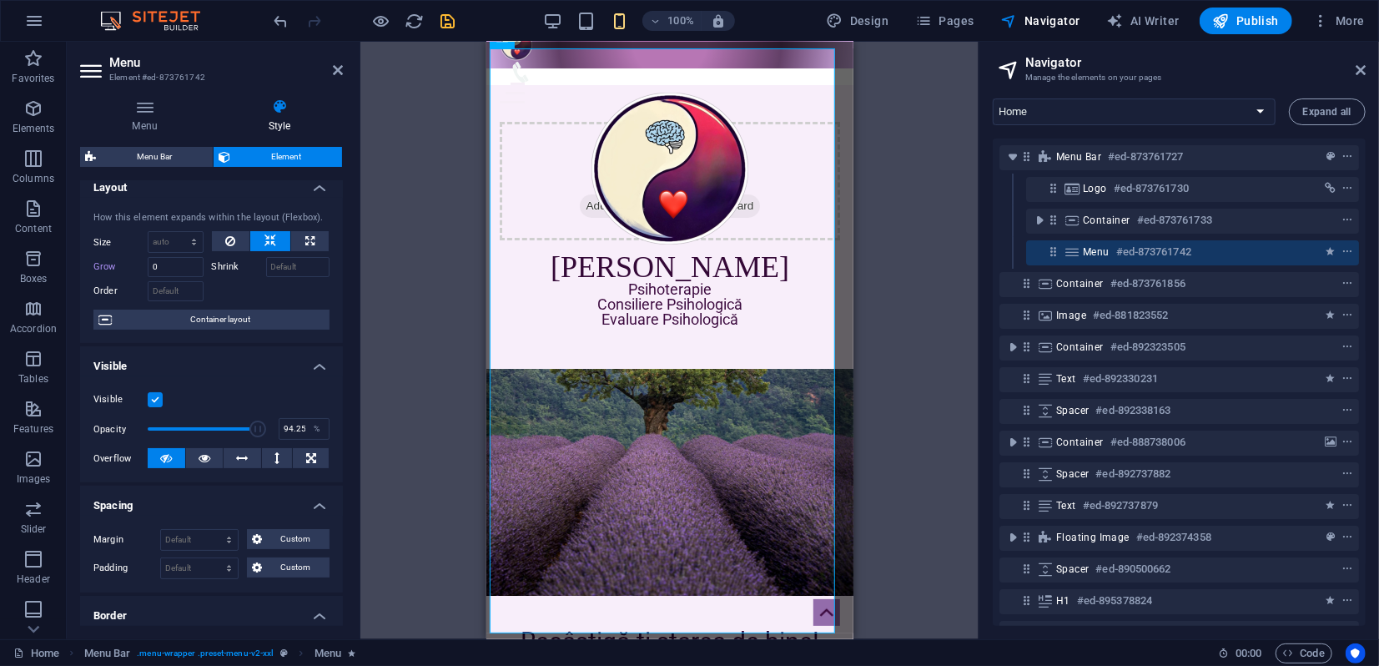
scroll to position [0, 0]
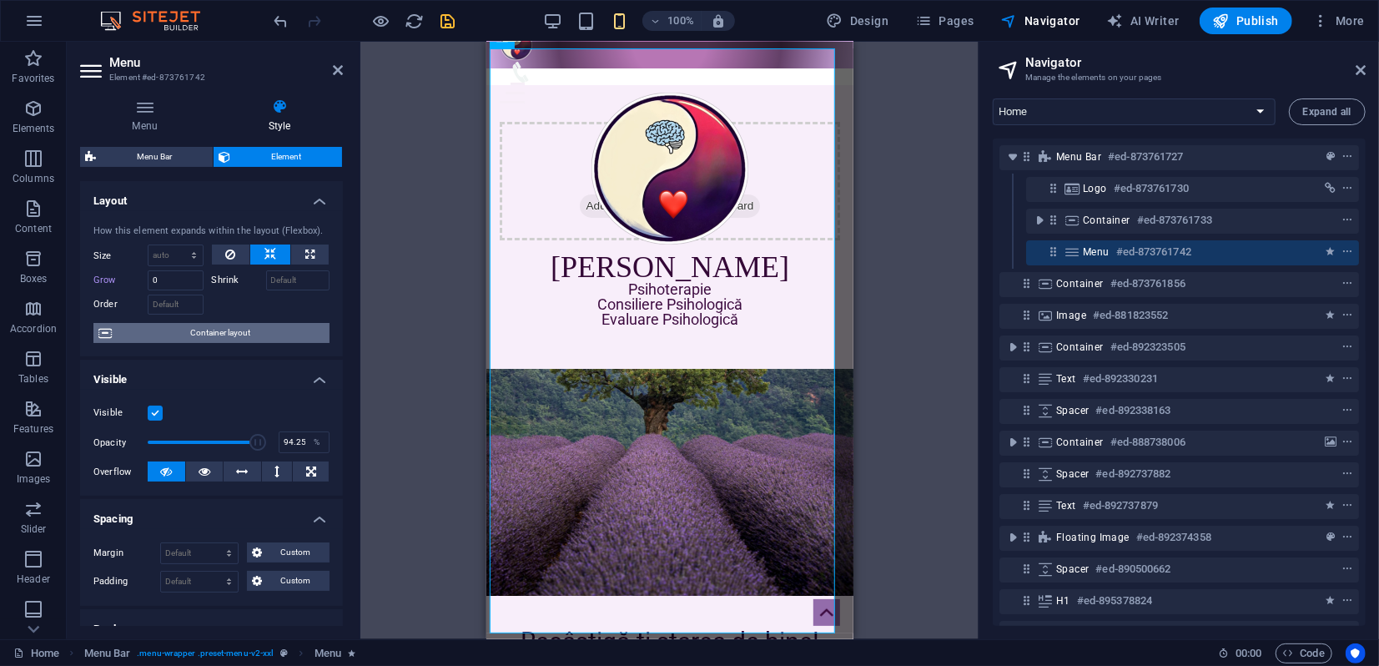
click at [216, 333] on span "Container layout" at bounding box center [221, 333] width 208 height 20
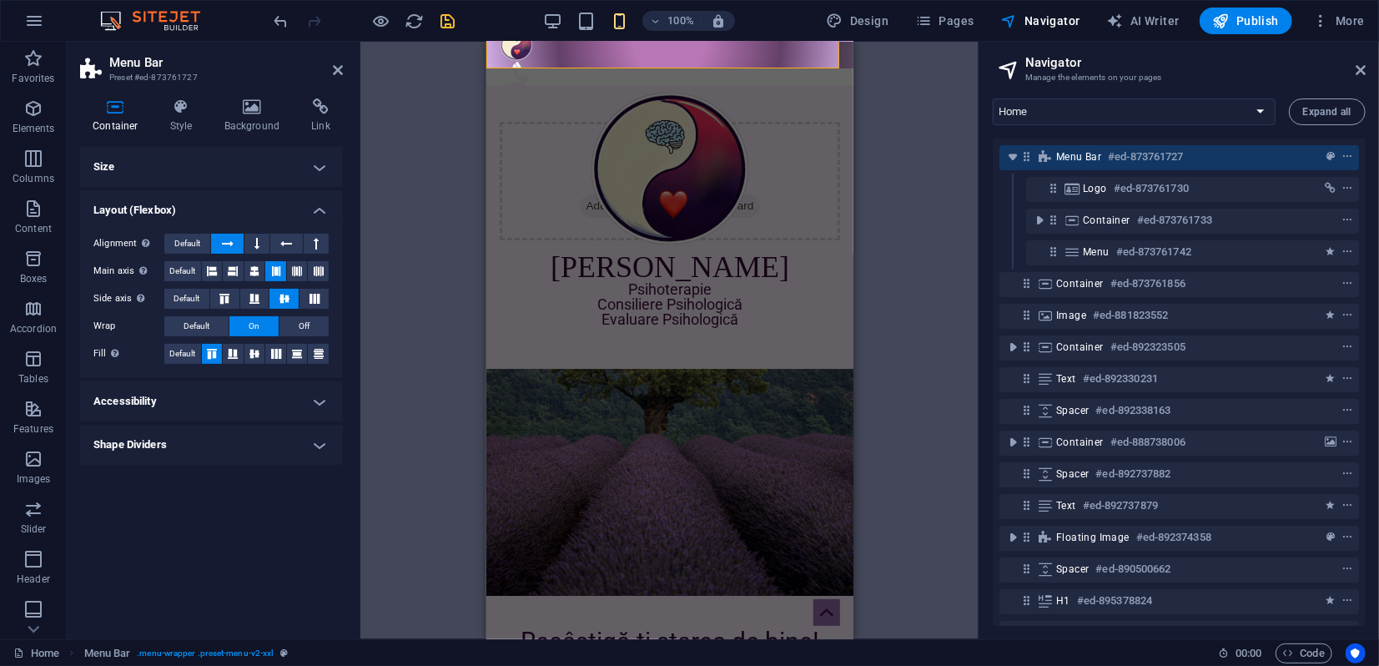
click at [193, 394] on h4 "Accessibility" at bounding box center [211, 401] width 263 height 40
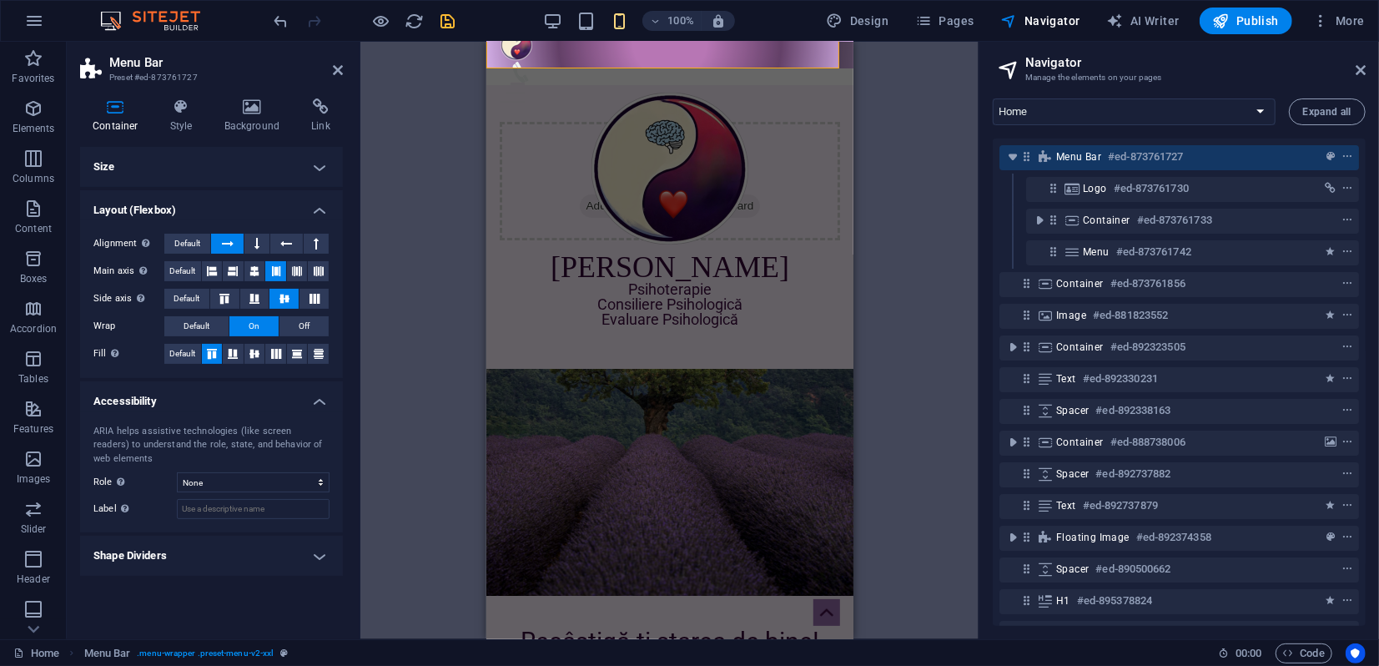
click at [193, 394] on h4 "Accessibility" at bounding box center [211, 396] width 263 height 30
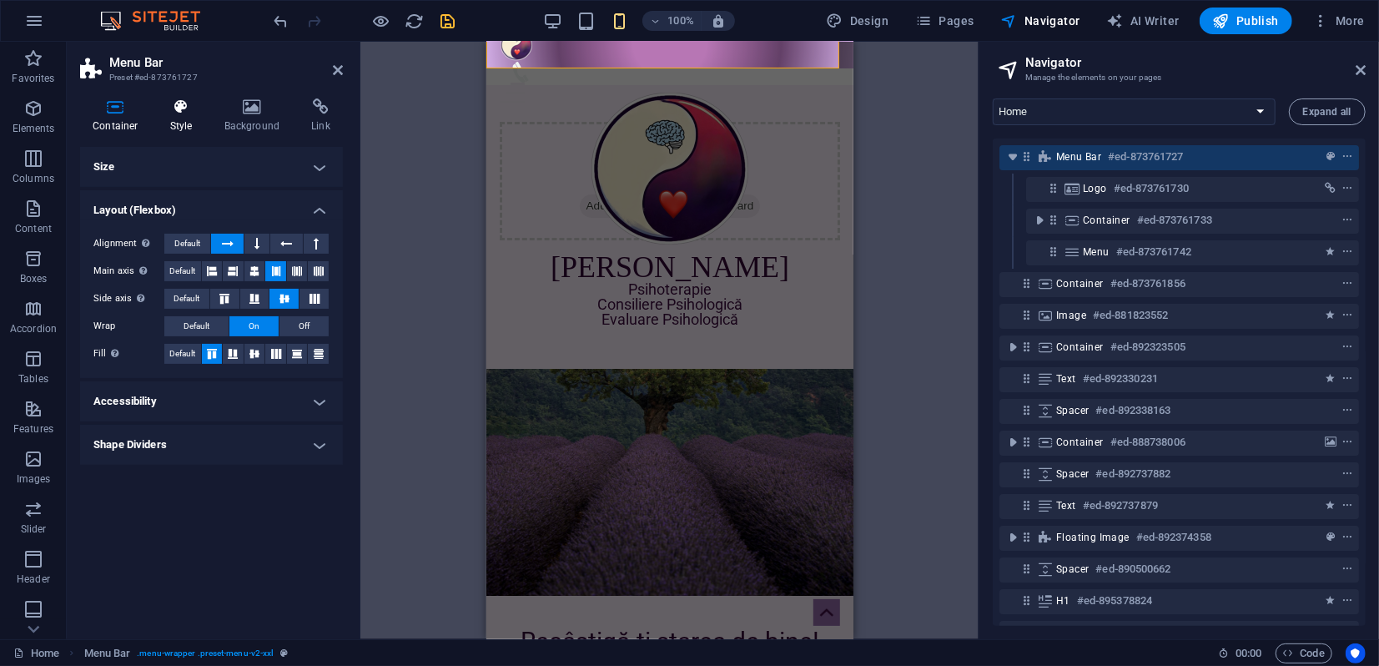
click at [191, 111] on icon at bounding box center [182, 106] width 48 height 17
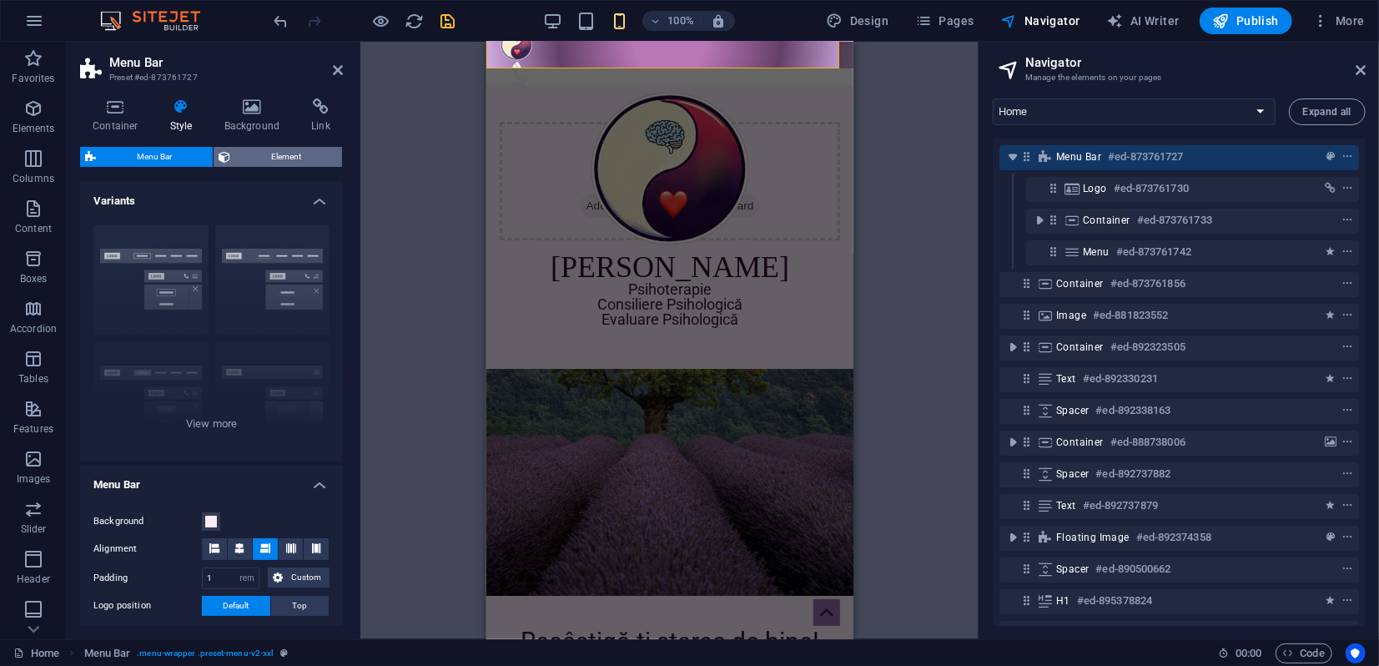
click at [274, 149] on span "Element" at bounding box center [286, 157] width 102 height 20
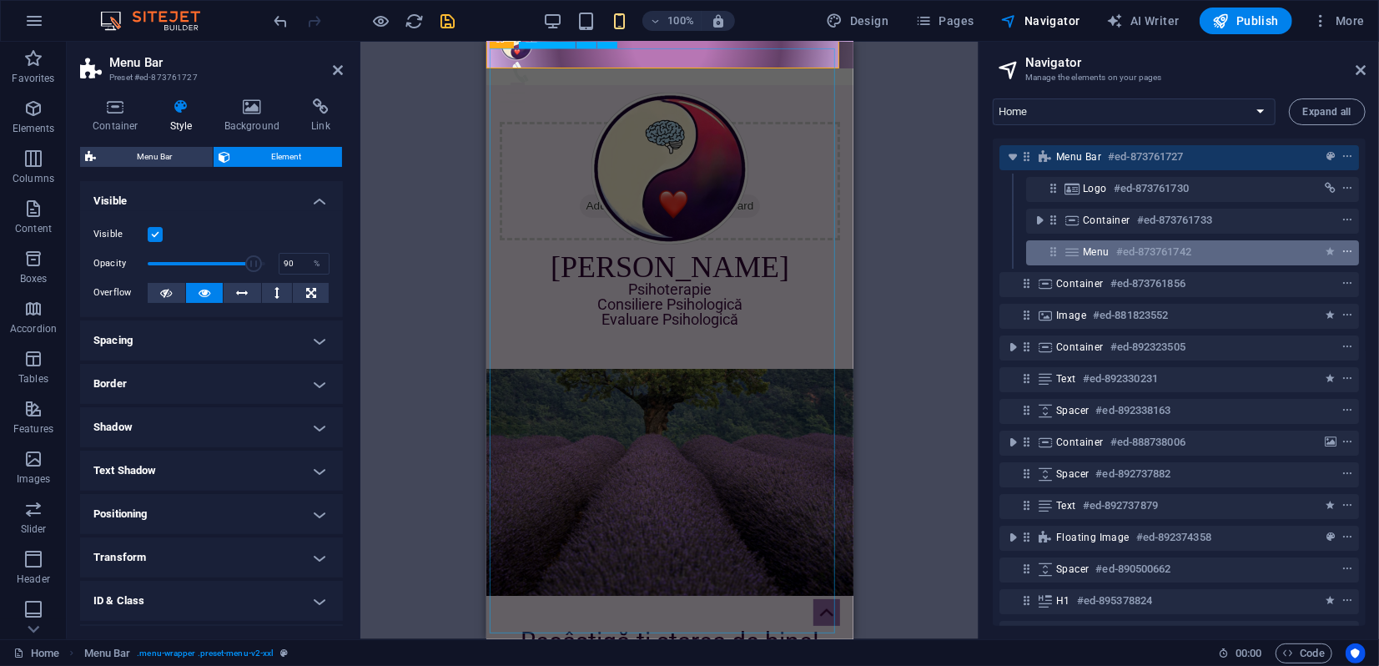
click at [1341, 253] on icon "context-menu" at bounding box center [1347, 252] width 12 height 12
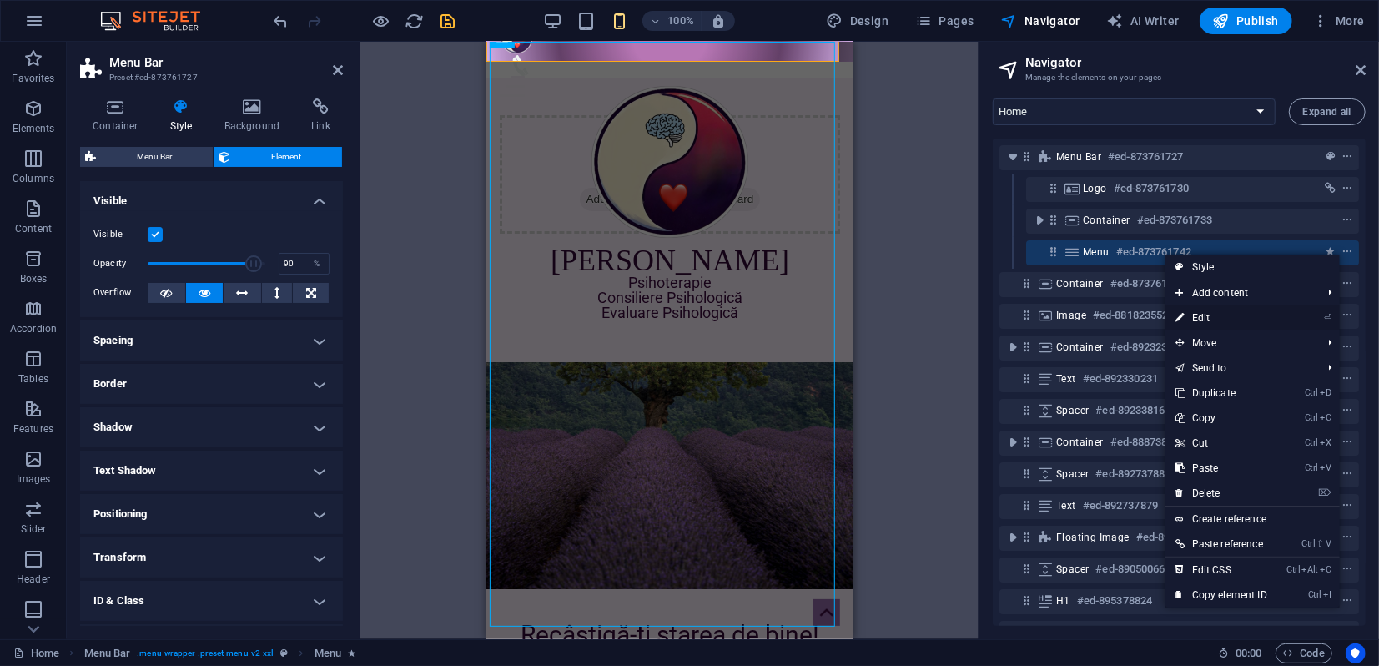
click at [1194, 319] on link "⏎ Edit" at bounding box center [1221, 317] width 112 height 25
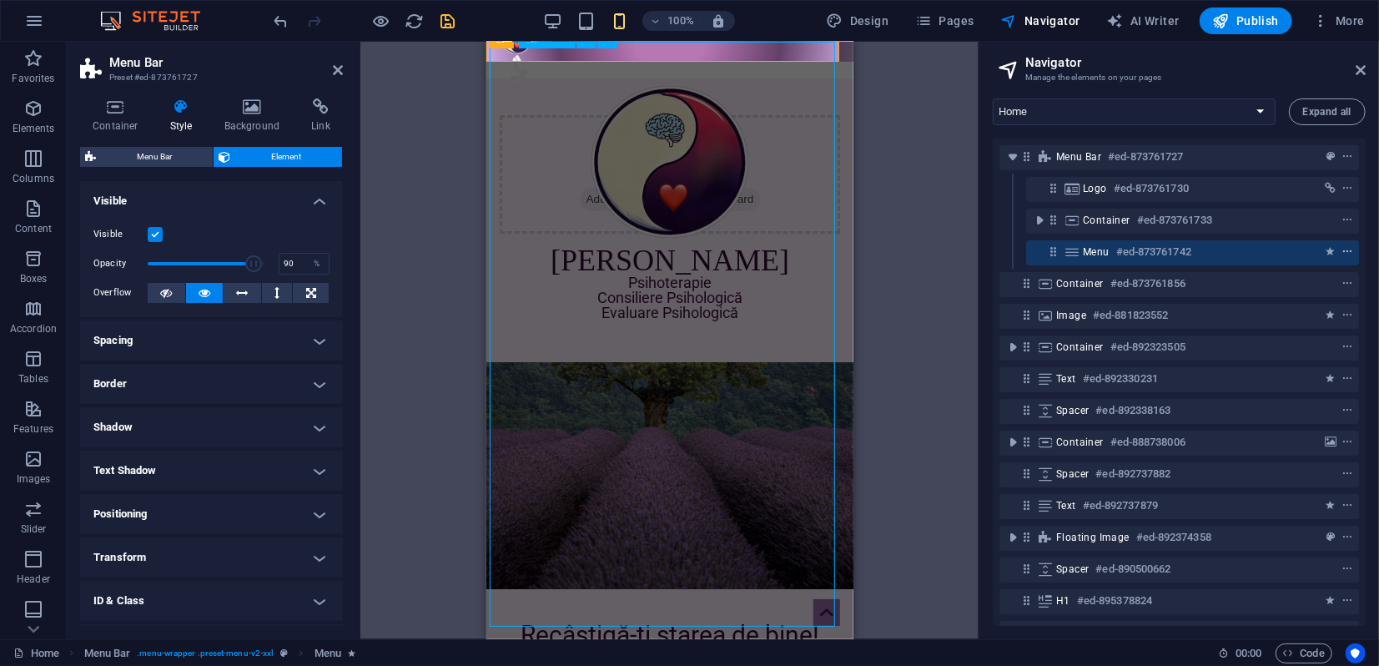
click at [1350, 254] on span "context-menu" at bounding box center [1347, 252] width 17 height 12
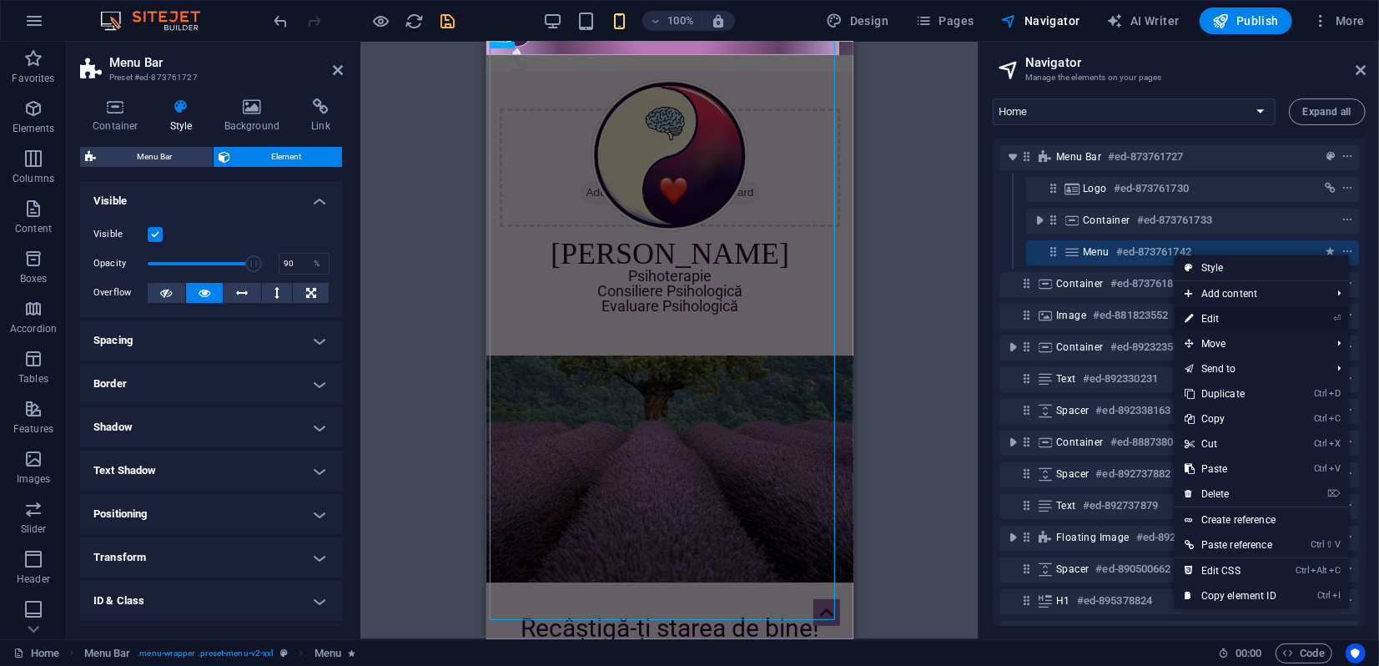
click at [1204, 317] on link "⏎ Edit" at bounding box center [1230, 318] width 112 height 25
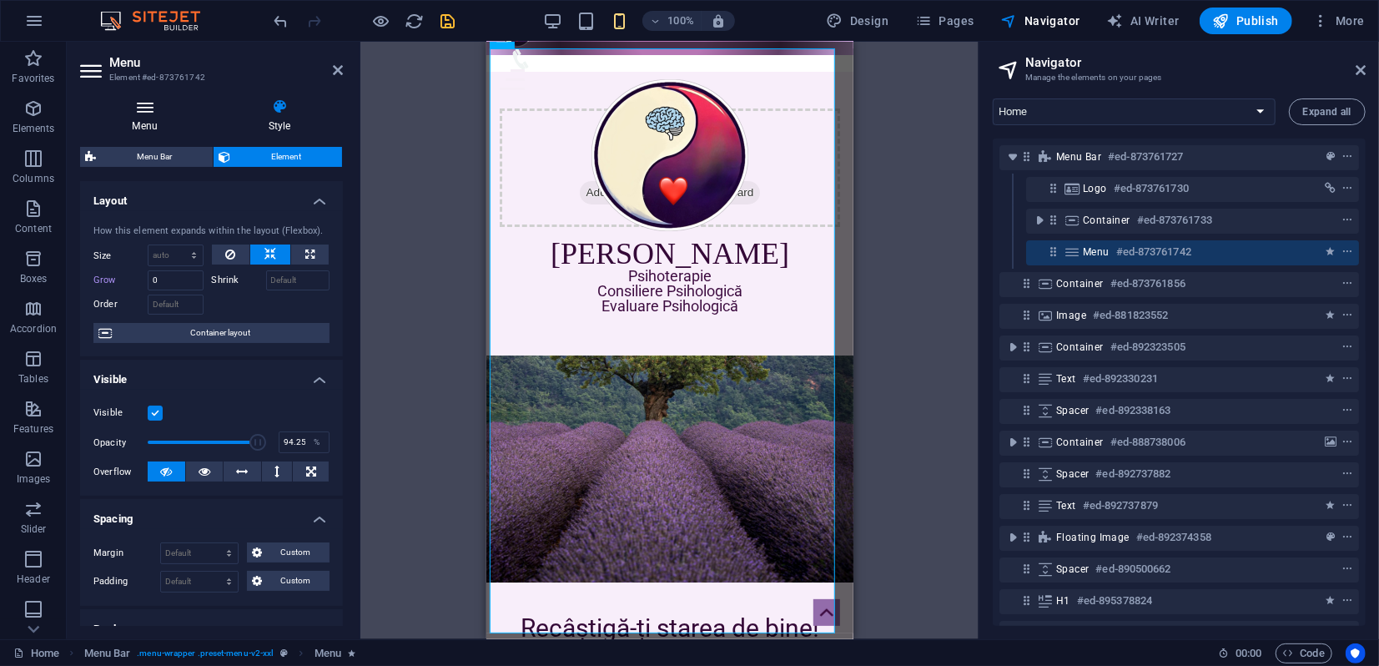
click at [140, 114] on icon at bounding box center [144, 106] width 129 height 17
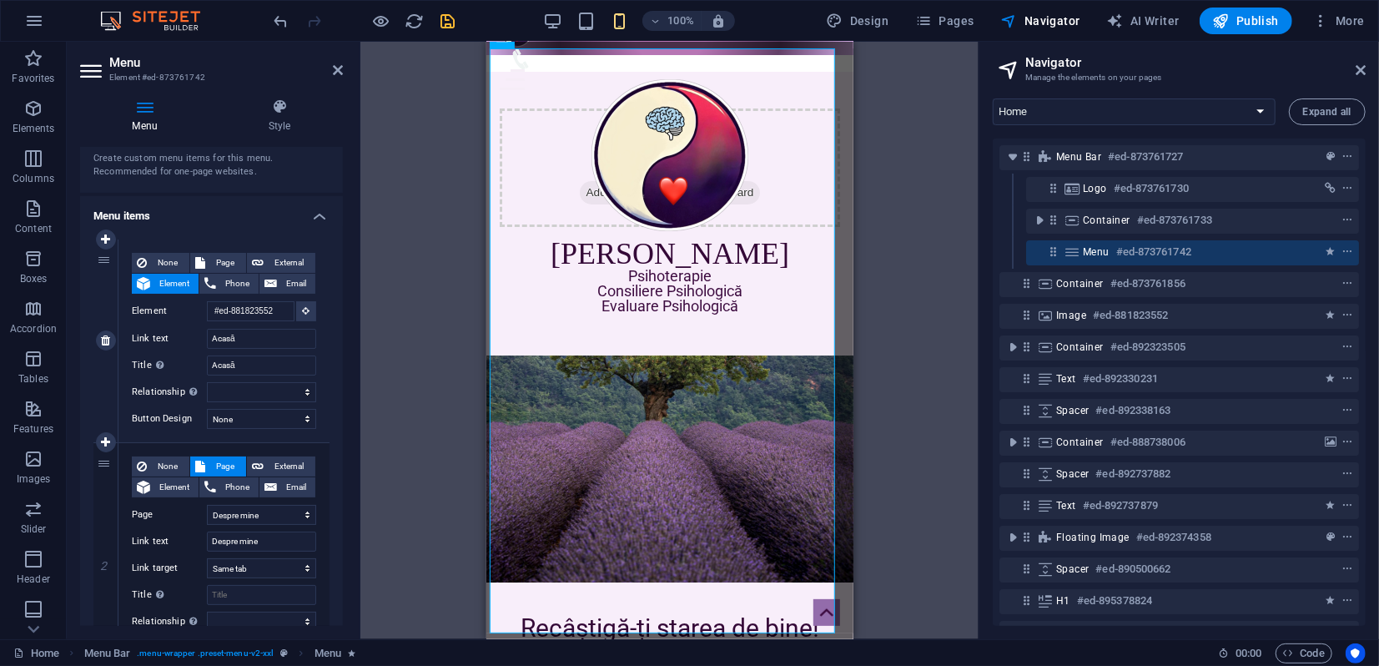
scroll to position [93, 0]
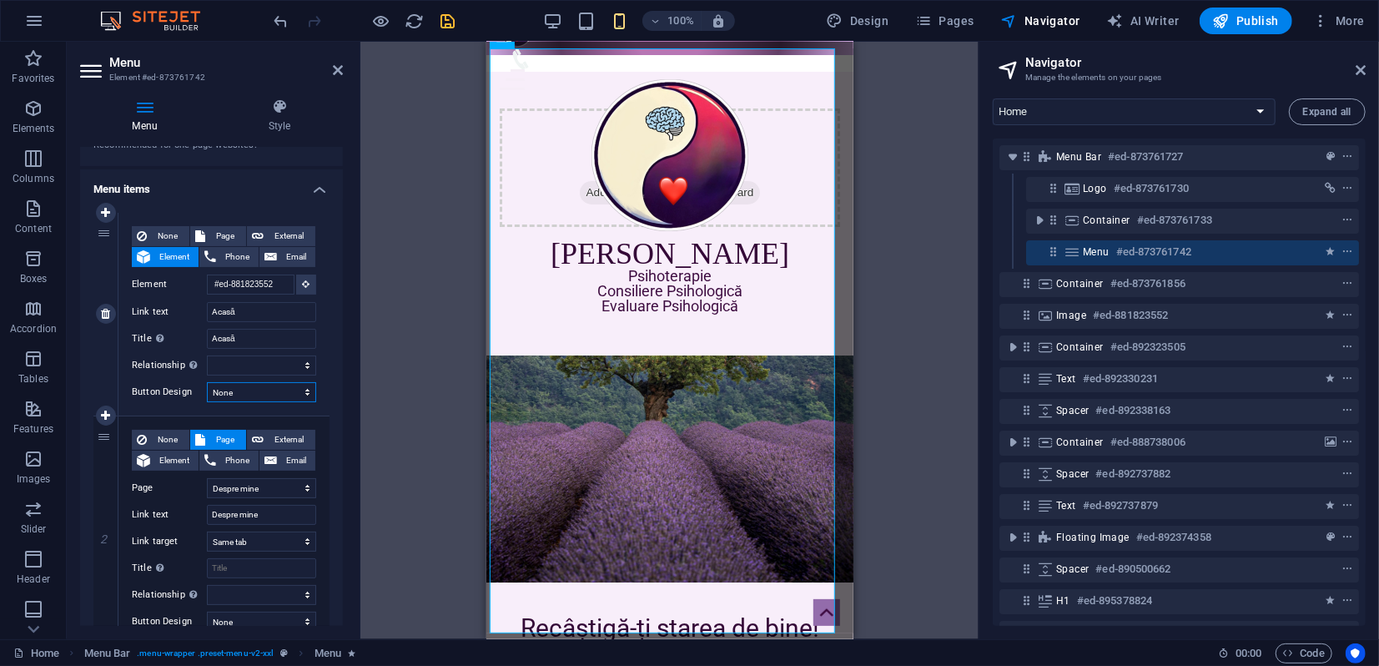
click at [236, 393] on select "None Default Primary Secondary" at bounding box center [261, 392] width 109 height 20
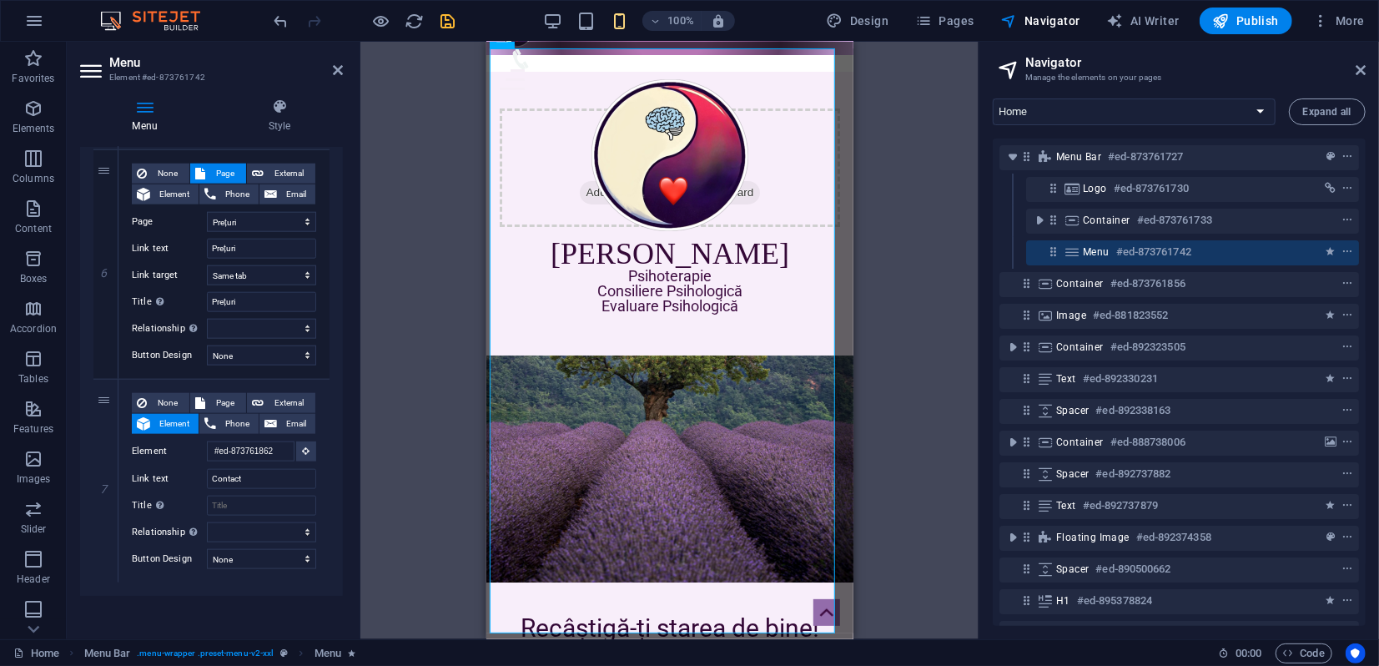
scroll to position [1227, 0]
click at [277, 120] on h4 "Style" at bounding box center [279, 115] width 127 height 35
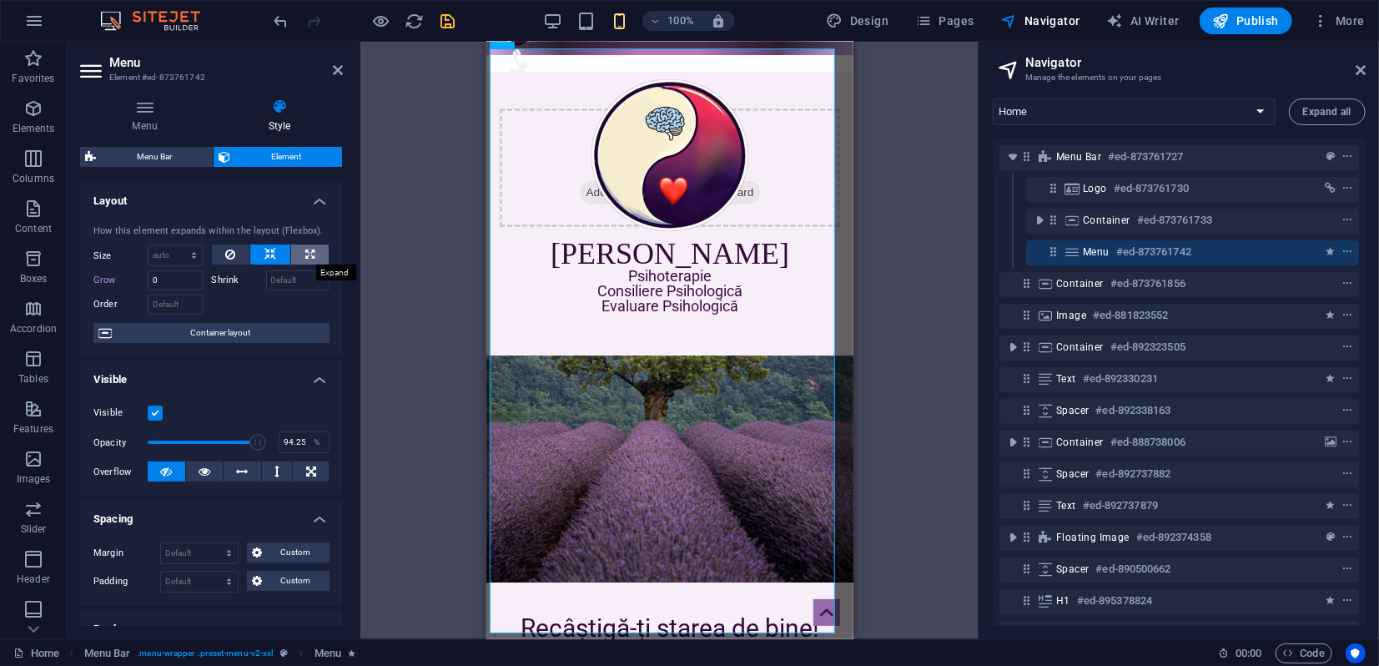
click at [308, 257] on icon at bounding box center [309, 254] width 9 height 20
type input "100"
select select "%"
drag, startPoint x: 164, startPoint y: 281, endPoint x: 149, endPoint y: 279, distance: 15.2
click at [143, 280] on div "Grow 0" at bounding box center [148, 280] width 110 height 20
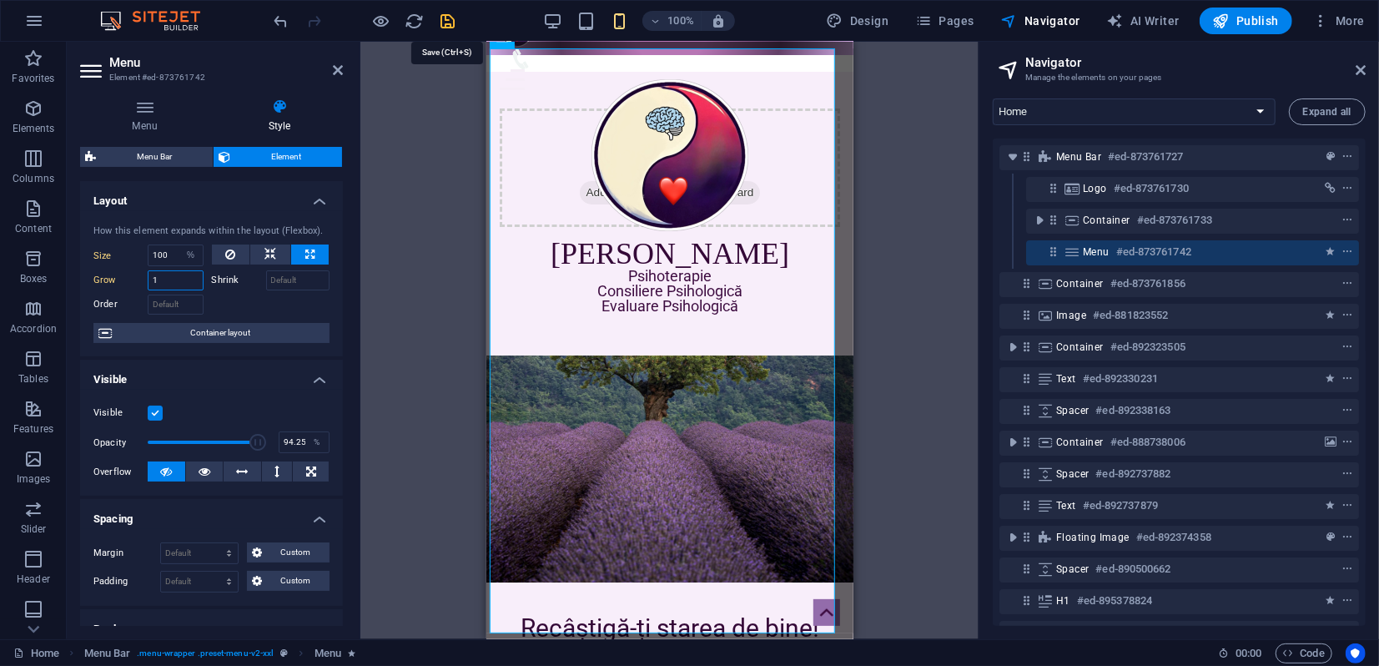
type input "1"
click at [442, 23] on icon "save" at bounding box center [448, 21] width 19 height 19
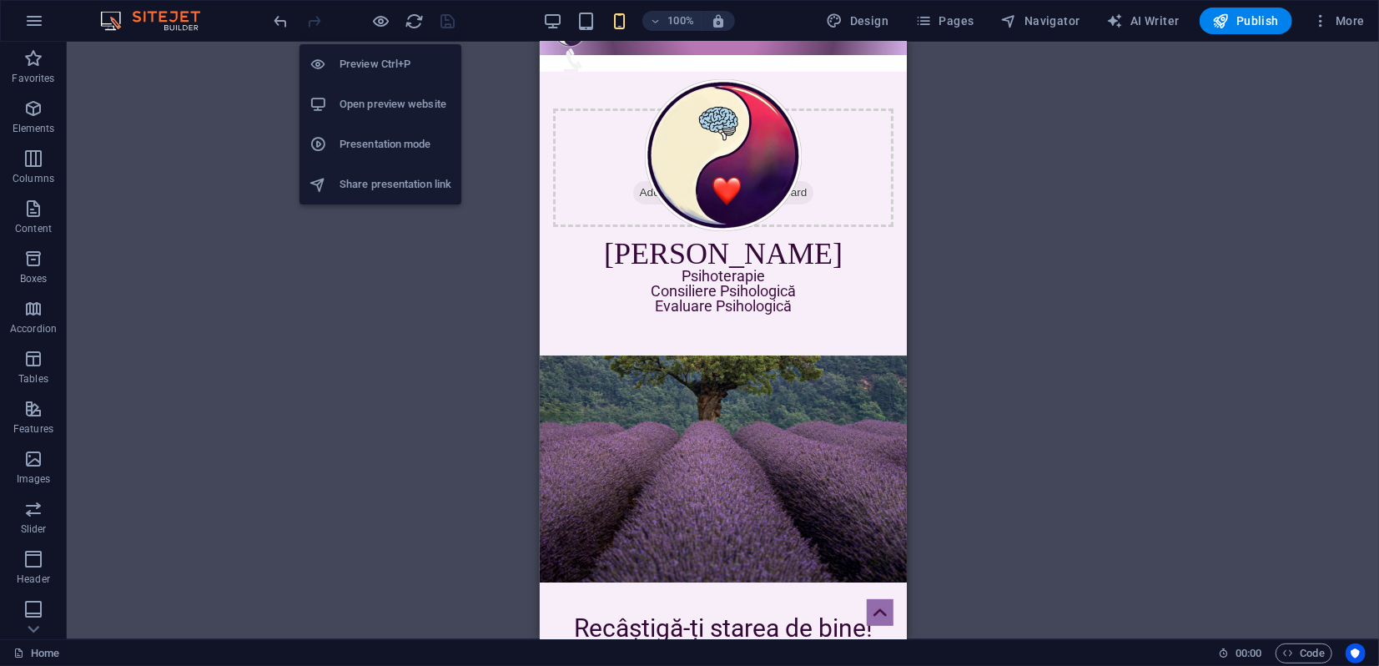
click at [366, 136] on h6 "Presentation mode" at bounding box center [395, 144] width 112 height 20
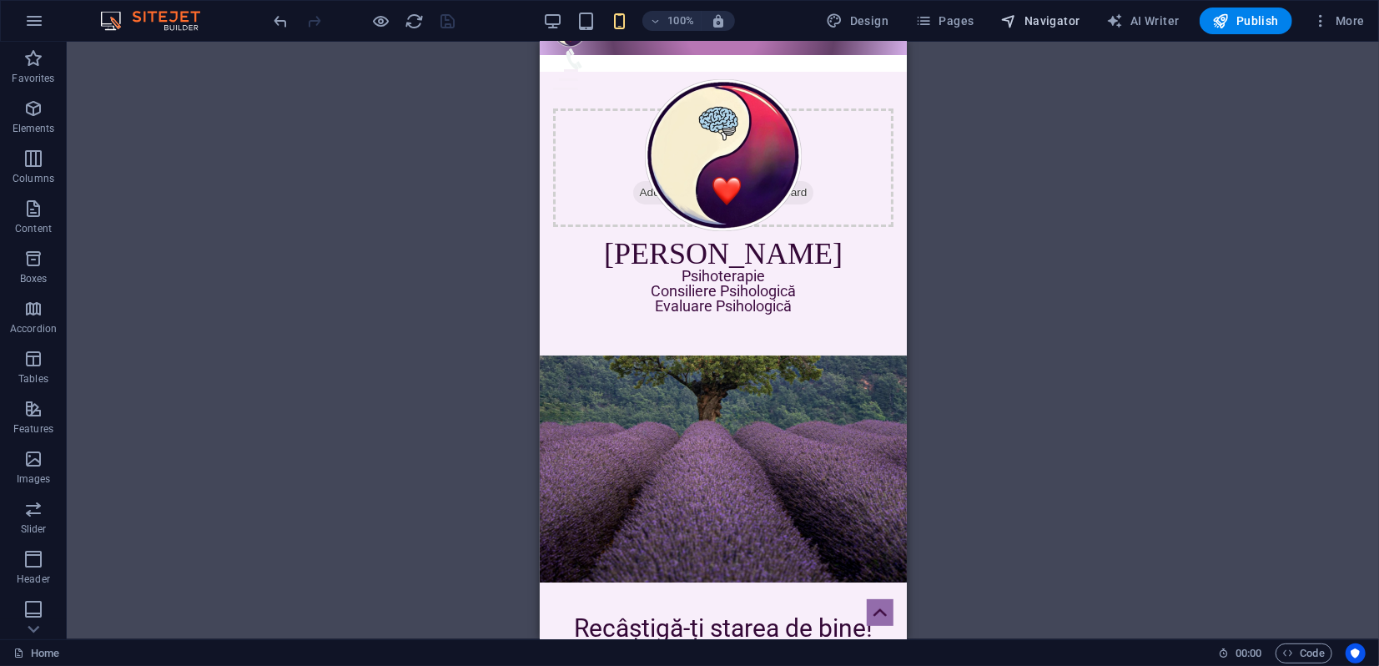
click at [1046, 23] on span "Navigator" at bounding box center [1040, 21] width 79 height 17
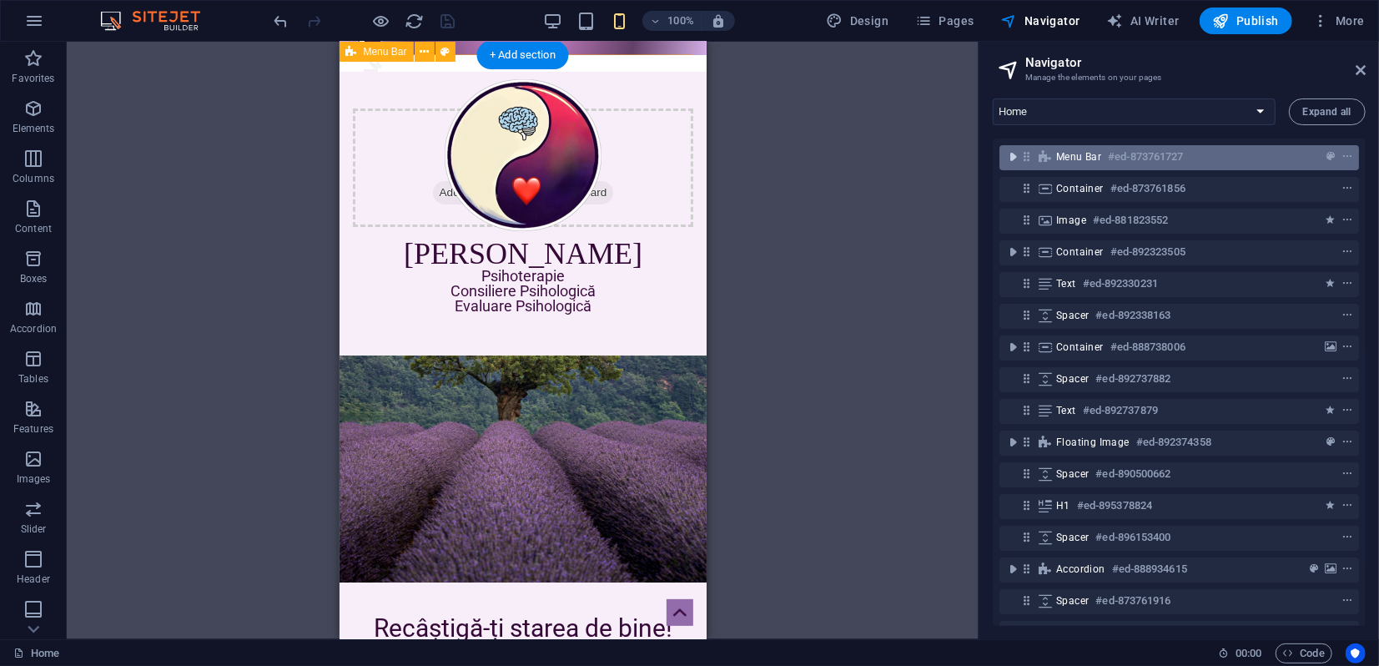
click at [1013, 156] on icon "toggle-expand" at bounding box center [1012, 156] width 17 height 17
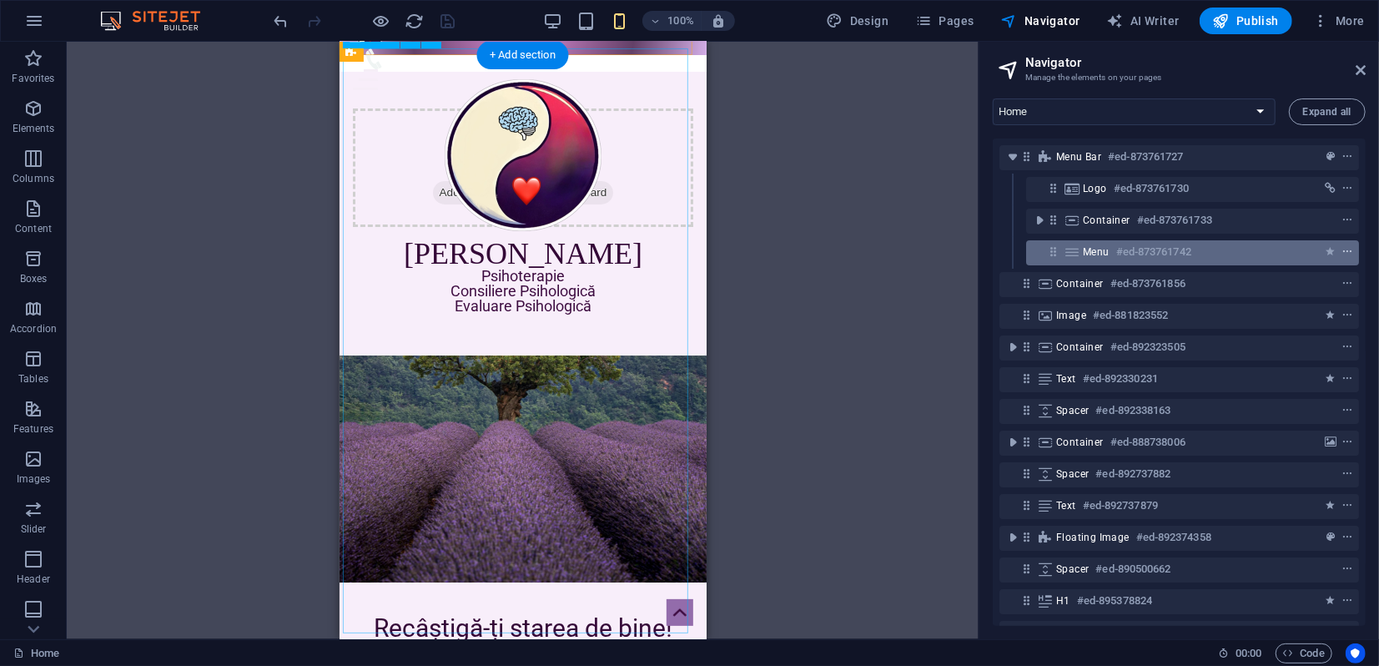
click at [1348, 254] on icon "context-menu" at bounding box center [1347, 252] width 12 height 12
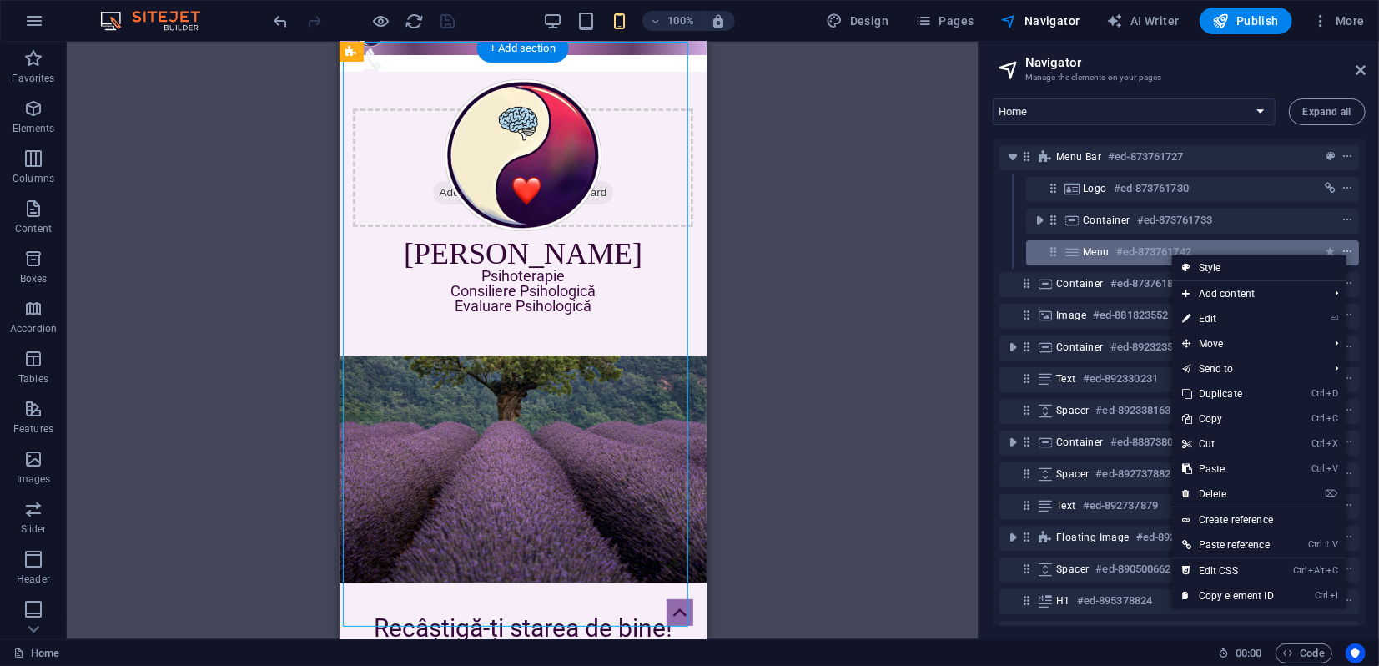
scroll to position [47, 0]
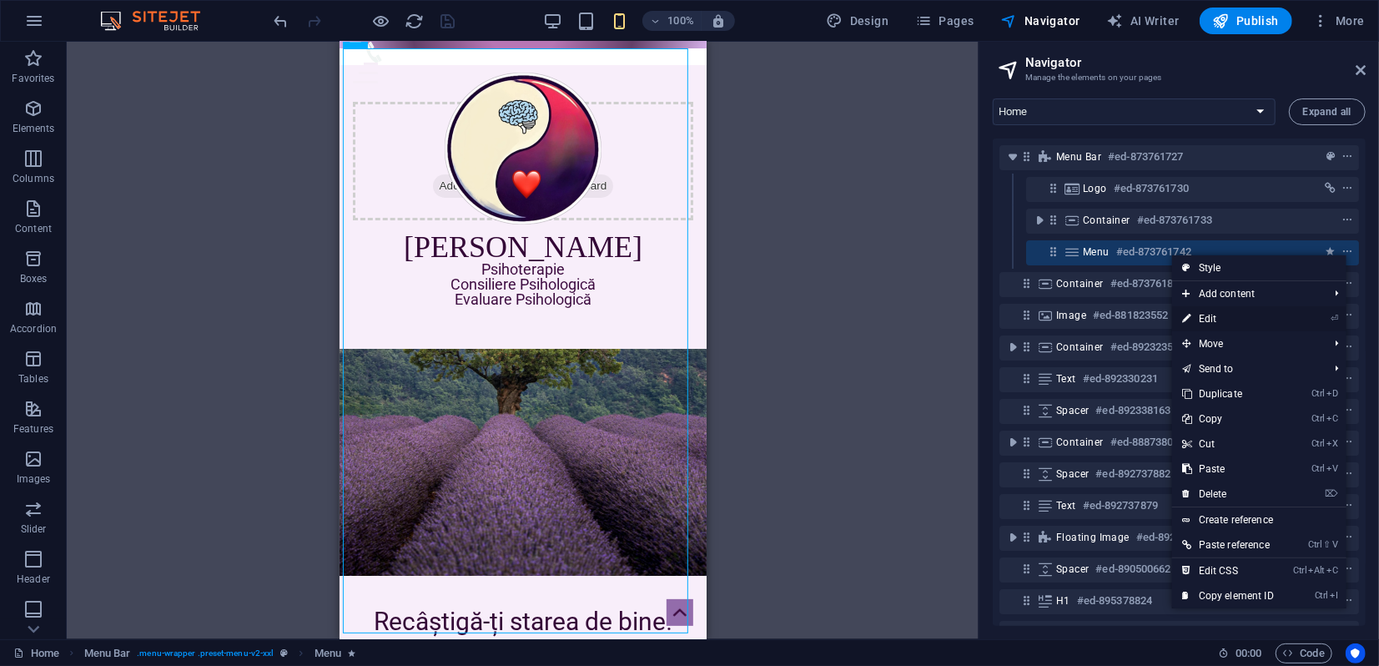
click at [1208, 320] on link "⏎ Edit" at bounding box center [1228, 318] width 112 height 25
select select "%"
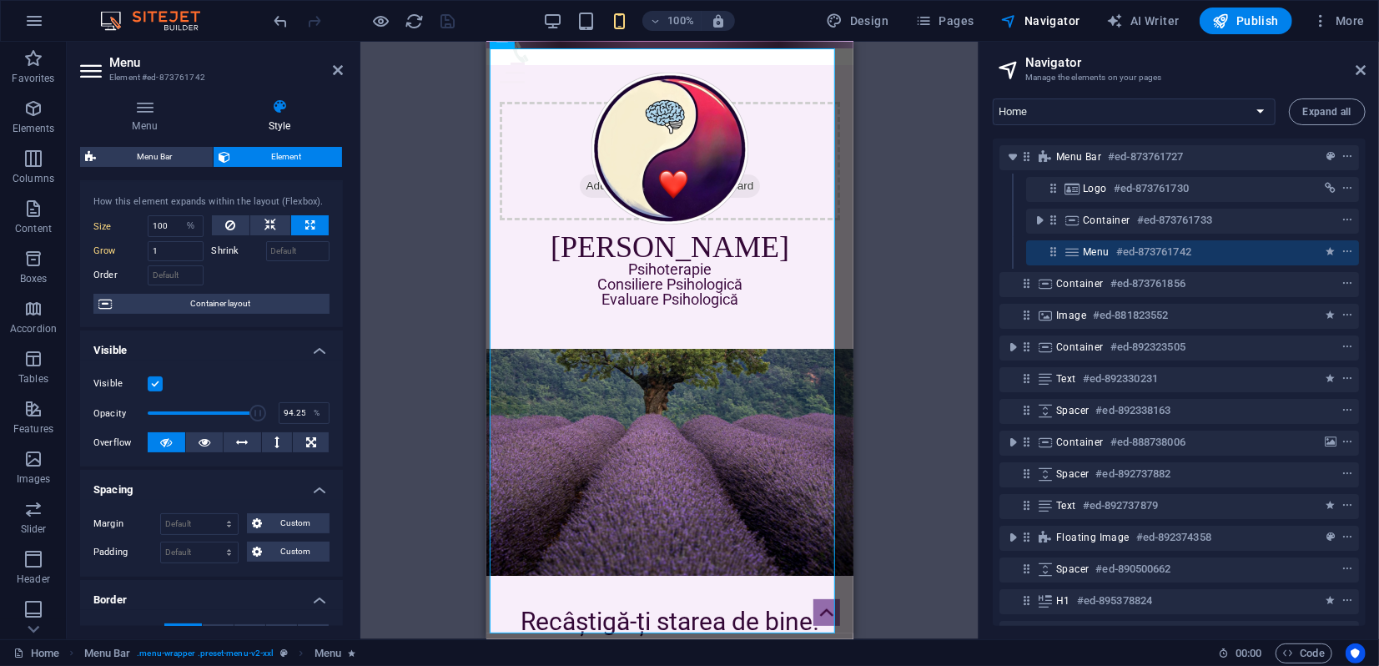
scroll to position [0, 0]
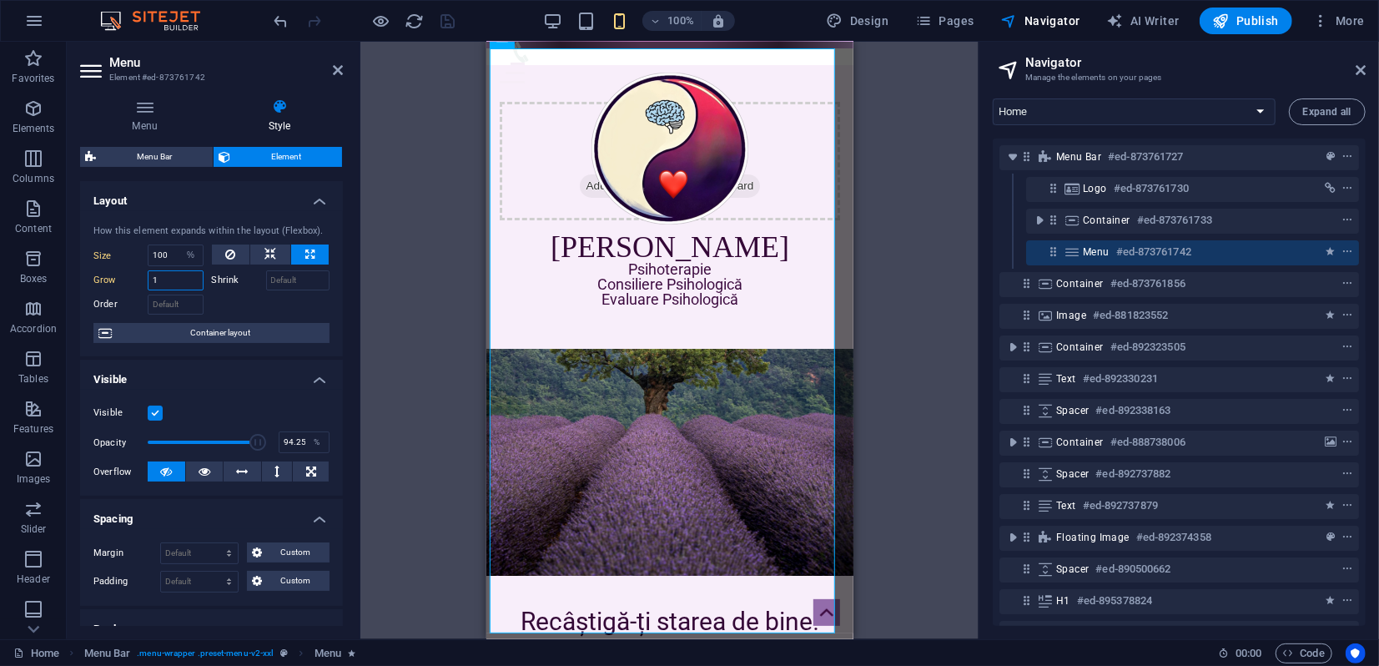
drag, startPoint x: 158, startPoint y: 280, endPoint x: 143, endPoint y: 277, distance: 15.4
click at [143, 278] on div "Grow 1" at bounding box center [148, 280] width 110 height 20
type input "0"
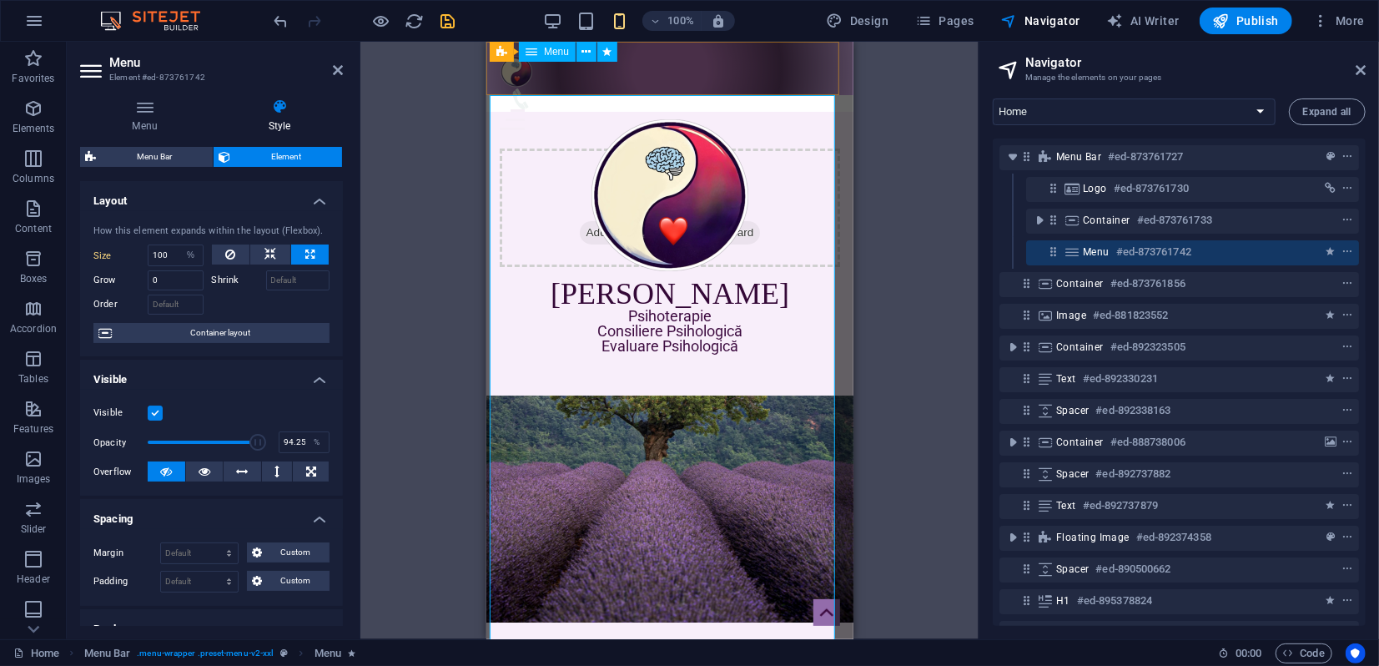
click at [1105, 254] on span "Menu" at bounding box center [1096, 251] width 27 height 13
click at [1093, 251] on span "Menu" at bounding box center [1096, 251] width 27 height 13
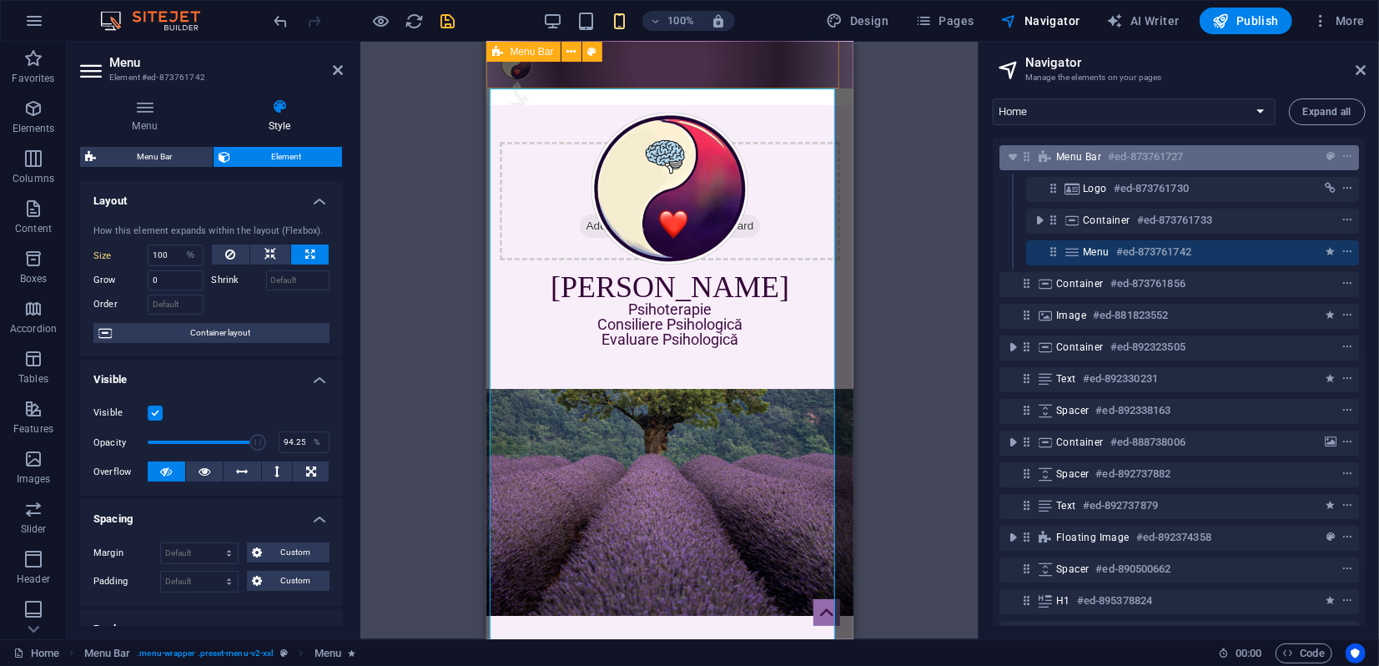
click at [1070, 157] on span "Menu Bar" at bounding box center [1078, 156] width 45 height 13
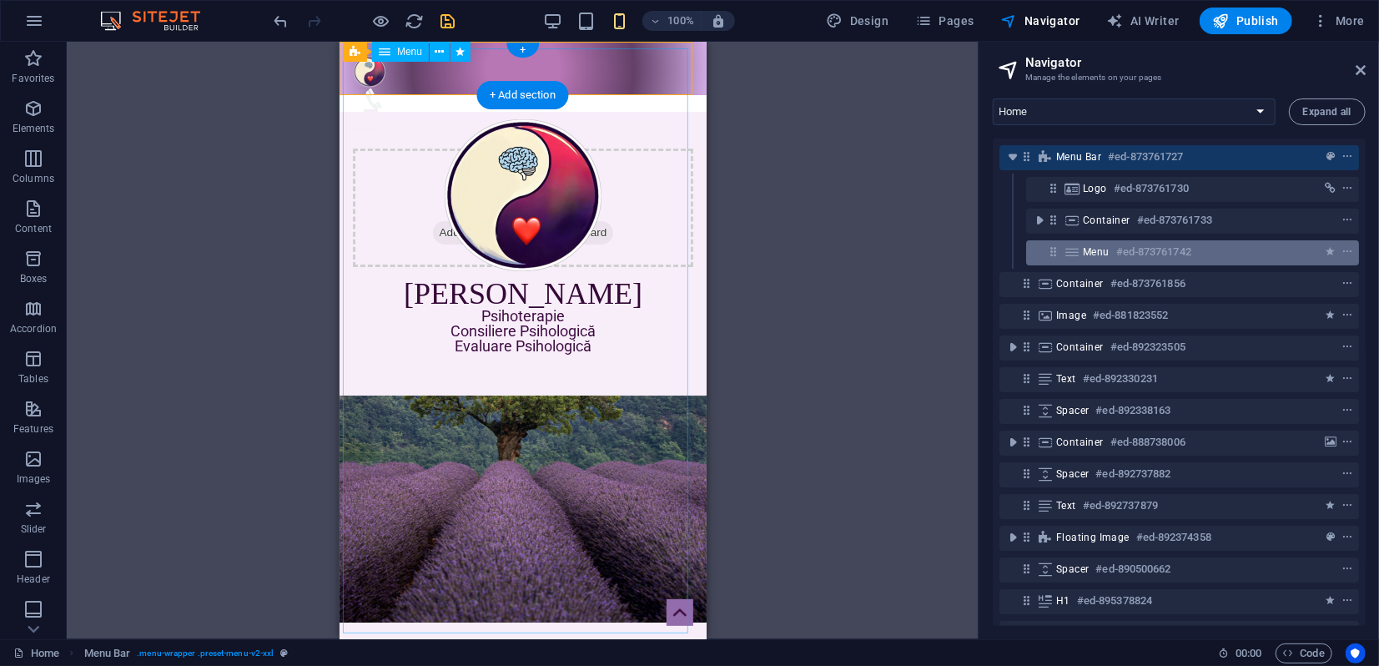
click at [1077, 247] on icon at bounding box center [1072, 251] width 18 height 13
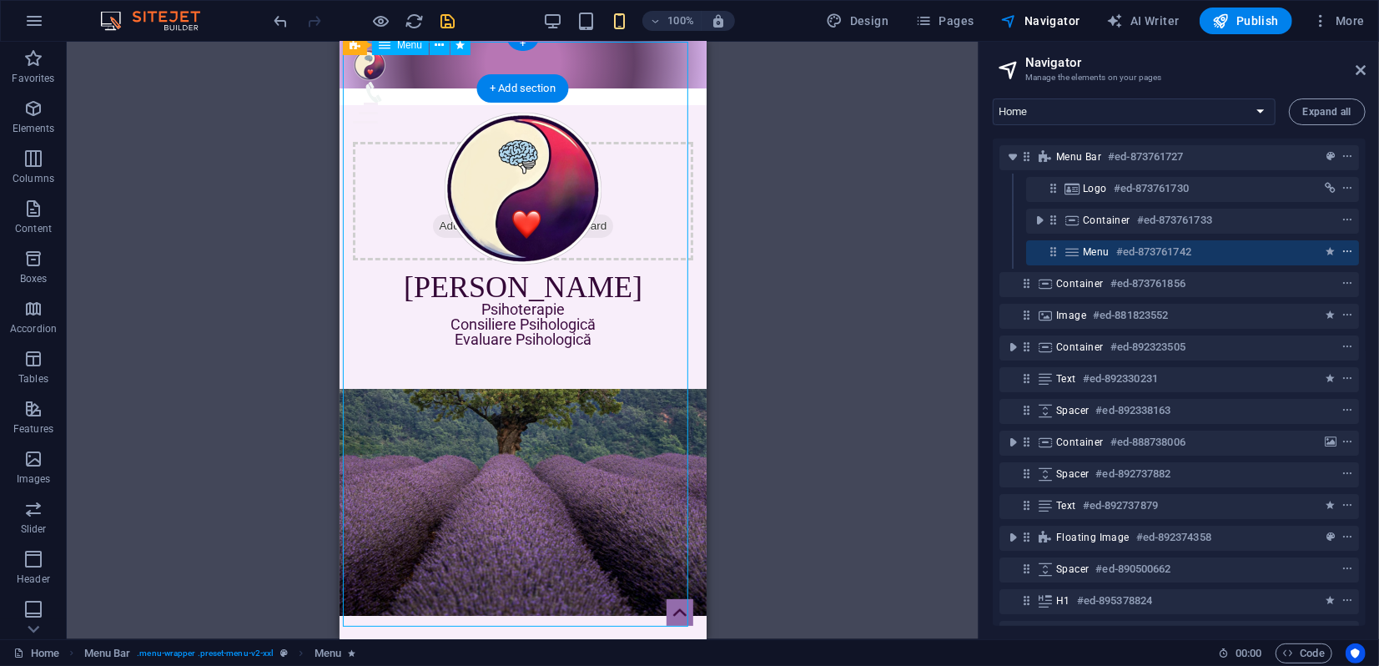
click at [1341, 253] on icon "context-menu" at bounding box center [1347, 252] width 12 height 12
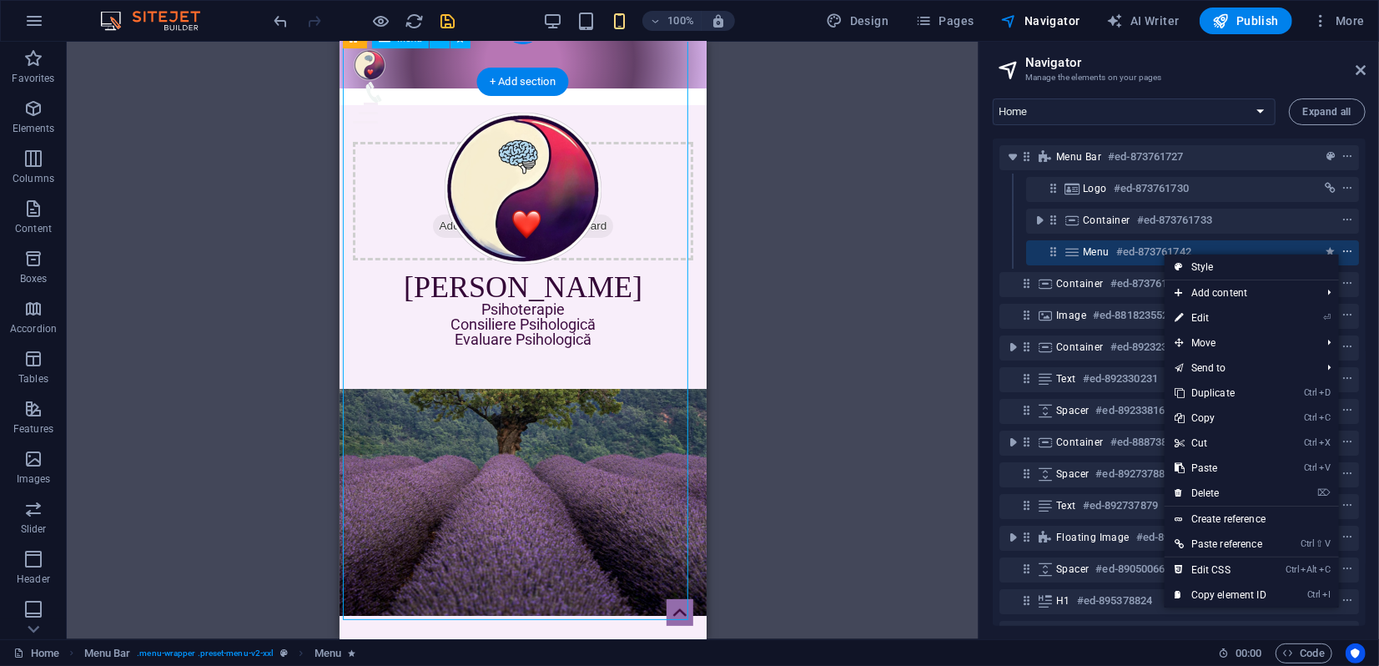
scroll to position [13, 0]
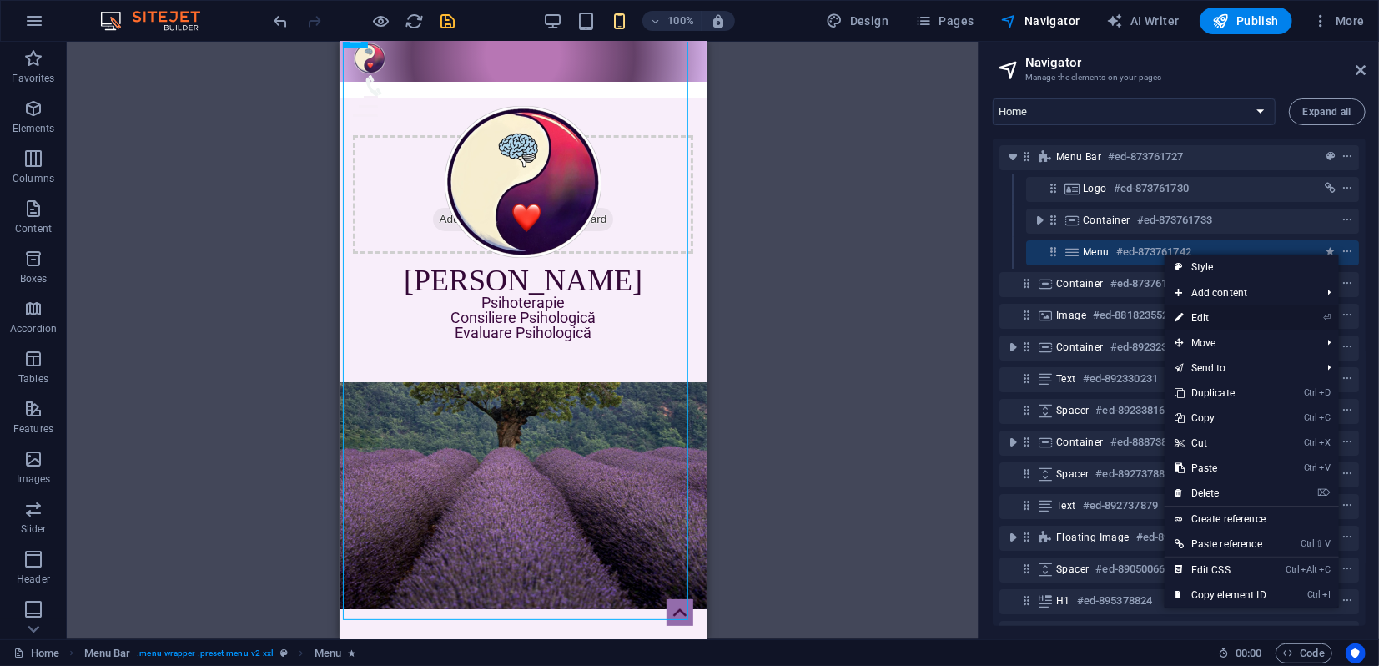
click at [1199, 316] on link "⏎ Edit" at bounding box center [1220, 317] width 112 height 25
select select "%"
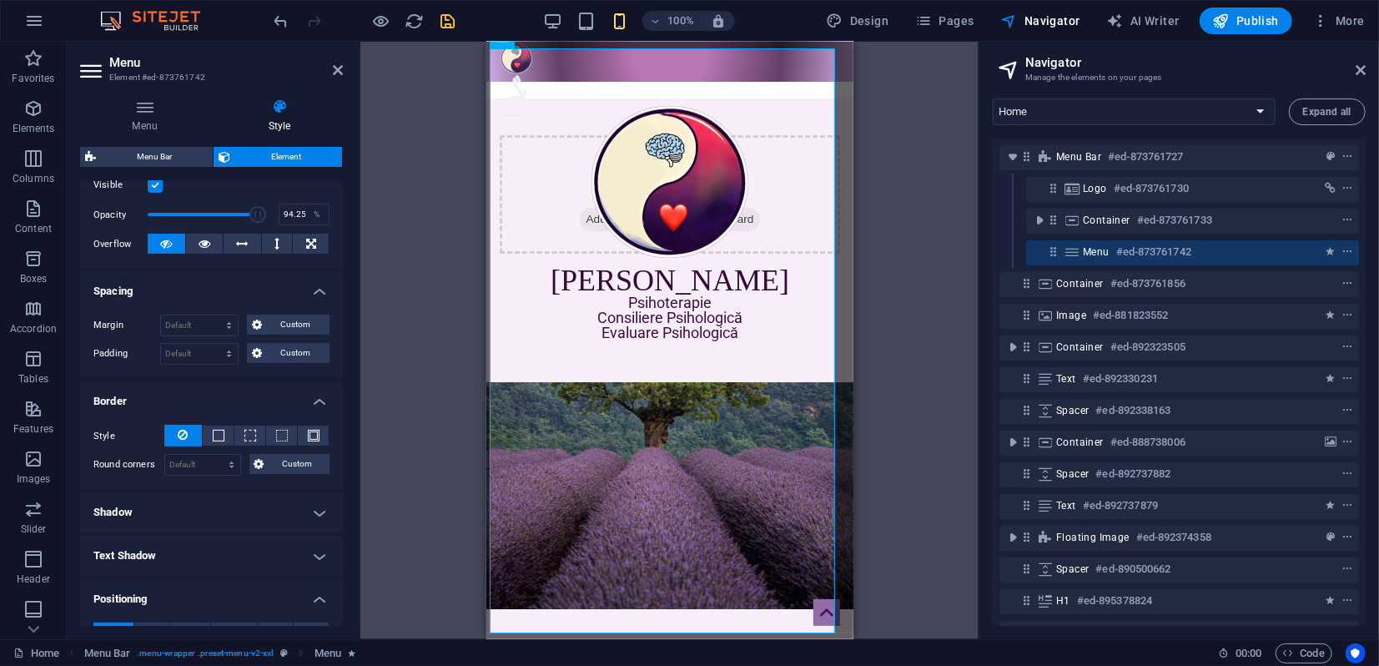
scroll to position [320, 0]
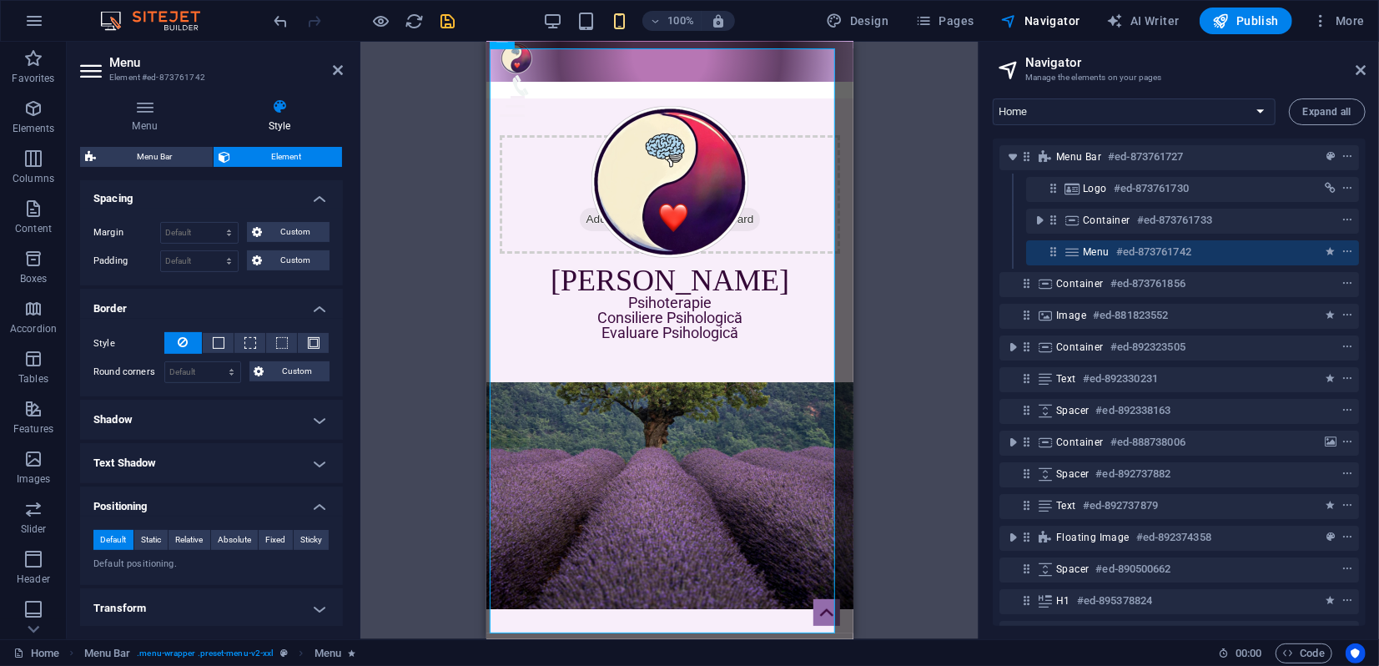
click at [307, 604] on h4 "Transform" at bounding box center [211, 608] width 263 height 40
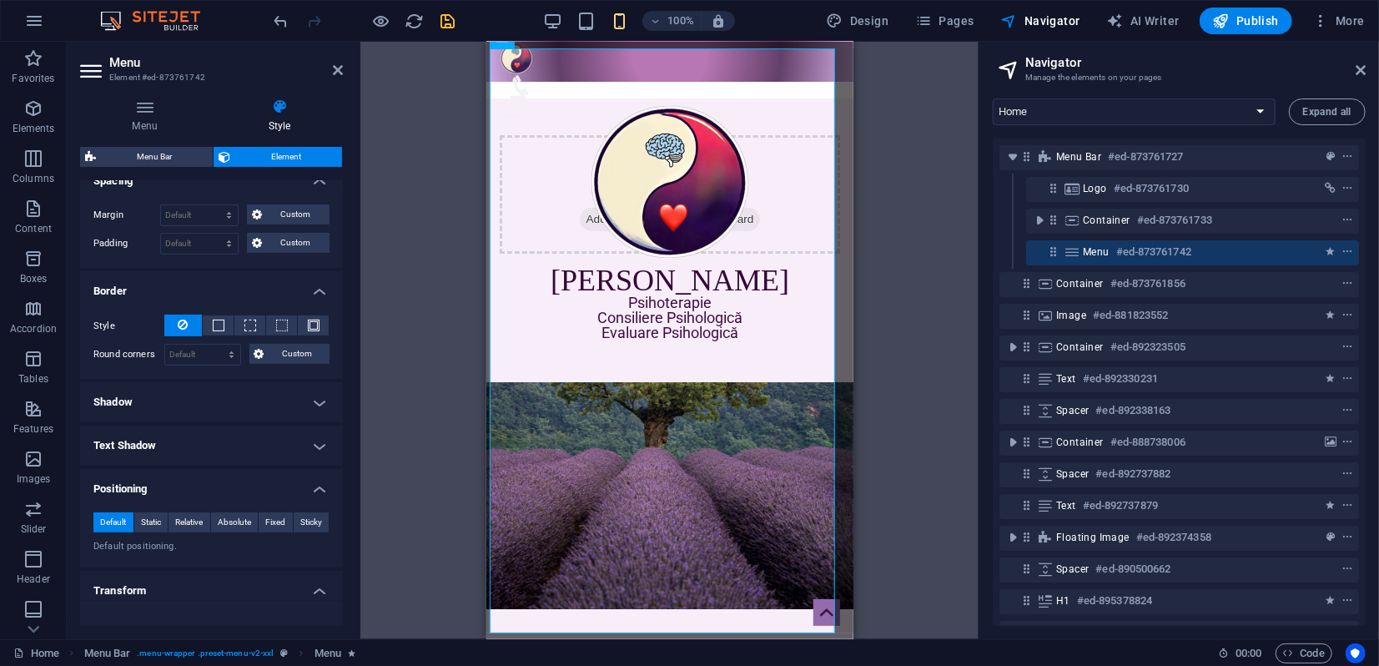
click at [317, 588] on h4 "Transform" at bounding box center [211, 585] width 263 height 30
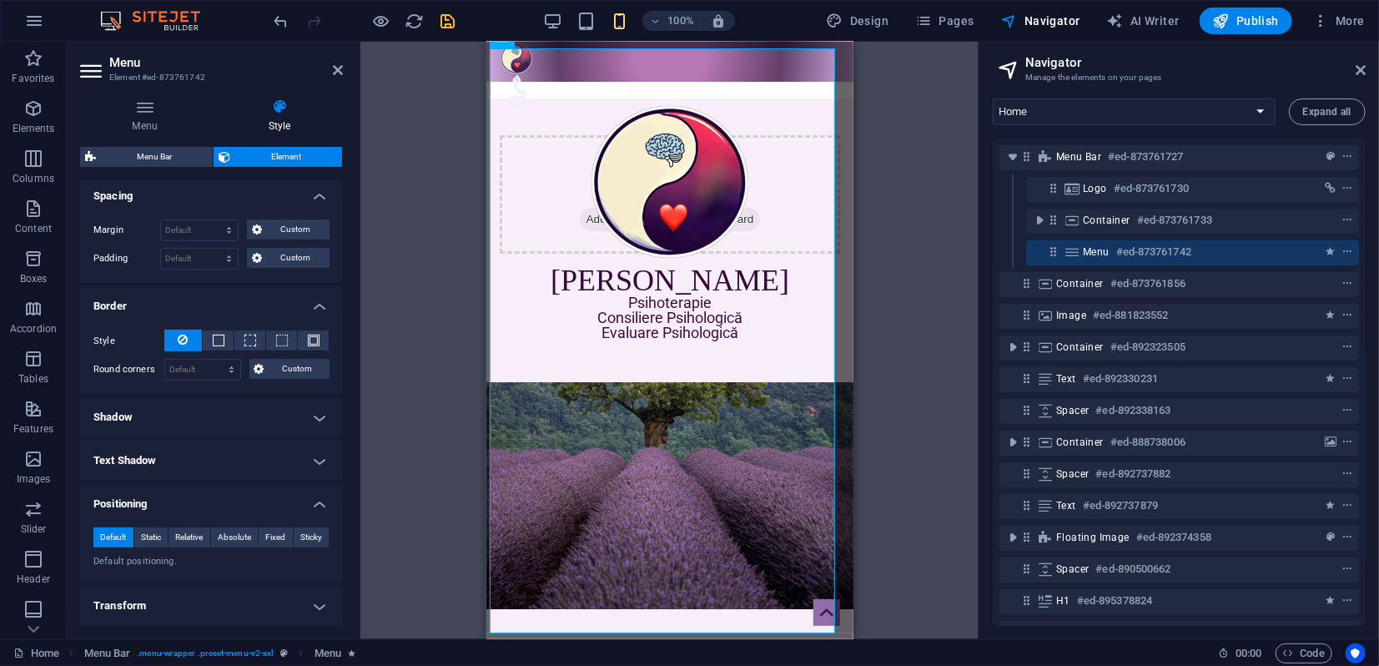
scroll to position [321, 0]
click at [314, 607] on h4 "Transform" at bounding box center [211, 607] width 263 height 40
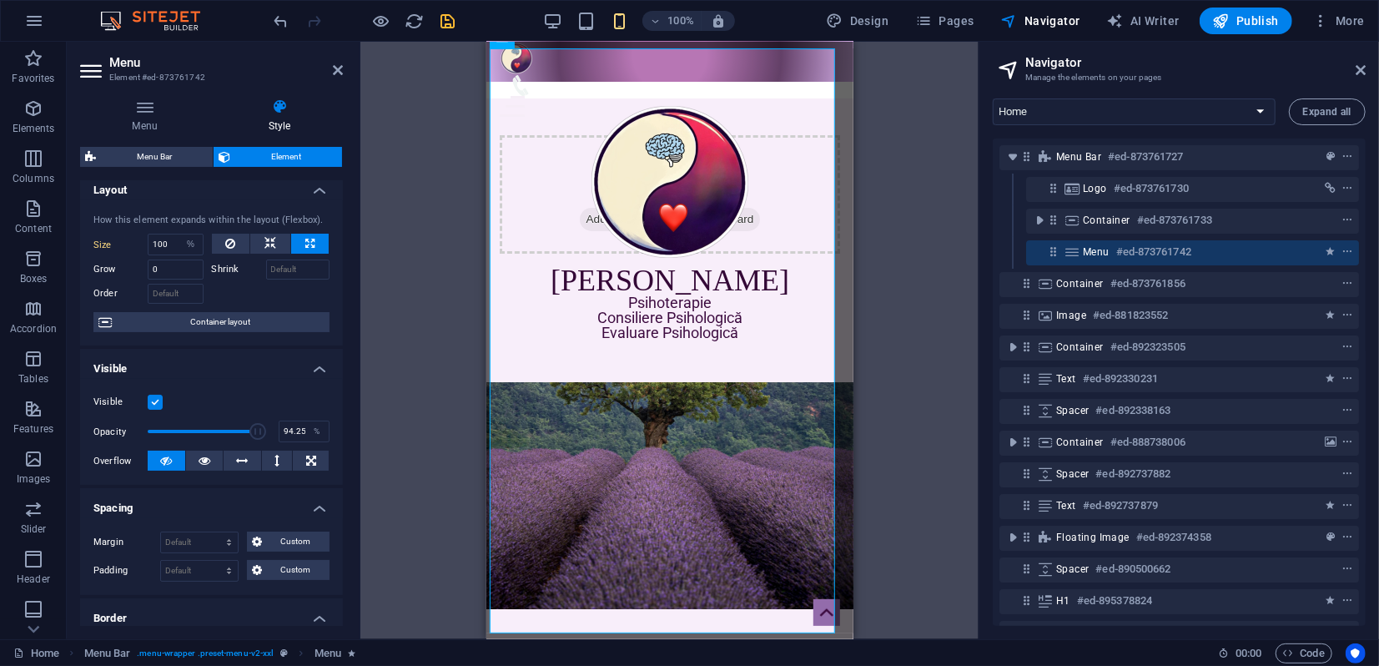
scroll to position [0, 0]
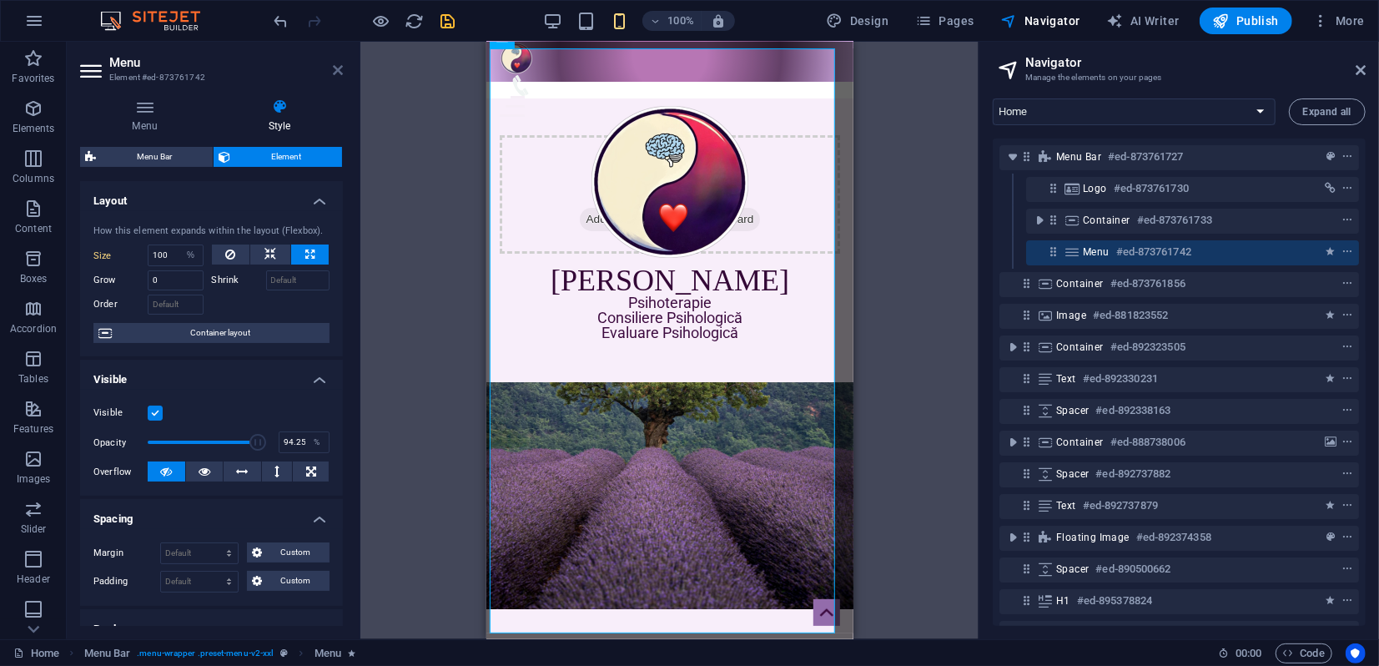
click at [338, 68] on icon at bounding box center [338, 69] width 10 height 13
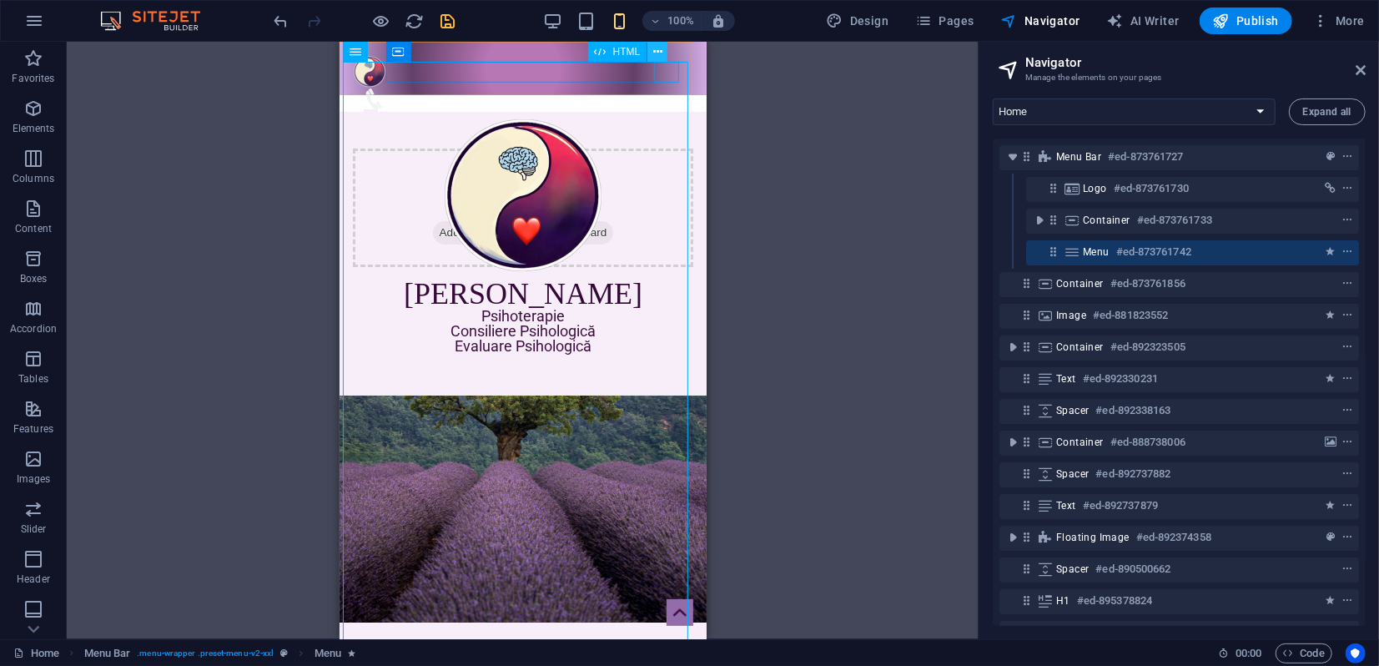
click at [660, 53] on icon at bounding box center [657, 52] width 9 height 18
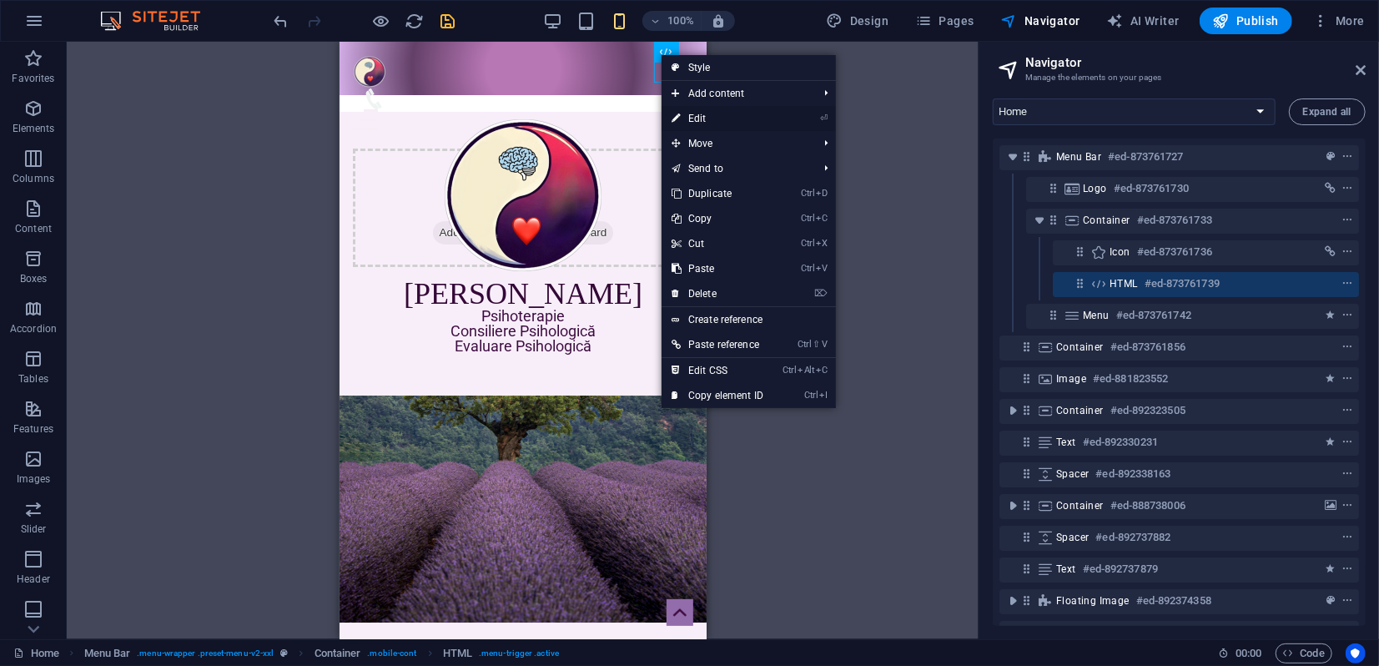
click at [696, 117] on link "⏎ Edit" at bounding box center [717, 118] width 112 height 25
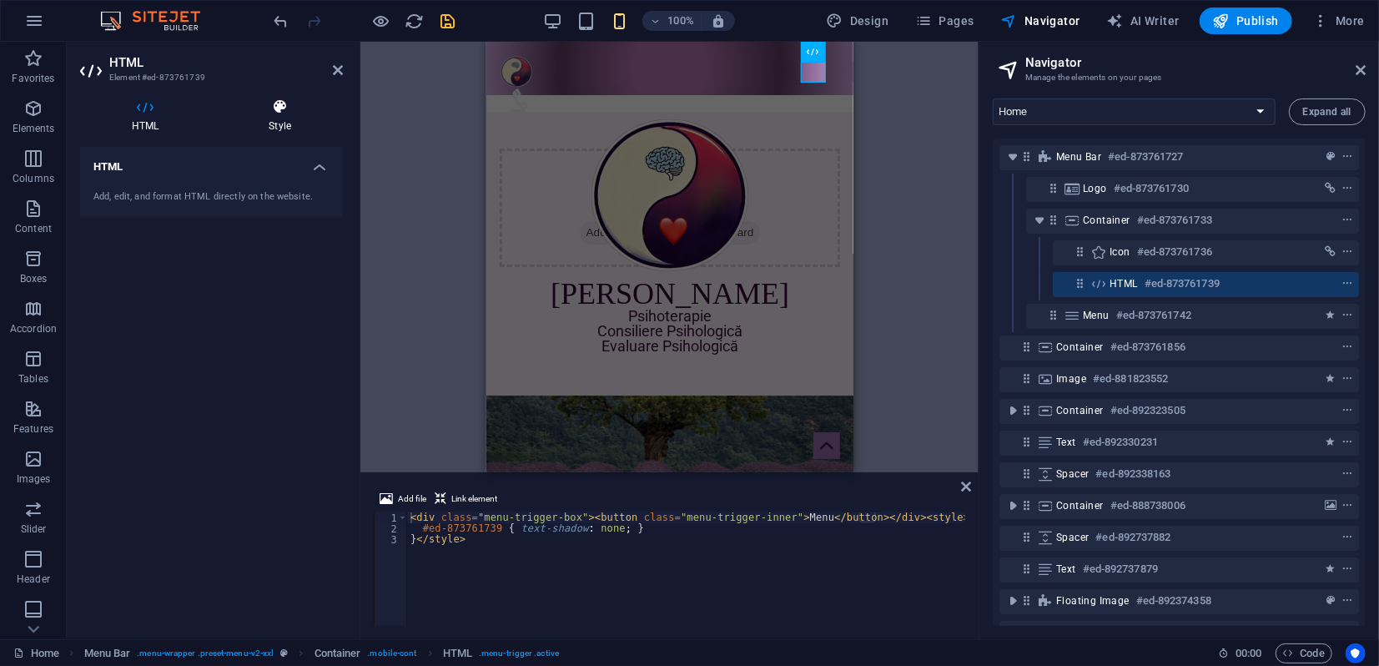
click at [276, 113] on icon at bounding box center [280, 106] width 126 height 17
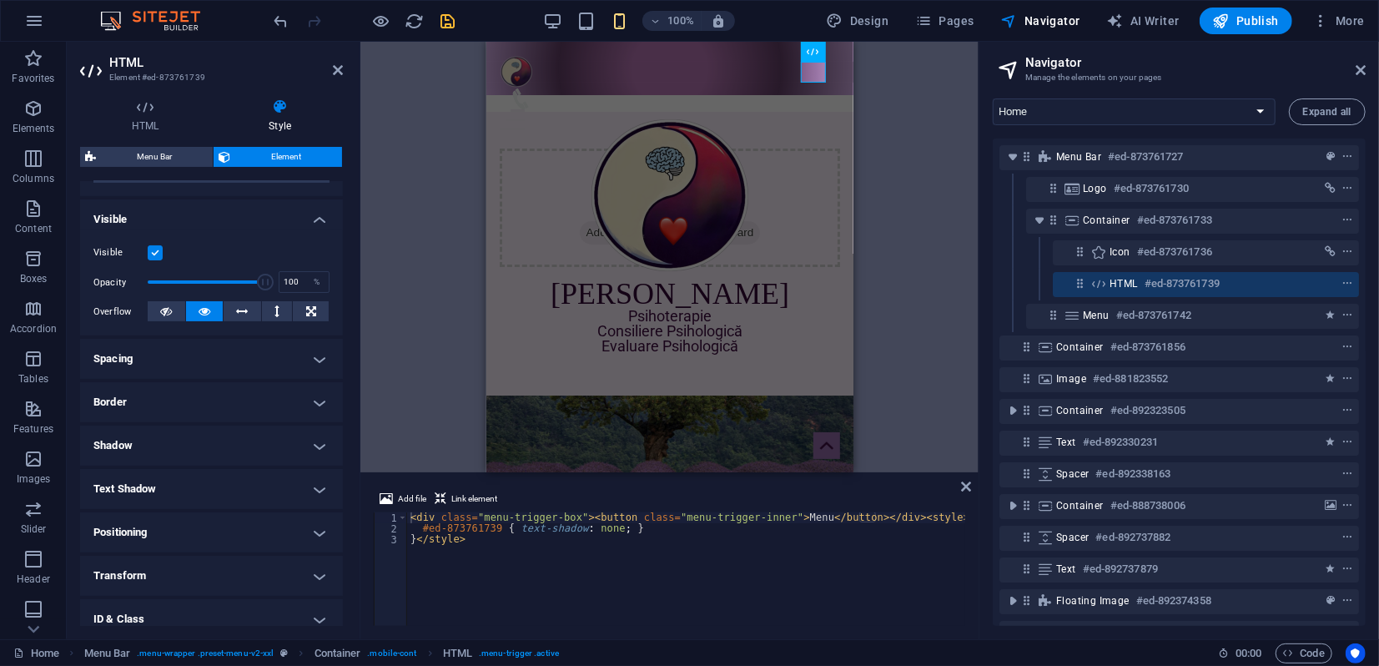
scroll to position [260, 0]
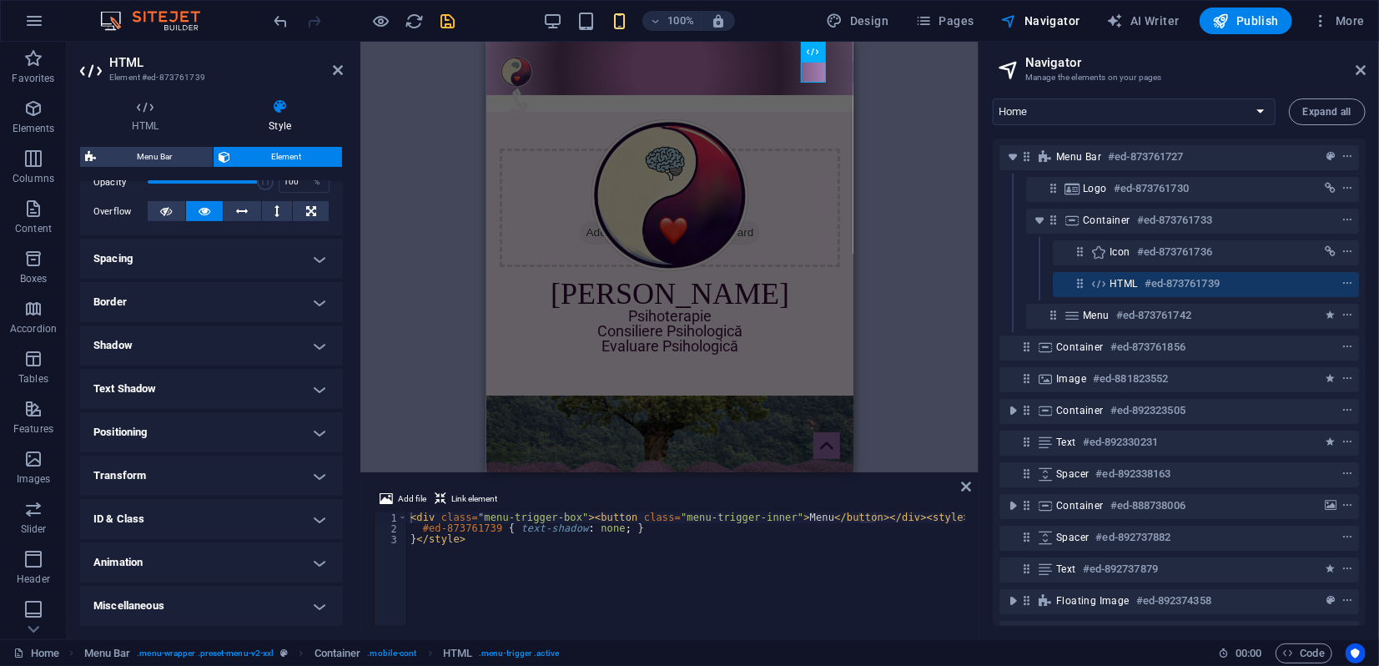
click at [241, 566] on h4 "Animation" at bounding box center [211, 562] width 263 height 40
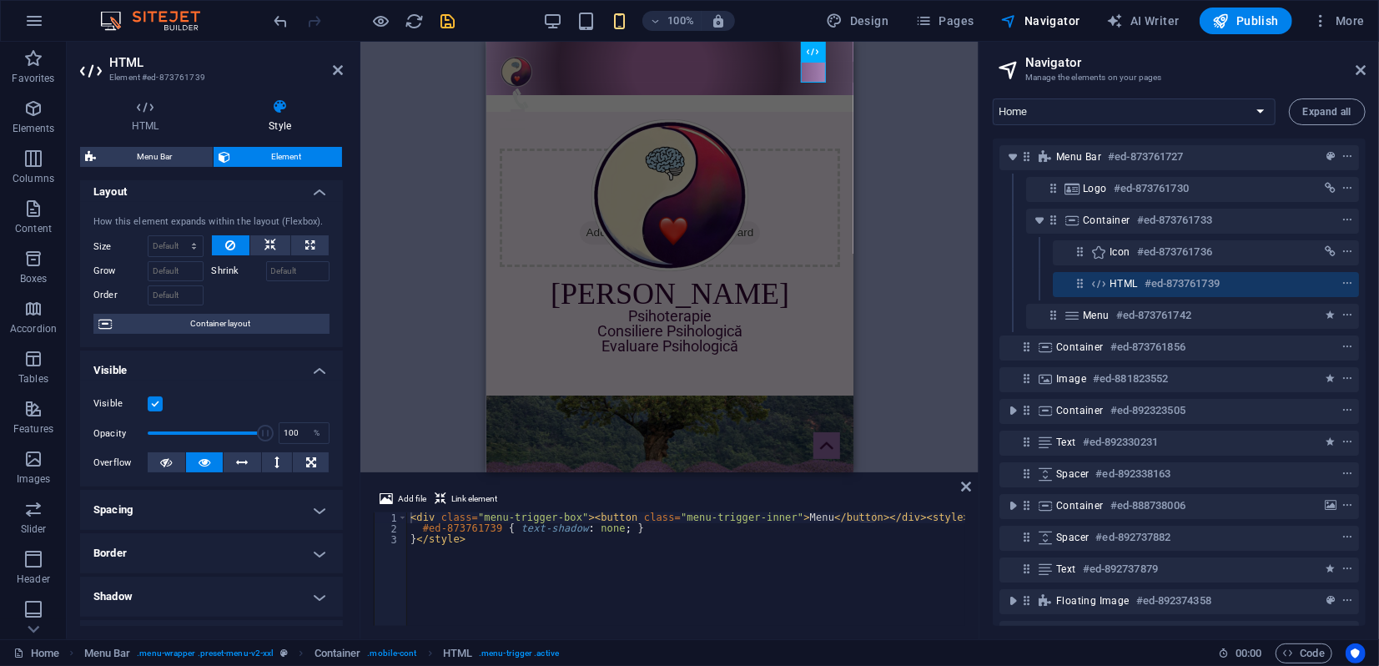
scroll to position [0, 0]
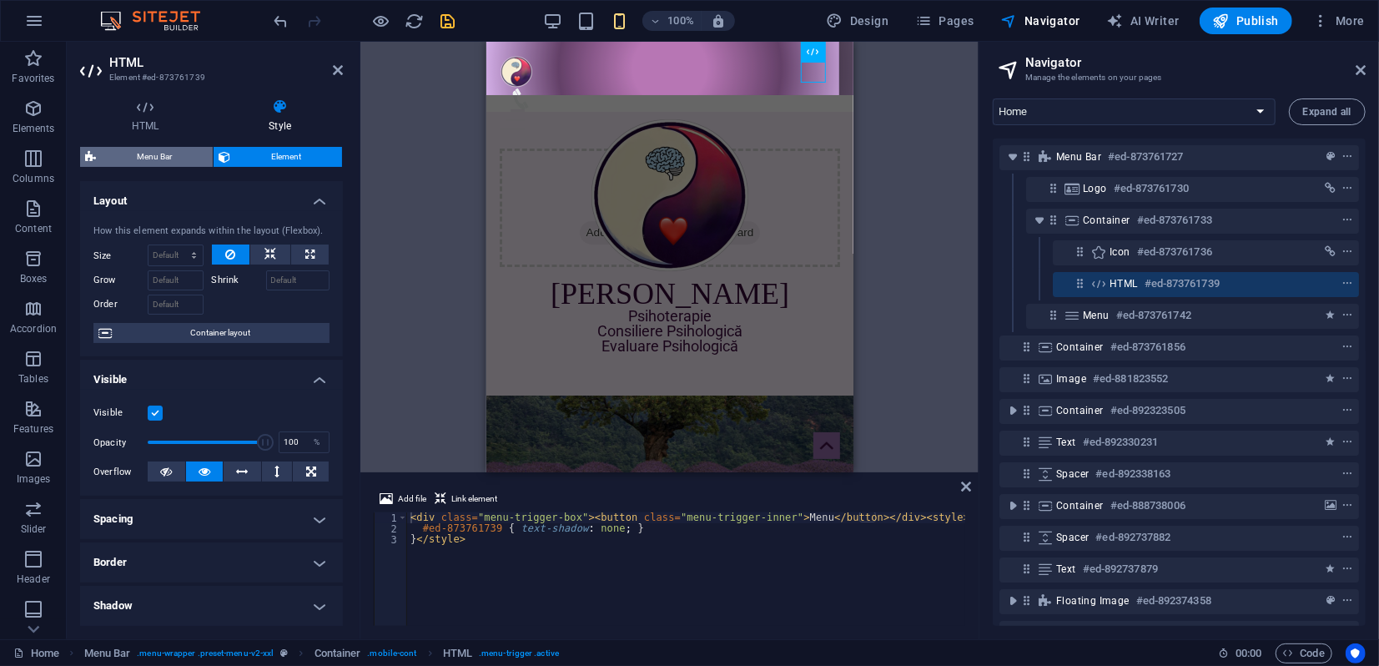
click at [143, 156] on span "Menu Bar" at bounding box center [154, 157] width 107 height 20
select select "rem"
select select "sticky_reverse"
select select "px"
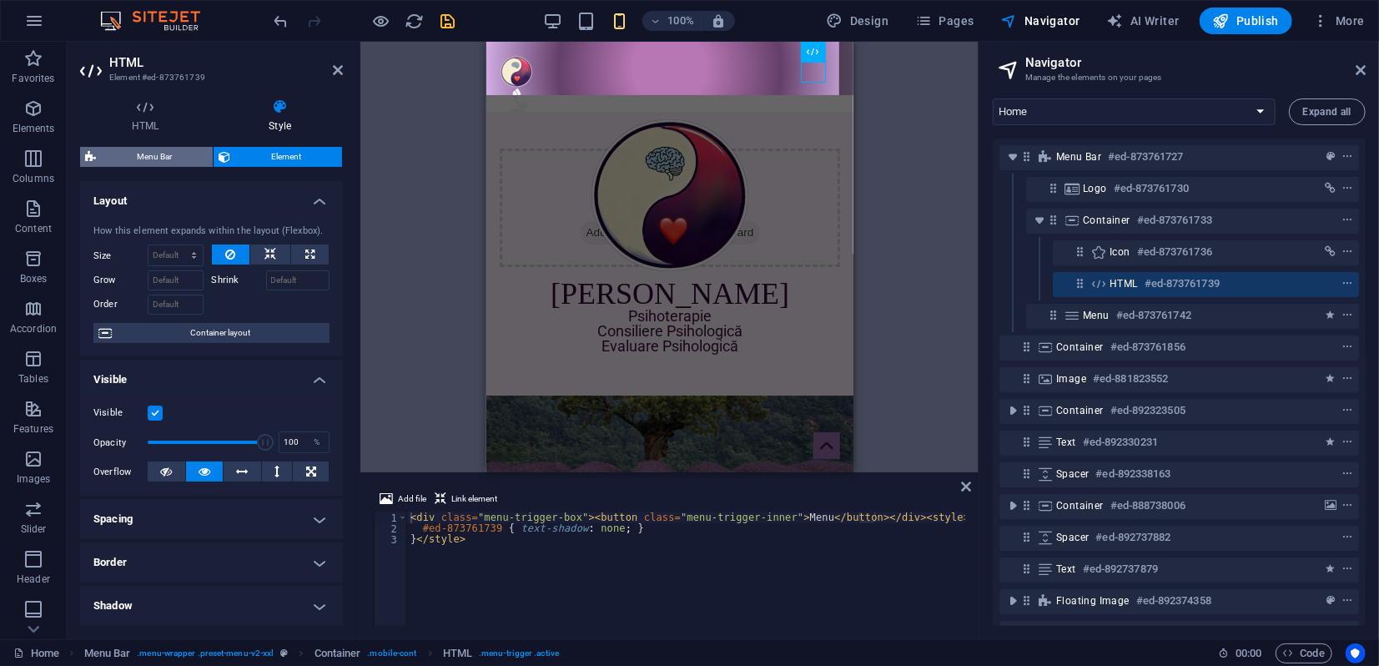
select select "px"
select select "hover_border_vertical"
select select "px"
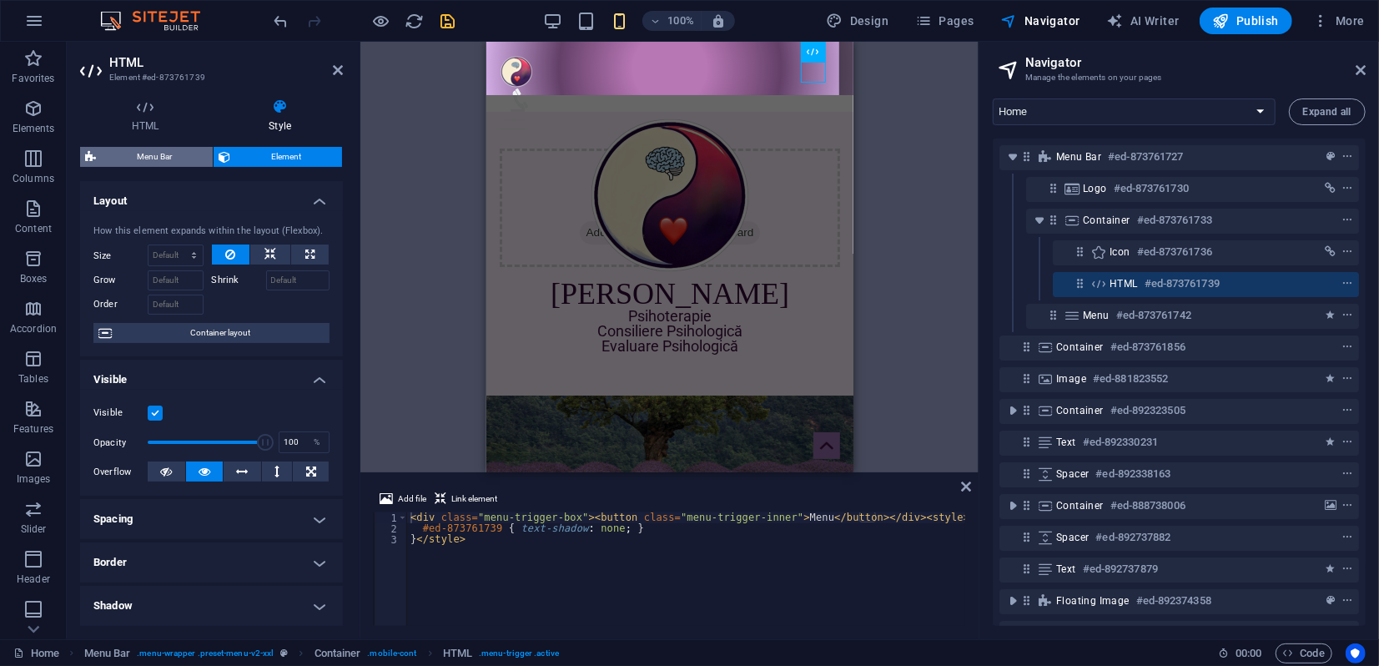
select select "rem"
select select "link-special-font"
select select "rem"
select select "400"
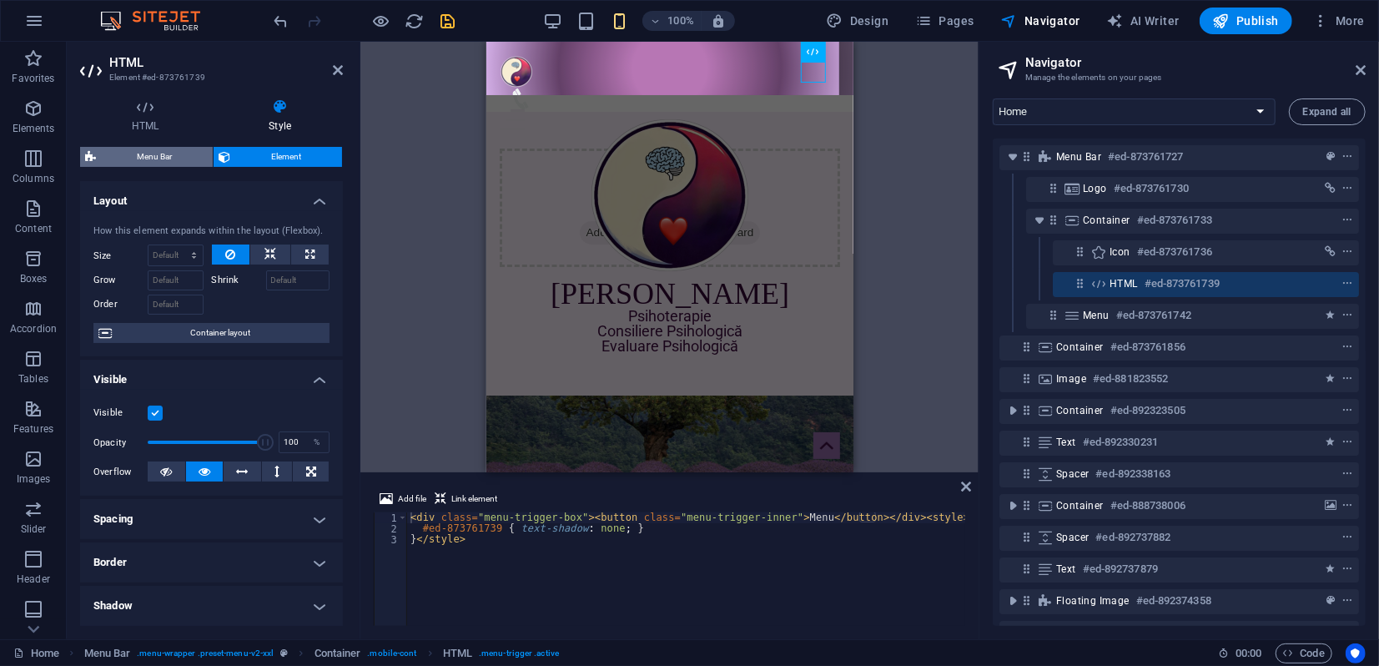
select select "px"
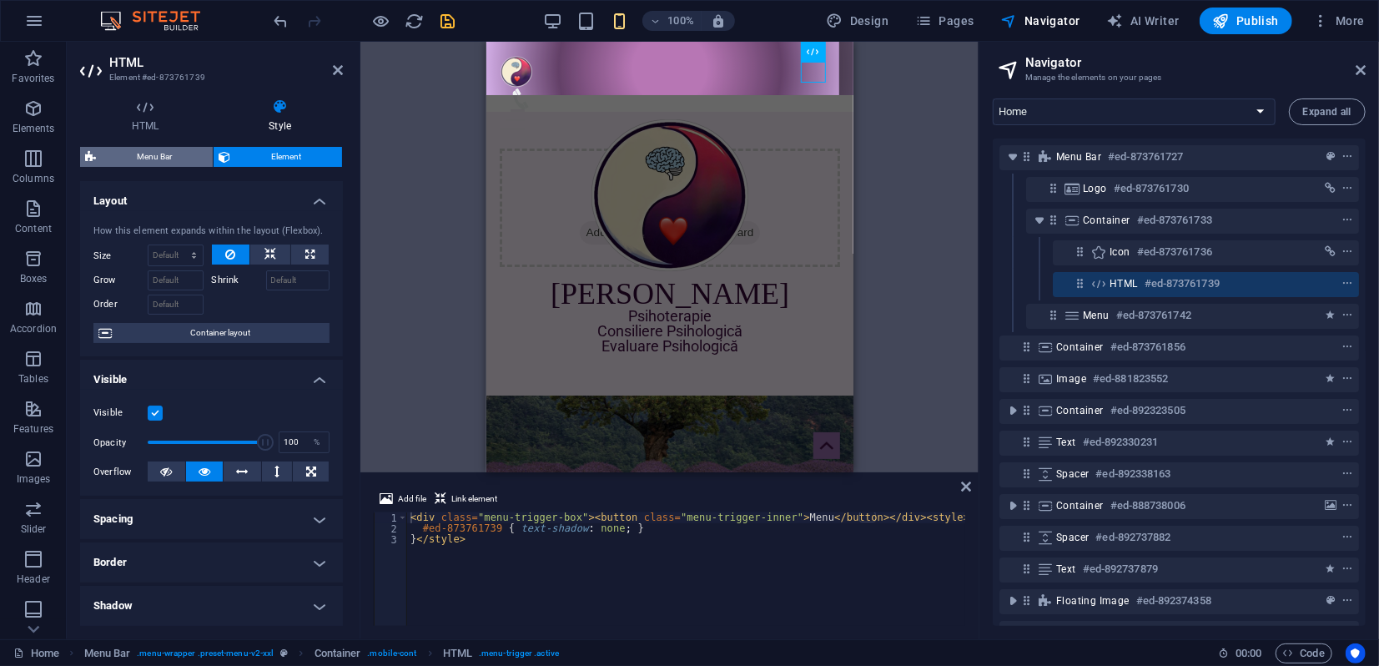
select select "px"
select select "steps"
select select "flip_horizontal"
select select "rotate"
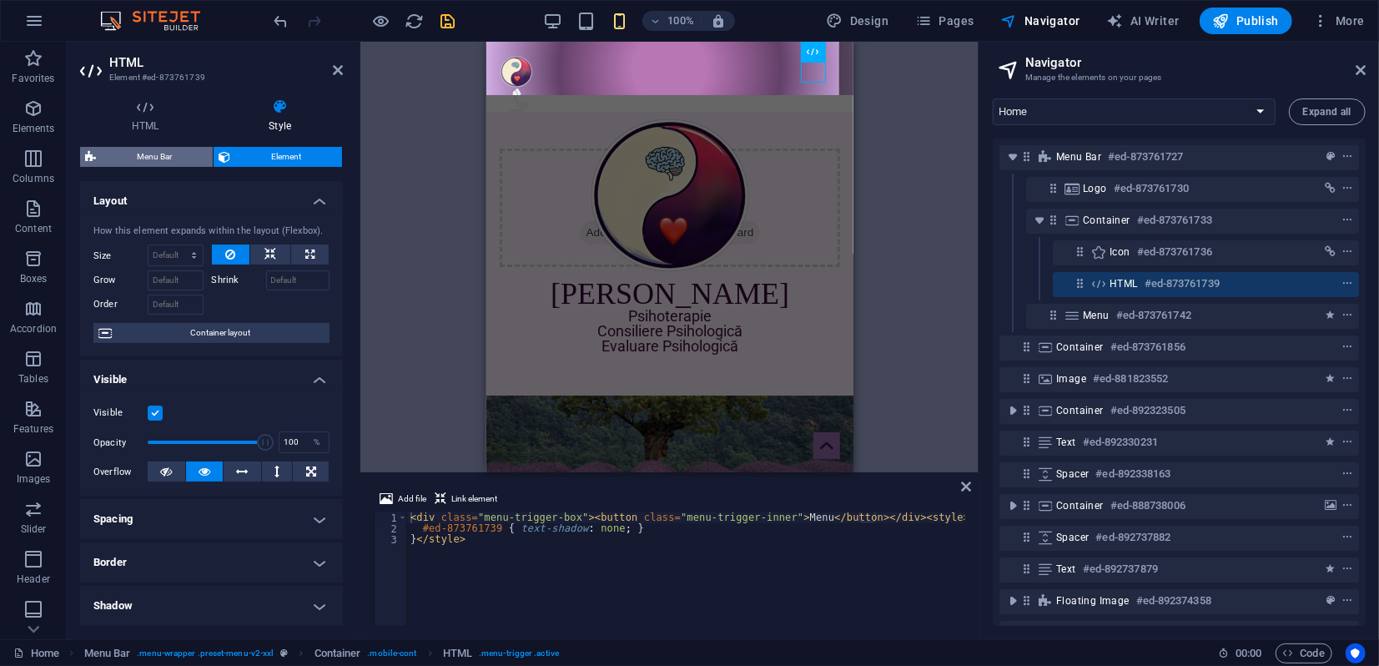
select select "%"
select select "rem"
select select "px"
select select "preset-menu-v2-xxl"
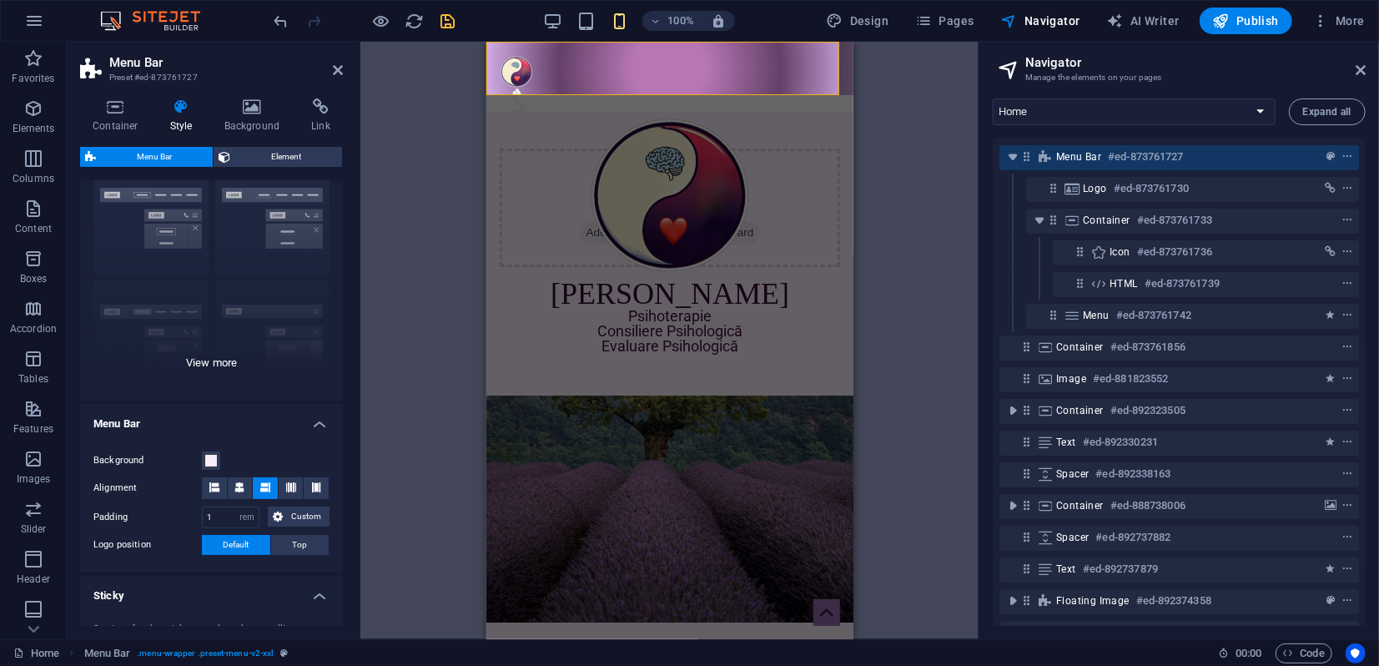
scroll to position [93, 0]
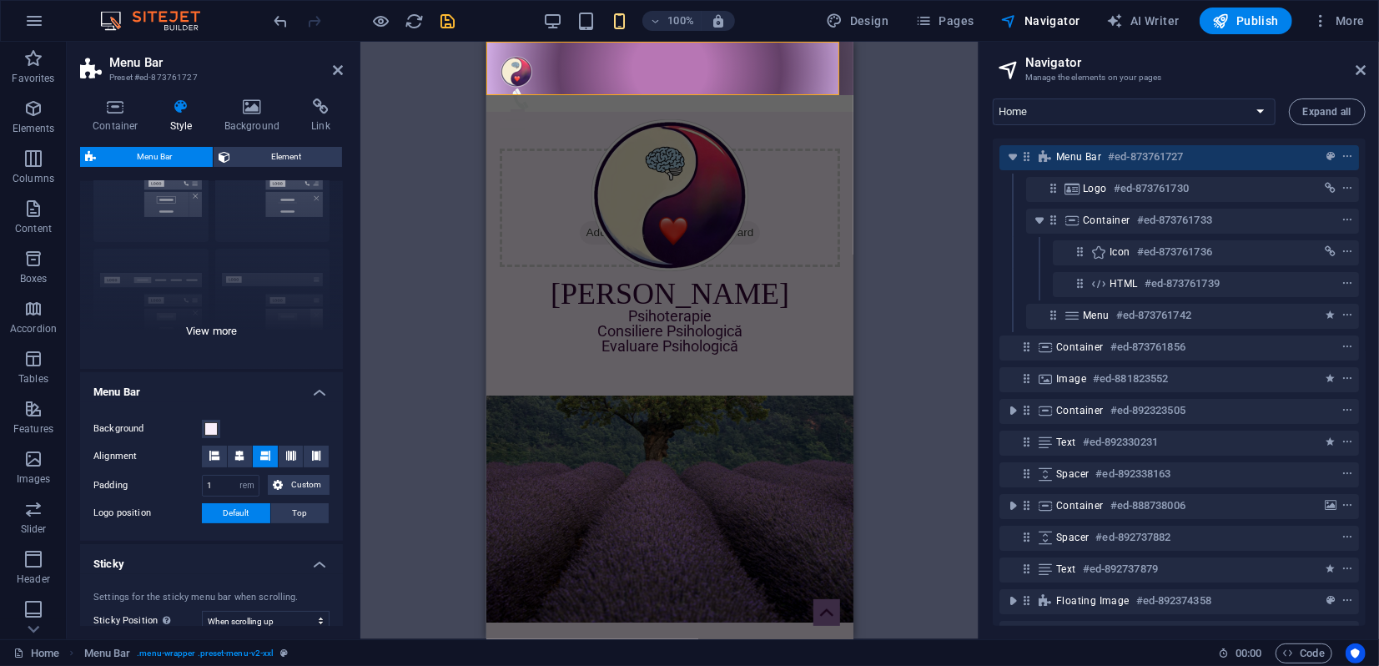
click at [230, 334] on div "Border Centered Default Fixed Loki Trigger Wide XXL" at bounding box center [211, 243] width 263 height 250
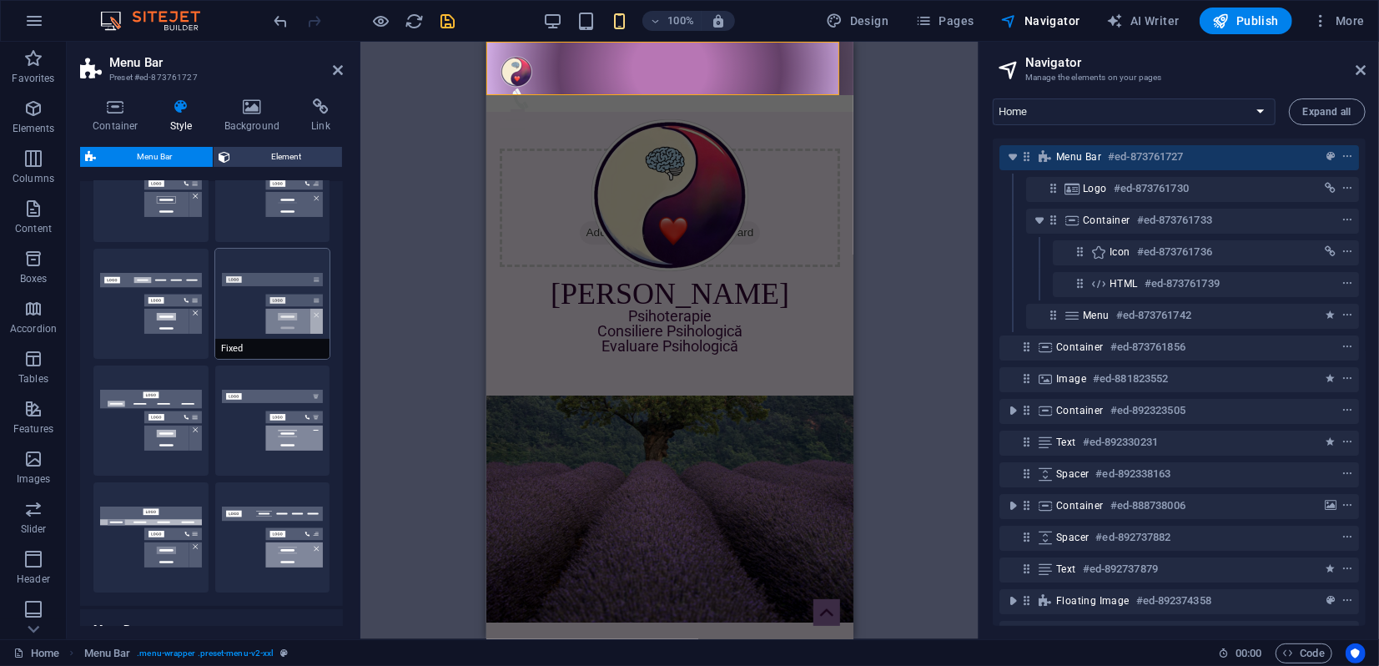
click at [273, 307] on button "Fixed" at bounding box center [272, 304] width 115 height 110
select select "sticky_menu"
select select "hover_box_bottom"
type input "2"
type input "1"
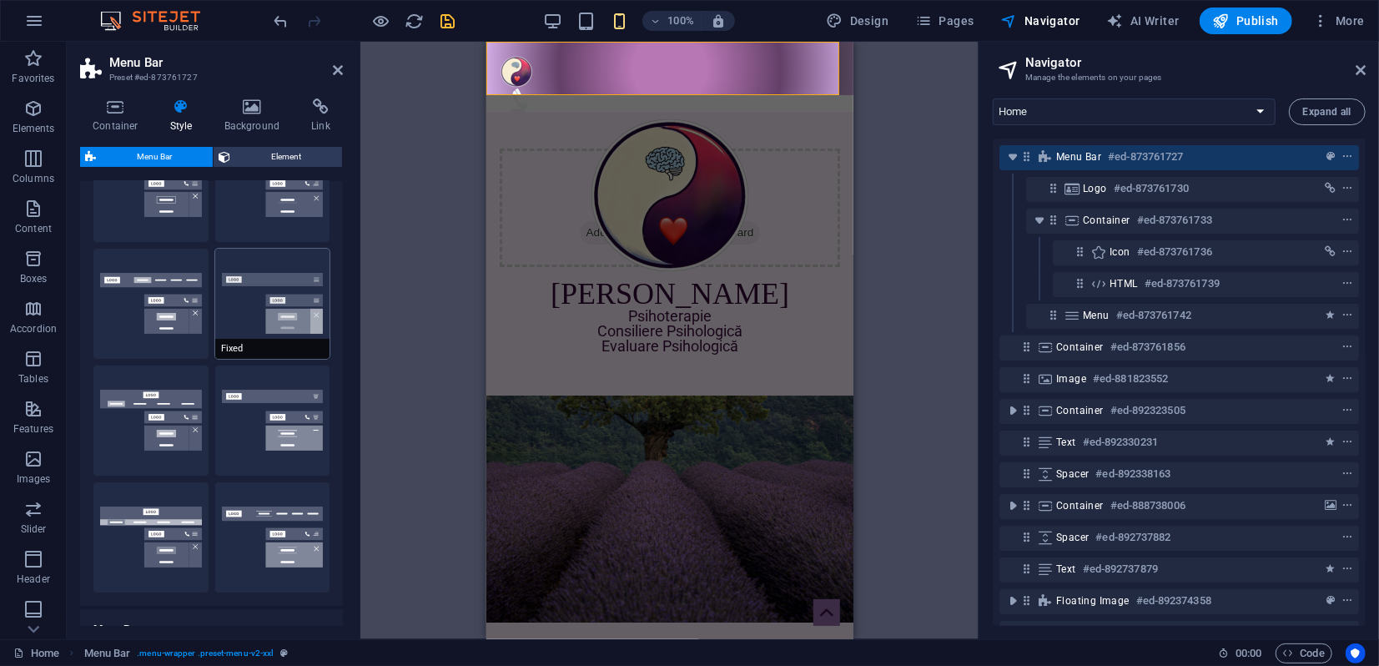
select select "link-special-font"
type input "1.5"
select select "rem"
select select "700"
type input "0"
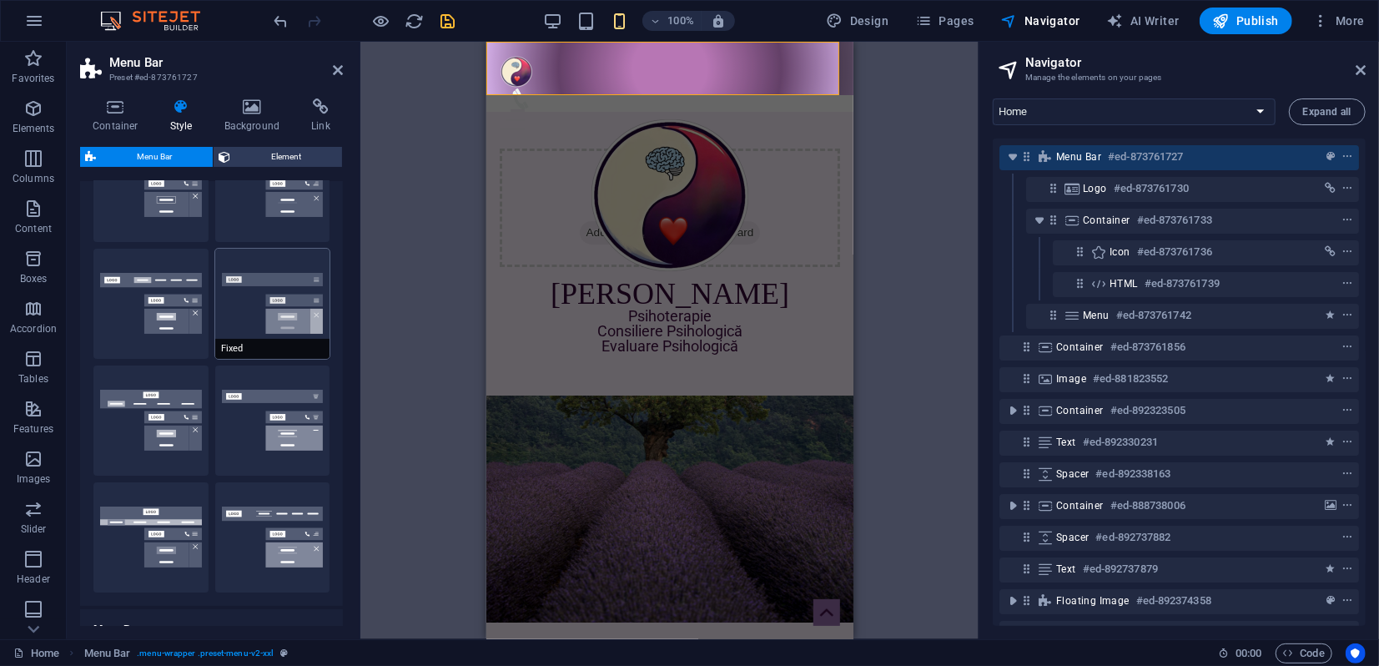
type input "80"
type input "0.8"
type input "0.3"
type input "0"
type input "1"
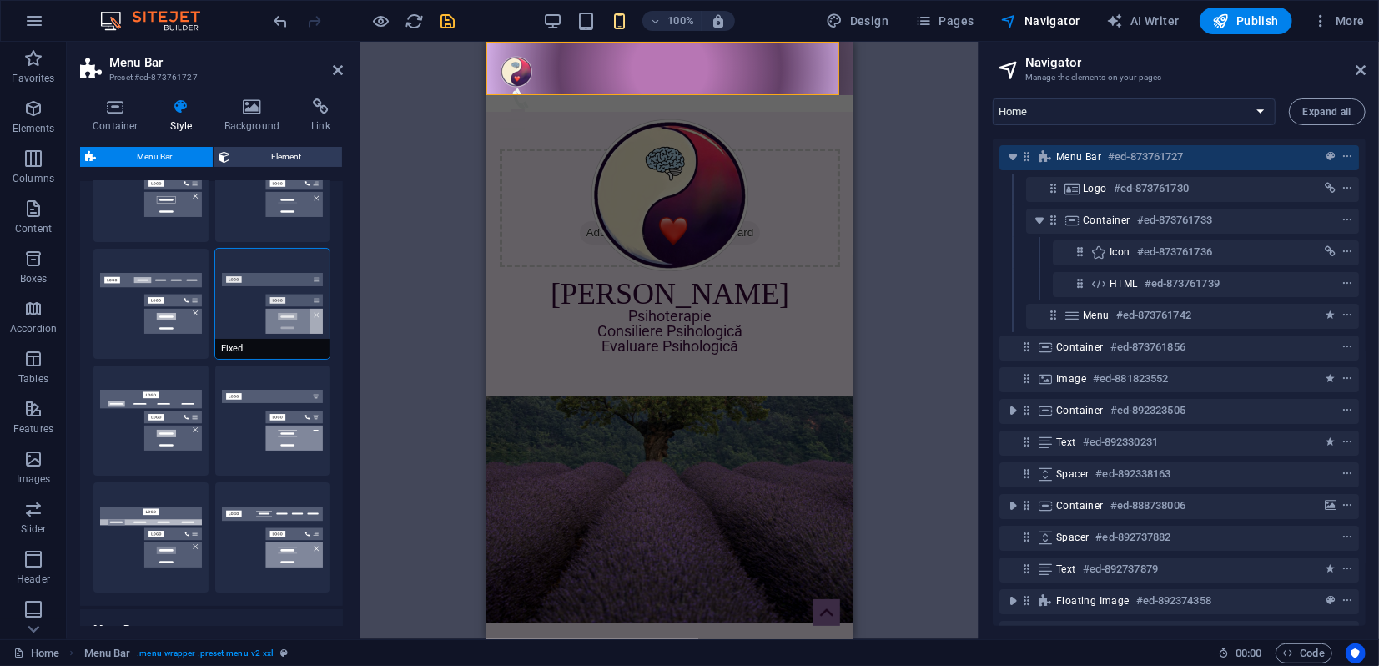
type input "10"
click at [142, 313] on button "Default" at bounding box center [150, 304] width 115 height 110
select select "link-default-font"
select select "px"
select select
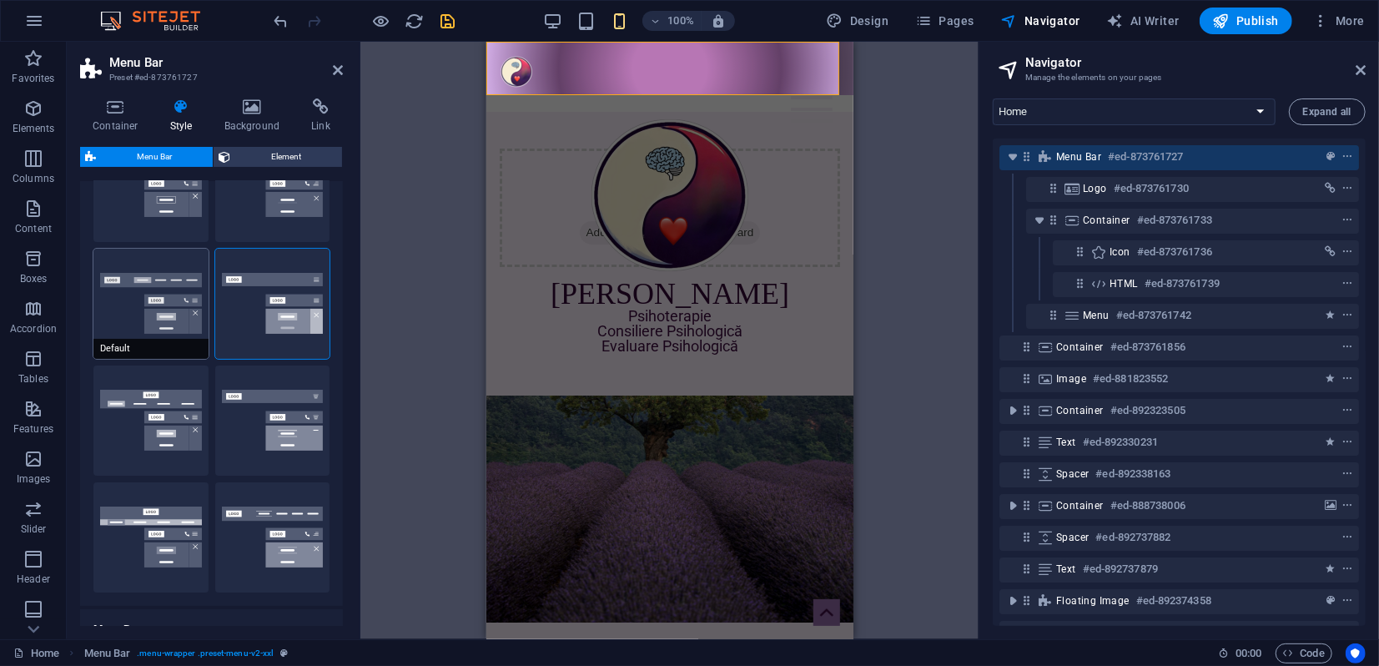
type input "100"
type input "0.3"
type input "0"
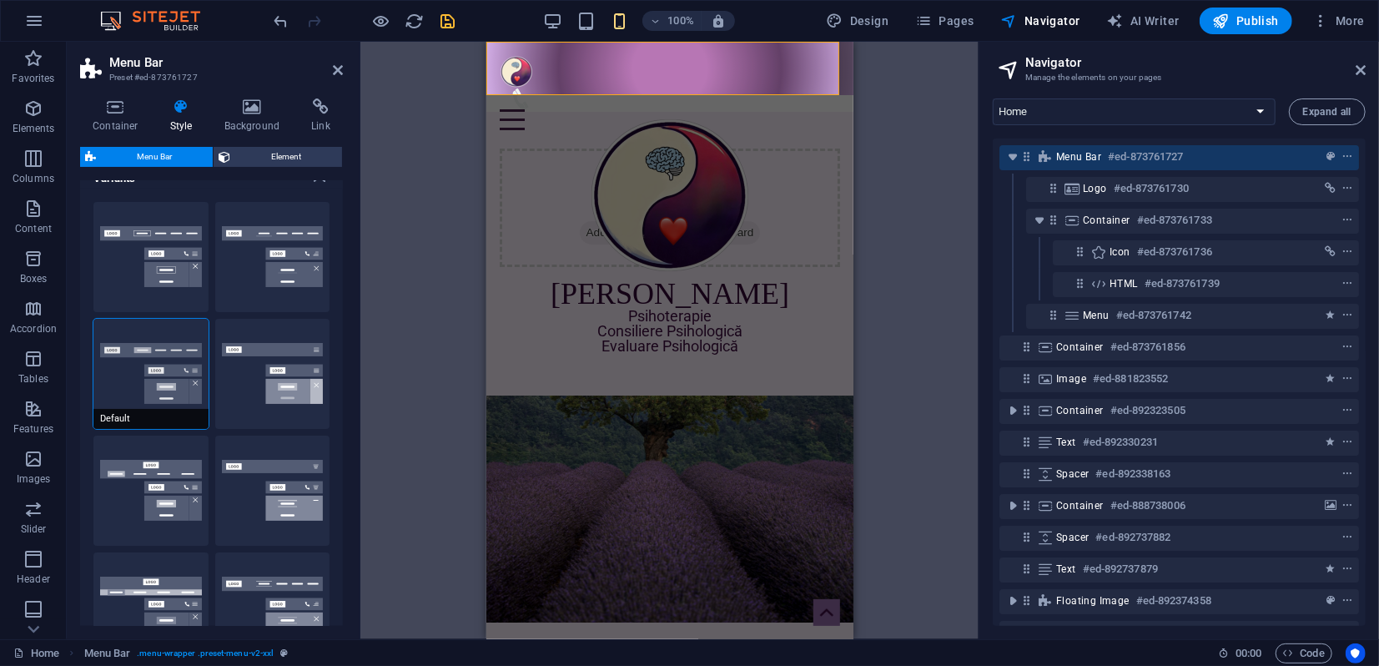
scroll to position [0, 0]
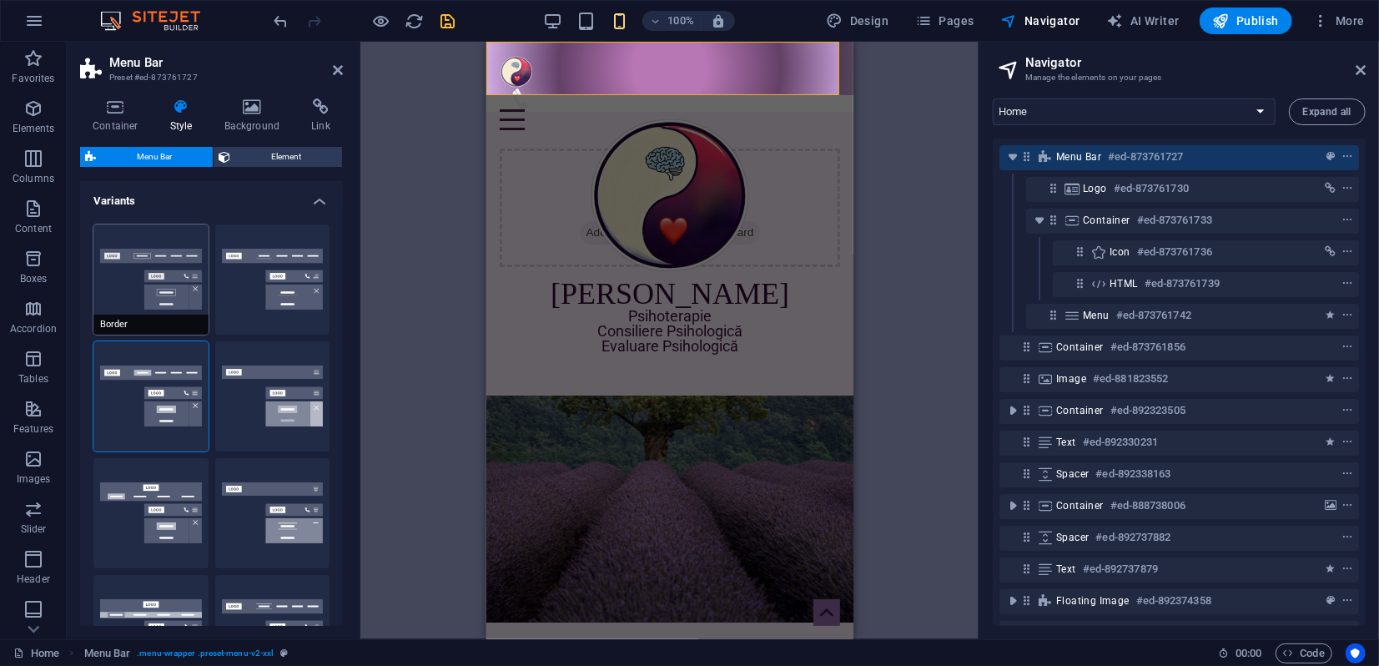
click at [165, 283] on button "Border" at bounding box center [150, 279] width 115 height 110
click at [159, 381] on button "Default" at bounding box center [150, 396] width 115 height 110
click at [183, 284] on button "Border" at bounding box center [150, 279] width 115 height 110
click at [198, 379] on button "Default" at bounding box center [150, 396] width 115 height 110
click at [264, 304] on button "Centered" at bounding box center [272, 279] width 115 height 110
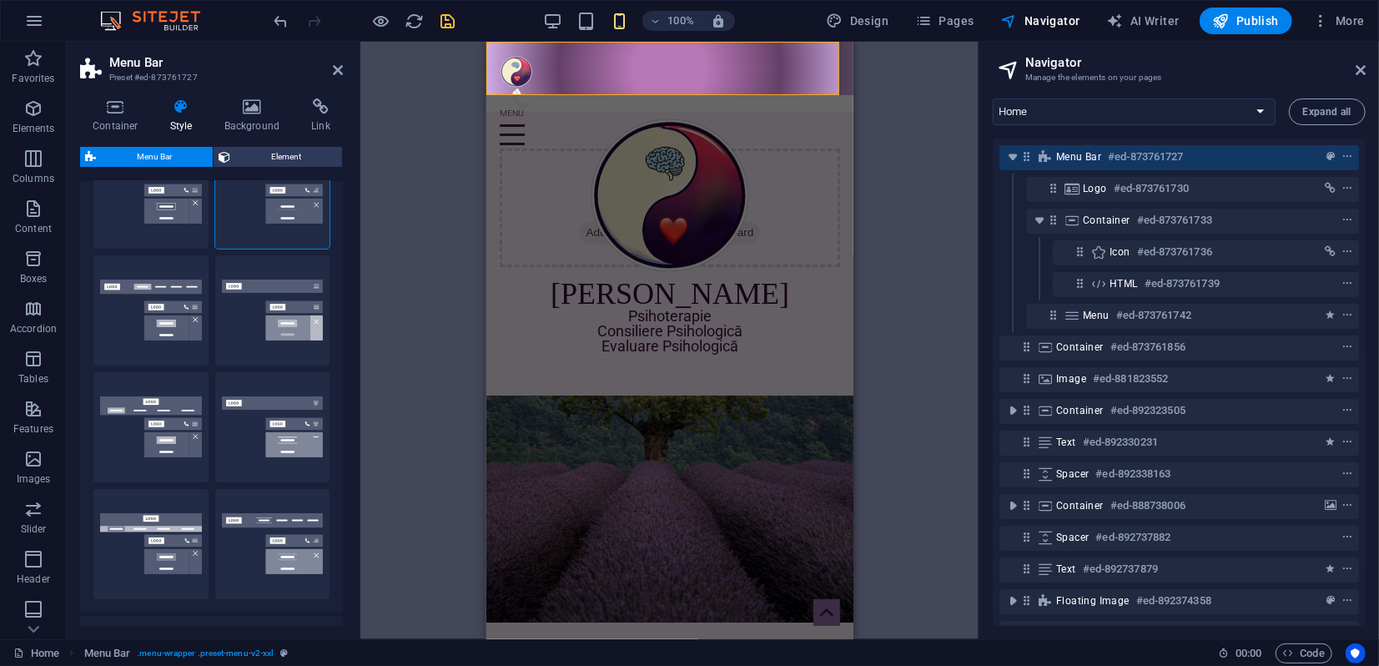
scroll to position [185, 0]
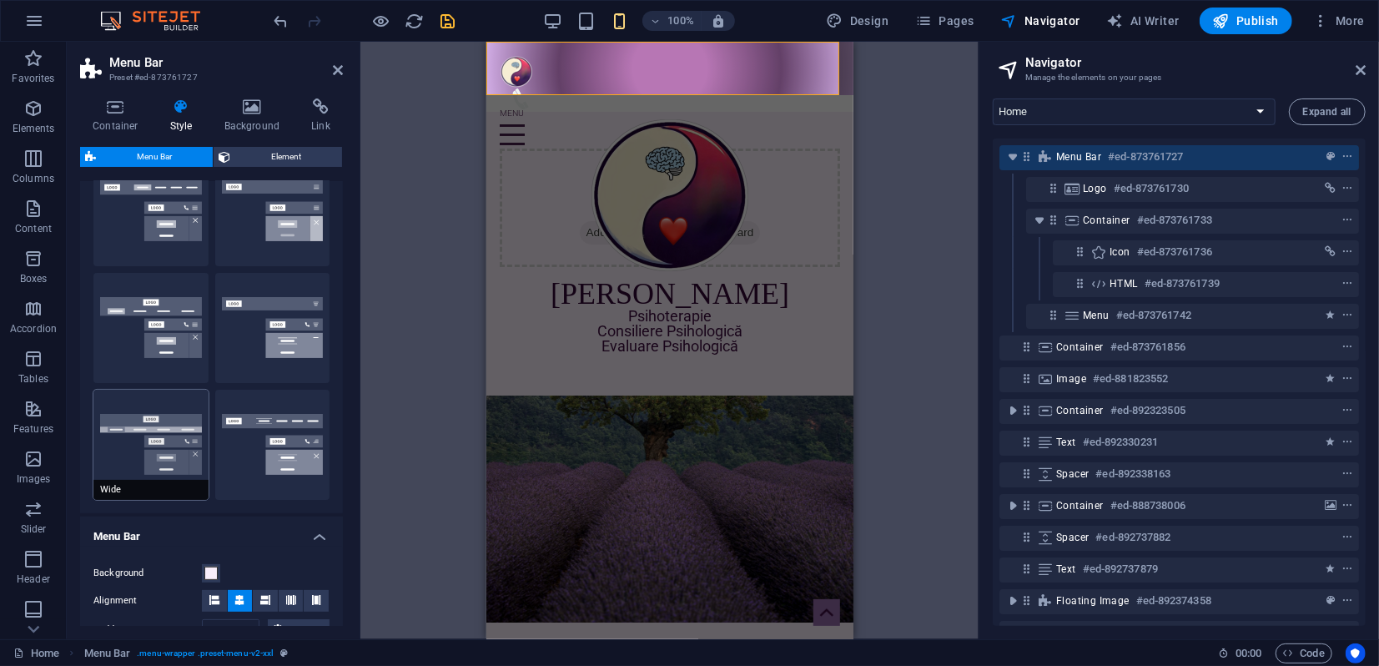
click at [179, 445] on button "Wide" at bounding box center [150, 444] width 115 height 110
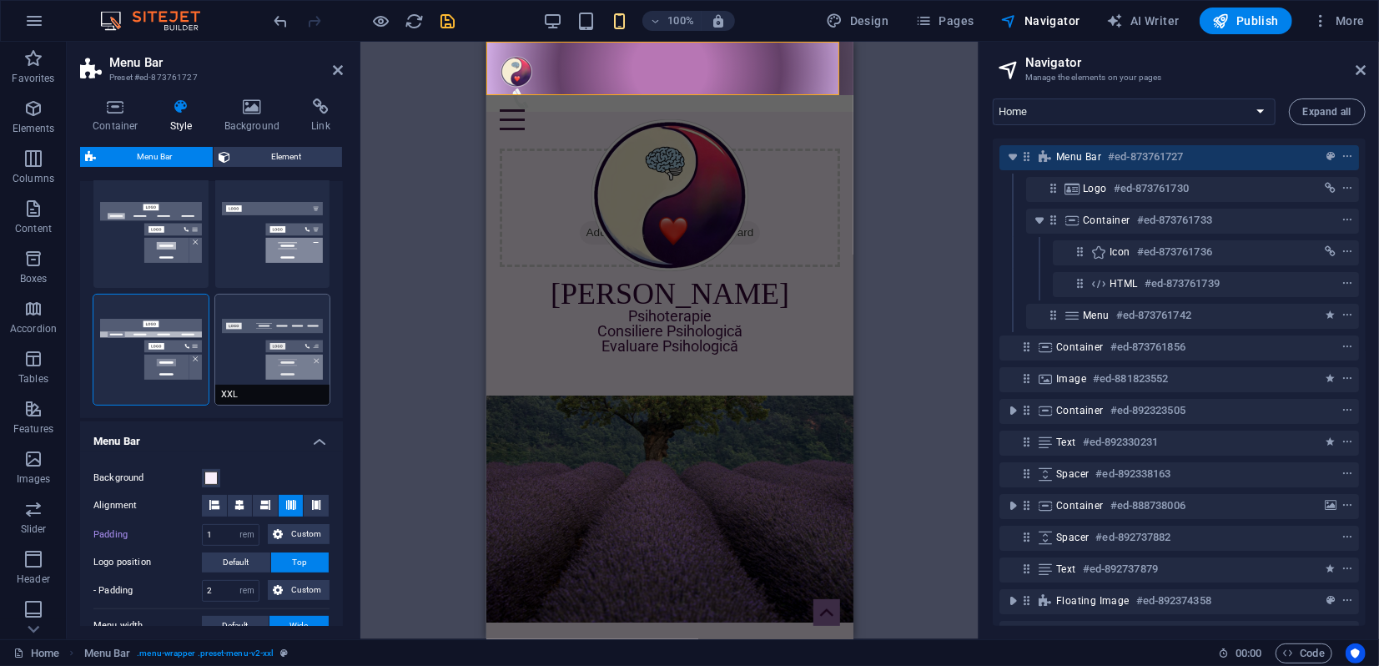
scroll to position [370, 0]
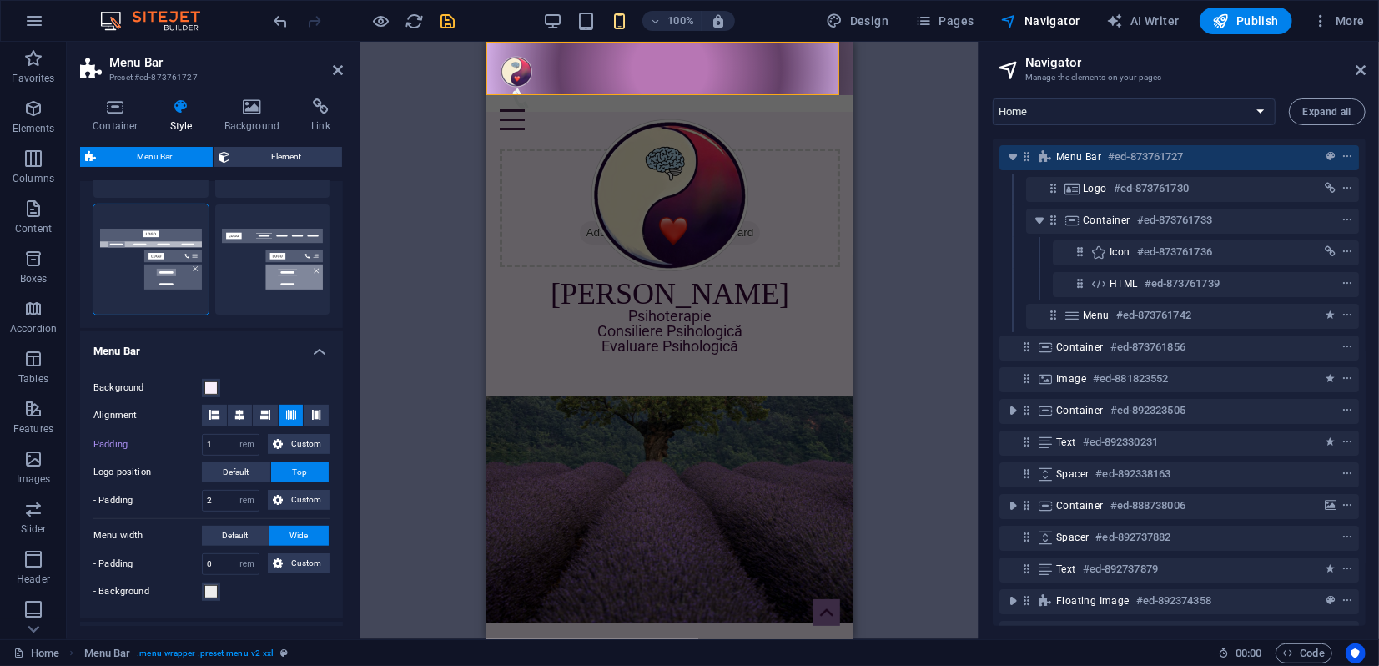
click at [445, 22] on icon "save" at bounding box center [448, 21] width 19 height 19
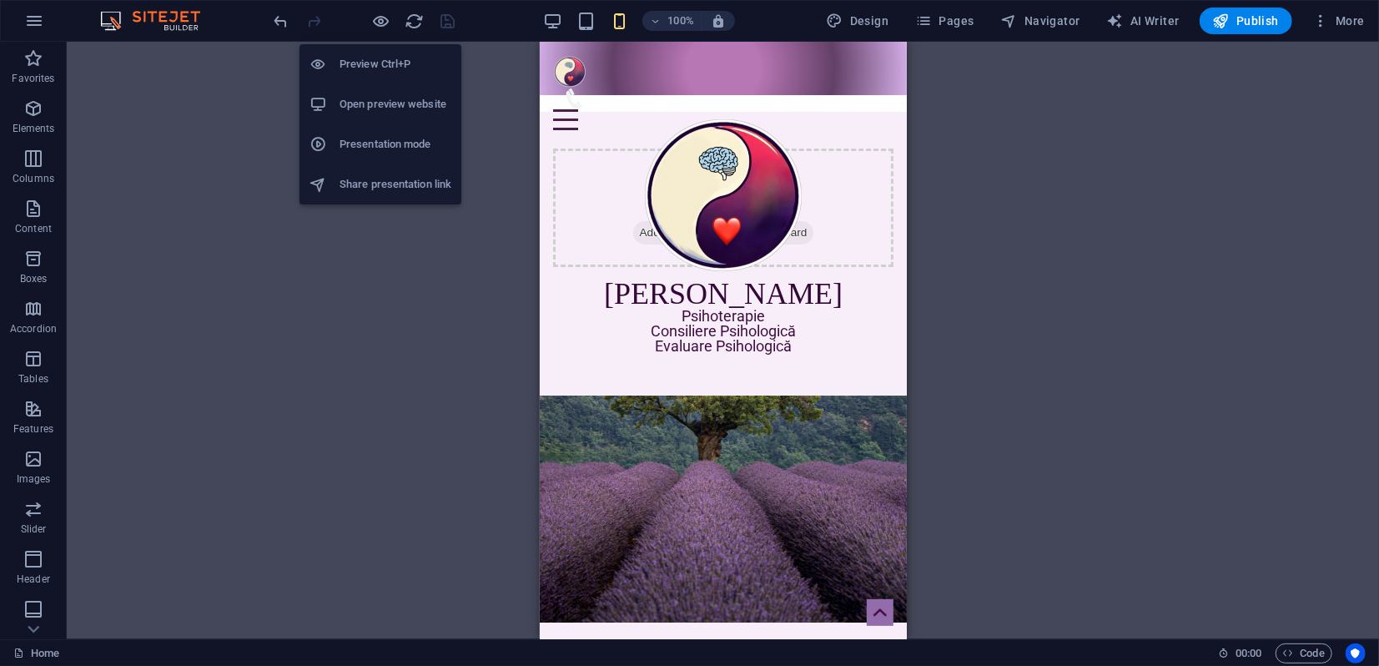
click at [383, 148] on h6 "Presentation mode" at bounding box center [395, 144] width 112 height 20
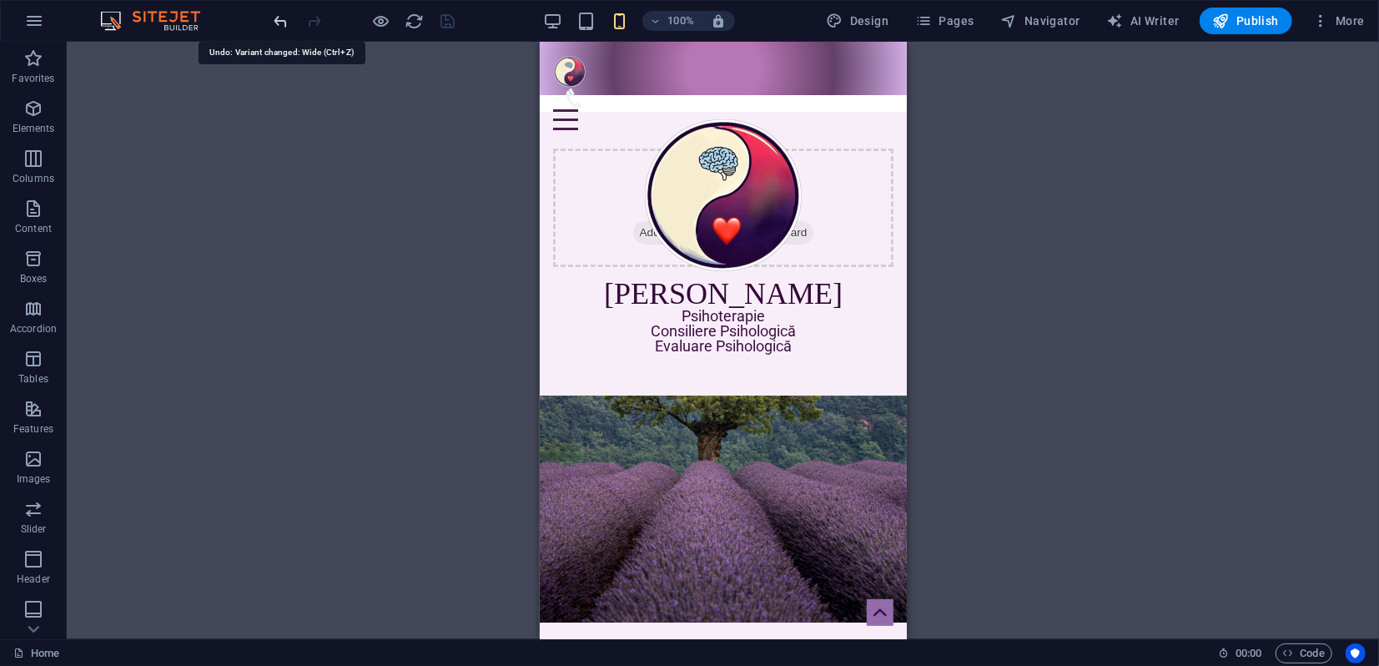
click at [280, 19] on icon "undo" at bounding box center [281, 21] width 19 height 19
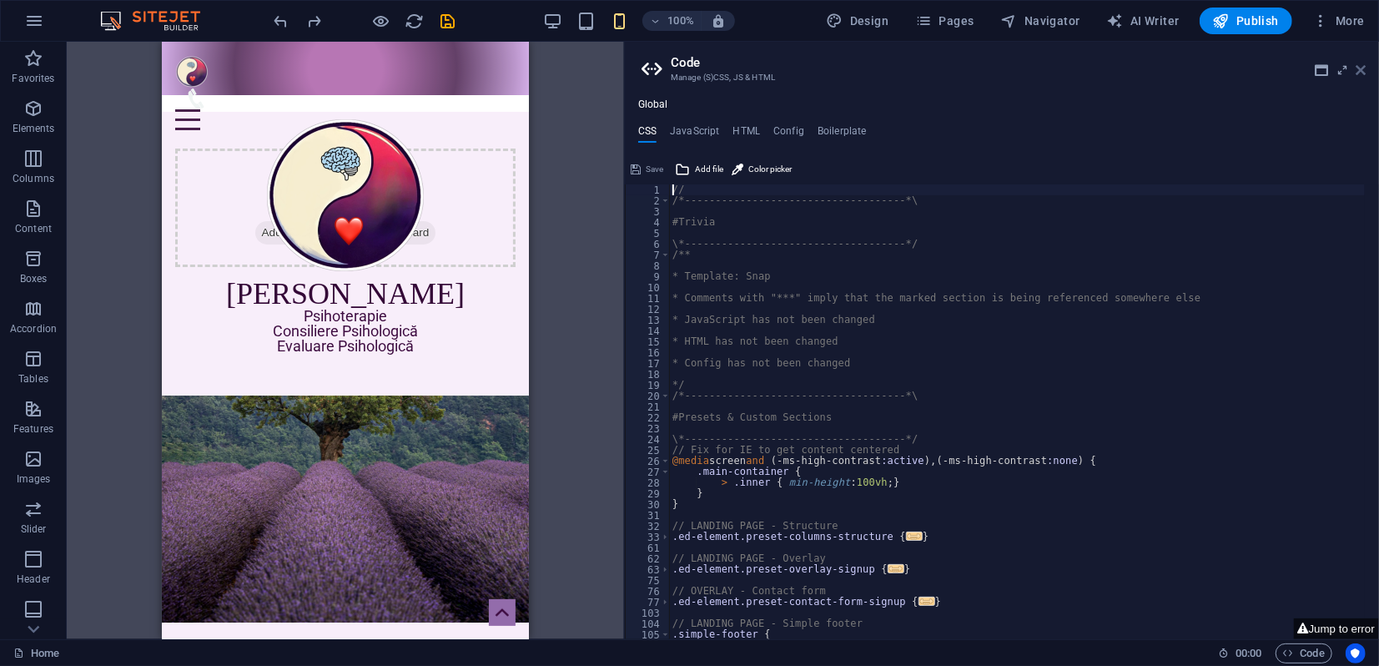
click at [1363, 72] on icon at bounding box center [1360, 69] width 10 height 13
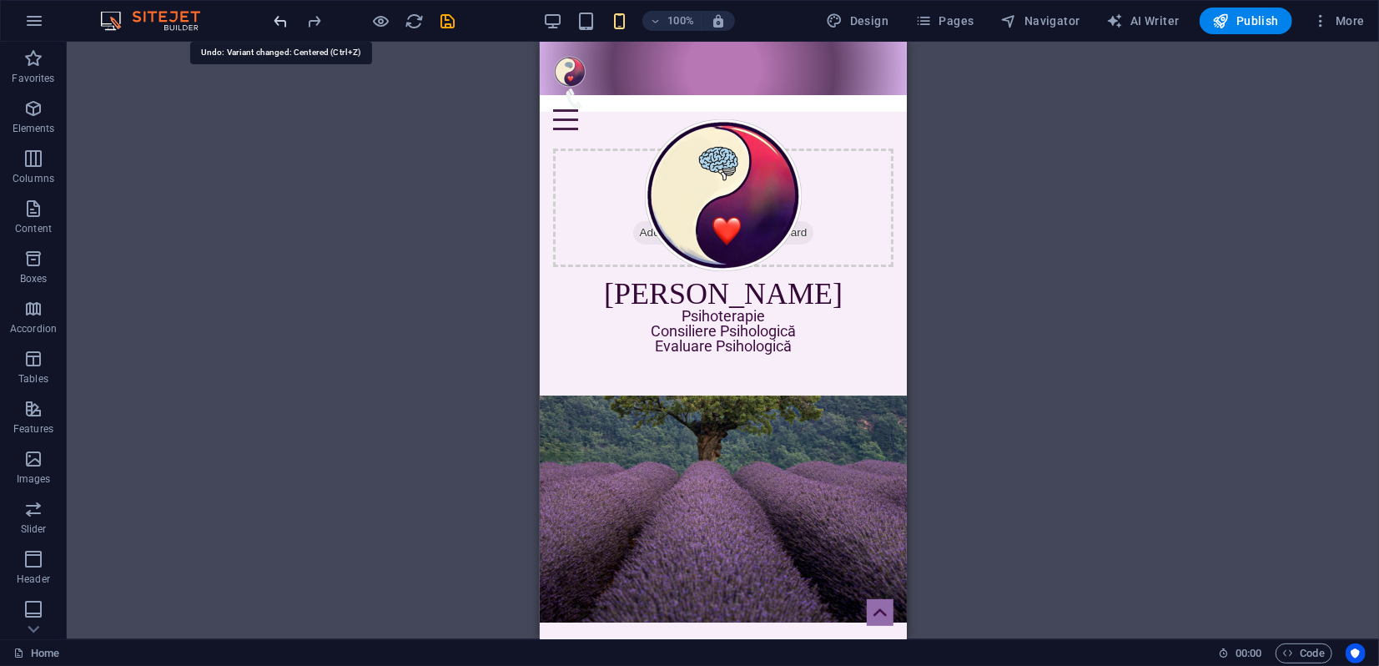
click at [274, 23] on icon "undo" at bounding box center [281, 21] width 19 height 19
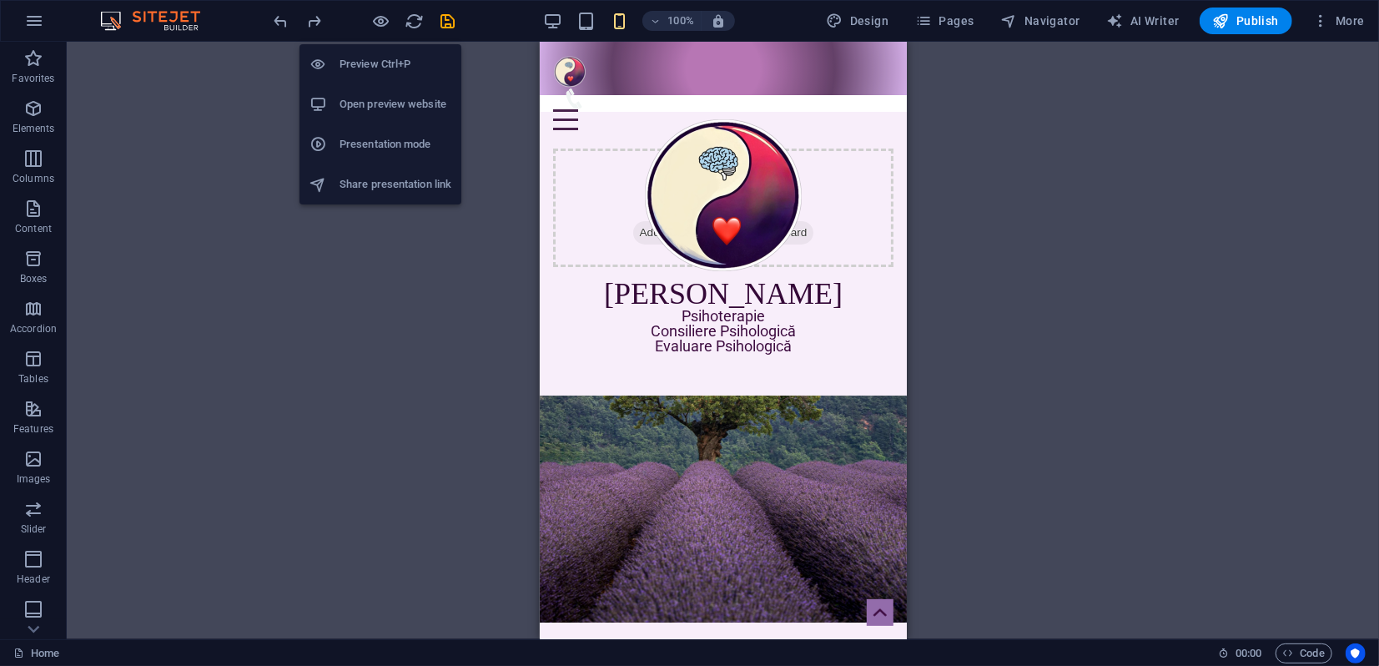
click at [395, 147] on h6 "Presentation mode" at bounding box center [395, 144] width 112 height 20
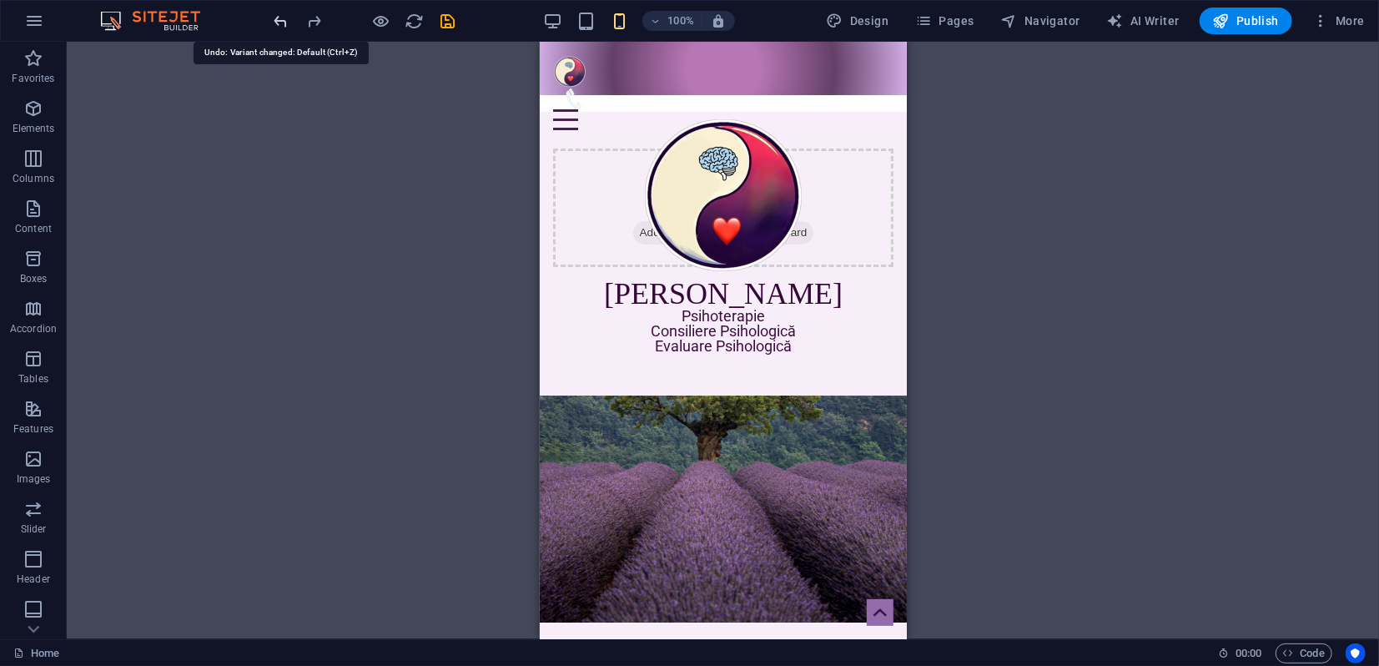
click at [278, 24] on icon "undo" at bounding box center [281, 21] width 19 height 19
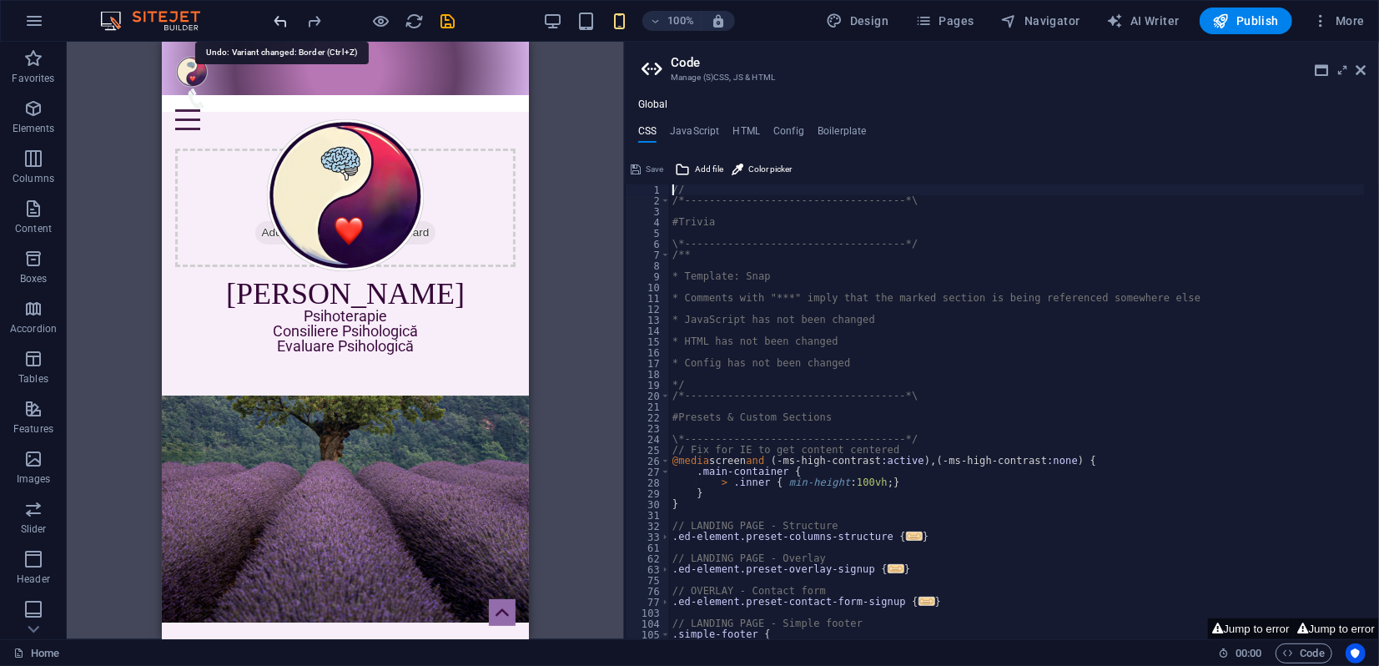
click at [278, 24] on icon "undo" at bounding box center [281, 21] width 19 height 19
click at [1358, 68] on icon at bounding box center [1360, 69] width 10 height 13
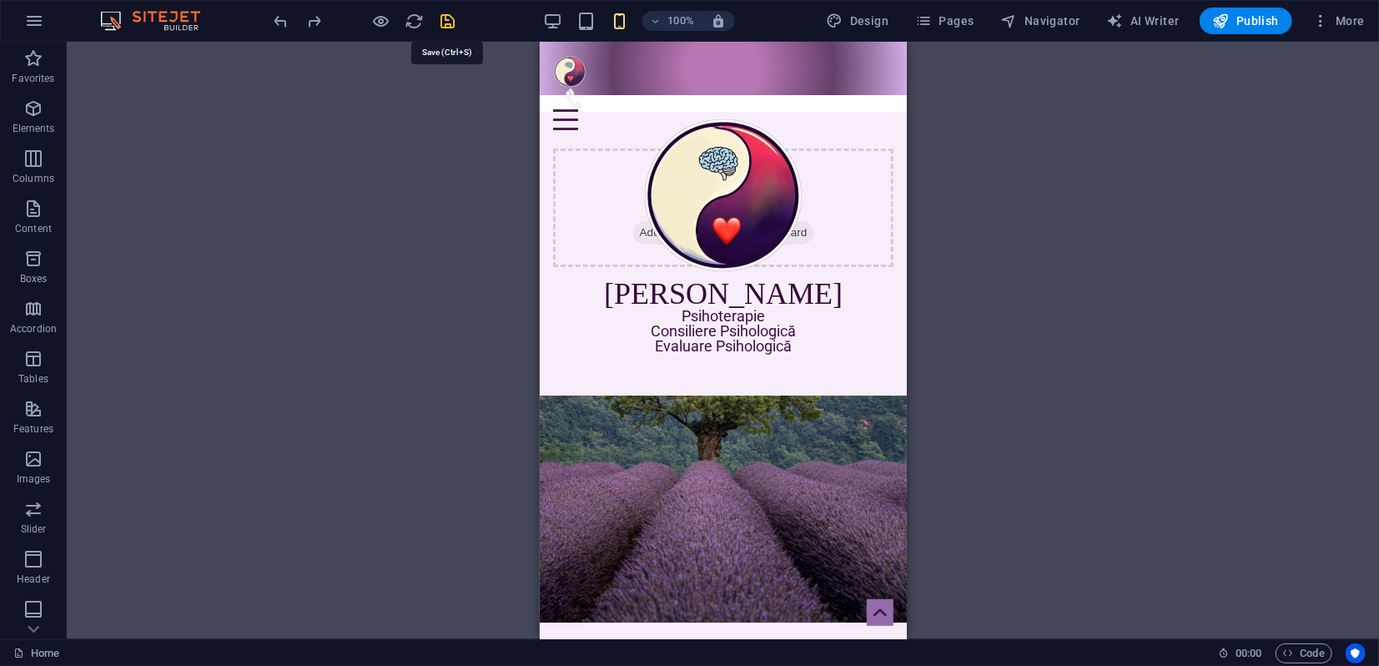
click at [447, 20] on icon "save" at bounding box center [448, 21] width 19 height 19
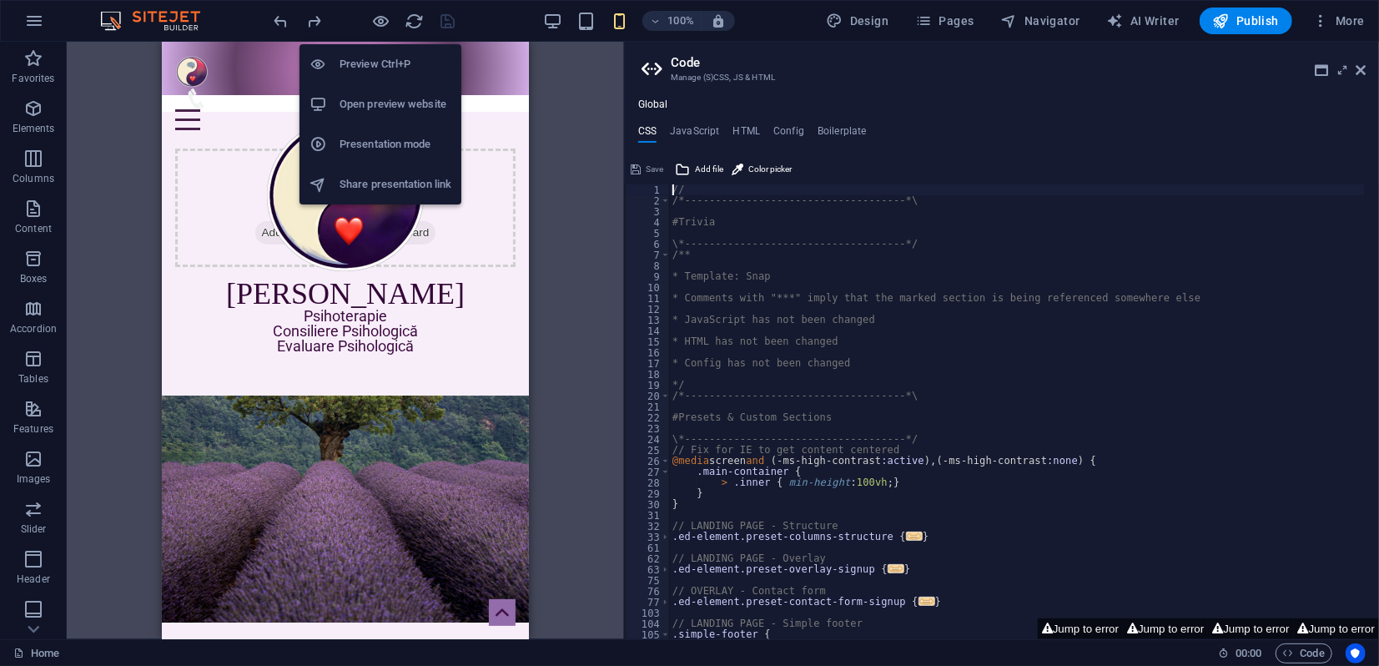
click at [391, 143] on h6 "Presentation mode" at bounding box center [395, 144] width 112 height 20
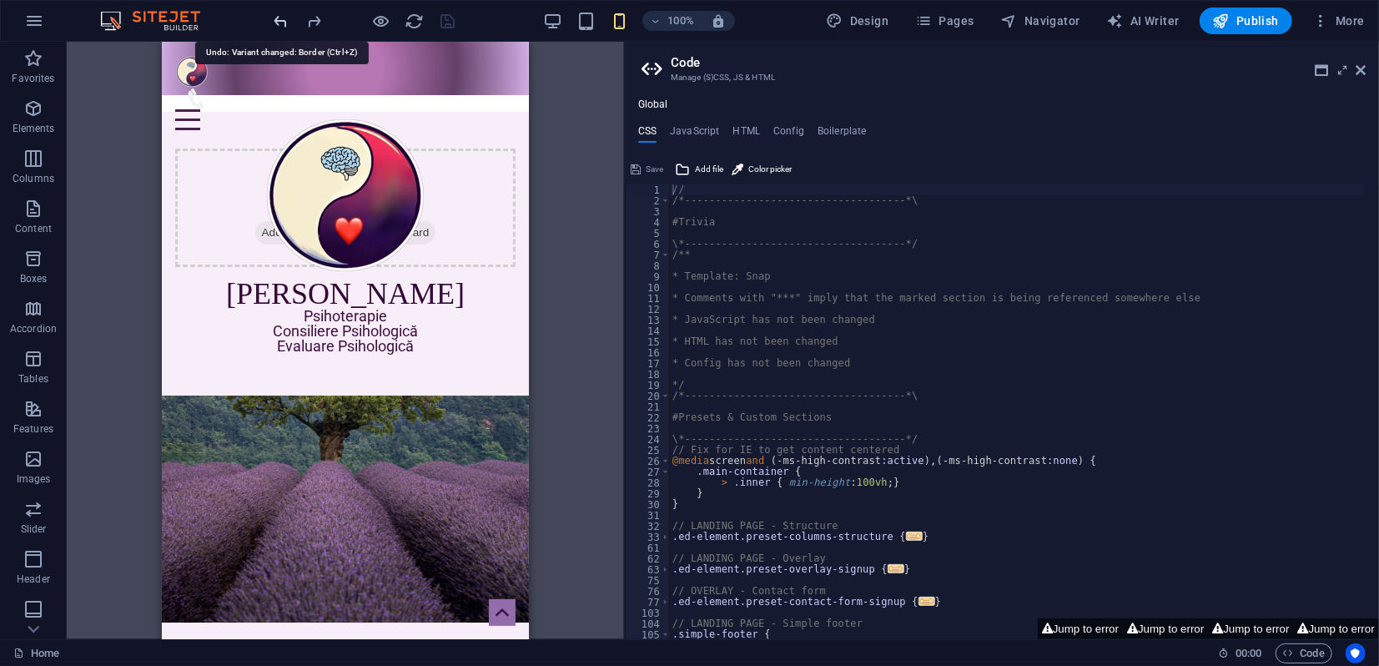
click at [276, 26] on icon "undo" at bounding box center [281, 21] width 19 height 19
click at [280, 18] on icon "undo" at bounding box center [281, 21] width 19 height 19
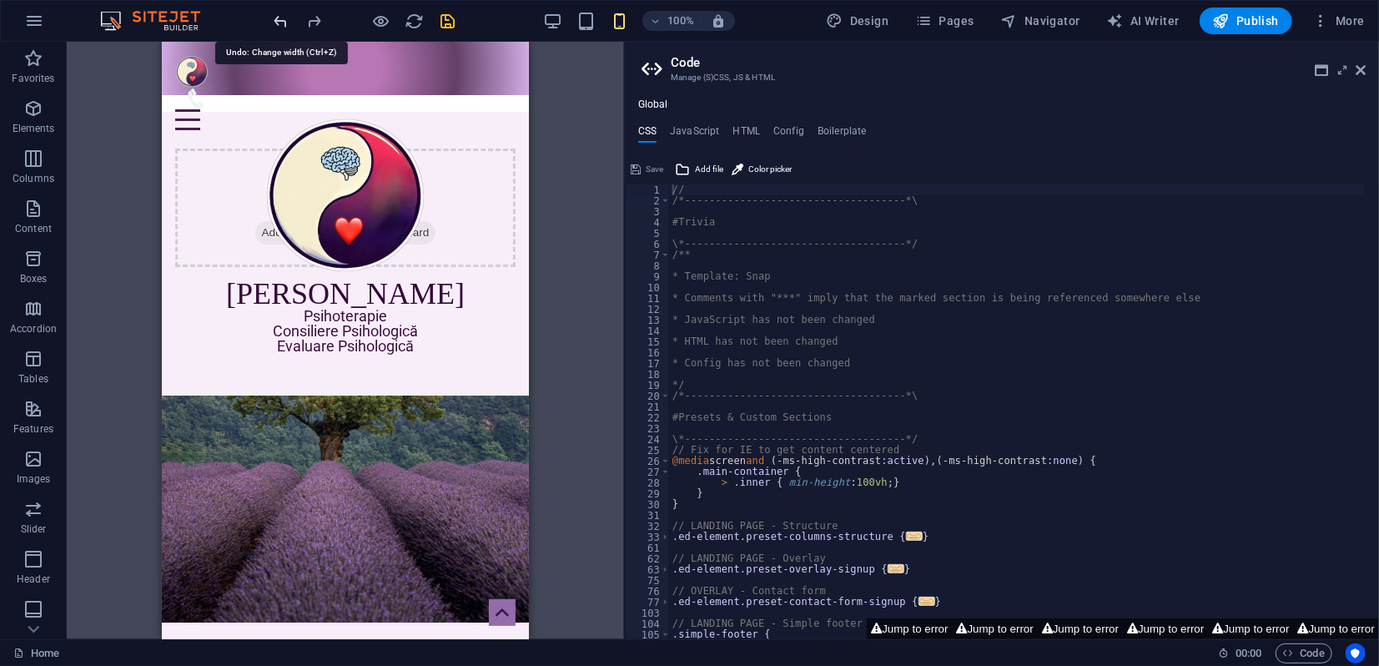
click at [280, 18] on icon "undo" at bounding box center [281, 21] width 19 height 19
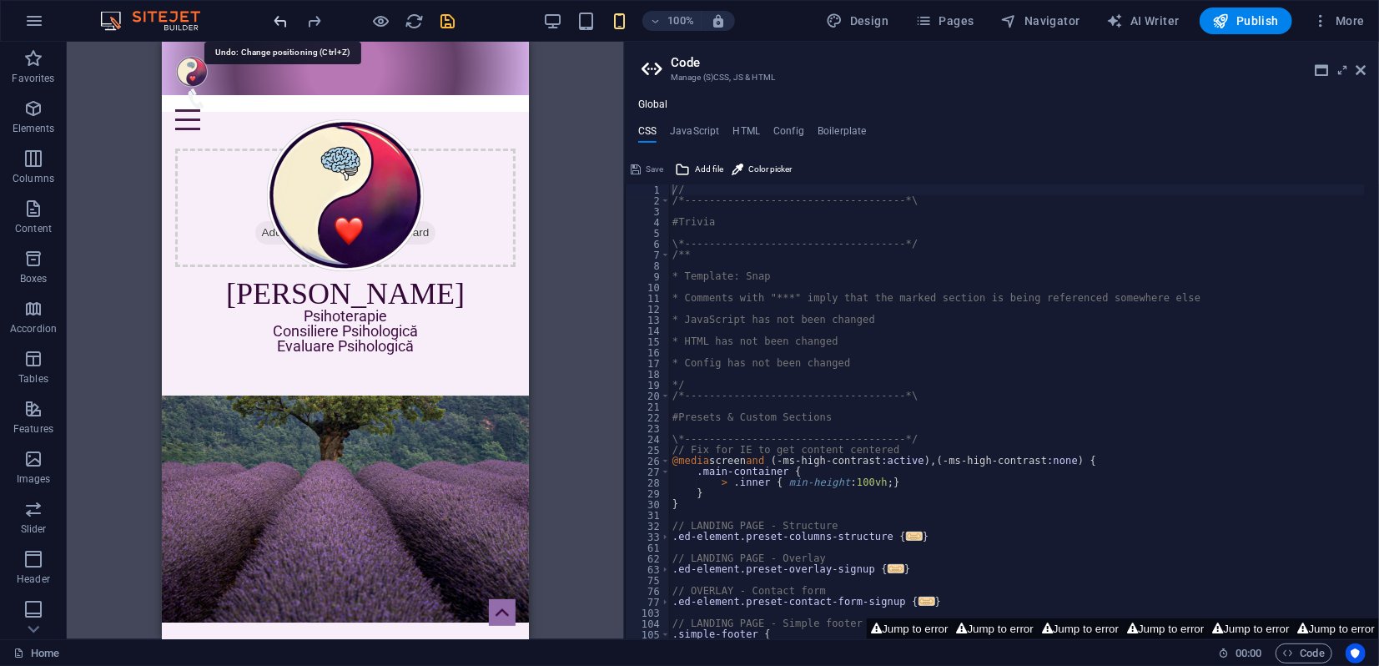
click at [281, 18] on icon "undo" at bounding box center [281, 21] width 19 height 19
click at [283, 19] on icon "undo" at bounding box center [281, 21] width 19 height 19
click at [286, 19] on icon "undo" at bounding box center [281, 21] width 19 height 19
click at [287, 19] on icon "undo" at bounding box center [281, 21] width 19 height 19
click at [1361, 73] on icon at bounding box center [1360, 69] width 10 height 13
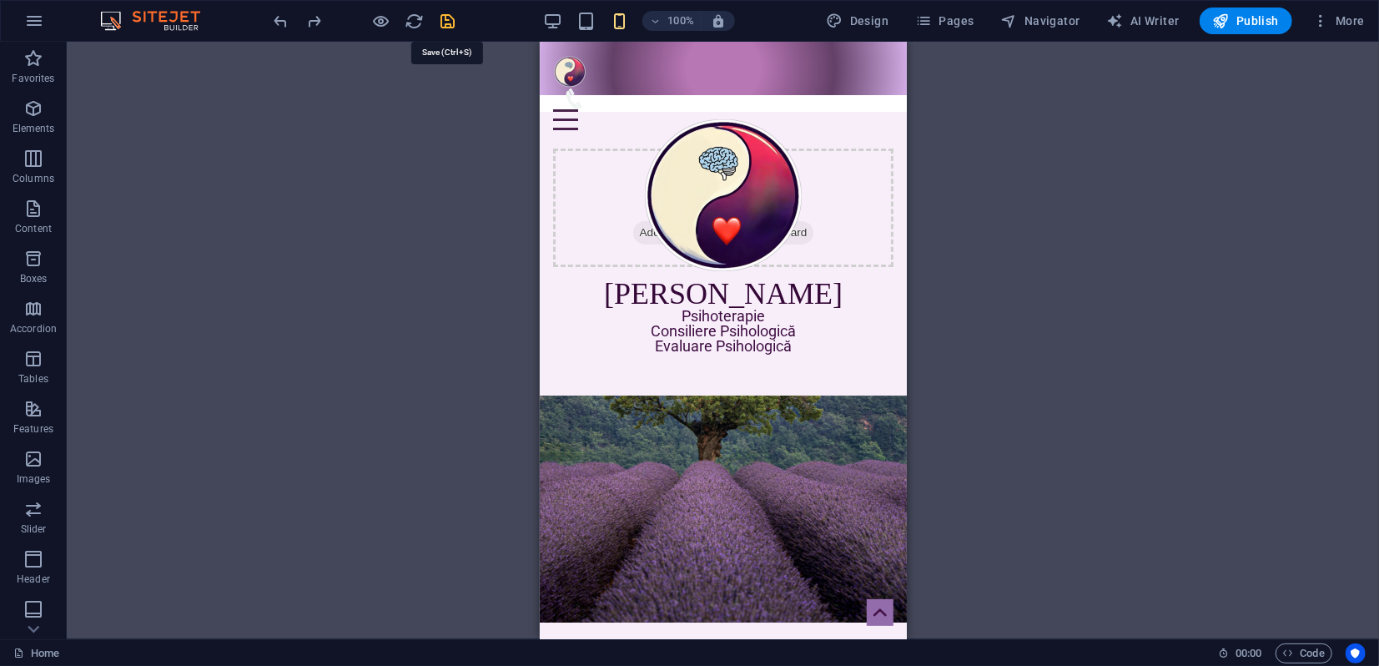
click at [455, 24] on icon "save" at bounding box center [448, 21] width 19 height 19
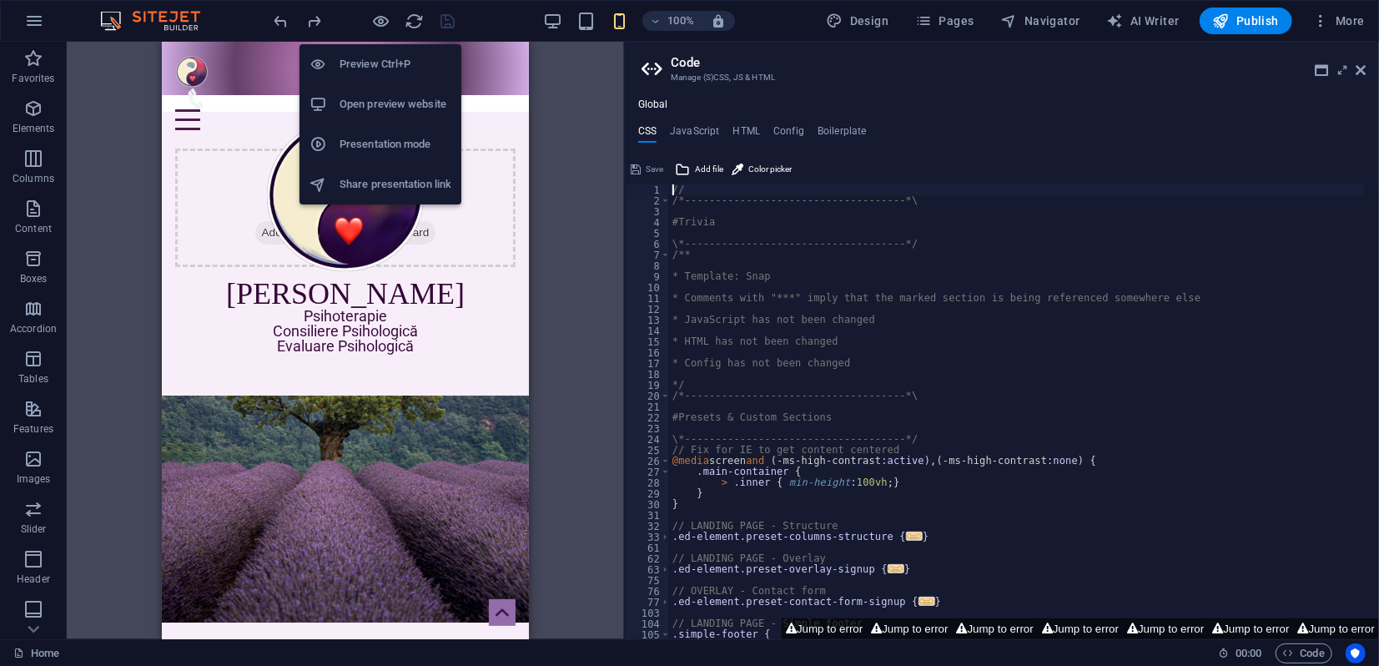
click at [372, 145] on h6 "Presentation mode" at bounding box center [395, 144] width 112 height 20
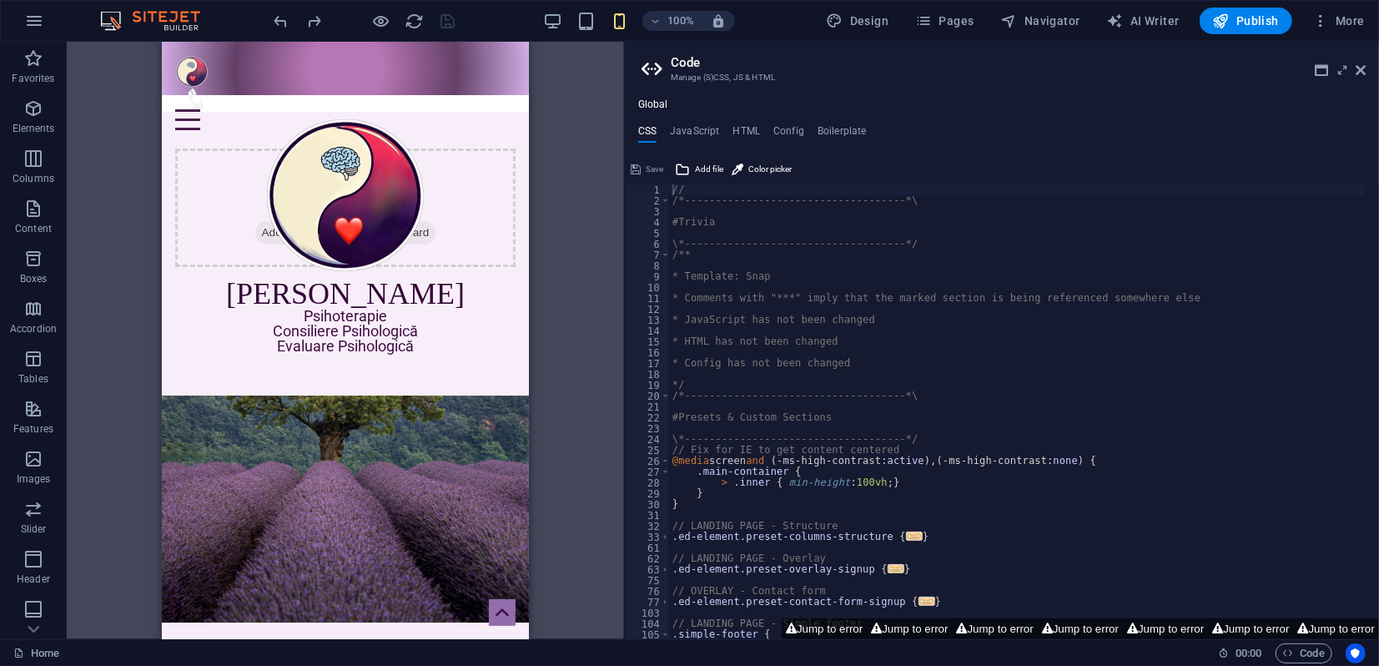
click at [1365, 72] on aside "Code Manage (S)CSS, JS & HTML Global CSS JavaScript HTML Config Boilerplate // …" at bounding box center [1001, 340] width 755 height 597
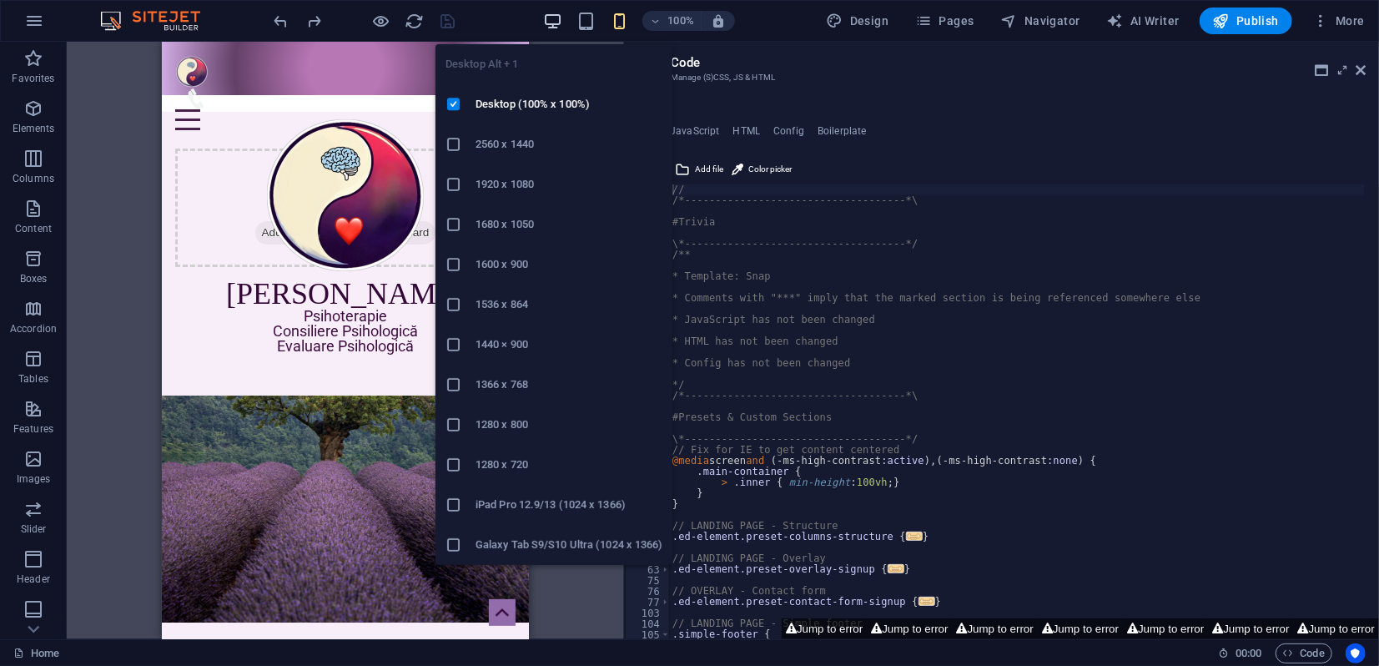
click at [551, 21] on icon "button" at bounding box center [552, 21] width 19 height 19
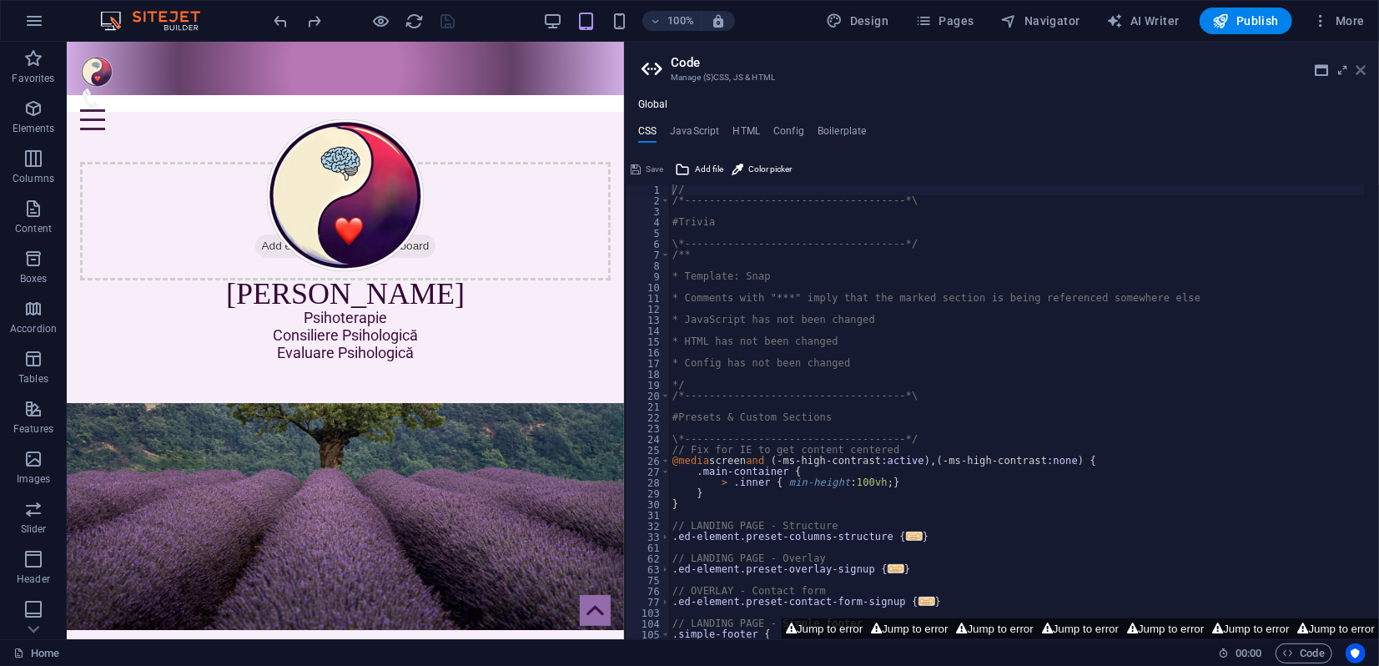
click at [1362, 73] on icon at bounding box center [1360, 69] width 10 height 13
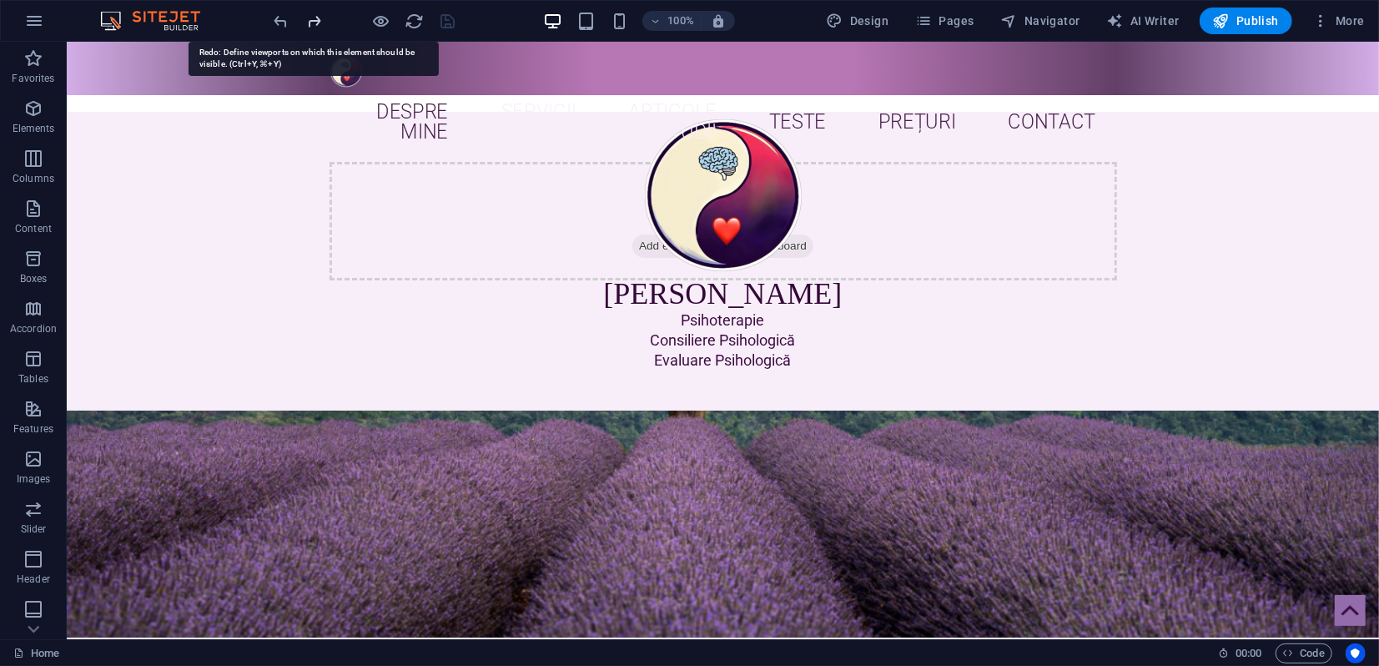
click at [318, 23] on icon "redo" at bounding box center [314, 21] width 19 height 19
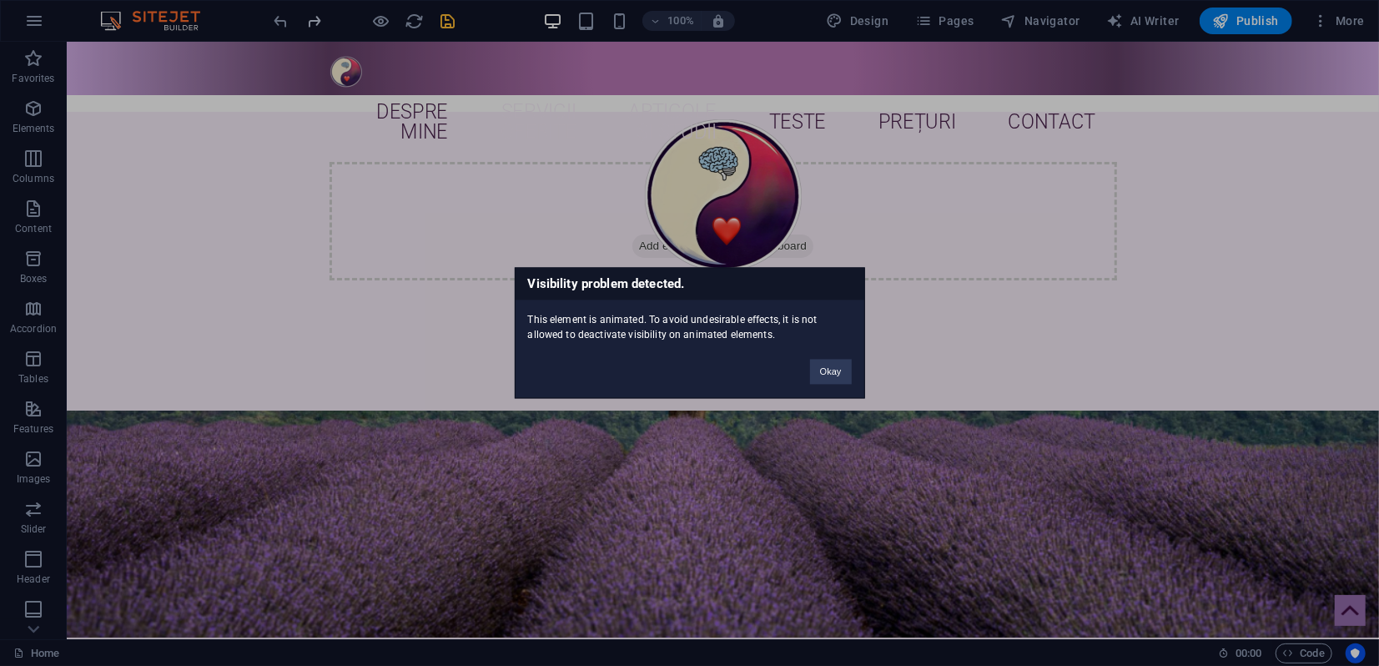
click at [318, 23] on div "Visibility problem detected. This element is animated. To avoid undesirable eff…" at bounding box center [689, 333] width 1379 height 666
click at [317, 22] on div "Visibility problem detected. This element is animated. To avoid undesirable eff…" at bounding box center [689, 333] width 1379 height 666
click at [845, 369] on button "Okay" at bounding box center [831, 371] width 42 height 25
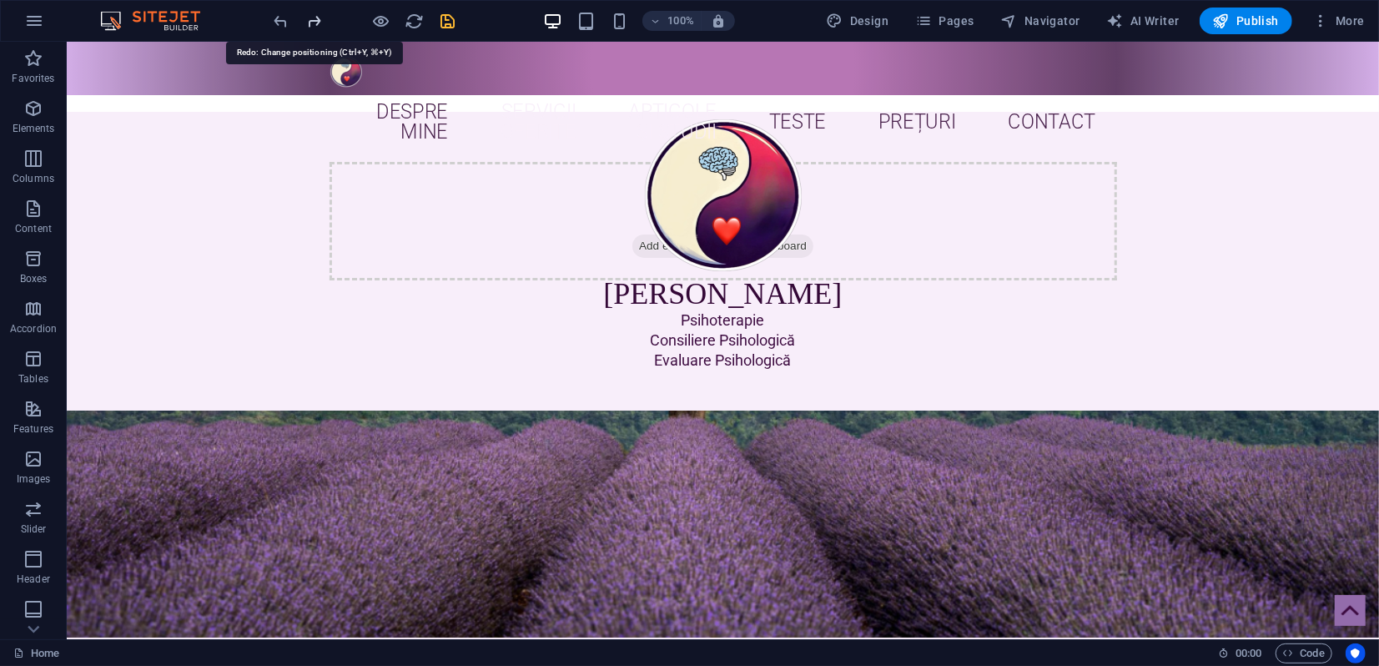
click at [319, 18] on icon "redo" at bounding box center [314, 21] width 19 height 19
click at [319, 19] on icon "redo" at bounding box center [314, 21] width 19 height 19
click at [318, 19] on icon "redo" at bounding box center [314, 21] width 19 height 19
click at [316, 19] on icon "redo" at bounding box center [314, 21] width 19 height 19
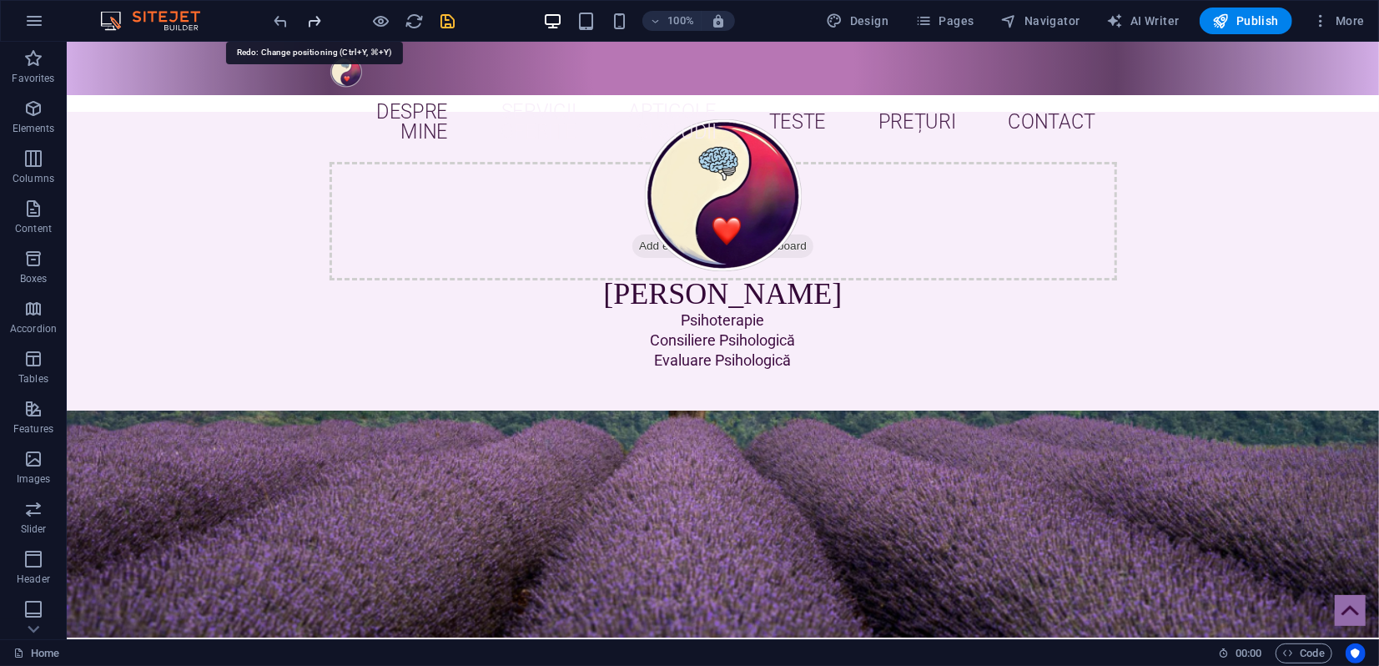
click at [315, 19] on icon "redo" at bounding box center [314, 21] width 19 height 19
click at [314, 19] on icon "redo" at bounding box center [314, 21] width 19 height 19
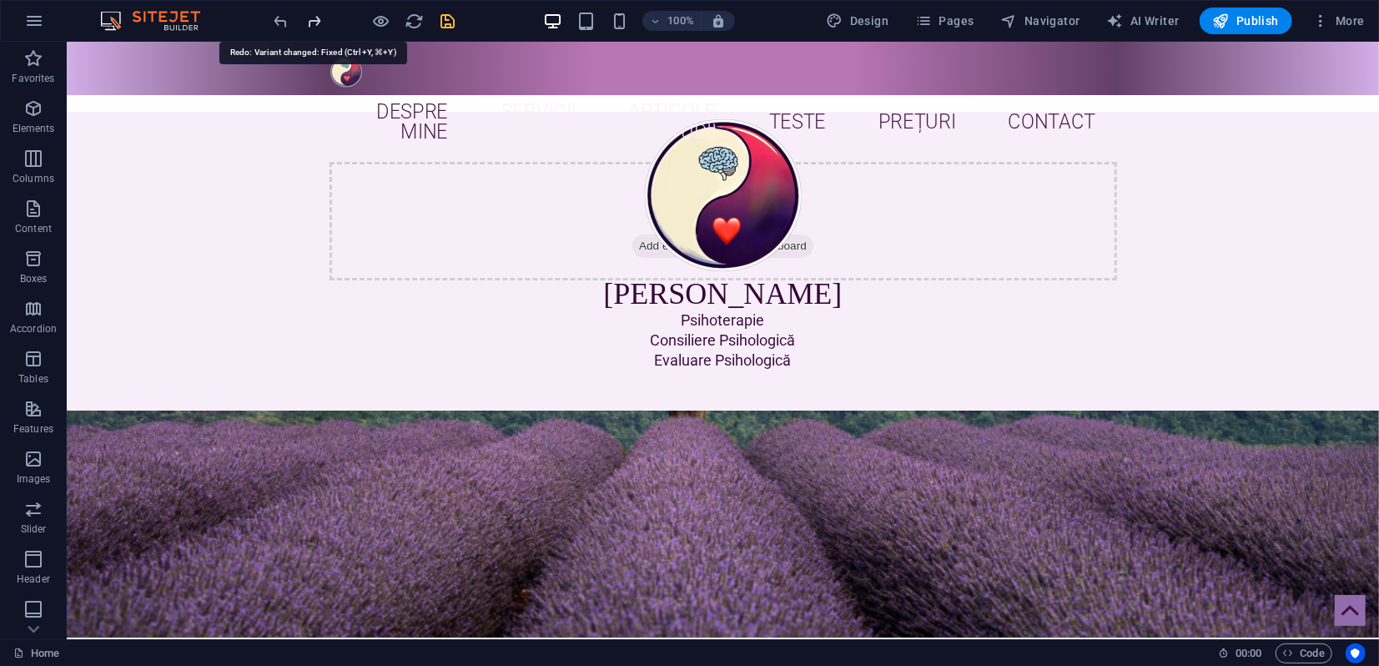
click at [314, 19] on icon "redo" at bounding box center [314, 21] width 19 height 19
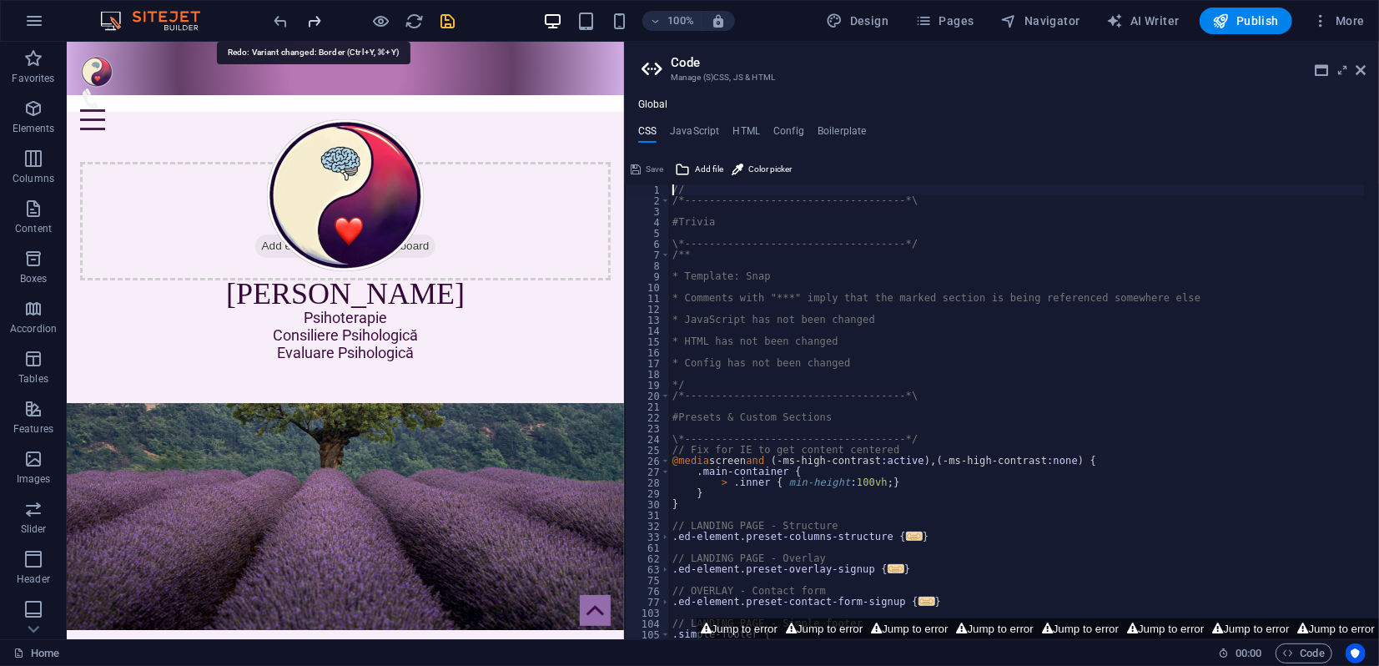
click at [314, 19] on icon "redo" at bounding box center [314, 21] width 19 height 19
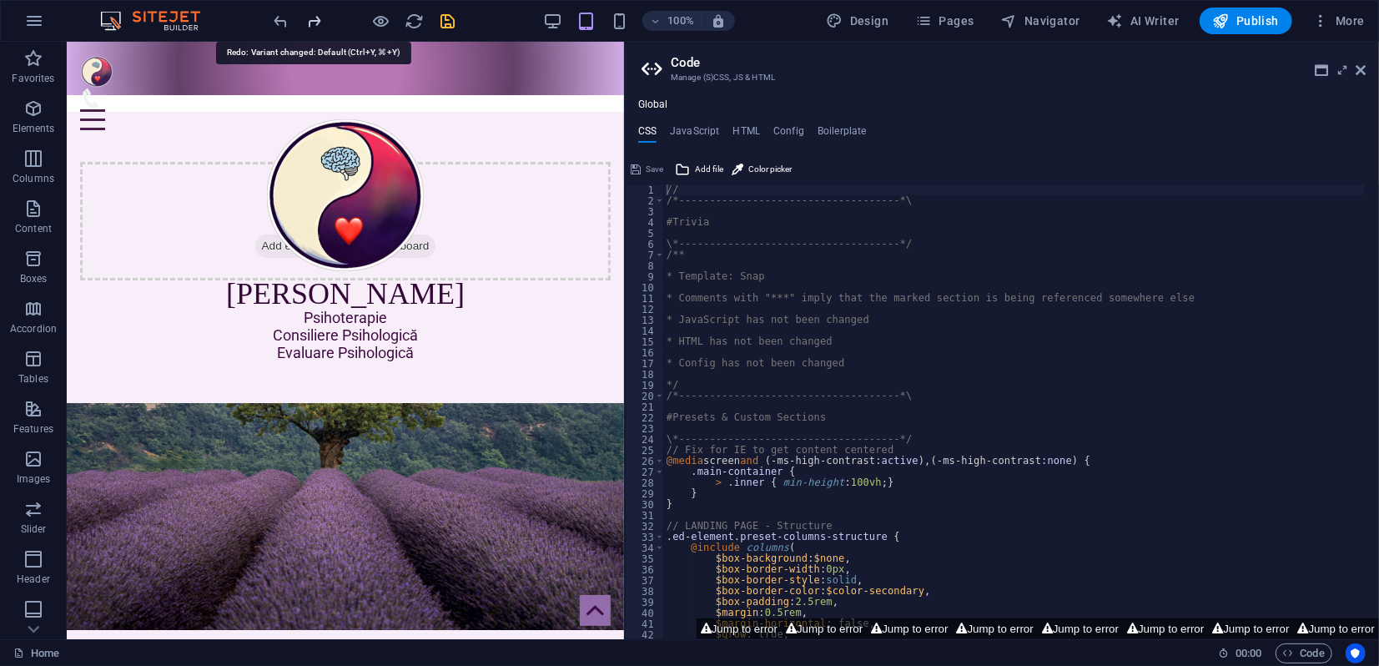
click at [314, 19] on icon "redo" at bounding box center [314, 21] width 19 height 19
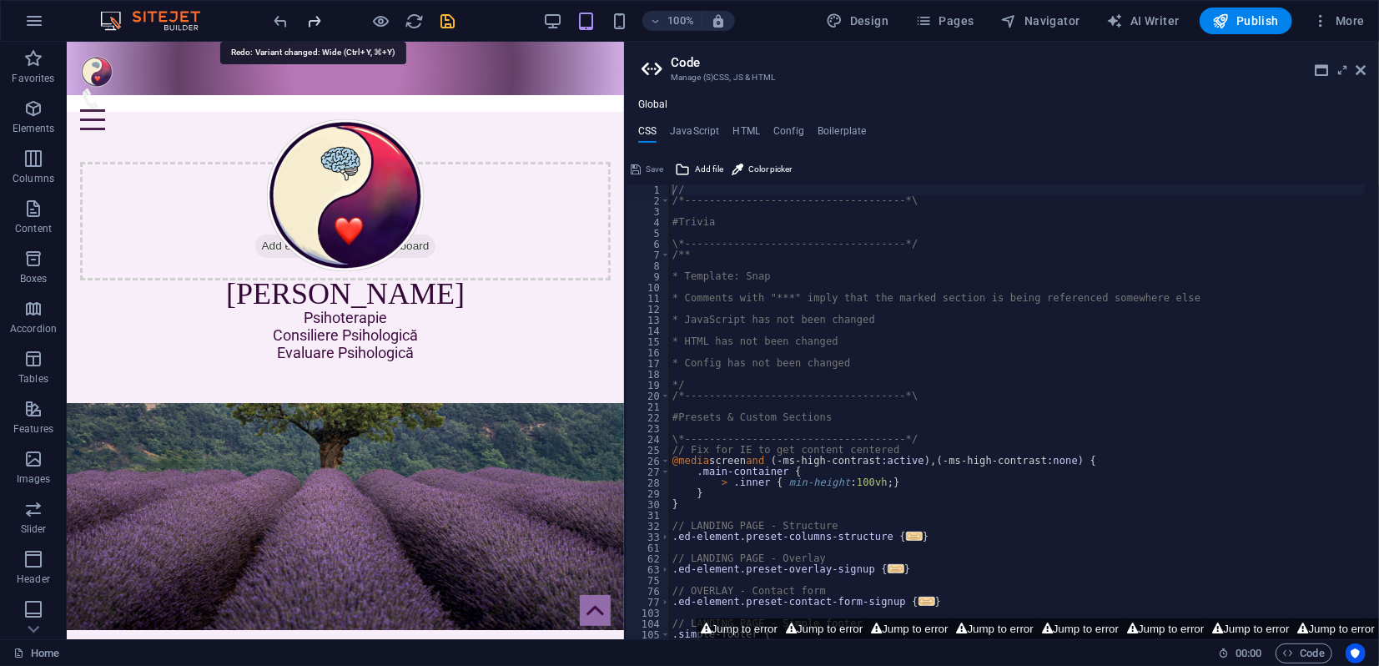
click at [314, 19] on icon "redo" at bounding box center [314, 21] width 19 height 19
click at [314, 19] on div at bounding box center [364, 21] width 187 height 27
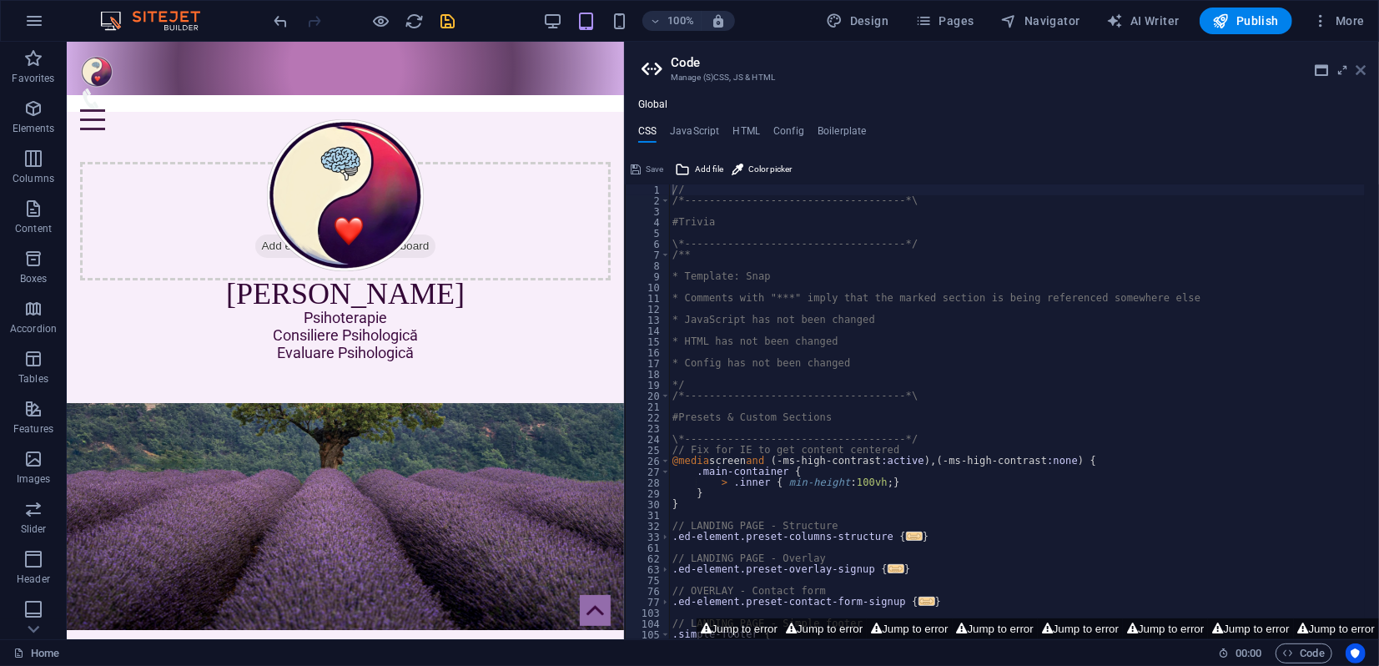
click at [1361, 72] on icon at bounding box center [1360, 69] width 10 height 13
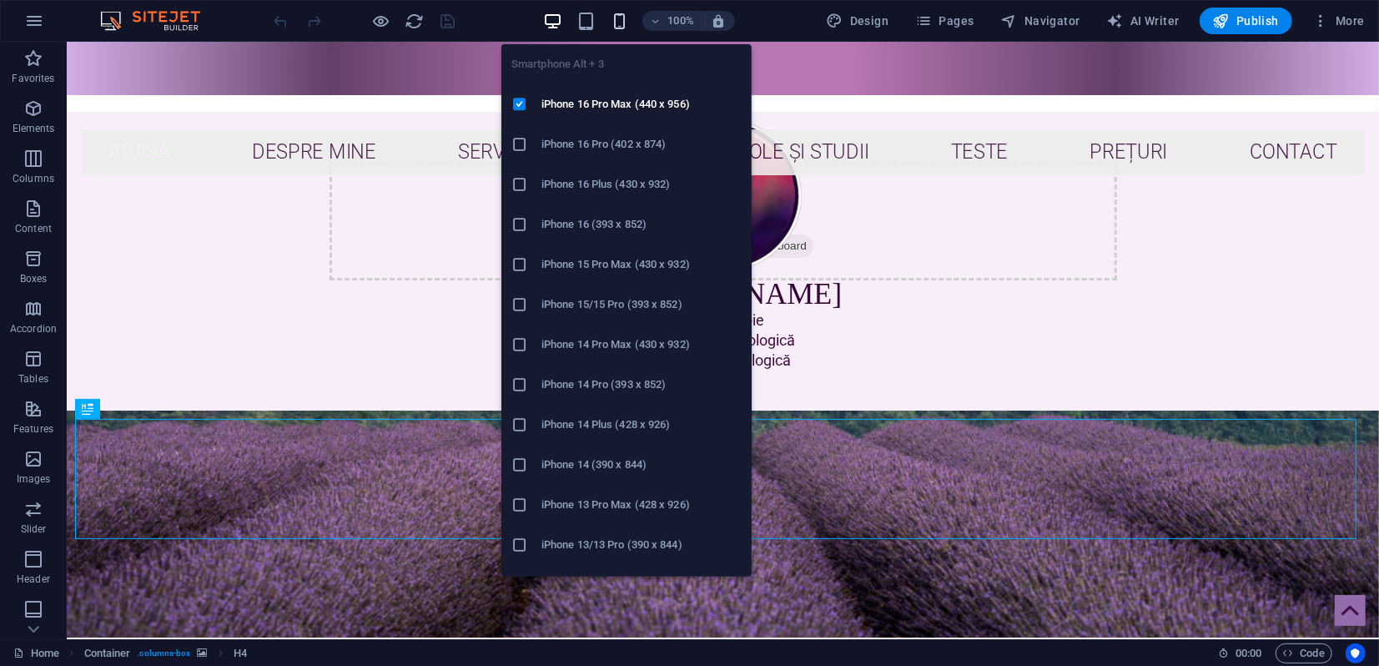
click at [624, 18] on icon "button" at bounding box center [619, 21] width 19 height 19
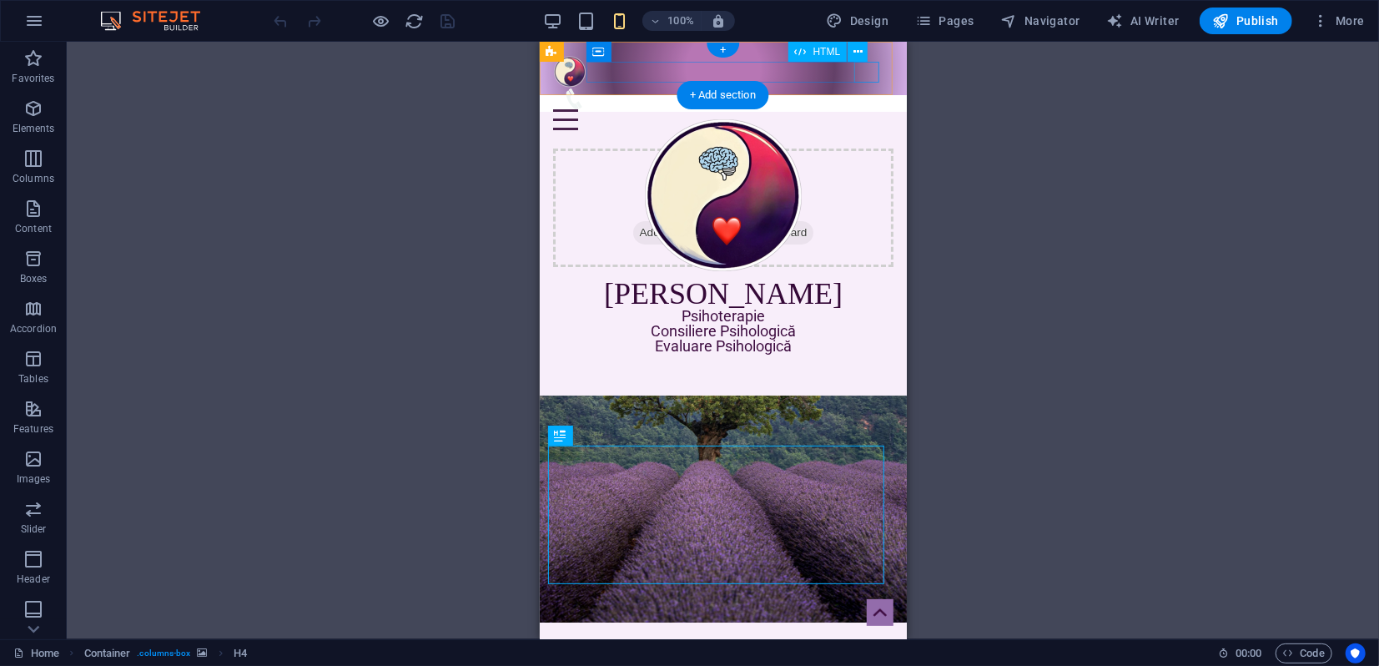
click at [864, 108] on div "Menu" at bounding box center [722, 118] width 340 height 21
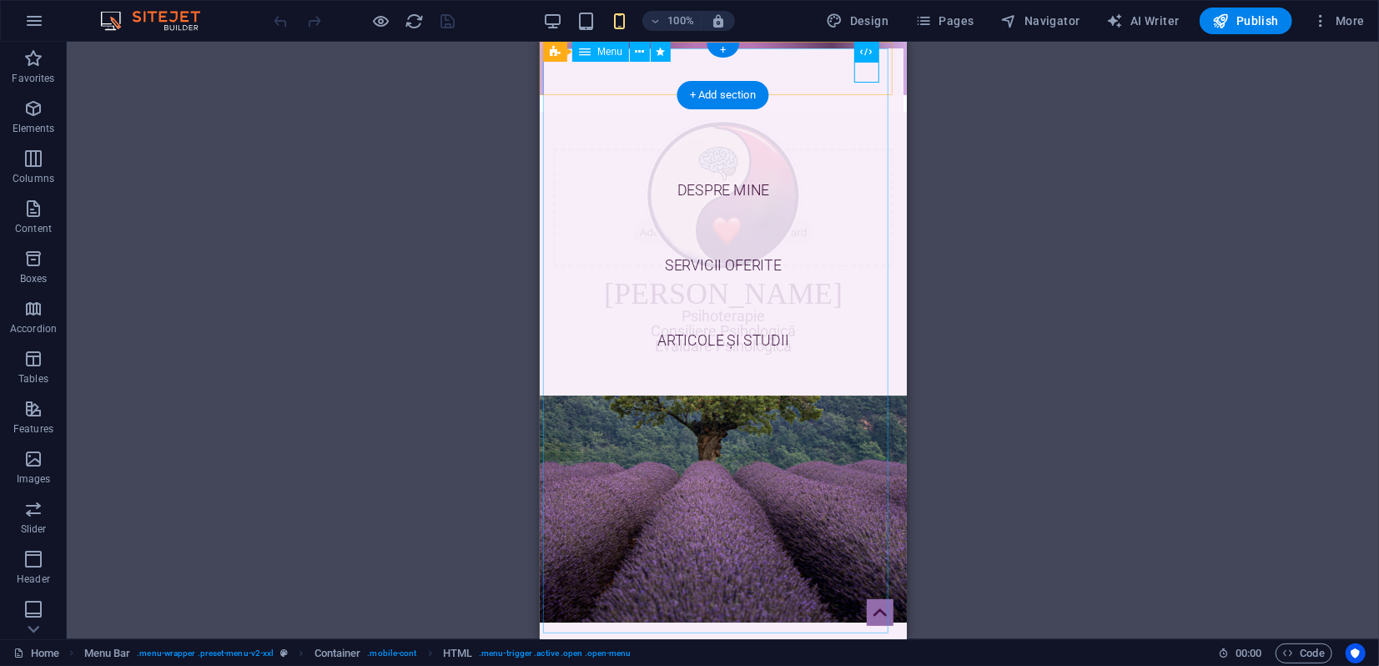
click at [864, 74] on nav "Acasă Despre mine Servicii oferite [PERSON_NAME] și studii Teste Prețuri Contact" at bounding box center [722, 340] width 359 height 585
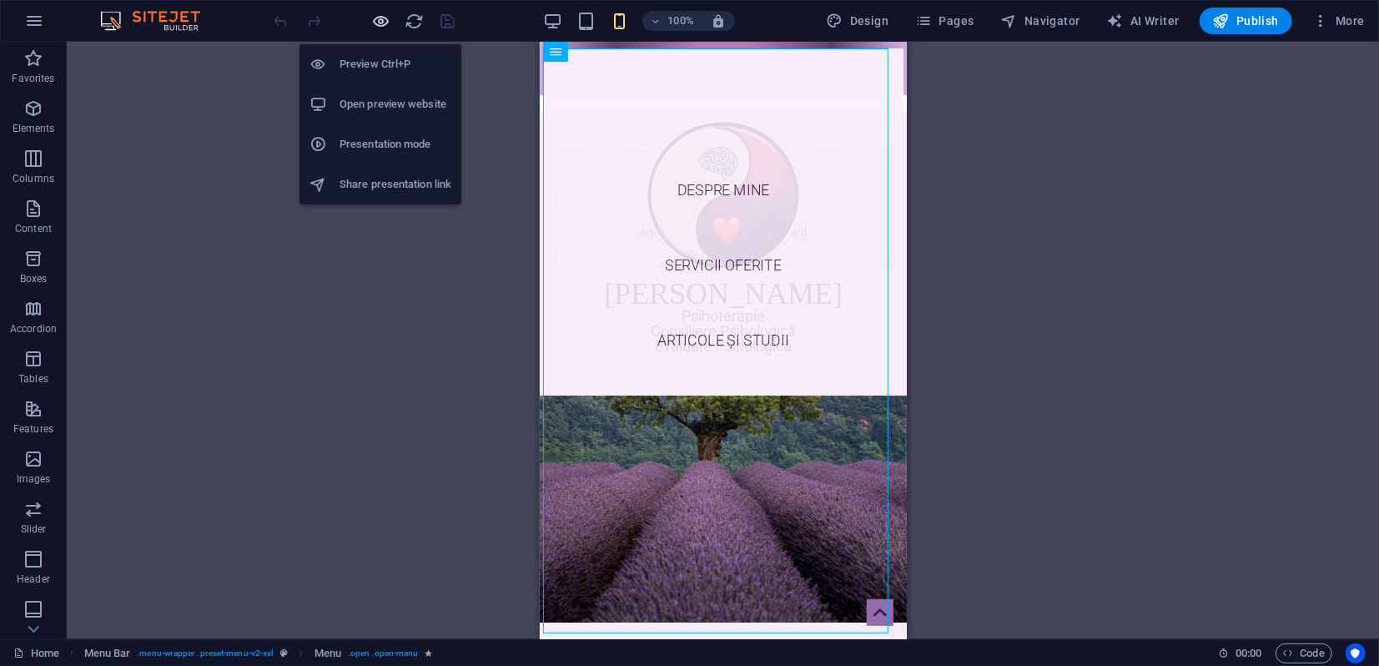
click at [379, 22] on icon "button" at bounding box center [381, 21] width 19 height 19
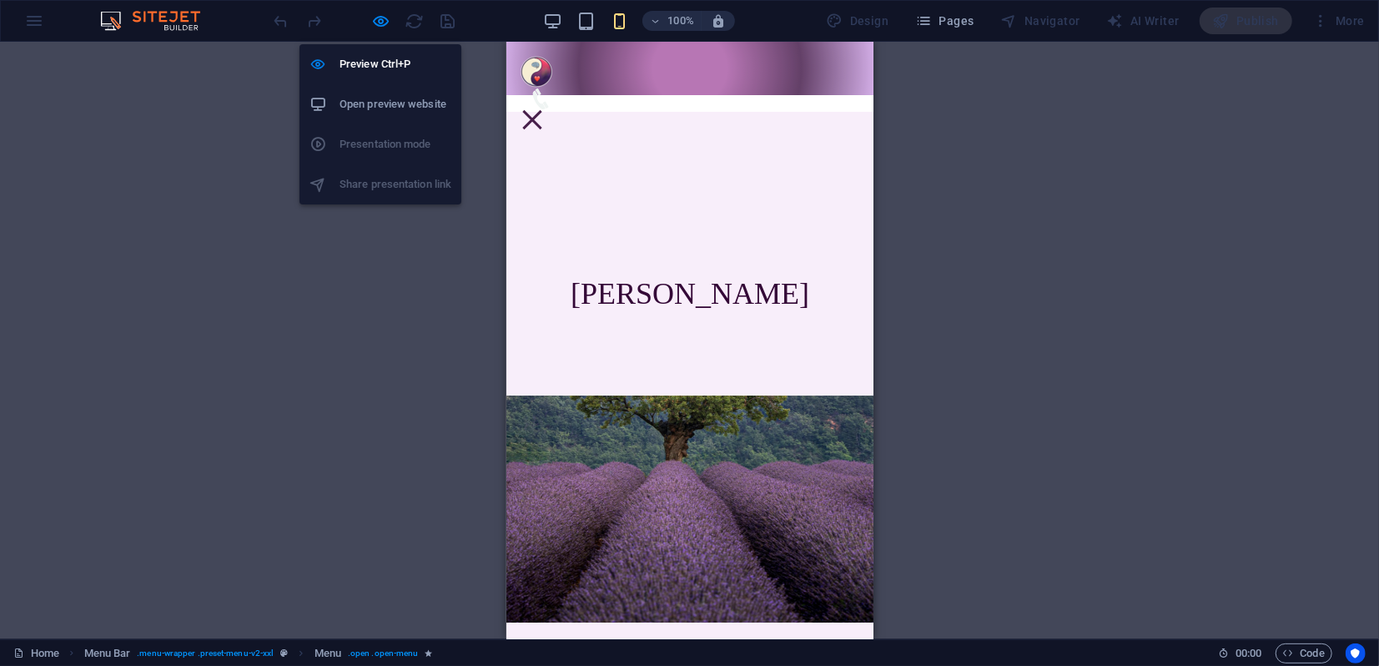
click at [405, 137] on ul "Preview Ctrl+P Open preview website Presentation mode Share presentation link" at bounding box center [380, 124] width 162 height 160
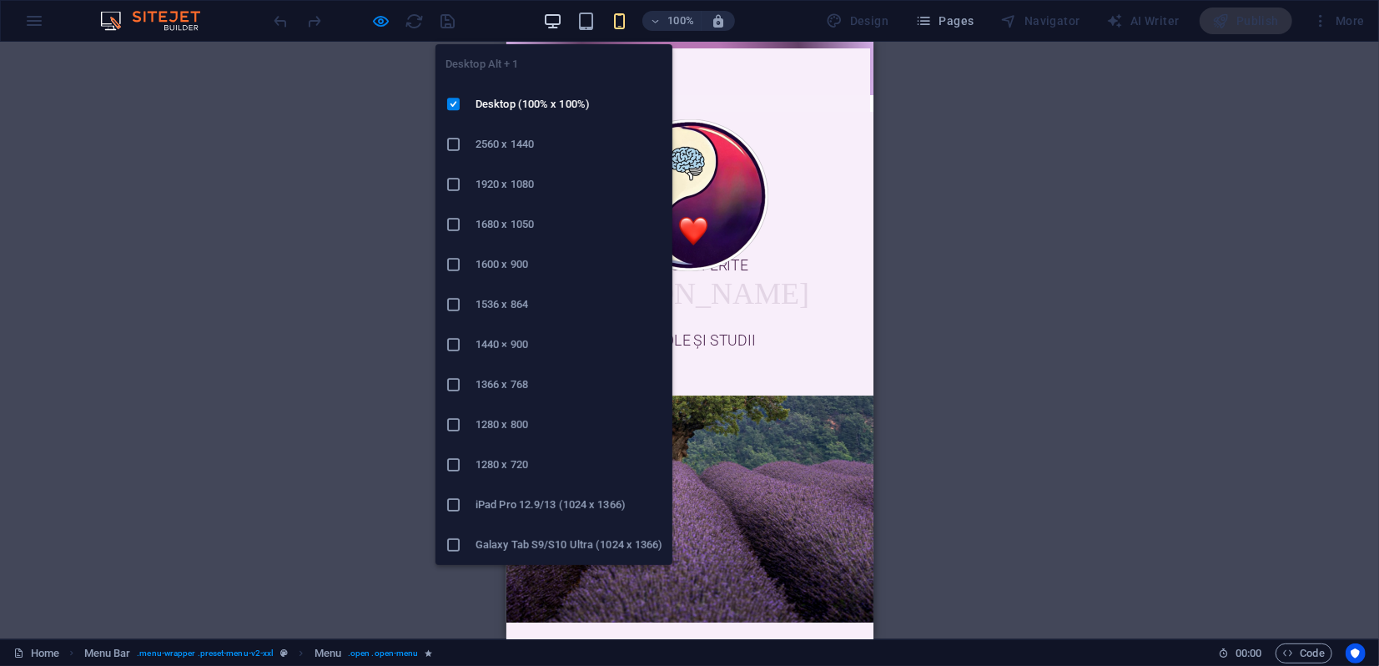
click at [555, 24] on icon "button" at bounding box center [552, 21] width 19 height 19
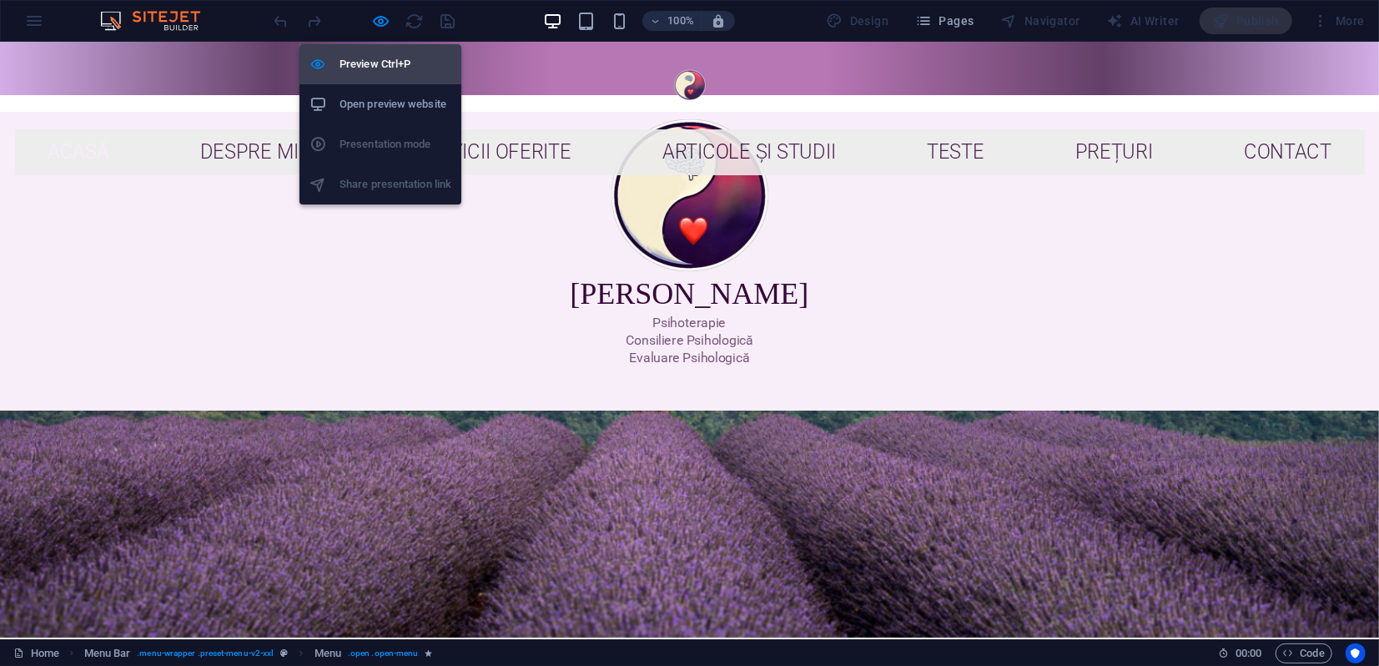
click at [374, 63] on h6 "Preview Ctrl+P" at bounding box center [395, 64] width 112 height 20
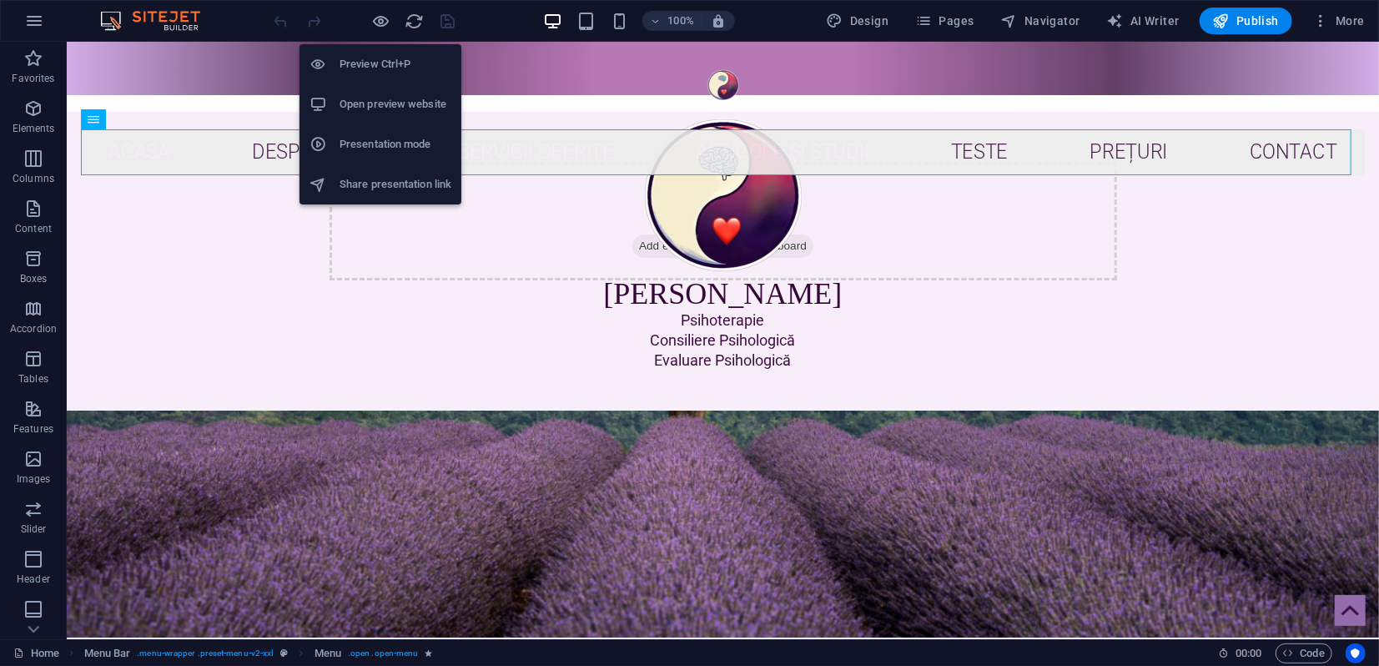
click at [376, 148] on h6 "Presentation mode" at bounding box center [395, 144] width 112 height 20
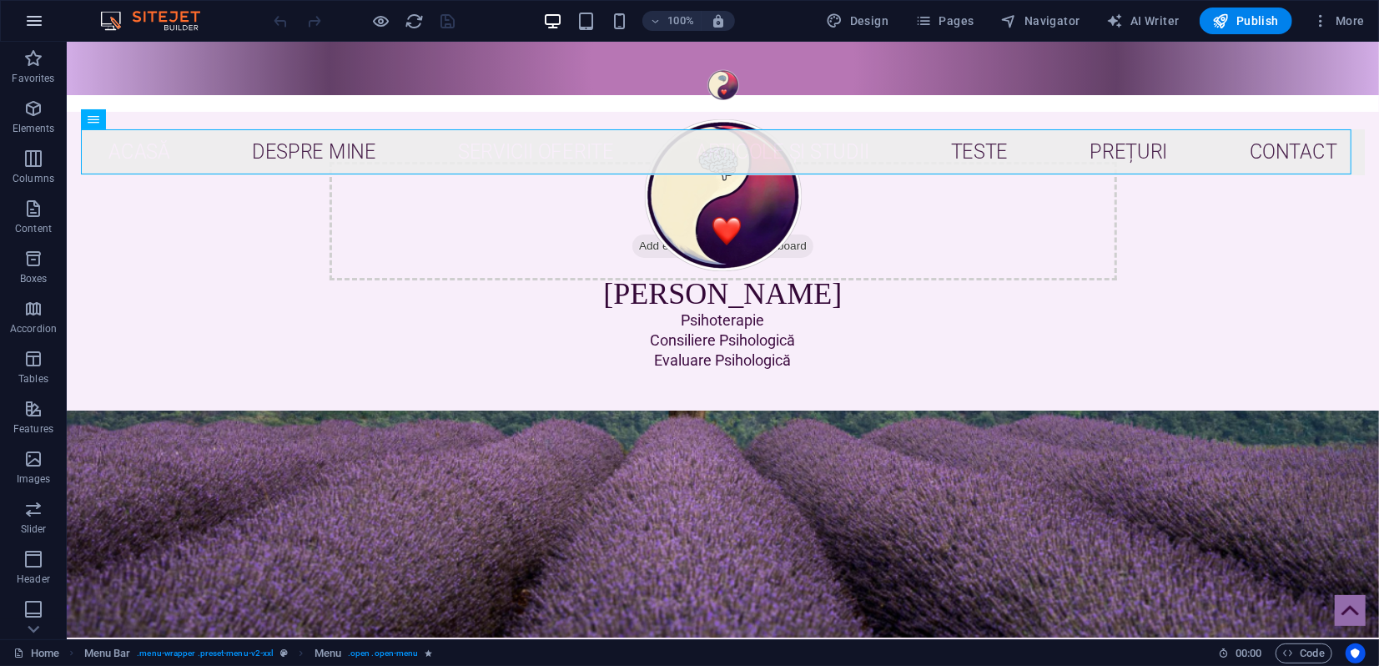
click at [31, 21] on icon "button" at bounding box center [34, 21] width 20 height 20
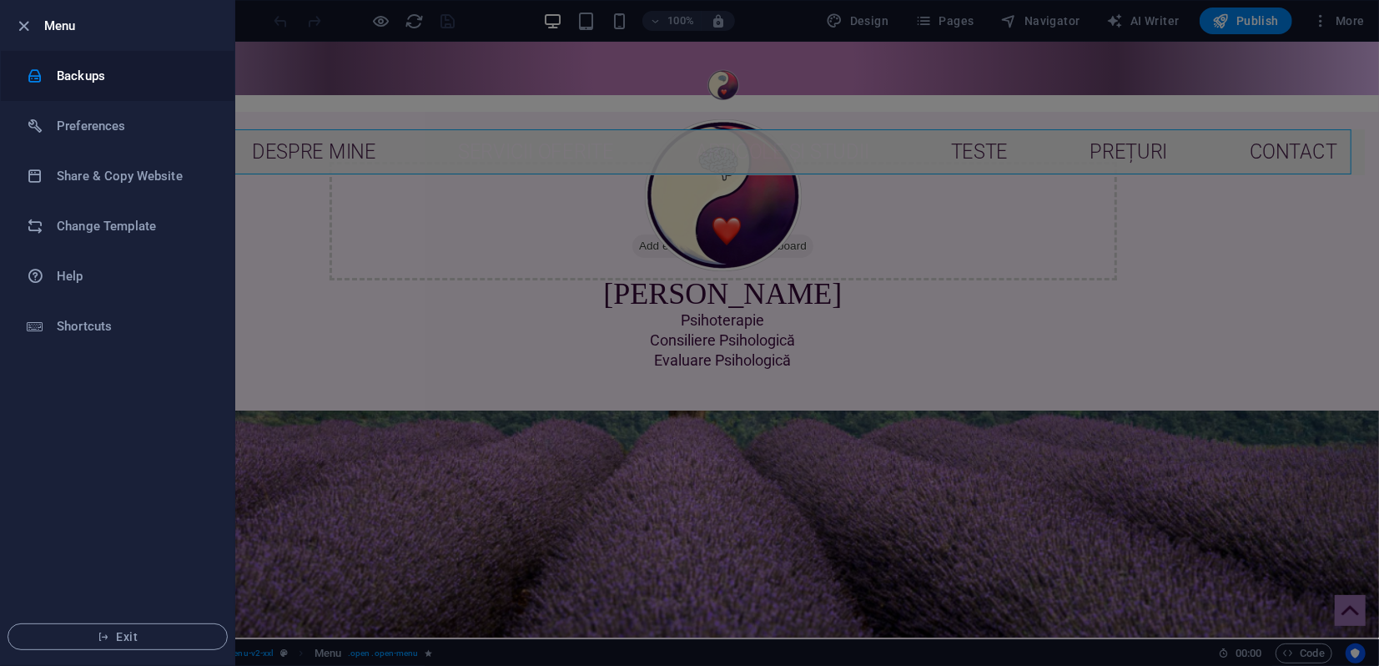
click at [82, 81] on h6 "Backups" at bounding box center [134, 76] width 154 height 20
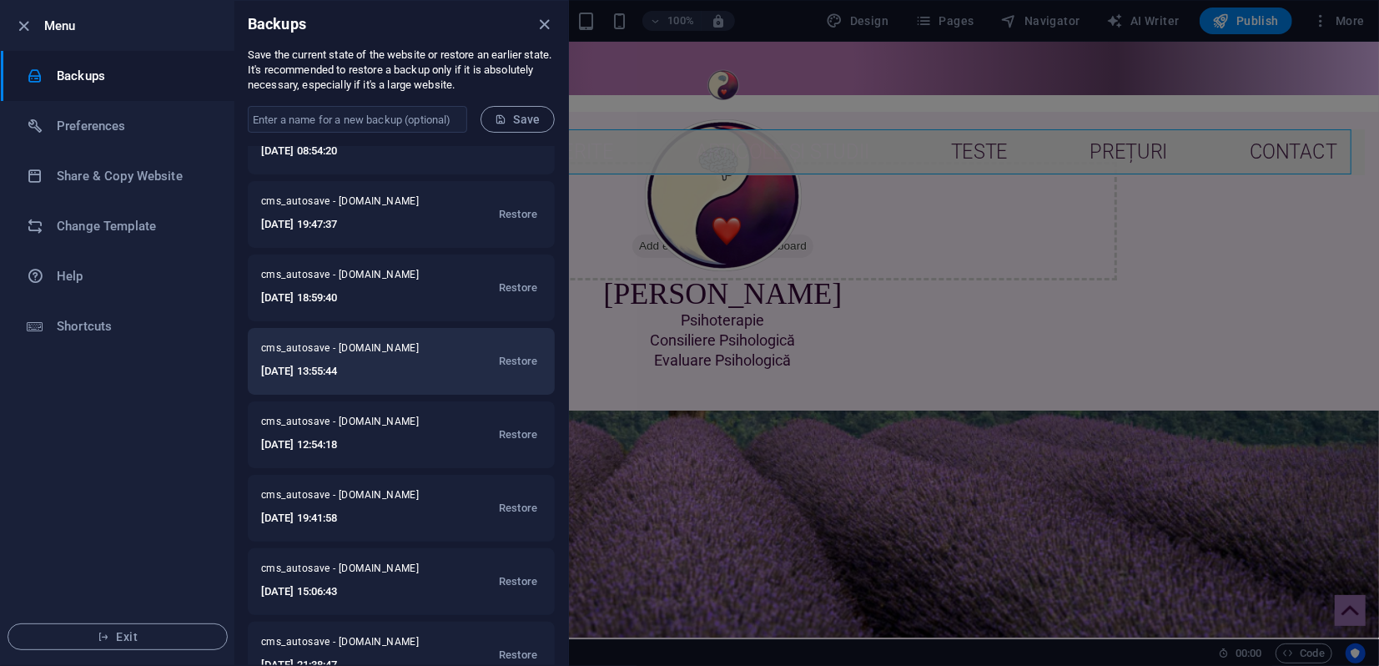
scroll to position [93, 0]
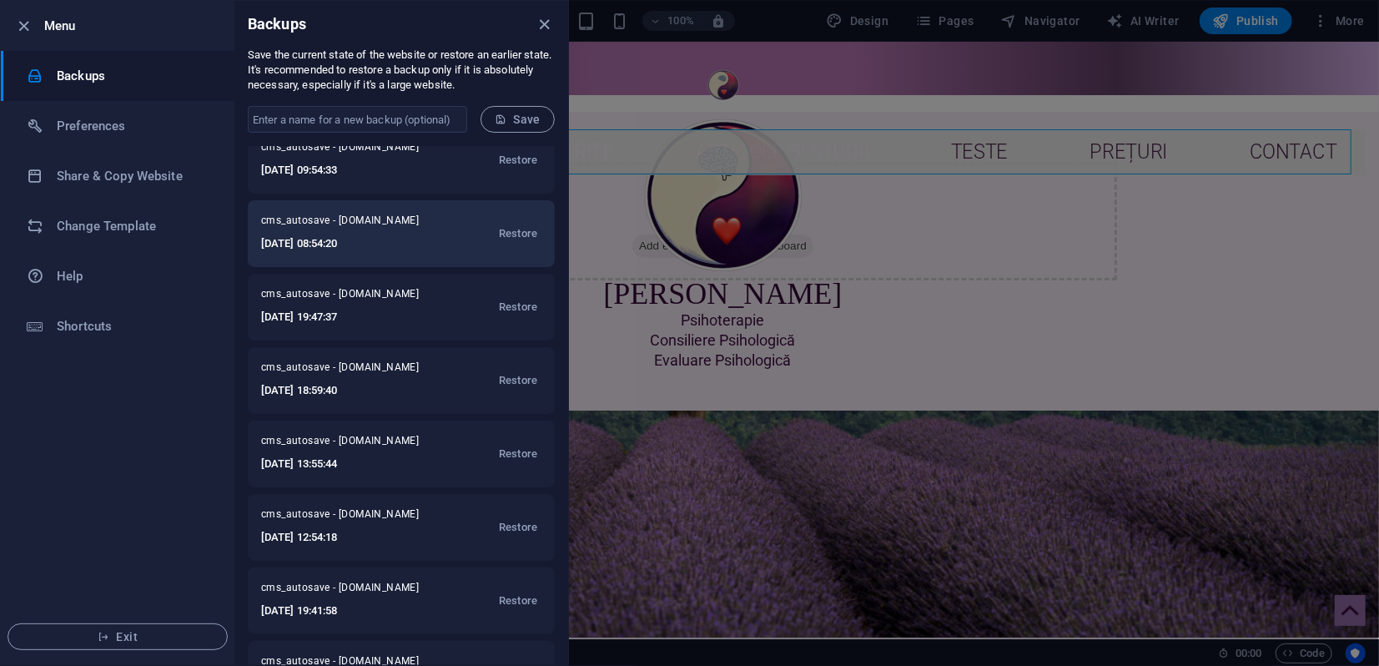
click at [328, 242] on h6 "2025-09-02 08:54:20" at bounding box center [350, 244] width 179 height 20
click at [519, 238] on span "Restore" at bounding box center [518, 234] width 38 height 20
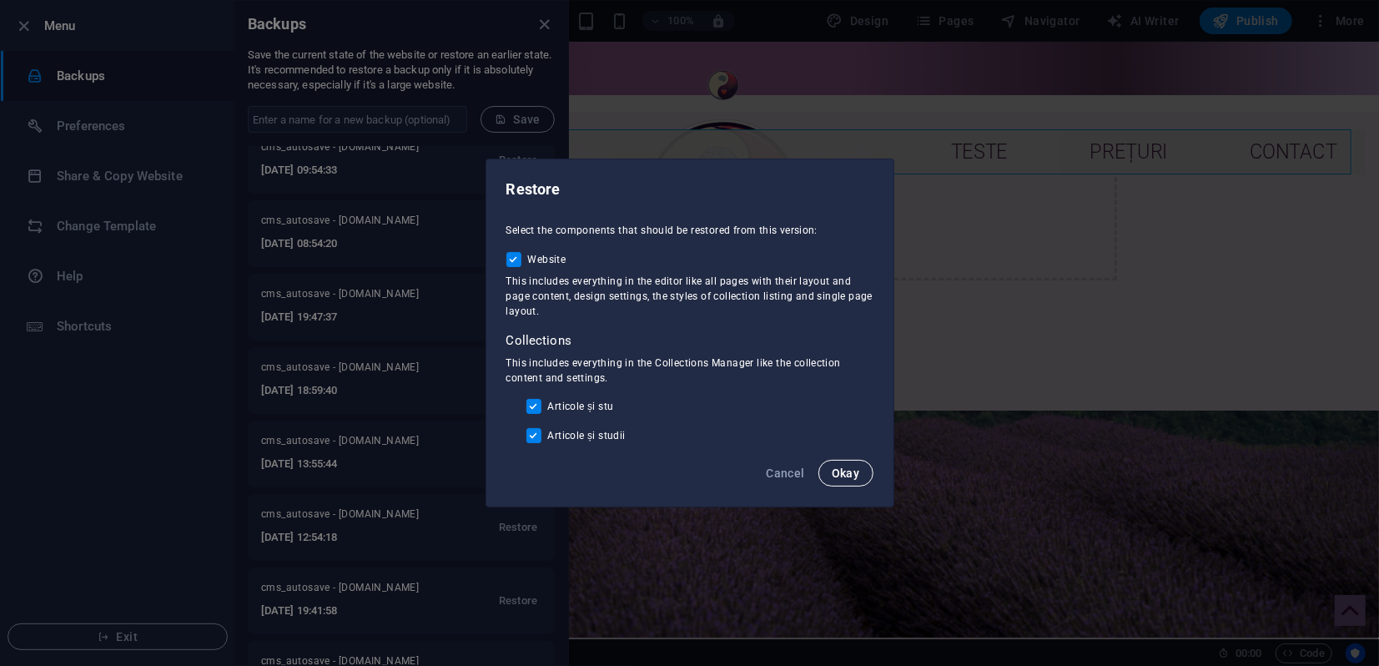
click at [839, 479] on span "Okay" at bounding box center [846, 472] width 28 height 13
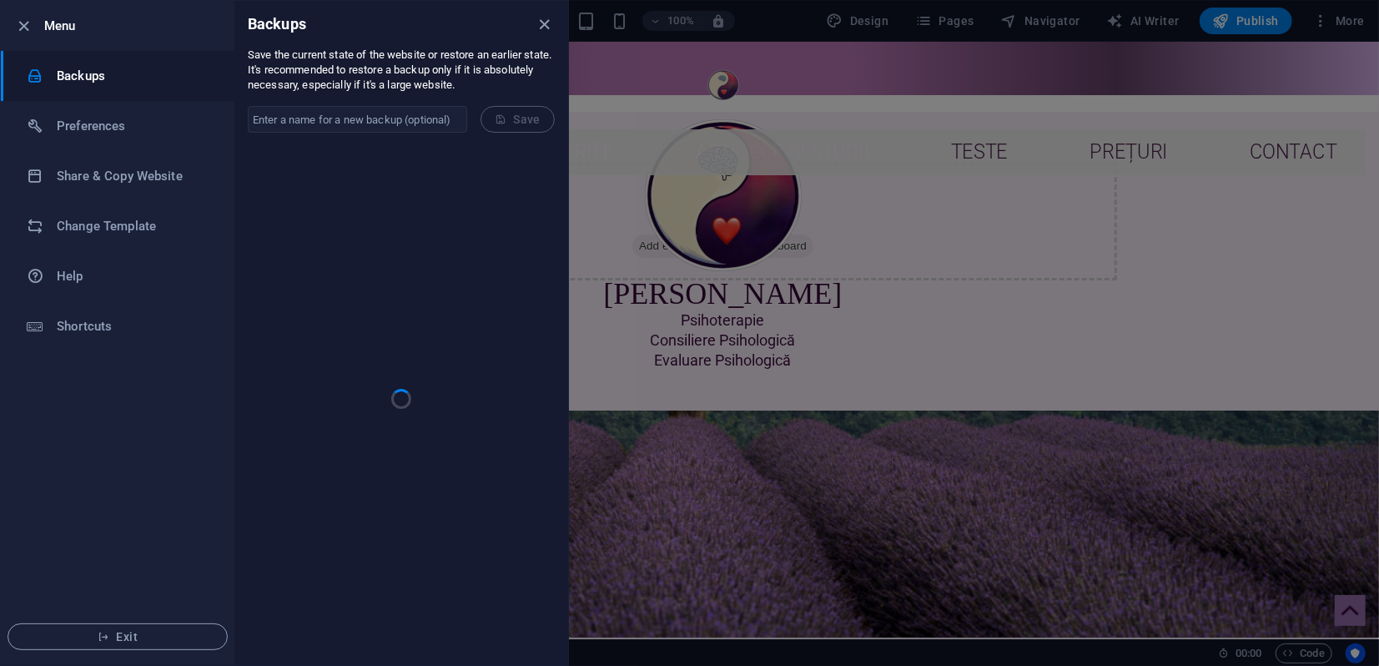
scroll to position [0, 0]
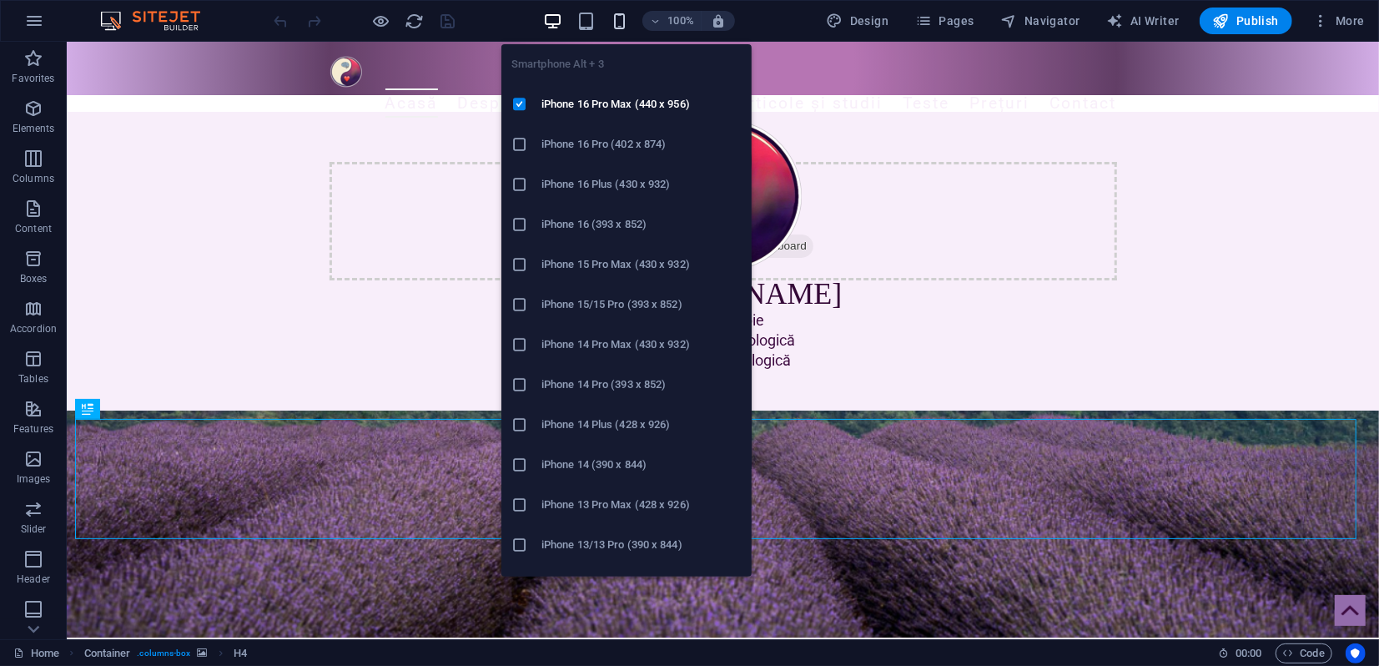
click at [619, 22] on icon "button" at bounding box center [619, 21] width 19 height 19
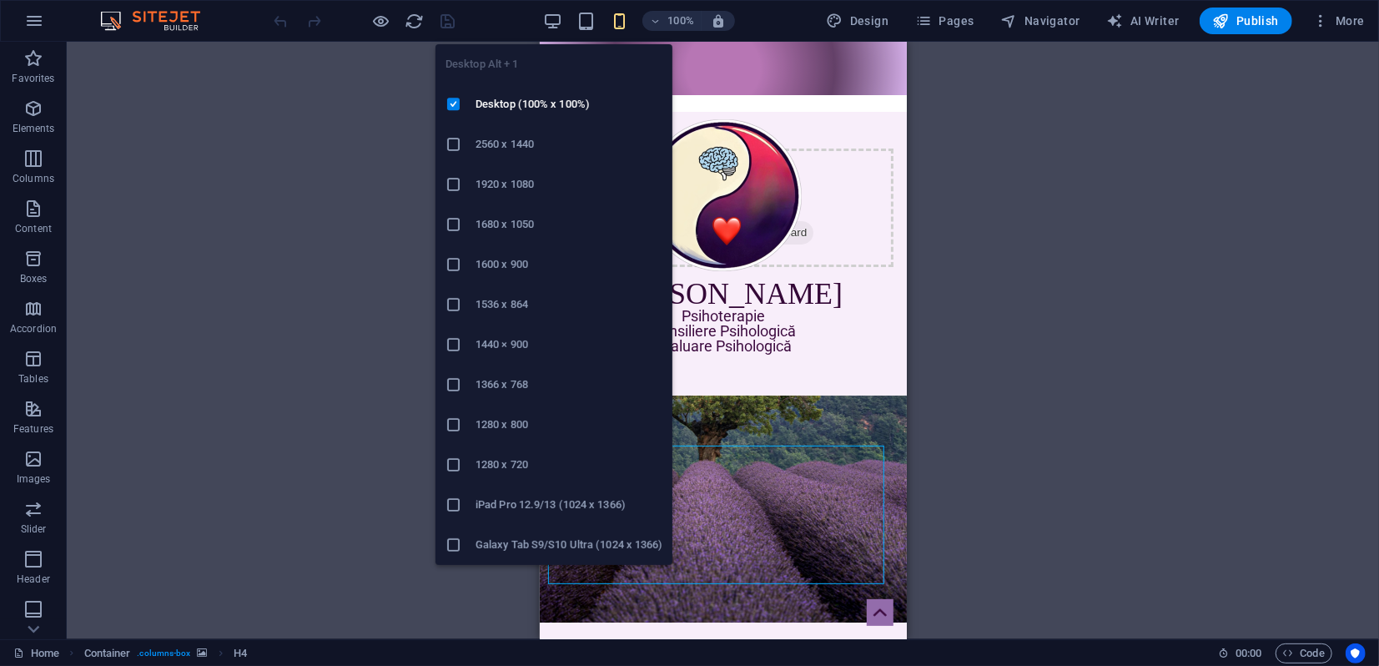
drag, startPoint x: 545, startPoint y: 18, endPoint x: 538, endPoint y: 29, distance: 13.2
click at [545, 19] on icon "button" at bounding box center [552, 21] width 19 height 19
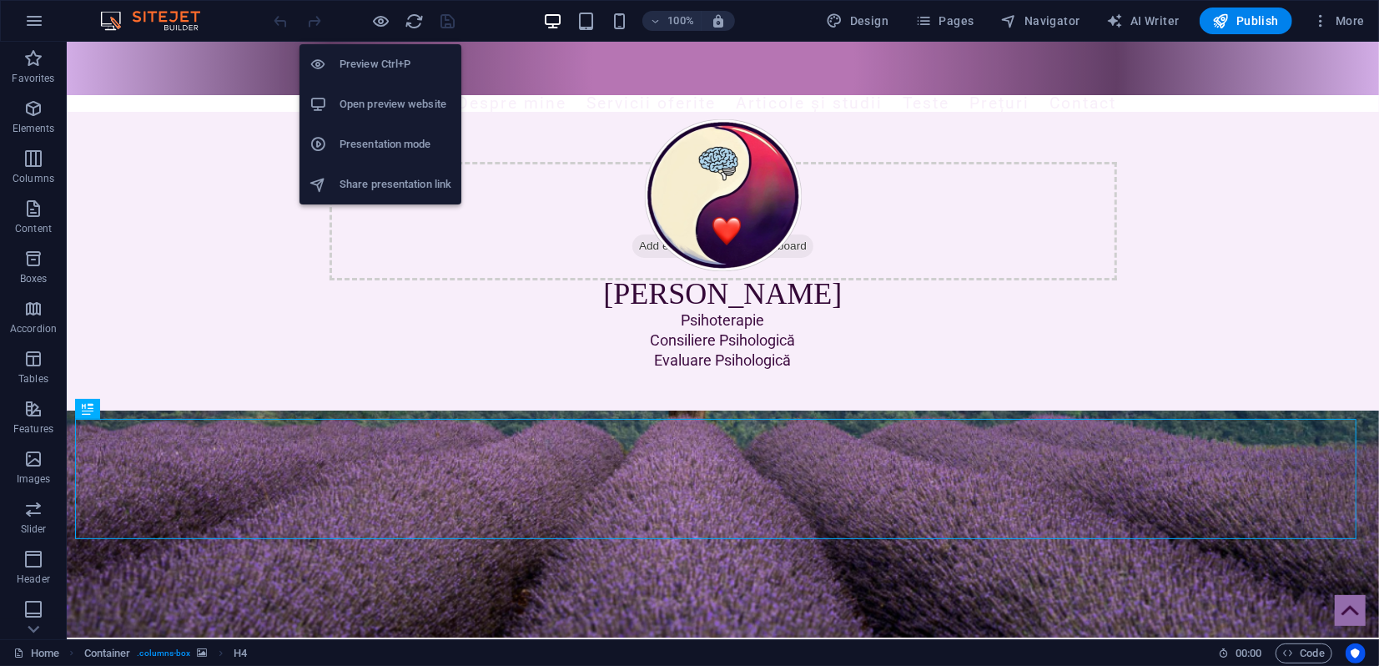
click at [371, 140] on h6 "Presentation mode" at bounding box center [395, 144] width 112 height 20
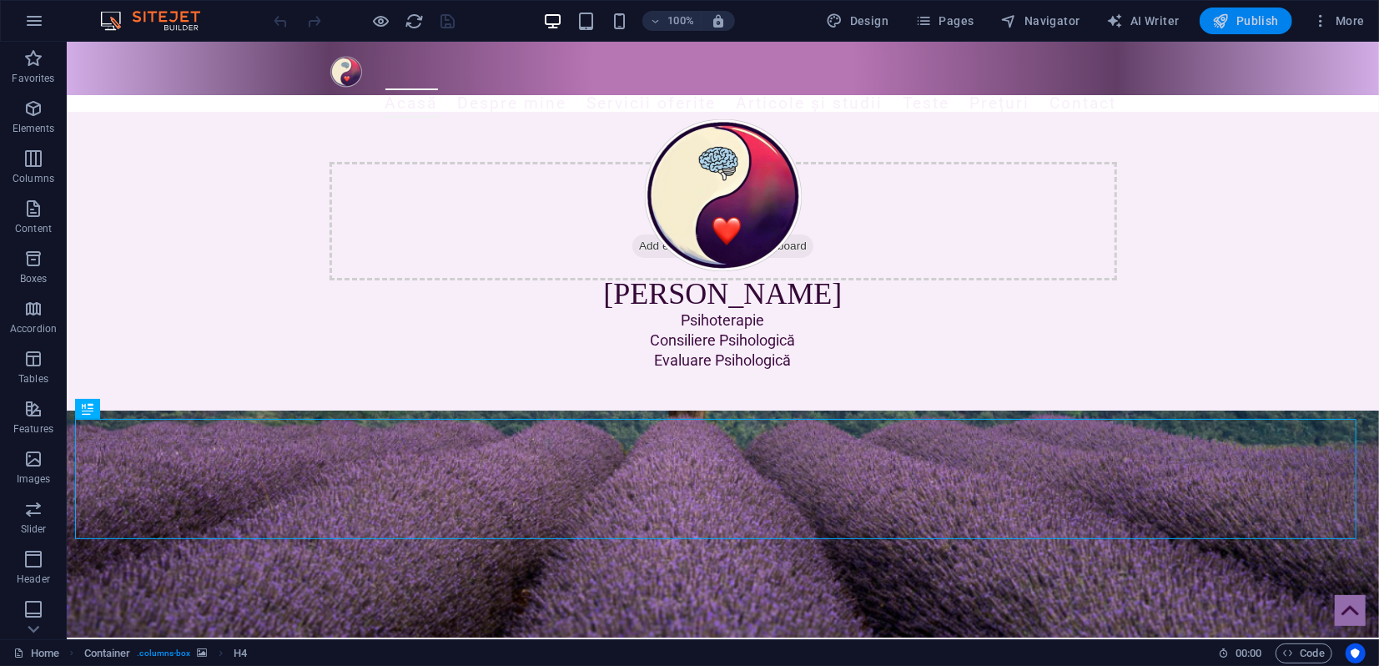
click at [1239, 19] on span "Publish" at bounding box center [1246, 21] width 66 height 17
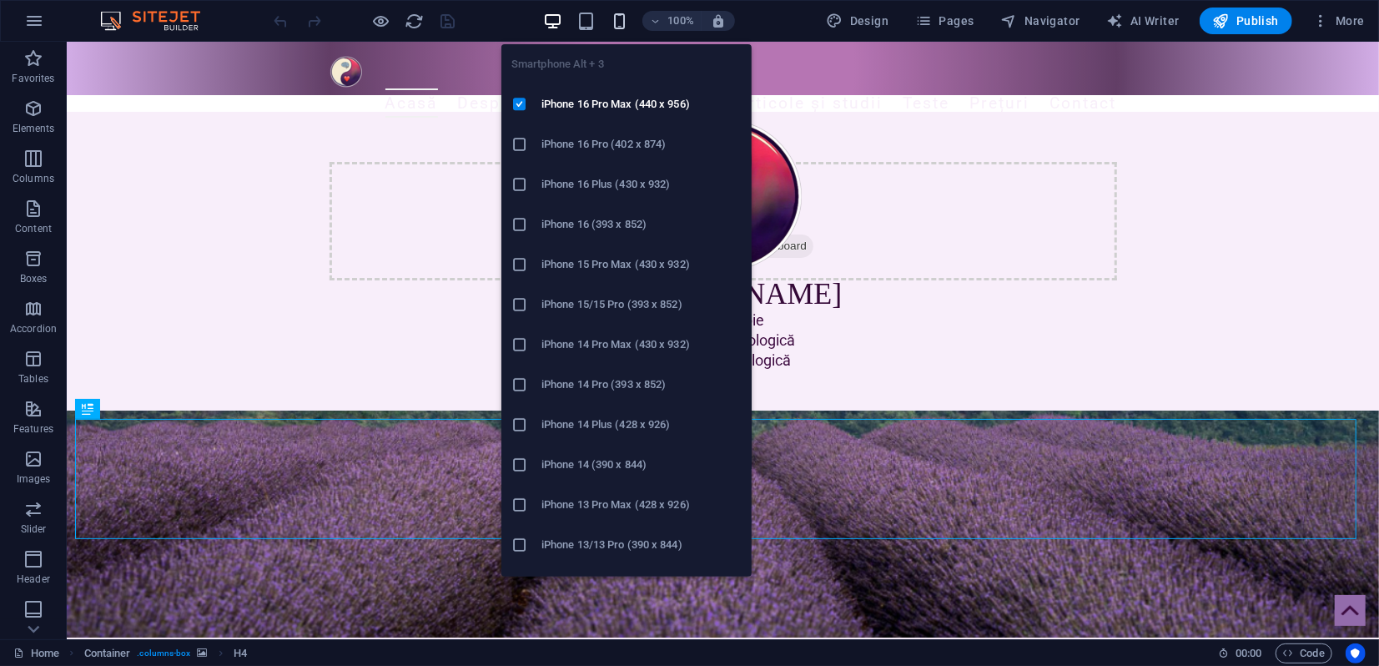
click at [622, 24] on icon "button" at bounding box center [619, 21] width 19 height 19
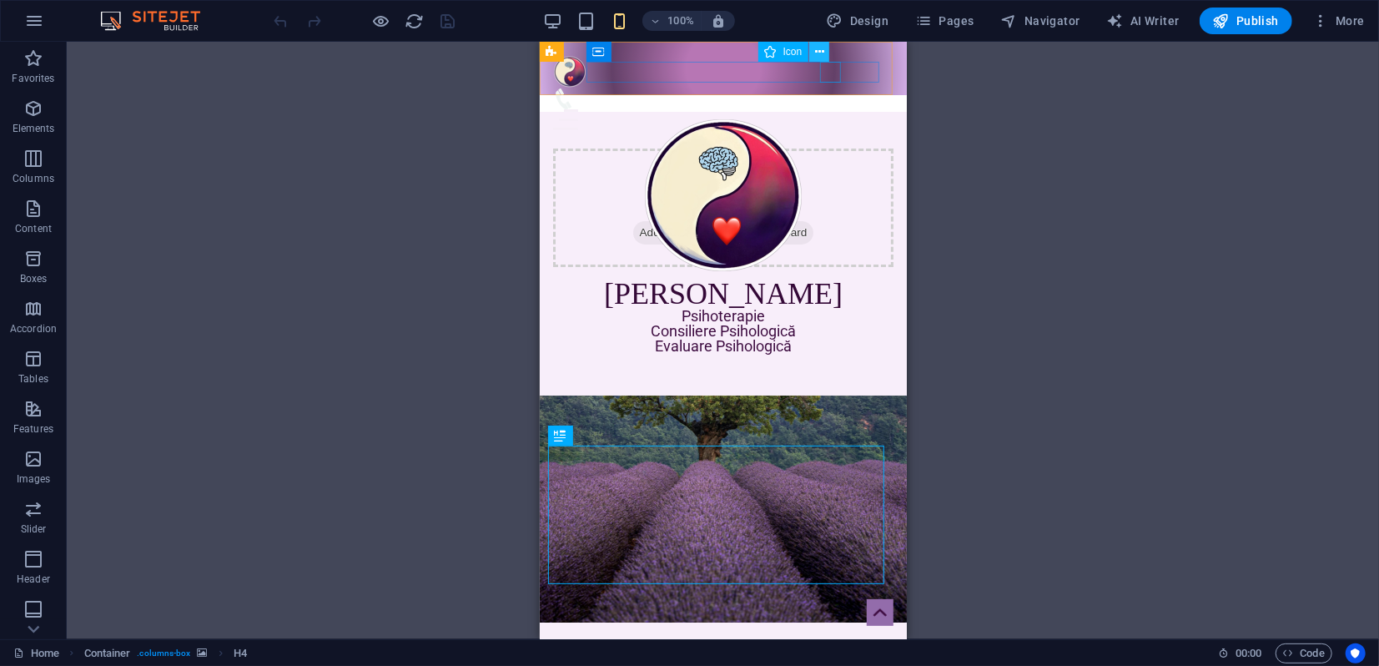
click at [823, 52] on icon at bounding box center [819, 52] width 9 height 18
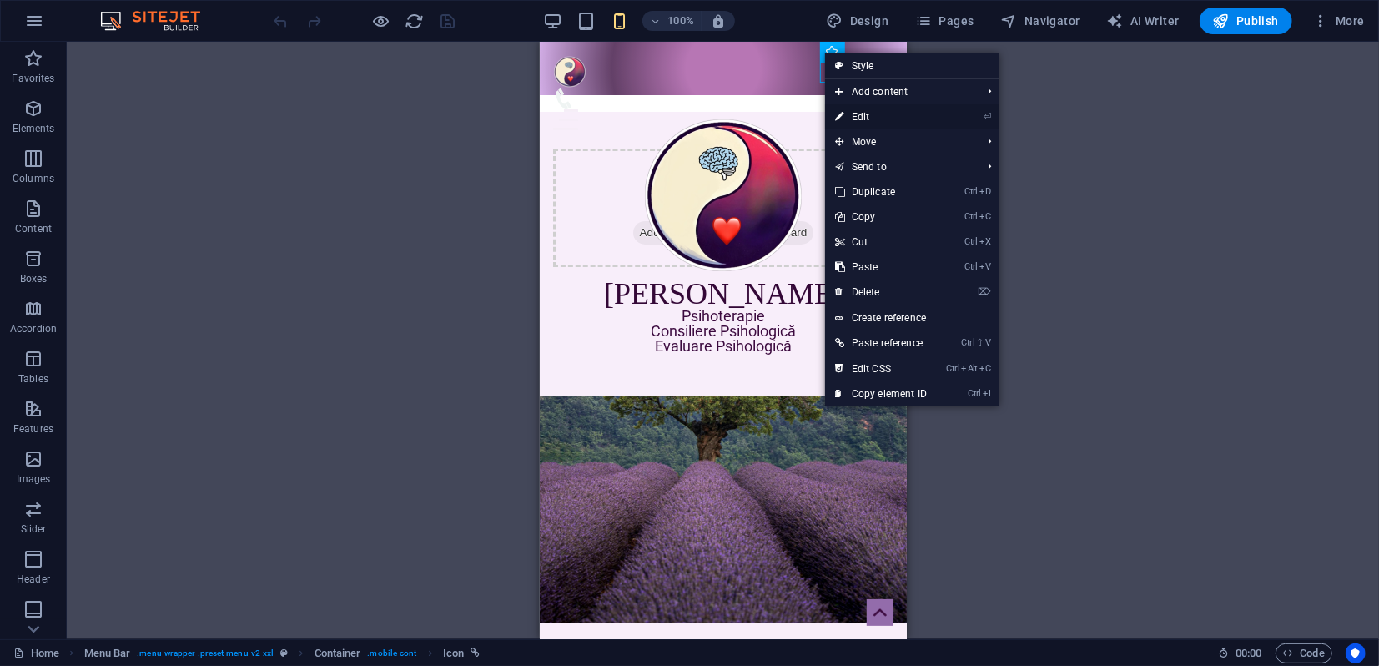
click at [854, 117] on link "⏎ Edit" at bounding box center [881, 116] width 112 height 25
select select "xMidYMid"
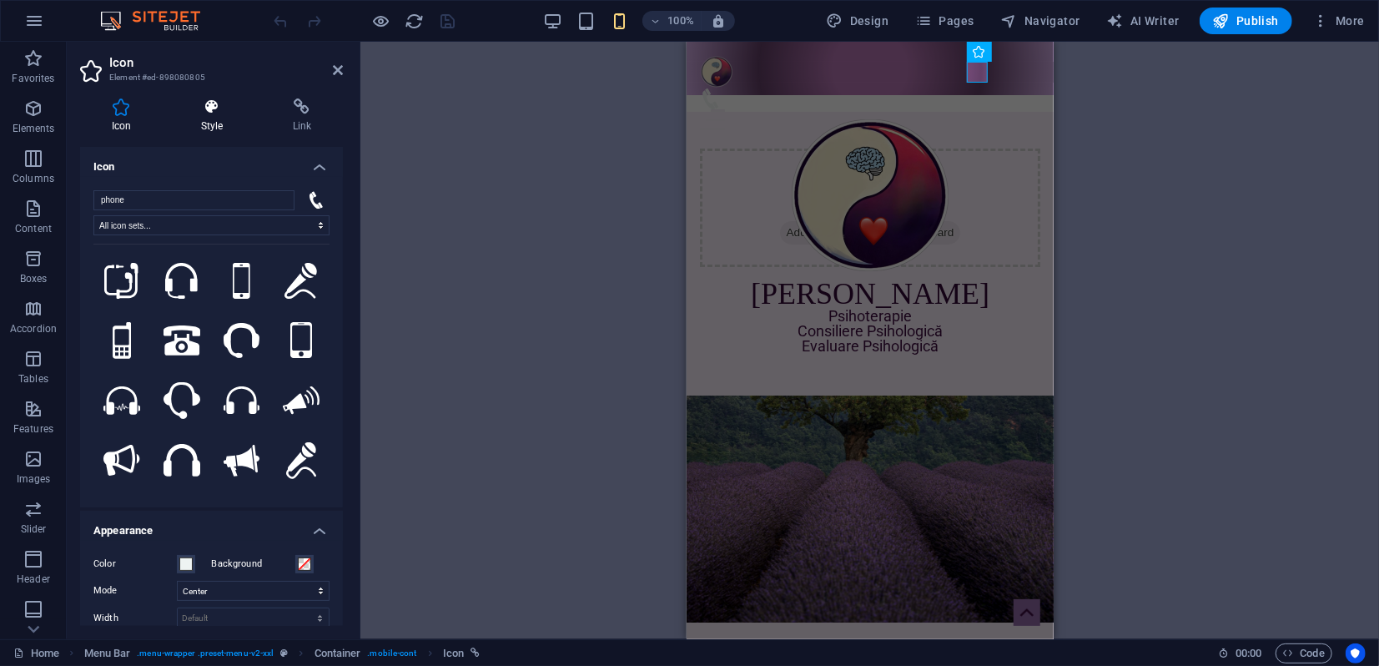
click at [211, 113] on icon at bounding box center [211, 106] width 85 height 17
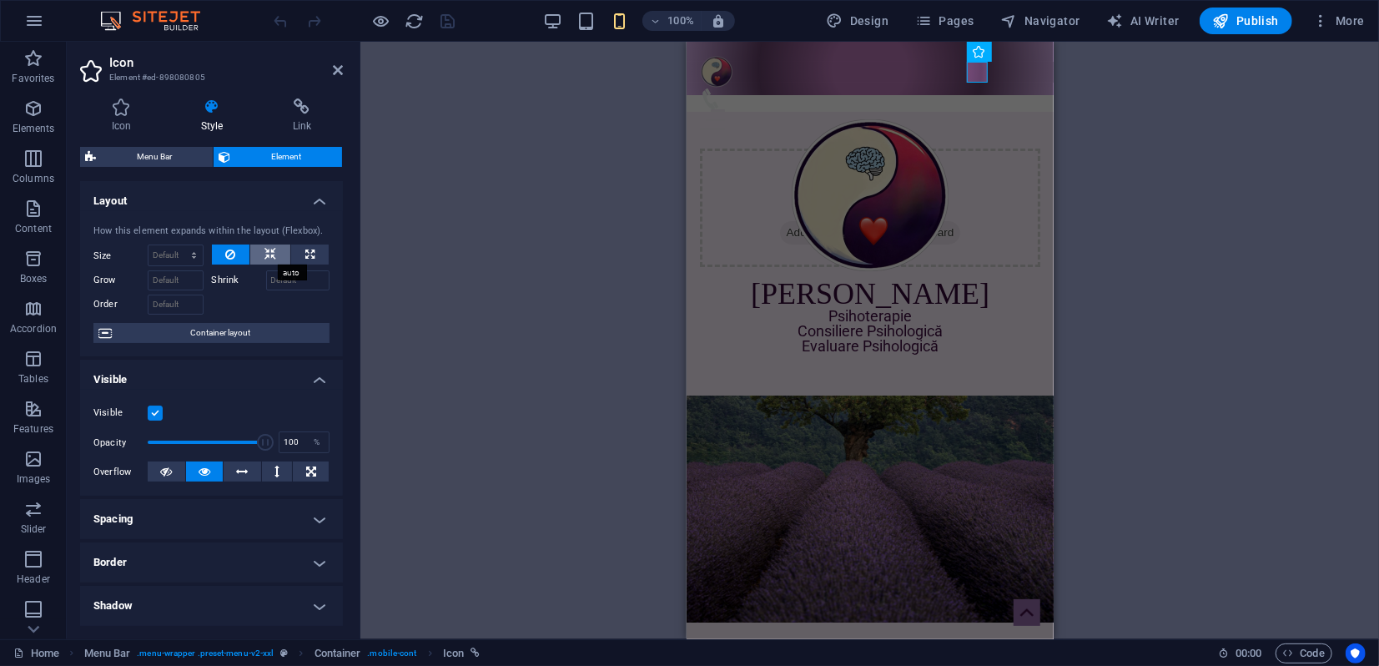
click at [271, 257] on icon at bounding box center [270, 254] width 12 height 20
click at [307, 257] on icon at bounding box center [309, 254] width 9 height 20
type input "100"
select select "%"
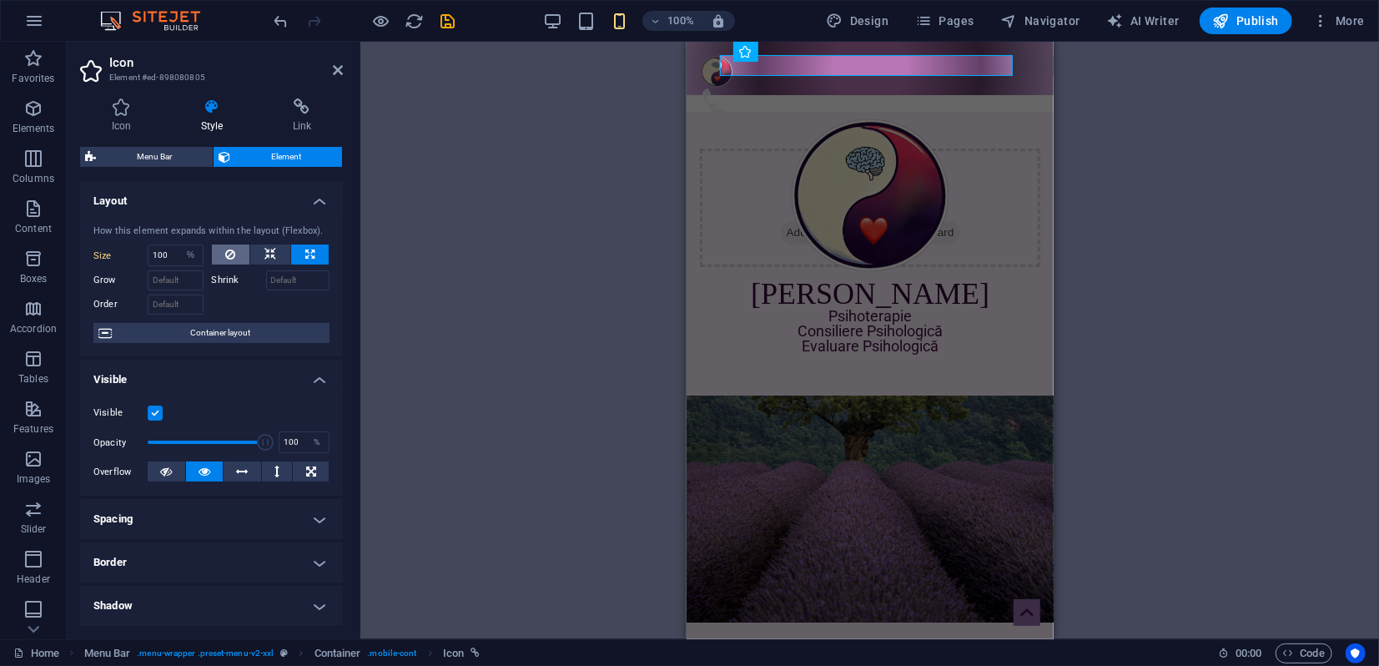
click at [229, 254] on icon at bounding box center [230, 254] width 10 height 20
select select "DISABLED_OPTION_VALUE"
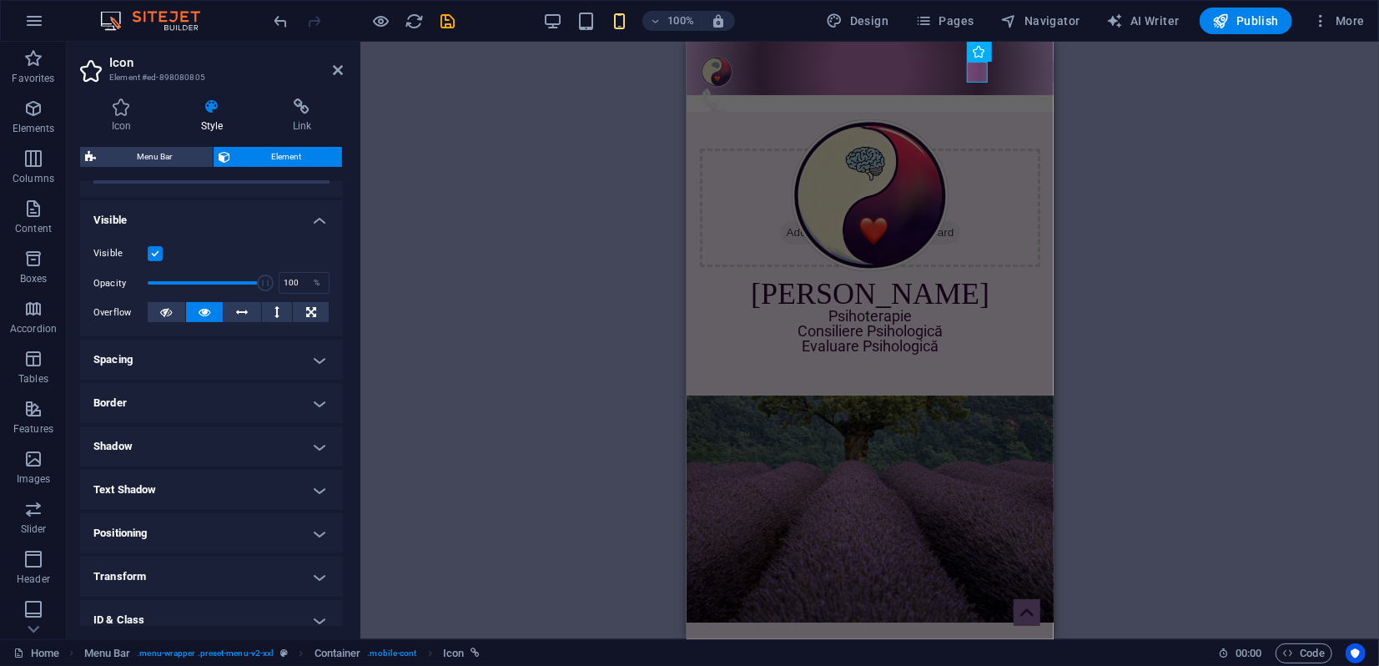
scroll to position [185, 0]
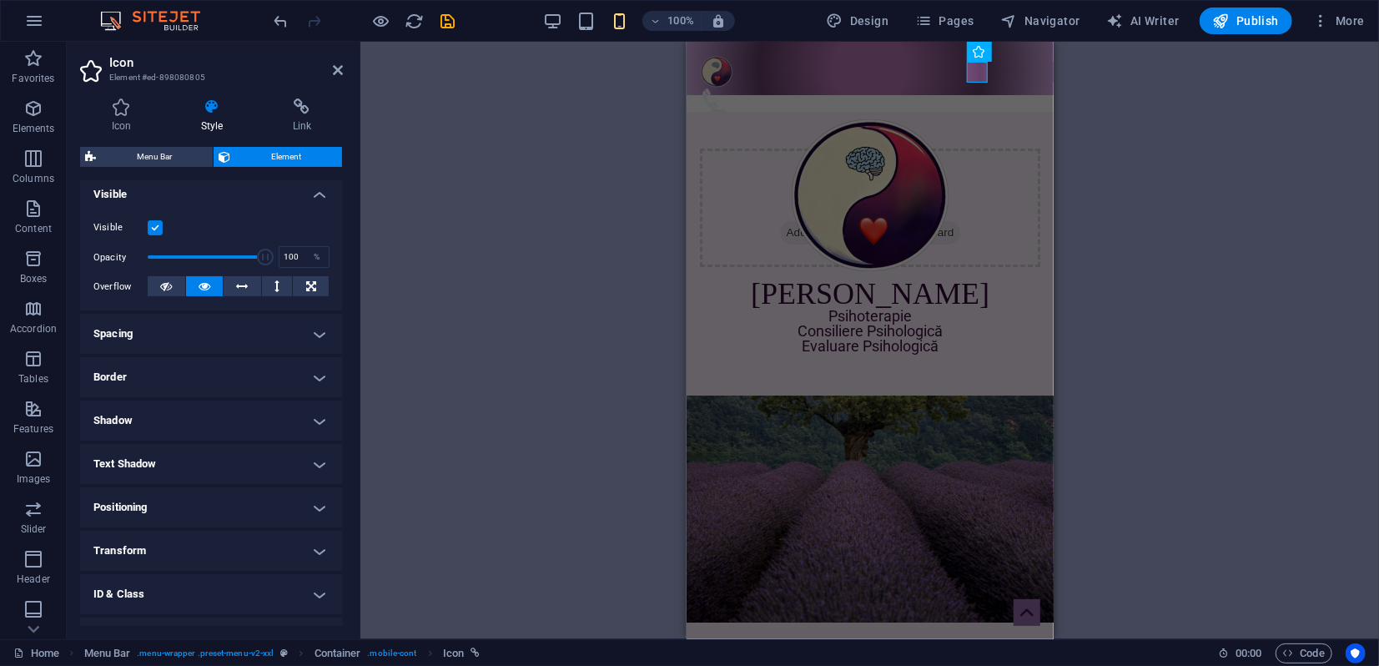
click at [226, 337] on h4 "Spacing" at bounding box center [211, 334] width 263 height 40
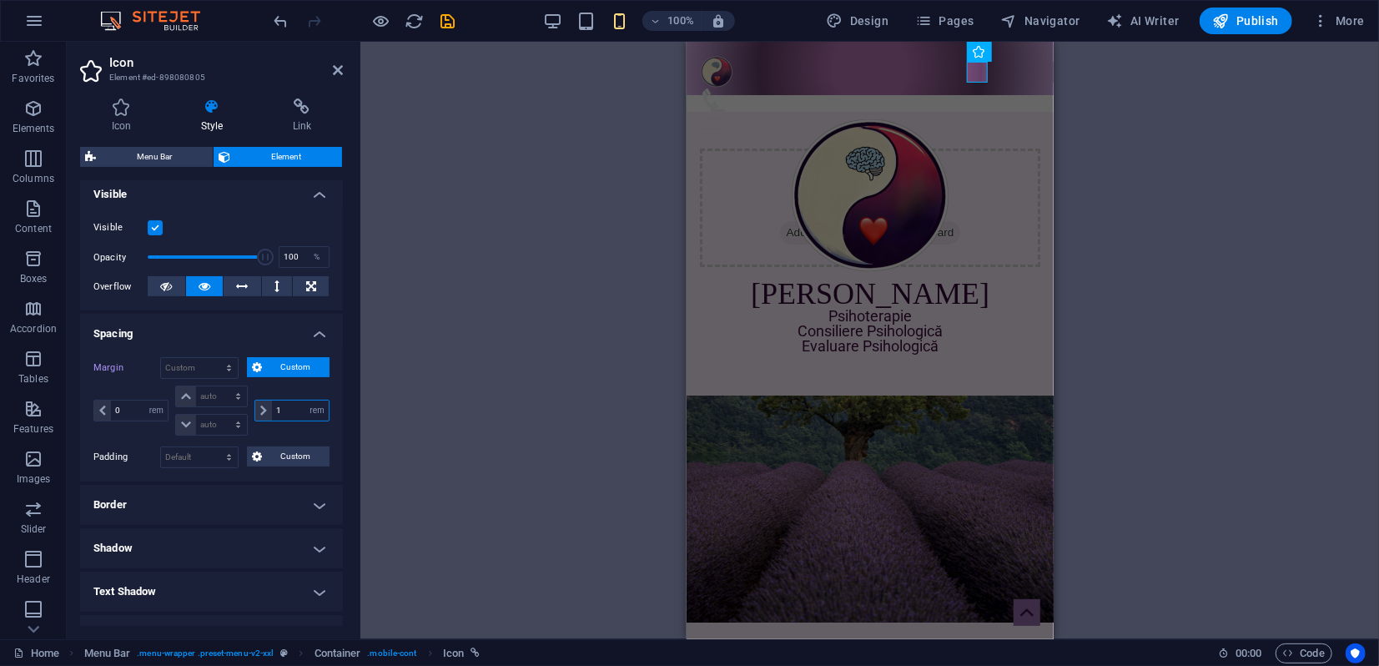
drag, startPoint x: 273, startPoint y: 408, endPoint x: 282, endPoint y: 409, distance: 9.2
click at [282, 409] on input "1" at bounding box center [300, 410] width 57 height 20
type input "2"
click at [334, 68] on icon at bounding box center [338, 69] width 10 height 13
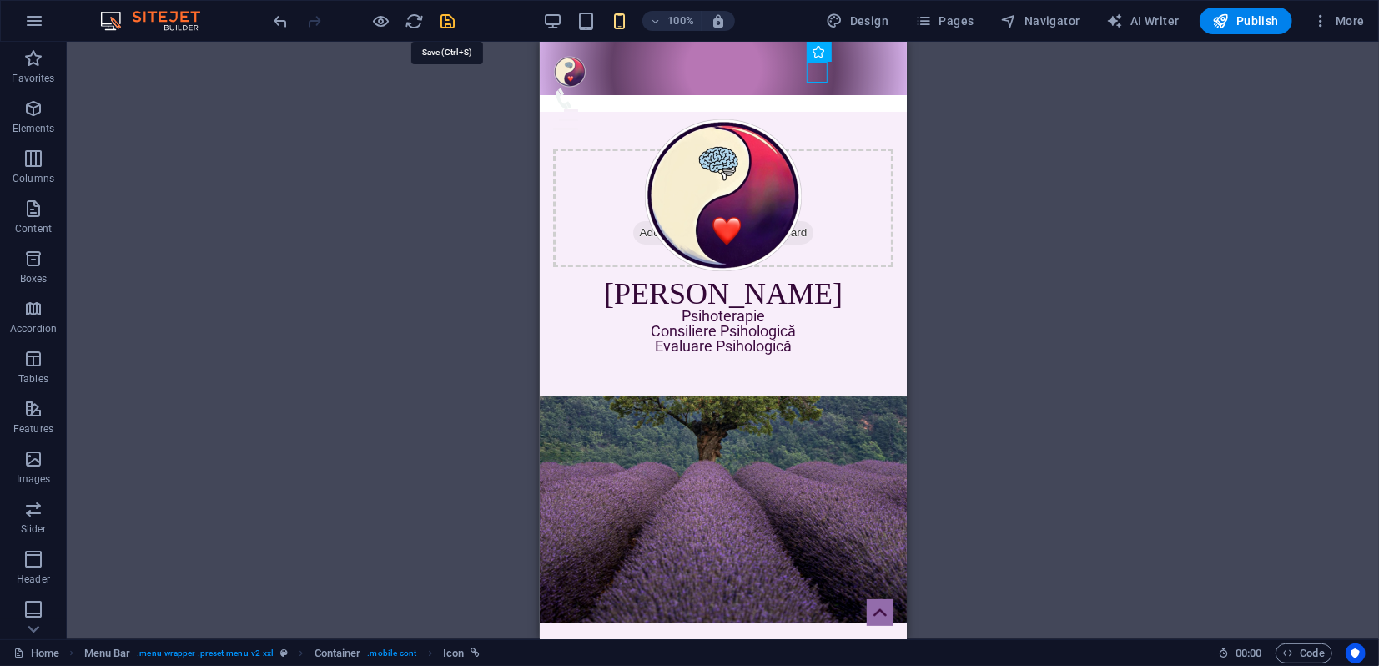
click at [451, 19] on icon "save" at bounding box center [448, 21] width 19 height 19
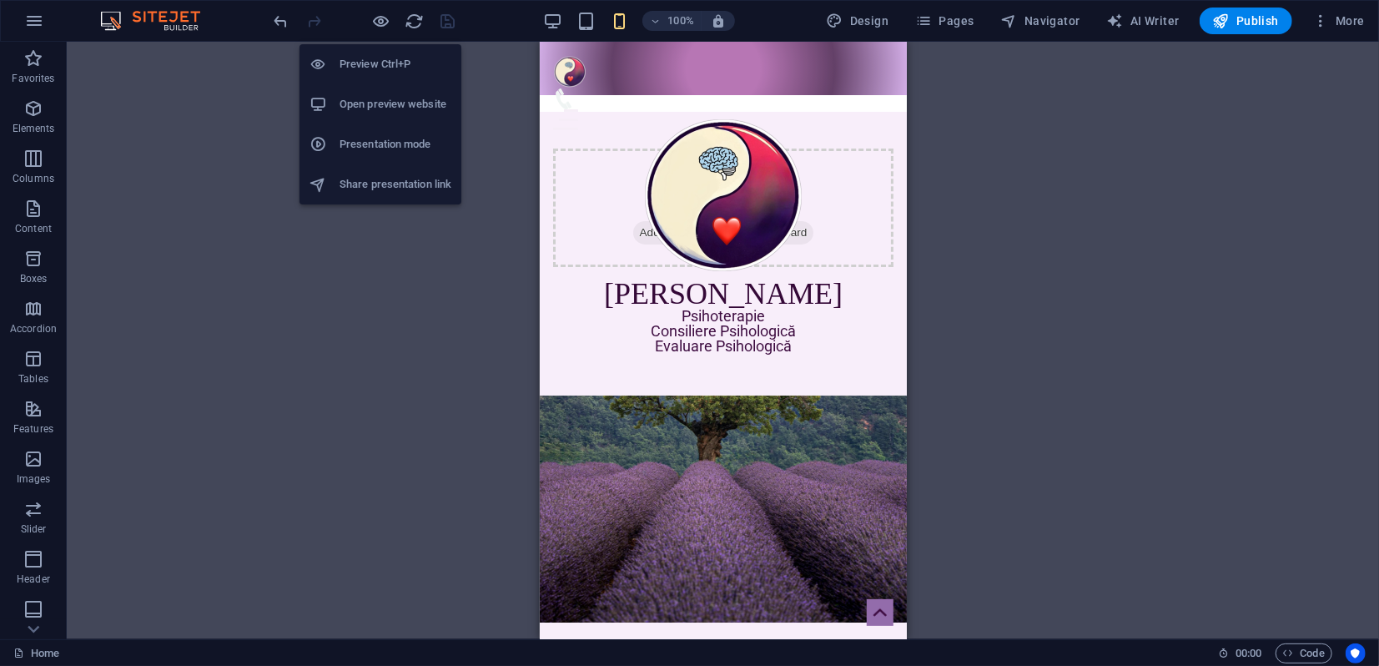
click at [367, 148] on h6 "Presentation mode" at bounding box center [395, 144] width 112 height 20
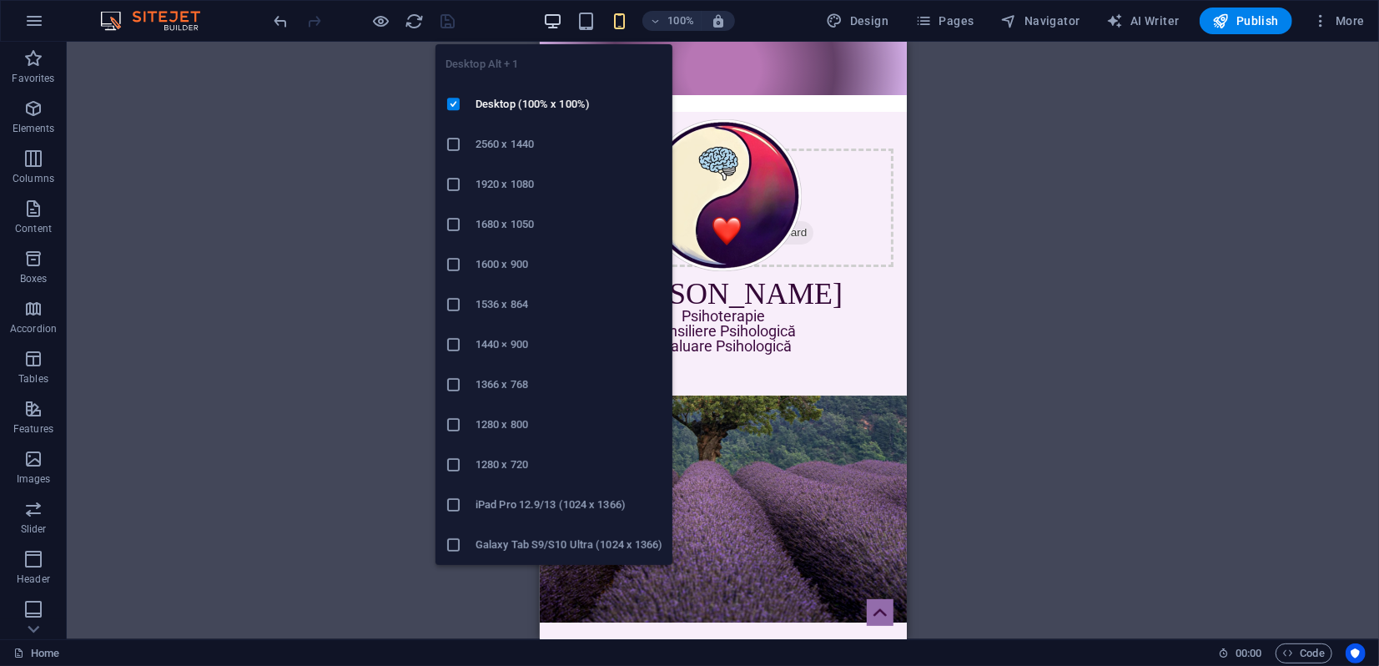
click at [560, 18] on icon "button" at bounding box center [552, 21] width 19 height 19
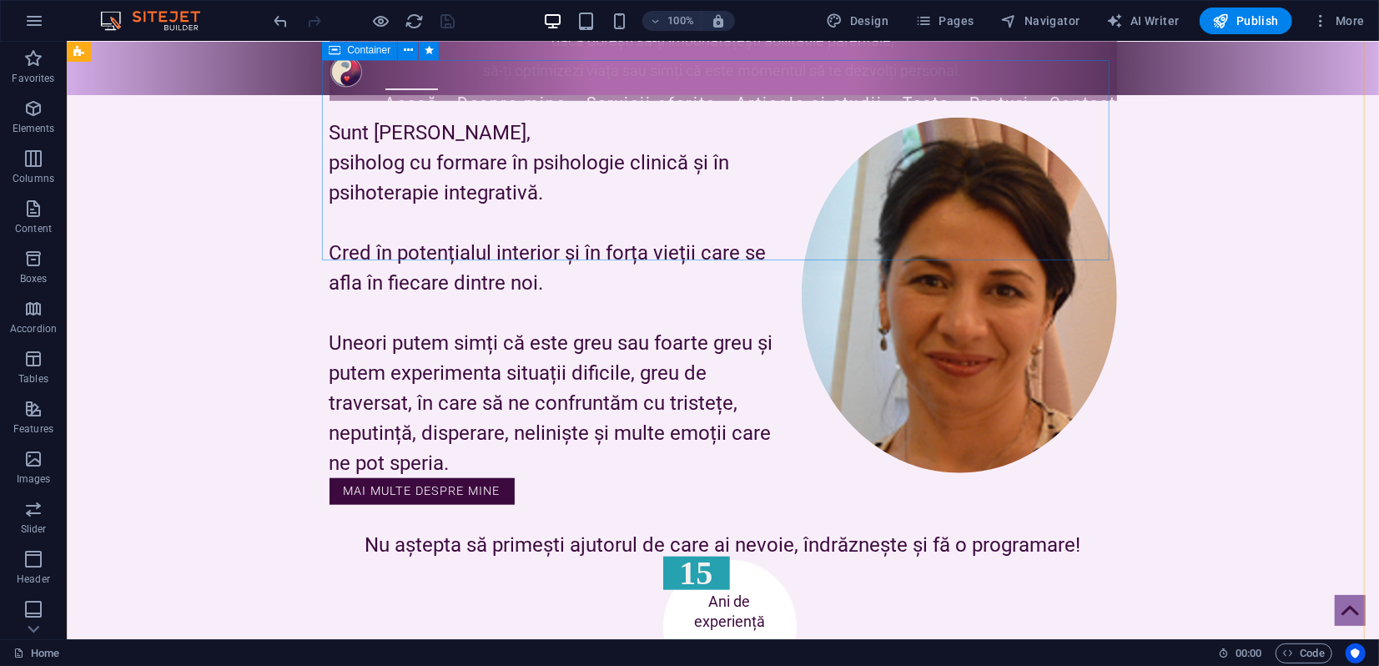
scroll to position [1019, 0]
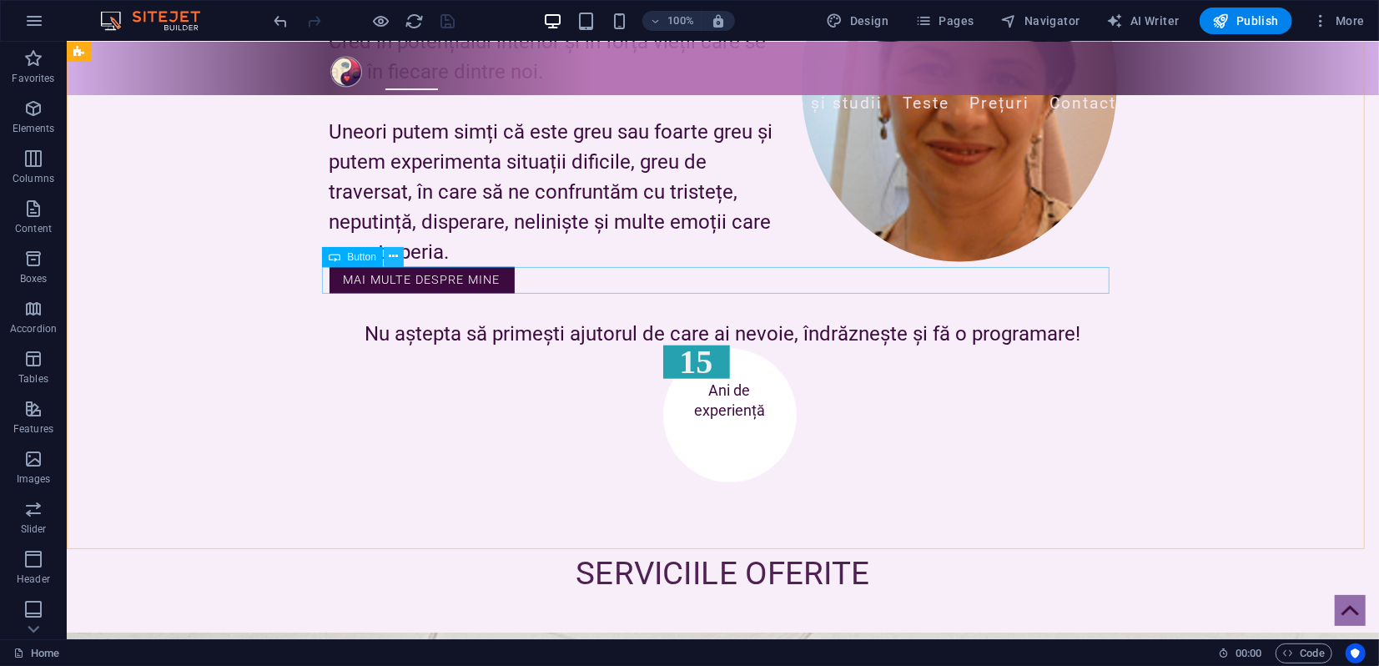
click at [394, 259] on icon at bounding box center [393, 257] width 9 height 18
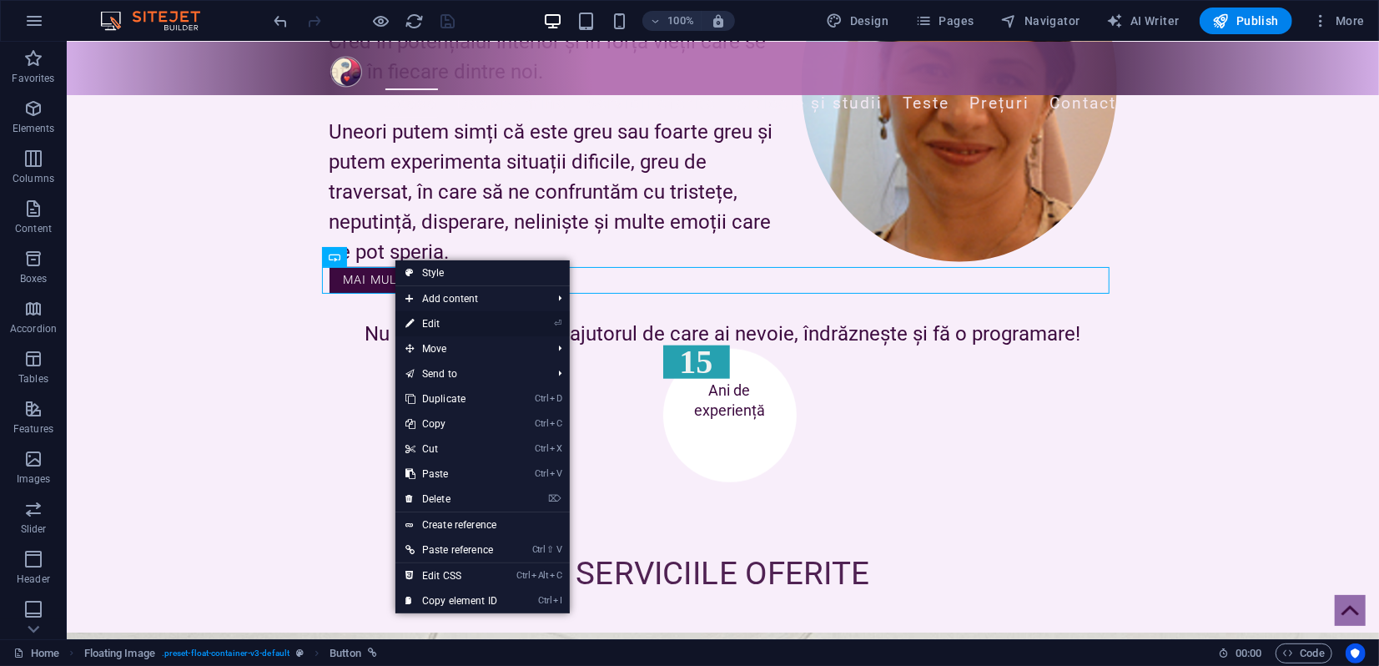
click at [434, 325] on link "⏎ Edit" at bounding box center [451, 323] width 112 height 25
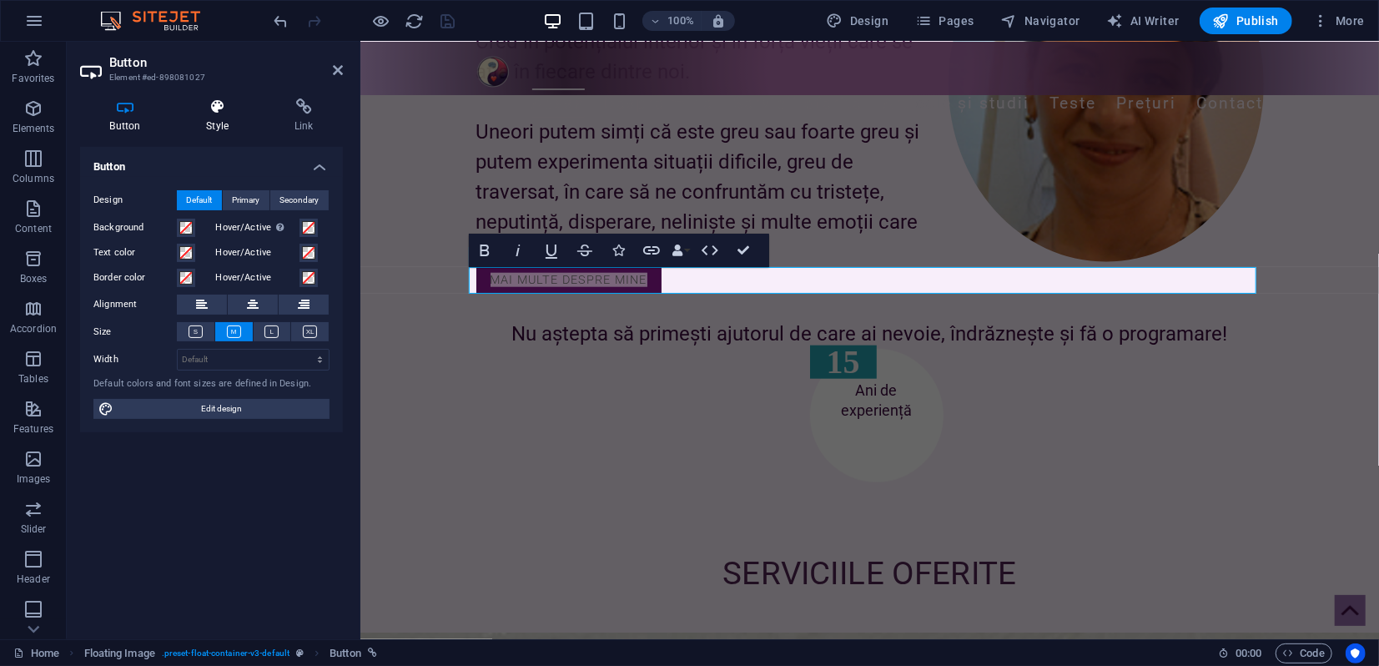
click at [219, 108] on icon at bounding box center [218, 106] width 82 height 17
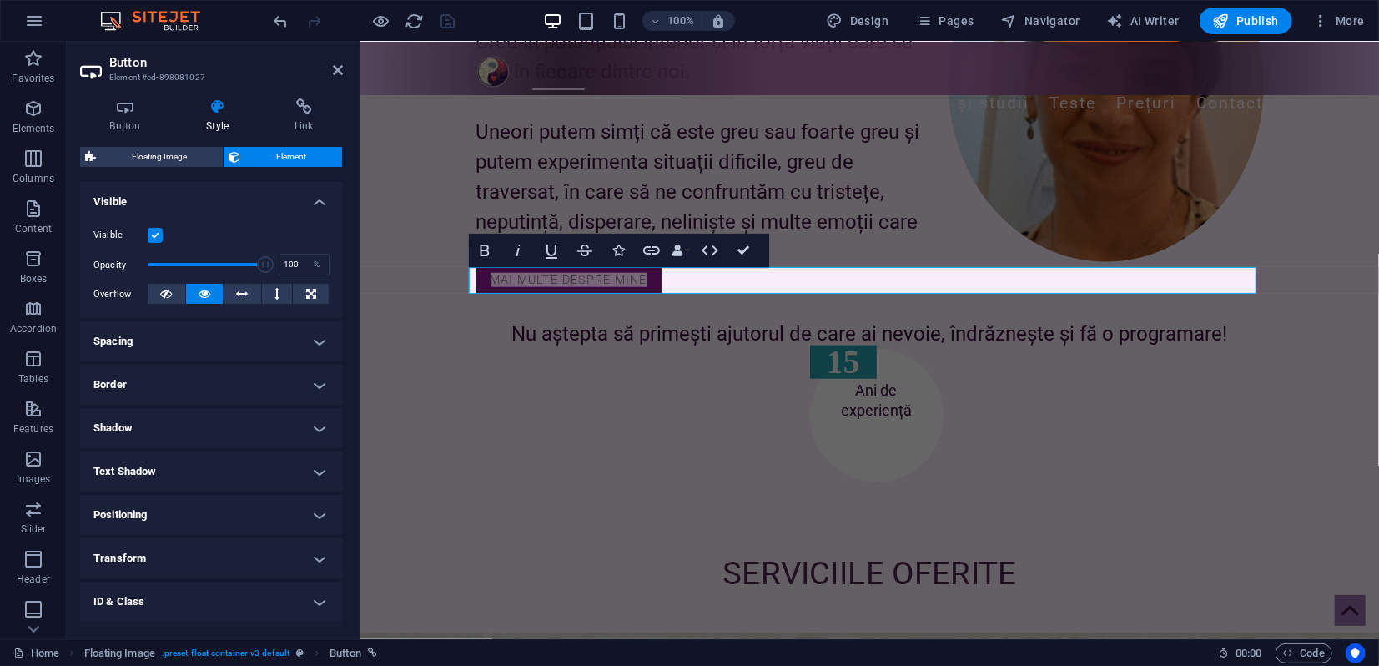
scroll to position [185, 0]
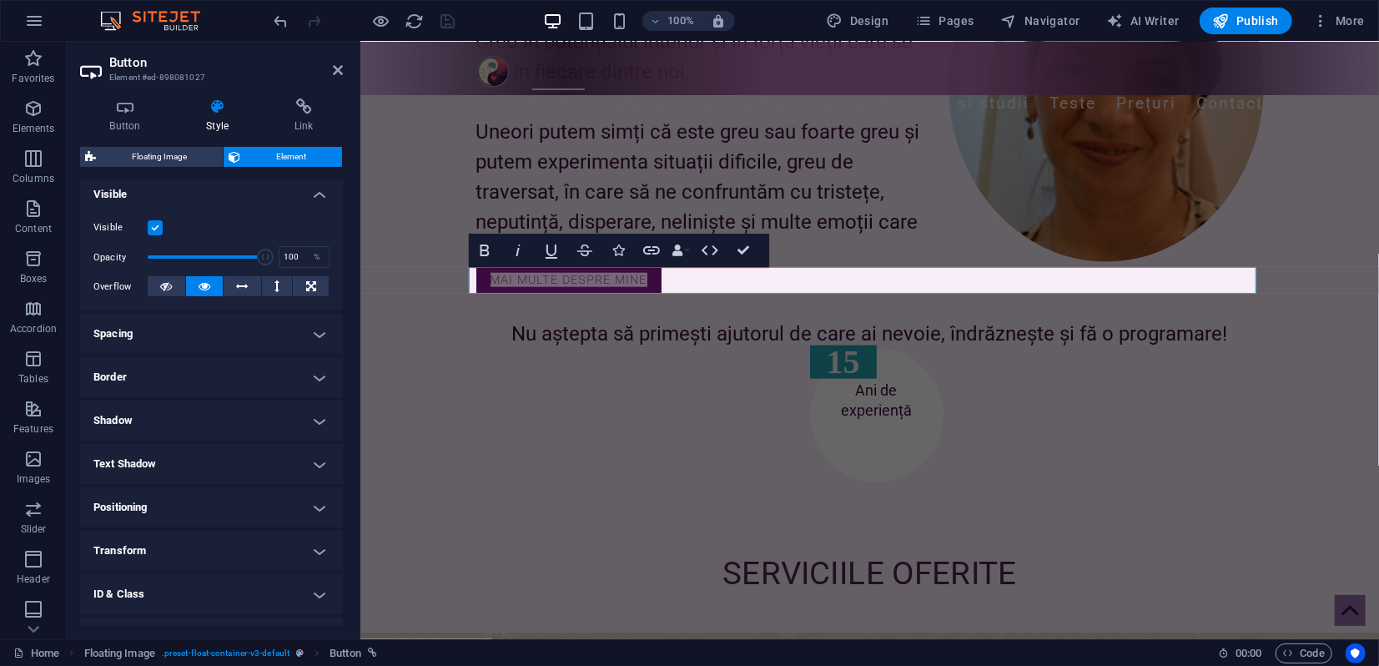
click at [217, 382] on h4 "Border" at bounding box center [211, 377] width 263 height 40
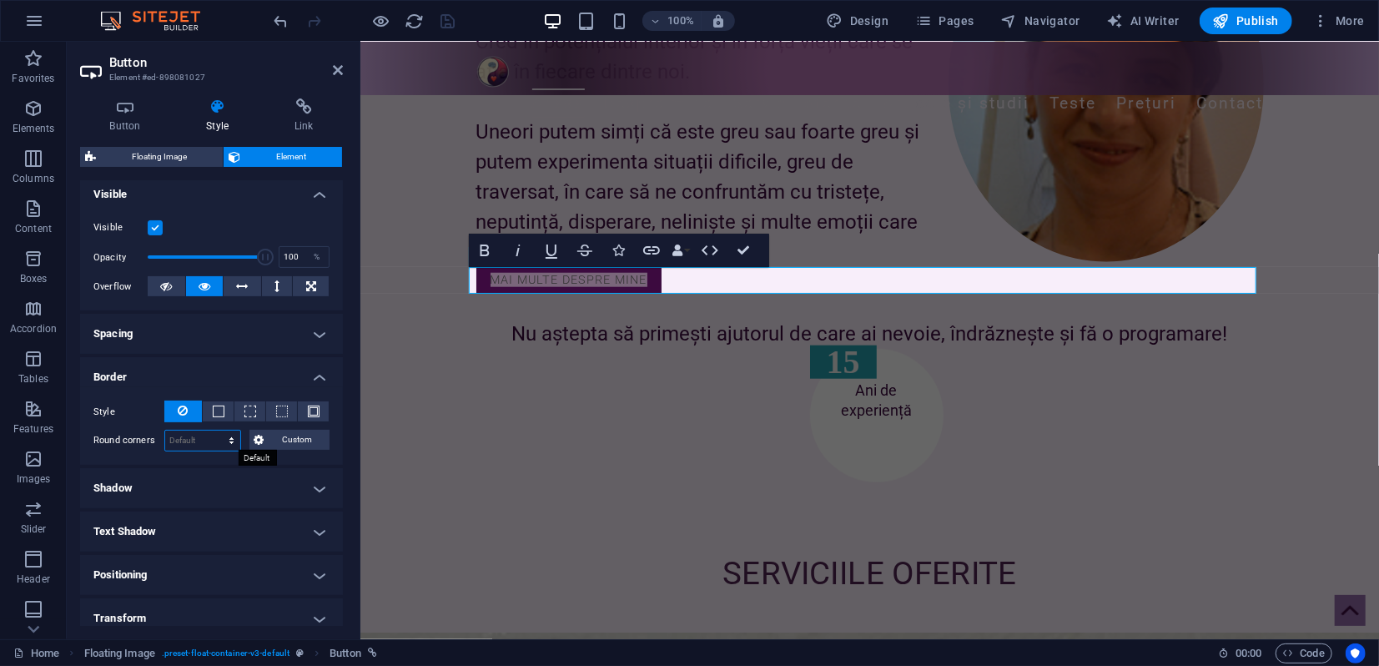
click at [200, 440] on select "Default px rem % vh vw Custom" at bounding box center [202, 440] width 75 height 20
select select "px"
click at [215, 430] on select "Default px rem % vh vw Custom" at bounding box center [202, 440] width 75 height 20
type input "20"
click at [335, 70] on icon at bounding box center [338, 69] width 10 height 13
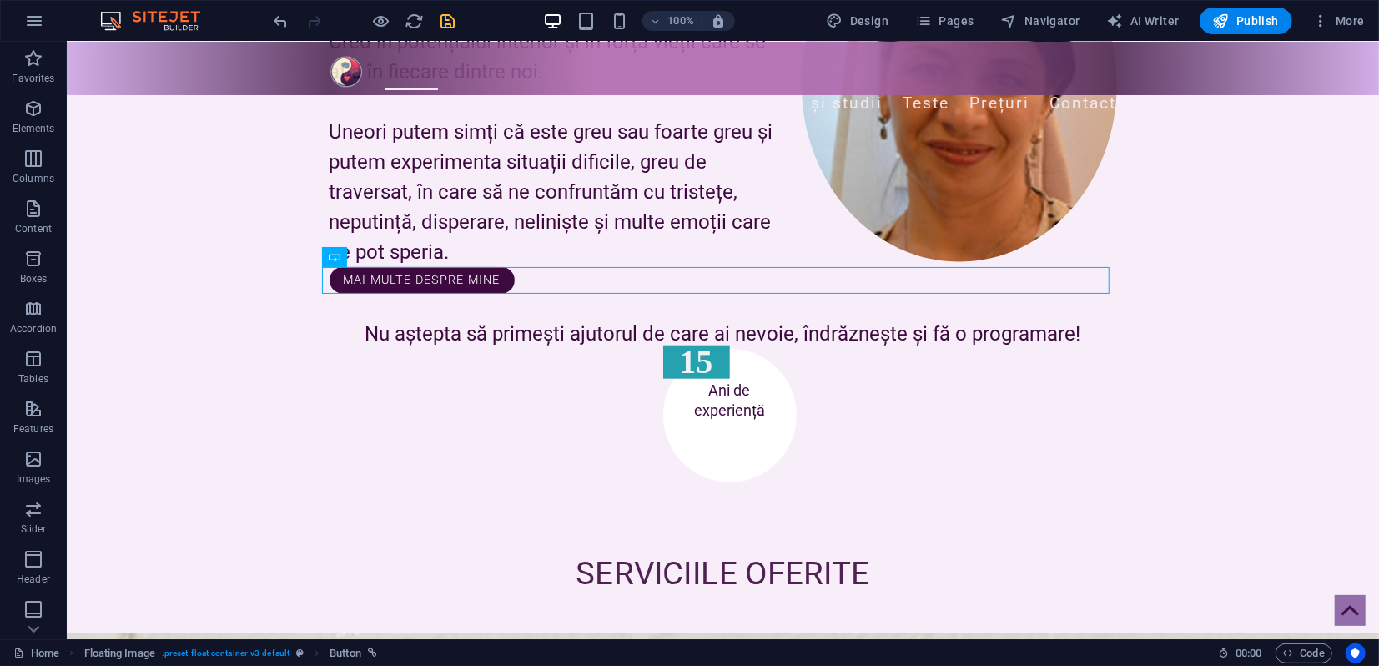
click at [444, 22] on icon "save" at bounding box center [448, 21] width 19 height 19
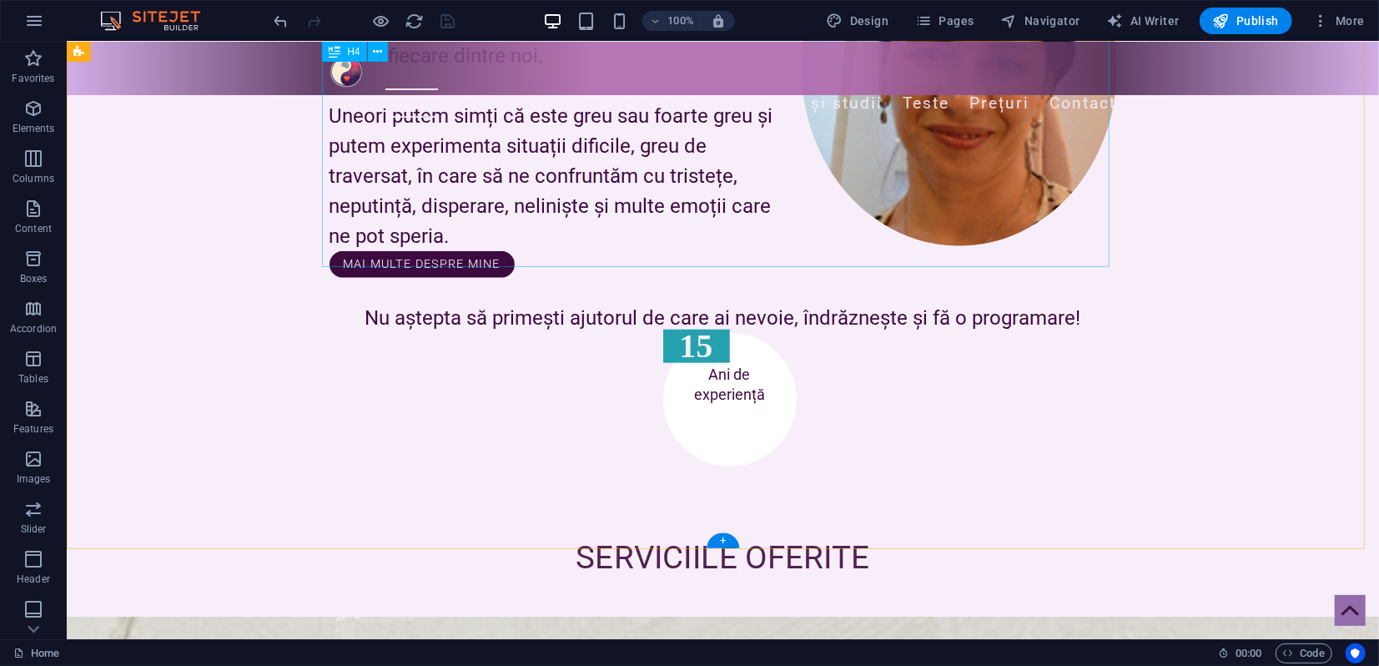
scroll to position [1019, 0]
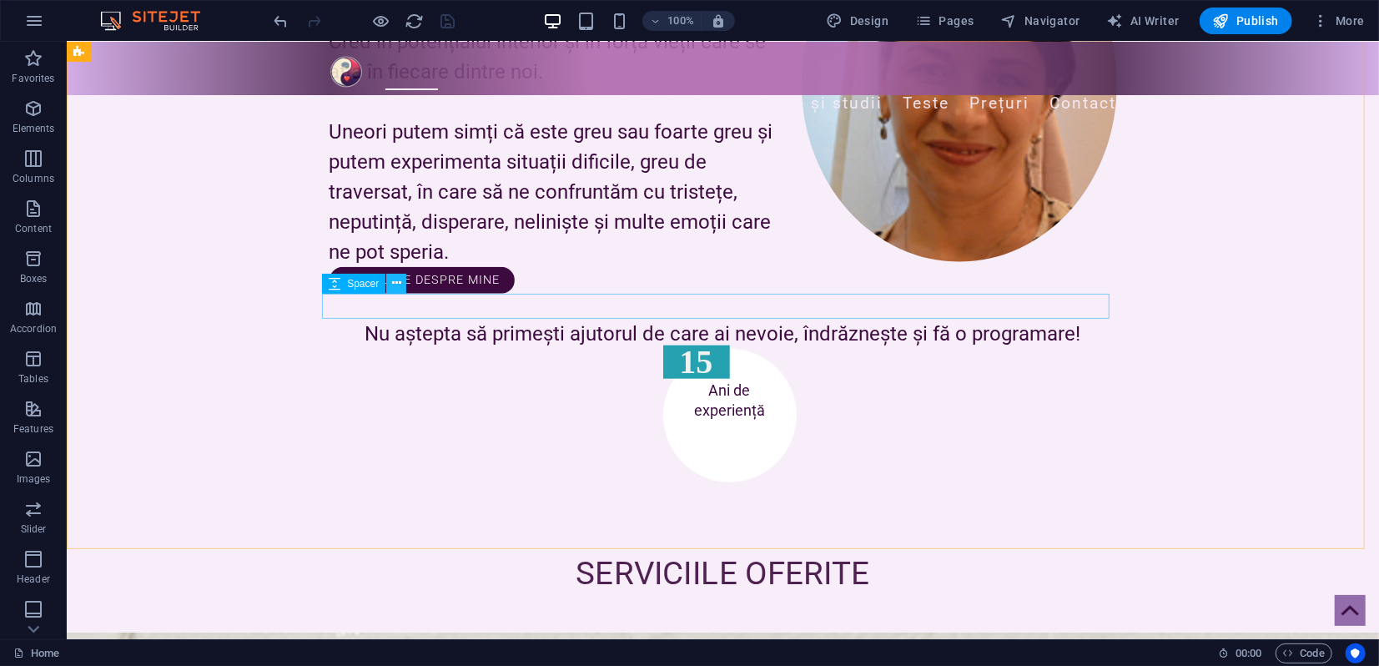
click at [394, 286] on icon at bounding box center [396, 283] width 9 height 18
click at [395, 287] on icon at bounding box center [396, 283] width 9 height 18
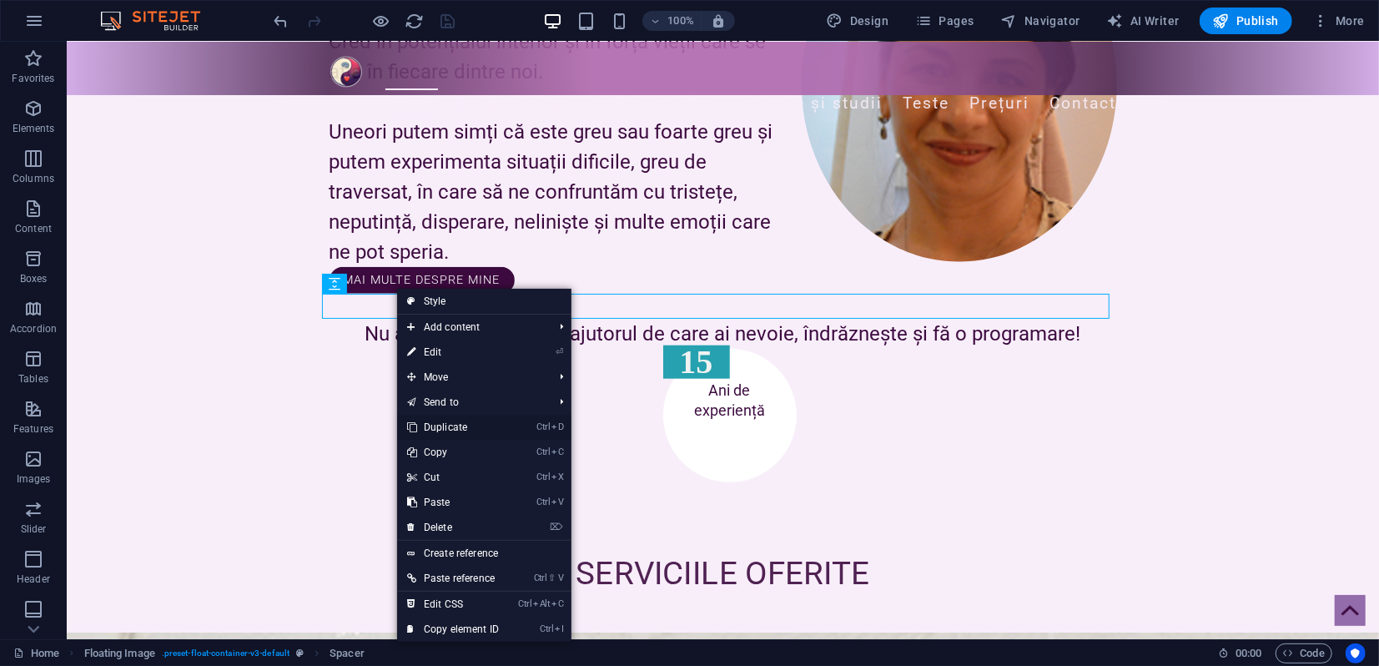
click at [454, 423] on link "Ctrl D Duplicate" at bounding box center [453, 427] width 112 height 25
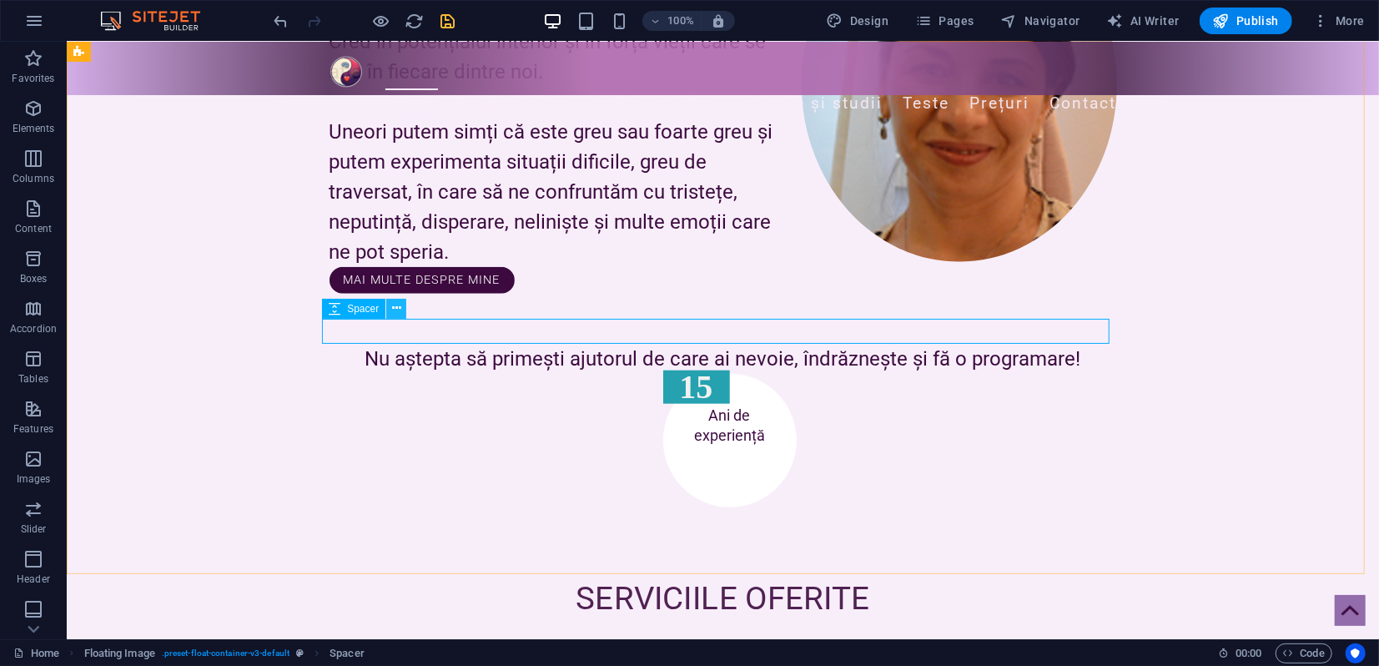
click at [397, 307] on icon at bounding box center [396, 308] width 9 height 18
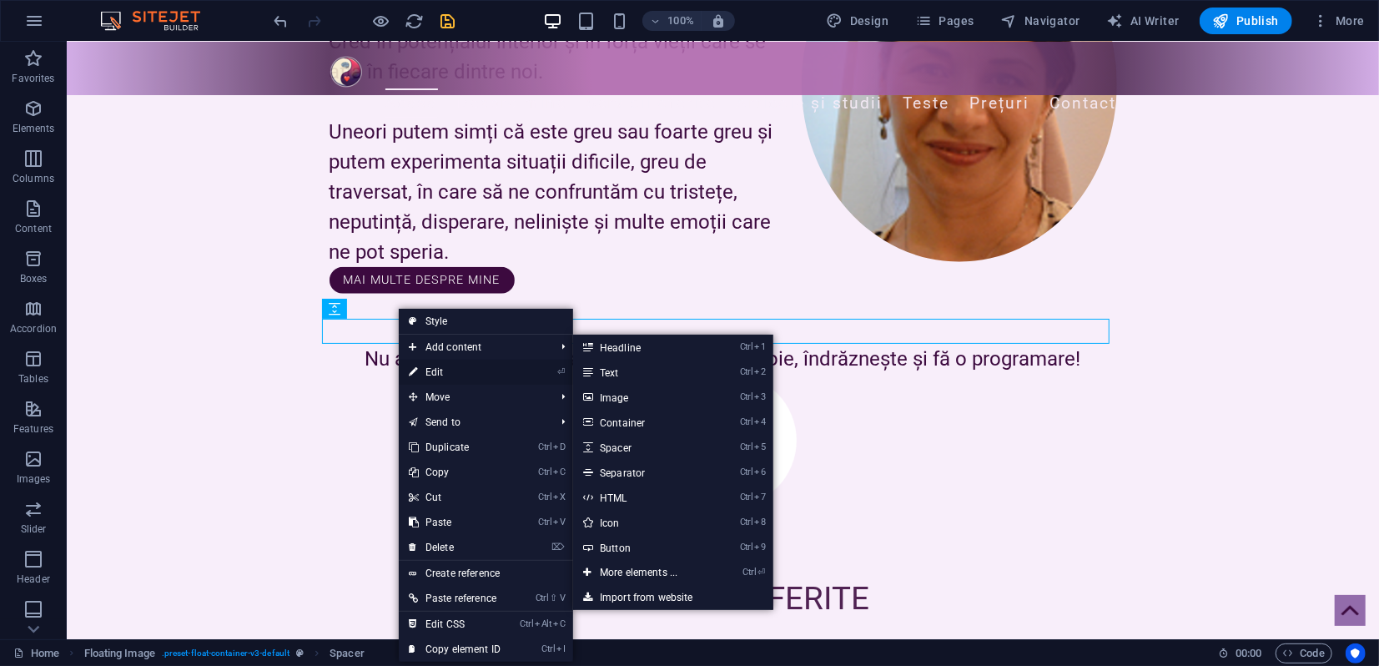
click at [435, 367] on link "⏎ Edit" at bounding box center [455, 371] width 112 height 25
select select "px"
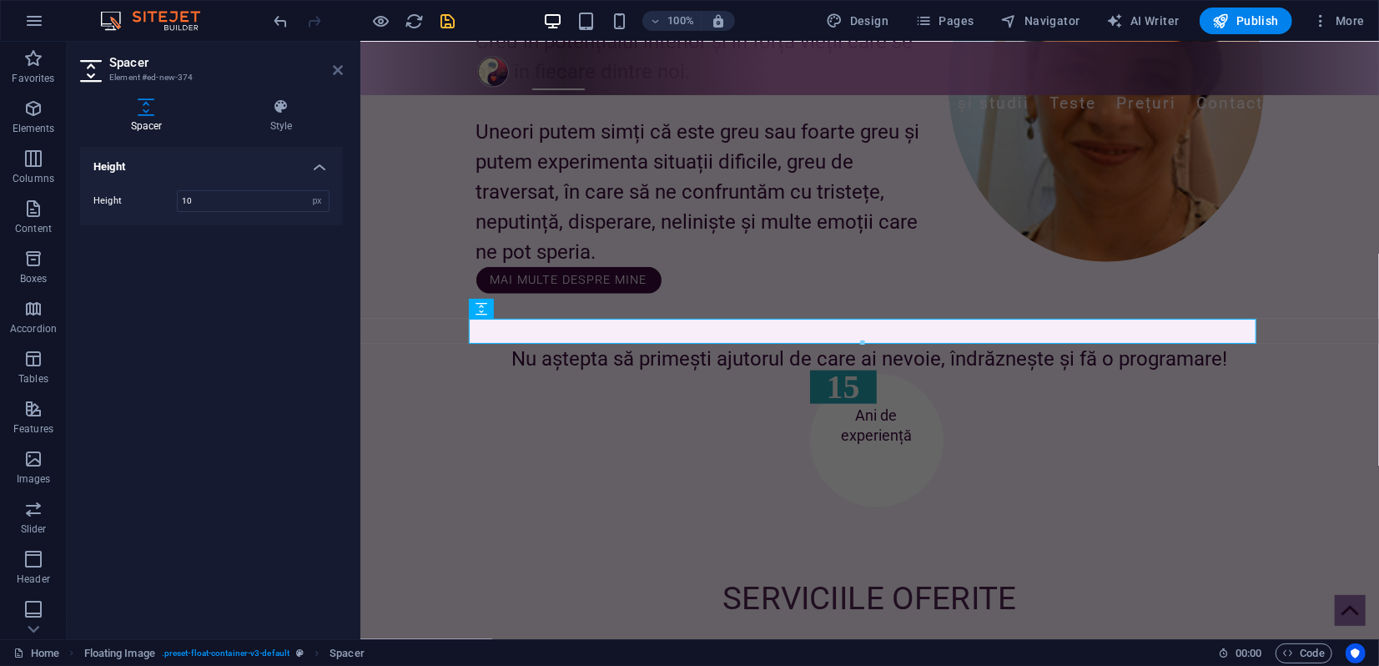
type input "10"
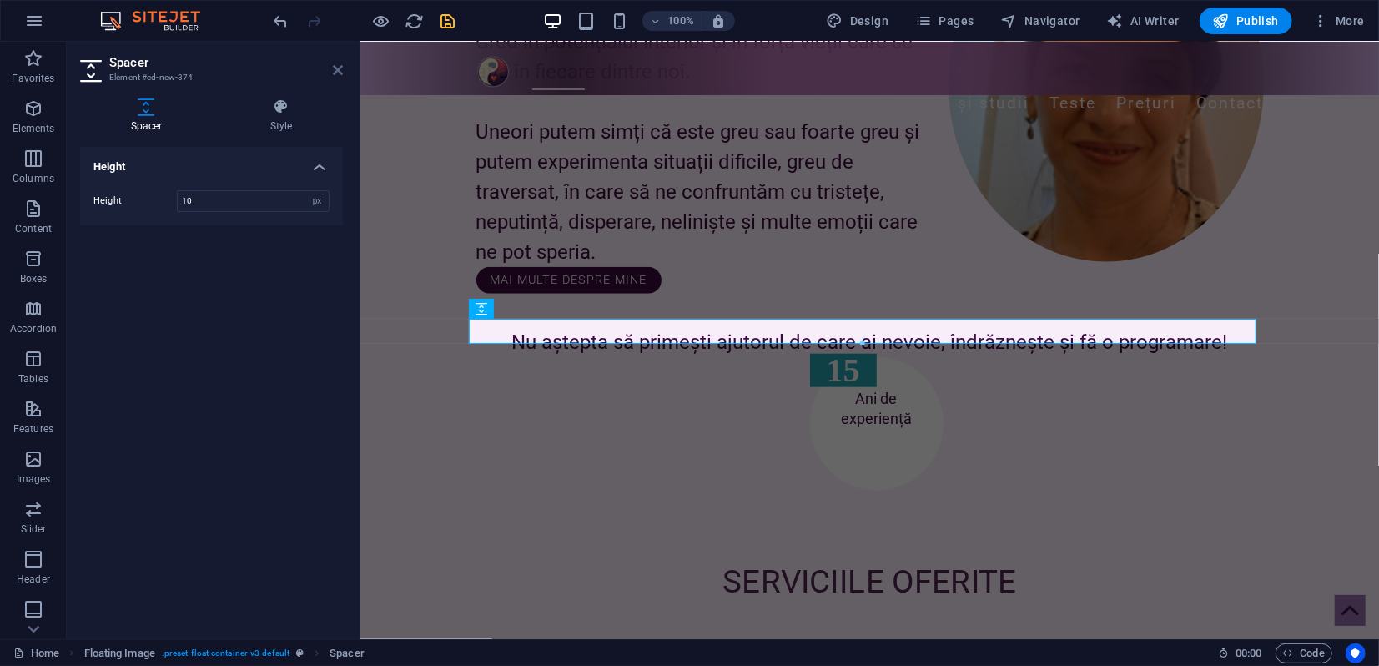
click at [334, 69] on icon at bounding box center [338, 69] width 10 height 13
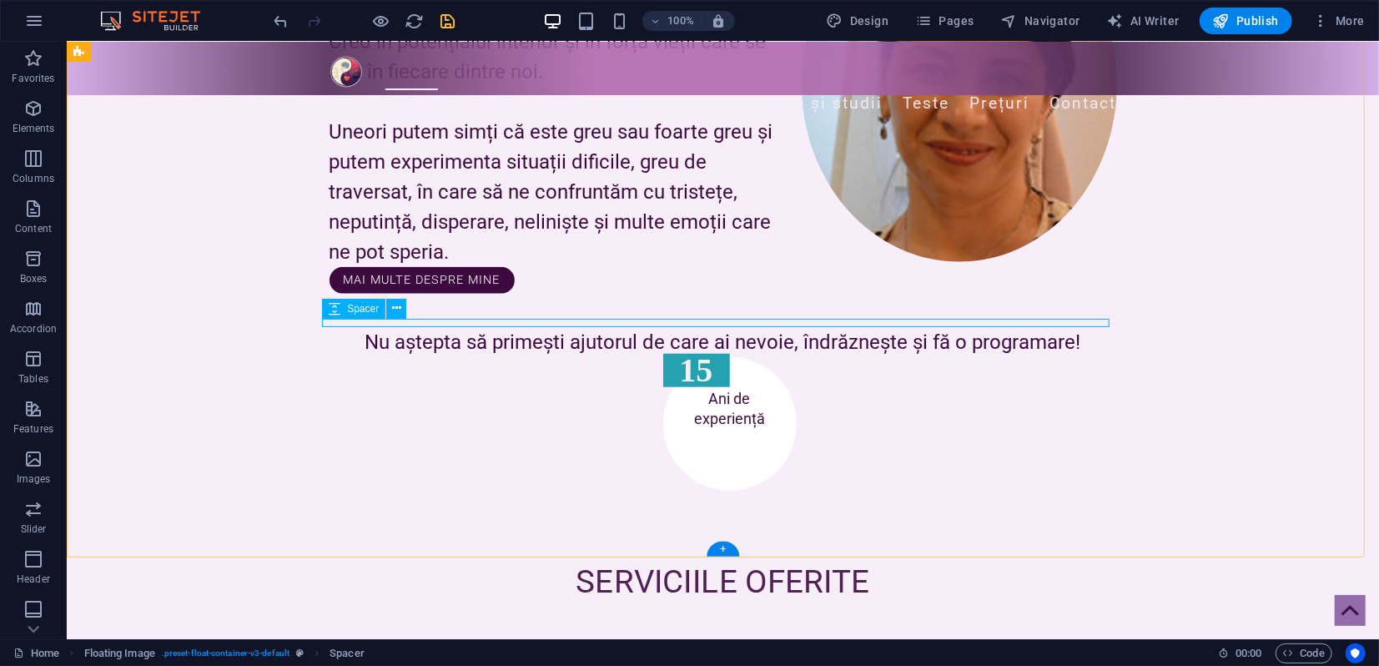
click at [356, 319] on div at bounding box center [722, 322] width 787 height 8
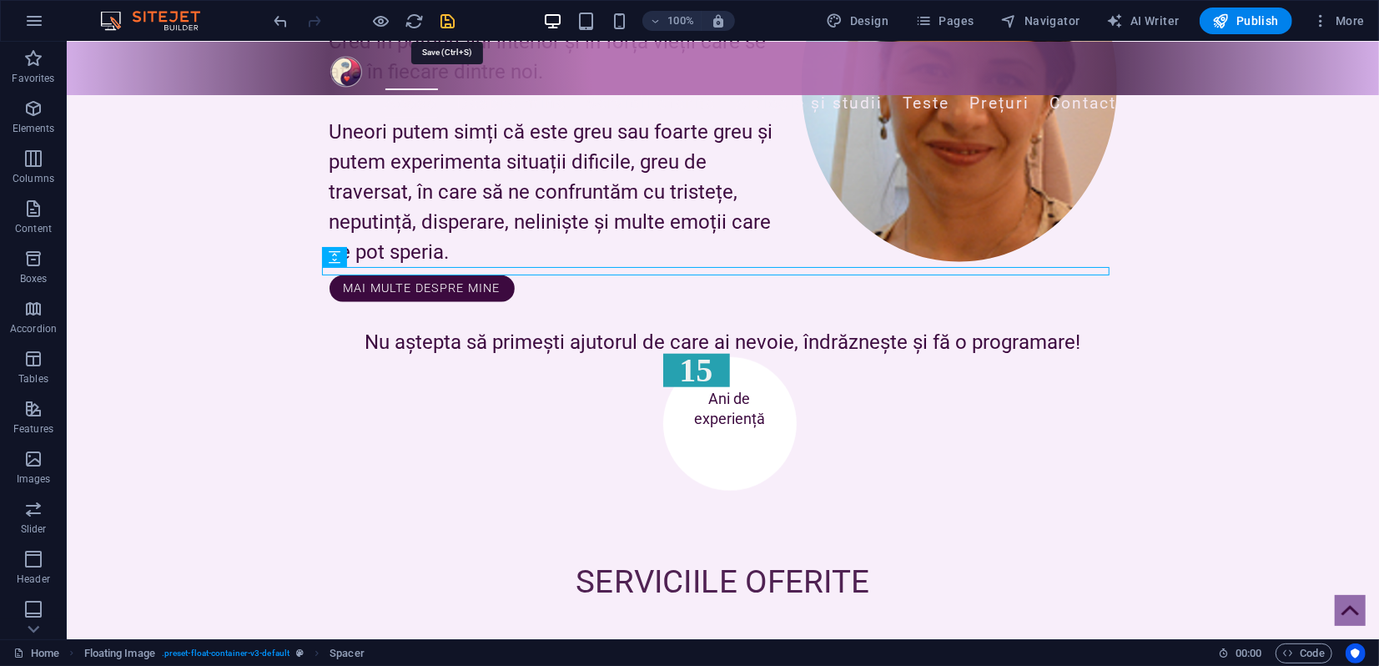
click at [451, 14] on icon "save" at bounding box center [448, 21] width 19 height 19
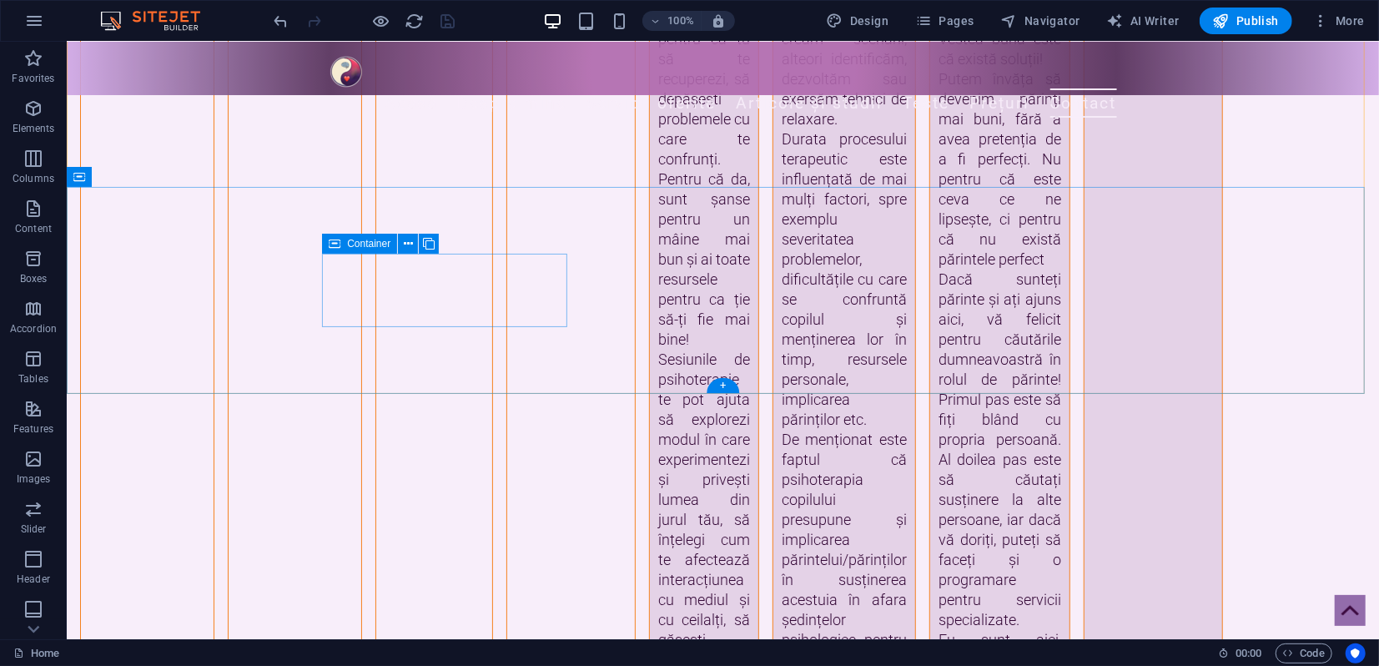
scroll to position [4459, 0]
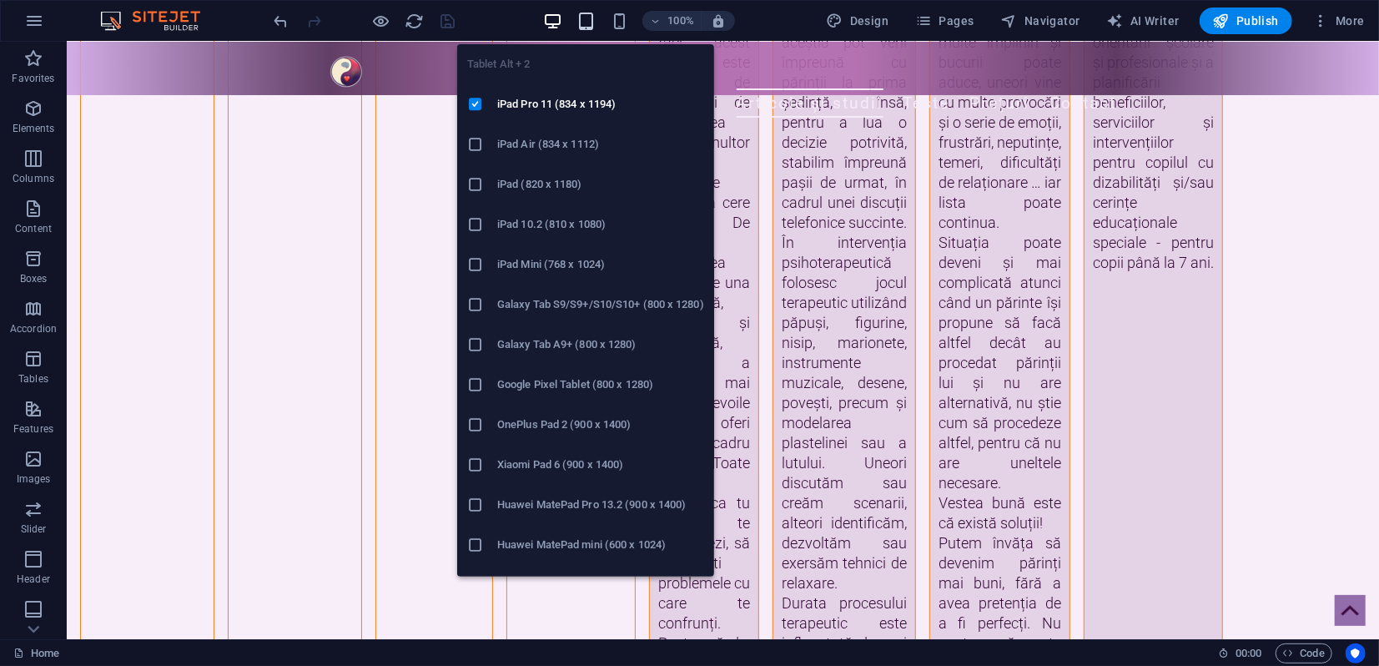
click at [595, 23] on icon "button" at bounding box center [585, 21] width 19 height 19
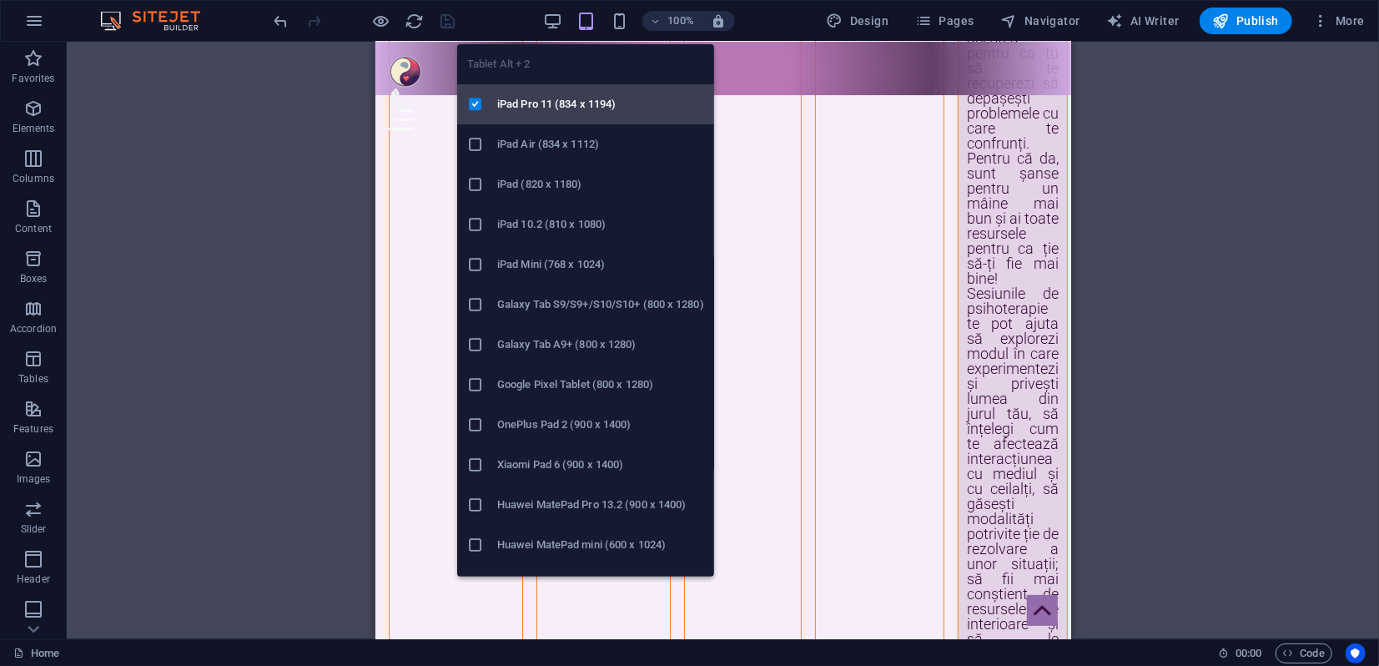
scroll to position [4481, 0]
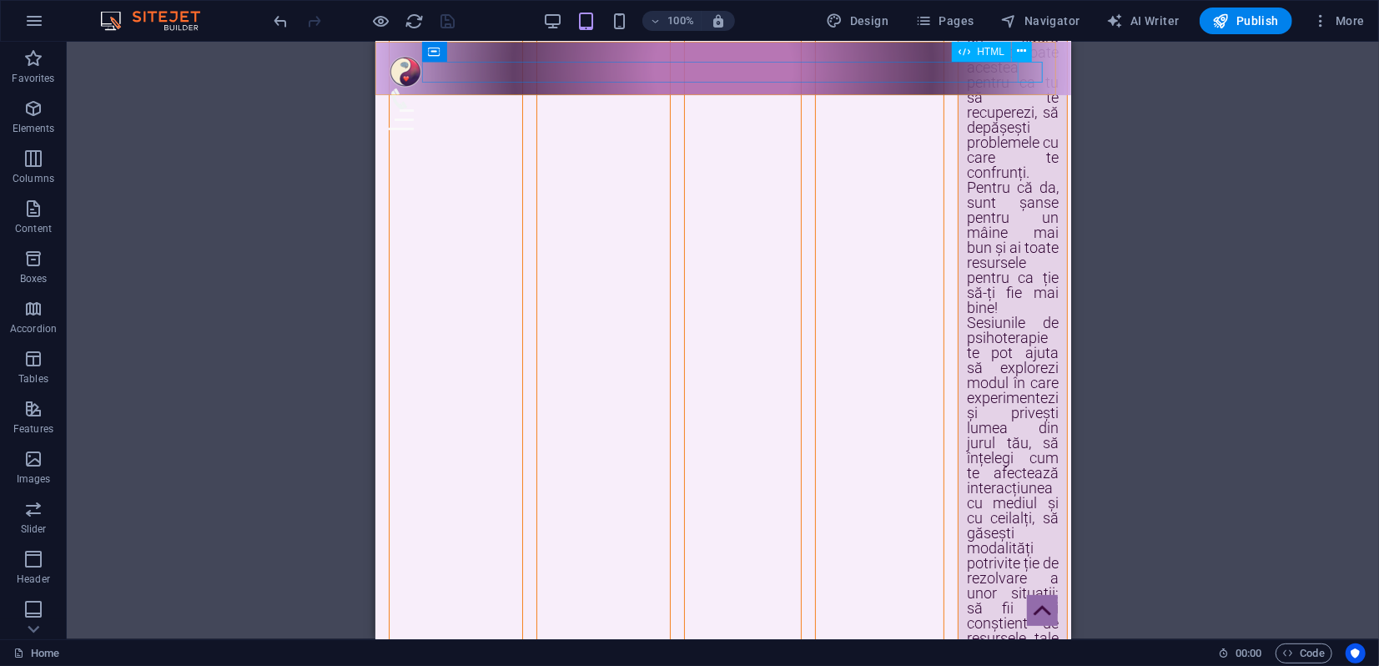
click at [1033, 108] on div "Menu" at bounding box center [722, 118] width 669 height 21
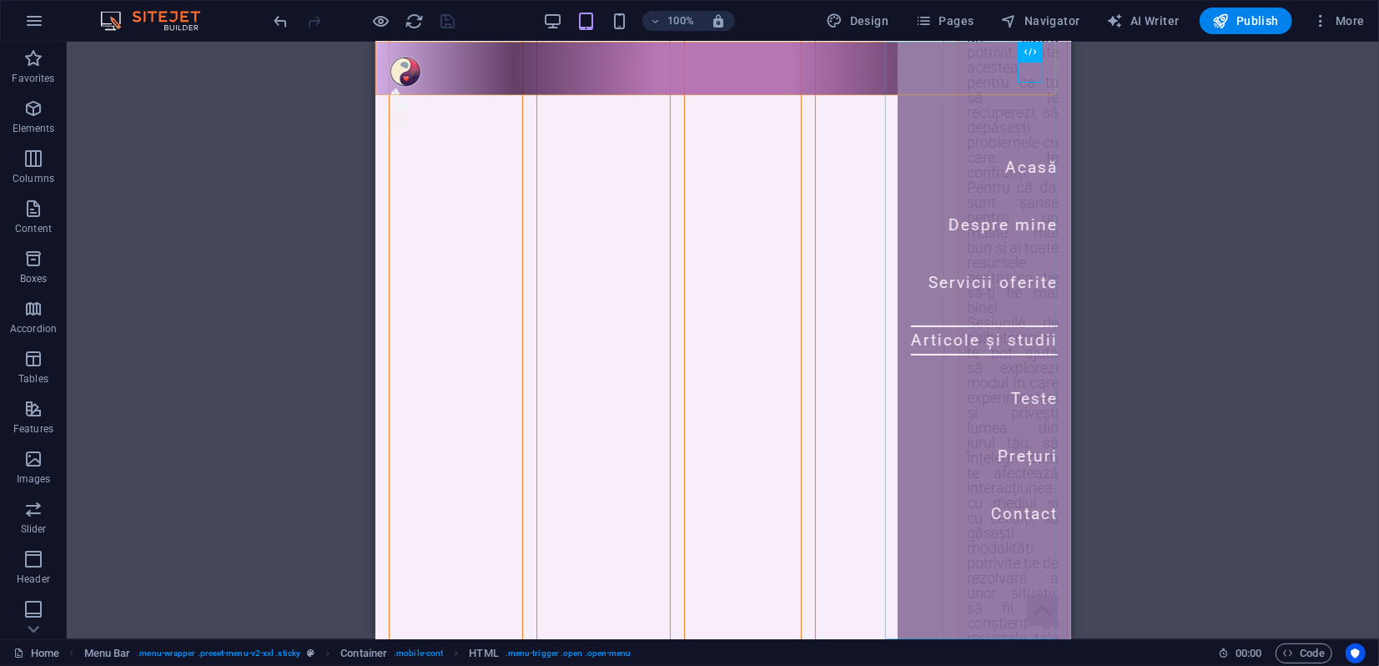
scroll to position [4452, 0]
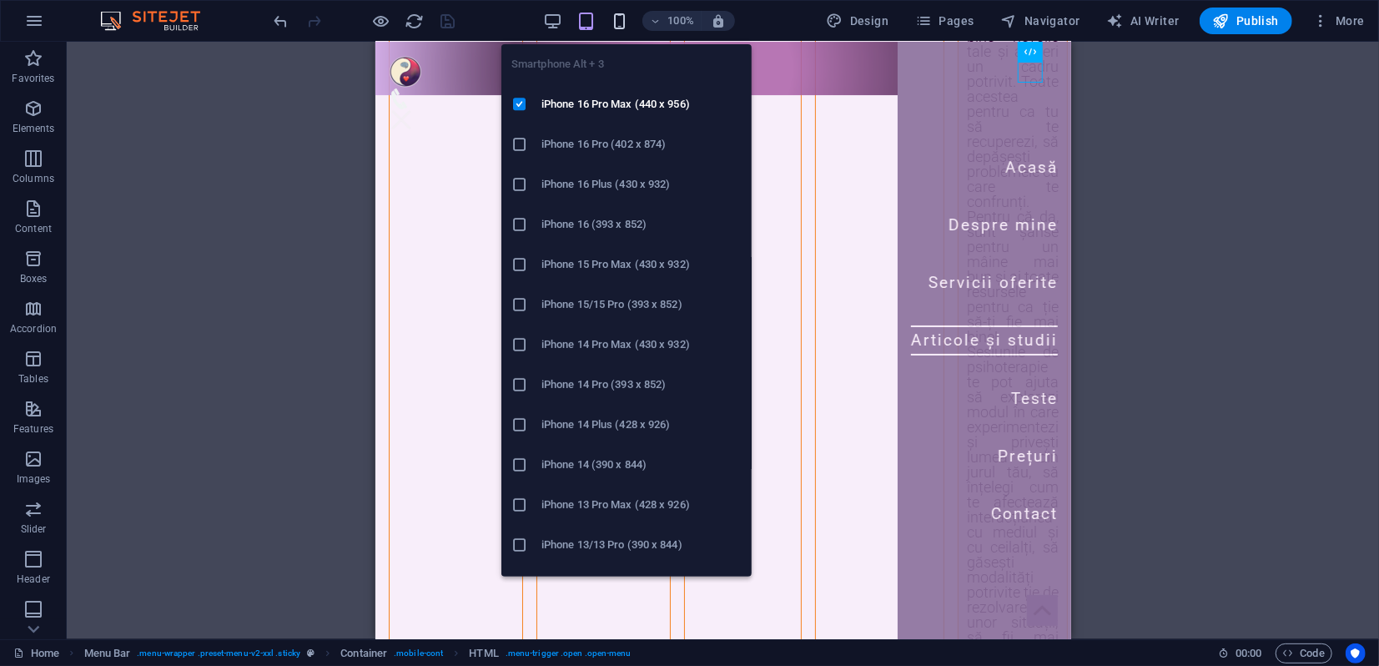
click at [617, 25] on icon "button" at bounding box center [619, 21] width 19 height 19
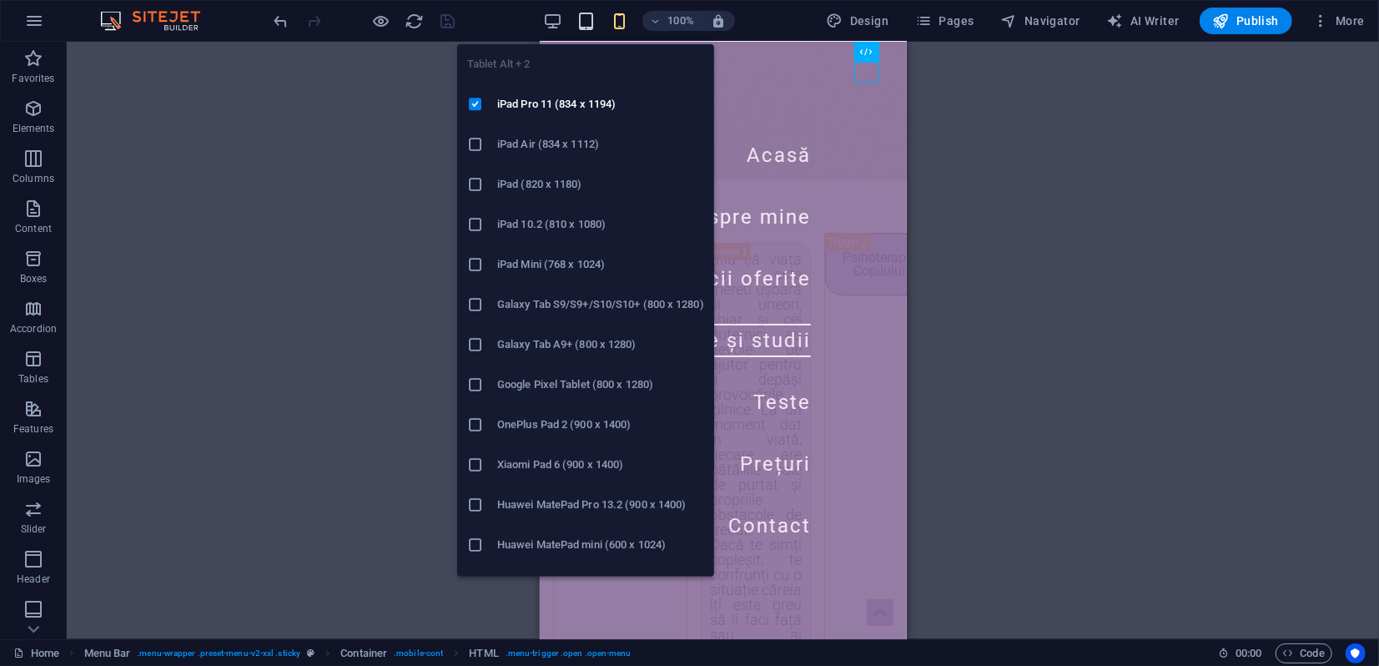
click at [592, 19] on icon "button" at bounding box center [585, 21] width 19 height 19
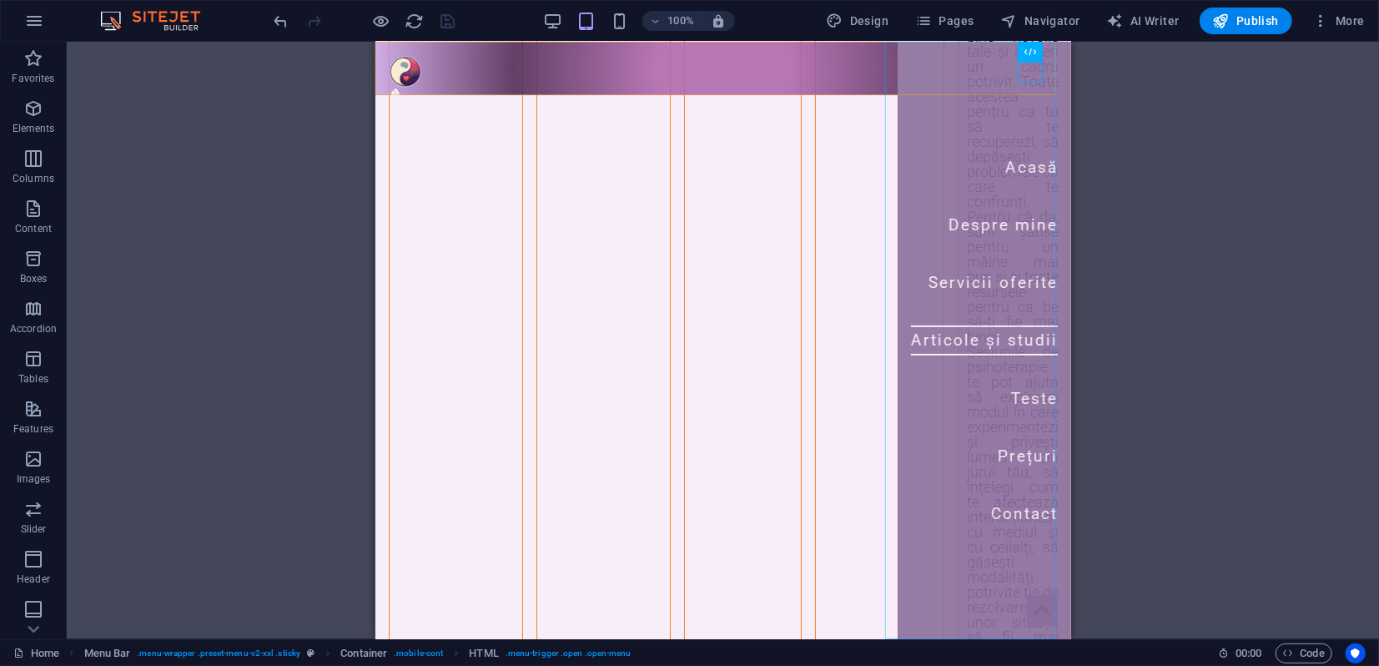
click at [1015, 168] on nav "Acasă Despre mine Servicii oferite Articole și studii Teste Prețuri Contact" at bounding box center [983, 339] width 173 height 597
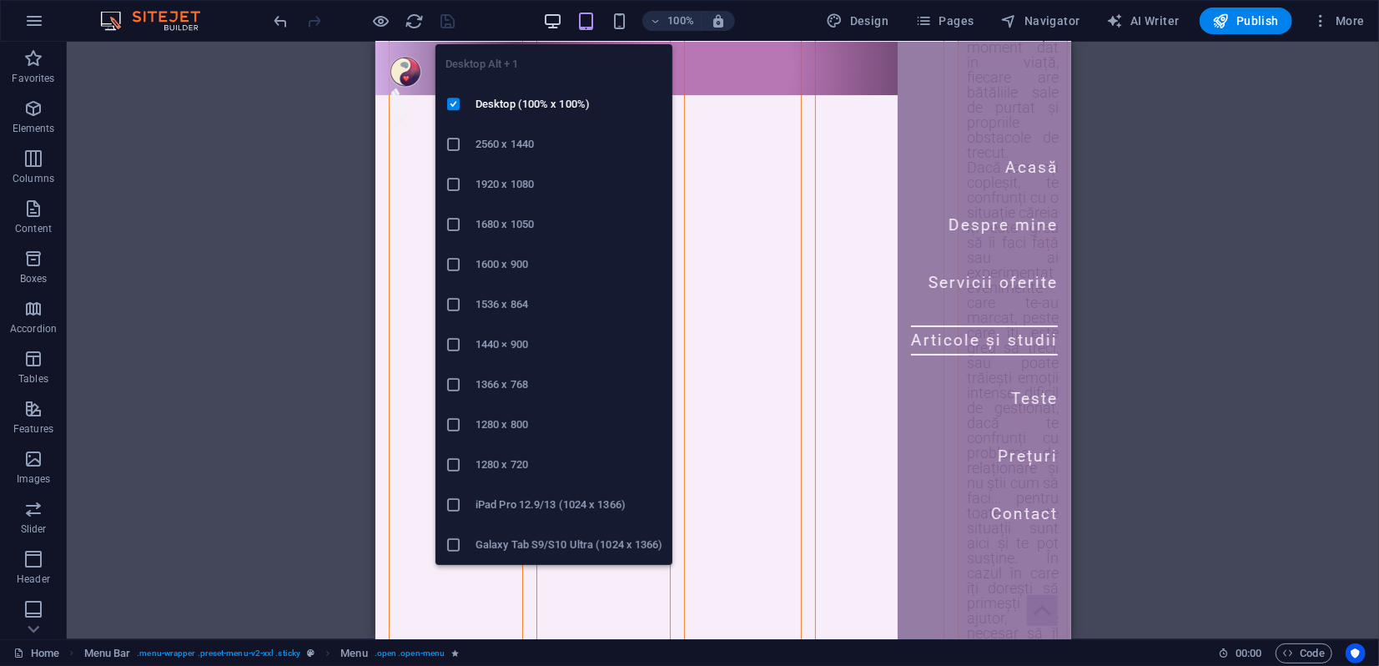
click at [553, 14] on icon "button" at bounding box center [552, 21] width 19 height 19
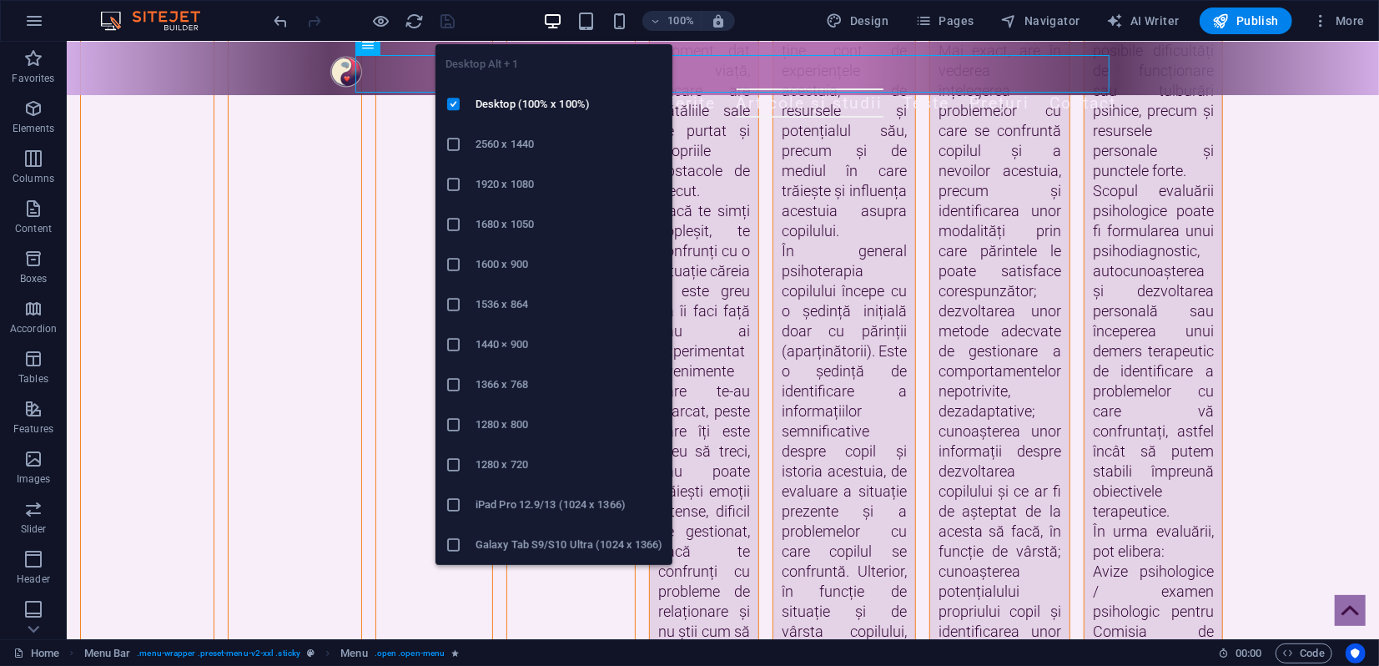
scroll to position [3520, 0]
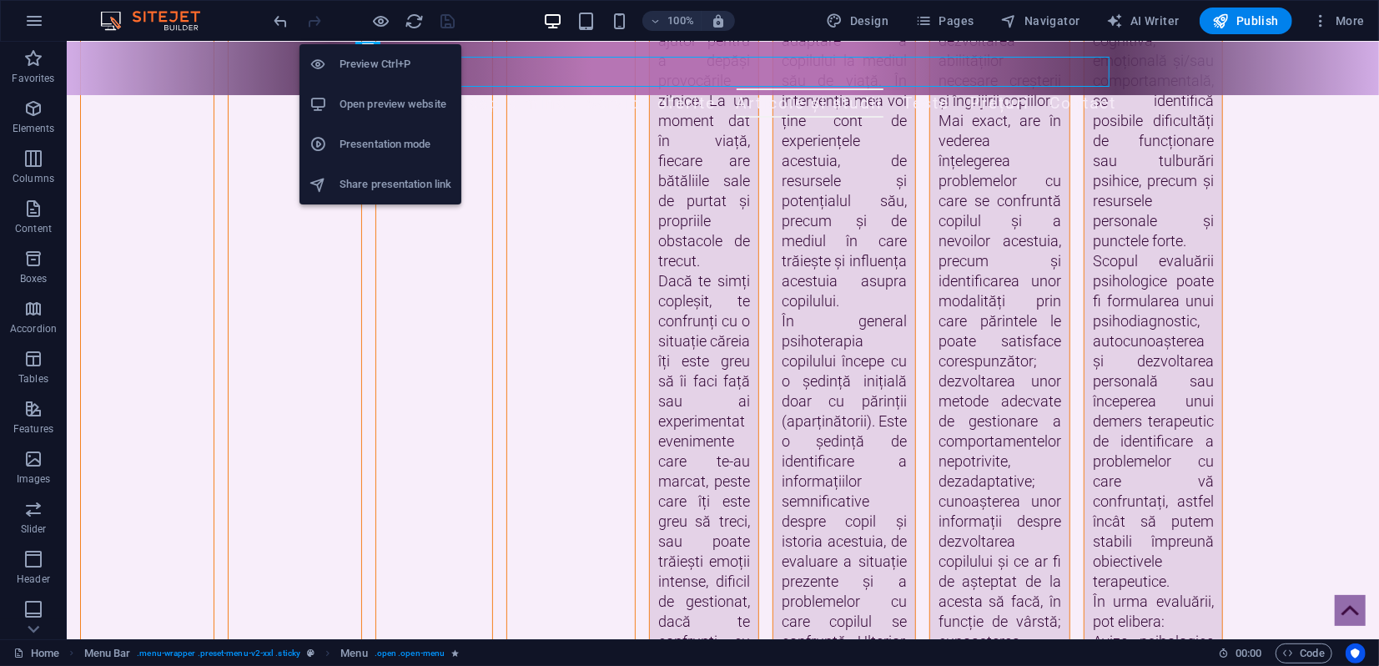
click at [359, 145] on h6 "Presentation mode" at bounding box center [395, 144] width 112 height 20
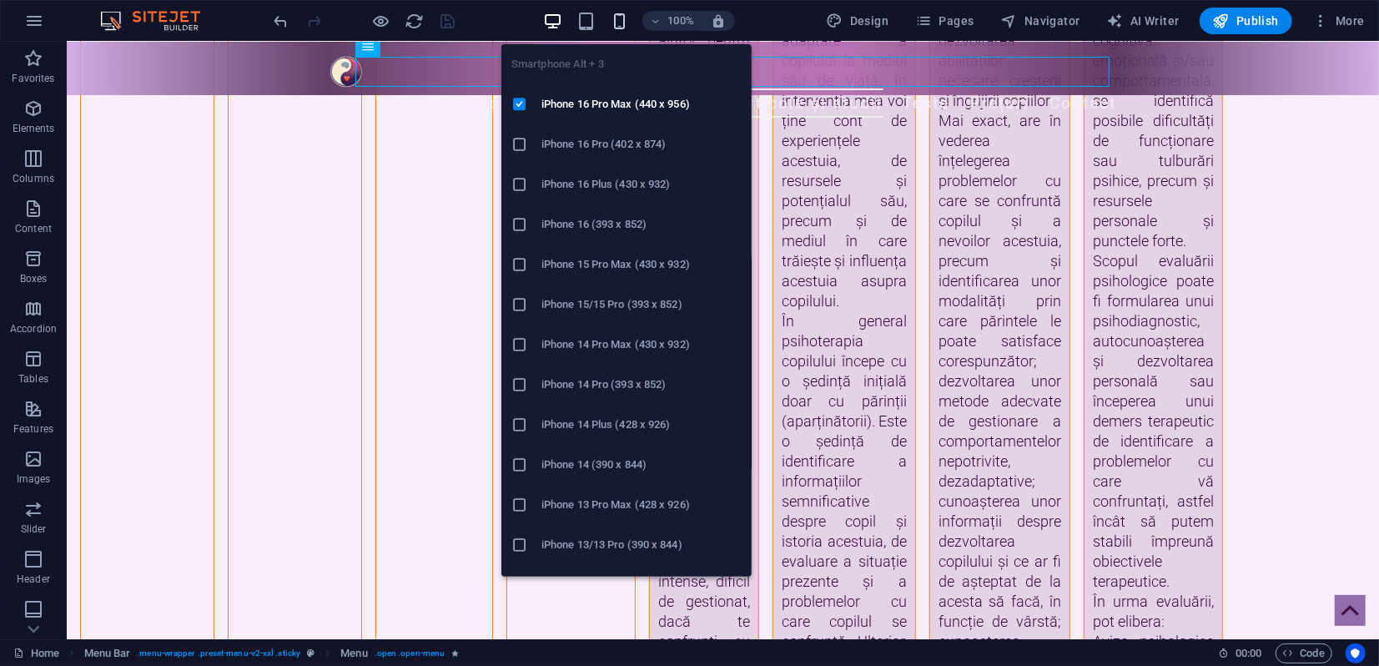
click at [617, 19] on icon "button" at bounding box center [619, 21] width 19 height 19
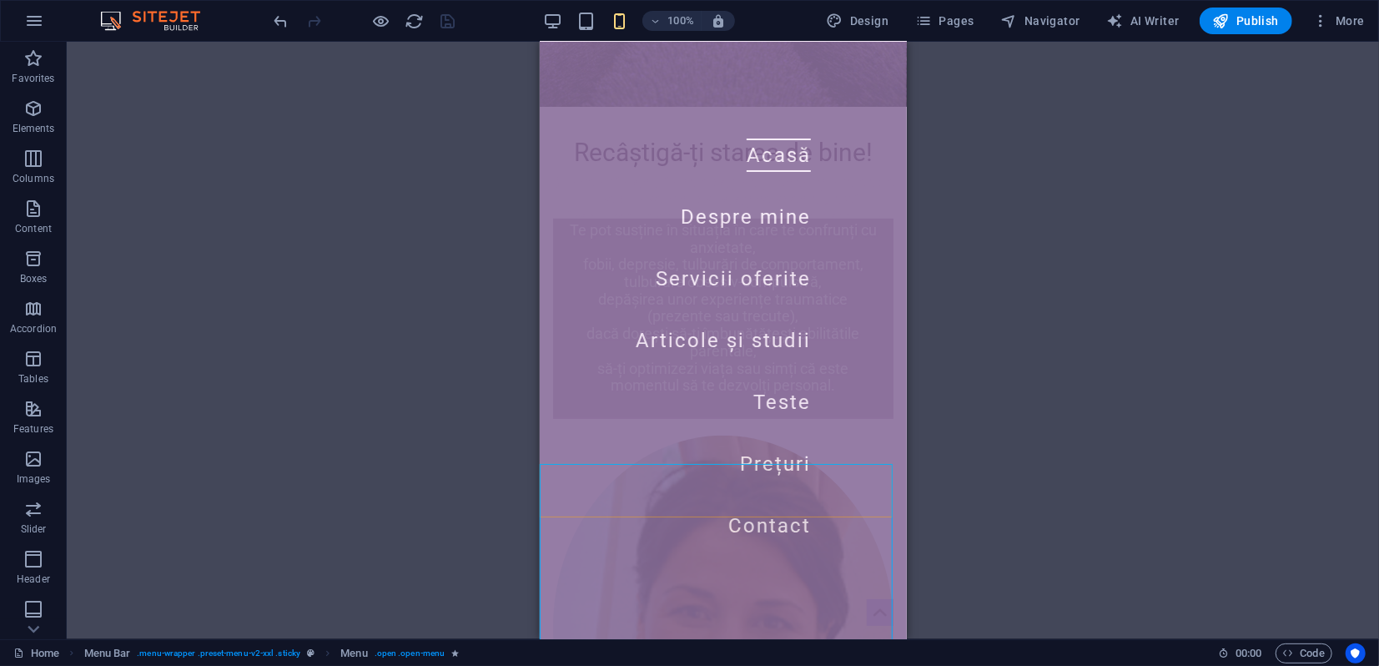
scroll to position [0, 0]
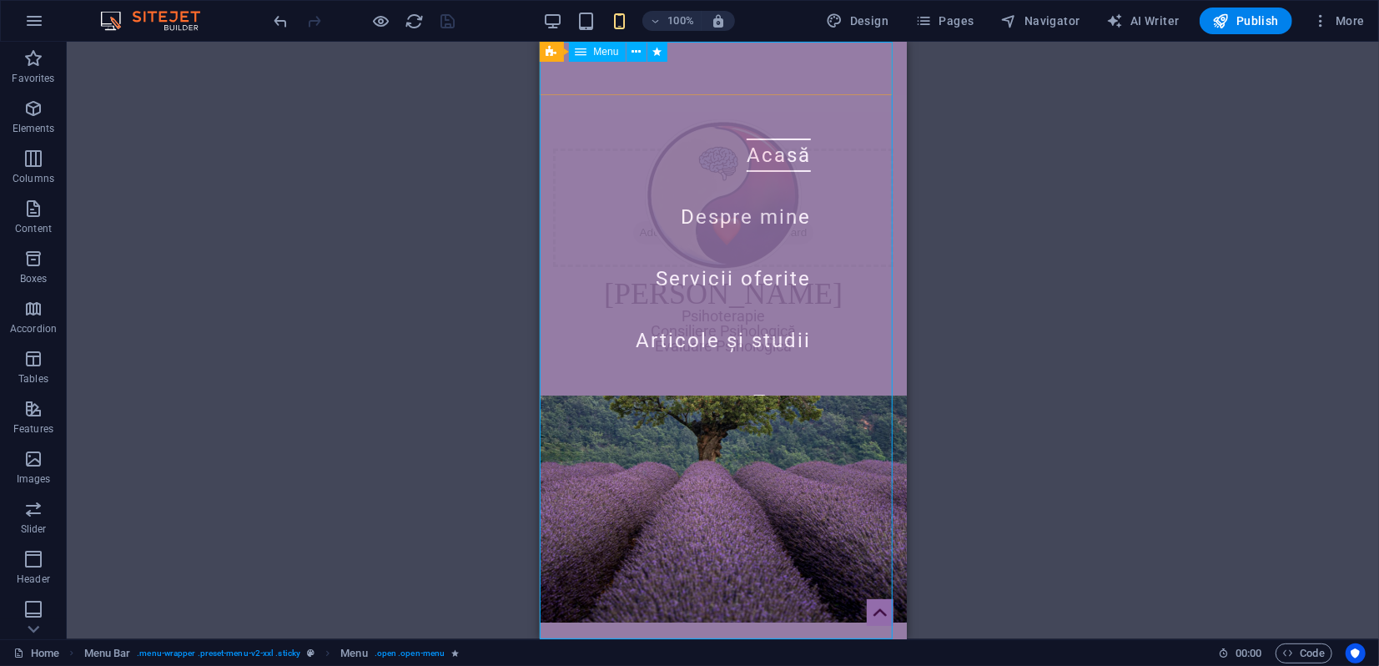
click at [754, 214] on nav "Acasă Despre mine Servicii oferite Articole și studii Teste Prețuri Contact" at bounding box center [722, 339] width 367 height 597
click at [636, 51] on icon at bounding box center [635, 52] width 9 height 18
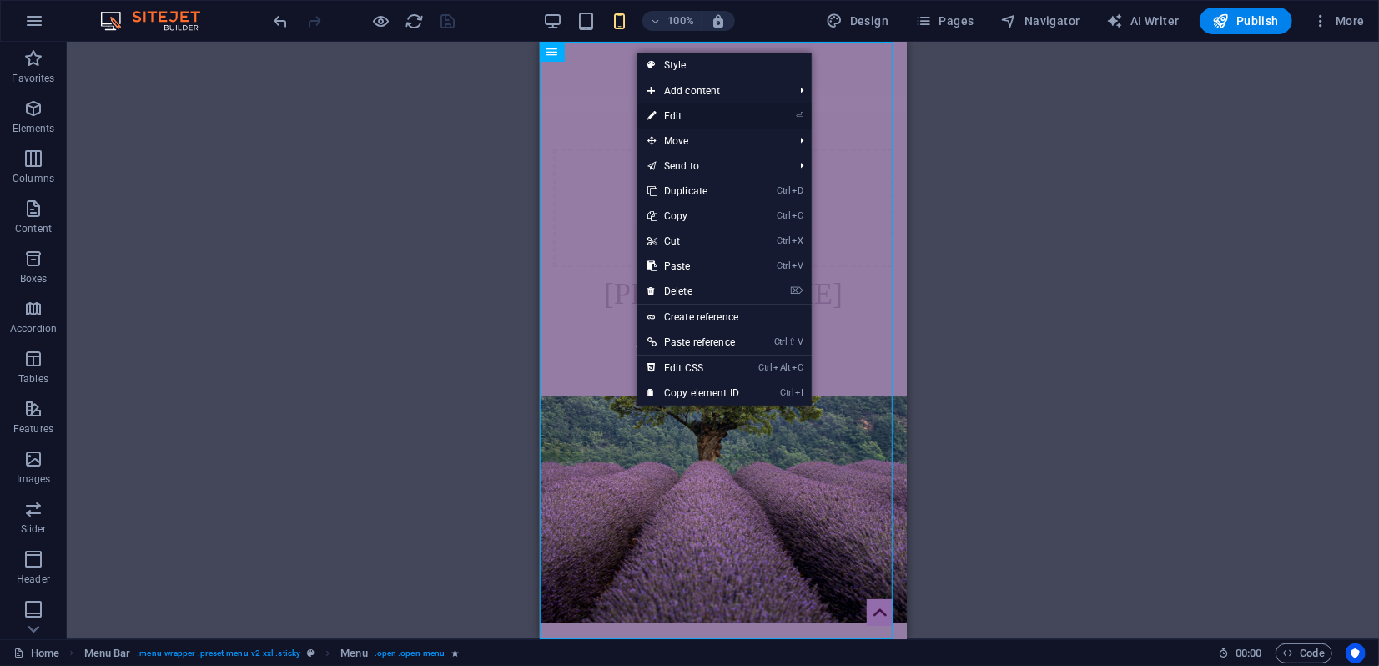
click at [669, 114] on link "⏎ Edit" at bounding box center [693, 115] width 112 height 25
select select "2"
select select
select select "3"
select select
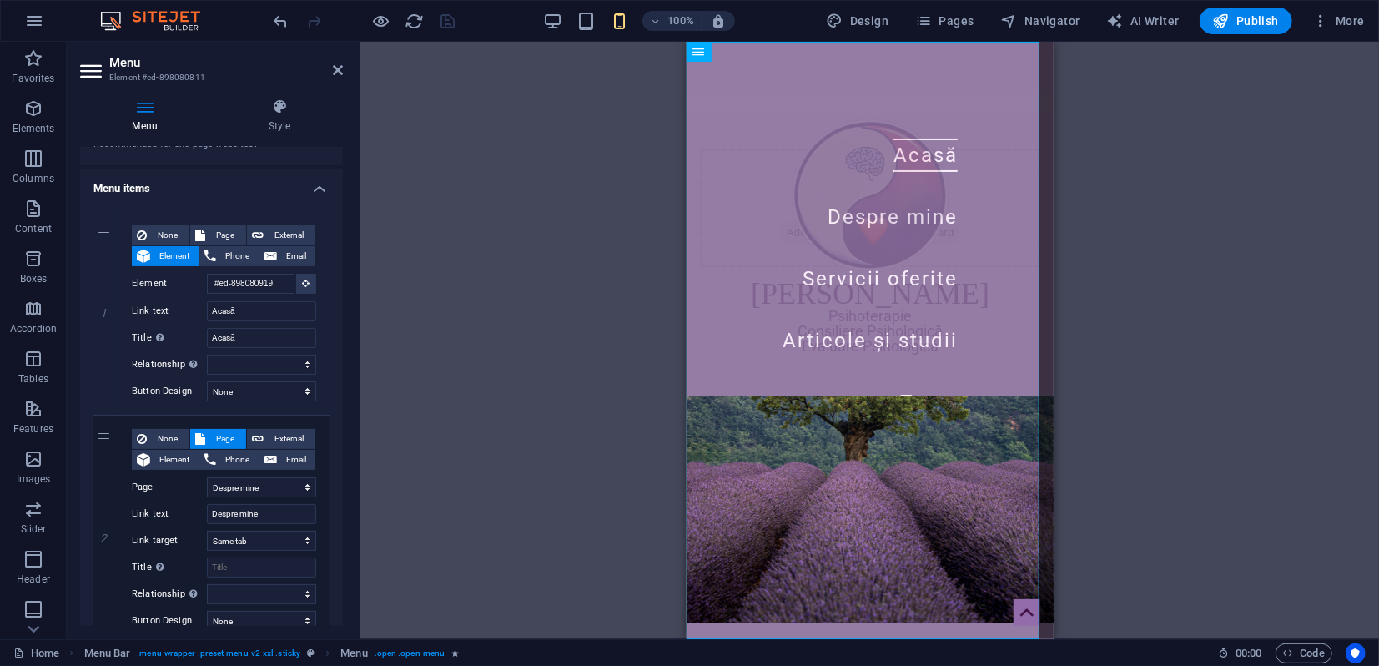
scroll to position [93, 0]
click at [287, 113] on icon at bounding box center [279, 106] width 127 height 17
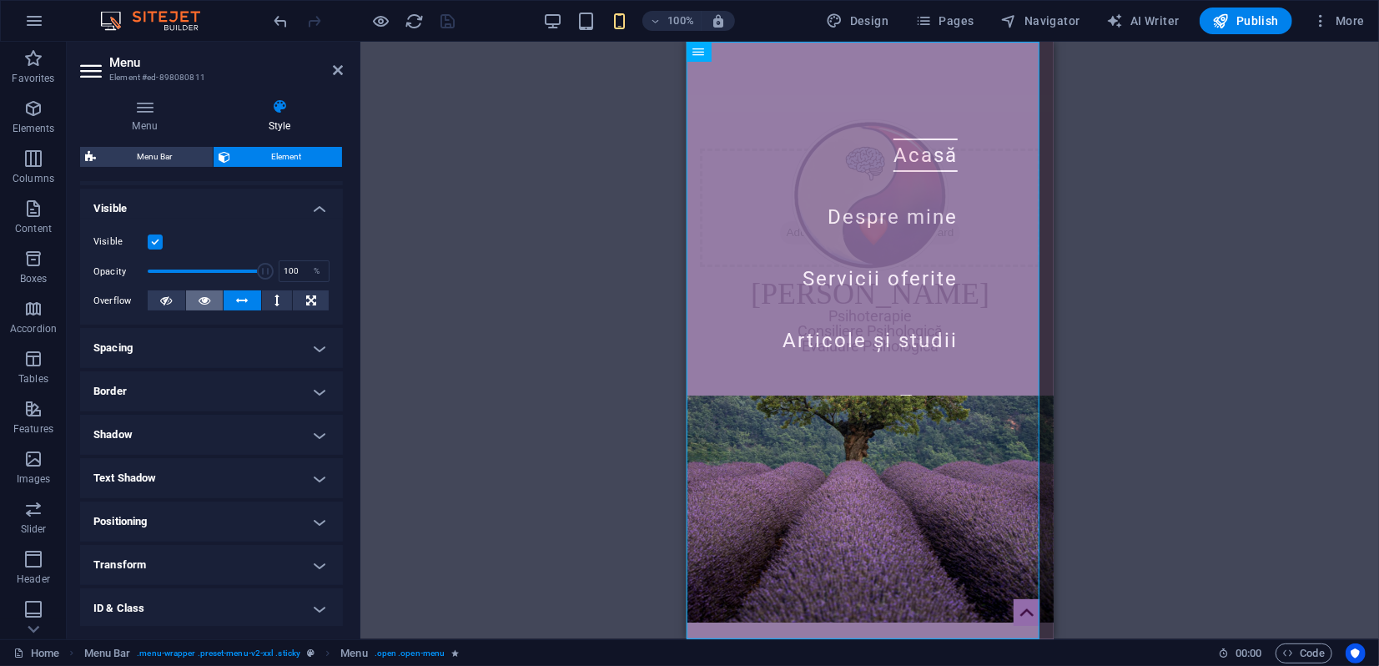
scroll to position [260, 0]
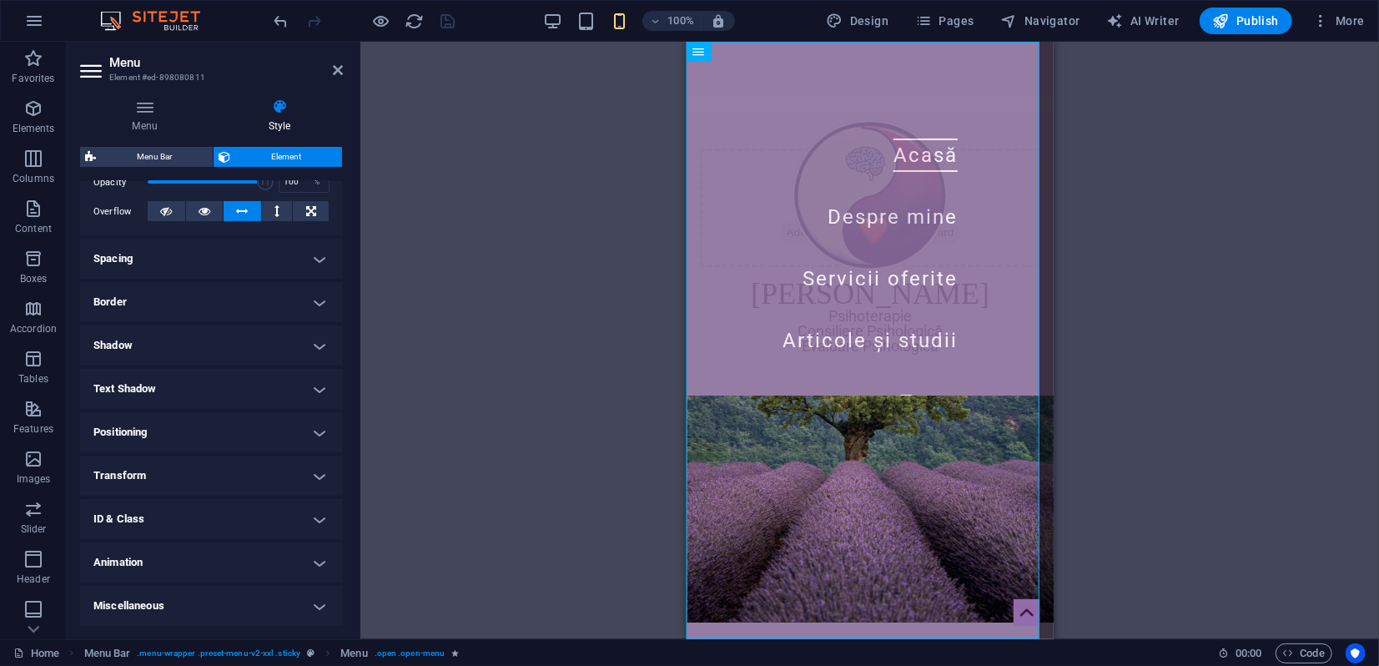
click at [225, 562] on h4 "Animation" at bounding box center [211, 562] width 263 height 40
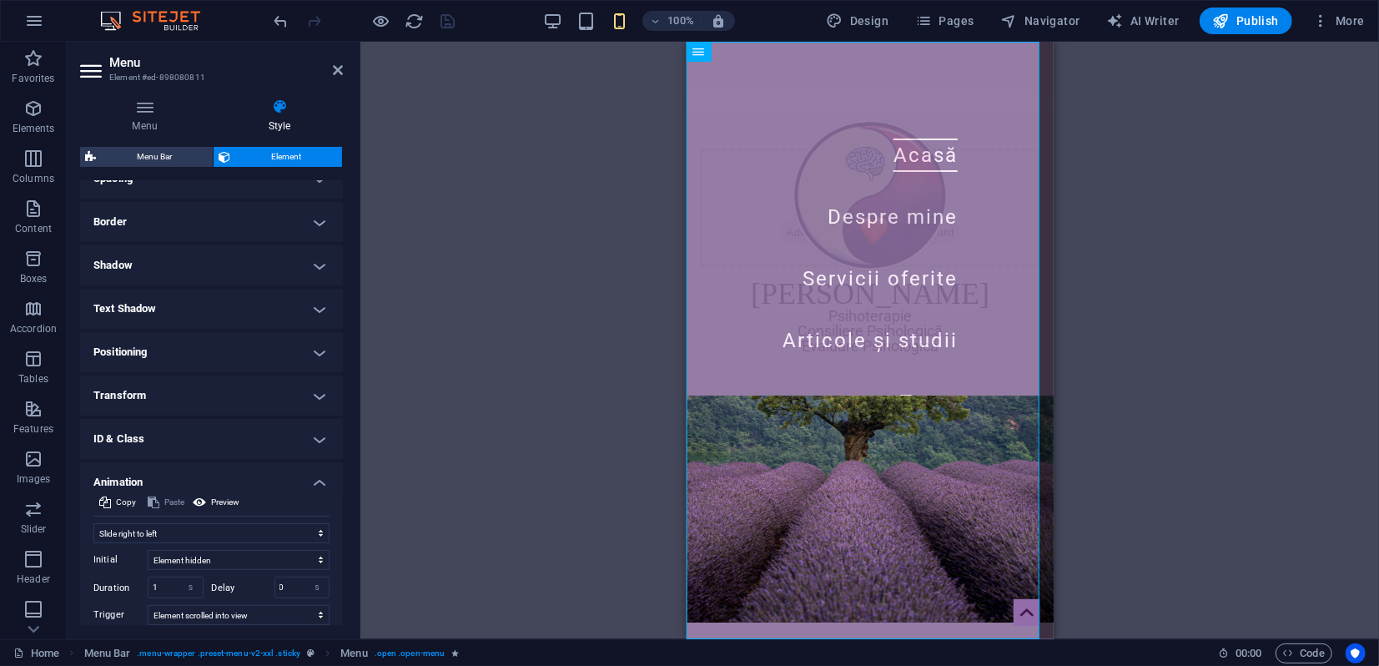
scroll to position [431, 0]
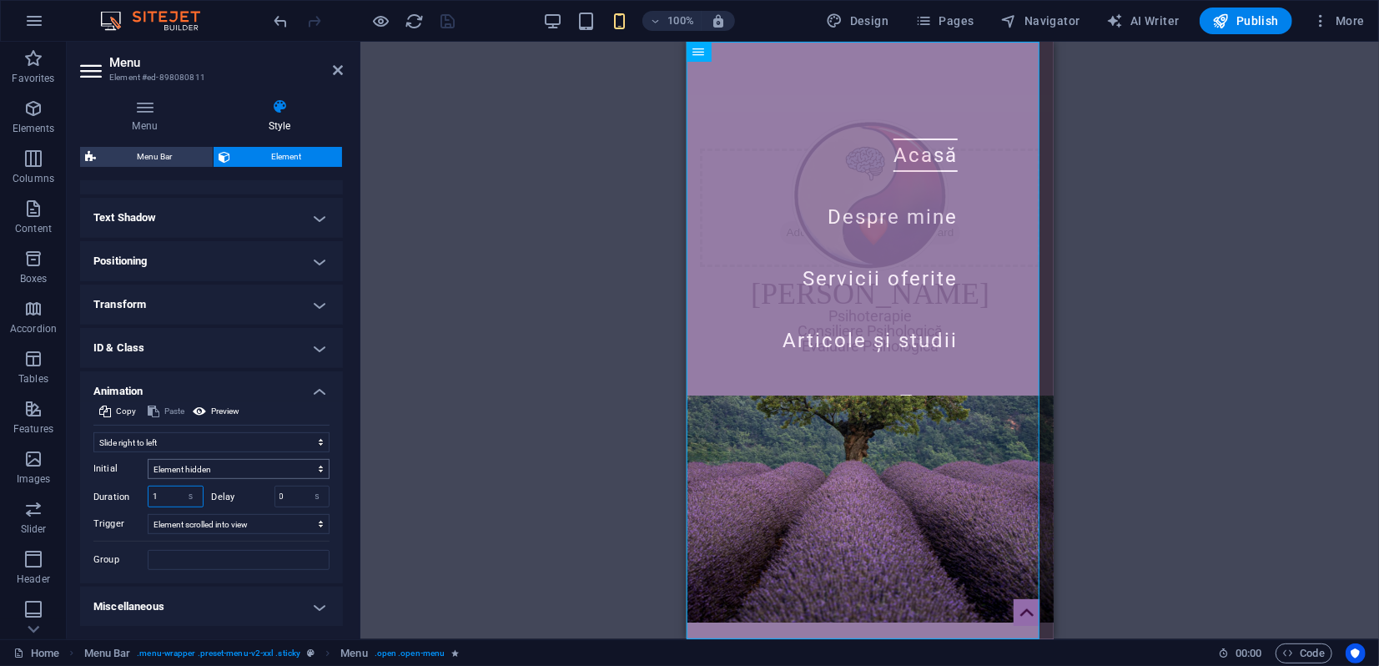
drag, startPoint x: 162, startPoint y: 494, endPoint x: 154, endPoint y: 478, distance: 17.5
click at [149, 488] on input "1" at bounding box center [175, 496] width 54 height 20
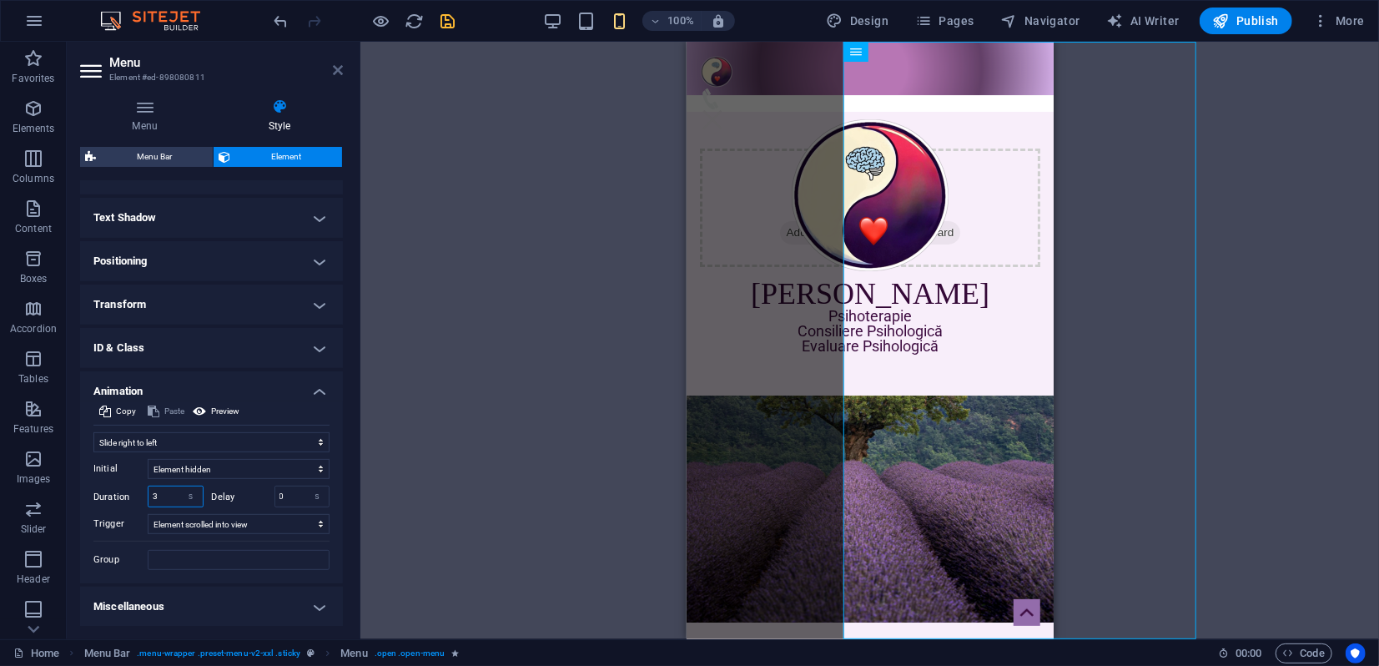
type input "3"
click at [337, 68] on icon at bounding box center [338, 69] width 10 height 13
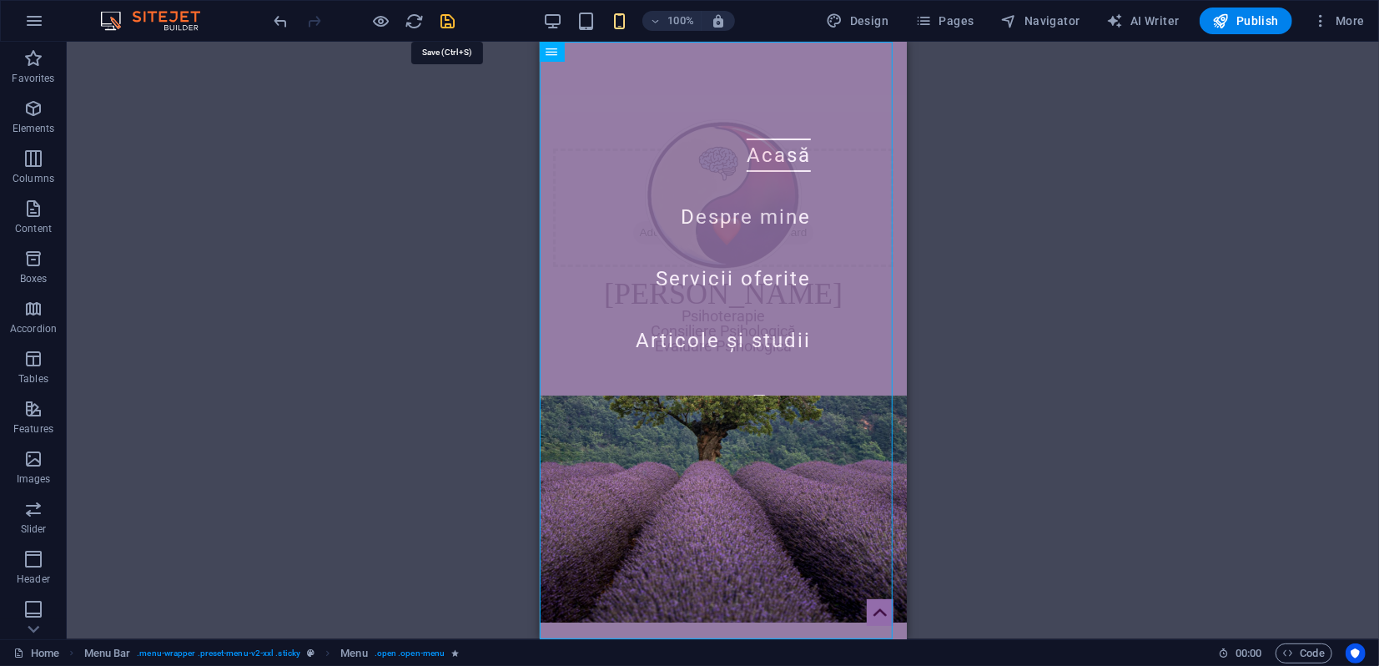
click at [443, 18] on icon "save" at bounding box center [448, 21] width 19 height 19
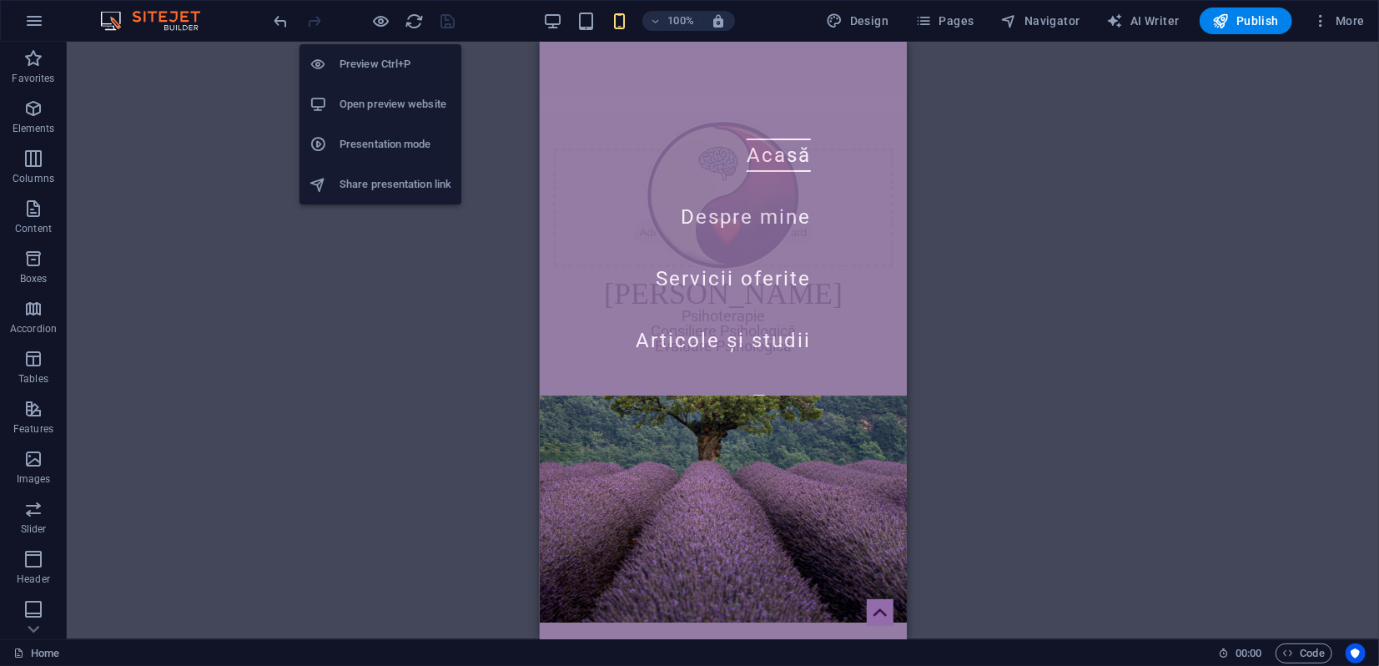
click at [368, 143] on h6 "Presentation mode" at bounding box center [395, 144] width 112 height 20
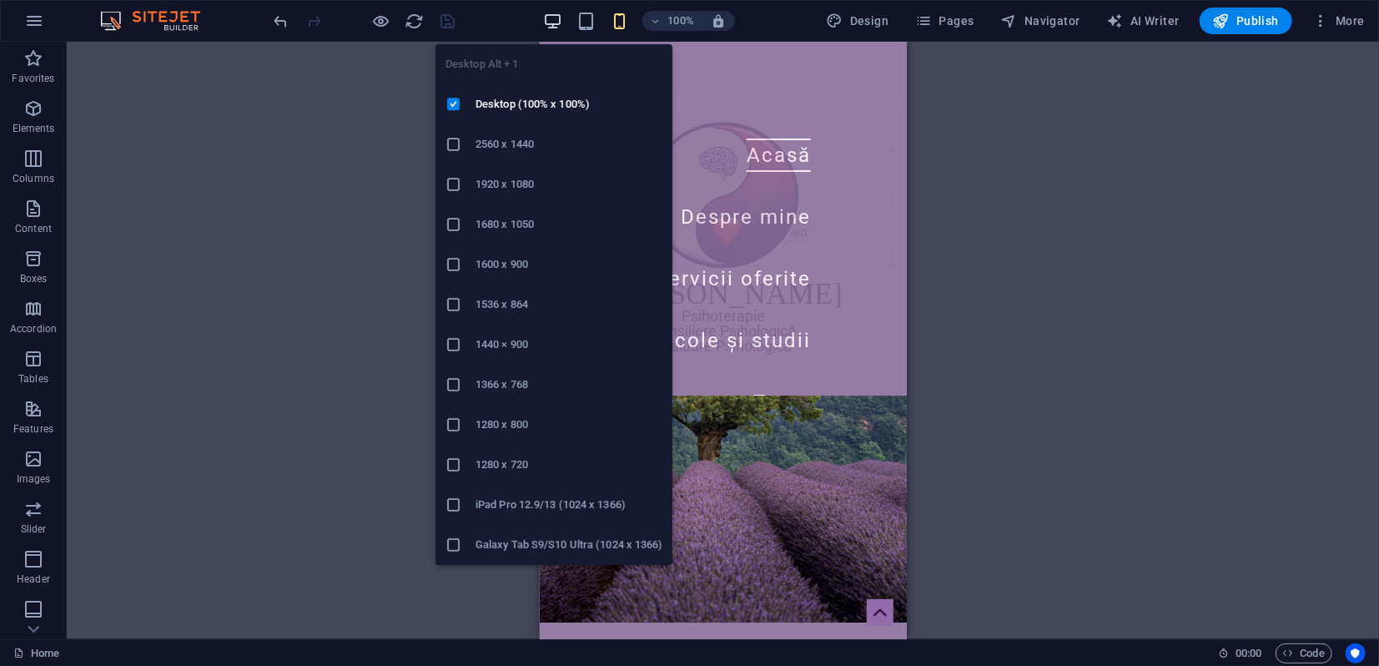
click at [560, 23] on icon "button" at bounding box center [552, 21] width 19 height 19
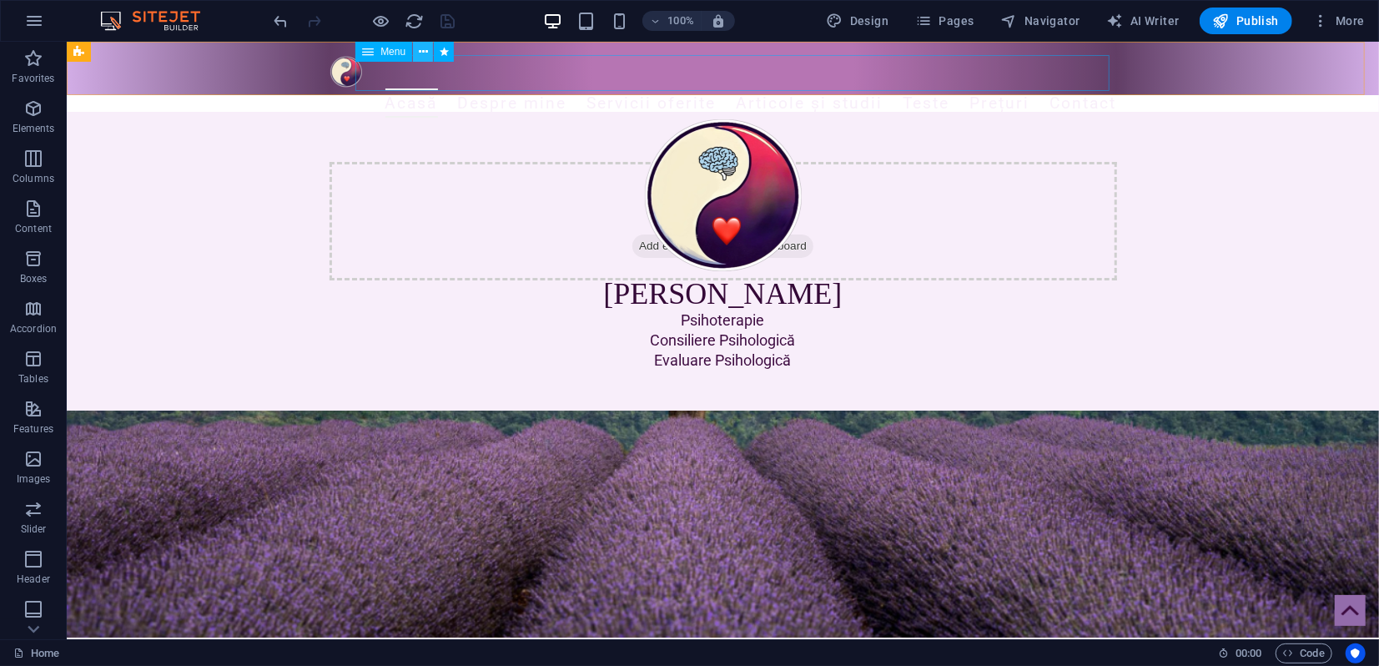
click at [423, 53] on icon at bounding box center [423, 52] width 9 height 18
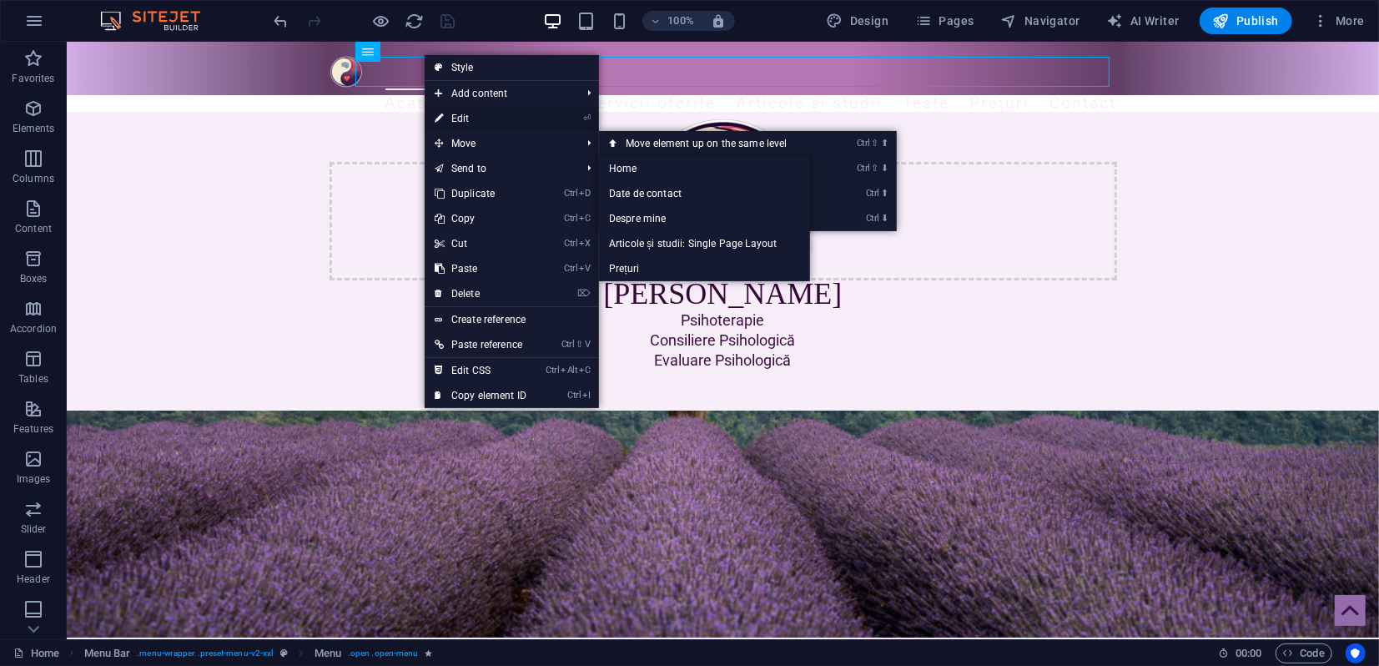
click at [465, 122] on link "⏎ Edit" at bounding box center [481, 118] width 112 height 25
select select "move-right-to-left"
select select "s"
select select "scroll"
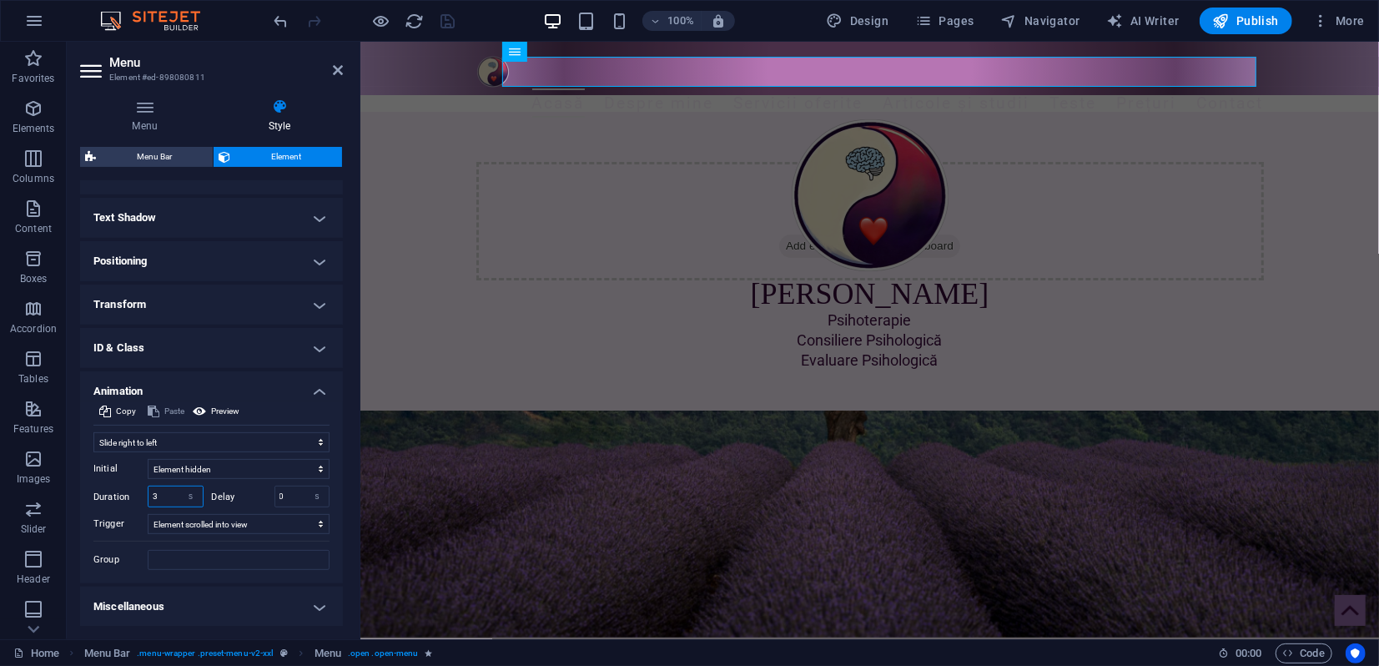
drag, startPoint x: 160, startPoint y: 497, endPoint x: 146, endPoint y: 496, distance: 14.2
click at [145, 496] on div "Duration 3 s ms" at bounding box center [148, 496] width 110 height 22
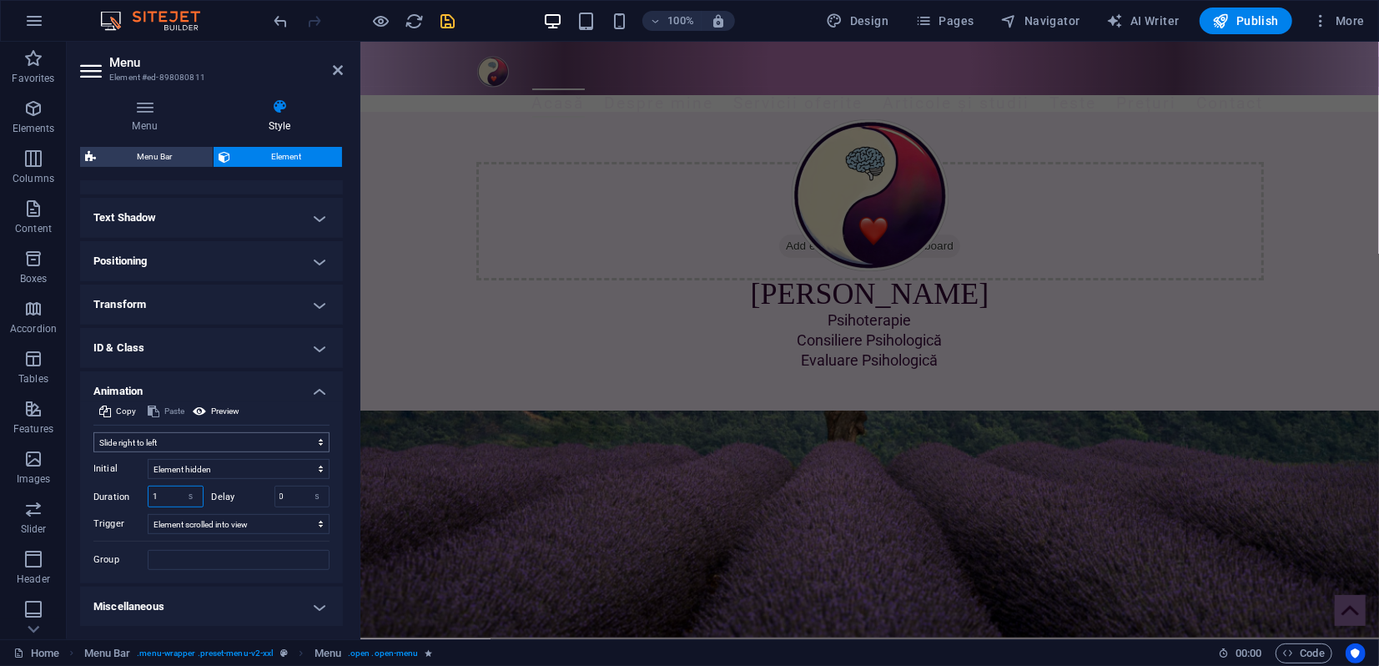
type input "1"
click at [164, 443] on select "Don't animate Show / Hide Slide up/down Zoom in/out Slide left to right Slide r…" at bounding box center [211, 442] width 236 height 20
select select "shrink"
click at [93, 432] on select "Don't animate Show / Hide Slide up/down Zoom in/out Slide left to right Slide r…" at bounding box center [211, 442] width 236 height 20
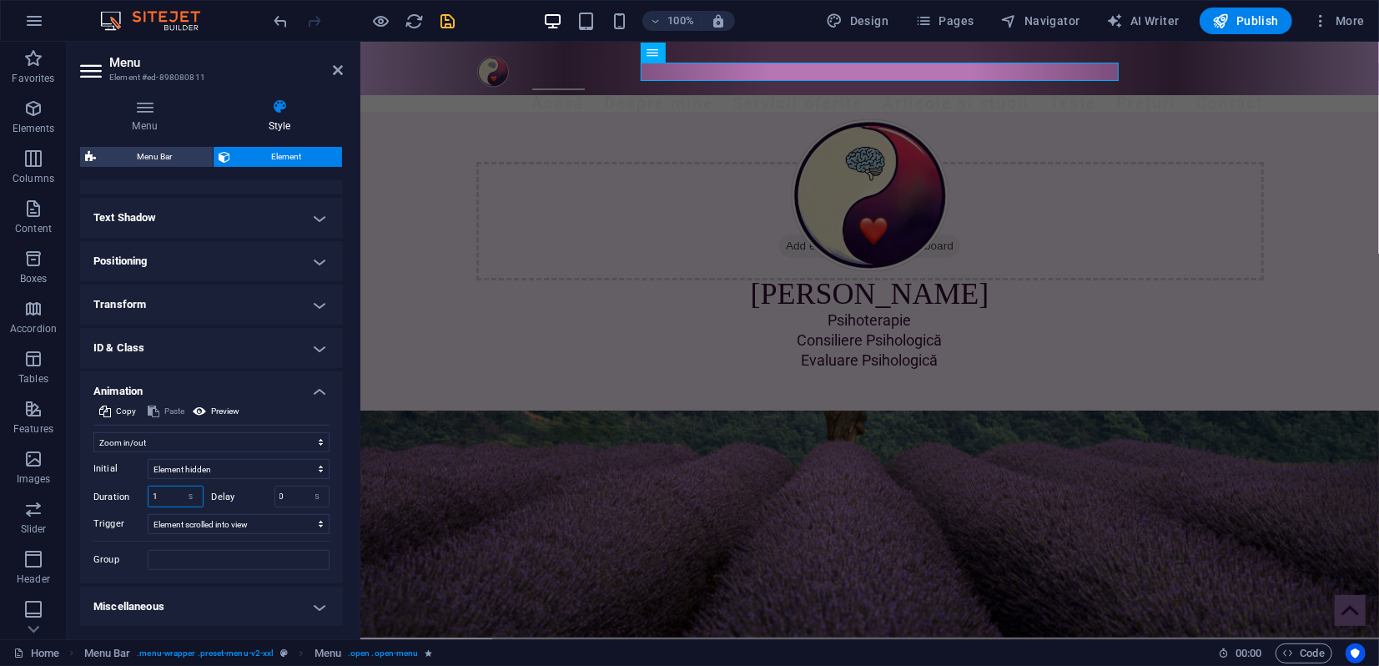
drag, startPoint x: 167, startPoint y: 490, endPoint x: 150, endPoint y: 490, distance: 16.7
click at [150, 490] on input "1" at bounding box center [175, 496] width 54 height 20
type input "2"
click at [221, 524] on select "No automatic trigger On page load Element scrolled into view" at bounding box center [239, 524] width 182 height 20
select select "onload"
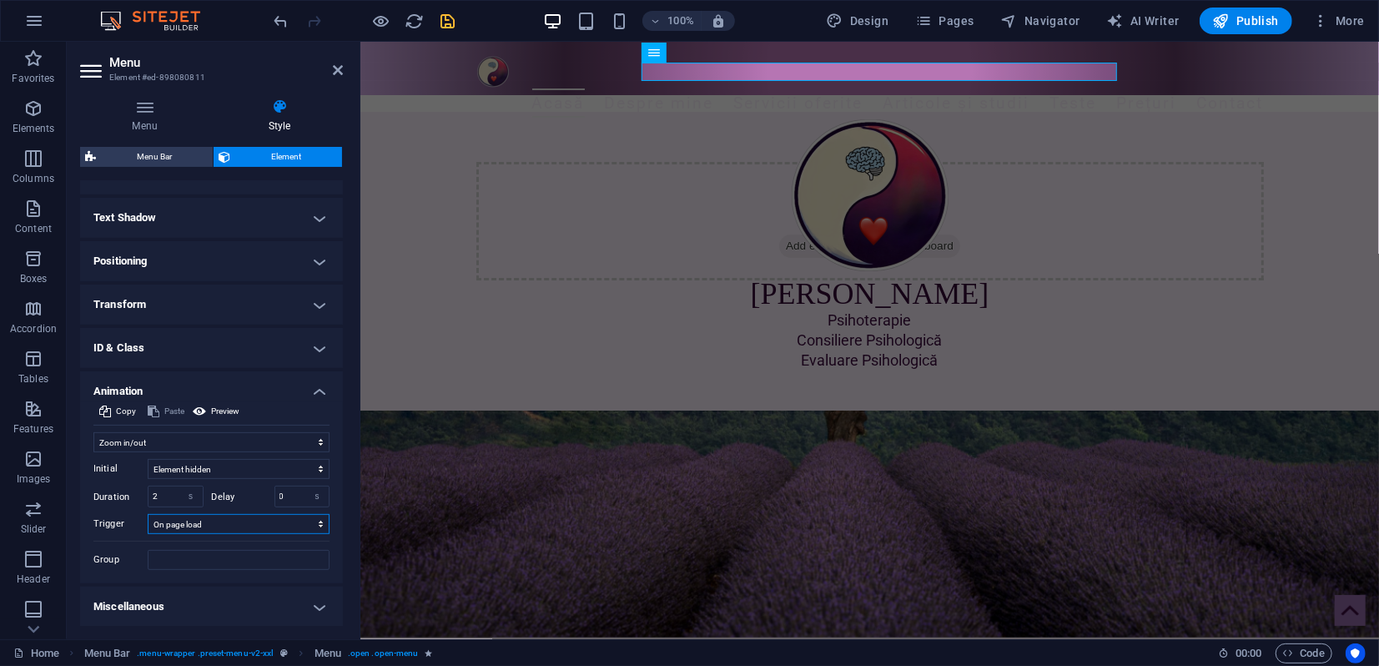
click at [148, 514] on select "No automatic trigger On page load Element scrolled into view" at bounding box center [239, 524] width 182 height 20
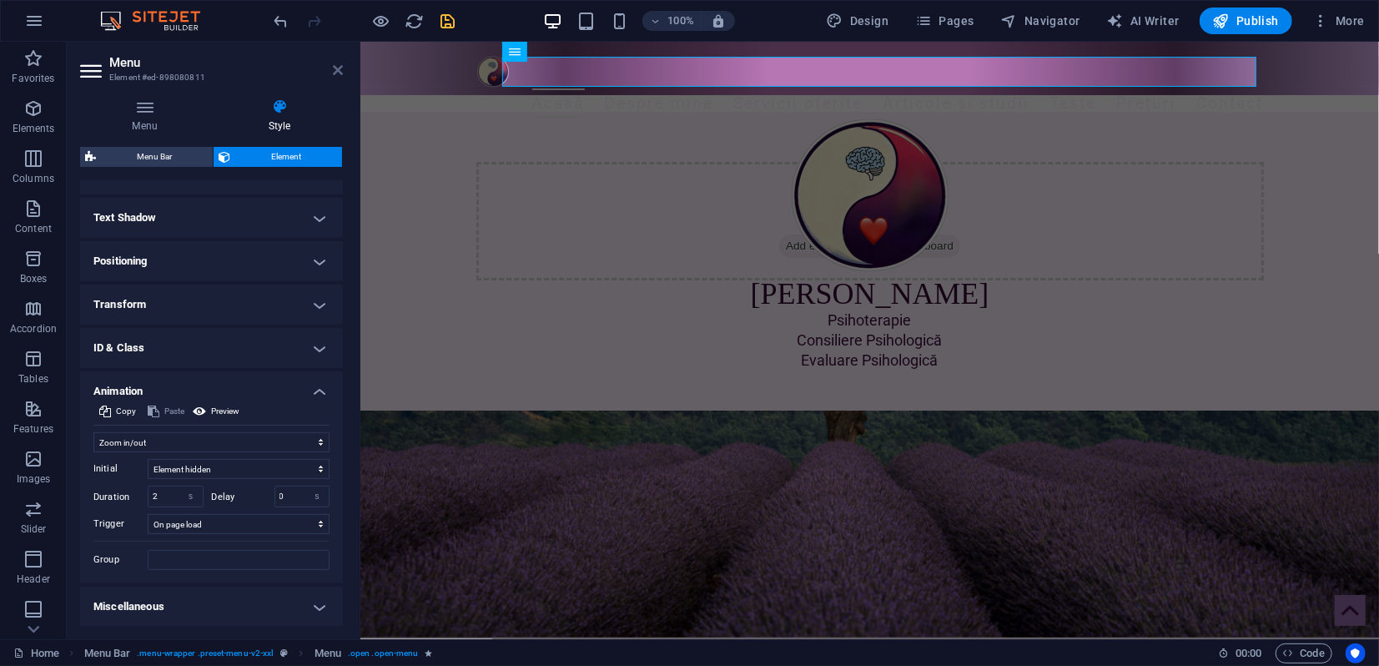
click at [338, 72] on icon at bounding box center [338, 69] width 10 height 13
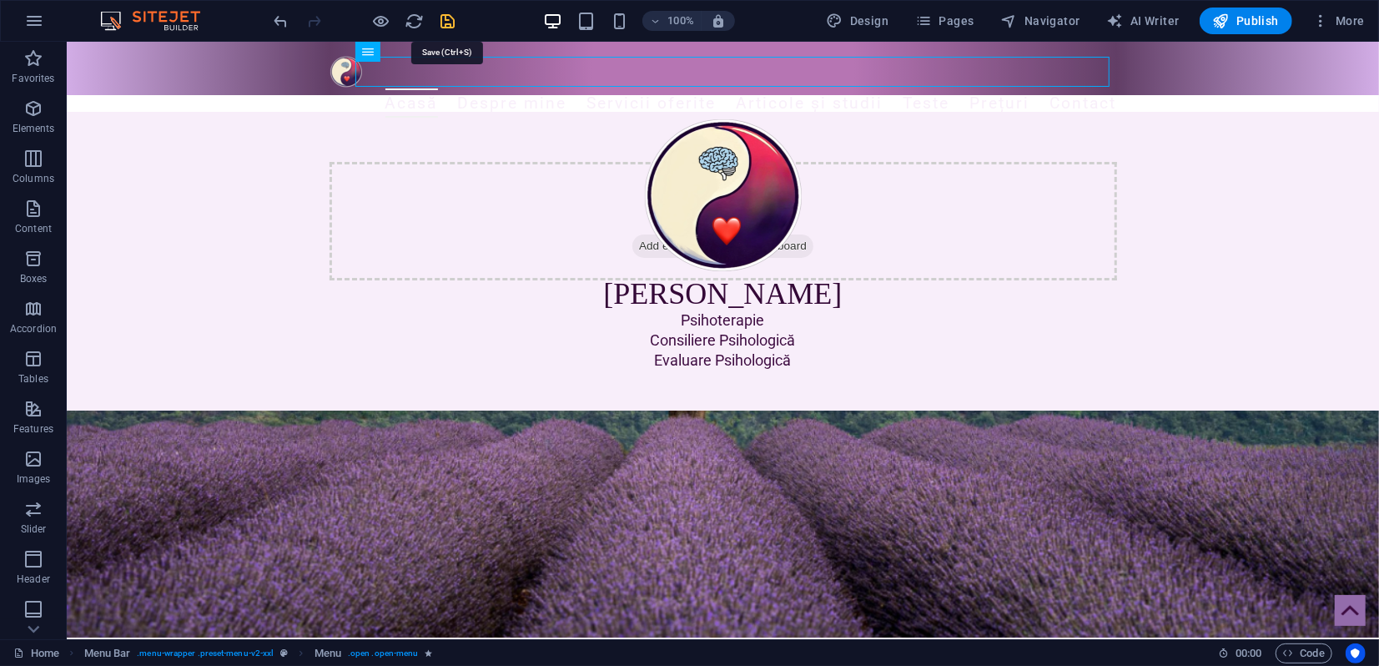
click at [447, 18] on icon "save" at bounding box center [448, 21] width 19 height 19
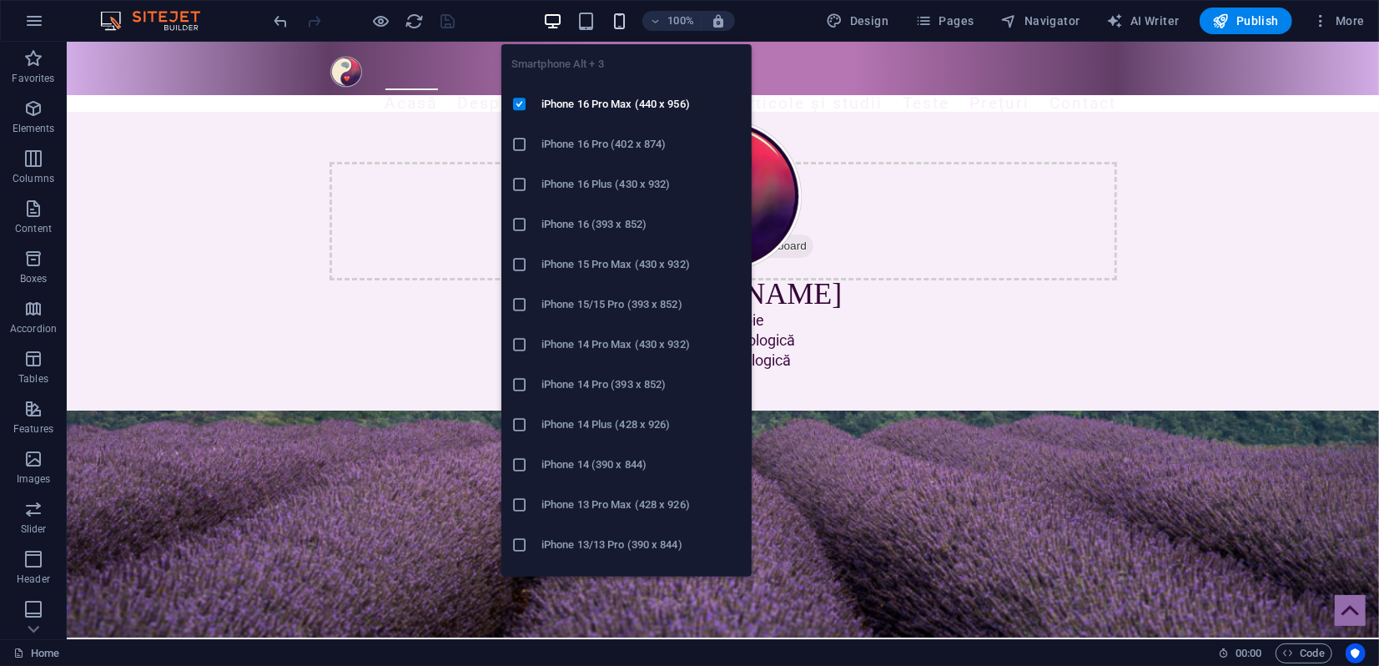
click at [627, 21] on icon "button" at bounding box center [619, 21] width 19 height 19
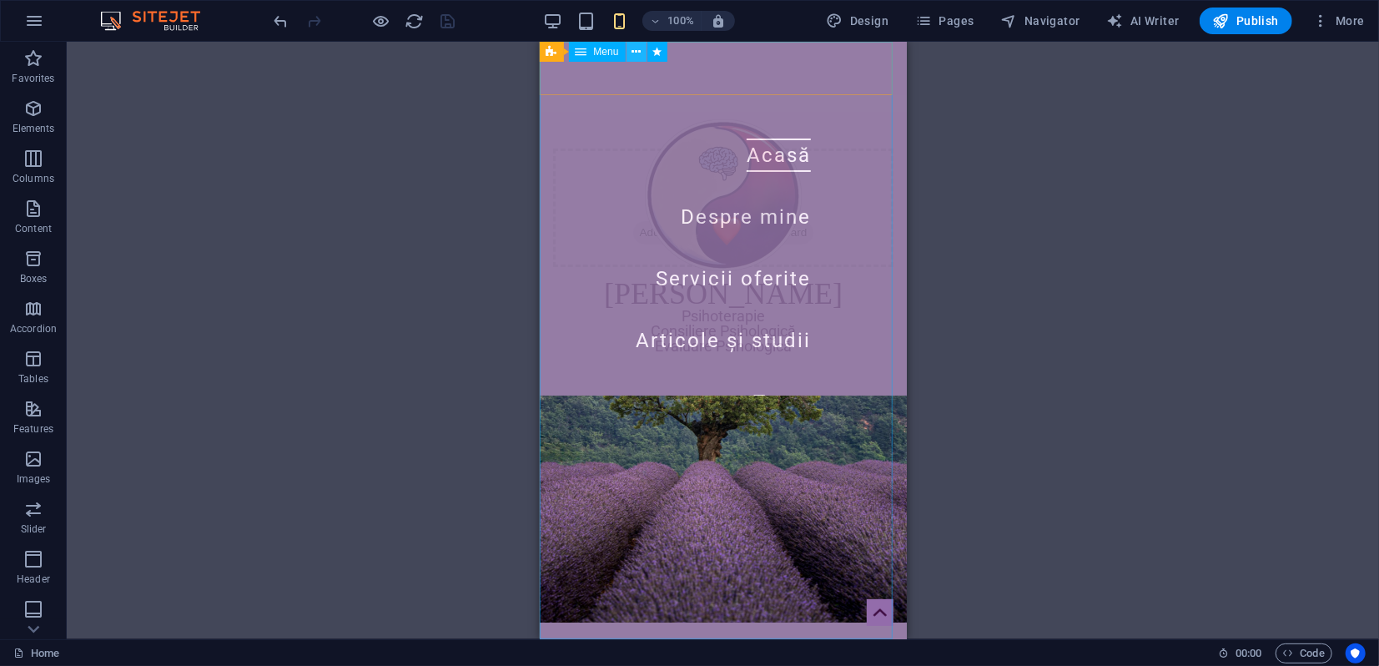
click at [634, 51] on icon at bounding box center [635, 52] width 9 height 18
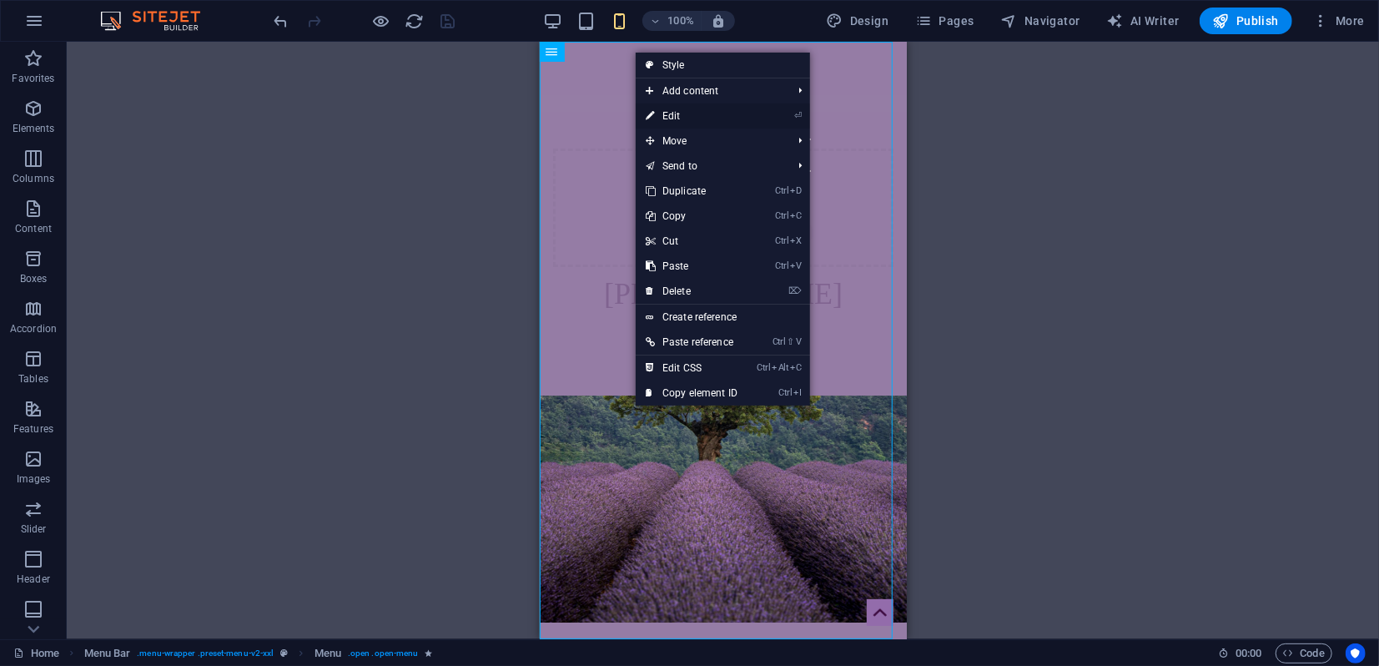
click at [662, 113] on link "⏎ Edit" at bounding box center [692, 115] width 112 height 25
select select "shrink"
select select "s"
select select "onload"
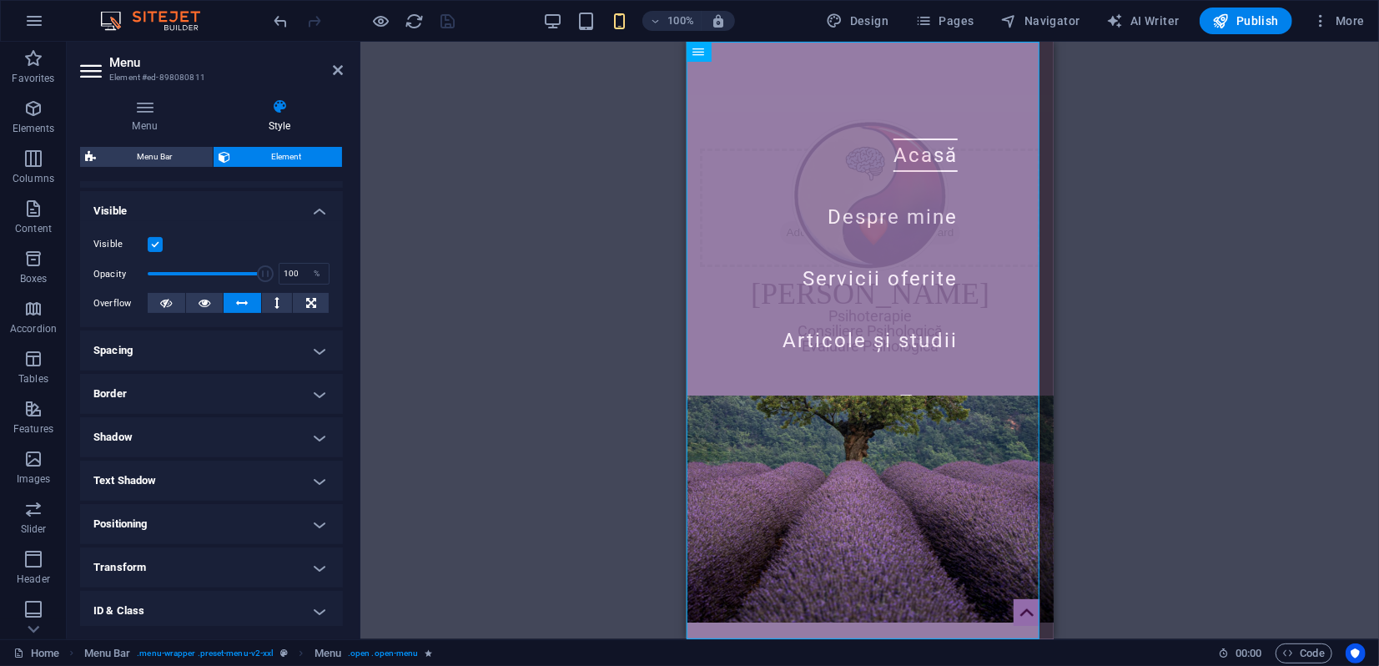
scroll to position [153, 0]
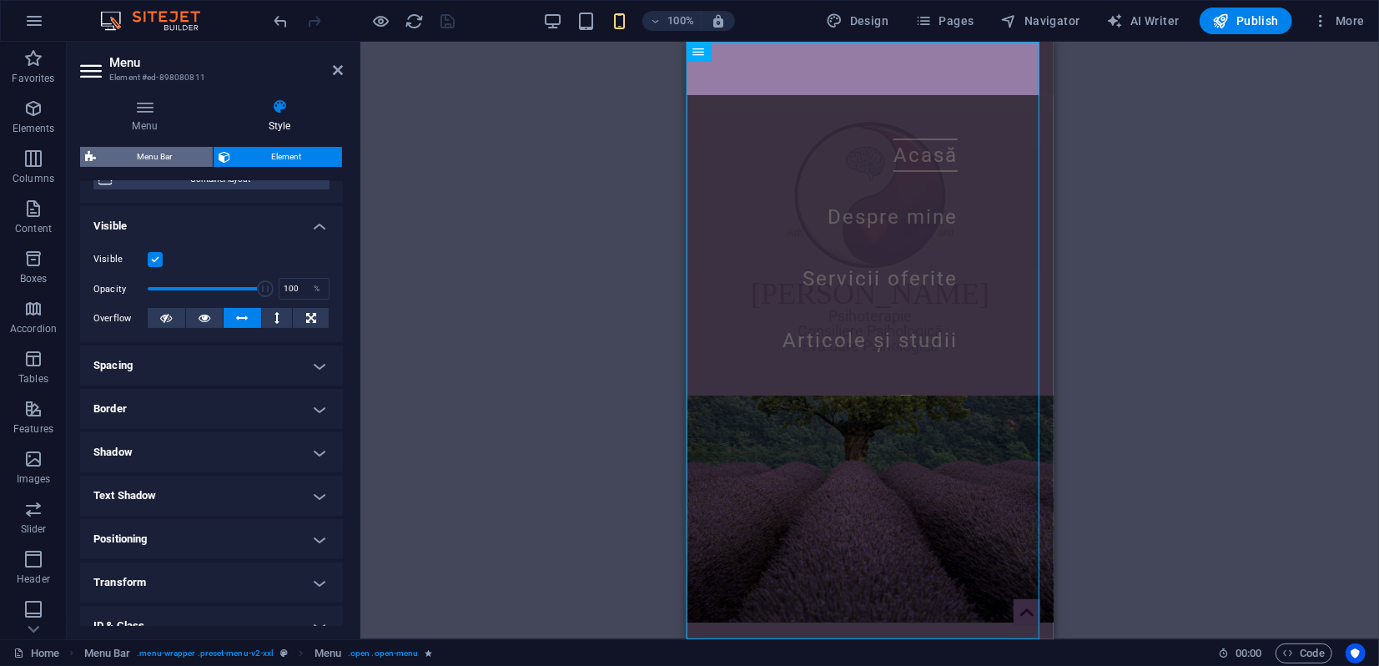
click at [162, 155] on span "Menu Bar" at bounding box center [154, 157] width 107 height 20
select select "rem"
select select "preset-menu-v2-xxl"
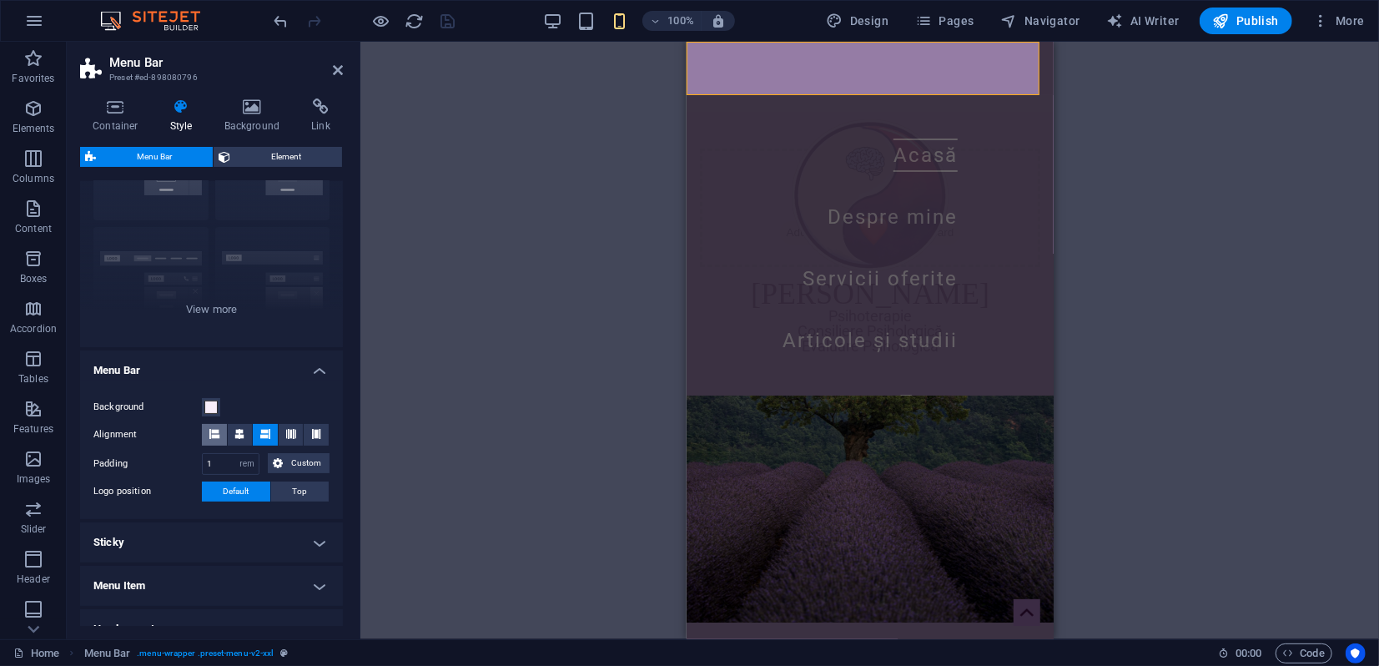
scroll to position [289, 0]
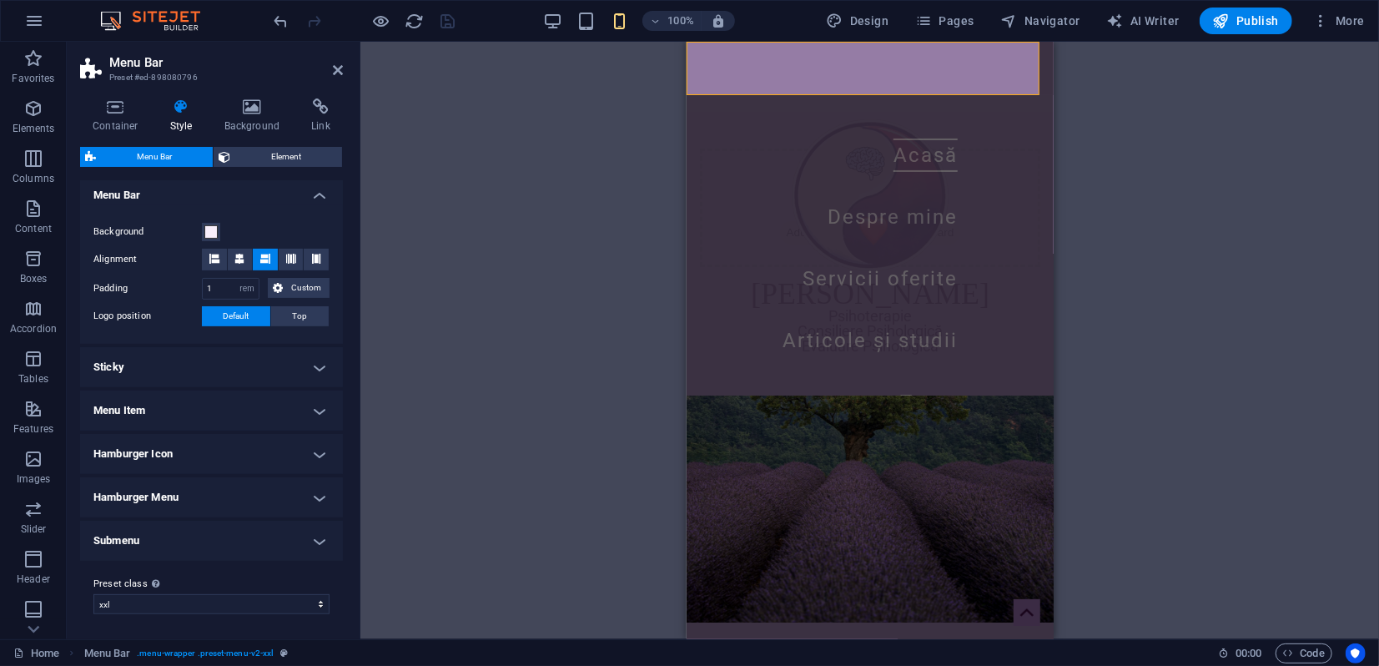
click at [172, 499] on h4 "Hamburger Menu" at bounding box center [211, 497] width 263 height 40
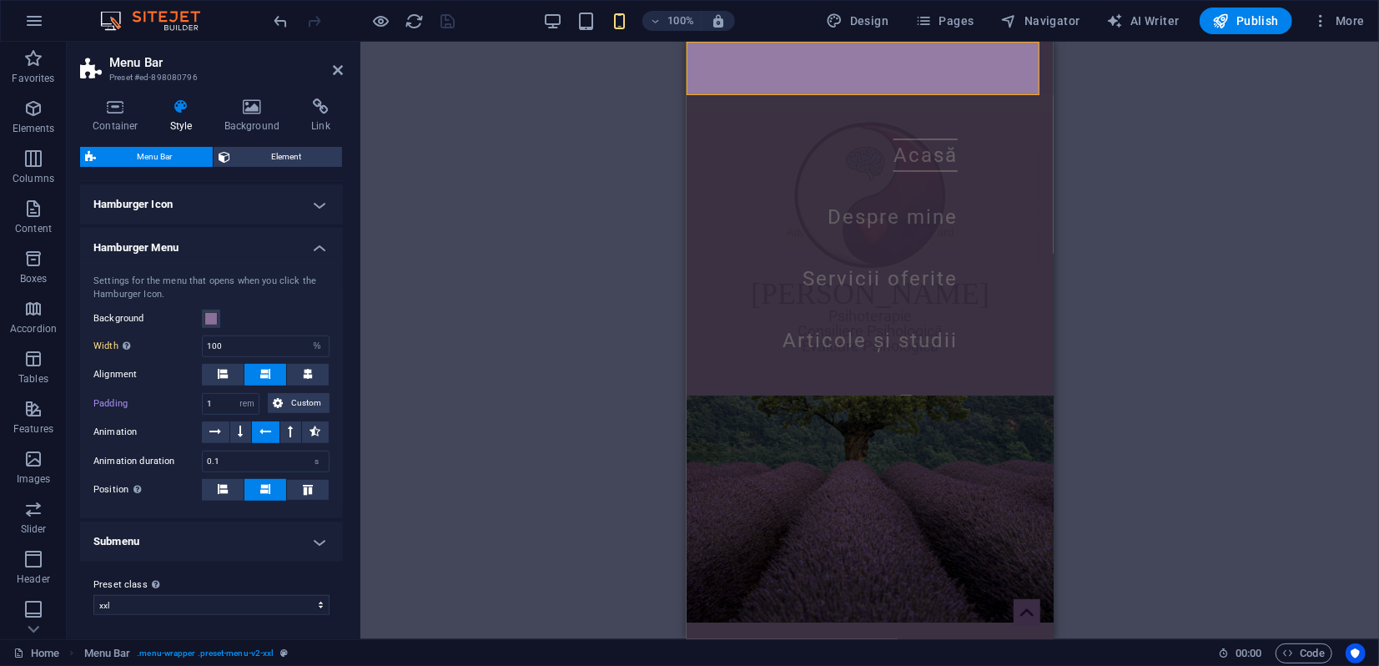
scroll to position [446, 0]
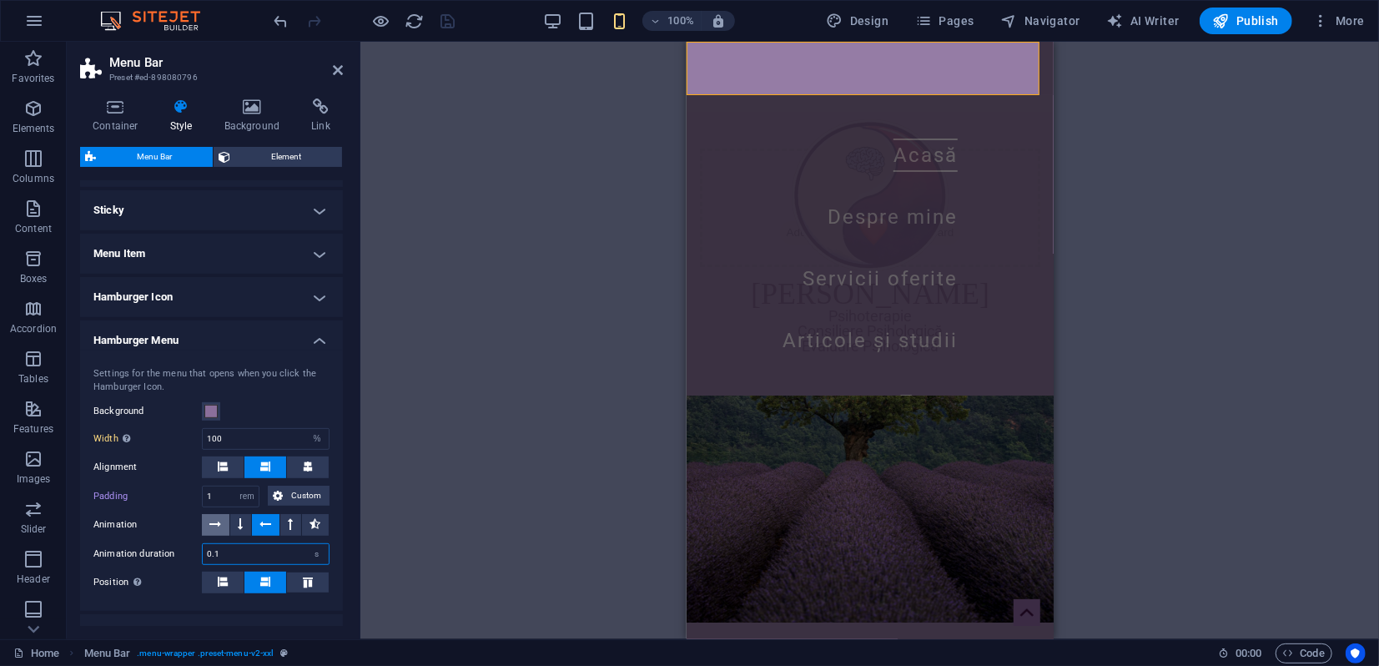
drag, startPoint x: 211, startPoint y: 549, endPoint x: 214, endPoint y: 533, distance: 16.0
click at [203, 547] on input "0.1" at bounding box center [266, 554] width 126 height 20
type input "3"
click at [336, 70] on icon at bounding box center [338, 69] width 10 height 13
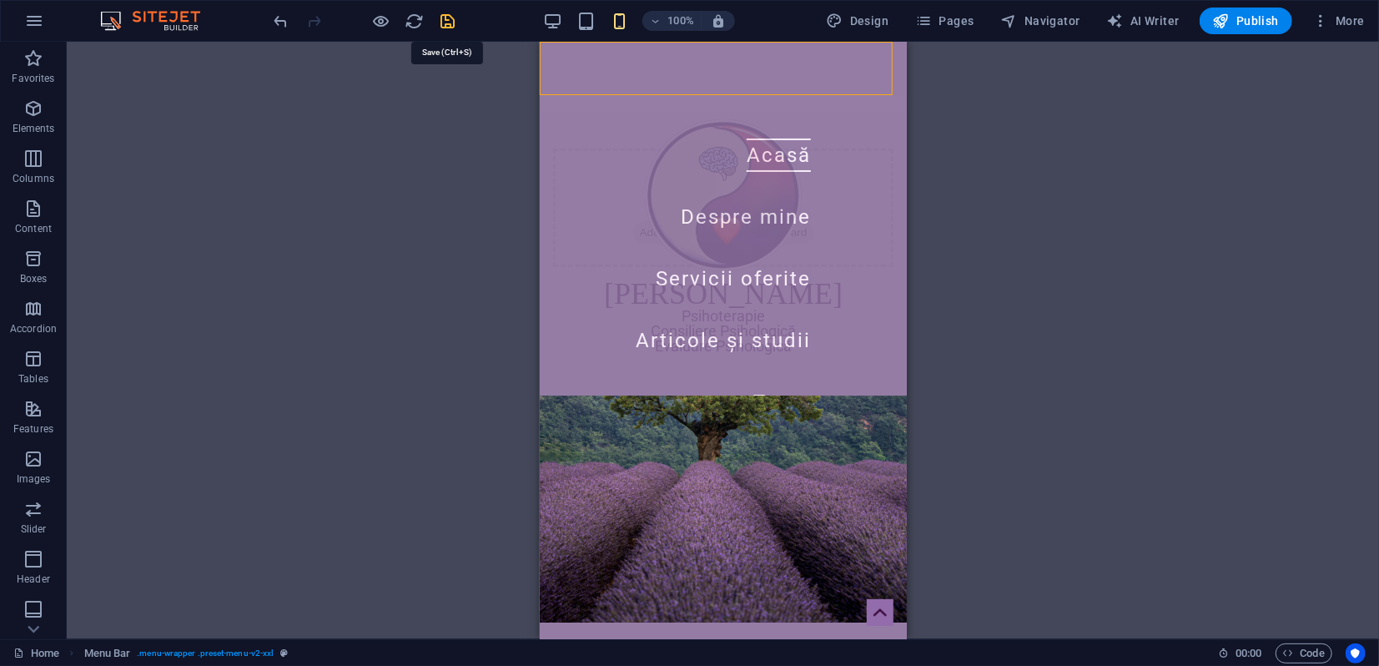
click at [444, 20] on icon "save" at bounding box center [448, 21] width 19 height 19
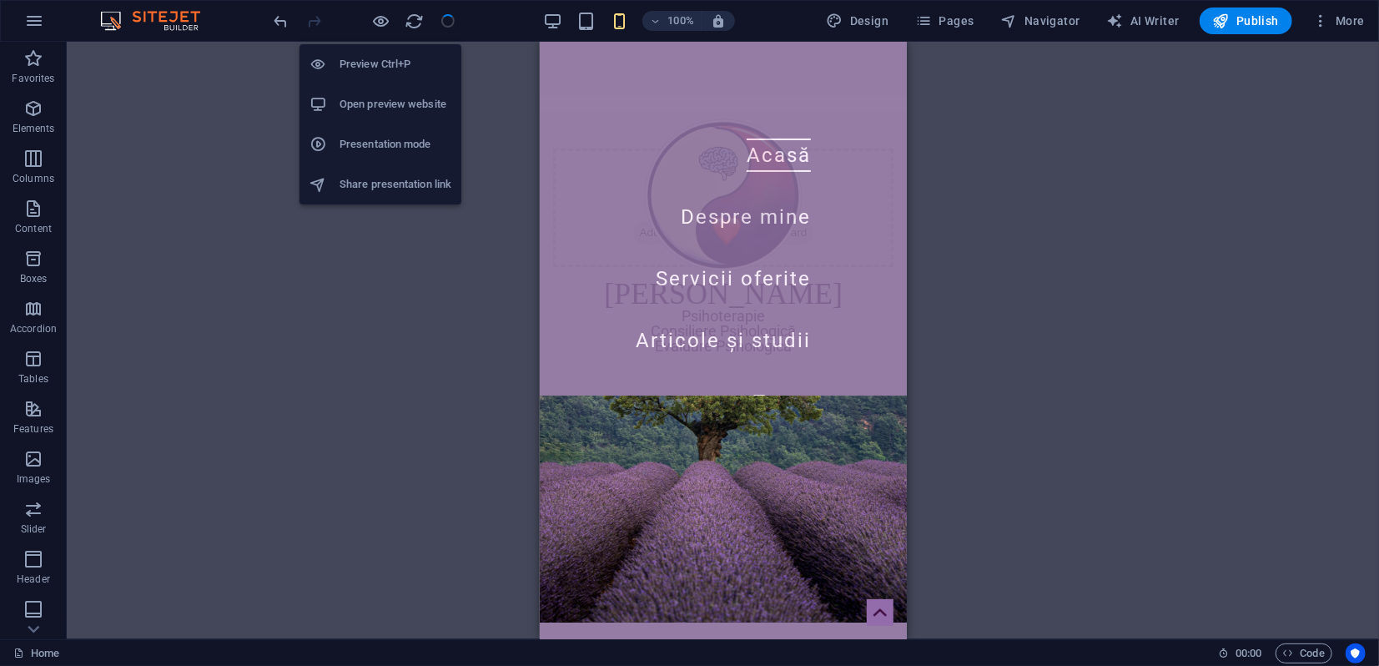
click at [379, 141] on h6 "Presentation mode" at bounding box center [395, 144] width 112 height 20
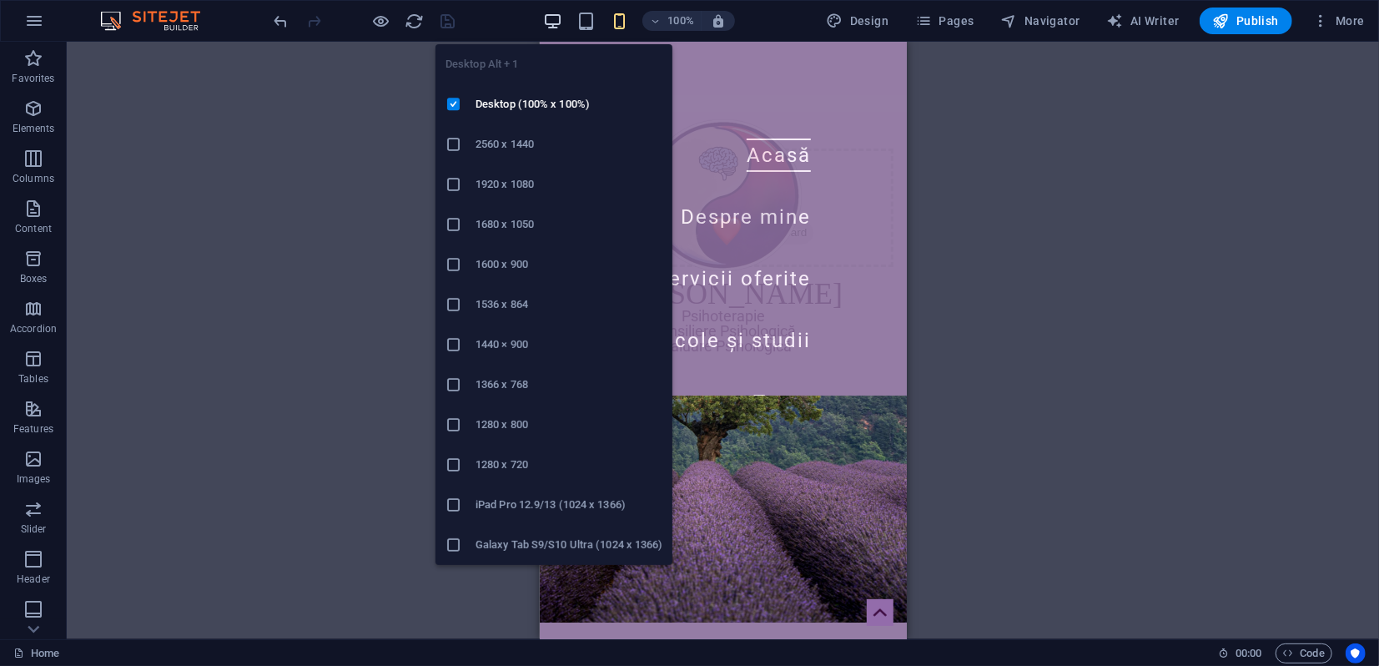
click at [560, 17] on icon "button" at bounding box center [552, 21] width 19 height 19
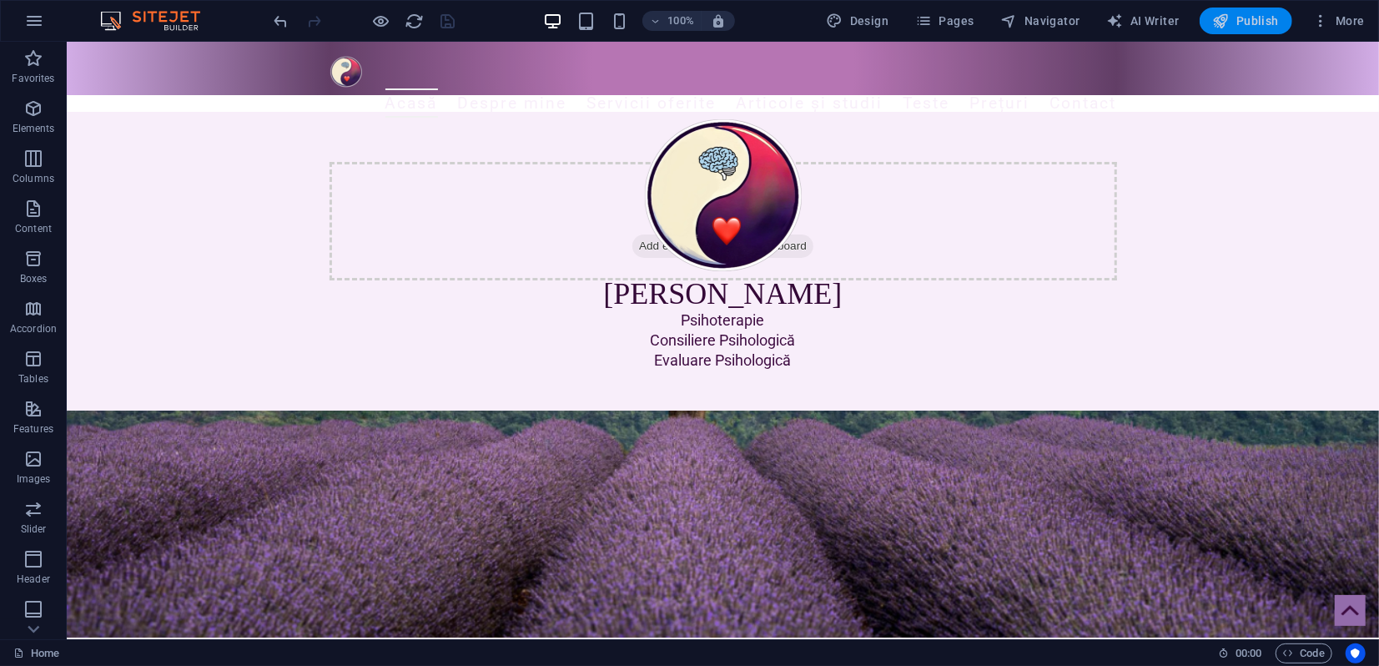
click at [1228, 18] on icon "button" at bounding box center [1221, 21] width 17 height 17
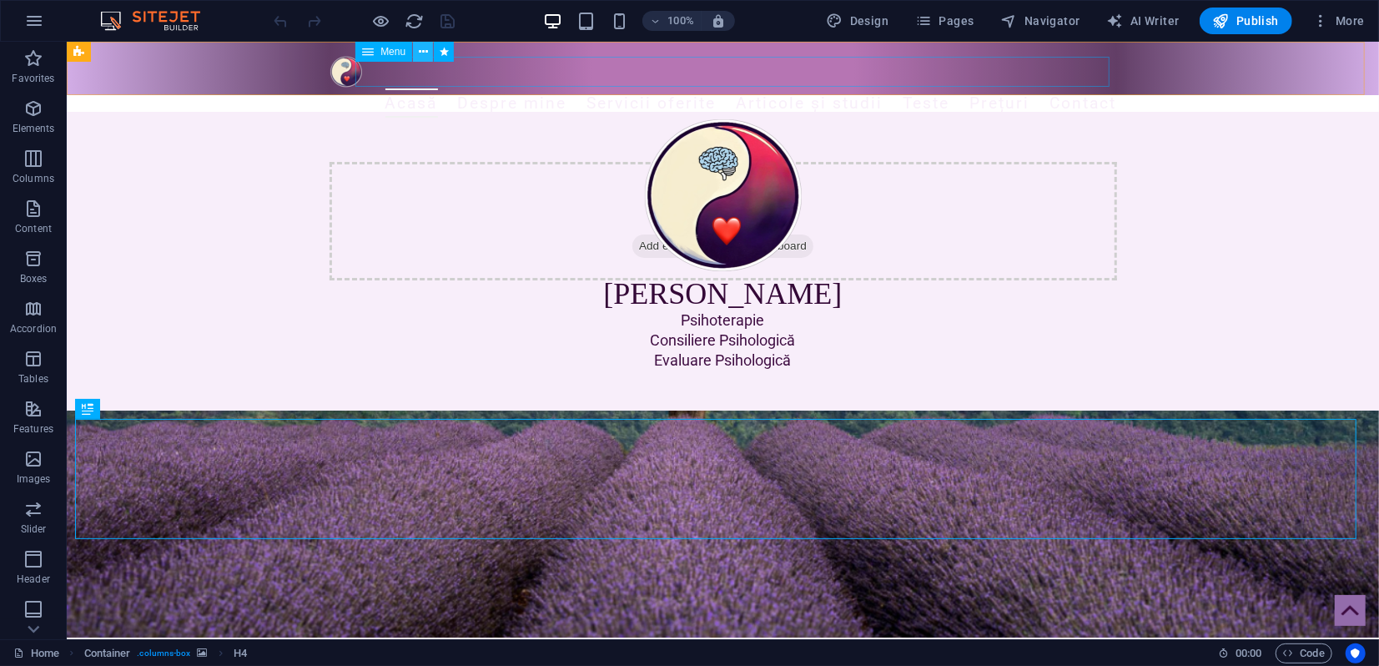
click at [420, 49] on icon at bounding box center [423, 52] width 9 height 18
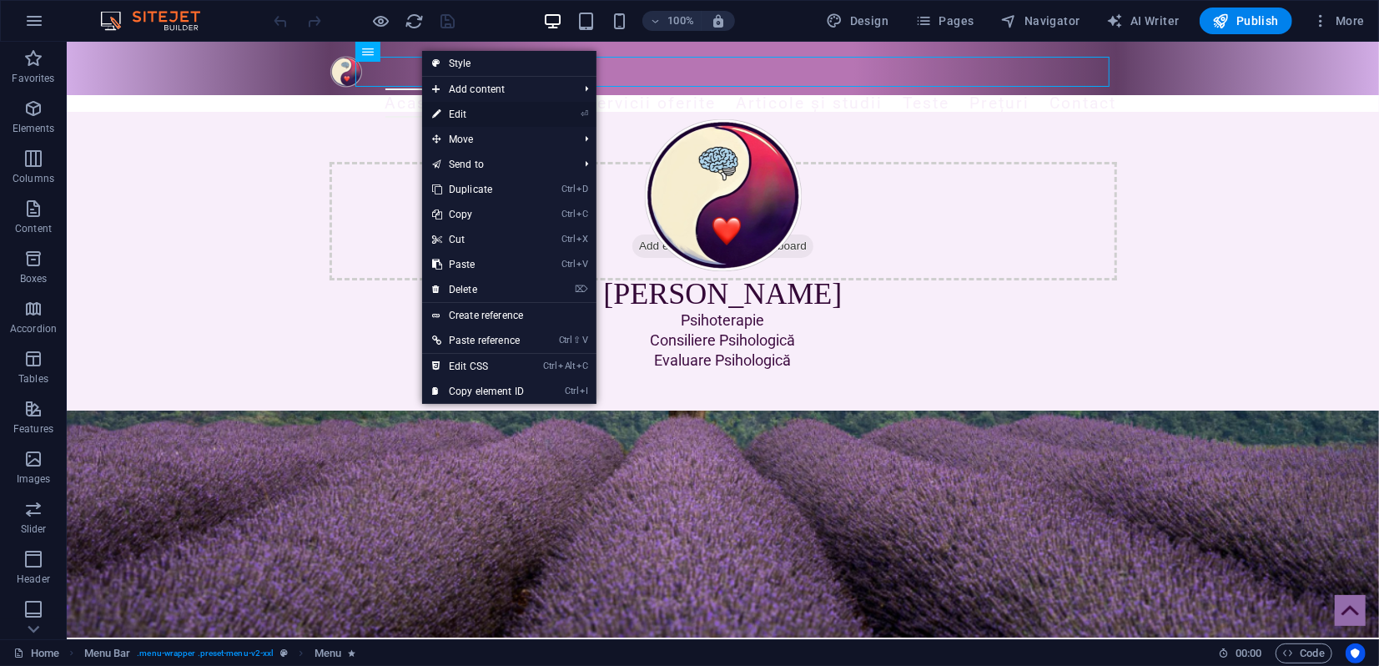
drag, startPoint x: 460, startPoint y: 115, endPoint x: 13, endPoint y: 128, distance: 447.2
click at [460, 115] on link "⏎ Edit" at bounding box center [478, 114] width 112 height 25
select select "2"
select select
select select "3"
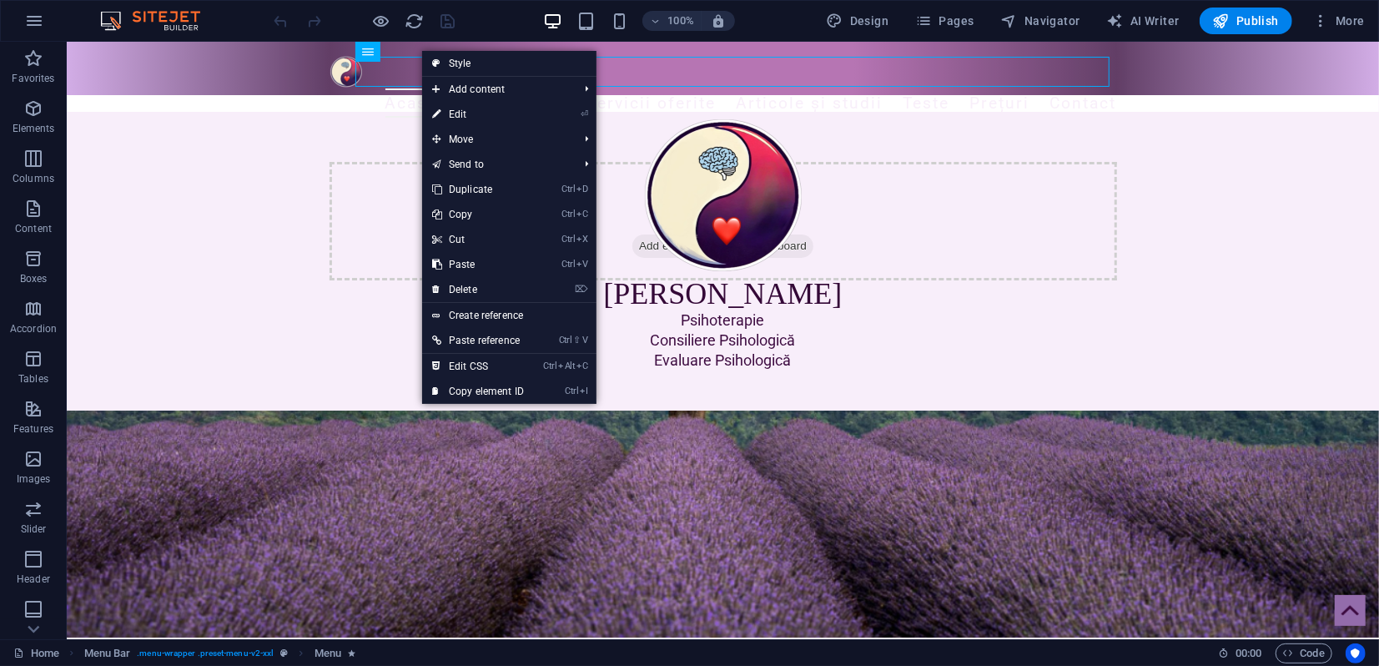
select select
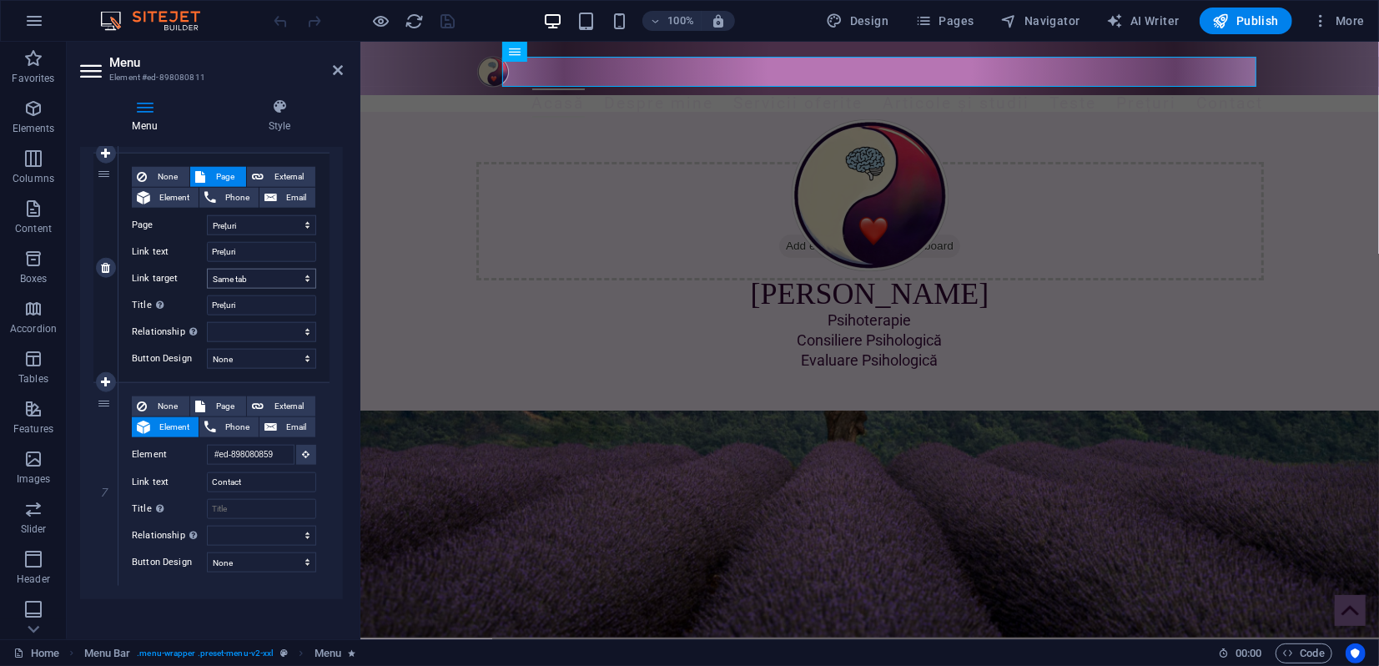
scroll to position [1227, 0]
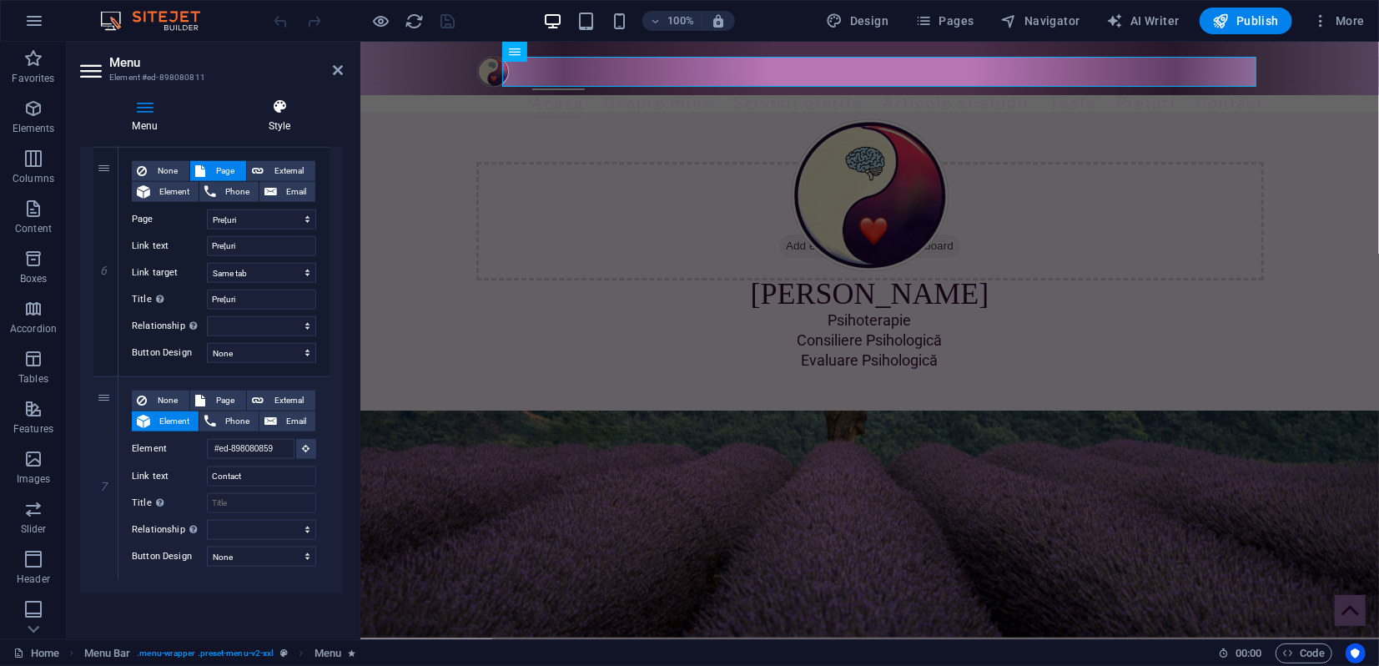
click at [282, 115] on h4 "Style" at bounding box center [279, 115] width 127 height 35
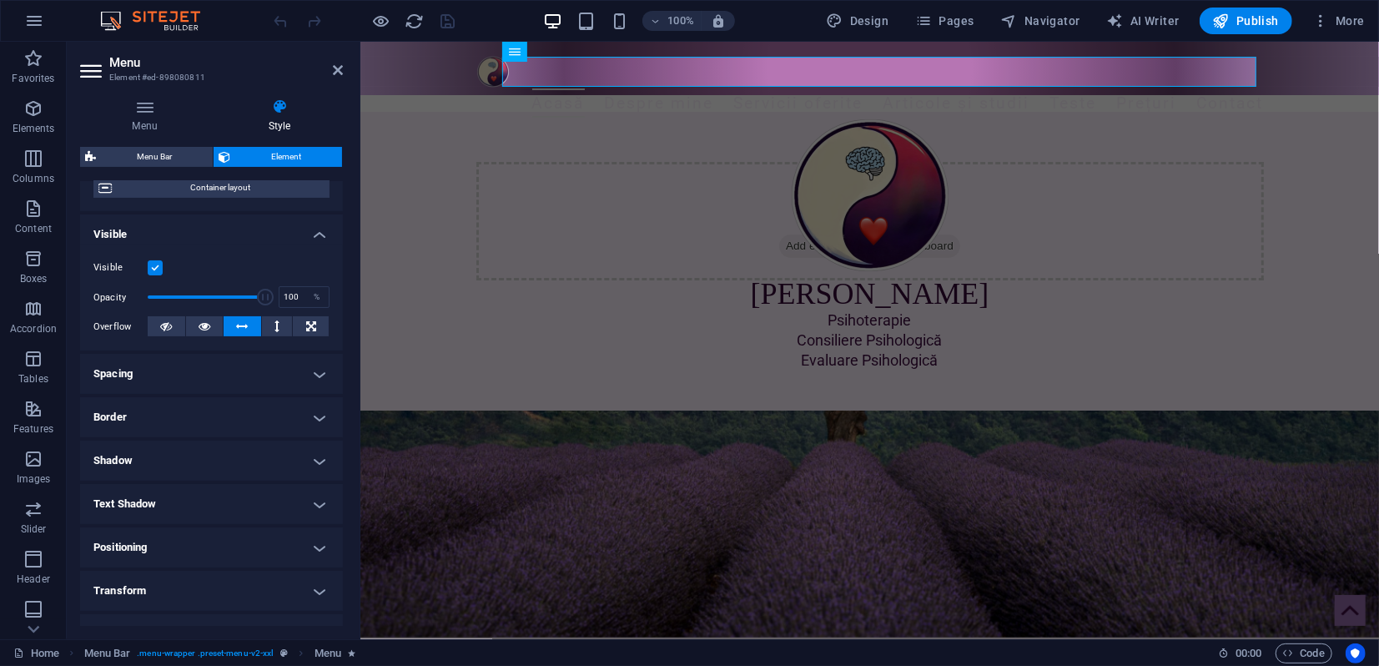
scroll to position [0, 0]
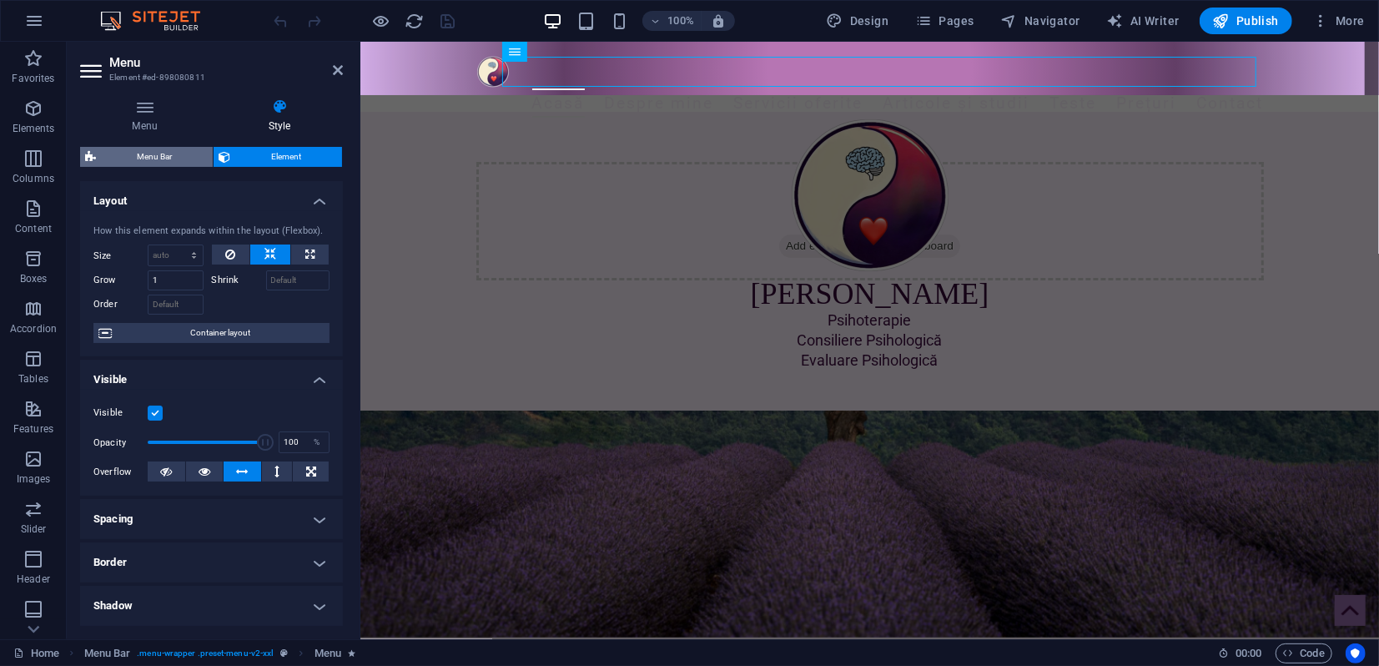
click at [157, 161] on span "Menu Bar" at bounding box center [154, 157] width 107 height 20
select select "rem"
select select "preset-menu-v2-xxl"
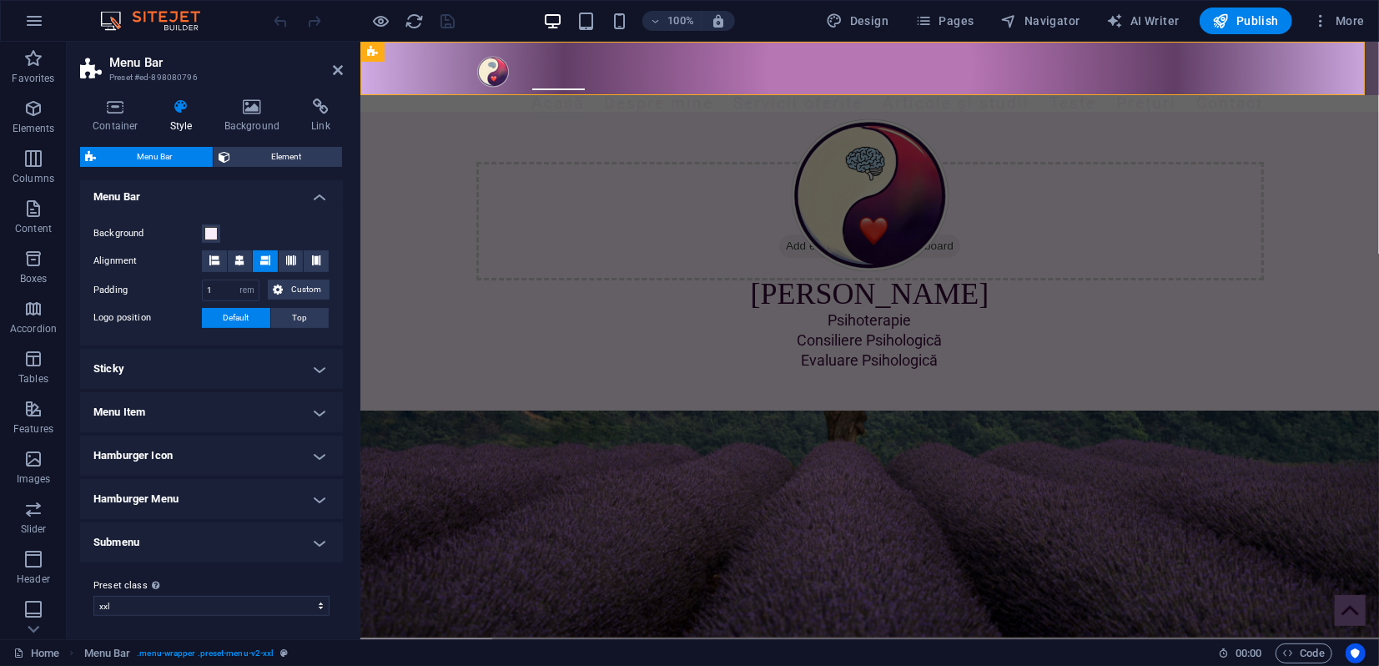
scroll to position [289, 0]
click at [181, 494] on h4 "Hamburger Menu" at bounding box center [211, 497] width 263 height 40
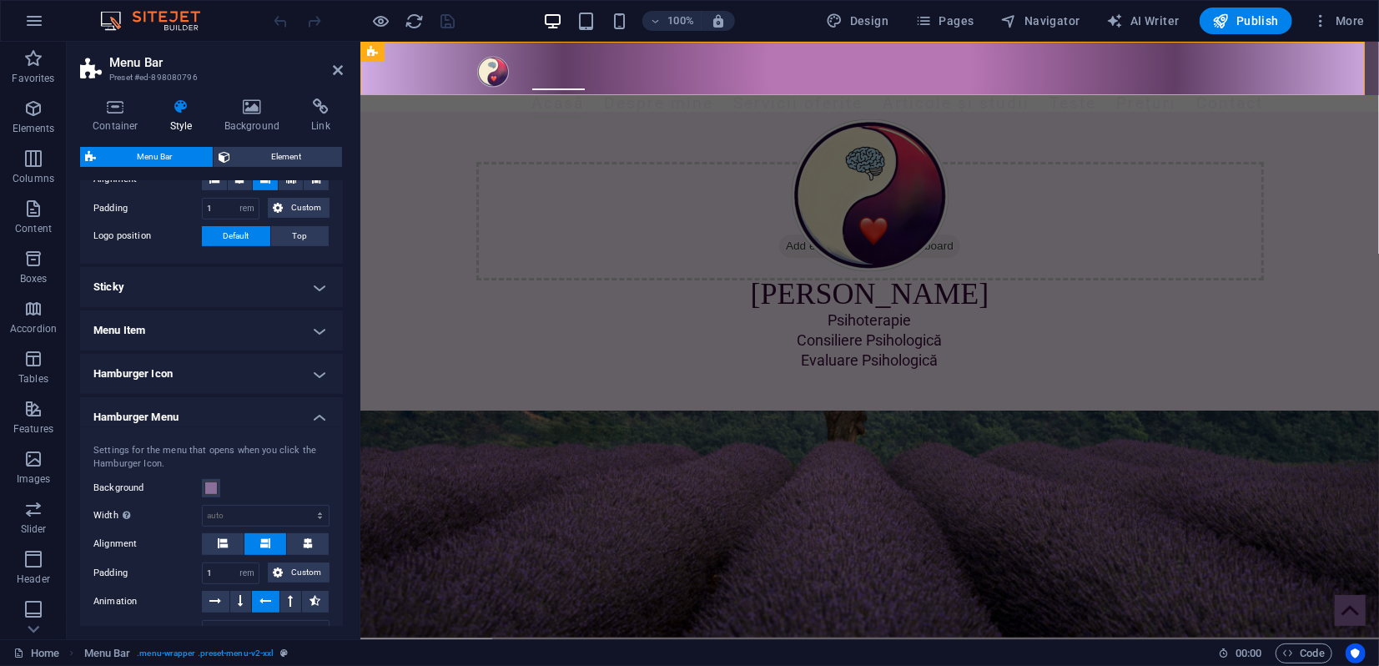
scroll to position [475, 0]
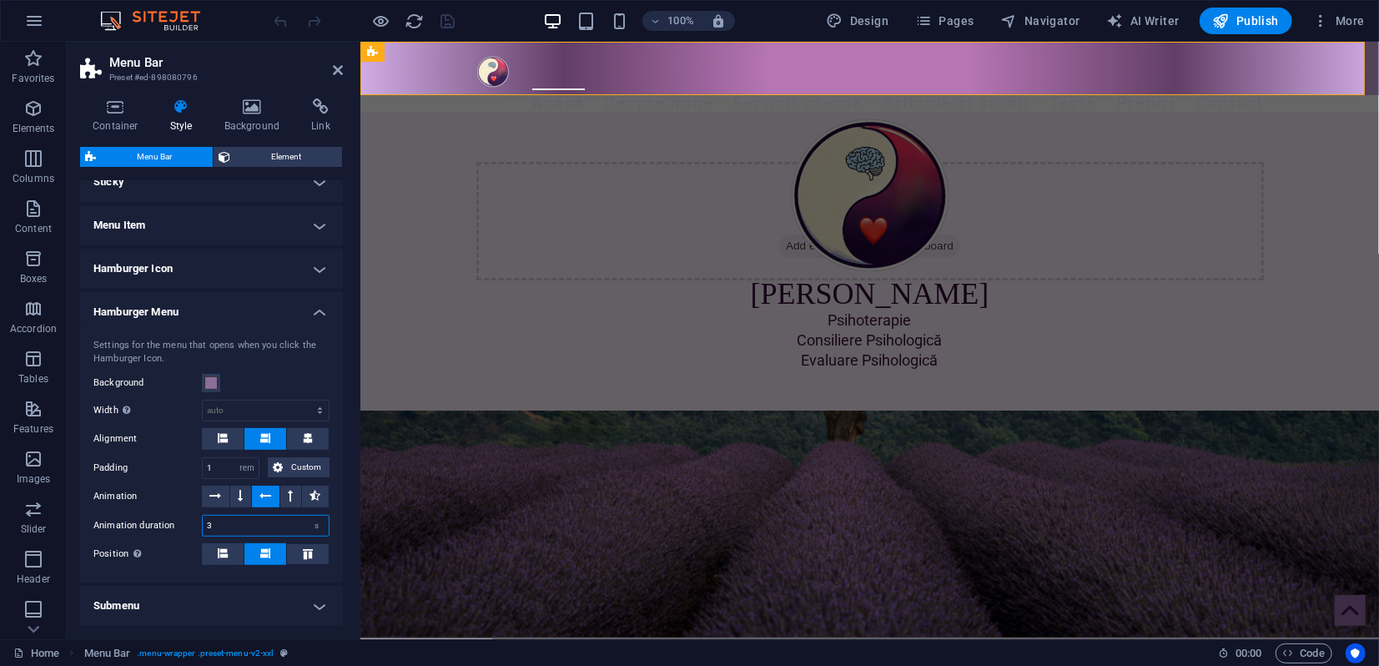
drag, startPoint x: 219, startPoint y: 520, endPoint x: 205, endPoint y: 514, distance: 15.7
click at [202, 516] on div "3 s" at bounding box center [266, 526] width 128 height 22
type input "2"
click at [339, 70] on icon at bounding box center [338, 69] width 10 height 13
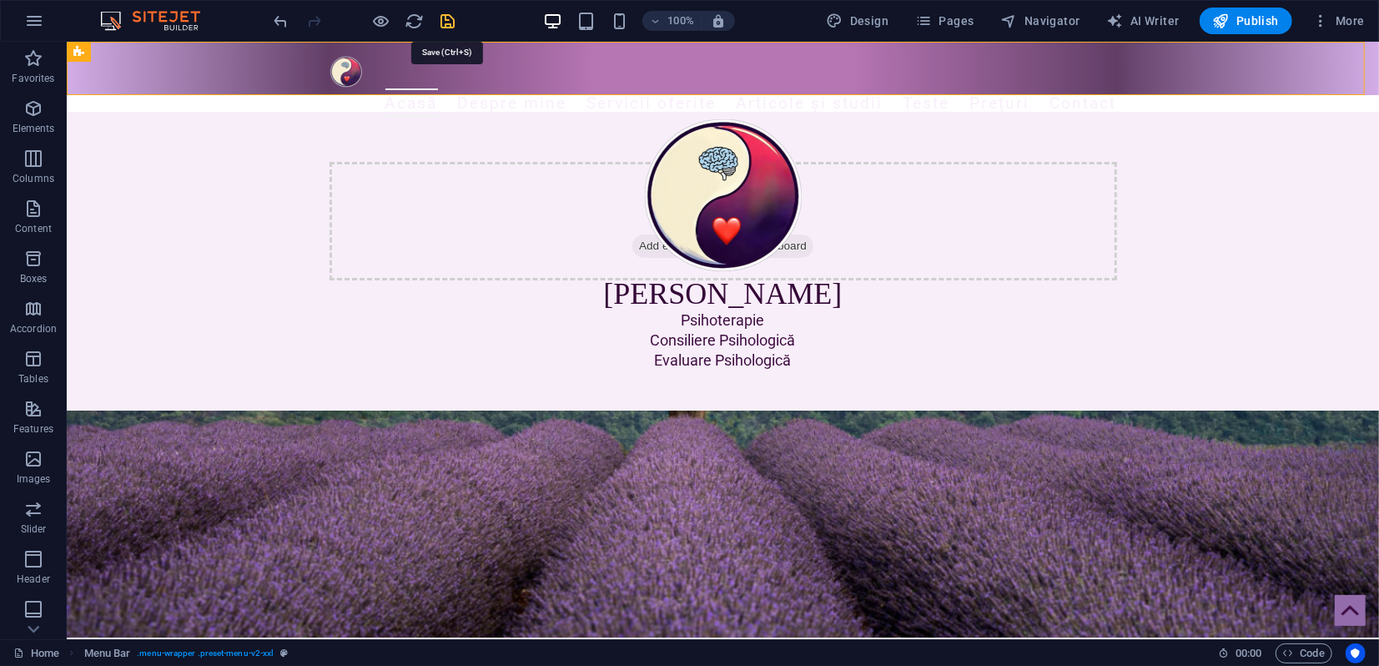
click at [449, 19] on icon "save" at bounding box center [448, 21] width 19 height 19
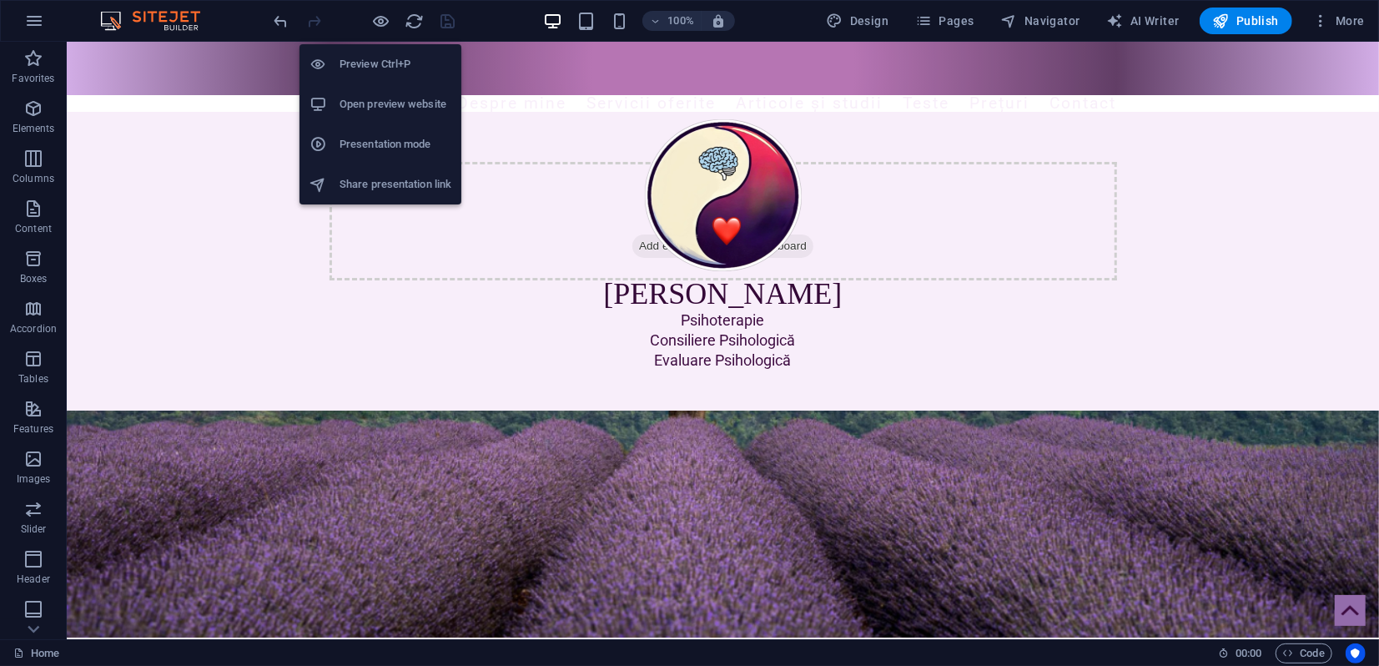
click at [363, 142] on h6 "Presentation mode" at bounding box center [395, 144] width 112 height 20
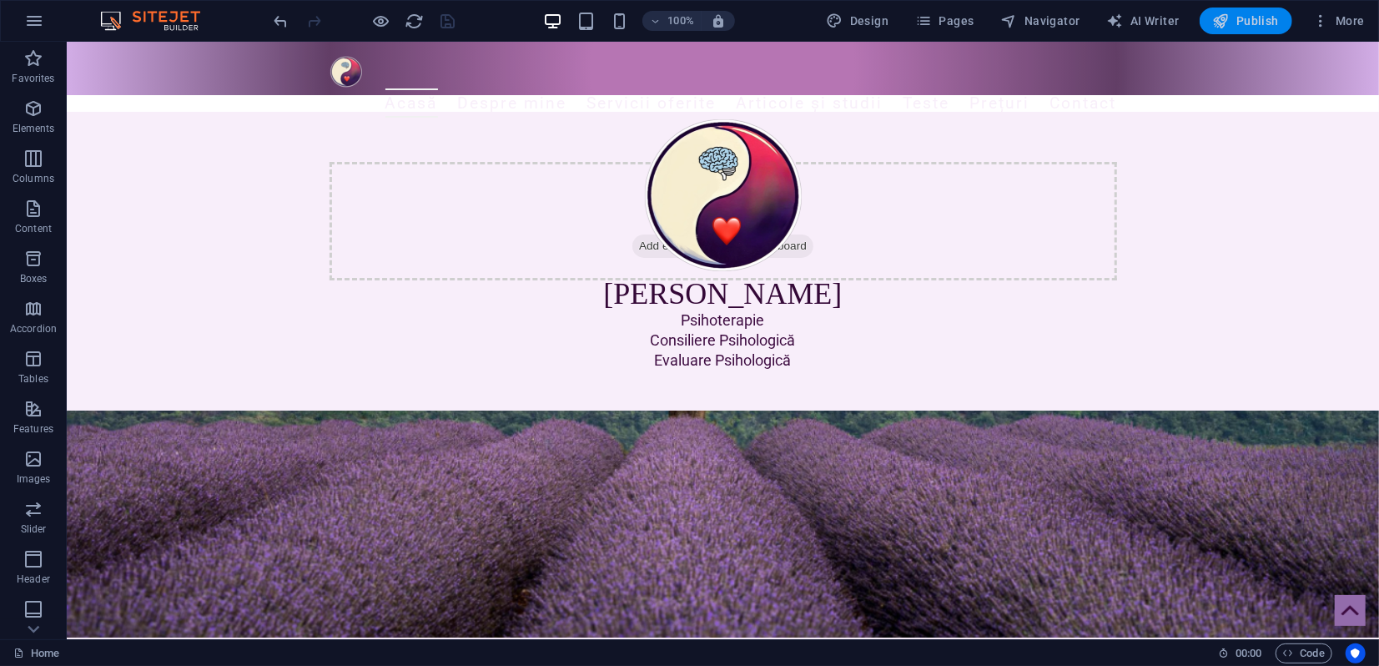
click at [1219, 20] on icon "button" at bounding box center [1221, 21] width 17 height 17
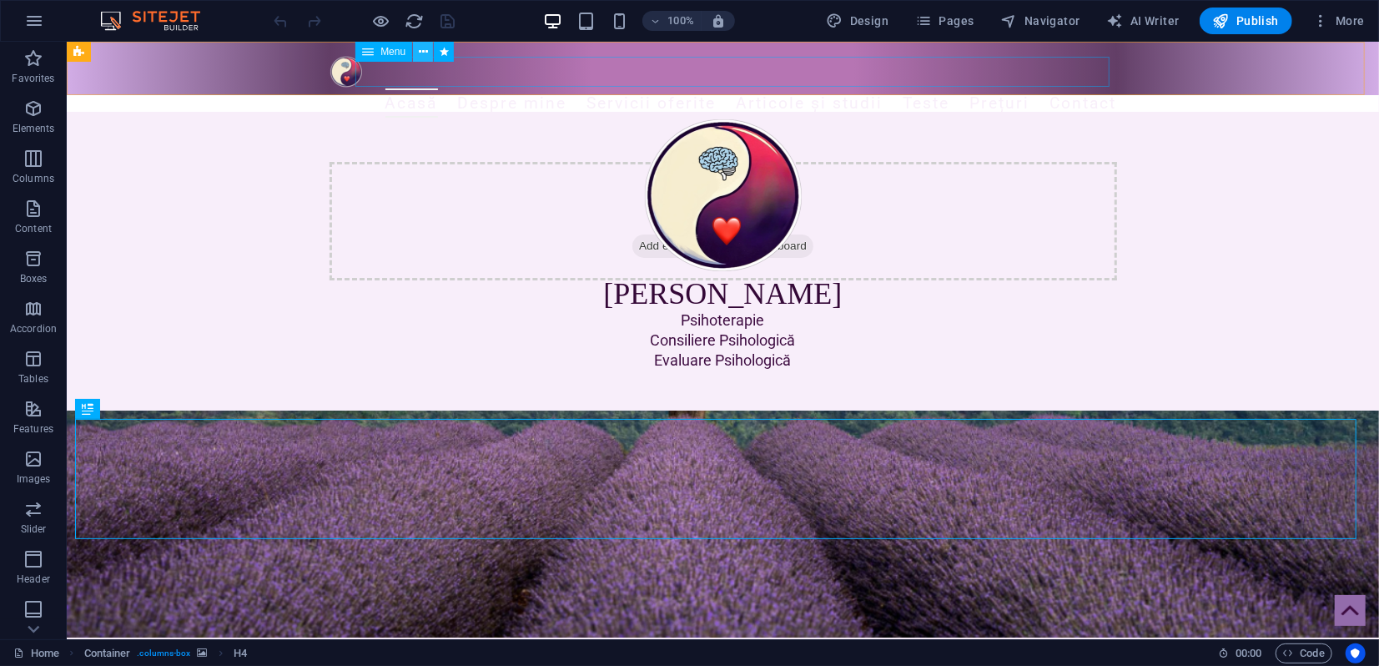
click at [429, 53] on button at bounding box center [423, 52] width 20 height 20
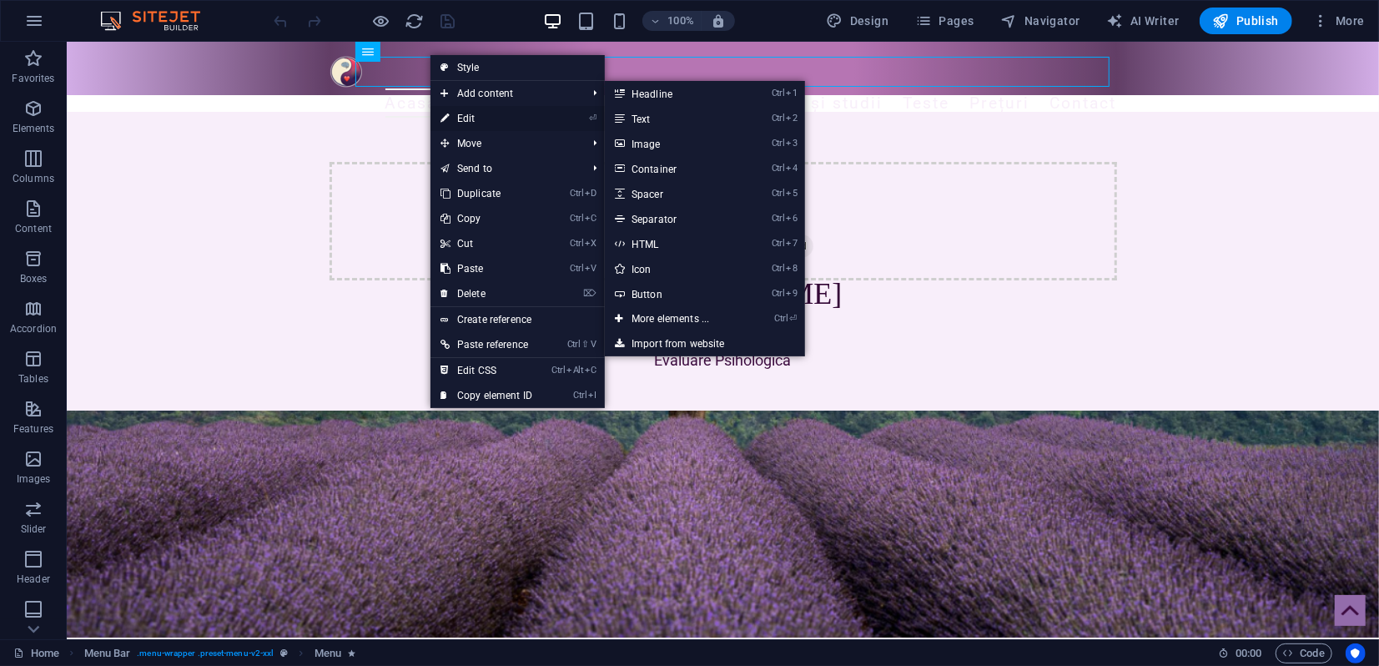
click at [468, 118] on link "⏎ Edit" at bounding box center [486, 118] width 112 height 25
select select "2"
select select
select select "3"
select select
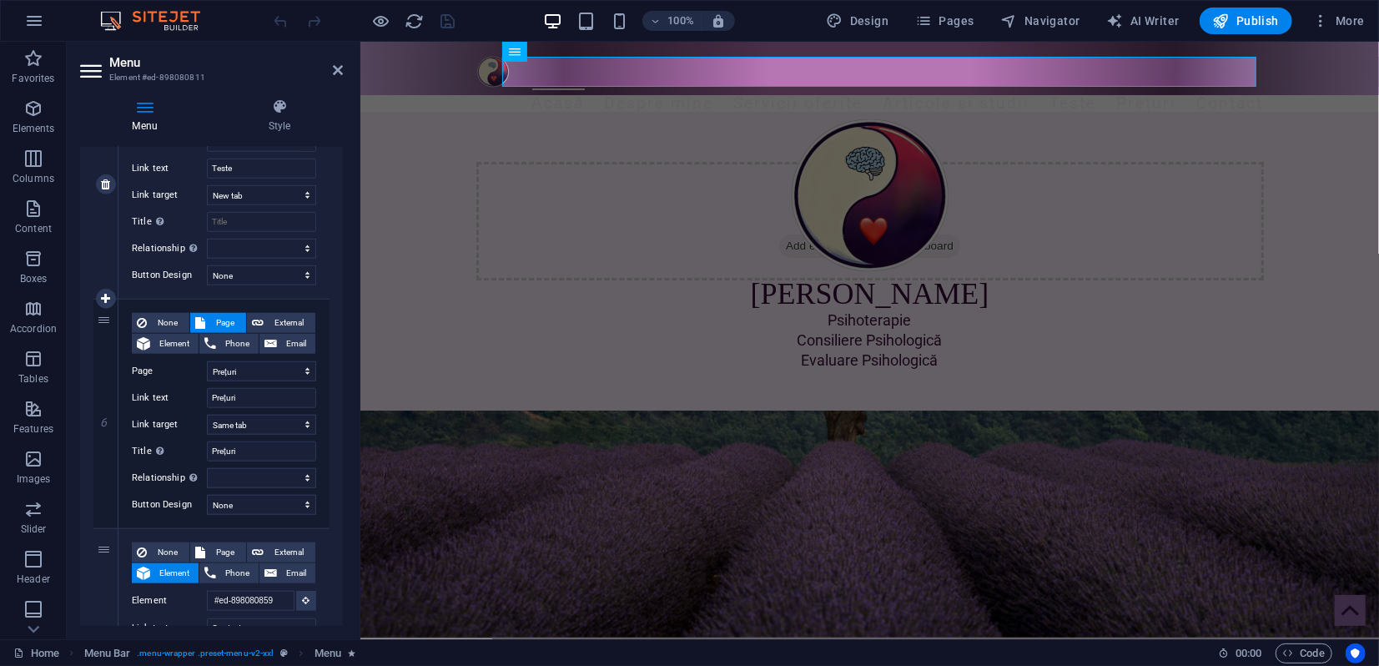
scroll to position [1227, 0]
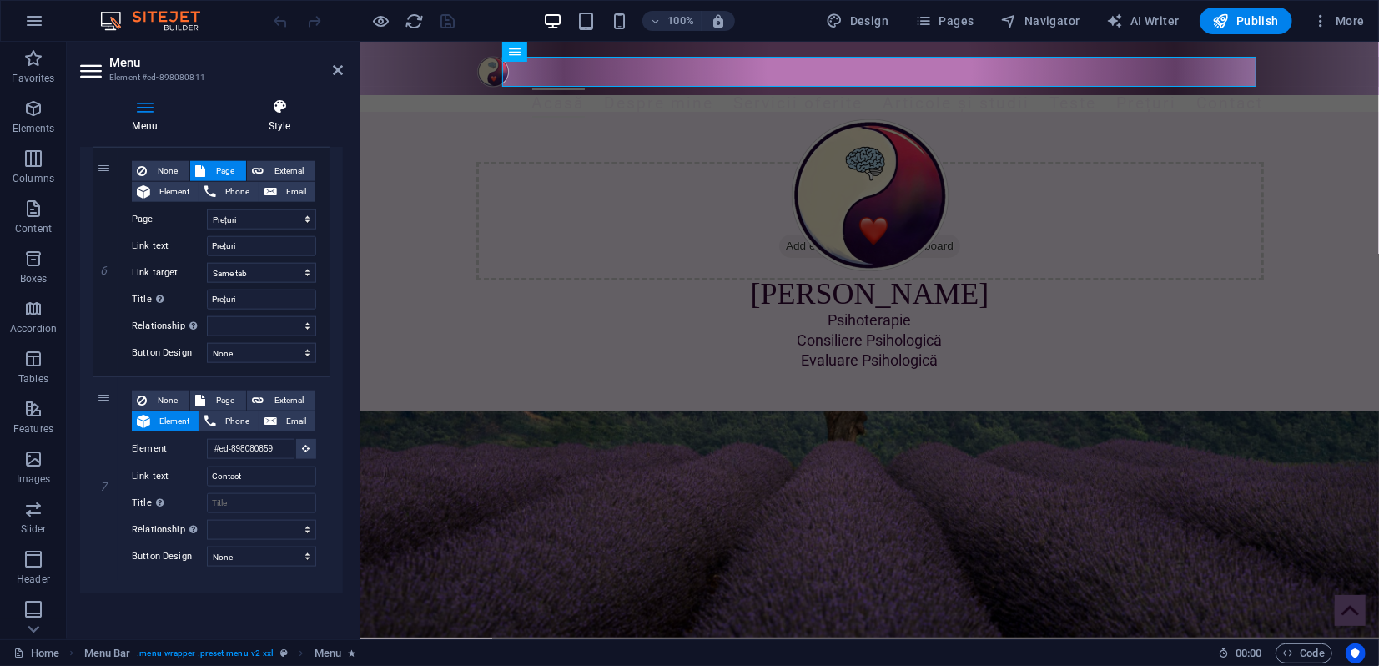
click at [282, 125] on h4 "Style" at bounding box center [279, 115] width 127 height 35
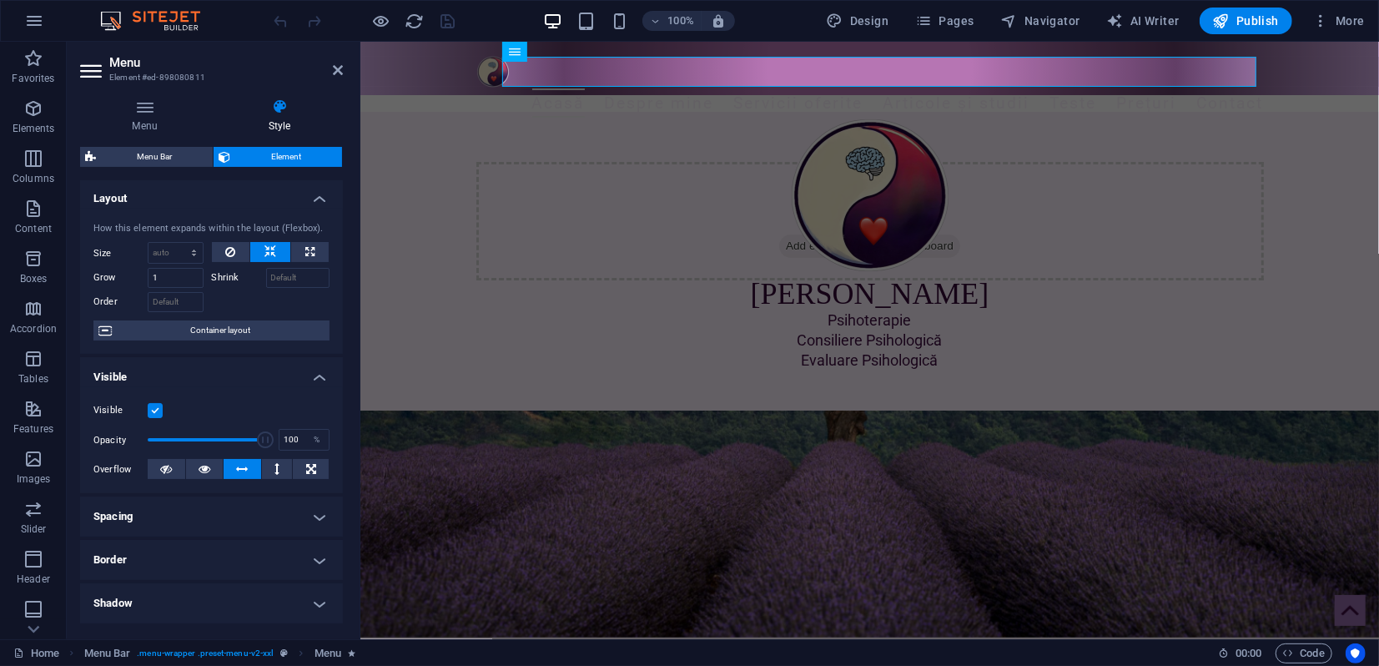
scroll to position [0, 0]
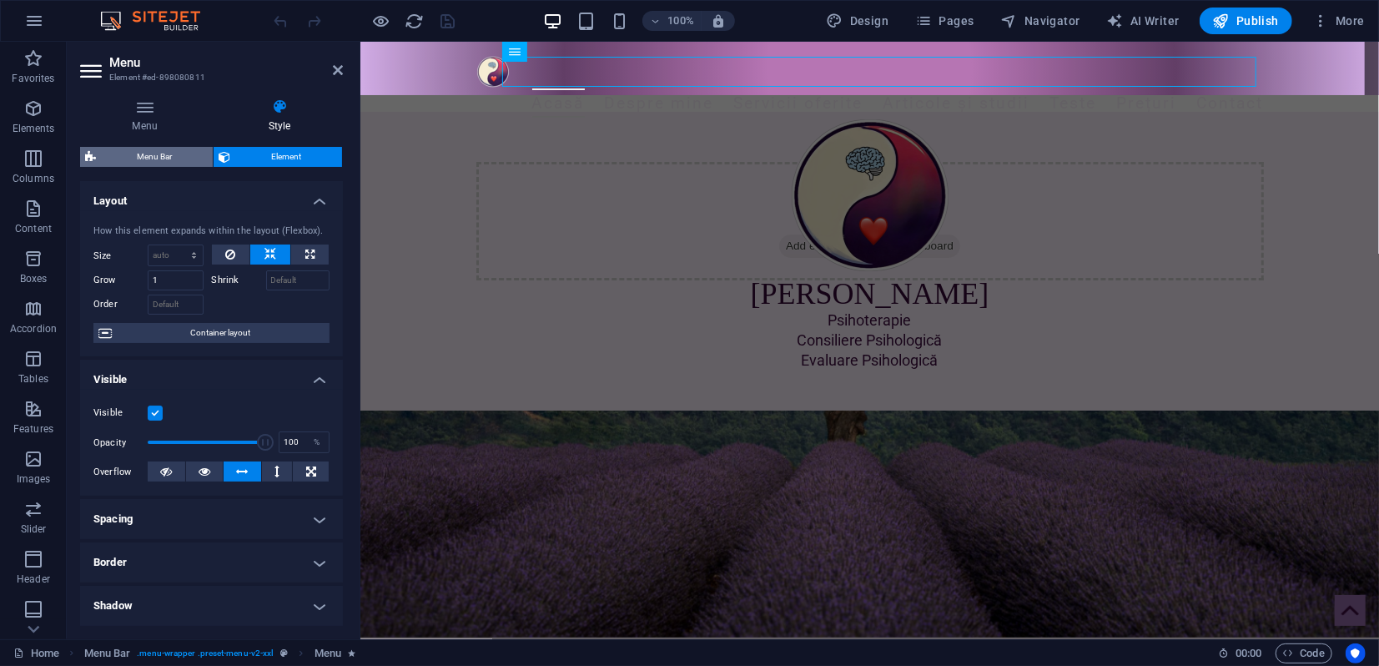
click at [150, 158] on span "Menu Bar" at bounding box center [154, 157] width 107 height 20
select select "rem"
select select "preset-menu-v2-xxl"
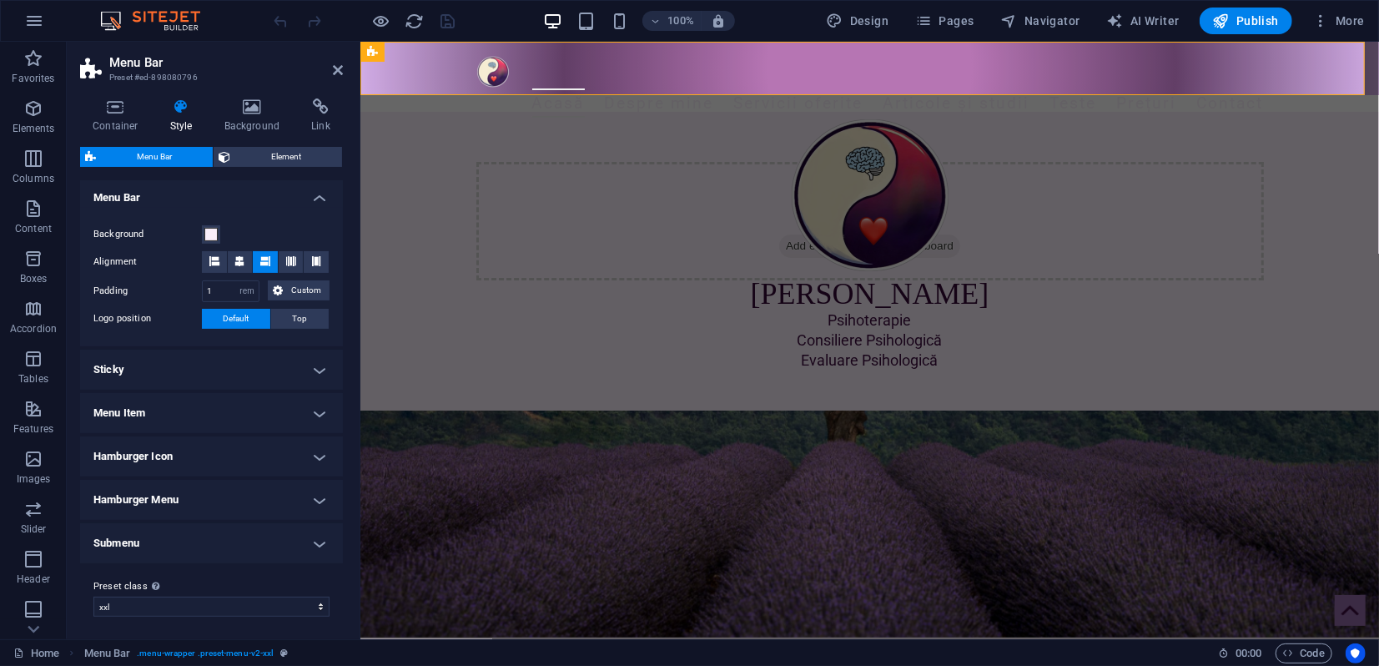
scroll to position [289, 0]
click at [193, 499] on h4 "Hamburger Menu" at bounding box center [211, 497] width 263 height 40
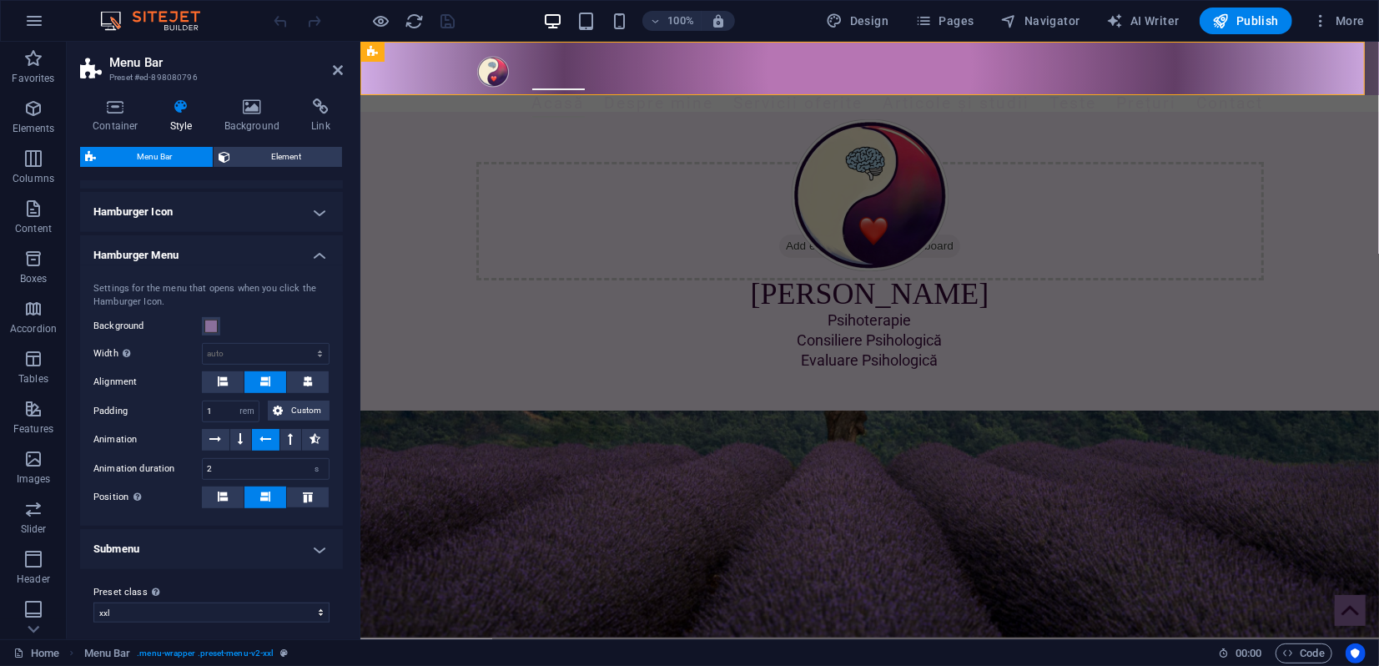
scroll to position [539, 0]
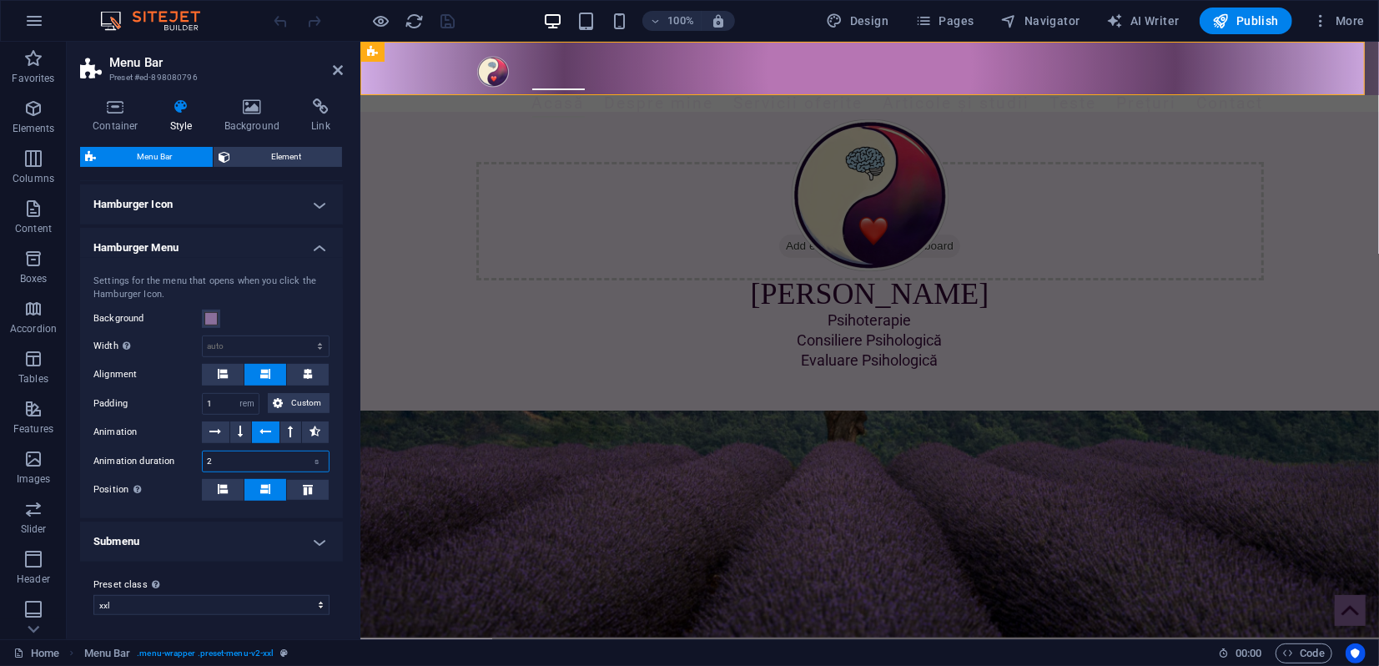
drag, startPoint x: 220, startPoint y: 458, endPoint x: 208, endPoint y: 458, distance: 12.5
click at [208, 458] on input "2" at bounding box center [266, 461] width 126 height 20
type input "1"
drag, startPoint x: 336, startPoint y: 73, endPoint x: 266, endPoint y: 32, distance: 81.5
click at [336, 73] on icon at bounding box center [338, 69] width 10 height 13
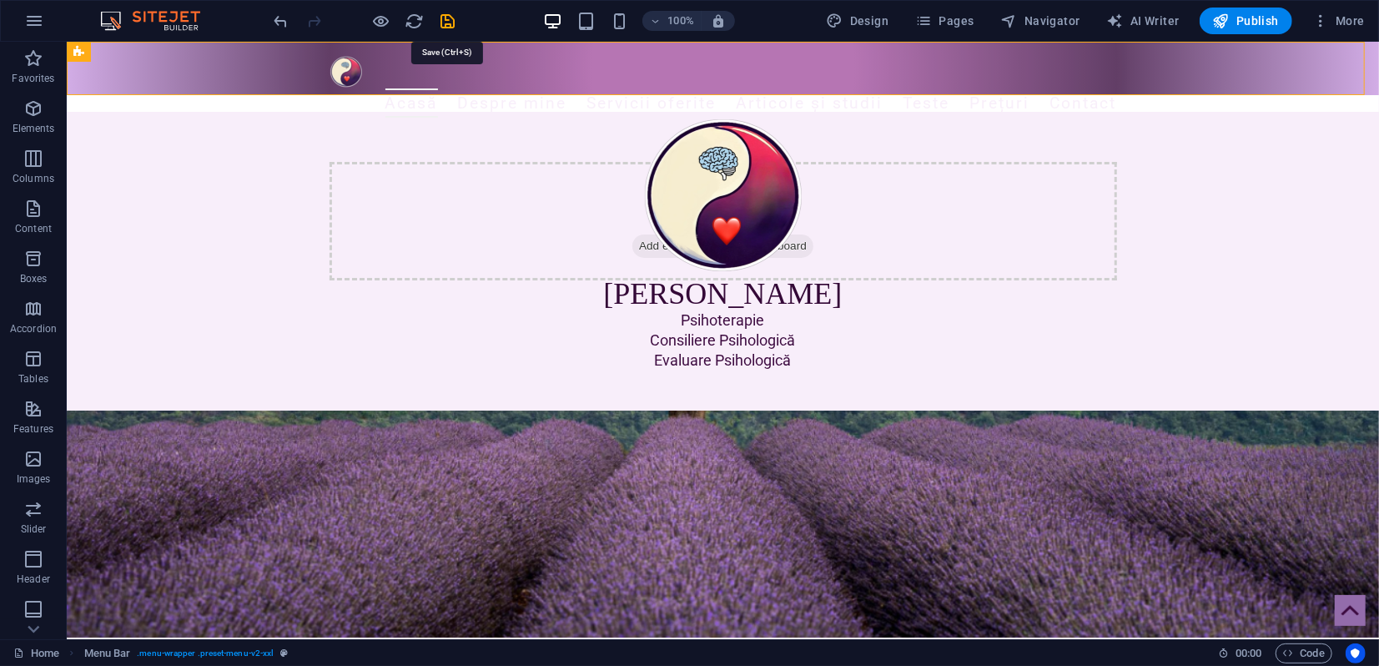
click at [445, 23] on icon "save" at bounding box center [448, 21] width 19 height 19
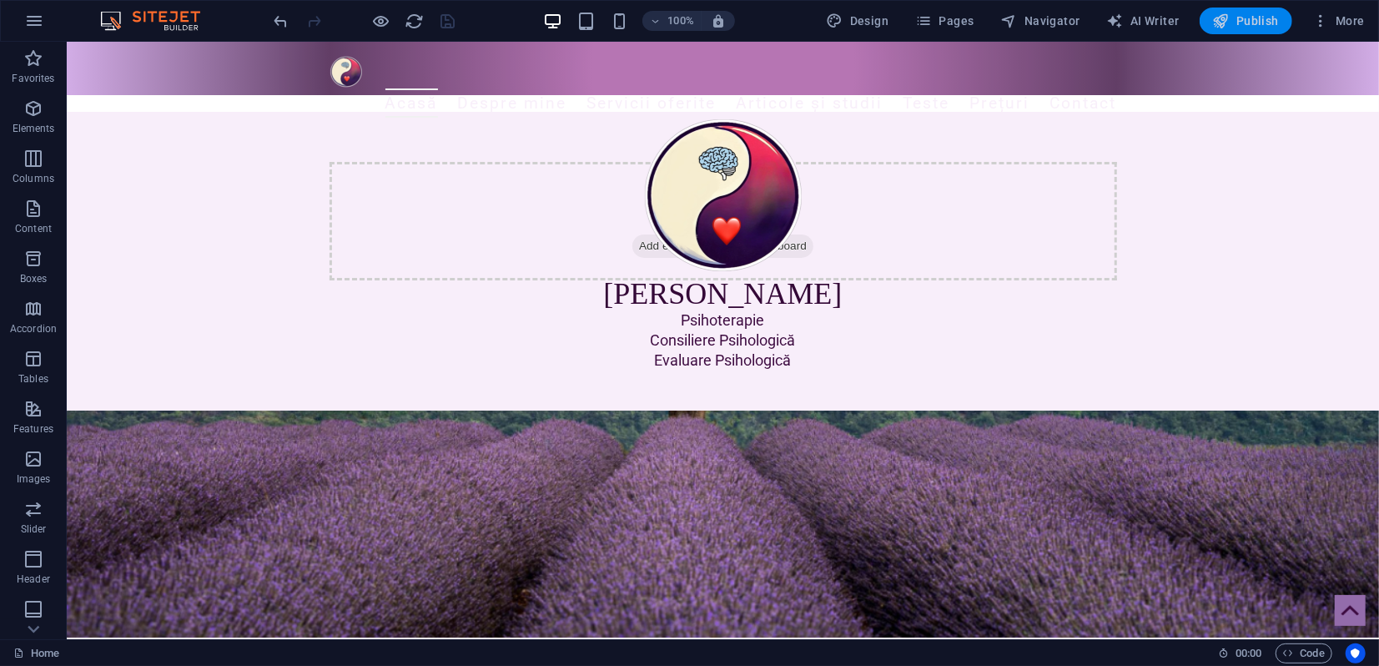
click at [1248, 25] on span "Publish" at bounding box center [1246, 21] width 66 height 17
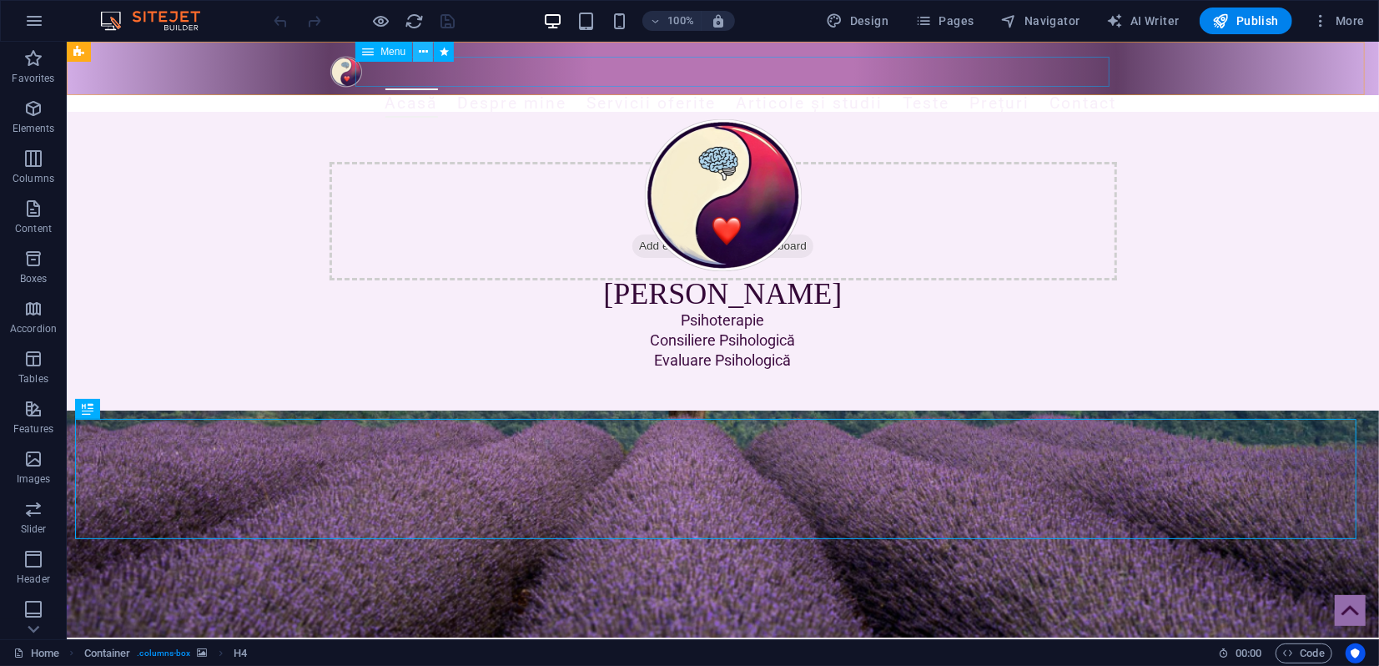
click at [425, 53] on icon at bounding box center [423, 52] width 9 height 18
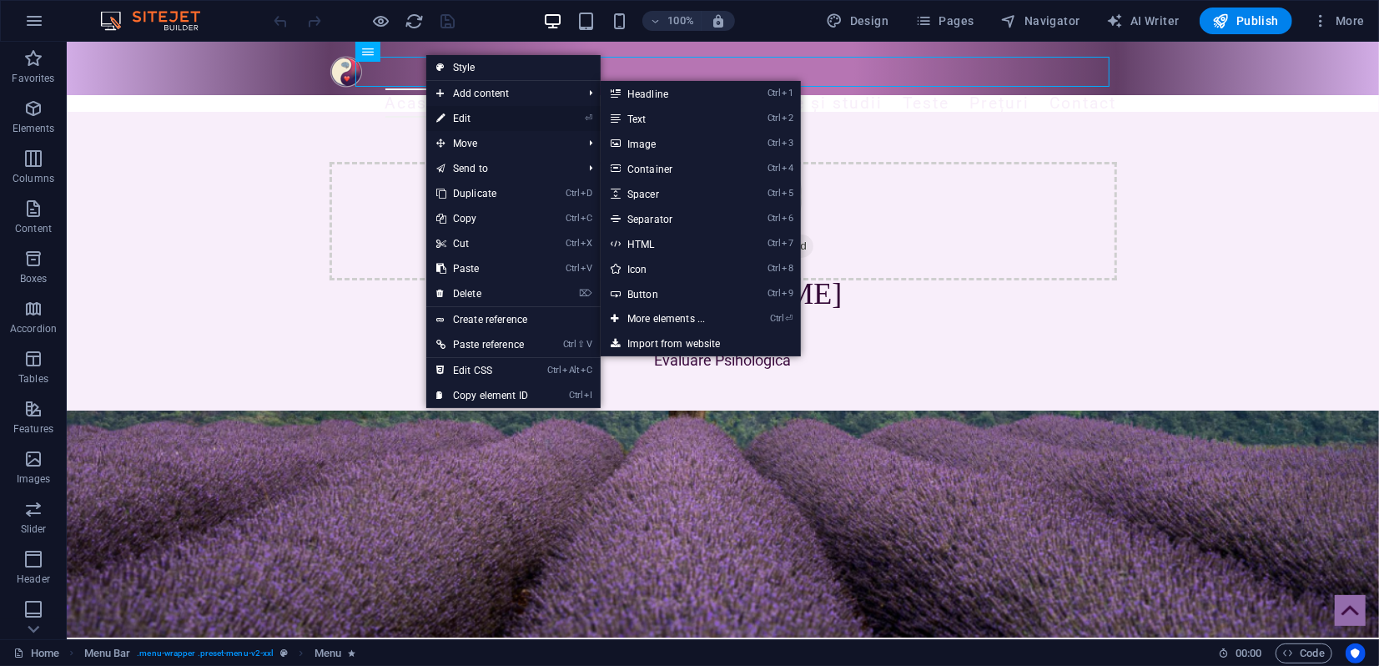
drag, startPoint x: 460, startPoint y: 113, endPoint x: 52, endPoint y: 93, distance: 409.2
click at [460, 113] on link "⏎ Edit" at bounding box center [482, 118] width 112 height 25
select select "2"
select select
select select "3"
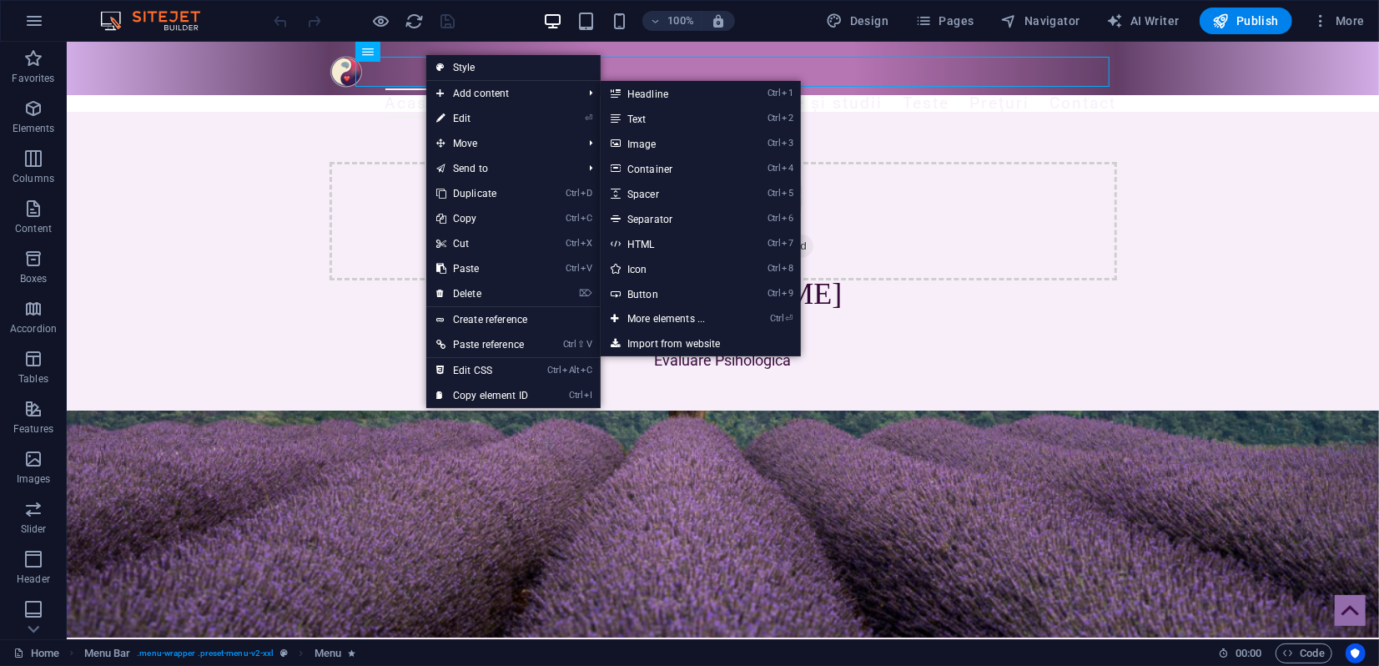
select select
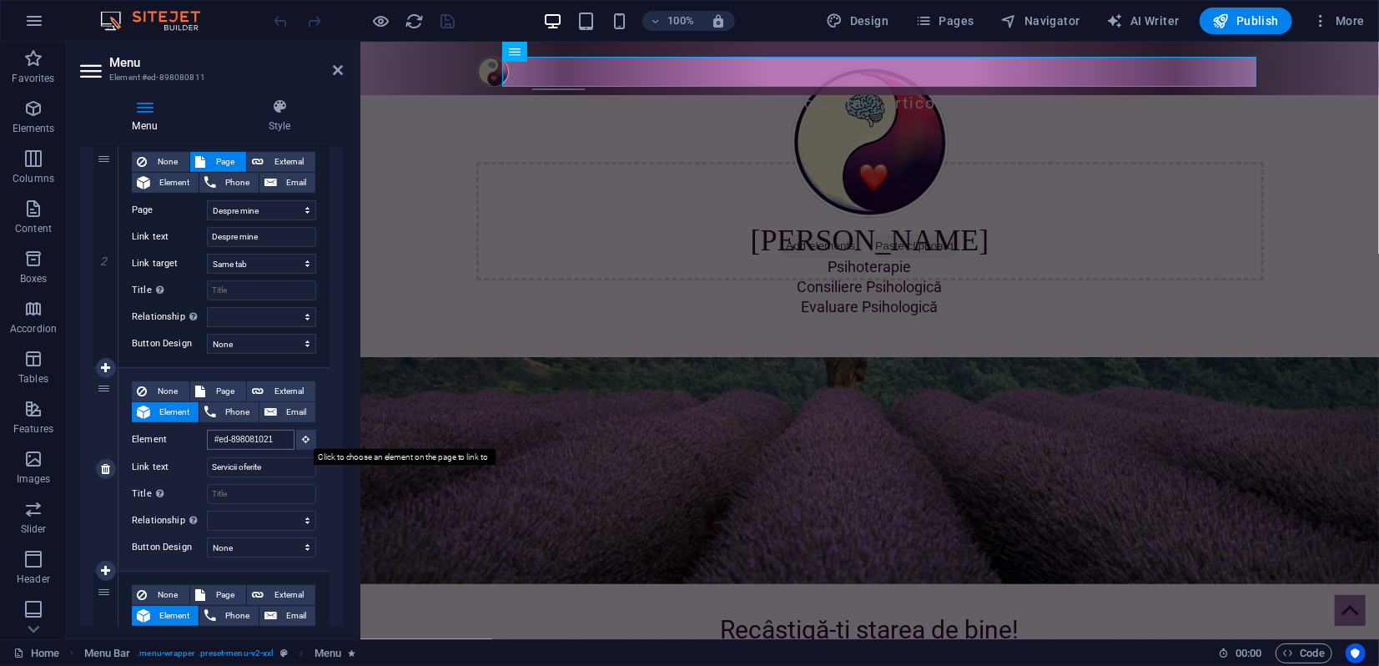
scroll to position [1261, 0]
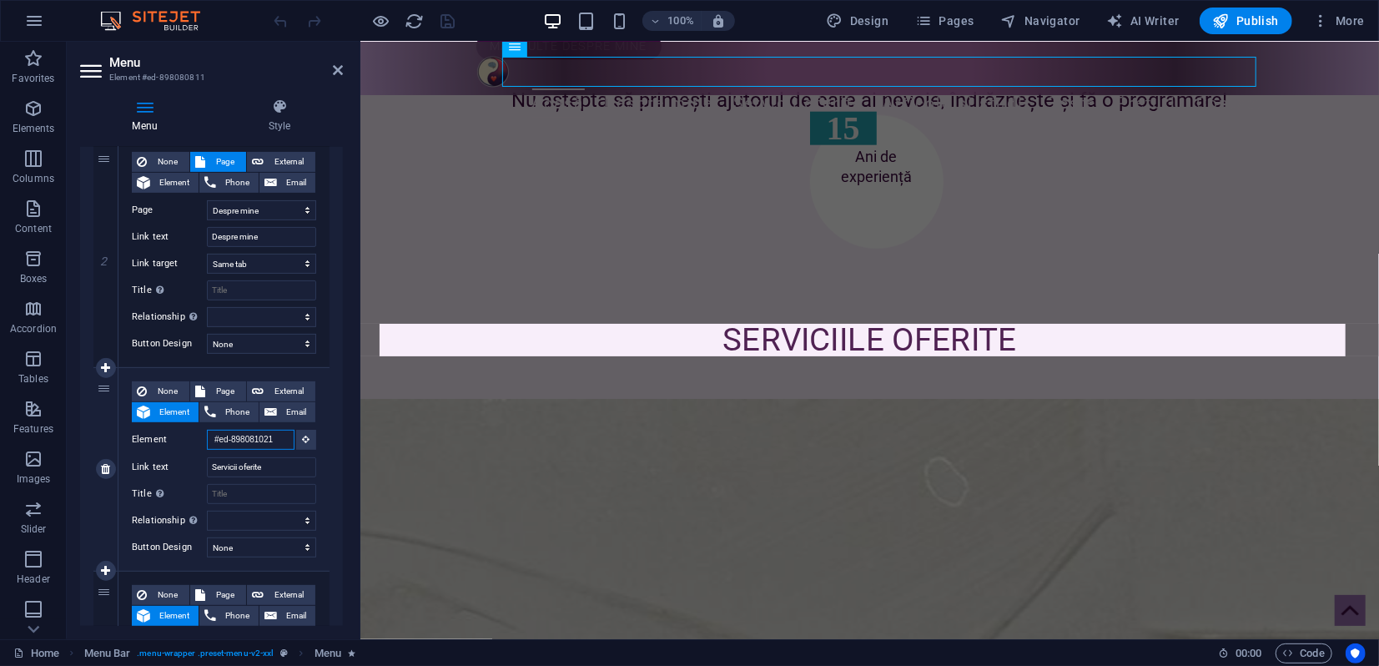
click at [263, 440] on input "#ed-898081021" at bounding box center [251, 440] width 88 height 20
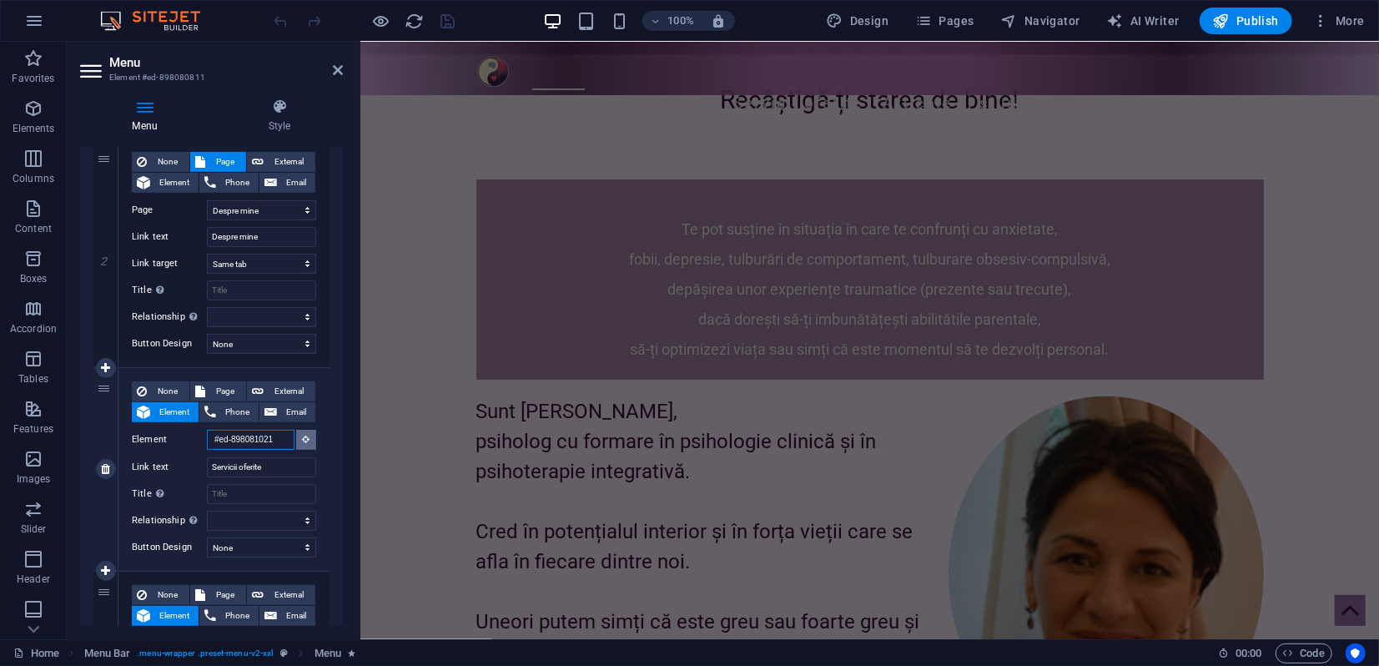
scroll to position [0, 0]
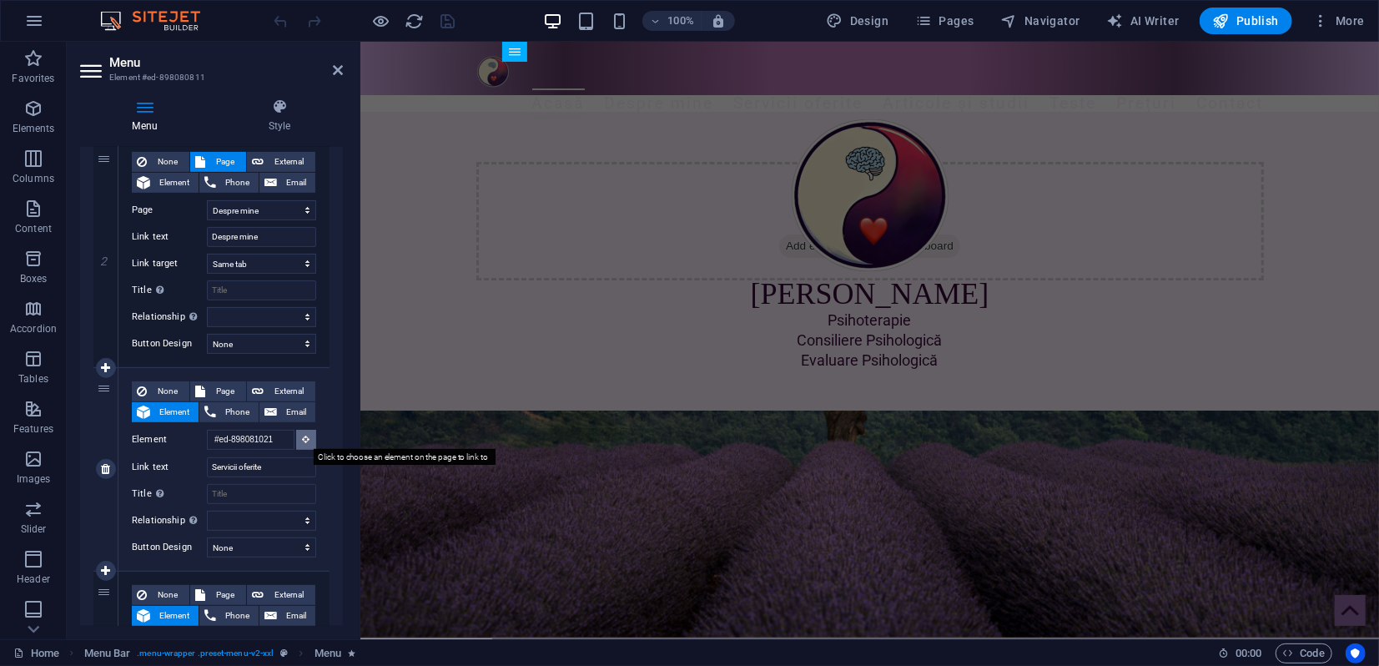
click at [302, 443] on button at bounding box center [306, 440] width 20 height 20
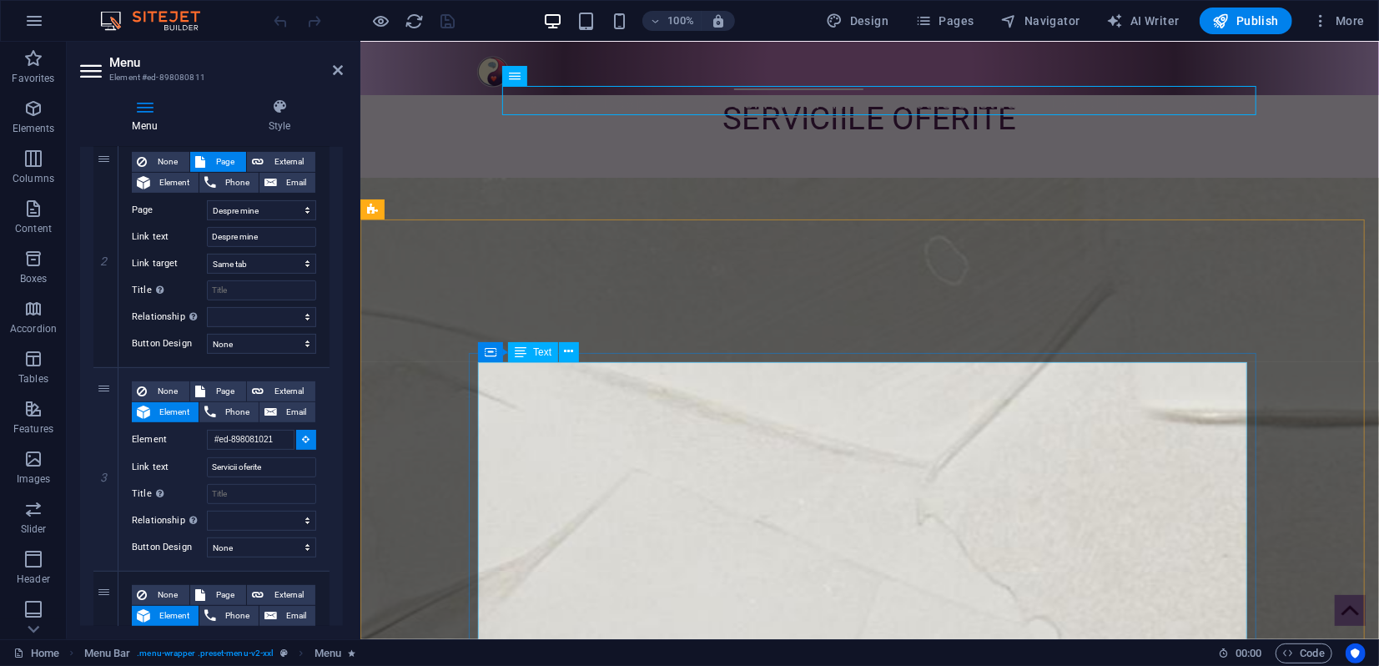
scroll to position [1297, 0]
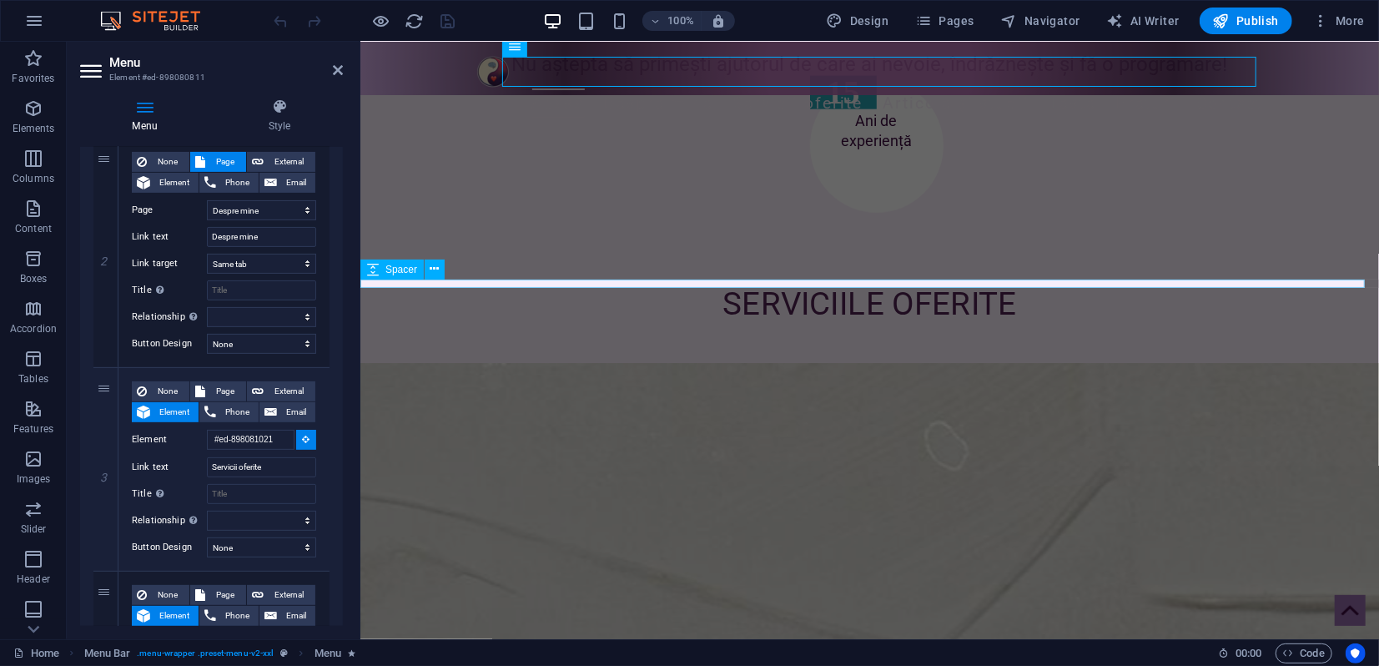
click at [709, 279] on div at bounding box center [868, 283] width 1018 height 8
select select
type input "#ed-898080970"
select select
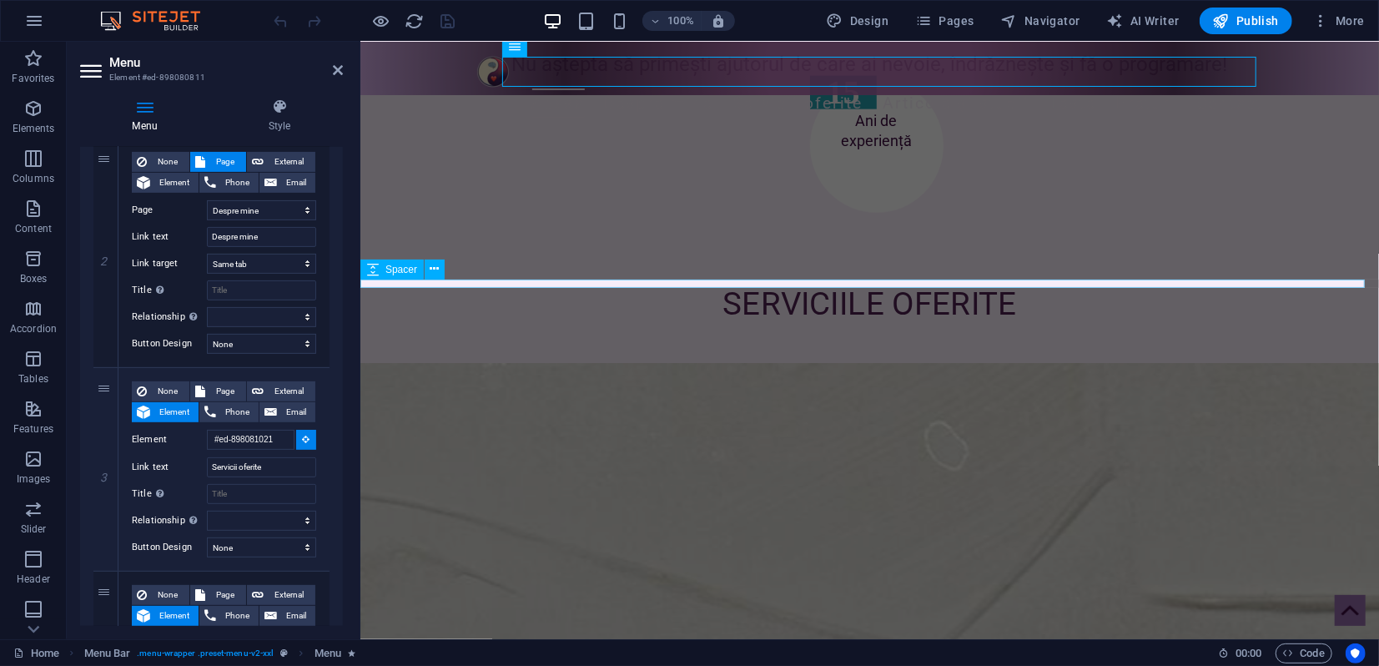
select select
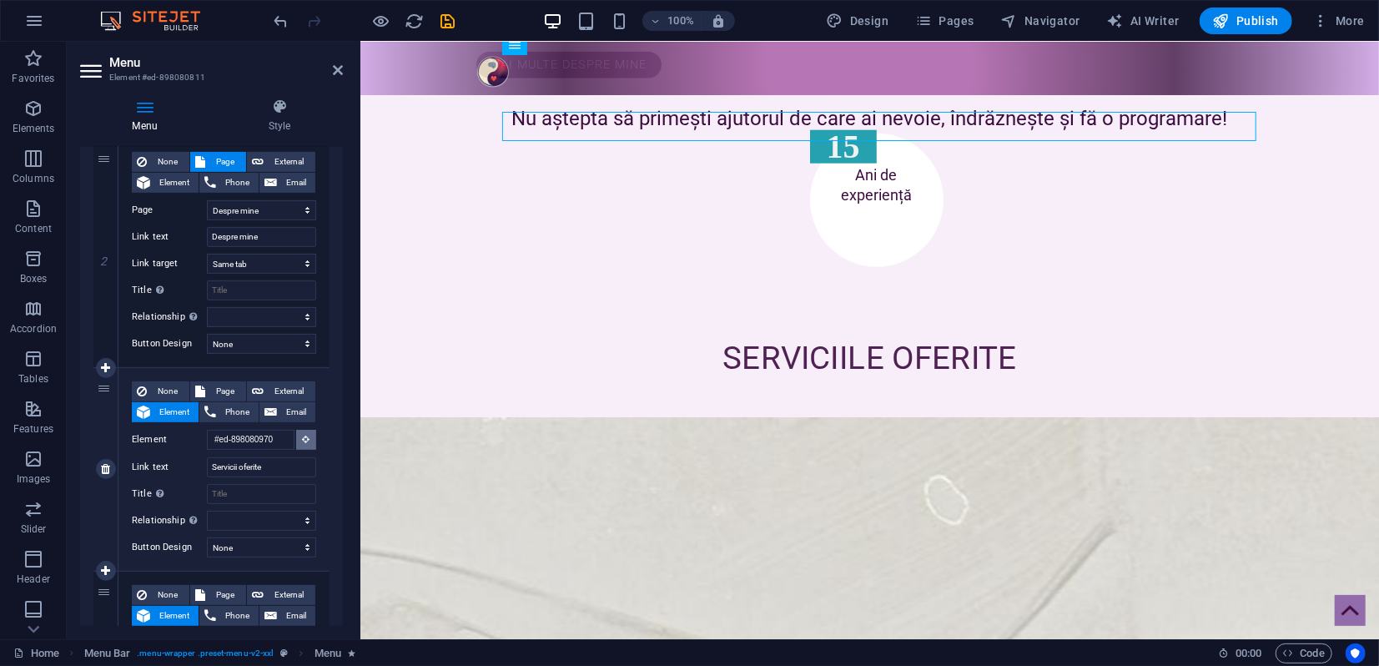
scroll to position [1244, 0]
click at [303, 440] on icon at bounding box center [307, 439] width 8 height 8
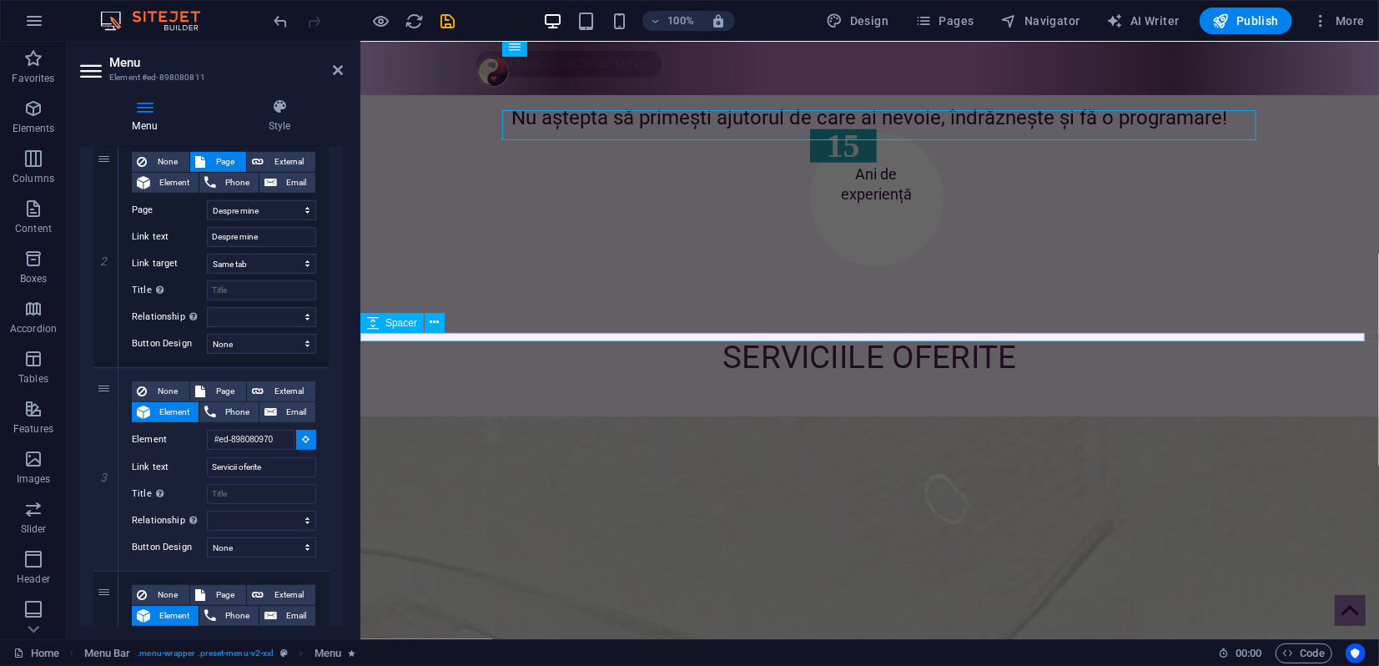
click at [594, 334] on div at bounding box center [868, 336] width 1018 height 8
select select
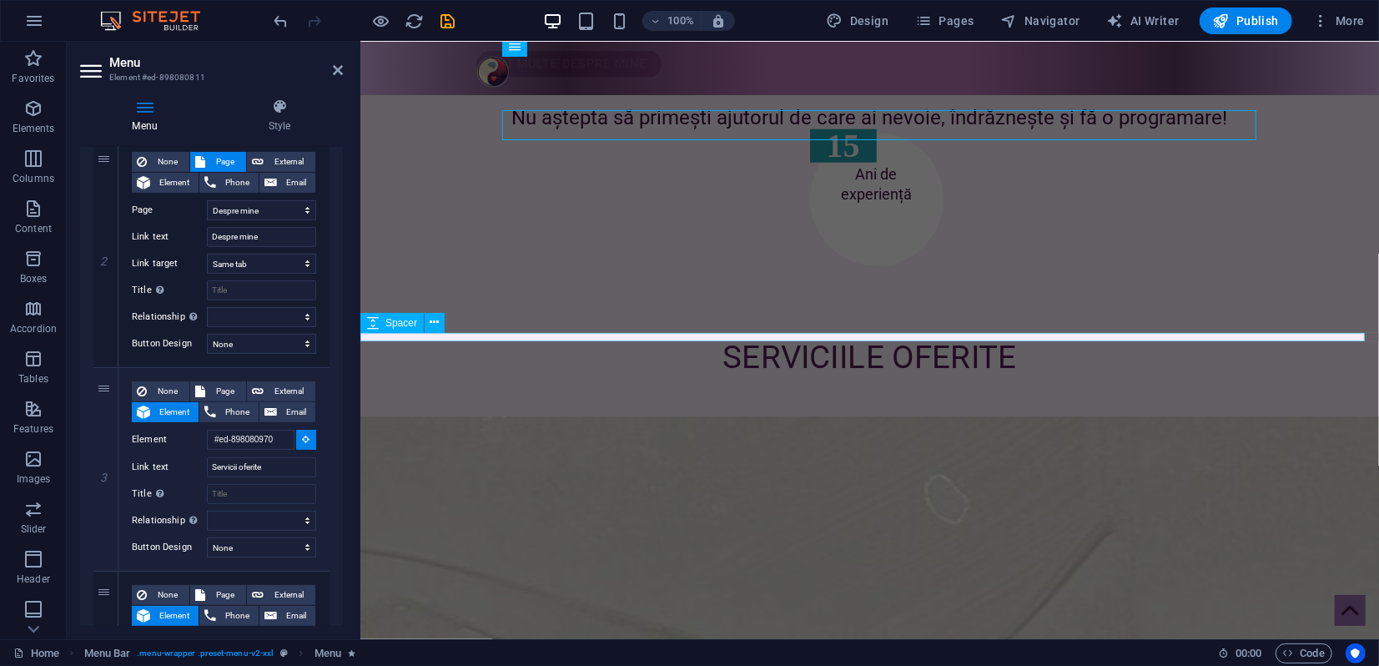
select select
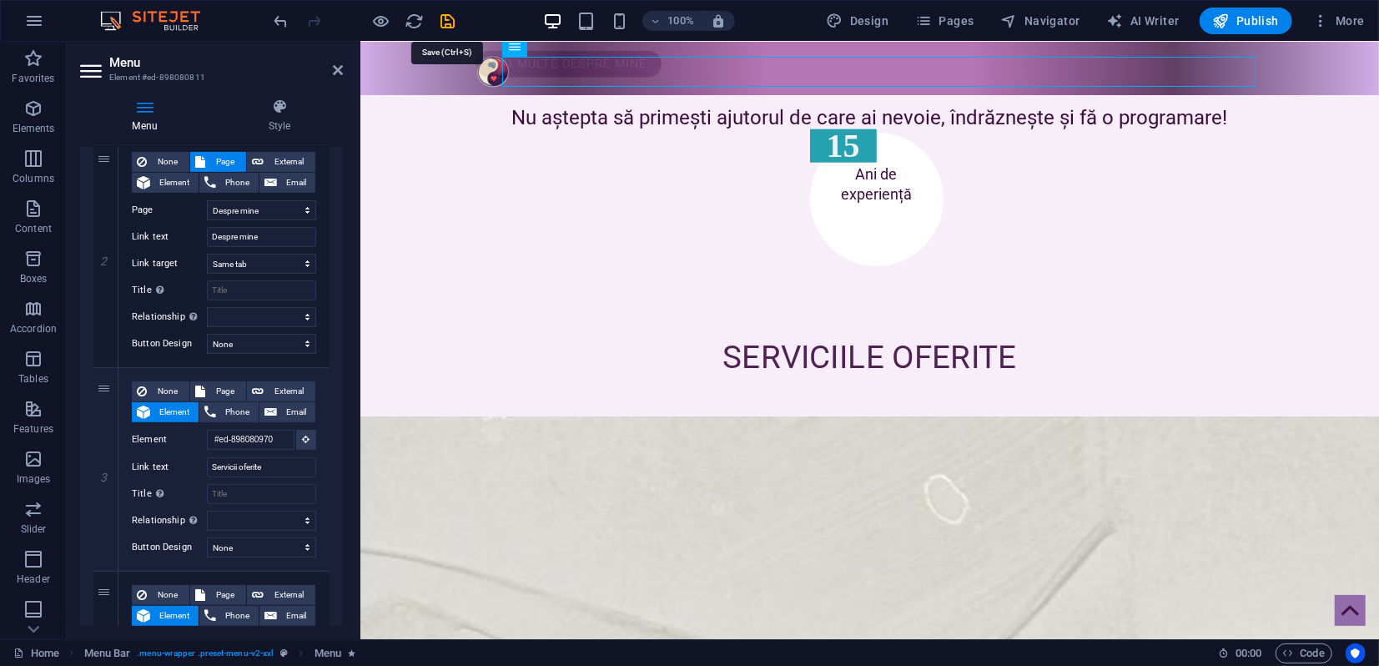
click at [443, 18] on icon "save" at bounding box center [448, 21] width 19 height 19
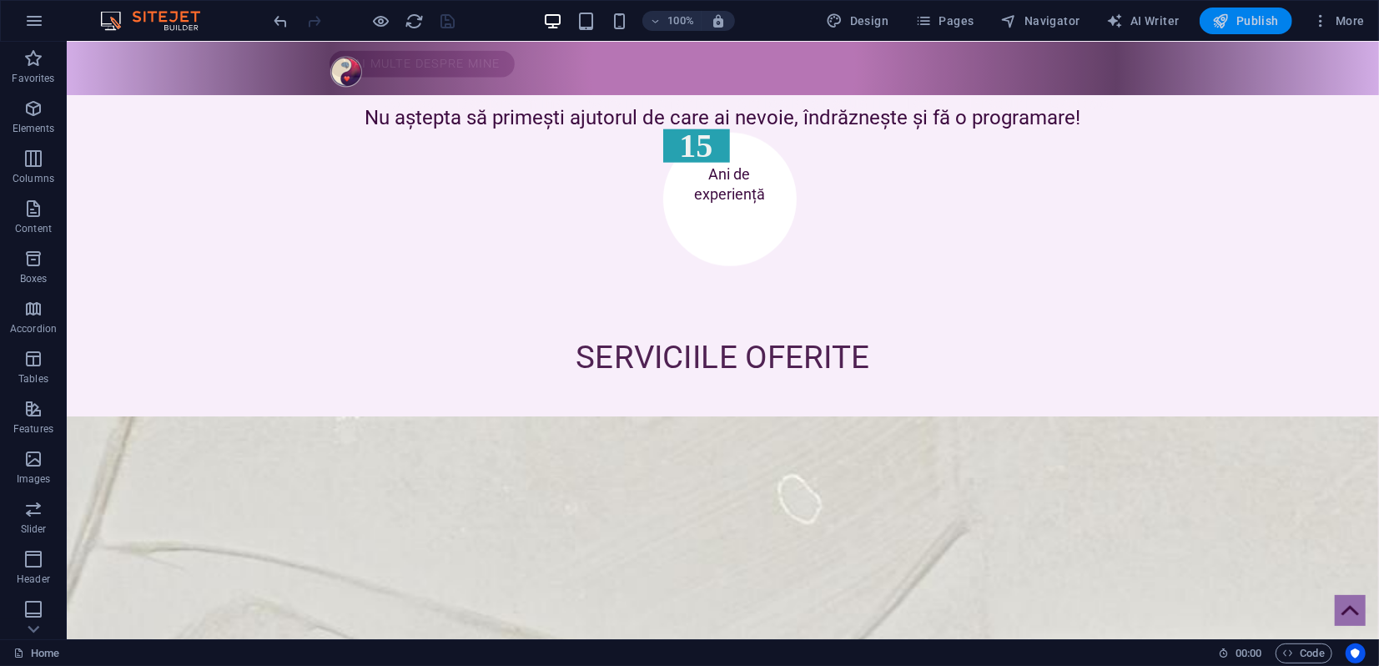
click at [1216, 23] on icon "button" at bounding box center [1221, 21] width 17 height 17
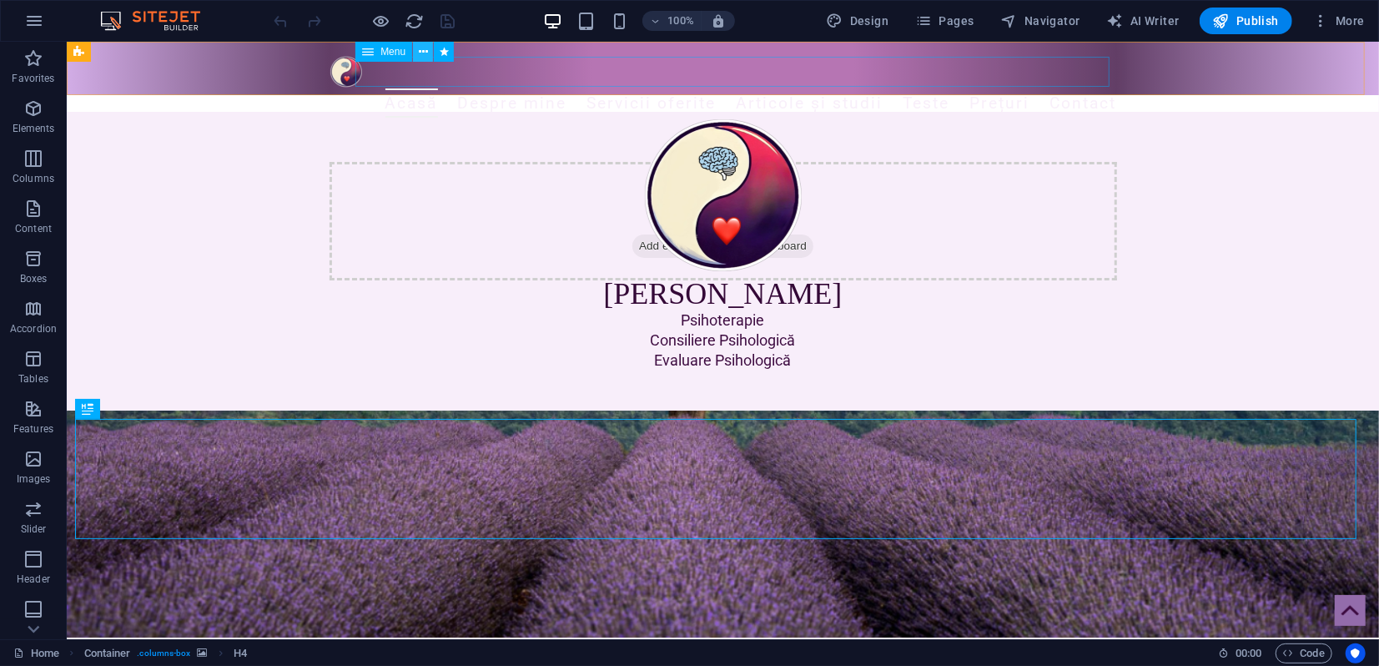
click at [420, 48] on icon at bounding box center [423, 52] width 9 height 18
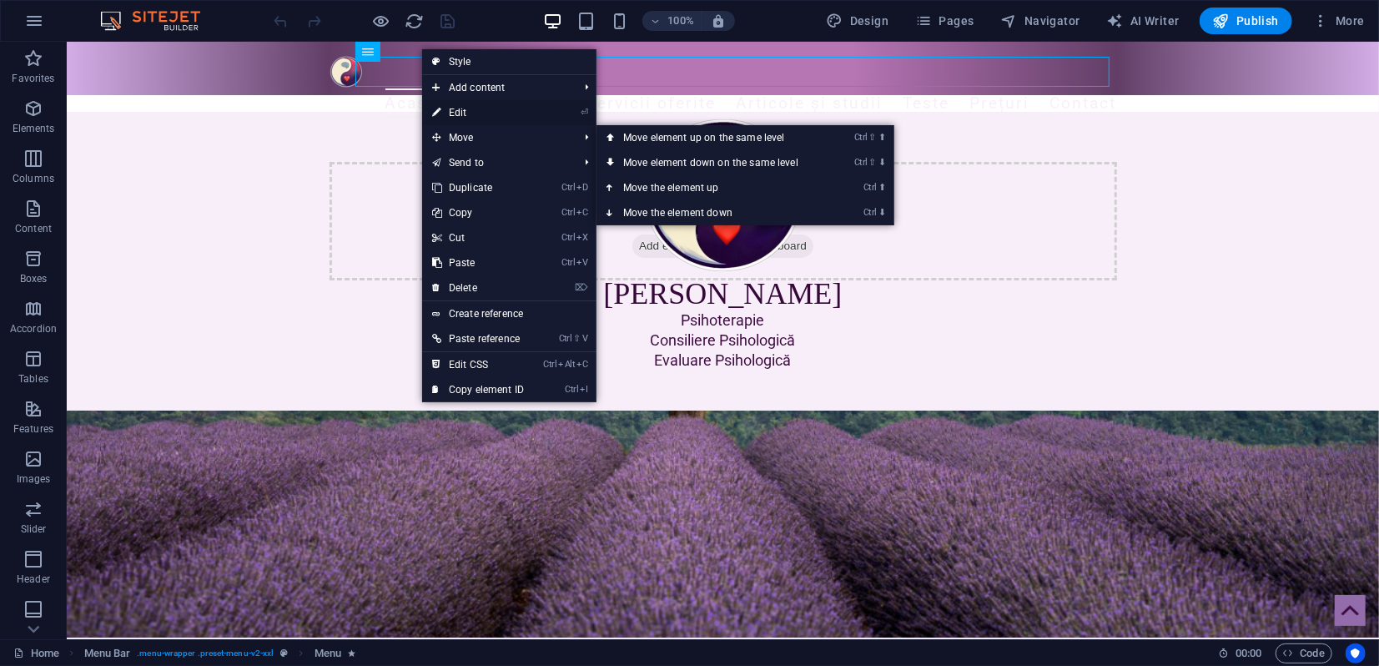
click at [455, 113] on link "⏎ Edit" at bounding box center [478, 112] width 112 height 25
select select "2"
select select
select select "3"
select select
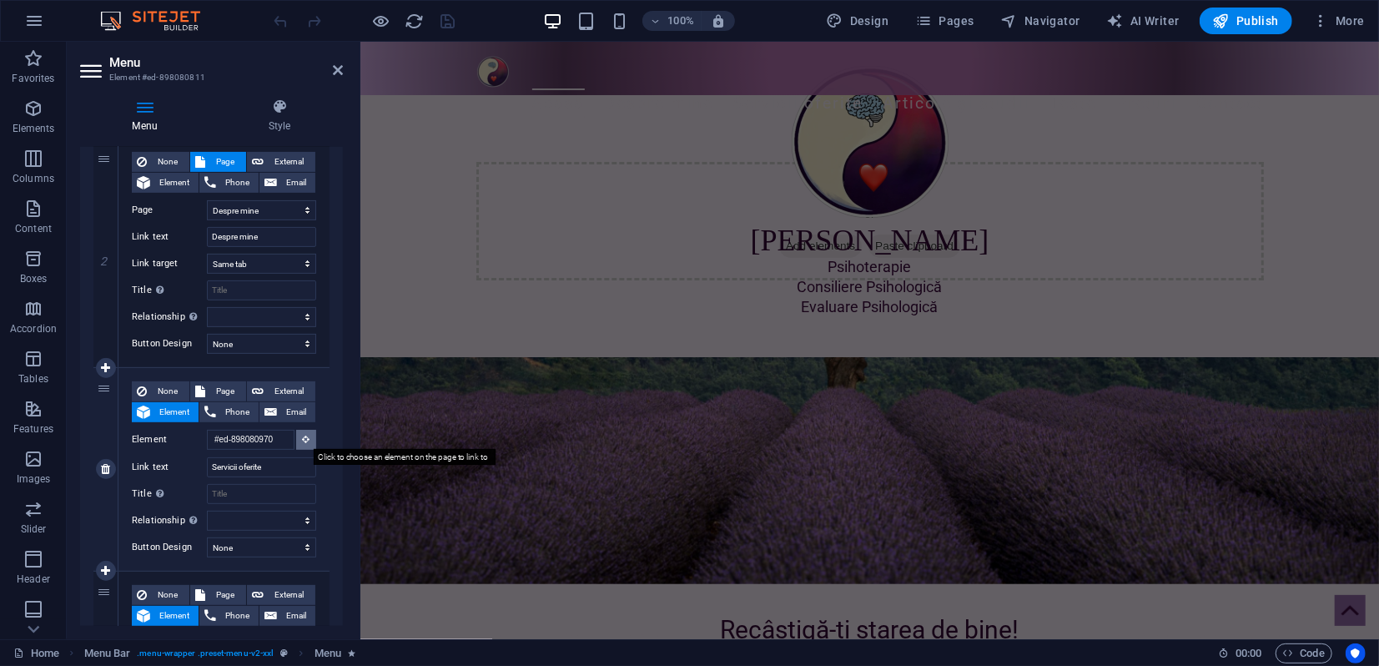
click at [297, 441] on button at bounding box center [306, 440] width 20 height 20
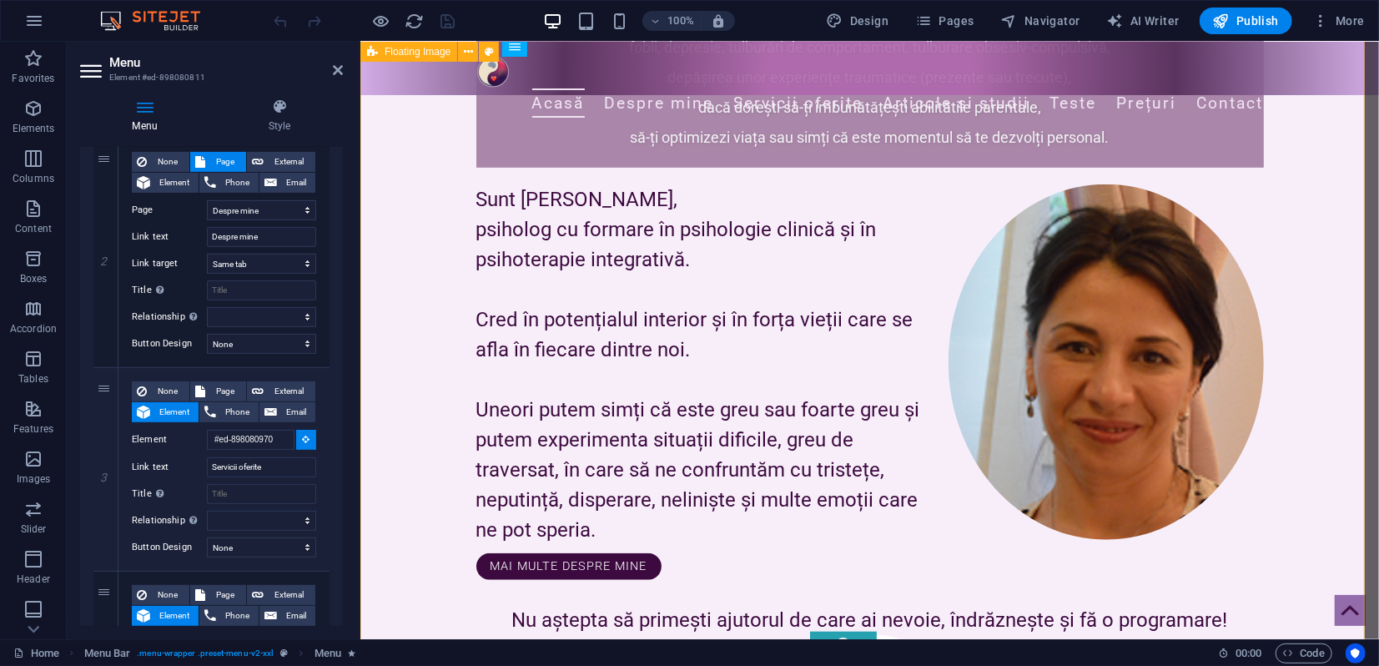
scroll to position [1205, 0]
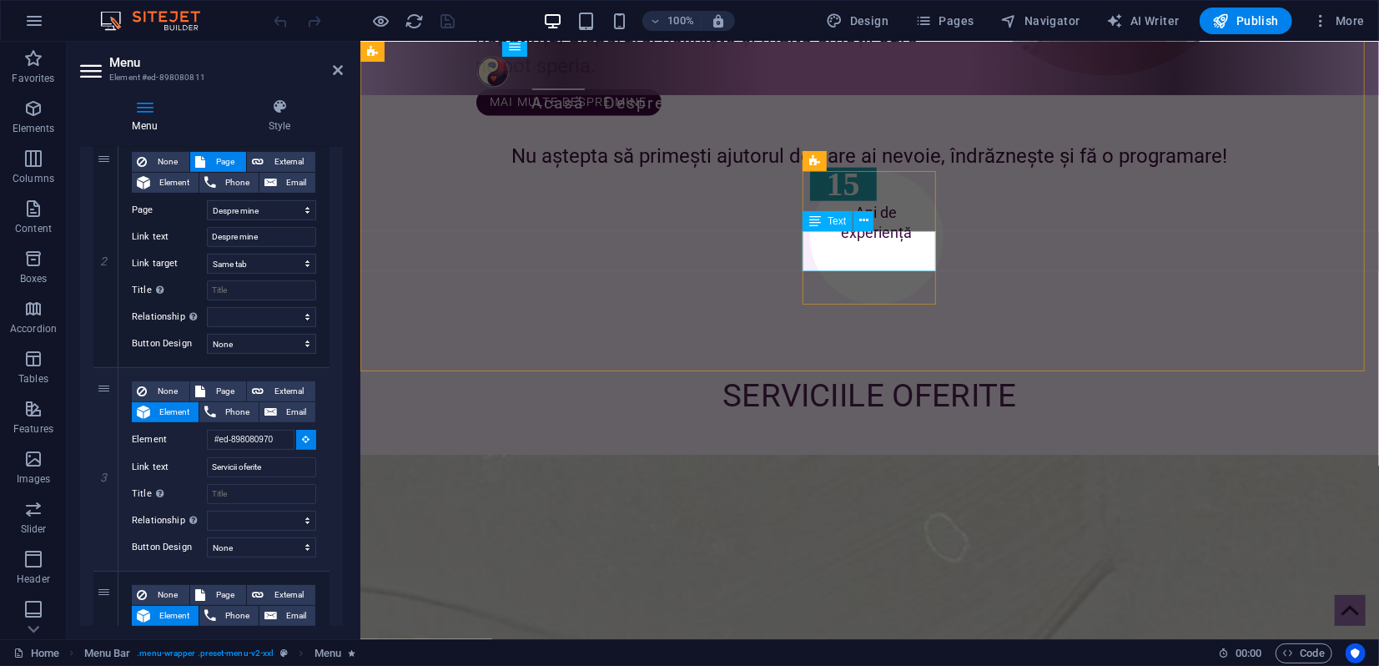
click at [823, 240] on div "Ani de experiență" at bounding box center [875, 220] width 133 height 40
select select
type input "#ed-898080793"
select select
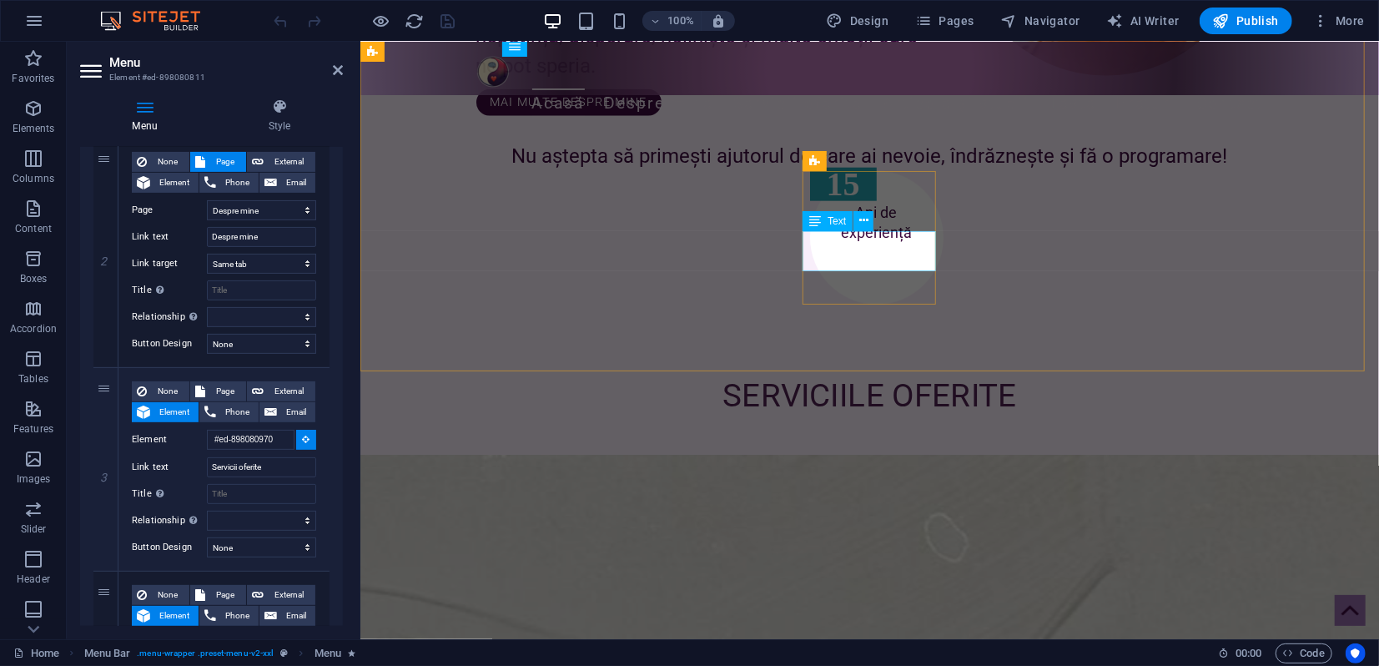
select select
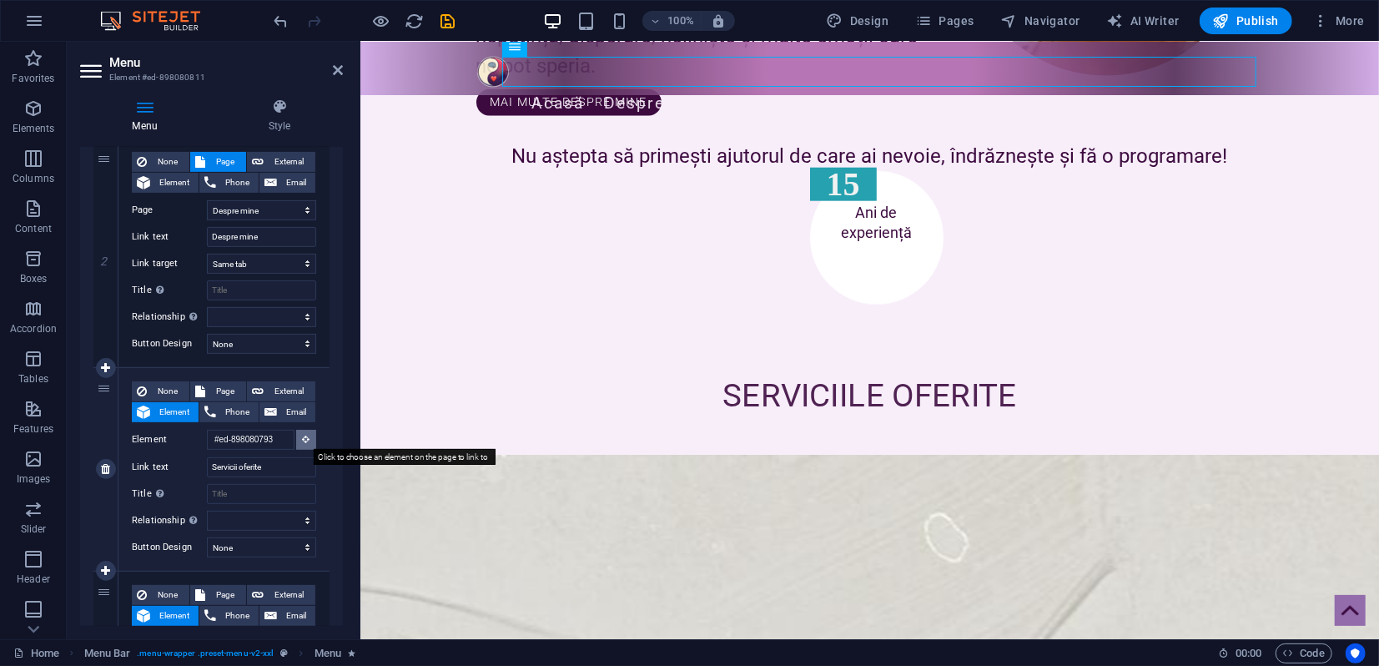
click at [303, 440] on icon at bounding box center [307, 439] width 8 height 8
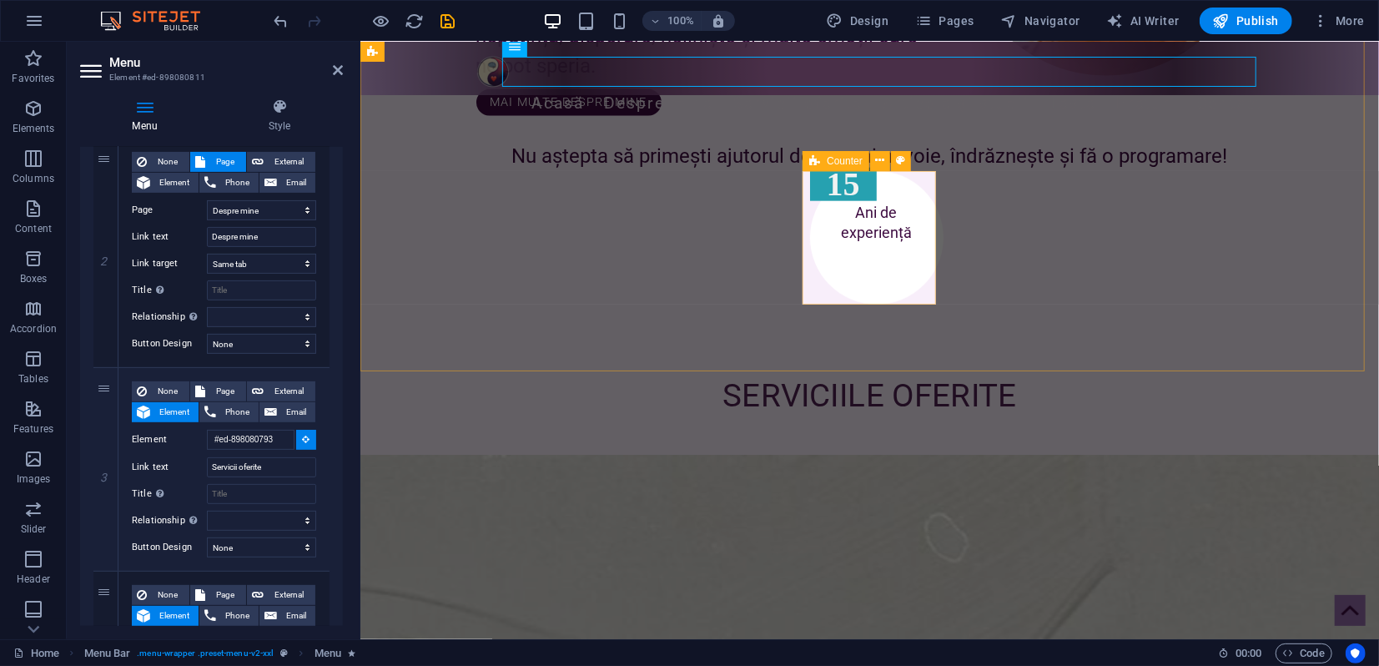
click at [845, 283] on div "15 Ani de experiență" at bounding box center [875, 236] width 133 height 133
select select
type input "#ed-898080784"
select select
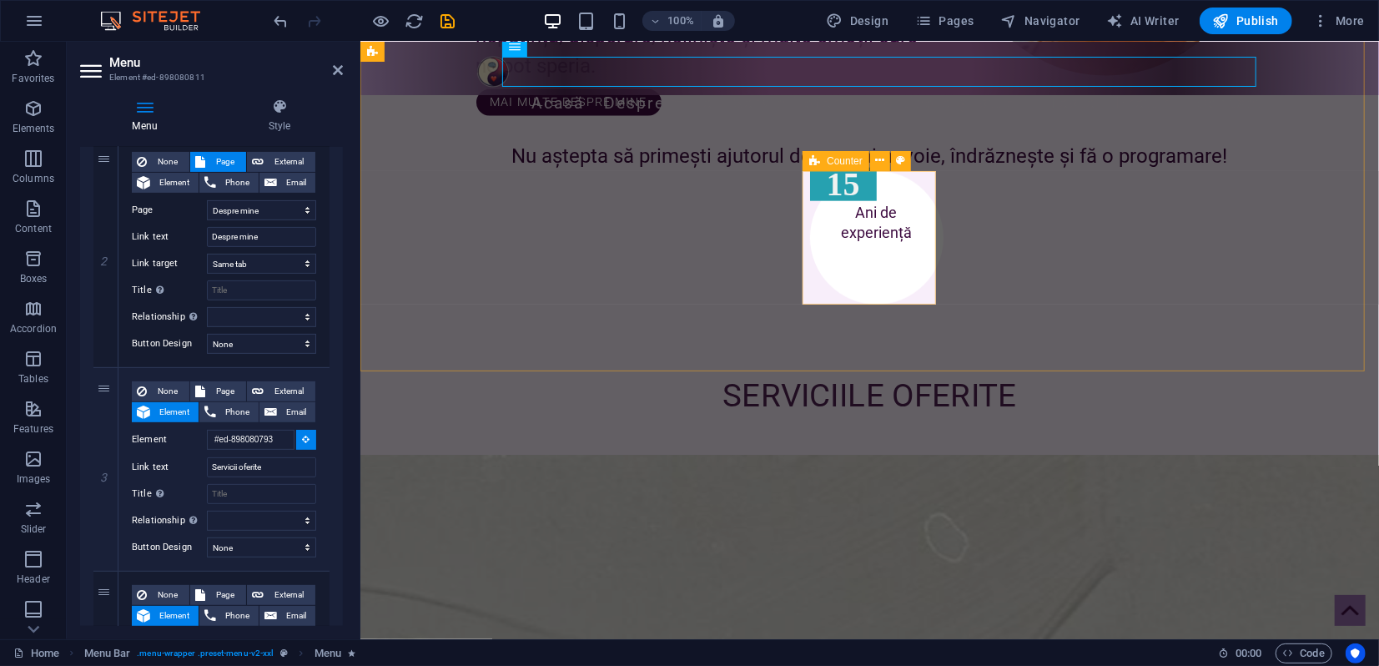
select select
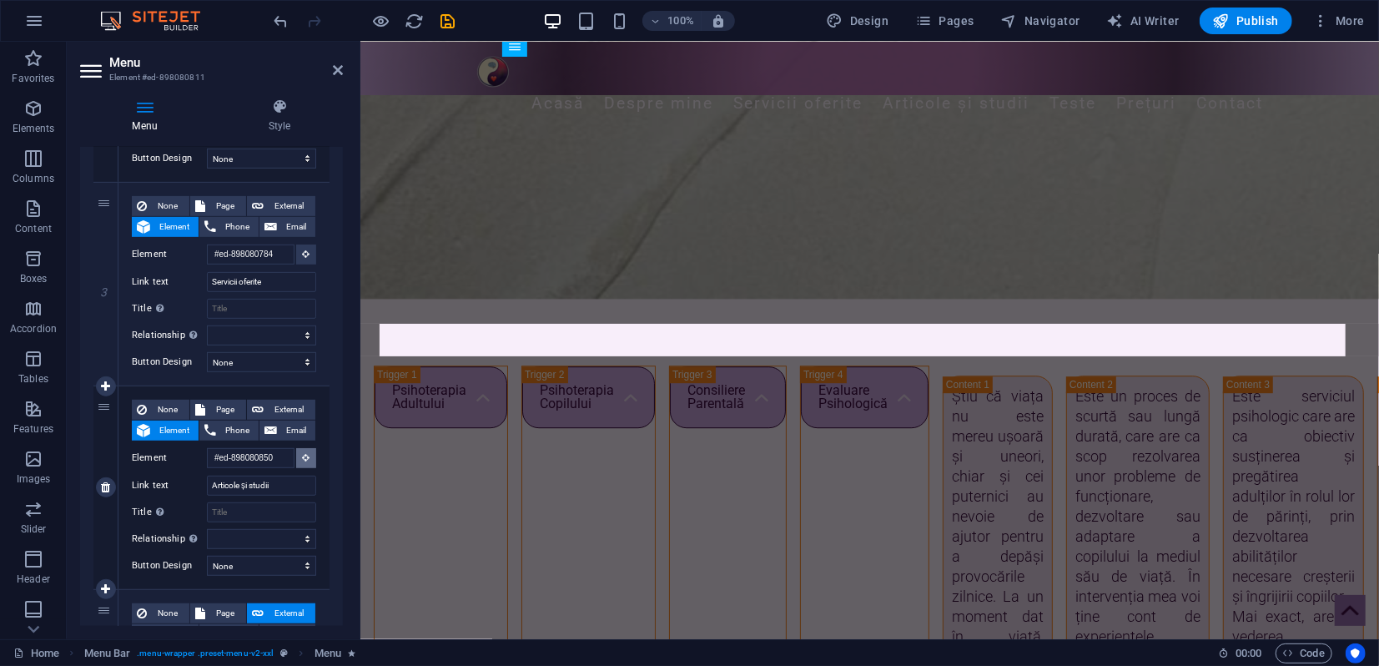
scroll to position [1840, 0]
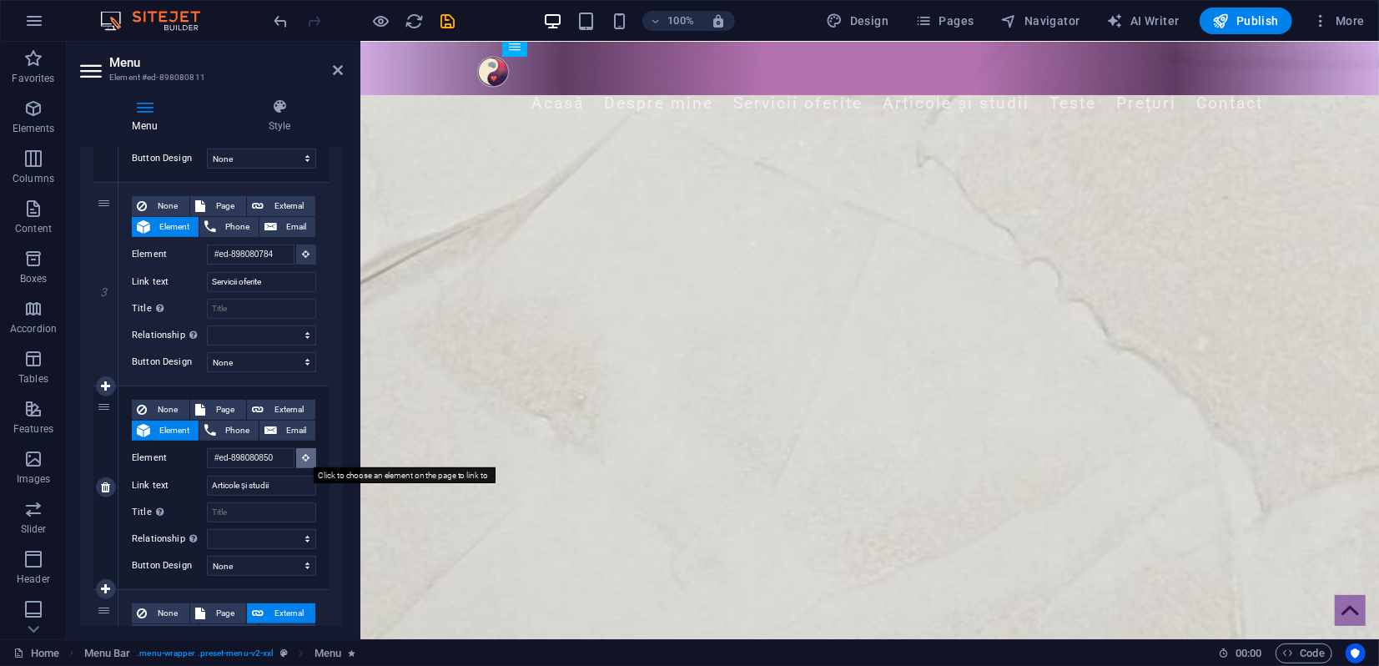
click at [304, 457] on icon at bounding box center [307, 457] width 8 height 8
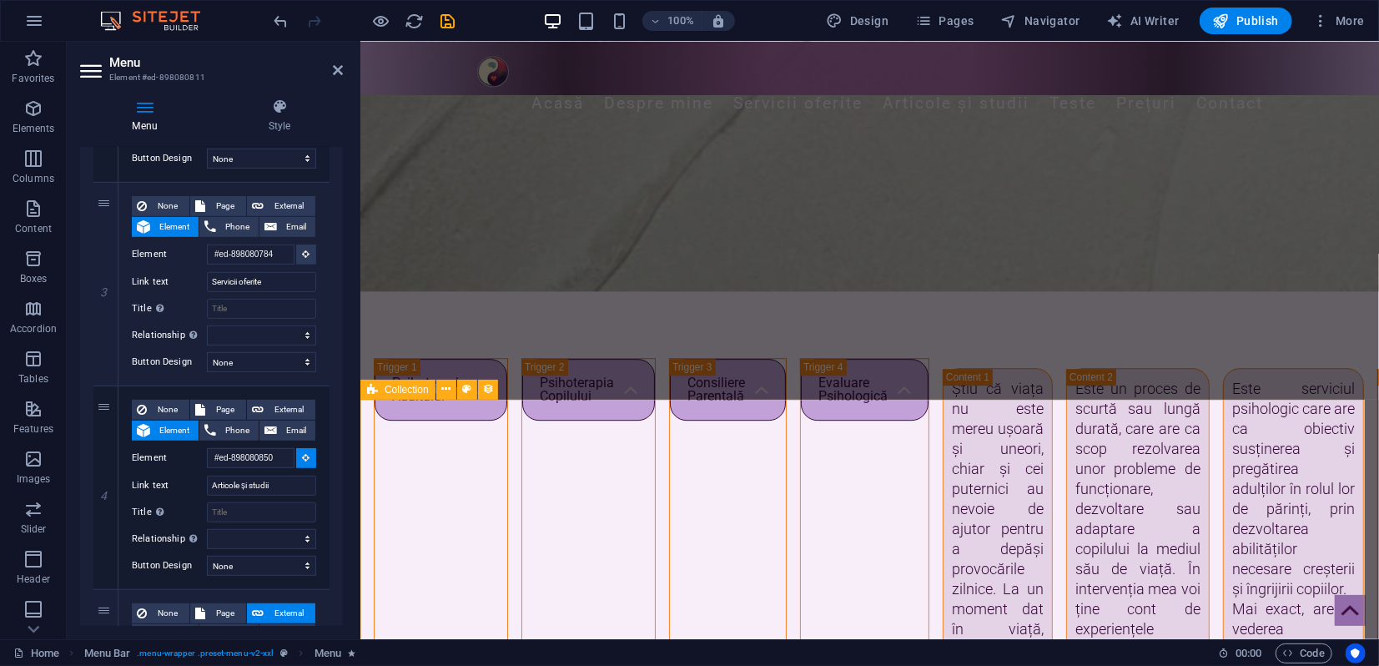
scroll to position [3044, 0]
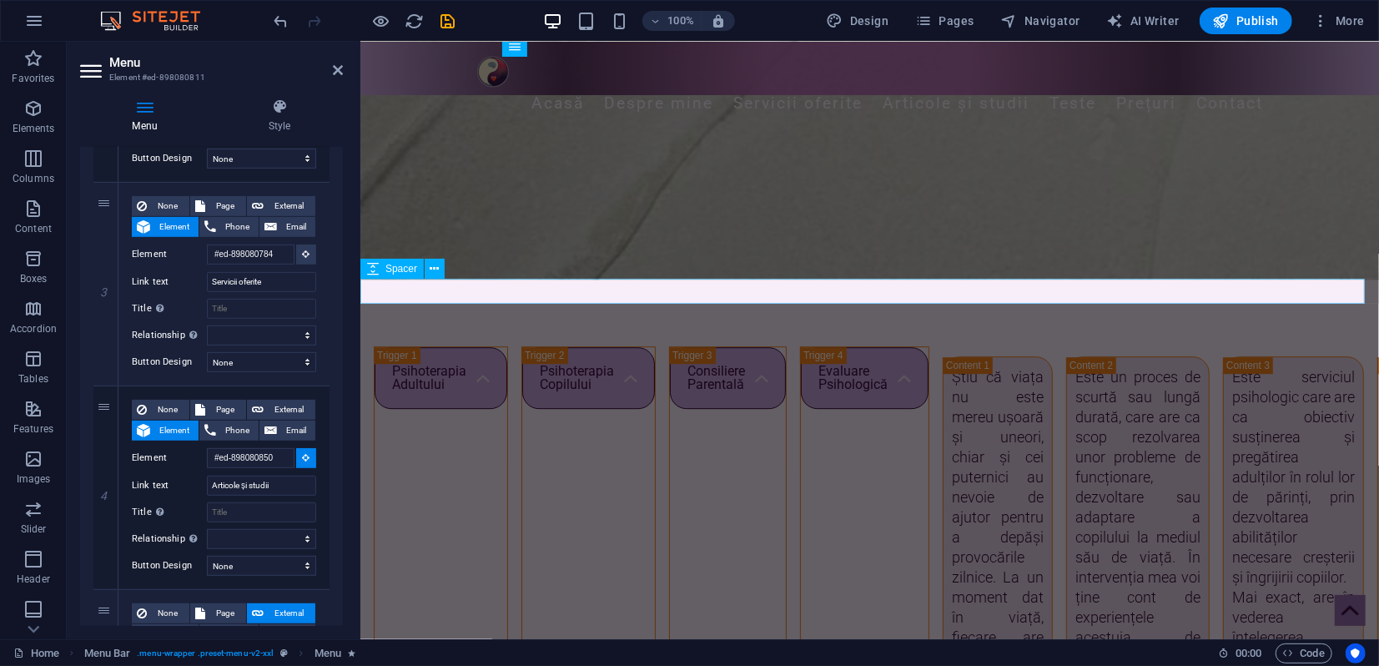
select select
type input "#ed-898080910"
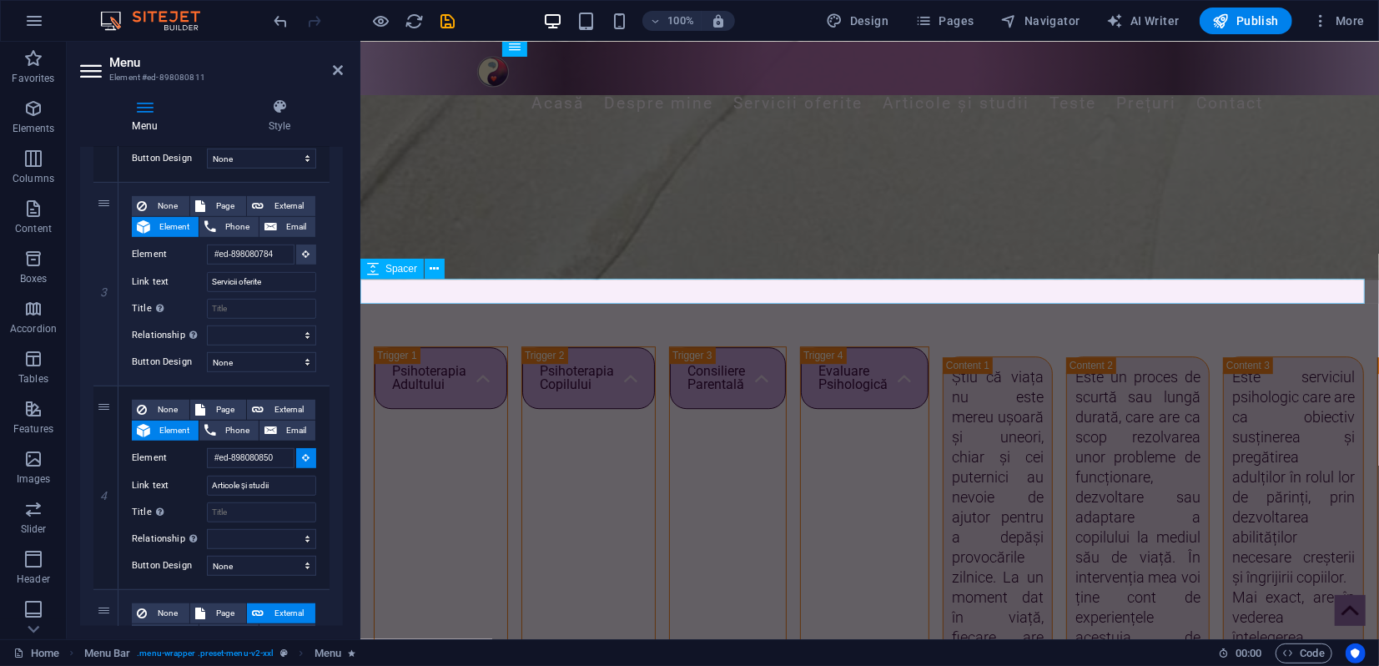
select select
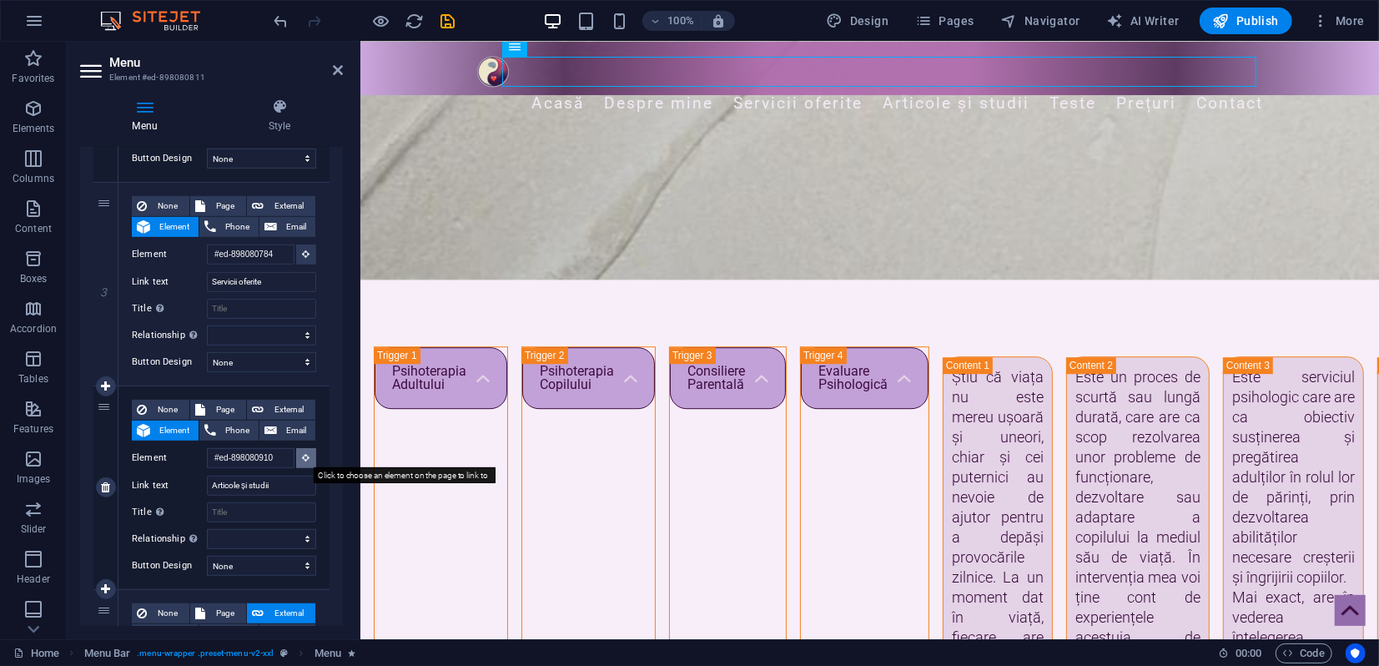
click at [303, 458] on icon at bounding box center [307, 457] width 8 height 8
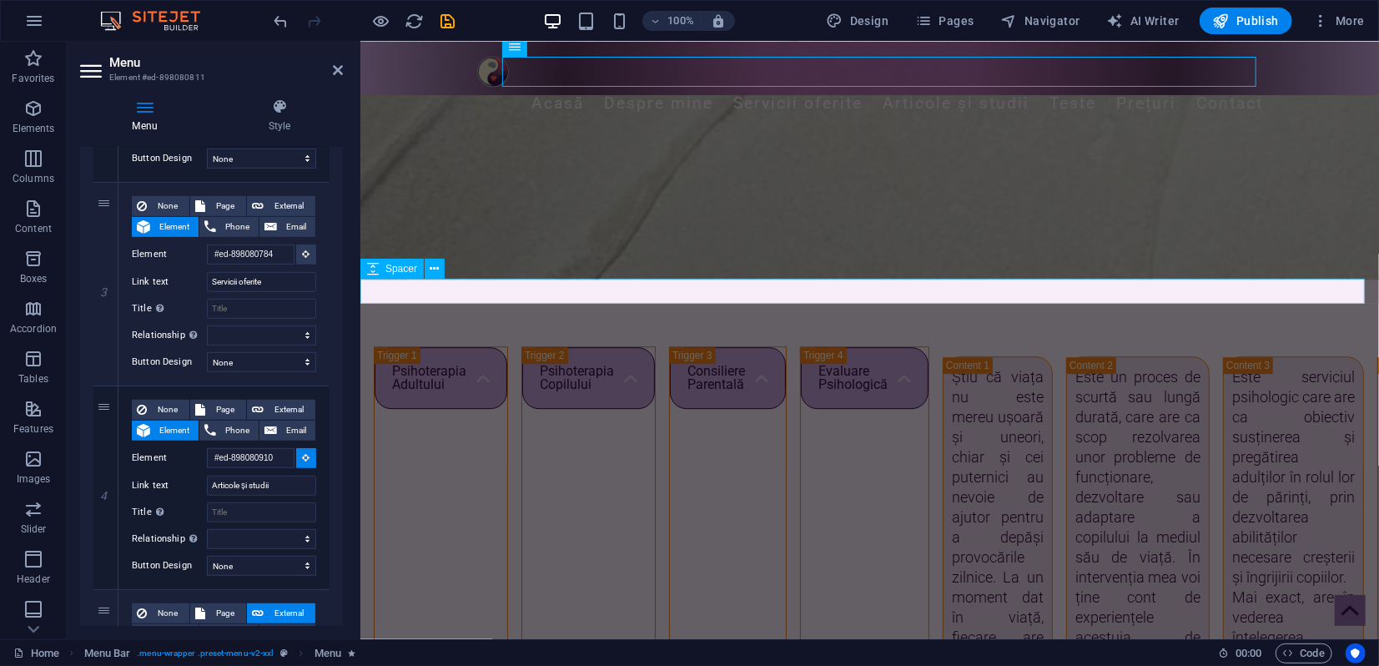
select select
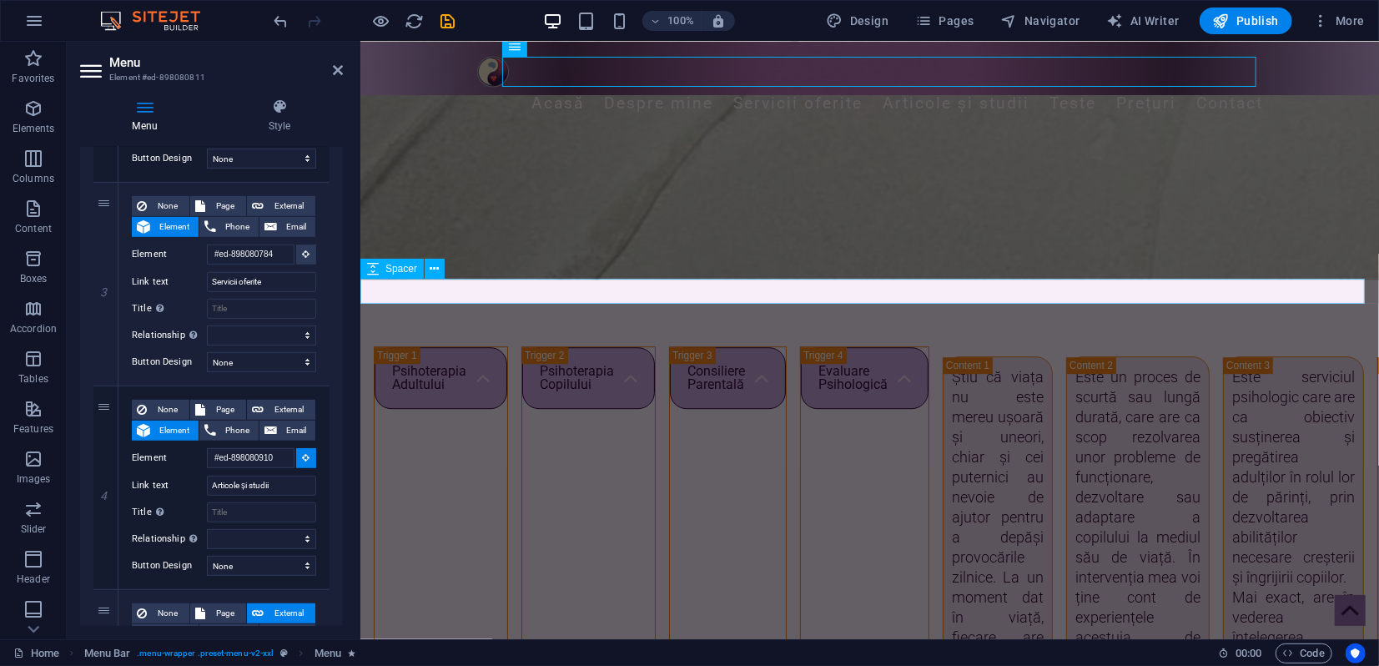
select select
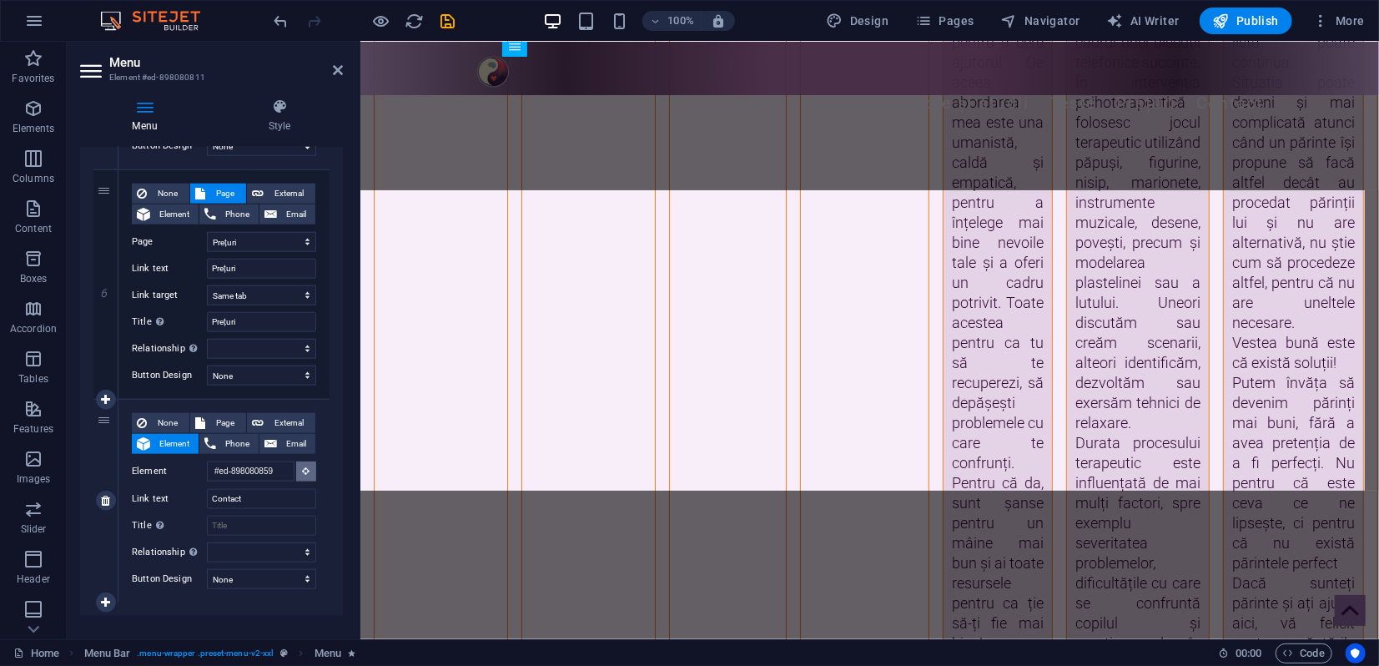
scroll to position [2884, 0]
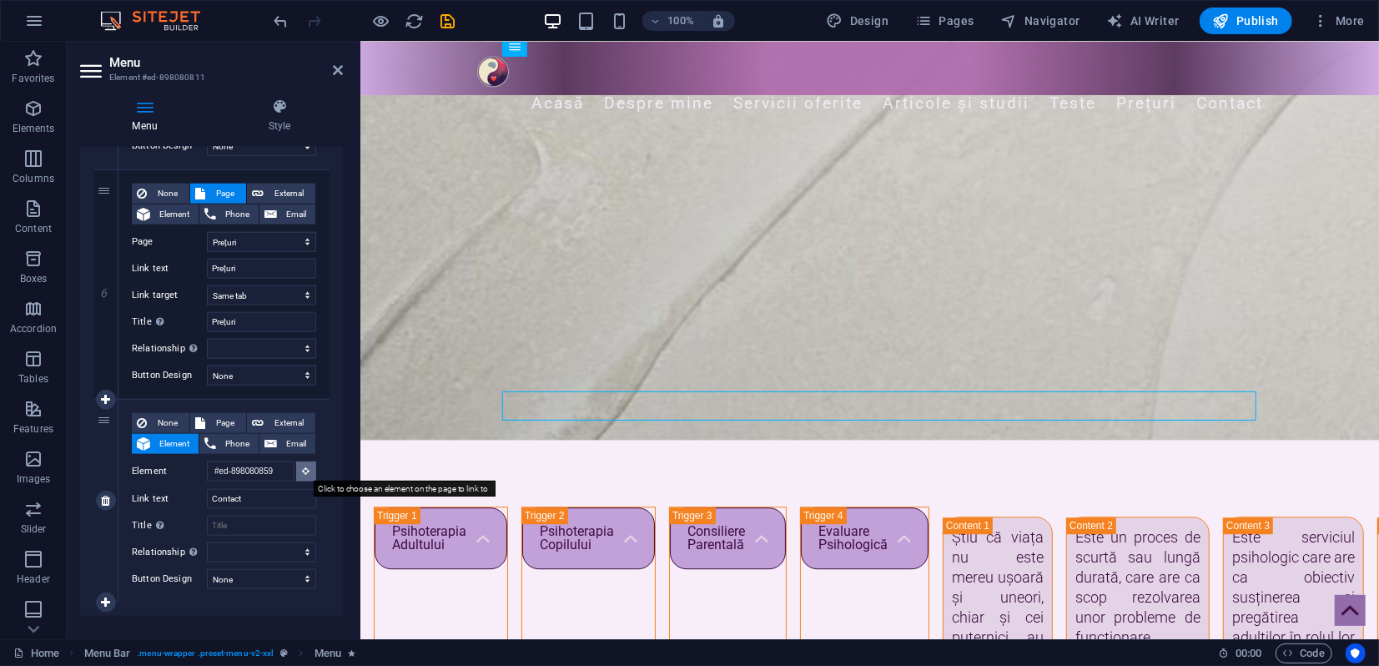
click at [304, 471] on icon at bounding box center [307, 470] width 8 height 8
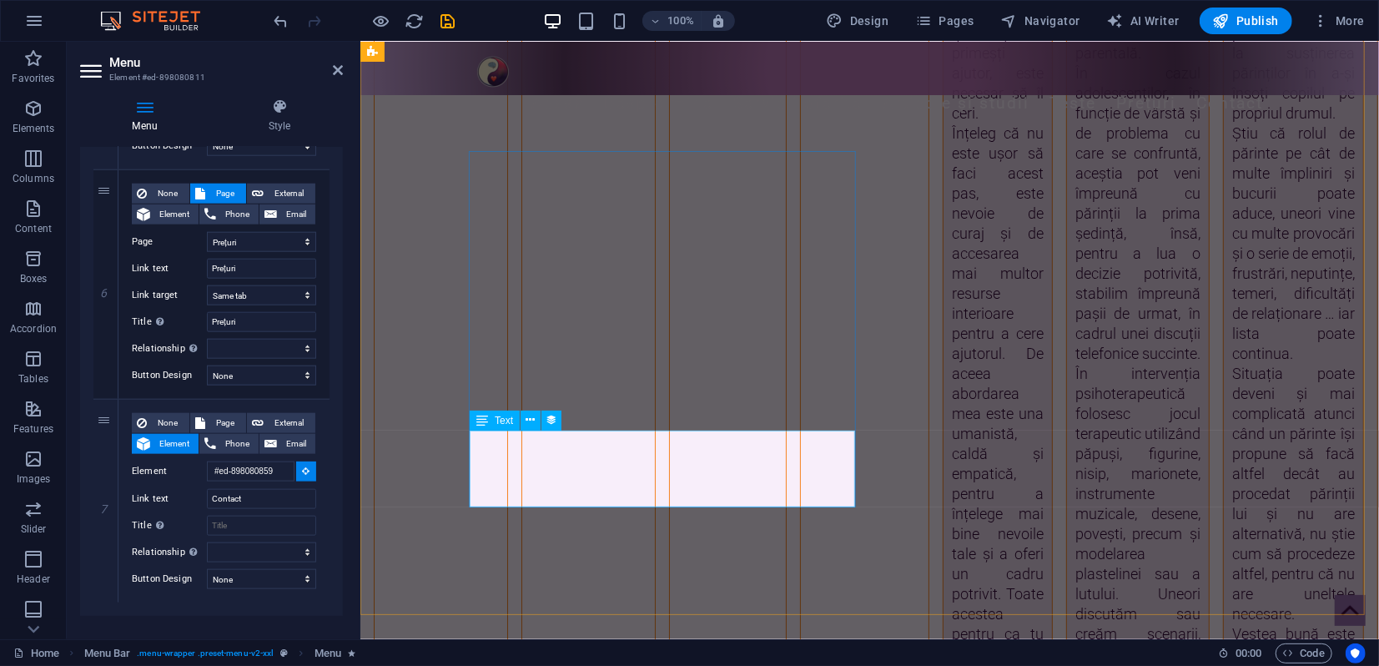
scroll to position [4552, 0]
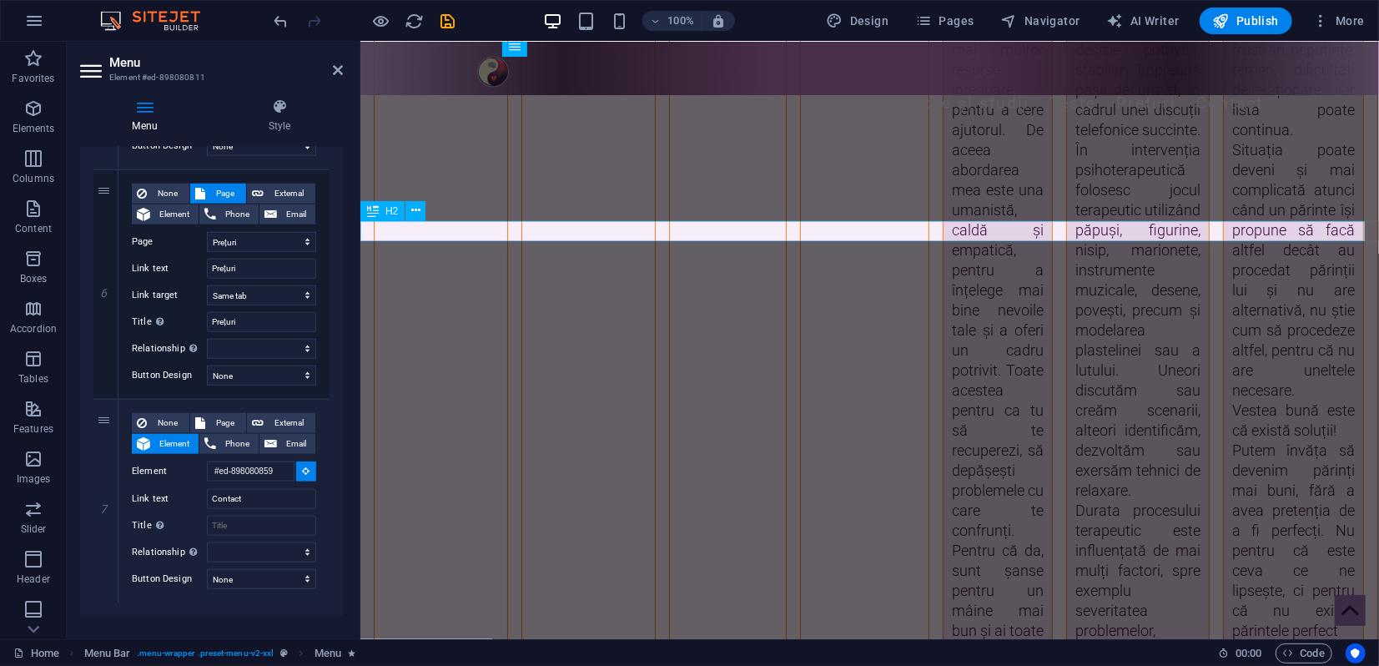
select select
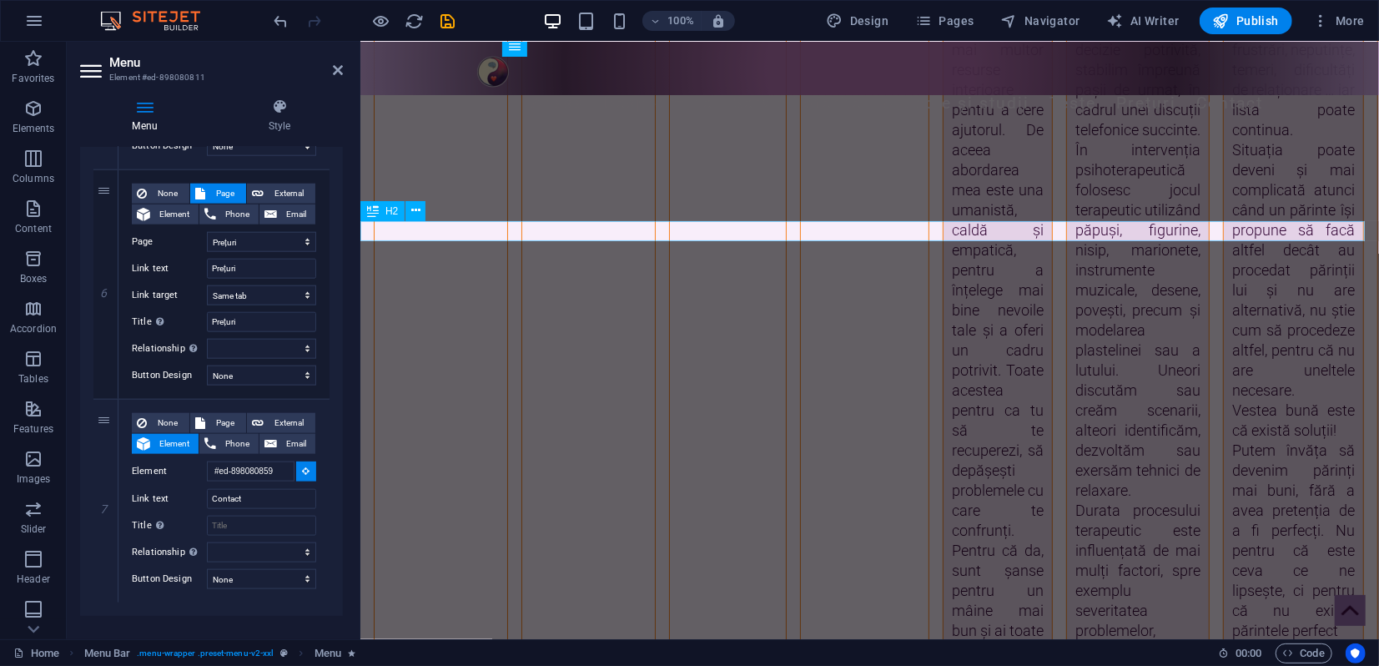
select select
type input "#ed-898080913"
select select
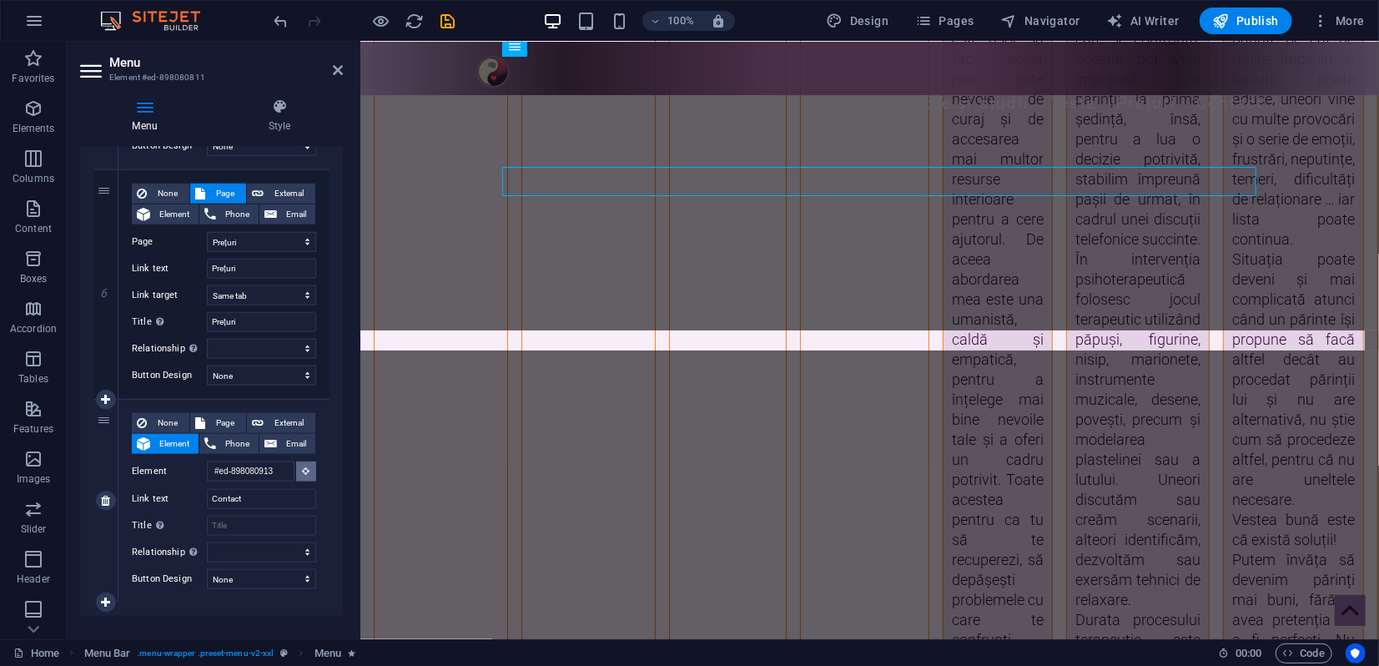
scroll to position [4445, 0]
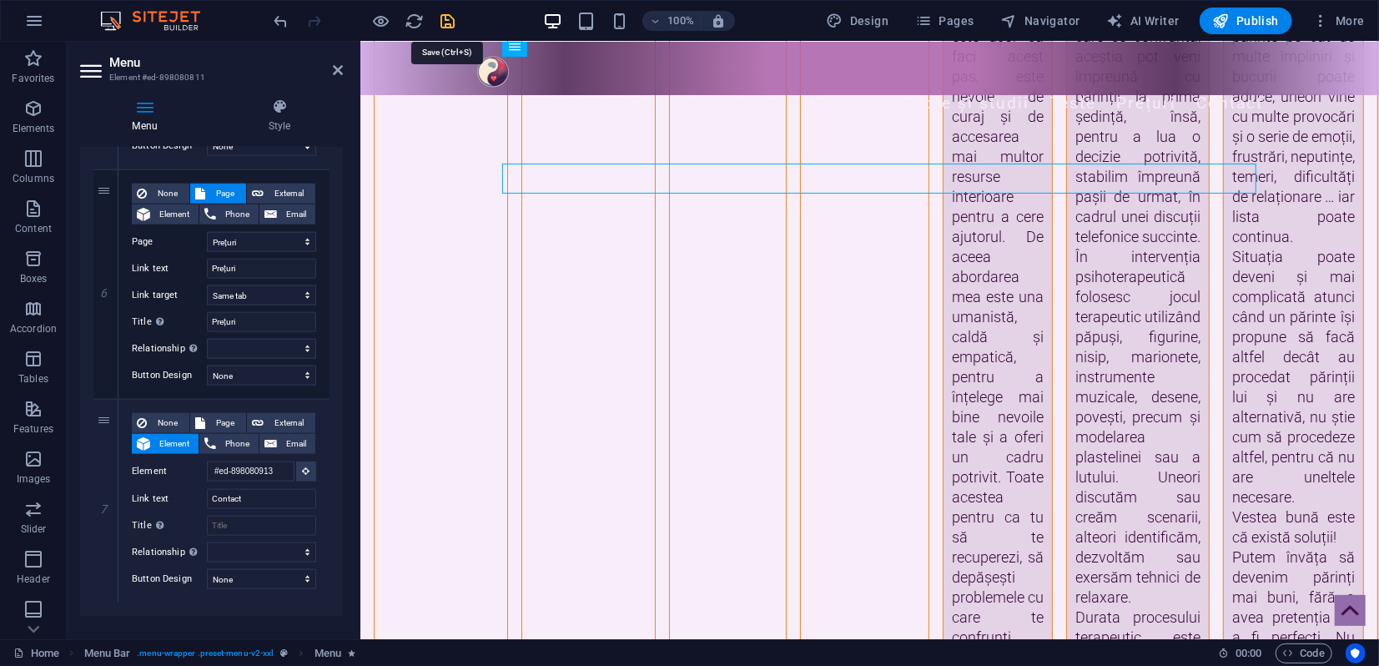
click at [449, 21] on icon "save" at bounding box center [448, 21] width 19 height 19
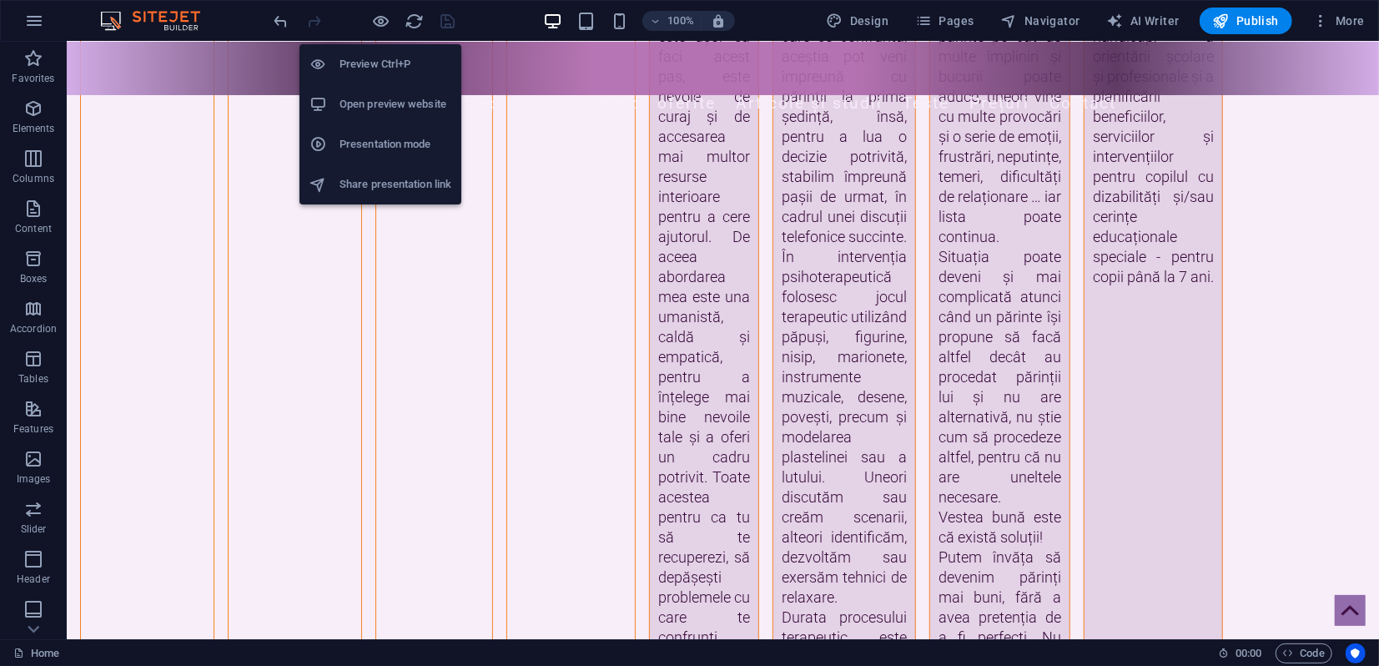
click at [372, 140] on h6 "Presentation mode" at bounding box center [395, 144] width 112 height 20
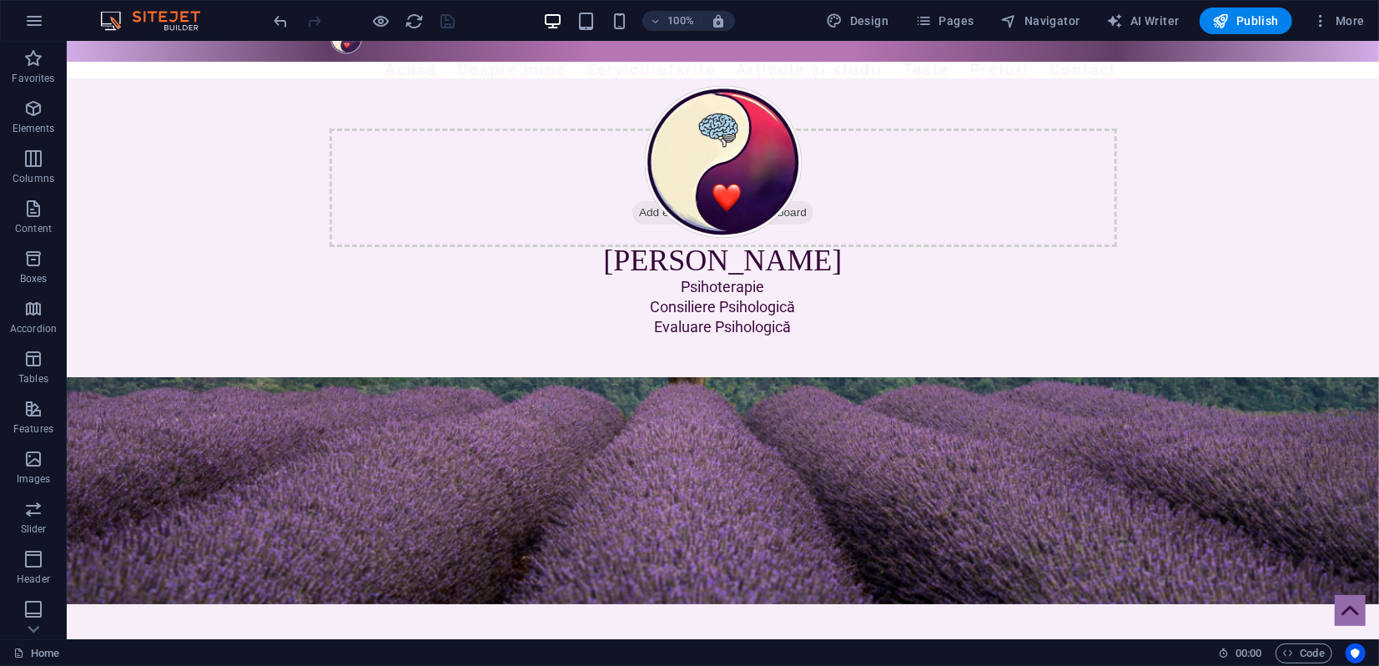
scroll to position [0, 0]
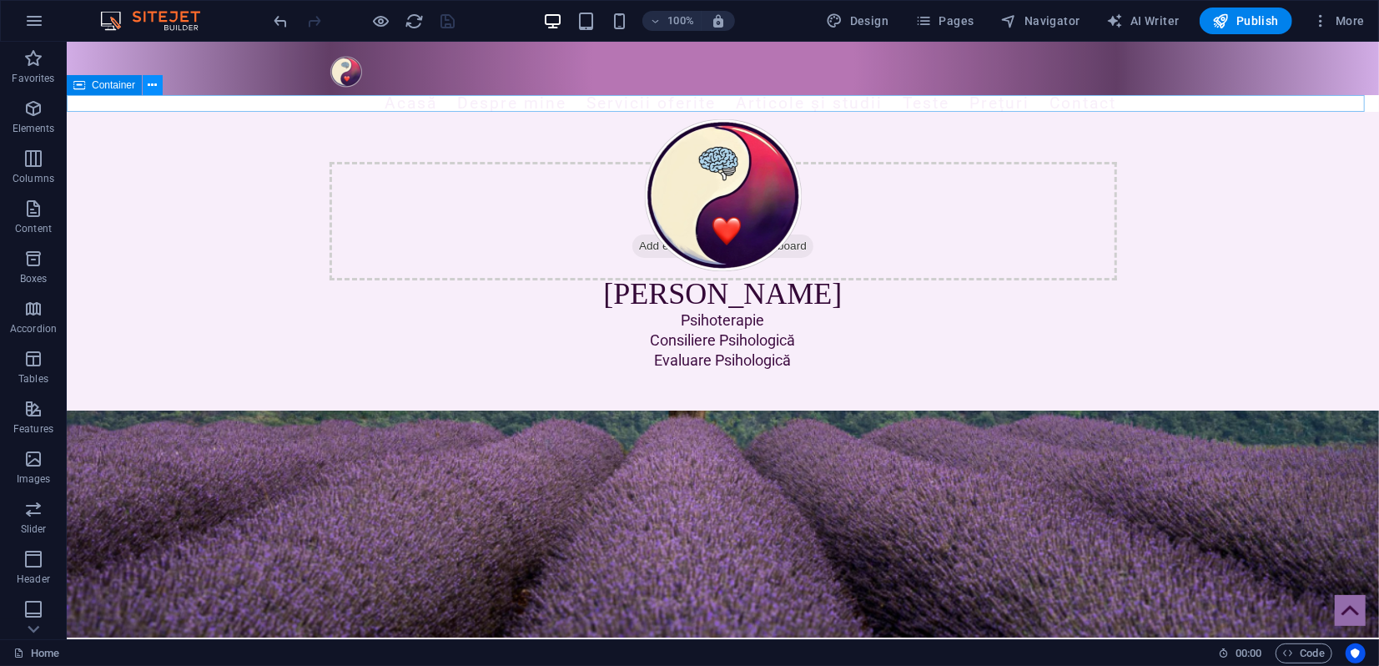
click at [148, 83] on icon at bounding box center [152, 86] width 9 height 18
click at [148, 92] on icon at bounding box center [152, 86] width 9 height 18
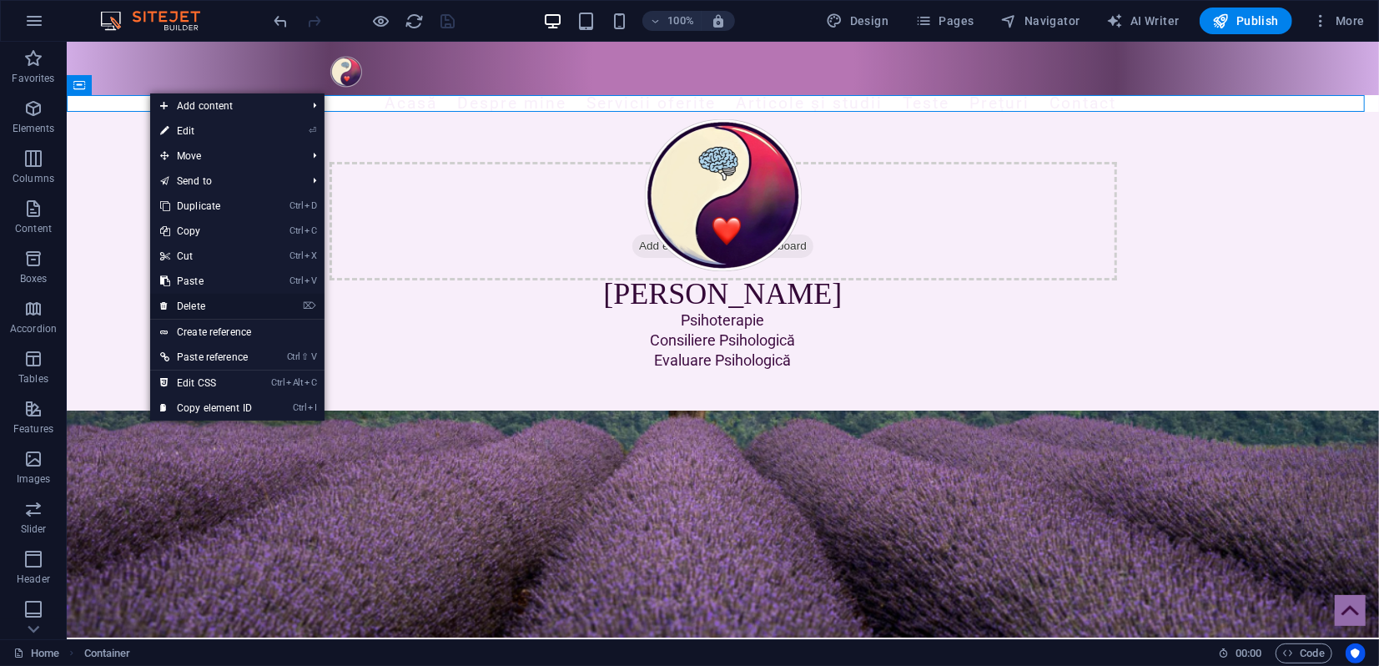
drag, startPoint x: 191, startPoint y: 308, endPoint x: 125, endPoint y: 264, distance: 78.9
click at [191, 307] on link "⌦ Delete" at bounding box center [206, 306] width 112 height 25
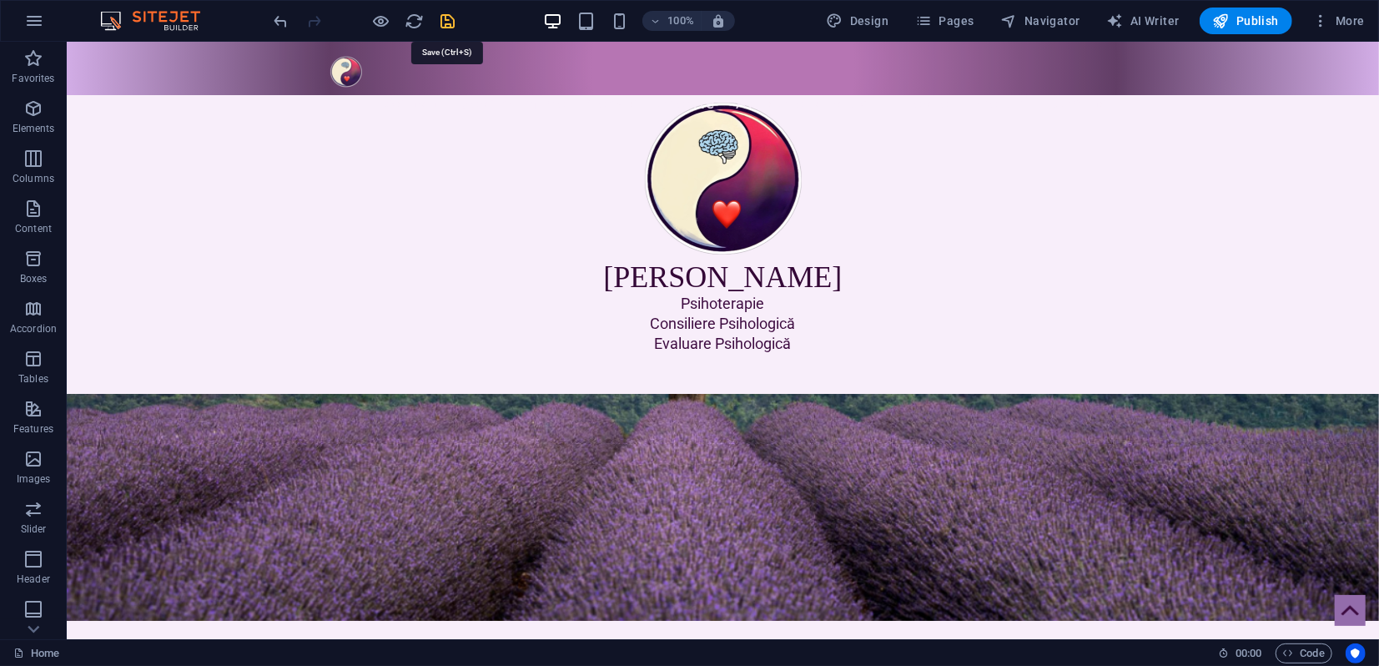
click at [440, 20] on icon "save" at bounding box center [448, 21] width 19 height 19
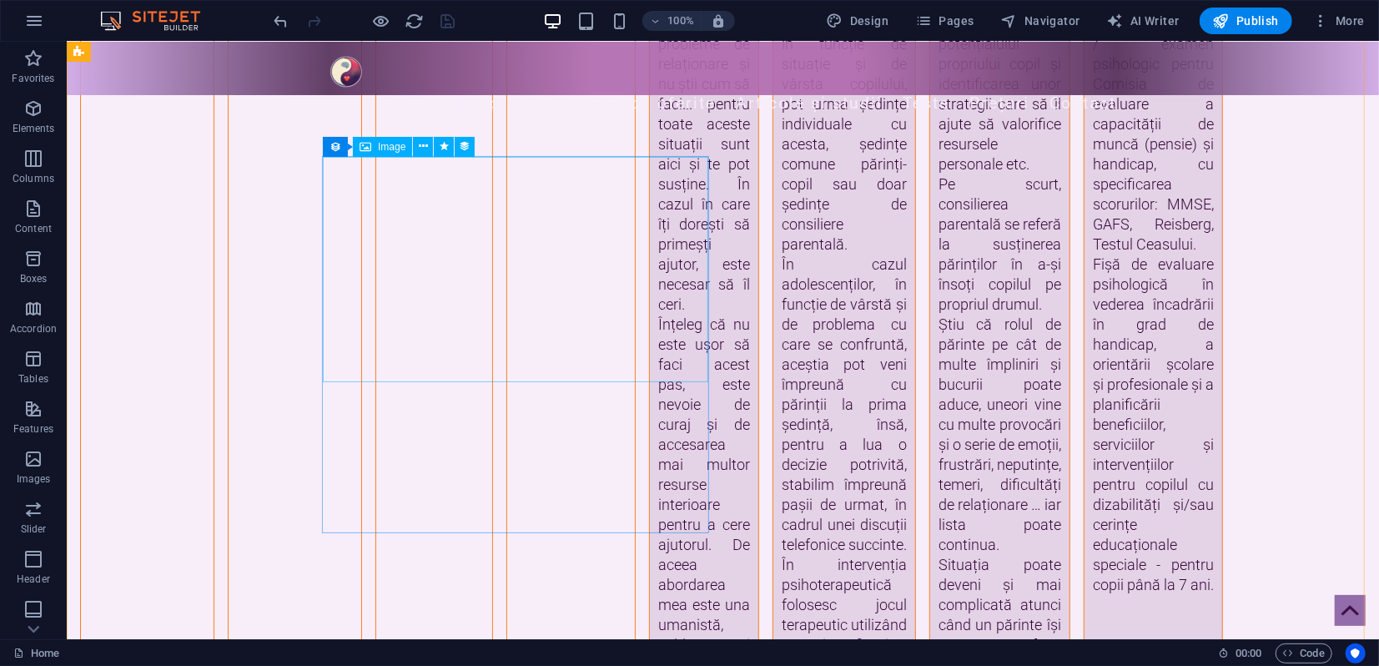
scroll to position [4355, 0]
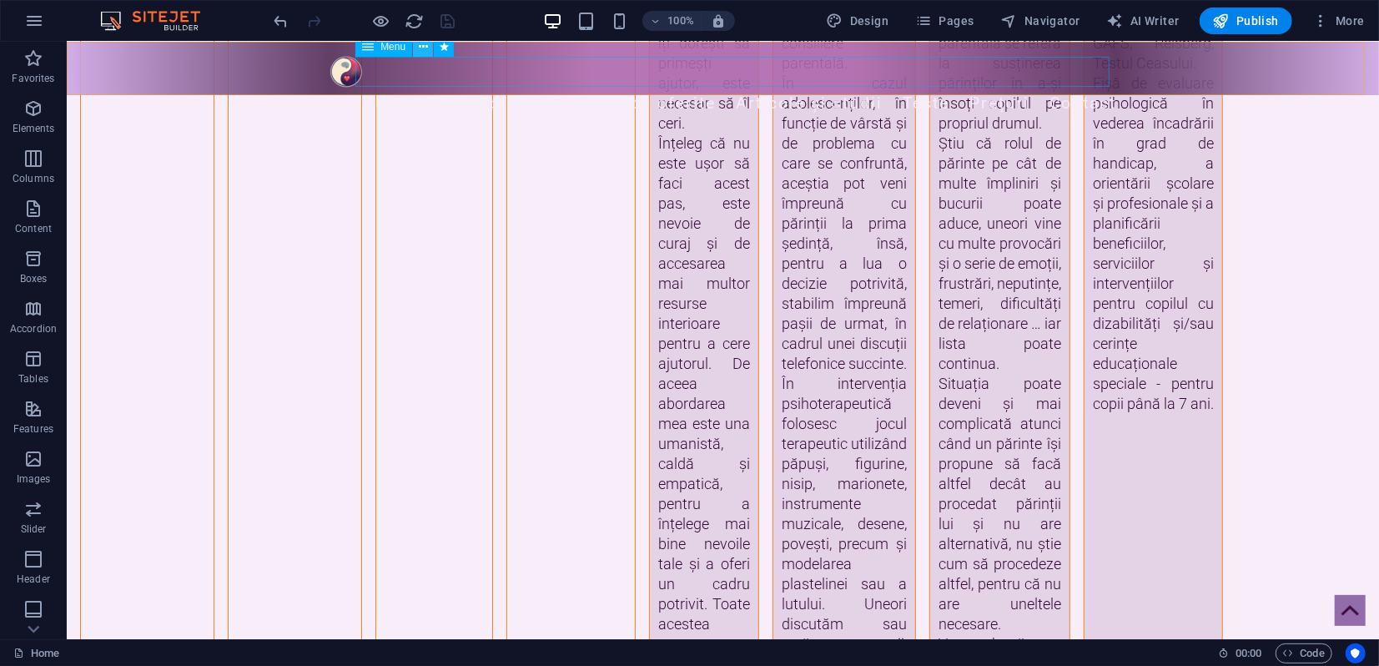
click at [425, 48] on icon at bounding box center [423, 47] width 9 height 18
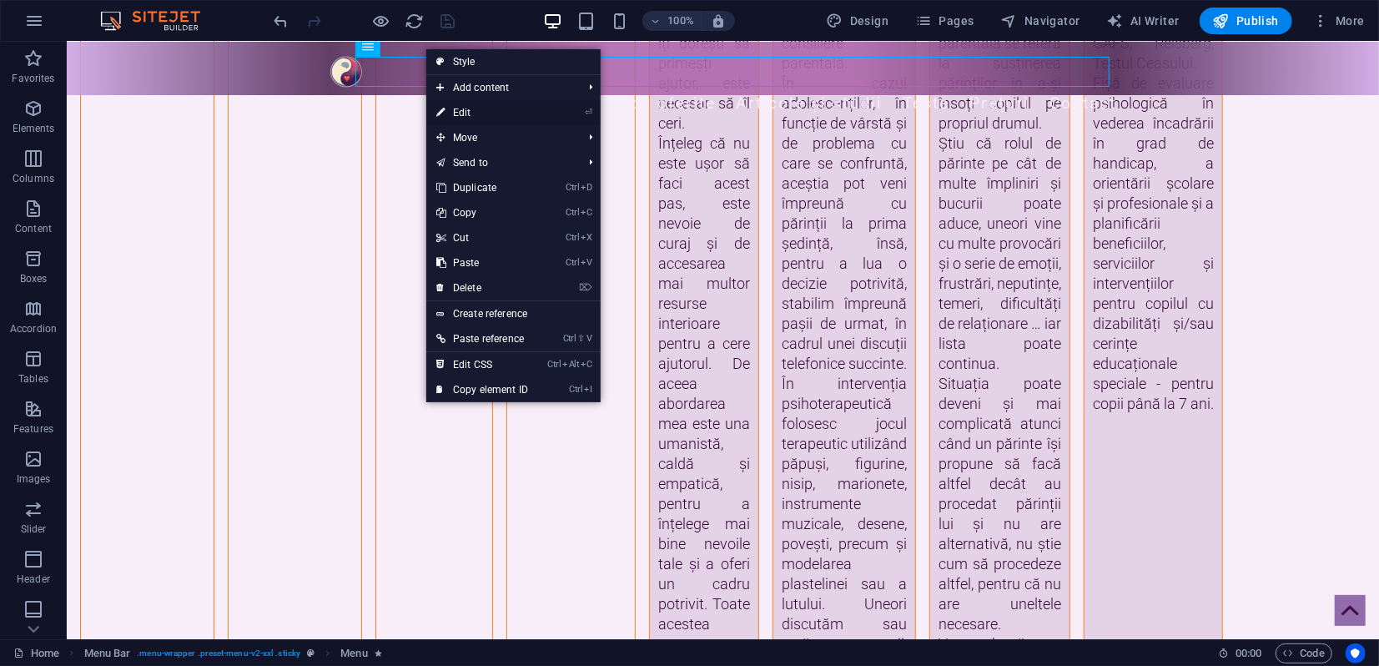
click at [461, 115] on link "⏎ Edit" at bounding box center [482, 112] width 112 height 25
select select "2"
select select
select select "3"
select select
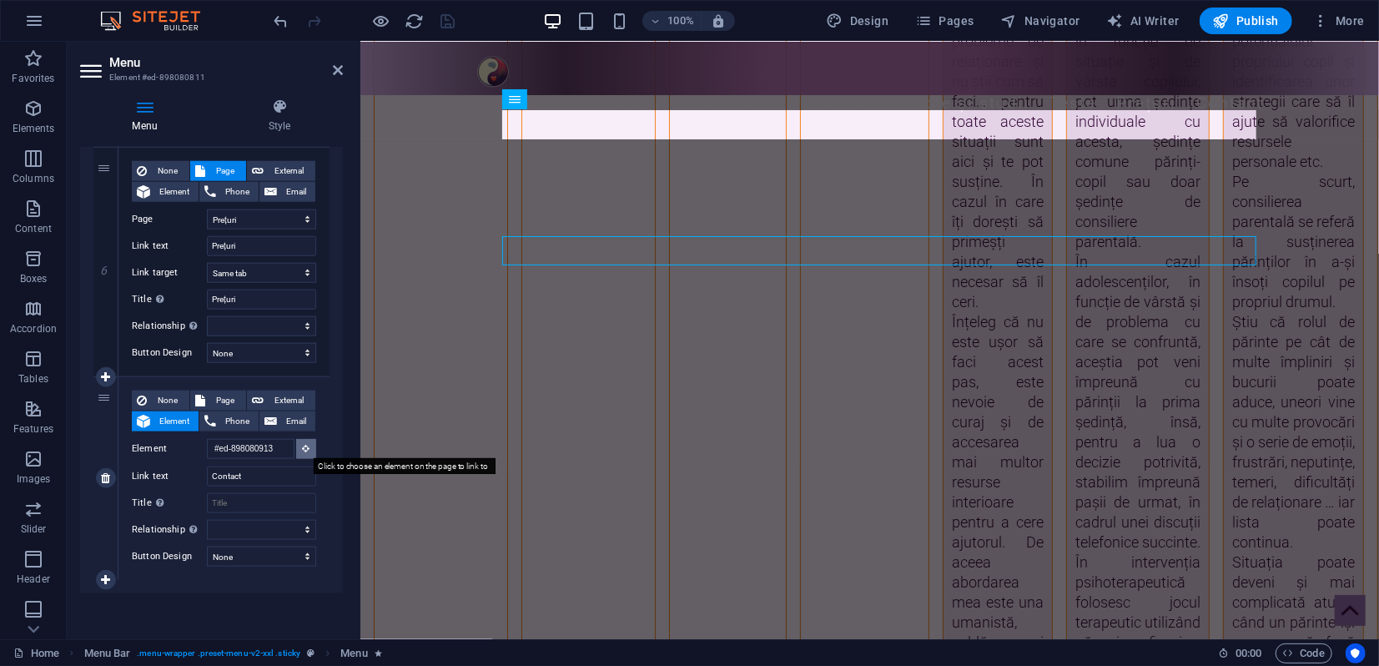
scroll to position [4176, 0]
click at [303, 447] on icon at bounding box center [307, 448] width 8 height 8
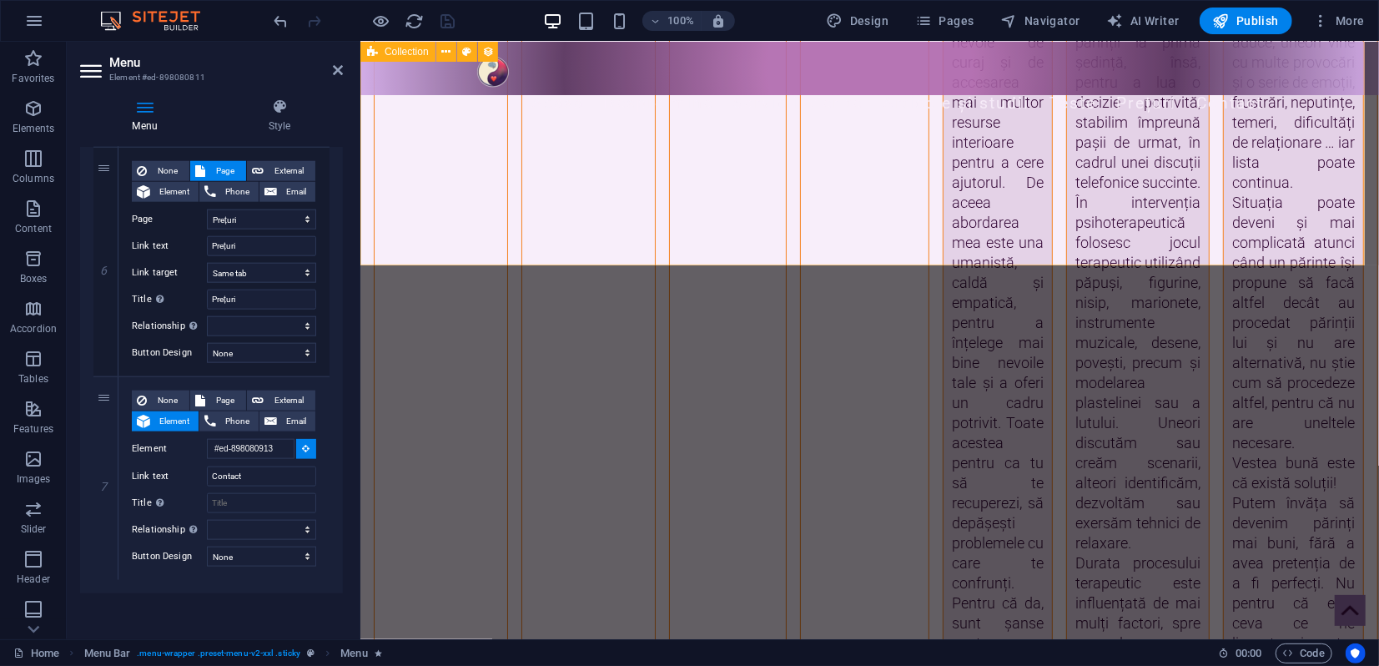
scroll to position [4546, 0]
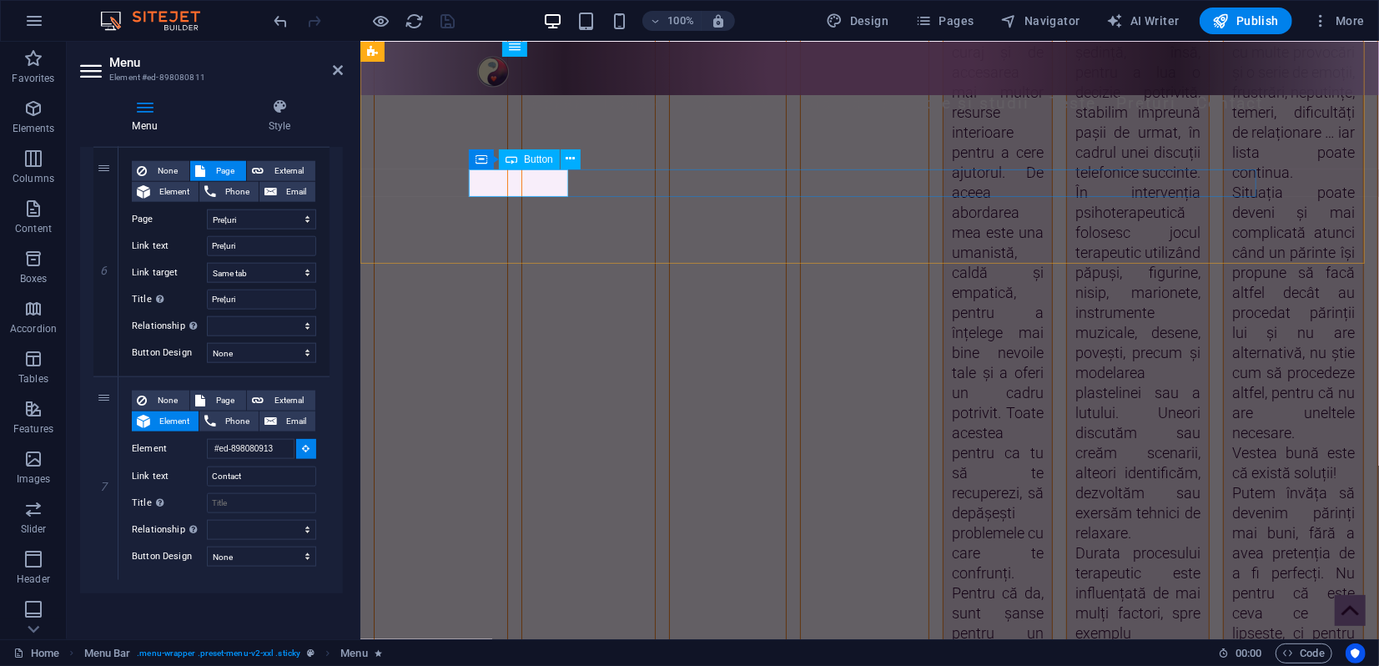
select select
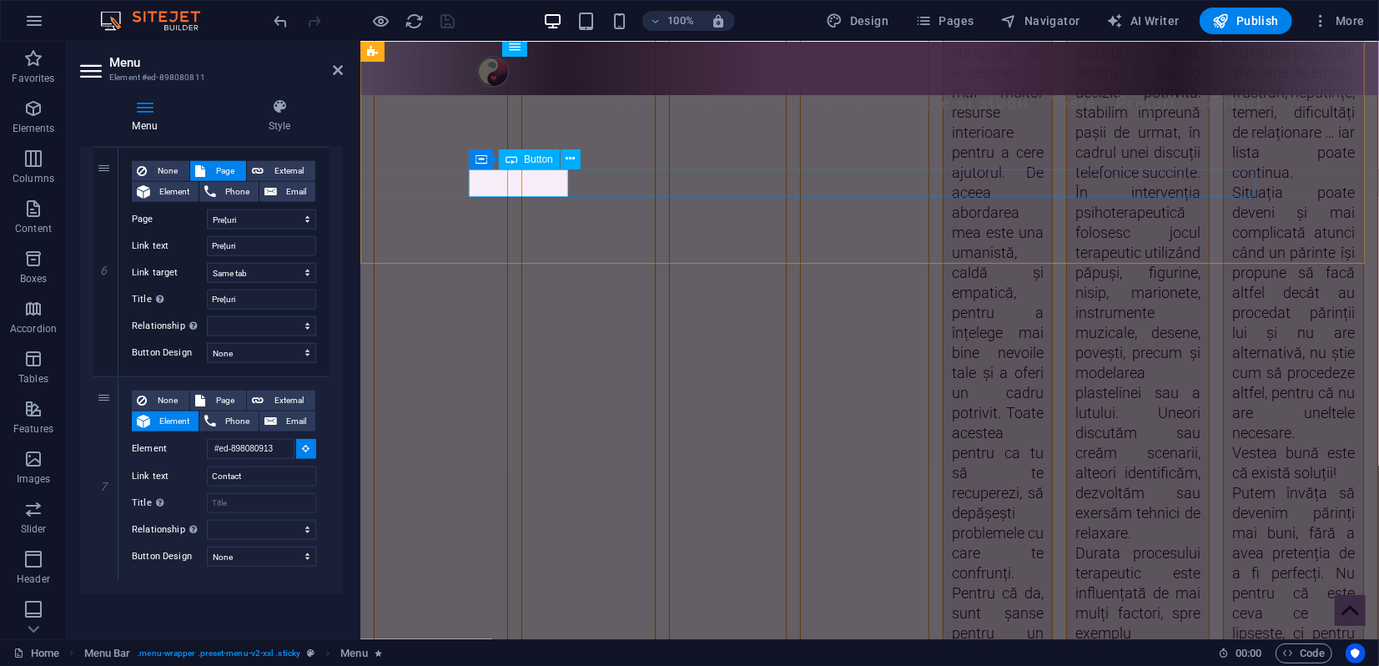
select select
type input "#ed-898080844"
select select
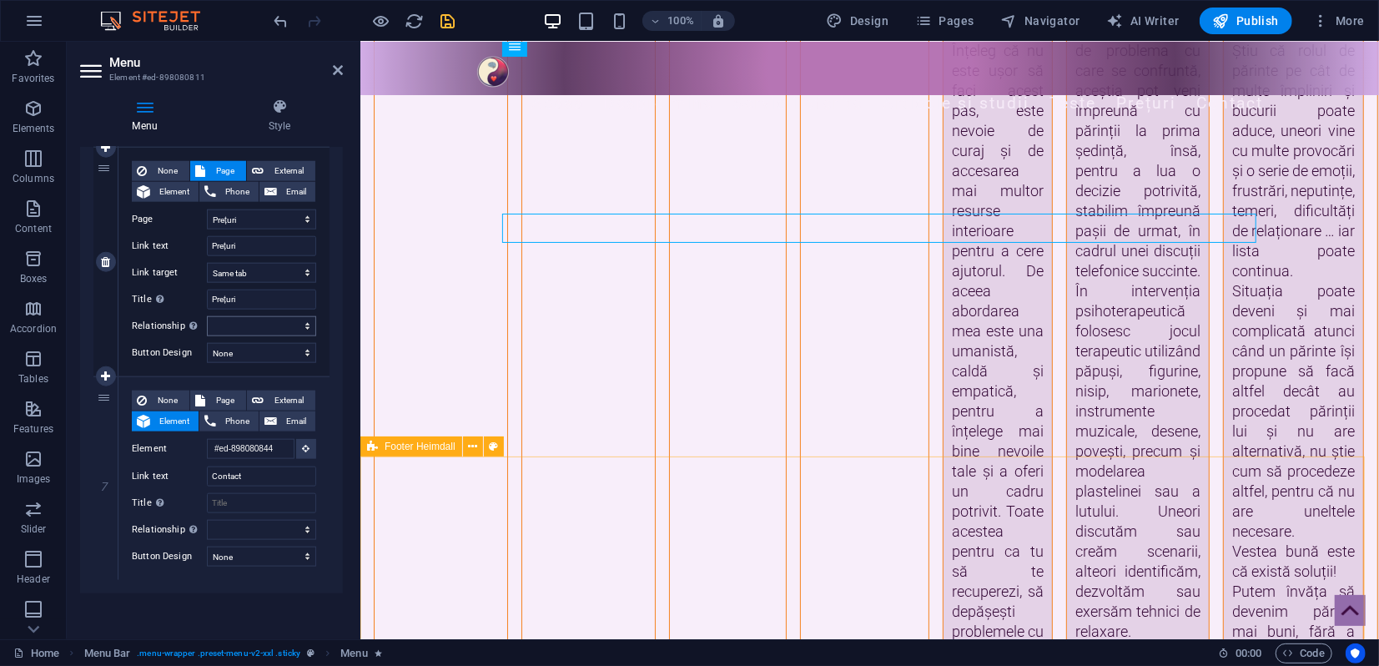
scroll to position [4493, 0]
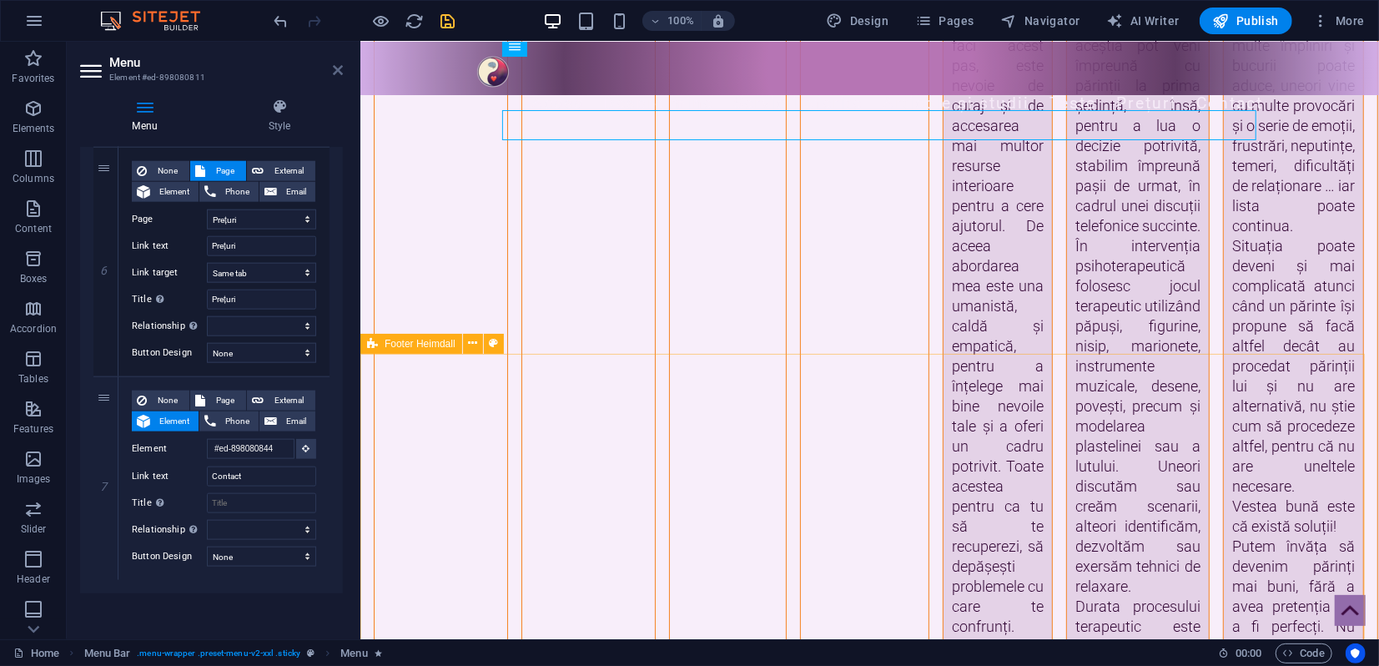
click at [335, 73] on icon at bounding box center [338, 69] width 10 height 13
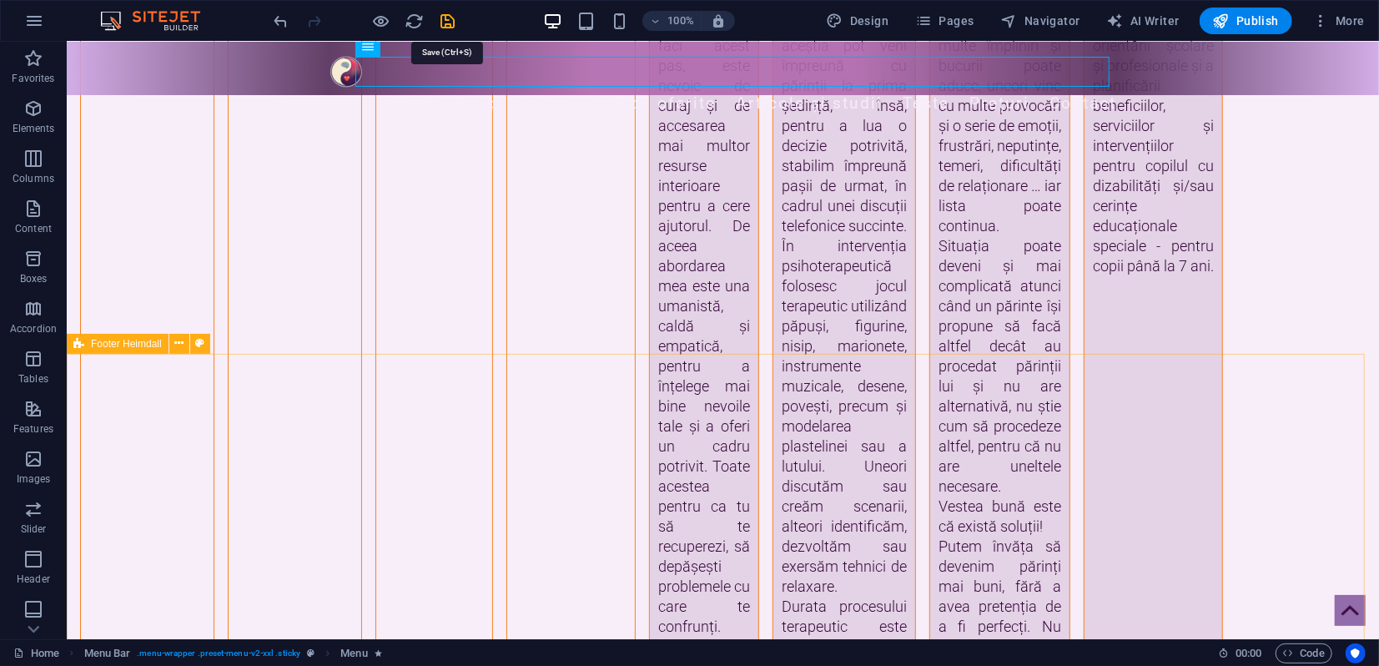
click at [447, 25] on icon "save" at bounding box center [448, 21] width 19 height 19
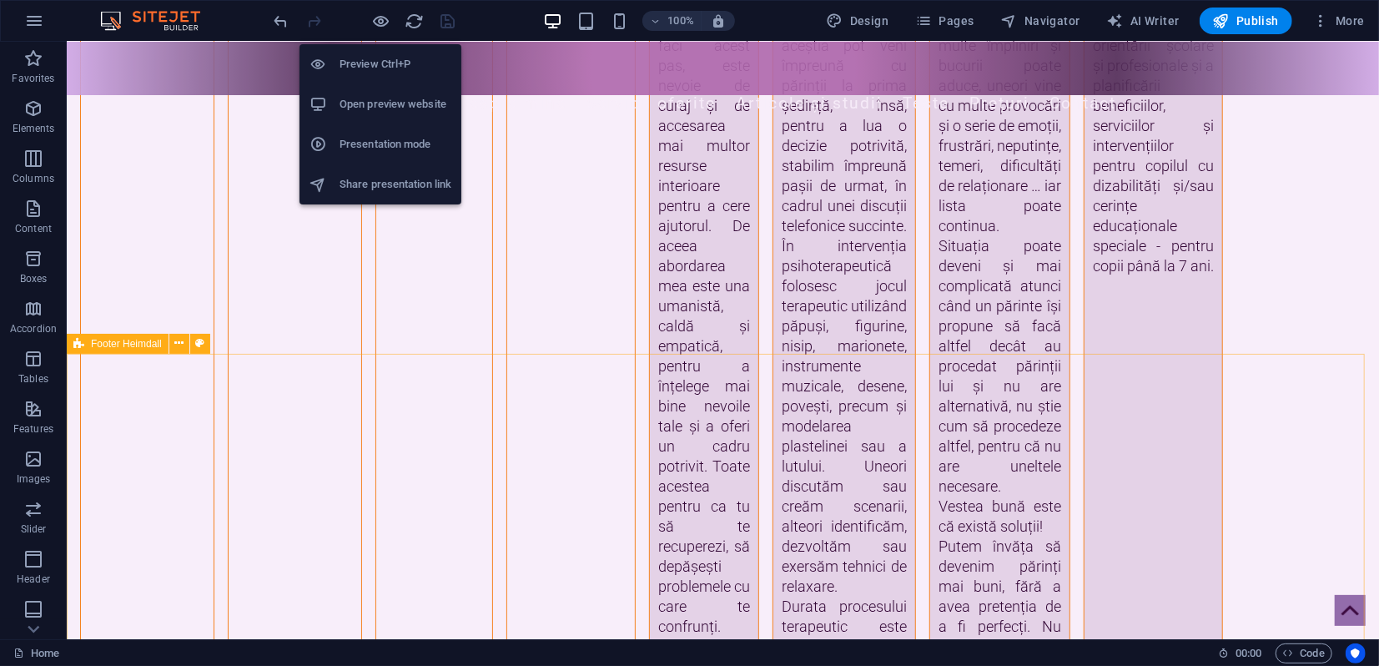
click at [373, 143] on h6 "Presentation mode" at bounding box center [395, 144] width 112 height 20
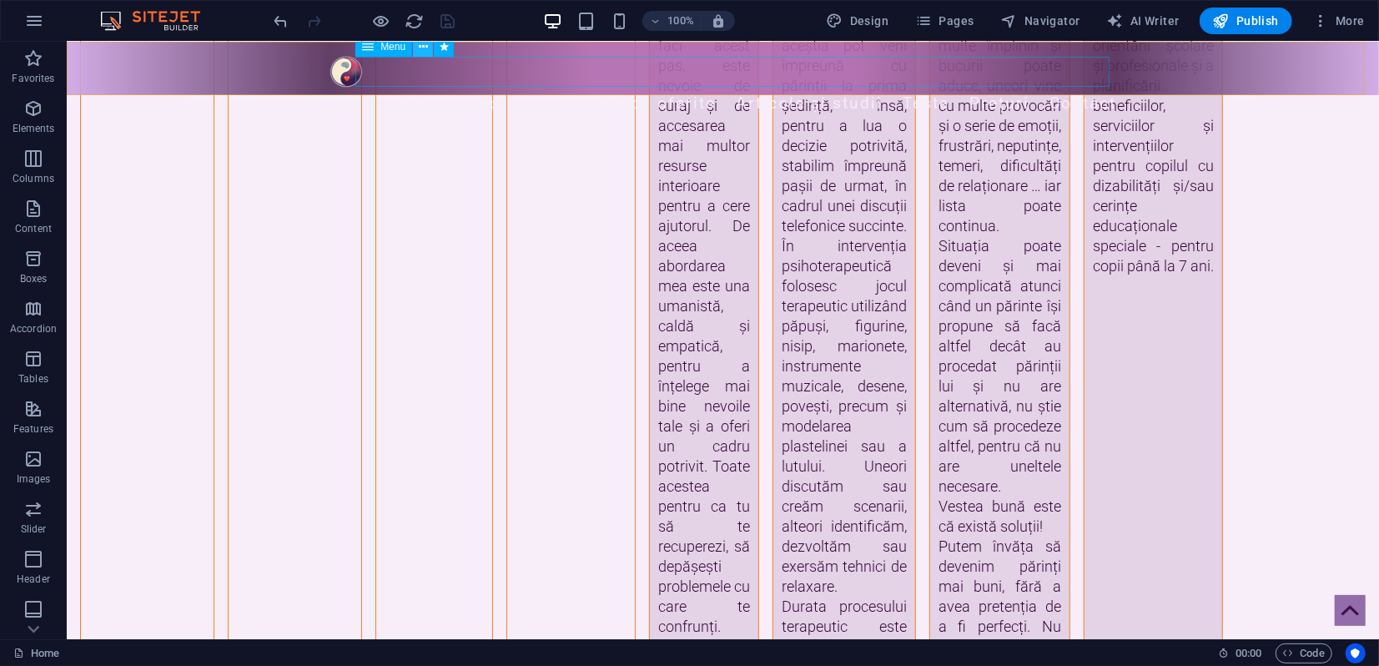
click at [427, 48] on icon at bounding box center [423, 47] width 9 height 18
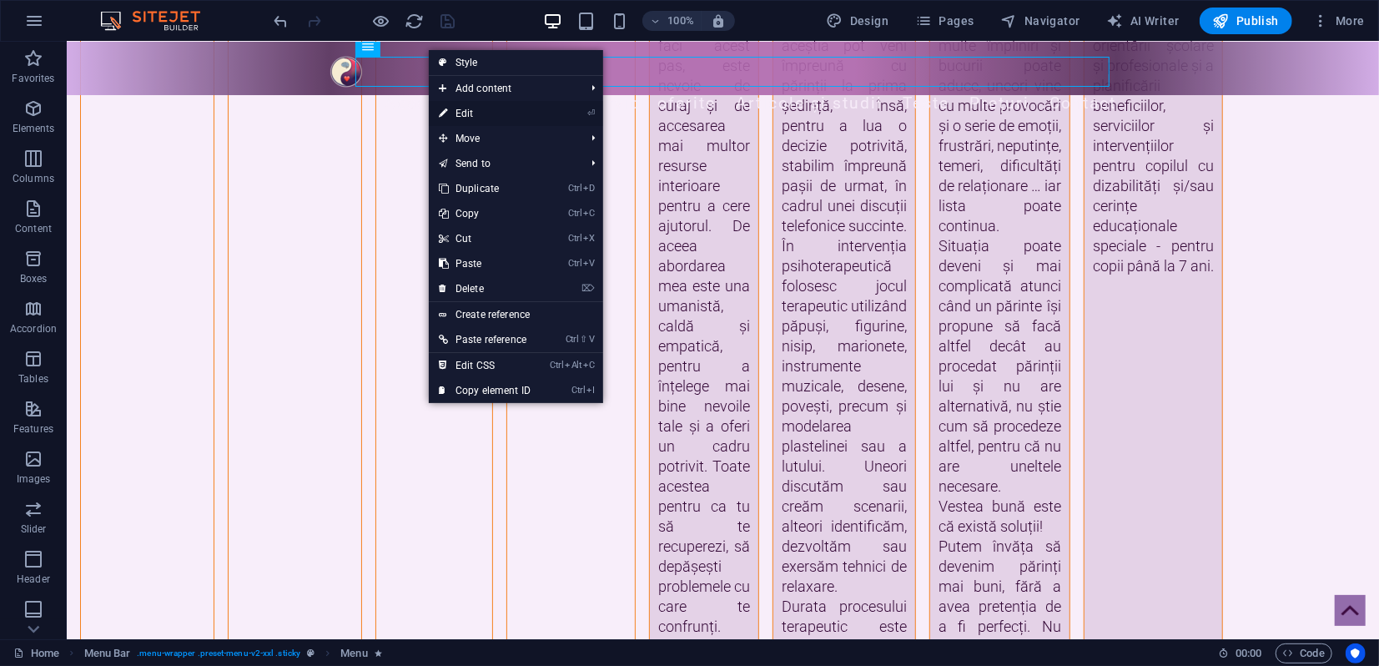
click at [462, 113] on link "⏎ Edit" at bounding box center [485, 113] width 112 height 25
select select "2"
select select
select select "3"
select select
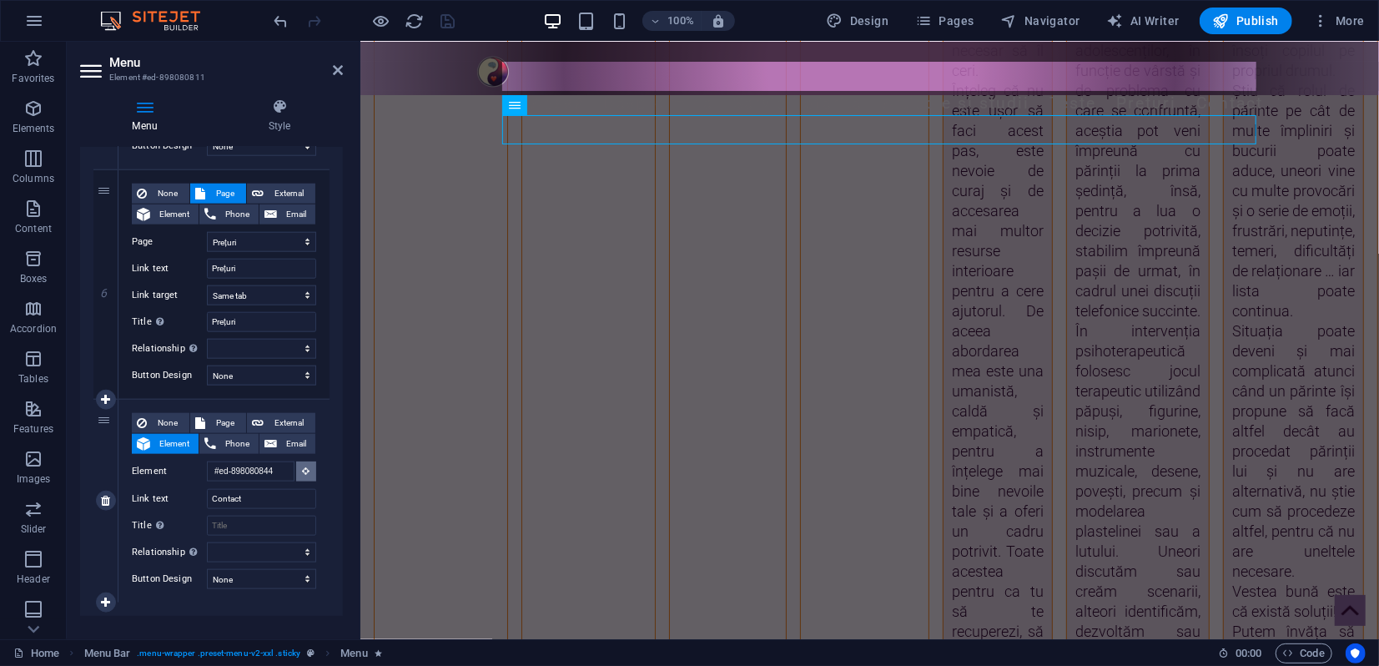
scroll to position [4391, 0]
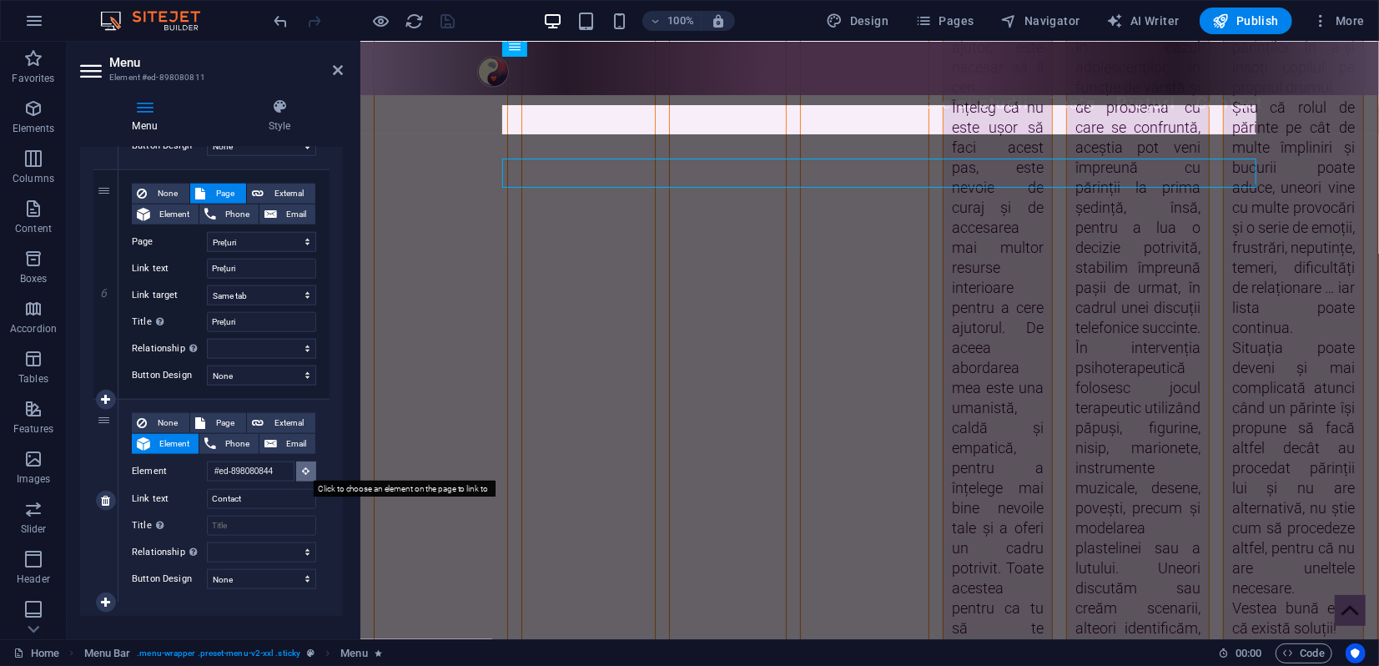
click at [303, 473] on icon at bounding box center [307, 470] width 8 height 8
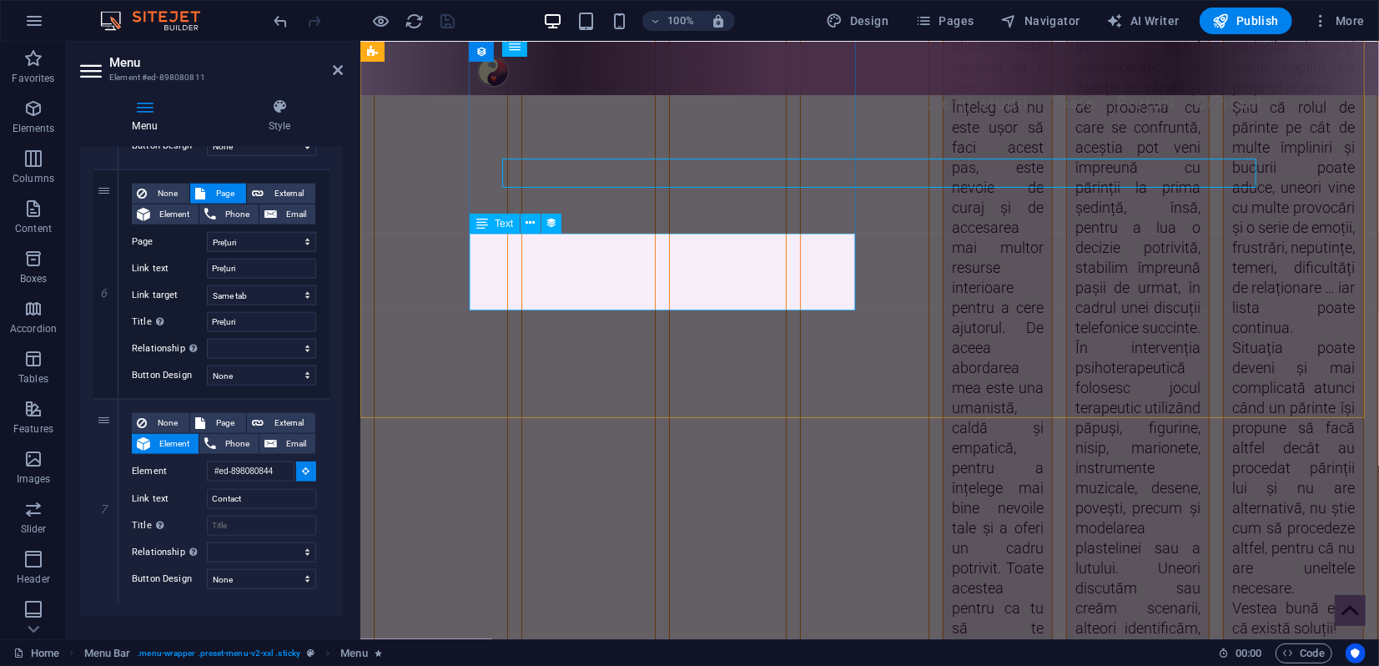
select select
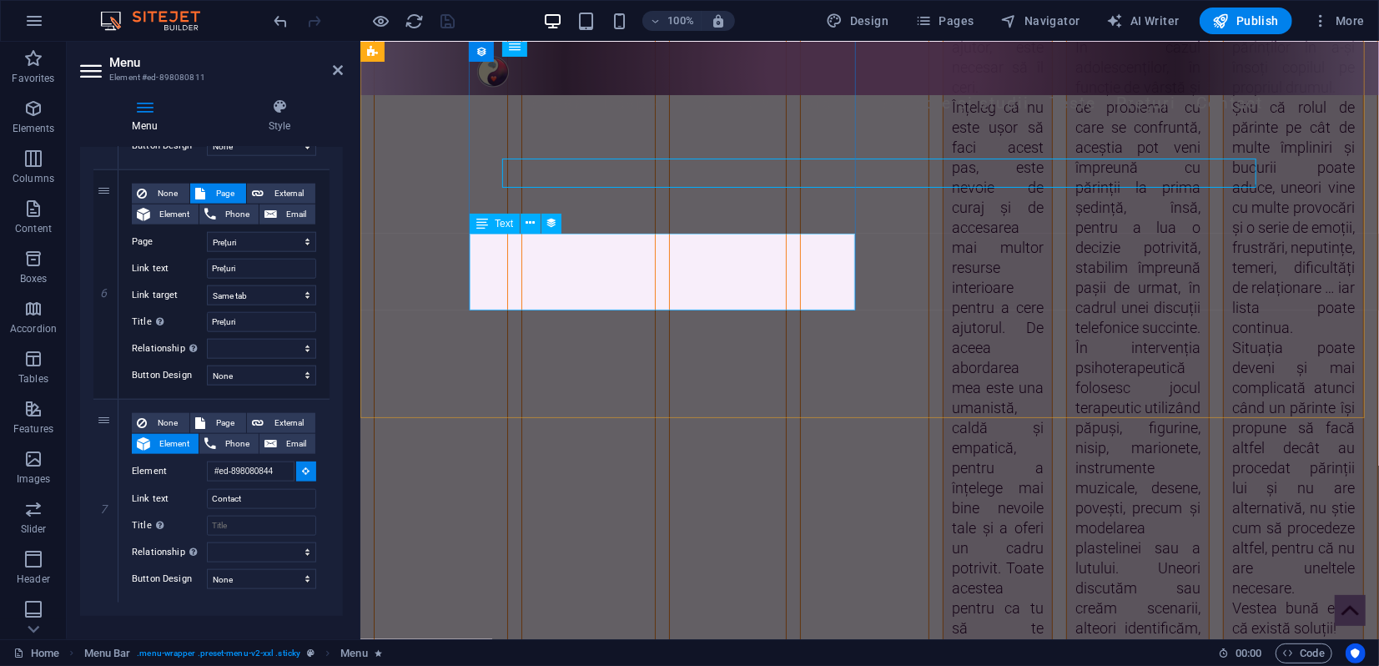
select select
type input "#ed-new-79"
select select
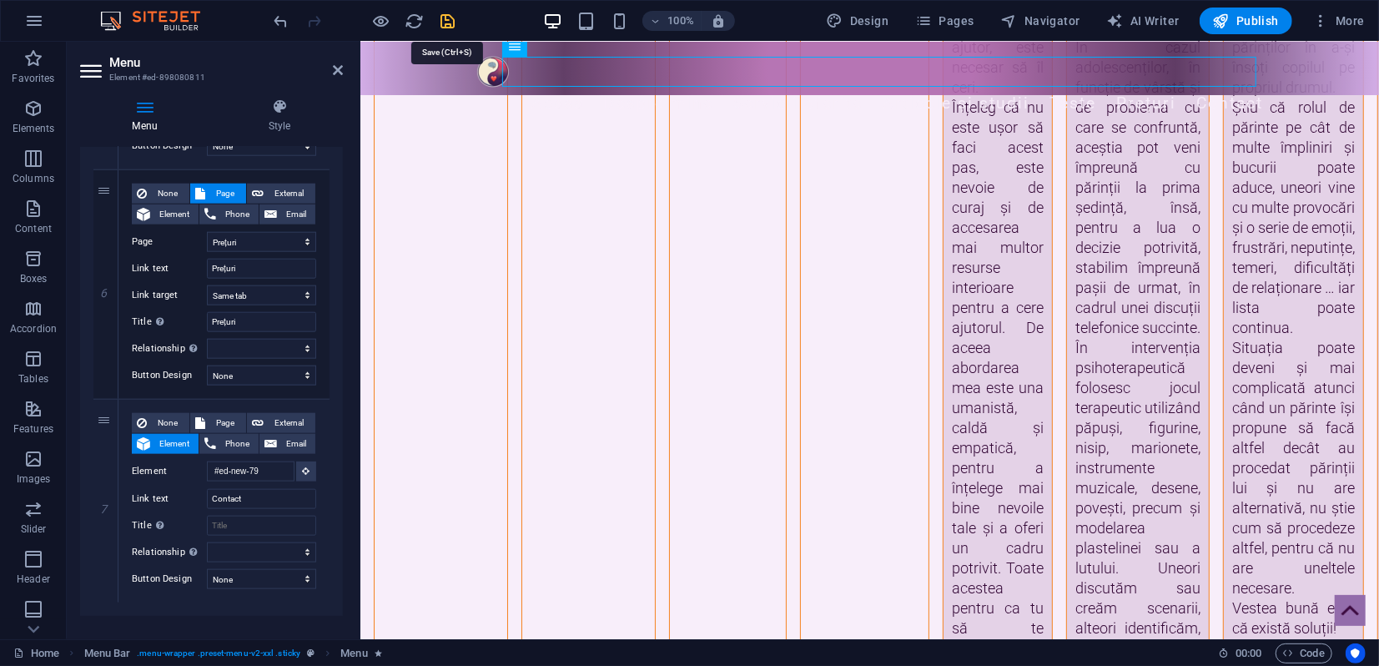
click at [447, 19] on icon "save" at bounding box center [448, 21] width 19 height 19
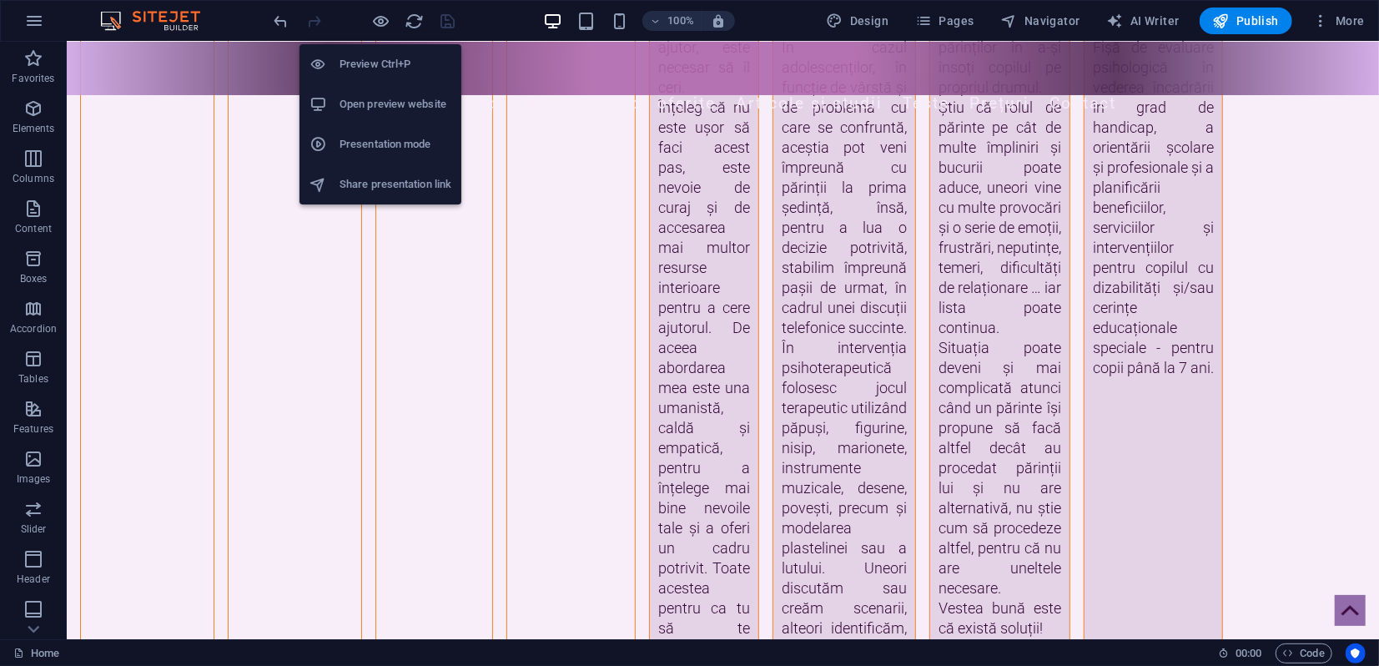
click at [352, 141] on h6 "Presentation mode" at bounding box center [395, 144] width 112 height 20
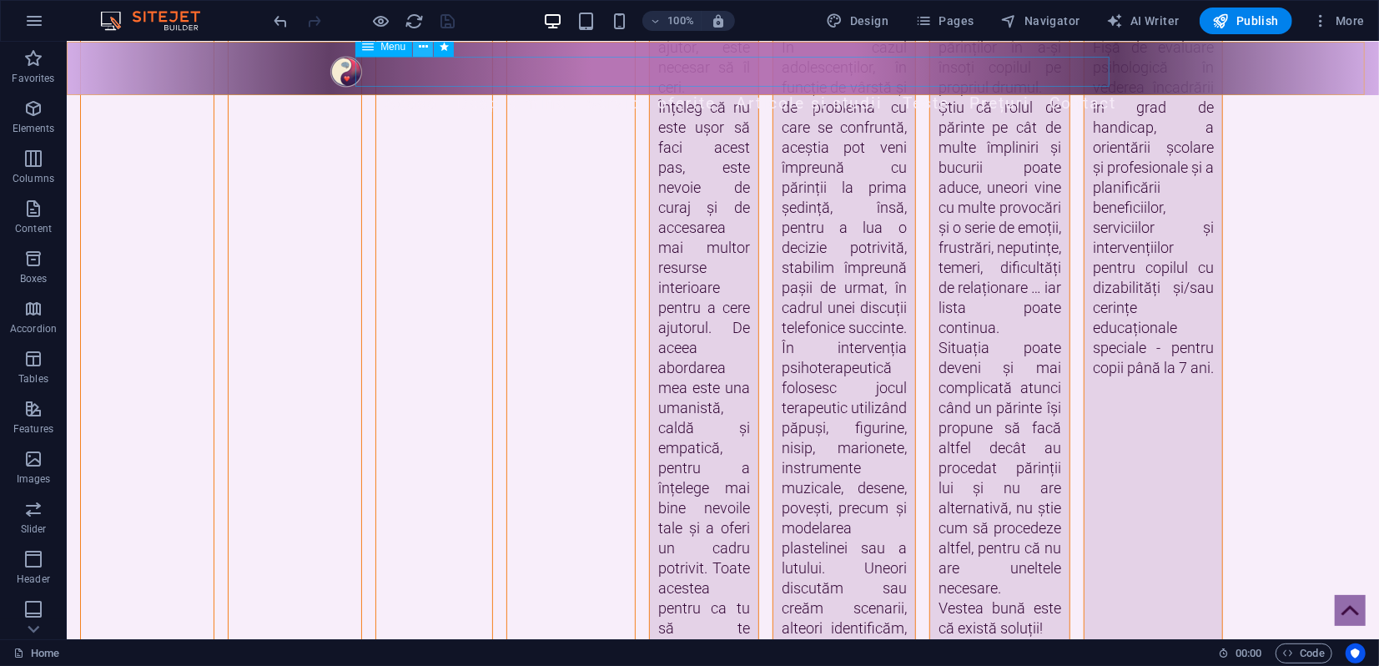
click at [424, 52] on icon at bounding box center [423, 47] width 9 height 18
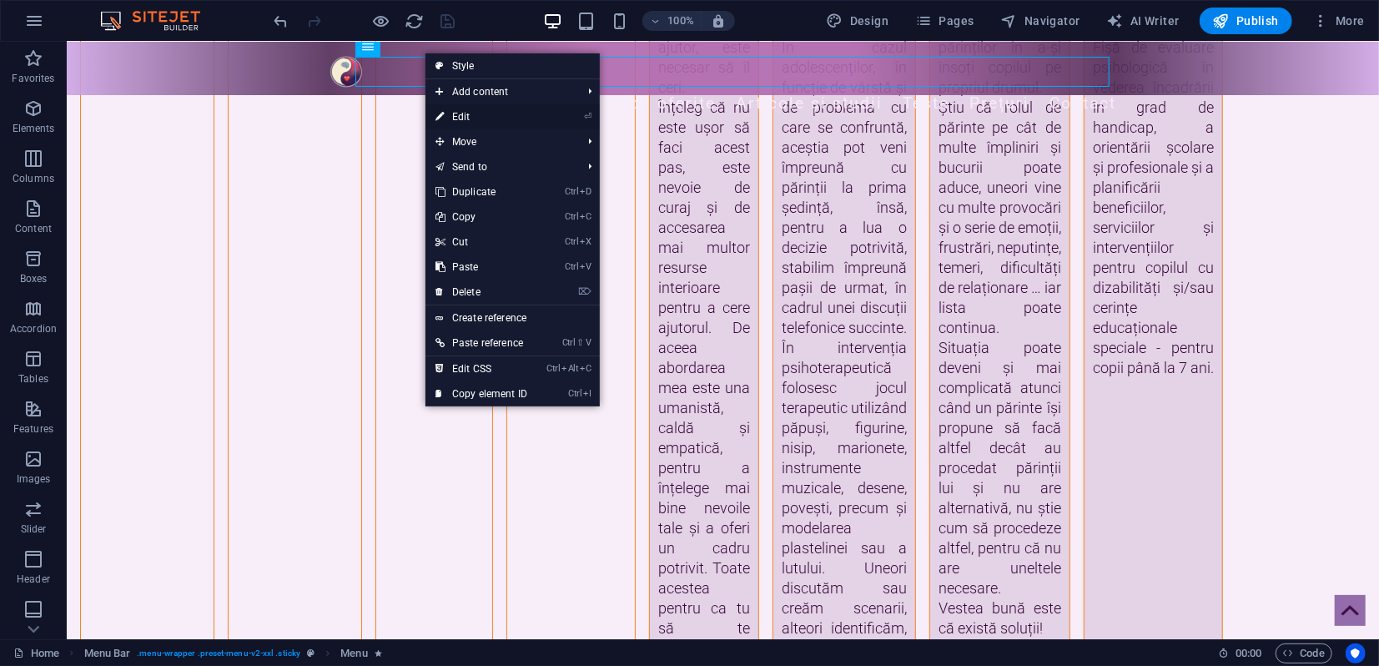
click at [464, 112] on link "⏎ Edit" at bounding box center [481, 116] width 112 height 25
select select "2"
select select
select select "3"
select select
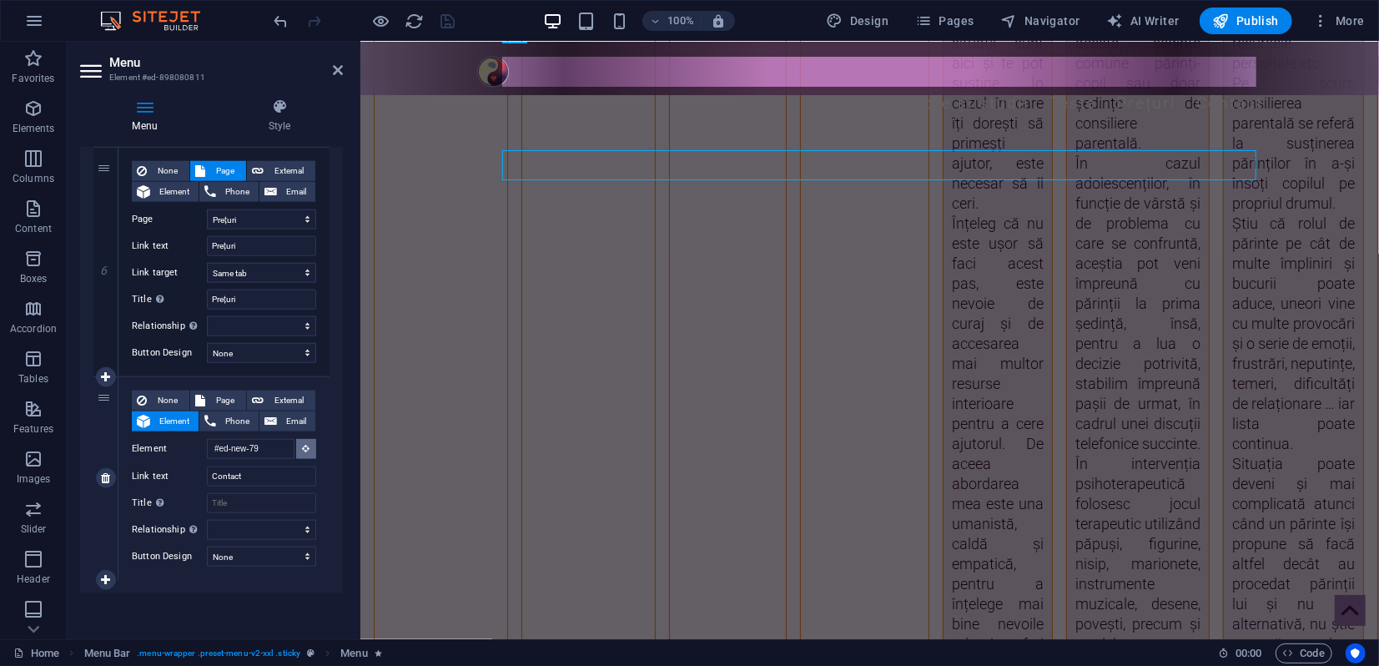
scroll to position [4231, 0]
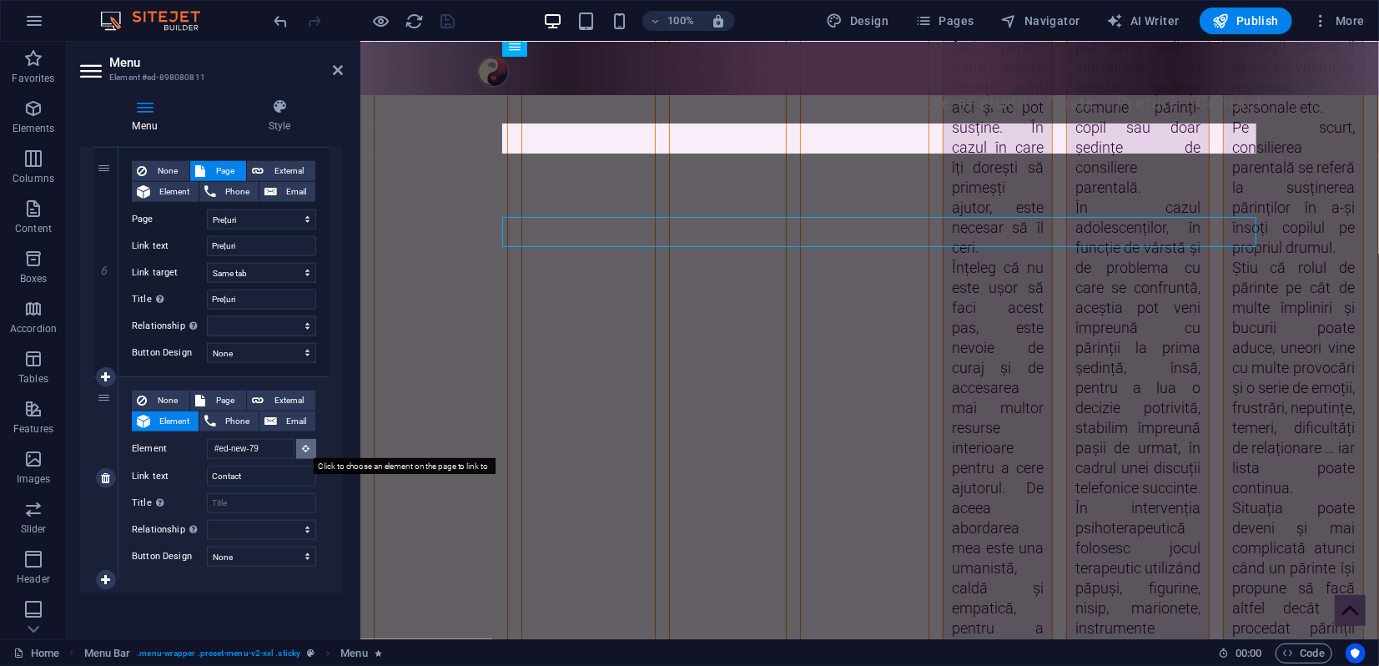
click at [304, 448] on icon at bounding box center [307, 448] width 8 height 8
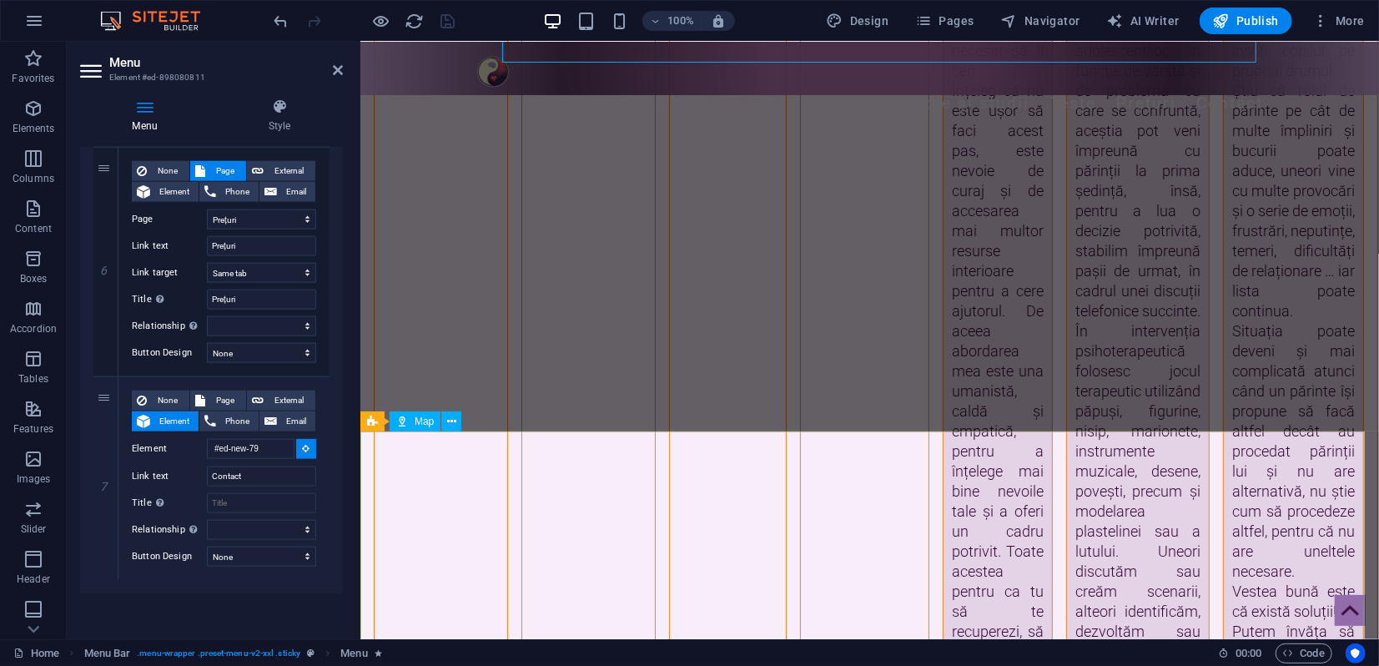
scroll to position [4417, 0]
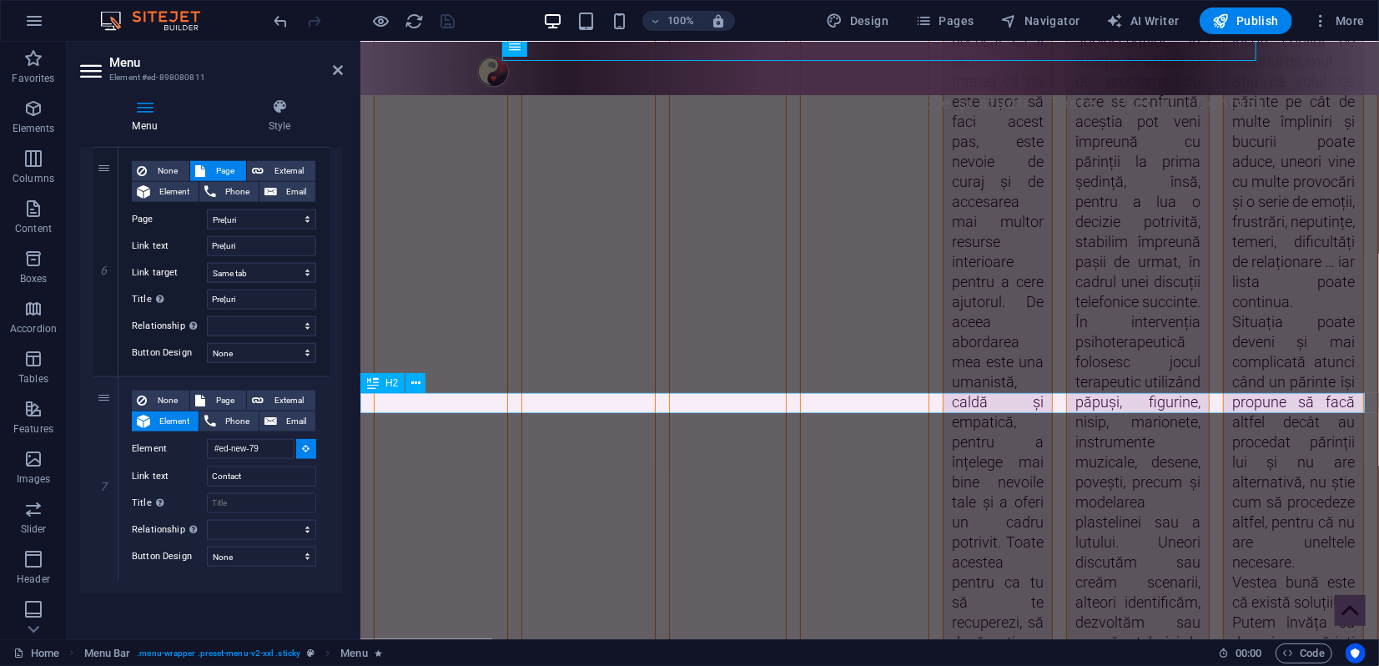
select select
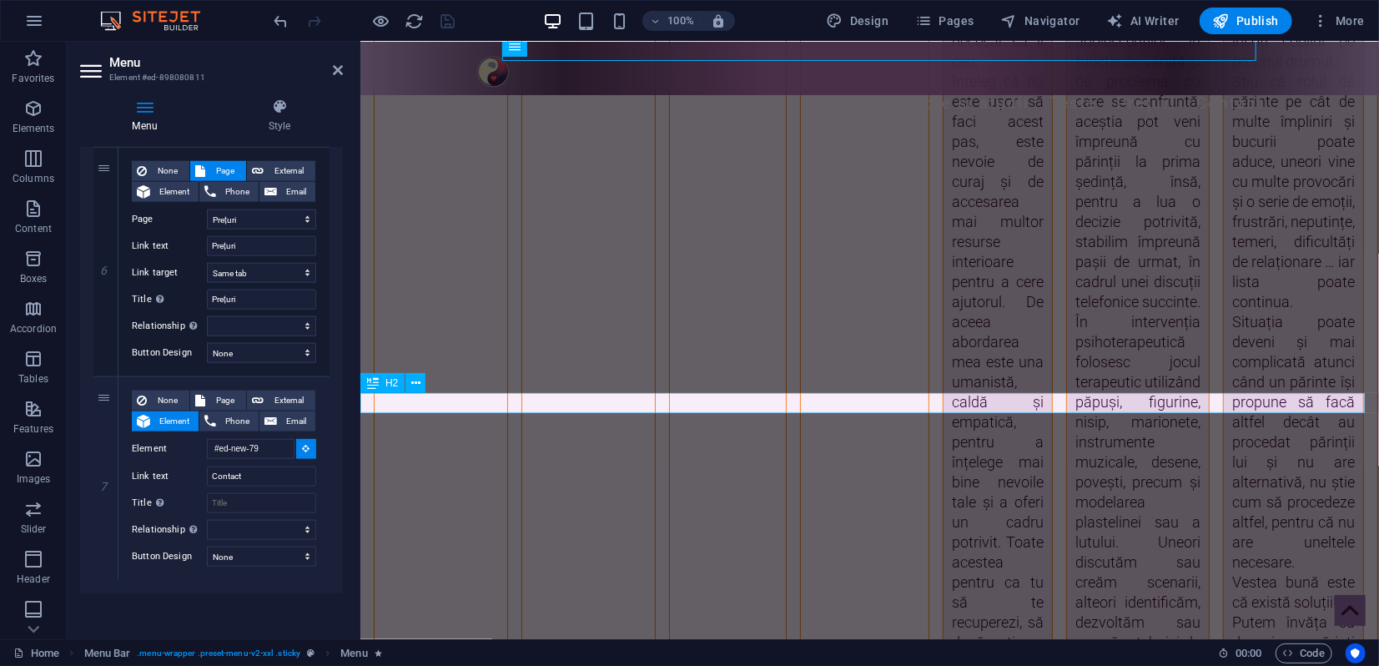
select select
type input "#ed-898080913"
select select
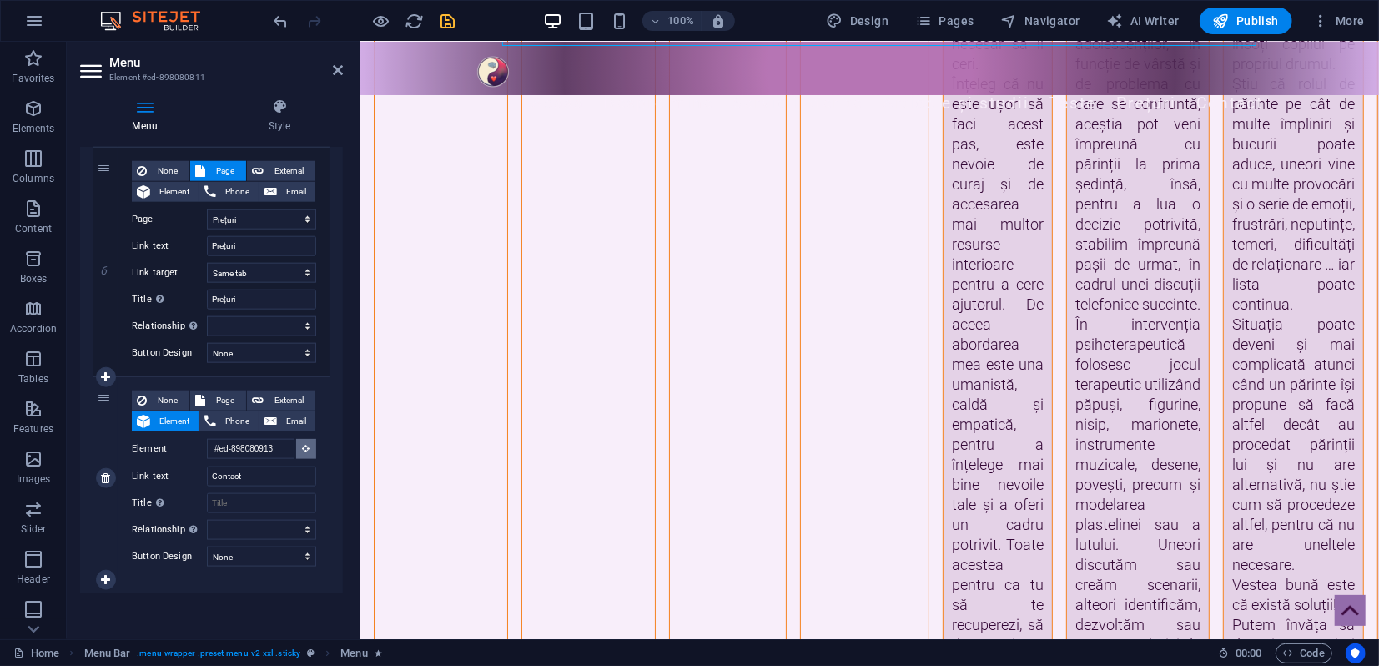
scroll to position [4364, 0]
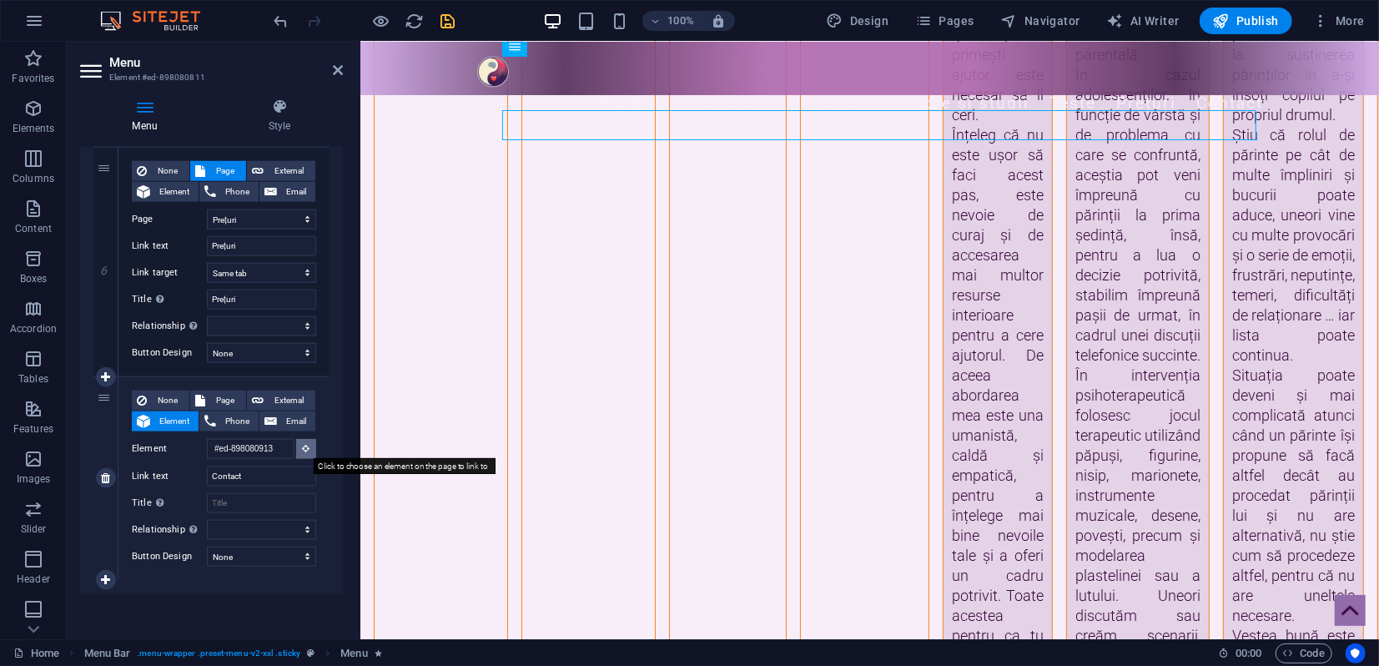
click at [307, 450] on button at bounding box center [306, 449] width 20 height 20
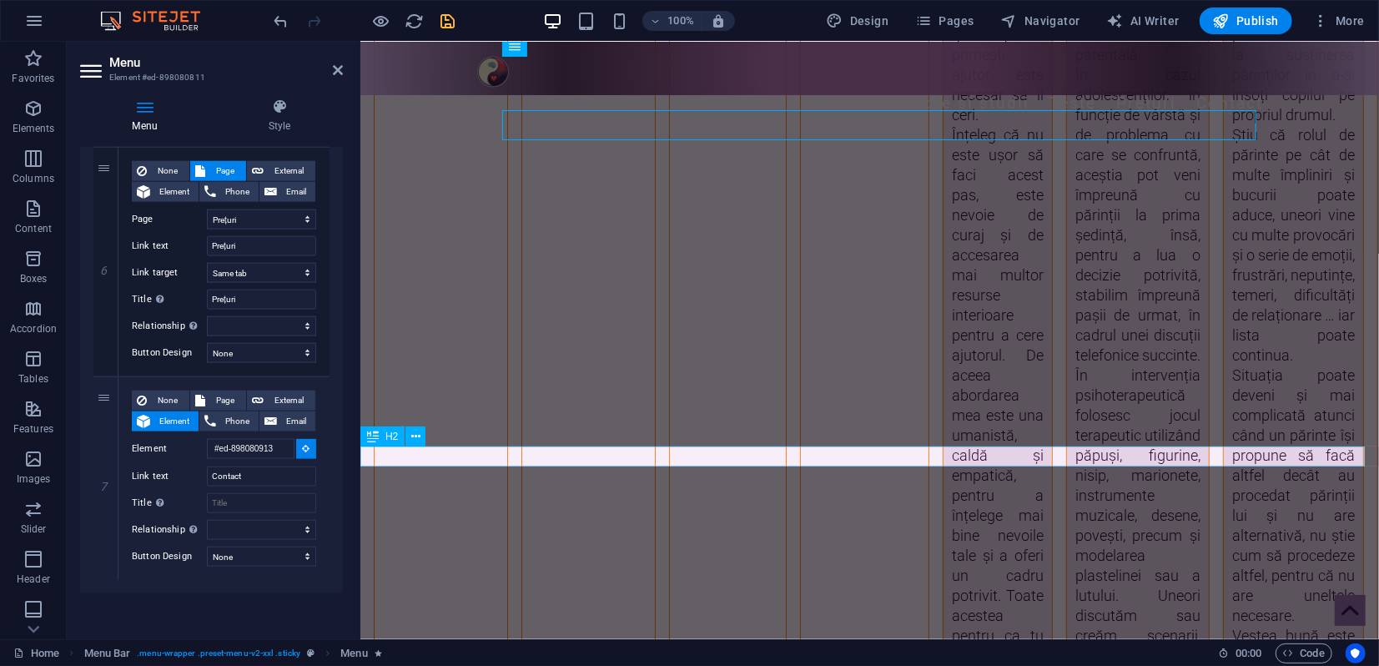
select select
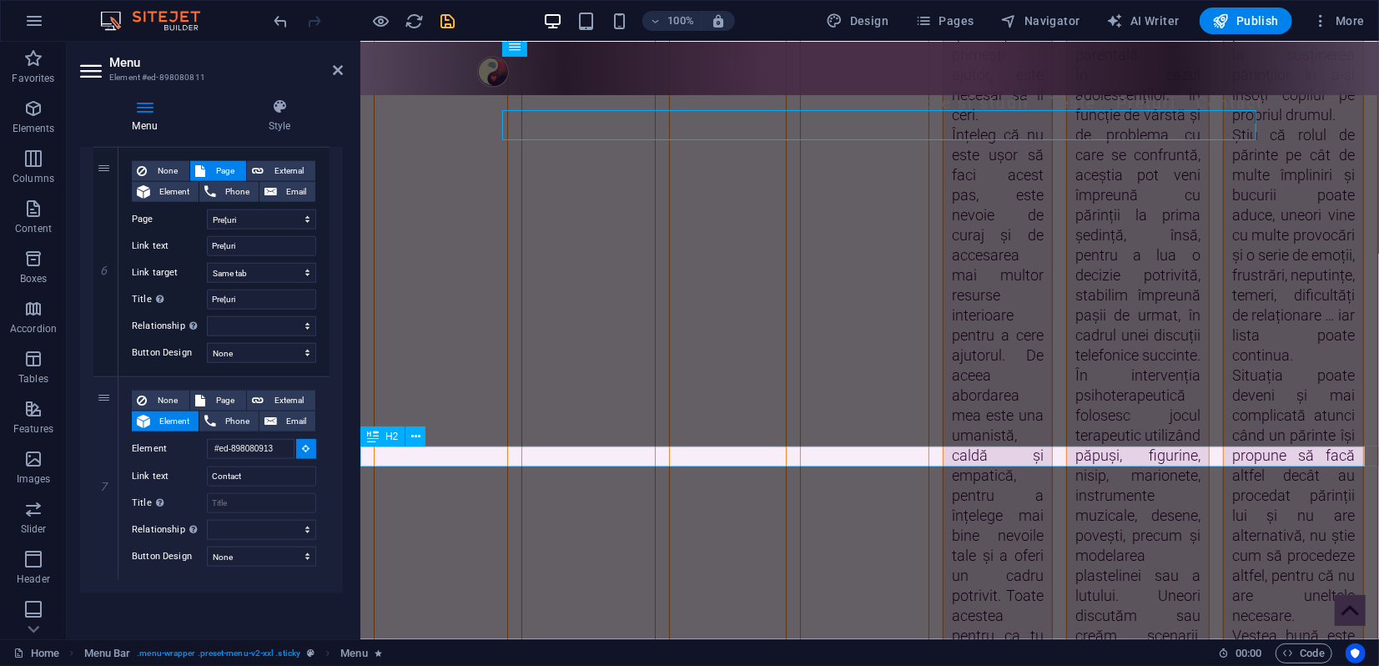
select select
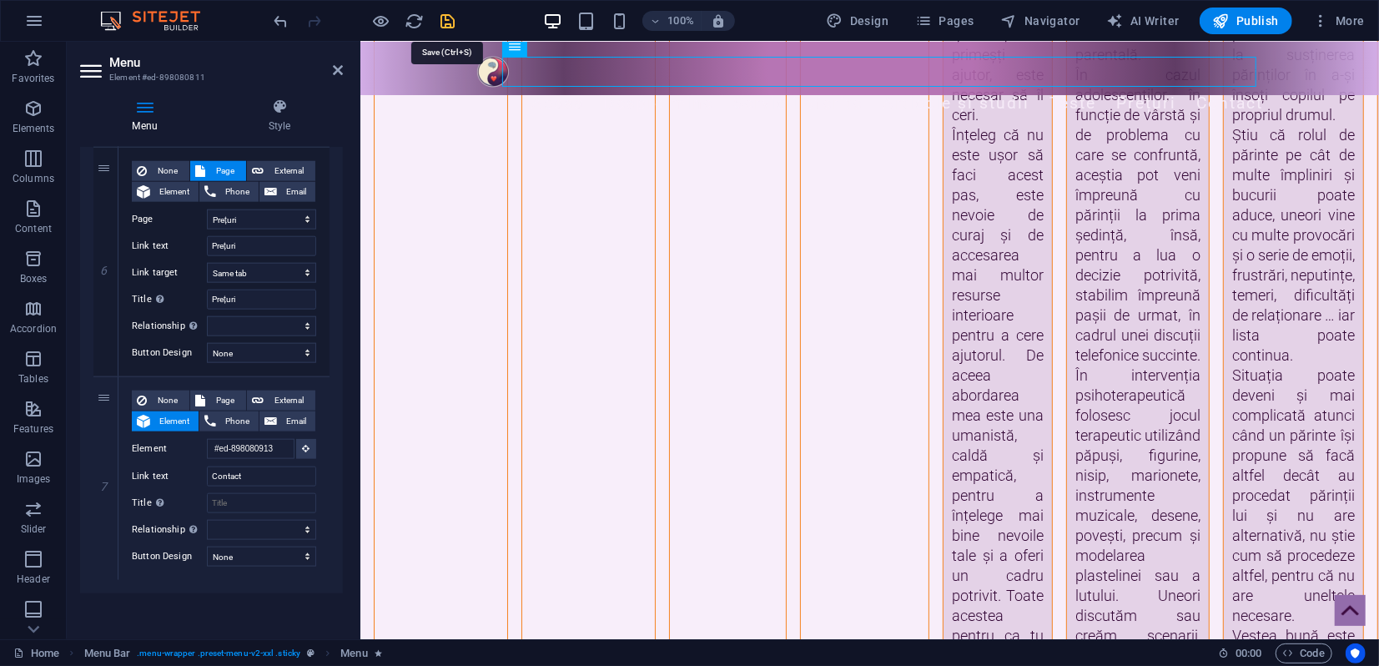
click at [447, 18] on icon "save" at bounding box center [448, 21] width 19 height 19
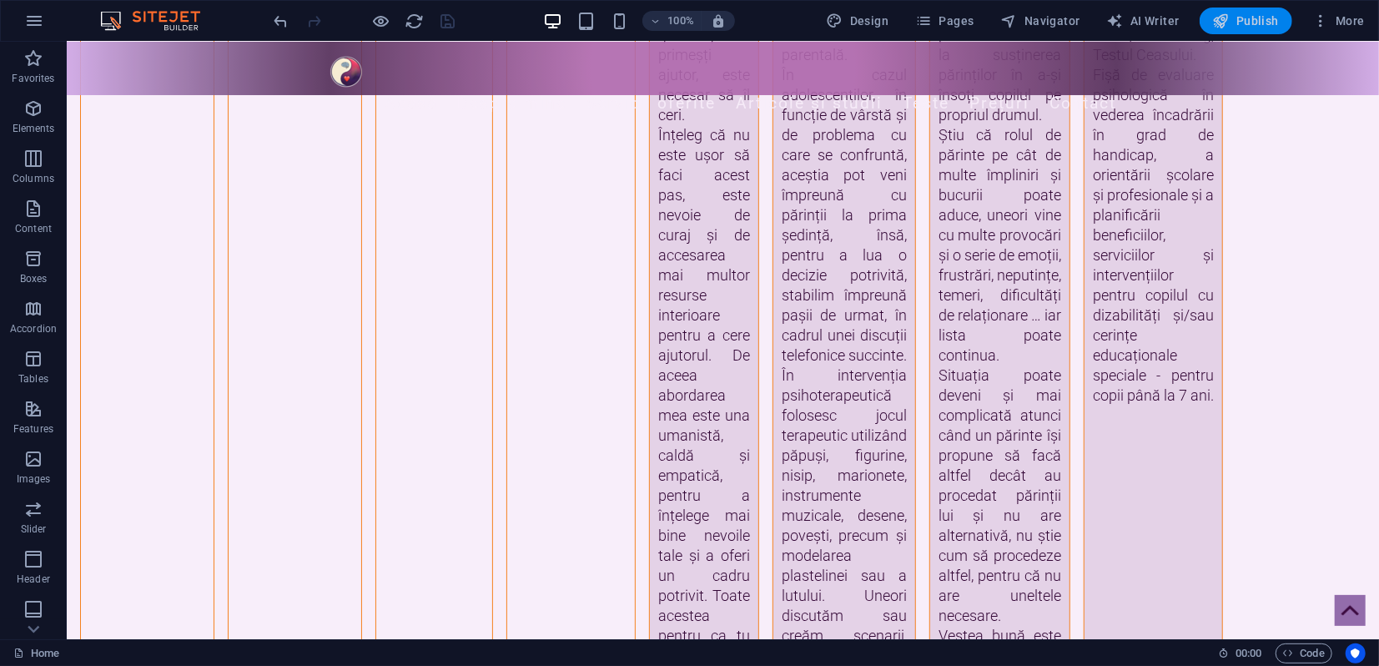
click at [1261, 26] on span "Publish" at bounding box center [1246, 21] width 66 height 17
